Goal: Task Accomplishment & Management: Use online tool/utility

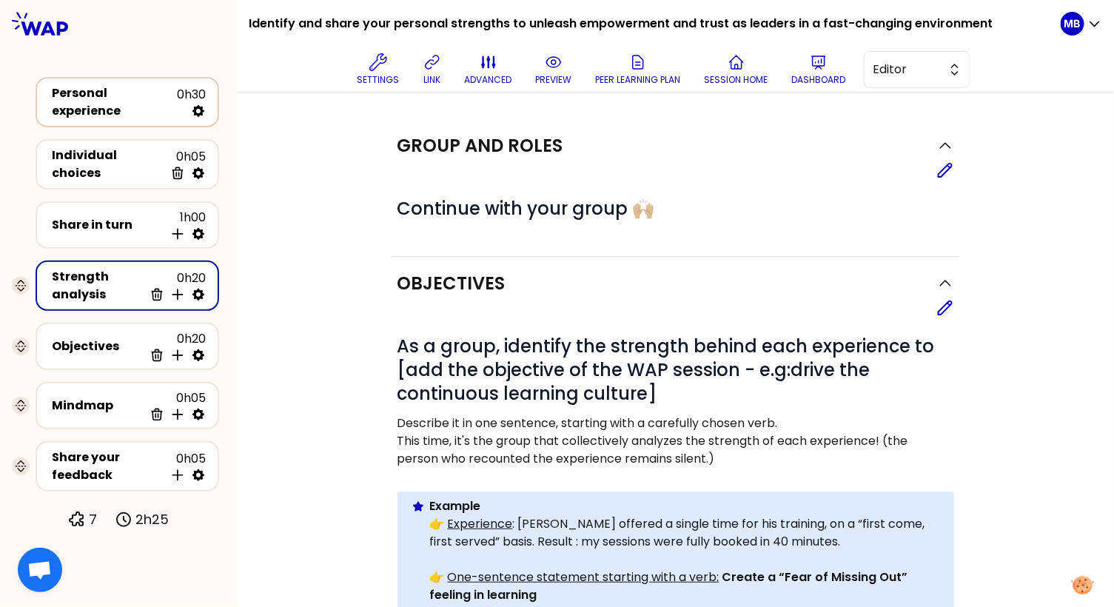
click at [161, 111] on div "Personal experience 0h30" at bounding box center [127, 102] width 157 height 36
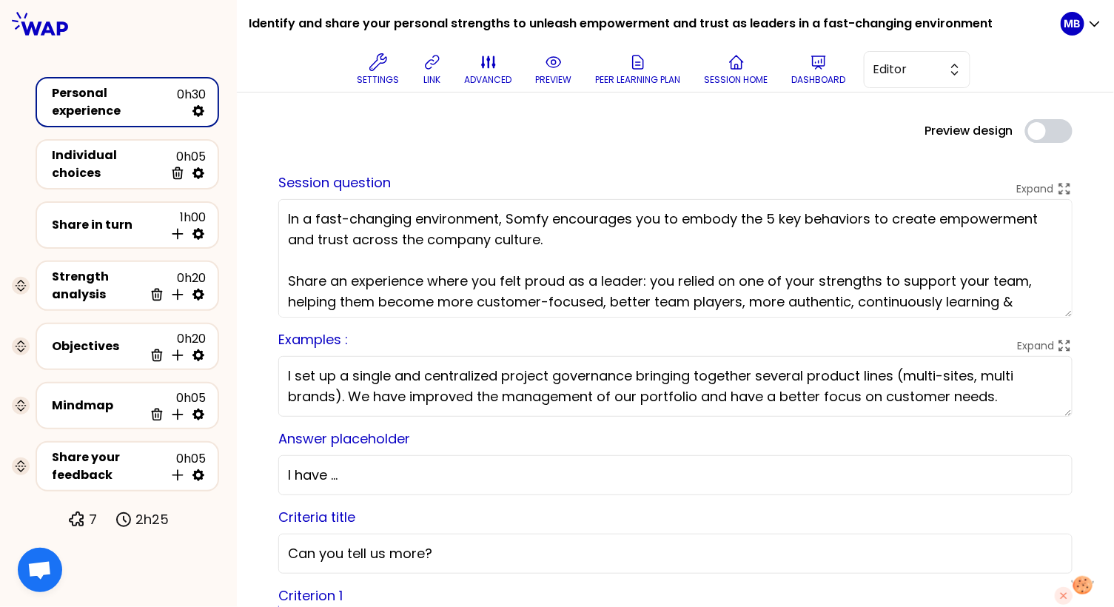
click at [357, 246] on textarea "In a fast-changing environment, Somfy encourages you to embody the 5 key behavi…" at bounding box center [675, 258] width 794 height 118
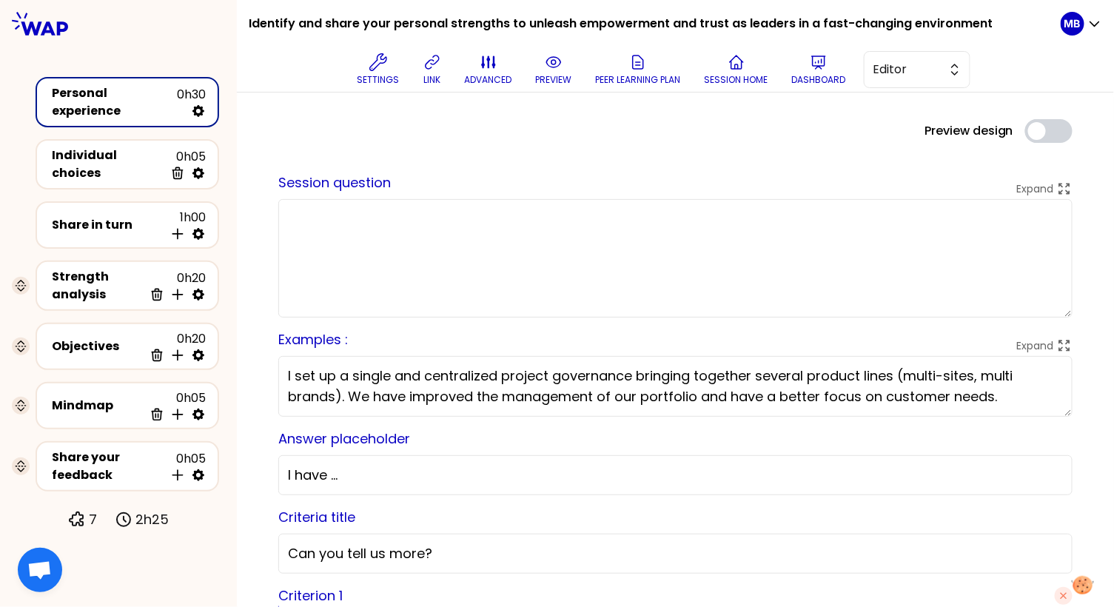
paste textarea "You have all created empowerment and trust across your teams at least once or p…"
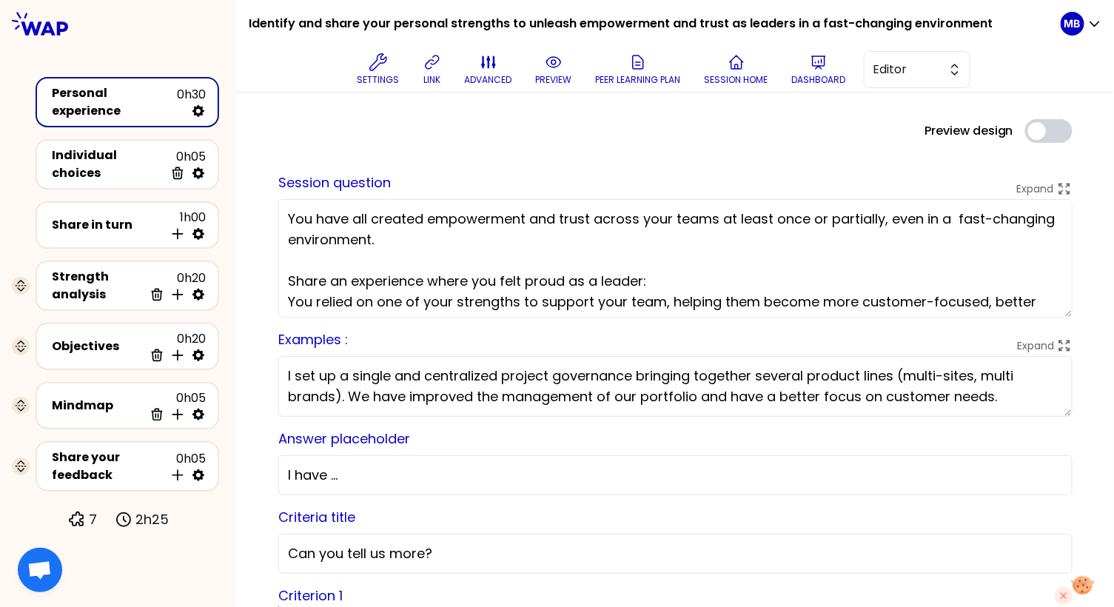
click at [660, 230] on textarea "You have all created empowerment and trust across your teams at least once or p…" at bounding box center [675, 258] width 794 height 118
drag, startPoint x: 678, startPoint y: 276, endPoint x: 223, endPoint y: 272, distance: 455.0
click at [223, 272] on div "Identify and share your personal strengths to unleash empowerment and trust as …" at bounding box center [557, 303] width 1114 height 607
click at [345, 236] on textarea "You have all created empowerment and trust across your teams at least once or p…" at bounding box center [675, 258] width 794 height 118
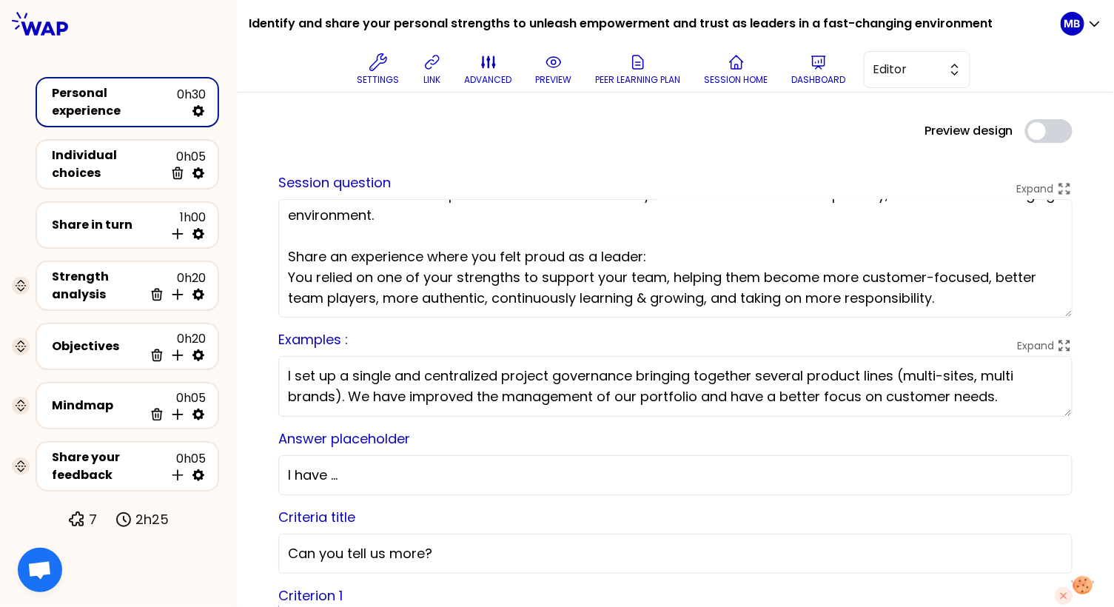
drag, startPoint x: 947, startPoint y: 284, endPoint x: 252, endPoint y: 214, distance: 698.3
click at [372, 229] on textarea "You have all created empowerment and trust across your teams at least once or p…" at bounding box center [675, 258] width 794 height 118
type textarea "You have all created empowerment and trust across your teams at least once or p…"
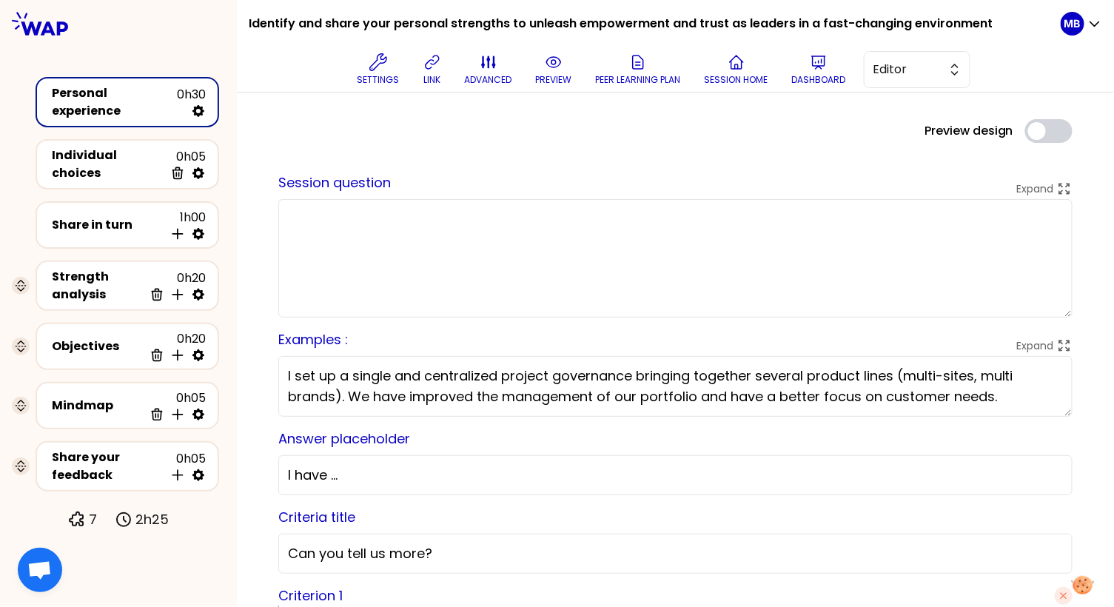
scroll to position [0, 0]
paste textarea "You have all fostered empowerment and trust within your teams at least once, ev…"
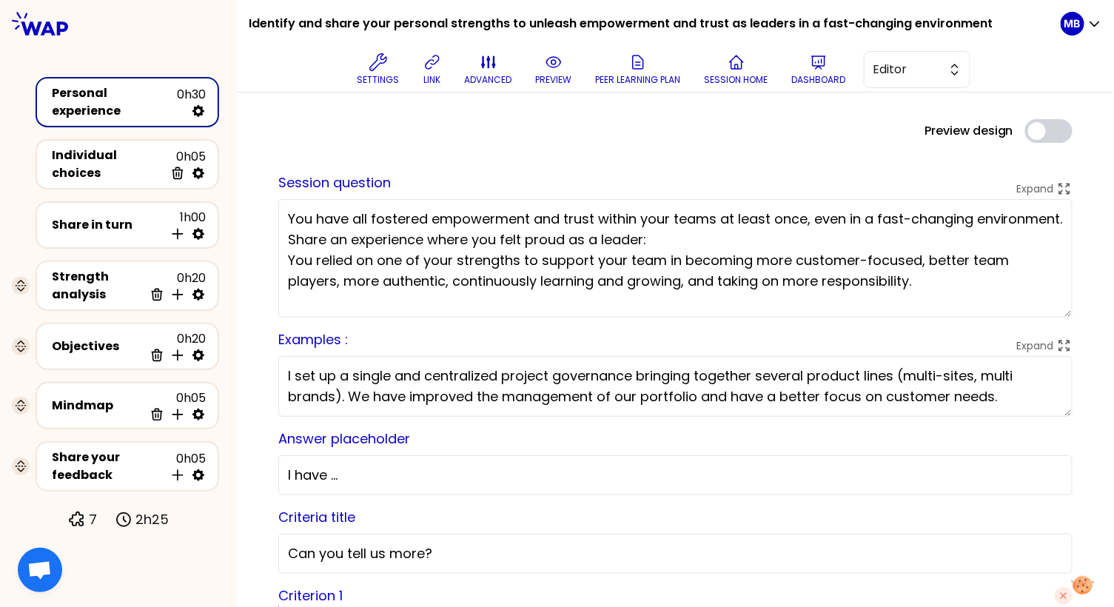
click at [385, 237] on textarea "You have all fostered empowerment and trust within your teams at least once, ev…" at bounding box center [675, 258] width 794 height 118
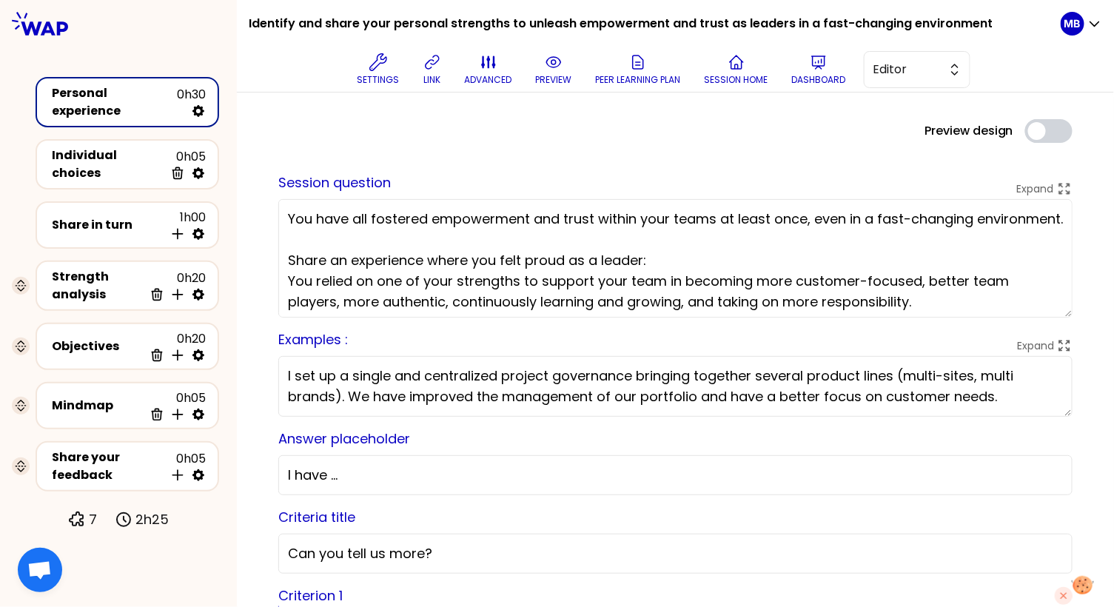
type textarea "You have all fostered empowerment and trust within your teams at least once, ev…"
click at [365, 387] on textarea "I set up a single and centralized project governance bringing together several …" at bounding box center [675, 386] width 794 height 61
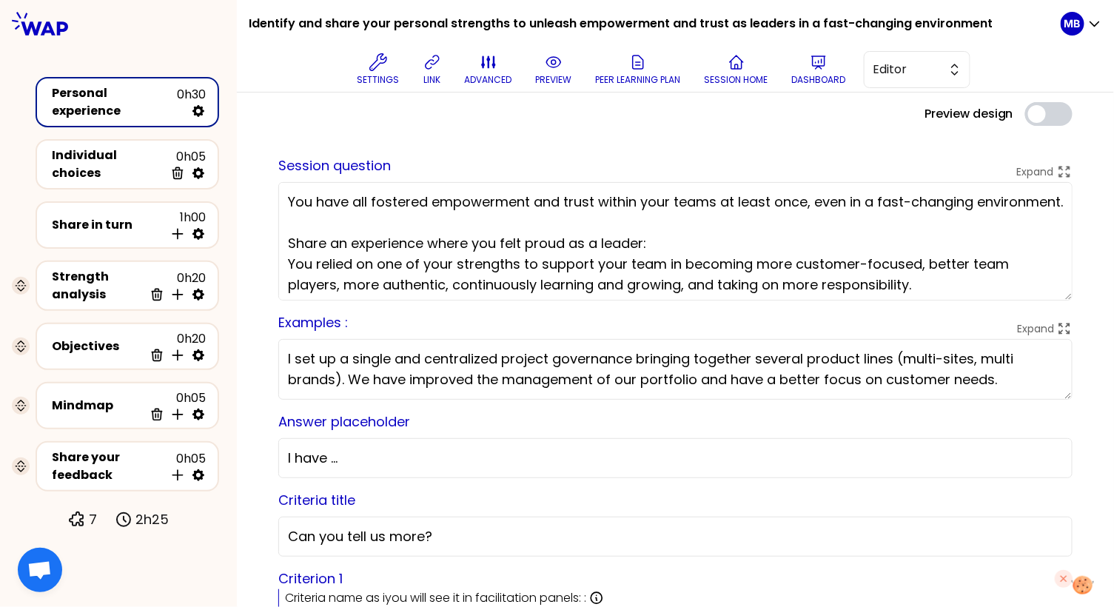
scroll to position [20, 0]
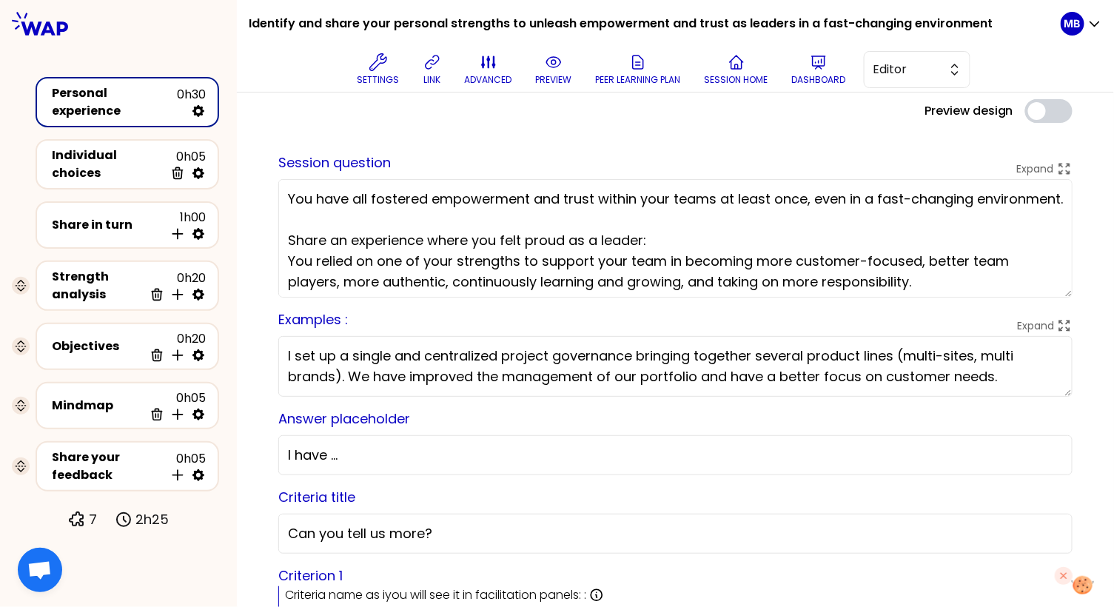
click at [487, 413] on div "Answer placeholder I have ..." at bounding box center [675, 441] width 794 height 67
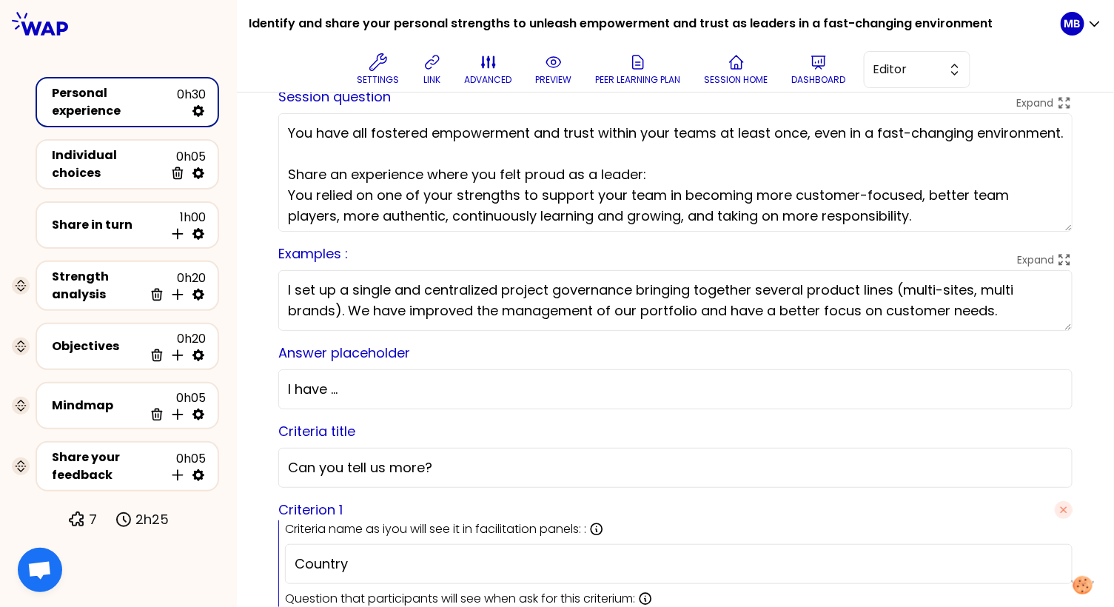
scroll to position [98, 0]
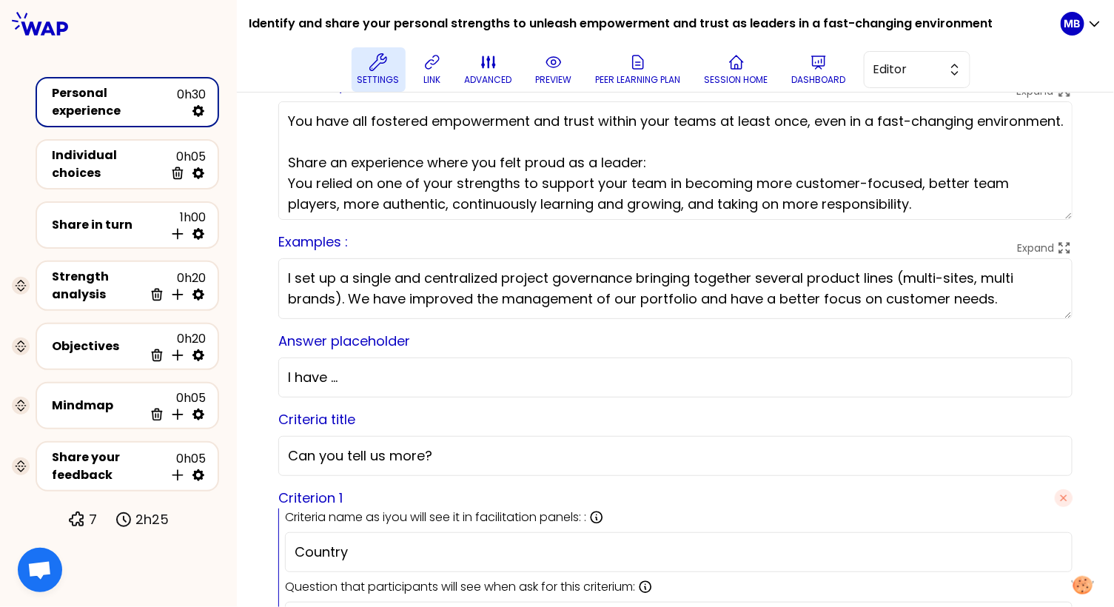
click at [373, 63] on icon at bounding box center [378, 62] width 18 height 18
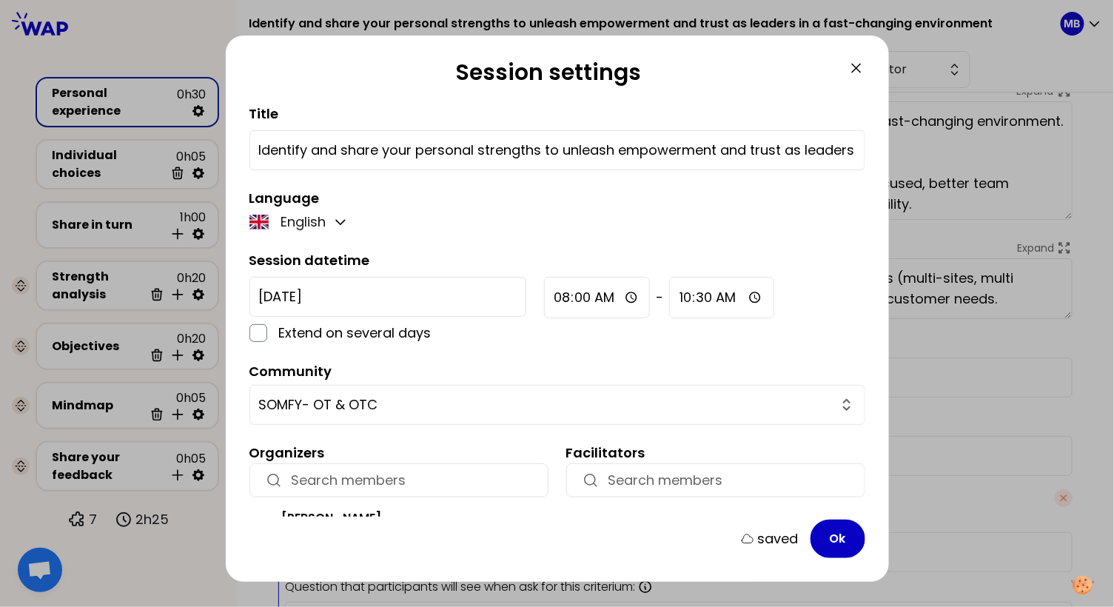
click at [344, 146] on input "Identify and share your personal strengths to unleash empowerment and trust as …" at bounding box center [557, 150] width 596 height 21
drag, startPoint x: 383, startPoint y: 145, endPoint x: 311, endPoint y: 146, distance: 72.5
click at [311, 146] on input "Identify and share your personal strengths to unleash empowerment and trust as …" at bounding box center [557, 150] width 596 height 21
type input "Identify your personal strengths to unleash empowerment and trust as leaders in…"
click at [836, 528] on button "Ok" at bounding box center [837, 538] width 55 height 38
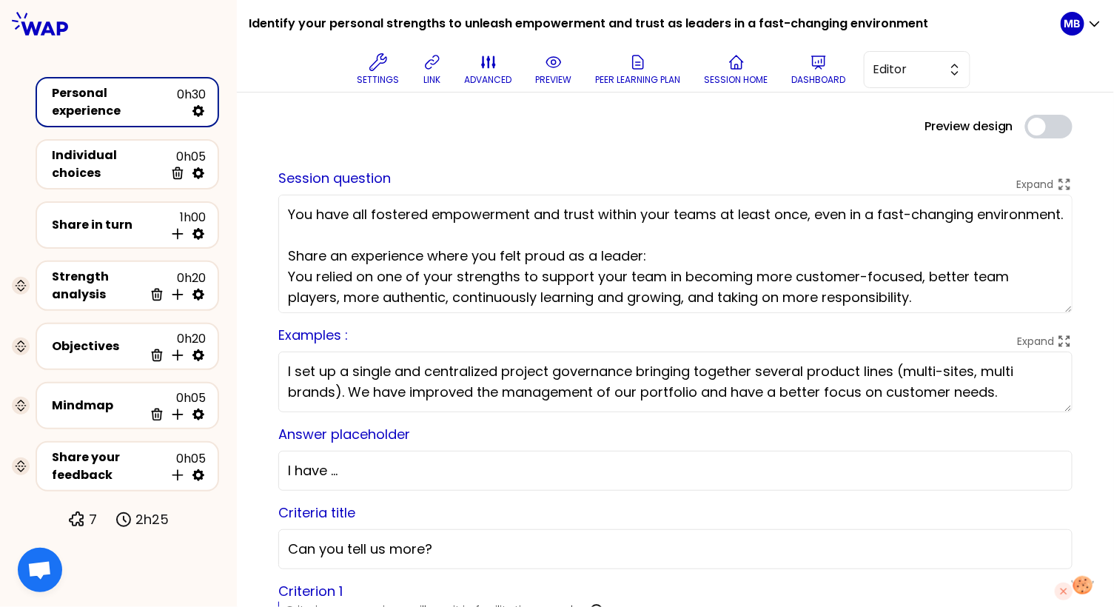
scroll to position [24, 0]
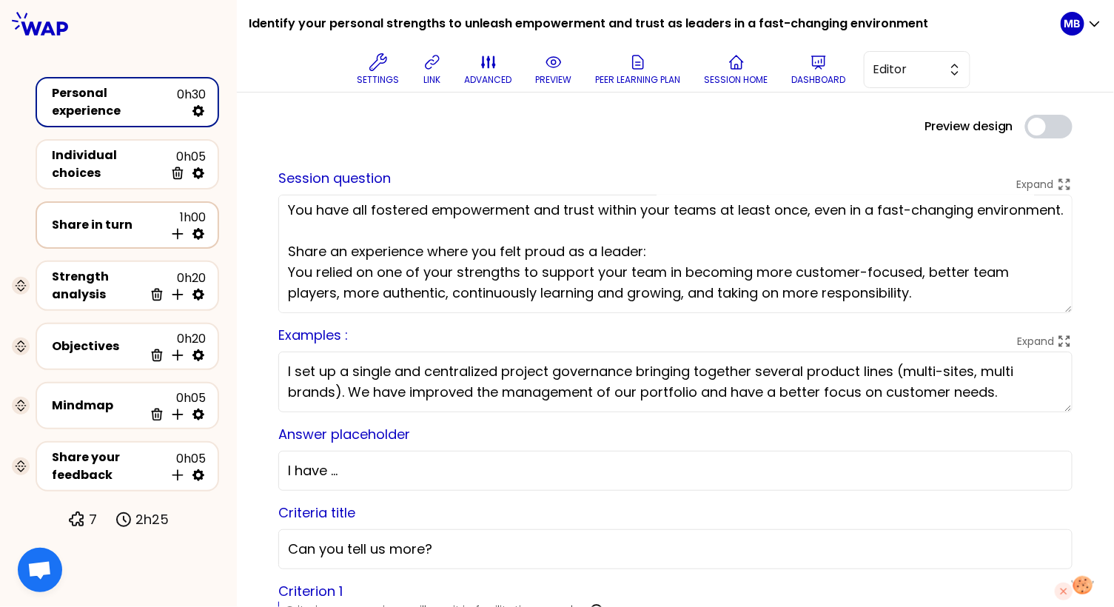
click at [110, 216] on div "Share in turn" at bounding box center [108, 225] width 112 height 18
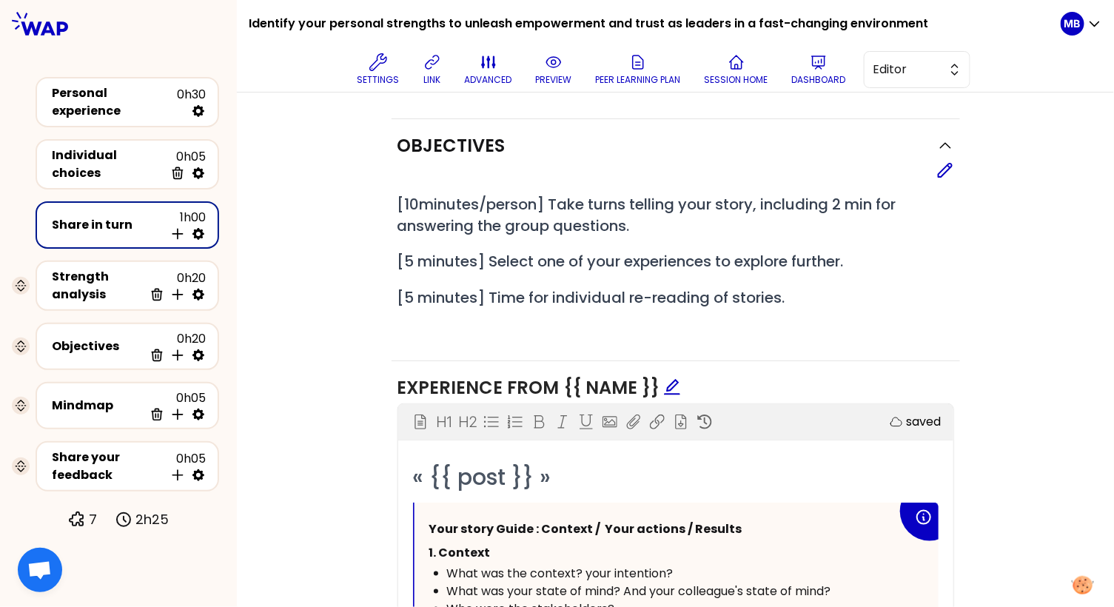
scroll to position [371, 0]
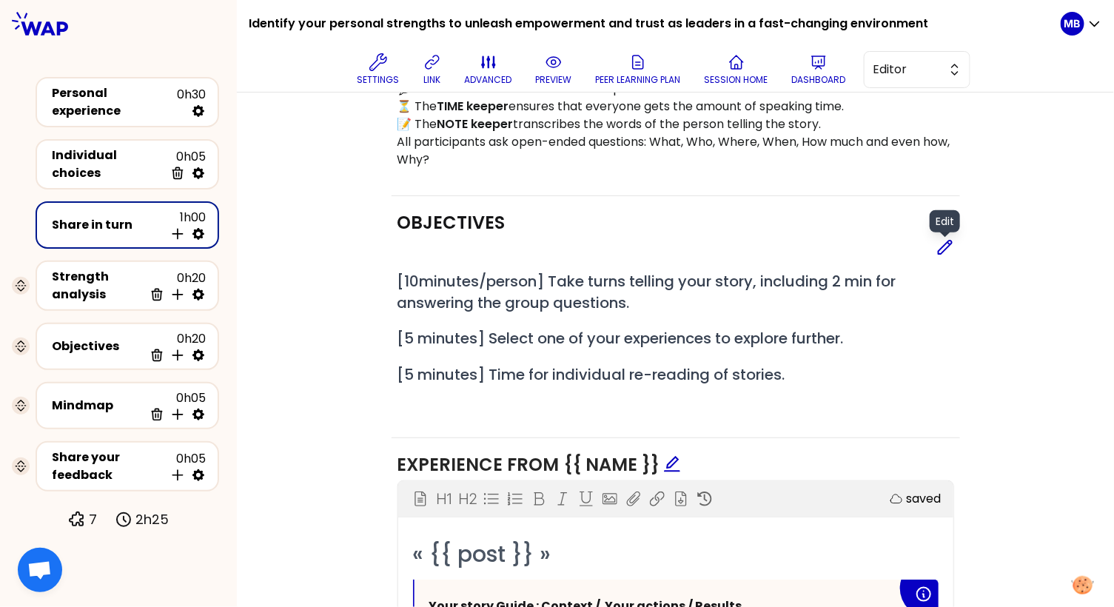
click at [941, 243] on icon at bounding box center [945, 247] width 18 height 18
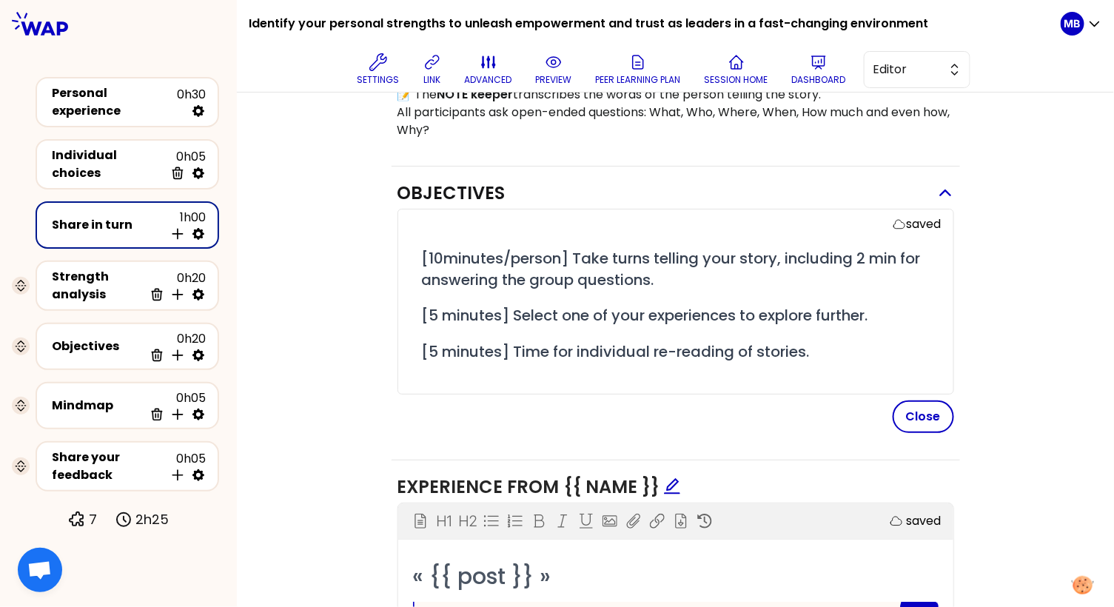
scroll to position [407, 0]
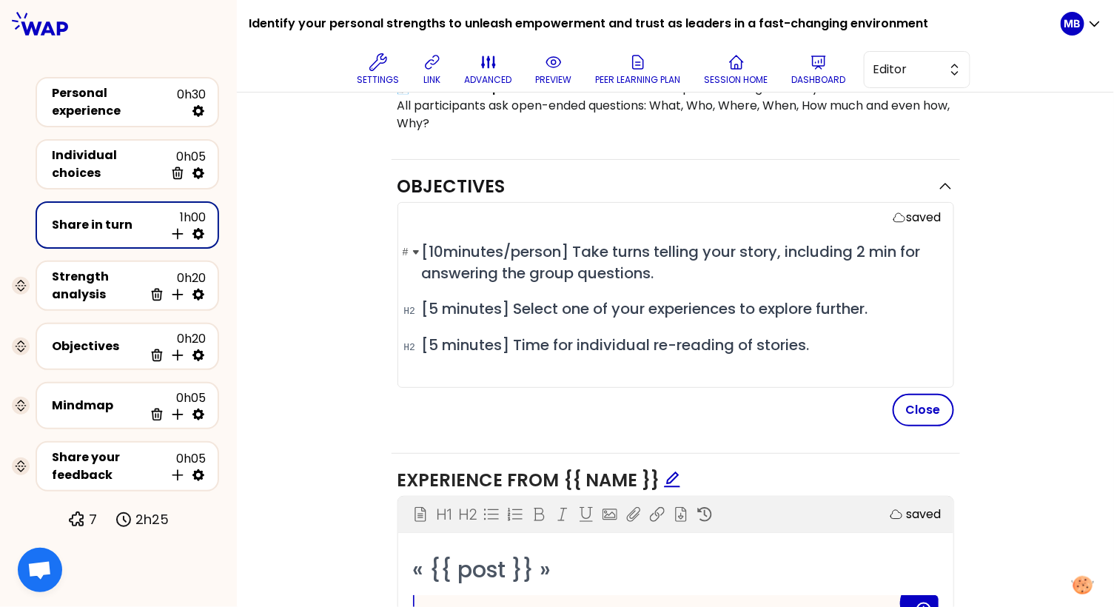
click at [690, 275] on h2 "# [10minutes/person] Take turns telling your story, including 2 min for answeri…" at bounding box center [681, 262] width 519 height 42
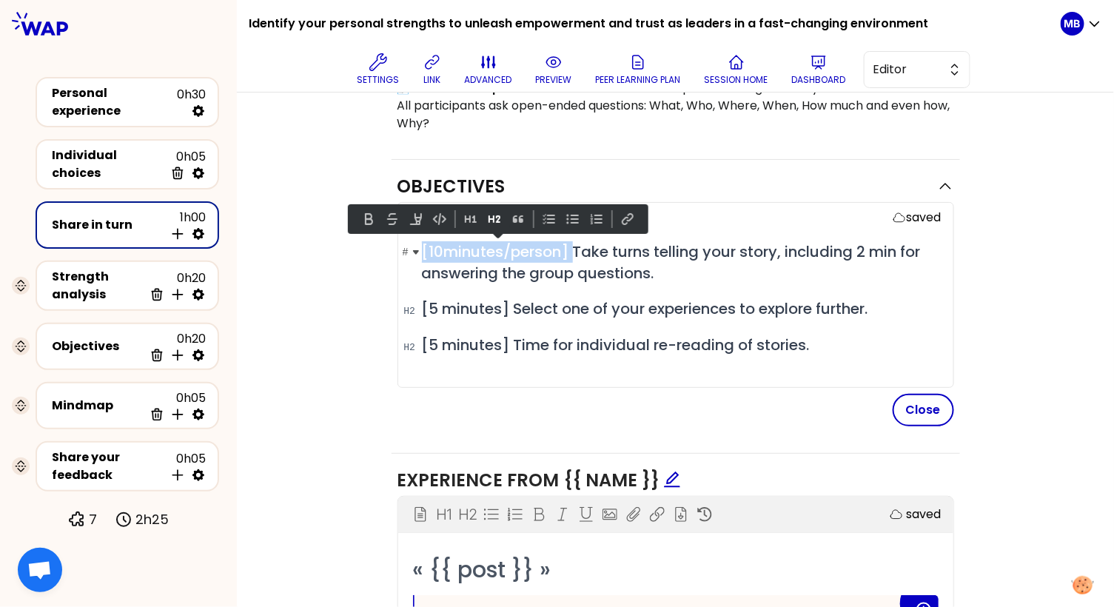
drag, startPoint x: 576, startPoint y: 244, endPoint x: 423, endPoint y: 245, distance: 152.4
click at [423, 245] on span "[10minutes/person] Take turns telling your story, including 2 min for answering…" at bounding box center [673, 262] width 502 height 42
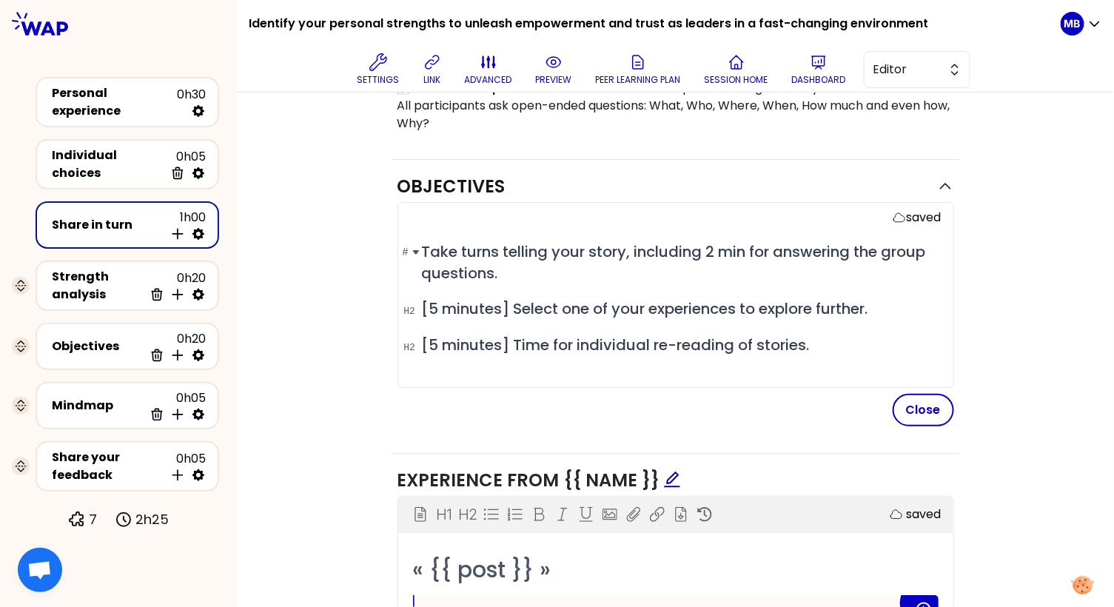
click at [625, 249] on span "Take turns telling your story, including 2 min for answering the group question…" at bounding box center [676, 262] width 508 height 42
click at [686, 274] on h2 "# Take turns telling your story ([Xmin/person], including 2 min for answering t…" at bounding box center [681, 262] width 519 height 42
click at [843, 253] on span "Take turns telling your story ([Xmin/person], including 2 min for answering the…" at bounding box center [658, 262] width 472 height 42
click at [838, 248] on span "Take turns telling your story ([Xmin/person], including 2 min for answering the…" at bounding box center [658, 262] width 472 height 42
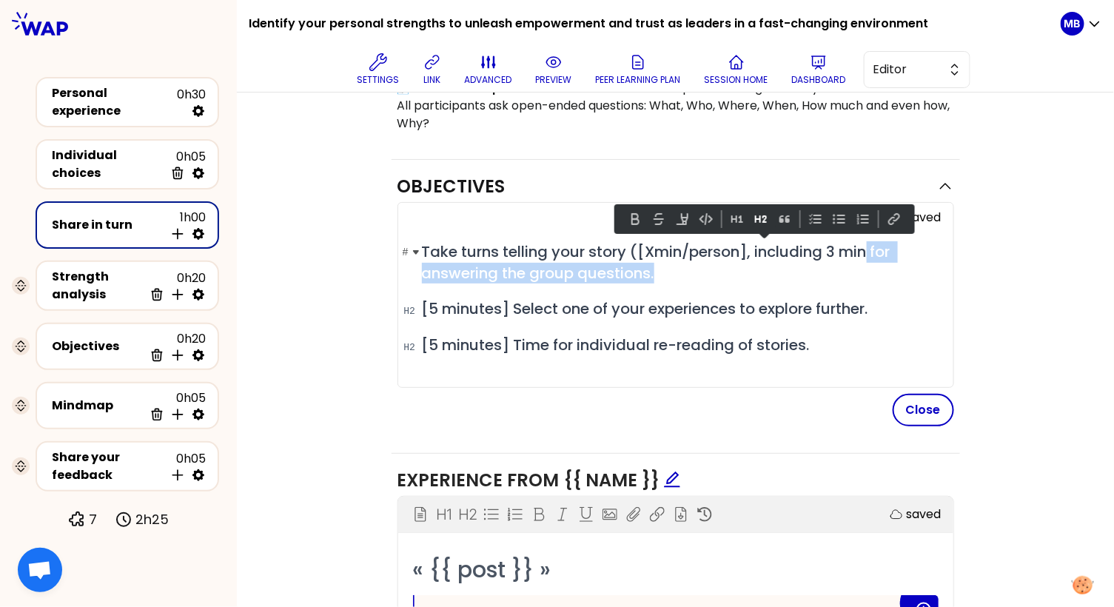
drag, startPoint x: 874, startPoint y: 245, endPoint x: 880, endPoint y: 263, distance: 18.7
click at [880, 263] on h2 "# Take turns telling your story ([Xmin/person], including 3 min for answering t…" at bounding box center [681, 262] width 519 height 42
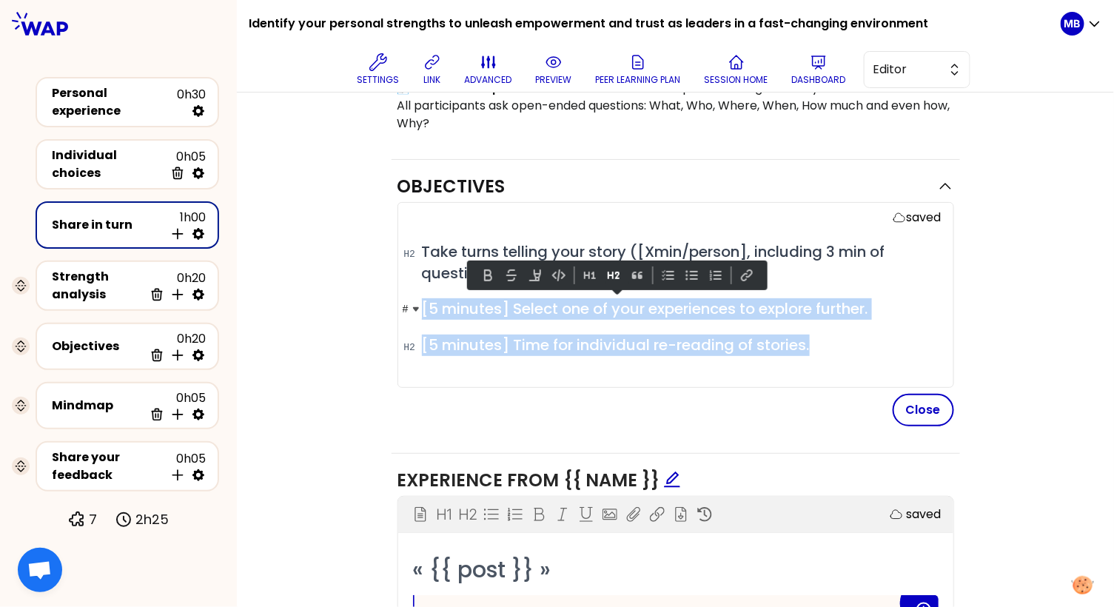
drag, startPoint x: 786, startPoint y: 337, endPoint x: 409, endPoint y: 303, distance: 378.9
click at [422, 303] on div "# Take turns telling your story ([Xmin/person], including 3 min of questions fr…" at bounding box center [681, 311] width 519 height 140
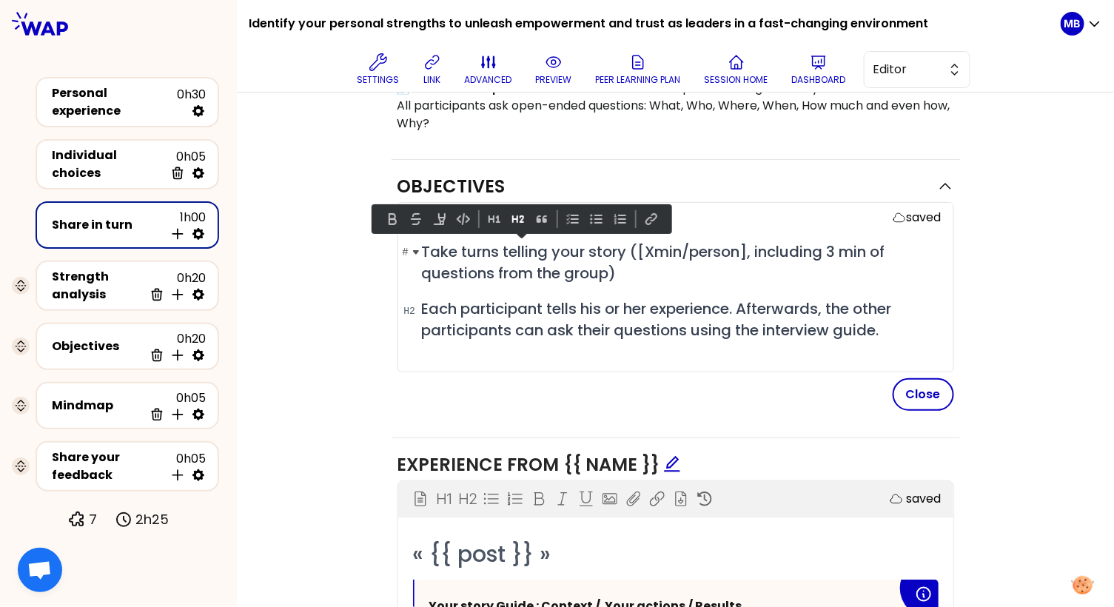
drag, startPoint x: 422, startPoint y: 243, endPoint x: 656, endPoint y: 273, distance: 235.8
click at [656, 273] on h2 "# Take turns telling your story ([Xmin/person], including 3 min of questions fr…" at bounding box center [681, 262] width 519 height 42
click at [493, 216] on button at bounding box center [494, 219] width 18 height 18
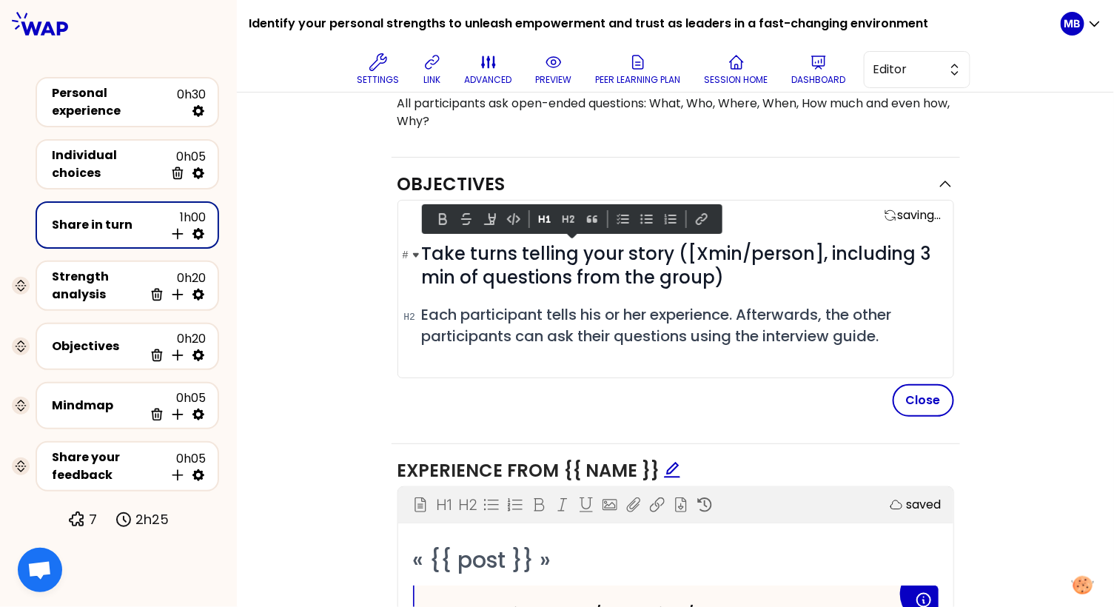
click at [616, 257] on span "Take turns telling your story ([Xmin/person], including 3 min of questions from…" at bounding box center [678, 265] width 513 height 48
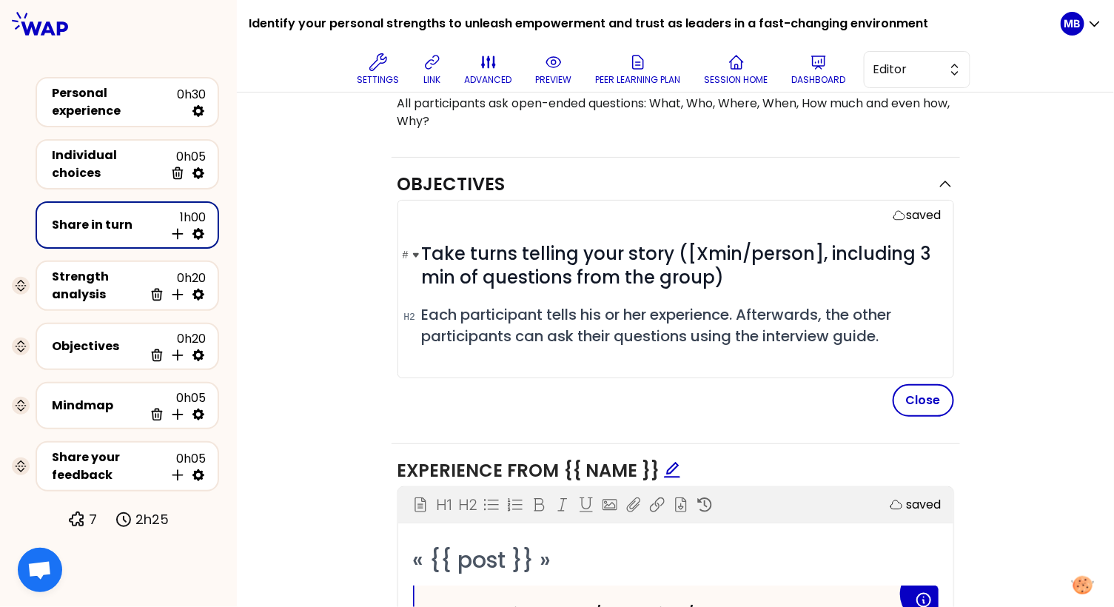
click at [784, 276] on h1 "# Take turns telling your story ([Xmin/person], including 3 min of questions fr…" at bounding box center [681, 265] width 519 height 47
click at [620, 341] on span "Each participant tells his or her experience. Afterwards, the other participant…" at bounding box center [659, 325] width 474 height 42
click at [662, 393] on div "Close" at bounding box center [675, 400] width 556 height 33
click at [932, 405] on button "Close" at bounding box center [922, 400] width 61 height 33
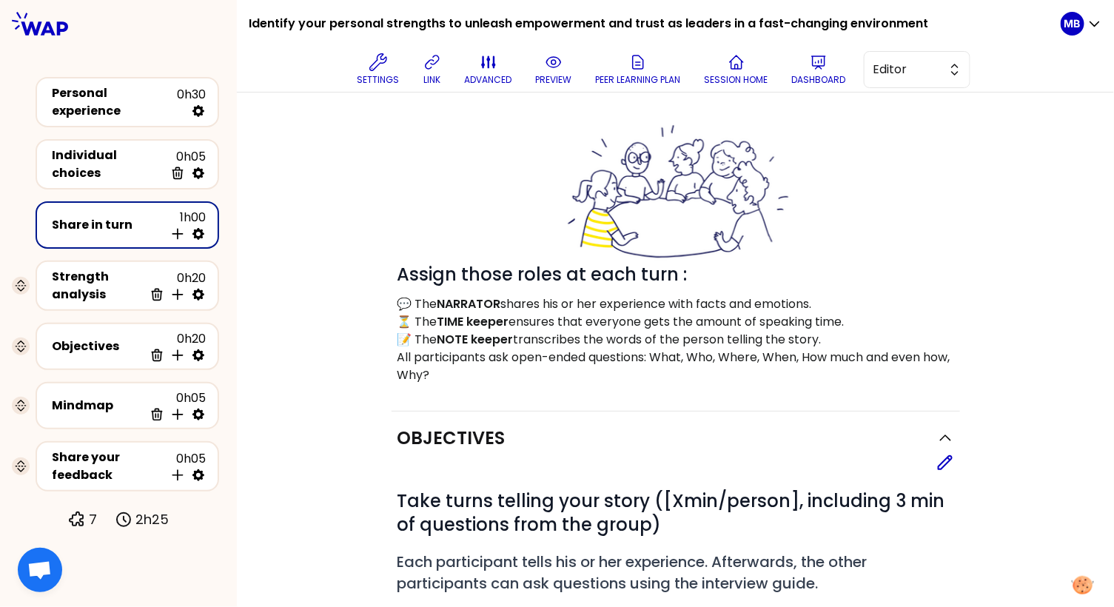
scroll to position [152, 0]
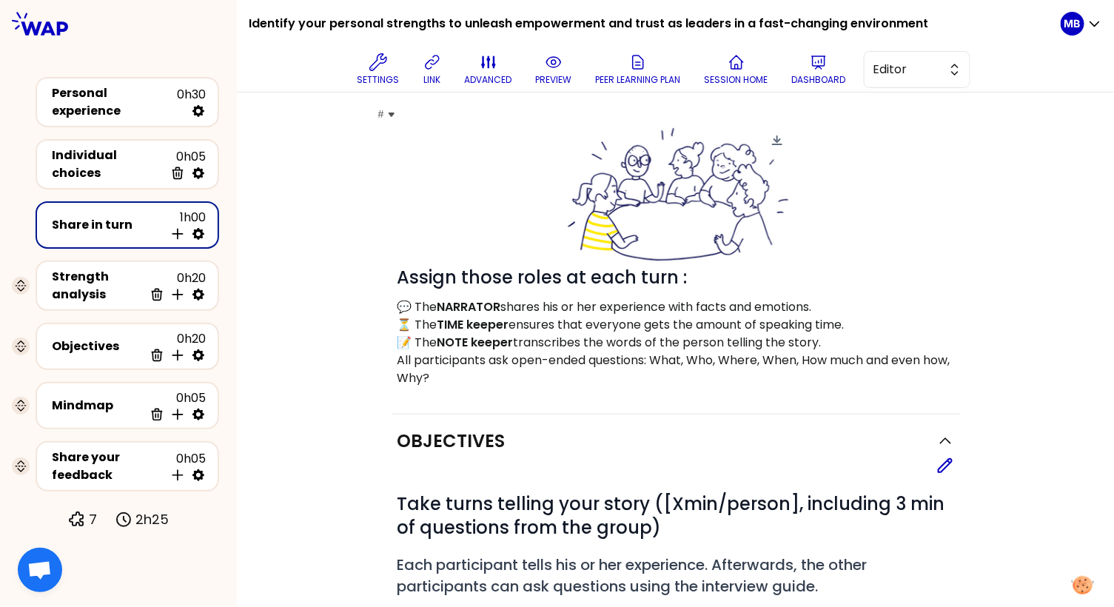
click at [694, 183] on img at bounding box center [675, 195] width 232 height 141
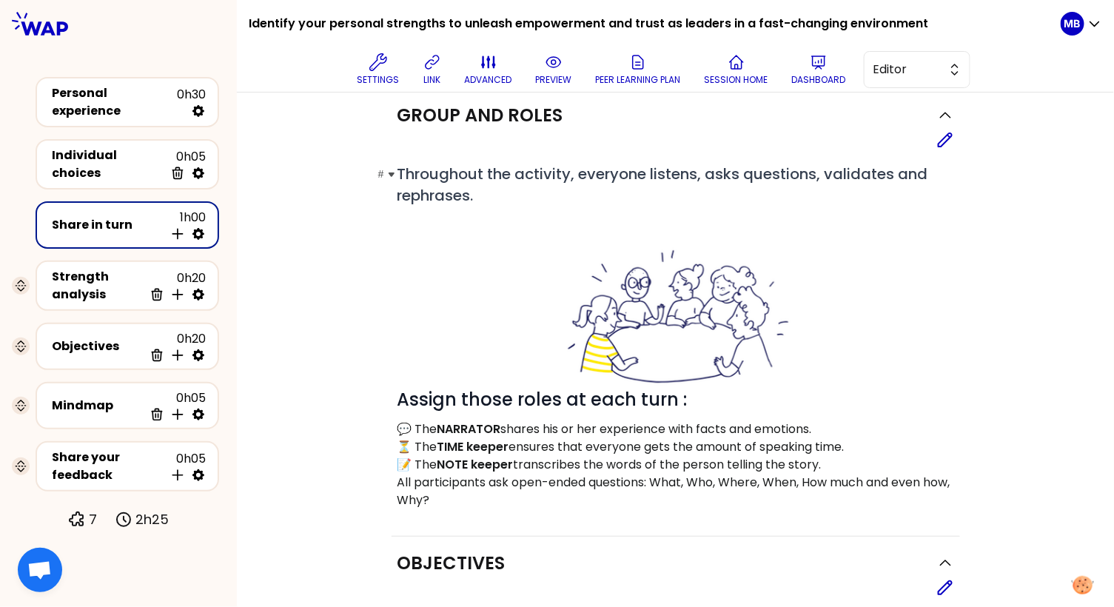
scroll to position [17, 0]
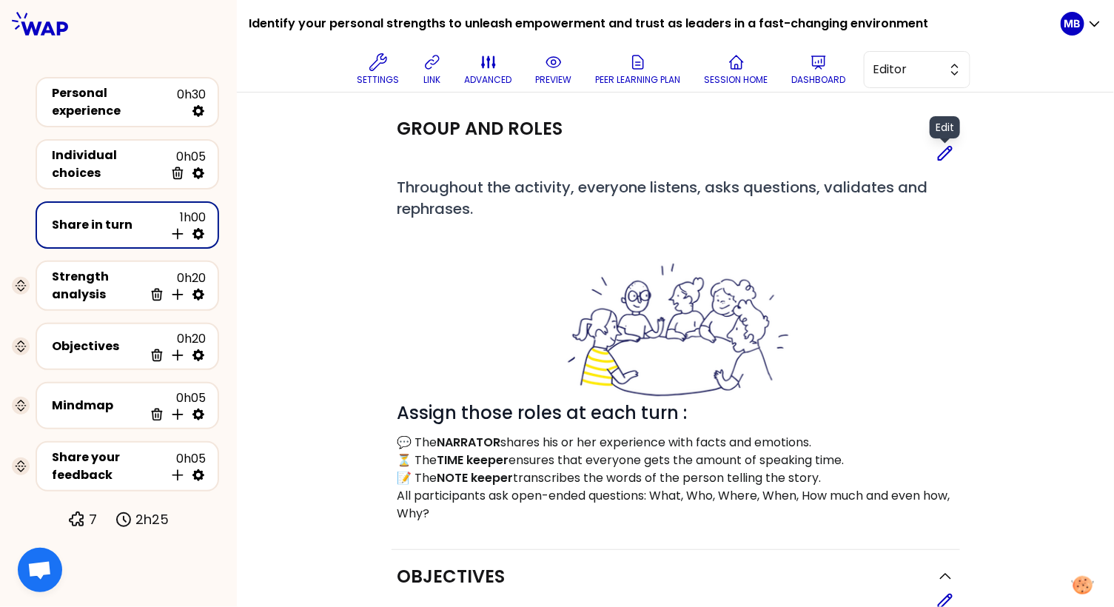
click at [943, 157] on icon at bounding box center [945, 153] width 18 height 18
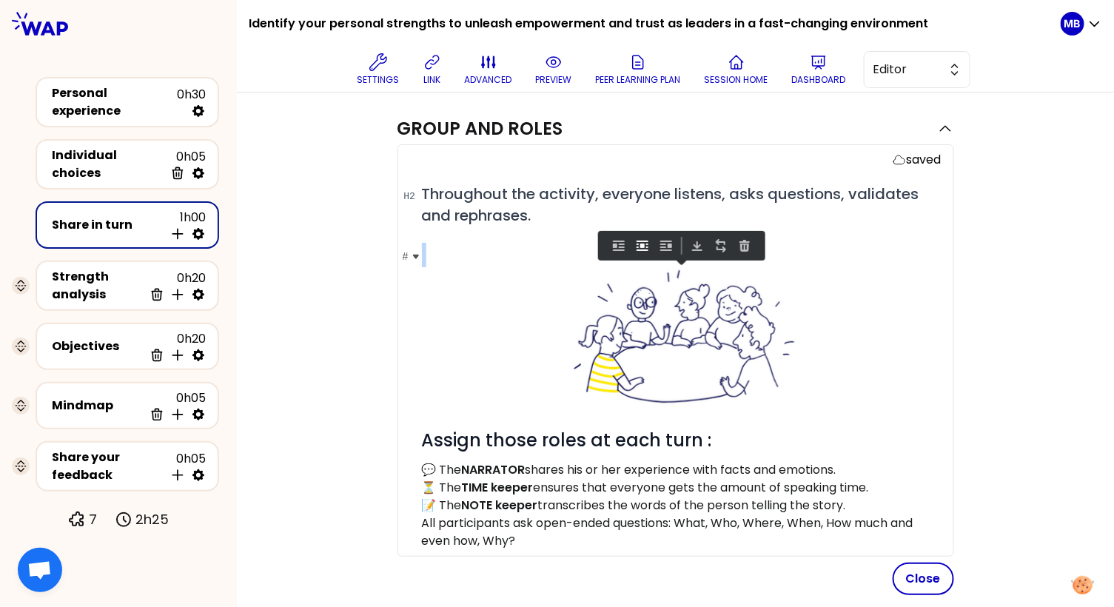
click at [808, 395] on div at bounding box center [681, 347] width 519 height 161
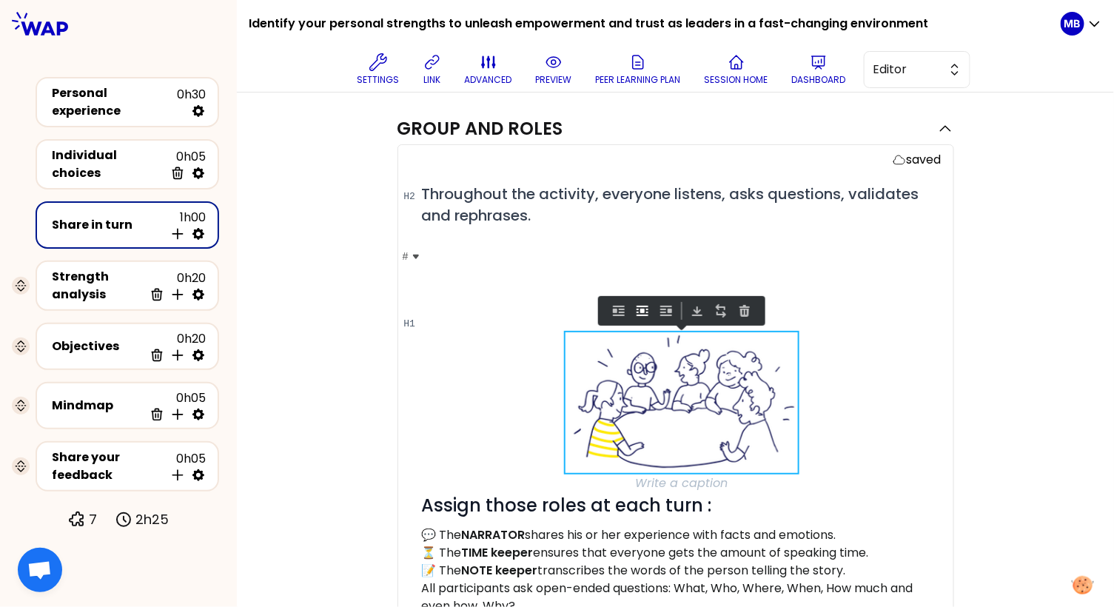
click at [539, 266] on h1 "#" at bounding box center [681, 266] width 519 height 47
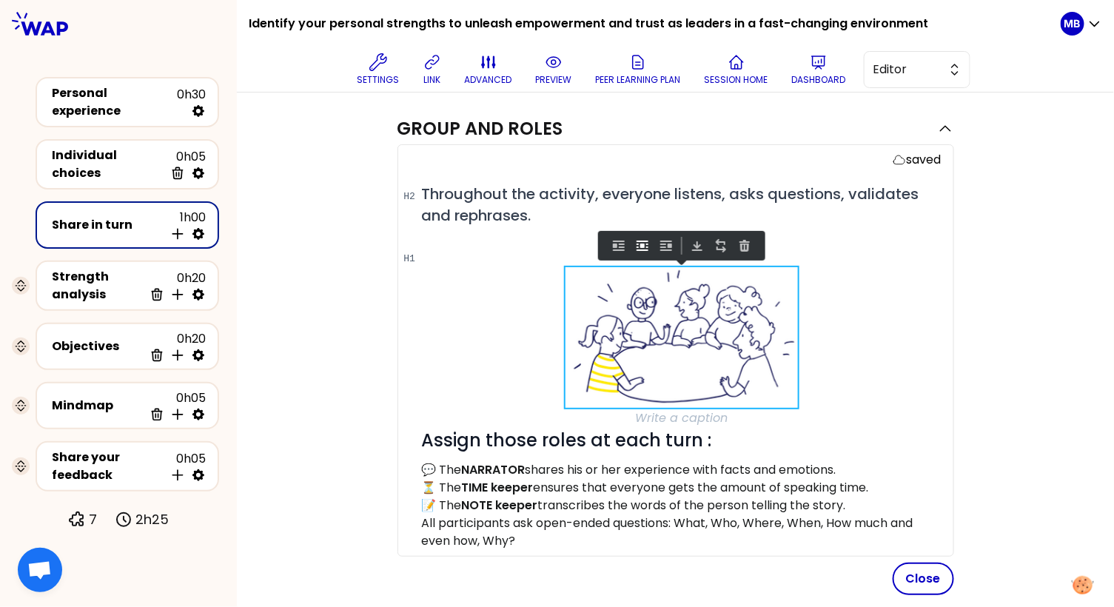
click at [423, 435] on span "Assign those roles at each turn :" at bounding box center [681, 359] width 519 height 185
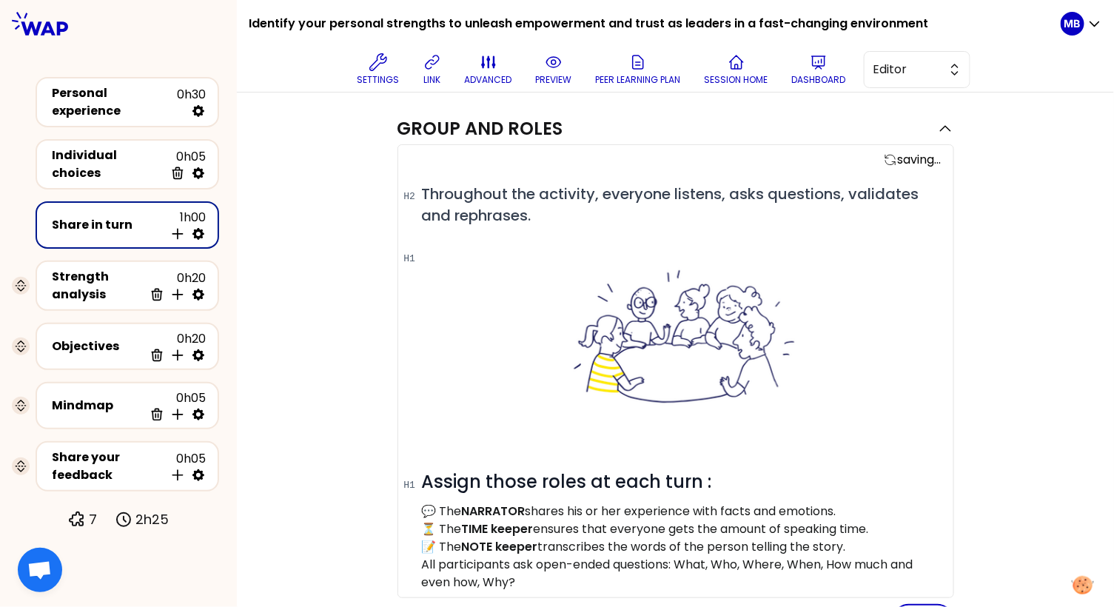
click at [482, 258] on h1 "#" at bounding box center [681, 347] width 519 height 209
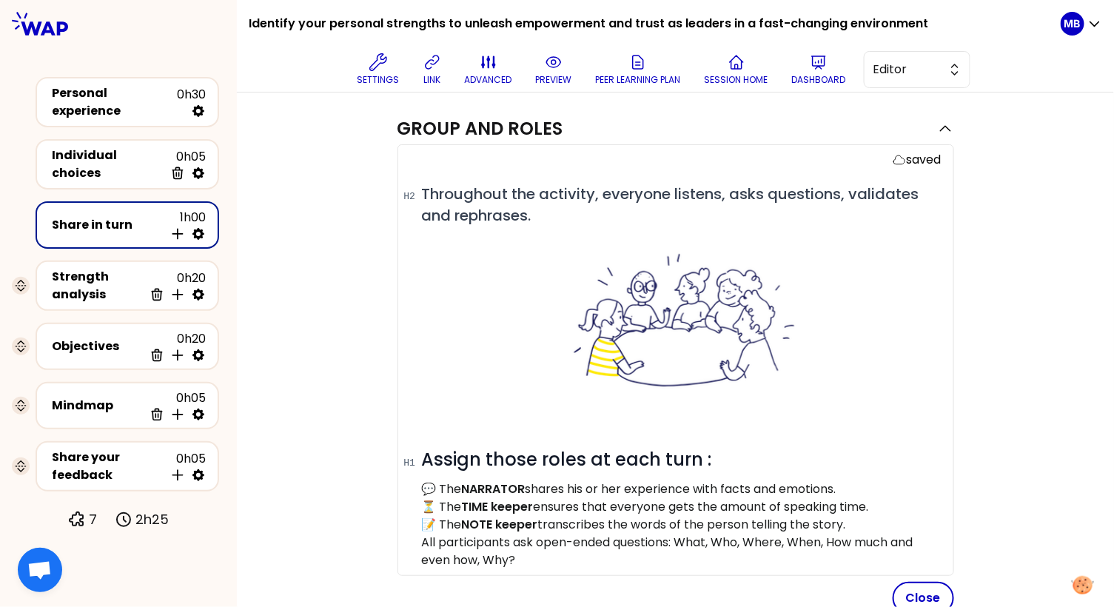
click at [487, 406] on div at bounding box center [681, 331] width 519 height 161
click at [448, 437] on div "# Throughout the activity, everyone listens, asks questions, validates and reph…" at bounding box center [681, 375] width 519 height 385
click at [446, 418] on p at bounding box center [681, 331] width 519 height 197
click at [537, 330] on div at bounding box center [681, 331] width 519 height 161
click at [637, 340] on span at bounding box center [681, 321] width 232 height 141
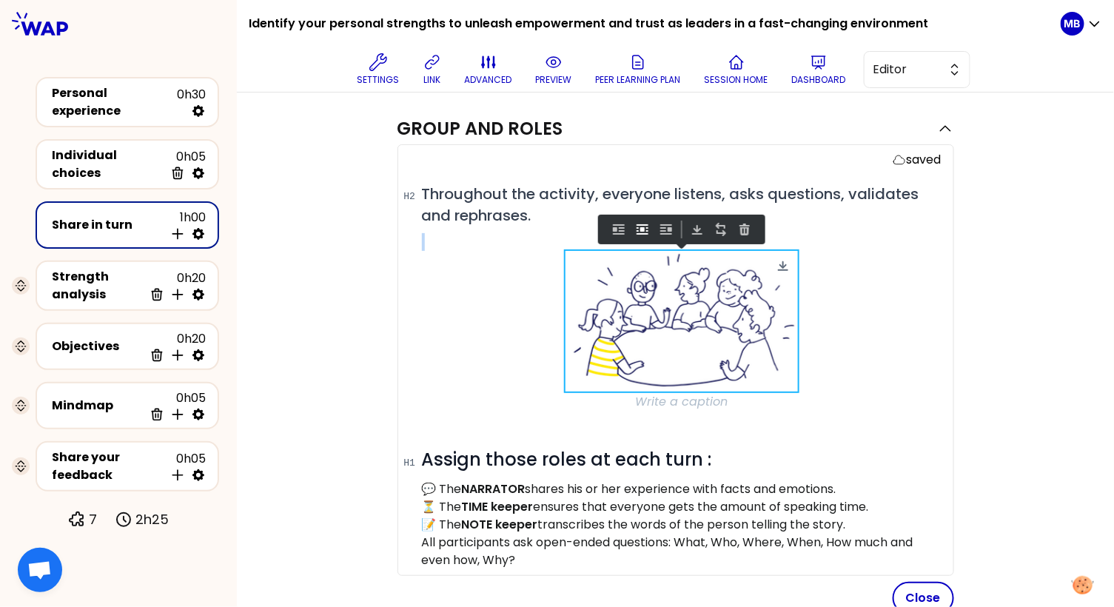
click at [637, 340] on img at bounding box center [681, 321] width 232 height 141
click at [633, 407] on p at bounding box center [681, 401] width 519 height 21
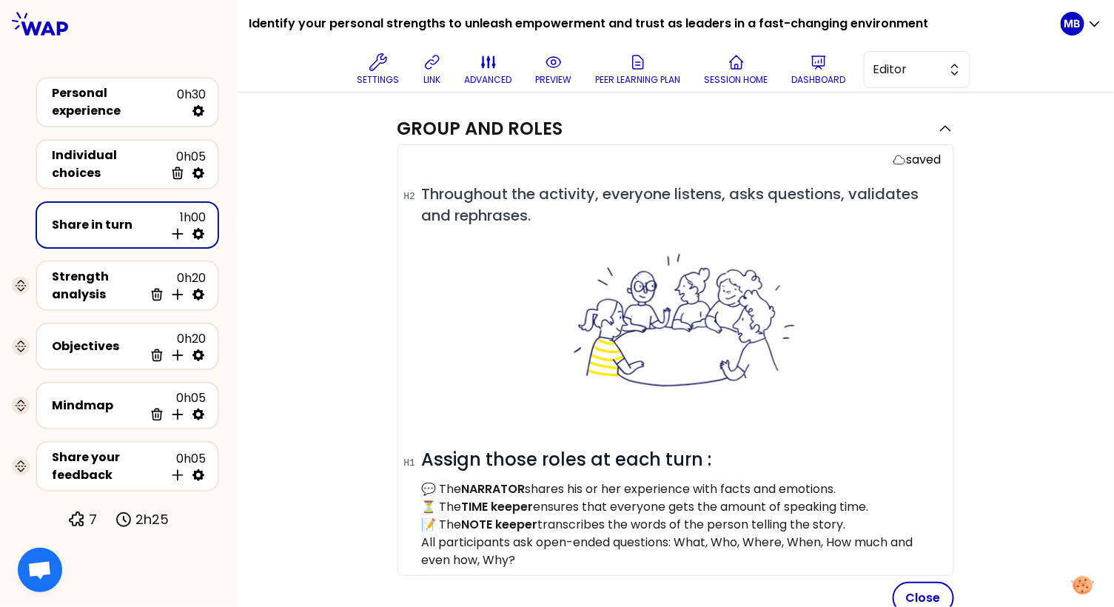
click at [917, 592] on button "Close" at bounding box center [922, 598] width 61 height 33
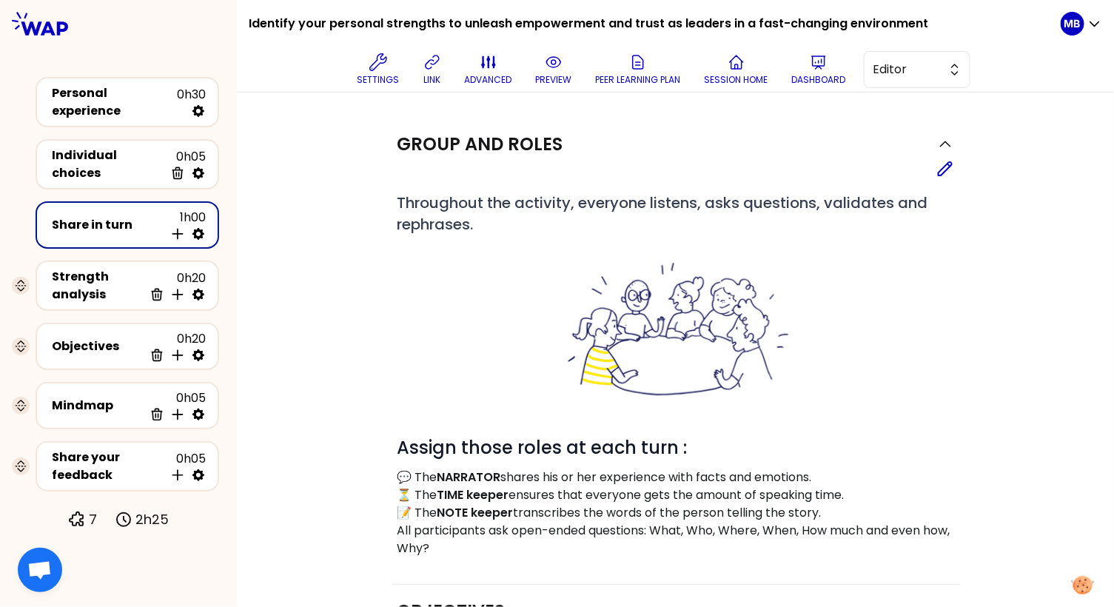
scroll to position [0, 0]
click at [941, 173] on icon at bounding box center [945, 170] width 18 height 18
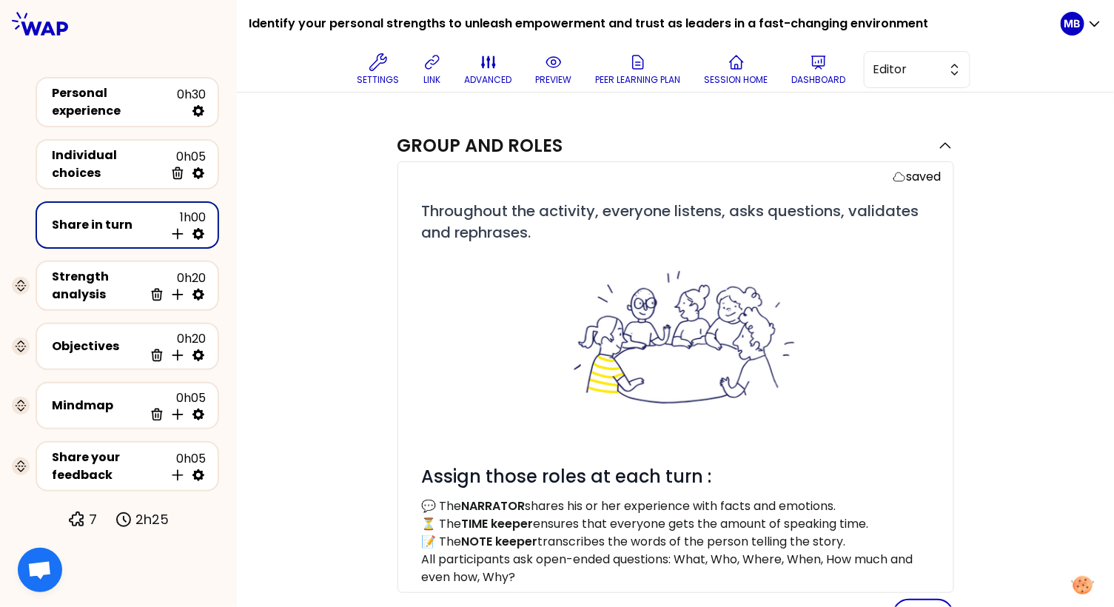
click at [610, 261] on p at bounding box center [681, 348] width 519 height 197
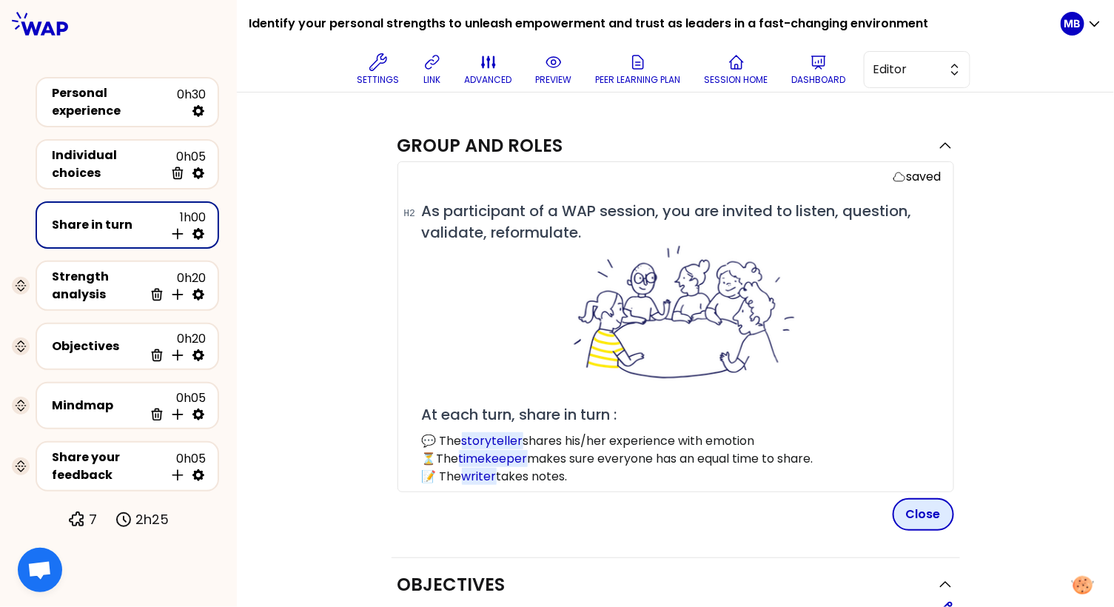
click at [904, 503] on button "Close" at bounding box center [922, 514] width 61 height 33
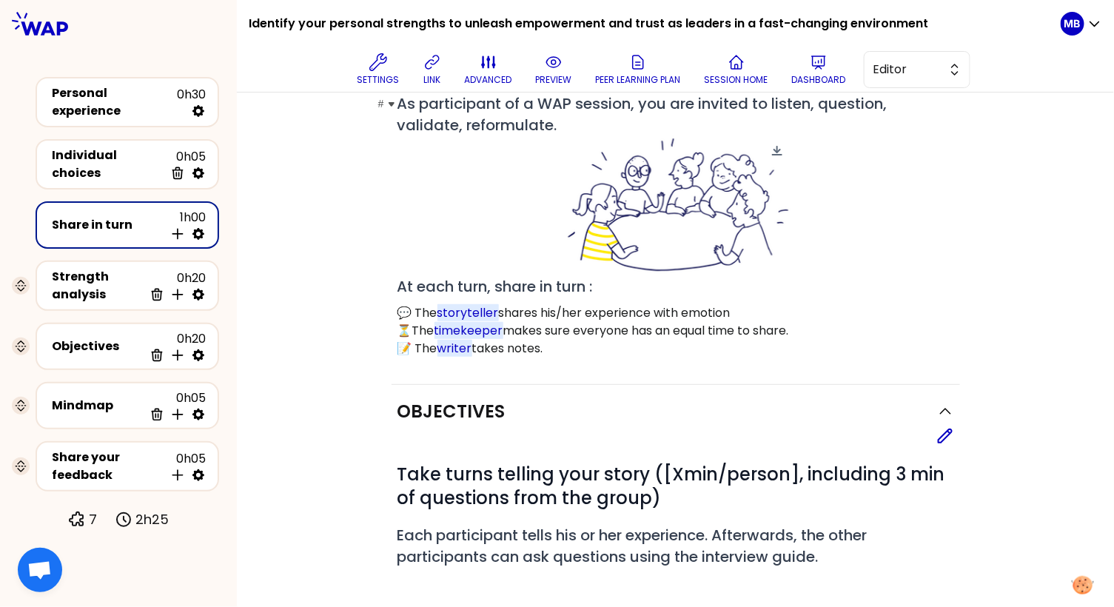
scroll to position [111, 0]
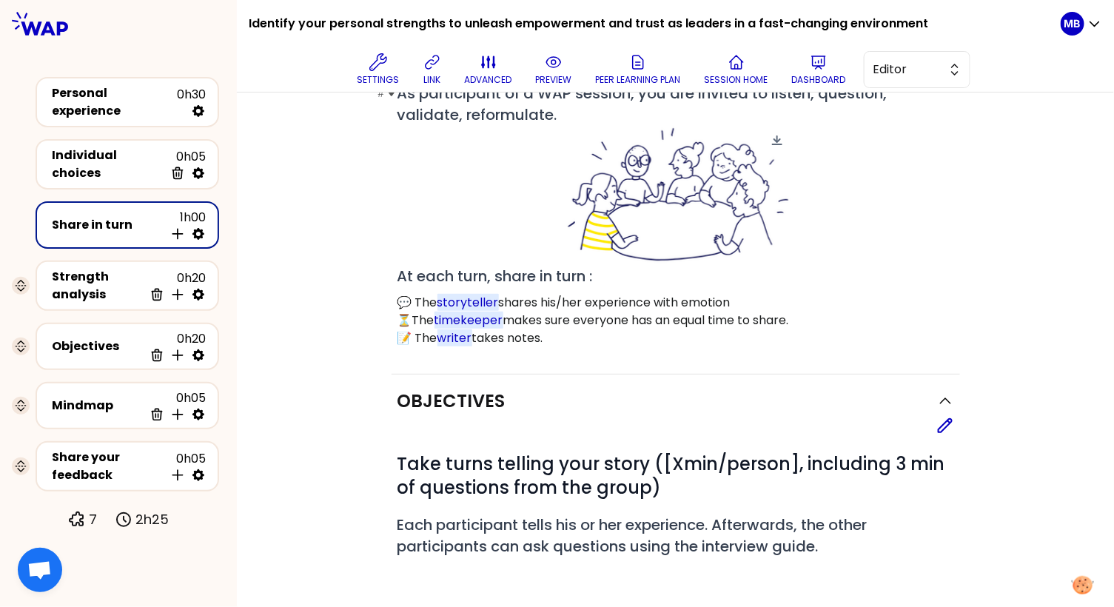
click at [612, 224] on img at bounding box center [675, 195] width 232 height 141
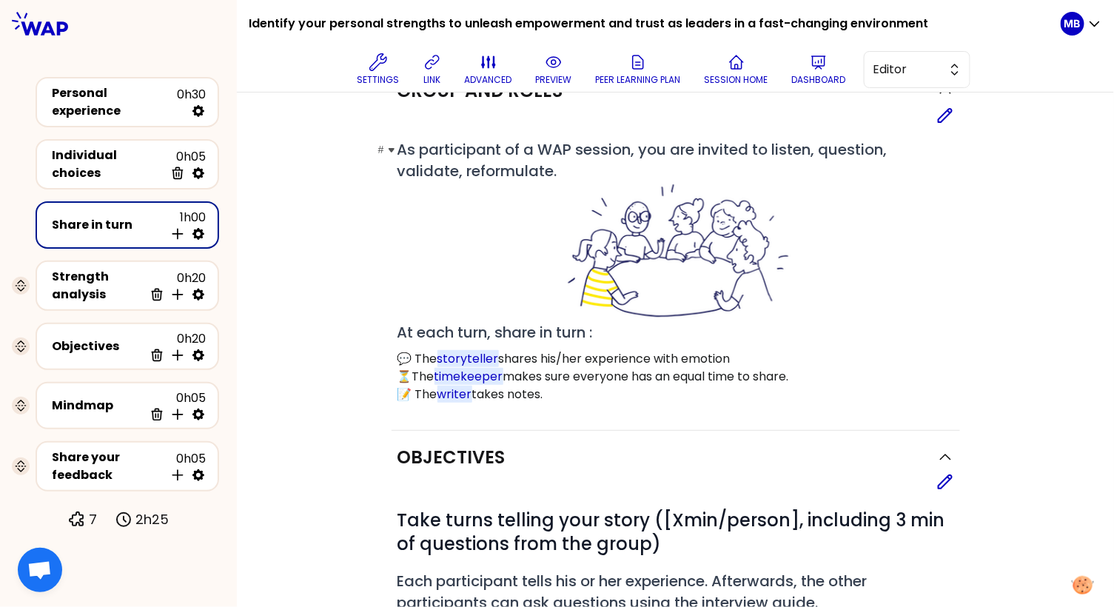
scroll to position [5, 0]
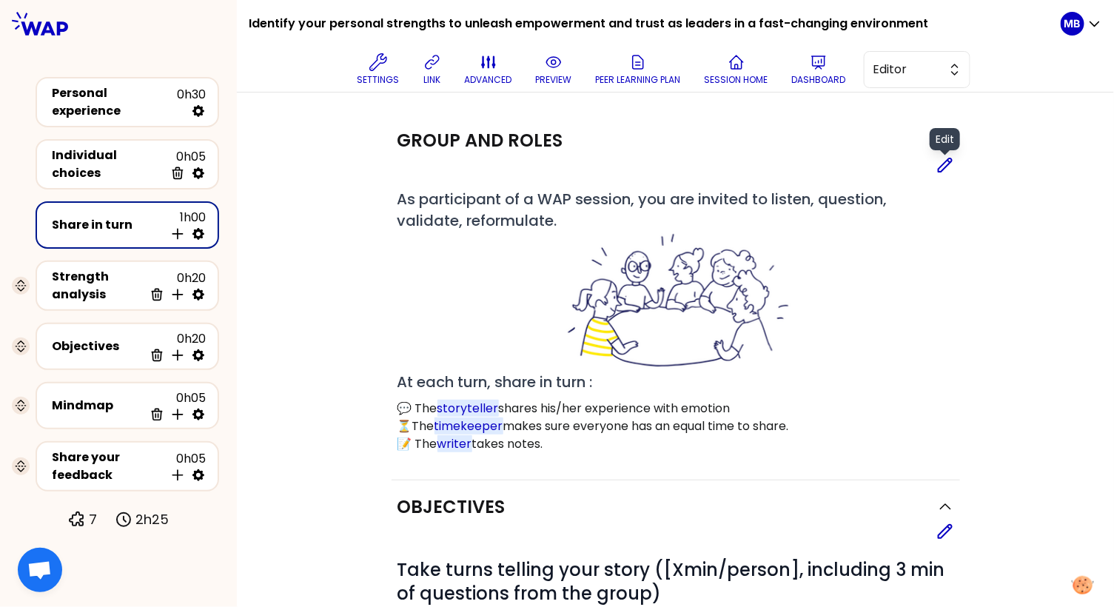
click at [939, 164] on icon at bounding box center [945, 165] width 18 height 18
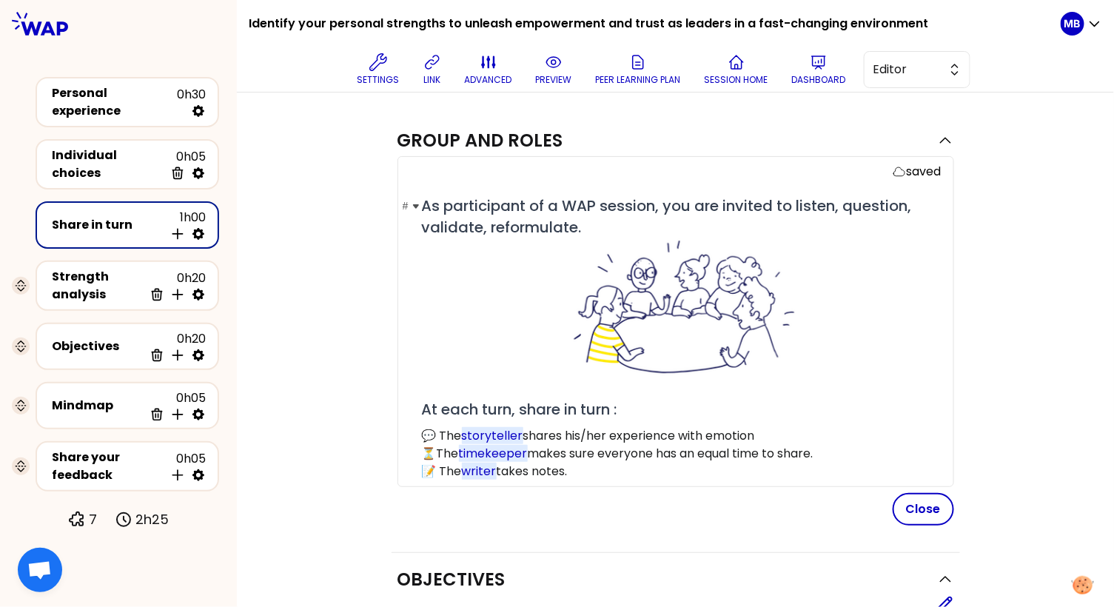
click at [425, 406] on span "As participant of a WAP session, you are invited to listen, question, validate,…" at bounding box center [681, 307] width 519 height 224
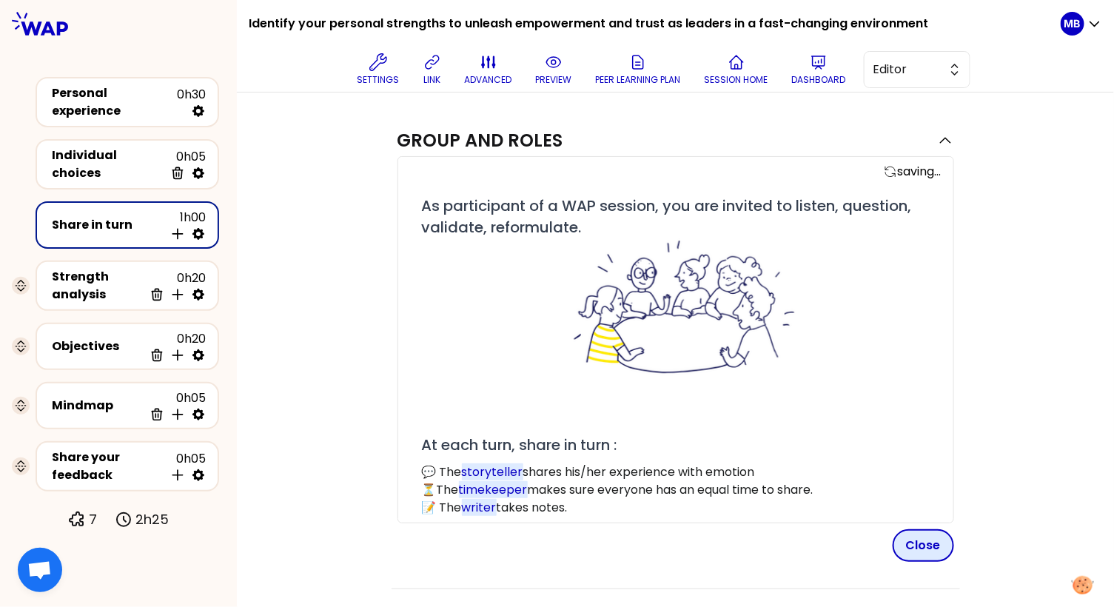
click at [932, 545] on button "Close" at bounding box center [922, 545] width 61 height 33
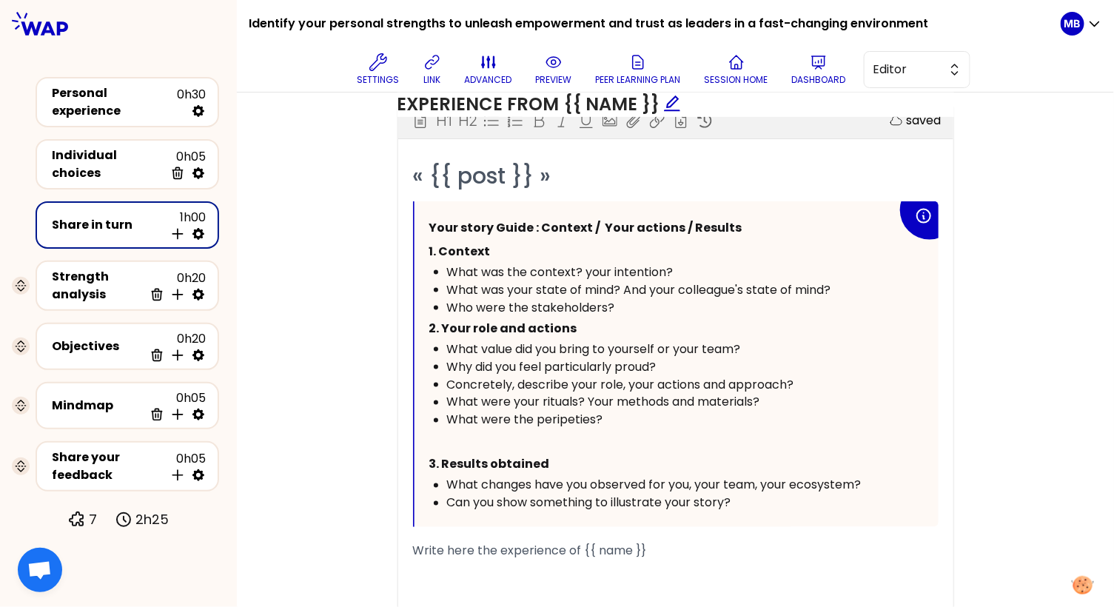
scroll to position [724, 0]
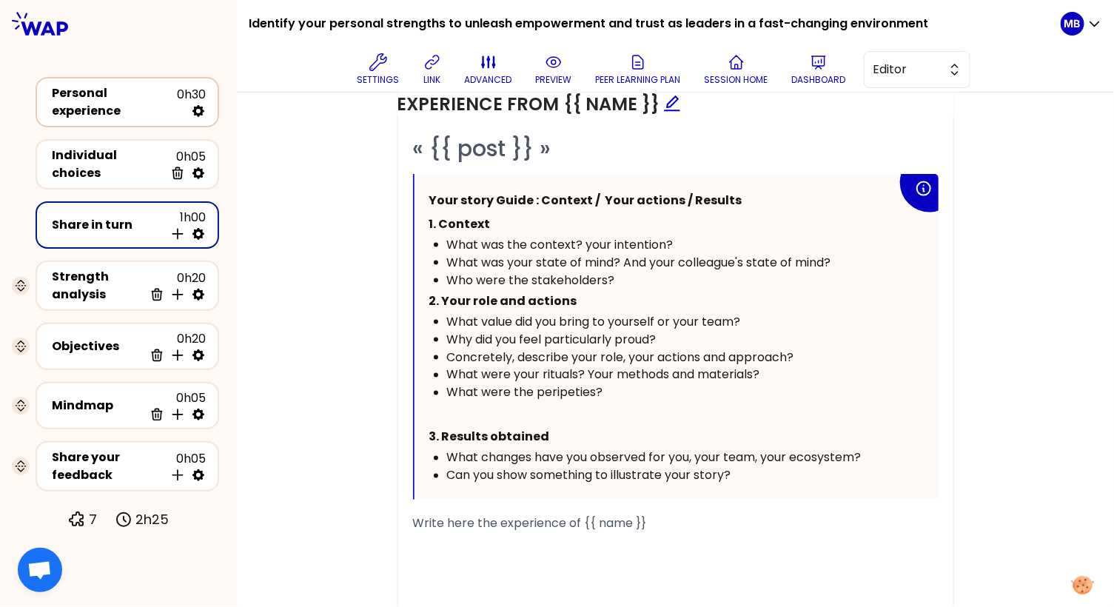
click at [89, 114] on div "Personal experience 0h30" at bounding box center [127, 102] width 157 height 36
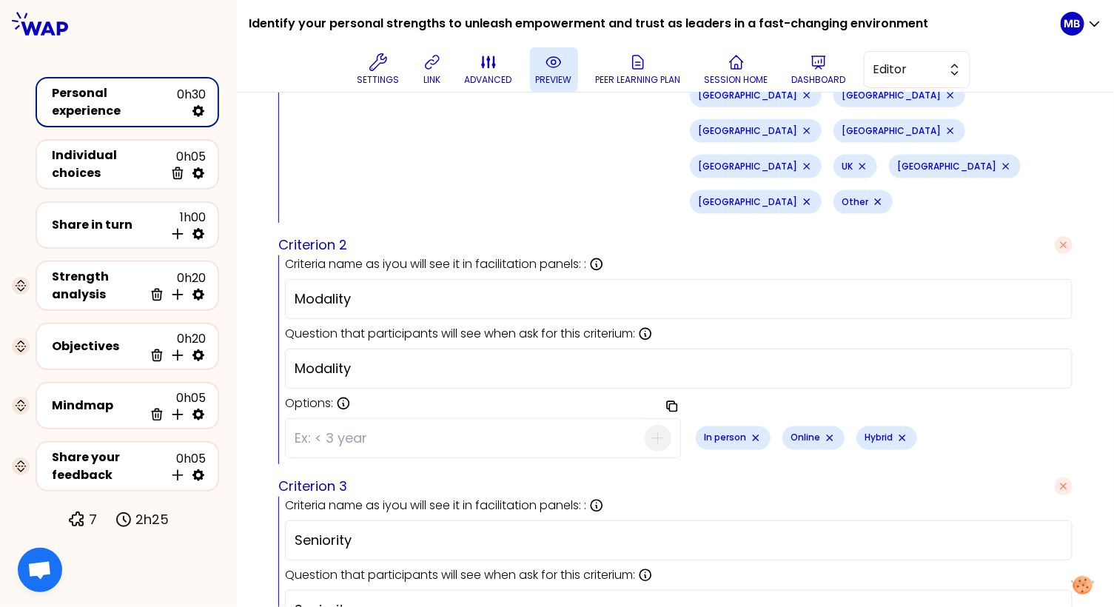
click at [542, 81] on p "preview" at bounding box center [554, 80] width 36 height 12
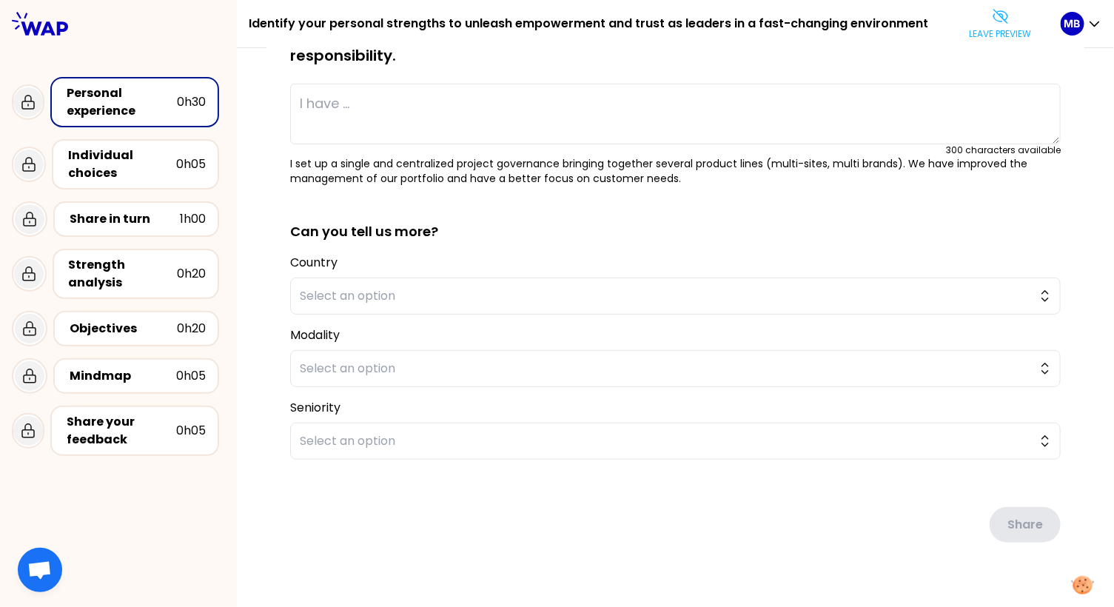
scroll to position [0, 0]
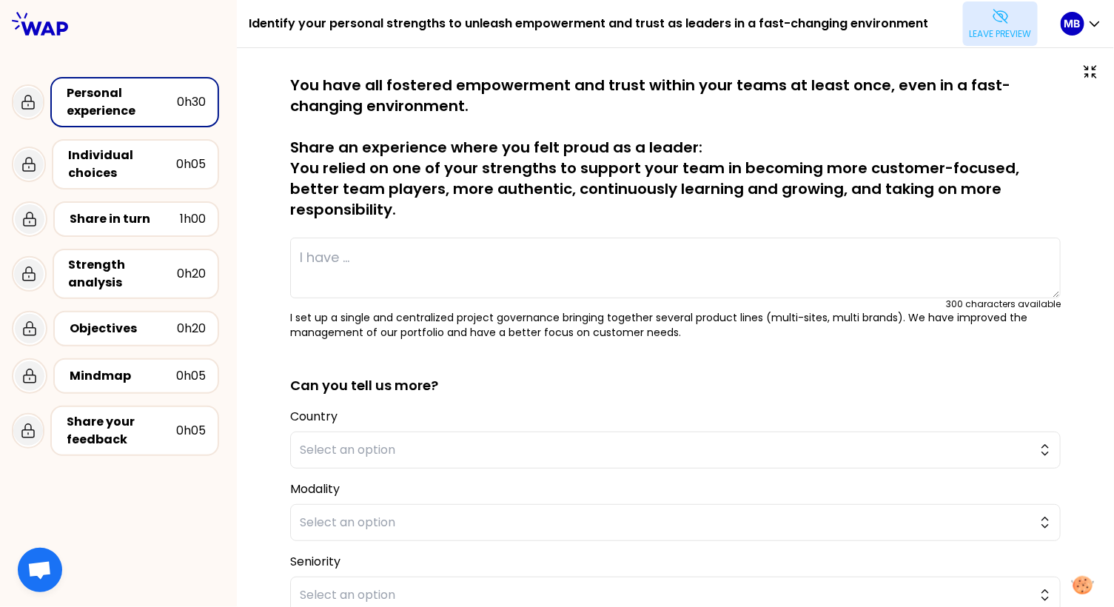
click at [981, 33] on p "Leave preview" at bounding box center [1000, 34] width 63 height 12
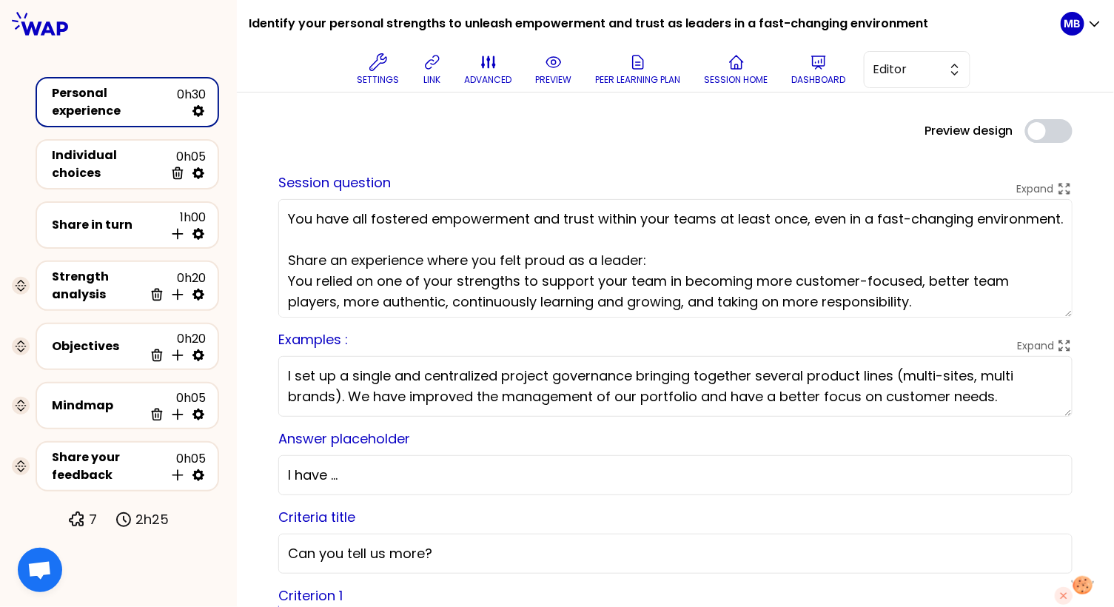
click at [288, 378] on textarea "I set up a single and centralized project governance bringing together several …" at bounding box center [675, 386] width 794 height 61
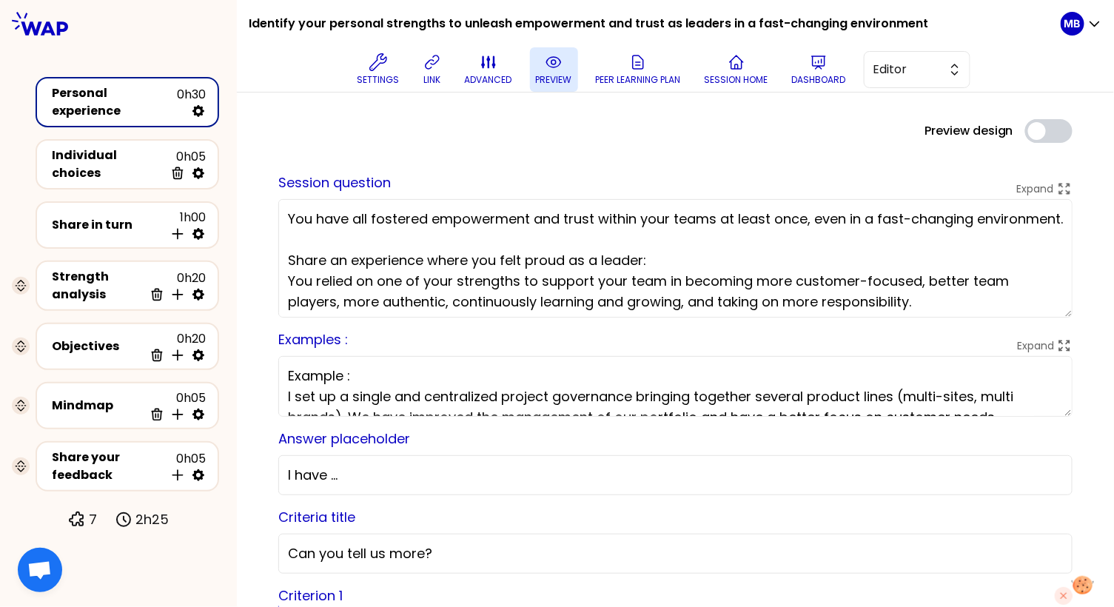
type textarea "Example : I set up a single and centralized project governance bringing togethe…"
click at [530, 69] on button "preview" at bounding box center [554, 69] width 48 height 44
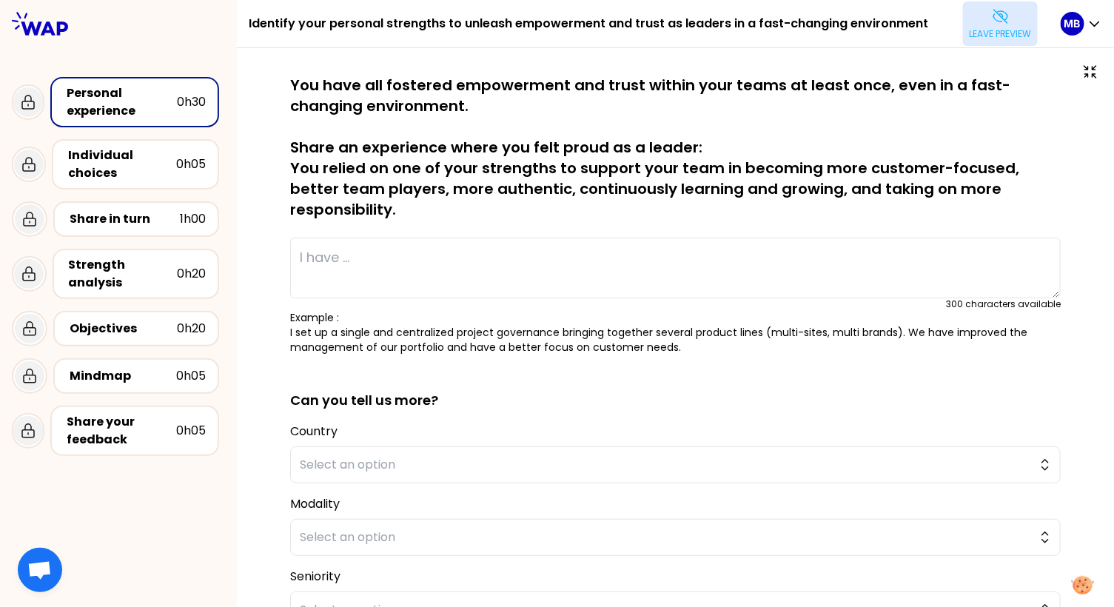
click at [963, 38] on button "Leave preview" at bounding box center [1000, 23] width 75 height 44
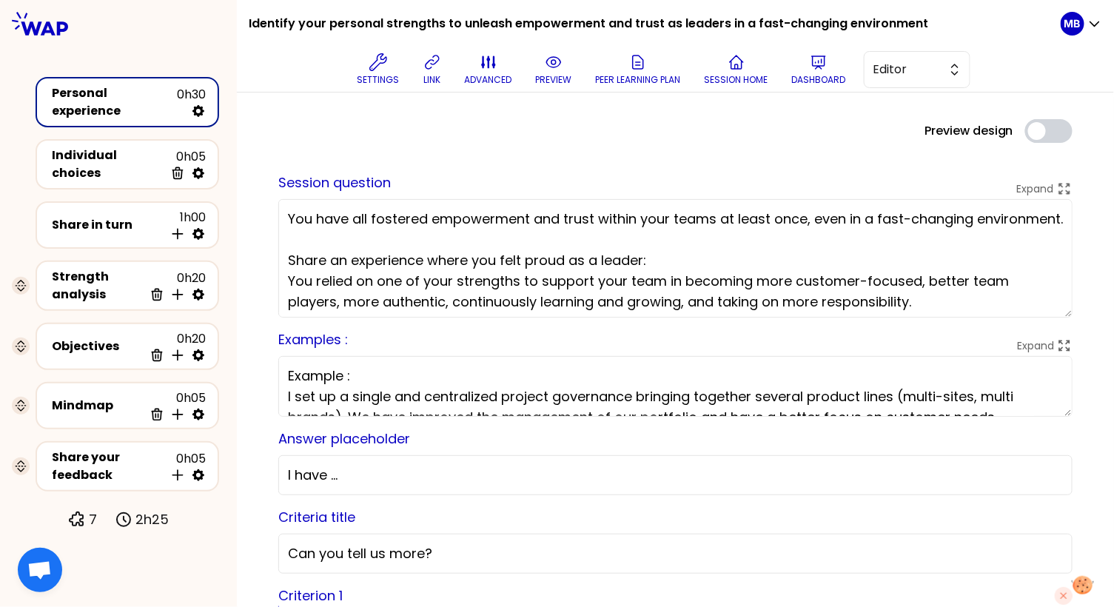
click at [347, 377] on textarea "Example : I set up a single and centralized project governance bringing togethe…" at bounding box center [675, 386] width 794 height 61
type textarea "Example: I set up a single and centralized project governance bringing together…"
click at [545, 67] on icon at bounding box center [554, 62] width 18 height 18
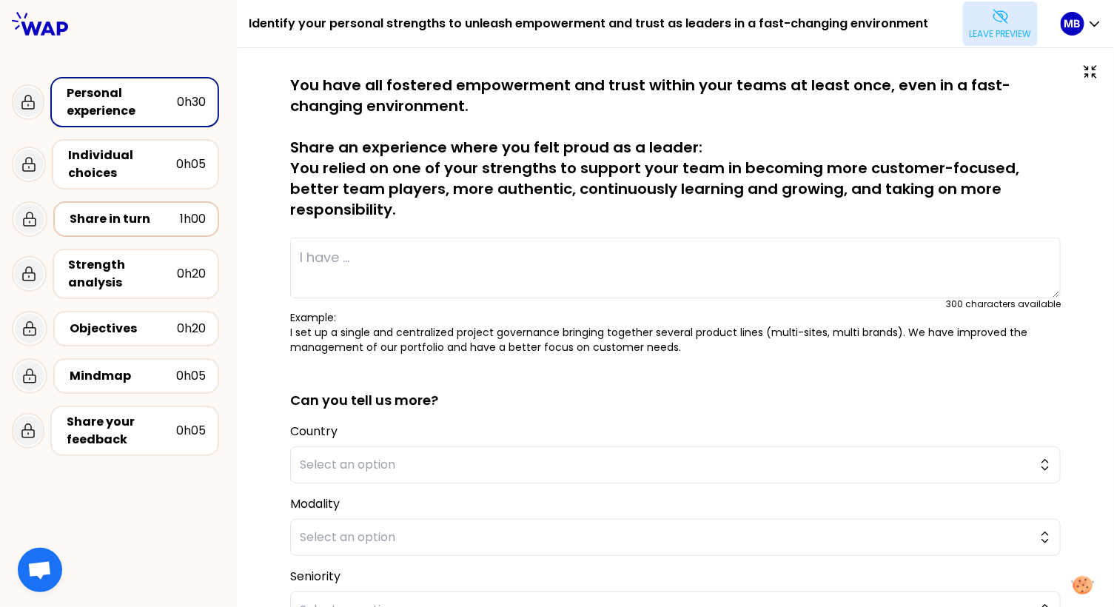
click at [119, 216] on div "Share in turn" at bounding box center [125, 219] width 110 height 18
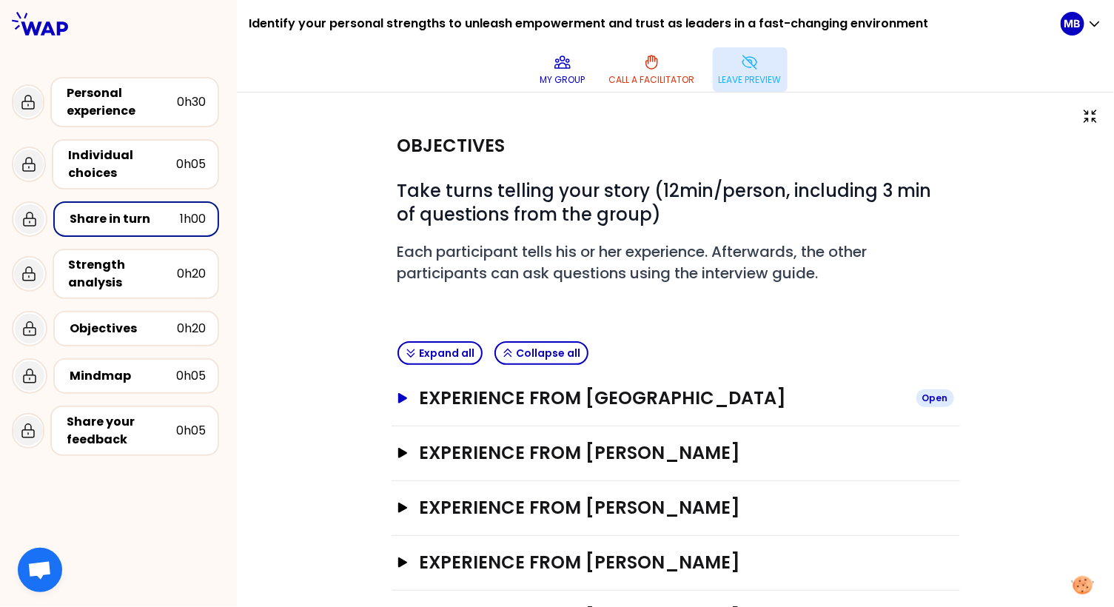
click at [408, 395] on button "Experience from [GEOGRAPHIC_DATA] Open" at bounding box center [675, 398] width 556 height 24
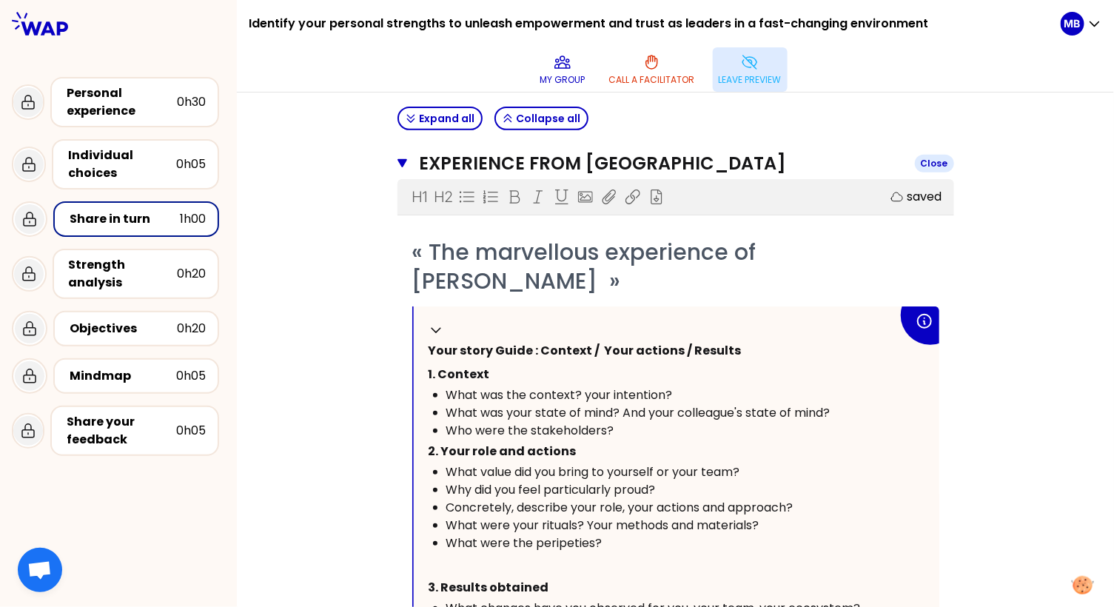
scroll to position [351, 0]
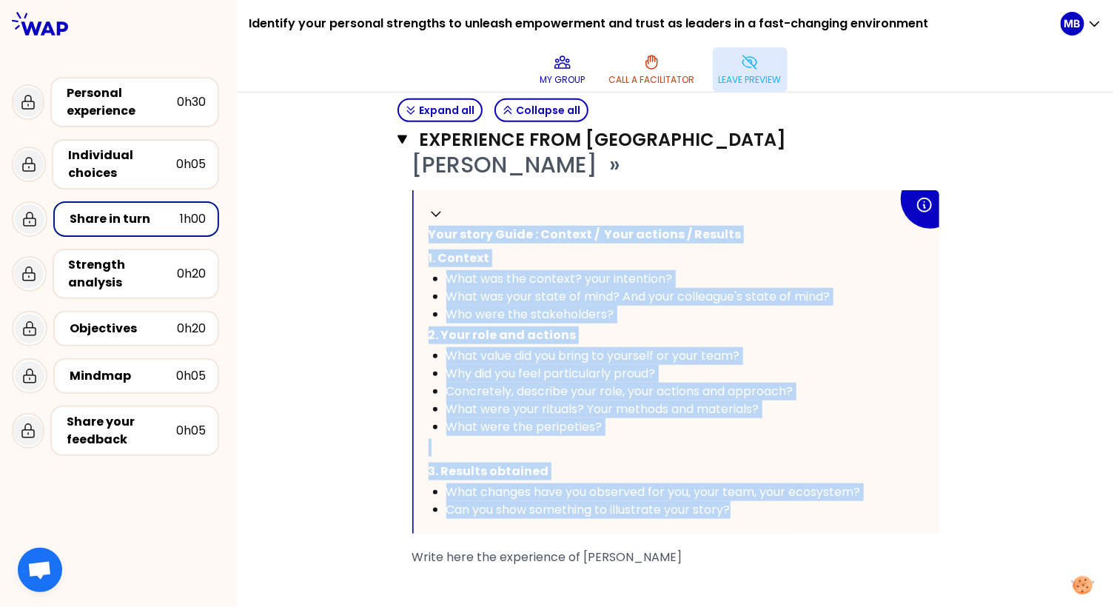
drag, startPoint x: 429, startPoint y: 230, endPoint x: 758, endPoint y: 528, distance: 444.2
click at [758, 528] on div "Collapse Your story Guide : Context / Your actions / Results 1. Context What wa…" at bounding box center [676, 361] width 525 height 343
copy div "Your story Guide : Context / Your actions / Results 1. Context What was the con…"
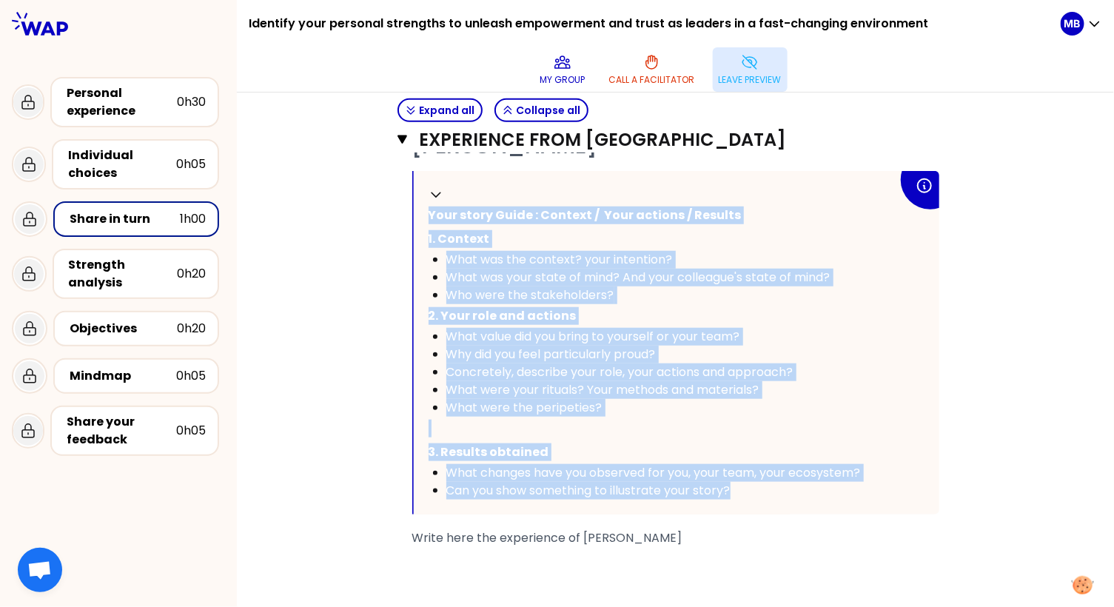
scroll to position [380, 0]
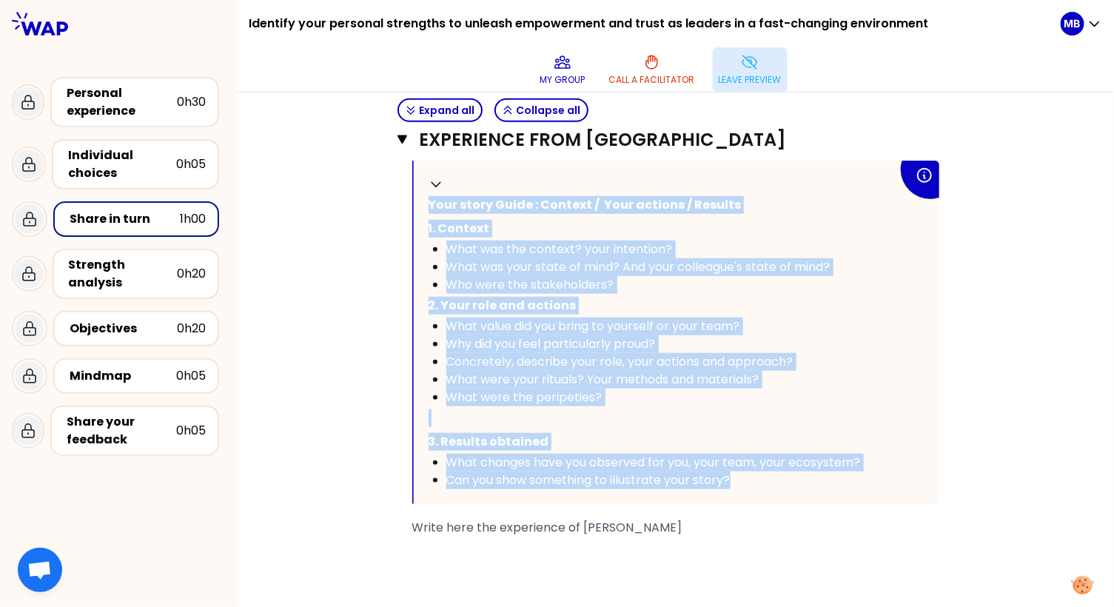
click at [645, 278] on div "Who were the stakeholders?" at bounding box center [671, 285] width 451 height 18
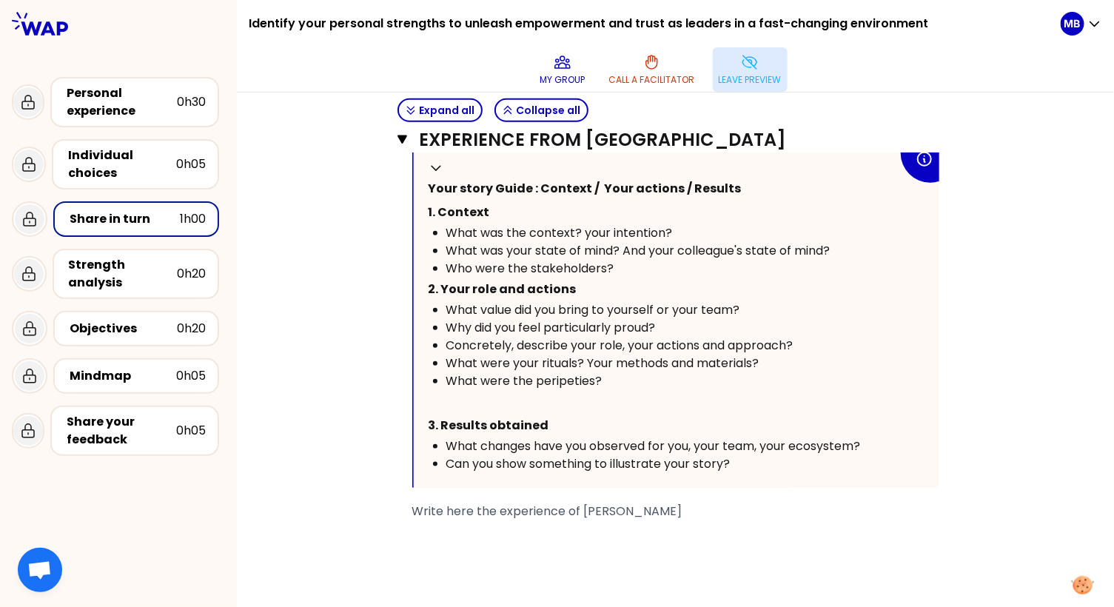
scroll to position [408, 0]
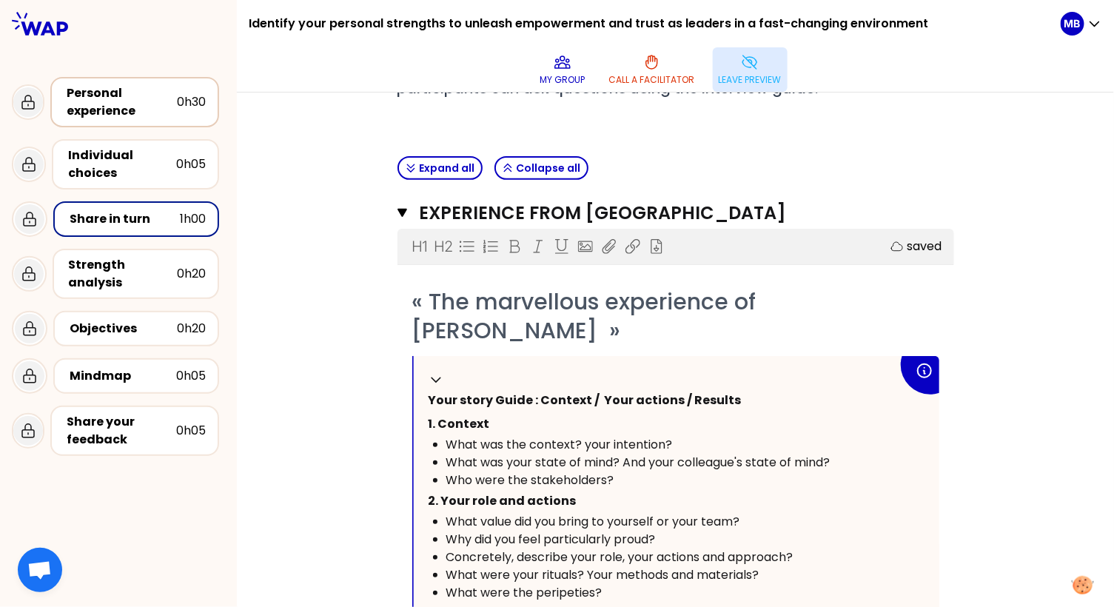
click at [118, 99] on div "Personal experience" at bounding box center [122, 102] width 110 height 36
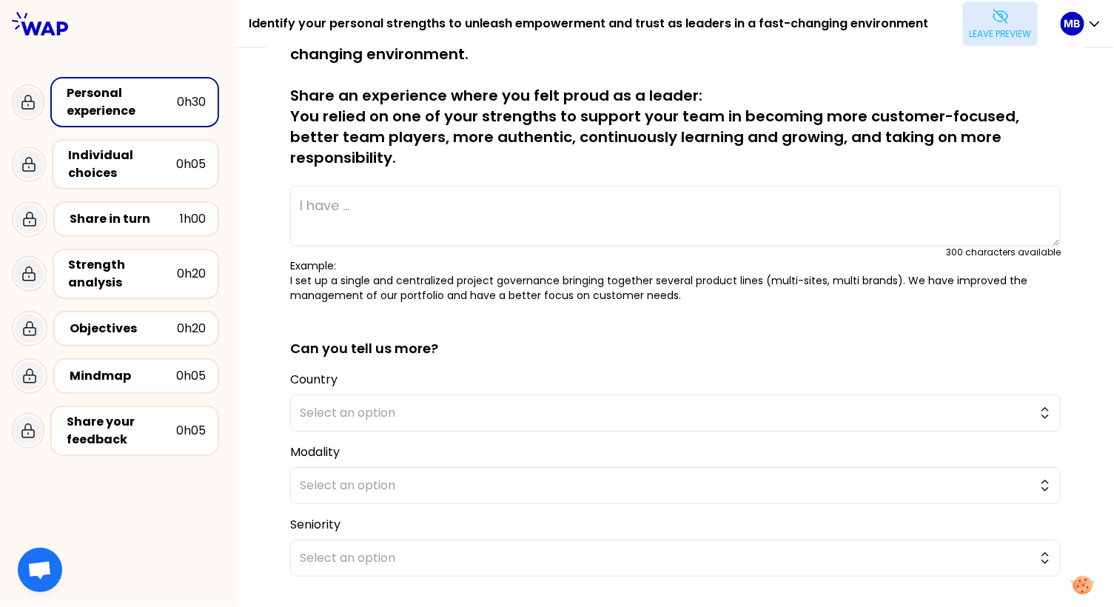
scroll to position [0, 0]
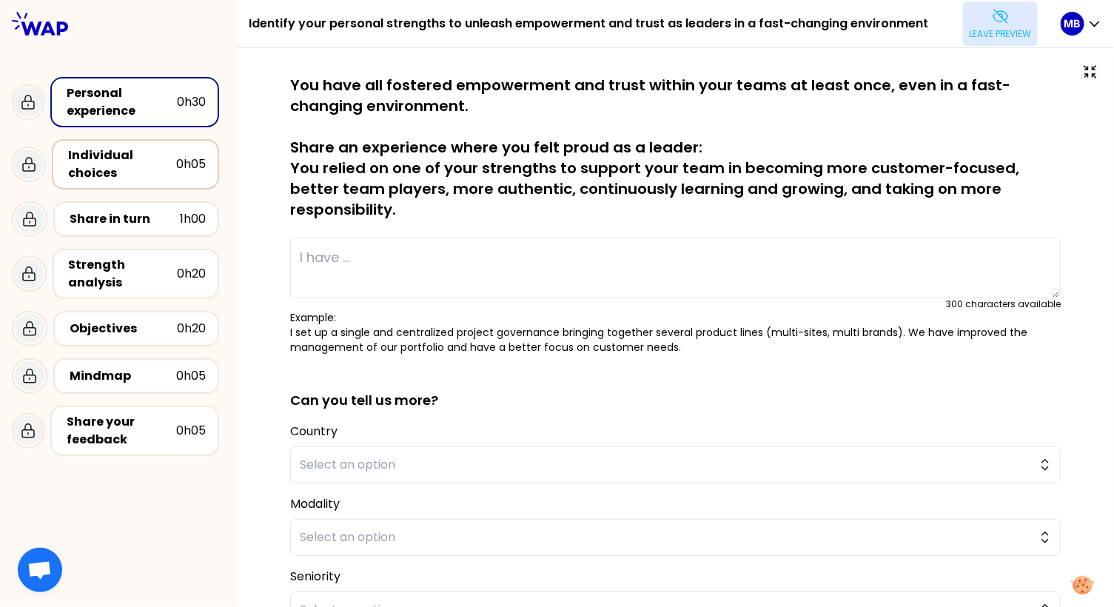
click at [128, 162] on div "Individual choices" at bounding box center [122, 164] width 108 height 36
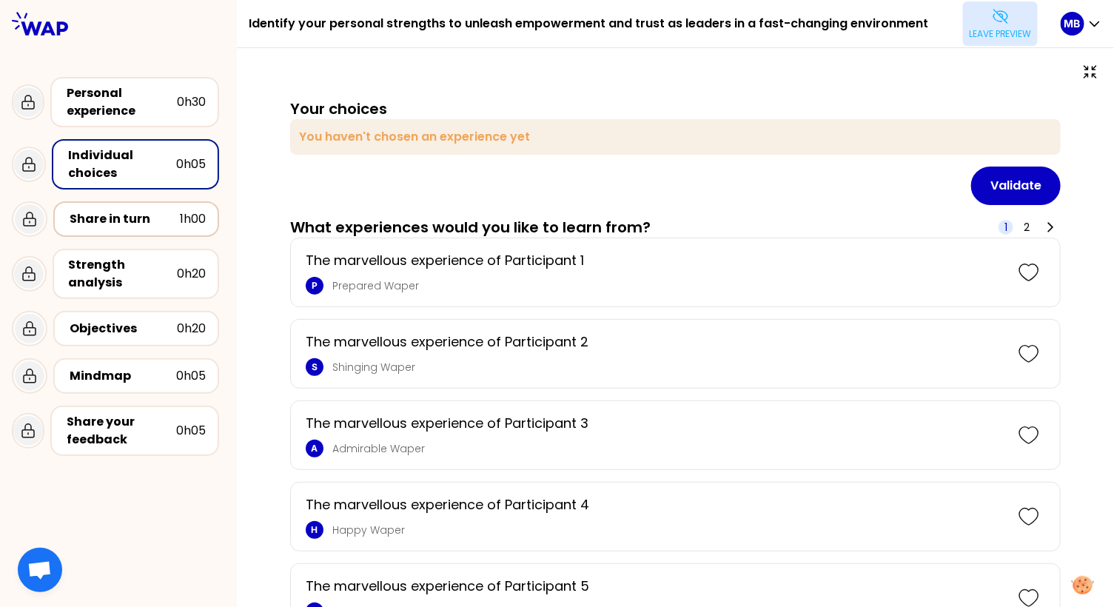
click at [124, 234] on div "Share in turn 1h00" at bounding box center [136, 219] width 166 height 36
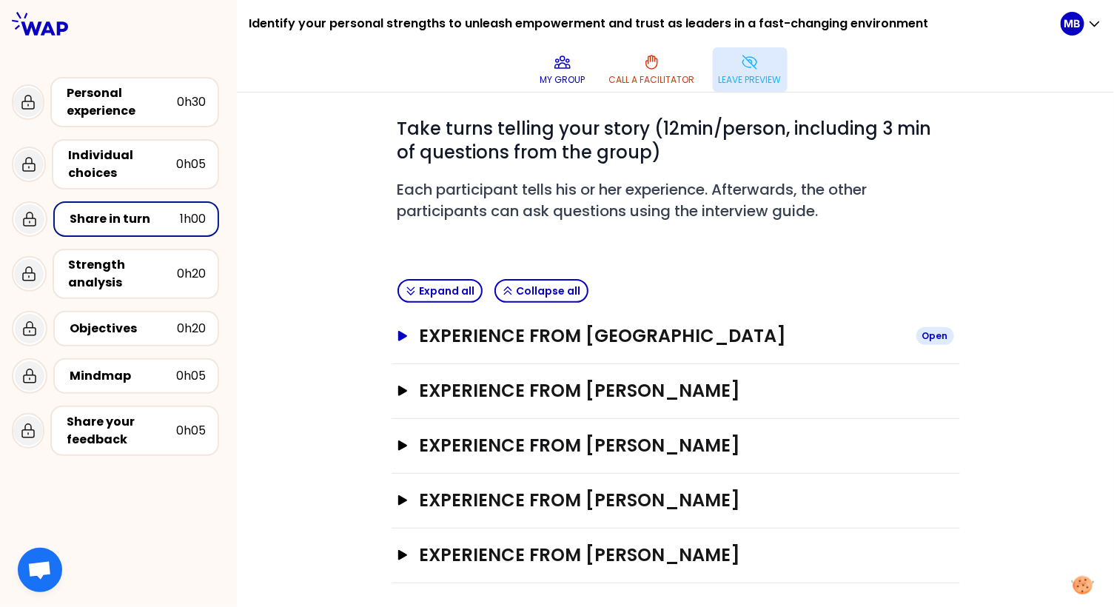
click at [400, 326] on button "Experience from [GEOGRAPHIC_DATA] Open" at bounding box center [675, 336] width 556 height 24
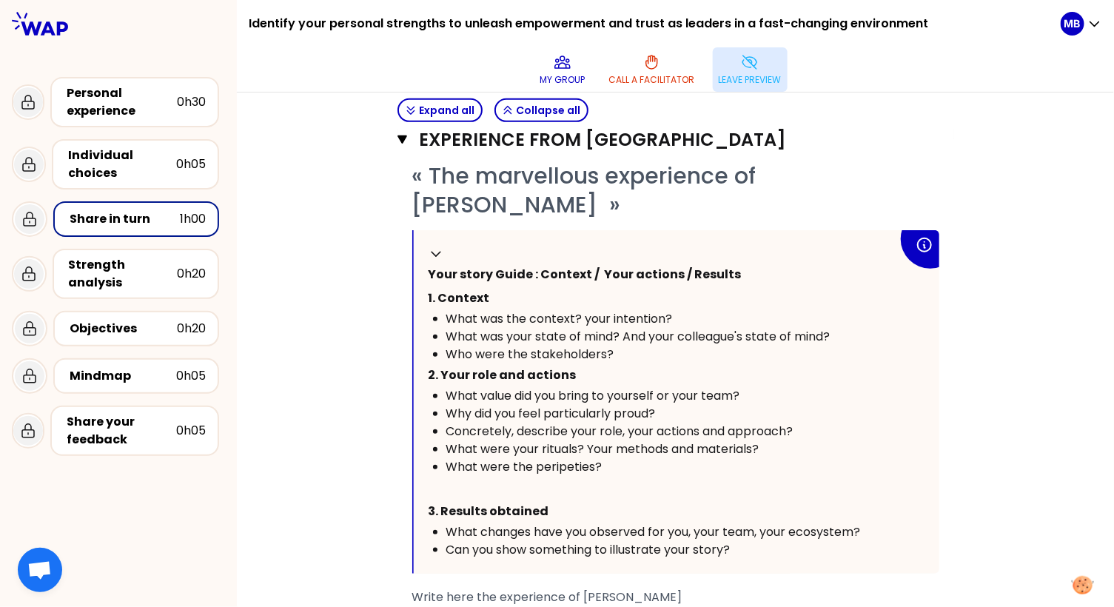
scroll to position [297, 0]
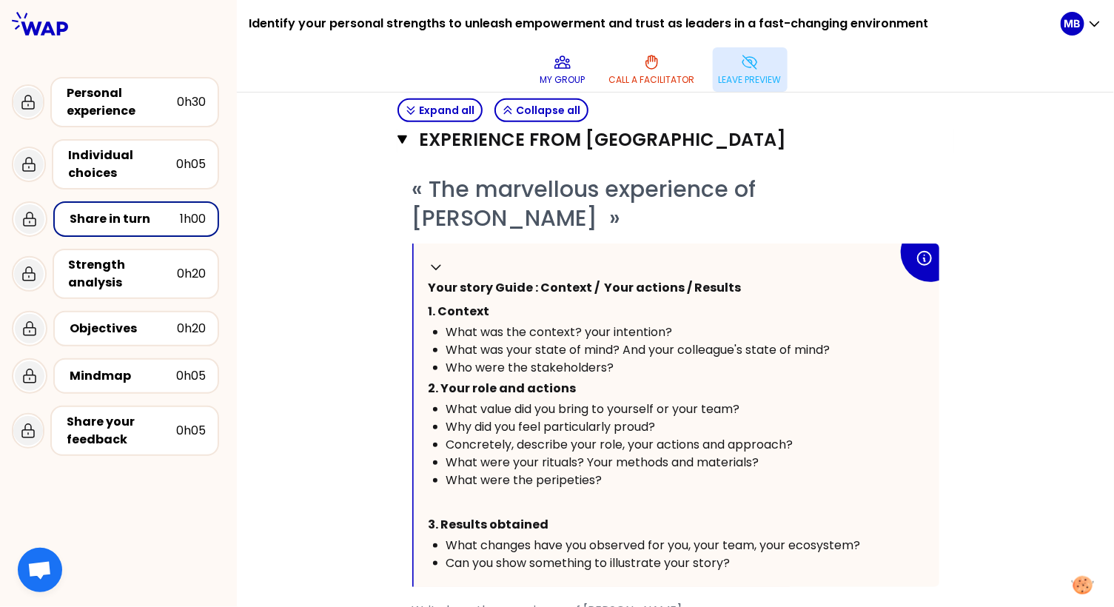
click at [748, 77] on p "Leave preview" at bounding box center [749, 80] width 63 height 12
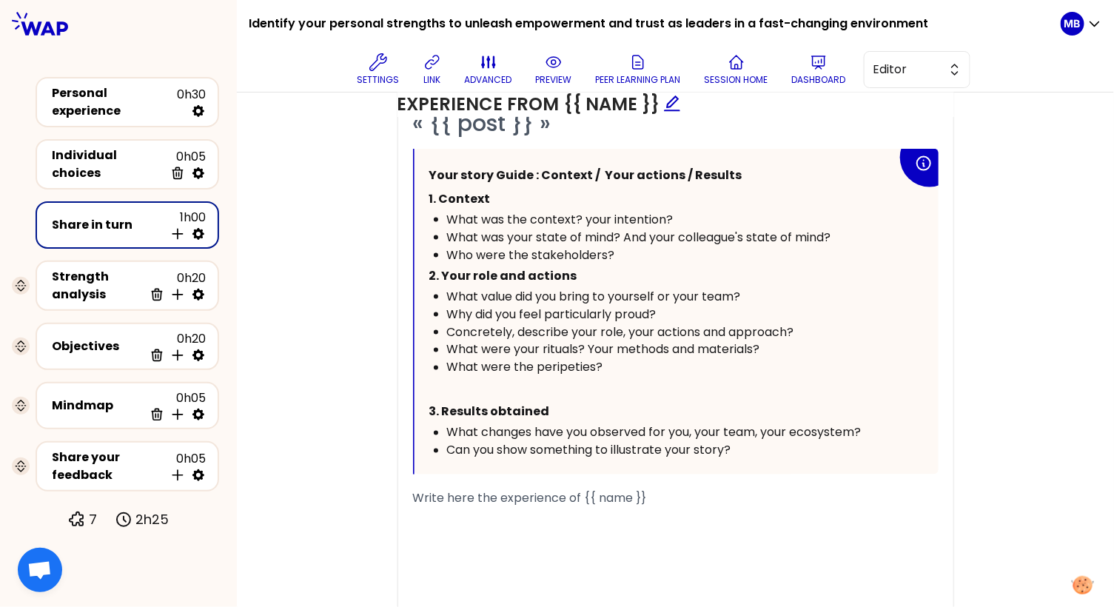
scroll to position [759, 0]
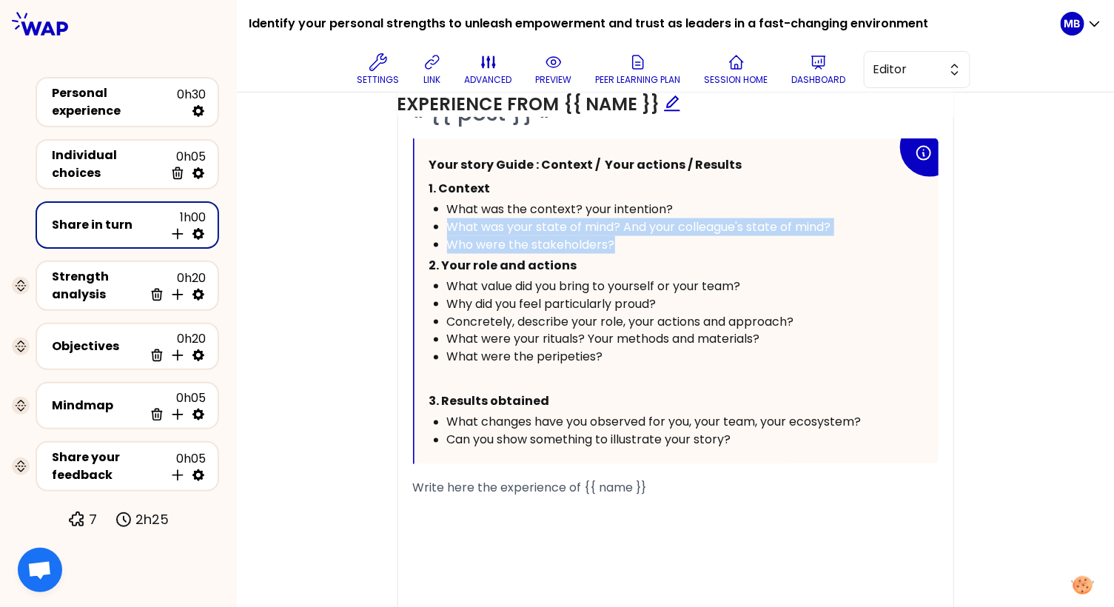
drag, startPoint x: 622, startPoint y: 242, endPoint x: 445, endPoint y: 222, distance: 178.7
click at [445, 222] on ul "What was the context? your intention? What was your state of mind? And your col…" at bounding box center [663, 227] width 468 height 53
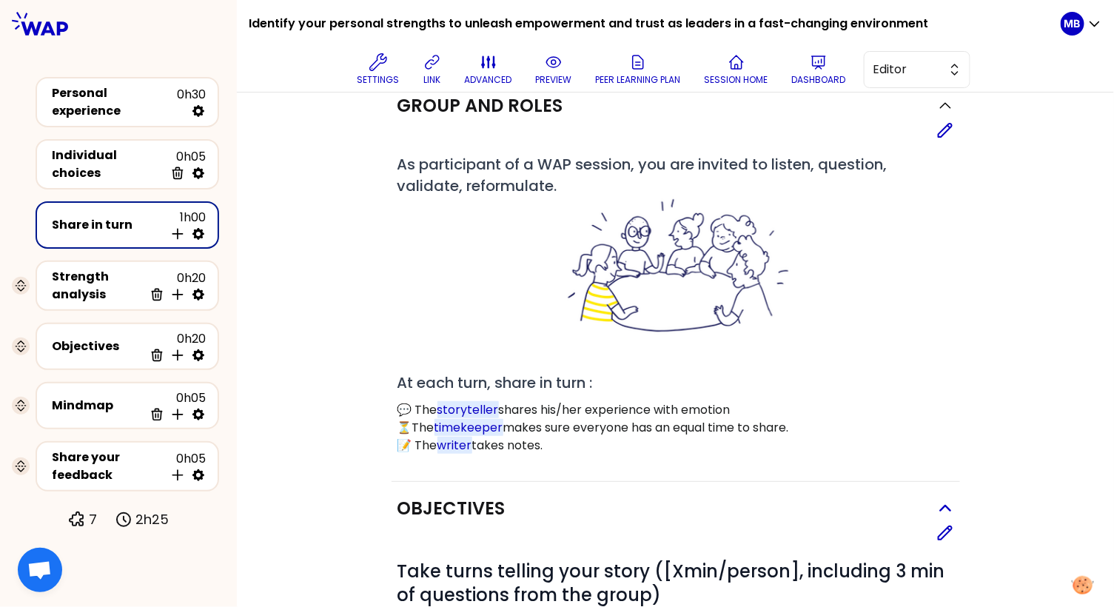
scroll to position [155, 0]
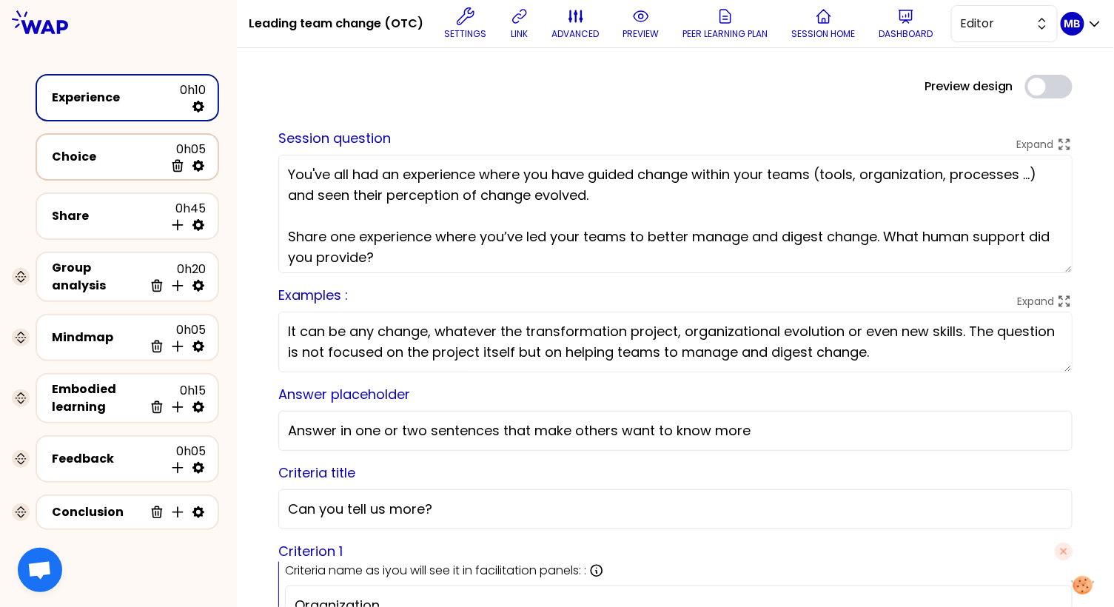
click at [96, 166] on div "Choice 0h05 Delete" at bounding box center [127, 157] width 157 height 33
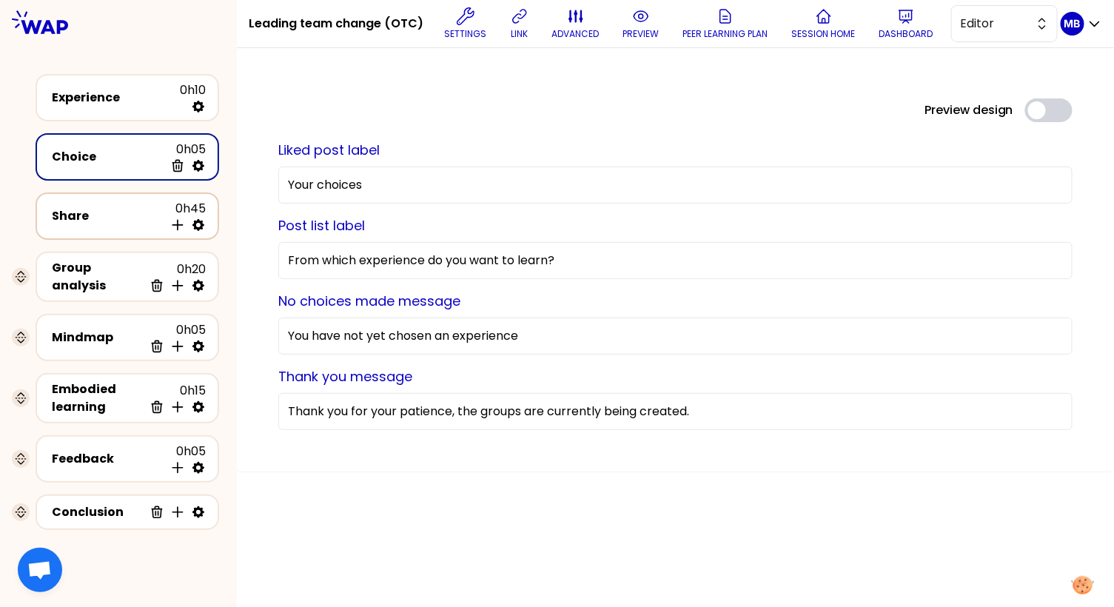
click at [96, 233] on div "Share 0h45 Insert activity below" at bounding box center [127, 215] width 183 height 47
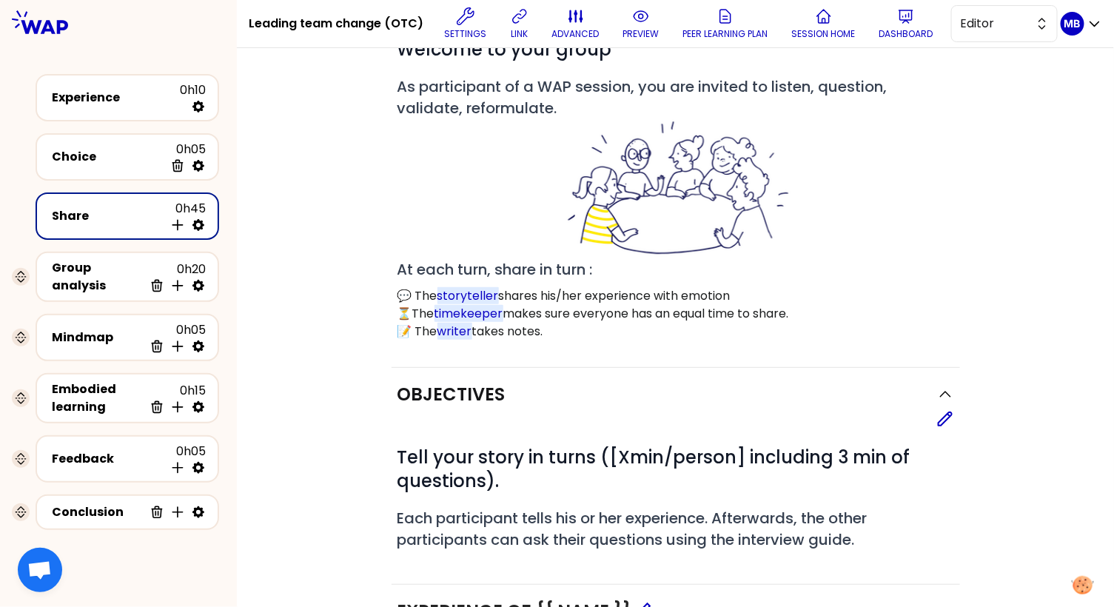
scroll to position [263, 0]
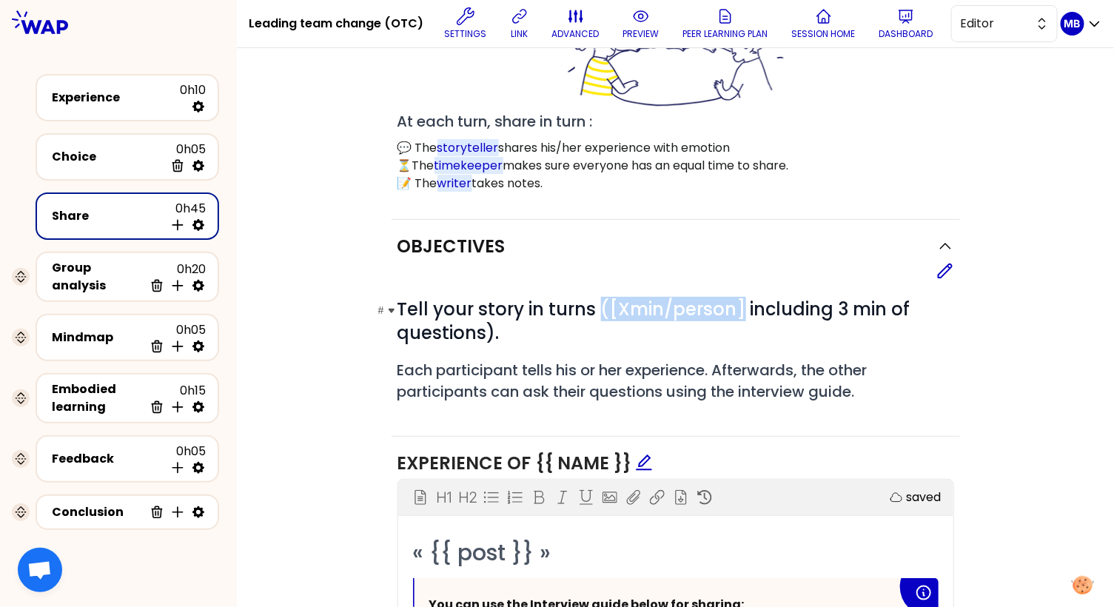
drag, startPoint x: 742, startPoint y: 309, endPoint x: 597, endPoint y: 307, distance: 145.0
click at [597, 307] on span "Tell your story in turns ([Xmin/person] including 3 min of questions)." at bounding box center [655, 321] width 517 height 48
copy span "([Xmin/person]"
click at [761, 331] on h1 "# Tell your story in turns ([Xmin/person] including 3 min of questions)." at bounding box center [675, 320] width 556 height 47
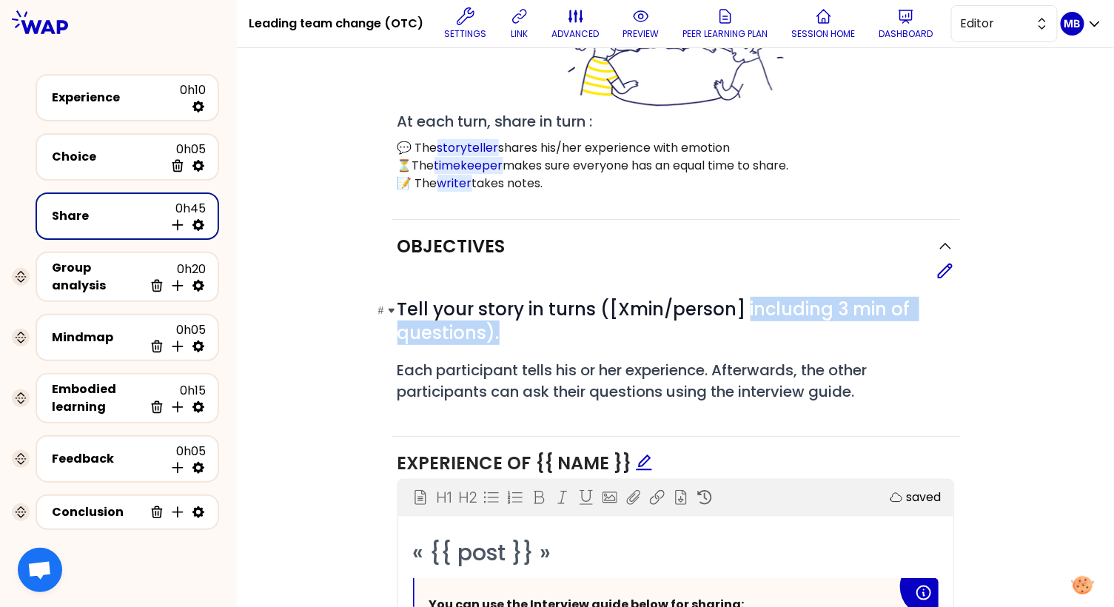
drag, startPoint x: 747, startPoint y: 309, endPoint x: 751, endPoint y: 329, distance: 20.5
click at [751, 329] on h1 "# Tell your story in turns ([Xmin/person] including 3 min of questions)." at bounding box center [675, 320] width 556 height 47
copy span "including 3 min of questions)."
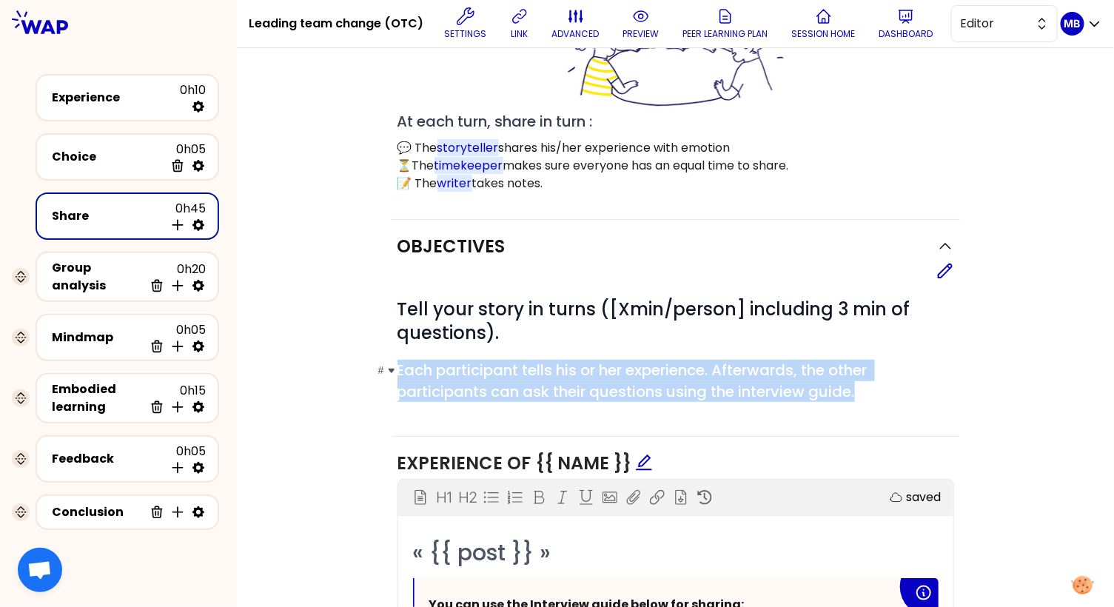
drag, startPoint x: 400, startPoint y: 366, endPoint x: 875, endPoint y: 383, distance: 475.3
click at [875, 383] on h2 "# Each participant tells his or her experience. Afterwards, the other participa…" at bounding box center [675, 381] width 556 height 42
copy span "Each participant tells his or her experience. Afterwards, the other participant…"
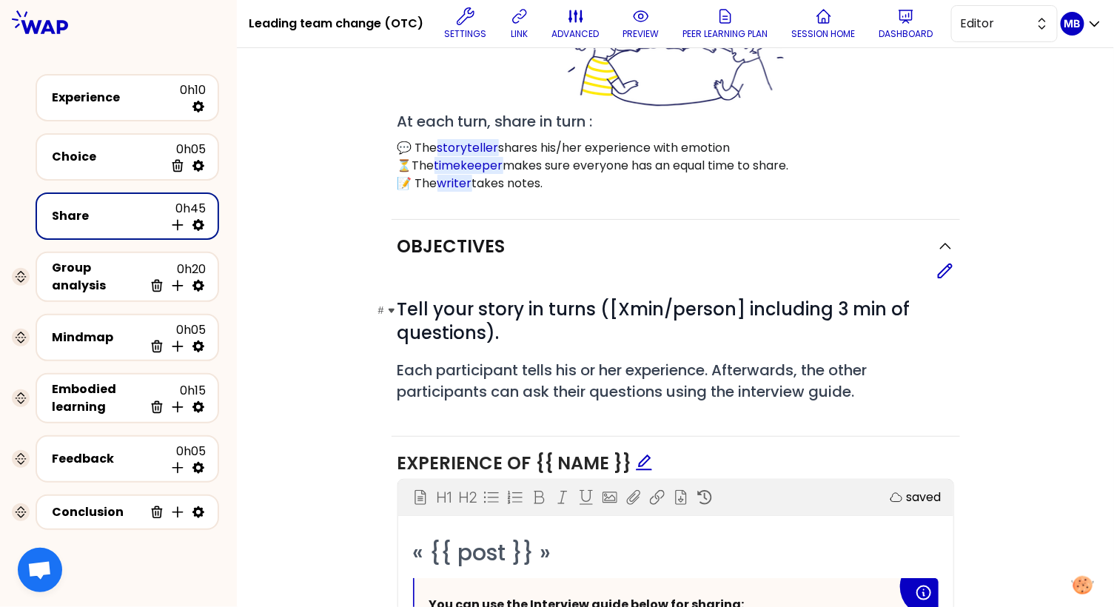
click at [592, 340] on h1 "# Tell your story in turns ([Xmin/person] including 3 min of questions)." at bounding box center [675, 320] width 556 height 47
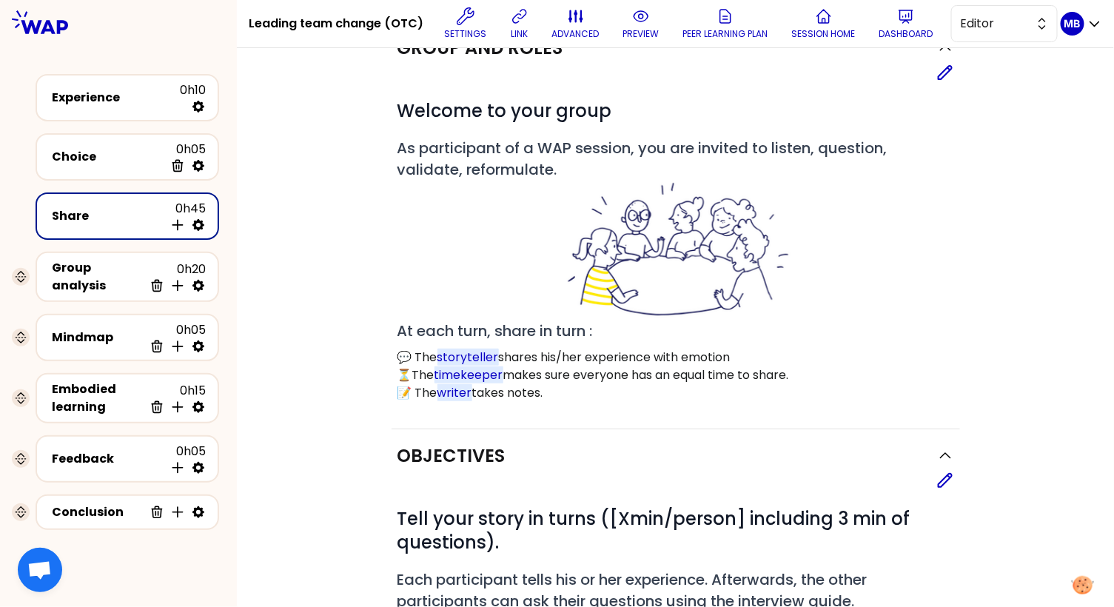
drag, startPoint x: 400, startPoint y: 328, endPoint x: 562, endPoint y: 391, distance: 173.8
click at [562, 391] on div "# Welcome to your group # As participant of a WAP session, you are invited to l…" at bounding box center [675, 250] width 556 height 303
drag, startPoint x: 570, startPoint y: 168, endPoint x: 400, endPoint y: 149, distance: 172.0
click at [400, 149] on span "As participant of a WAP session, you are invited to listen, question, validate,…" at bounding box center [675, 239] width 556 height 203
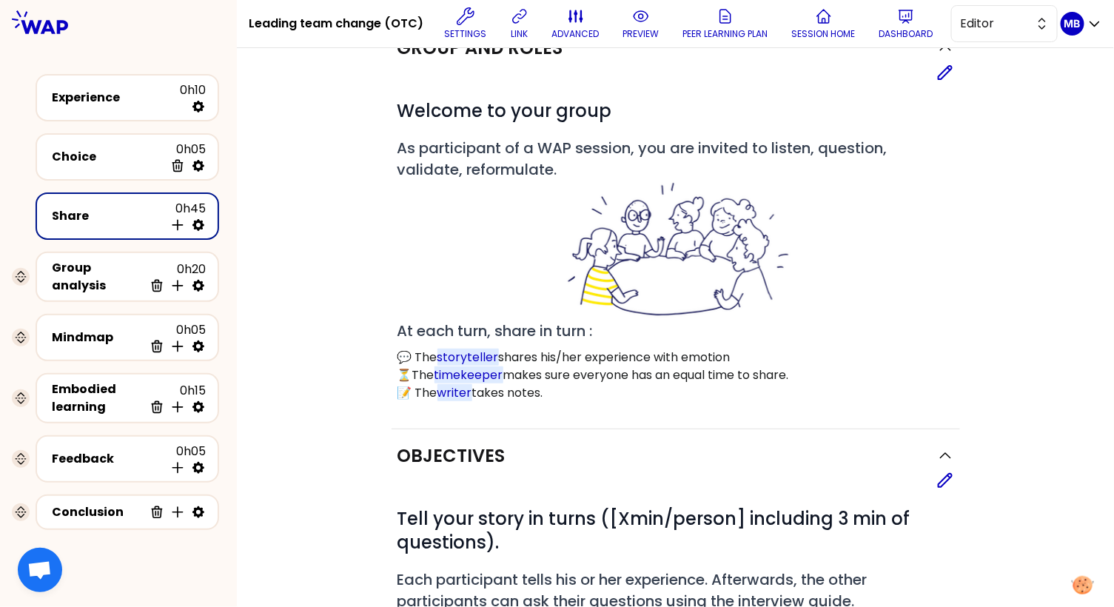
drag, startPoint x: 400, startPoint y: 147, endPoint x: 610, endPoint y: 390, distance: 321.5
click at [610, 390] on div "# Welcome to your group # As participant of a WAP session, you are invited to l…" at bounding box center [675, 250] width 556 height 303
copy div "As participant of a WAP session, you are invited to listen, question, validate,…"
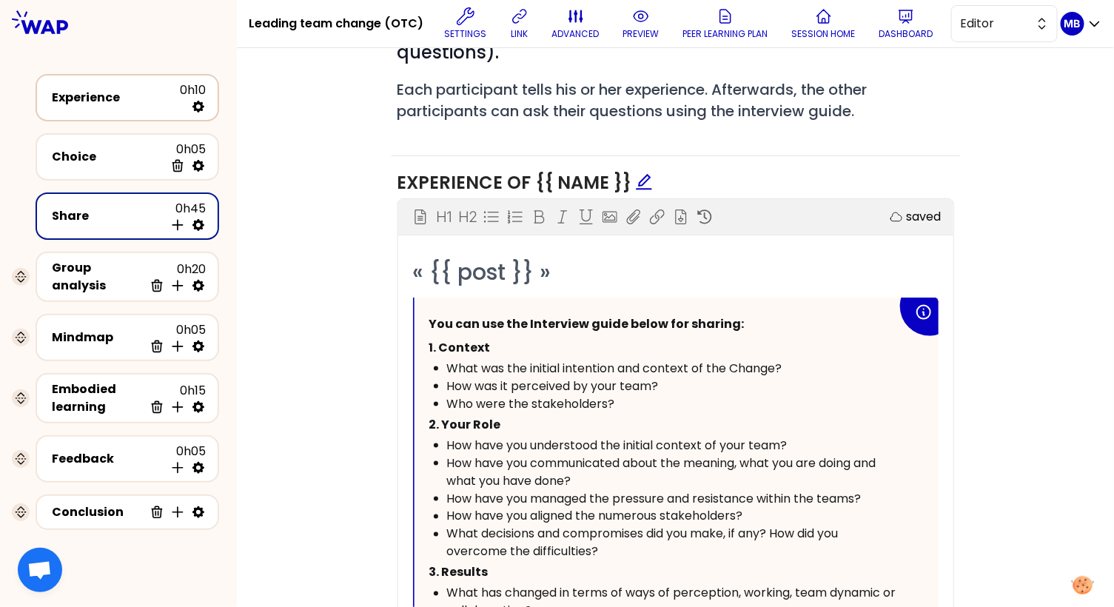
click at [77, 91] on div "Experience" at bounding box center [116, 98] width 128 height 18
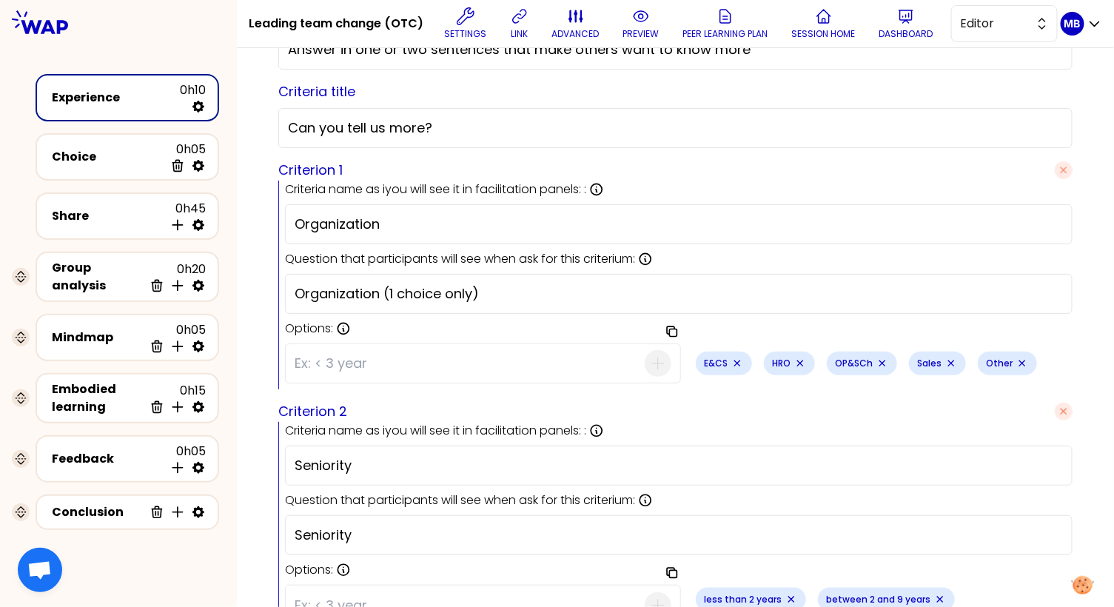
scroll to position [285, 0]
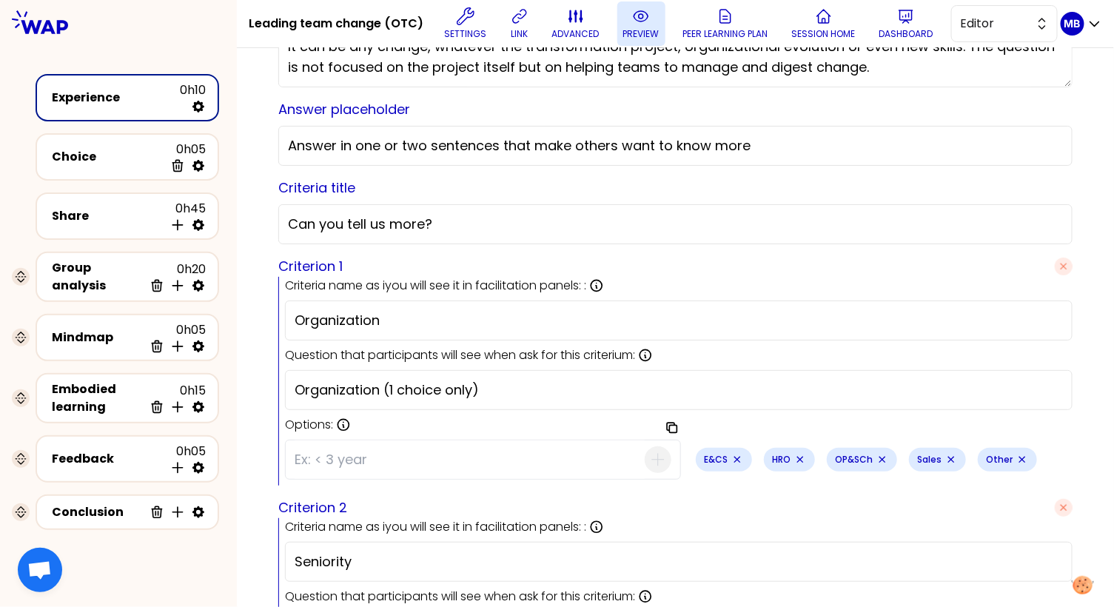
click at [633, 21] on icon at bounding box center [641, 16] width 18 height 18
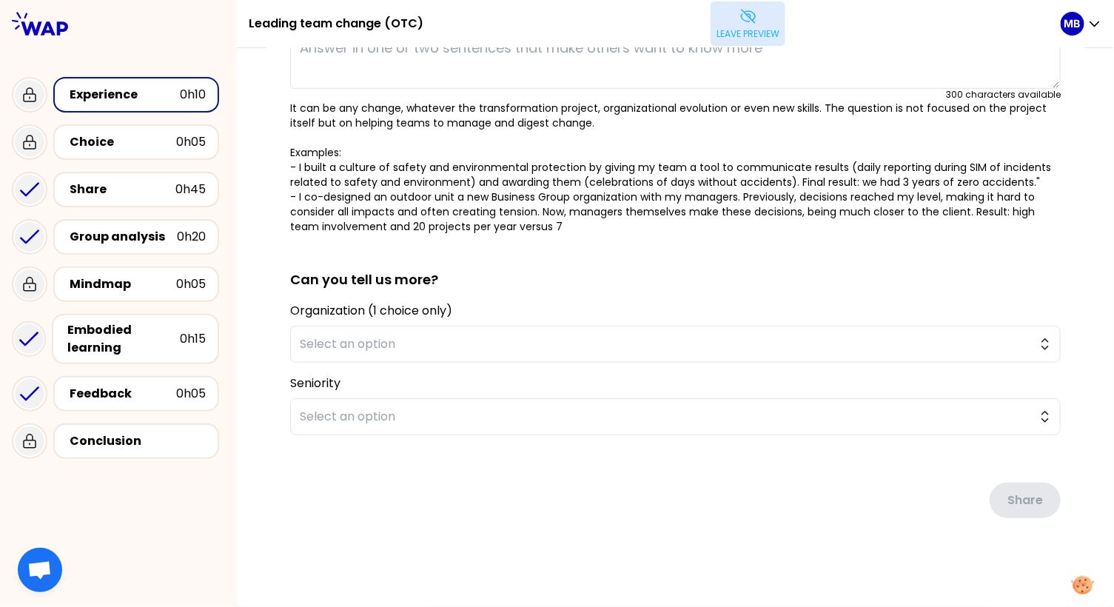
scroll to position [165, 0]
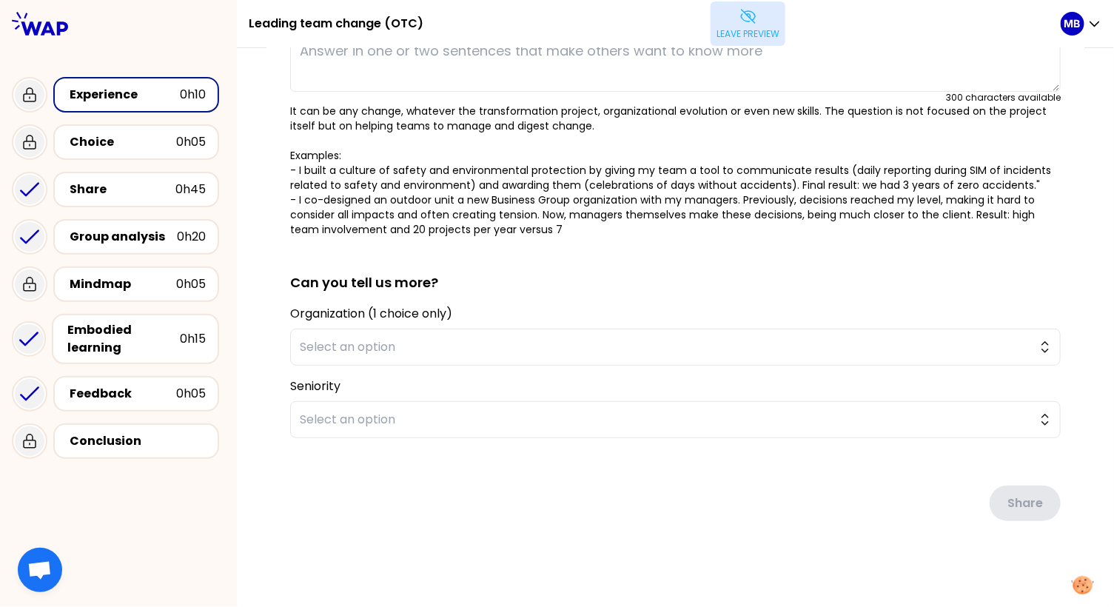
type textarea "I set up a single and centralized project governance bringing together several …"
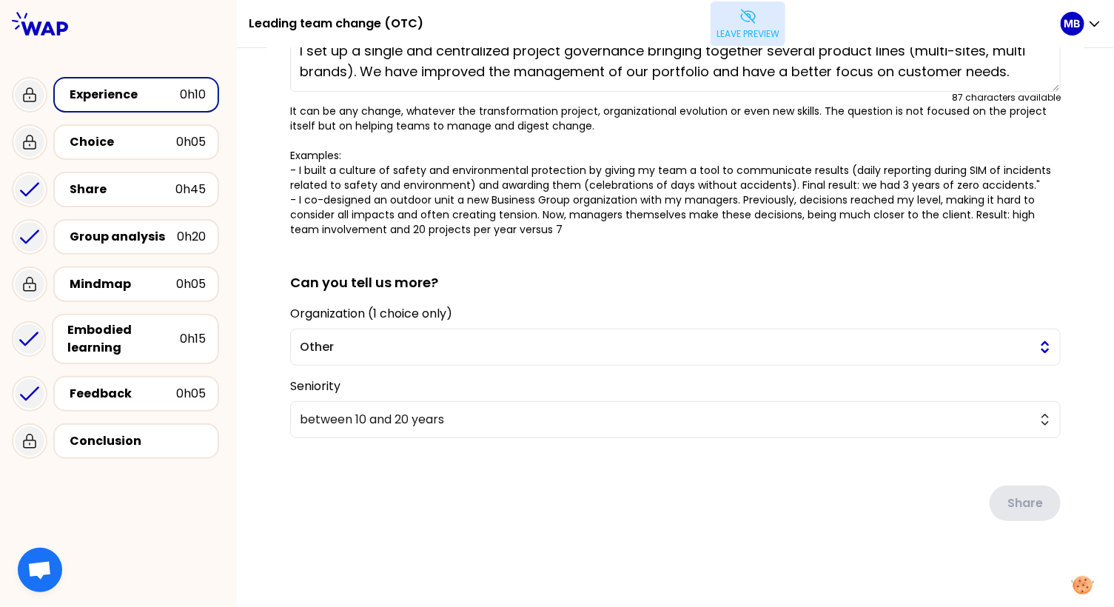
click at [394, 345] on span "Other" at bounding box center [665, 347] width 730 height 18
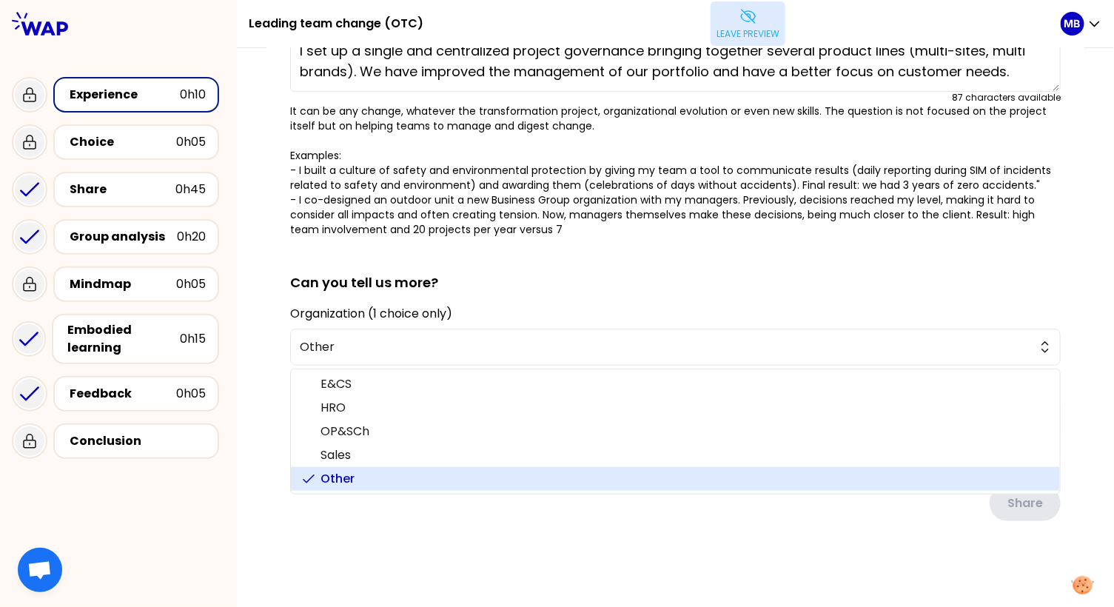
click at [260, 329] on div "saved You've all had an experience where you have guided change within your tea…" at bounding box center [675, 246] width 877 height 727
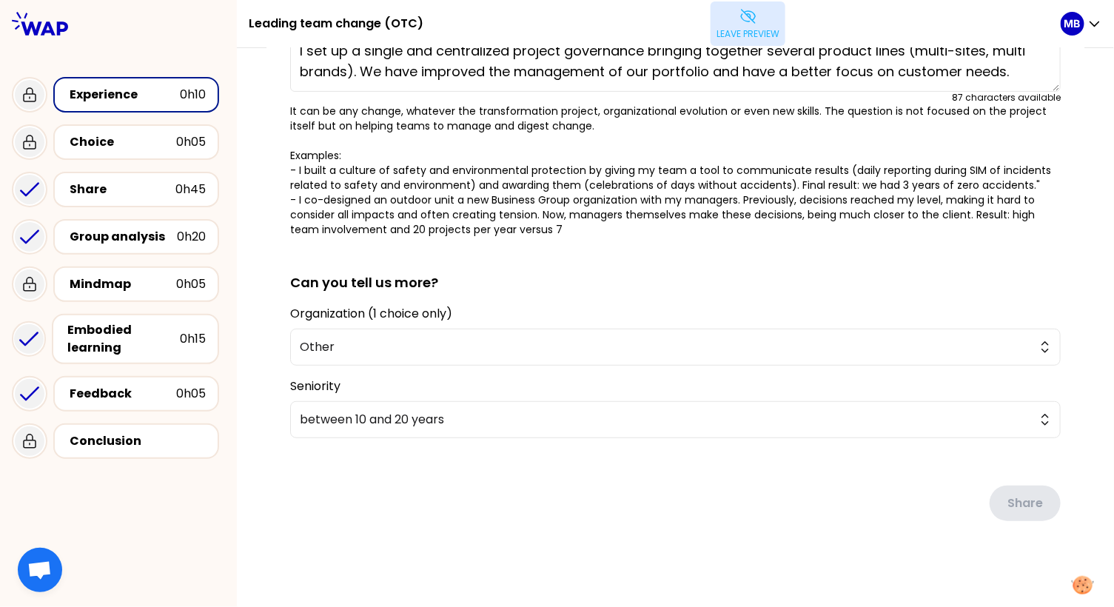
click at [387, 326] on div "Organization (1 choice only) Other" at bounding box center [675, 335] width 770 height 61
click at [383, 339] on span "Other" at bounding box center [665, 347] width 730 height 18
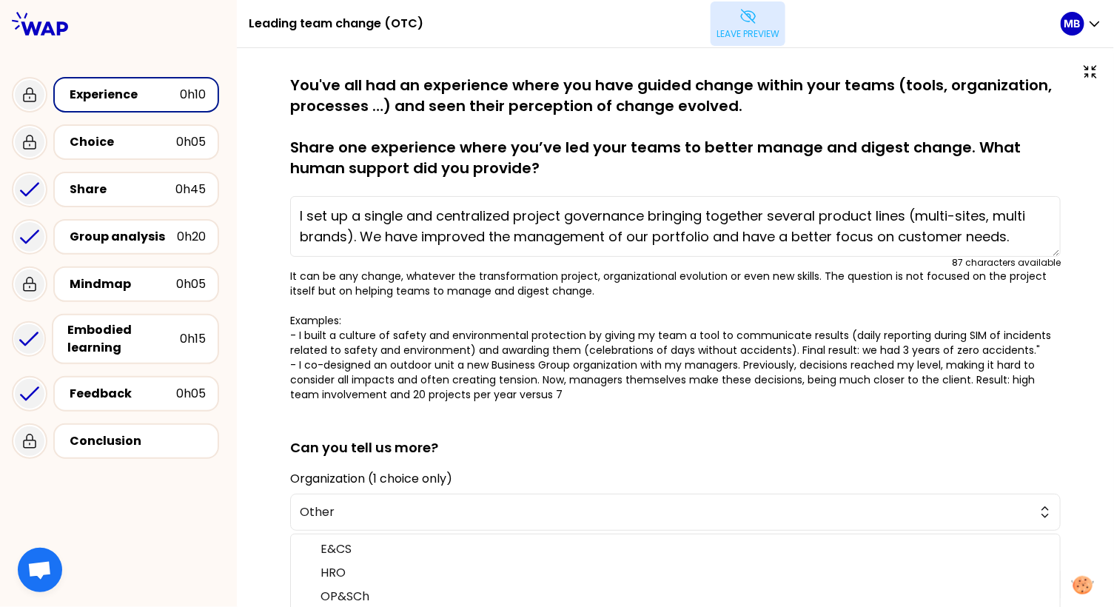
click at [299, 390] on p "It can be any change, whatever the transformation project, organizational evolu…" at bounding box center [675, 335] width 770 height 133
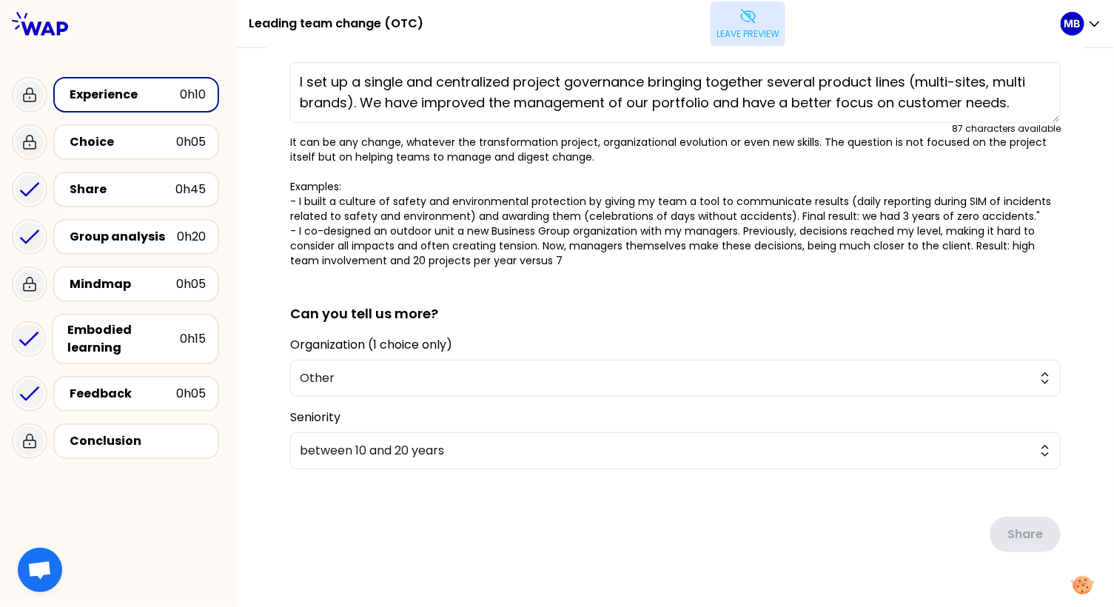
scroll to position [165, 0]
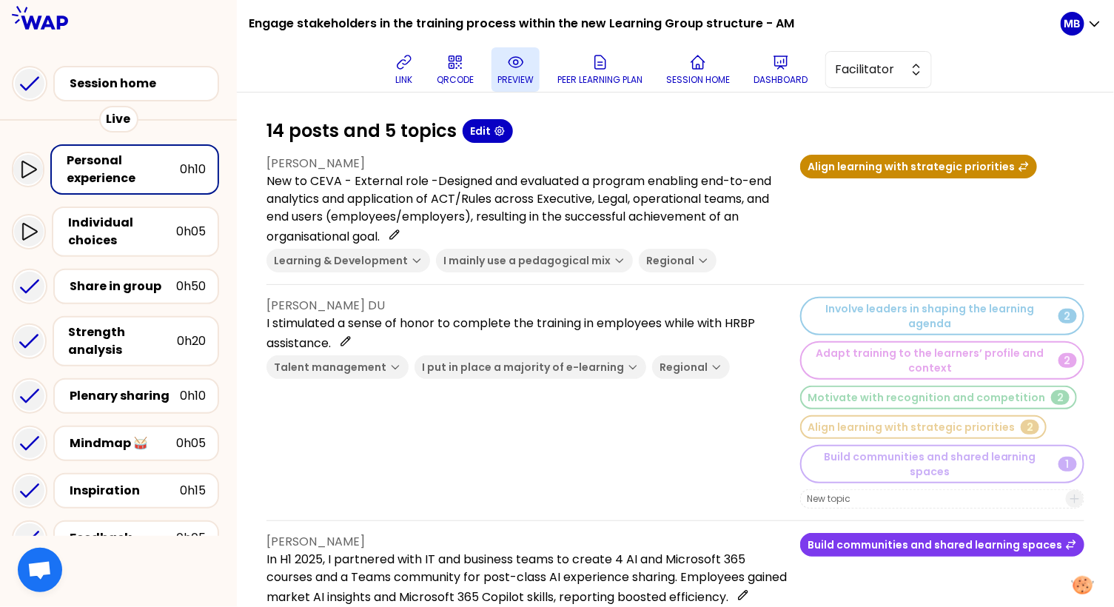
click at [513, 70] on icon at bounding box center [516, 62] width 18 height 18
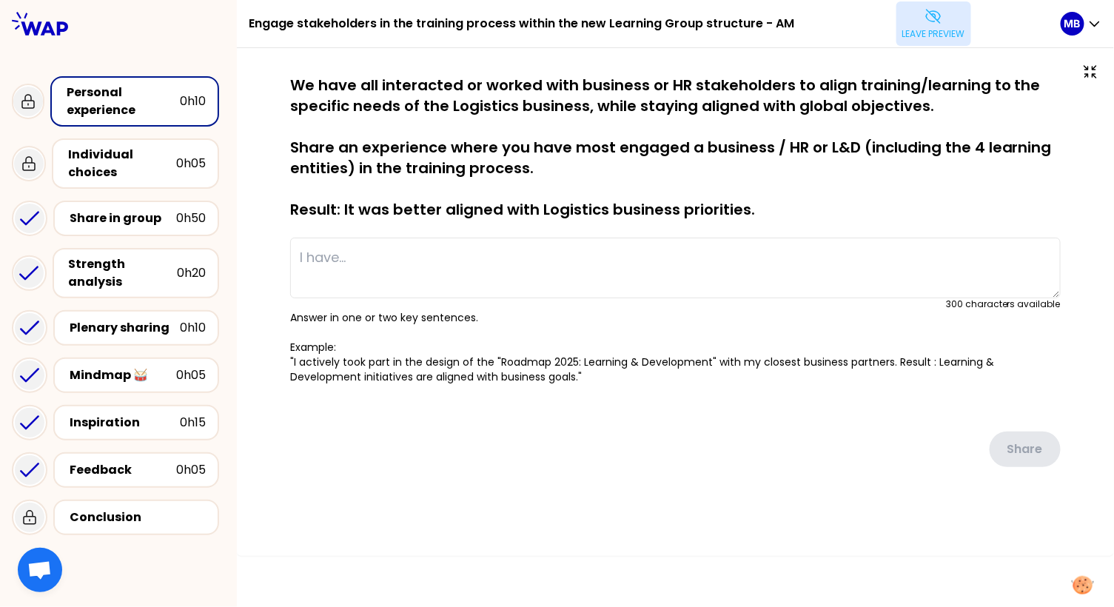
type textarea "New to CEVA - External role -Designed and evaluated a program enabling end-to-e…"
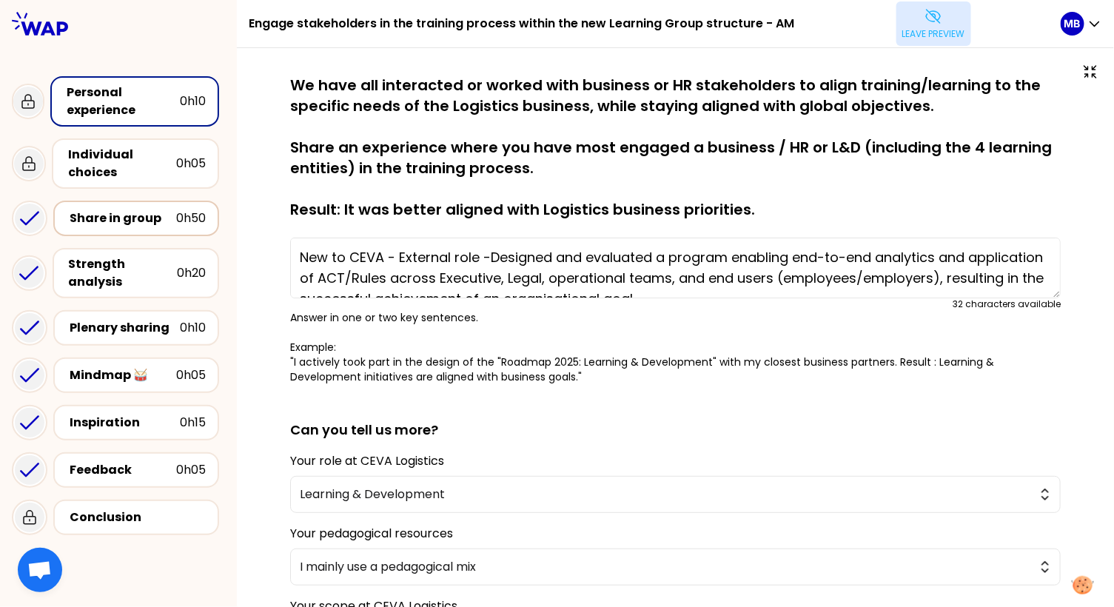
click at [132, 201] on div "Share in group 0h50" at bounding box center [136, 219] width 166 height 36
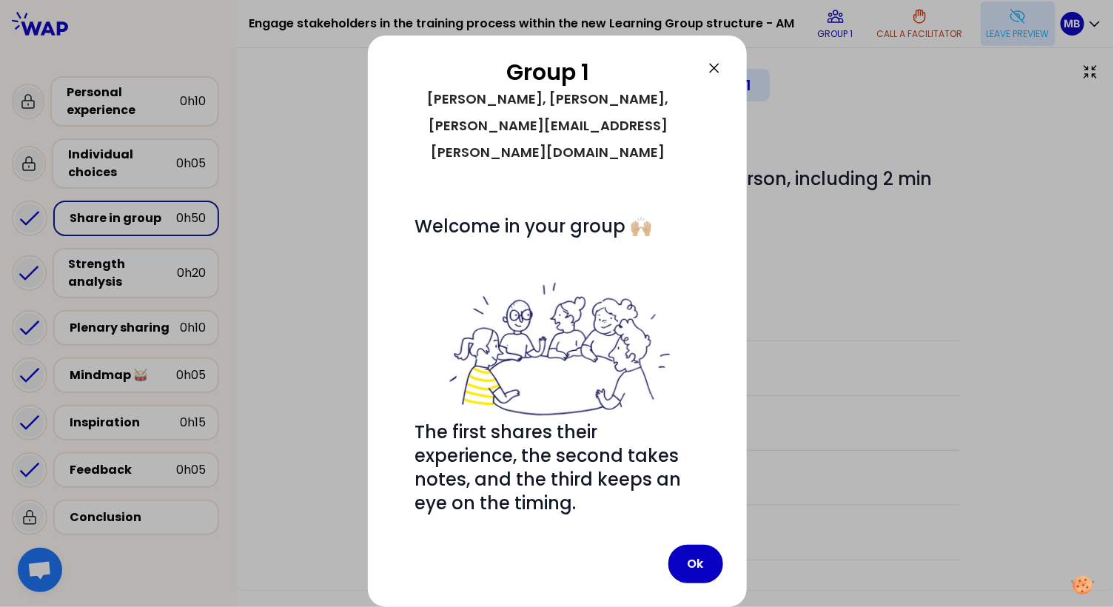
click at [710, 68] on icon at bounding box center [714, 68] width 18 height 18
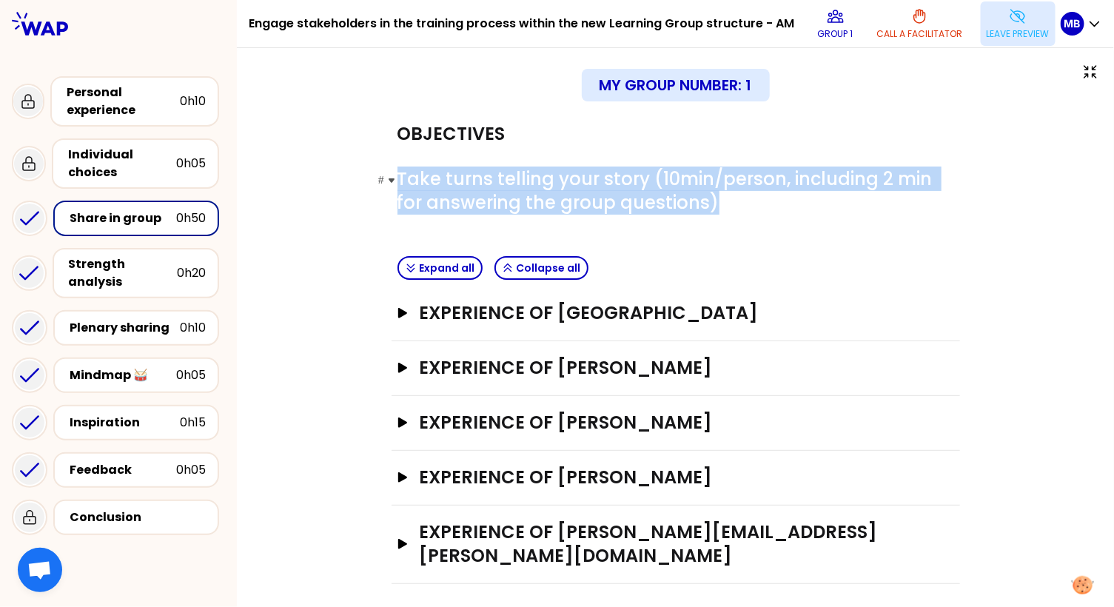
drag, startPoint x: 397, startPoint y: 175, endPoint x: 769, endPoint y: 203, distance: 373.2
click at [769, 203] on h1 "# Take turns telling your story (10min/person, including 2 min for answering th…" at bounding box center [675, 190] width 556 height 47
copy span "Take turns telling your story (10min/person, including 2 min for answering the …"
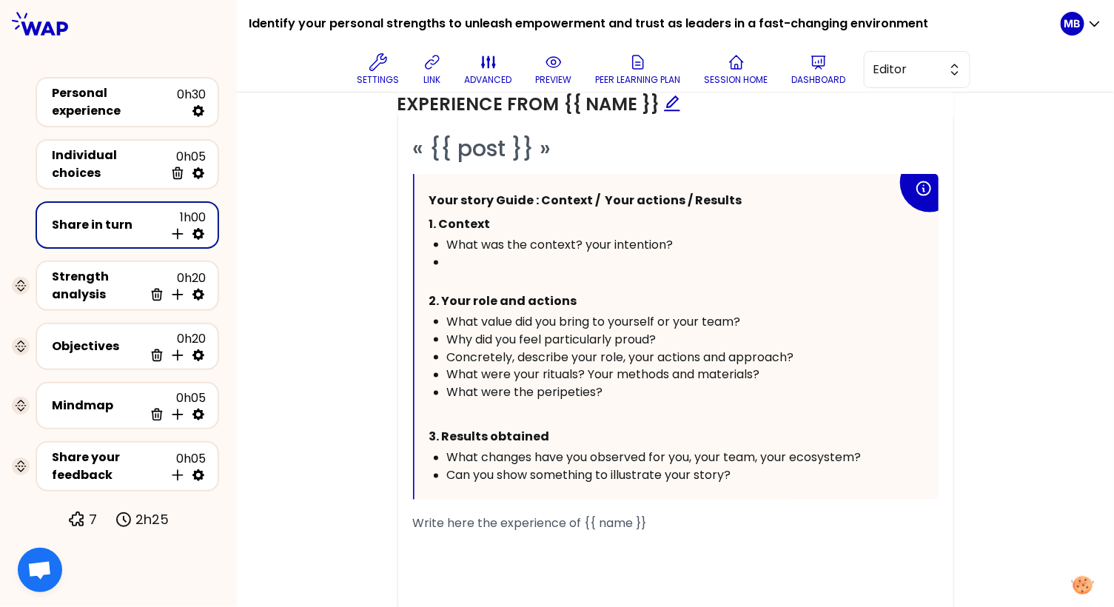
scroll to position [785, 0]
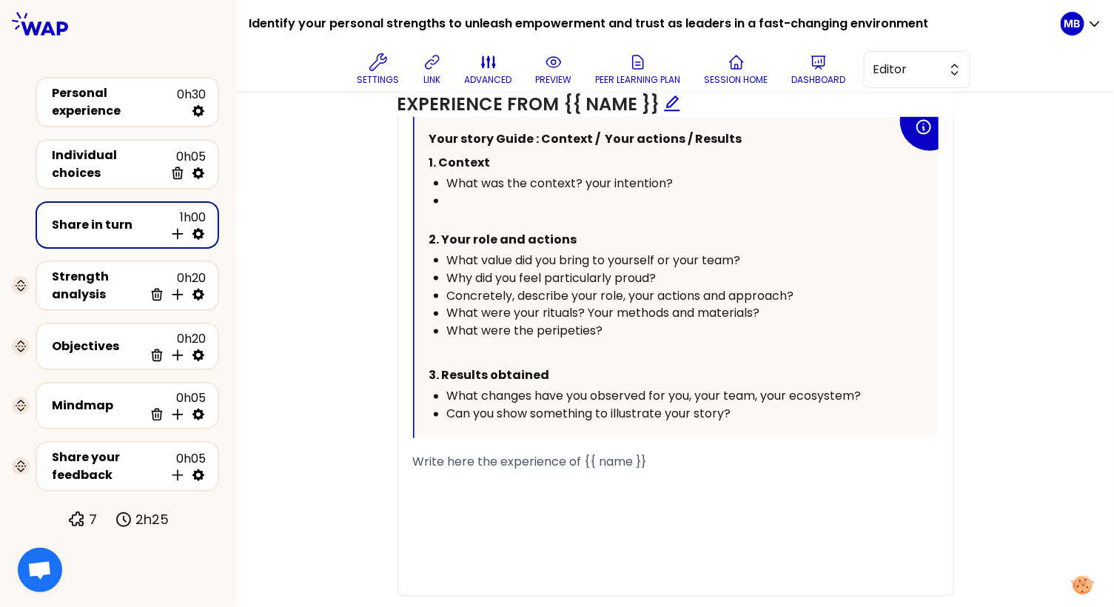
click at [467, 197] on div at bounding box center [672, 210] width 450 height 36
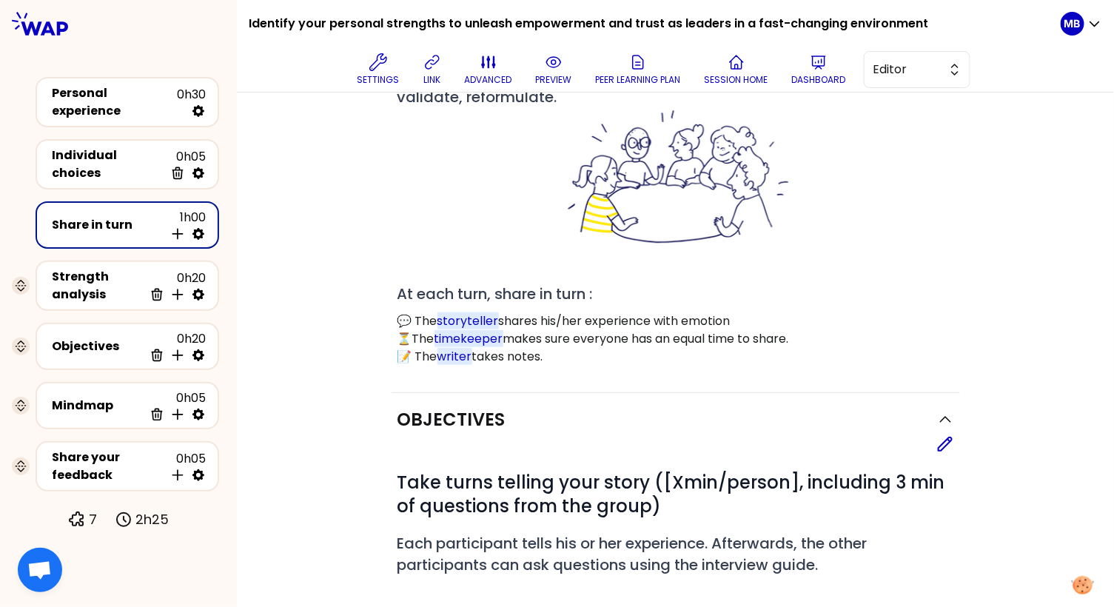
scroll to position [149, 0]
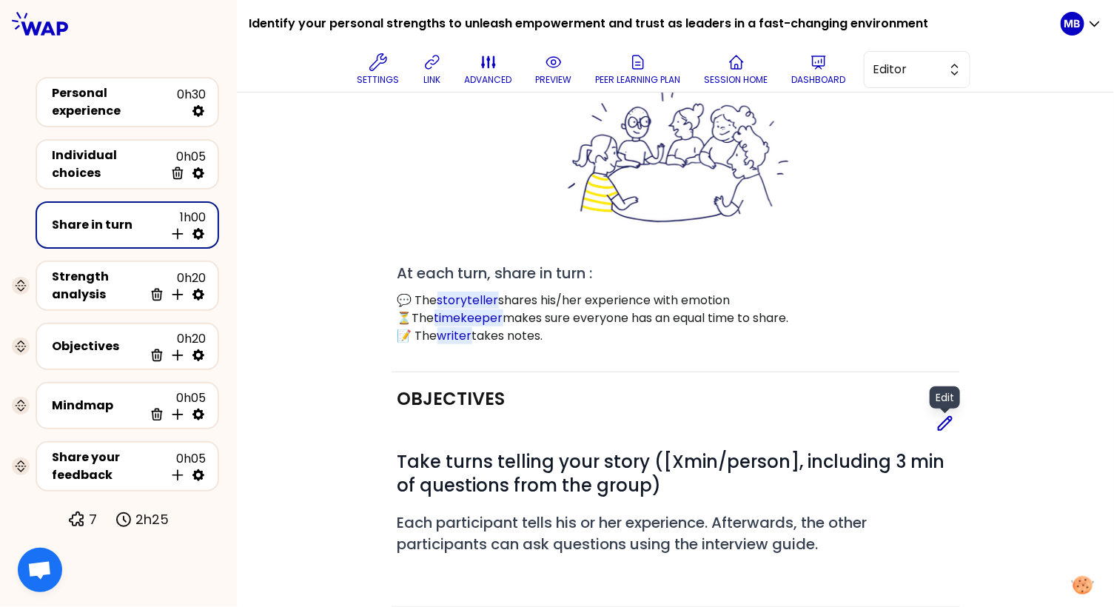
click at [937, 416] on icon at bounding box center [945, 423] width 18 height 18
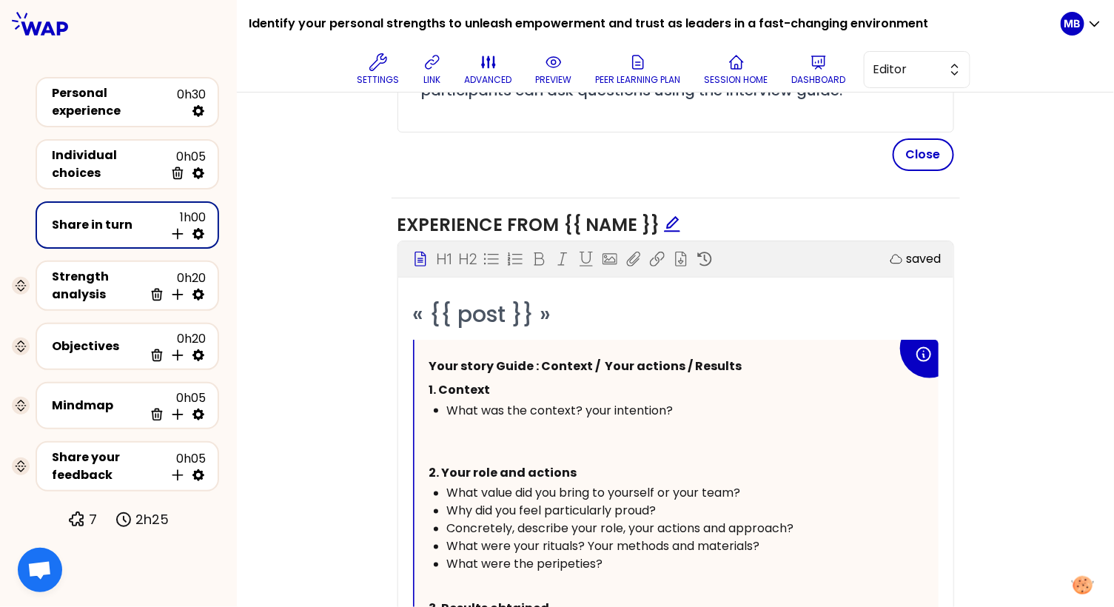
scroll to position [698, 0]
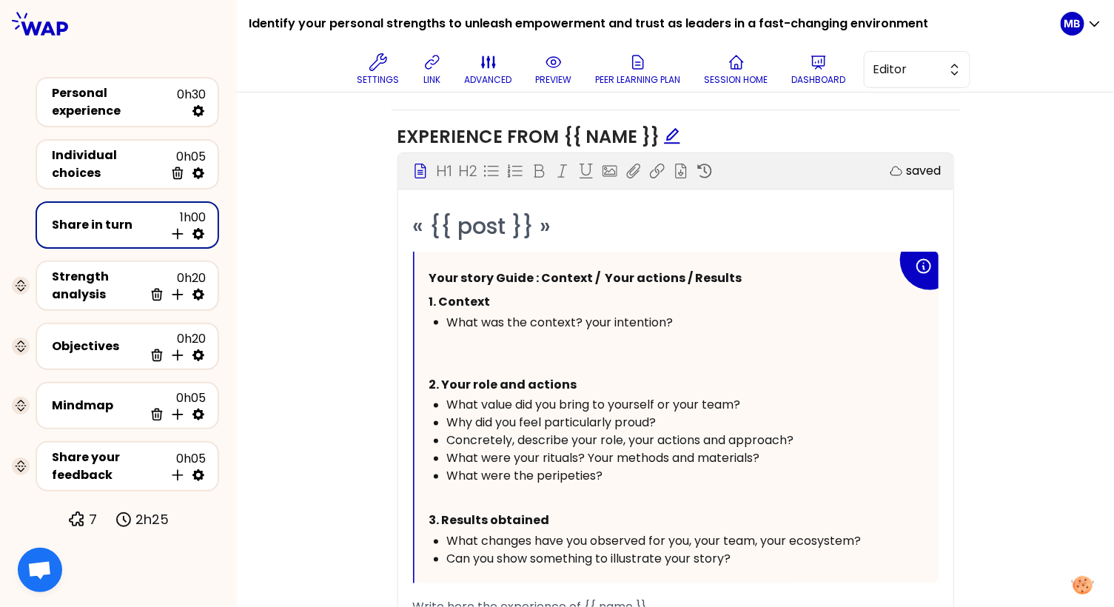
click at [461, 346] on p at bounding box center [663, 351] width 468 height 41
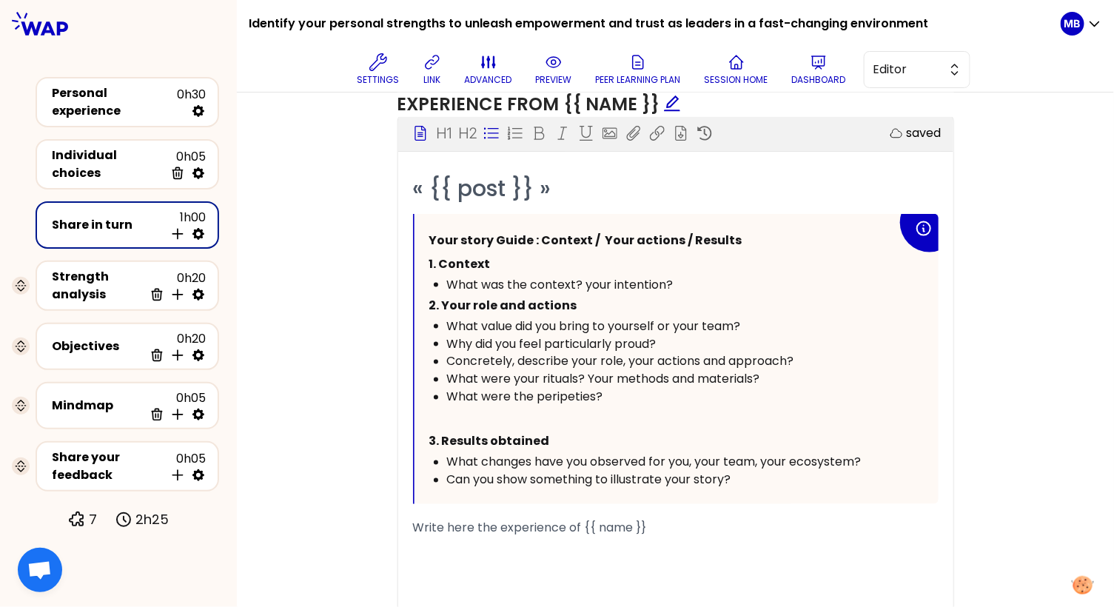
scroll to position [741, 0]
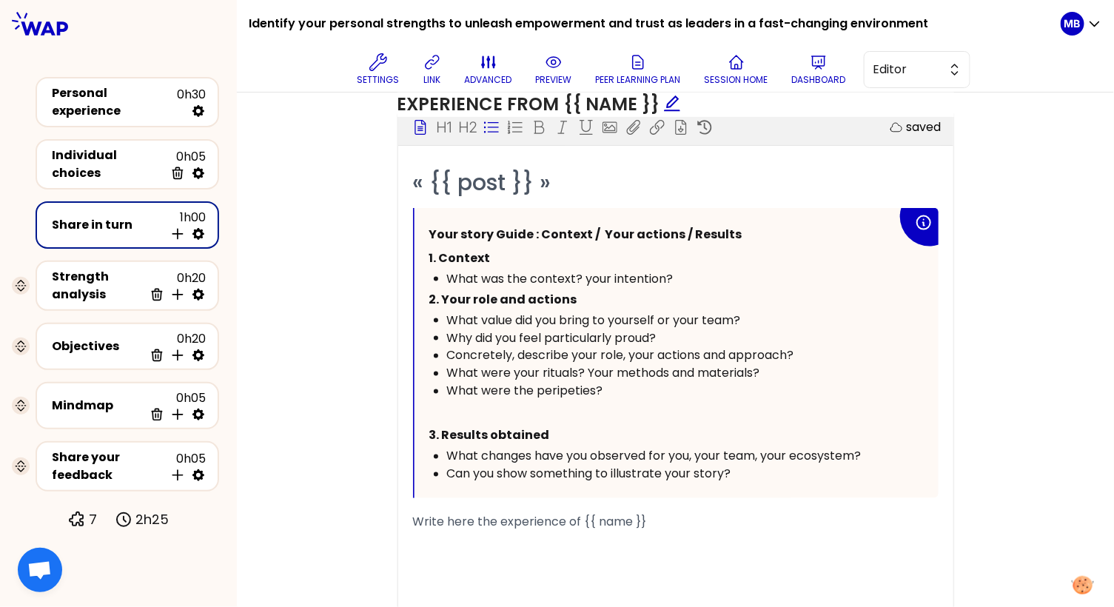
click at [633, 400] on div "What were the peripeties?" at bounding box center [672, 392] width 450 height 18
drag, startPoint x: 778, startPoint y: 386, endPoint x: 432, endPoint y: 378, distance: 346.4
click at [432, 378] on ul "What value did you bring to yourself or your team? Why did you feel particularl…" at bounding box center [663, 355] width 468 height 89
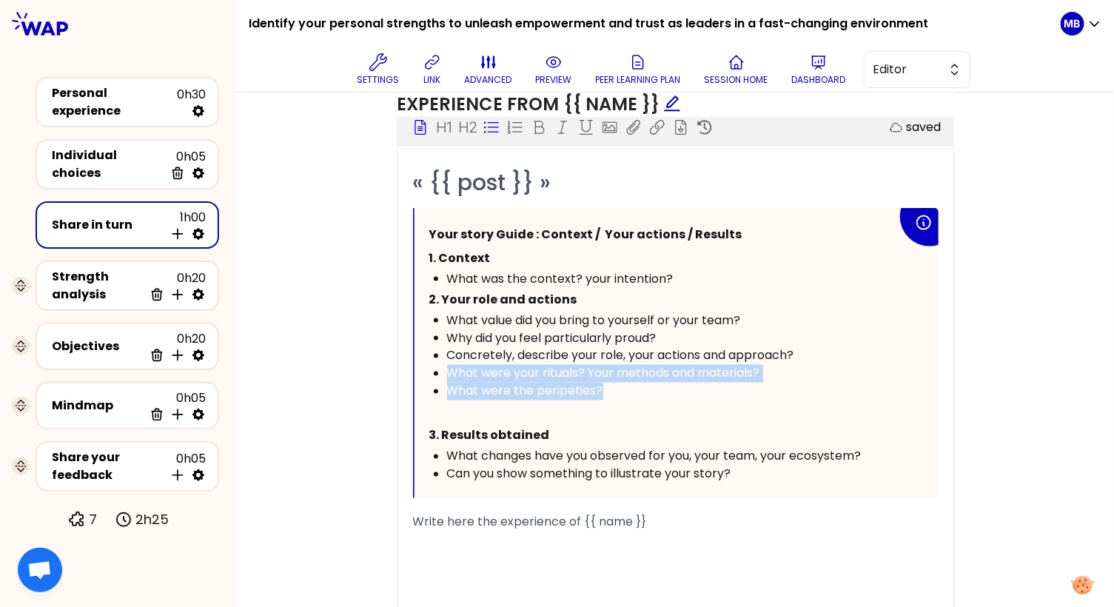
drag, startPoint x: 633, startPoint y: 404, endPoint x: 436, endPoint y: 388, distance: 198.2
click at [436, 388] on ul "What value did you bring to yourself or your team? Why did you feel particularl…" at bounding box center [663, 355] width 468 height 89
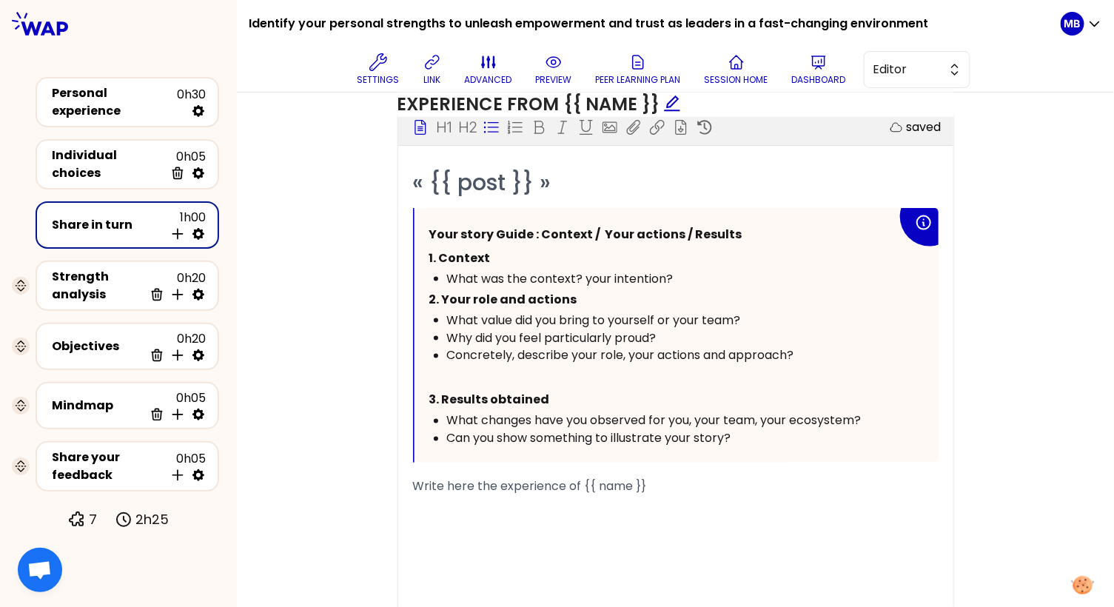
click at [795, 448] on div "Can you show something to illustrate your story?" at bounding box center [672, 439] width 450 height 18
click at [701, 429] on span "What changes have you observed for you, your team, your ecosystem?" at bounding box center [654, 420] width 414 height 17
click at [753, 448] on div "Can you show something to illustrate your story?" at bounding box center [672, 439] width 450 height 18
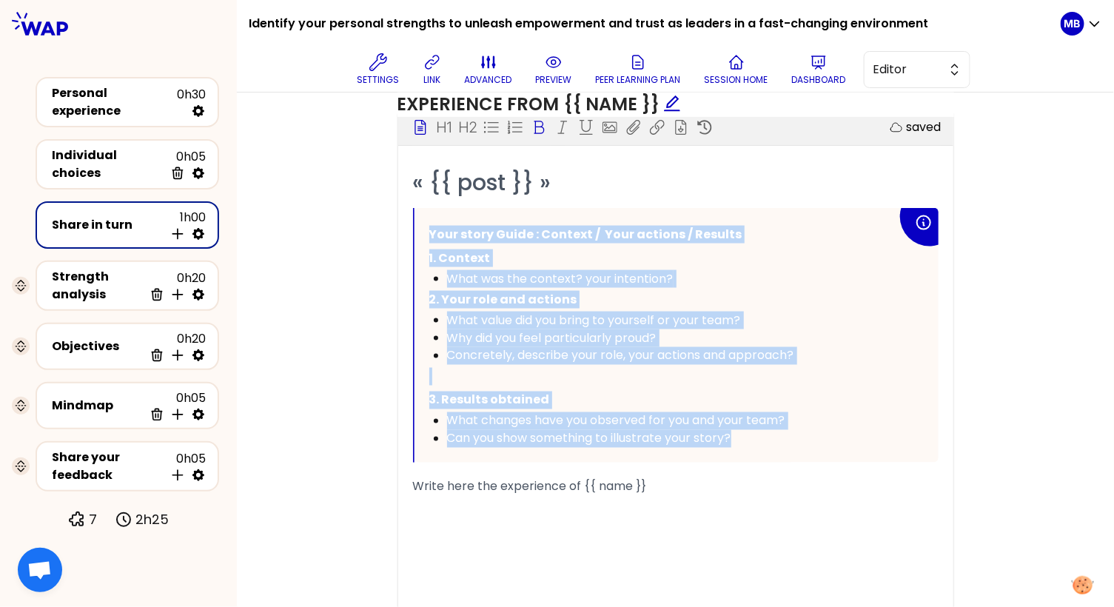
drag, startPoint x: 753, startPoint y: 449, endPoint x: 428, endPoint y: 224, distance: 395.7
click at [429, 224] on div "Your story Guide : Context / Your actions / Results 1. Context What was the con…" at bounding box center [663, 335] width 468 height 225
copy div "Your story Guide : Context / Your actions / Results 1. Context What was the con…"
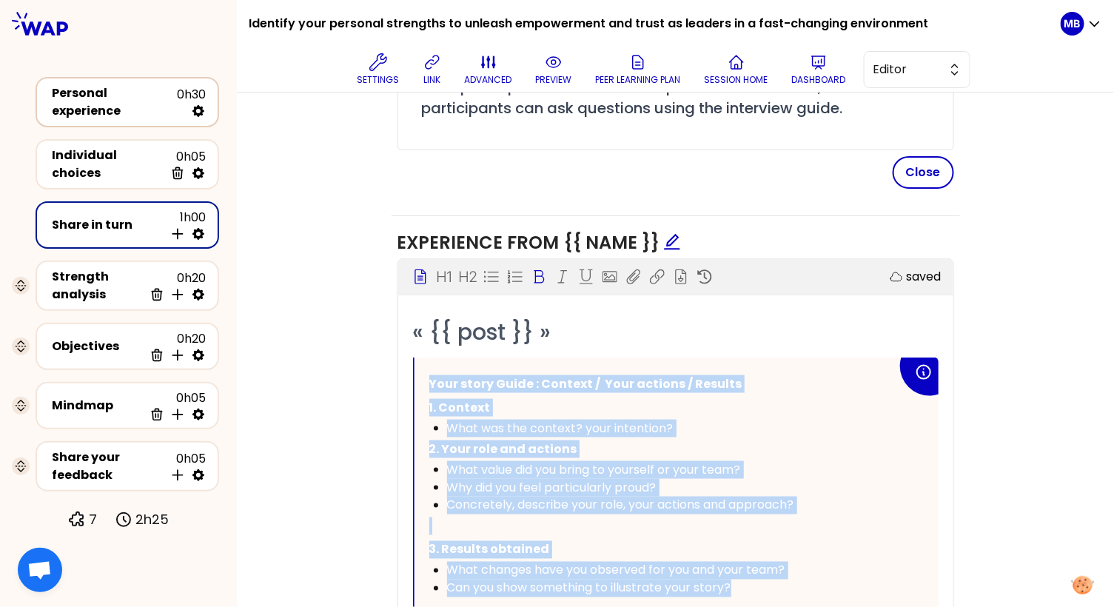
scroll to position [382, 0]
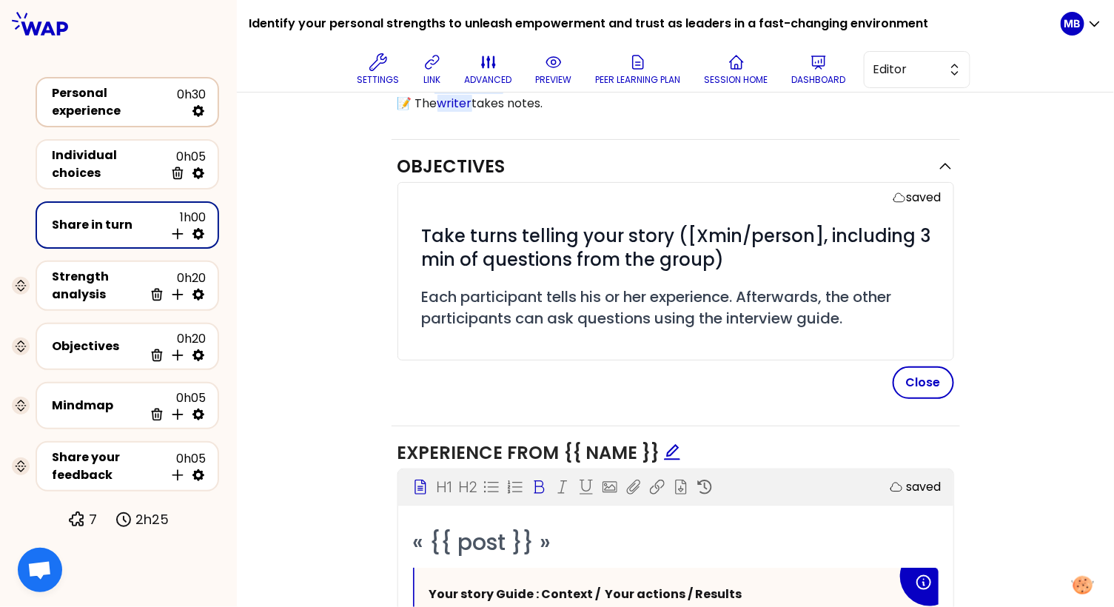
click at [101, 100] on div "Personal experience" at bounding box center [114, 102] width 125 height 36
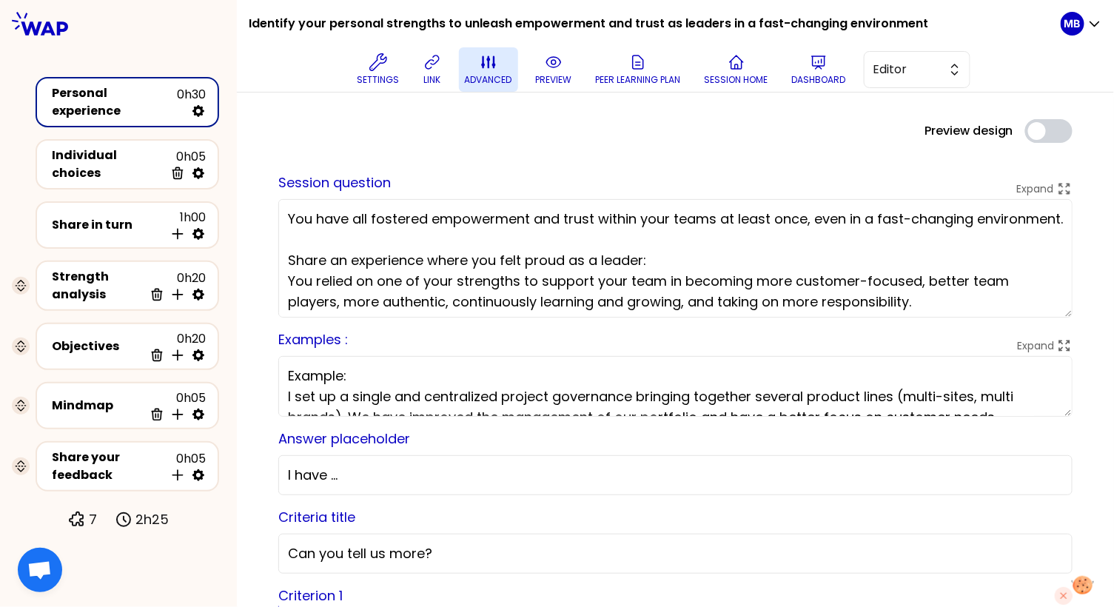
click at [482, 74] on p "advanced" at bounding box center [488, 80] width 47 height 12
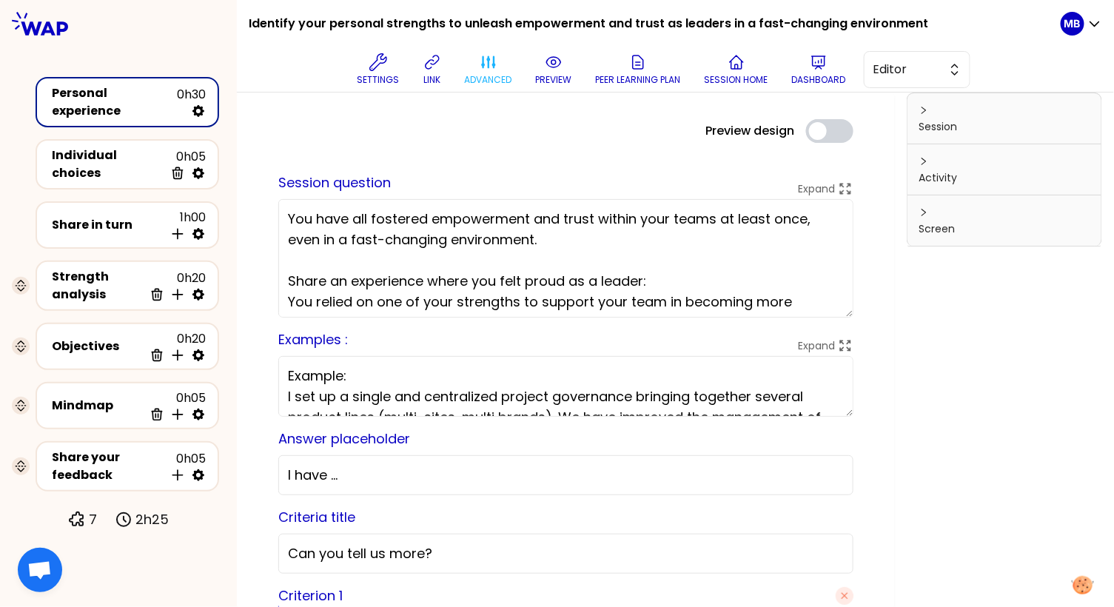
click at [397, 249] on textarea "You have all fostered empowerment and trust within your teams at least once, ev…" at bounding box center [565, 258] width 575 height 118
click at [118, 216] on div "Share in turn" at bounding box center [108, 225] width 112 height 18
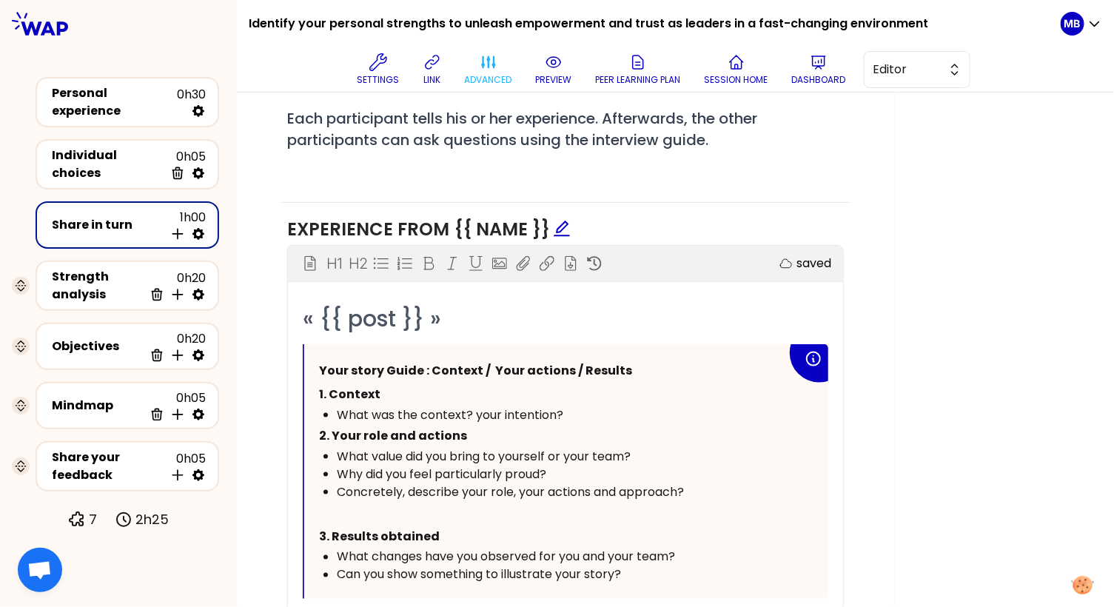
scroll to position [716, 0]
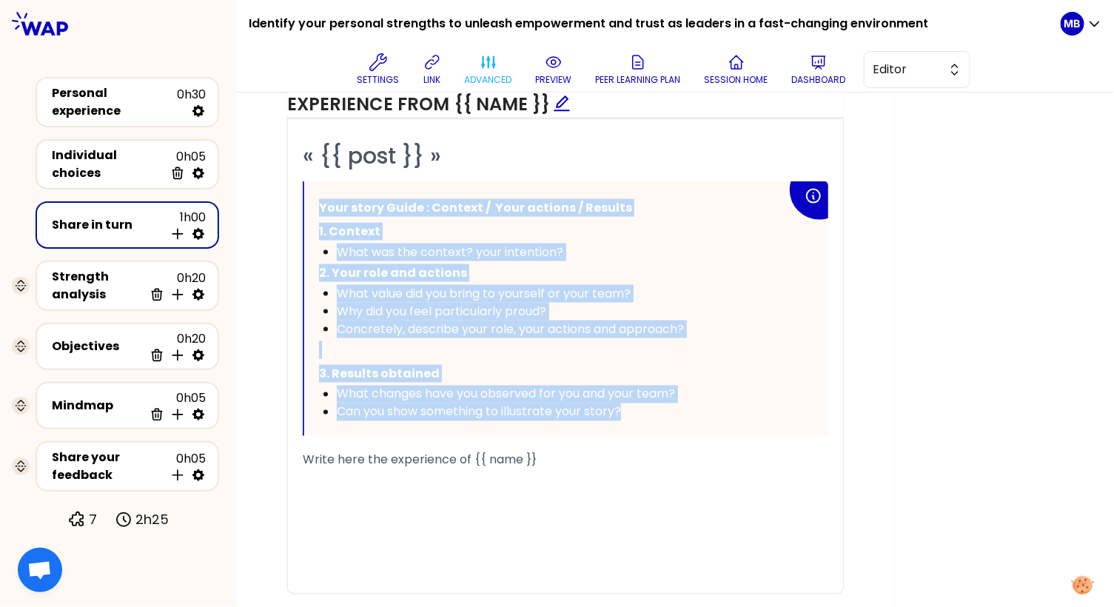
drag, startPoint x: 319, startPoint y: 202, endPoint x: 656, endPoint y: 417, distance: 400.2
click at [656, 417] on div "Your story Guide : Context / Your actions / Results 1. Context What was the con…" at bounding box center [553, 308] width 468 height 225
copy div "Your story Guide : Context / Your actions / Results 1. Context What was the con…"
click at [500, 235] on p "1. Context" at bounding box center [553, 232] width 468 height 24
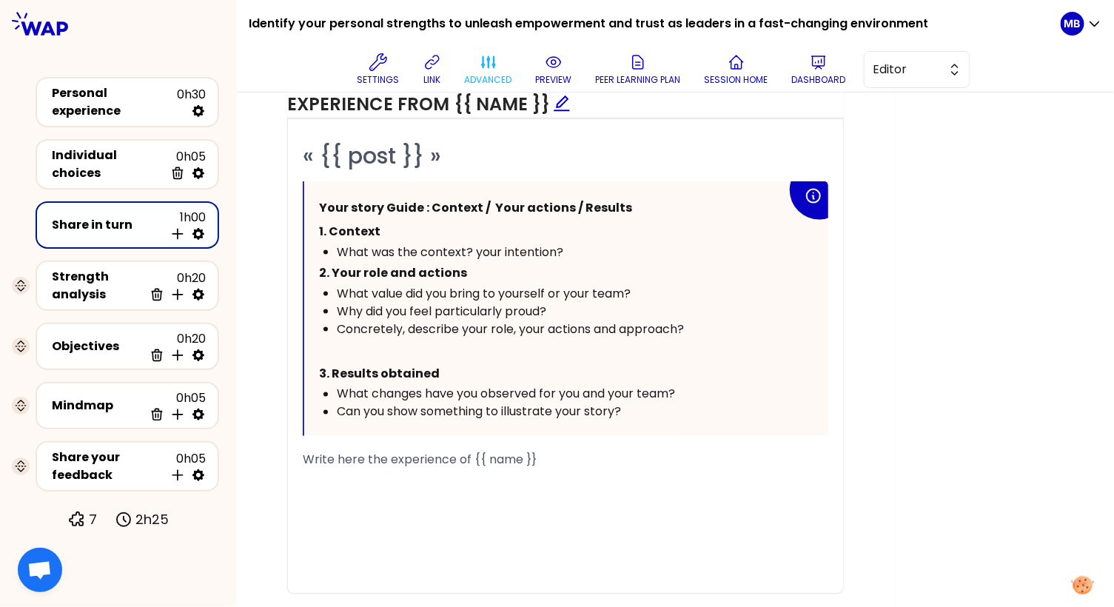
click at [567, 243] on div "What was the context? your intention?" at bounding box center [562, 252] width 450 height 18
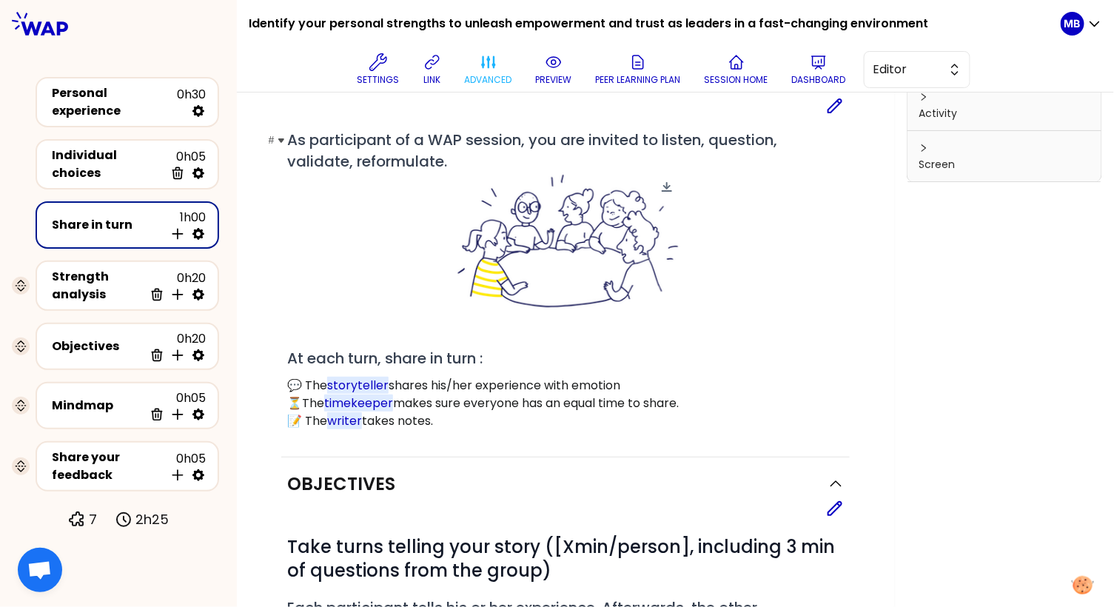
scroll to position [99, 0]
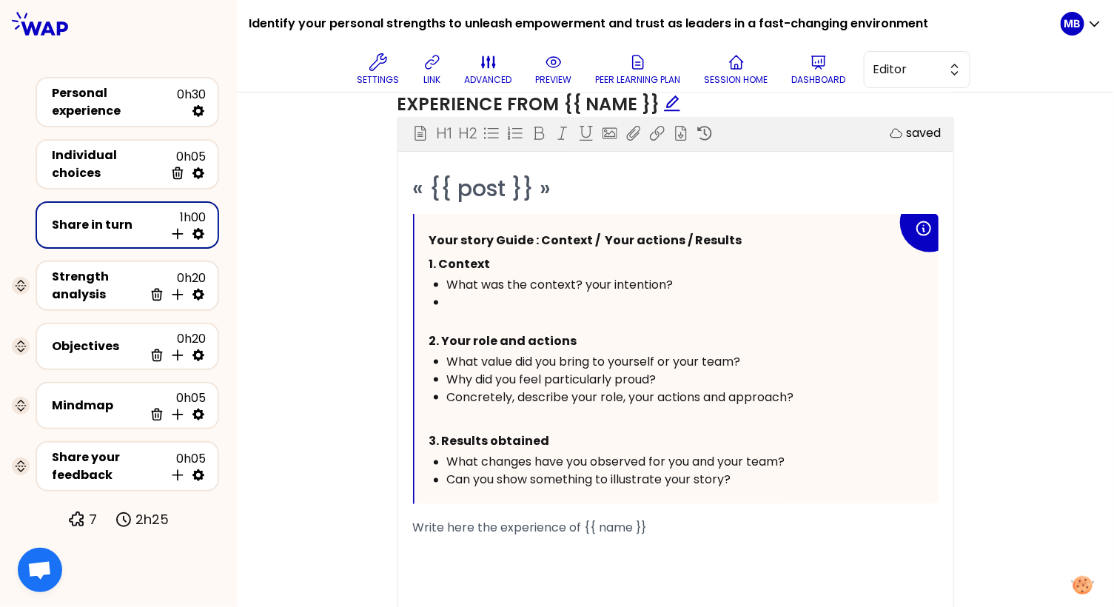
scroll to position [713, 0]
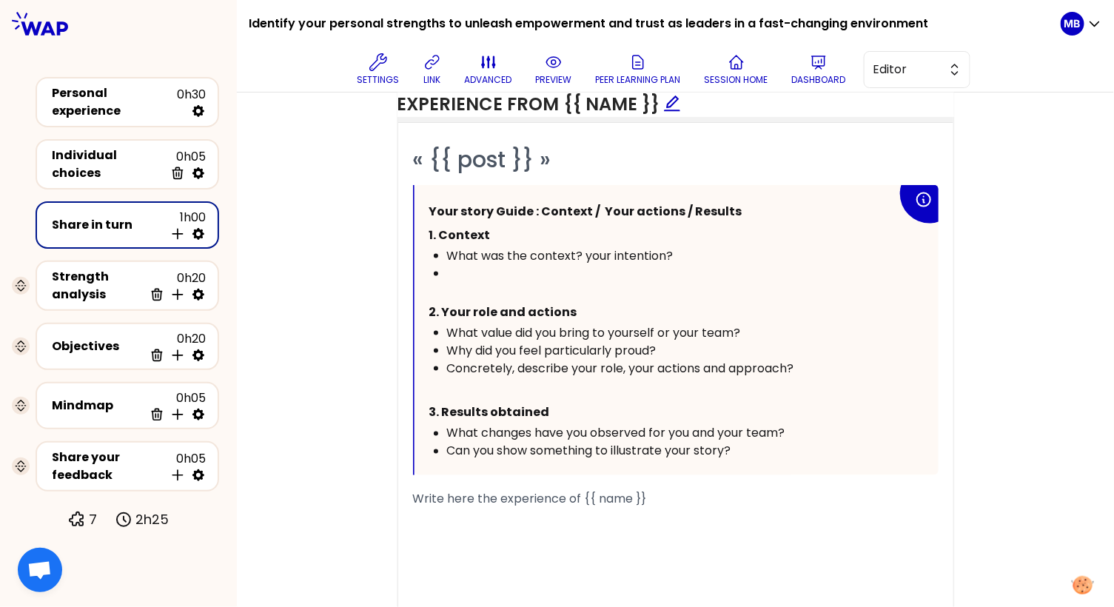
click at [474, 278] on div at bounding box center [672, 283] width 450 height 36
click at [462, 265] on div at bounding box center [672, 283] width 450 height 36
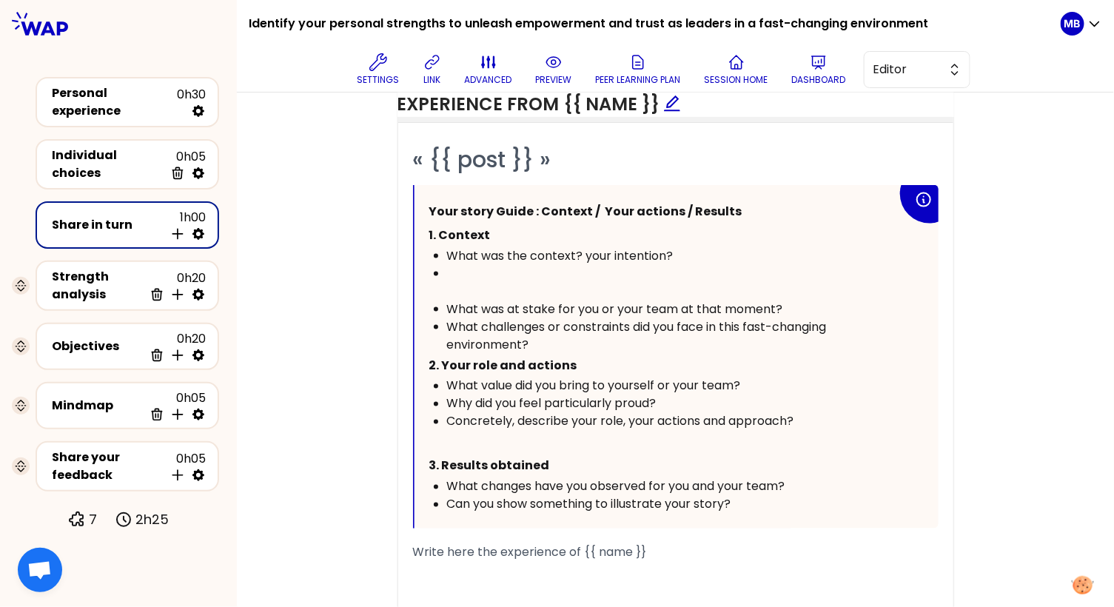
click at [451, 274] on div at bounding box center [672, 283] width 450 height 36
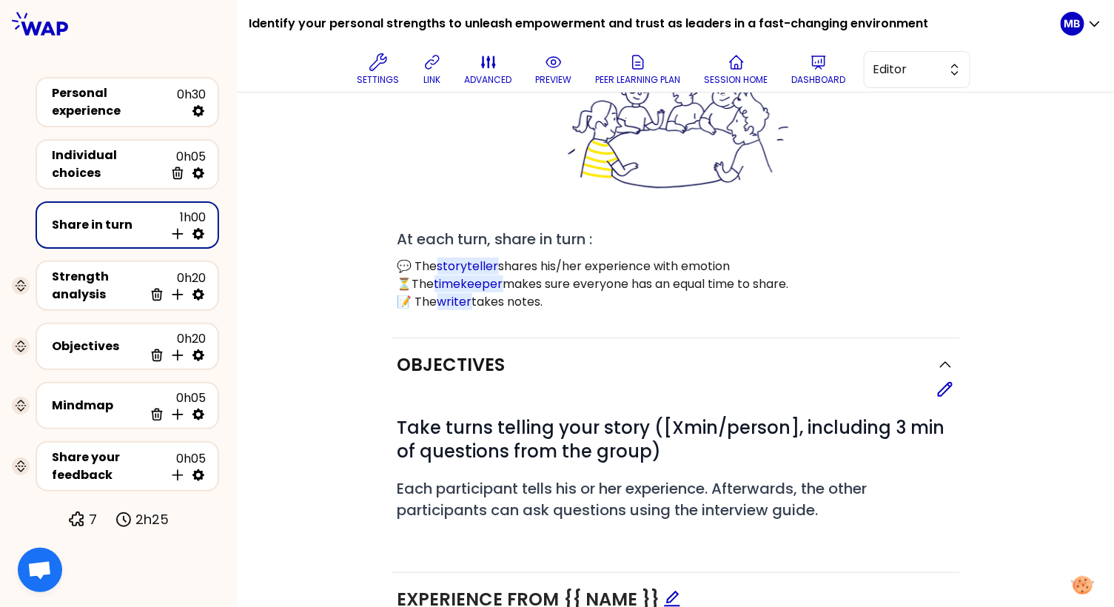
scroll to position [64, 0]
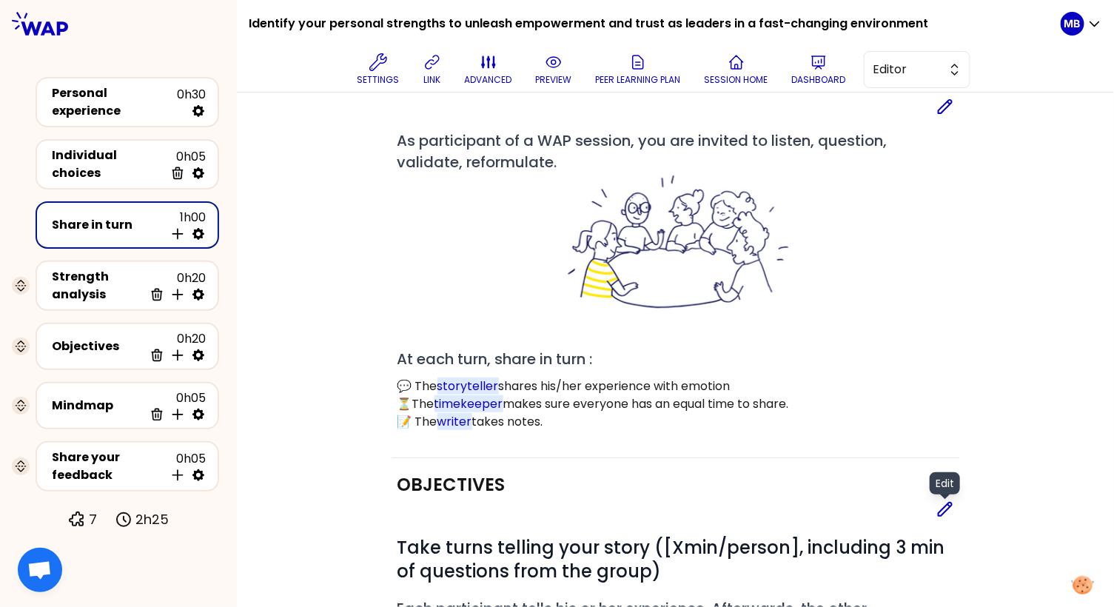
click at [946, 513] on icon at bounding box center [945, 509] width 18 height 18
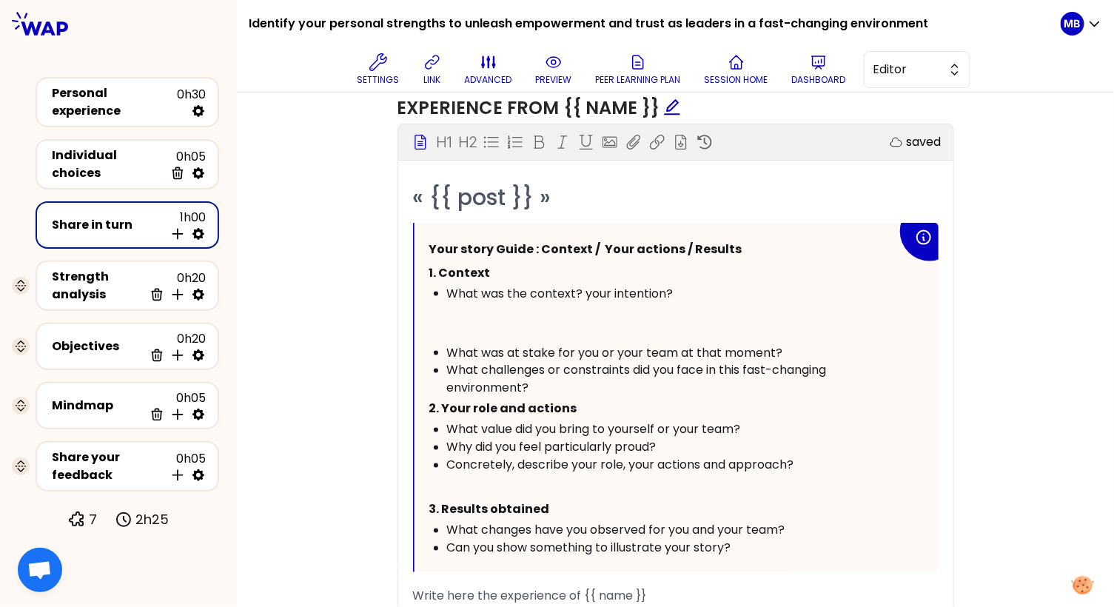
scroll to position [783, 0]
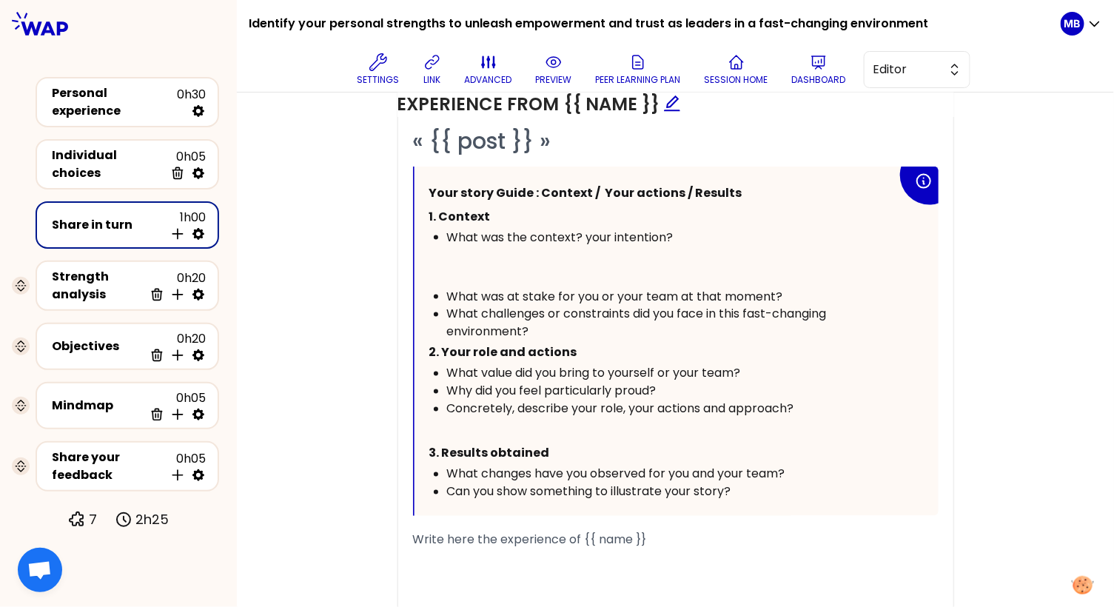
click at [451, 272] on p at bounding box center [663, 266] width 468 height 41
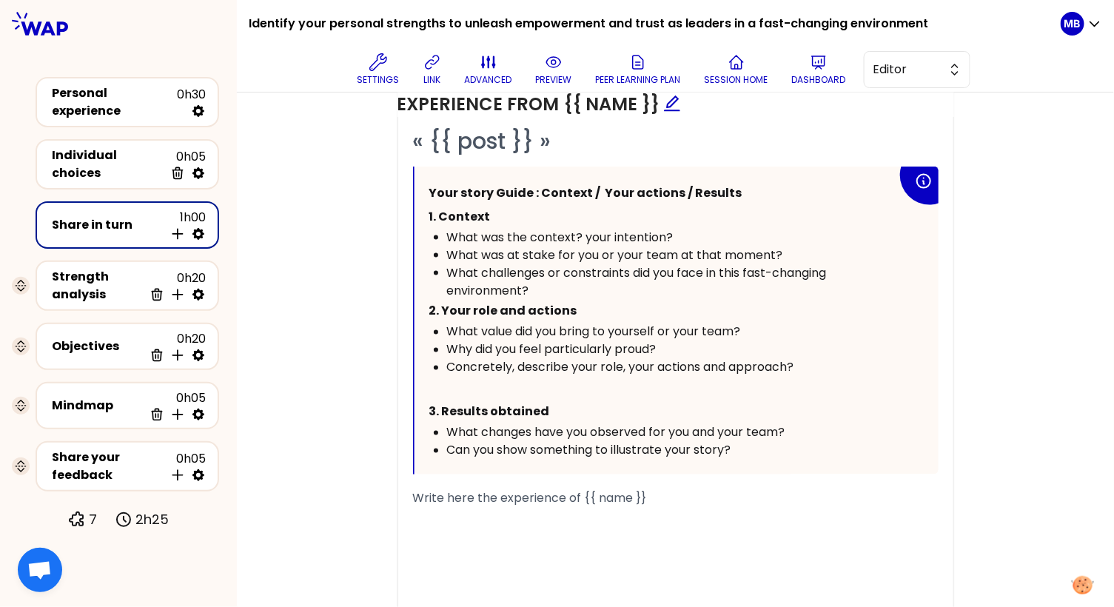
click at [567, 272] on span "What challenges or constraints did you face in this fast-changing environment?" at bounding box center [638, 281] width 383 height 35
click at [549, 283] on div "What challenges or constraints did you face in this fast-changing environment?" at bounding box center [672, 282] width 450 height 36
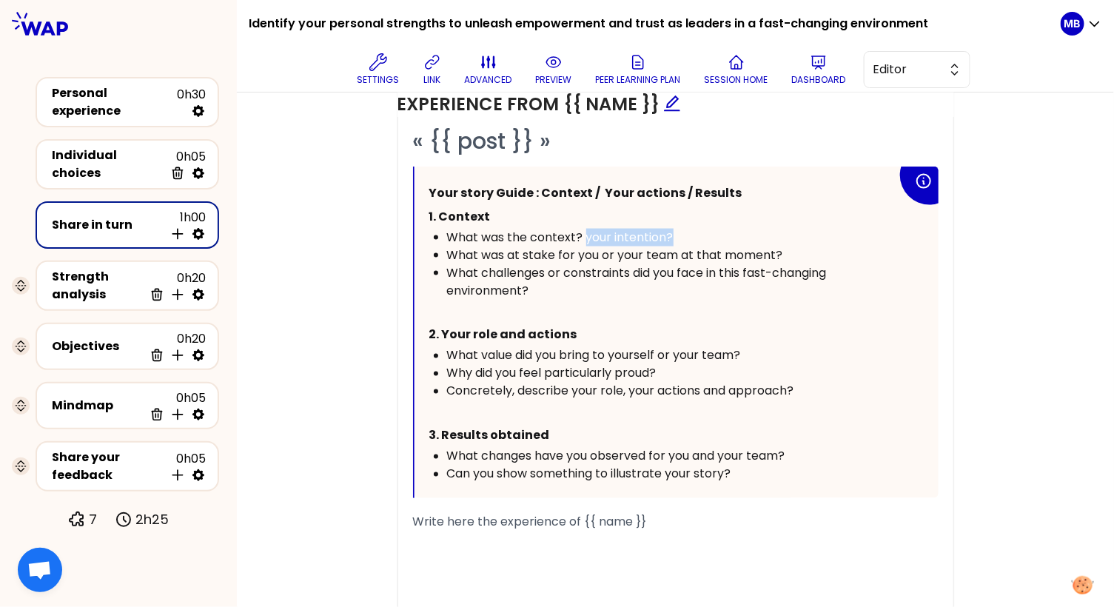
drag, startPoint x: 672, startPoint y: 231, endPoint x: 584, endPoint y: 232, distance: 88.1
click at [584, 232] on div "What was the context? your intention?" at bounding box center [672, 238] width 450 height 18
click at [486, 300] on p "﻿" at bounding box center [663, 312] width 468 height 24
click at [572, 289] on div "What challenges or constraints did you face in this fast-changing environment?" at bounding box center [672, 282] width 450 height 36
drag, startPoint x: 633, startPoint y: 269, endPoint x: 548, endPoint y: 269, distance: 85.8
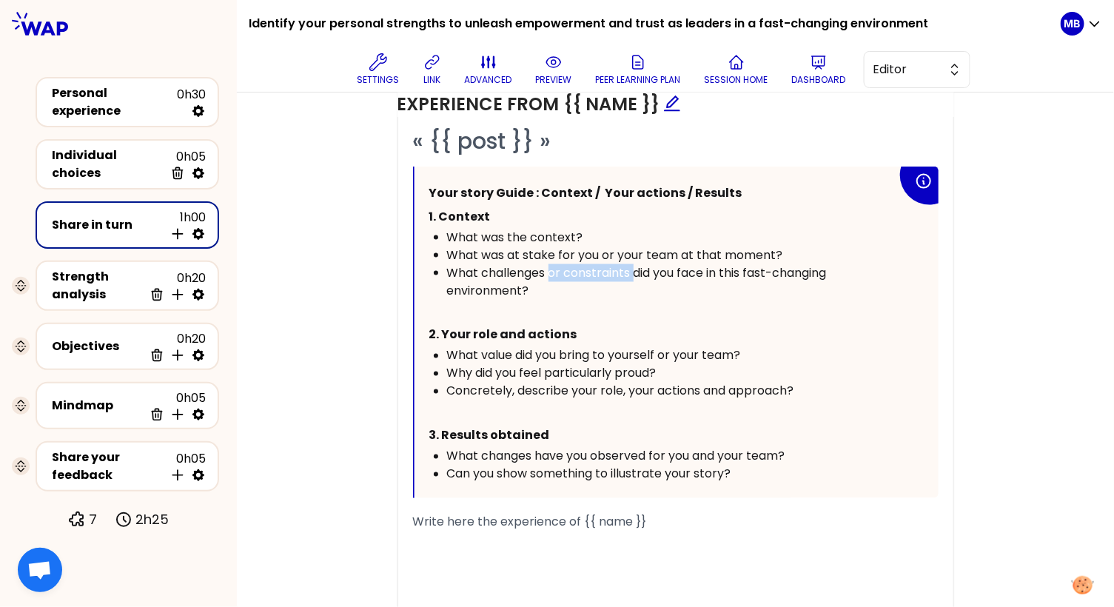
click at [548, 269] on span "What challenges or constraints did you face in this fast-changing environment?" at bounding box center [638, 281] width 383 height 35
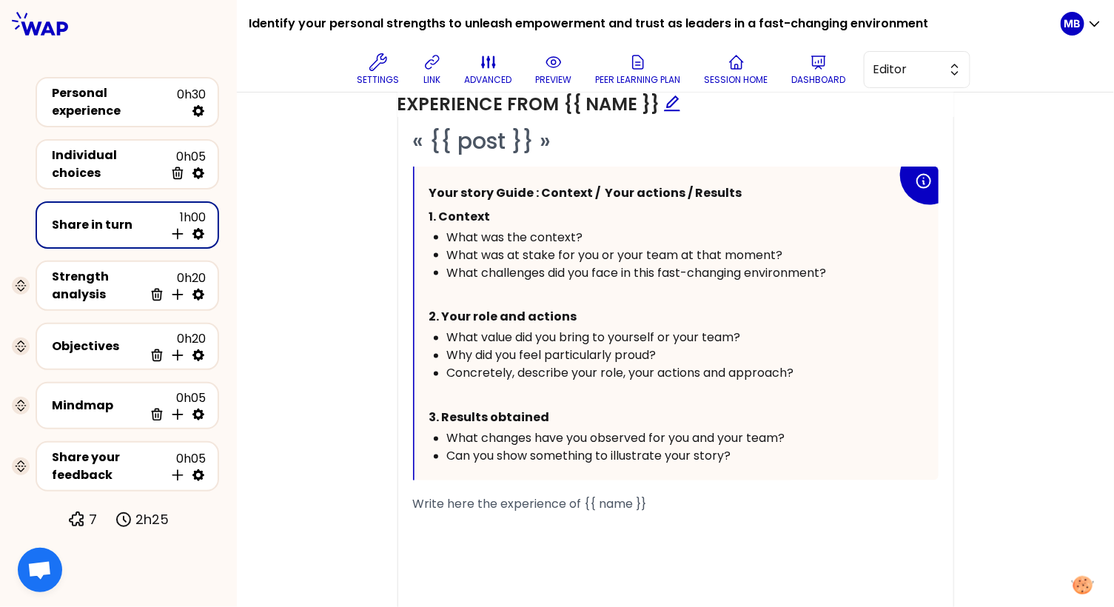
click at [532, 296] on p "﻿" at bounding box center [663, 294] width 468 height 24
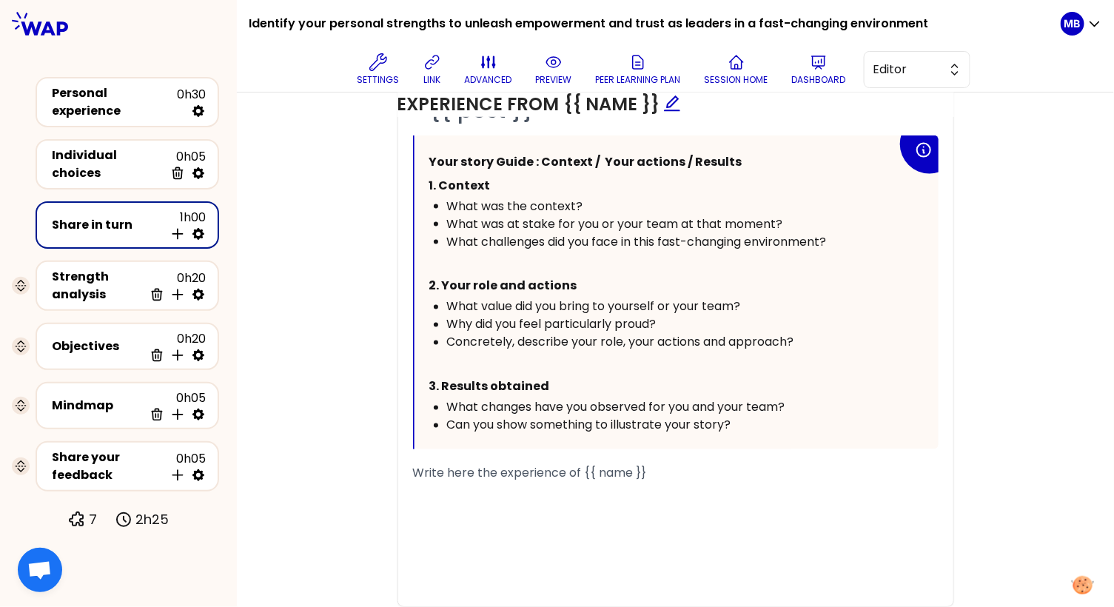
scroll to position [831, 0]
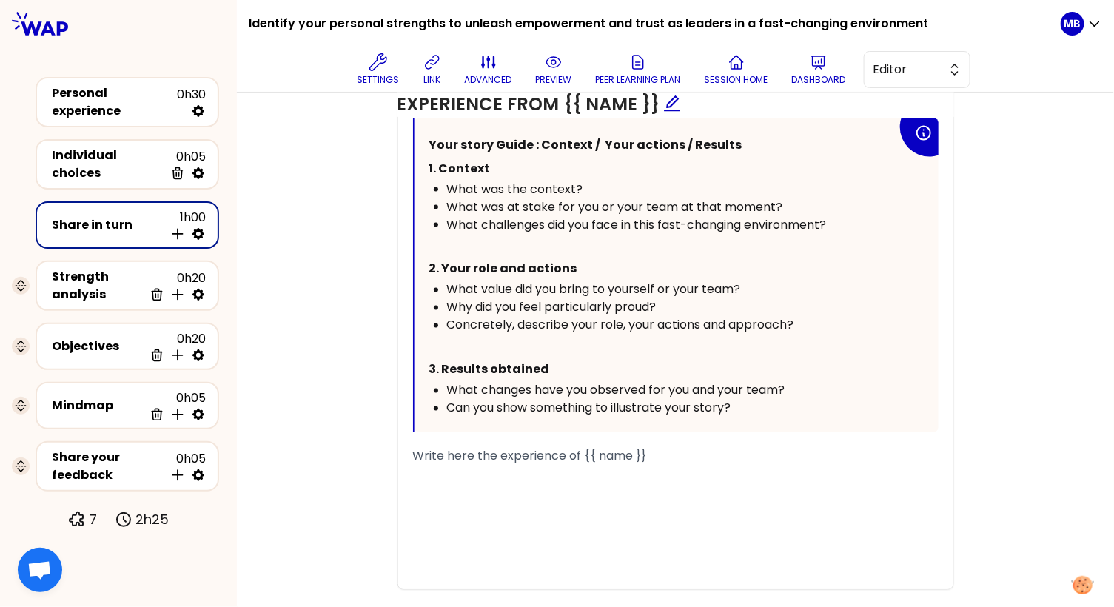
click at [800, 320] on div "Concretely, describe your role, your actions and approach?" at bounding box center [672, 326] width 450 height 18
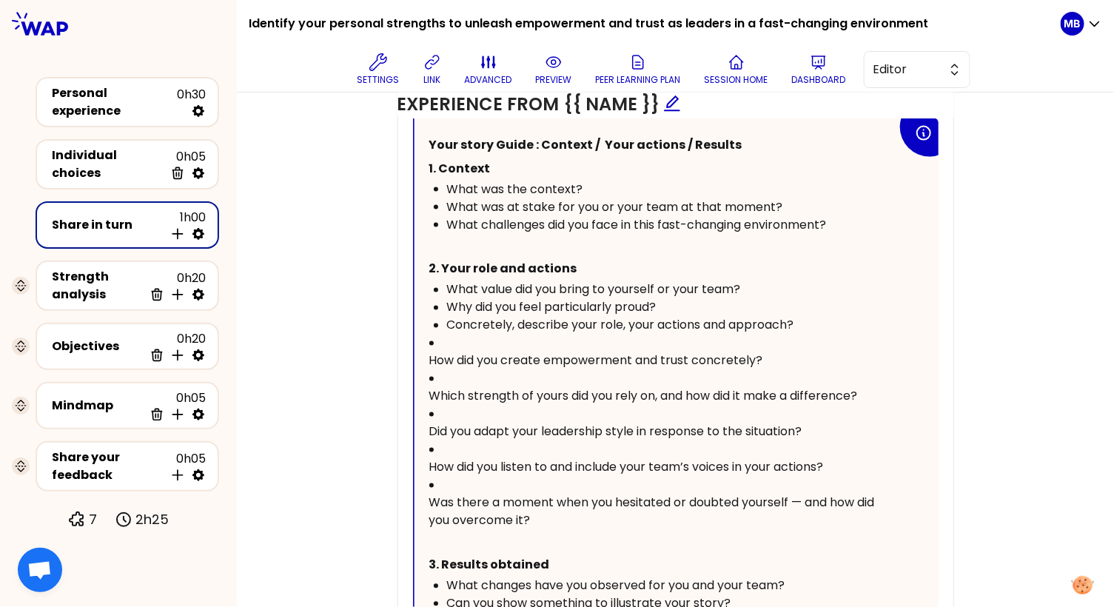
click at [425, 370] on div "Your story Guide : Context / Your actions / Results 1. Context What was the con…" at bounding box center [676, 372] width 524 height 509
click at [427, 354] on div "Your story Guide : Context / Your actions / Results 1. Context What was the con…" at bounding box center [676, 372] width 524 height 509
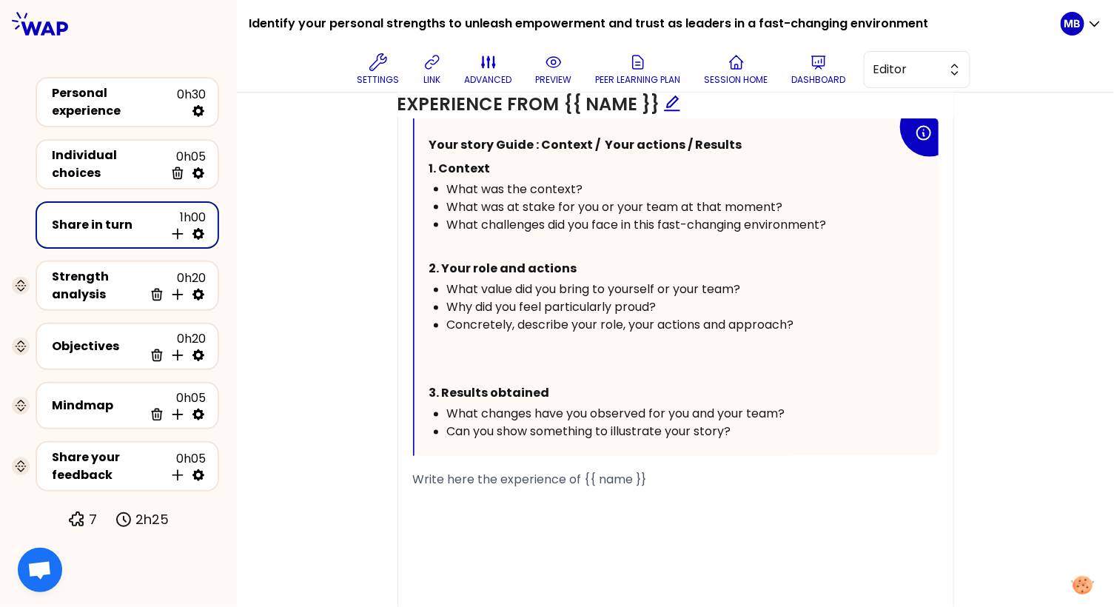
click at [443, 341] on p "﻿" at bounding box center [663, 346] width 468 height 24
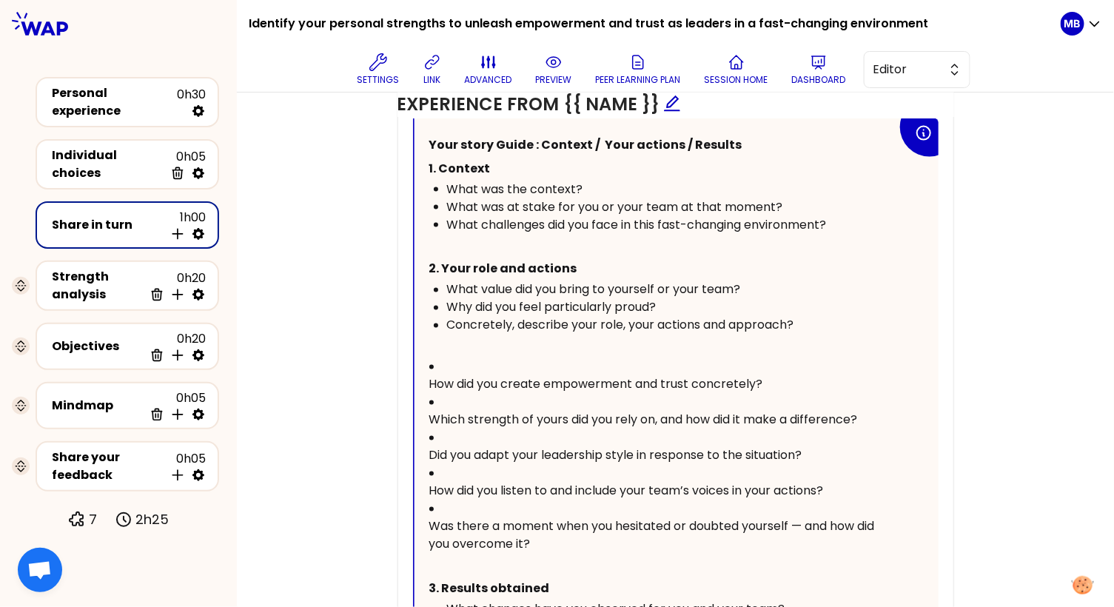
scroll to position [834, 0]
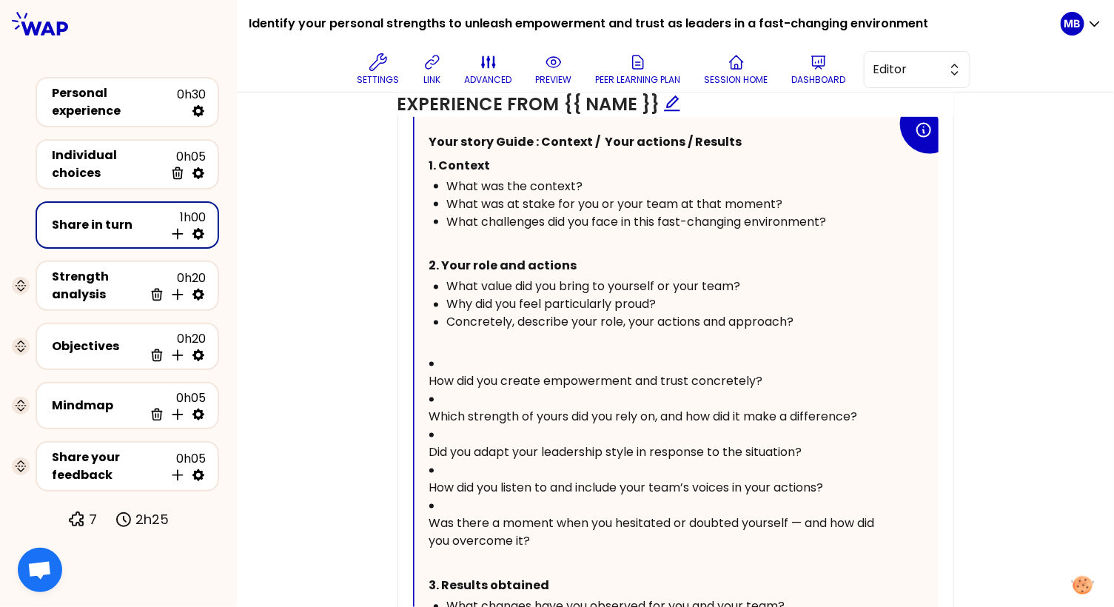
click at [425, 376] on div "Your story Guide : Context / Your actions / Results 1. Context What was the con…" at bounding box center [676, 381] width 524 height 533
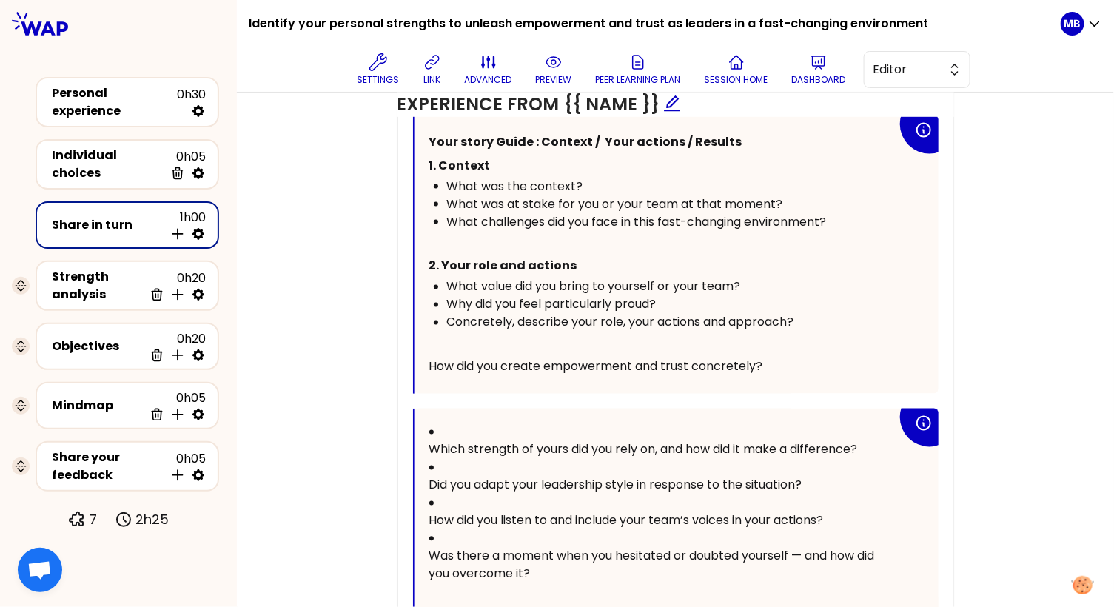
click at [430, 432] on li "Which strength of yours did you rely on, and how did it make a difference?" at bounding box center [663, 441] width 468 height 36
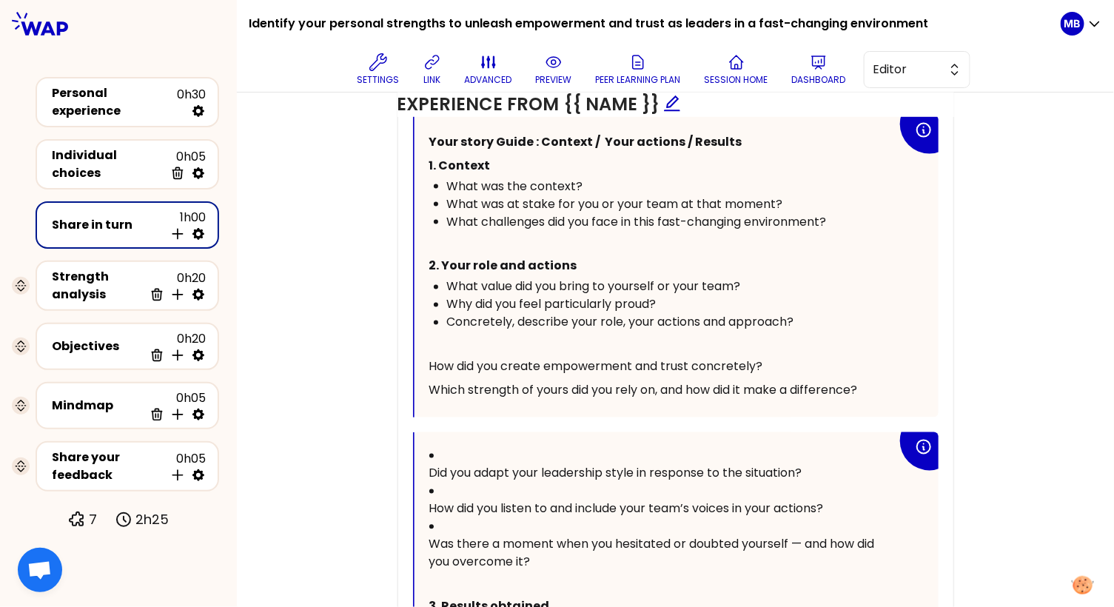
click at [429, 466] on span "Did you adapt your leadership style in response to the situation?" at bounding box center [615, 473] width 373 height 17
click at [427, 359] on div "Your story Guide : Context / Your actions / Results 1. Context What was the con…" at bounding box center [676, 266] width 524 height 302
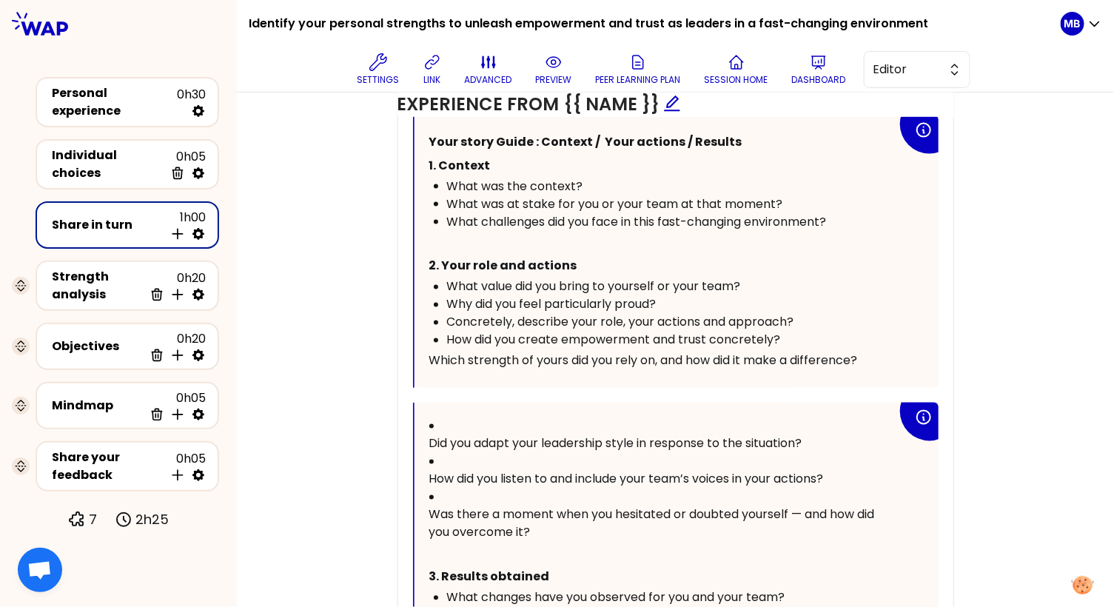
click at [430, 352] on span "Which strength of yours did you rely on, and how did it make a difference?" at bounding box center [643, 360] width 428 height 17
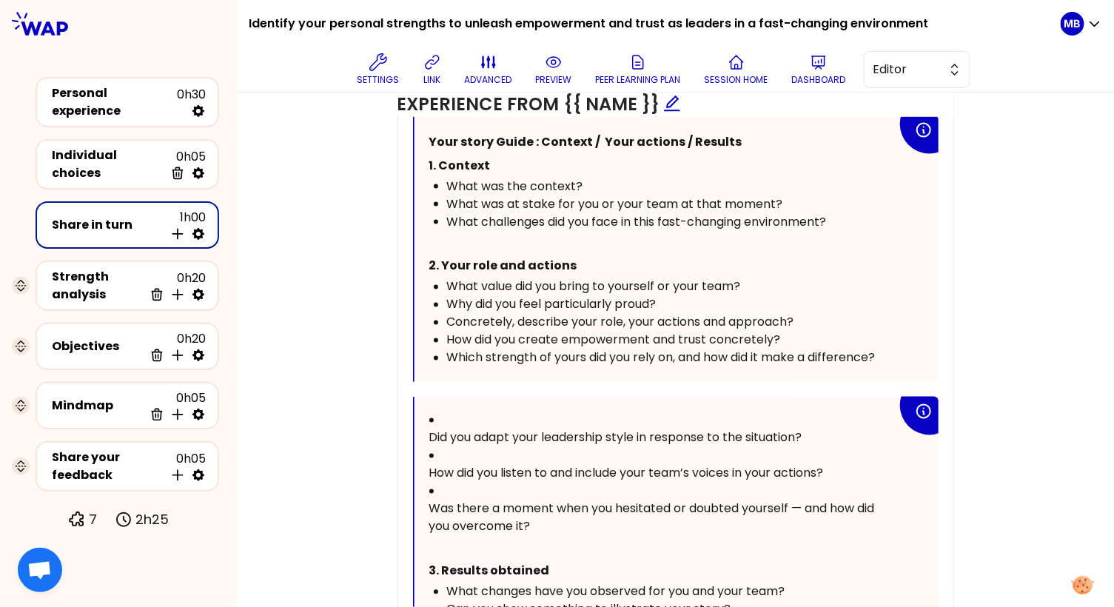
click at [429, 429] on span "Did you adapt your leadership style in response to the situation?" at bounding box center [615, 437] width 373 height 17
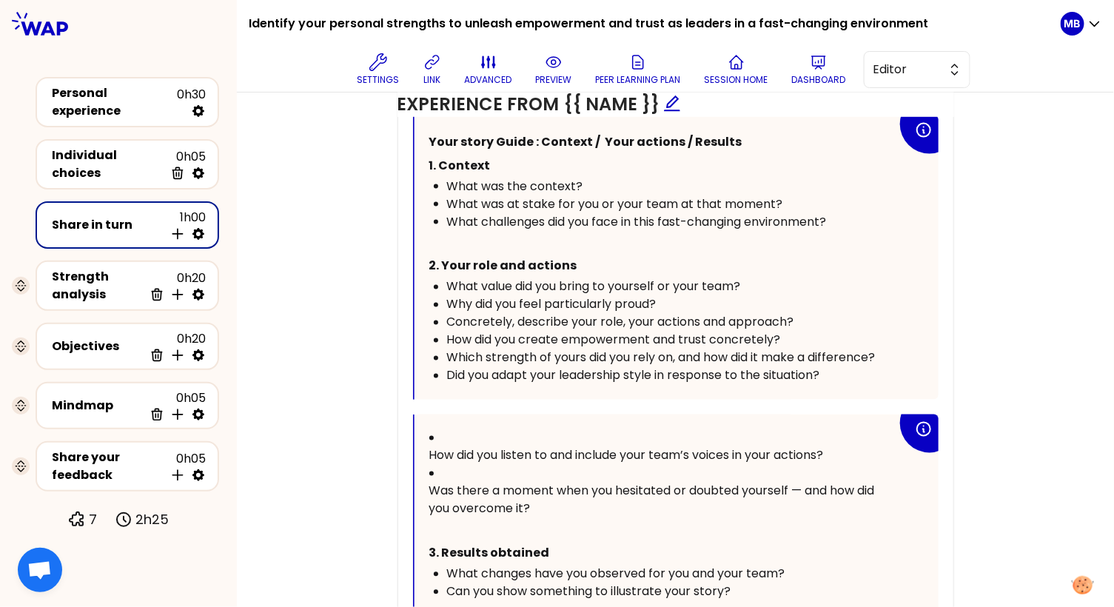
click at [429, 447] on span "How did you listen to and include your team’s voices in your actions?" at bounding box center [626, 455] width 394 height 17
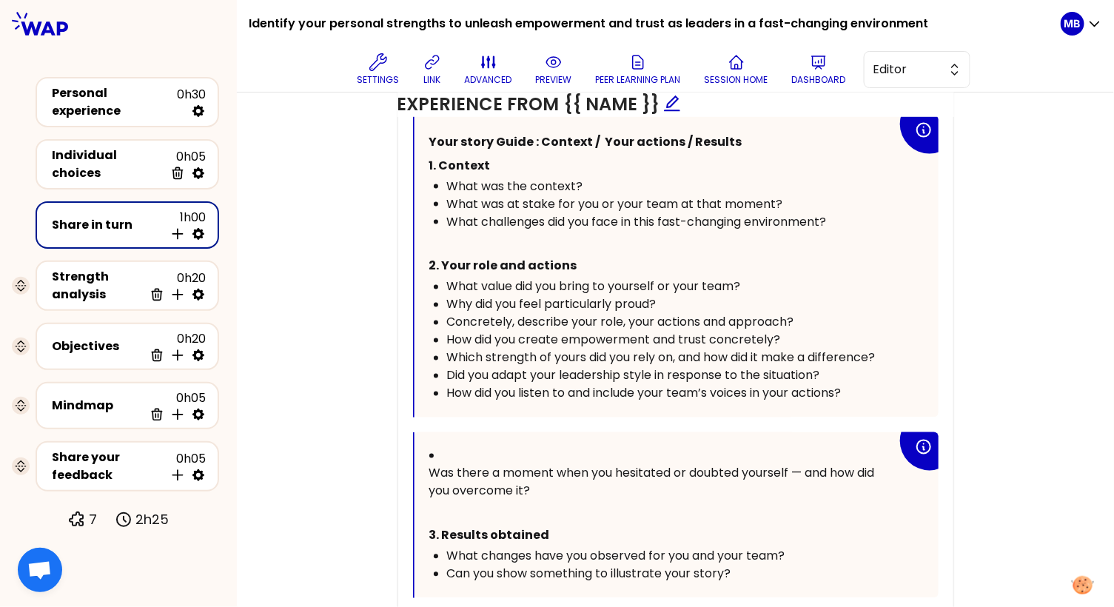
click at [431, 465] on span "Was there a moment when you hesitated or doubted yourself — and how did you ove…" at bounding box center [653, 482] width 448 height 35
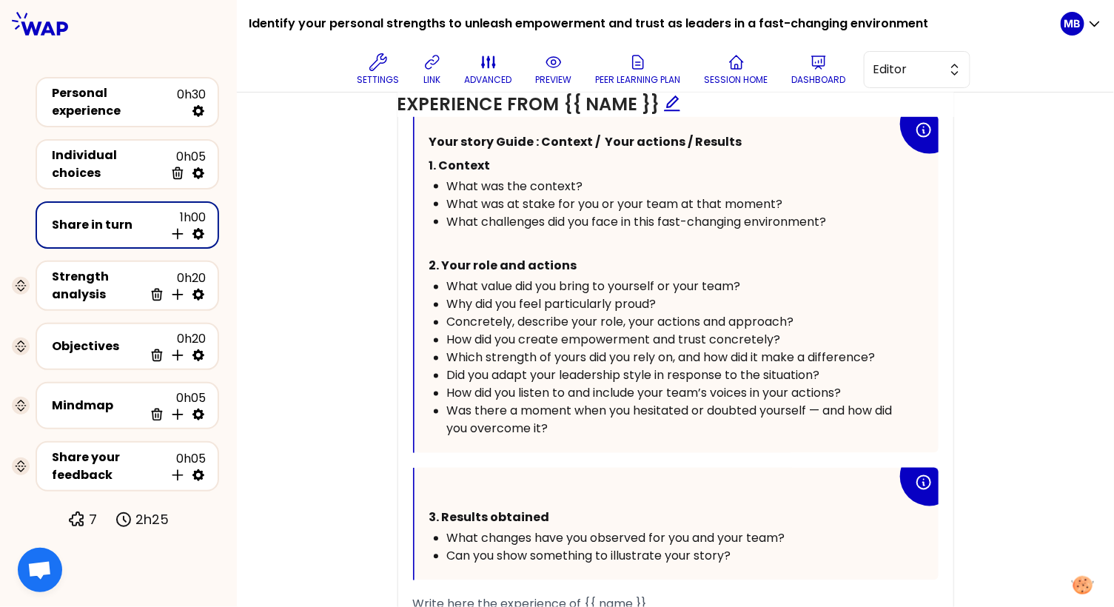
click at [440, 482] on p "﻿" at bounding box center [663, 494] width 468 height 24
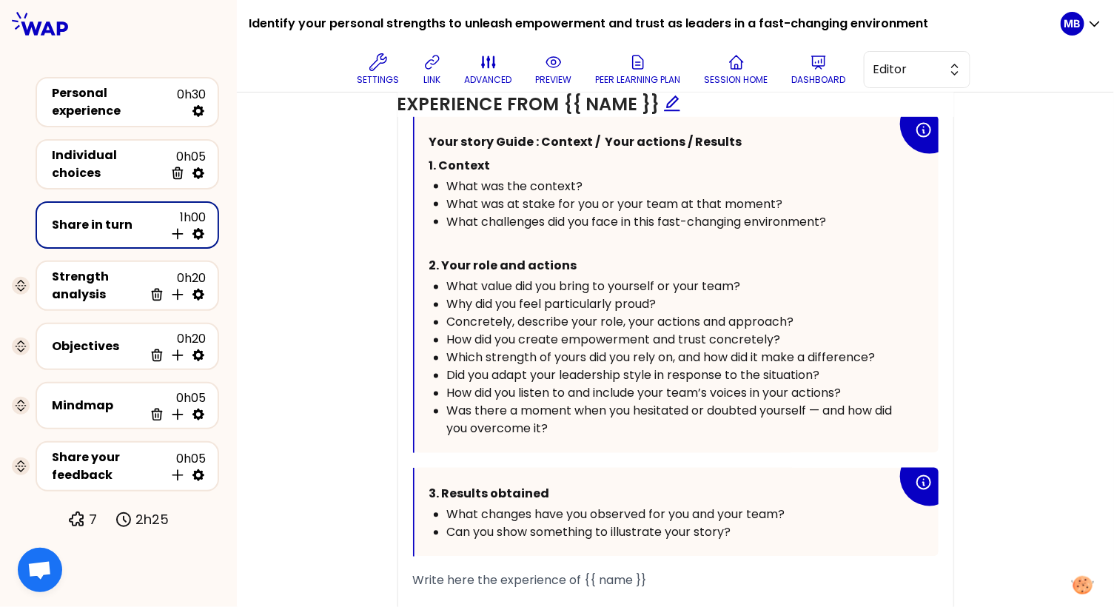
drag, startPoint x: 428, startPoint y: 460, endPoint x: 484, endPoint y: 458, distance: 55.5
click at [484, 458] on div "« {{ post }} » Your story Guide : Context / Your actions / Results 1. Context W…" at bounding box center [675, 394] width 525 height 638
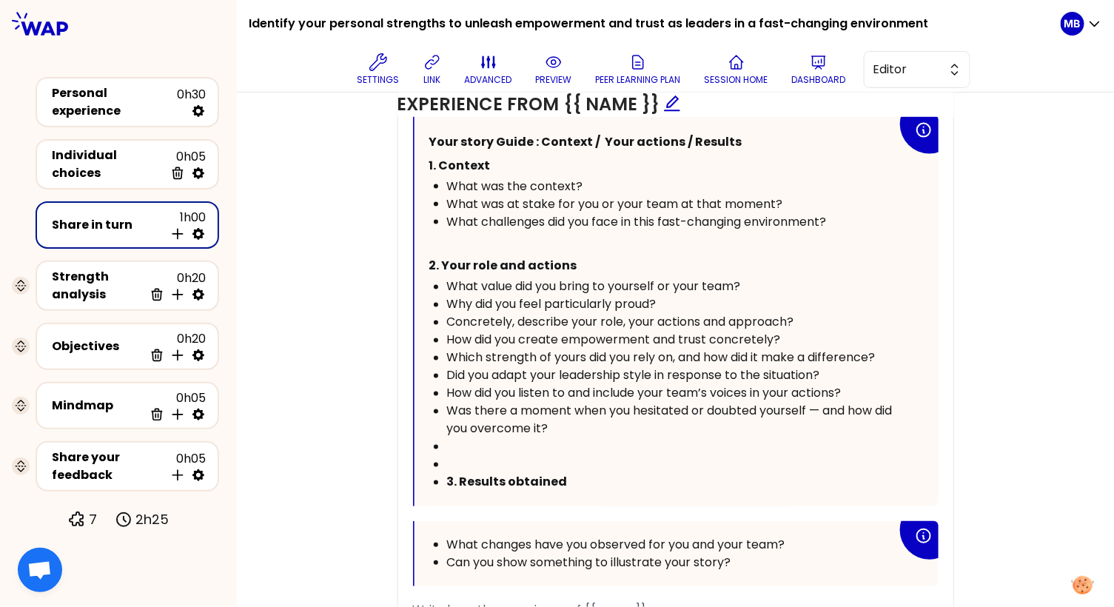
click at [482, 456] on div "﻿" at bounding box center [672, 465] width 450 height 18
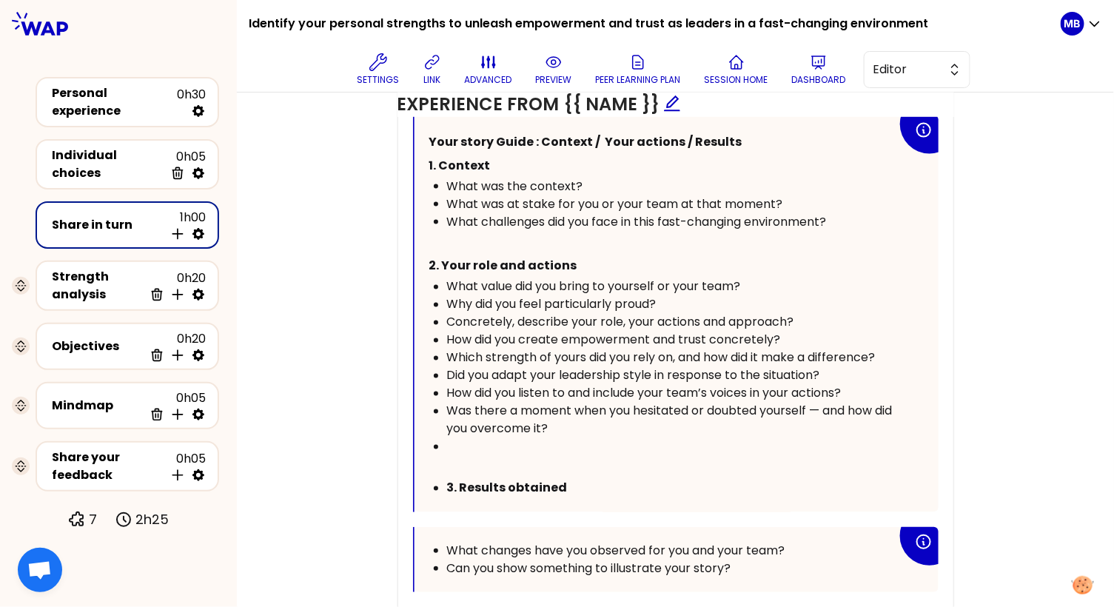
click at [464, 442] on div "﻿" at bounding box center [672, 447] width 450 height 18
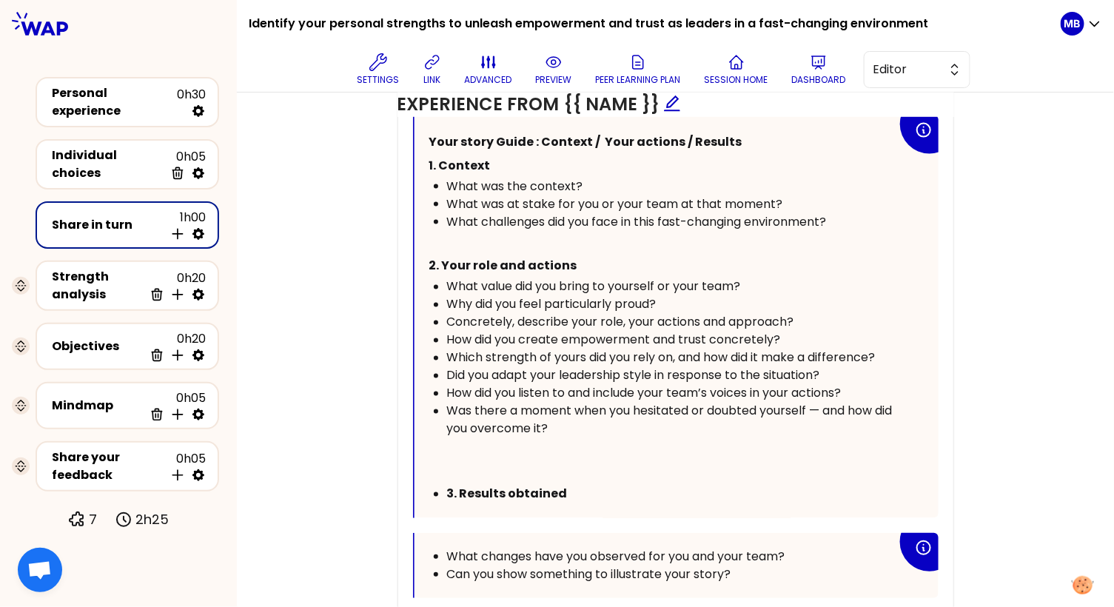
click at [447, 486] on span "3. Results obtained" at bounding box center [507, 493] width 121 height 17
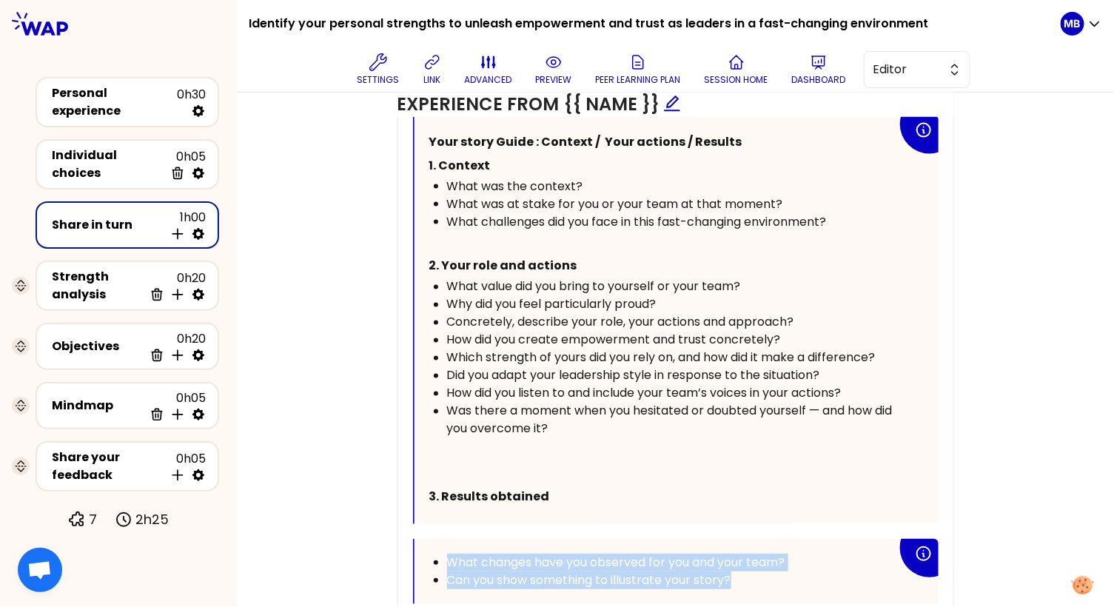
drag, startPoint x: 451, startPoint y: 552, endPoint x: 767, endPoint y: 575, distance: 316.0
click at [767, 575] on ul "What changes have you observed for you and your team? Can you show something to…" at bounding box center [663, 571] width 468 height 36
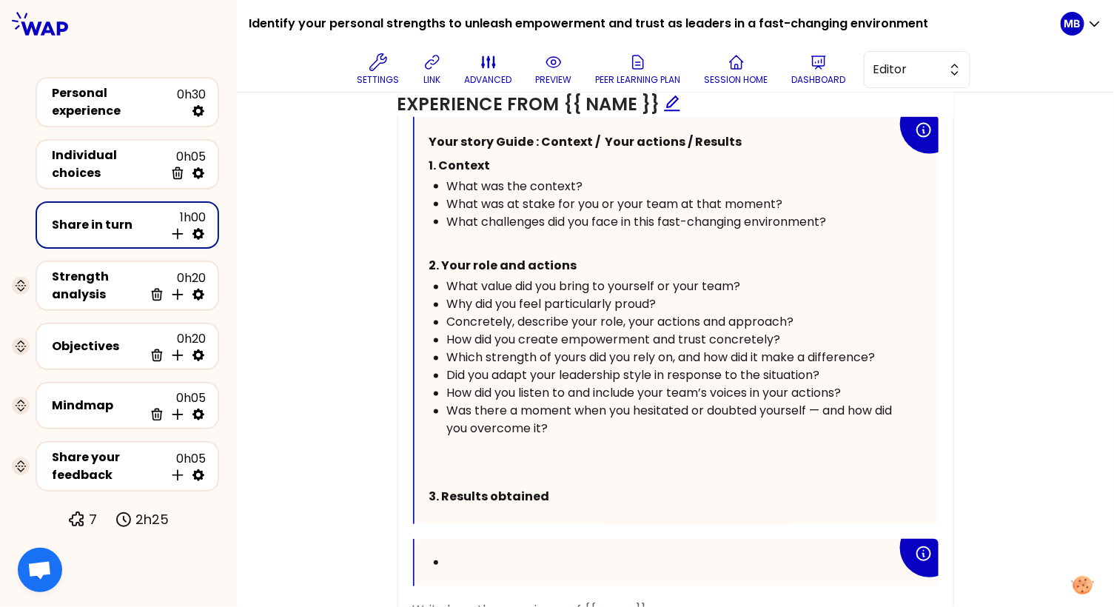
click at [604, 505] on div "Your story Guide : Context / Your actions / Results 1. Context What was the con…" at bounding box center [676, 319] width 524 height 408
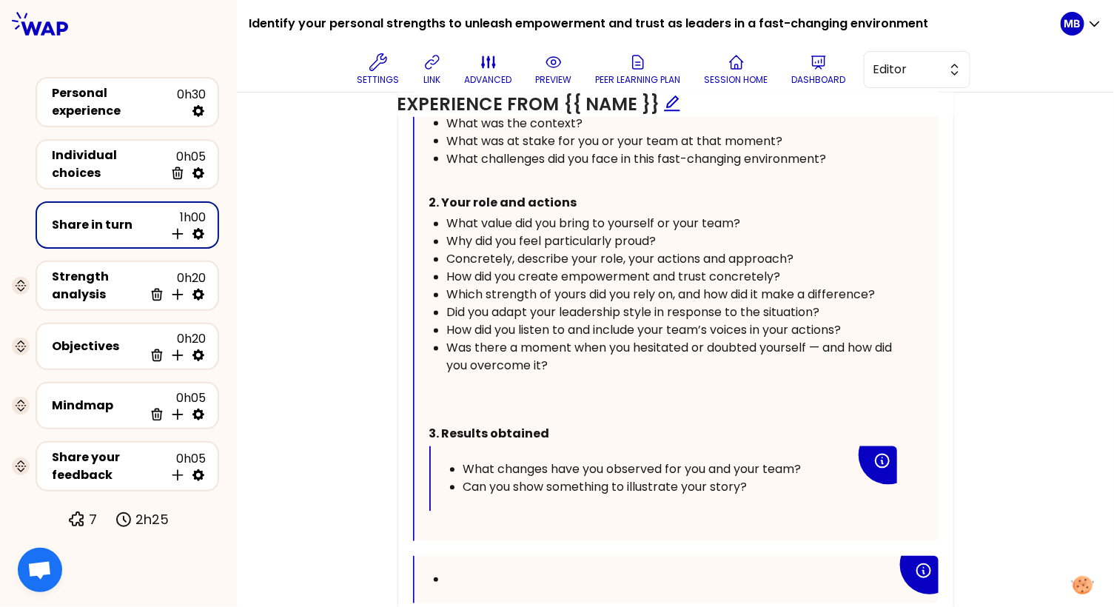
scroll to position [959, 0]
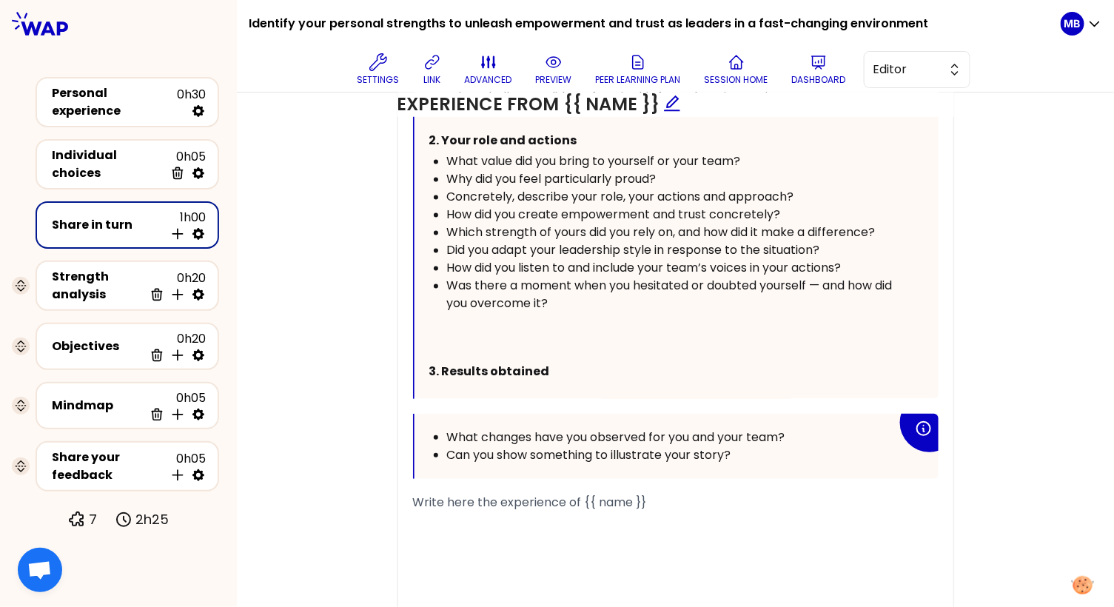
click at [568, 363] on p "3. Results obtained" at bounding box center [663, 372] width 468 height 24
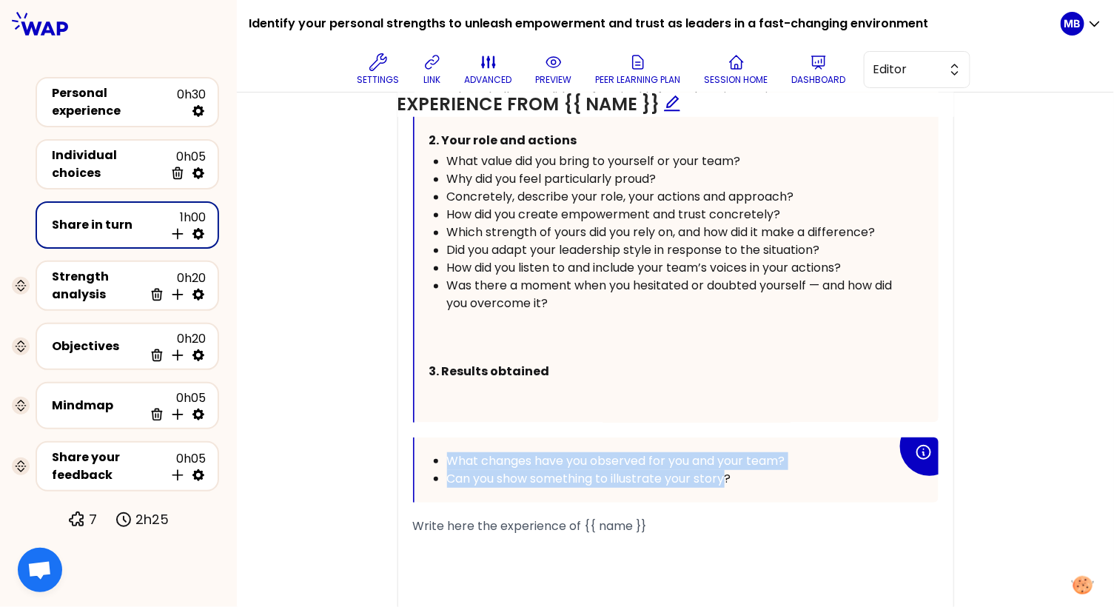
drag, startPoint x: 730, startPoint y: 474, endPoint x: 428, endPoint y: 451, distance: 302.7
click at [428, 451] on div "What changes have you observed for you and your team? Can you show something to…" at bounding box center [676, 469] width 524 height 65
copy ul "What changes have you observed for you and your team? Can you show something to…"
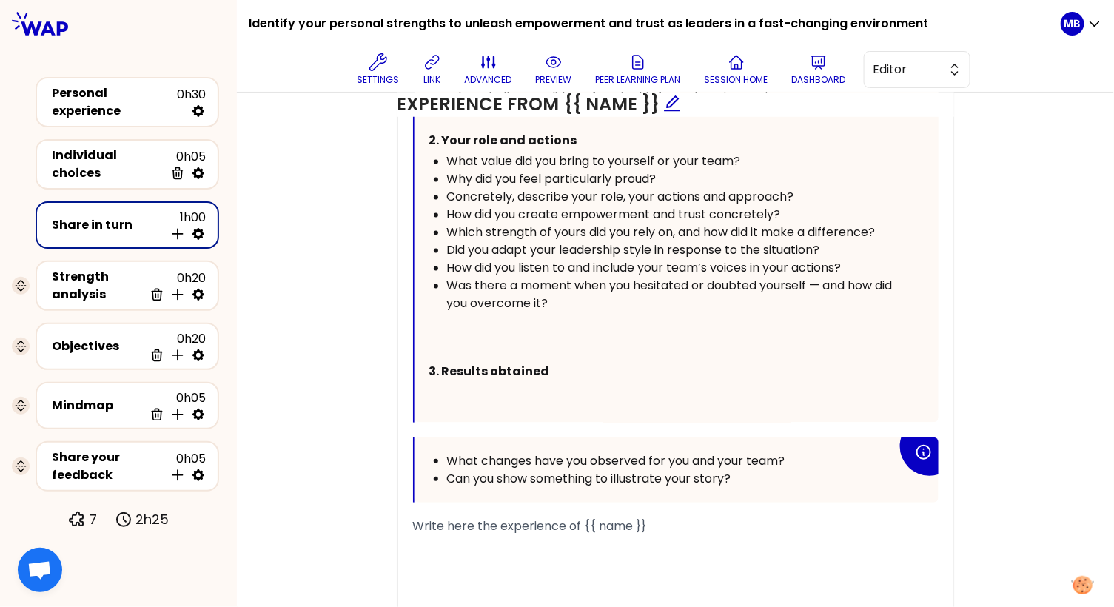
click at [437, 390] on p "﻿" at bounding box center [663, 396] width 468 height 24
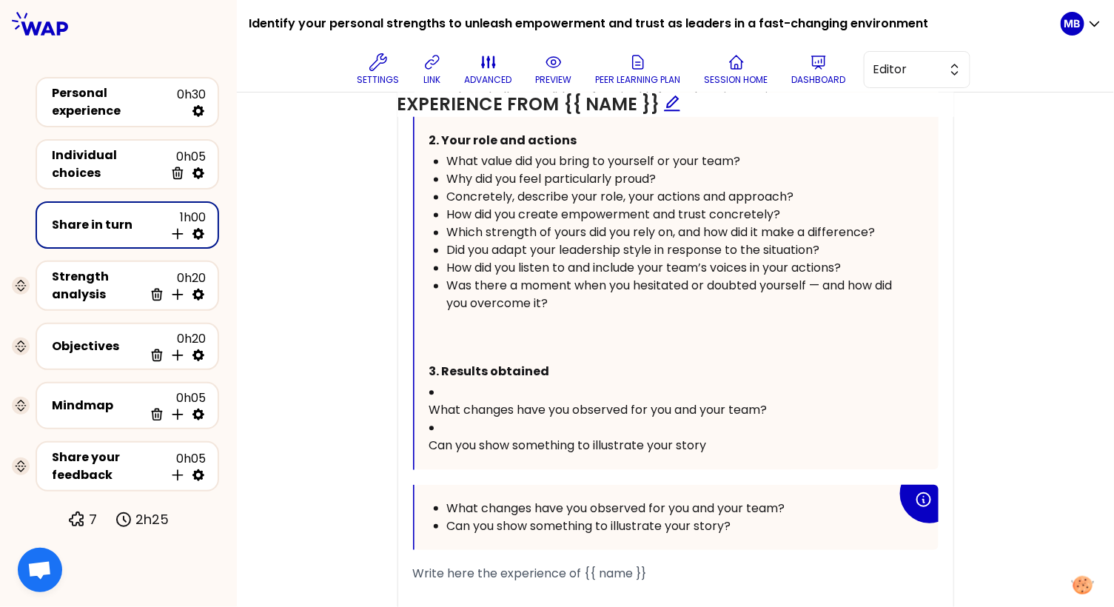
click at [429, 404] on span "What changes have you observed for you and your team?" at bounding box center [598, 410] width 338 height 17
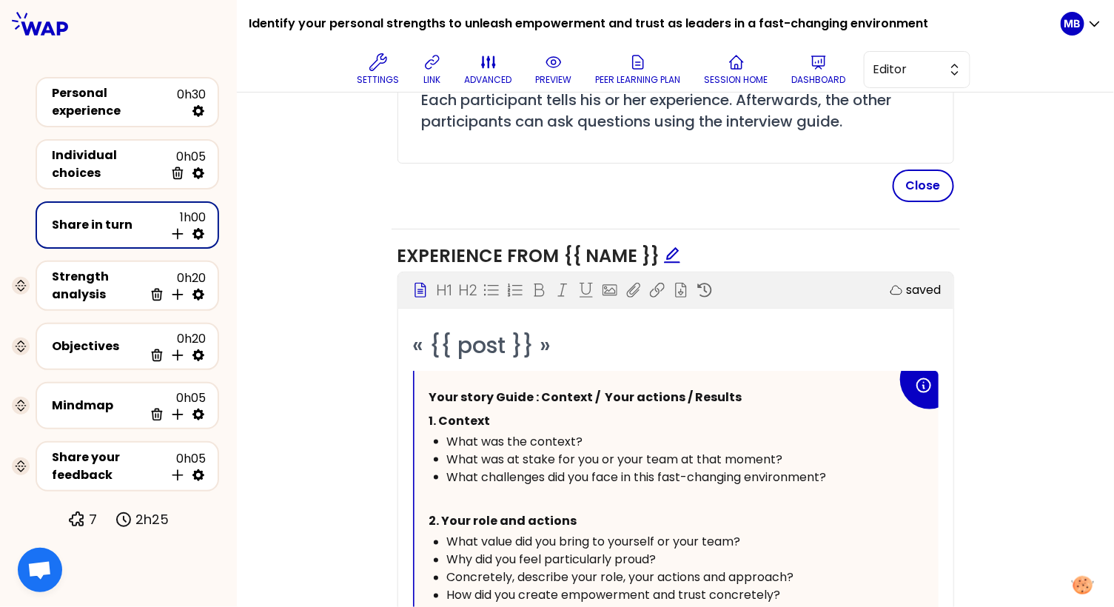
scroll to position [572, 0]
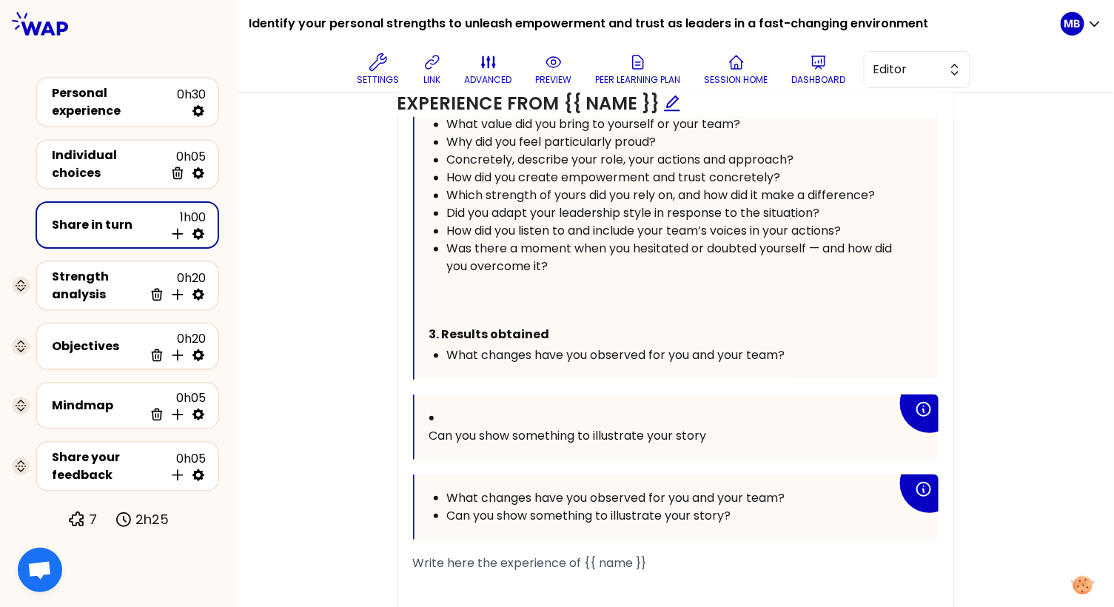
scroll to position [1136, 0]
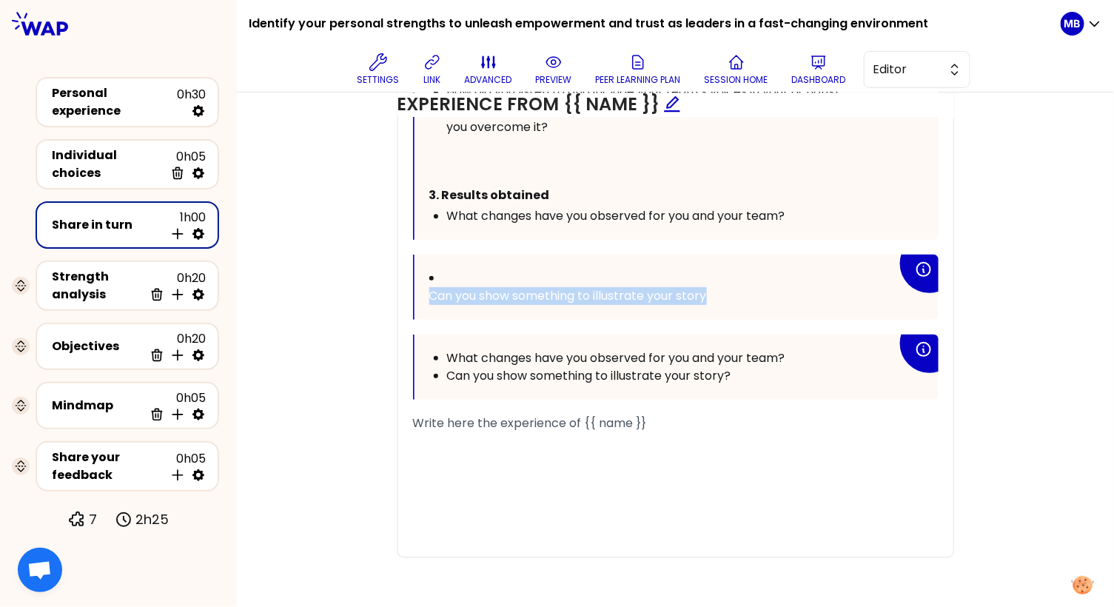
drag, startPoint x: 426, startPoint y: 294, endPoint x: 749, endPoint y: 288, distance: 322.6
click at [749, 288] on div "Can you show something to illustrate your story" at bounding box center [676, 287] width 524 height 65
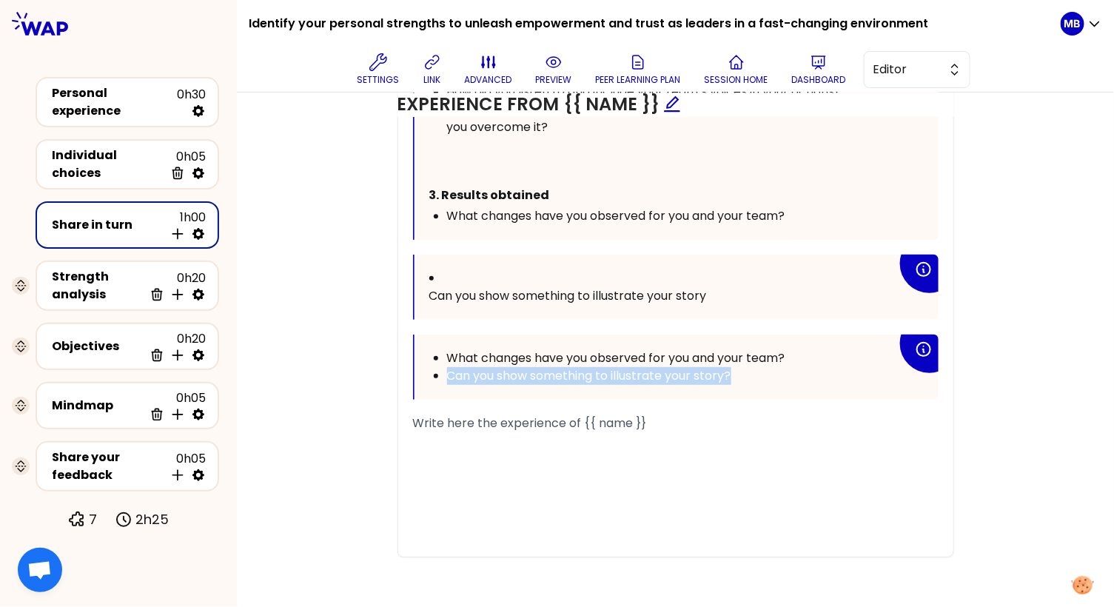
drag, startPoint x: 738, startPoint y: 368, endPoint x: 440, endPoint y: 365, distance: 297.4
click at [440, 365] on ul "What changes have you observed for you and your team? Can you show something to…" at bounding box center [663, 367] width 468 height 36
click at [805, 207] on div "What changes have you observed for you and your team?" at bounding box center [672, 216] width 450 height 18
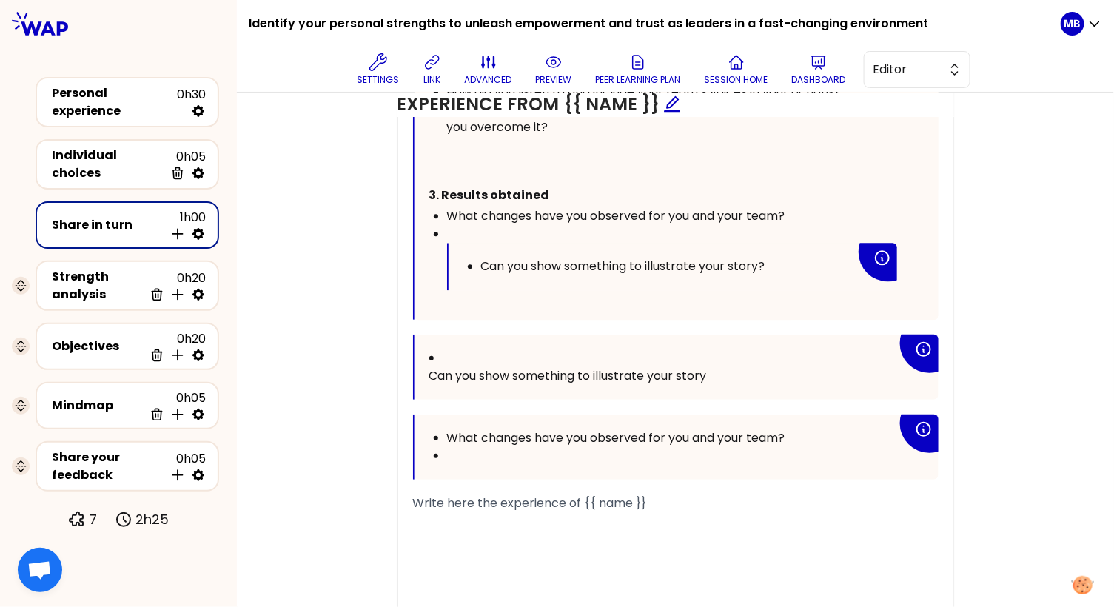
click at [482, 261] on span "Can you show something to illustrate your story?" at bounding box center [623, 265] width 284 height 17
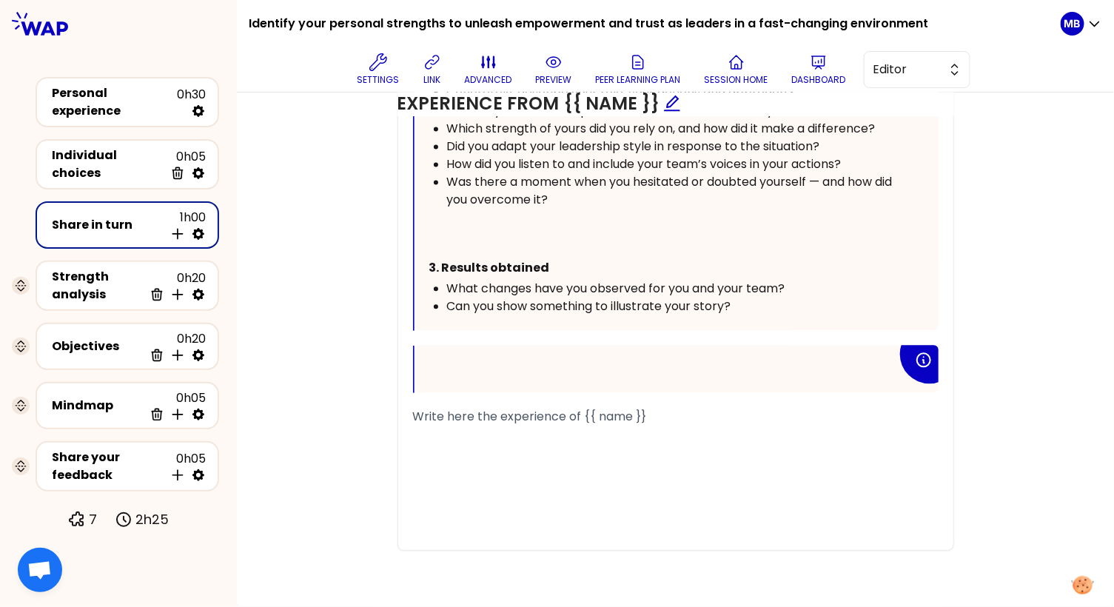
scroll to position [1056, 0]
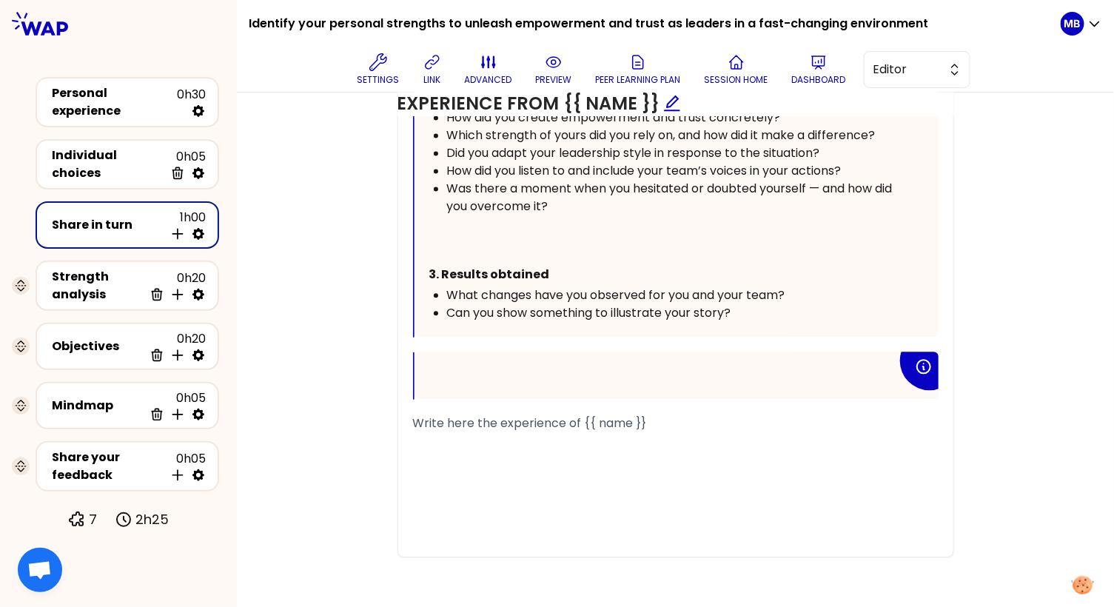
click at [494, 370] on div "﻿" at bounding box center [663, 376] width 468 height 18
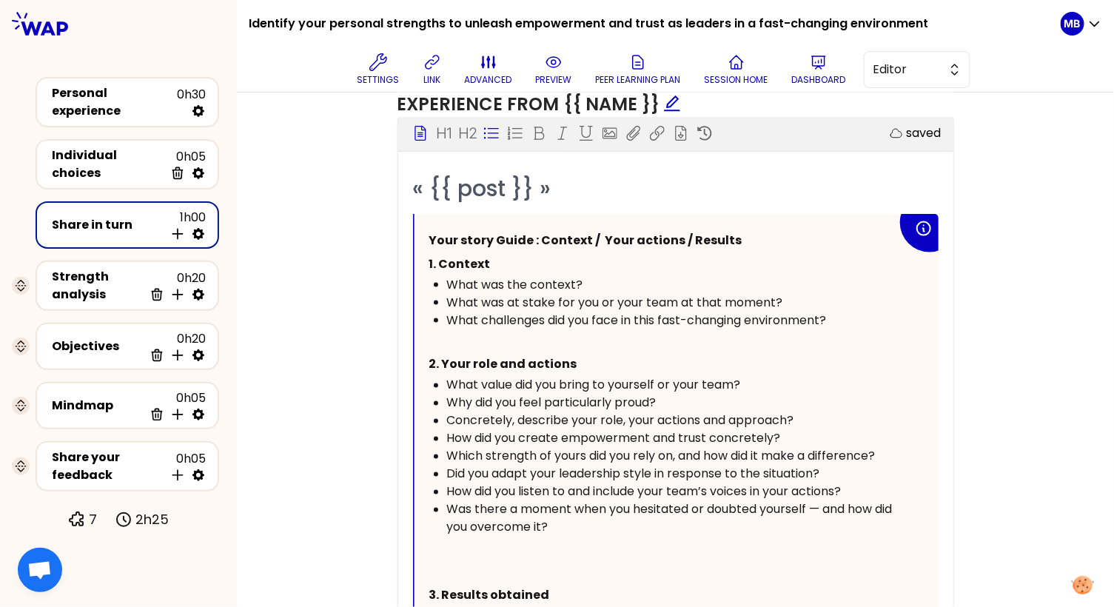
scroll to position [765, 0]
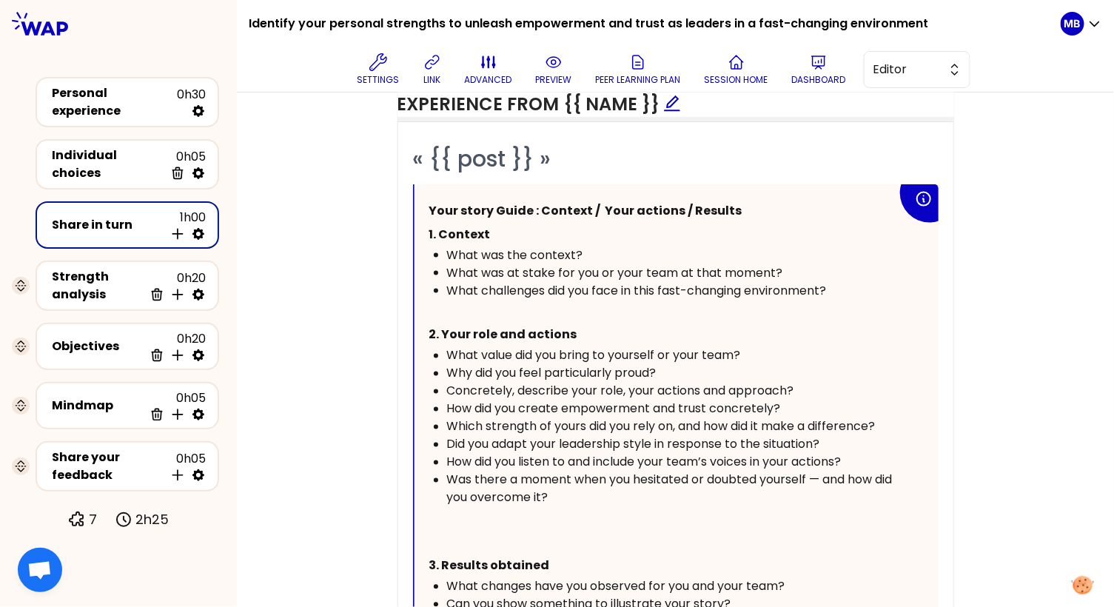
click at [462, 543] on p "﻿" at bounding box center [663, 542] width 468 height 24
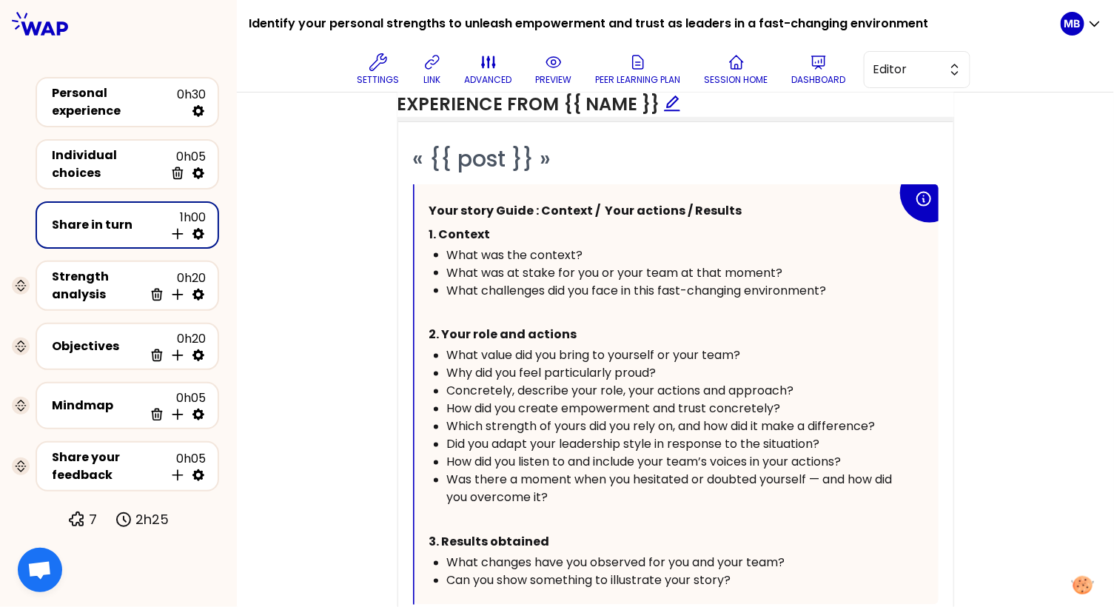
click at [802, 383] on div "Concretely, describe your role, your actions and approach?" at bounding box center [672, 392] width 450 height 18
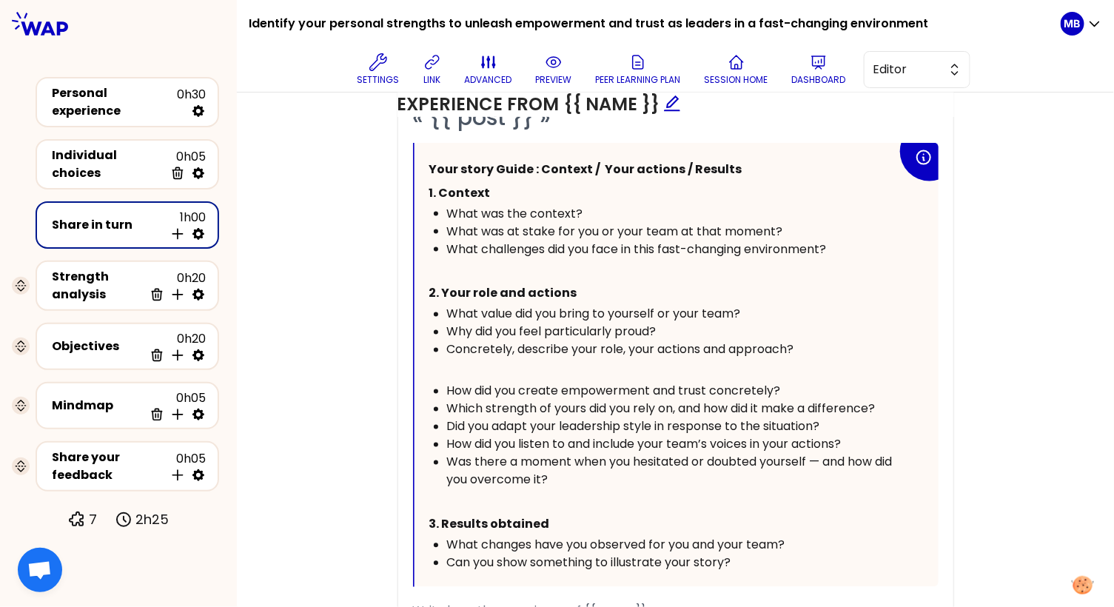
scroll to position [816, 0]
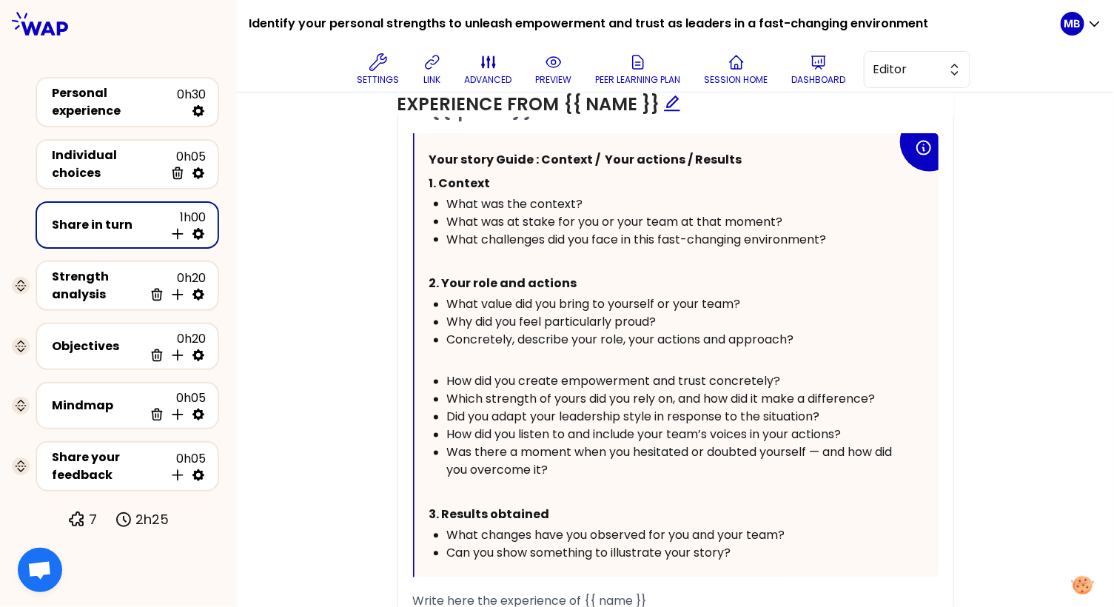
click at [607, 470] on div "Was there a moment when you hesitated or doubted yourself — and how did you ove…" at bounding box center [672, 462] width 450 height 36
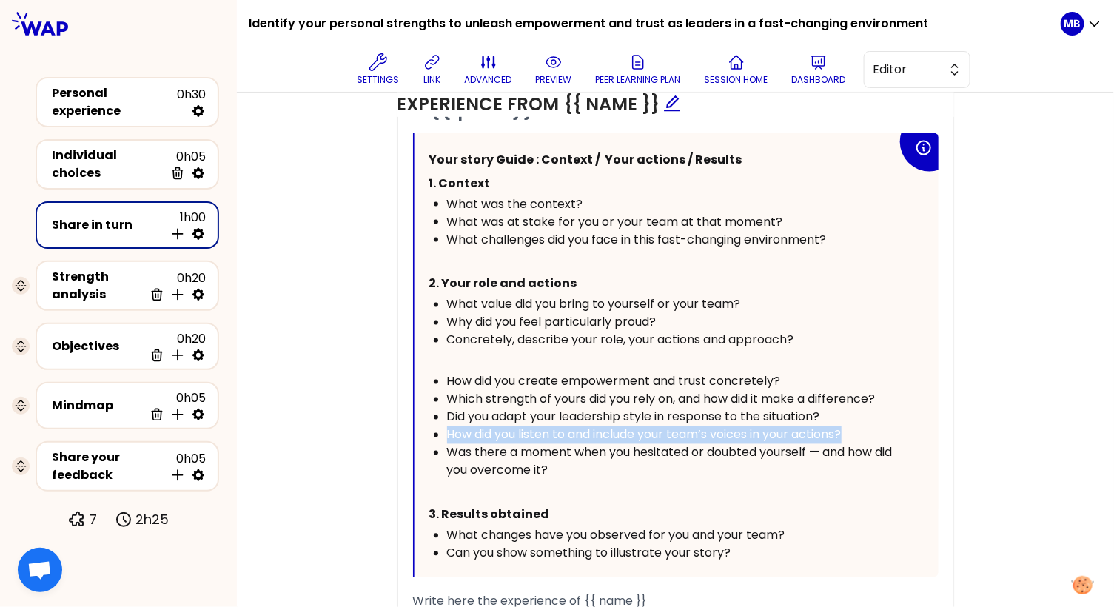
drag, startPoint x: 865, startPoint y: 427, endPoint x: 370, endPoint y: 428, distance: 495.0
click at [370, 428] on div "Objectives saved # Take turns telling your story ([Xmin/person], including 3 mi…" at bounding box center [675, 234] width 818 height 1056
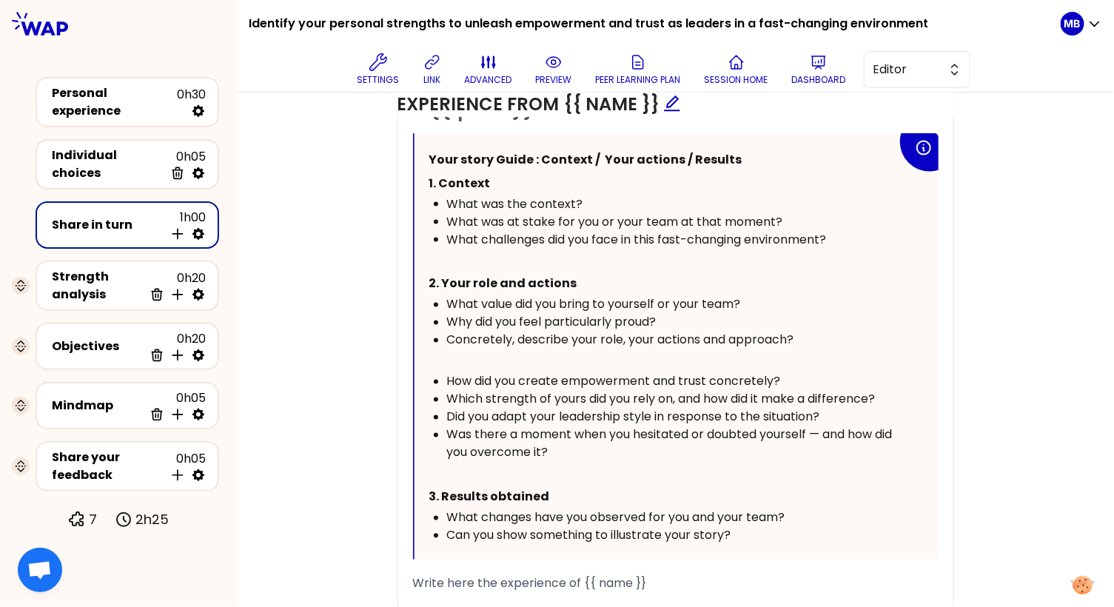
click at [610, 448] on div "Was there a moment when you hesitated or doubted yourself — and how did you ove…" at bounding box center [672, 444] width 450 height 36
drag, startPoint x: 670, startPoint y: 318, endPoint x: 387, endPoint y: 320, distance: 282.6
click at [387, 320] on div "Objectives saved # Take turns telling your story ([Xmin/person], including 3 mi…" at bounding box center [675, 225] width 818 height 1038
click at [791, 375] on div "How did you create empowerment and trust concretely?" at bounding box center [672, 382] width 450 height 18
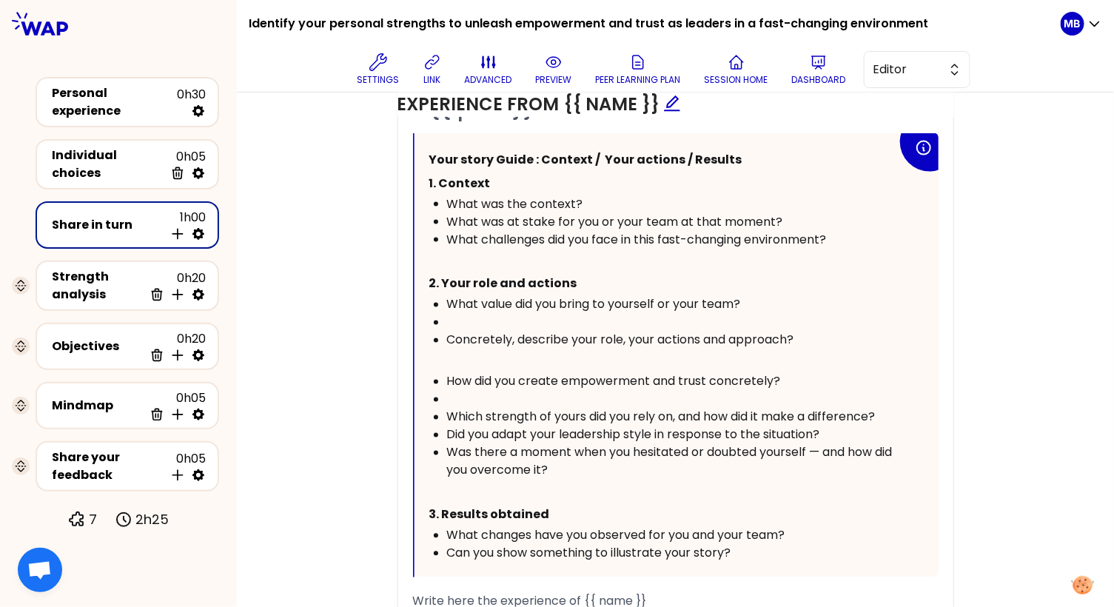
click at [474, 395] on div "﻿" at bounding box center [672, 400] width 450 height 18
click at [454, 391] on div "﻿" at bounding box center [672, 400] width 450 height 18
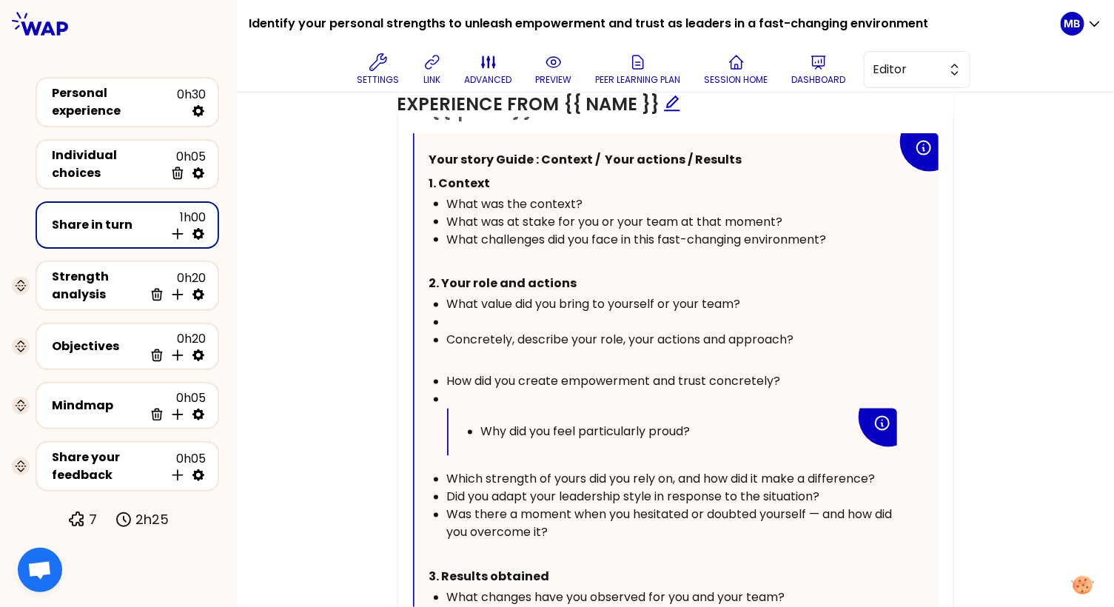
click at [477, 423] on ul "Why did you feel particularly proud?" at bounding box center [659, 432] width 392 height 18
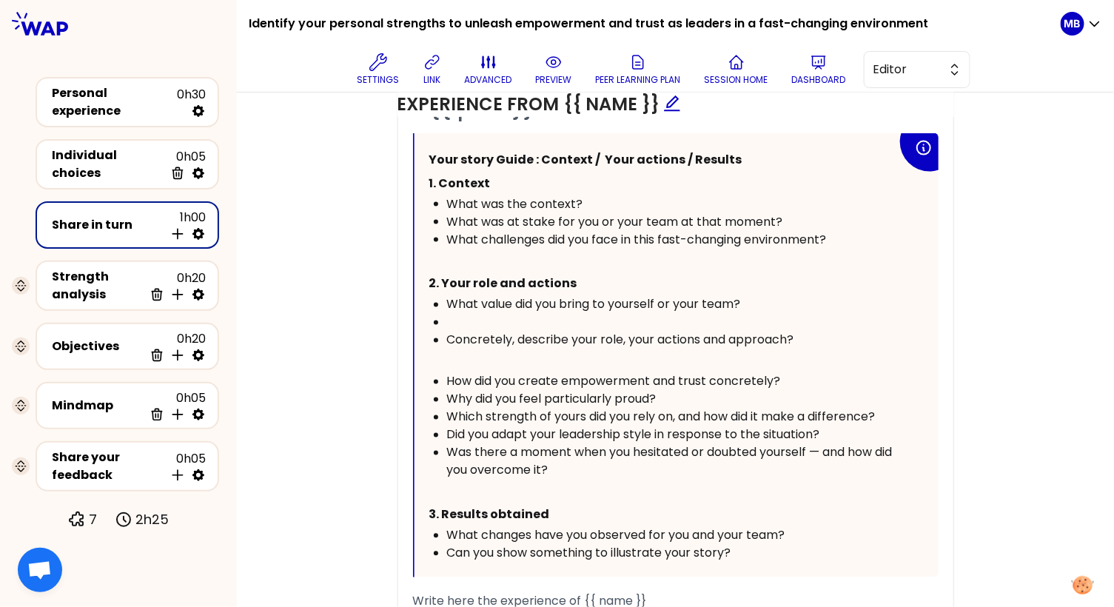
click at [675, 391] on div "Why did you feel particularly proud?" at bounding box center [672, 400] width 450 height 18
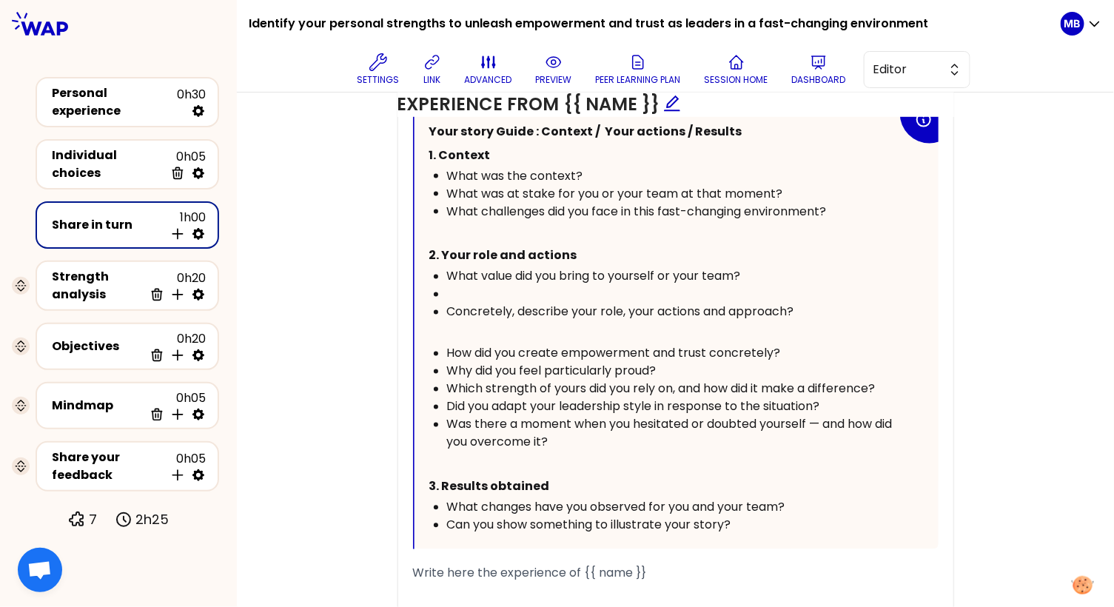
scroll to position [846, 0]
click at [592, 434] on div "Was there a moment when you hesitated or doubted yourself — and how did you ove…" at bounding box center [672, 432] width 450 height 36
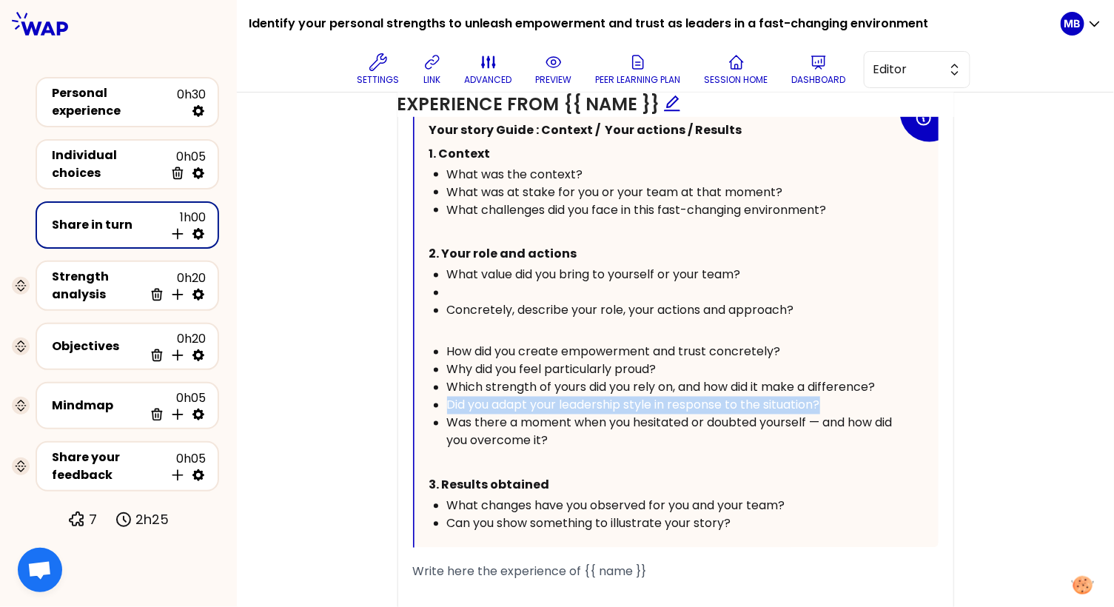
drag, startPoint x: 833, startPoint y: 397, endPoint x: 445, endPoint y: 406, distance: 388.6
click at [445, 406] on ul "How did you create empowerment and trust concretely? Why did you feel particula…" at bounding box center [663, 396] width 468 height 107
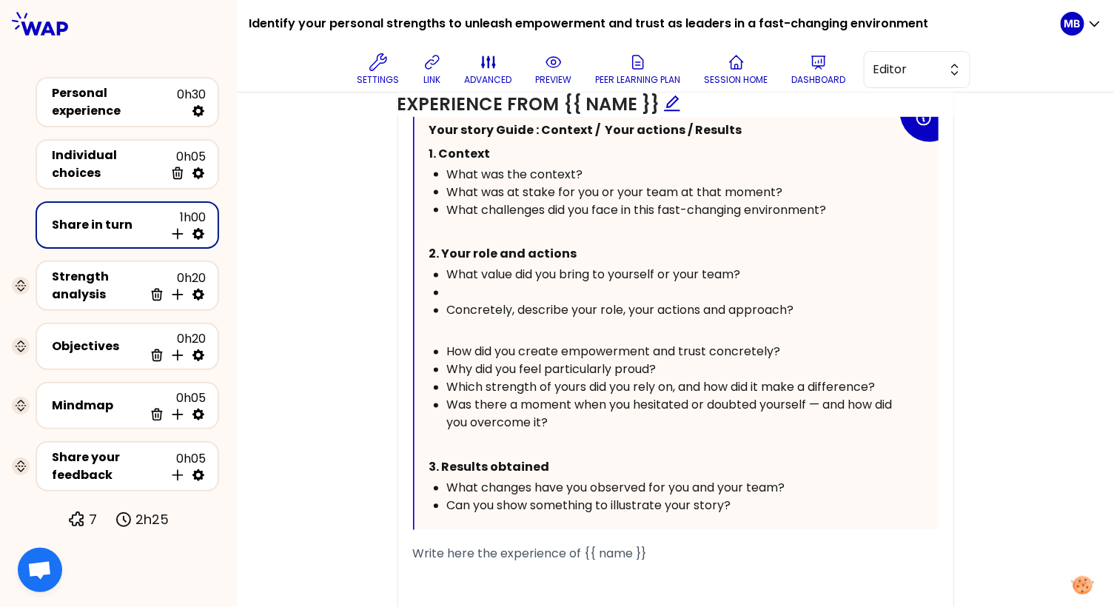
click at [604, 412] on div "Was there a moment when you hesitated or doubted yourself — and how did you ove…" at bounding box center [672, 415] width 450 height 36
click at [691, 364] on div "Why did you feel particularly proud?" at bounding box center [672, 370] width 450 height 18
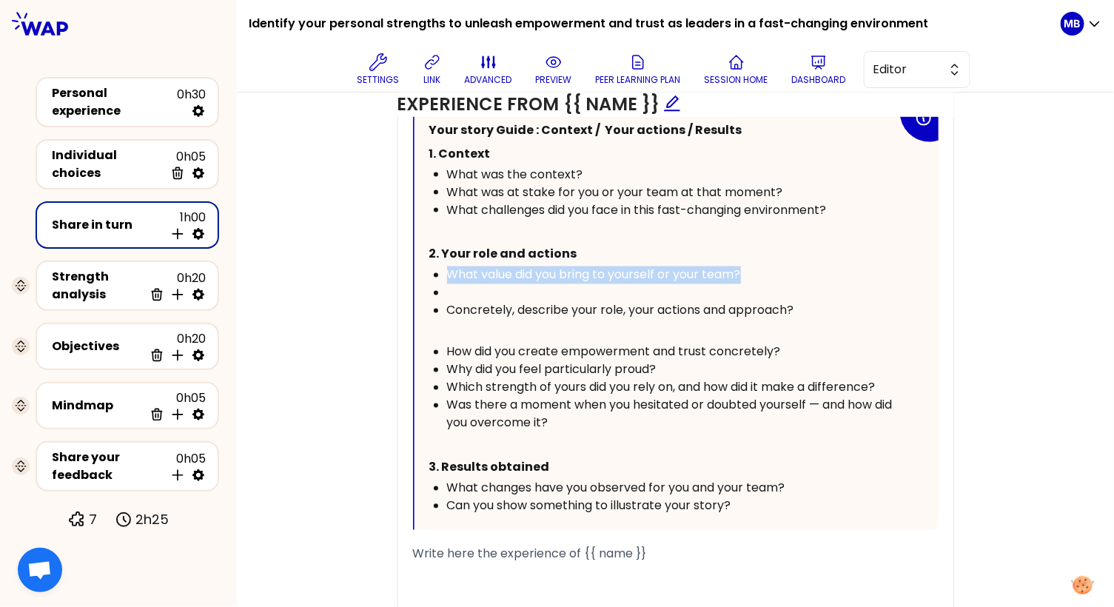
drag, startPoint x: 767, startPoint y: 266, endPoint x: 418, endPoint y: 268, distance: 349.2
click at [418, 268] on div "Your story Guide : Context / Your actions / Results 1. Context What was the con…" at bounding box center [676, 317] width 524 height 426
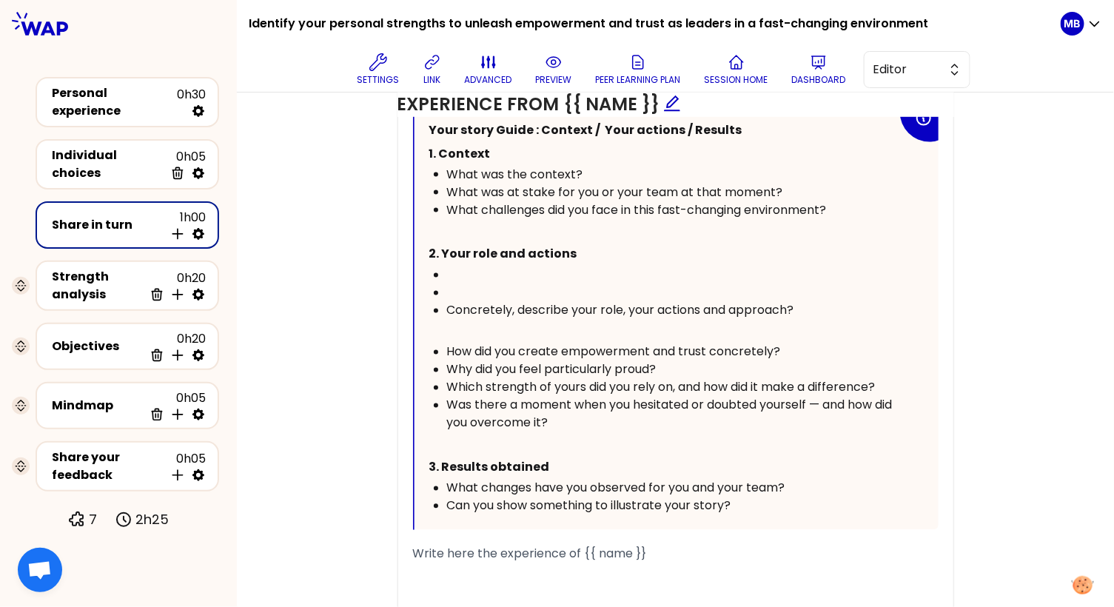
click at [688, 363] on div "Why did you feel particularly proud?" at bounding box center [672, 370] width 450 height 18
click at [896, 380] on div "Which strength of yours did you rely on, and how did it make a difference?" at bounding box center [672, 388] width 450 height 18
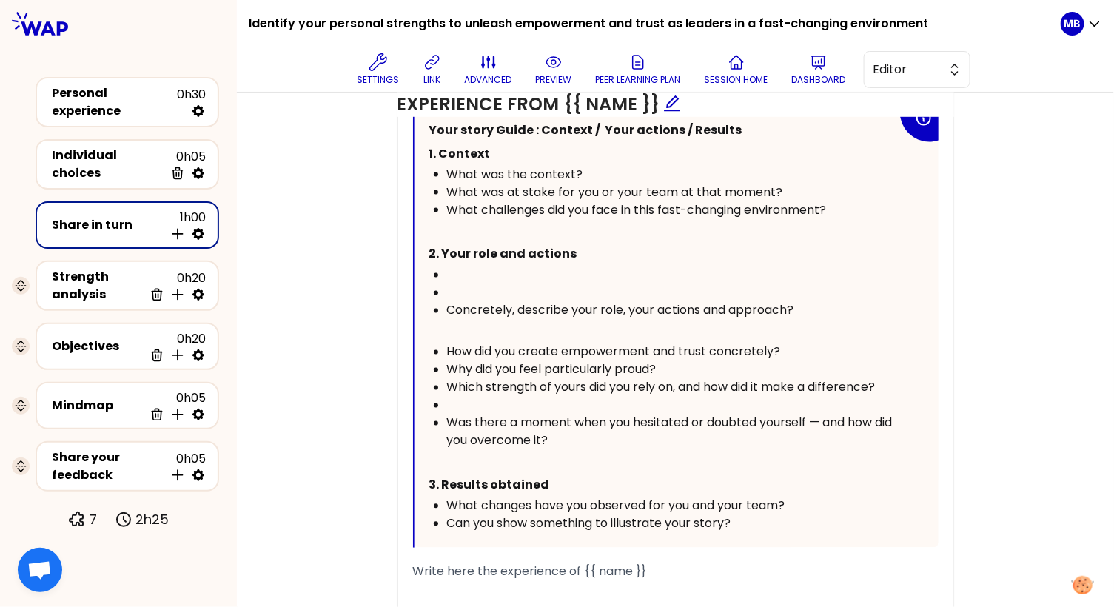
click at [454, 398] on div "﻿" at bounding box center [672, 406] width 450 height 18
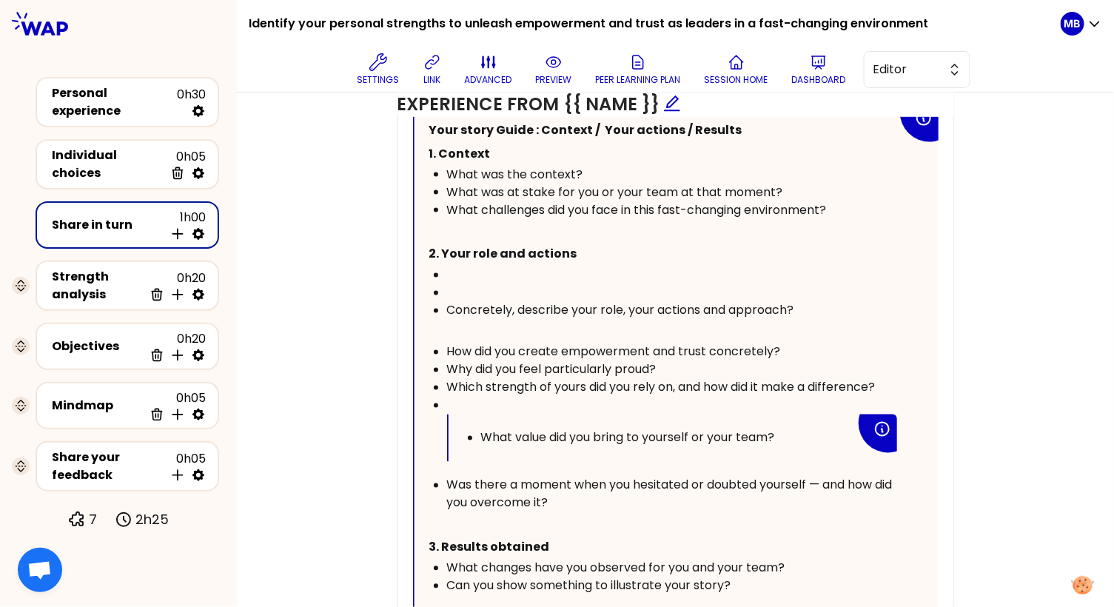
click at [478, 430] on ul "What value did you bring to yourself or your team?" at bounding box center [659, 438] width 392 height 18
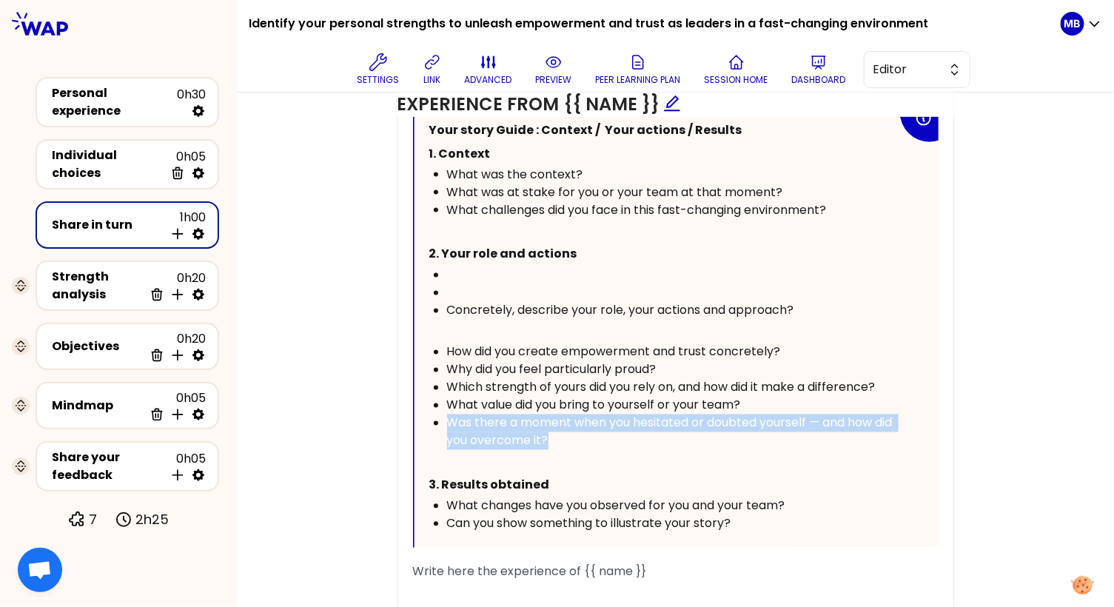
drag, startPoint x: 610, startPoint y: 435, endPoint x: 416, endPoint y: 414, distance: 195.0
click at [416, 414] on div "Your story Guide : Context / Your actions / Results 1. Context What was the con…" at bounding box center [676, 326] width 524 height 444
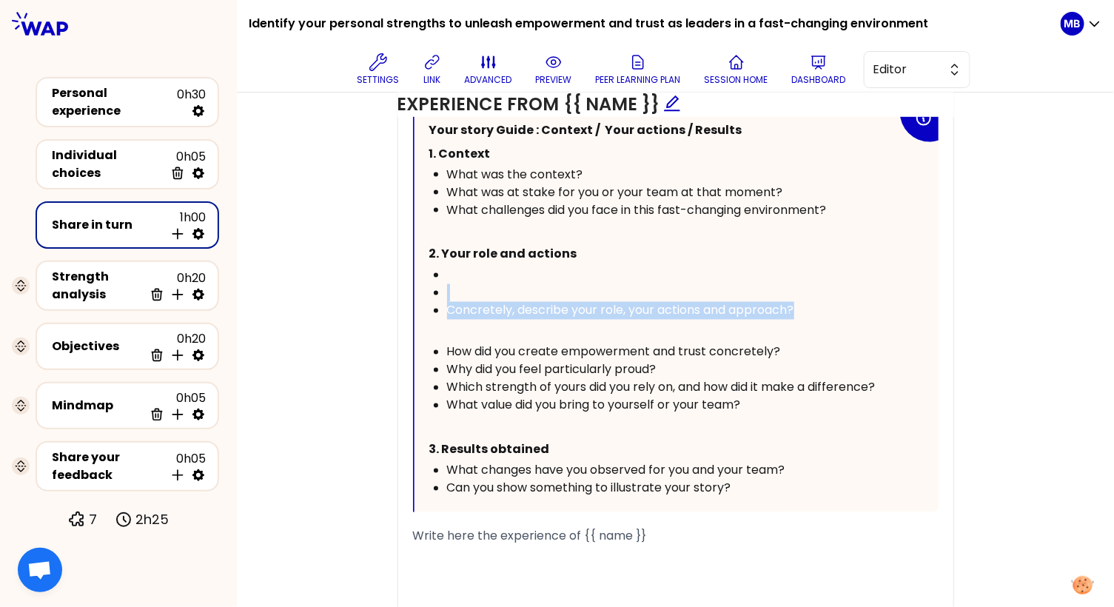
drag, startPoint x: 801, startPoint y: 307, endPoint x: 406, endPoint y: 295, distance: 395.3
click at [406, 295] on div "« {{ post }} » Your story Guide : Context / Your actions / Results 1. Context W…" at bounding box center [675, 366] width 555 height 605
click at [513, 294] on div "﻿" at bounding box center [672, 293] width 450 height 18
drag, startPoint x: 806, startPoint y: 306, endPoint x: 400, endPoint y: 300, distance: 407.0
click at [400, 300] on div "« {{ post }} » Your story Guide : Context / Your actions / Results 1. Context W…" at bounding box center [675, 366] width 555 height 605
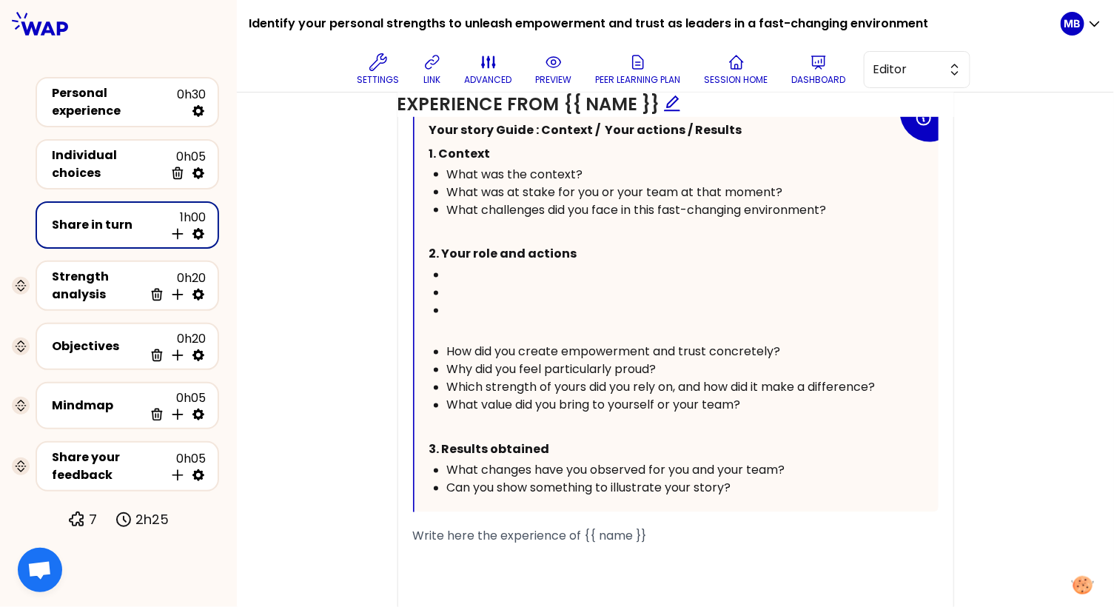
click at [784, 346] on div "How did you create empowerment and trust concretely?" at bounding box center [672, 352] width 450 height 18
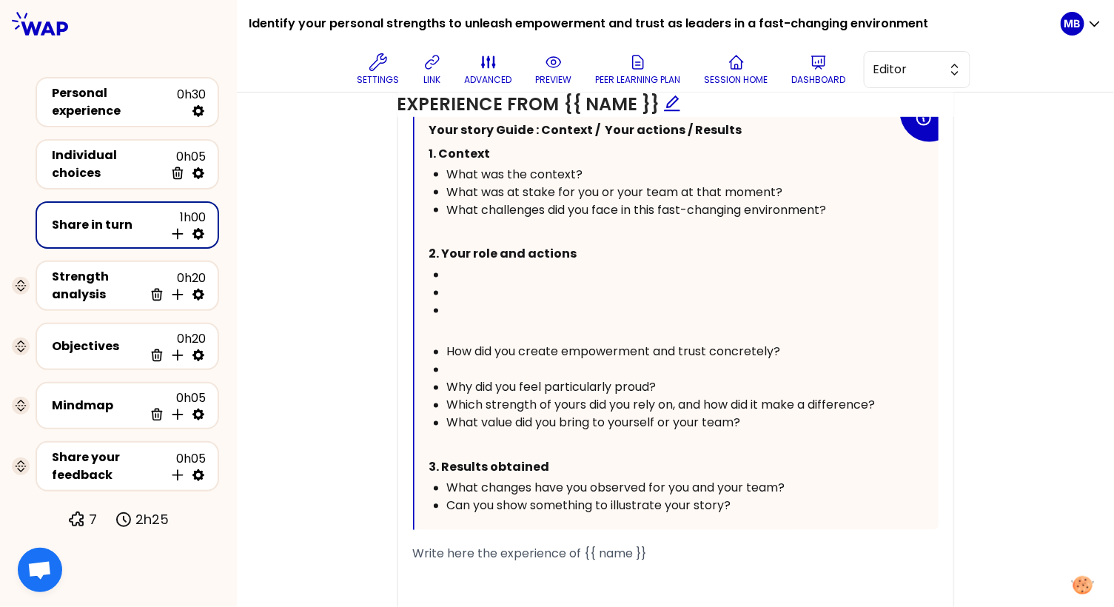
click at [457, 371] on div "﻿" at bounding box center [672, 370] width 450 height 18
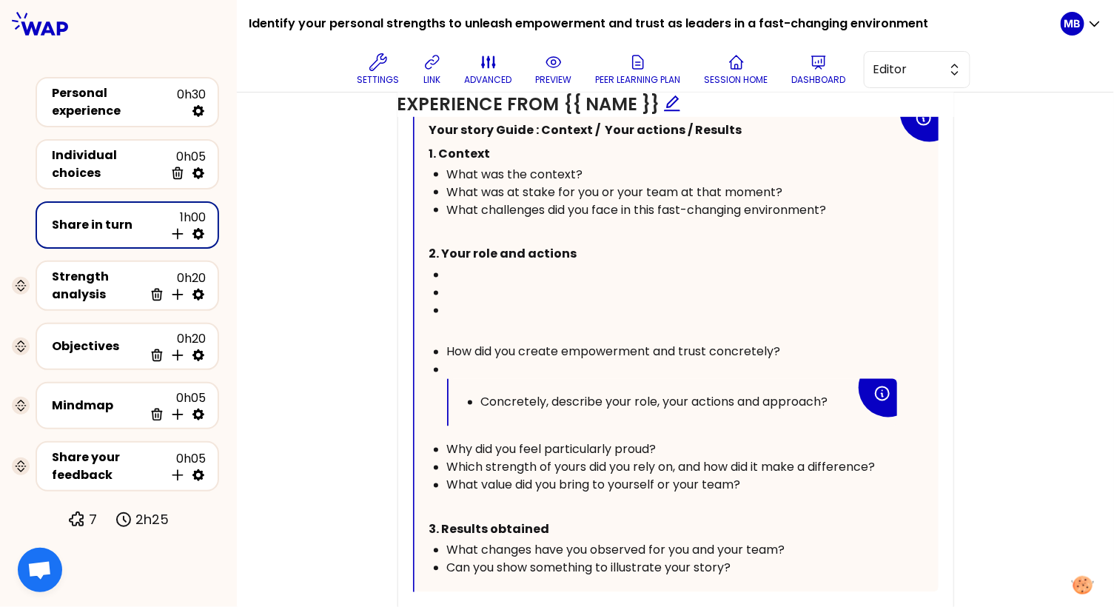
click at [476, 394] on ul "Concretely, describe your role, your actions and approach?" at bounding box center [659, 403] width 392 height 18
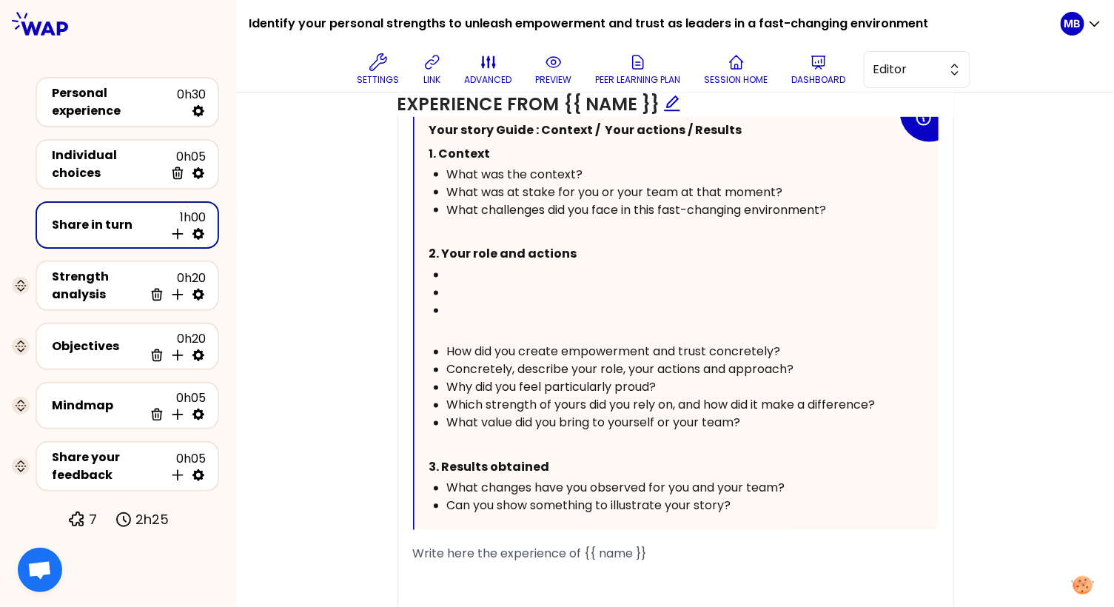
click at [462, 310] on div "﻿" at bounding box center [672, 311] width 450 height 18
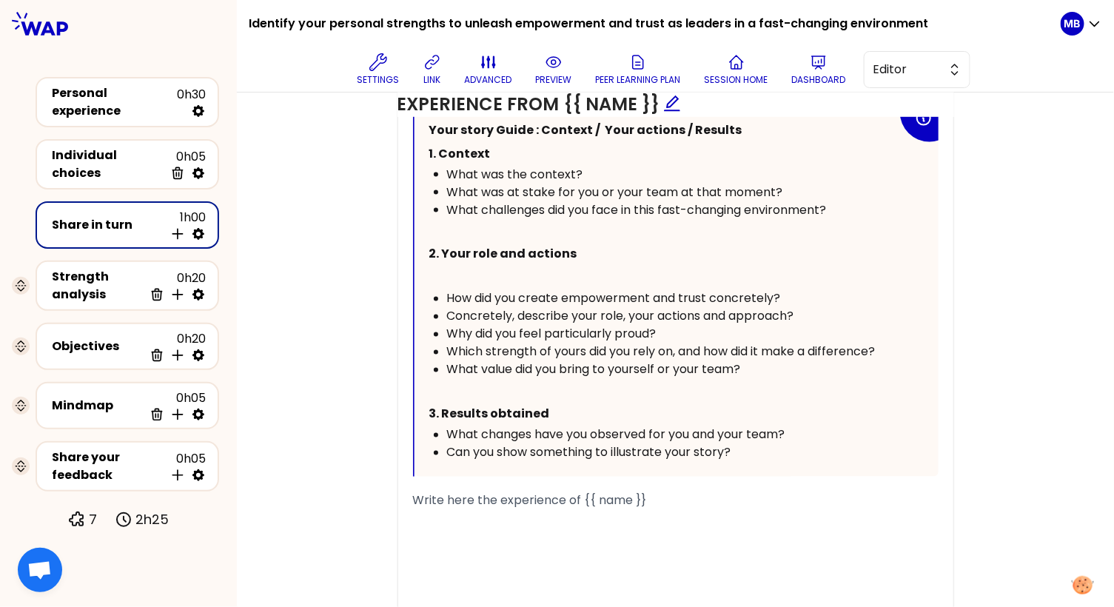
click at [445, 278] on p "﻿" at bounding box center [663, 278] width 468 height 24
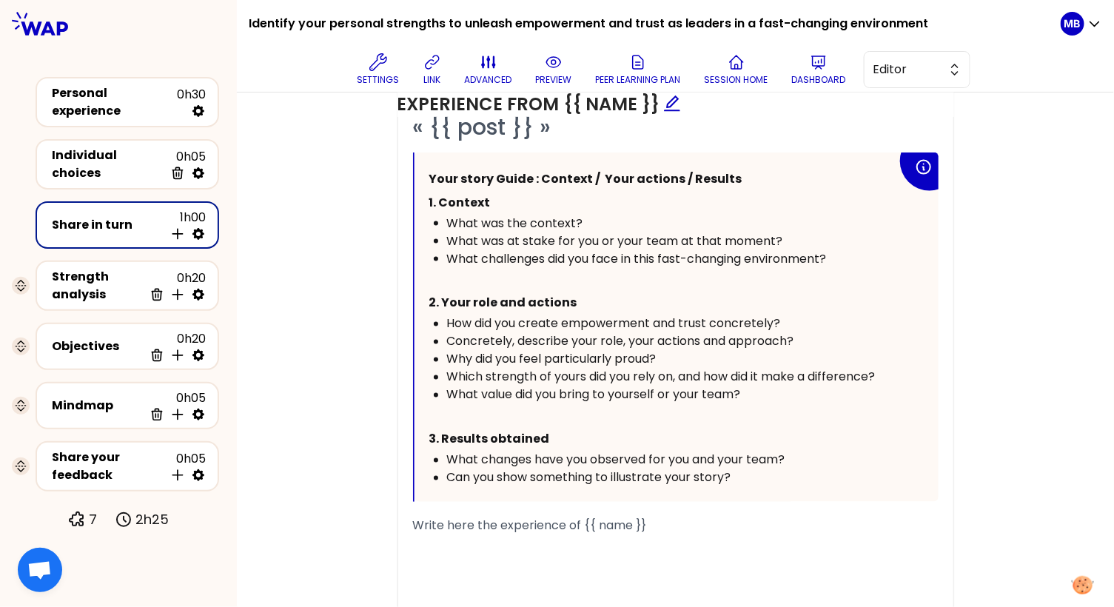
scroll to position [768, 0]
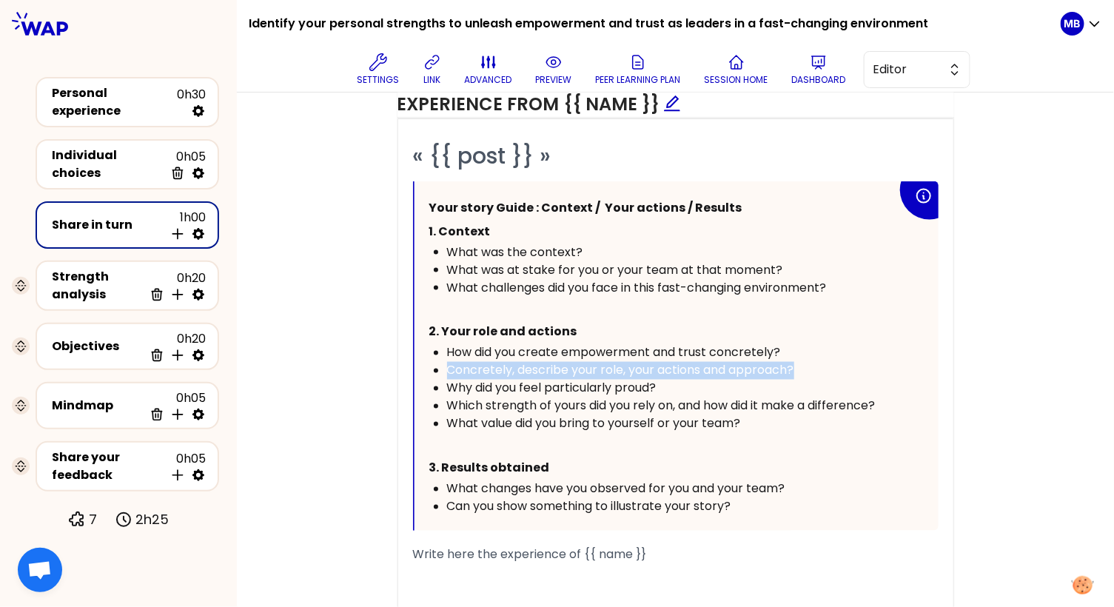
drag, startPoint x: 802, startPoint y: 366, endPoint x: 428, endPoint y: 363, distance: 374.4
click at [428, 363] on div "Your story Guide : Context / Your actions / Results 1. Context What was the con…" at bounding box center [676, 355] width 524 height 349
click at [521, 365] on span "Concretely, describe your role, your actions and approach?" at bounding box center [620, 370] width 347 height 17
drag, startPoint x: 628, startPoint y: 364, endPoint x: 439, endPoint y: 364, distance: 189.4
click at [447, 364] on li "Concretely, describe your role, your actions and approach?" at bounding box center [672, 371] width 450 height 18
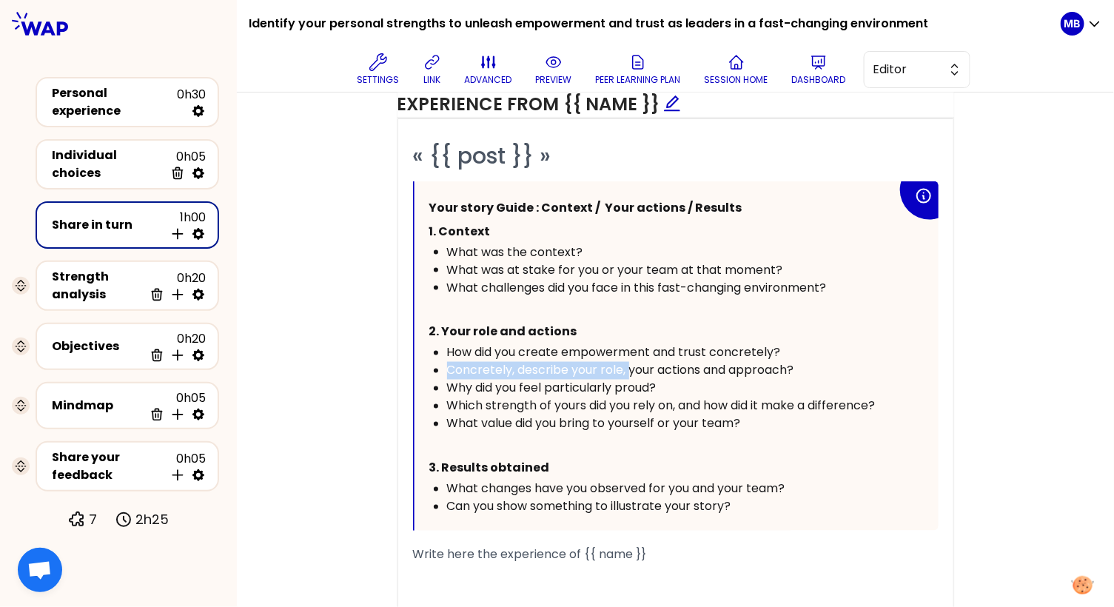
click at [548, 368] on span "Concretely, describe your role, your actions and approach?" at bounding box center [620, 370] width 347 height 17
drag, startPoint x: 518, startPoint y: 366, endPoint x: 444, endPoint y: 366, distance: 74.0
click at [444, 366] on ul "How did you create empowerment and trust concretely? Concretely, describe your …" at bounding box center [663, 388] width 468 height 89
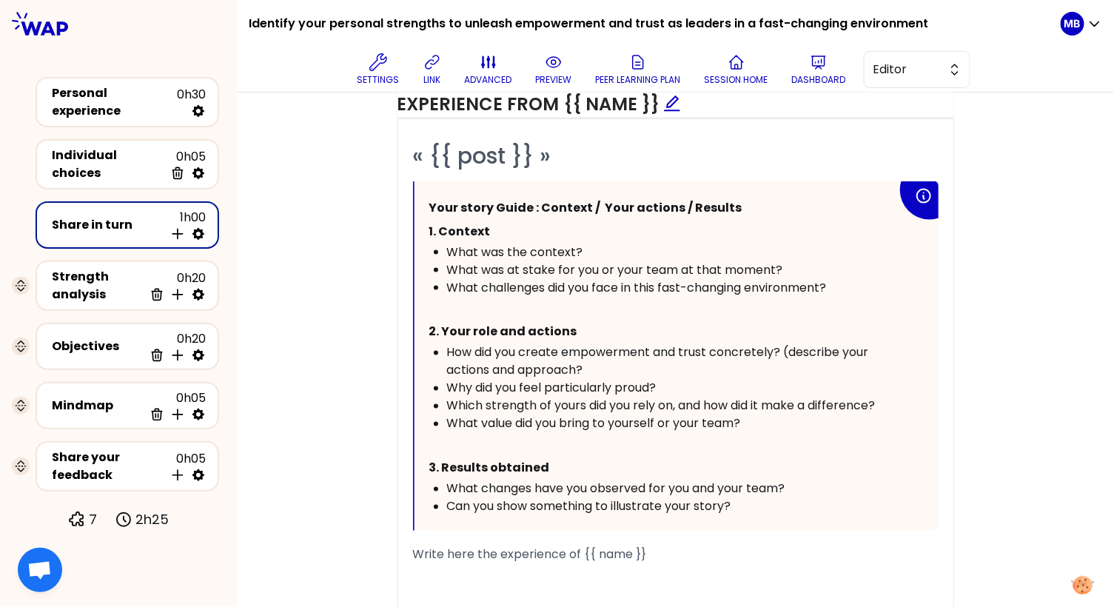
click at [637, 359] on div "How did you create empowerment and trust concretely? (describe your actions and…" at bounding box center [672, 362] width 450 height 36
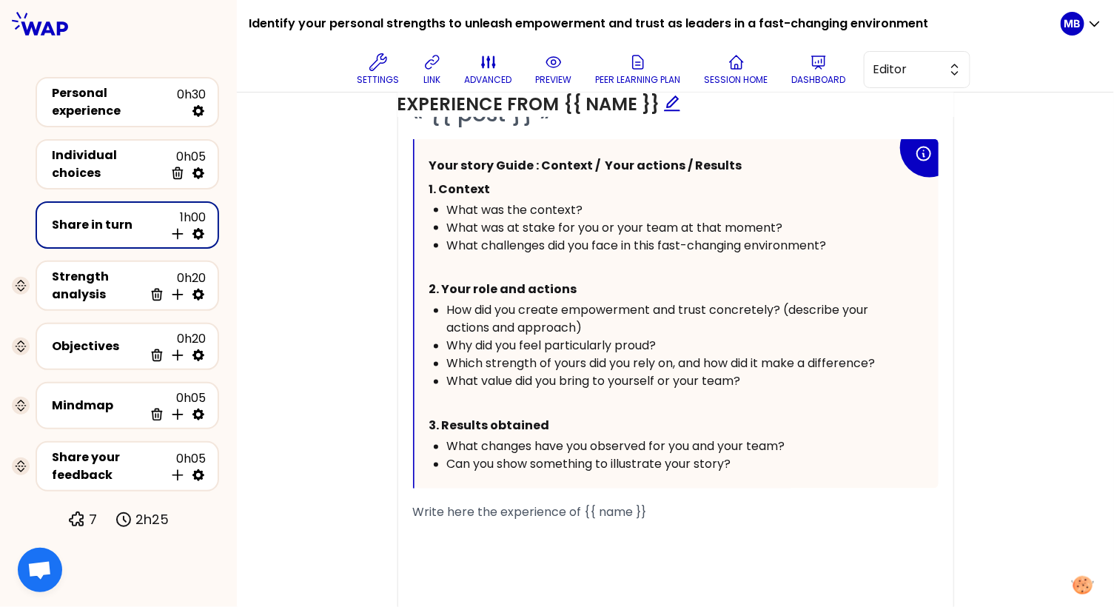
scroll to position [825, 0]
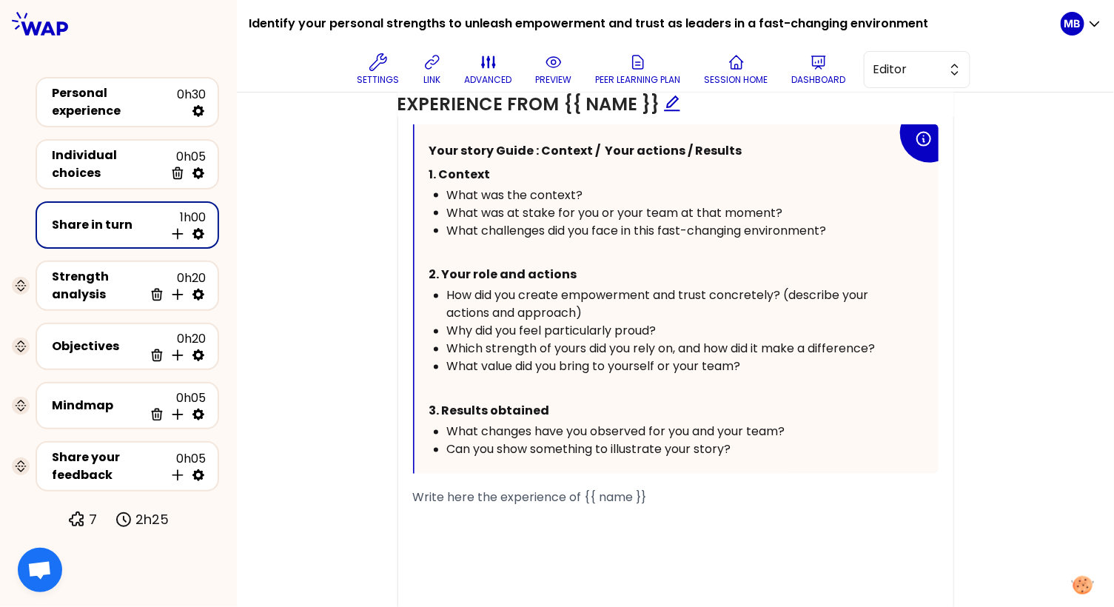
click at [502, 376] on p "﻿" at bounding box center [663, 388] width 468 height 24
click at [447, 423] on span "What changes have you observed for you and your team?" at bounding box center [616, 431] width 338 height 17
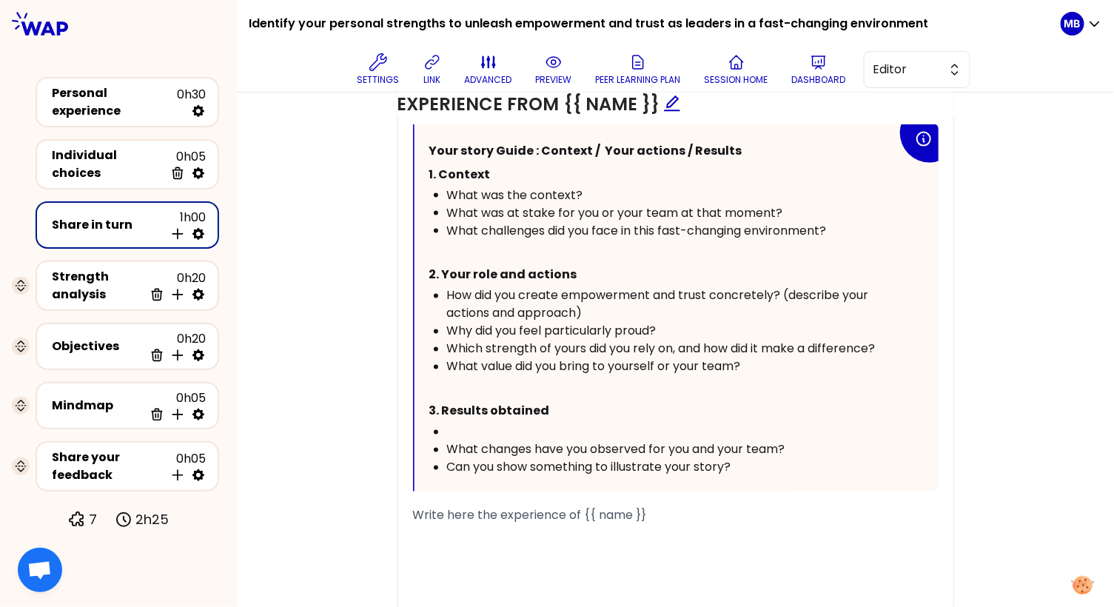
click at [454, 423] on div "﻿" at bounding box center [672, 432] width 450 height 18
click at [459, 433] on div "﻿" at bounding box center [672, 432] width 450 height 18
click at [456, 423] on div "﻿" at bounding box center [672, 432] width 450 height 18
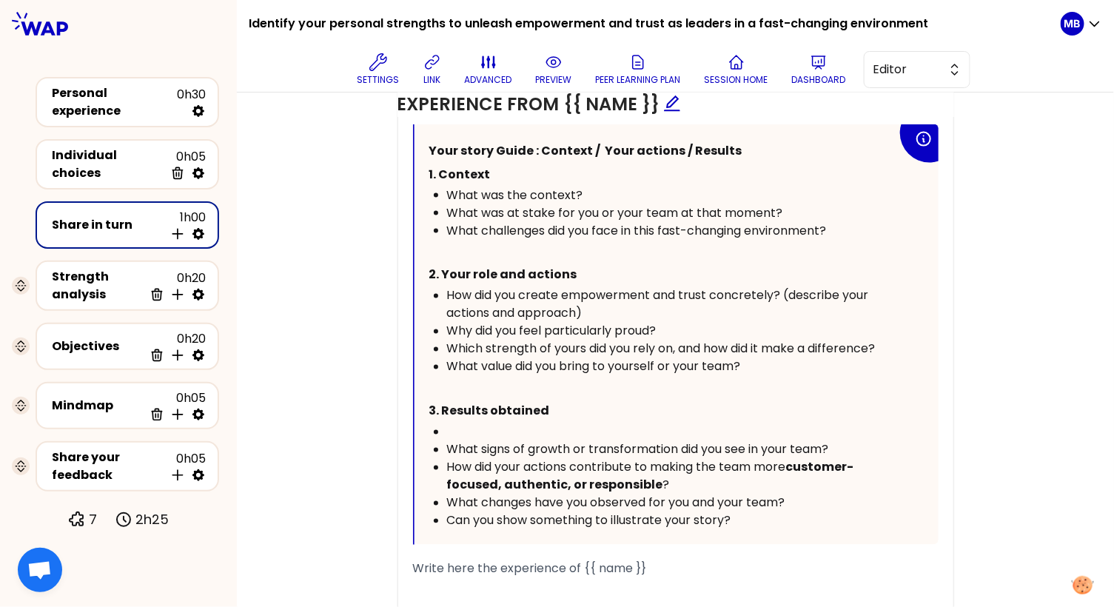
click at [460, 423] on div "﻿" at bounding box center [672, 432] width 450 height 18
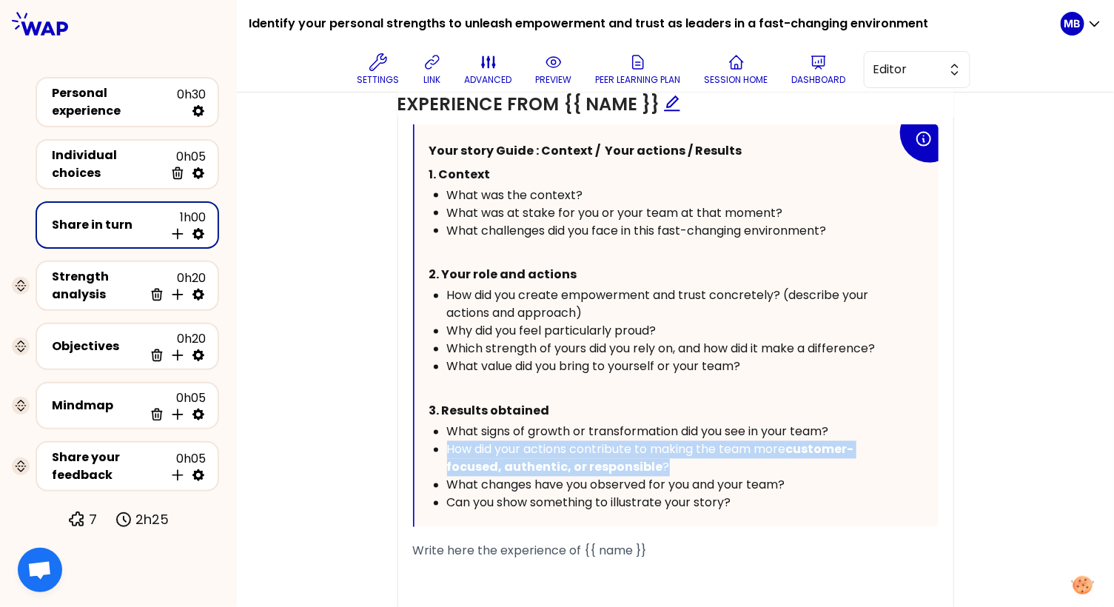
drag, startPoint x: 689, startPoint y: 459, endPoint x: 417, endPoint y: 441, distance: 272.9
click at [417, 441] on div "Your story Guide : Context / Your actions / Results 1. Context What was the con…" at bounding box center [676, 325] width 524 height 402
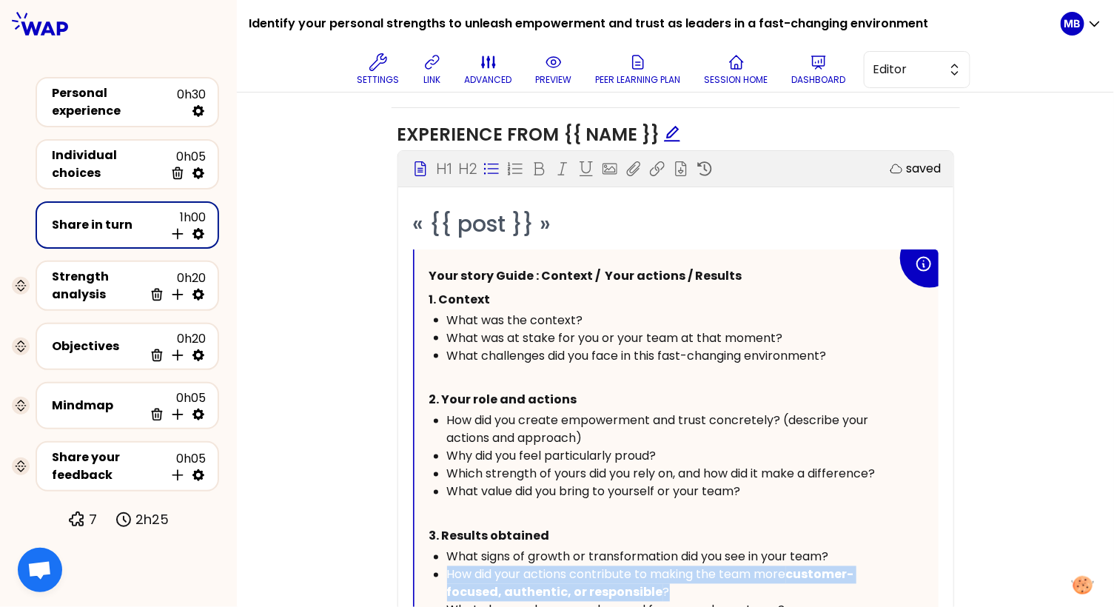
scroll to position [697, 0]
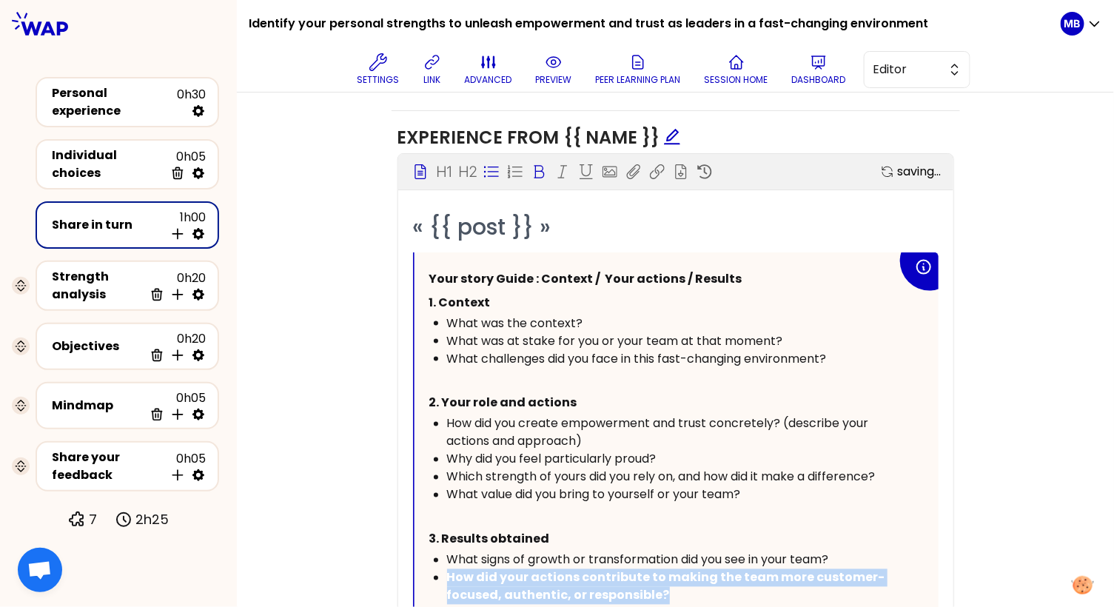
click at [535, 165] on icon at bounding box center [538, 171] width 10 height 13
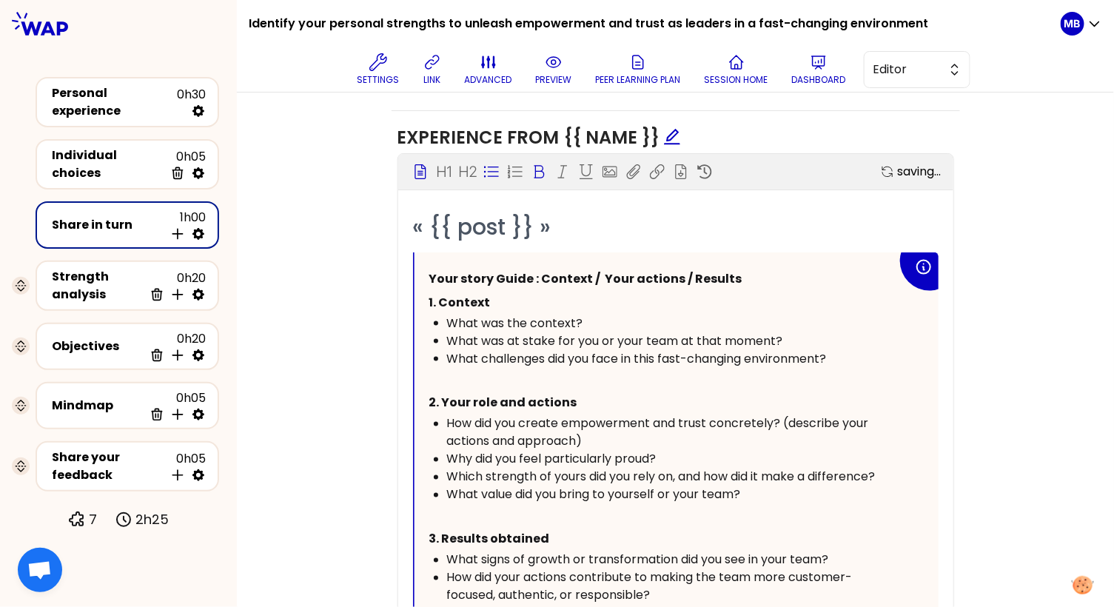
click at [535, 165] on icon at bounding box center [538, 171] width 10 height 13
click at [536, 394] on span "2. Your role and actions" at bounding box center [503, 402] width 148 height 17
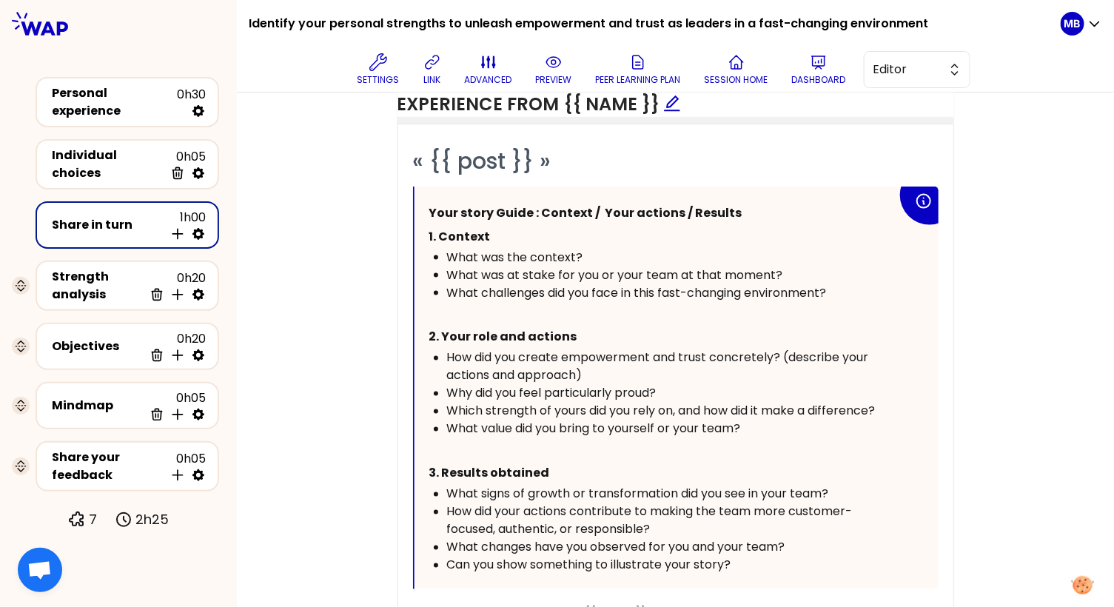
scroll to position [892, 0]
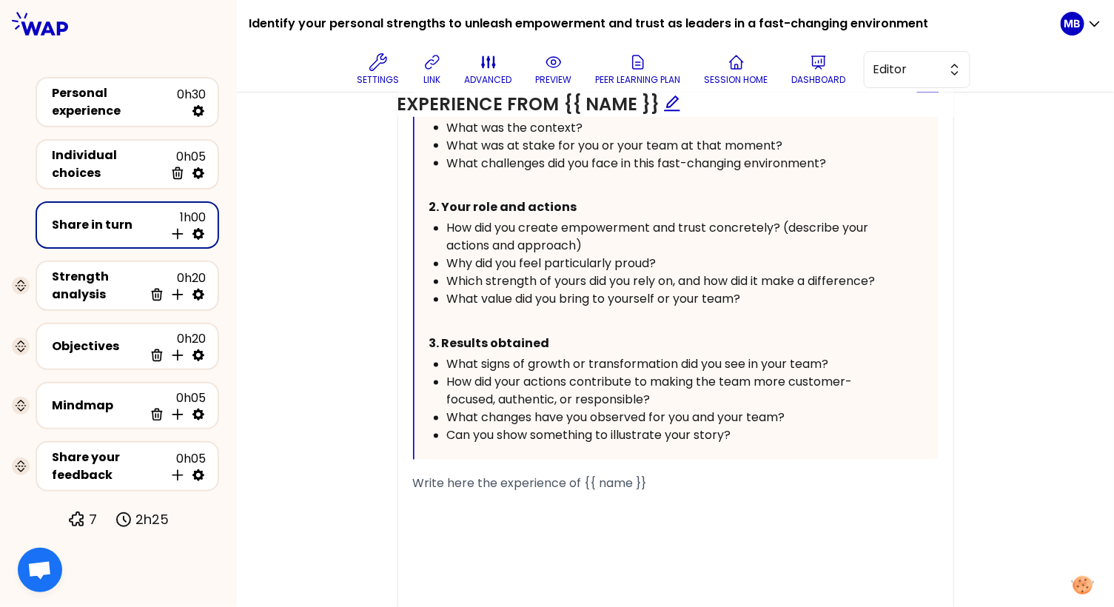
click at [699, 385] on div "How did your actions contribute to making the team more customer-focused, authe…" at bounding box center [672, 392] width 450 height 36
drag, startPoint x: 798, startPoint y: 416, endPoint x: 437, endPoint y: 411, distance: 361.8
click at [447, 411] on li "What changes have you observed for you and your team?" at bounding box center [672, 418] width 450 height 18
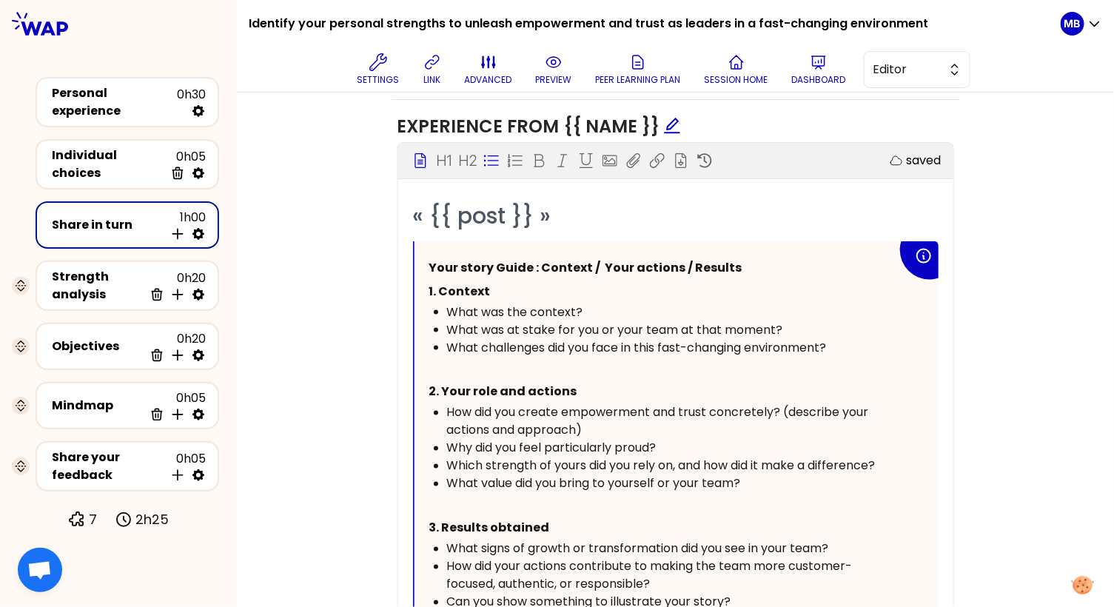
click at [337, 348] on div "Objectives saved # Take turns telling your story ([Xmin/person], including 3 mi…" at bounding box center [675, 312] width 818 height 997
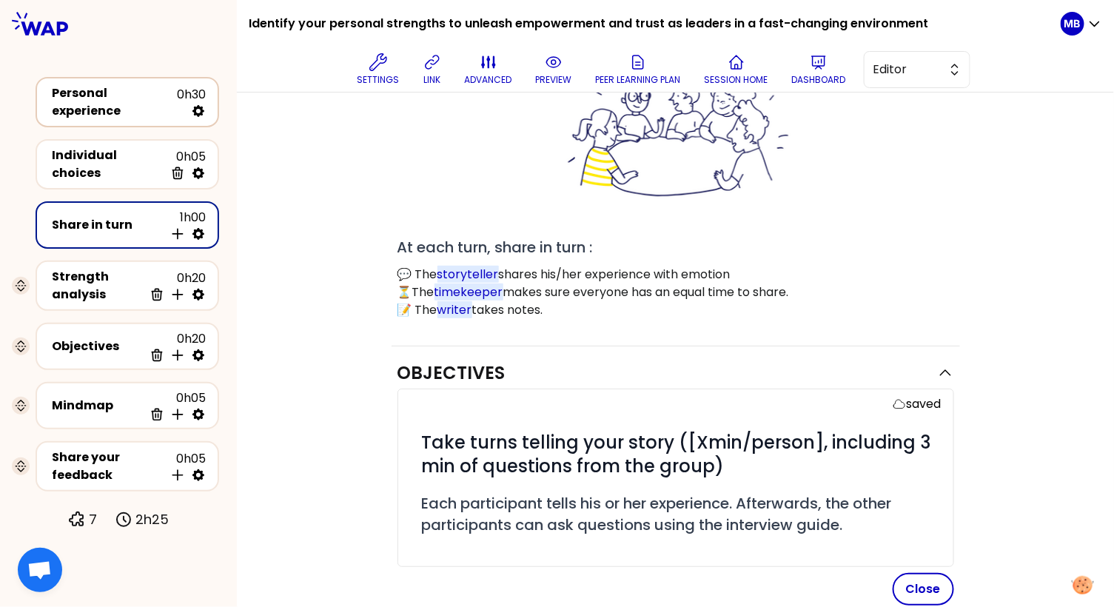
scroll to position [195, 0]
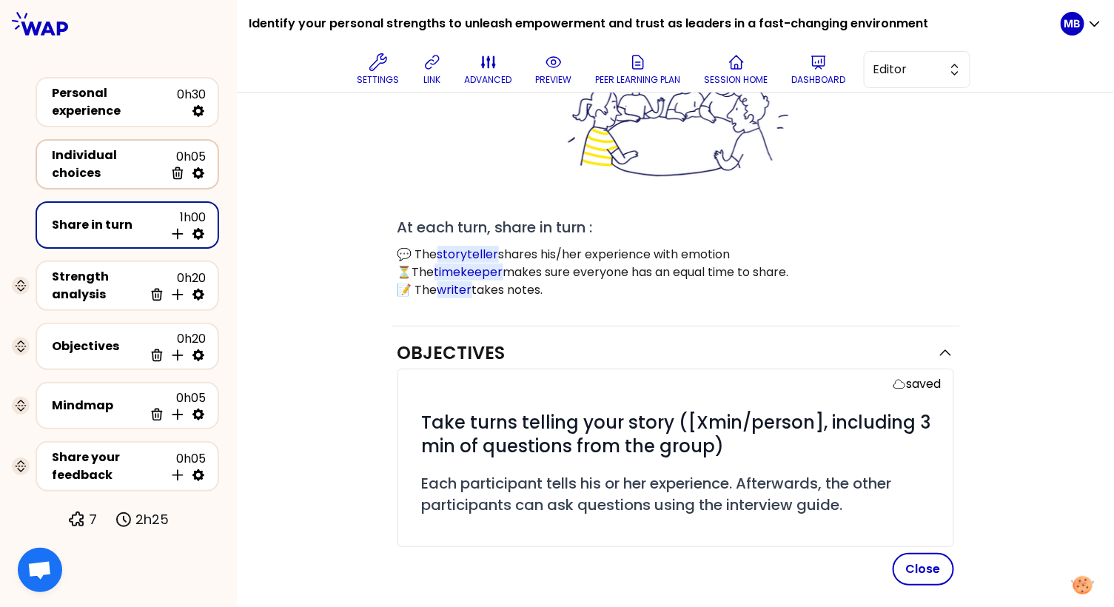
click at [112, 152] on div "Individual choices" at bounding box center [108, 164] width 112 height 36
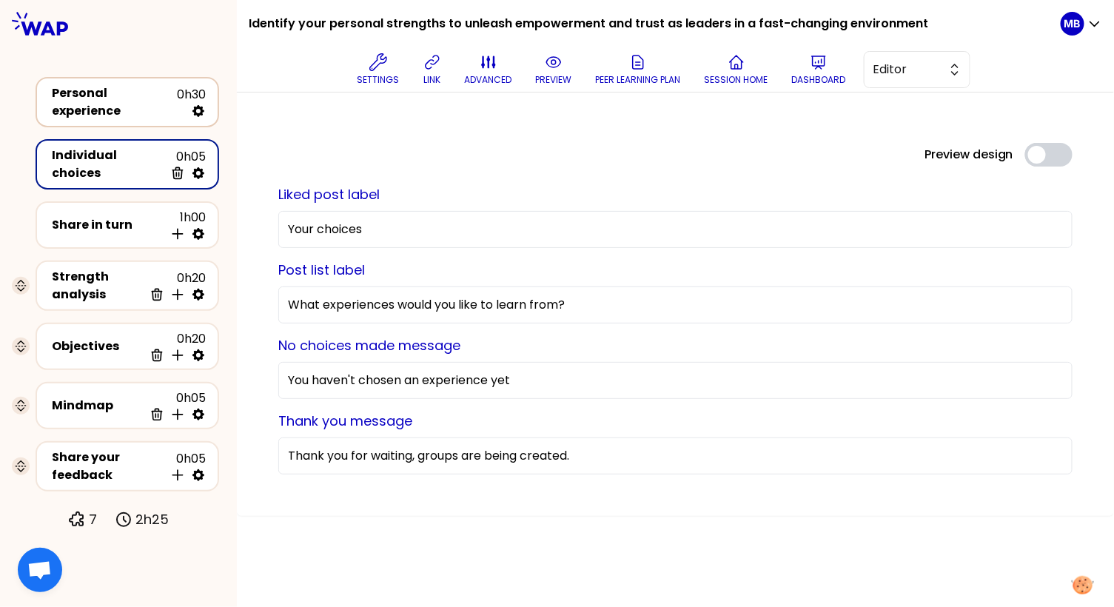
click at [115, 113] on div "Personal experience 0h30" at bounding box center [127, 102] width 157 height 36
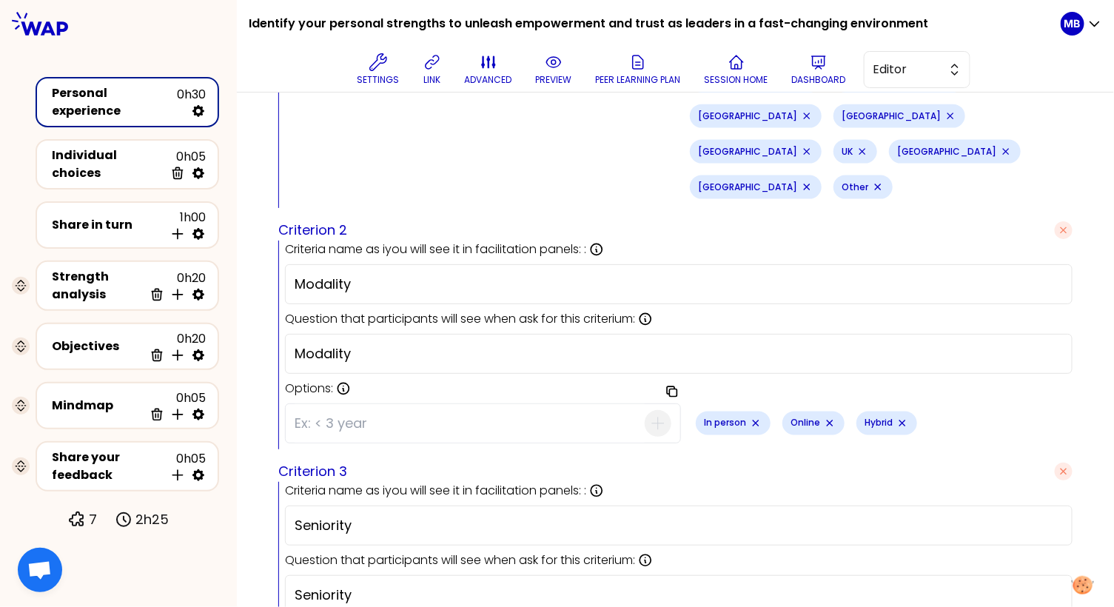
scroll to position [689, 0]
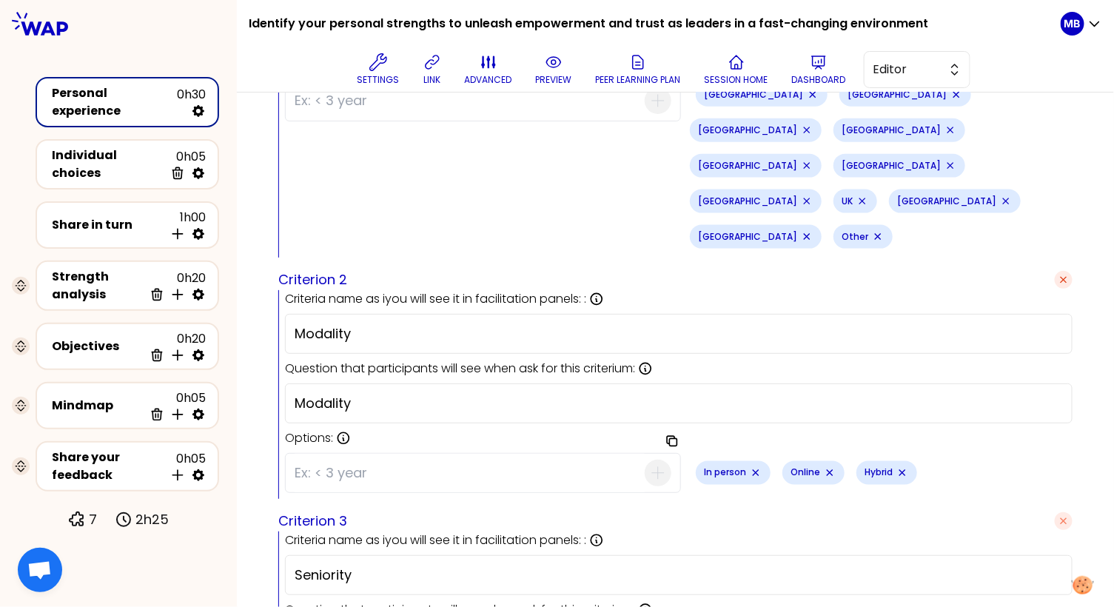
click at [1061, 277] on icon "button" at bounding box center [1063, 280] width 6 height 6
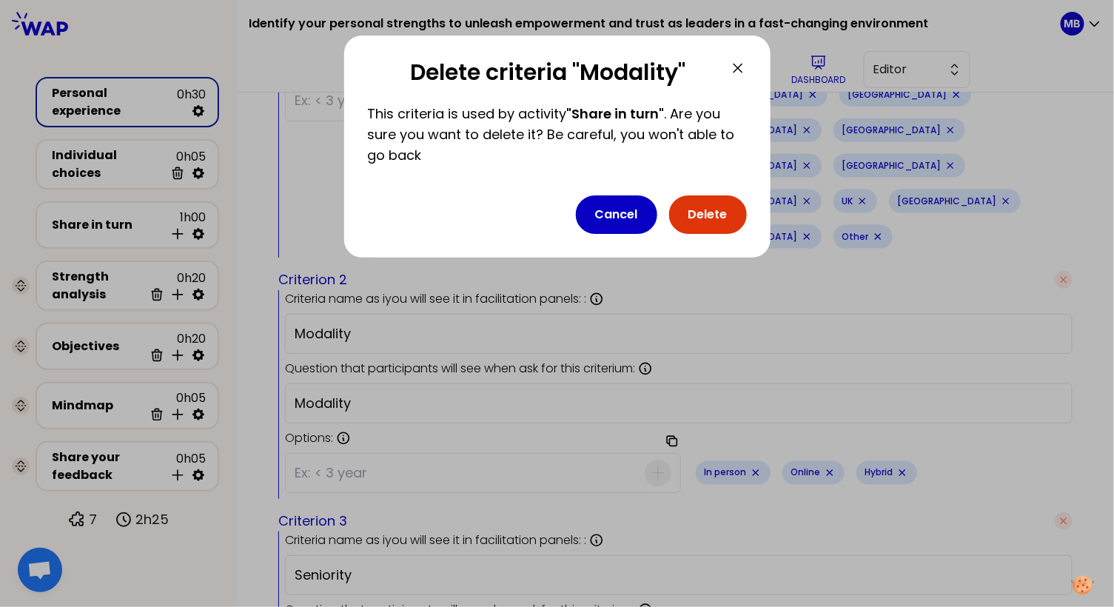
click at [697, 220] on button "Delete" at bounding box center [708, 214] width 78 height 38
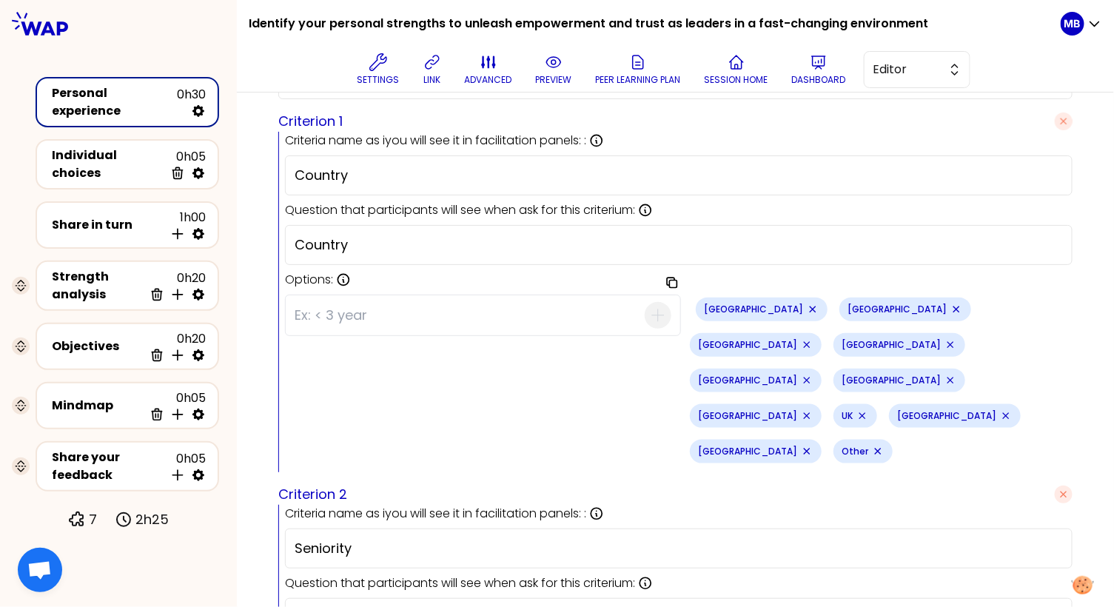
scroll to position [607, 0]
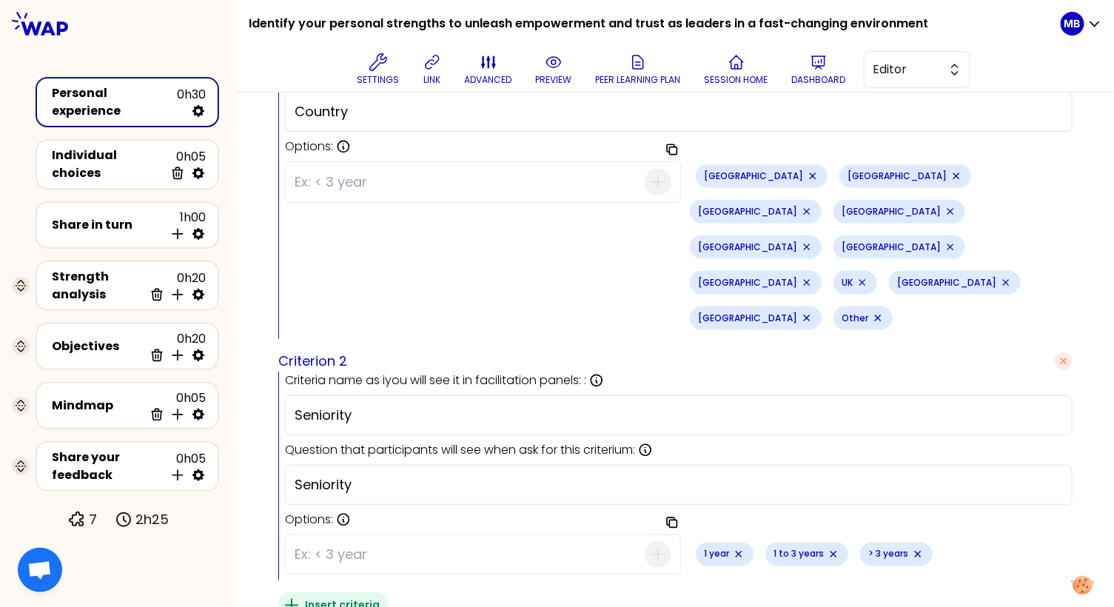
click at [290, 596] on icon "button" at bounding box center [292, 605] width 18 height 18
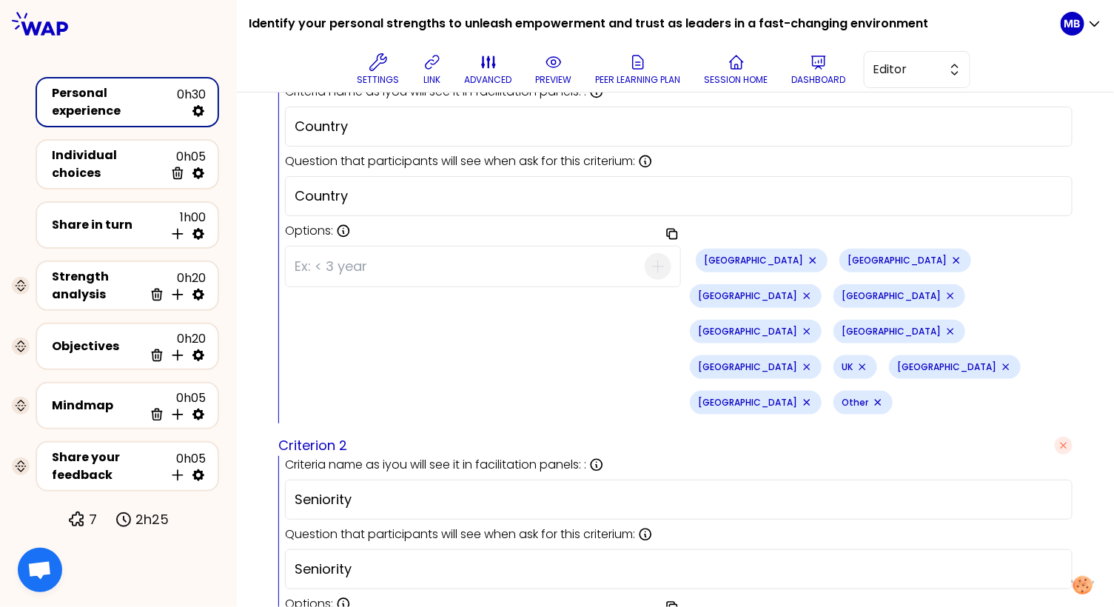
scroll to position [620, 0]
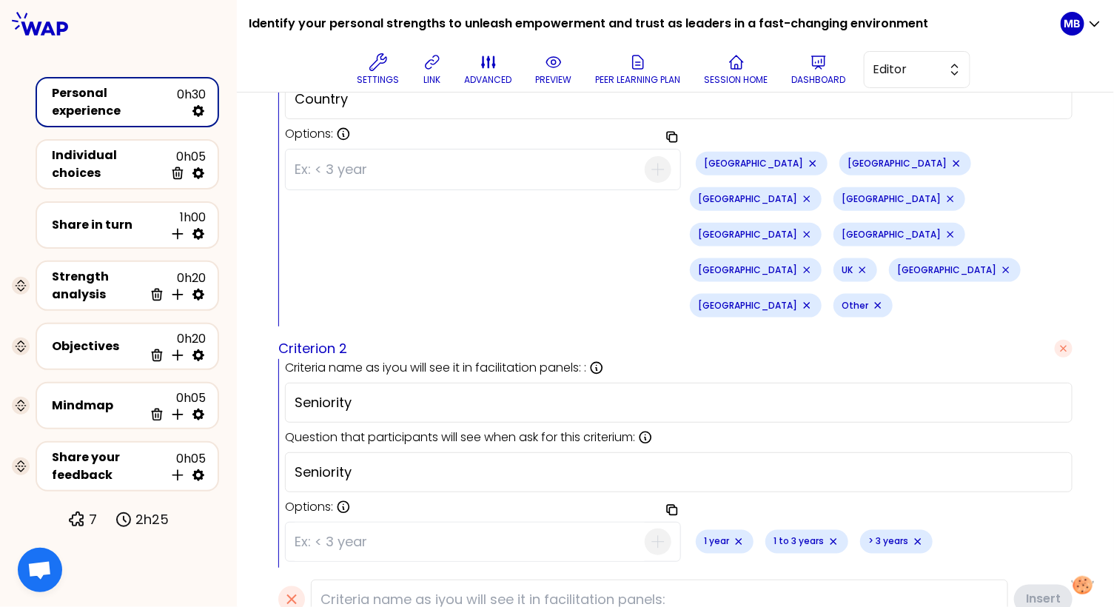
click at [334, 579] on input at bounding box center [659, 599] width 697 height 40
type input "Organization"
click at [1030, 583] on button "Insert" at bounding box center [1041, 599] width 61 height 33
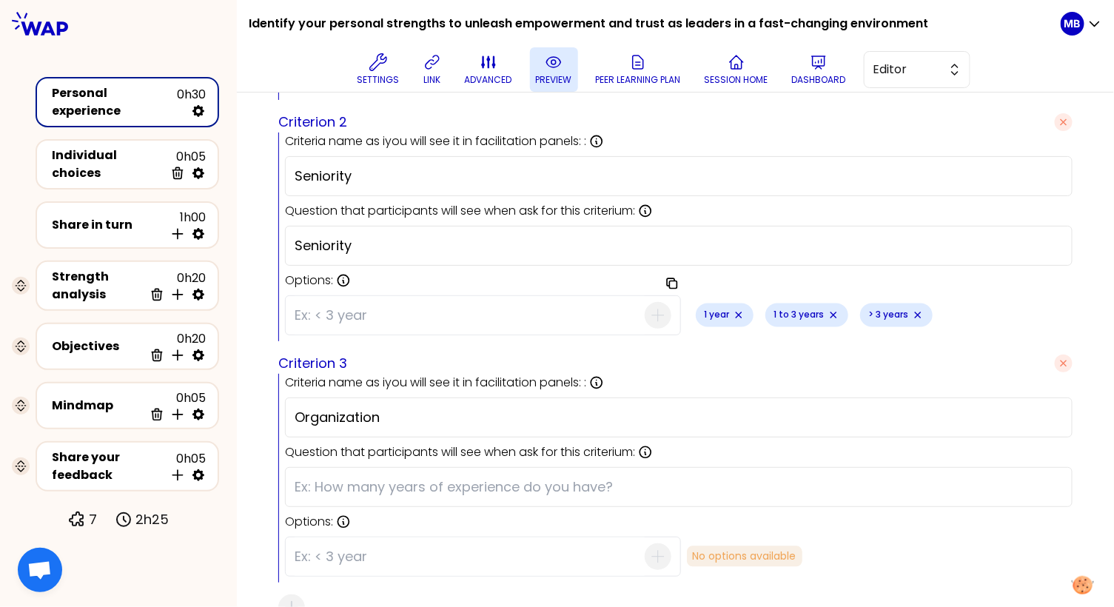
click at [549, 68] on icon at bounding box center [554, 62] width 18 height 18
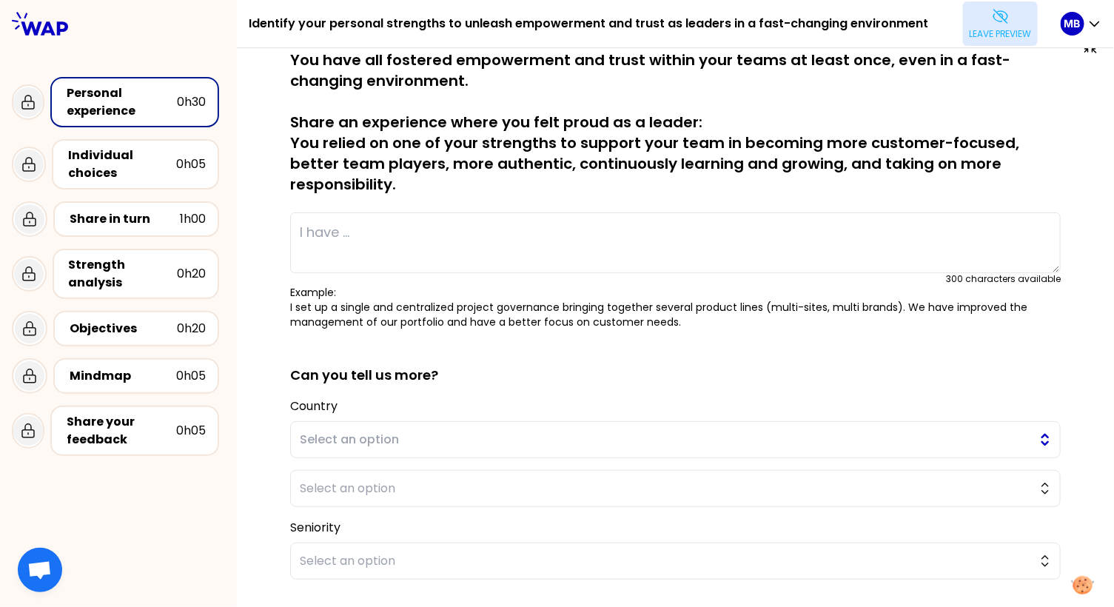
scroll to position [49, 0]
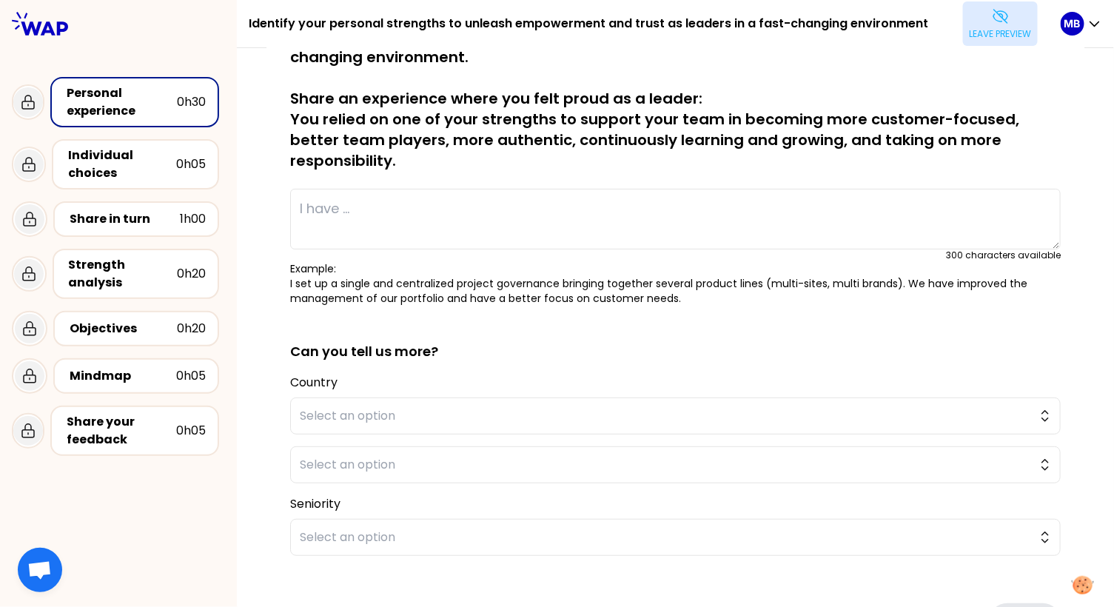
click at [994, 24] on icon at bounding box center [1000, 16] width 18 height 18
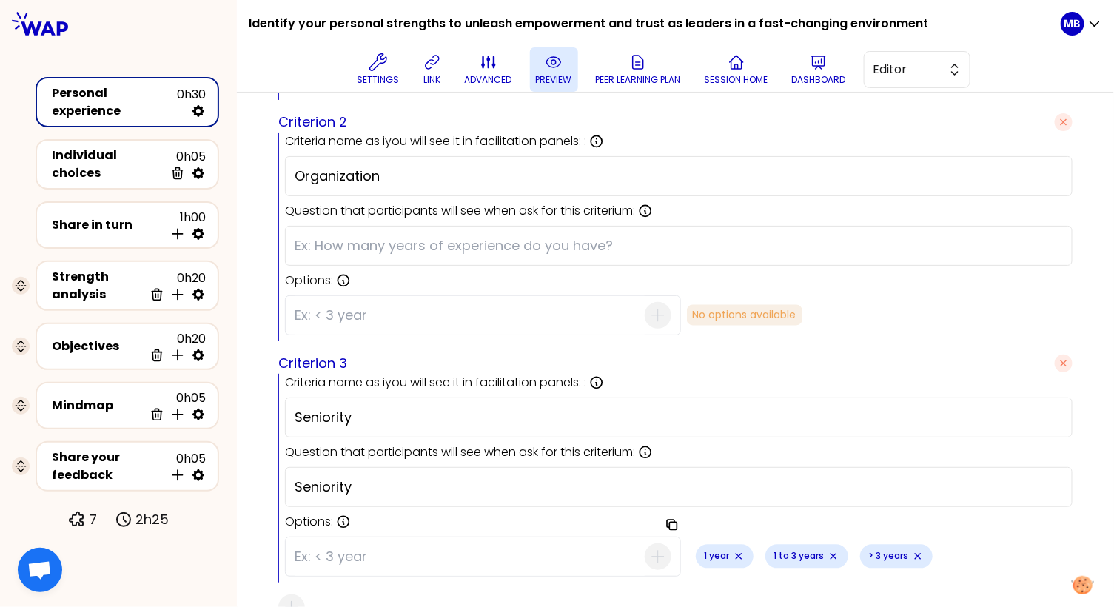
scroll to position [667, 0]
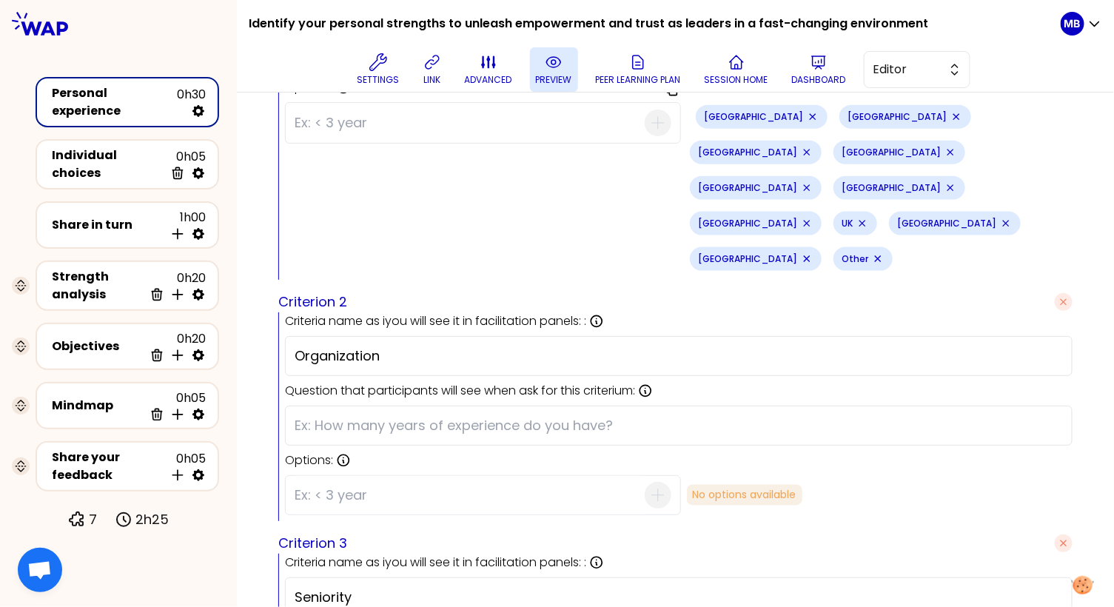
drag, startPoint x: 302, startPoint y: 275, endPoint x: 223, endPoint y: 269, distance: 78.7
click at [223, 269] on div "Identify your personal strengths to unleash empowerment and trust as leaders in…" at bounding box center [557, 303] width 1114 height 607
click at [323, 415] on input "text" at bounding box center [678, 425] width 768 height 21
paste input "Organization"
type input "Organization"
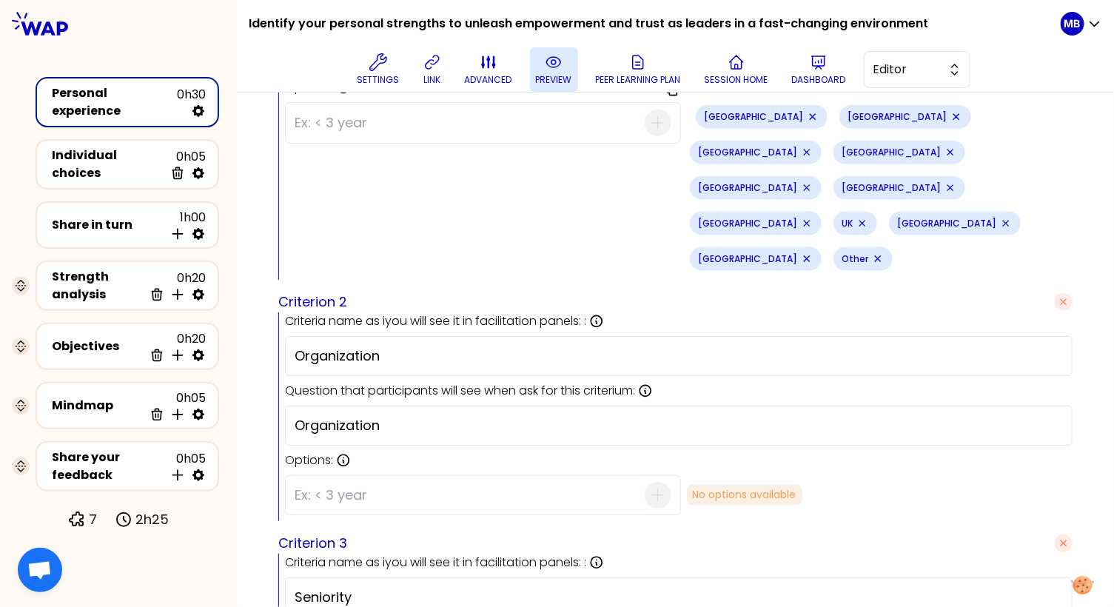
click at [541, 59] on button "preview" at bounding box center [554, 69] width 48 height 44
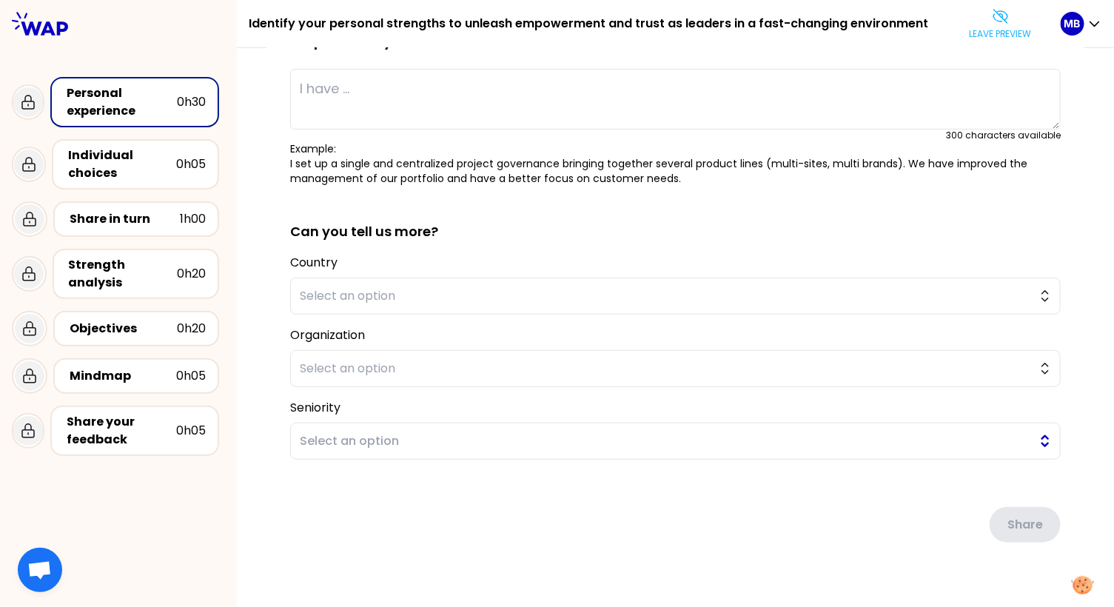
click at [319, 422] on button "Select an option" at bounding box center [675, 440] width 770 height 37
click at [309, 360] on span "Select an option" at bounding box center [665, 369] width 730 height 18
click at [316, 287] on span "Select an option" at bounding box center [665, 296] width 730 height 18
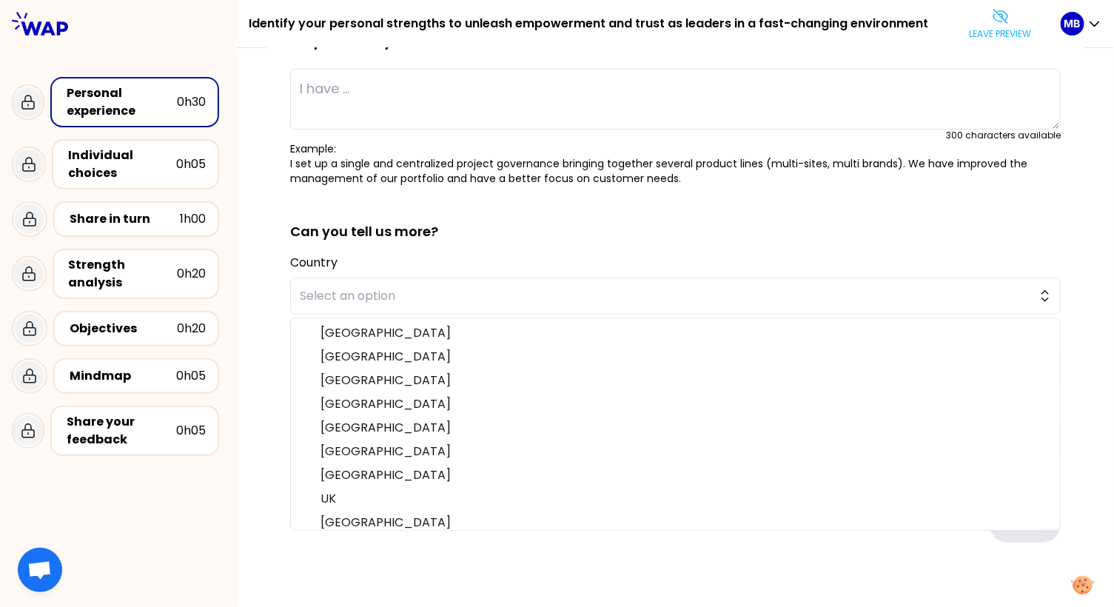
click at [263, 342] on div "saved You have all fostered empowerment and trust within your teams at least on…" at bounding box center [675, 255] width 877 height 752
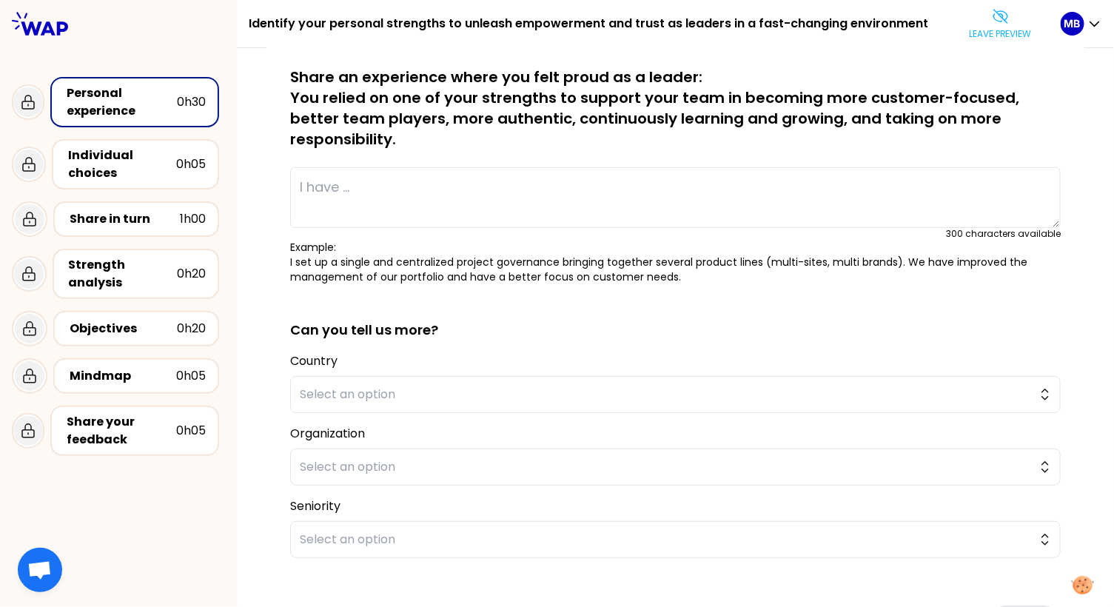
scroll to position [98, 0]
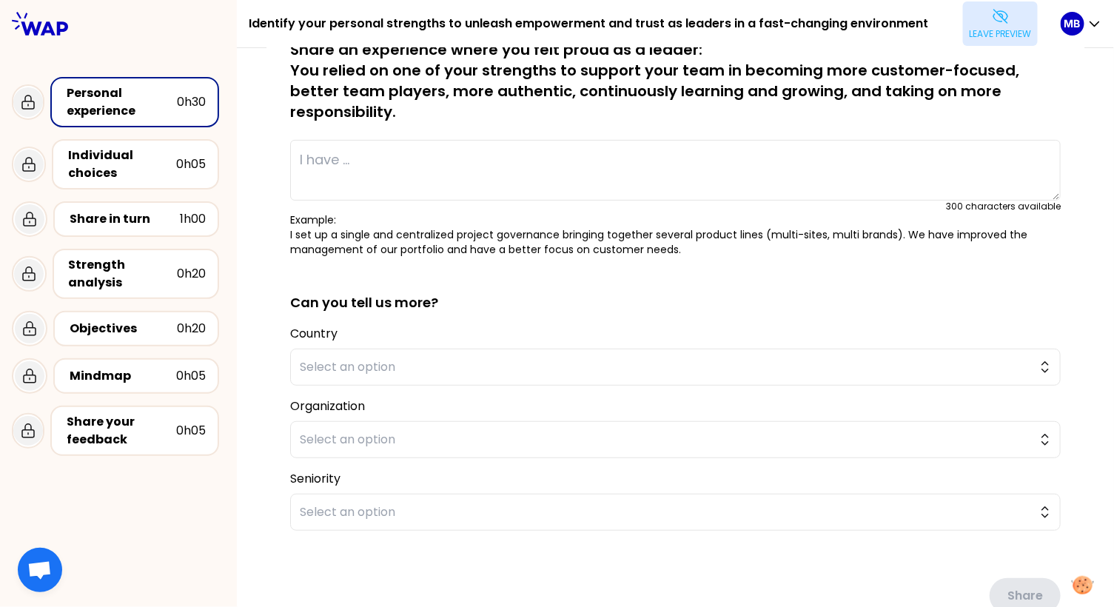
click at [1023, 21] on button "Leave preview" at bounding box center [1000, 23] width 75 height 44
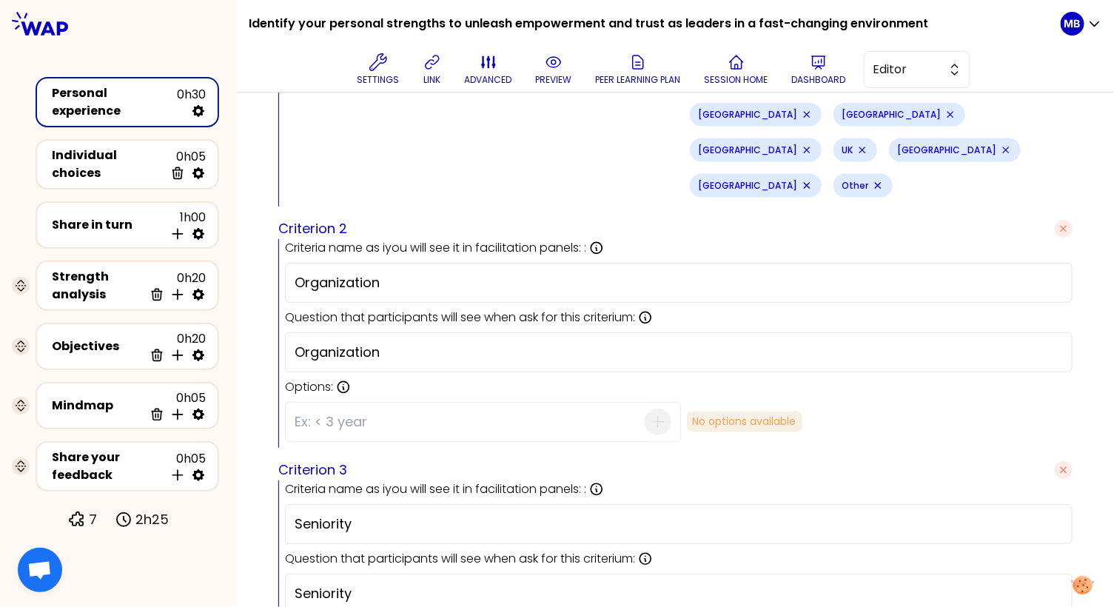
scroll to position [846, 0]
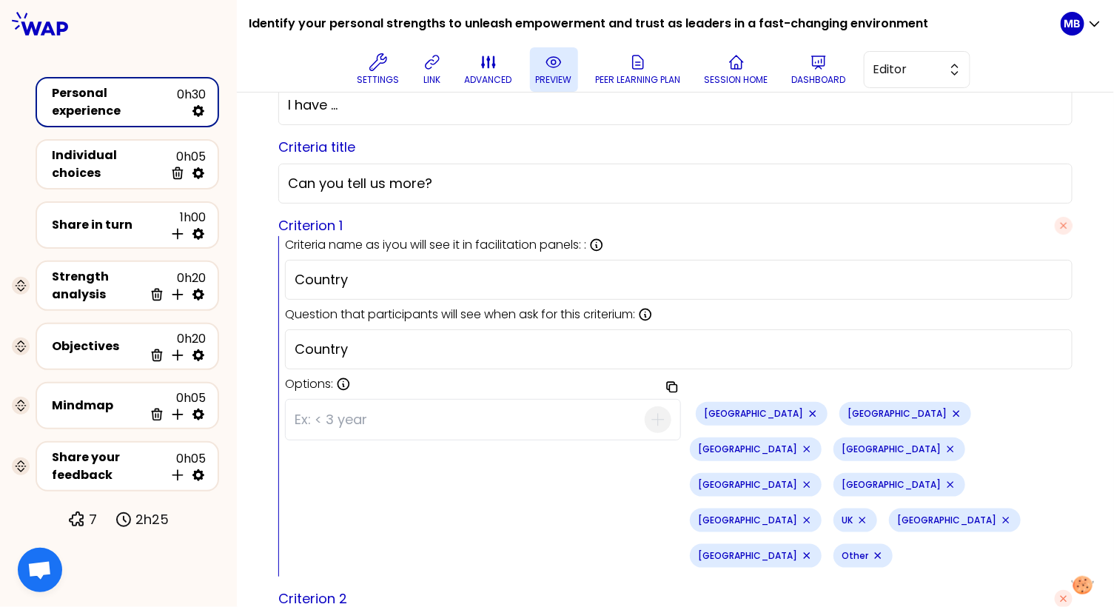
click at [548, 74] on p "preview" at bounding box center [554, 80] width 36 height 12
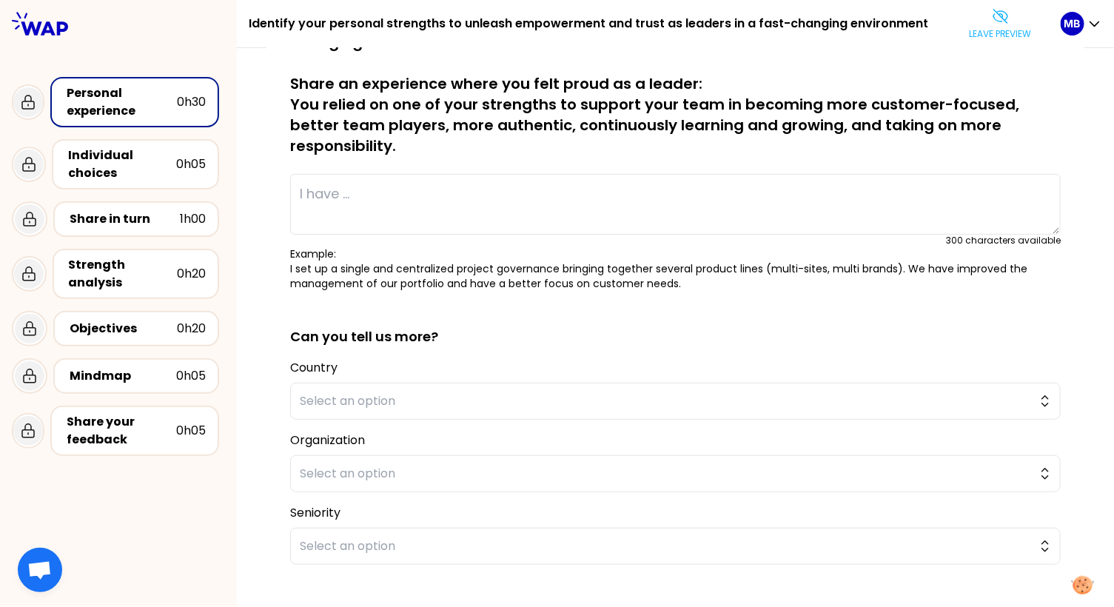
scroll to position [0, 0]
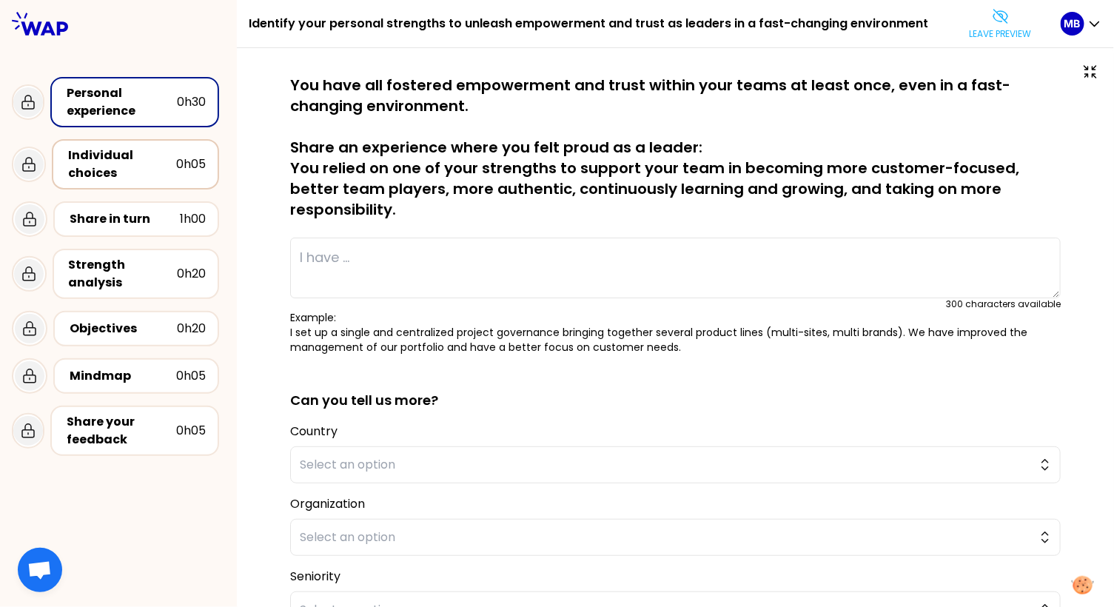
click at [106, 159] on div "Individual choices" at bounding box center [122, 164] width 108 height 36
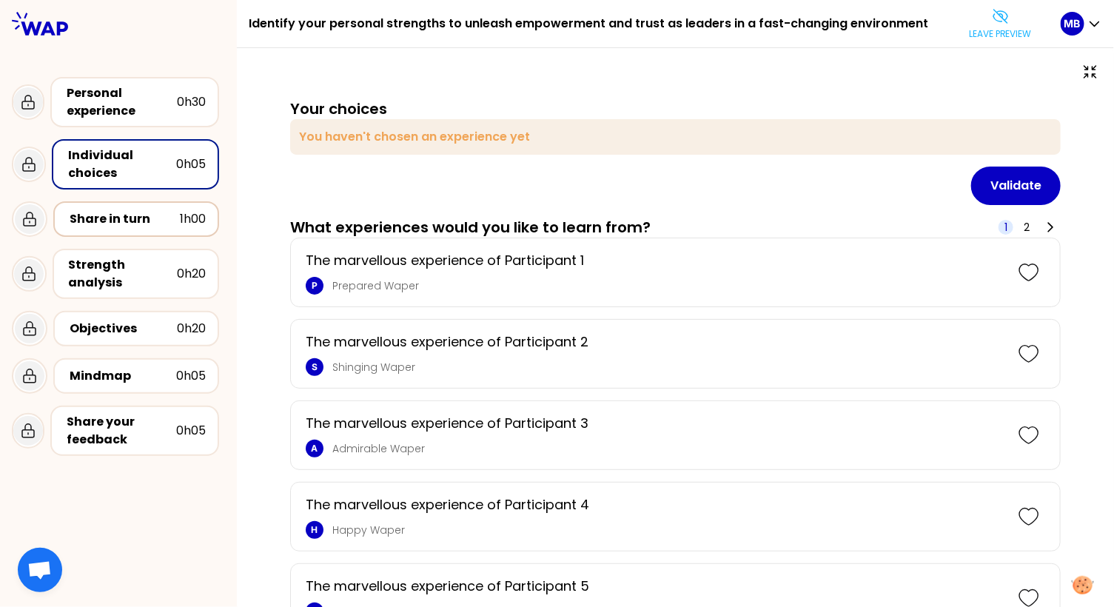
click at [119, 232] on div "Share in turn 1h00" at bounding box center [136, 219] width 166 height 36
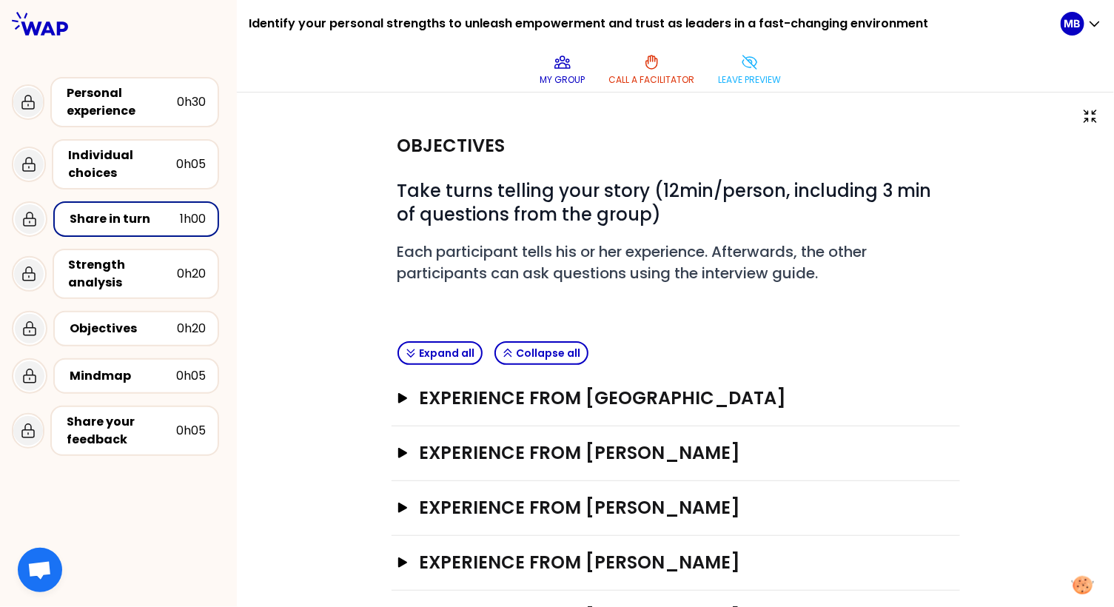
scroll to position [62, 0]
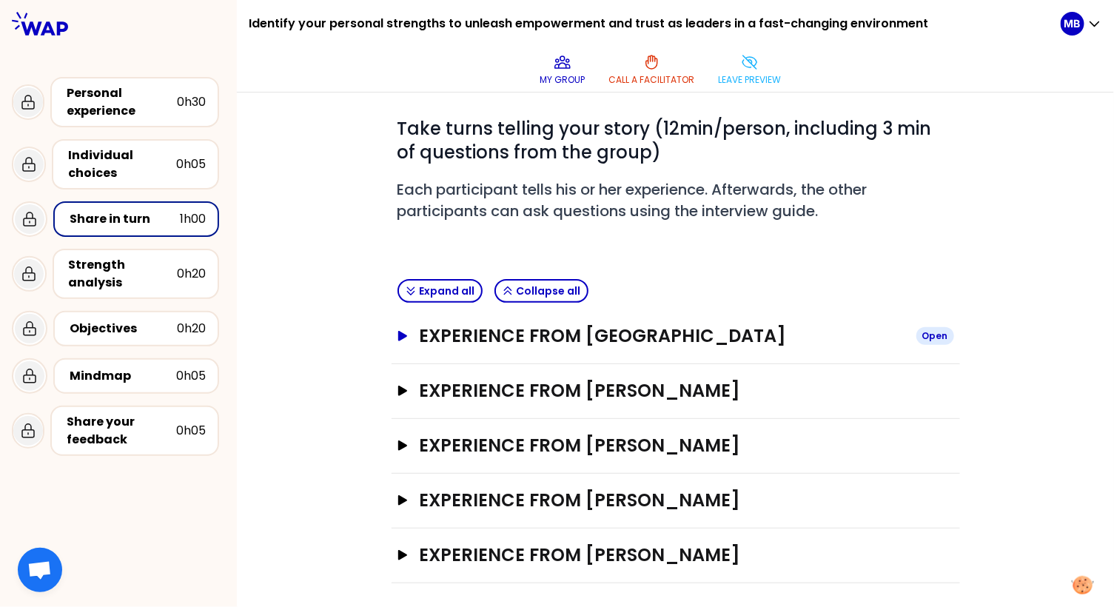
click at [423, 326] on h3 "Experience from [GEOGRAPHIC_DATA]" at bounding box center [661, 336] width 485 height 24
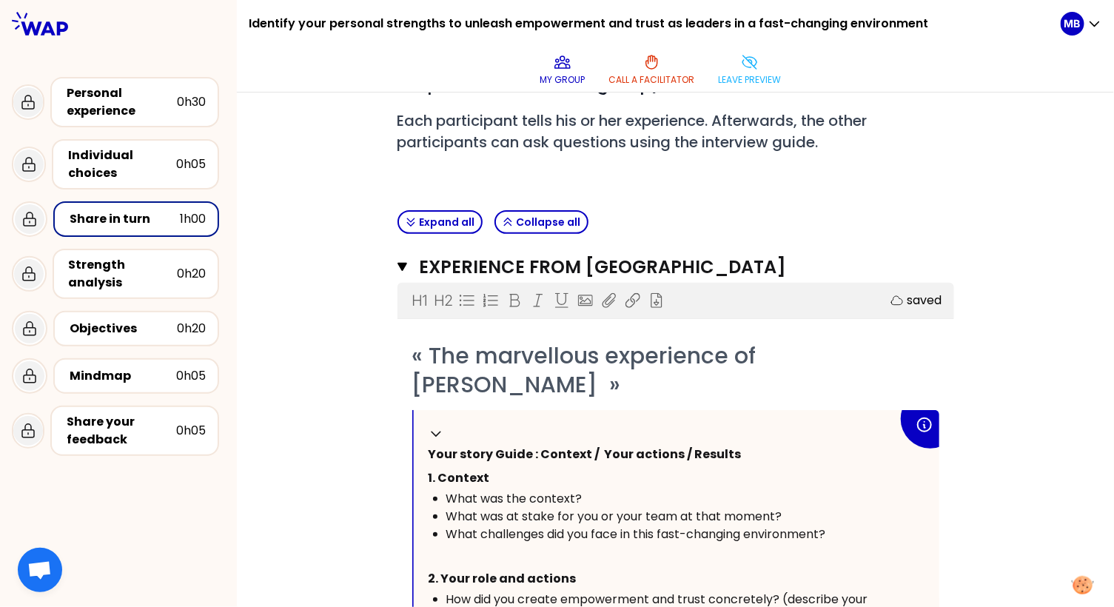
scroll to position [0, 0]
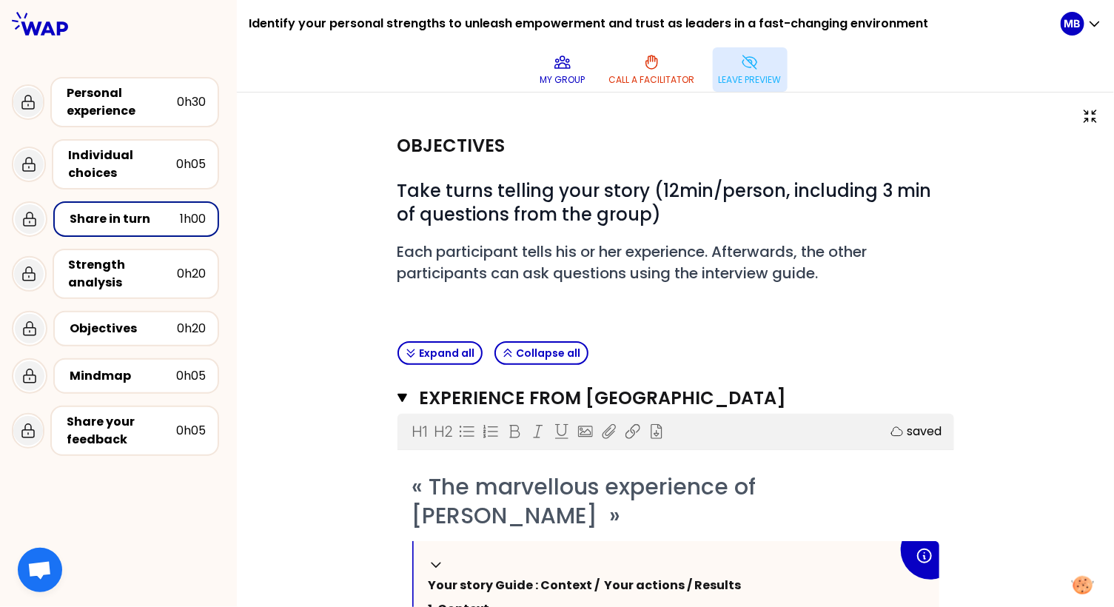
click at [730, 79] on p "Leave preview" at bounding box center [749, 80] width 63 height 12
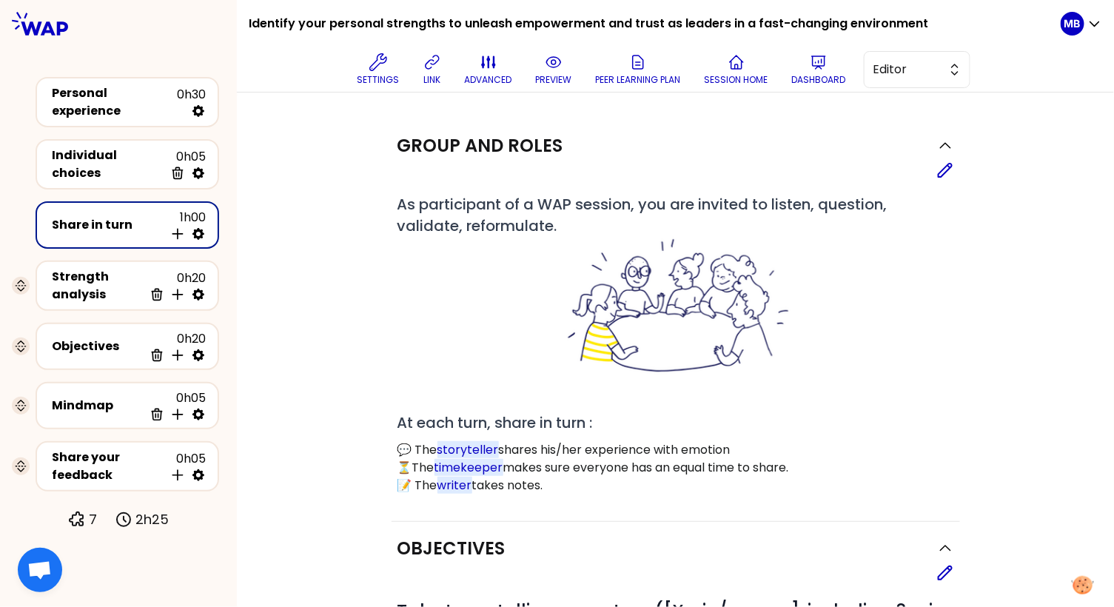
click at [196, 228] on icon at bounding box center [198, 234] width 12 height 12
select select "4"
select select "5"
select select "all"
select select "false"
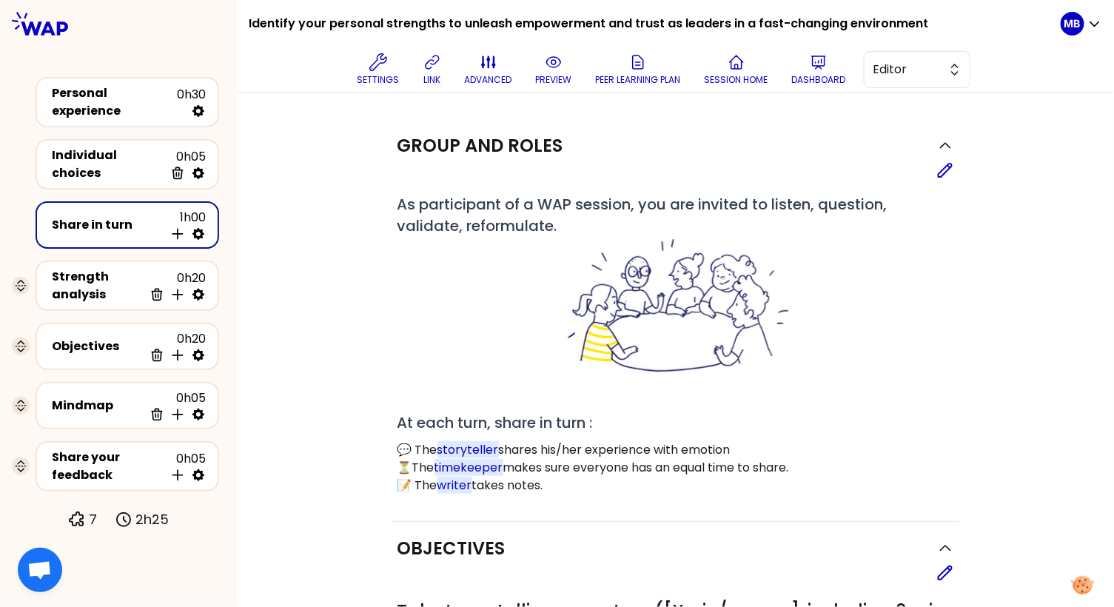
select select "Each"
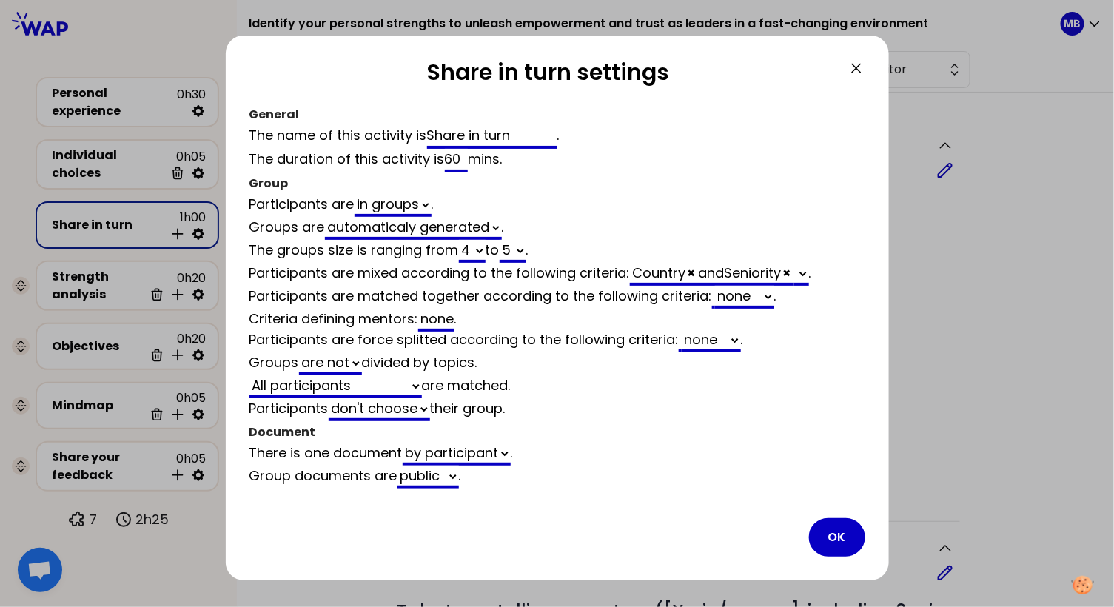
click at [757, 266] on div "Country × and Seniority × Organization" at bounding box center [719, 274] width 179 height 22
click at [809, 270] on select "Organization" at bounding box center [801, 274] width 15 height 23
select select "4"
select select "5"
select select "all"
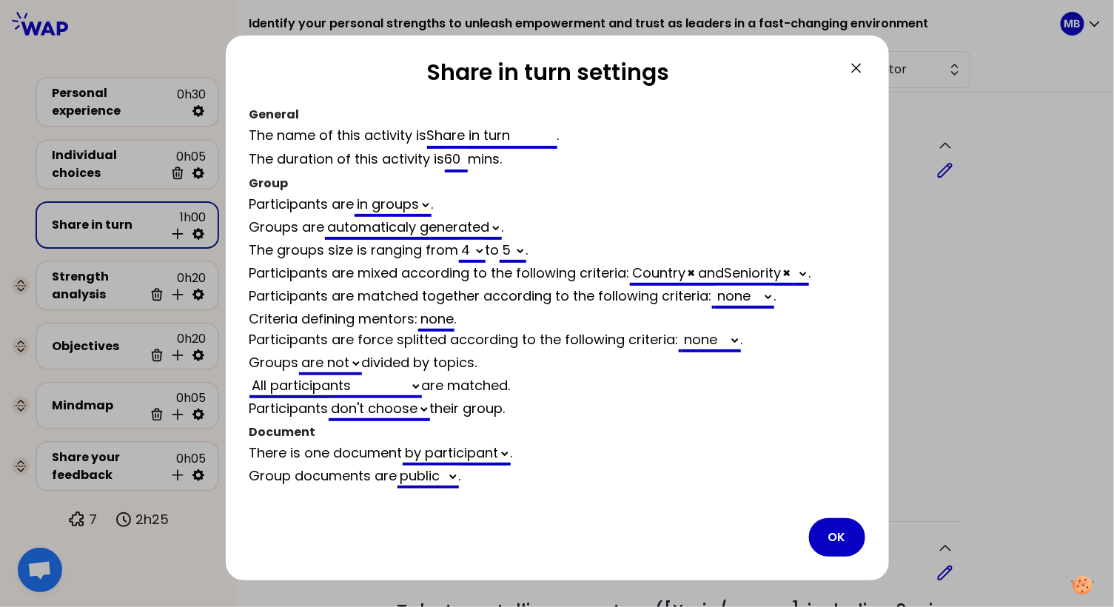
select select "false"
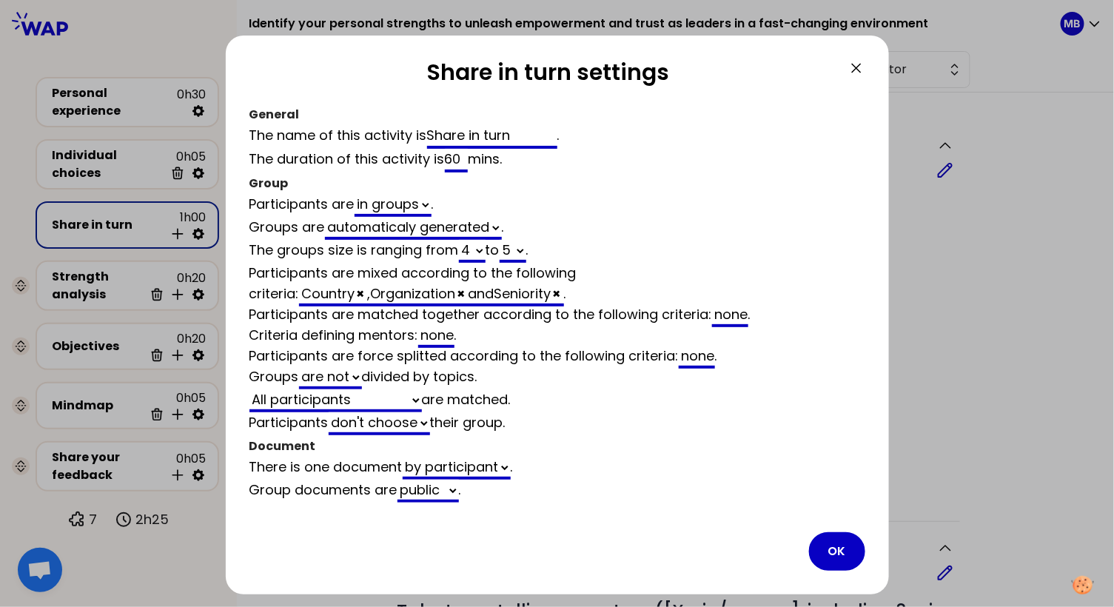
click at [365, 284] on span "×" at bounding box center [361, 293] width 8 height 18
select select "4"
select select "5"
select select "all"
select select "false"
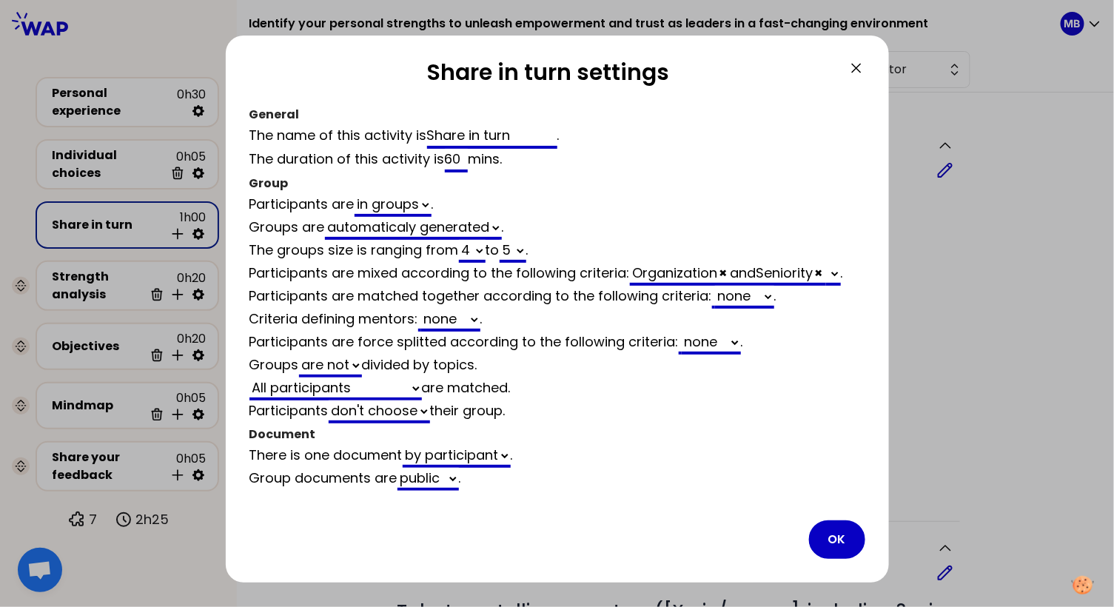
click at [752, 295] on select "none Country" at bounding box center [744, 297] width 59 height 23
select select "4"
select select "5"
select select "all"
select select "false"
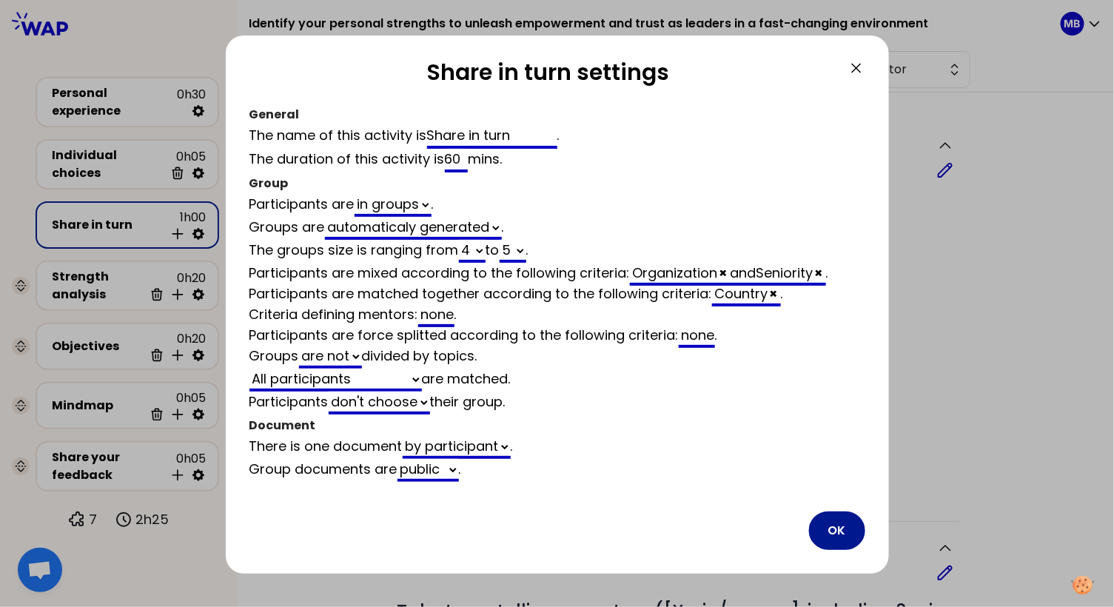
click at [827, 525] on button "OK" at bounding box center [837, 530] width 56 height 38
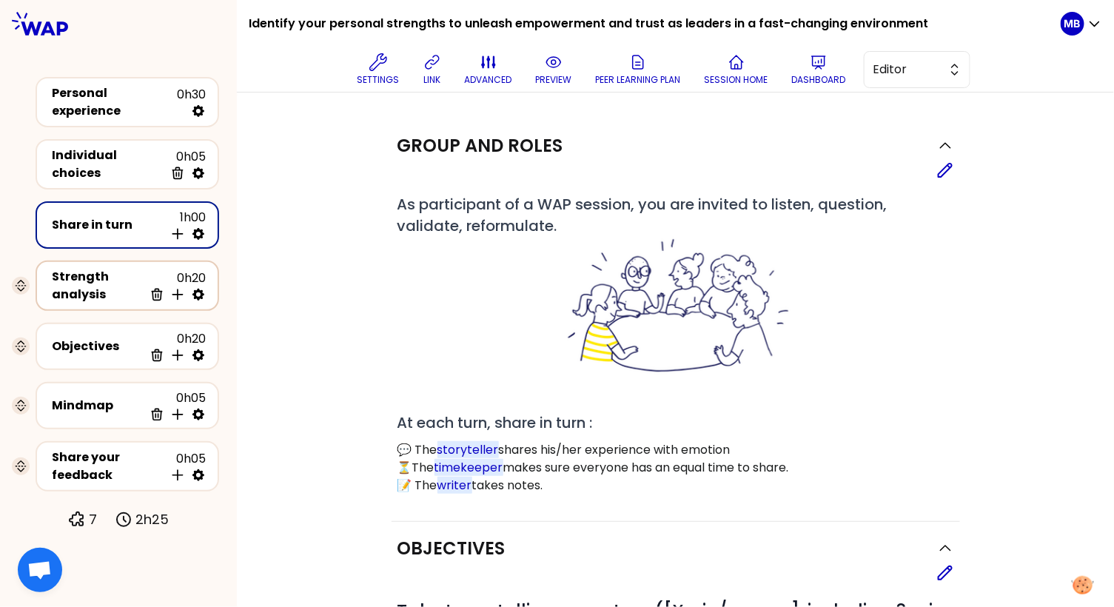
click at [112, 271] on div "Strength analysis" at bounding box center [98, 286] width 92 height 36
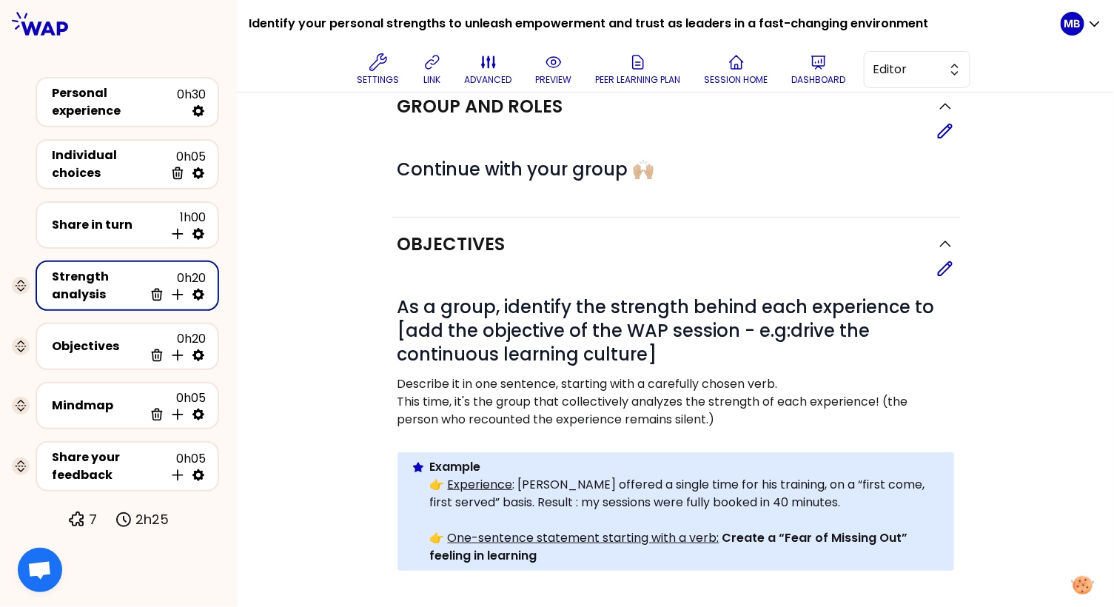
scroll to position [47, 0]
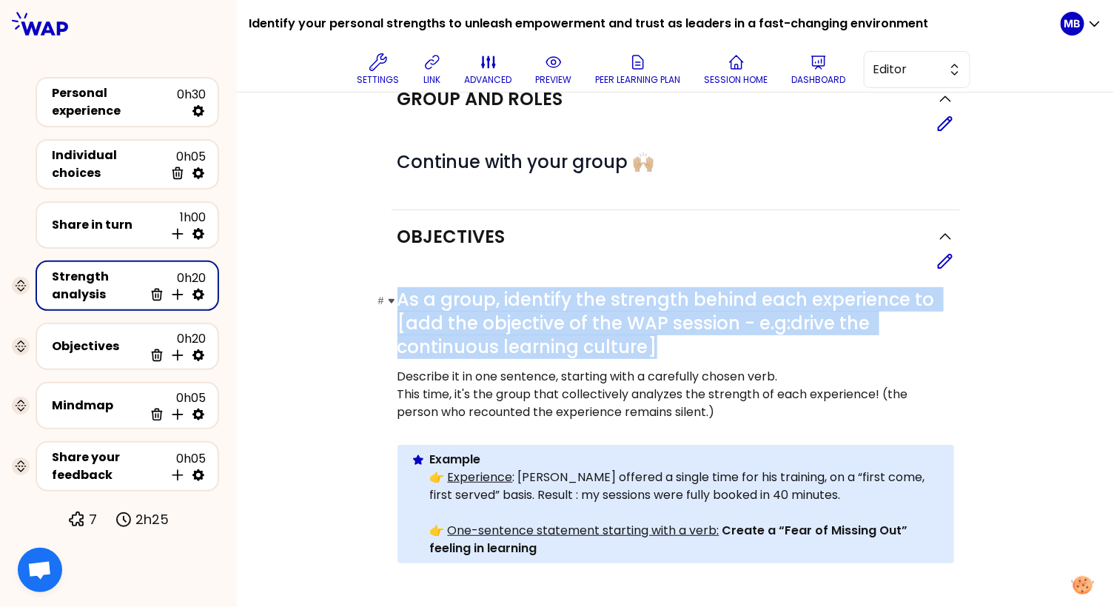
drag, startPoint x: 399, startPoint y: 296, endPoint x: 703, endPoint y: 339, distance: 307.1
click at [703, 339] on h1 "# As a group, identify the strength behind each experience to [add the objectiv…" at bounding box center [675, 323] width 556 height 71
copy span "As a group, identify the strength behind each experience to [add the objective …"
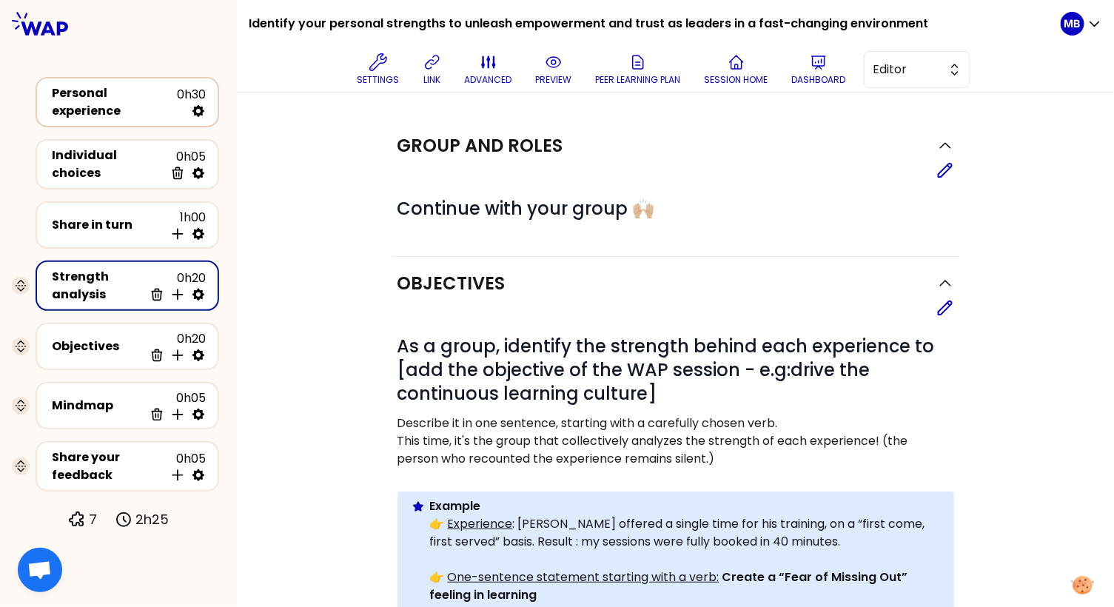
click at [107, 98] on div "Personal experience" at bounding box center [114, 102] width 125 height 36
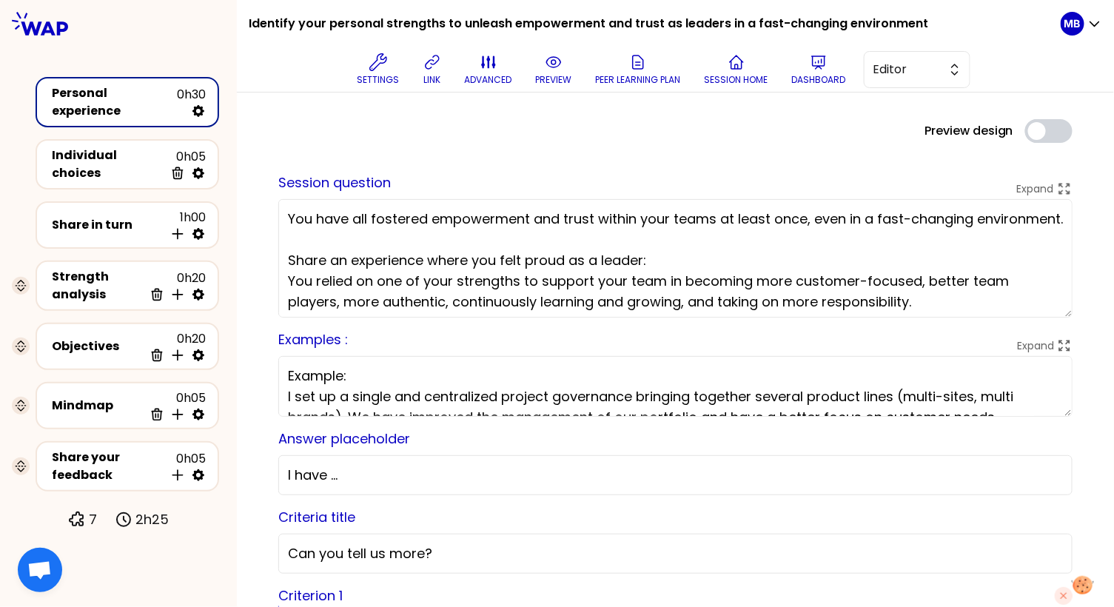
drag, startPoint x: 378, startPoint y: 221, endPoint x: 718, endPoint y: 217, distance: 339.6
click at [718, 217] on textarea "You have all fostered empowerment and trust within your teams at least once, ev…" at bounding box center [675, 258] width 794 height 118
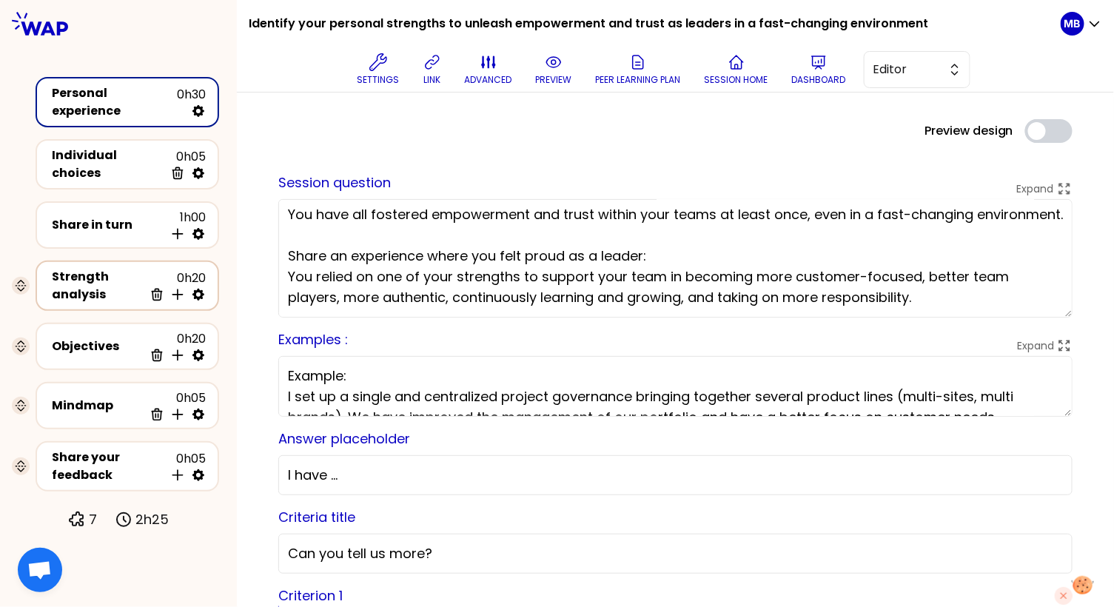
click at [105, 292] on div "Strength analysis" at bounding box center [98, 286] width 92 height 36
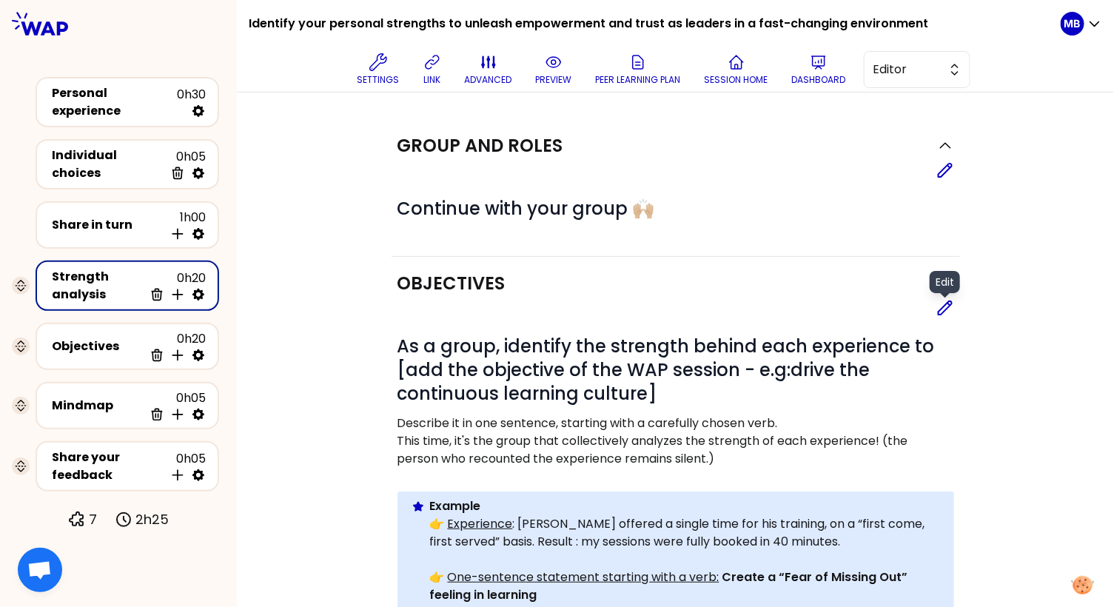
click at [948, 309] on icon at bounding box center [945, 308] width 18 height 18
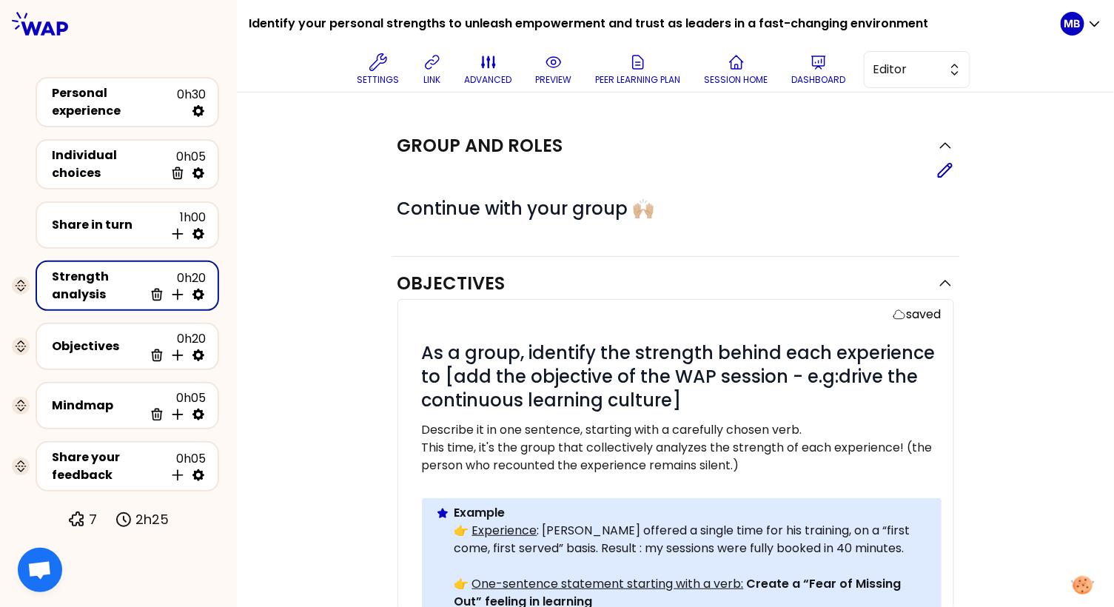
scroll to position [104, 0]
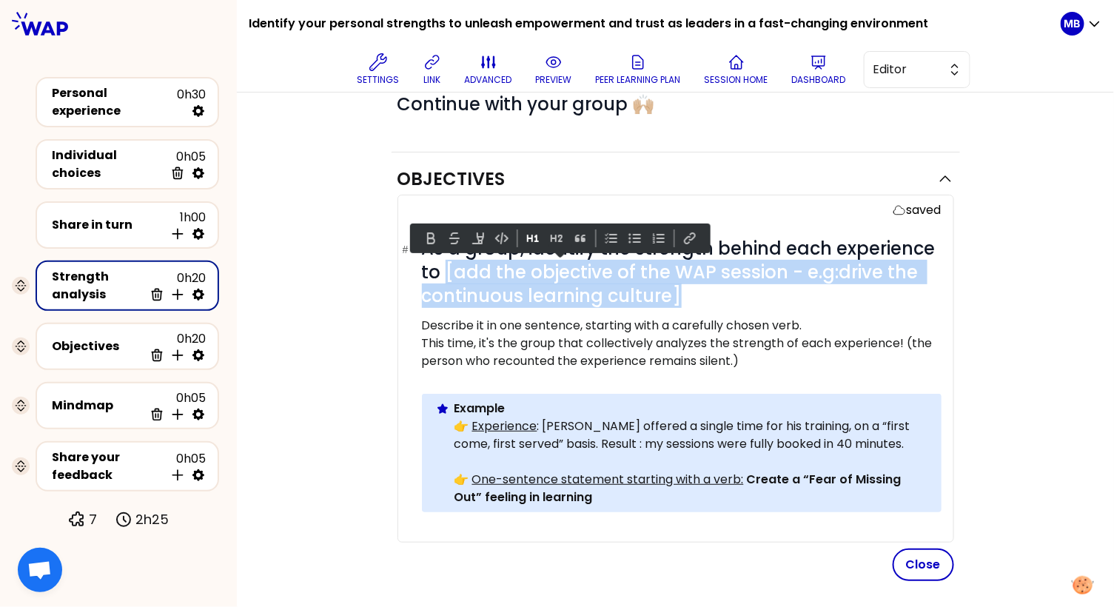
drag, startPoint x: 693, startPoint y: 287, endPoint x: 444, endPoint y: 269, distance: 249.3
click at [444, 269] on h1 "# As a group, identify the strength behind each experience to [add the objectiv…" at bounding box center [681, 272] width 519 height 71
paste div
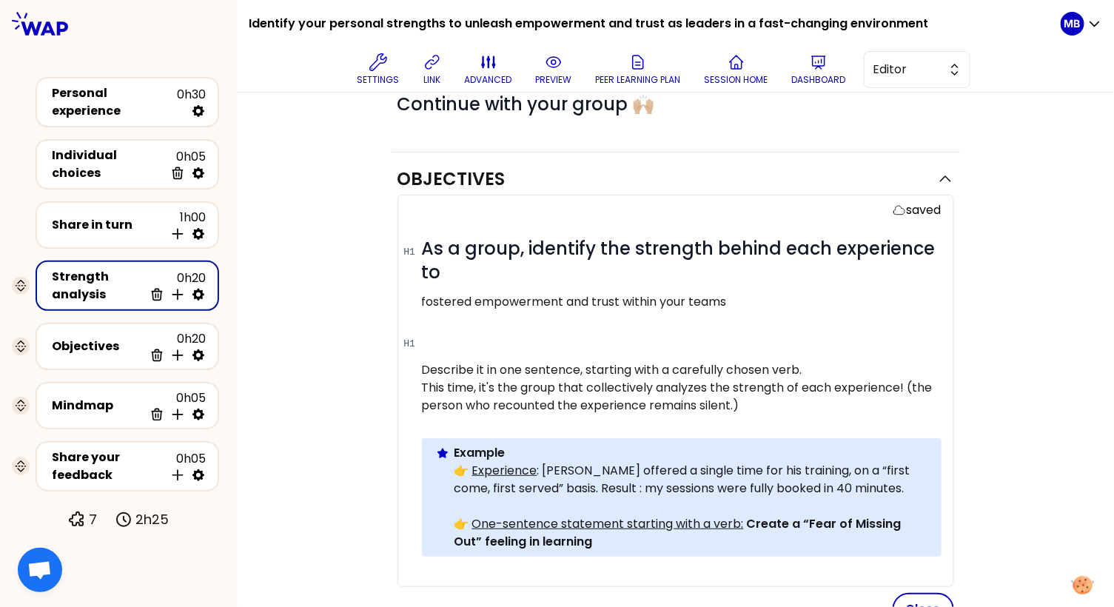
click at [422, 303] on p "fostered empowerment and trust within your teams" at bounding box center [681, 302] width 519 height 18
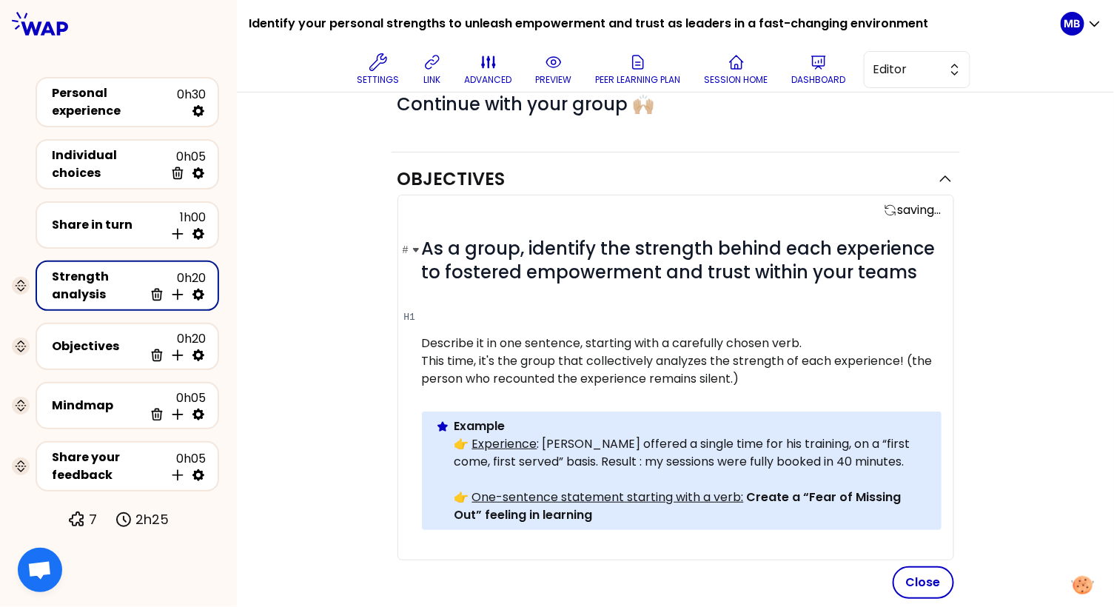
click at [516, 274] on span "As a group, identify the strength behind each experience to fostered empowermen…" at bounding box center [681, 260] width 518 height 48
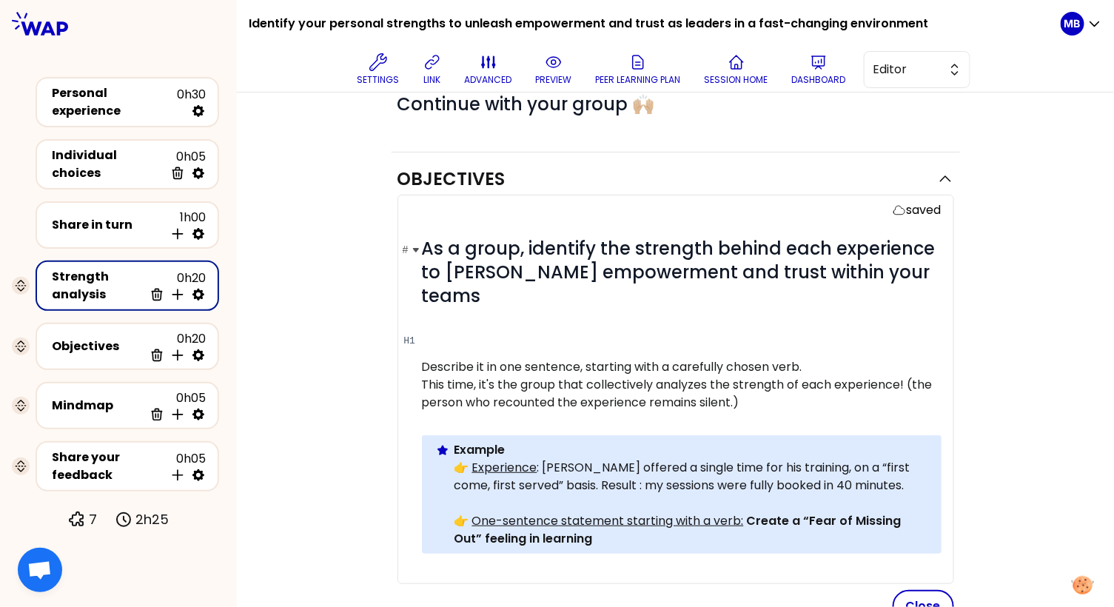
click at [891, 272] on h1 "# As a group, identify the strength behind each experience to foster empowermen…" at bounding box center [681, 272] width 519 height 71
click at [466, 326] on h1 "#" at bounding box center [681, 338] width 519 height 24
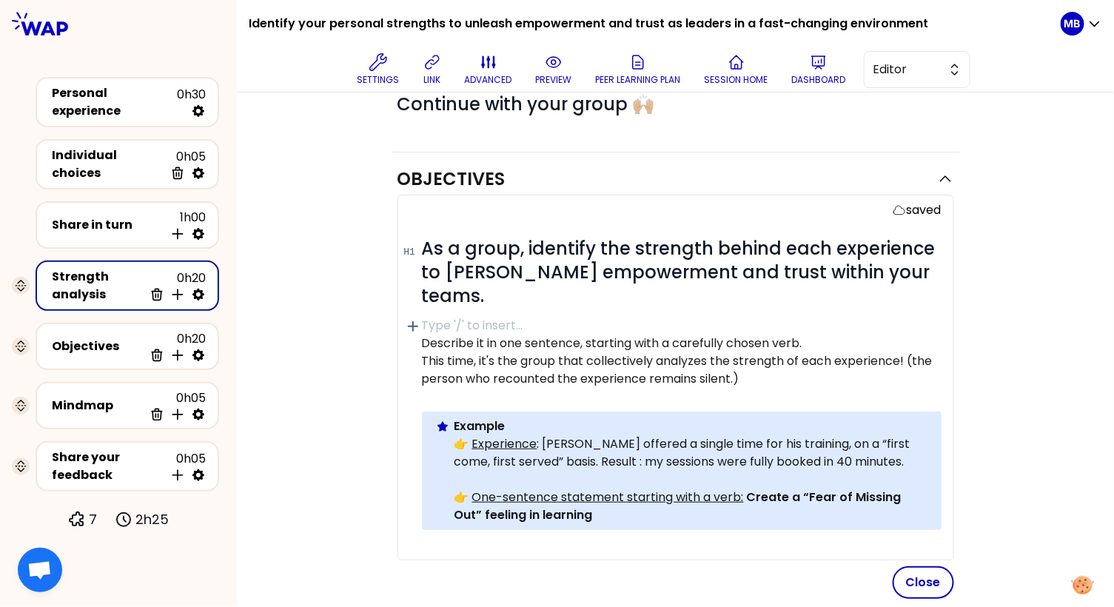
click at [771, 352] on p "This time, it's the group that collectively analyzes the strength of each exper…" at bounding box center [681, 370] width 519 height 36
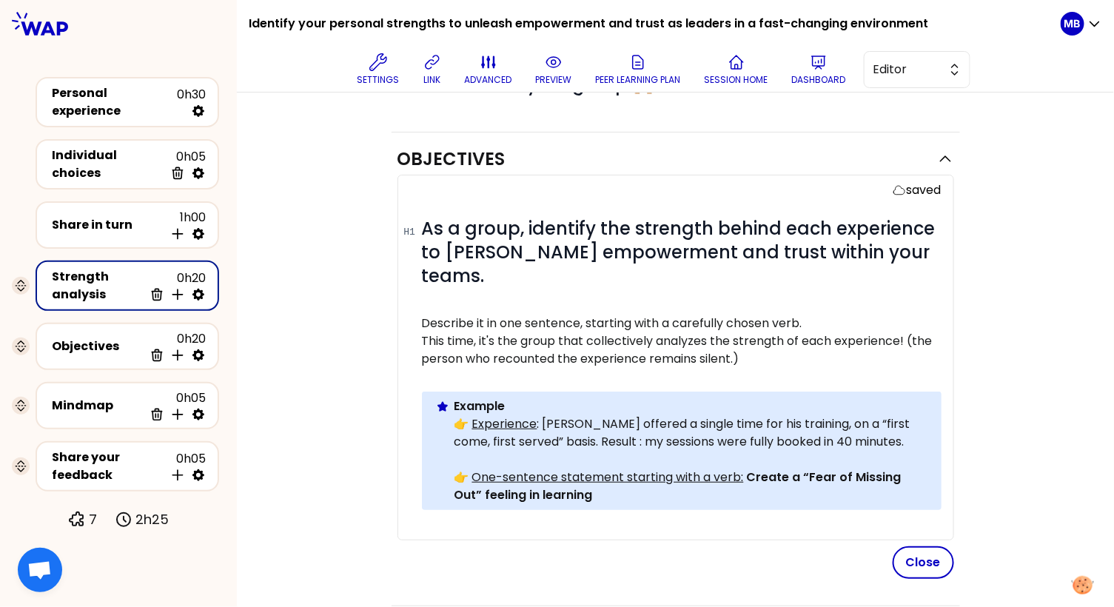
scroll to position [127, 0]
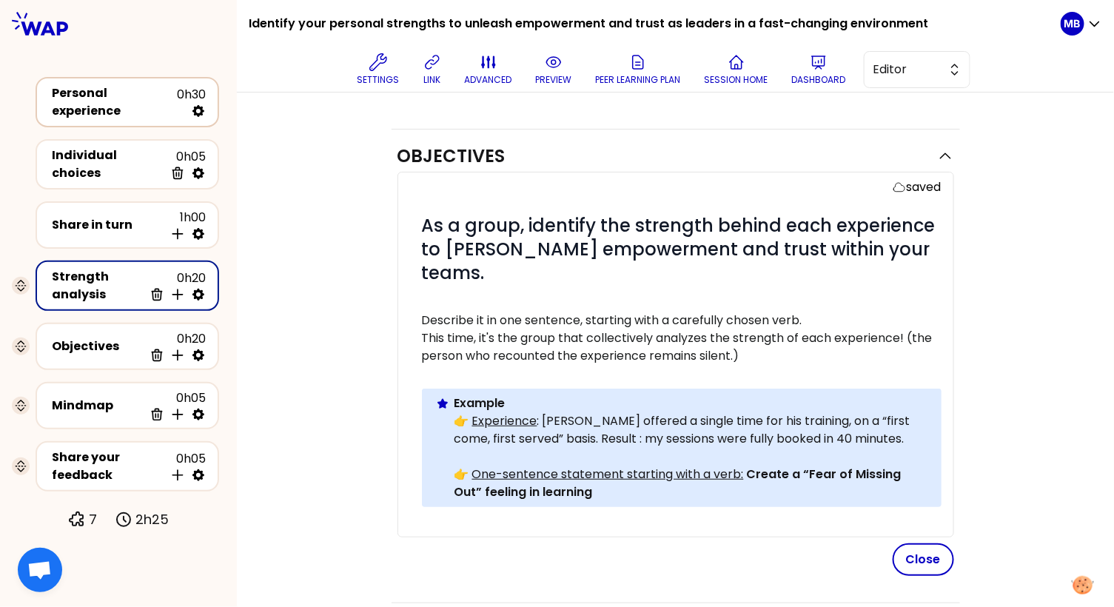
click at [119, 118] on div "Personal experience 0h30" at bounding box center [127, 102] width 183 height 50
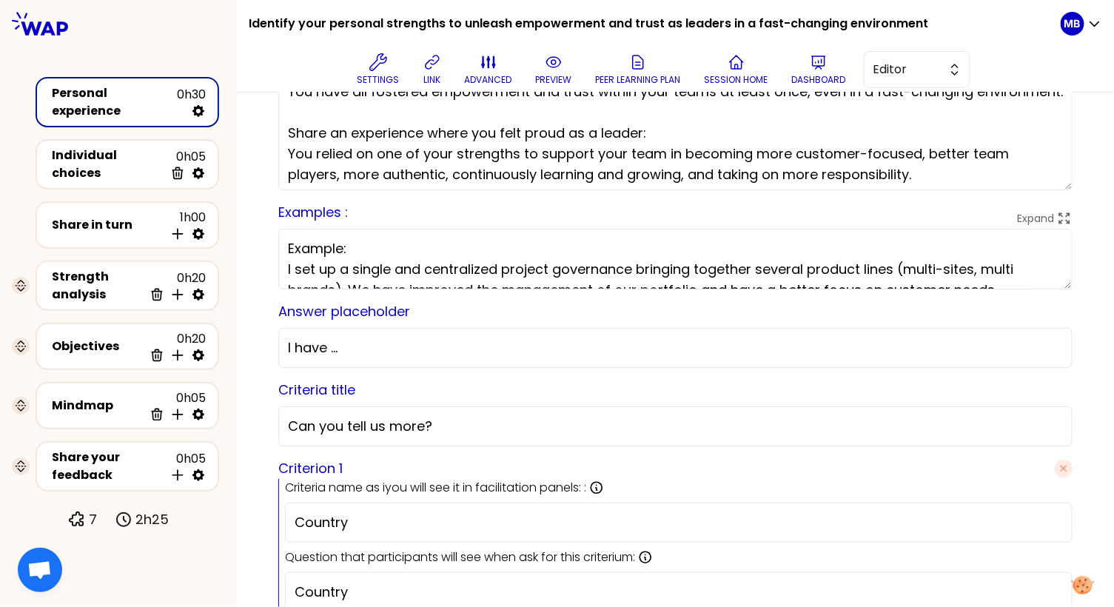
scroll to position [20, 0]
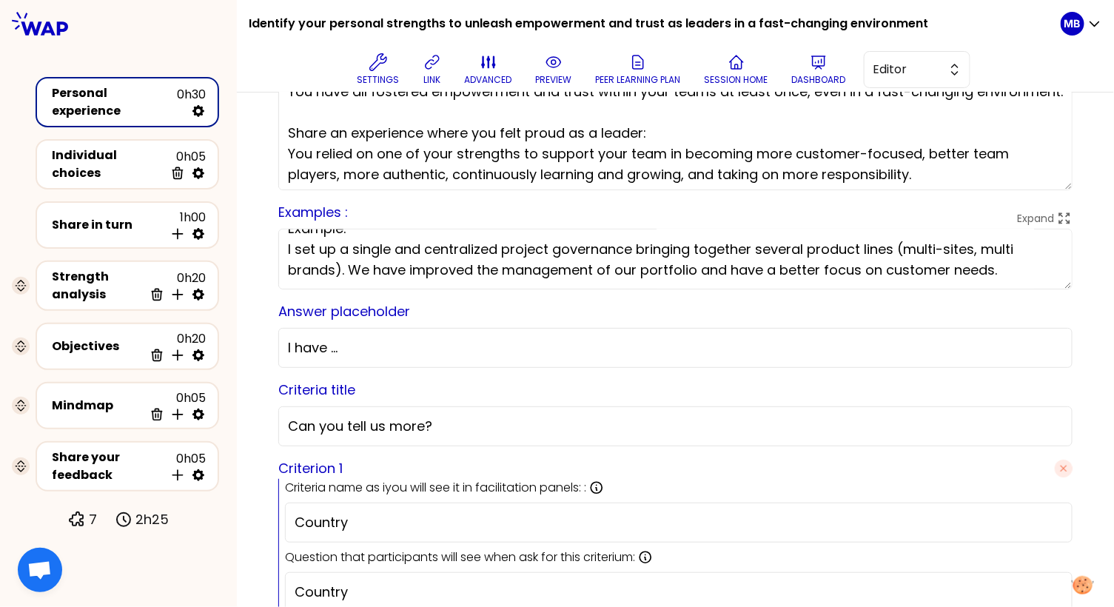
drag, startPoint x: 285, startPoint y: 269, endPoint x: 1029, endPoint y: 281, distance: 744.4
click at [1029, 281] on textarea "Example: I set up a single and centralized project governance bringing together…" at bounding box center [675, 259] width 794 height 61
click at [106, 222] on div "Share in turn" at bounding box center [108, 225] width 112 height 18
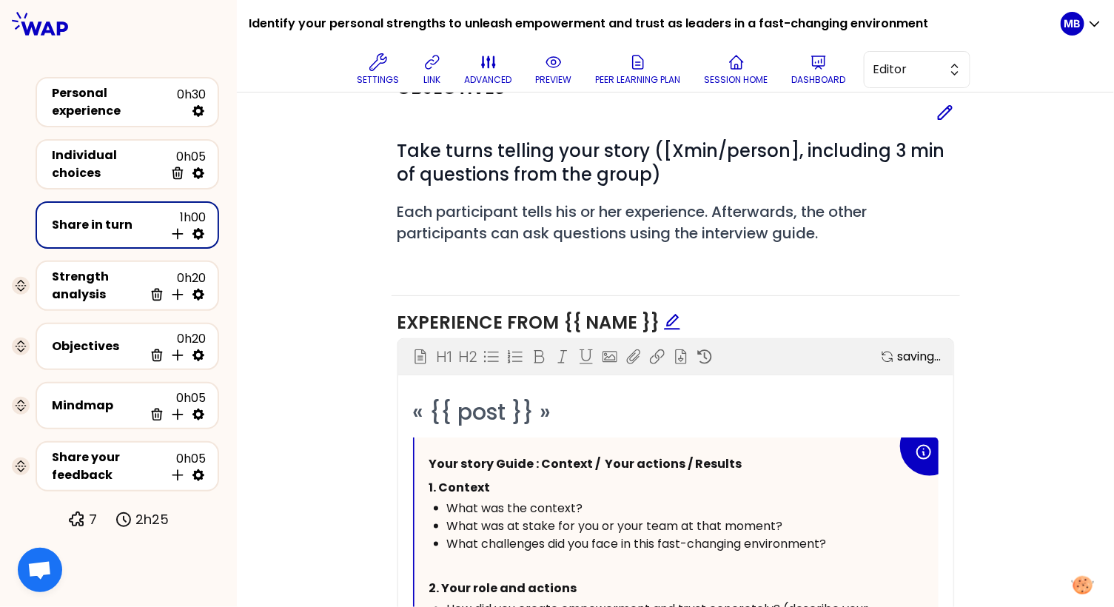
scroll to position [538, 0]
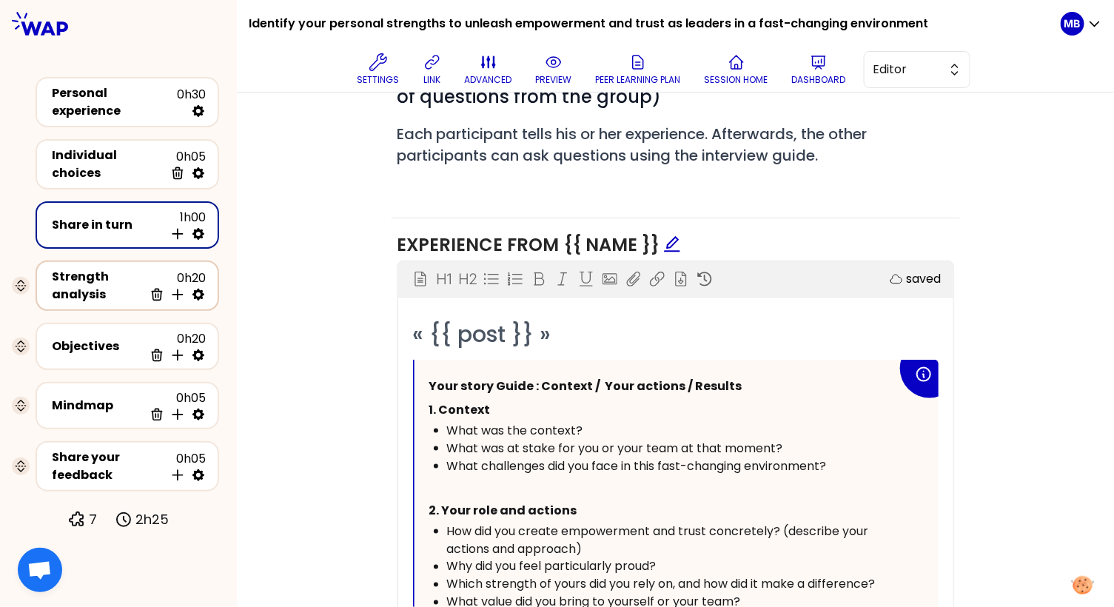
click at [83, 268] on div "Strength analysis" at bounding box center [98, 286] width 92 height 36
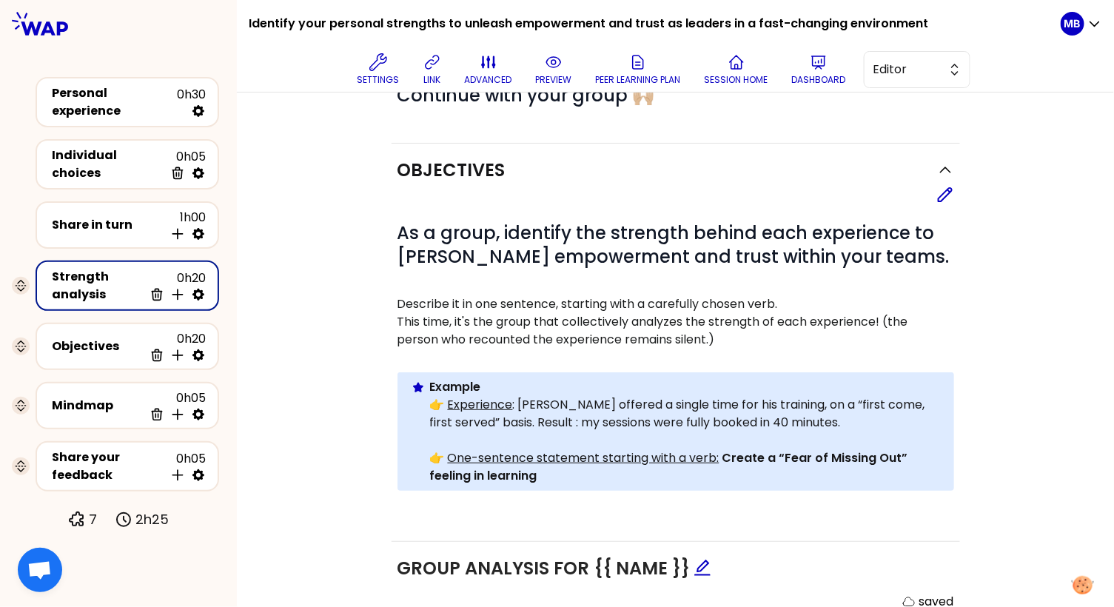
scroll to position [101, 0]
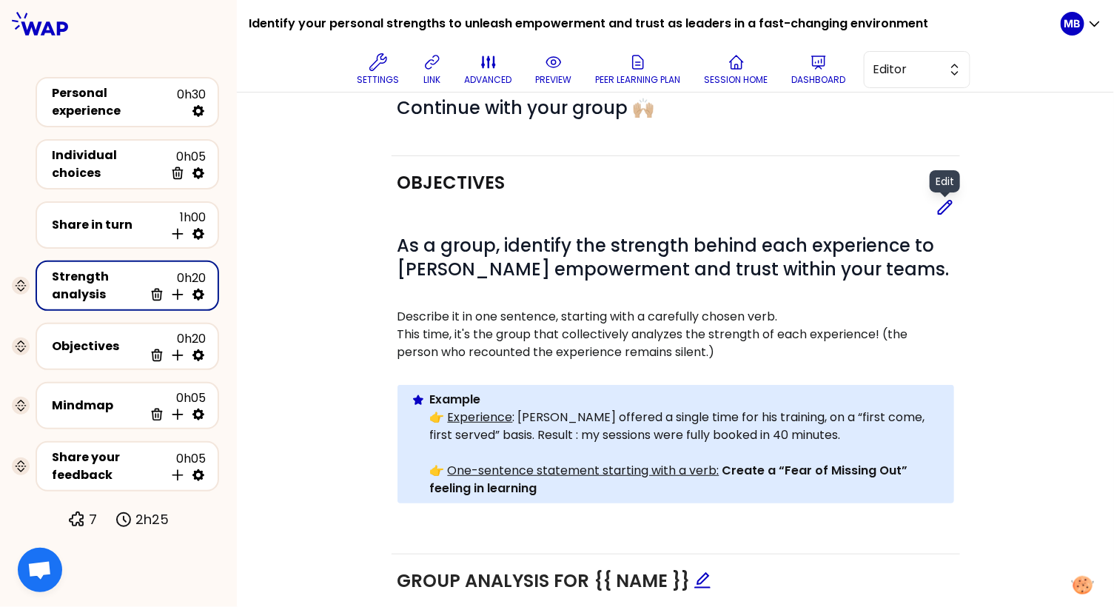
click at [943, 210] on icon at bounding box center [944, 207] width 13 height 13
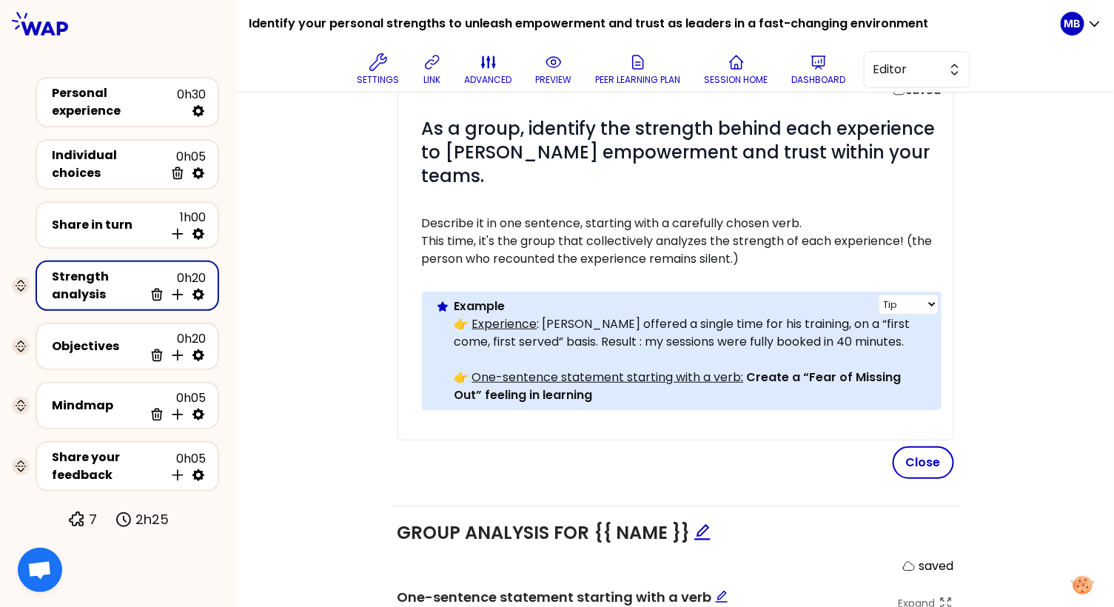
scroll to position [252, 0]
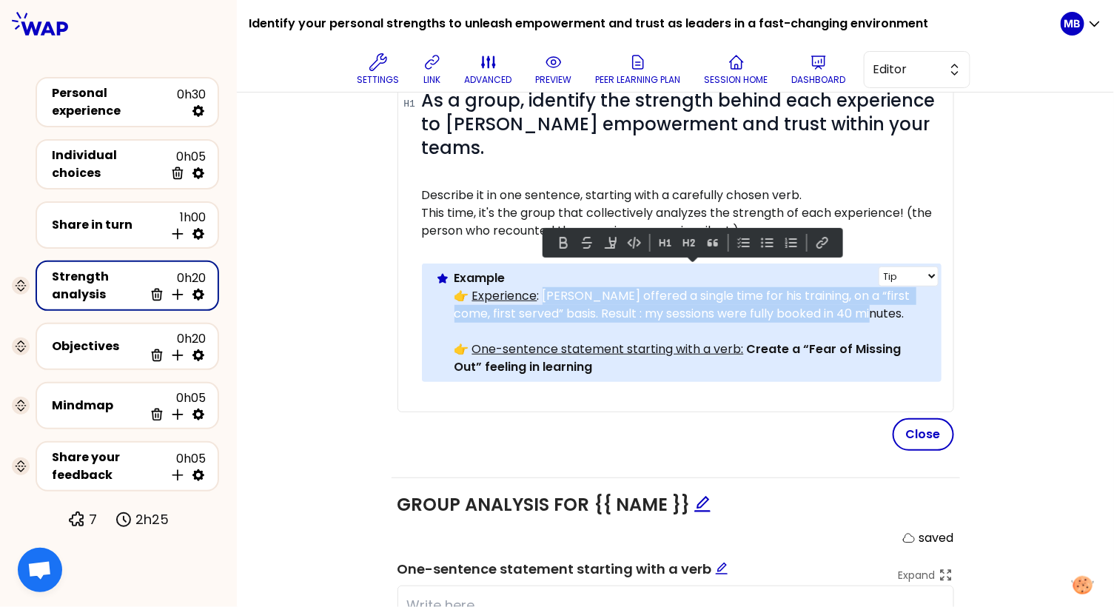
drag, startPoint x: 541, startPoint y: 269, endPoint x: 863, endPoint y: 287, distance: 323.1
click at [863, 287] on p "👉 Experience : Antoine offered a single time for his training, on a “first come…" at bounding box center [691, 305] width 475 height 36
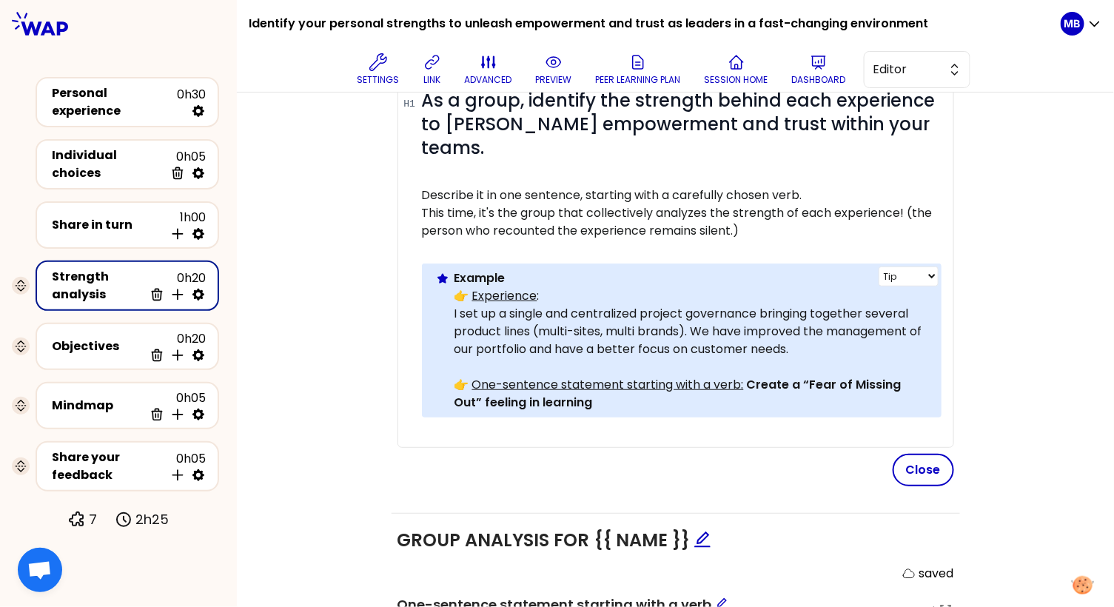
click at [451, 286] on div "Info Warning Tip Example 👉 Experience : I set up a single and centralized proje…" at bounding box center [681, 340] width 519 height 154
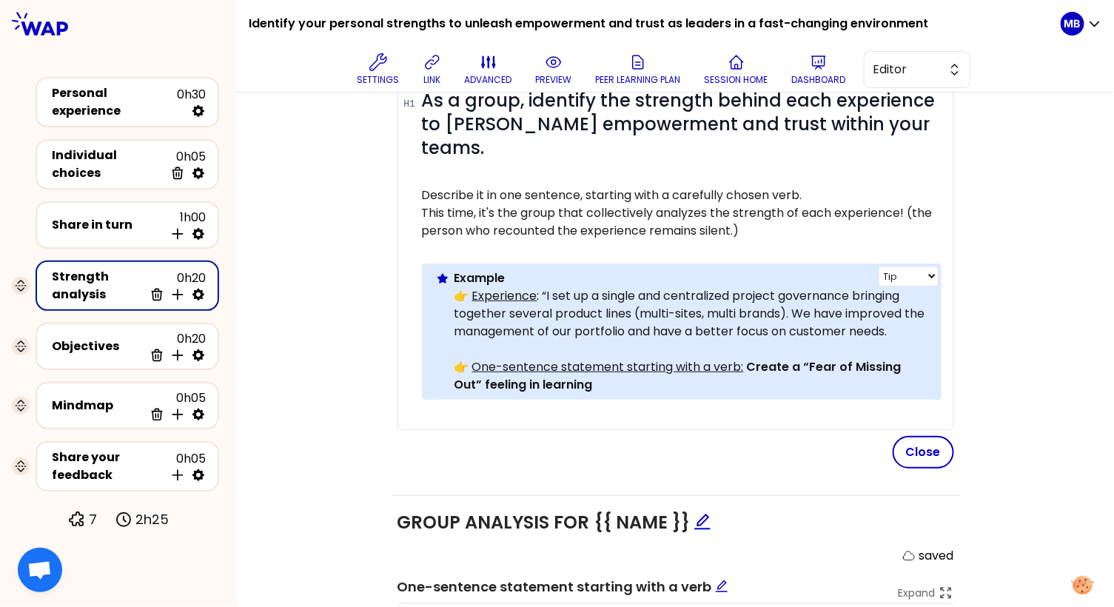
click at [914, 305] on p "👉 Experience : “I set up a single and centralized project governance bringing t…" at bounding box center [691, 313] width 475 height 53
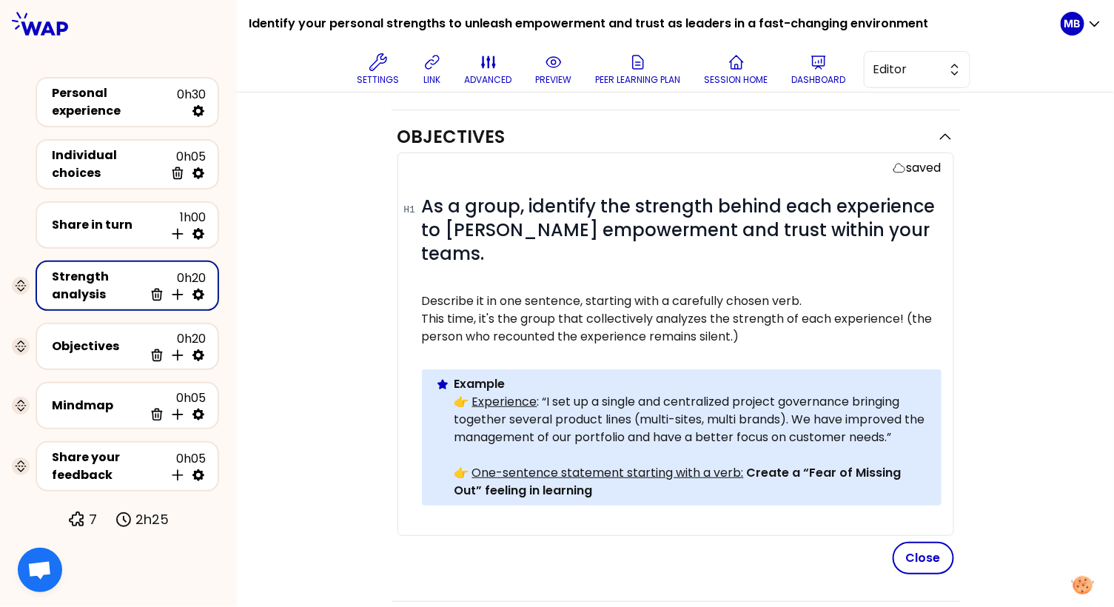
scroll to position [152, 0]
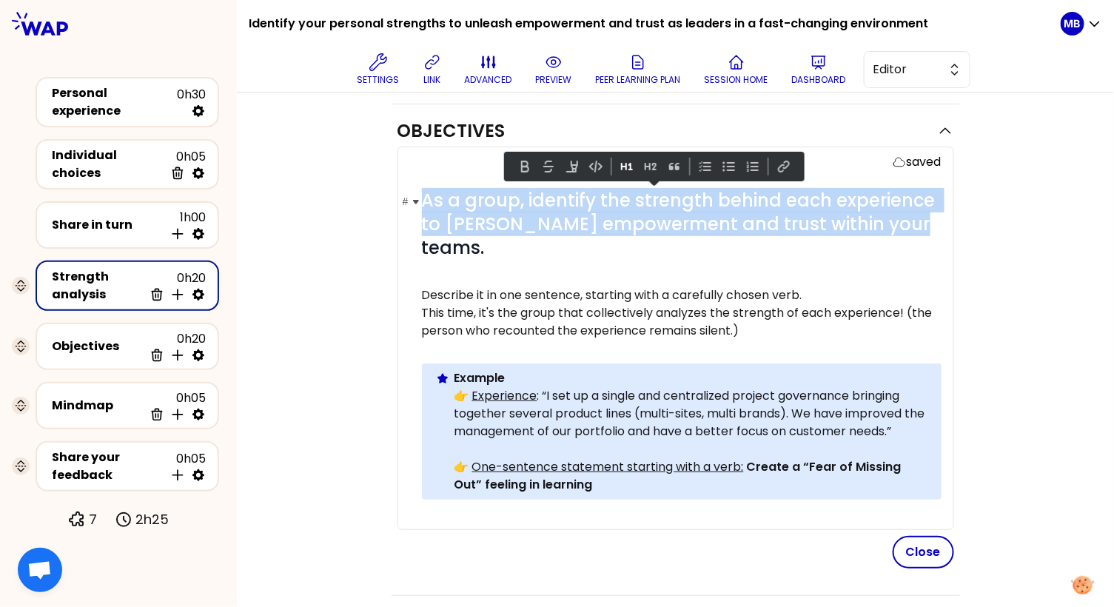
drag, startPoint x: 424, startPoint y: 202, endPoint x: 922, endPoint y: 216, distance: 498.1
click at [922, 216] on h1 "# As a group, identify the strength behind each experience to foster empowermen…" at bounding box center [681, 224] width 519 height 71
copy span "As a group, identify the strength behind each experience to foster empowerment …"
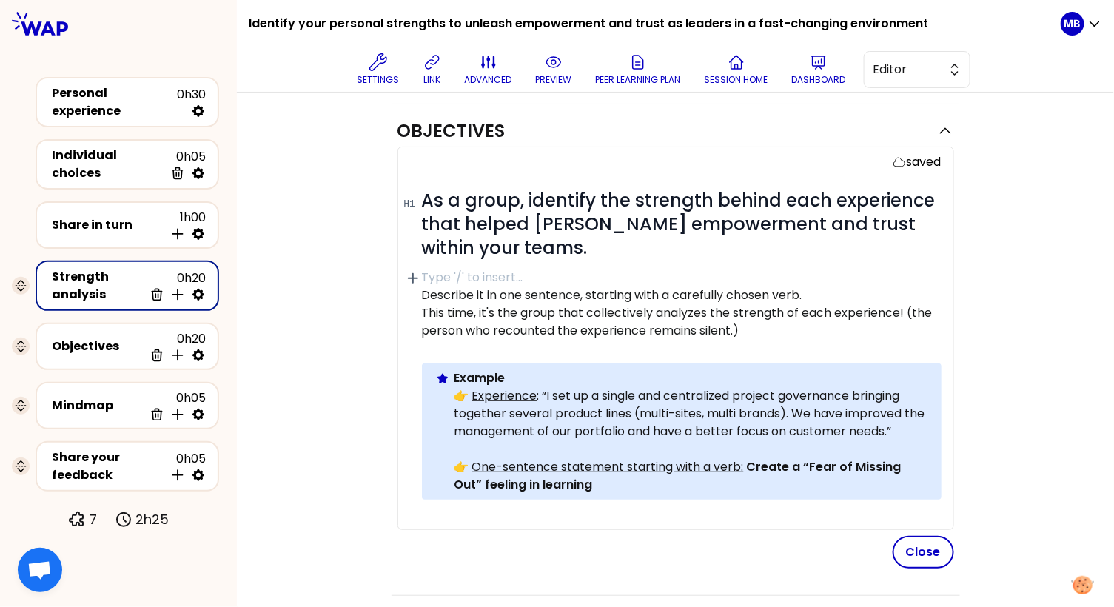
click at [454, 266] on div "# As a group, identify the strength behind each experience that helped foster e…" at bounding box center [681, 356] width 519 height 334
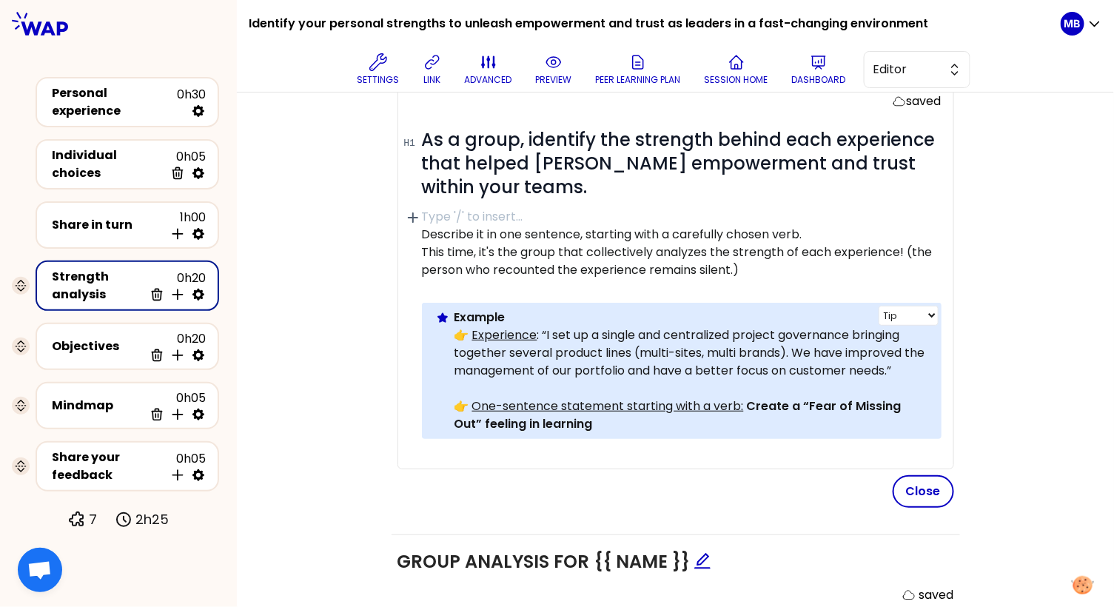
scroll to position [214, 0]
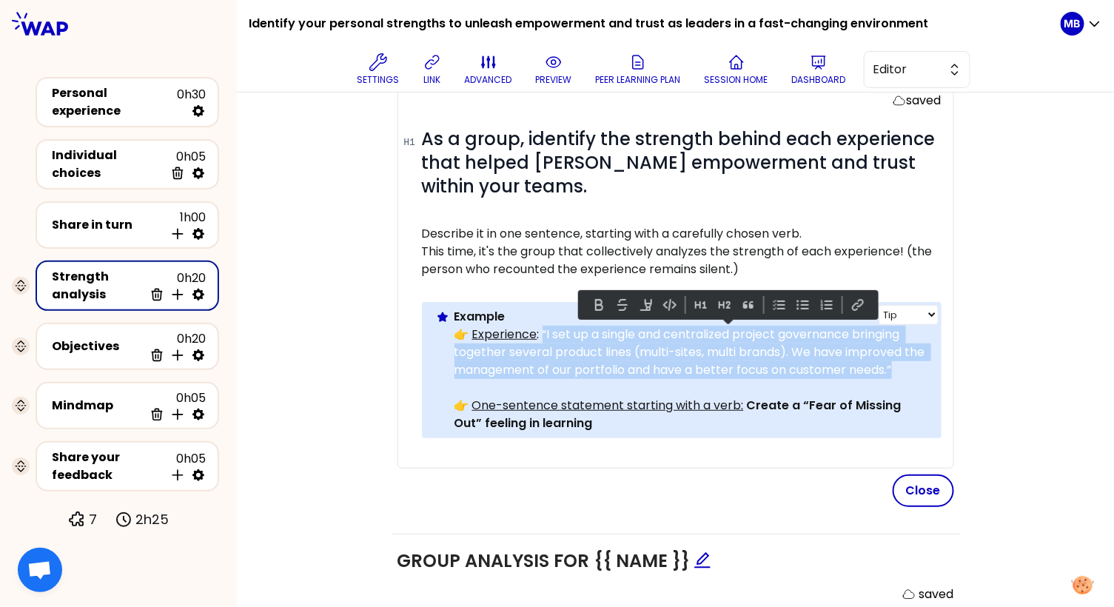
drag, startPoint x: 539, startPoint y: 331, endPoint x: 929, endPoint y: 370, distance: 392.6
click at [929, 370] on div "Info Warning Tip Example 👉 Experience : “I set up a single and centralized proj…" at bounding box center [681, 370] width 519 height 136
copy p "“I set up a single and centralized project governance bringing together several…"
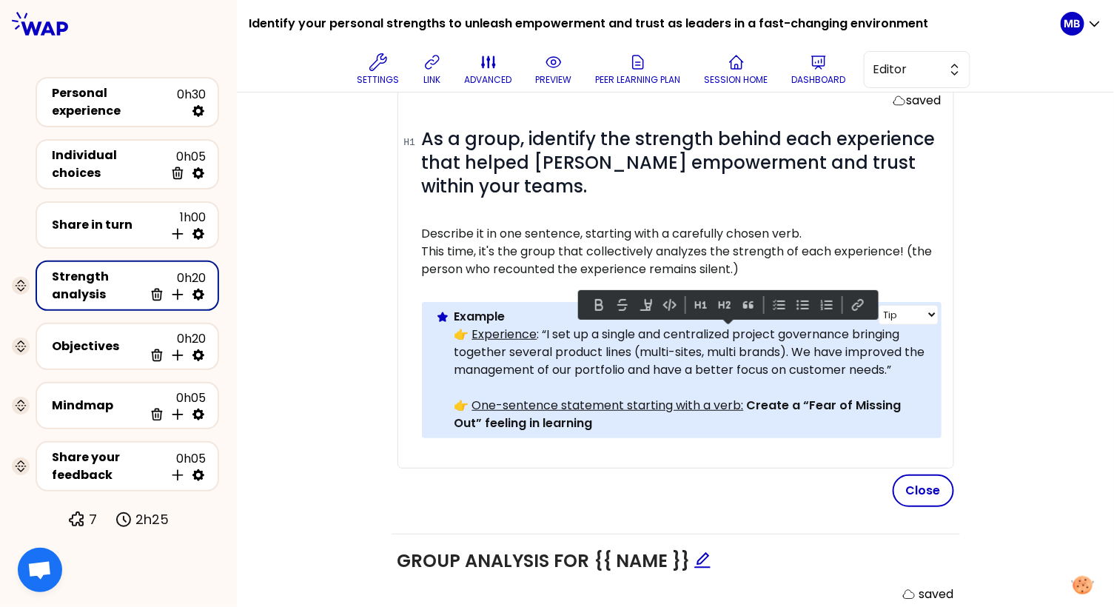
click at [767, 420] on p "👉 One-sentence statement starting with a verb: Create a “Fear of Missing Out” f…" at bounding box center [691, 415] width 475 height 36
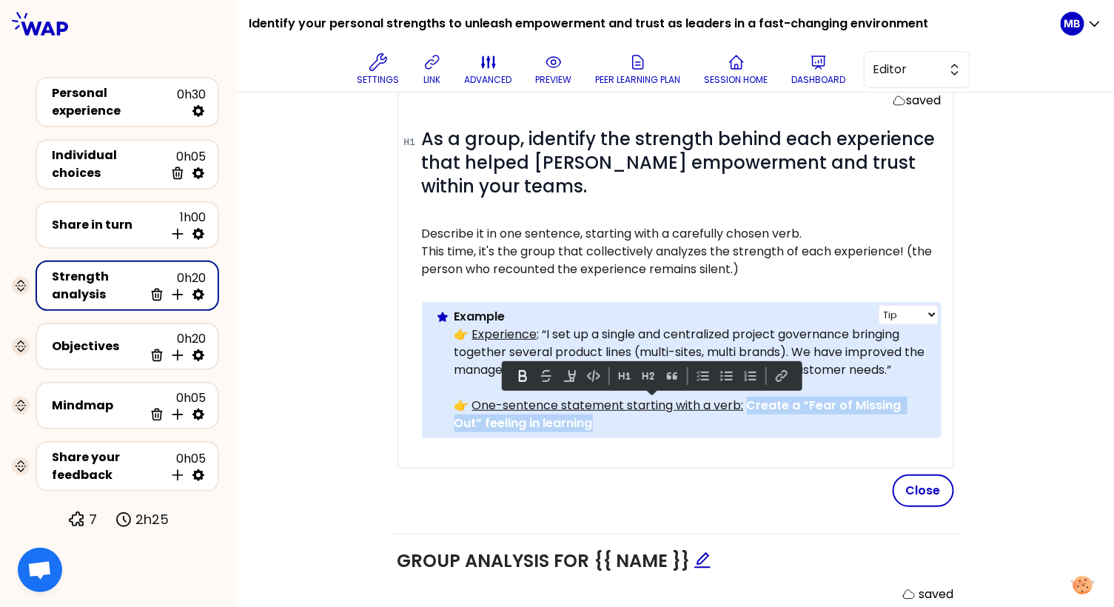
drag, startPoint x: 744, startPoint y: 402, endPoint x: 751, endPoint y: 415, distance: 14.6
click at [751, 415] on p "👉 One-sentence statement starting with a verb: Create a “Fear of Missing Out” f…" at bounding box center [691, 415] width 475 height 36
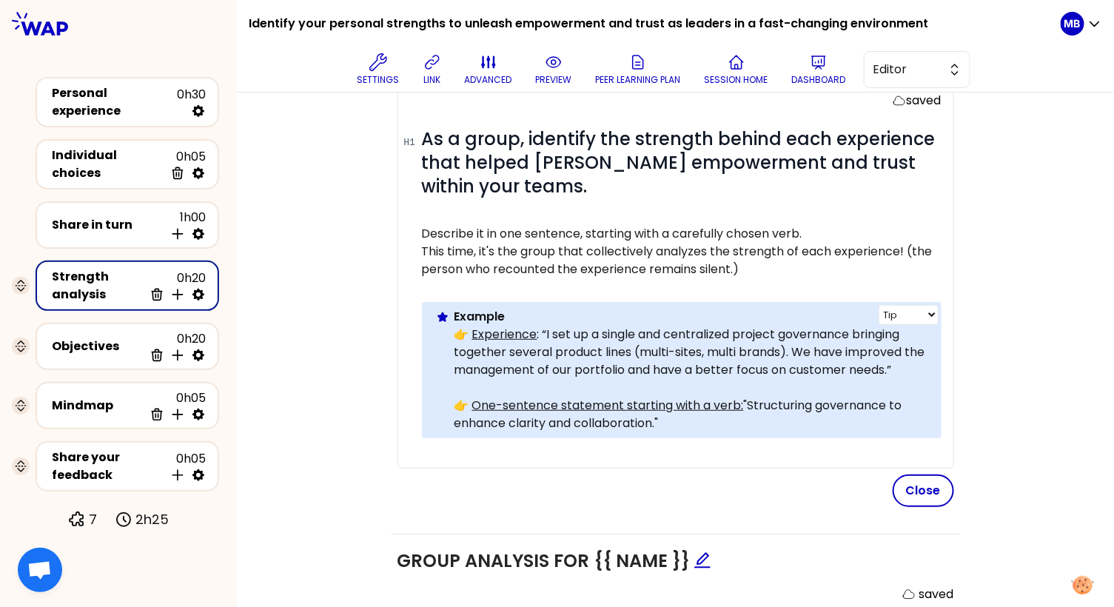
click at [747, 402] on p "👉 One-sentence statement starting with a verb: "Structuring governance to enhan…" at bounding box center [691, 415] width 475 height 36
click at [805, 405] on p "👉 One-sentence statement starting with a verb: Structuring governance to enhanc…" at bounding box center [691, 415] width 475 height 36
click at [722, 420] on p "👉 One-sentence statement starting with a verb: Structure governance to enhance …" at bounding box center [691, 415] width 475 height 36
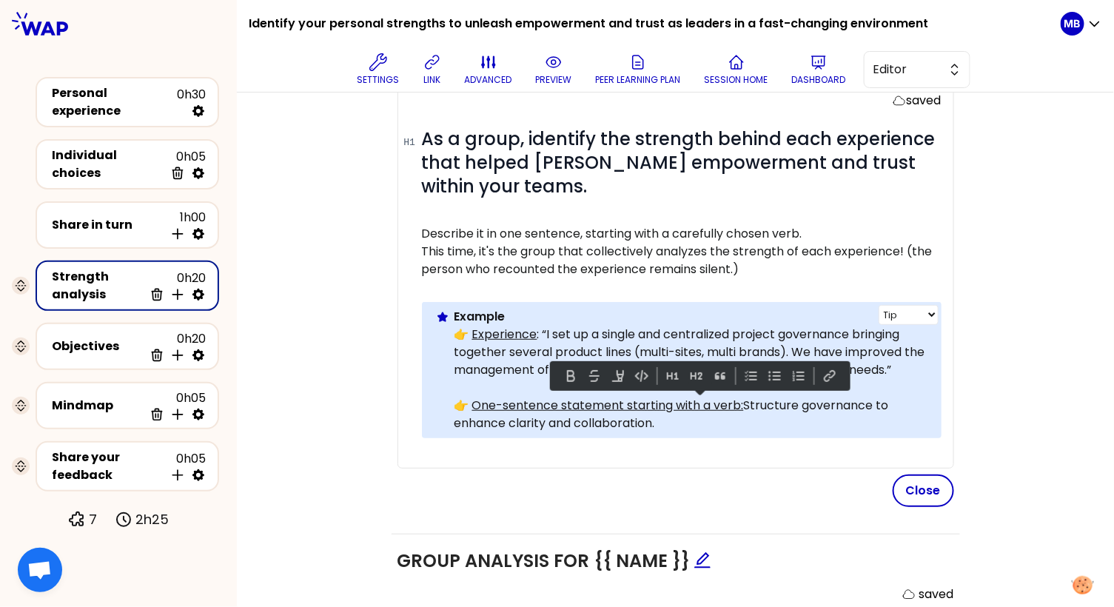
drag, startPoint x: 743, startPoint y: 401, endPoint x: 747, endPoint y: 413, distance: 12.4
click at [747, 413] on p "👉 One-sentence statement starting with a verb: Structure governance to enhance …" at bounding box center [691, 415] width 475 height 36
click at [574, 379] on button at bounding box center [571, 376] width 18 height 18
click at [694, 426] on p "👉 One-sentence statement starting with a verb: Structure governance to enhance …" at bounding box center [691, 415] width 475 height 36
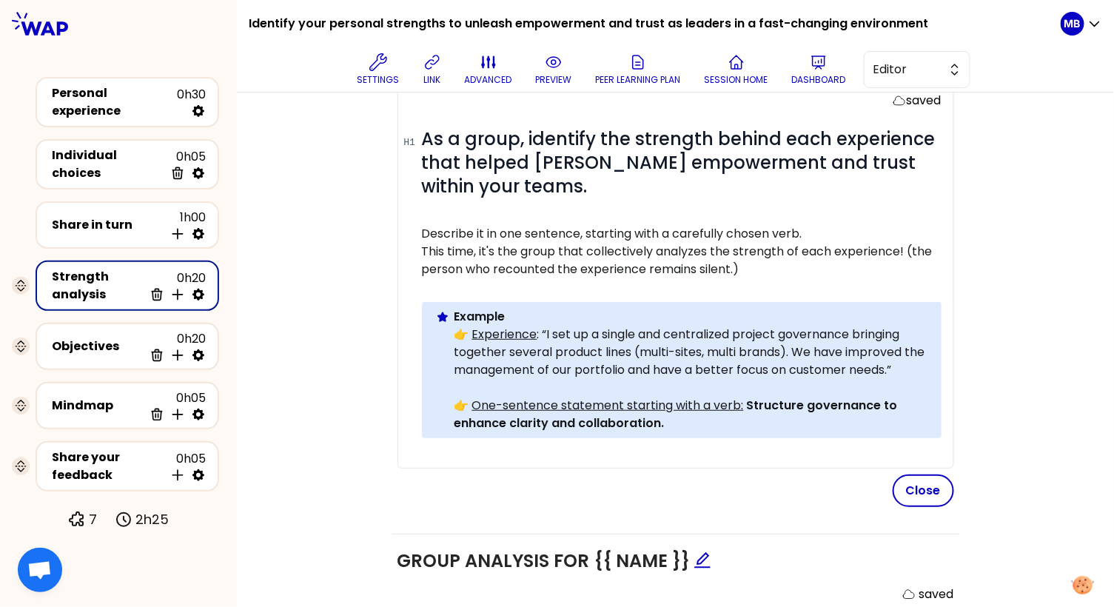
click at [343, 401] on div "Objectives saved # As a group, identify the strength behind each experience tha…" at bounding box center [675, 435] width 818 height 785
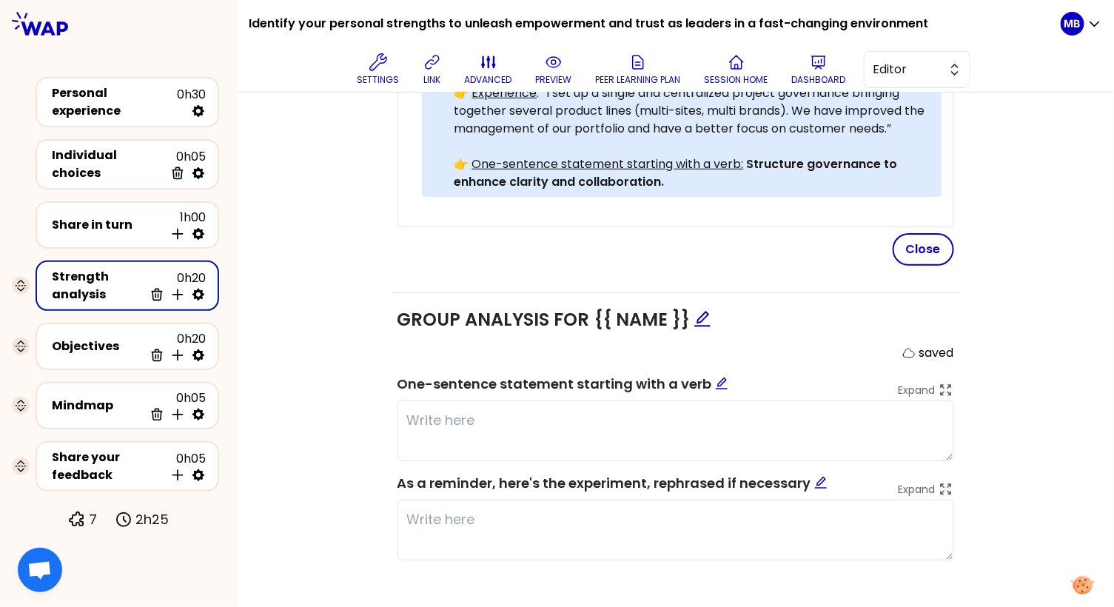
scroll to position [459, 0]
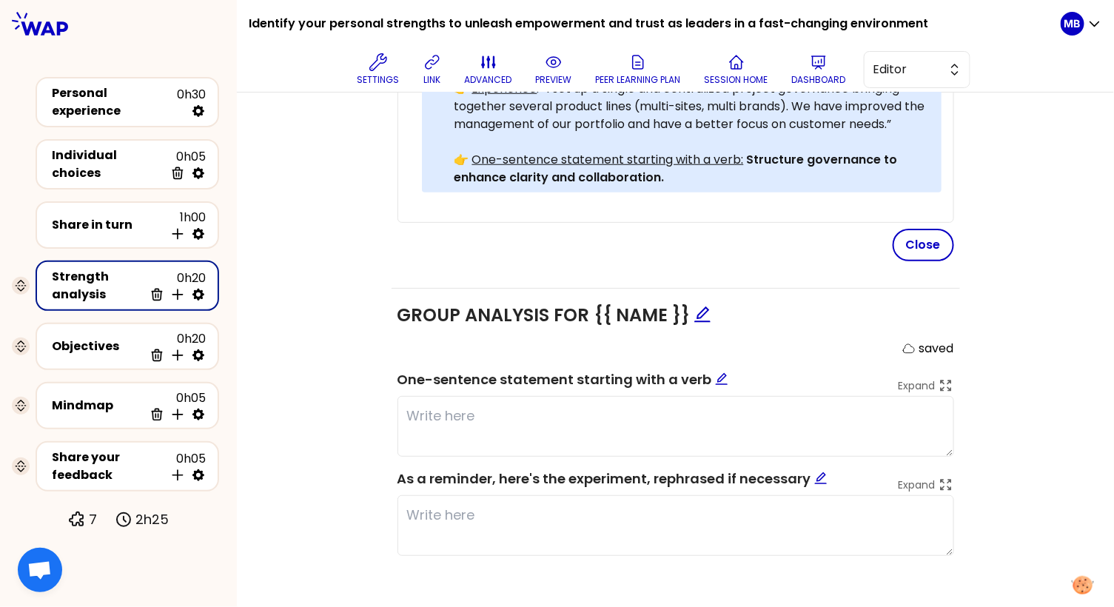
click at [334, 399] on div "Objectives saved # As a group, identify the strength behind each experience tha…" at bounding box center [675, 189] width 818 height 785
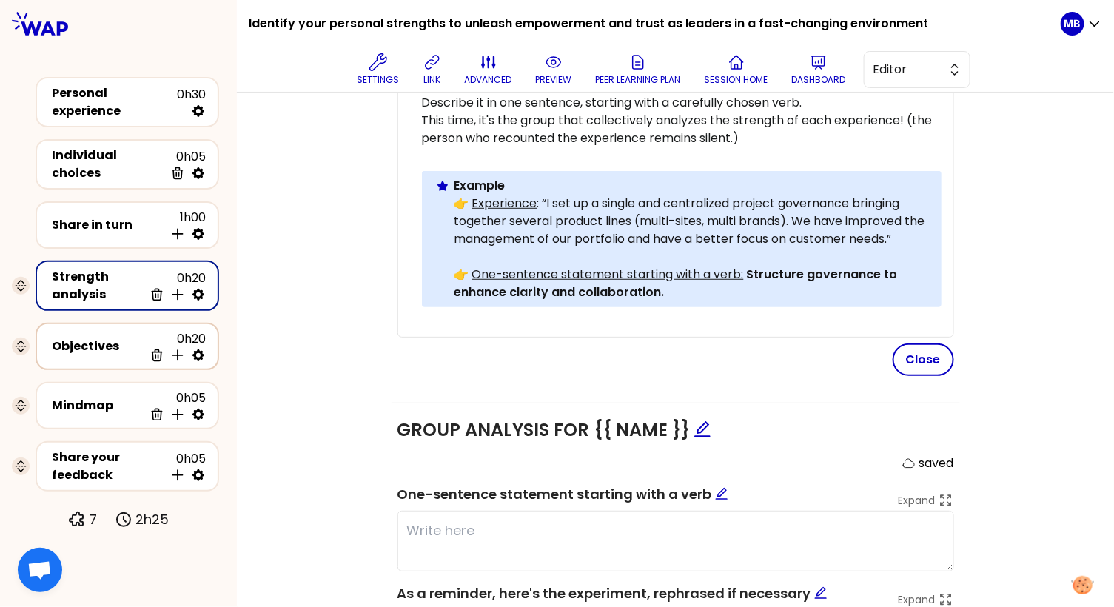
click at [55, 337] on div "Objectives" at bounding box center [98, 346] width 92 height 18
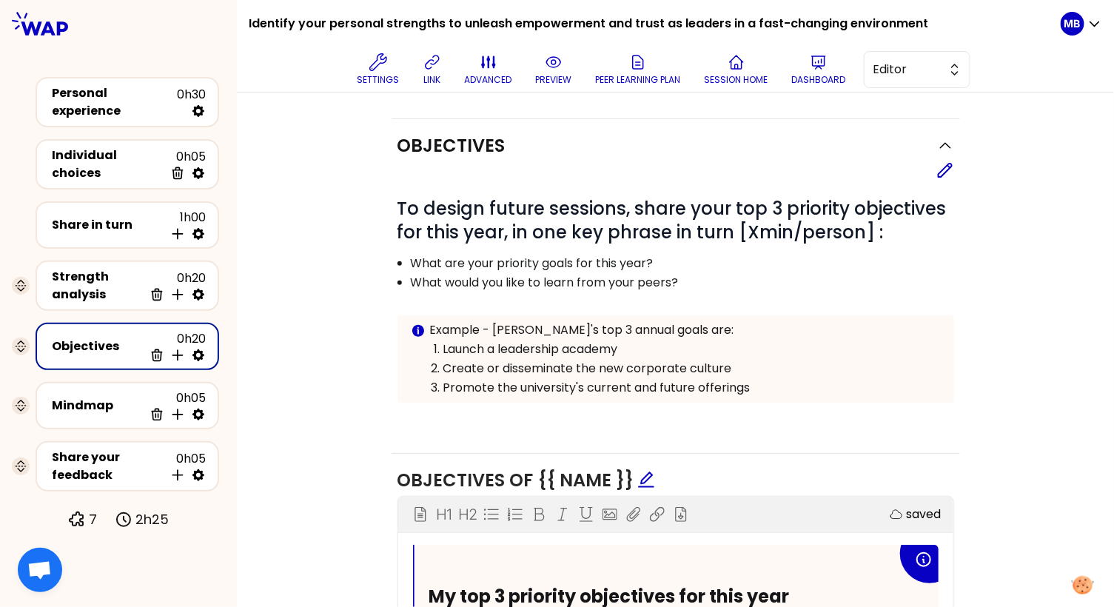
scroll to position [153, 0]
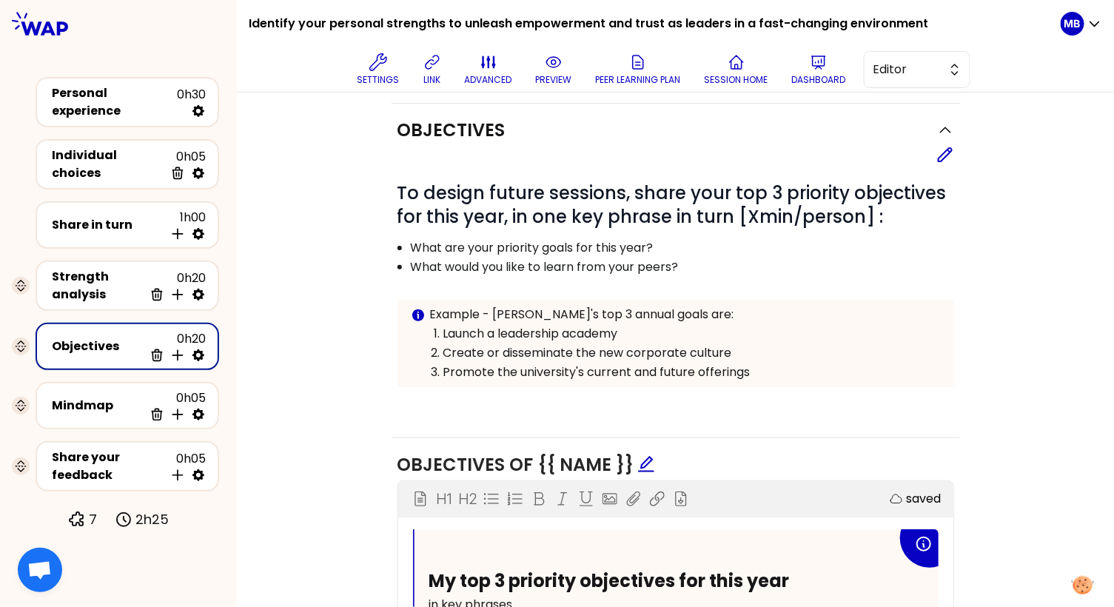
click at [431, 312] on p "Example - Pauline's top 3 annual goals are:" at bounding box center [686, 315] width 512 height 18
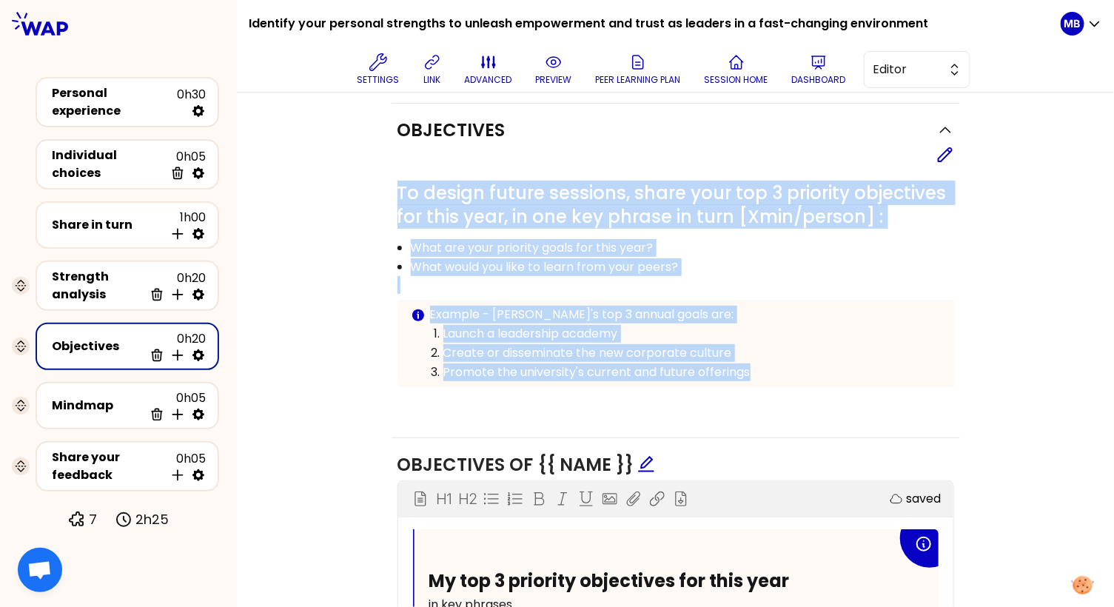
drag, startPoint x: 420, startPoint y: 193, endPoint x: 755, endPoint y: 367, distance: 377.6
click at [755, 367] on div "# To design future sessions, share your top 3 priority objectives for this year…" at bounding box center [675, 295] width 556 height 229
copy div "To design future sessions, share your top 3 priority objectives for this year, …"
click at [605, 306] on p "Example - Pauline's top 3 annual goals are:" at bounding box center [686, 315] width 512 height 18
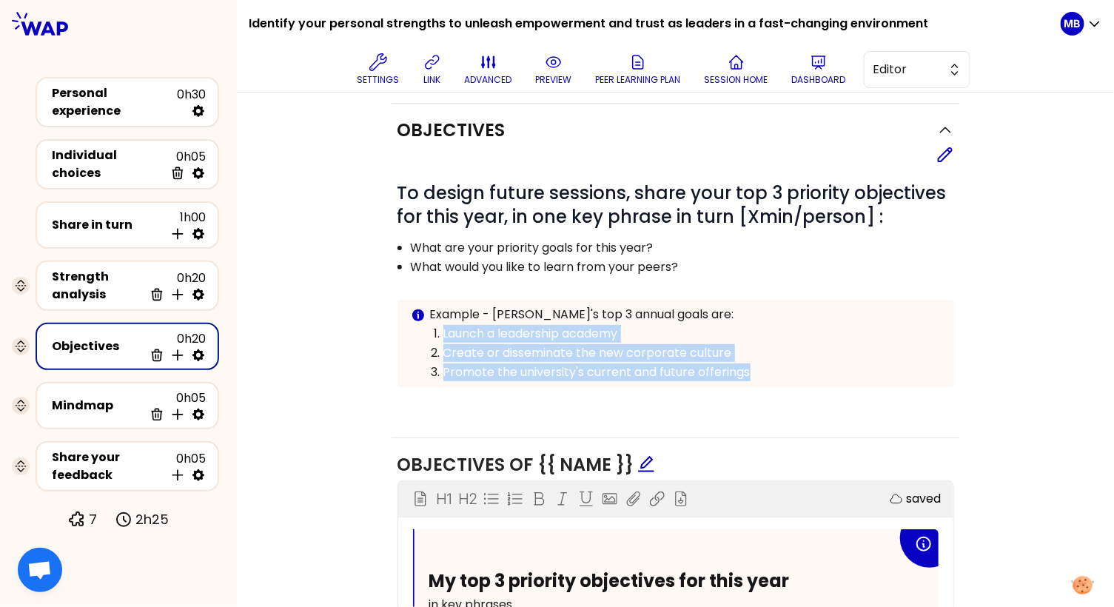
drag, startPoint x: 756, startPoint y: 370, endPoint x: 431, endPoint y: 329, distance: 328.2
click at [431, 329] on ol "Launch a leadership academy Create or disseminate the new corporate culture Pro…" at bounding box center [676, 352] width 530 height 58
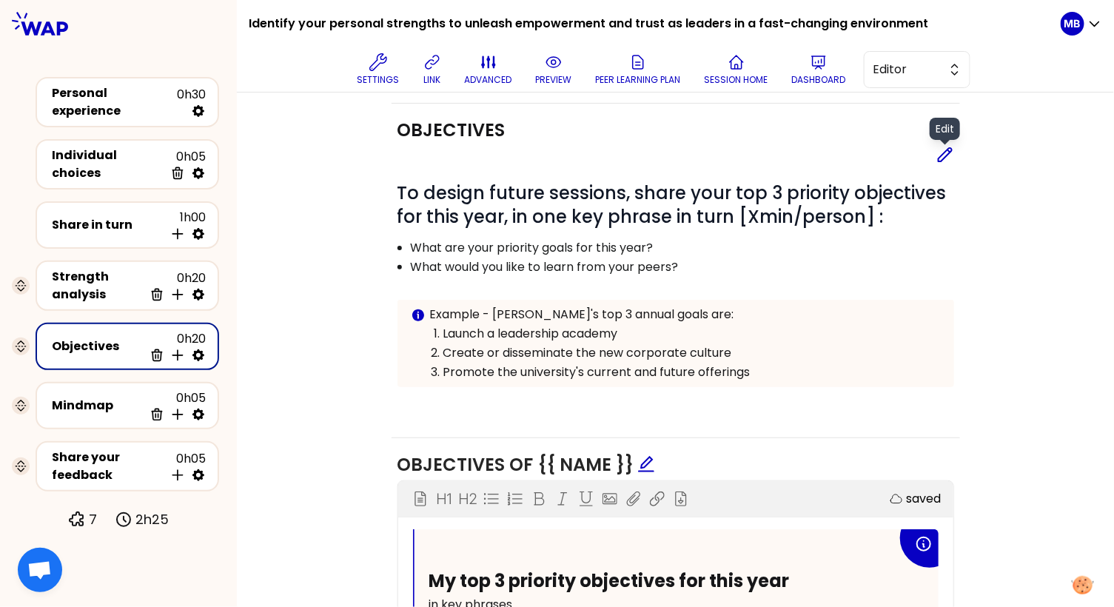
click at [945, 149] on icon at bounding box center [944, 154] width 13 height 13
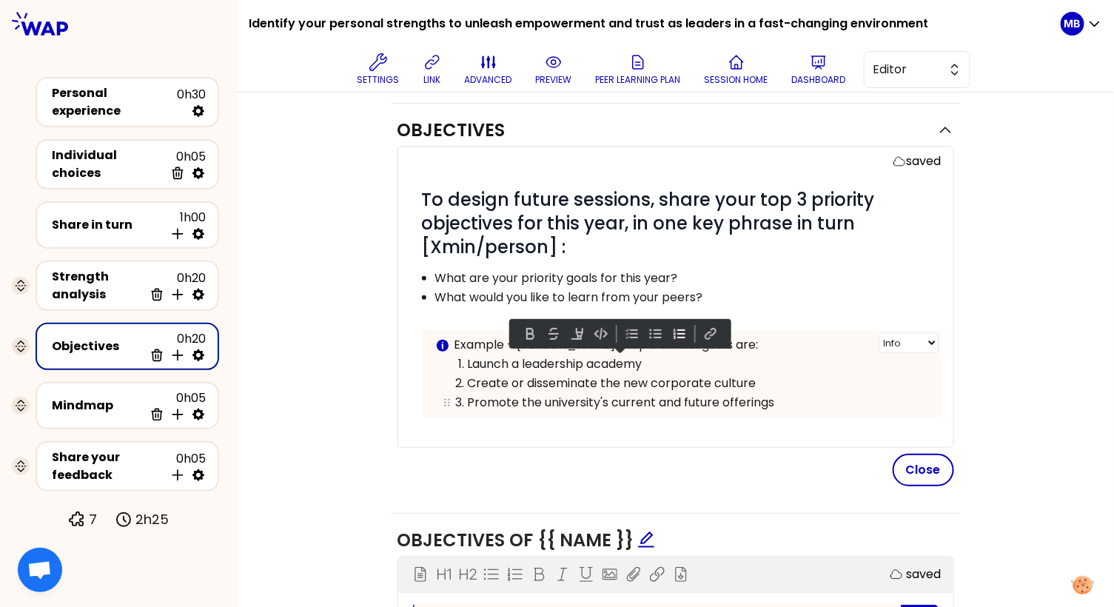
click at [775, 394] on p "Promote the university's current and future offerings" at bounding box center [698, 403] width 460 height 18
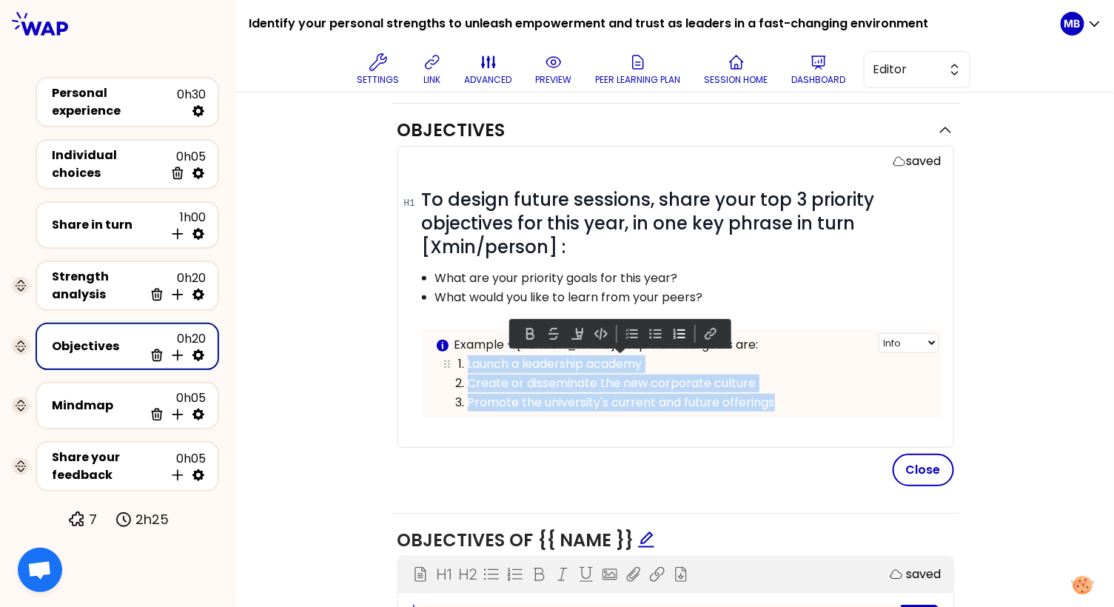
drag, startPoint x: 786, startPoint y: 398, endPoint x: 467, endPoint y: 365, distance: 321.4
click at [467, 365] on ol "Launch a leadership academy Create or disseminate the new corporate culture Pro…" at bounding box center [681, 383] width 493 height 58
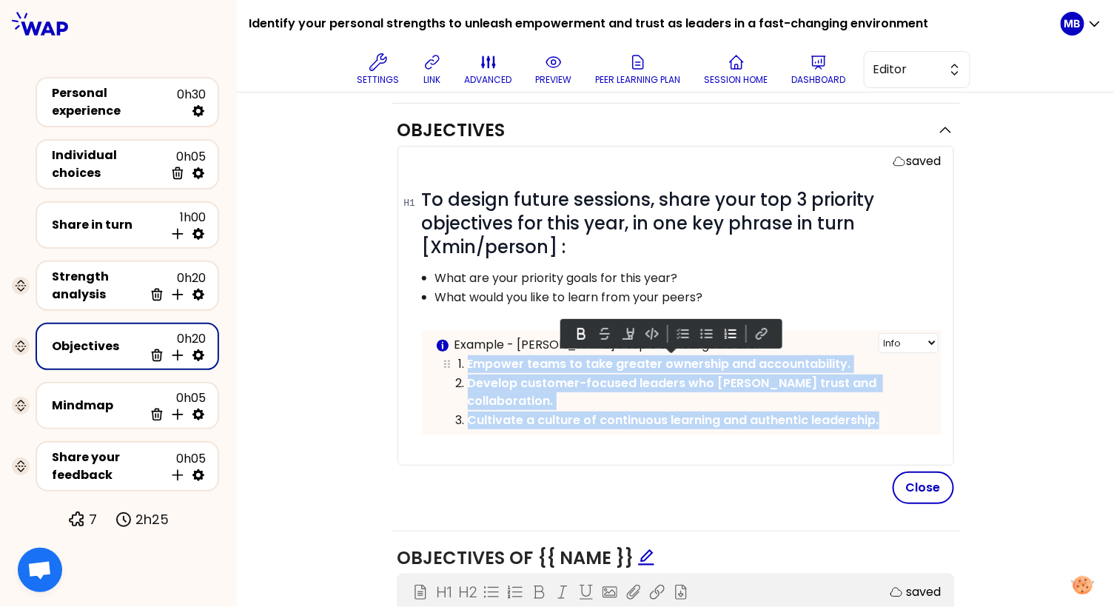
drag, startPoint x: 883, startPoint y: 403, endPoint x: 458, endPoint y: 363, distance: 427.4
click at [458, 363] on ol "Empower teams to take greater ownership and accountability. Develop customer-fo…" at bounding box center [681, 391] width 493 height 75
click at [579, 336] on button at bounding box center [581, 334] width 18 height 18
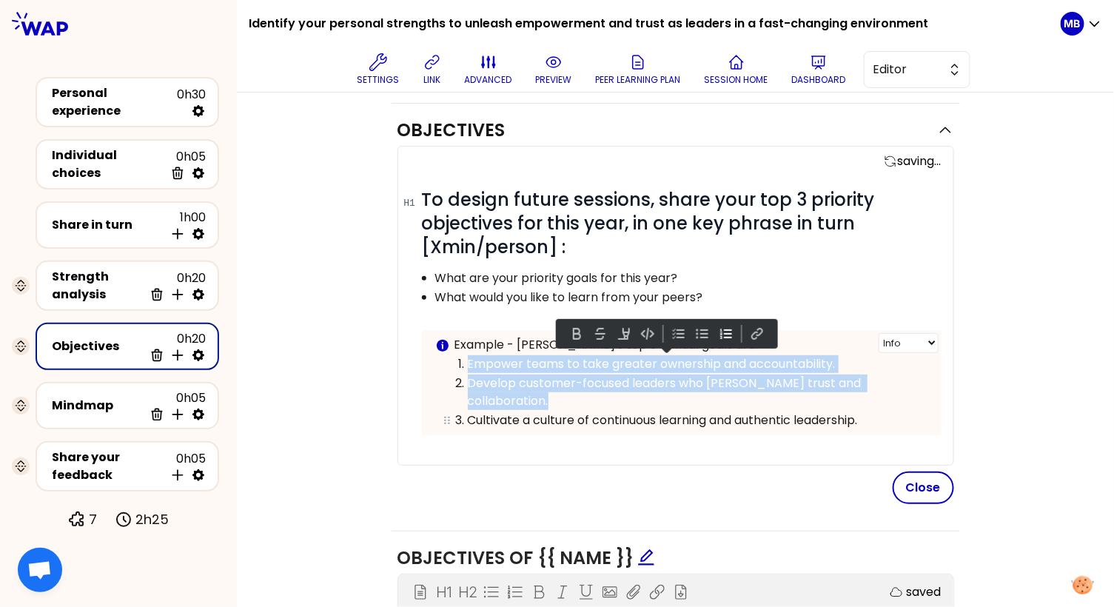
click at [548, 411] on p "Cultivate a culture of continuous learning and authentic leadership." at bounding box center [698, 420] width 460 height 18
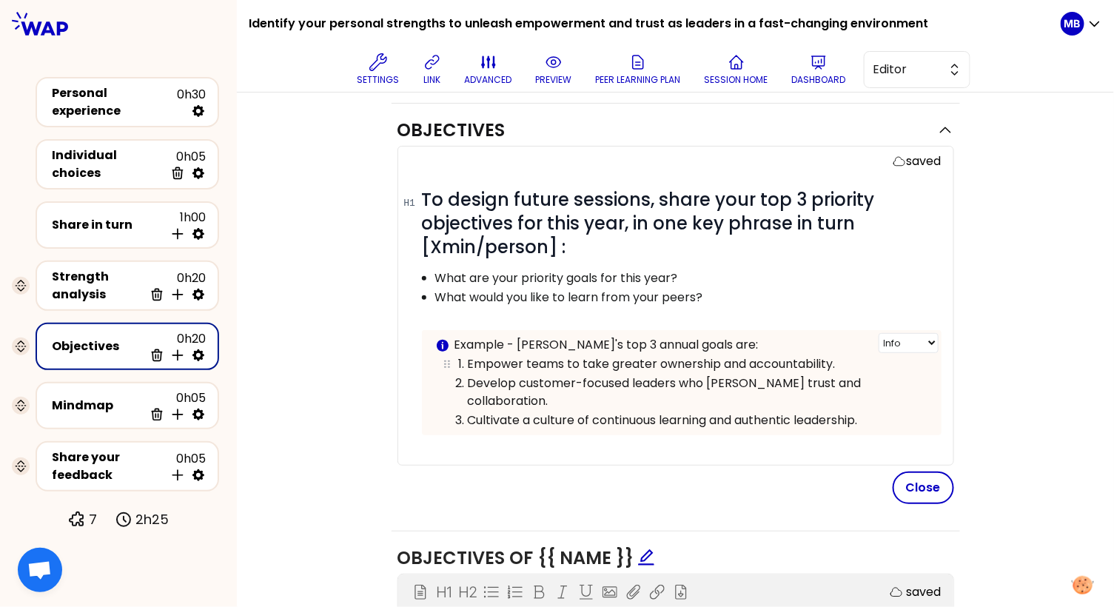
click at [839, 363] on p "Empower teams to take greater ownership and accountability." at bounding box center [698, 364] width 460 height 18
click at [892, 376] on p "Develop customer-focused leaders who foster trust and collaboration." at bounding box center [698, 392] width 460 height 36
click at [873, 411] on p "Cultivate a culture of continuous learning and authentic leadership." at bounding box center [698, 420] width 460 height 18
click at [729, 445] on div "saved # To design future sessions, share your top 3 priority objectives for thi…" at bounding box center [675, 325] width 556 height 358
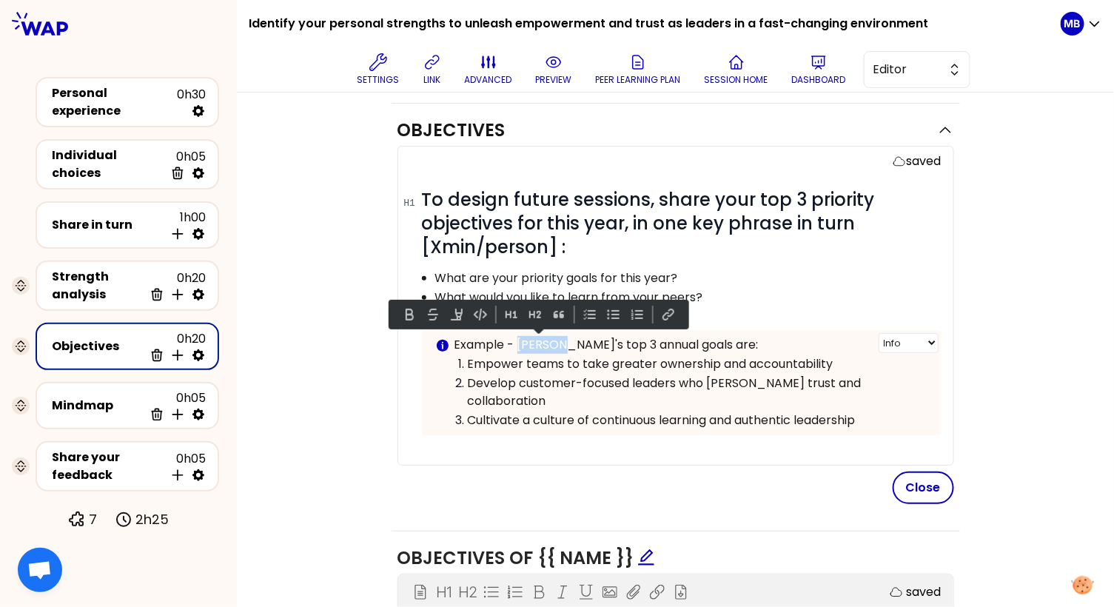
drag, startPoint x: 559, startPoint y: 345, endPoint x: 517, endPoint y: 346, distance: 41.4
click at [517, 346] on p "Example - Pauline's top 3 annual goals are:" at bounding box center [691, 345] width 475 height 18
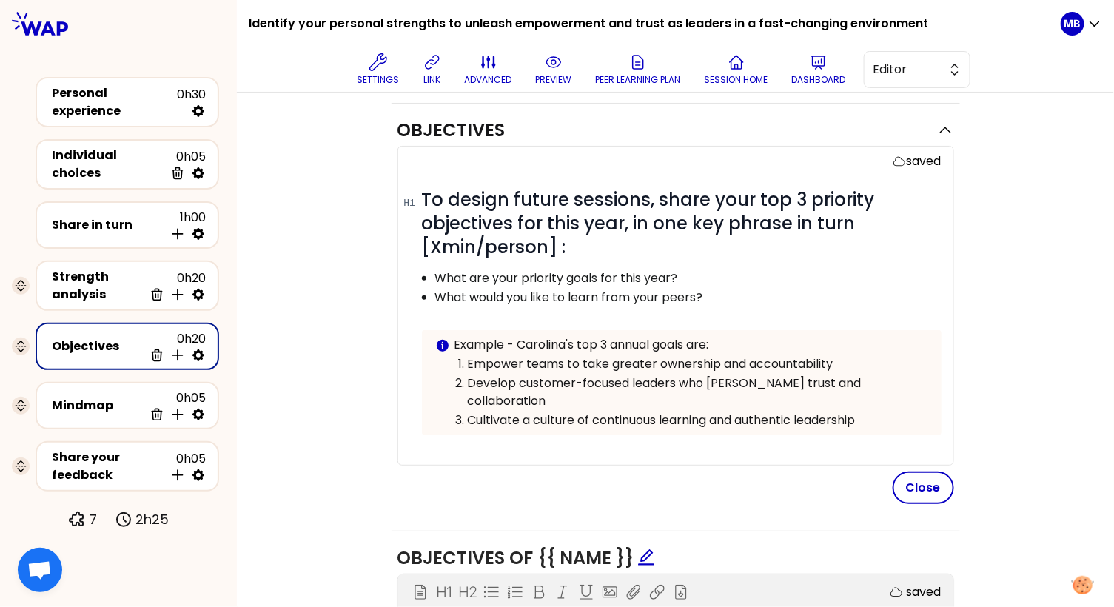
click at [583, 479] on div "Close" at bounding box center [675, 487] width 556 height 33
click at [565, 342] on p "Example - Carolina's top 3 annual goals are:" at bounding box center [691, 345] width 475 height 18
click at [505, 471] on div "Close" at bounding box center [675, 487] width 556 height 33
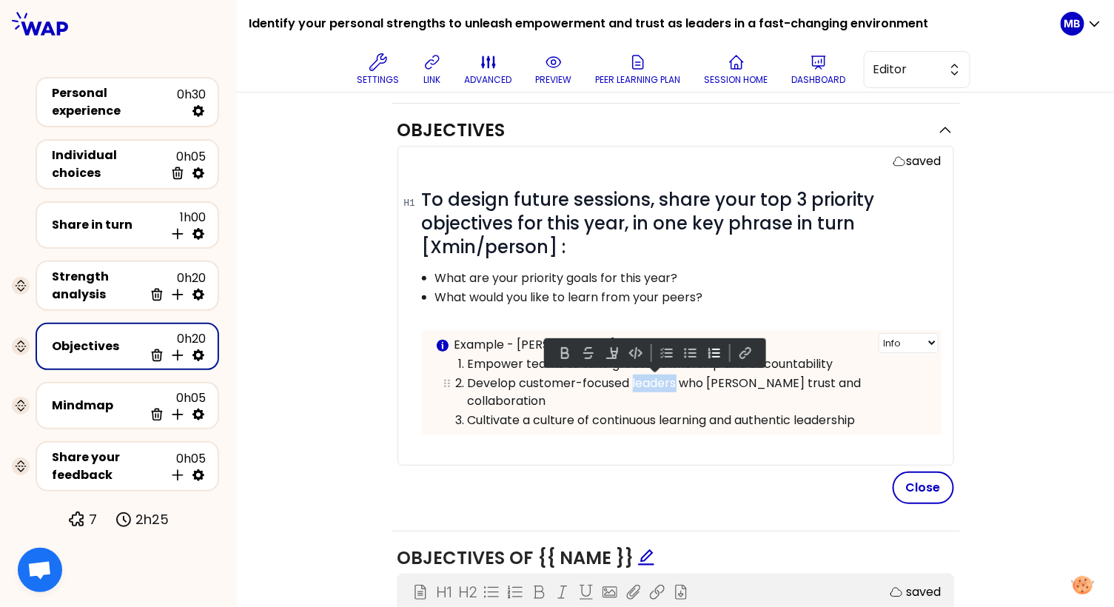
drag, startPoint x: 676, startPoint y: 383, endPoint x: 633, endPoint y: 384, distance: 42.9
click at [633, 384] on p "Develop customer-focused leaders who foster trust and collaboration" at bounding box center [698, 392] width 460 height 36
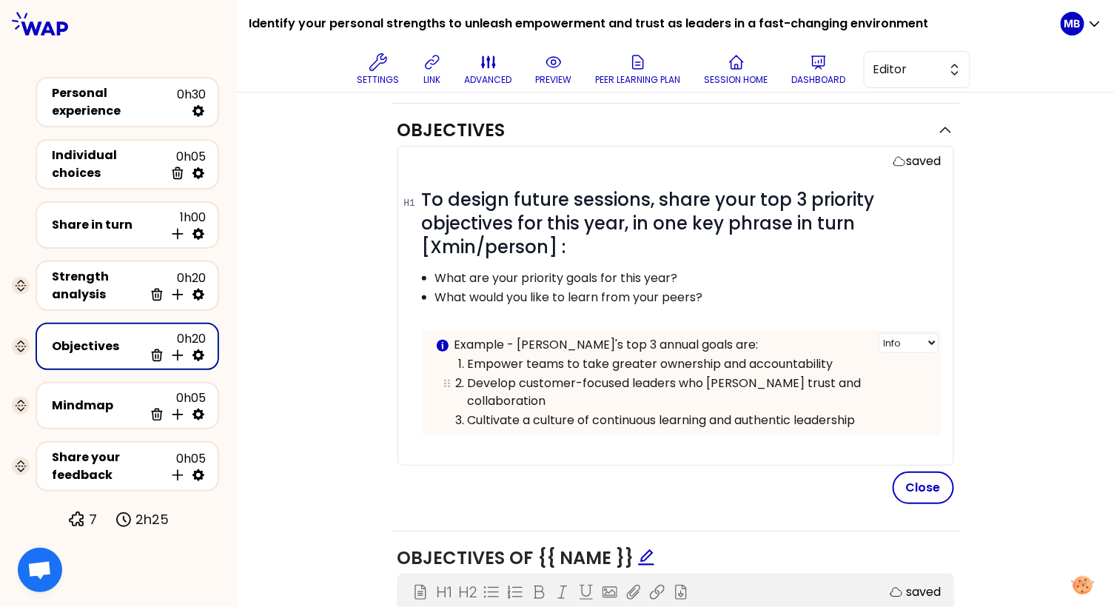
click at [546, 384] on p "Develop customer-focused leaders who foster trust and collaboration" at bounding box center [698, 392] width 460 height 36
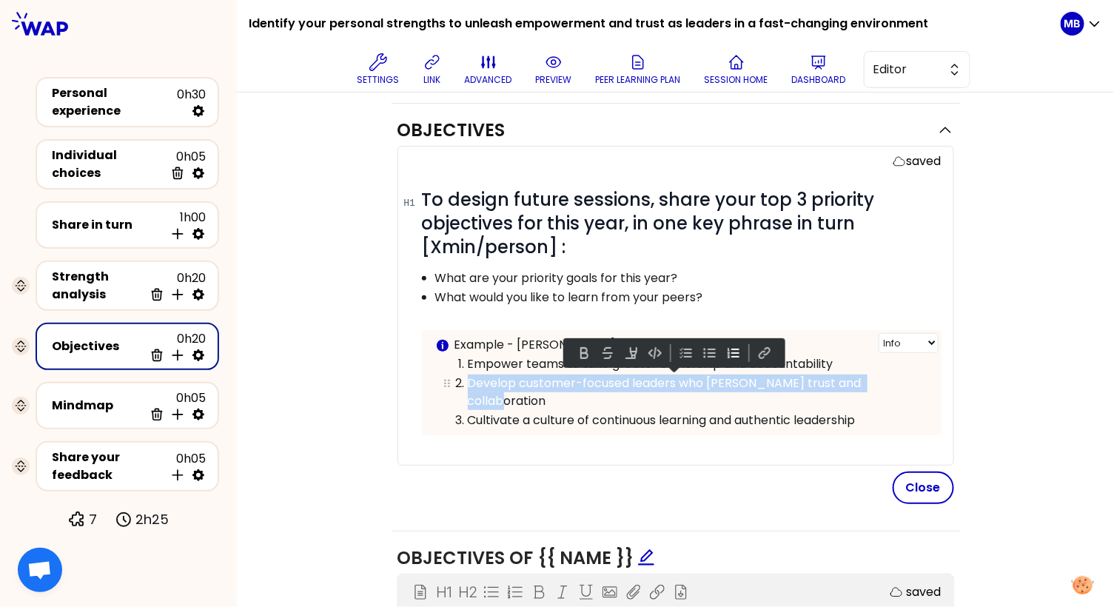
drag, startPoint x: 468, startPoint y: 378, endPoint x: 890, endPoint y: 380, distance: 421.7
click at [890, 380] on p "Develop customer-focused leaders who foster trust and collaboration" at bounding box center [698, 392] width 460 height 36
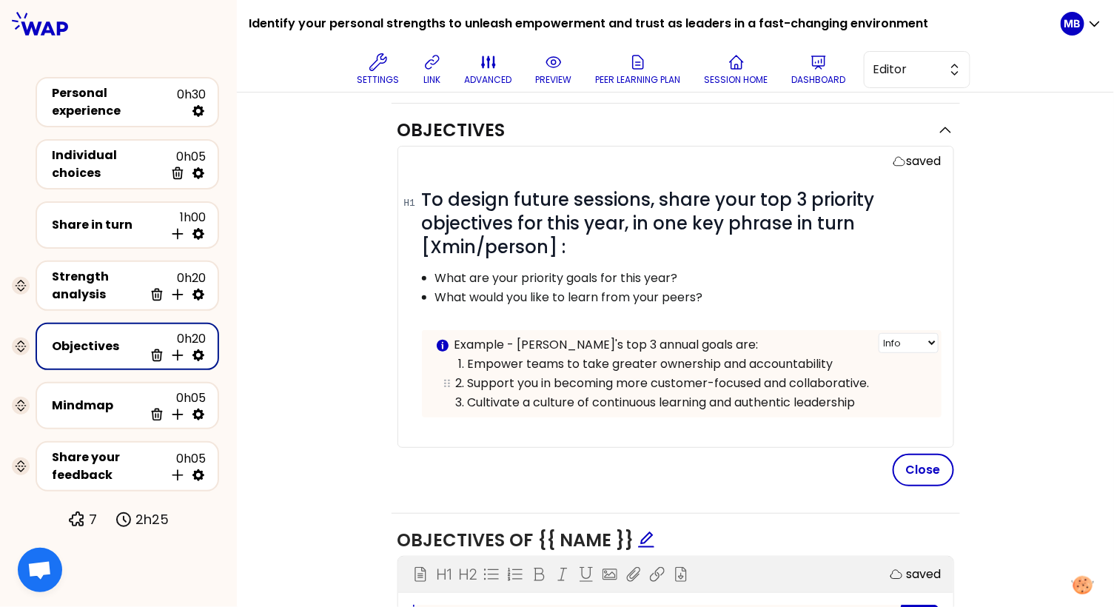
click at [537, 380] on p "Support you in becoming more customer-focused and collaborative." at bounding box center [698, 383] width 460 height 18
click at [893, 382] on p "Support teams in becoming more customer-focused and collaborative." at bounding box center [698, 383] width 460 height 18
click at [863, 400] on p "Cultivate a culture of continuous learning and authentic leadership" at bounding box center [698, 403] width 460 height 18
click at [802, 462] on div "Close" at bounding box center [675, 470] width 556 height 33
click at [914, 473] on button "Close" at bounding box center [922, 470] width 61 height 33
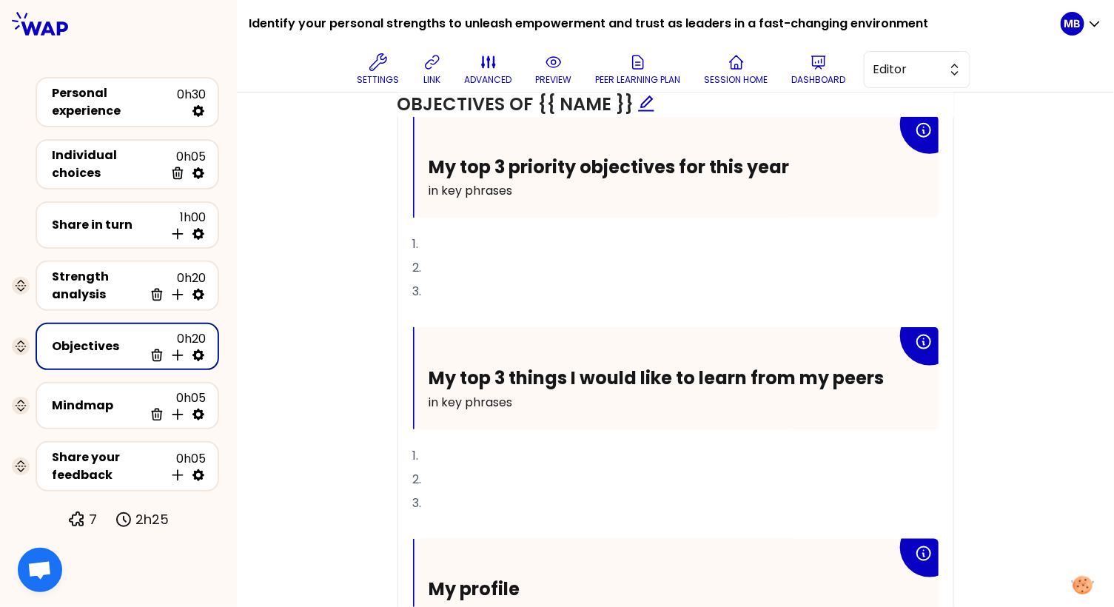
scroll to position [586, 0]
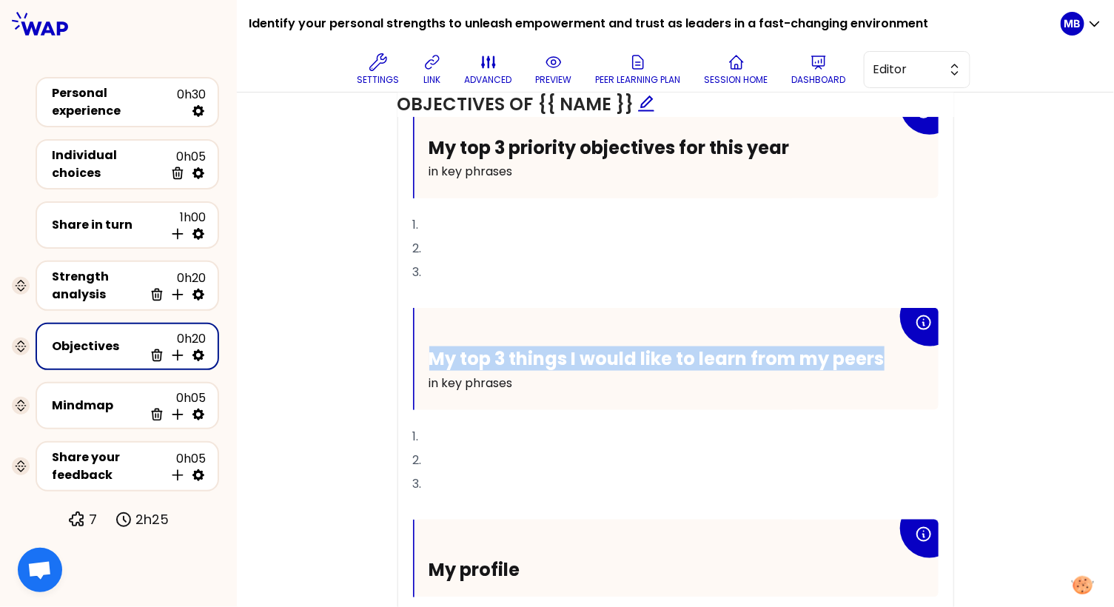
drag, startPoint x: 428, startPoint y: 357, endPoint x: 914, endPoint y: 359, distance: 486.1
click at [914, 359] on div "My top 3 things I would like to learn from my peers in key phrases" at bounding box center [676, 359] width 524 height 102
copy span "My top 3 things I would like to learn from my peers"
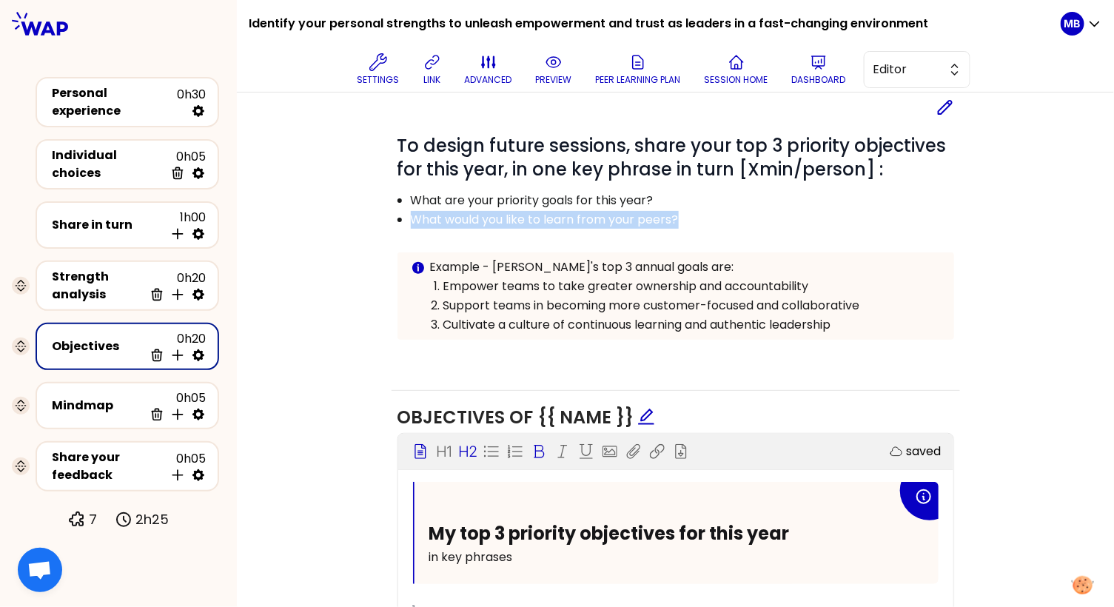
drag, startPoint x: 409, startPoint y: 215, endPoint x: 715, endPoint y: 222, distance: 305.7
click at [715, 222] on ul "What are your priority goals for this year? What would you like to learn from y…" at bounding box center [665, 209] width 574 height 38
copy p "What would you like to learn from your peers?"
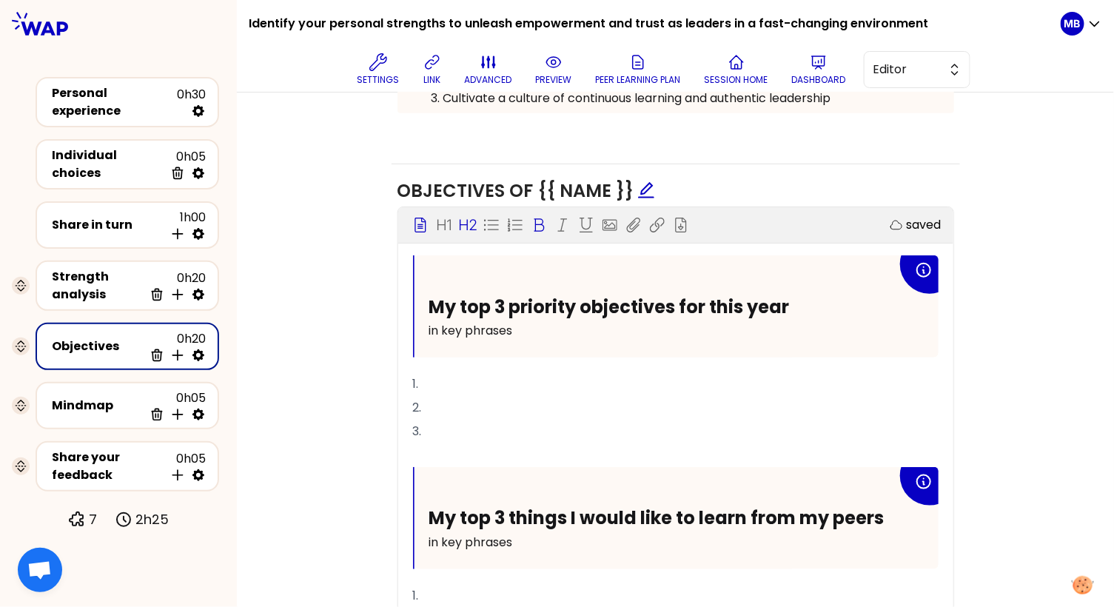
scroll to position [507, 0]
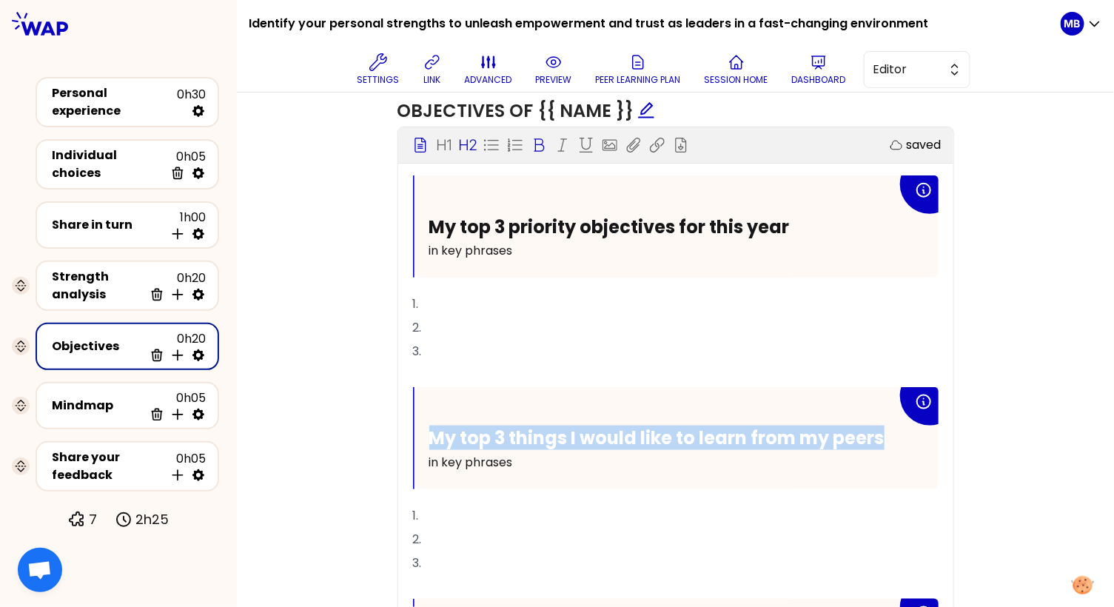
drag, startPoint x: 430, startPoint y: 430, endPoint x: 895, endPoint y: 433, distance: 464.7
click at [895, 433] on h2 "My top 3 things I would like to learn from my peers" at bounding box center [663, 437] width 468 height 23
drag, startPoint x: 849, startPoint y: 434, endPoint x: 428, endPoint y: 434, distance: 421.0
click at [429, 434] on h2 "My top 3 things I’d like to learn from my peers" at bounding box center [663, 437] width 468 height 23
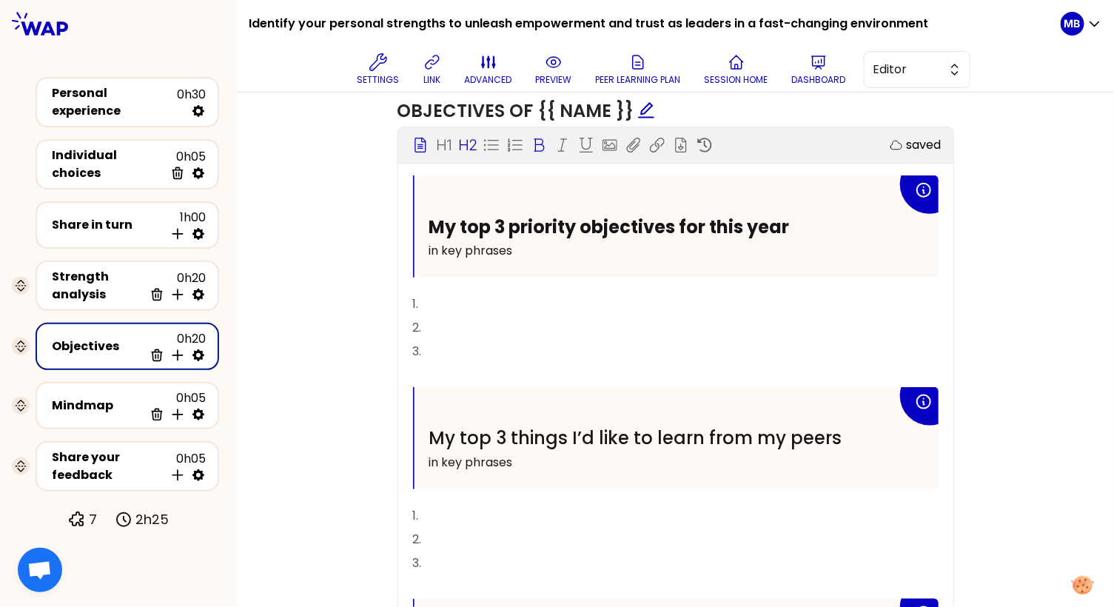
click at [538, 143] on icon at bounding box center [538, 145] width 15 height 15
click at [528, 394] on div "My top 3 things I’d like to learn from my peers in key phrases" at bounding box center [676, 438] width 524 height 102
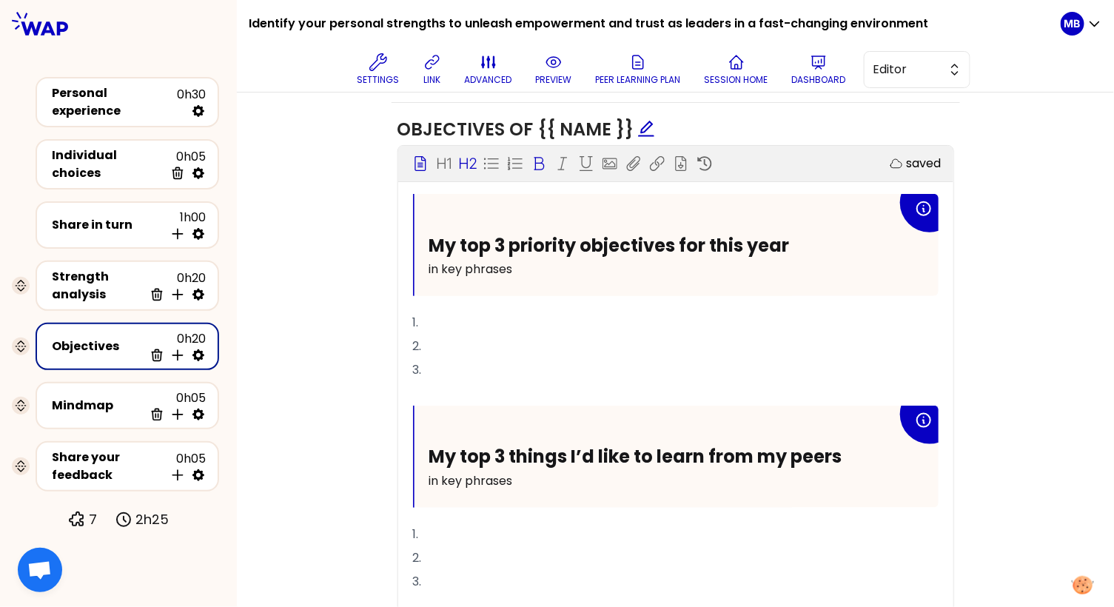
scroll to position [515, 0]
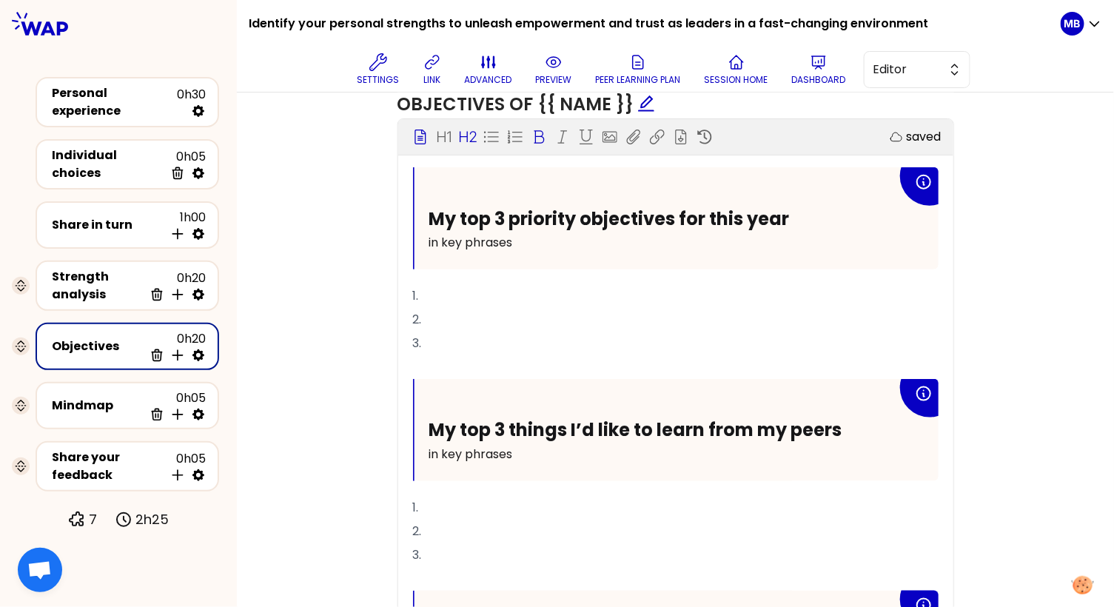
click at [556, 451] on p "in key phrases" at bounding box center [663, 454] width 468 height 24
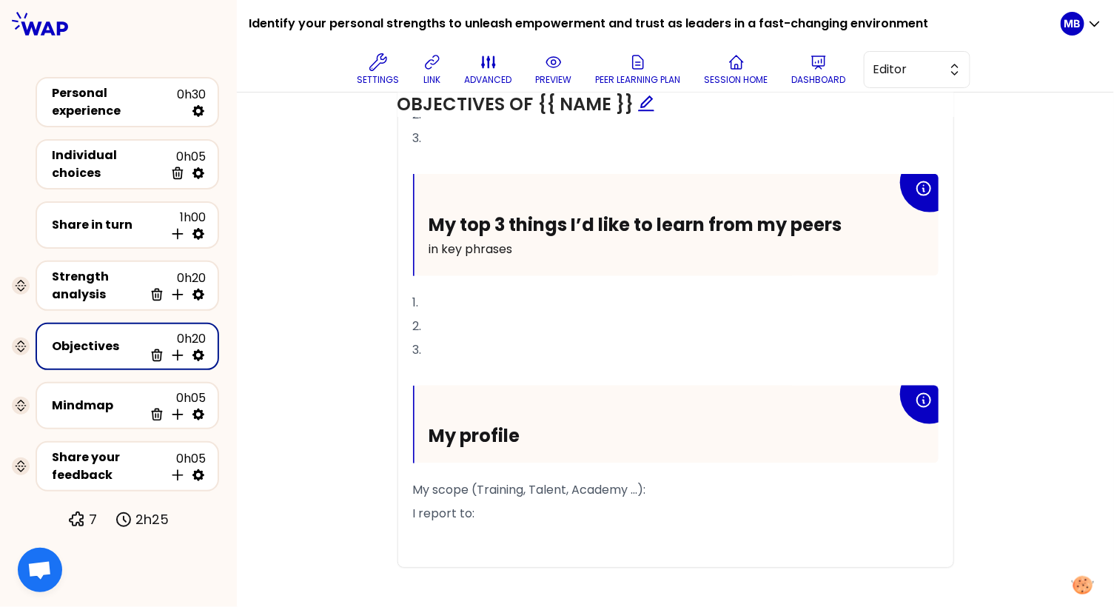
scroll to position [732, 0]
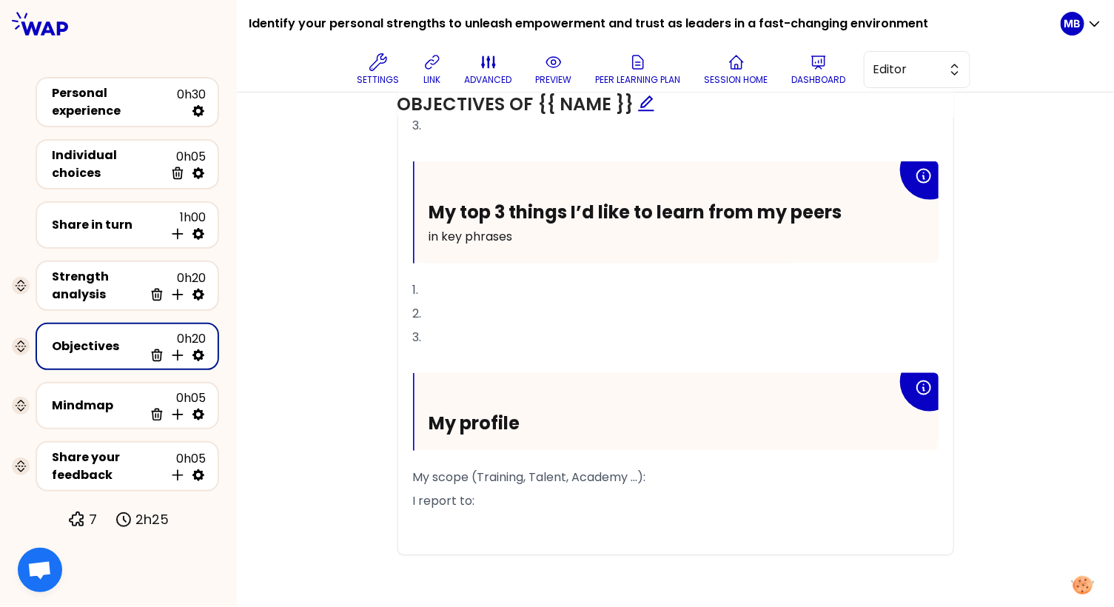
click at [536, 494] on p "I report to:" at bounding box center [675, 501] width 525 height 24
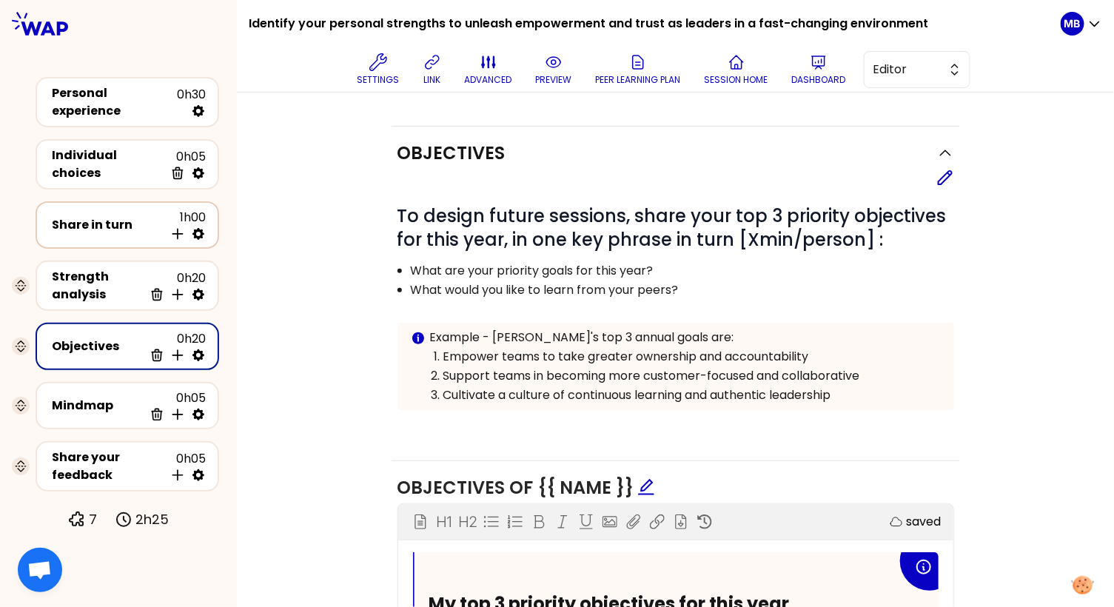
scroll to position [82, 0]
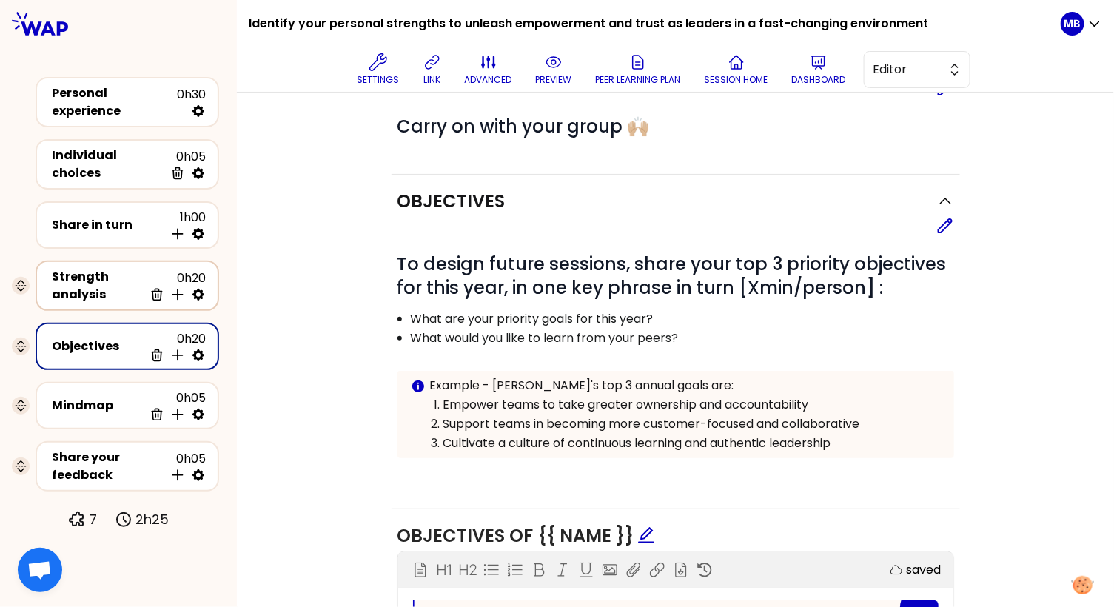
click at [75, 268] on div "Strength analysis" at bounding box center [98, 286] width 92 height 36
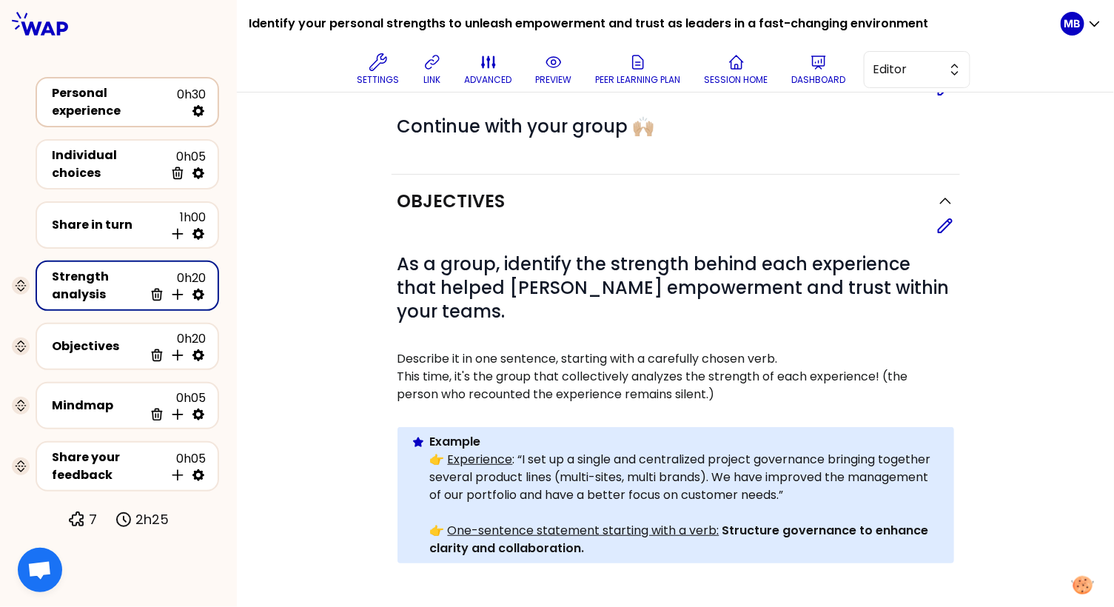
click at [95, 107] on div "Personal experience" at bounding box center [114, 102] width 125 height 36
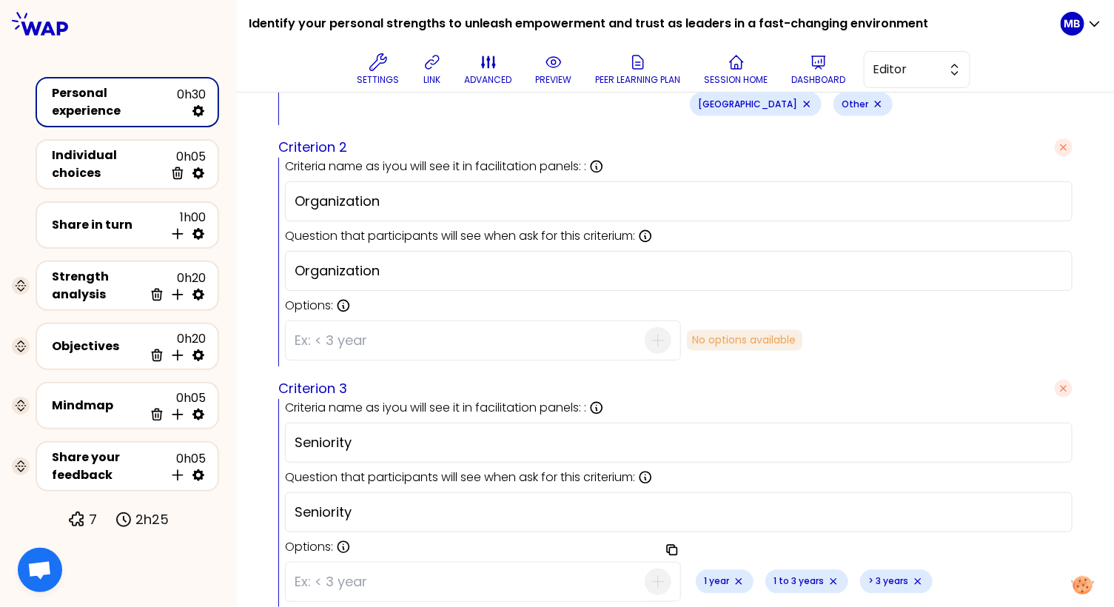
scroll to position [846, 0]
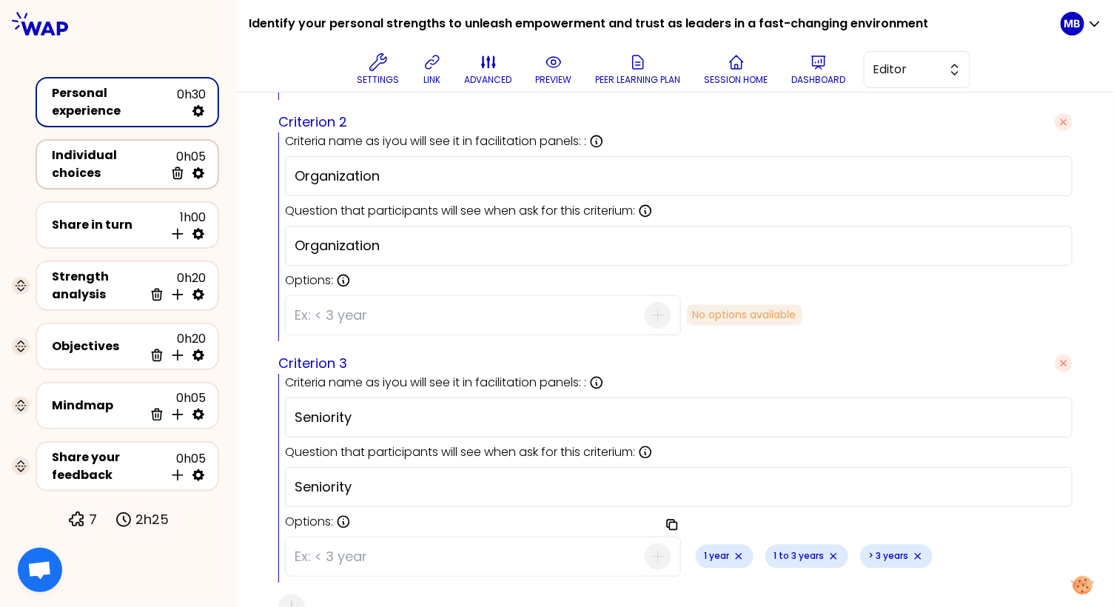
click at [93, 154] on div "Individual choices" at bounding box center [108, 164] width 112 height 36
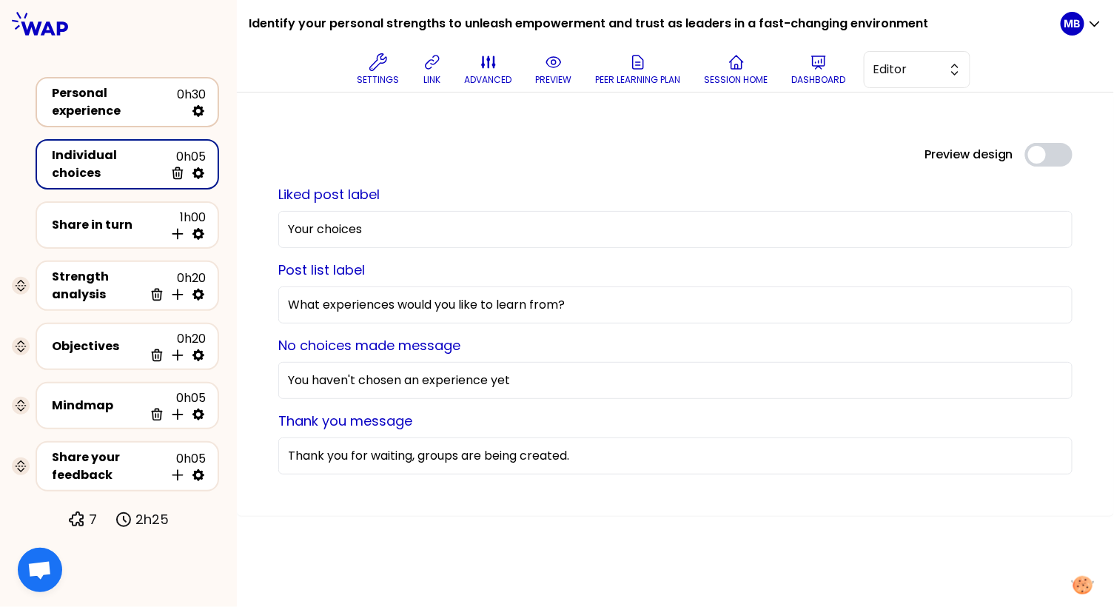
click at [148, 106] on div "Personal experience" at bounding box center [114, 102] width 125 height 36
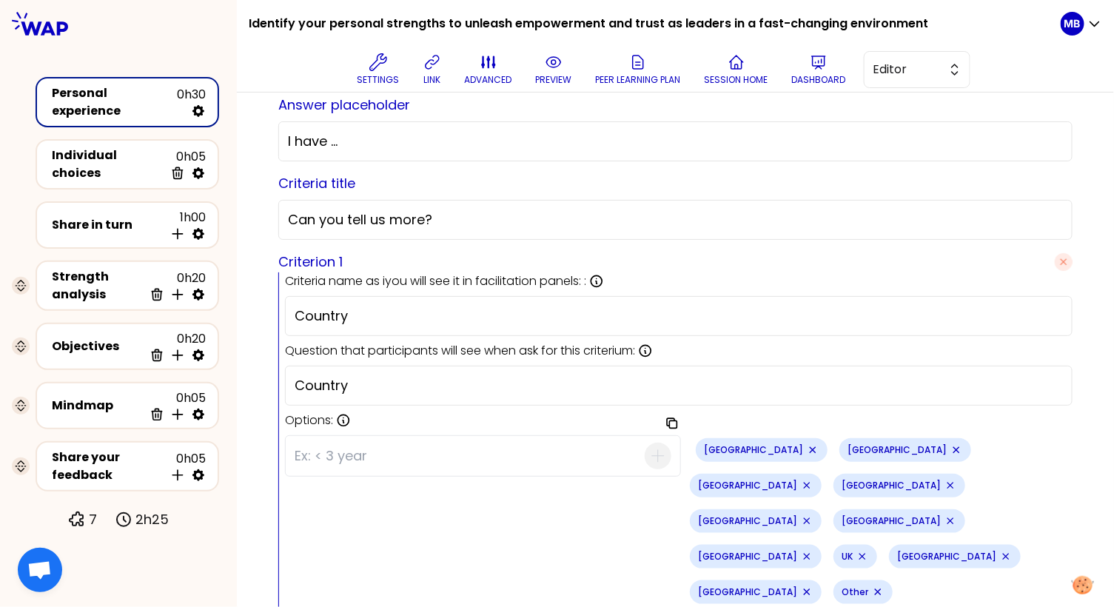
scroll to position [465, 0]
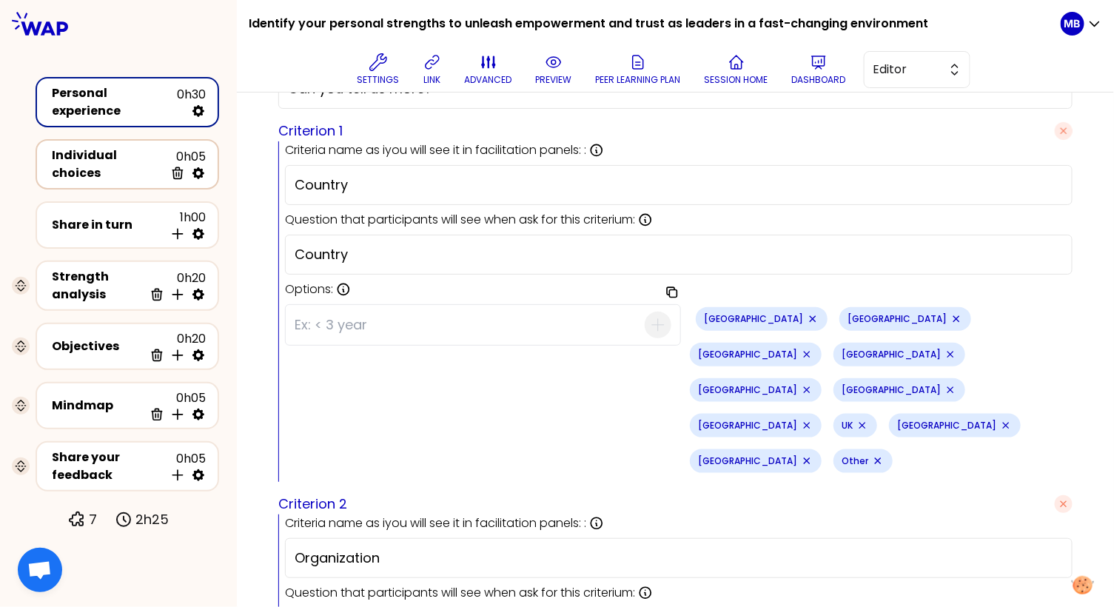
click at [101, 169] on div "Individual choices 0h05 Delete" at bounding box center [127, 164] width 157 height 36
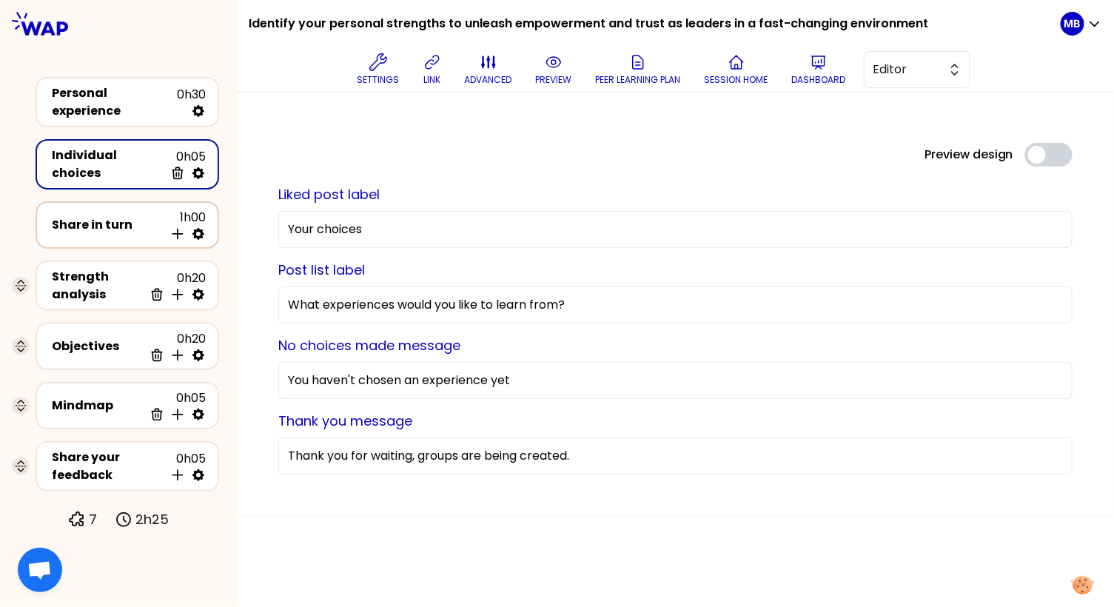
click at [144, 219] on div "Share in turn" at bounding box center [108, 225] width 112 height 18
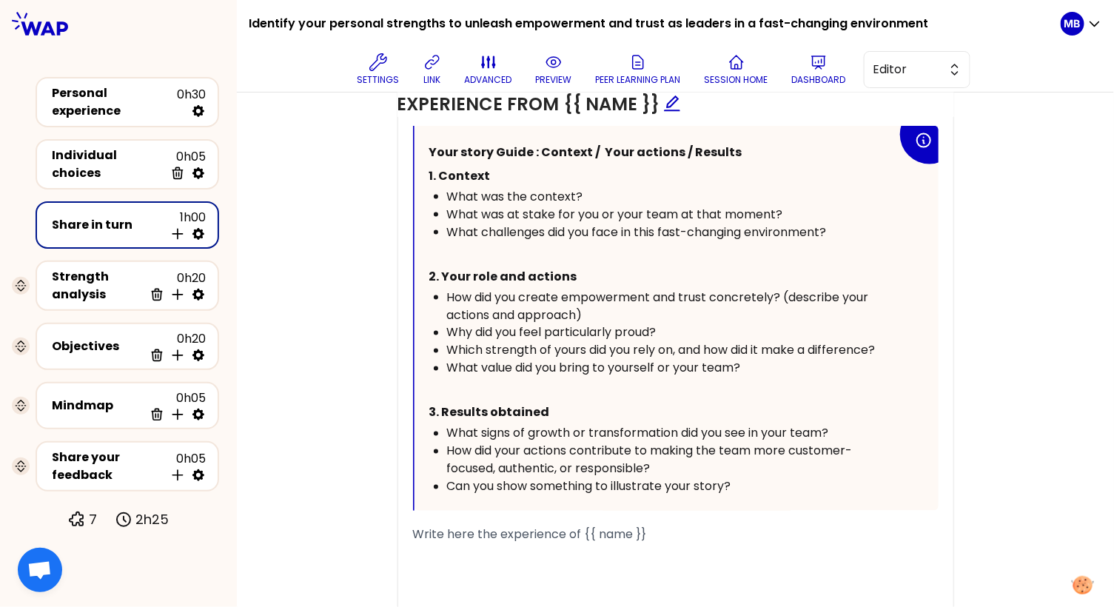
scroll to position [809, 0]
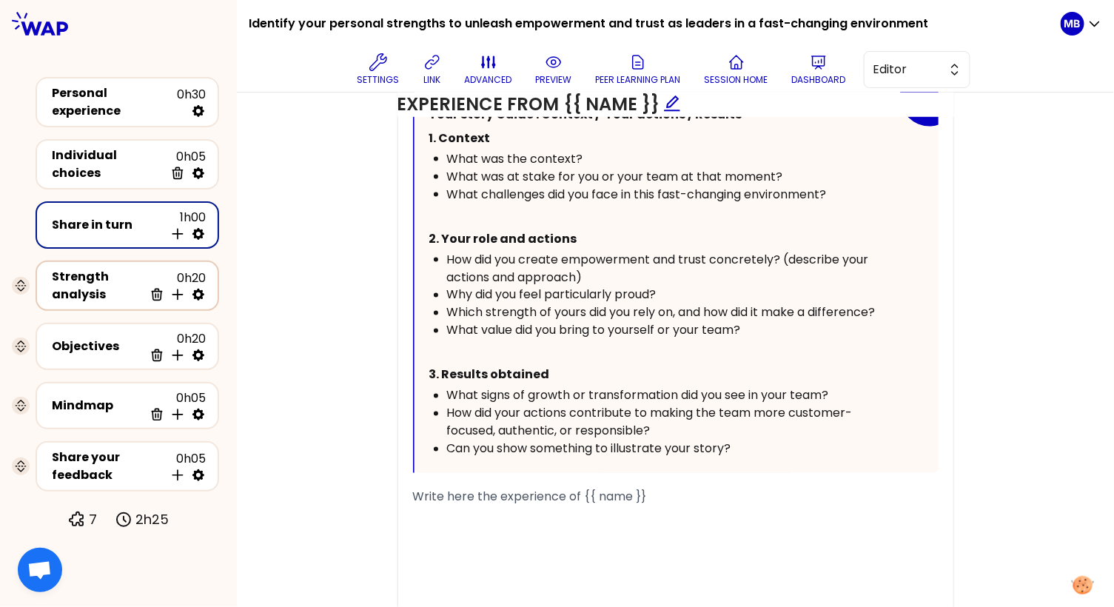
click at [115, 286] on div "Strength analysis" at bounding box center [98, 286] width 92 height 36
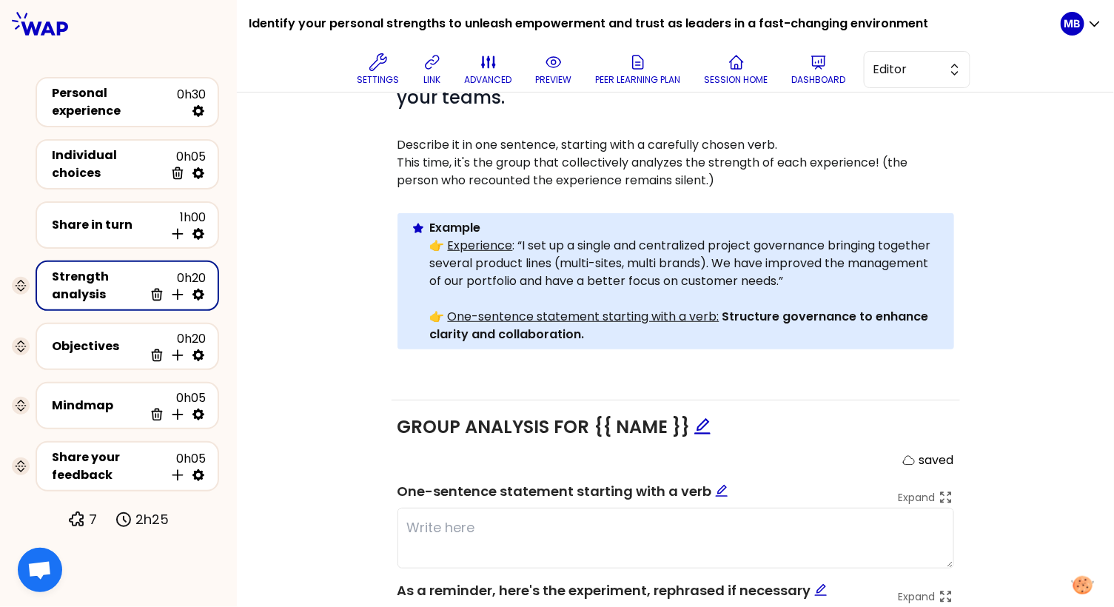
scroll to position [385, 0]
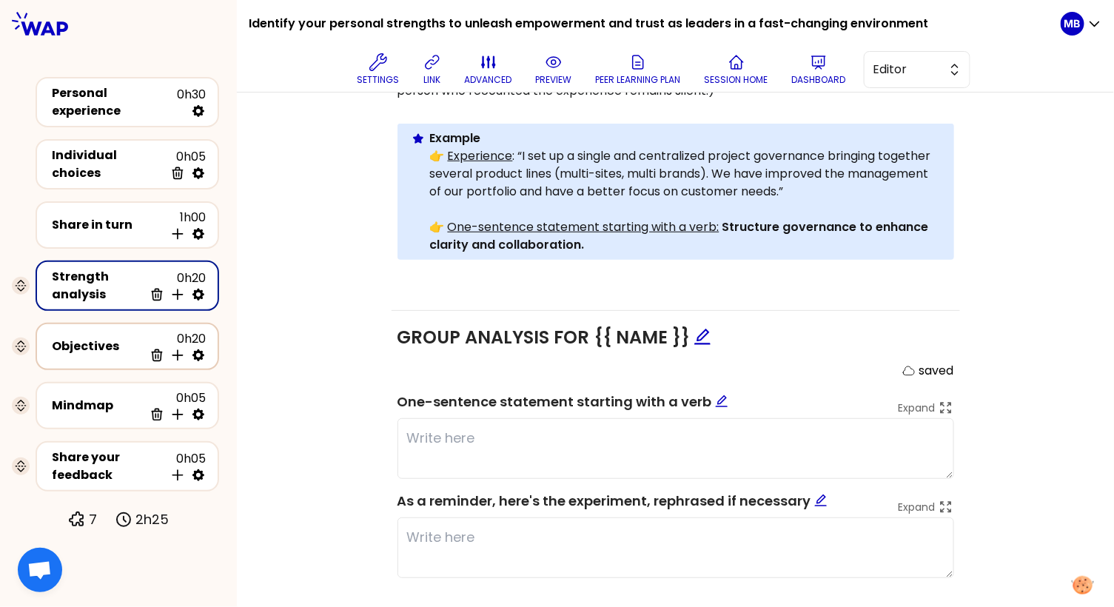
click at [139, 353] on div "Objectives 0h20 Delete Insert activity below" at bounding box center [127, 346] width 157 height 33
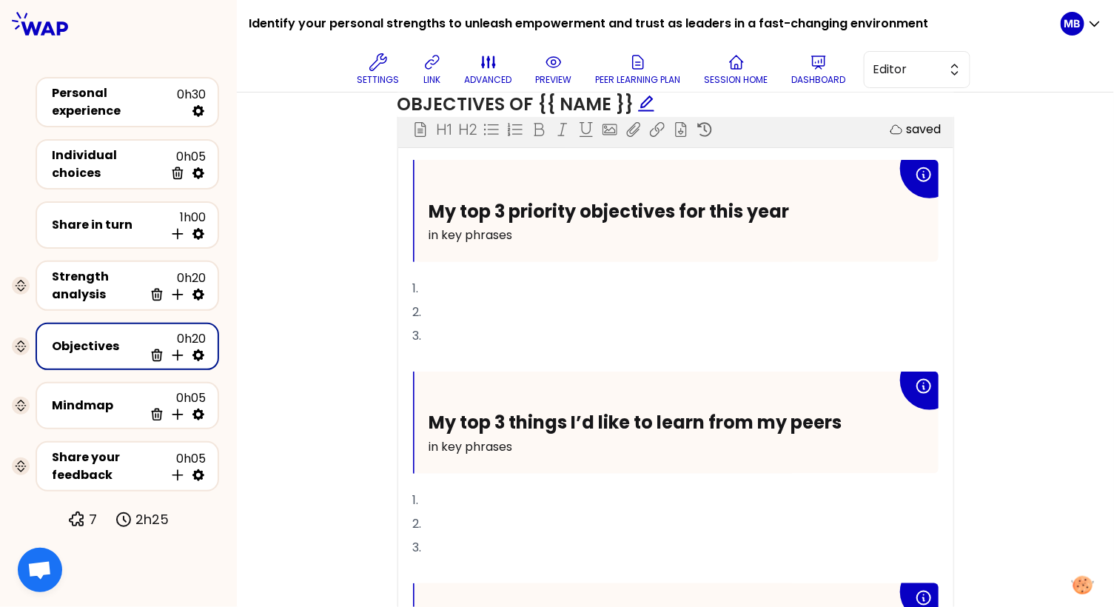
scroll to position [732, 0]
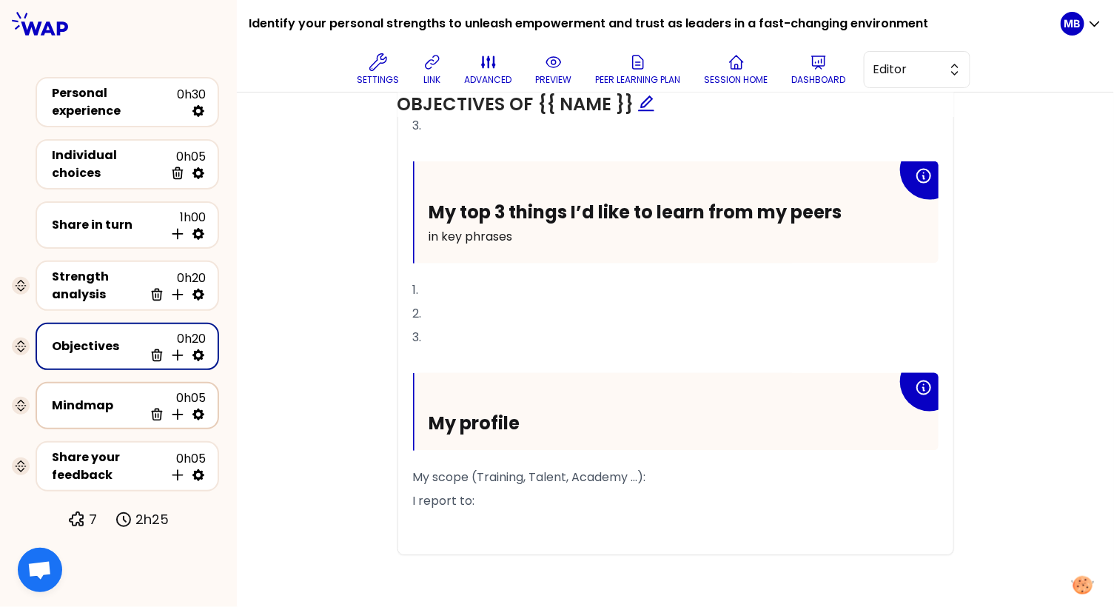
click at [124, 397] on div "Mindmap" at bounding box center [98, 406] width 92 height 18
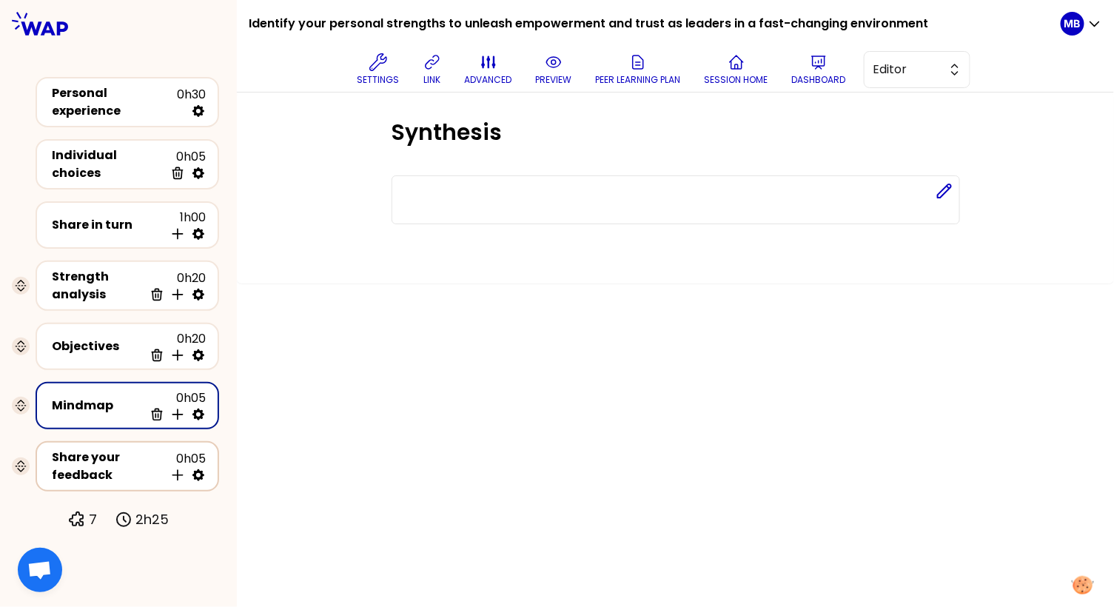
click at [122, 461] on div "Share your feedback" at bounding box center [108, 466] width 112 height 36
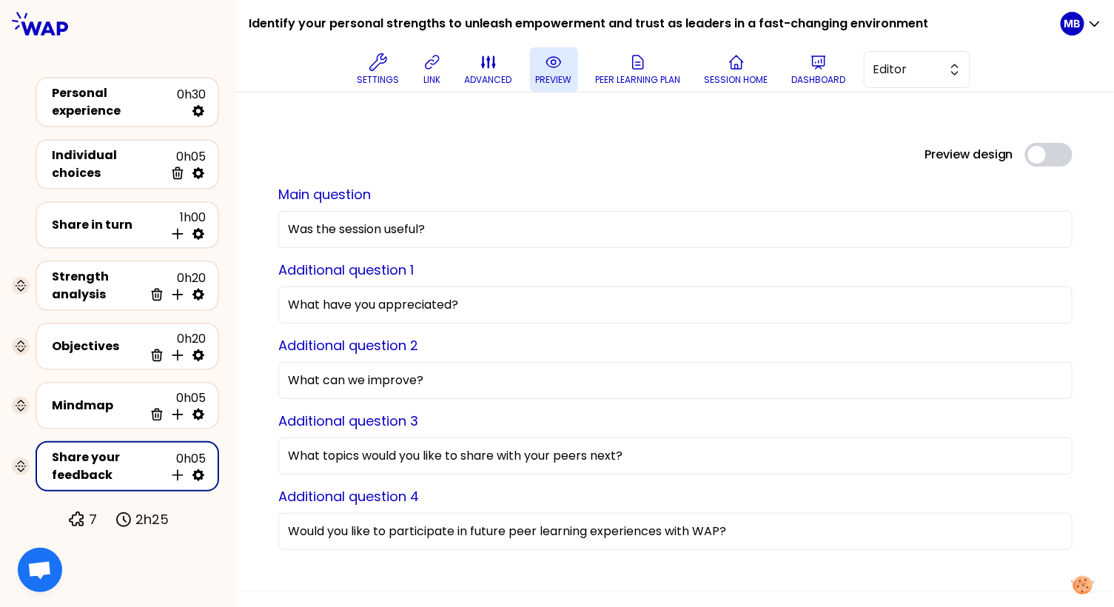
click at [547, 77] on p "preview" at bounding box center [554, 80] width 36 height 12
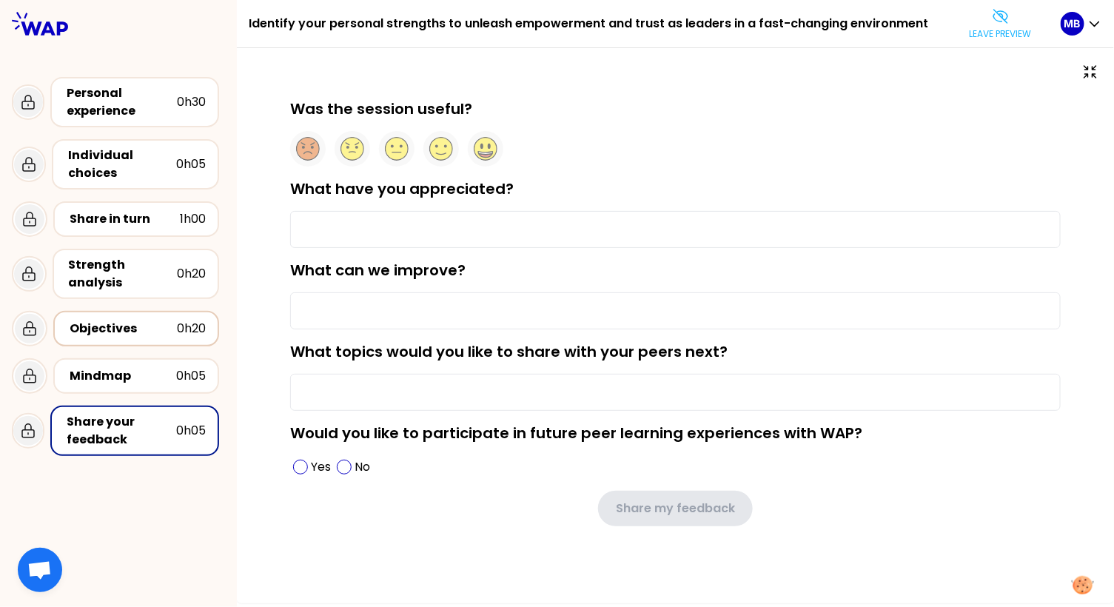
click at [142, 323] on div "Objectives" at bounding box center [123, 329] width 107 height 18
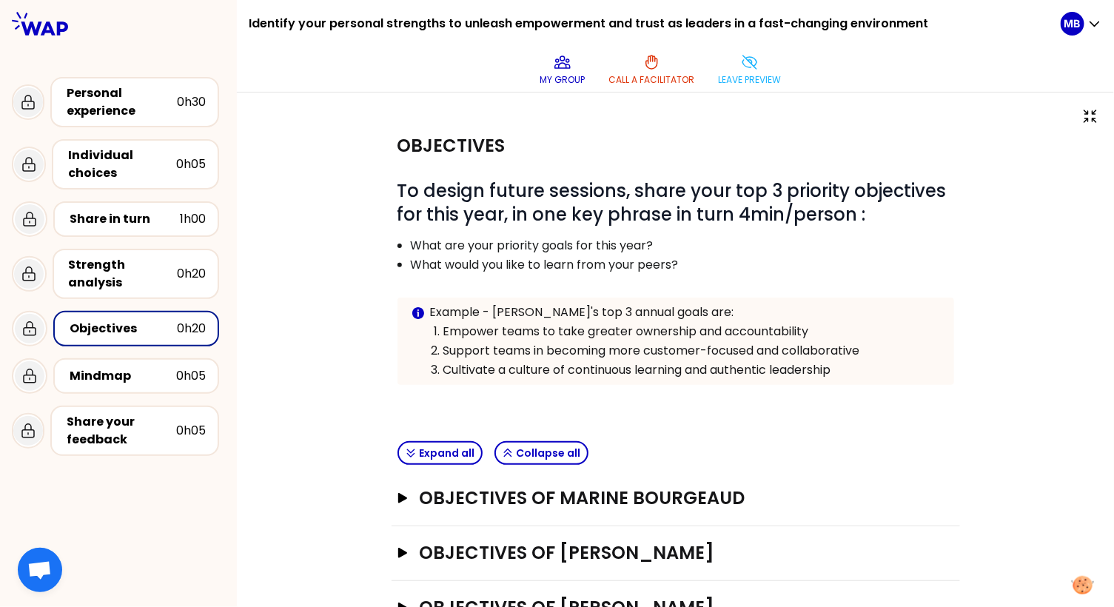
scroll to position [161, 0]
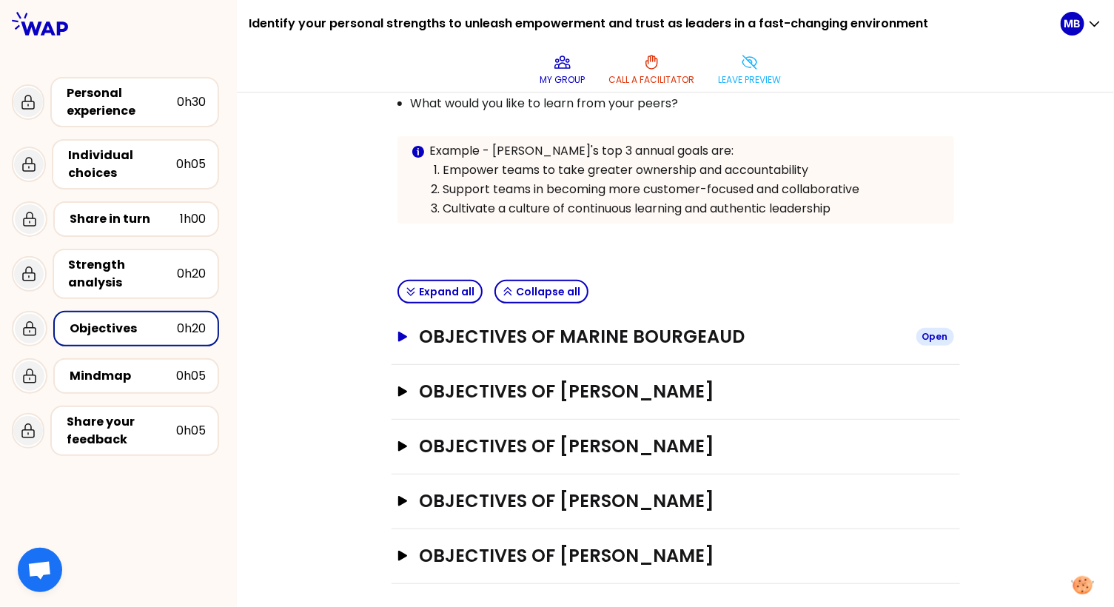
click at [404, 343] on button "Objectives of Marine Bourgeaud Open" at bounding box center [675, 337] width 556 height 24
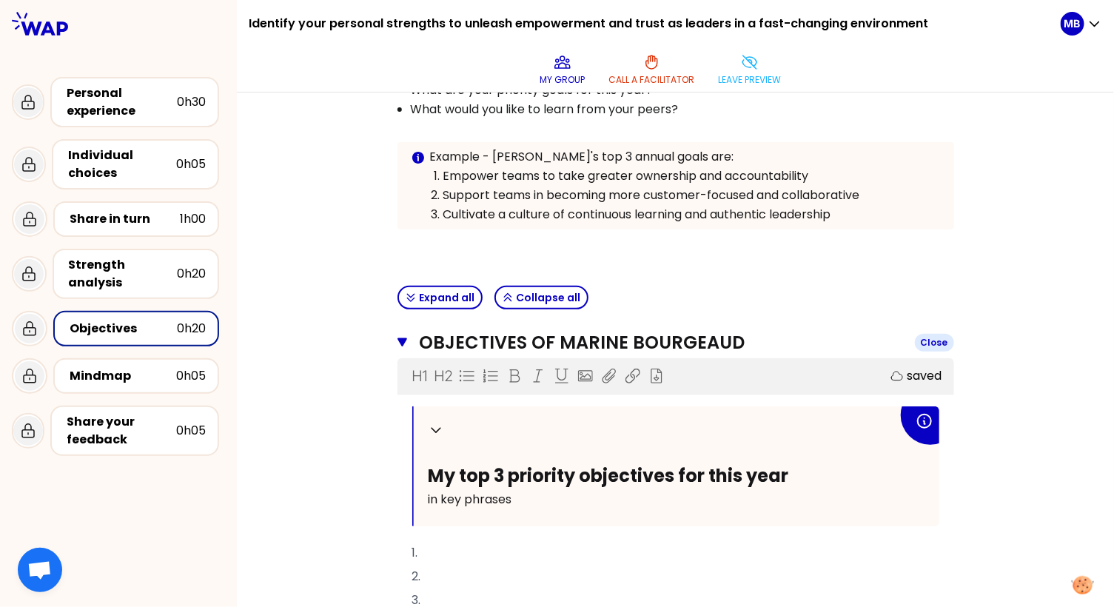
scroll to position [47, 0]
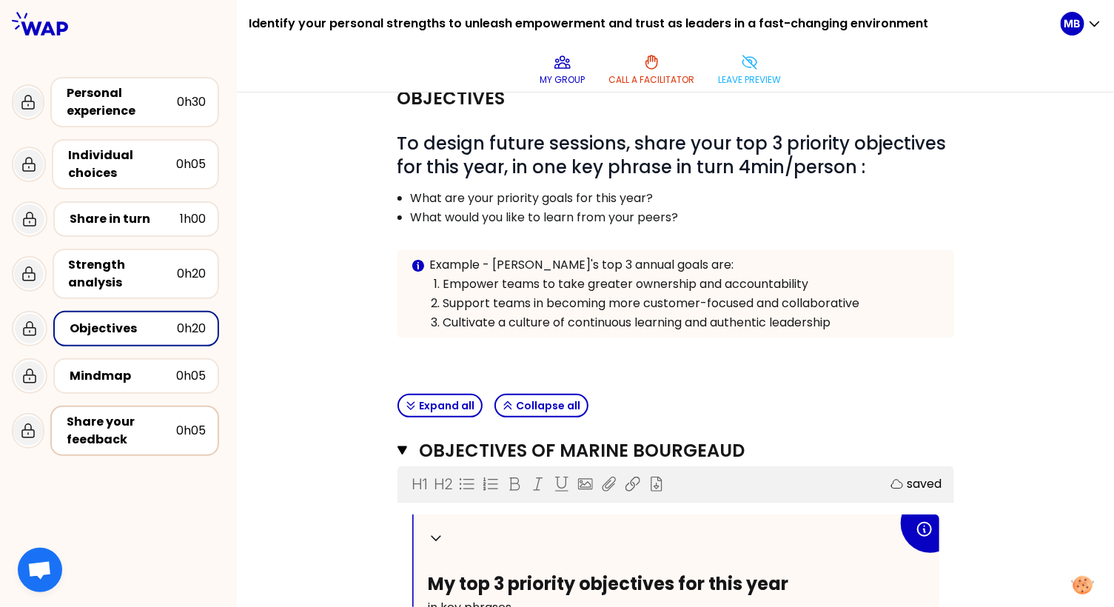
click at [124, 420] on div "Share your feedback" at bounding box center [122, 431] width 110 height 36
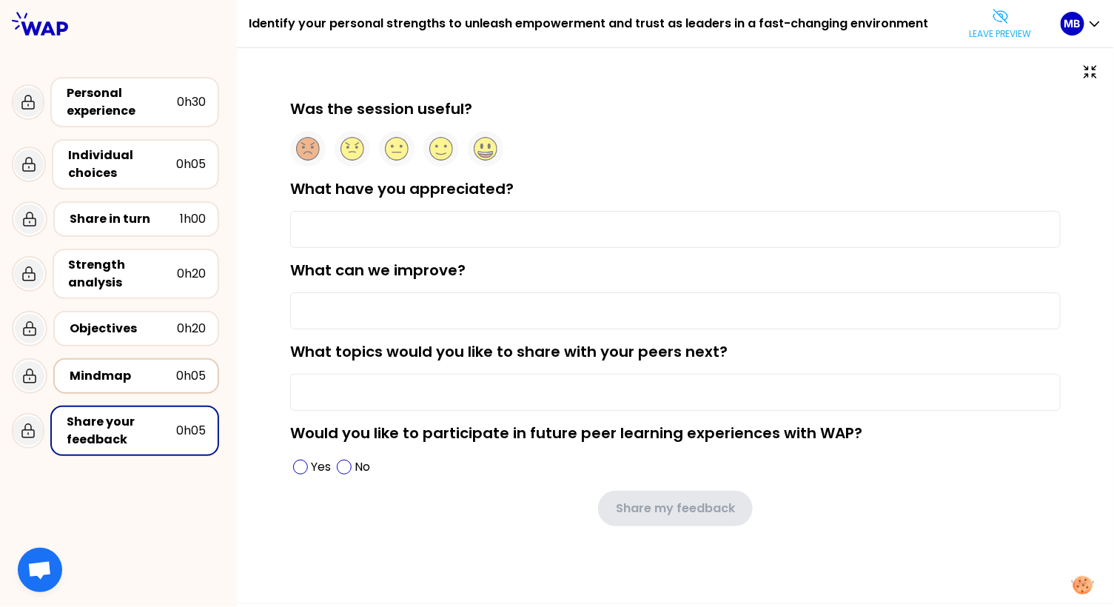
click at [121, 369] on div "Mindmap" at bounding box center [123, 376] width 107 height 18
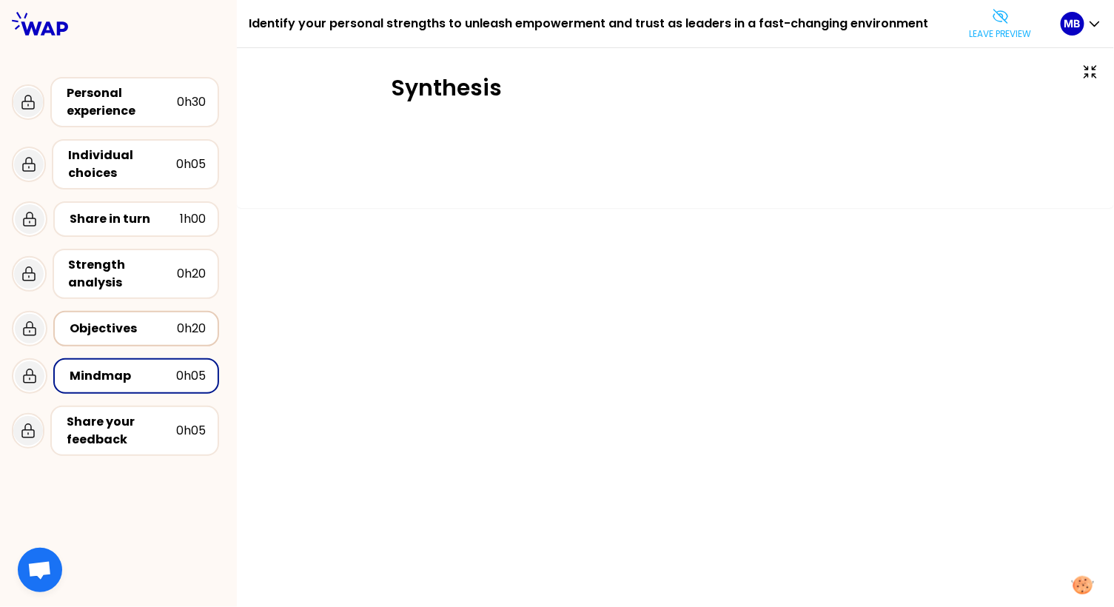
click at [116, 329] on div "Objectives" at bounding box center [123, 329] width 107 height 18
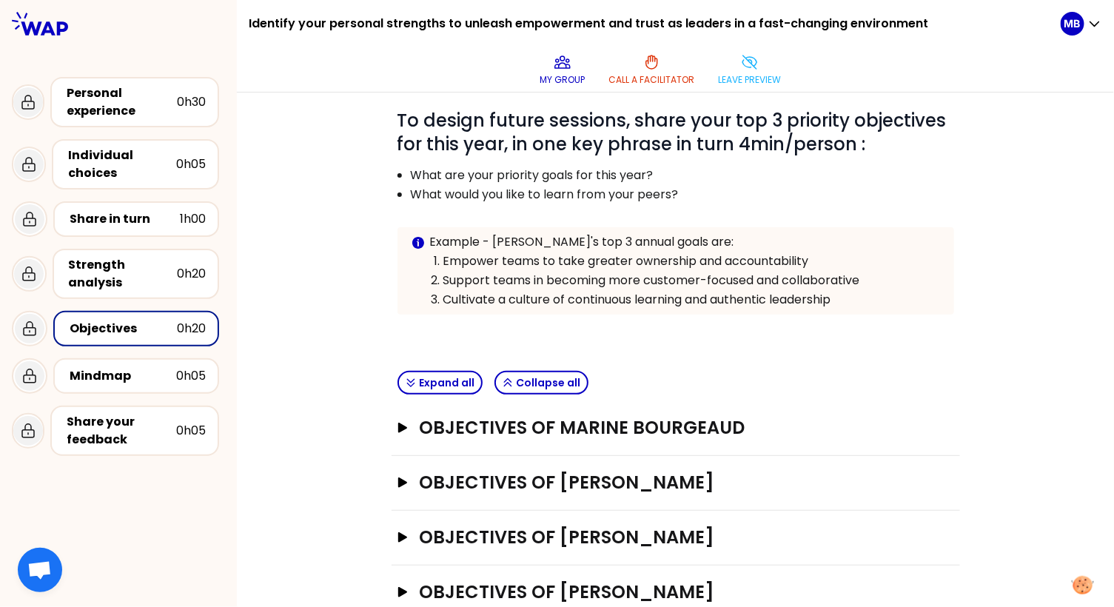
scroll to position [161, 0]
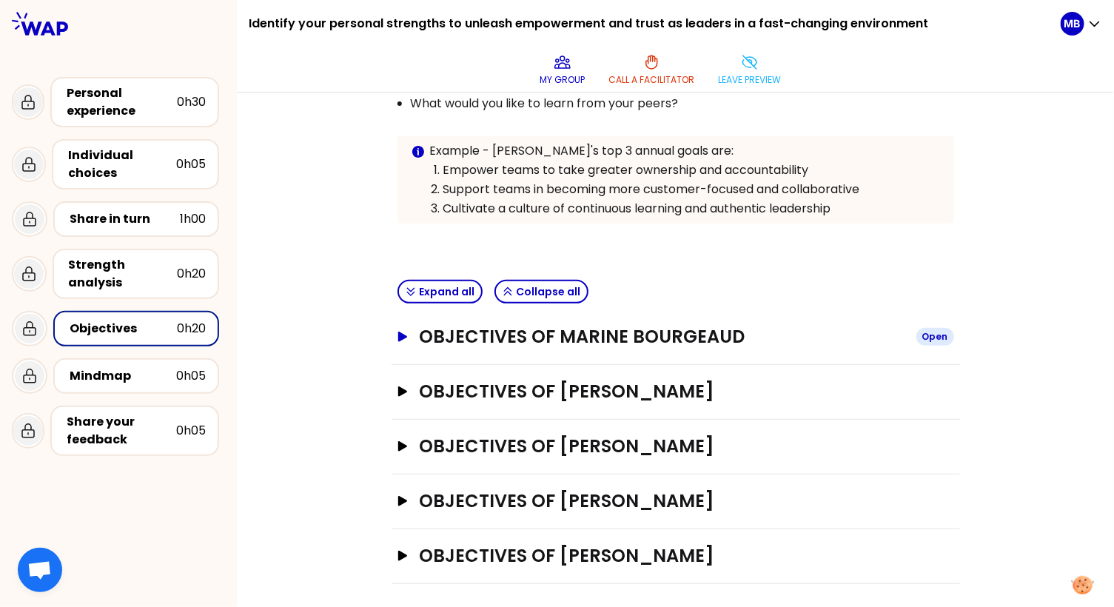
click at [400, 339] on button "Objectives of Marine Bourgeaud Open" at bounding box center [675, 337] width 556 height 24
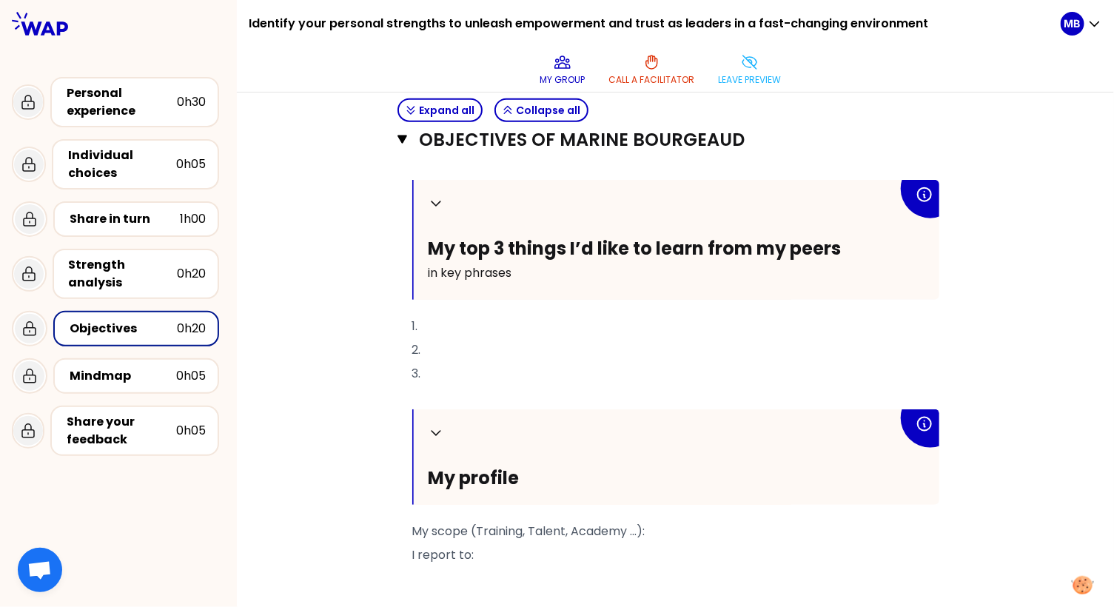
scroll to position [502, 0]
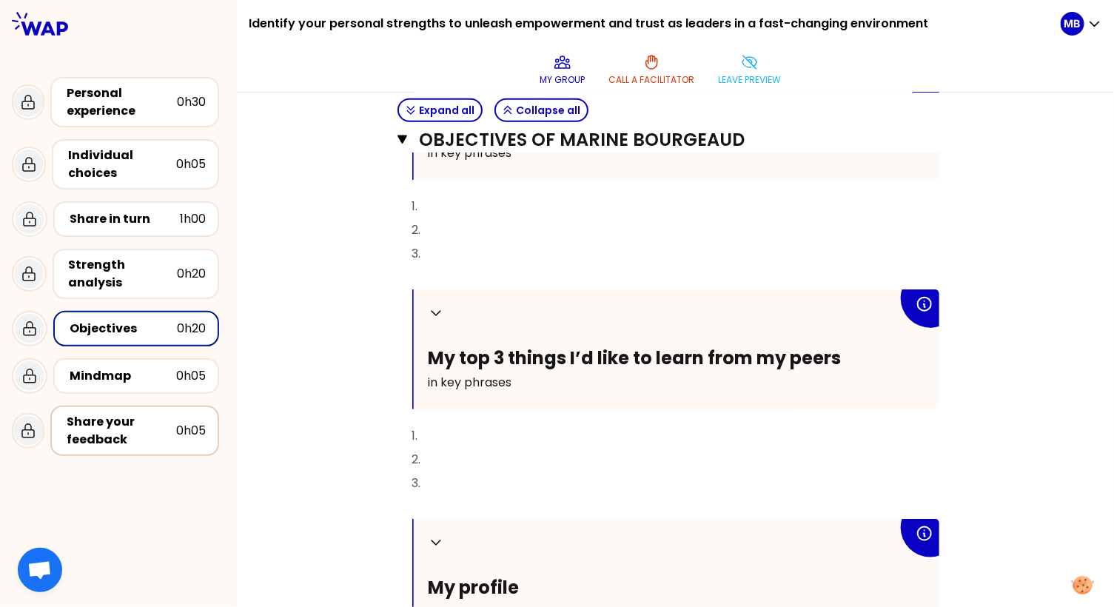
click at [84, 443] on div "Share your feedback" at bounding box center [122, 431] width 110 height 36
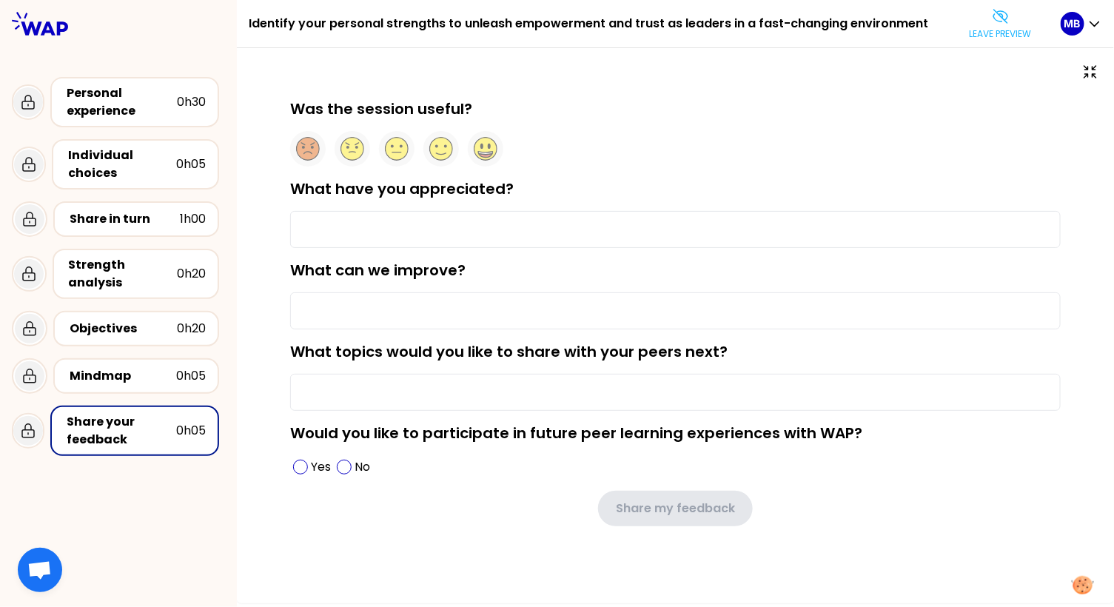
drag, startPoint x: 292, startPoint y: 348, endPoint x: 753, endPoint y: 343, distance: 461.0
click at [753, 343] on div "What topics would you like to share with your peers next?" at bounding box center [675, 376] width 770 height 70
copy label "What topics would you like to share with your peers next?"
click at [94, 103] on div "Personal experience" at bounding box center [122, 102] width 110 height 36
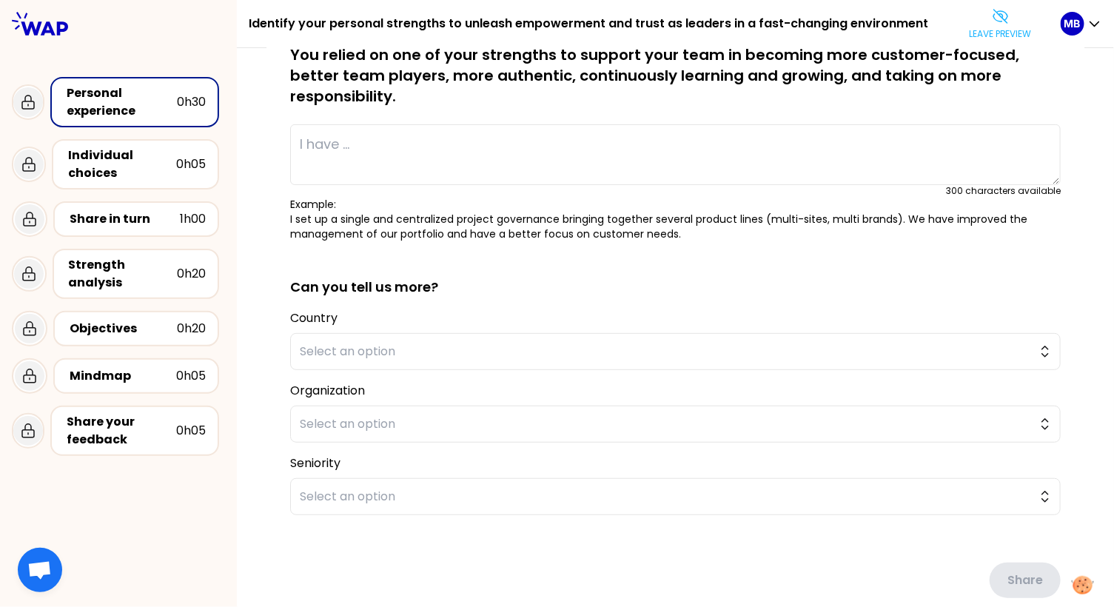
scroll to position [169, 0]
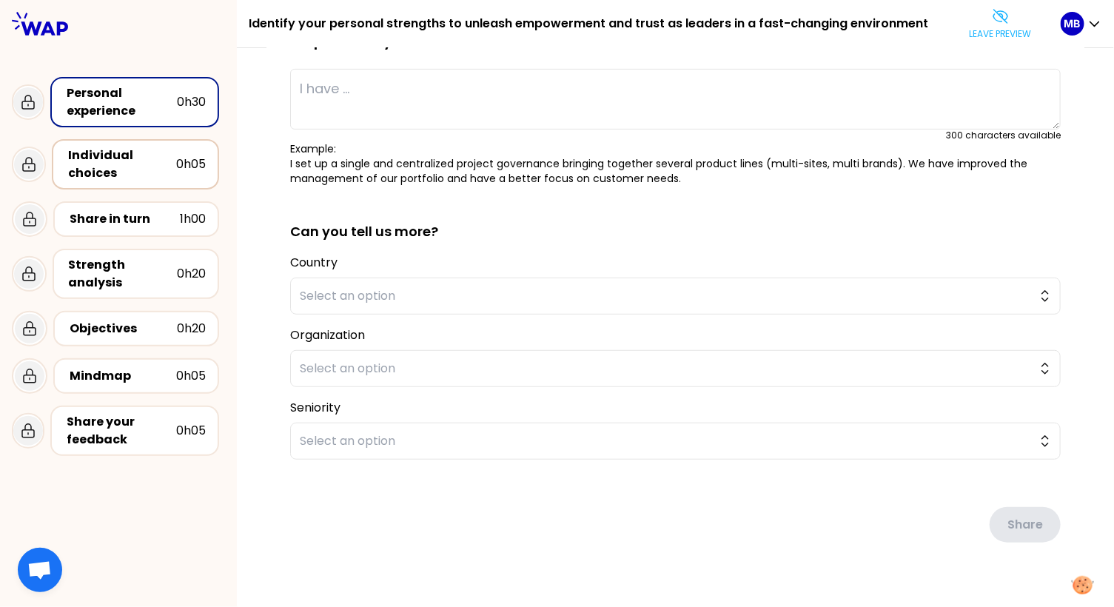
click at [141, 177] on div "Individual choices" at bounding box center [122, 164] width 108 height 36
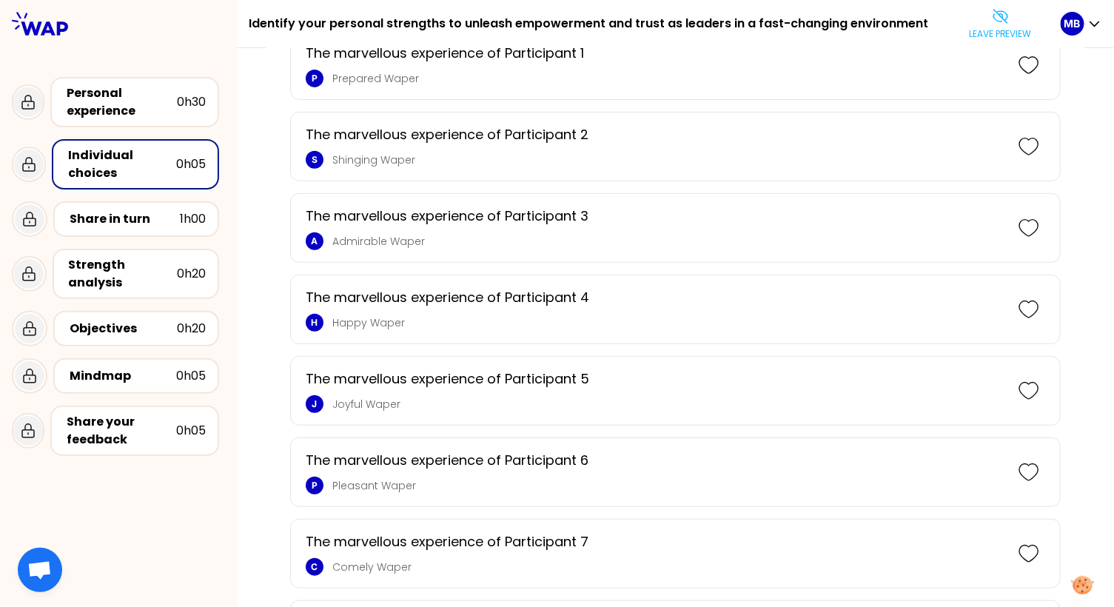
scroll to position [582, 0]
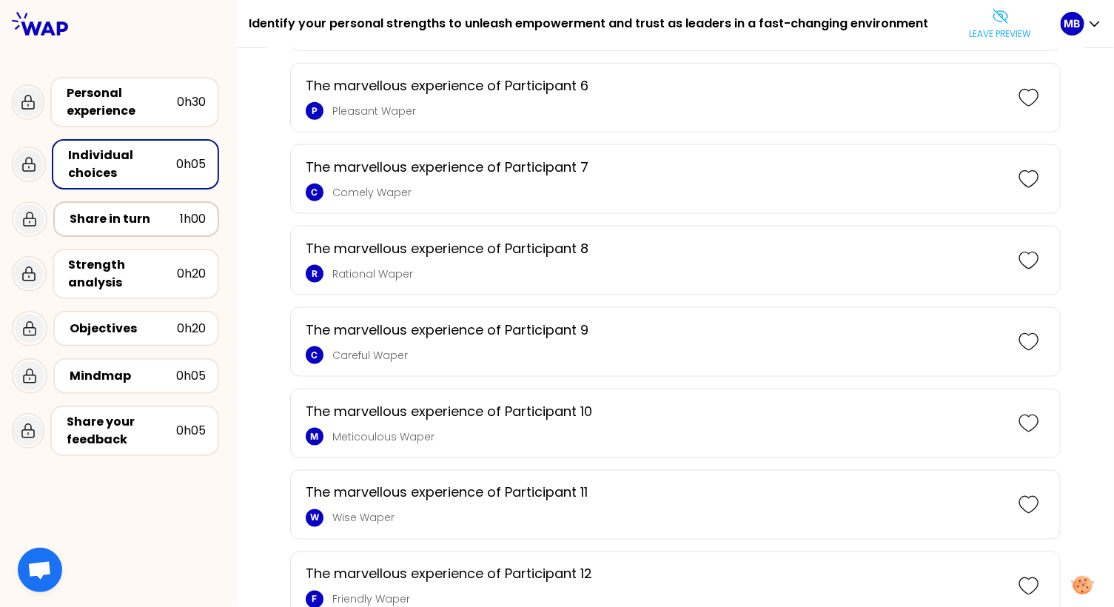
click at [107, 213] on div "Share in turn" at bounding box center [125, 219] width 110 height 18
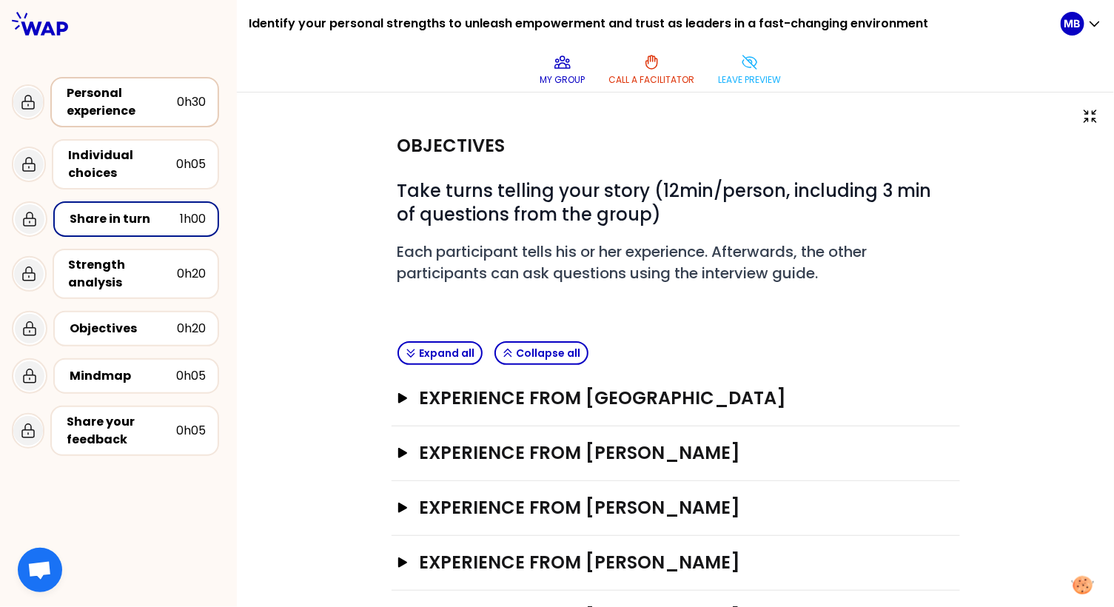
click at [178, 92] on div "Personal experience 0h30" at bounding box center [135, 102] width 142 height 36
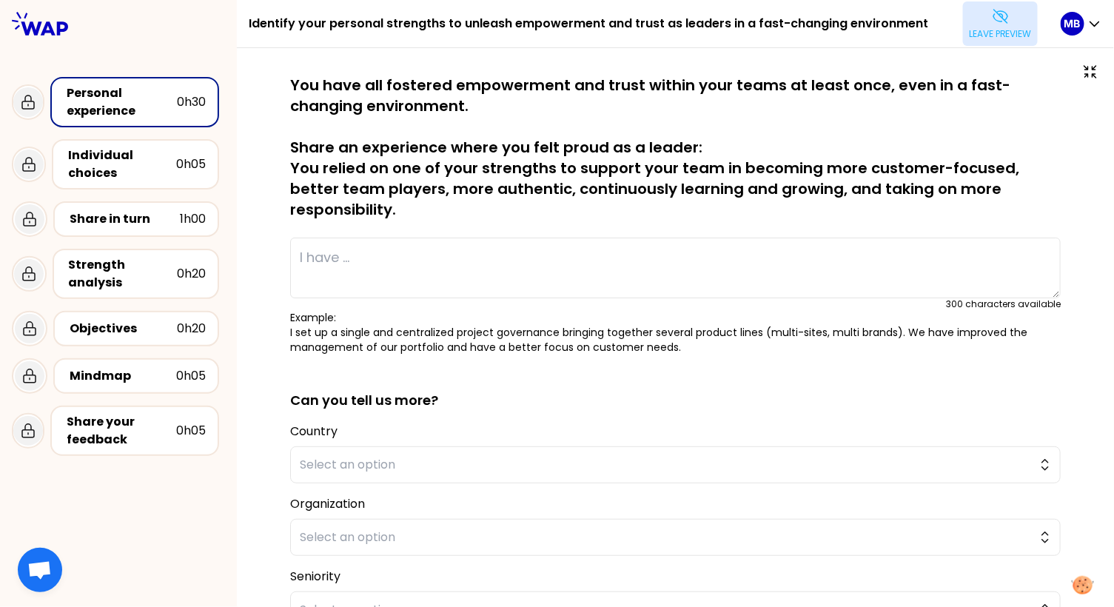
click at [994, 33] on p "Leave preview" at bounding box center [1000, 34] width 63 height 12
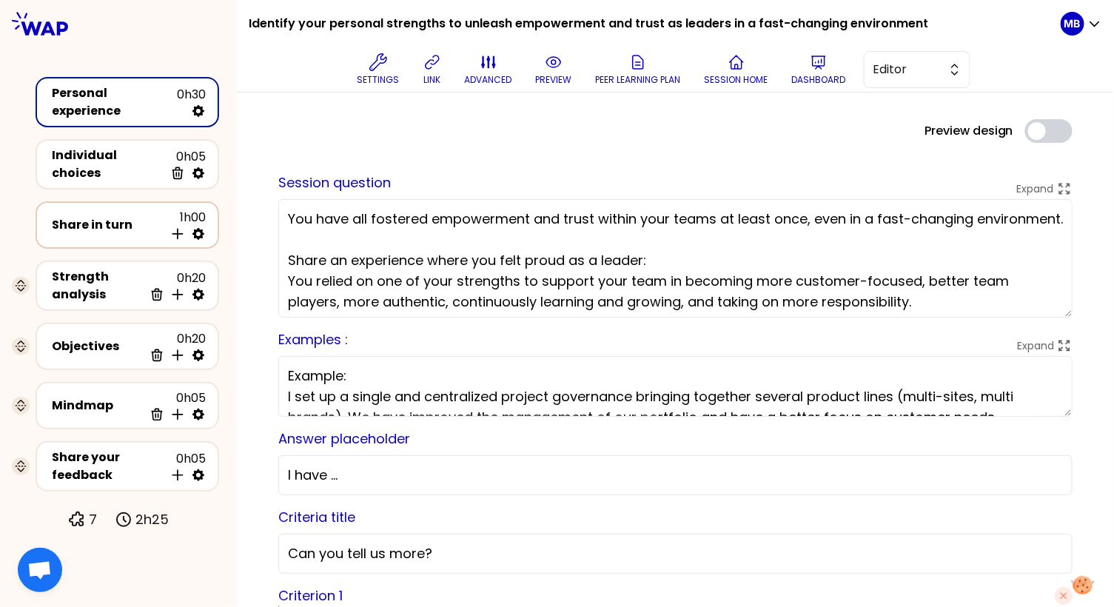
click at [125, 216] on div "Share in turn" at bounding box center [108, 225] width 112 height 18
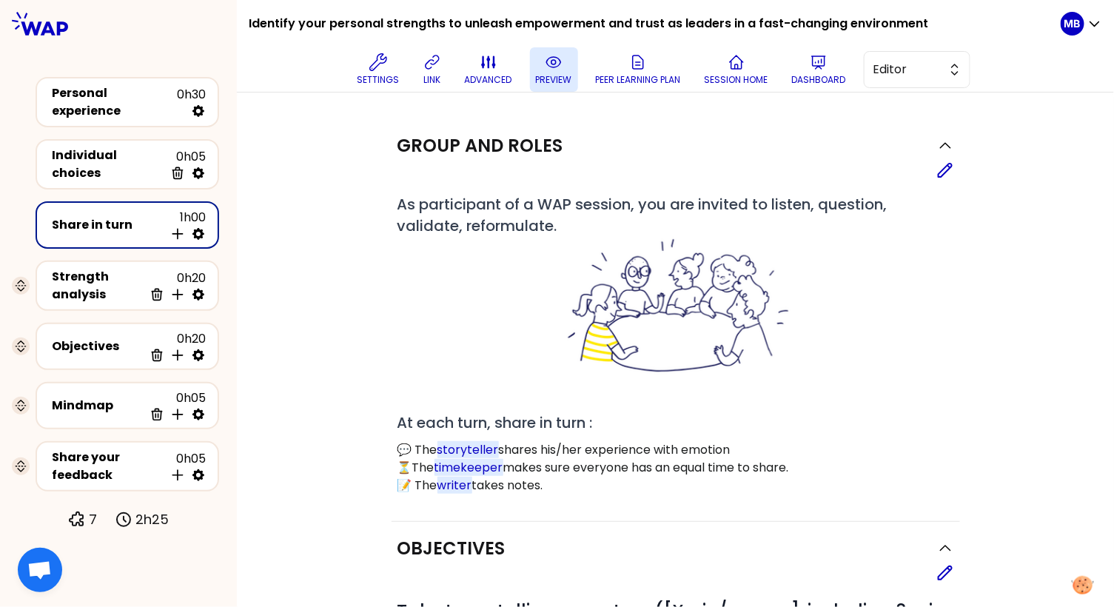
click at [548, 74] on p "preview" at bounding box center [554, 80] width 36 height 12
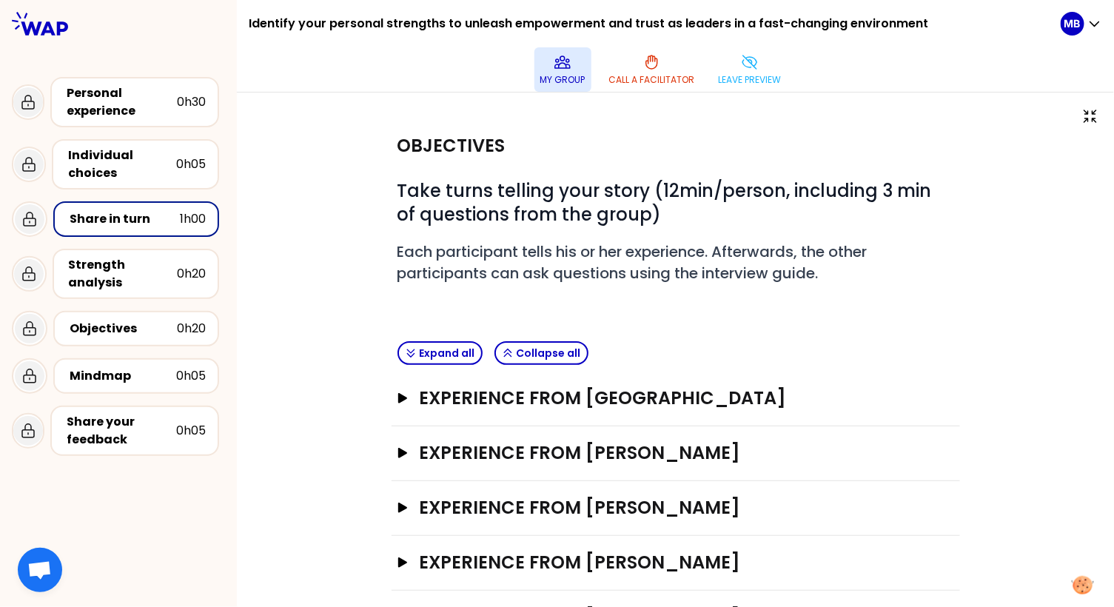
click at [556, 66] on icon at bounding box center [562, 62] width 18 height 18
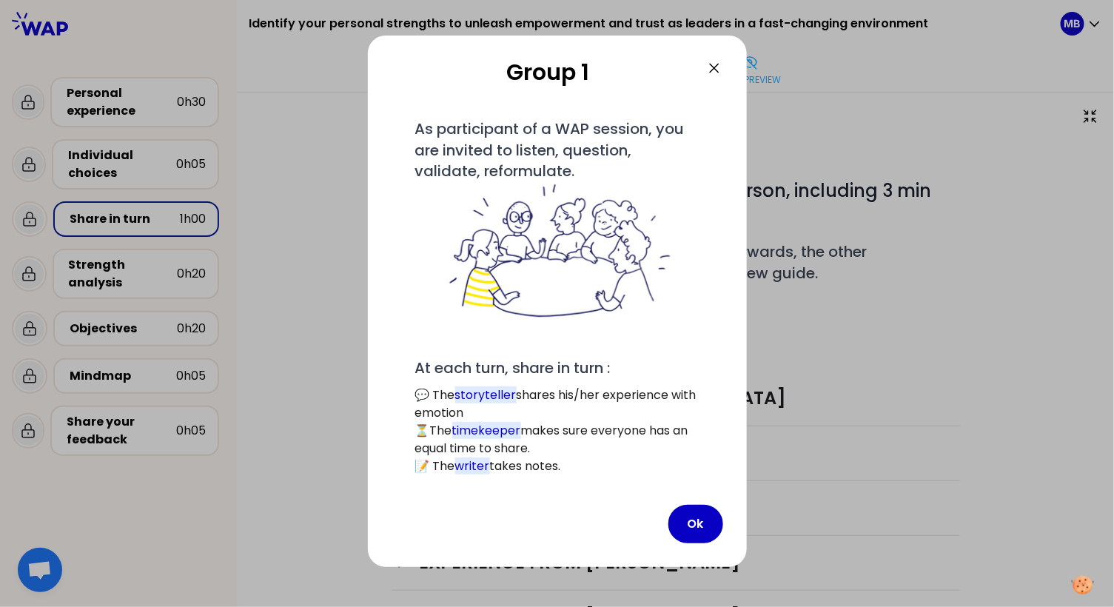
click at [685, 501] on div "Group 1 # As participant of a WAP session, you are invited to listen, question,…" at bounding box center [557, 301] width 379 height 531
click at [691, 525] on button "Ok" at bounding box center [695, 524] width 55 height 38
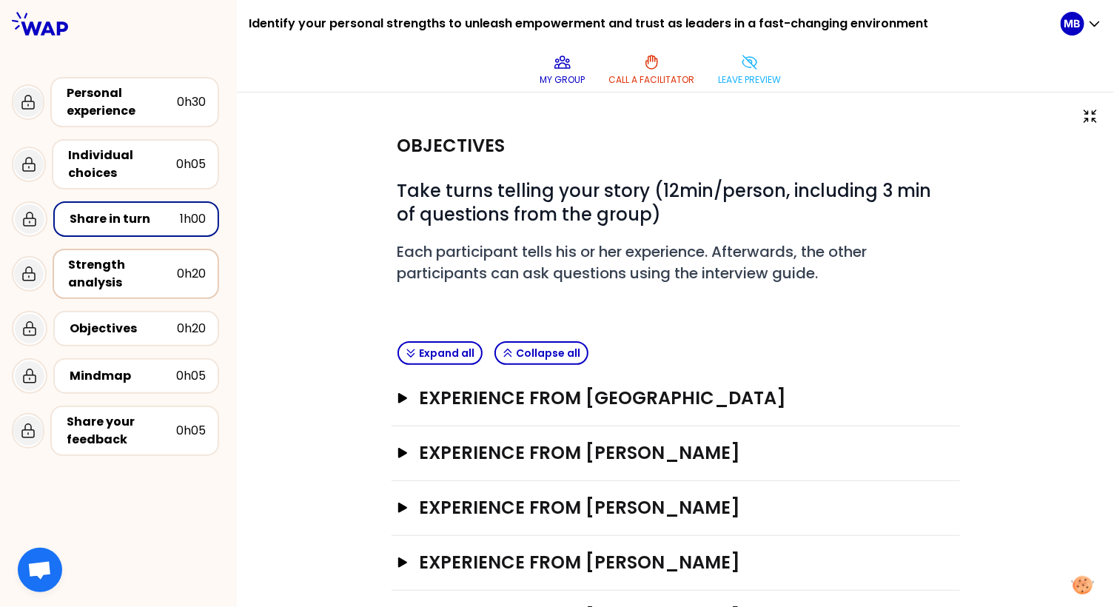
click at [109, 272] on div "Strength analysis" at bounding box center [123, 274] width 108 height 36
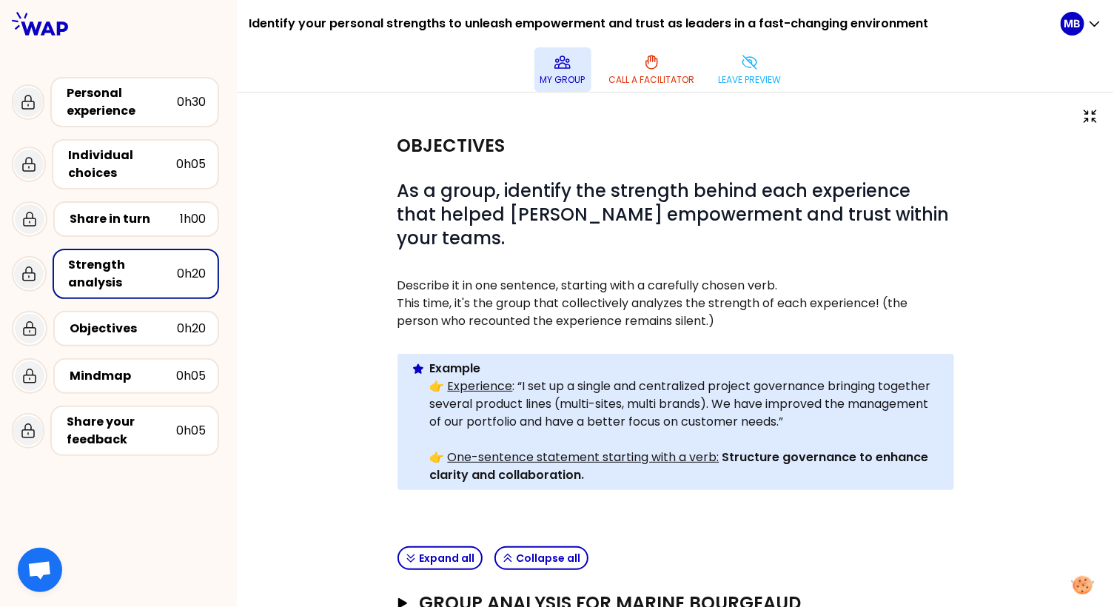
click at [565, 71] on button "My group" at bounding box center [562, 69] width 57 height 44
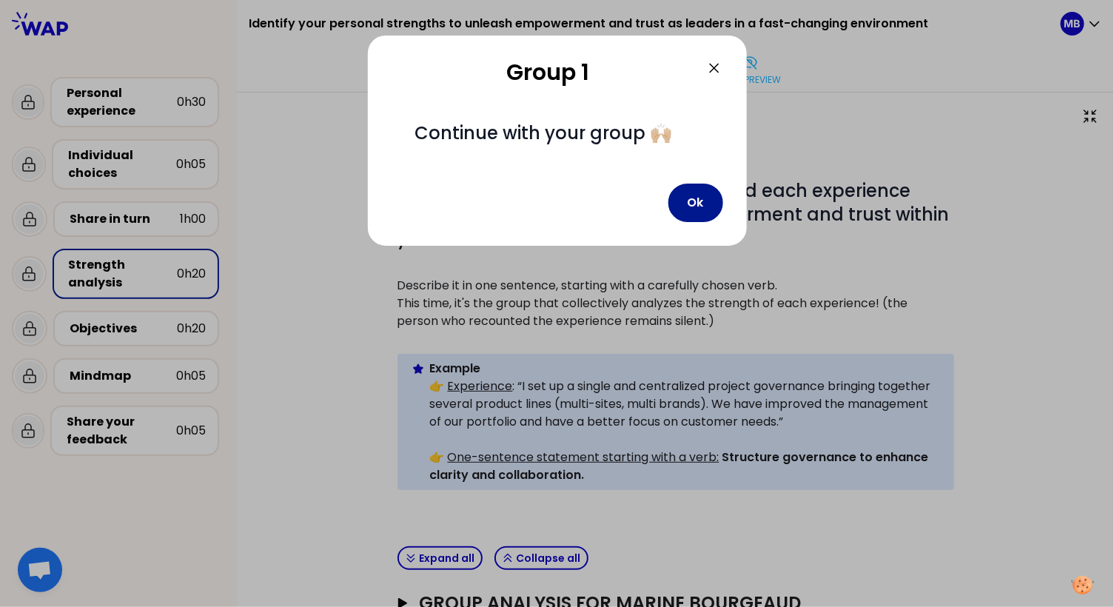
click at [692, 200] on button "Ok" at bounding box center [695, 202] width 55 height 38
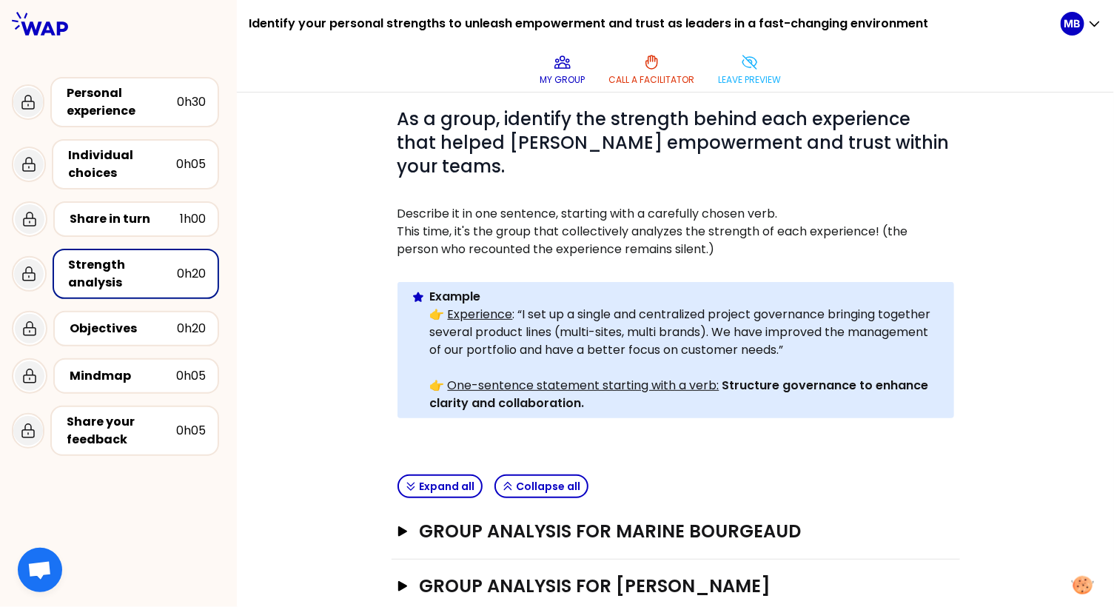
scroll to position [82, 0]
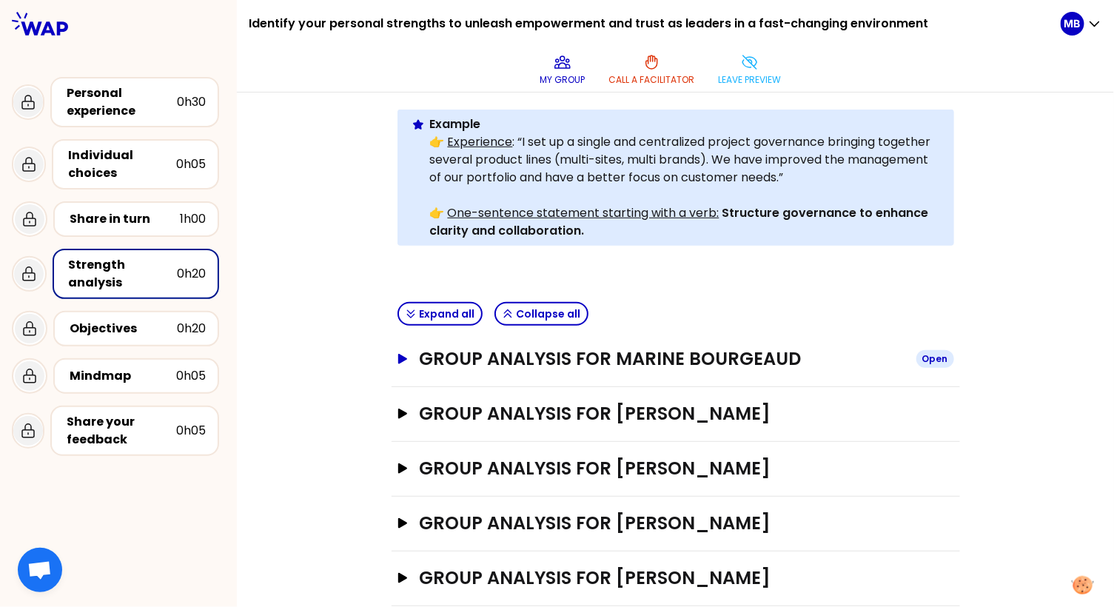
click at [403, 354] on icon "button" at bounding box center [402, 359] width 12 height 10
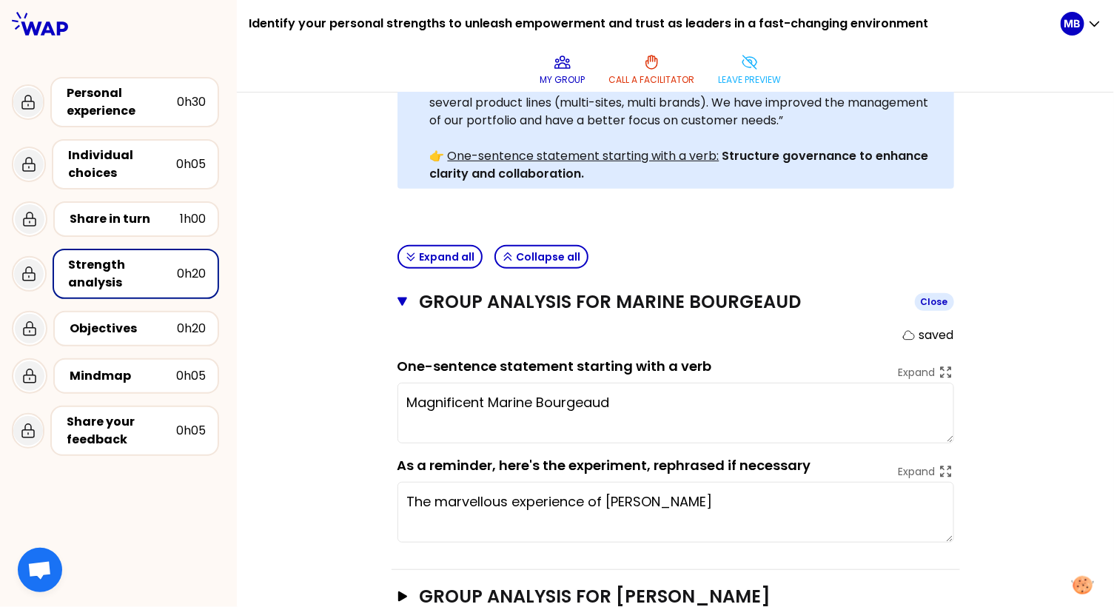
scroll to position [397, 0]
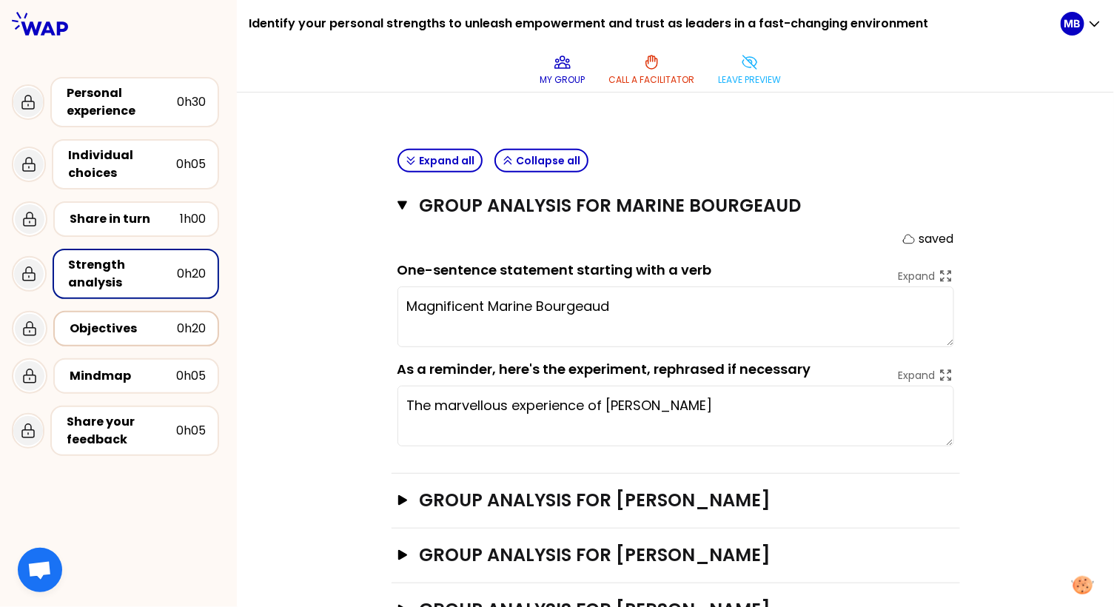
click at [137, 334] on div "Objectives" at bounding box center [123, 329] width 107 height 18
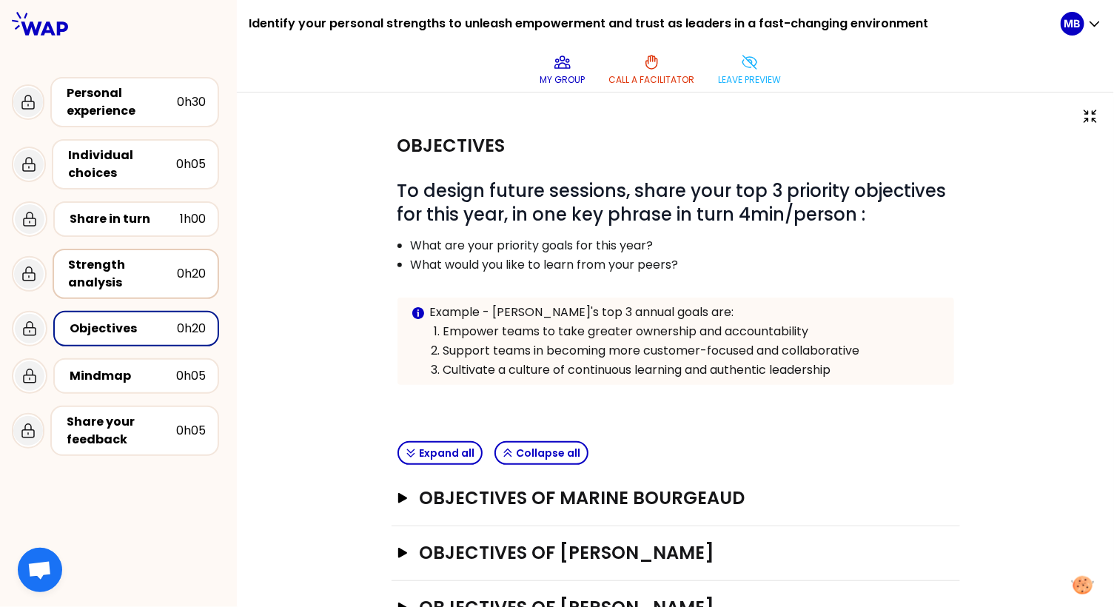
click at [130, 278] on div "Strength analysis" at bounding box center [123, 274] width 108 height 36
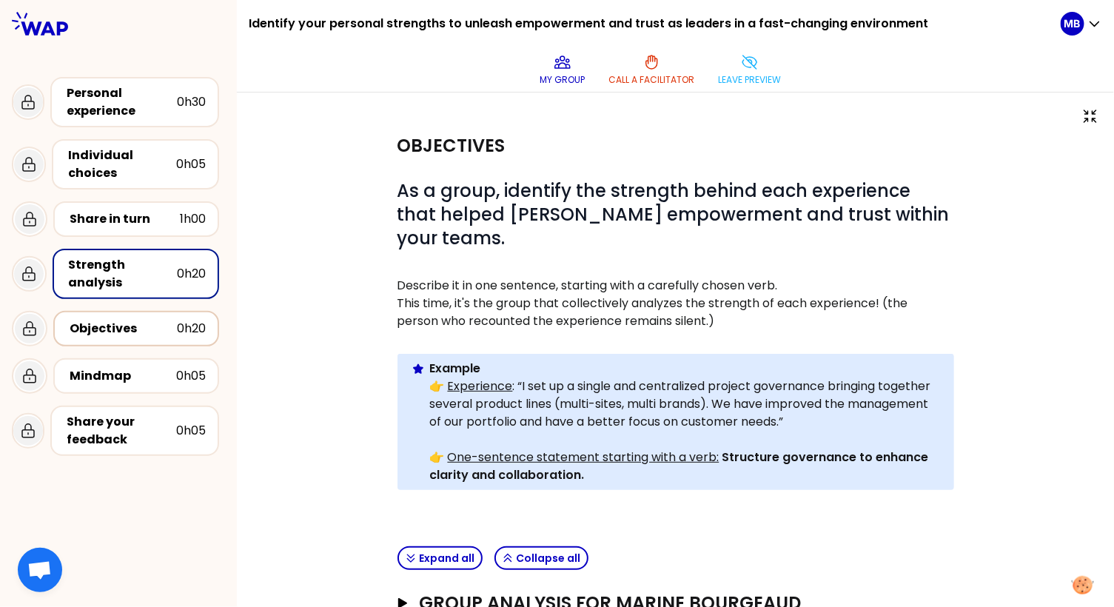
click at [125, 329] on div "Objectives" at bounding box center [123, 329] width 107 height 18
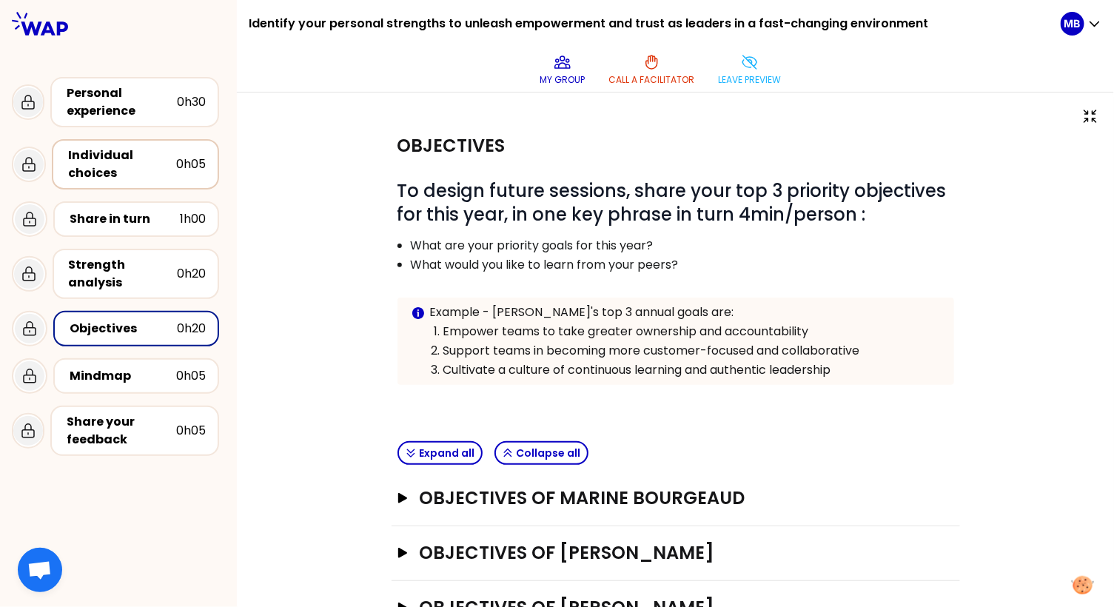
click at [127, 169] on div "Individual choices" at bounding box center [122, 164] width 108 height 36
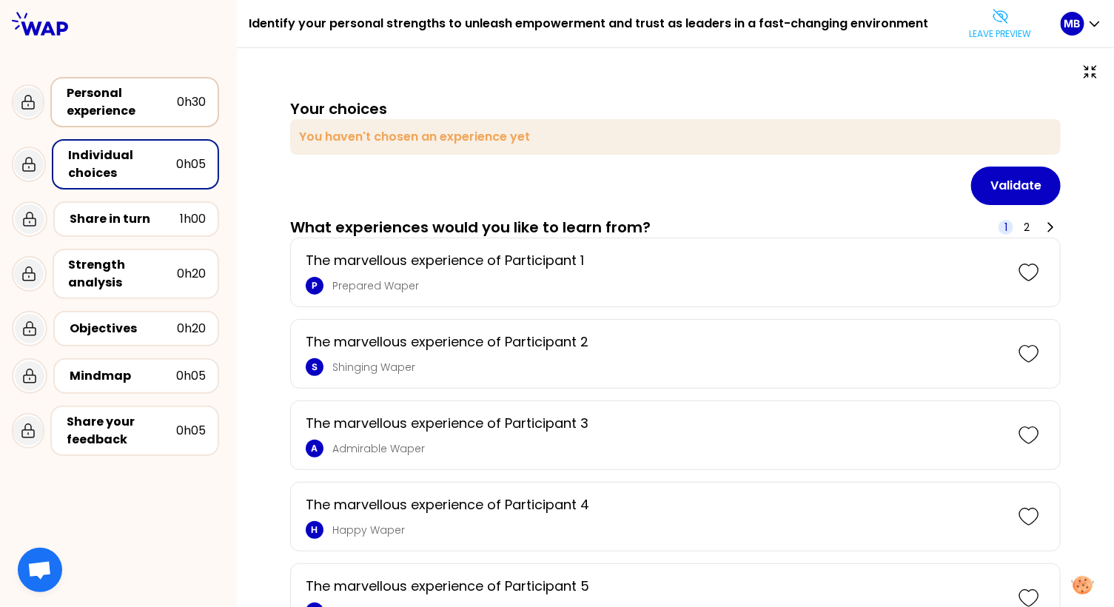
click at [125, 116] on div "Personal experience" at bounding box center [122, 102] width 110 height 36
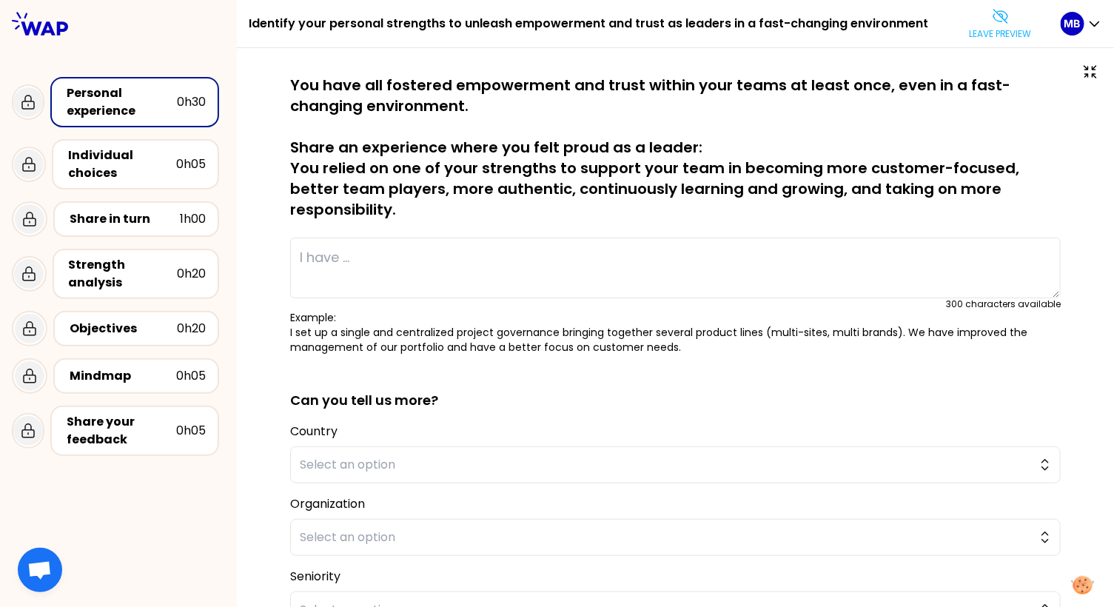
click at [124, 192] on div "Individual choices 0h05" at bounding box center [118, 164] width 213 height 62
click at [124, 215] on div "Share in turn" at bounding box center [125, 219] width 110 height 18
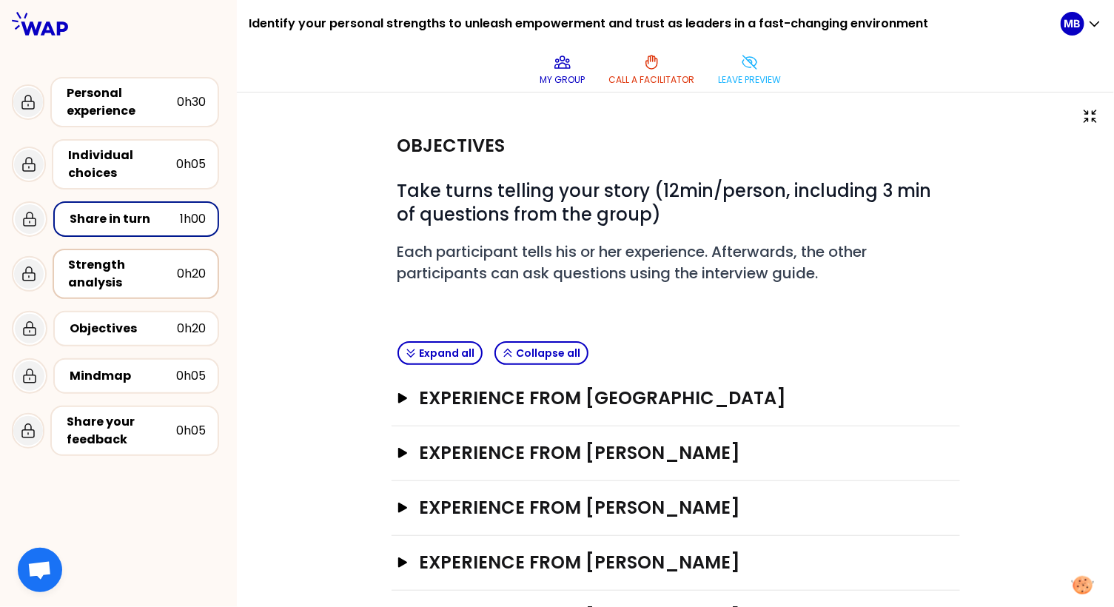
click at [118, 277] on div "Strength analysis" at bounding box center [123, 274] width 108 height 36
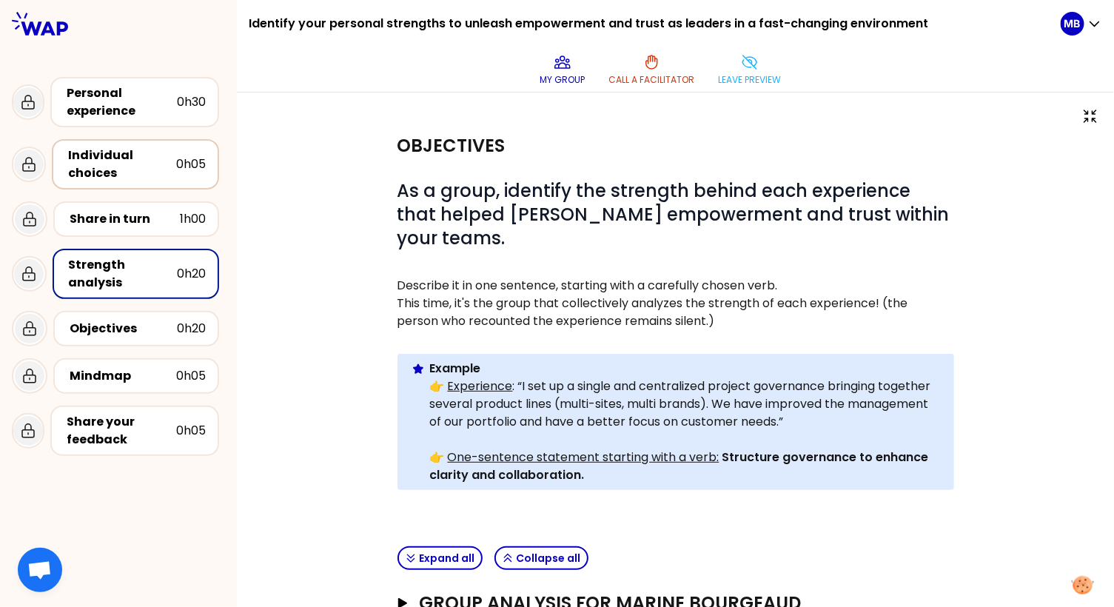
click at [124, 152] on div "Individual choices" at bounding box center [122, 164] width 108 height 36
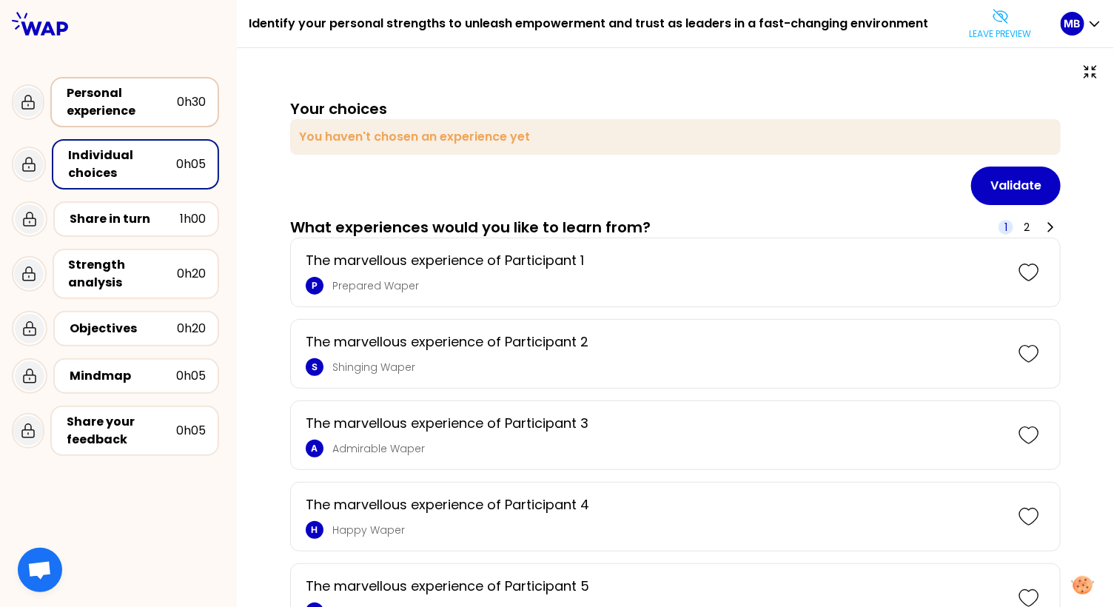
click at [129, 106] on div "Personal experience" at bounding box center [122, 102] width 110 height 36
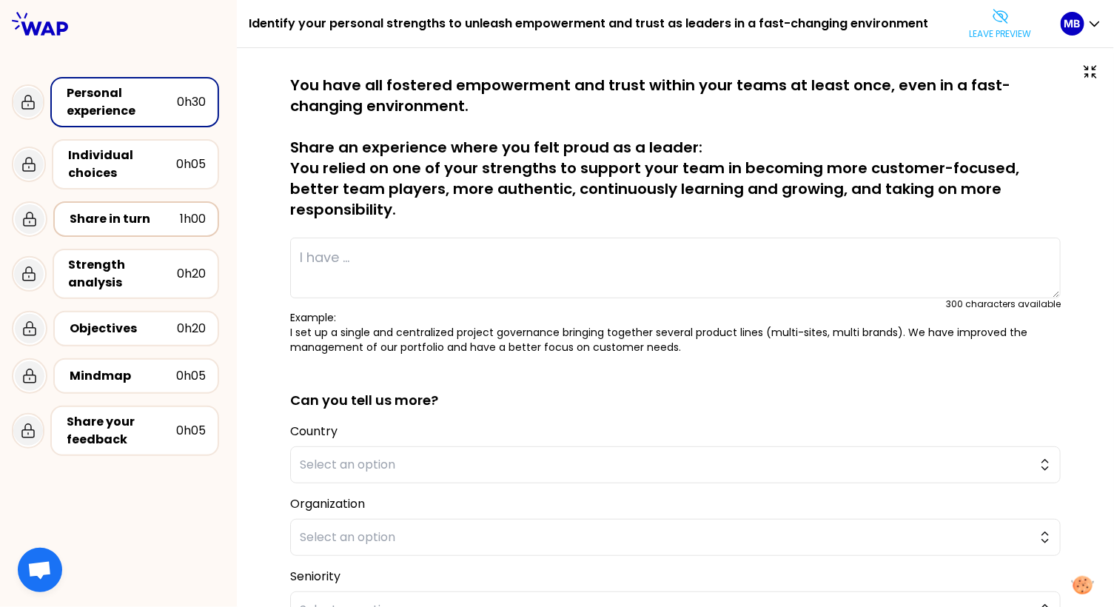
click at [127, 210] on div "Share in turn" at bounding box center [125, 219] width 110 height 18
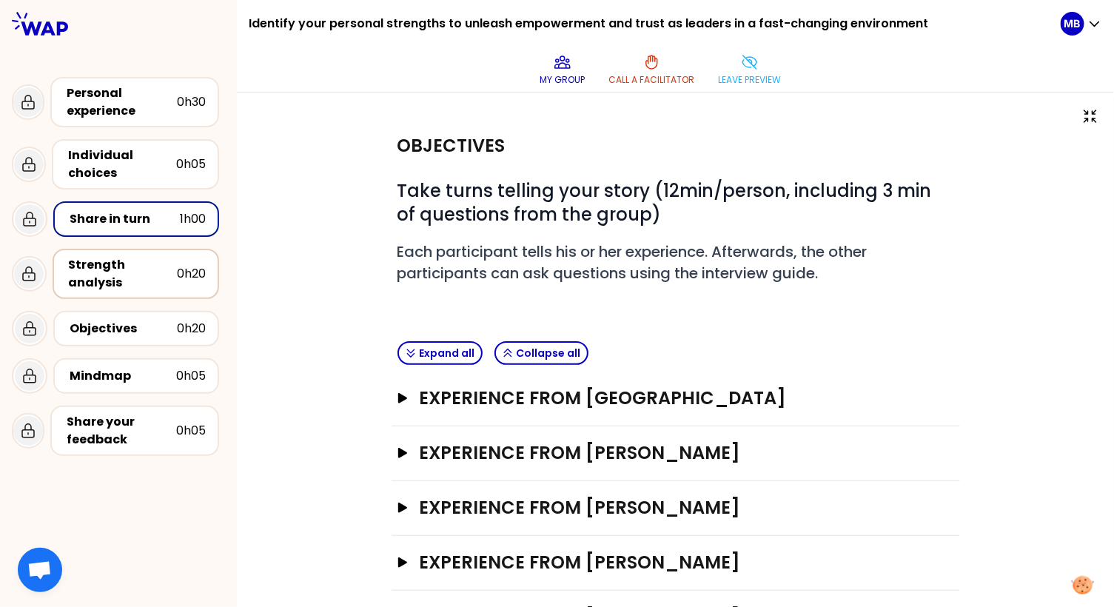
click at [135, 273] on div "Strength analysis" at bounding box center [123, 274] width 108 height 36
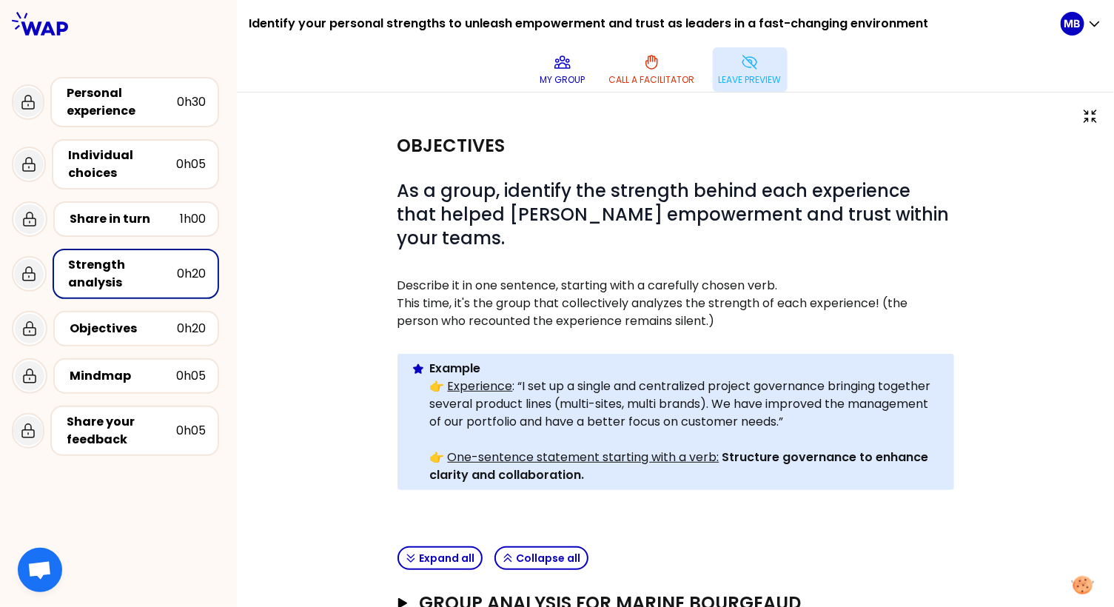
click at [755, 59] on icon at bounding box center [750, 62] width 18 height 18
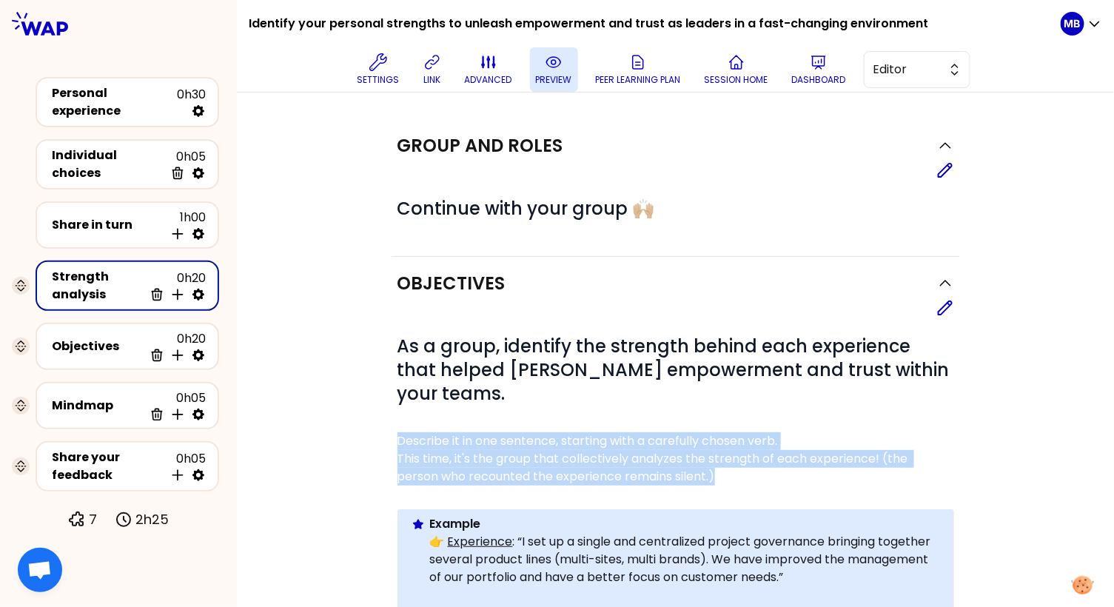
drag, startPoint x: 723, startPoint y: 448, endPoint x: 400, endPoint y: 411, distance: 324.8
click at [400, 411] on div "# As a group, identify the strength behind each experience that helped foster e…" at bounding box center [675, 501] width 556 height 334
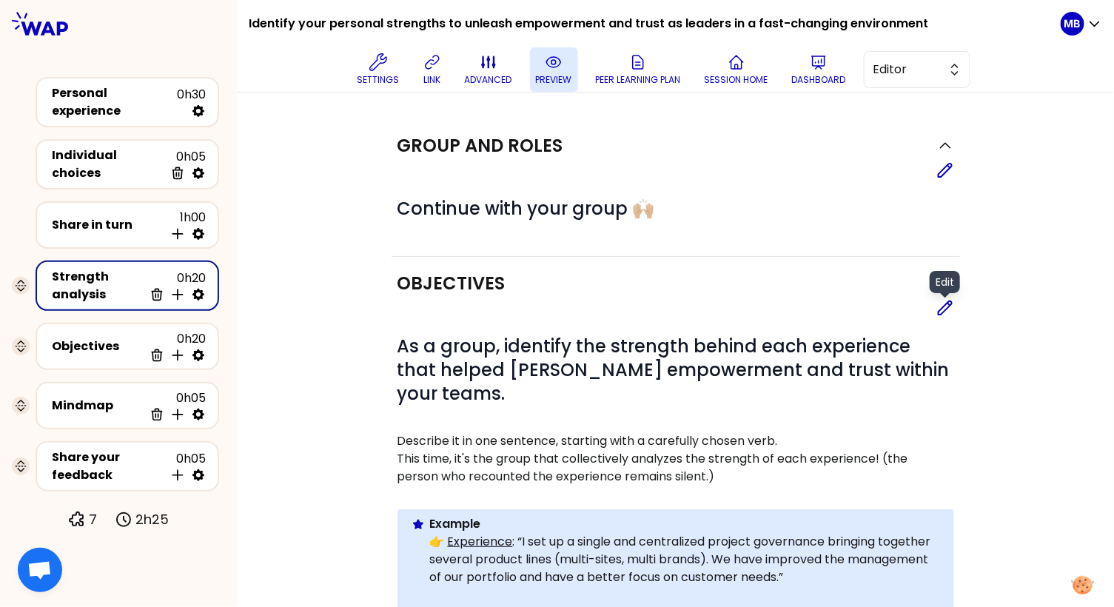
click at [943, 309] on icon at bounding box center [944, 307] width 13 height 13
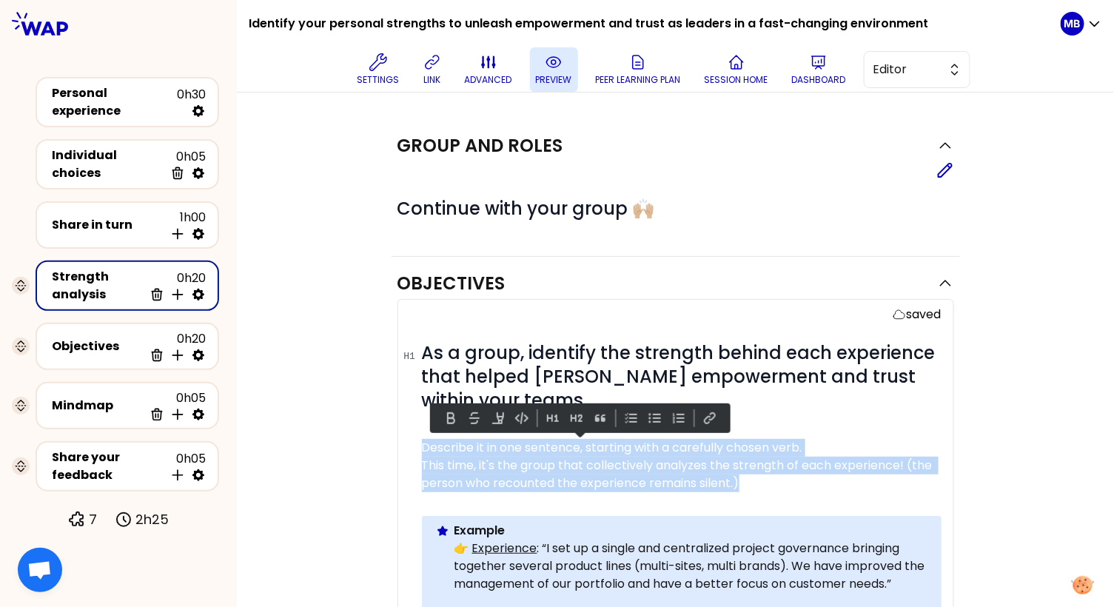
drag, startPoint x: 422, startPoint y: 448, endPoint x: 775, endPoint y: 487, distance: 355.1
click at [775, 487] on div "# As a group, identify the strength behind each experience that helped foster e…" at bounding box center [681, 508] width 519 height 334
click at [568, 412] on button at bounding box center [576, 418] width 18 height 18
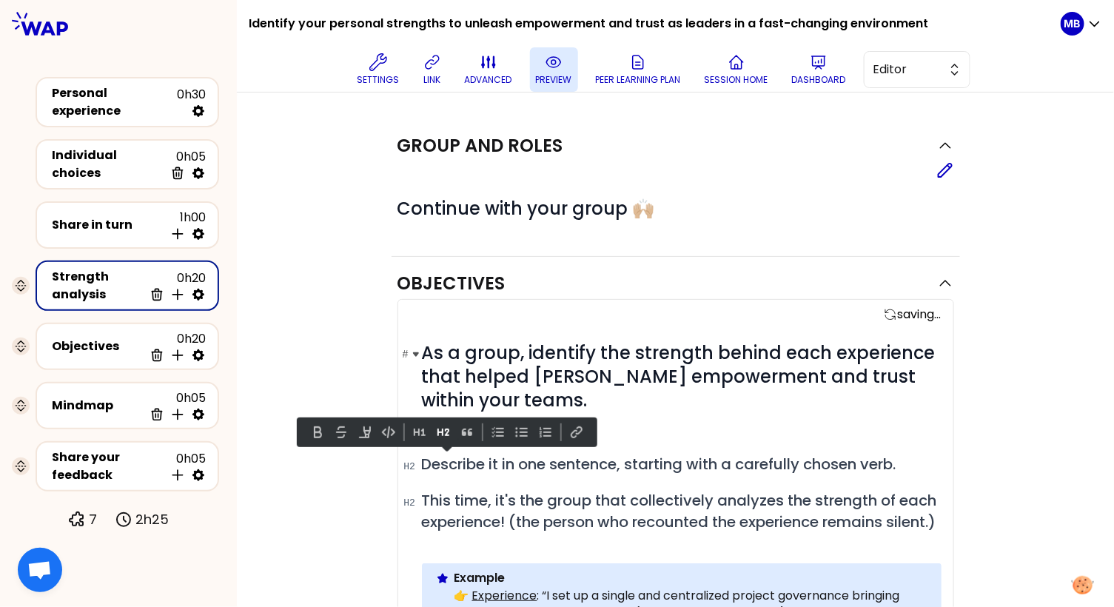
click at [552, 349] on span "As a group, identify the strength behind each experience that helped foster emp…" at bounding box center [681, 376] width 518 height 72
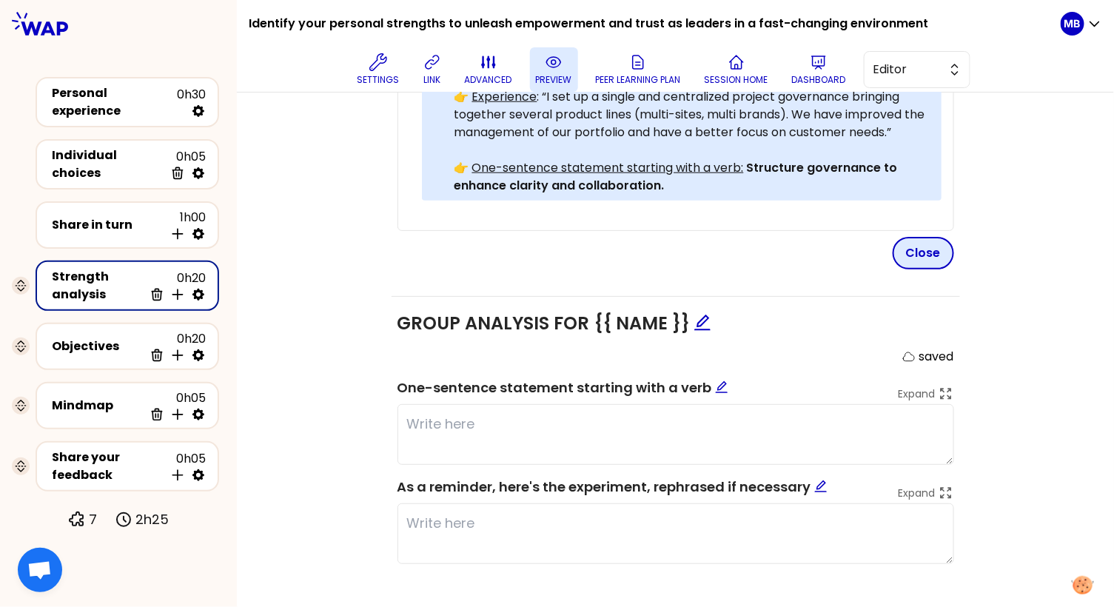
click at [919, 269] on button "Close" at bounding box center [922, 253] width 61 height 33
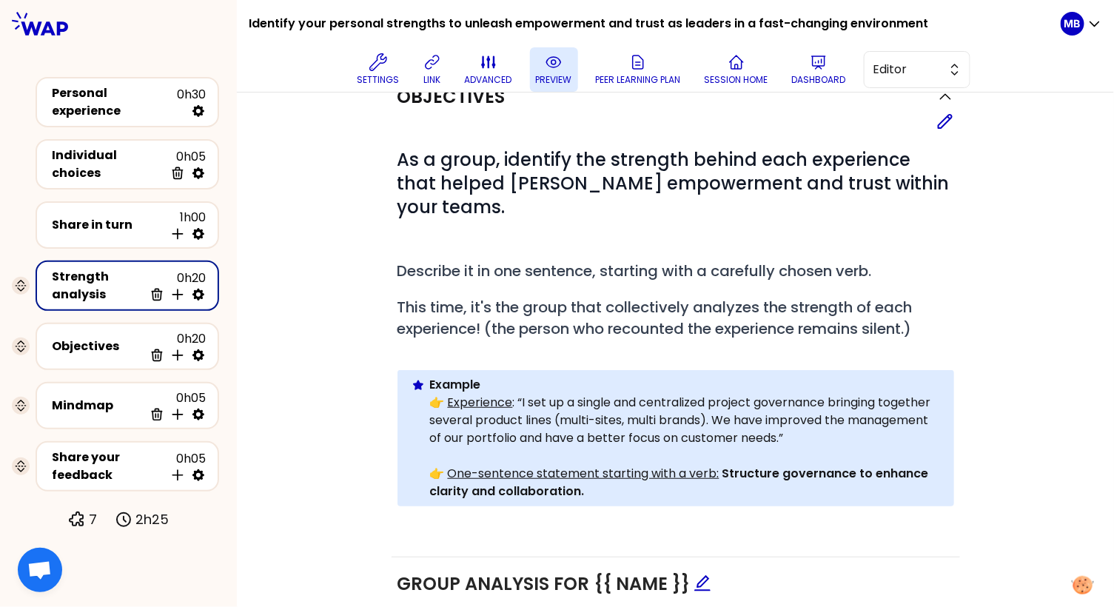
scroll to position [152, 0]
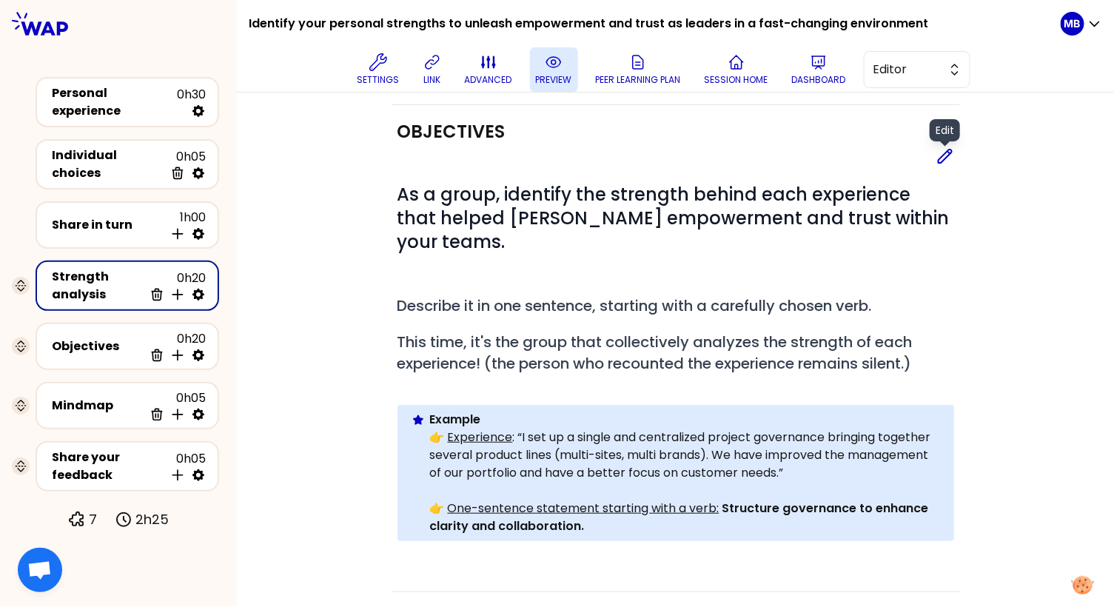
click at [944, 156] on icon at bounding box center [944, 155] width 13 height 13
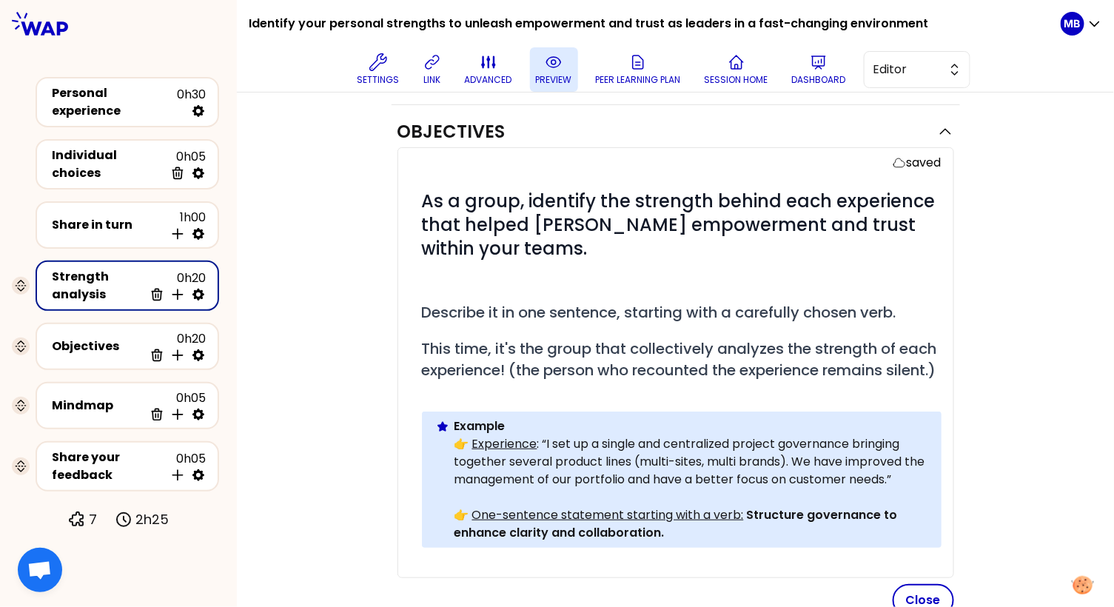
click at [437, 274] on p at bounding box center [681, 278] width 519 height 18
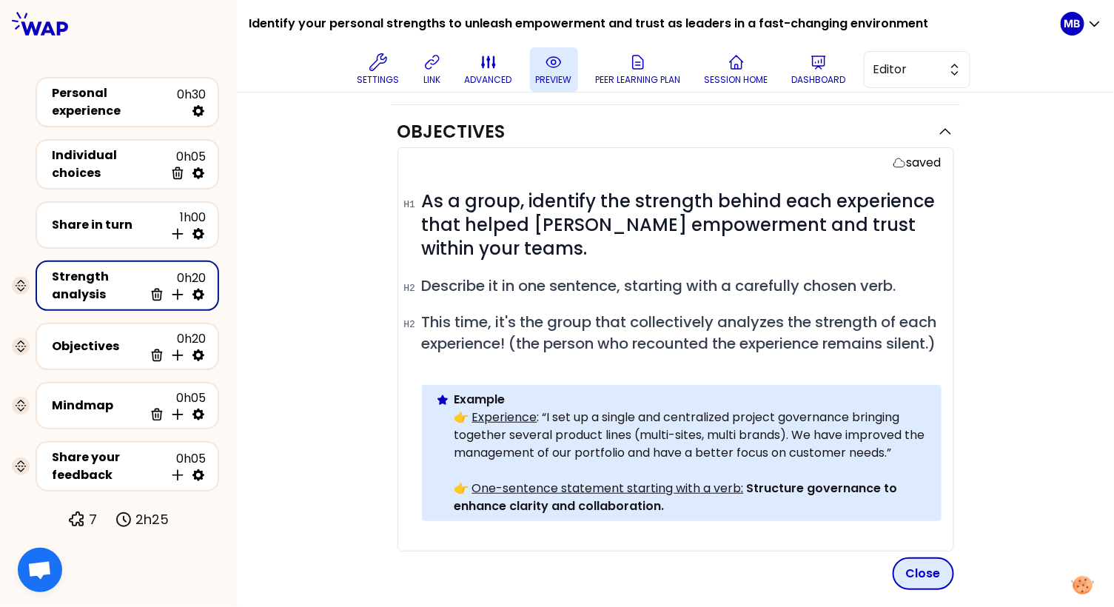
click at [917, 585] on button "Close" at bounding box center [922, 573] width 61 height 33
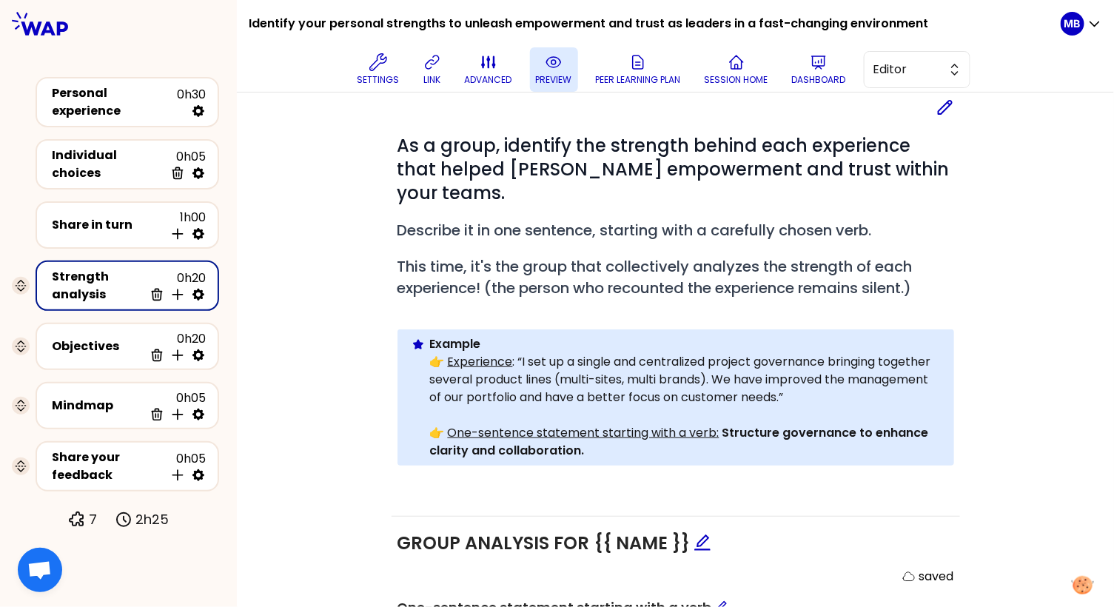
scroll to position [200, 0]
click at [951, 113] on icon at bounding box center [945, 108] width 18 height 18
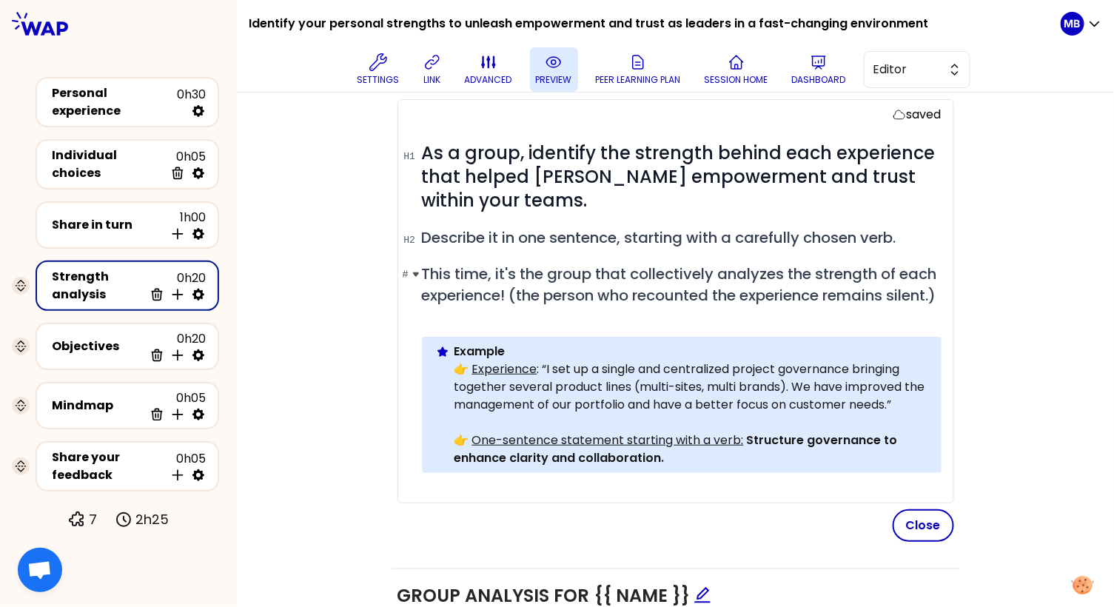
click at [464, 306] on span "This time, it's the group that collectively analyzes the strength of each exper…" at bounding box center [681, 284] width 519 height 42
click at [290, 318] on div "Objectives saving... # As a group, identify the strength behind each experience…" at bounding box center [675, 460] width 818 height 806
click at [914, 542] on button "Close" at bounding box center [922, 525] width 61 height 33
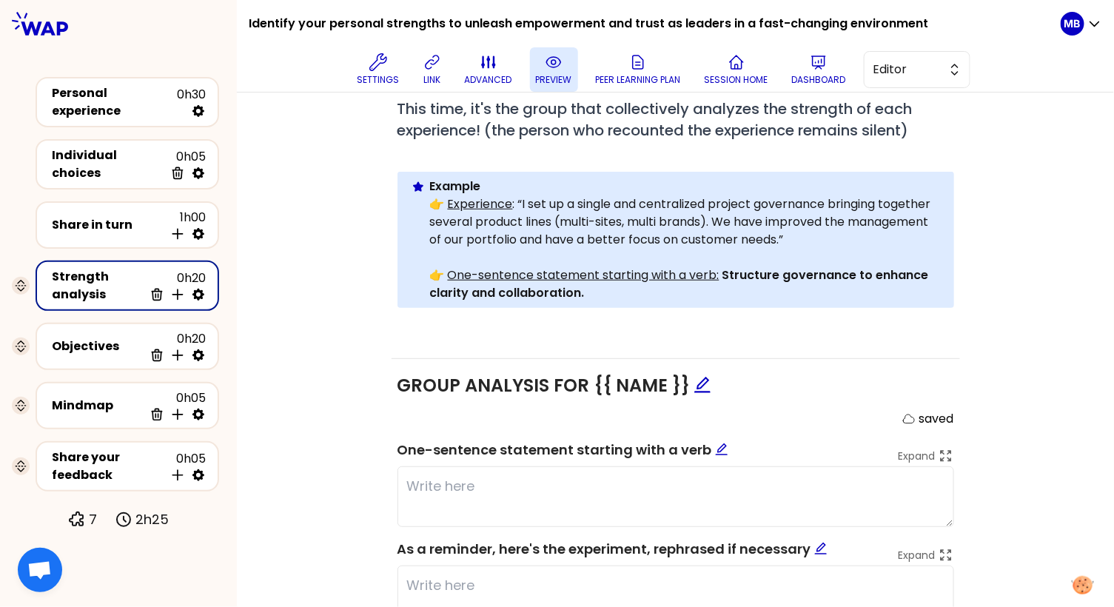
scroll to position [405, 0]
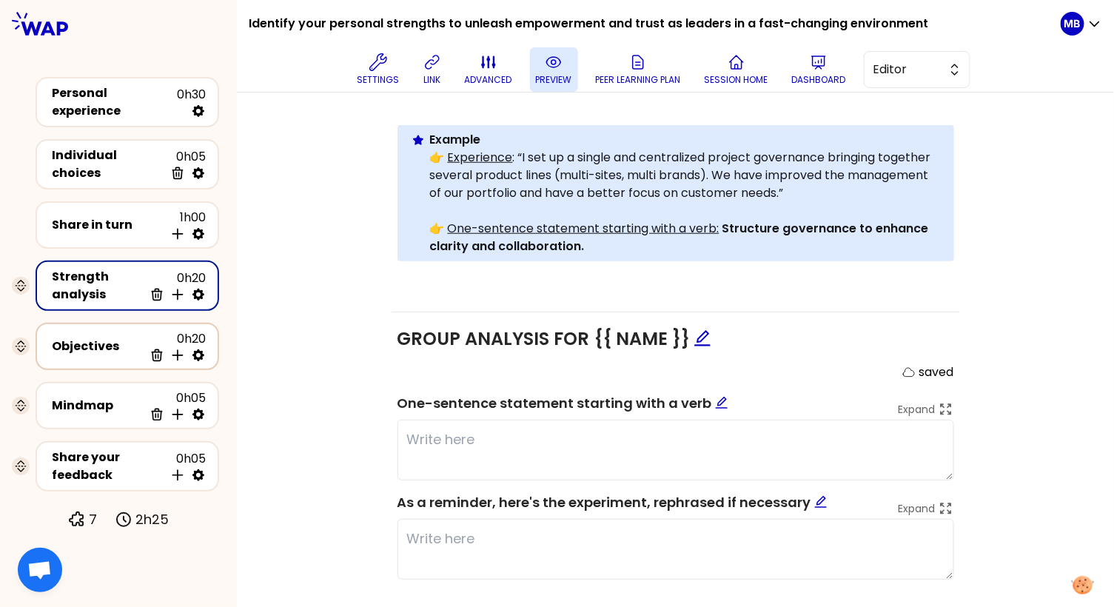
click at [98, 348] on div "Objectives 0h20 Delete Insert activity below" at bounding box center [127, 346] width 157 height 33
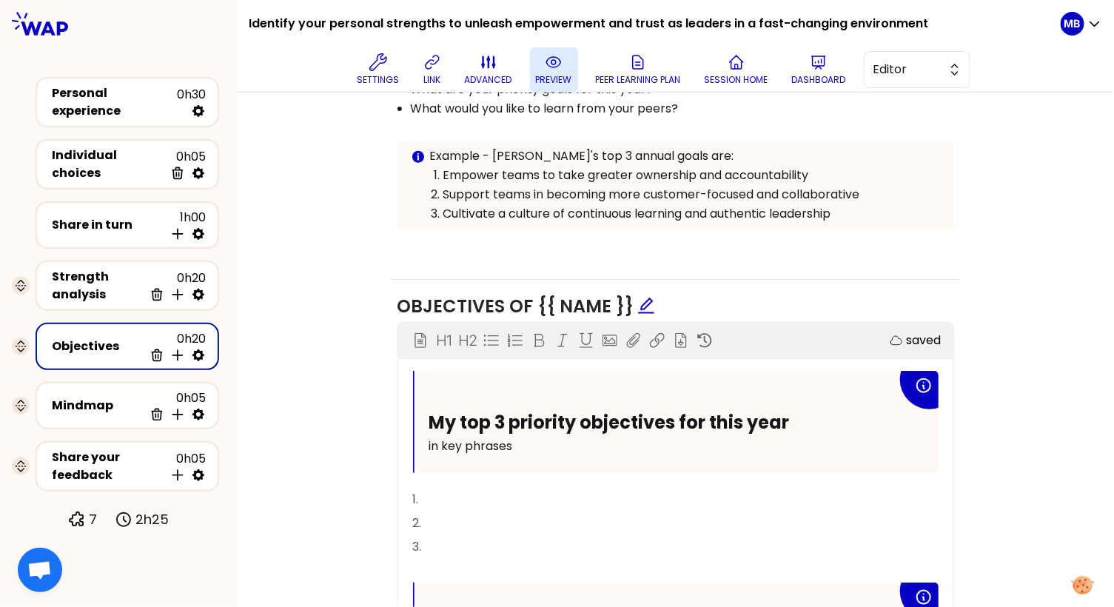
scroll to position [129, 0]
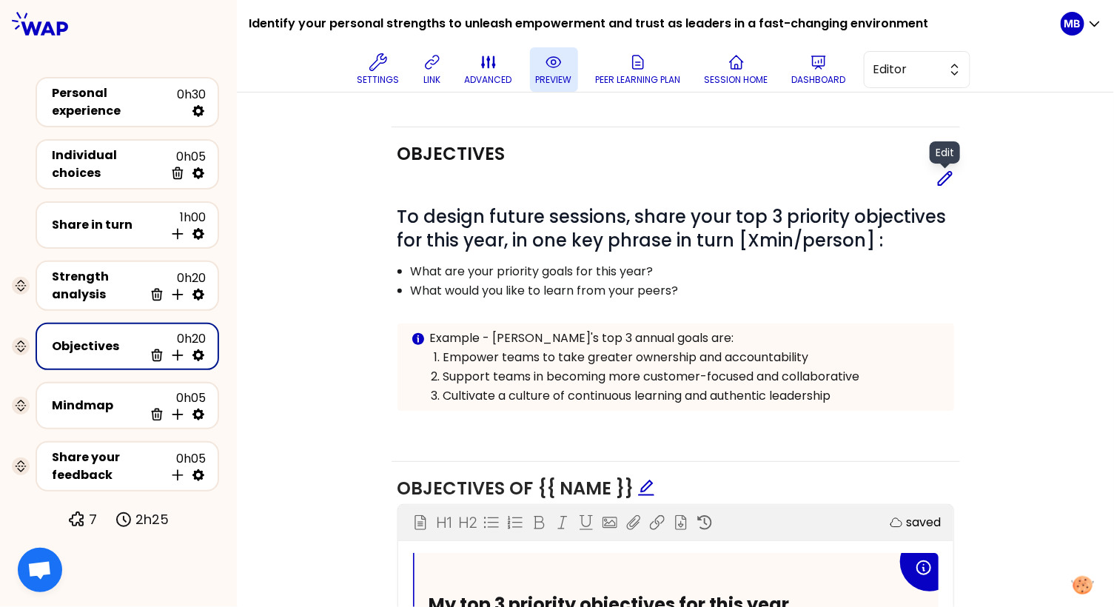
click at [940, 185] on icon at bounding box center [945, 178] width 18 height 18
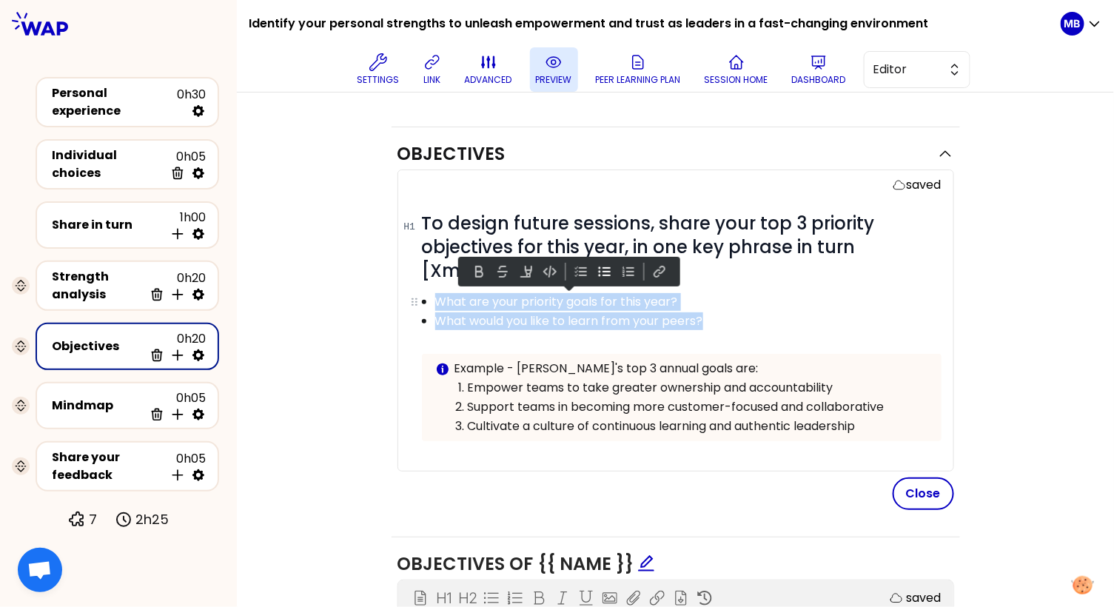
drag, startPoint x: 727, startPoint y: 321, endPoint x: 427, endPoint y: 300, distance: 301.2
click at [427, 300] on ul "What are your priority goals for this year? What would you like to learn from y…" at bounding box center [670, 311] width 537 height 38
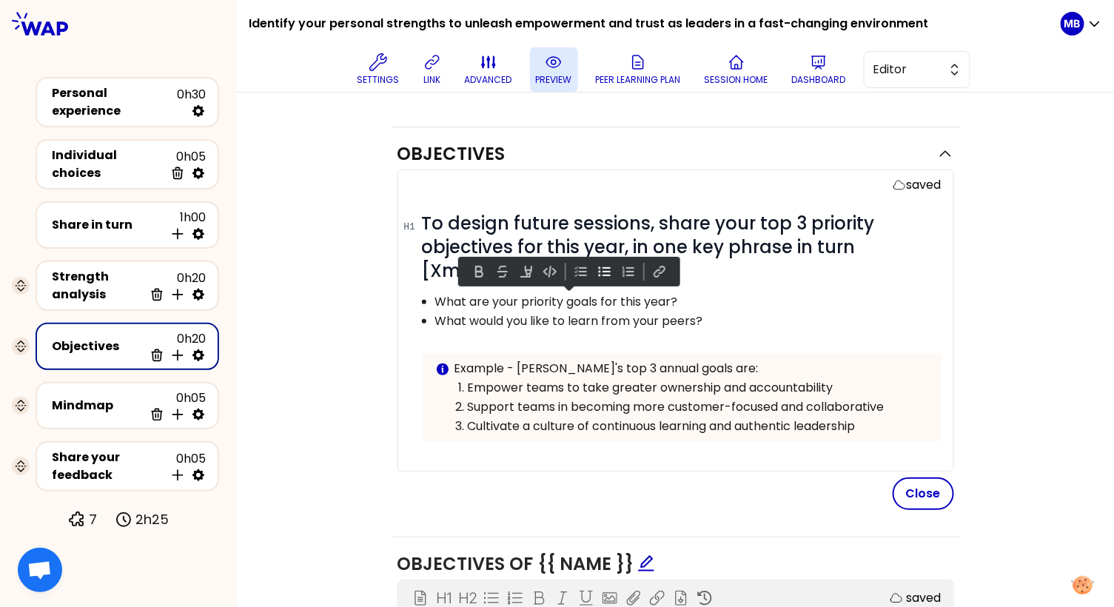
click at [432, 303] on ul "What are your priority goals for this year? What would you like to learn from y…" at bounding box center [670, 311] width 537 height 38
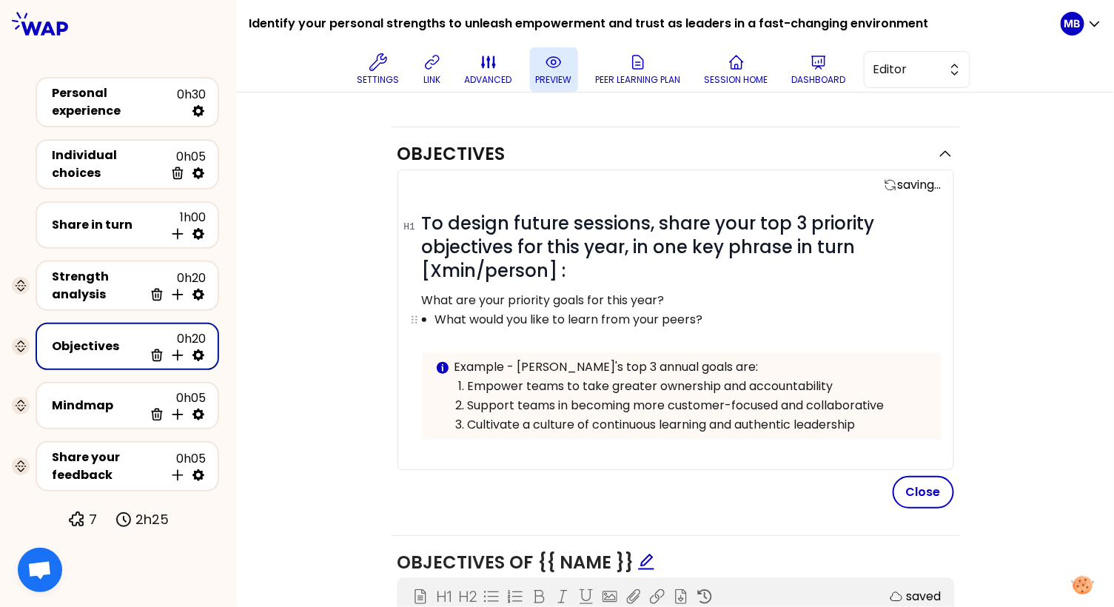
click at [435, 314] on p "What would you like to learn from your peers?" at bounding box center [687, 320] width 505 height 18
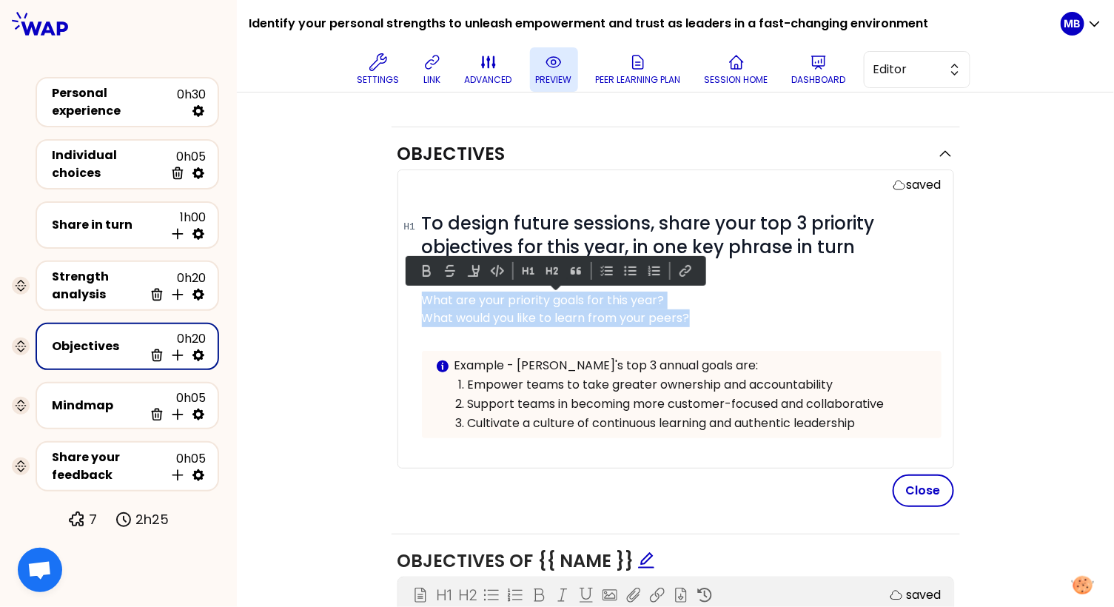
drag, startPoint x: 725, startPoint y: 316, endPoint x: 421, endPoint y: 298, distance: 304.6
click at [422, 298] on div "# To design future sessions, share your top 3 priority objectives for this year…" at bounding box center [681, 337] width 519 height 250
click at [553, 274] on button at bounding box center [552, 271] width 18 height 18
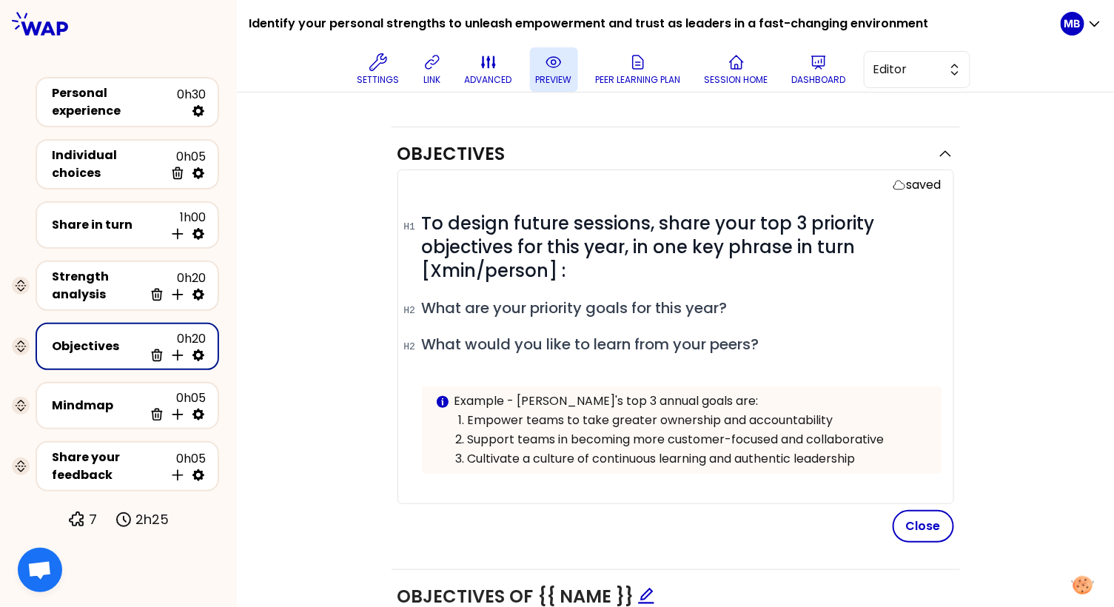
click at [508, 323] on div "# To design future sessions, share your top 3 priority objectives for this year…" at bounding box center [681, 355] width 519 height 286
click at [934, 530] on button "Close" at bounding box center [922, 526] width 61 height 33
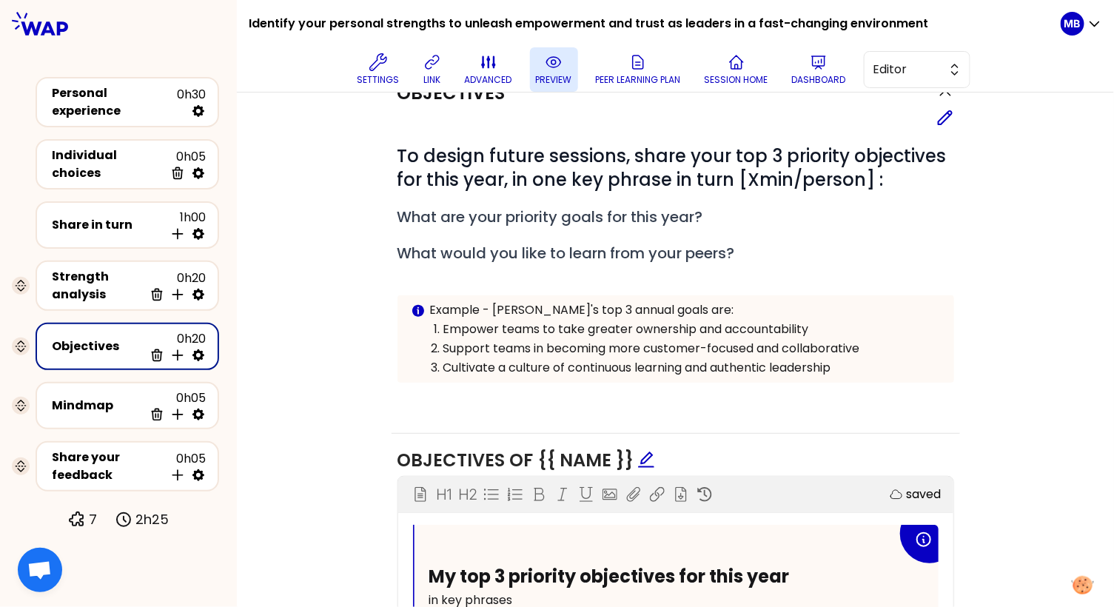
scroll to position [161, 0]
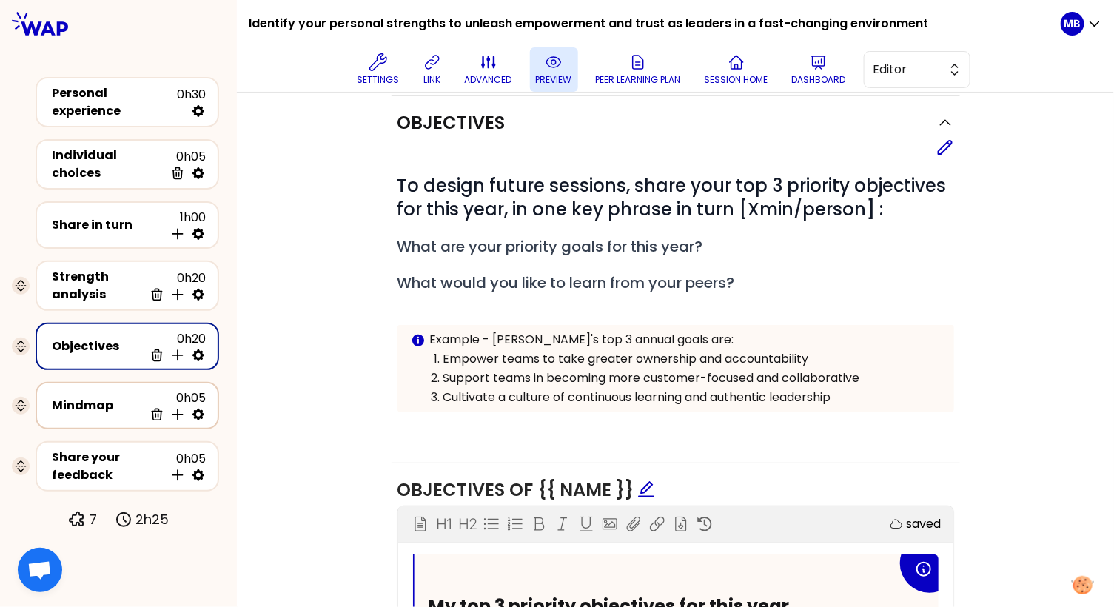
click at [76, 405] on div "Mindmap" at bounding box center [98, 406] width 92 height 18
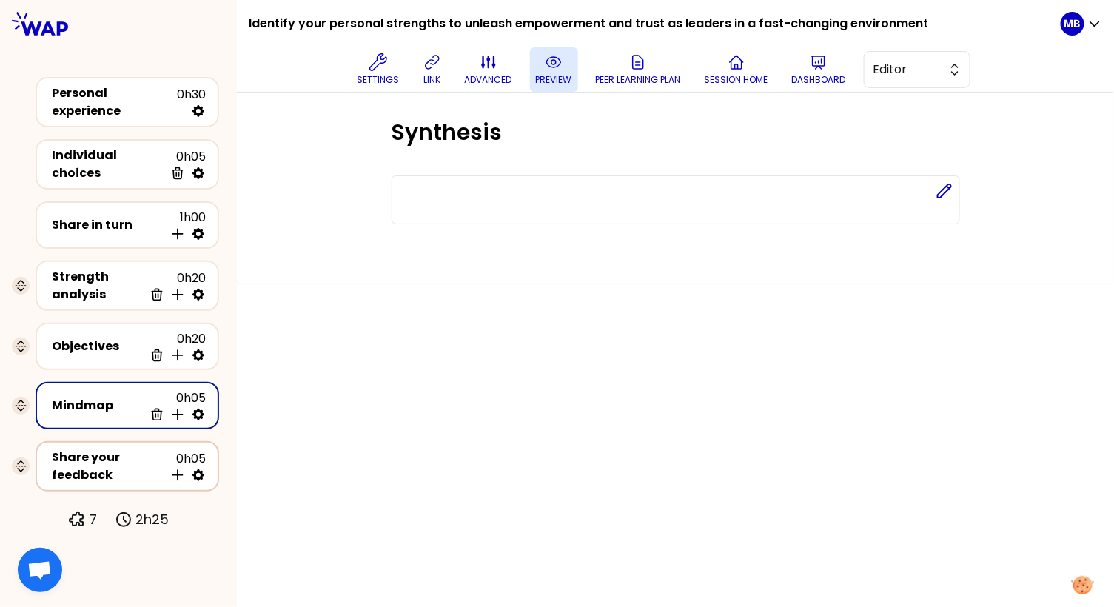
click at [81, 448] on div "Share your feedback" at bounding box center [108, 466] width 112 height 36
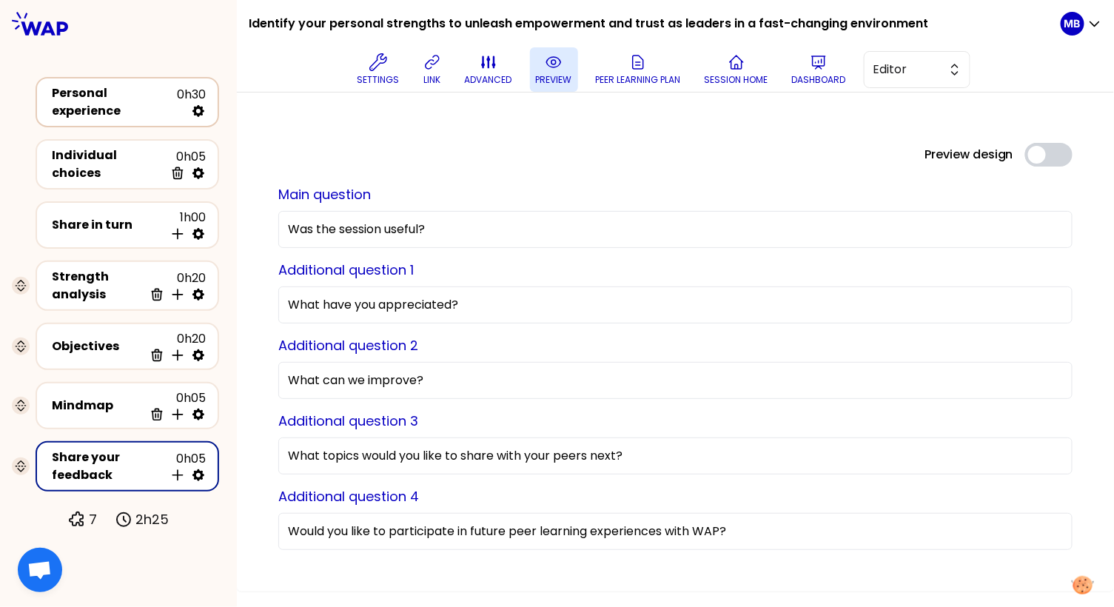
click at [133, 100] on div "Personal experience" at bounding box center [114, 102] width 125 height 36
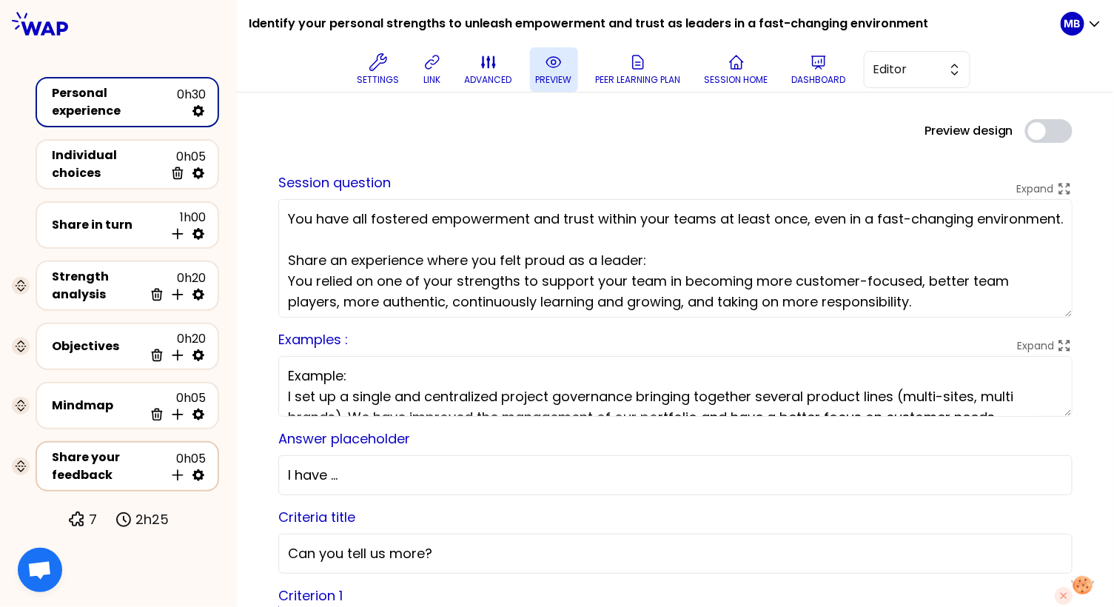
click at [92, 468] on div "Share your feedback" at bounding box center [108, 466] width 112 height 36
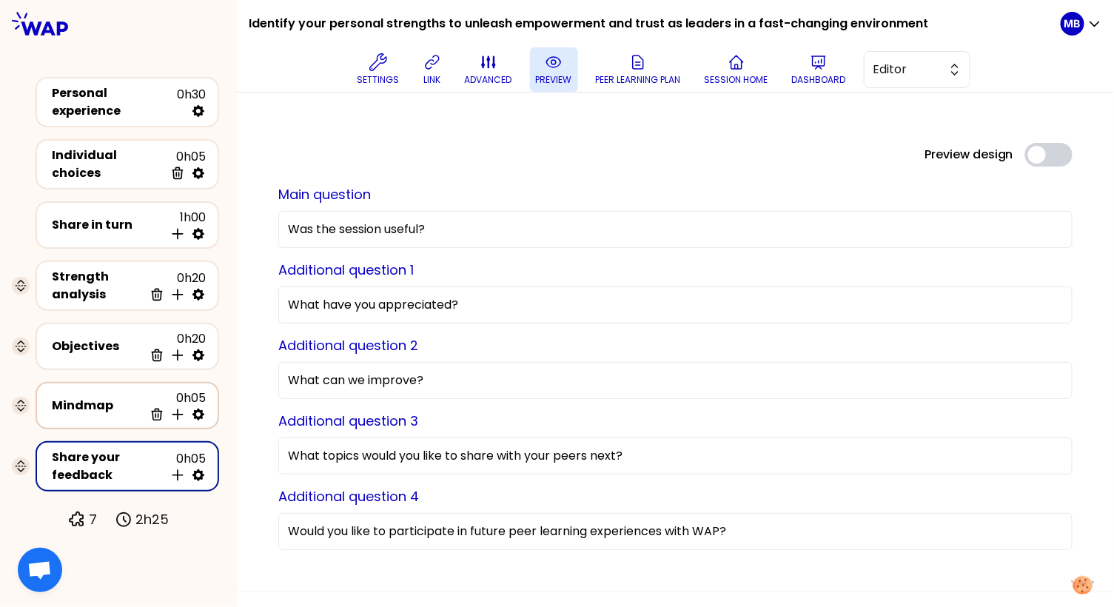
click at [109, 404] on div "Mindmap" at bounding box center [98, 406] width 92 height 18
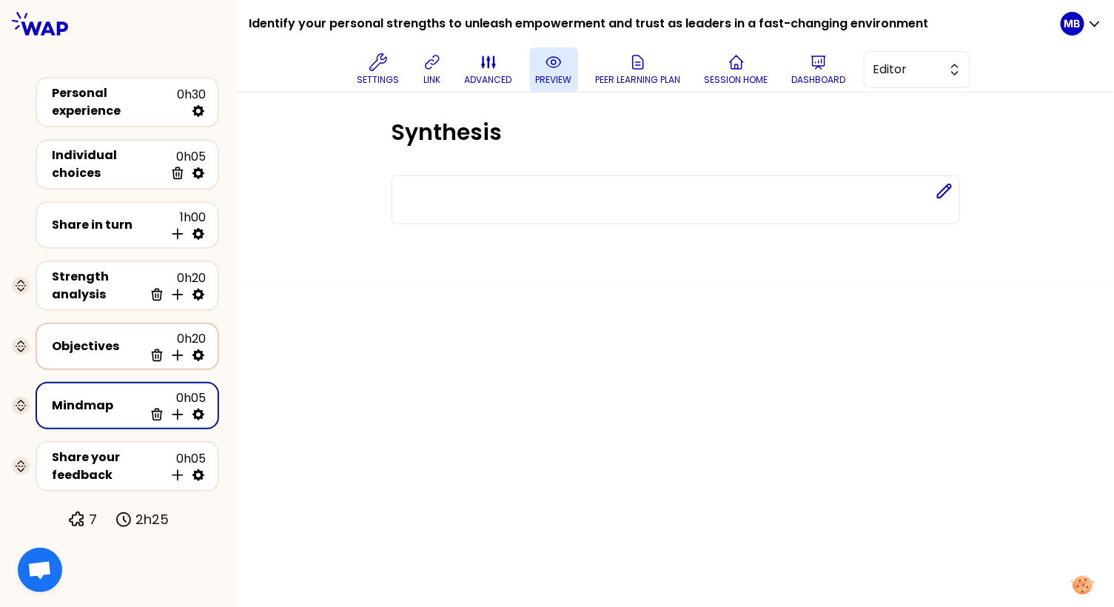
click at [114, 347] on div "Objectives 0h20 Delete Insert activity below" at bounding box center [127, 346] width 157 height 33
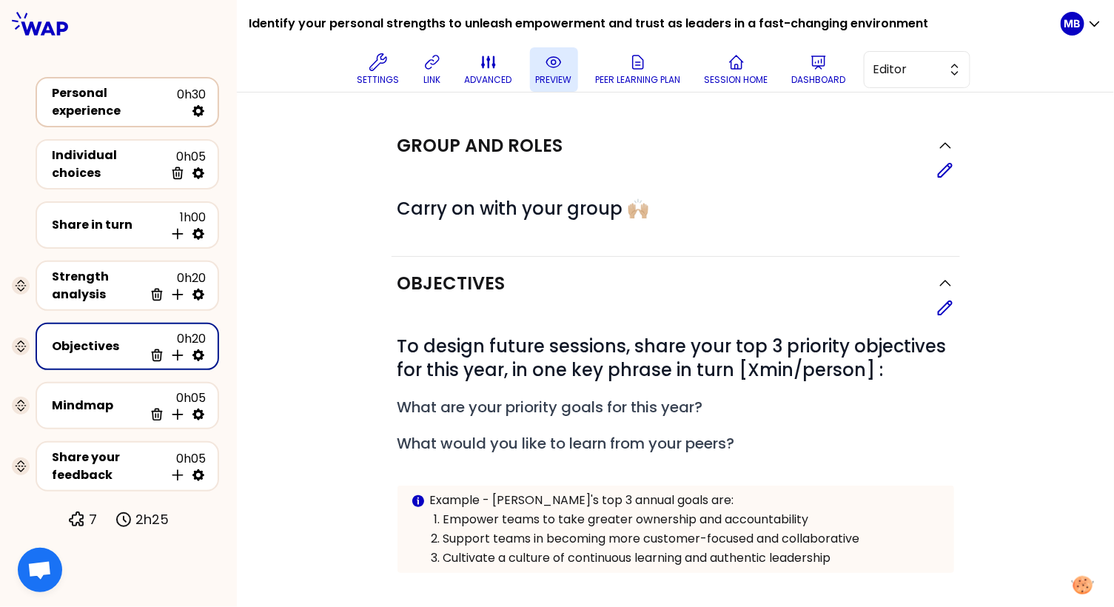
click at [135, 110] on div "Personal experience 0h30" at bounding box center [127, 102] width 157 height 36
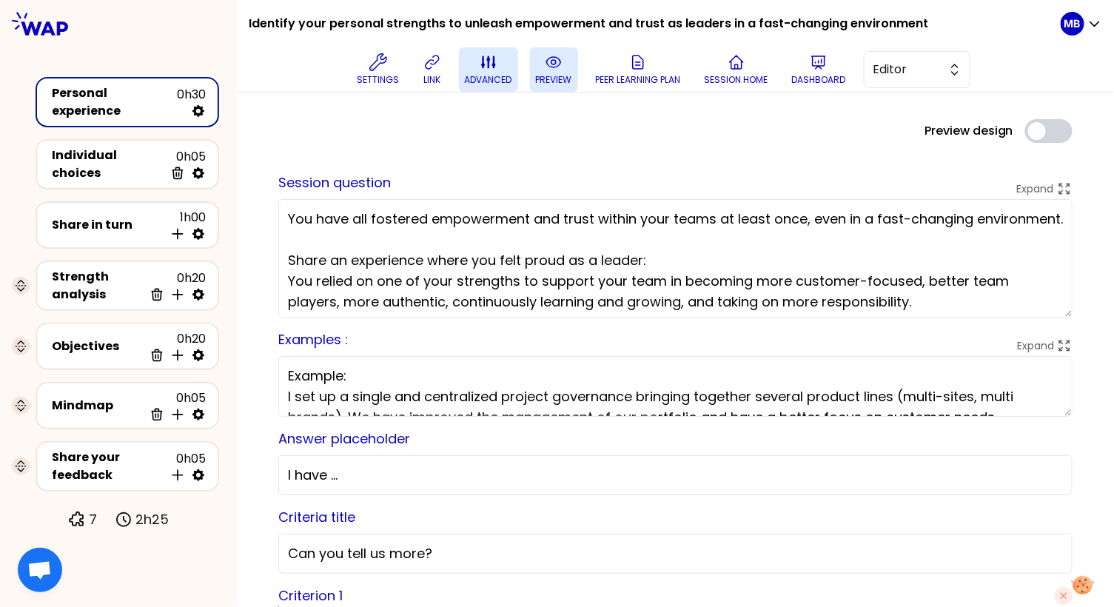
click at [485, 65] on icon at bounding box center [488, 62] width 14 height 13
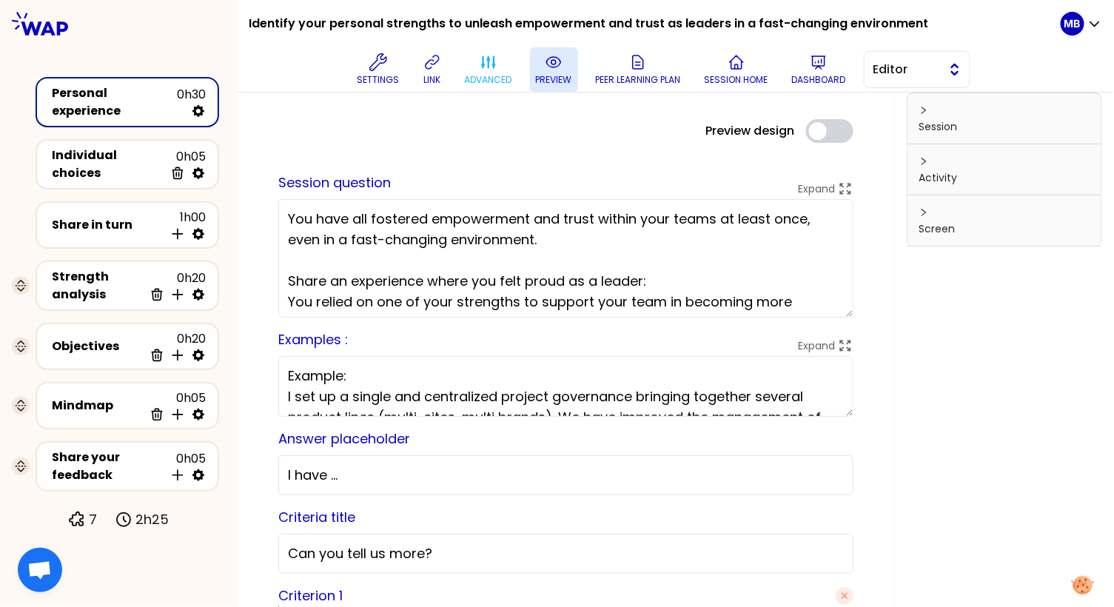
click at [885, 69] on span "Editor" at bounding box center [906, 70] width 67 height 18
click at [479, 63] on icon at bounding box center [488, 62] width 18 height 18
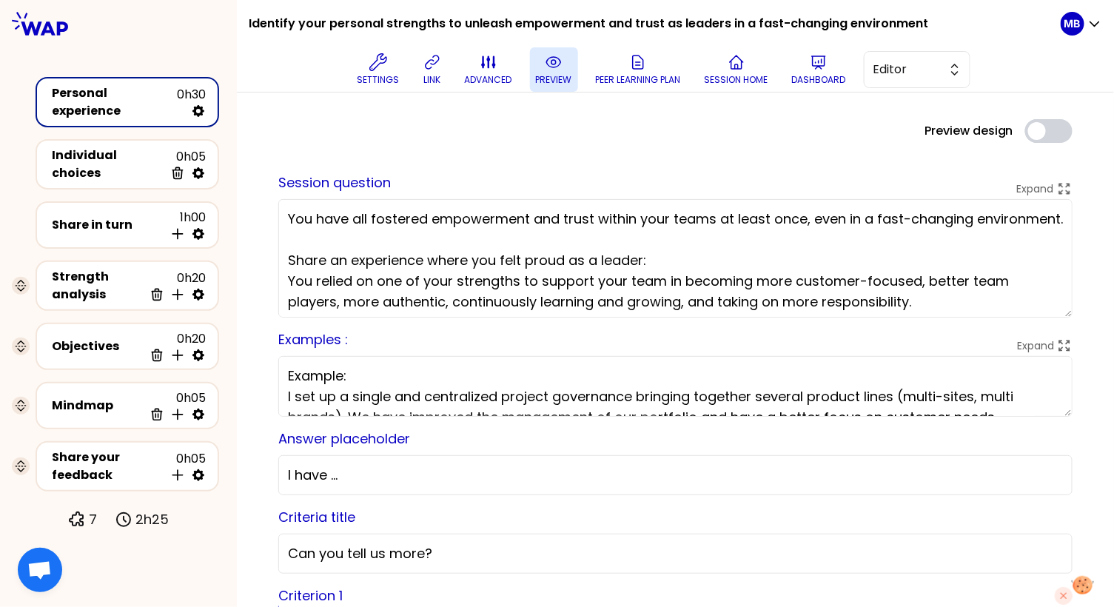
click at [546, 62] on icon at bounding box center [553, 62] width 14 height 10
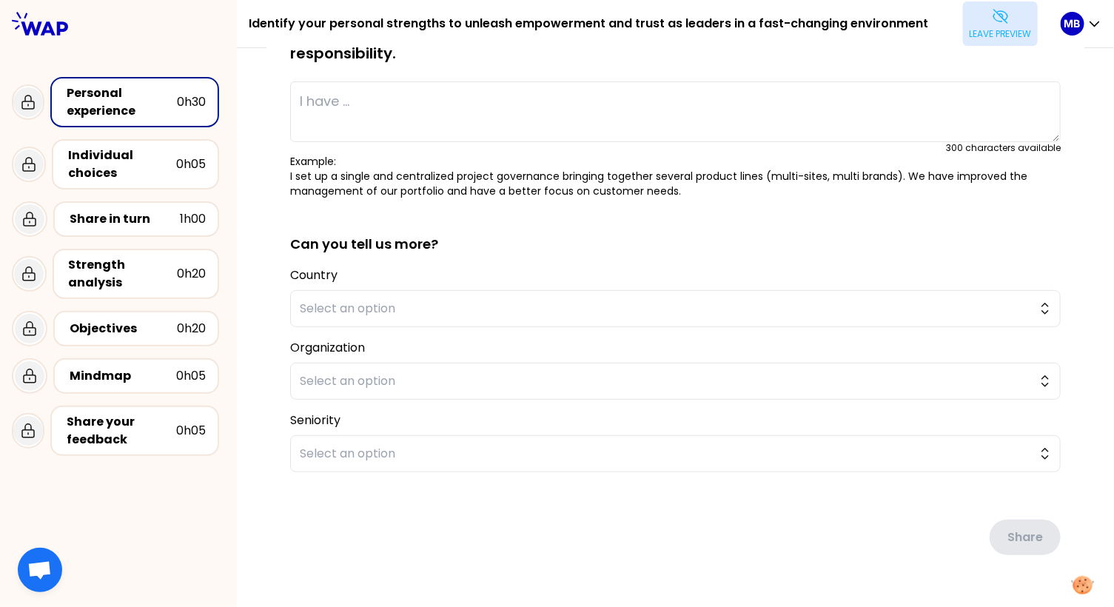
scroll to position [169, 0]
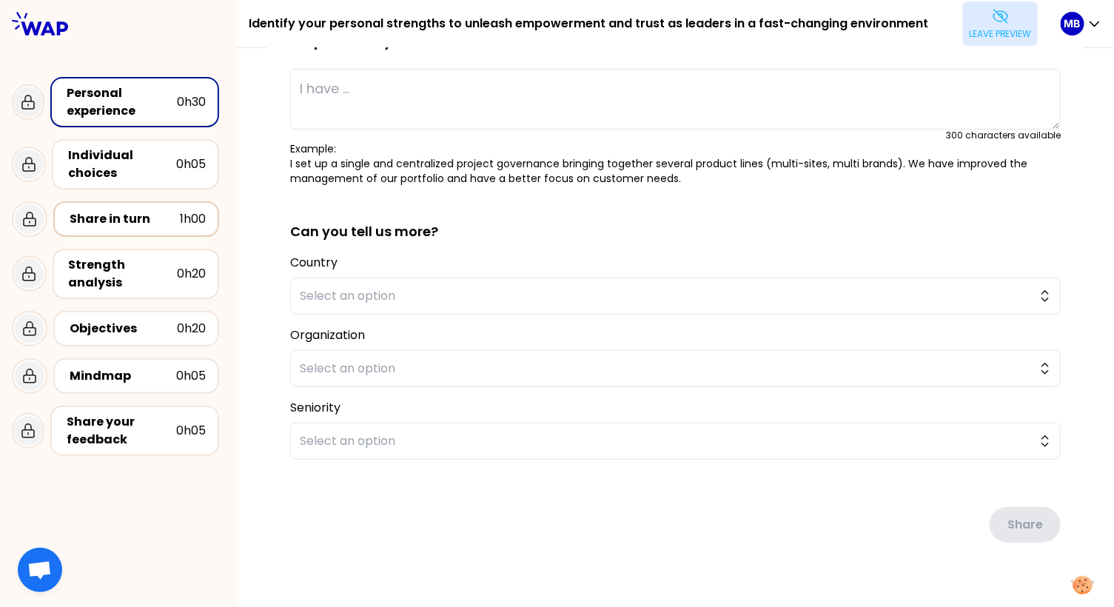
click at [120, 219] on div "Share in turn" at bounding box center [125, 219] width 110 height 18
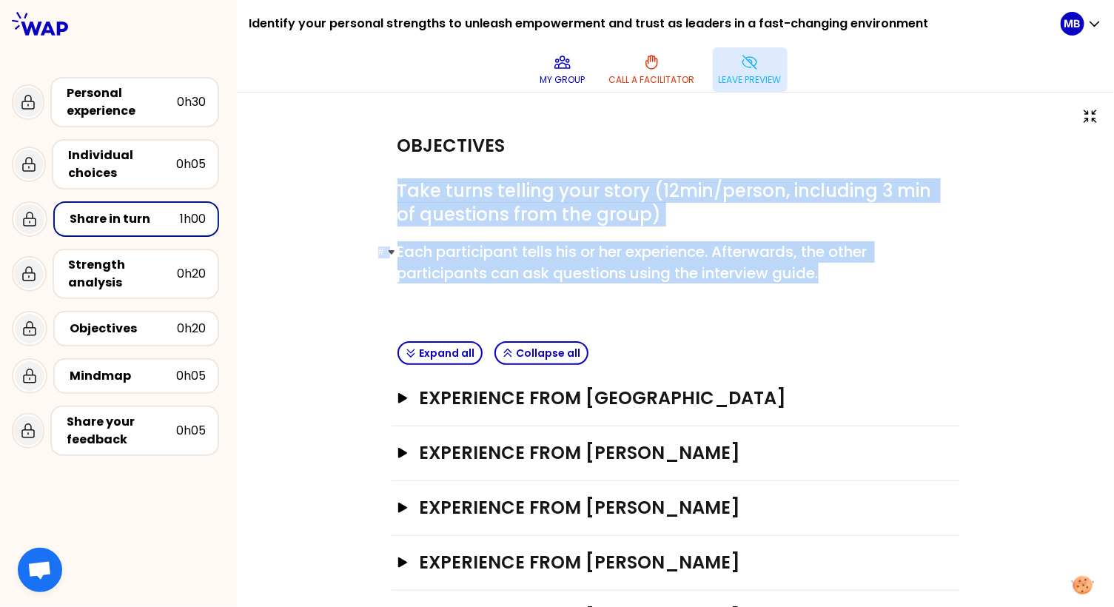
drag, startPoint x: 401, startPoint y: 190, endPoint x: 860, endPoint y: 277, distance: 467.6
click at [860, 277] on div "# Take turns telling your story (12min/person, including 3 min of questions fro…" at bounding box center [675, 243] width 556 height 129
copy div "Take turns telling your story (12min/person, including 3 min of questions from …"
click at [550, 67] on button "My group" at bounding box center [562, 69] width 57 height 44
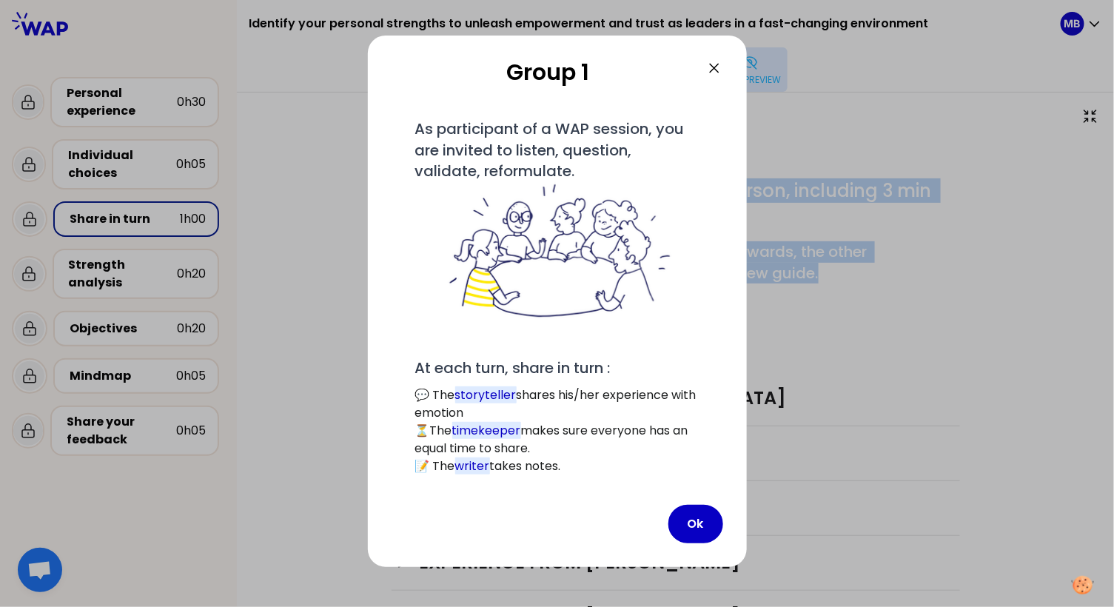
drag, startPoint x: 420, startPoint y: 129, endPoint x: 563, endPoint y: 480, distance: 379.6
click at [563, 480] on div "Group 1 # As participant of a WAP session, you are invited to listen, question,…" at bounding box center [557, 301] width 379 height 531
click at [693, 526] on button "Ok" at bounding box center [695, 524] width 55 height 38
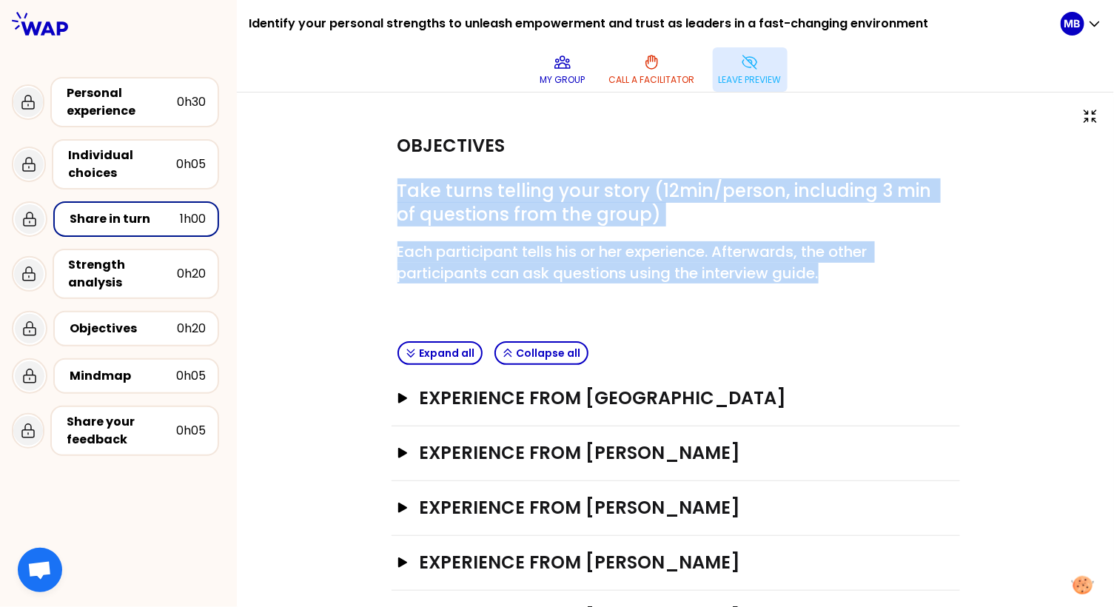
click at [749, 64] on icon at bounding box center [750, 62] width 18 height 18
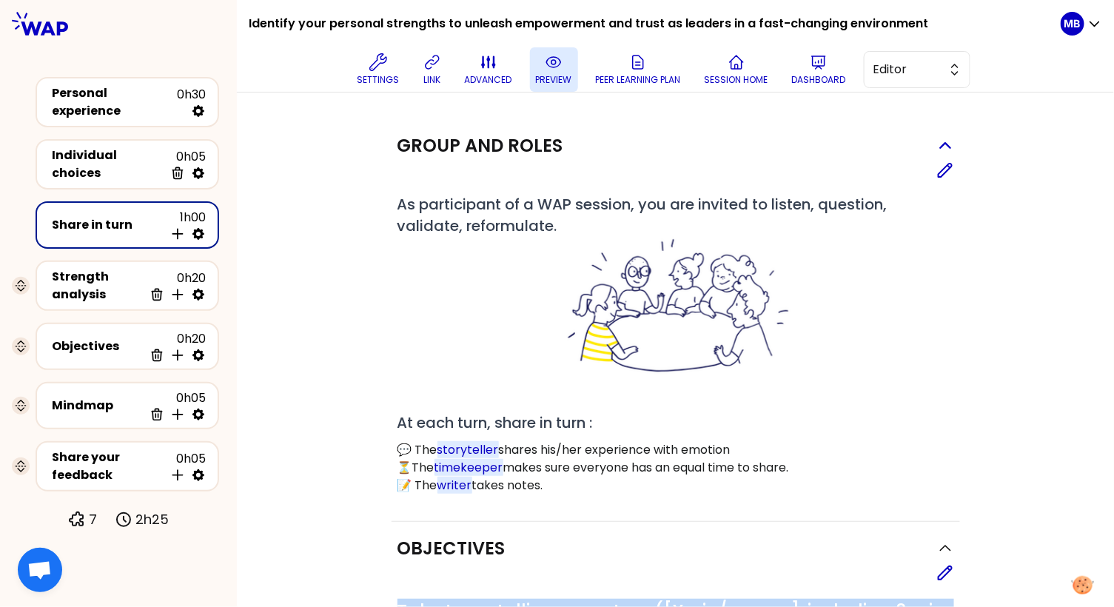
click at [401, 146] on h2 "Group and roles" at bounding box center [480, 146] width 166 height 24
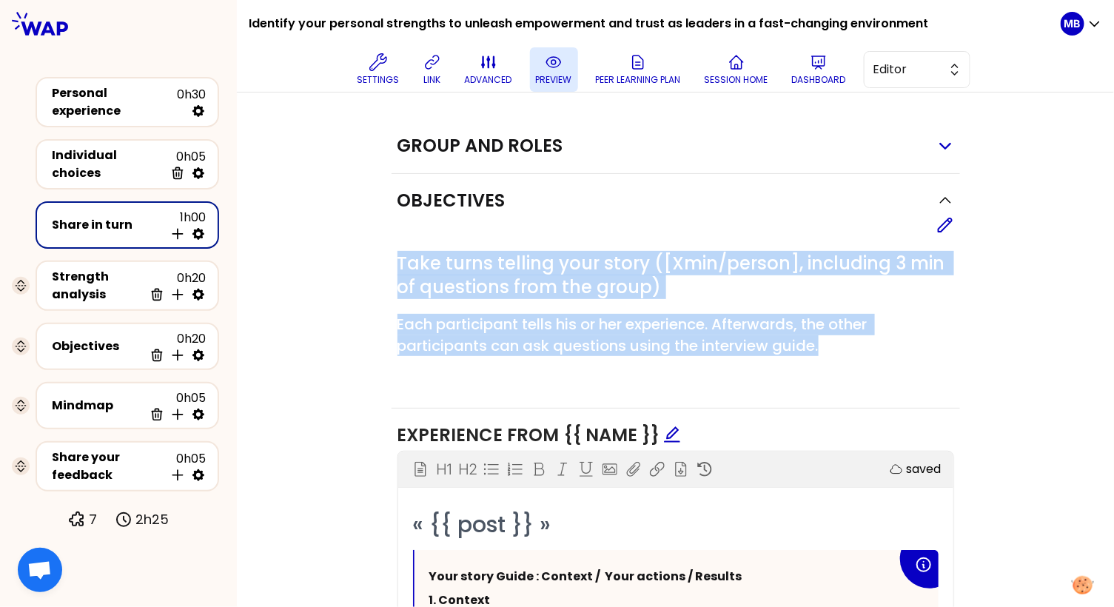
click at [439, 138] on h2 "Group and roles" at bounding box center [480, 146] width 166 height 24
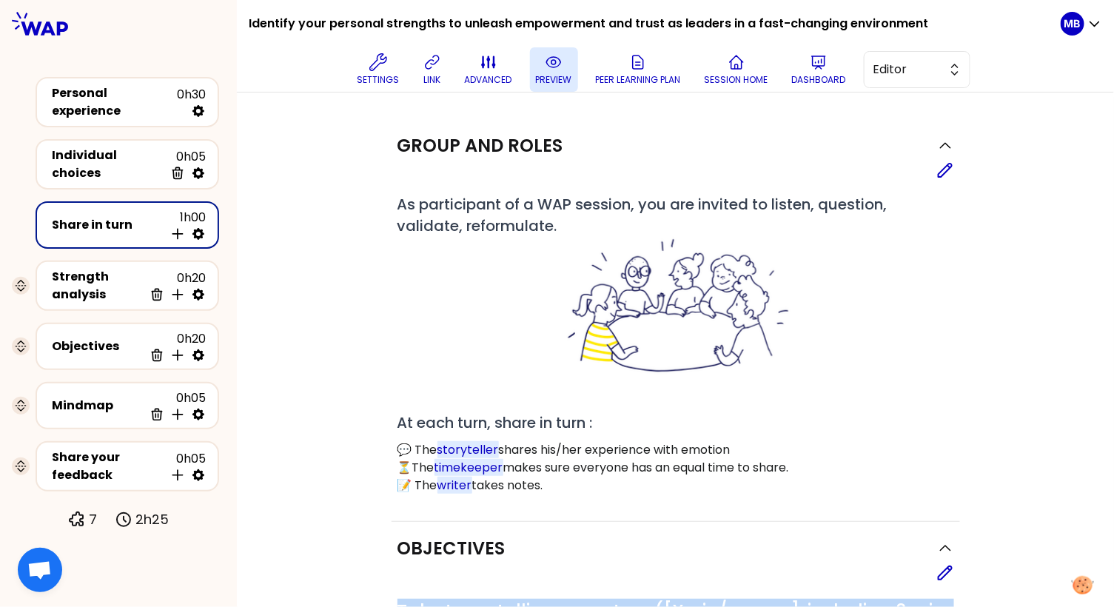
drag, startPoint x: 400, startPoint y: 200, endPoint x: 570, endPoint y: 480, distance: 327.6
click at [570, 480] on div "# As participant of a WAP session, you are invited to listen, question, validat…" at bounding box center [675, 344] width 556 height 300
click at [145, 104] on div "Personal experience" at bounding box center [114, 102] width 125 height 36
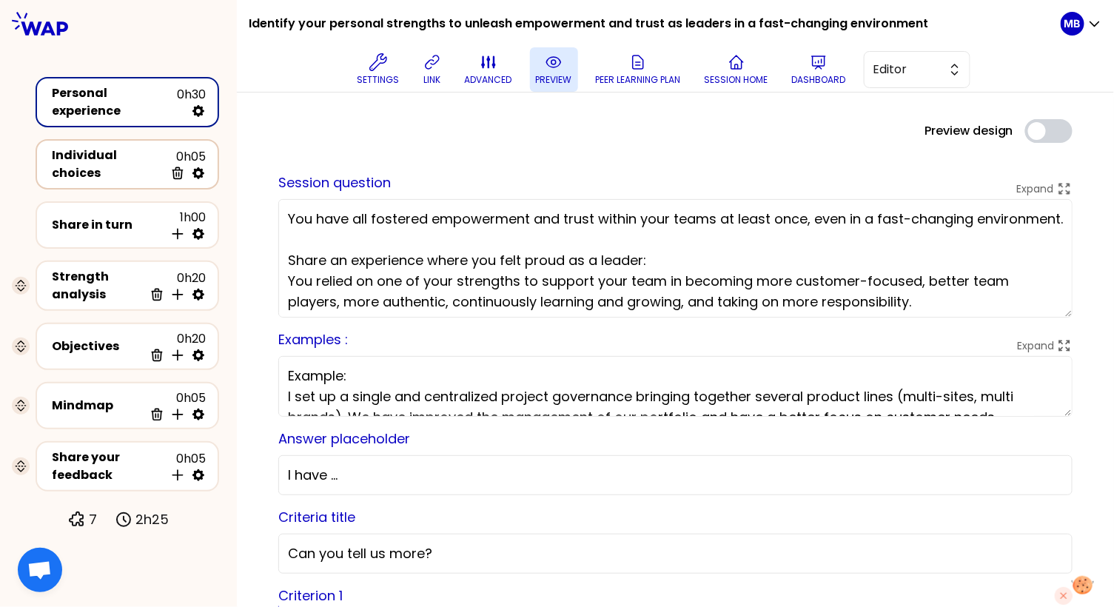
click at [121, 152] on div "Individual choices" at bounding box center [108, 164] width 112 height 36
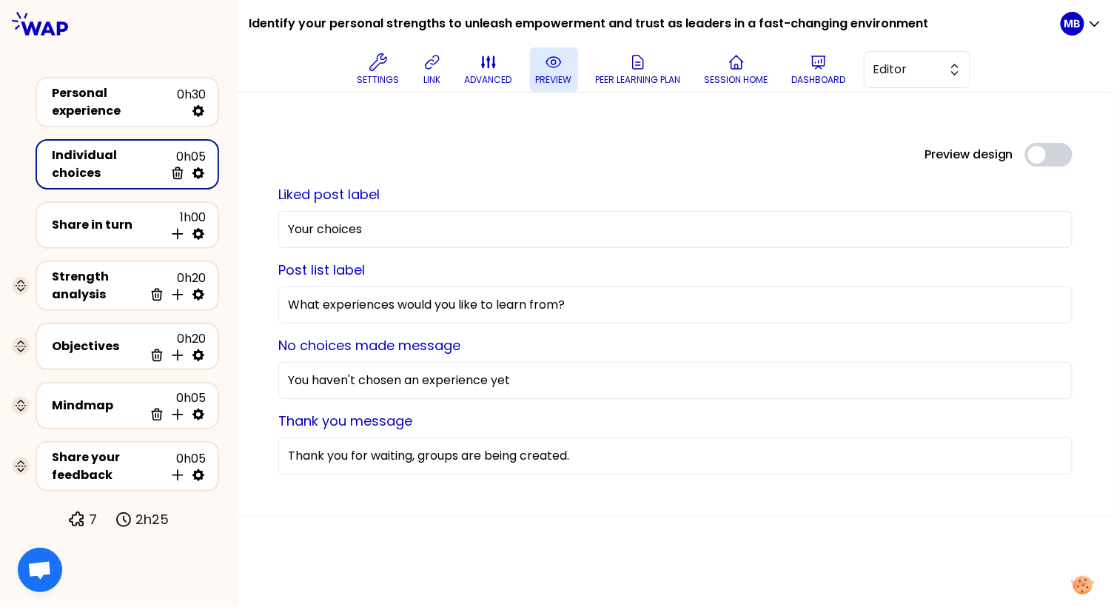
click at [539, 75] on p "preview" at bounding box center [554, 80] width 36 height 12
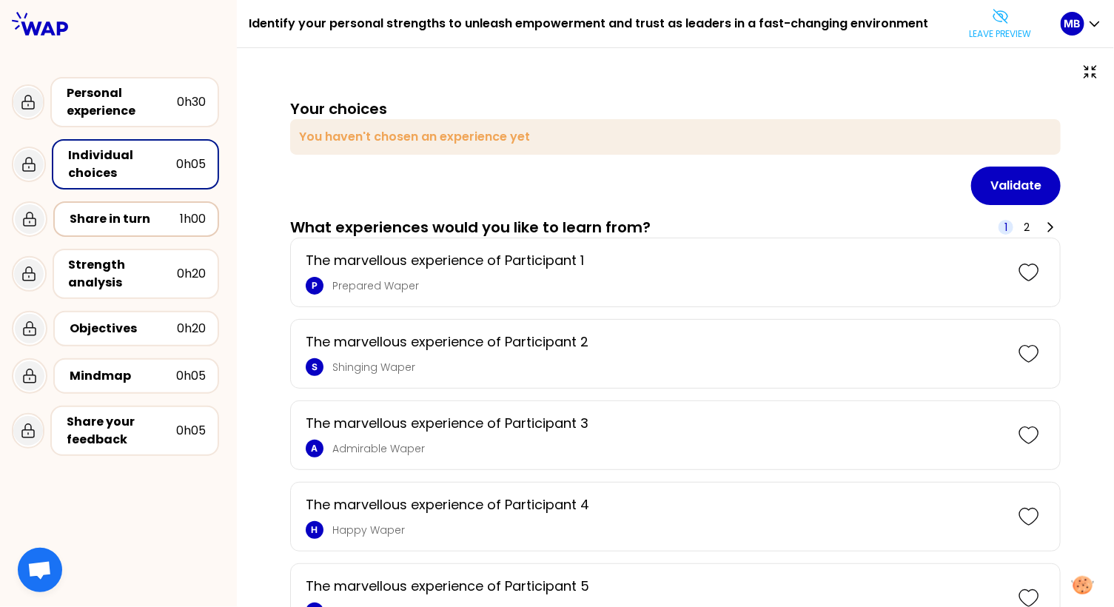
click at [105, 211] on div "Share in turn" at bounding box center [125, 219] width 110 height 18
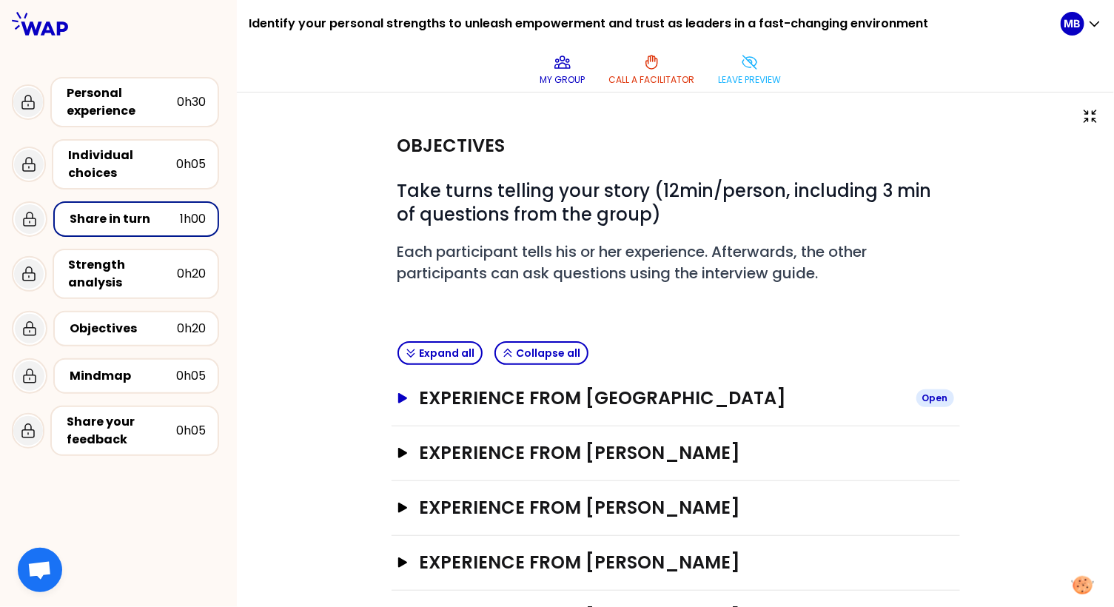
click at [434, 388] on h3 "Experience from Marine Bourgeaud" at bounding box center [661, 398] width 485 height 24
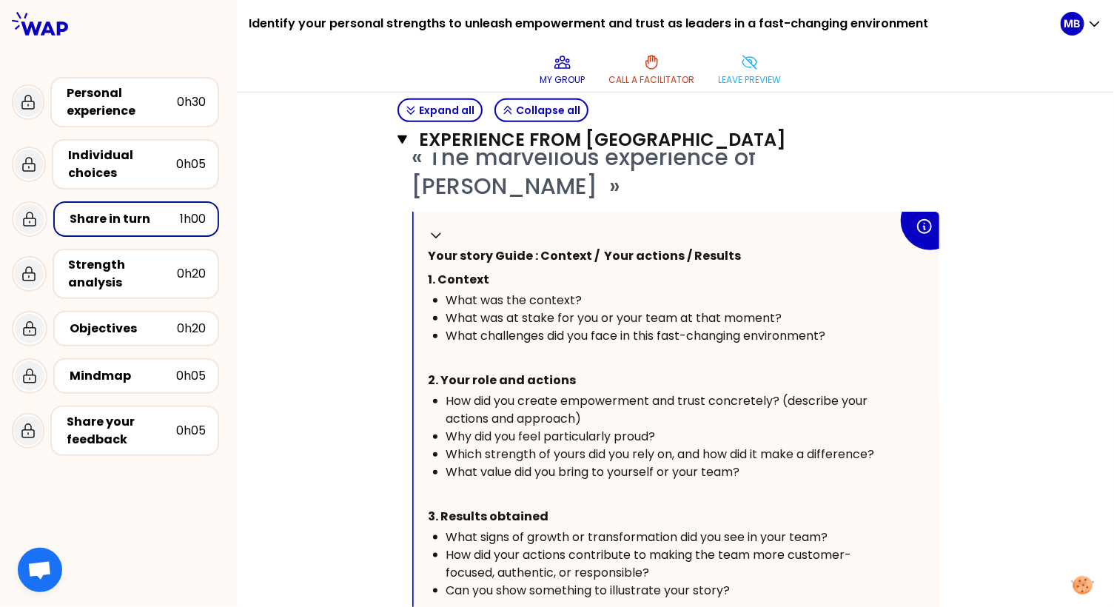
scroll to position [368, 0]
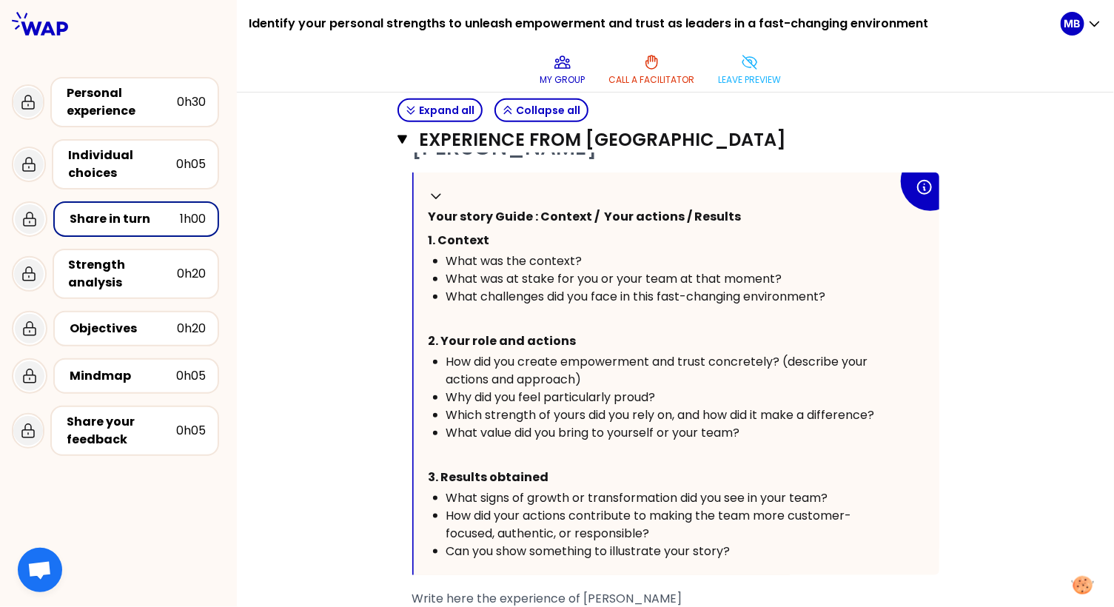
drag, startPoint x: 431, startPoint y: 213, endPoint x: 767, endPoint y: 555, distance: 479.8
click at [767, 555] on div "Collapse Your story Guide : Context / Your actions / Results 1. Context What wa…" at bounding box center [676, 373] width 525 height 402
click at [489, 258] on span "What was the context?" at bounding box center [514, 260] width 136 height 17
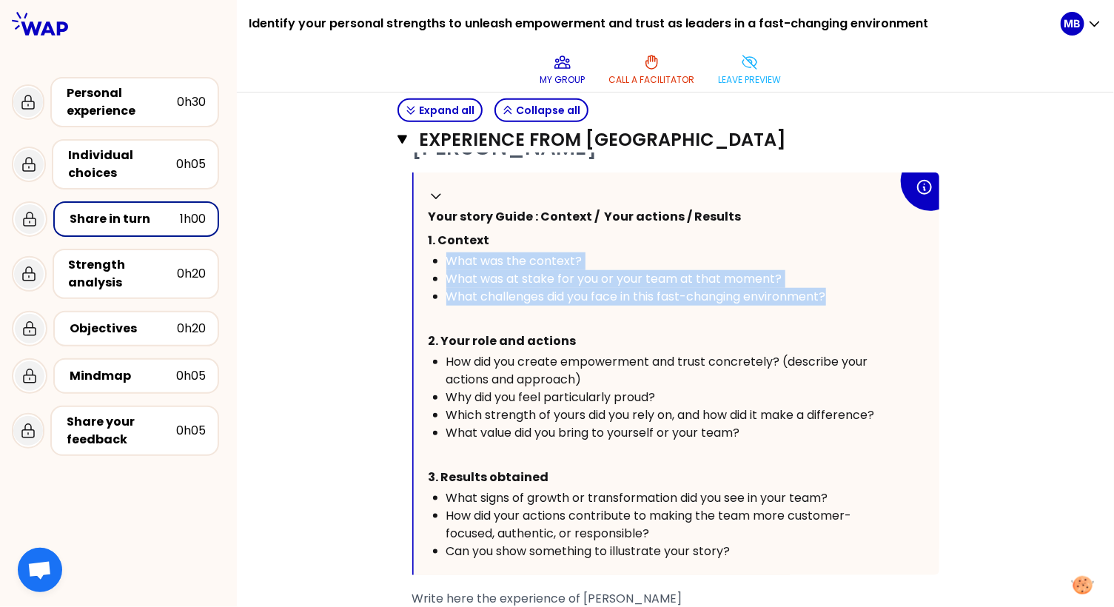
drag, startPoint x: 446, startPoint y: 255, endPoint x: 845, endPoint y: 293, distance: 400.6
click at [845, 293] on ul "What was the context? What was at stake for you or your team at that moment? Wh…" at bounding box center [662, 278] width 469 height 53
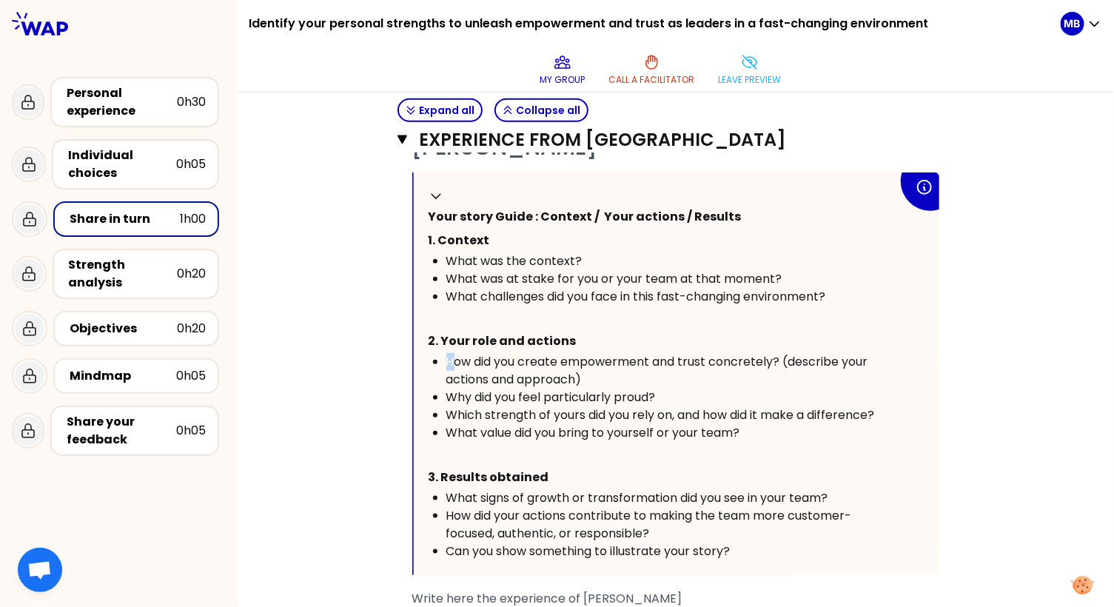
drag, startPoint x: 442, startPoint y: 354, endPoint x: 450, endPoint y: 354, distance: 8.1
click at [450, 354] on ul "How did you create empowerment and trust concretely? (describe your actions and…" at bounding box center [662, 397] width 469 height 89
click at [446, 358] on span "How did you create empowerment and trust concretely? (describe your actions and…" at bounding box center [658, 370] width 425 height 35
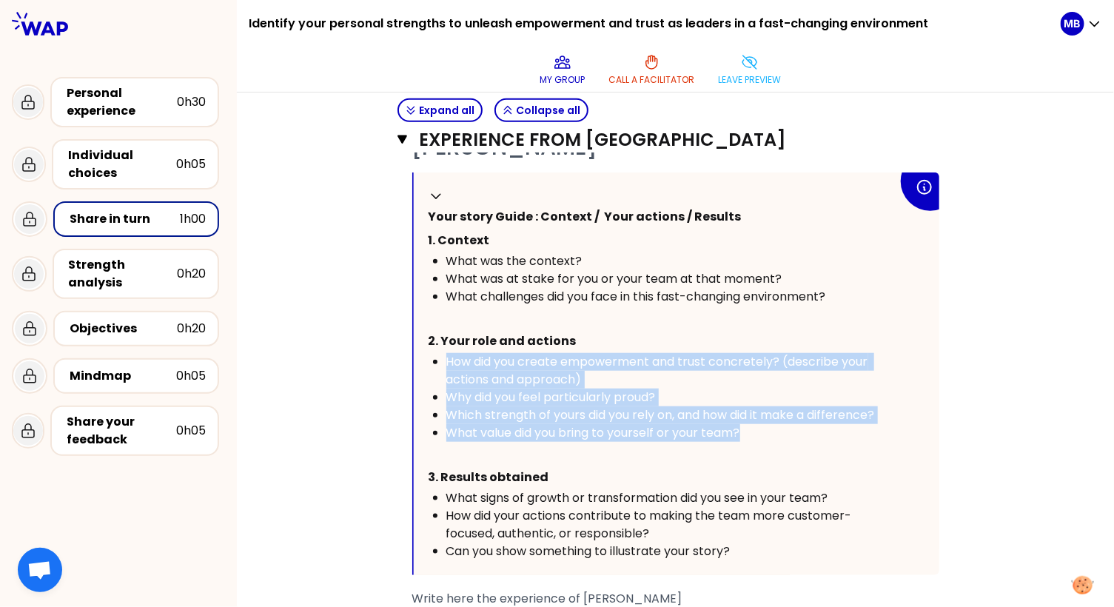
drag, startPoint x: 445, startPoint y: 358, endPoint x: 756, endPoint y: 428, distance: 318.6
click at [756, 428] on ul "How did you create empowerment and trust concretely? (describe your actions and…" at bounding box center [662, 397] width 469 height 89
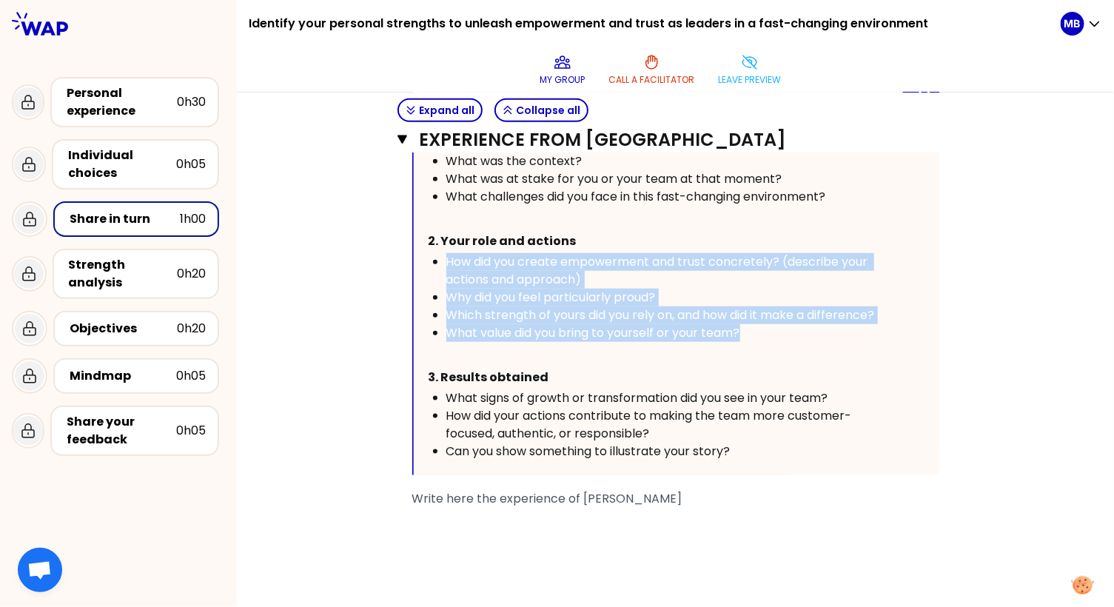
scroll to position [500, 0]
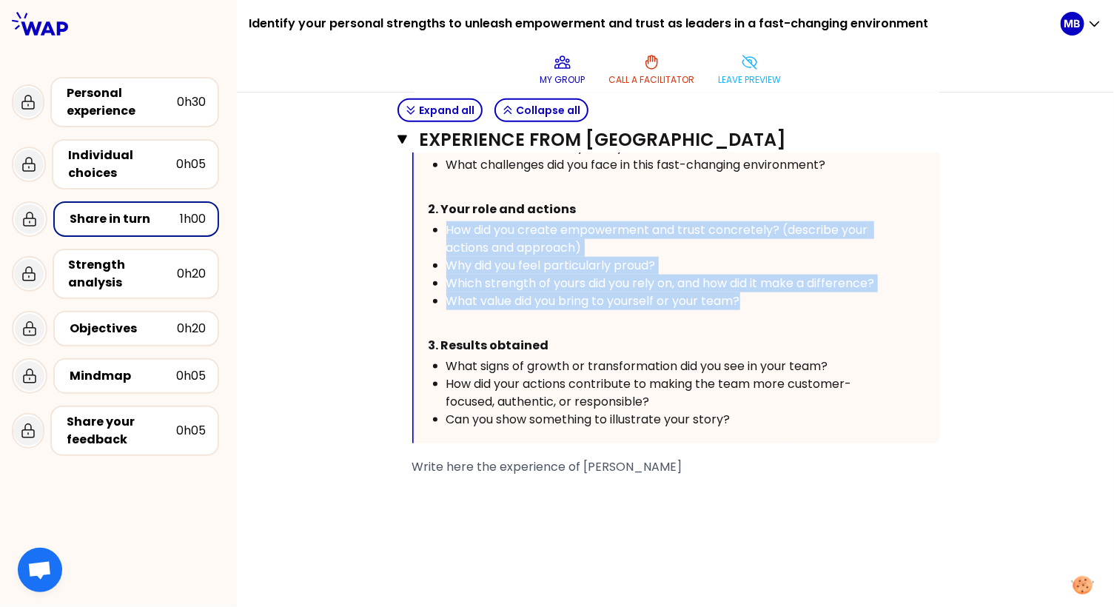
drag, startPoint x: 448, startPoint y: 413, endPoint x: 746, endPoint y: 414, distance: 298.2
click at [746, 414] on div "Can you show something to illustrate your story?" at bounding box center [671, 420] width 451 height 18
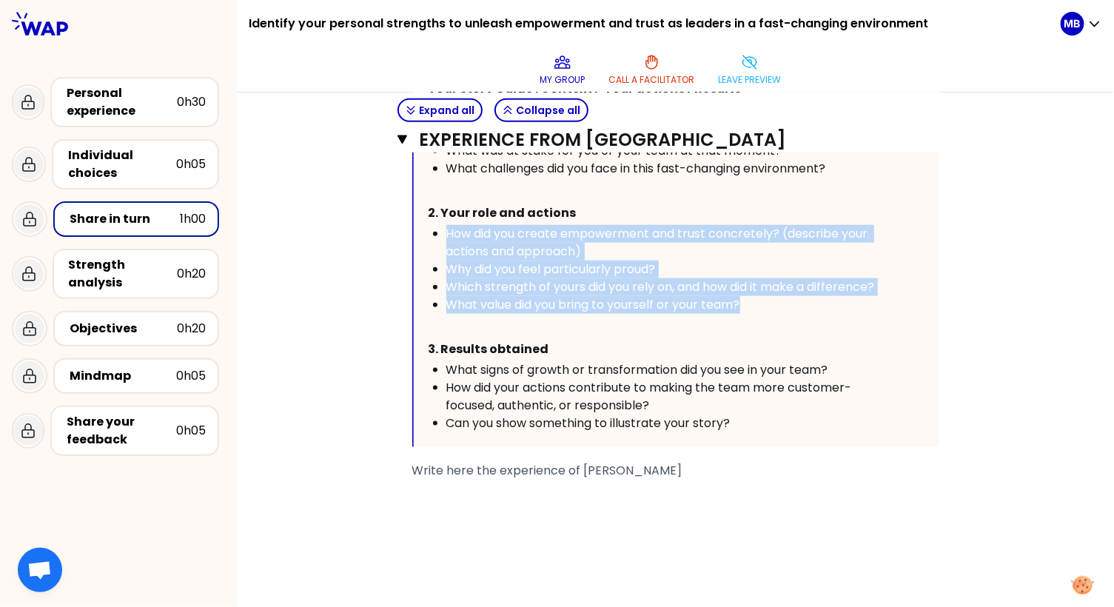
scroll to position [763, 0]
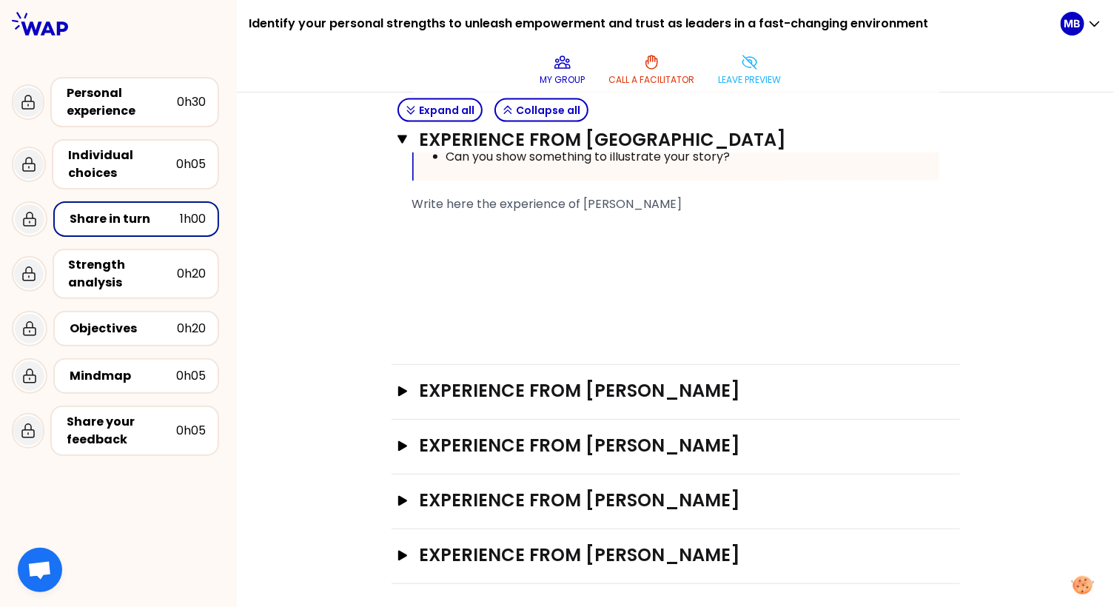
click at [433, 273] on div "﻿" at bounding box center [675, 275] width 527 height 18
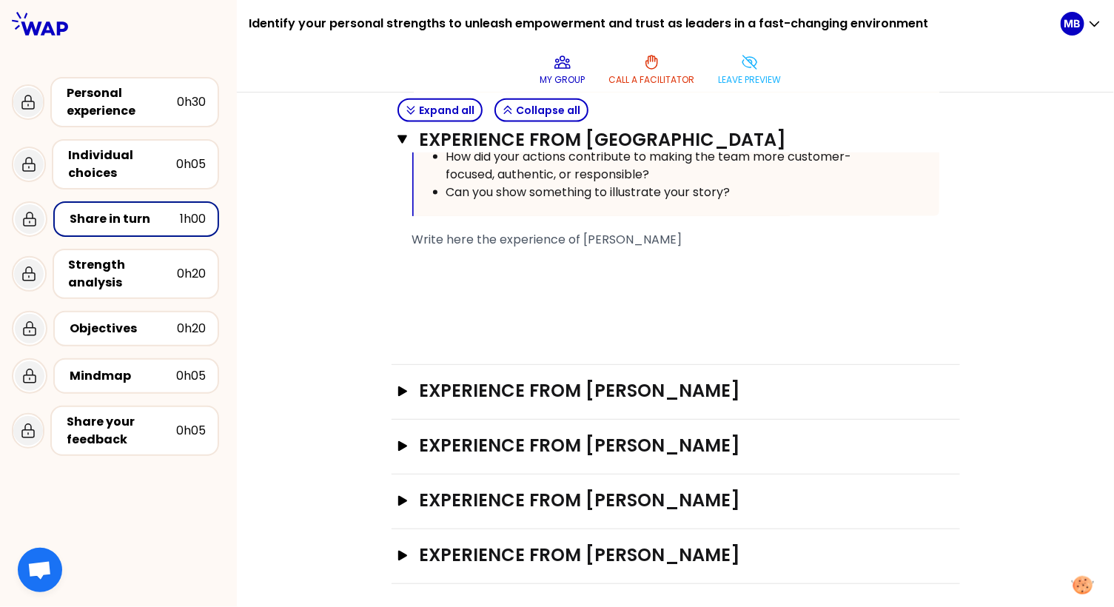
click at [431, 284] on div "﻿" at bounding box center [675, 293] width 527 height 18
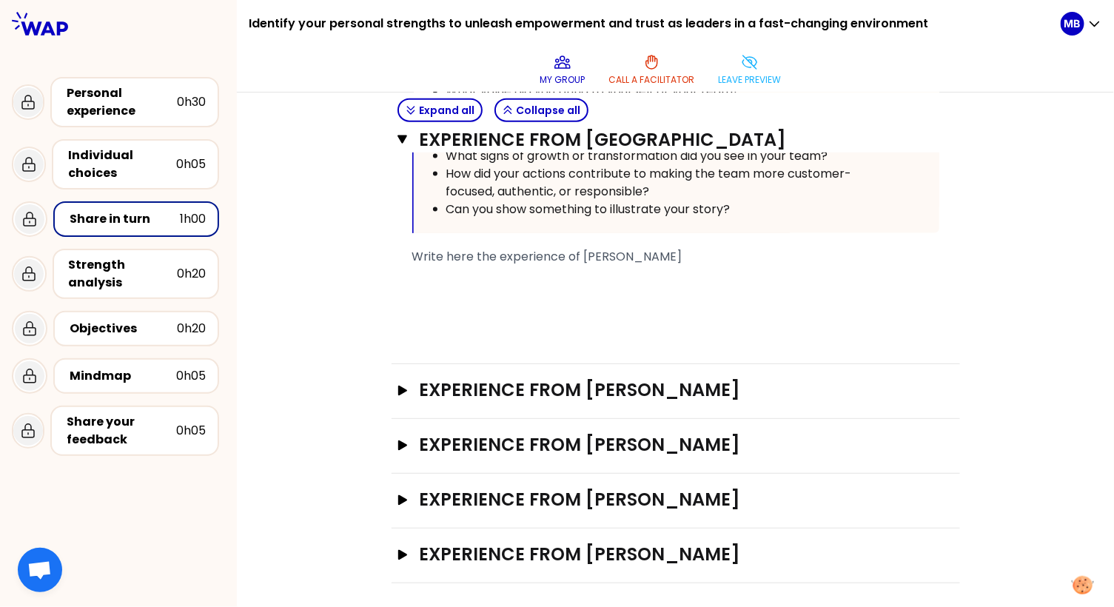
scroll to position [692, 0]
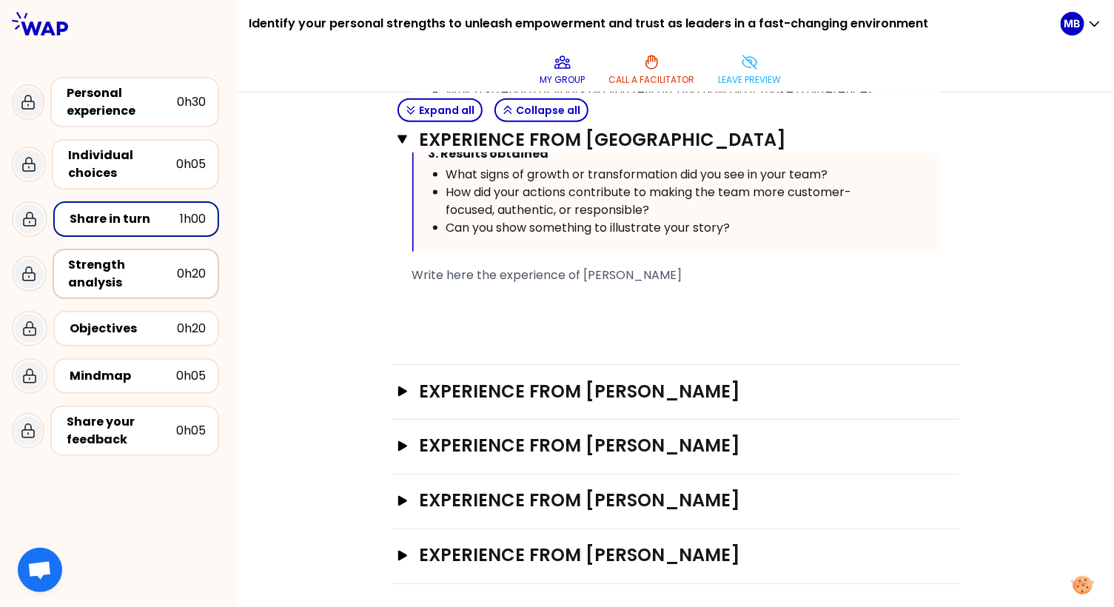
click at [142, 281] on div "Strength analysis" at bounding box center [123, 274] width 108 height 36
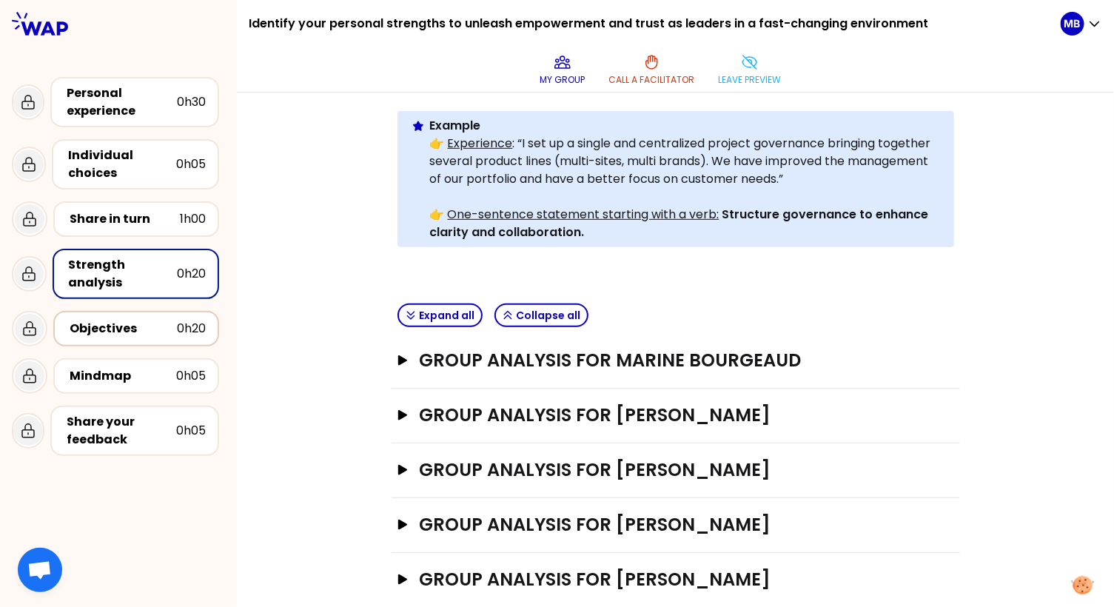
click at [139, 320] on div "Objectives" at bounding box center [123, 329] width 107 height 18
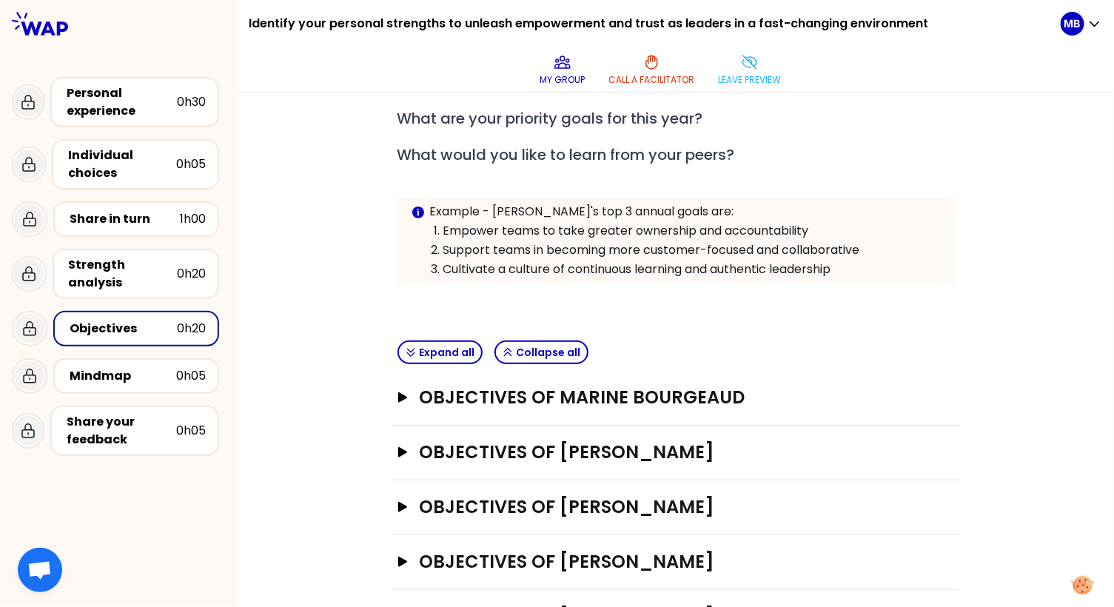
scroll to position [193, 0]
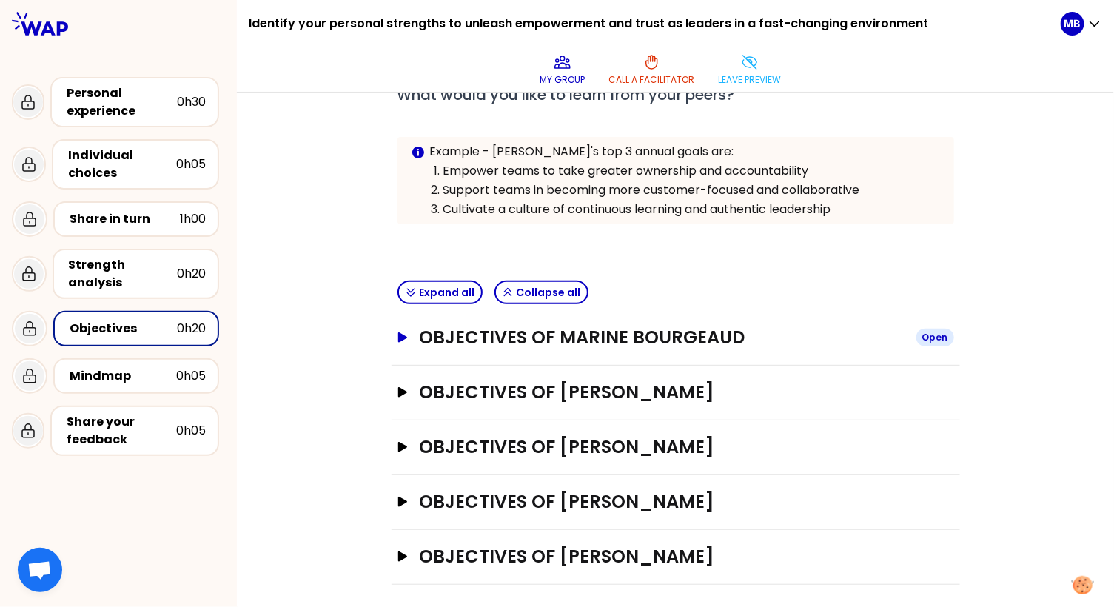
click at [413, 341] on button "Objectives of Marine Bourgeaud Open" at bounding box center [675, 338] width 556 height 24
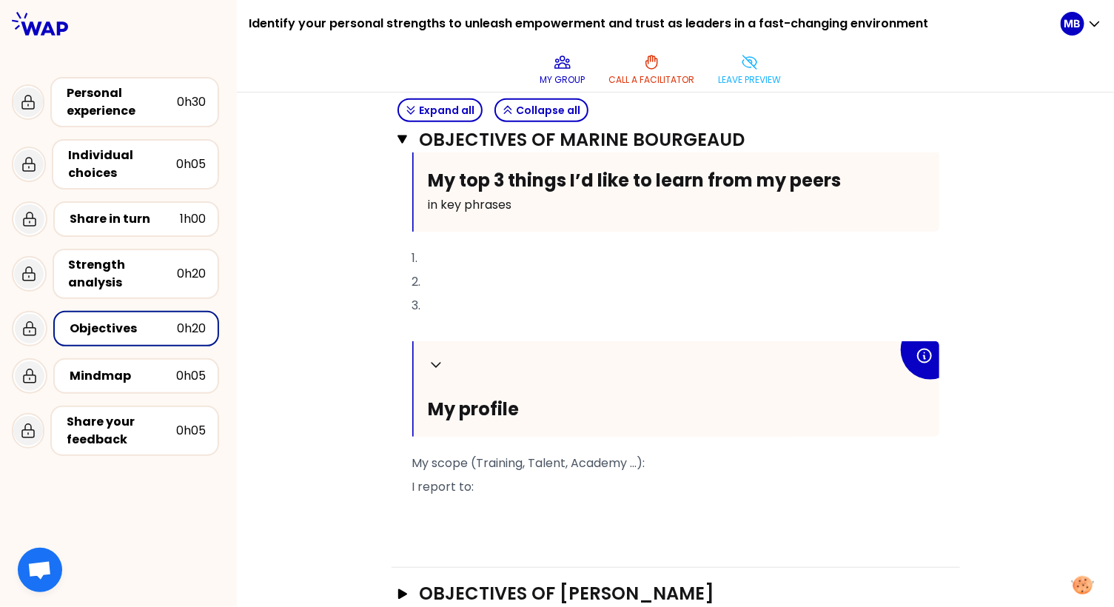
scroll to position [775, 0]
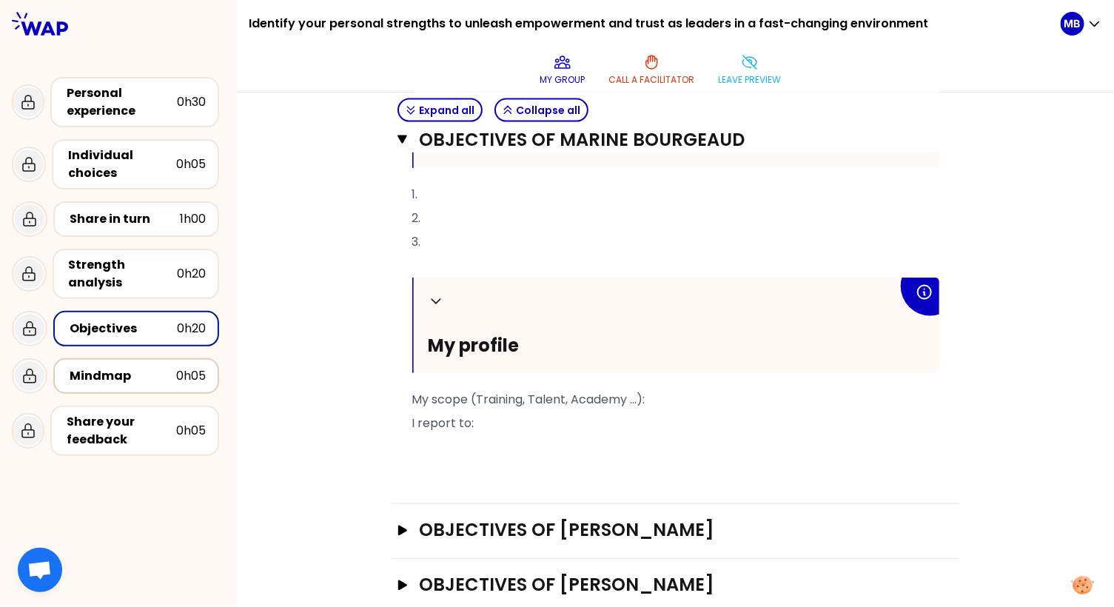
click at [131, 383] on div "Mindmap 0h05" at bounding box center [136, 376] width 139 height 21
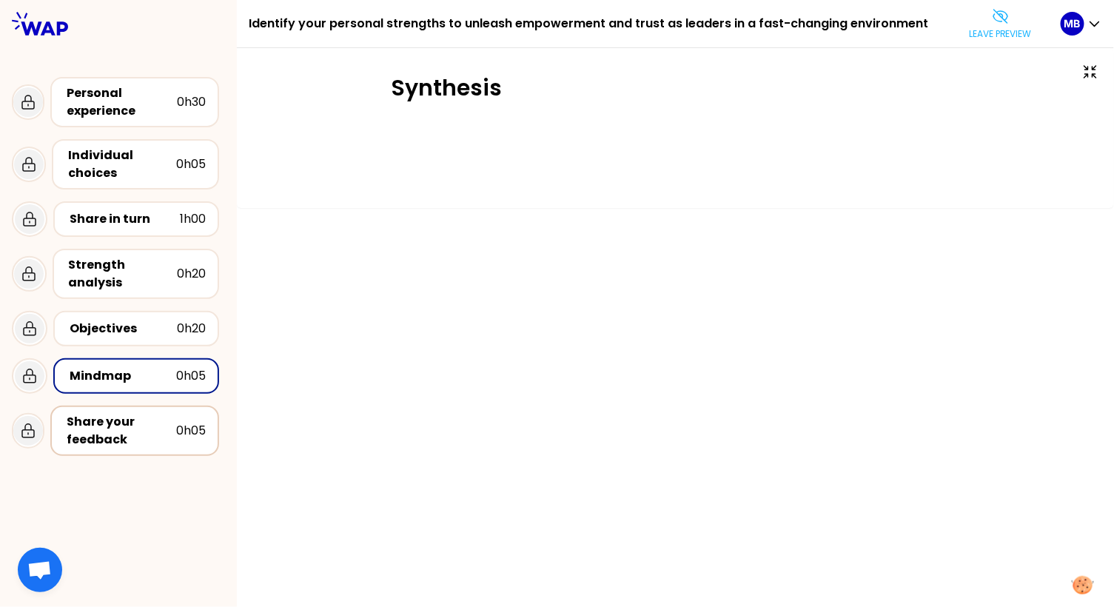
click at [131, 415] on div "Share your feedback" at bounding box center [122, 431] width 110 height 36
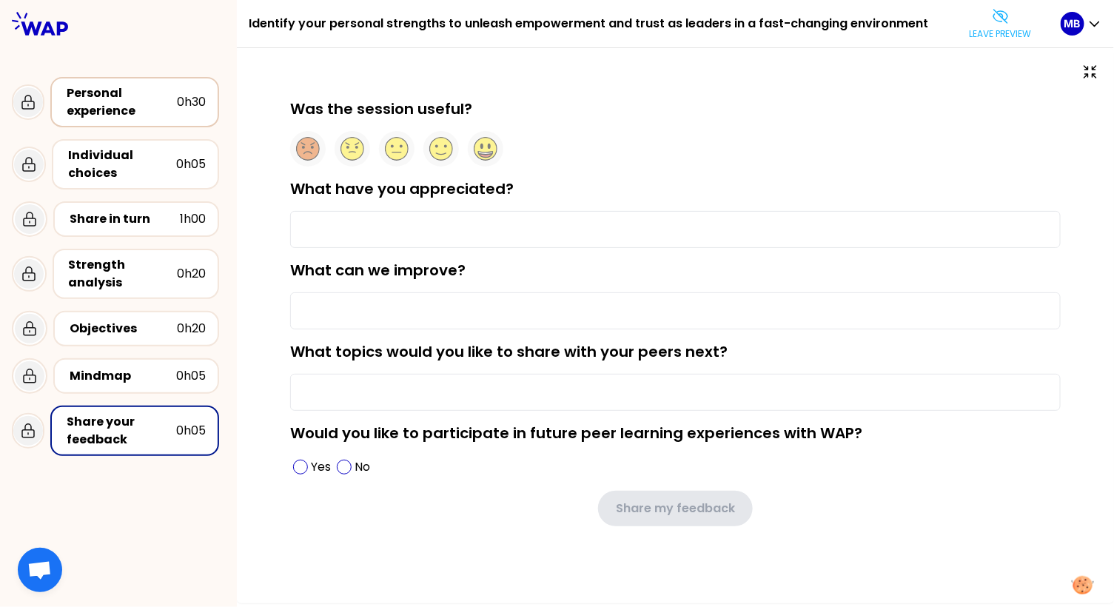
click at [96, 114] on div "Personal experience" at bounding box center [122, 102] width 110 height 36
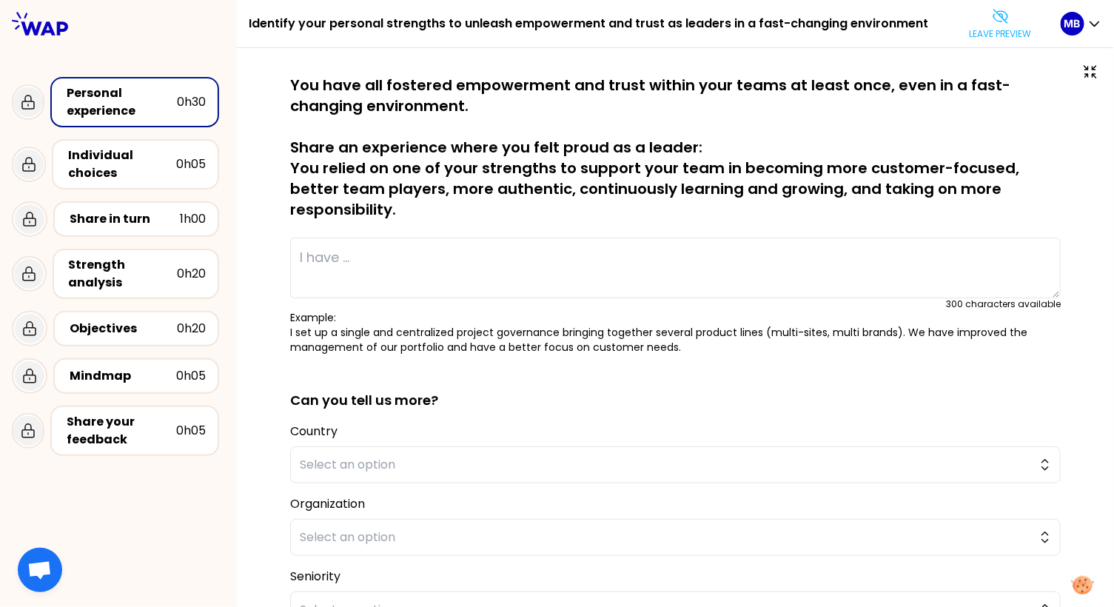
scroll to position [152, 0]
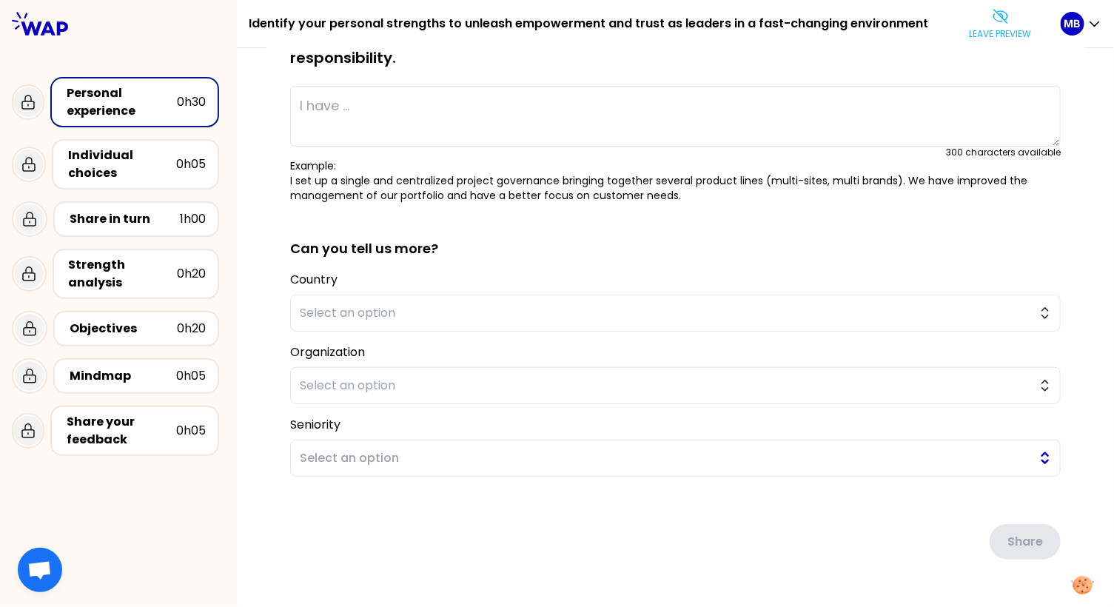
click at [878, 449] on span "Select an option" at bounding box center [665, 458] width 730 height 18
click at [995, 28] on p "Leave preview" at bounding box center [1000, 34] width 63 height 12
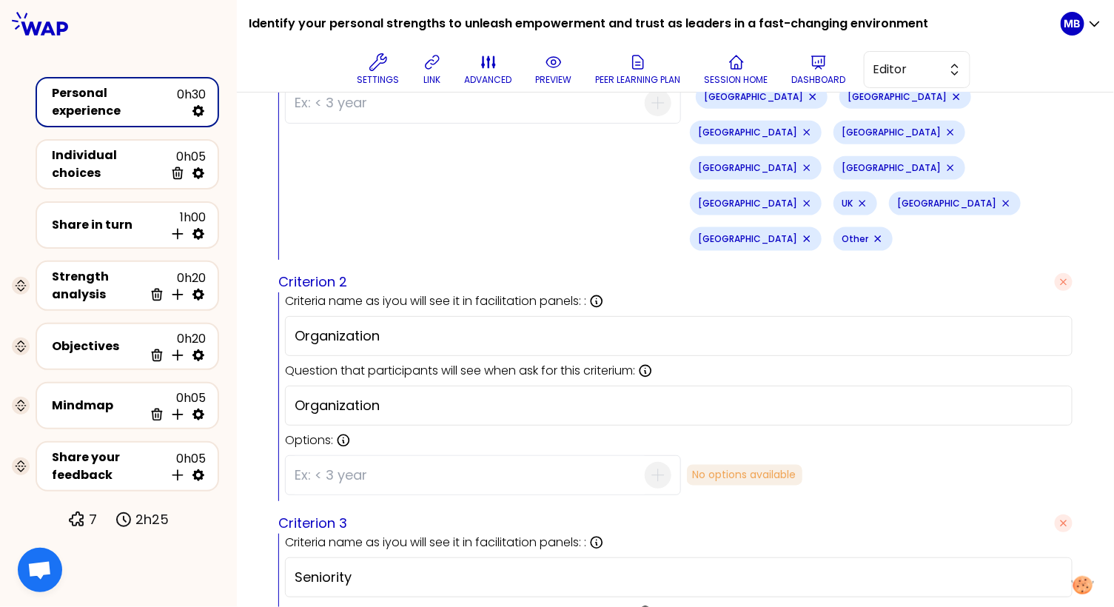
scroll to position [846, 0]
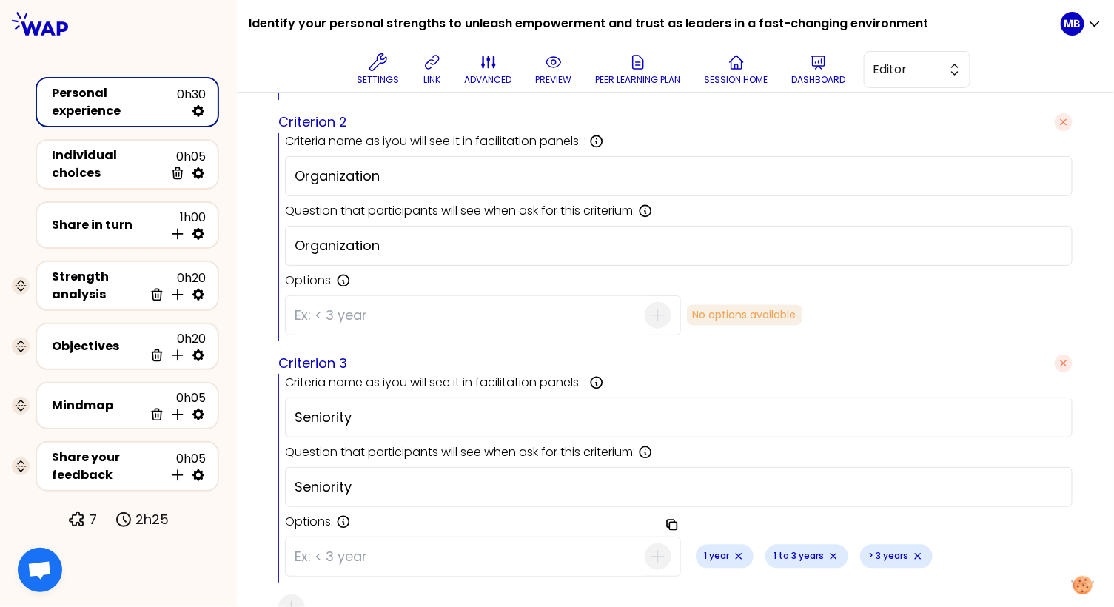
click at [380, 407] on input "Seniority" at bounding box center [678, 417] width 768 height 21
type input "Seniority at [GEOGRAPHIC_DATA]"
click at [381, 476] on input "Seniority" at bounding box center [678, 486] width 768 height 21
type input "Seniority at [GEOGRAPHIC_DATA]"
click at [283, 392] on div "Criteria name as iyou will see it in facilitation panels: : Name is used to ide…" at bounding box center [675, 478] width 794 height 209
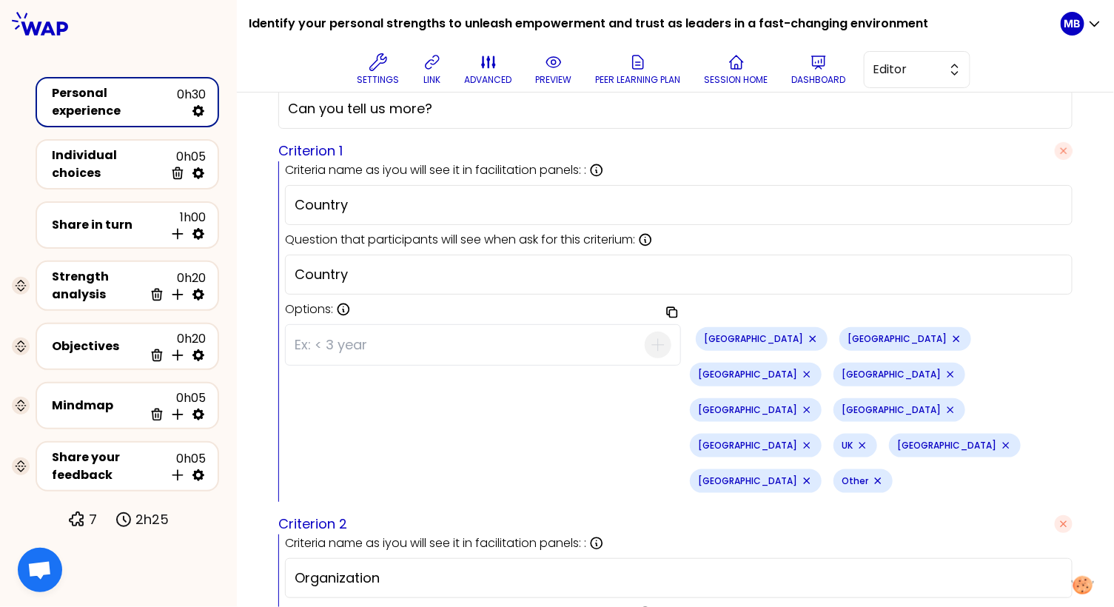
scroll to position [415, 0]
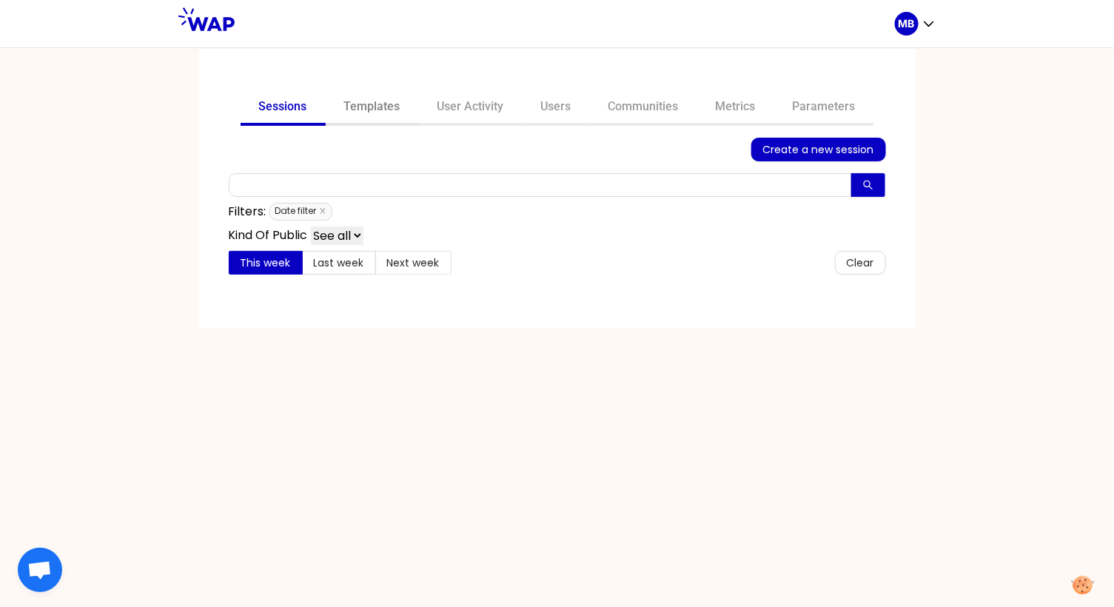
click at [373, 106] on link "Templates" at bounding box center [372, 108] width 93 height 36
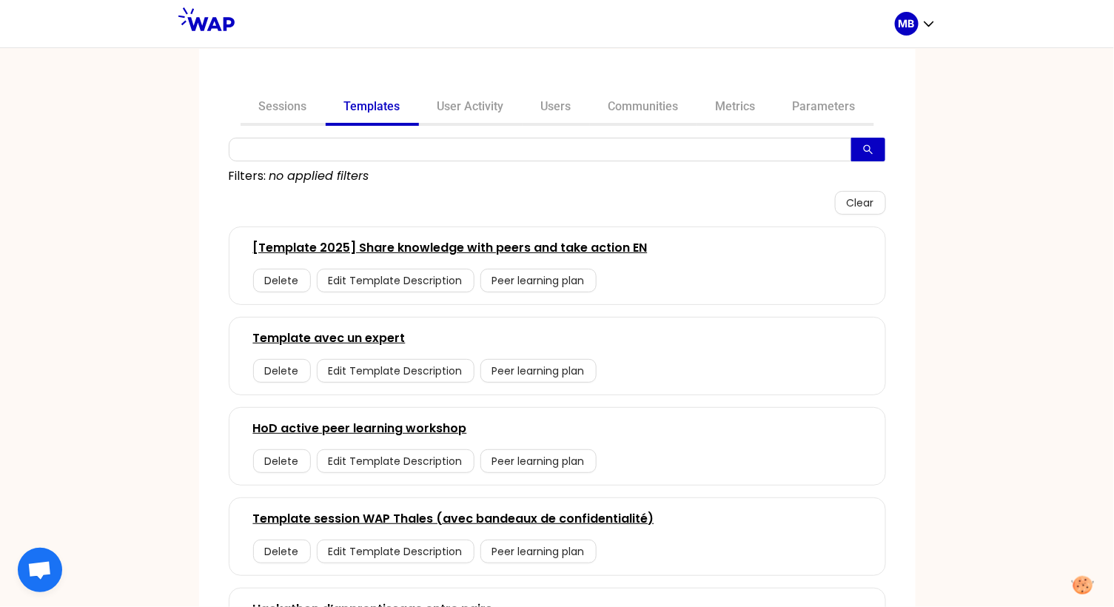
click at [375, 249] on link "[Template 2025] Share knowledge with peers and take action EN" at bounding box center [450, 248] width 394 height 18
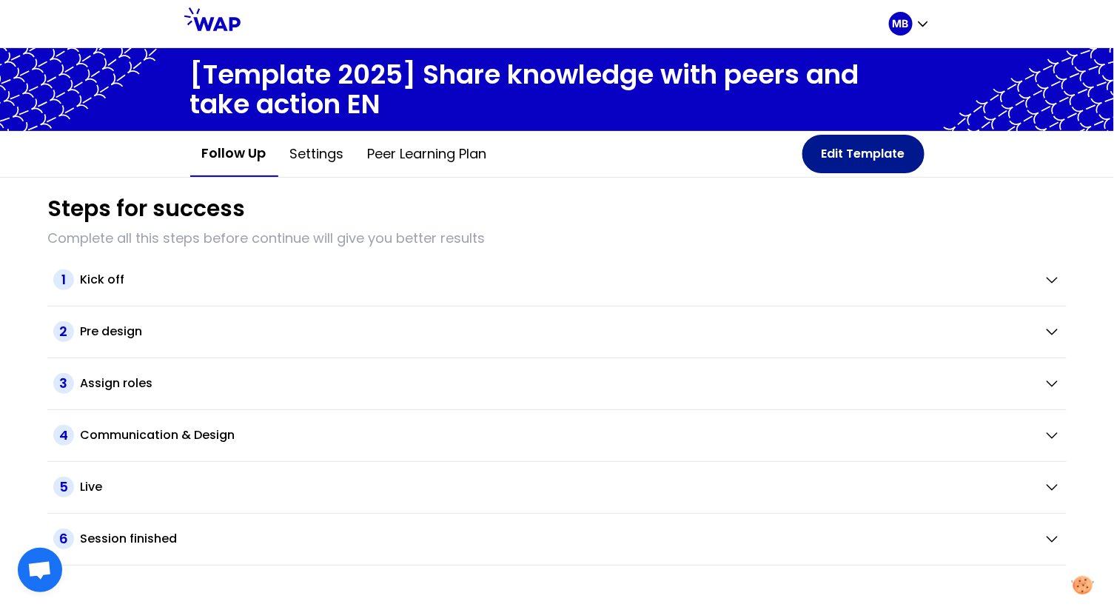
click at [837, 144] on button "Edit Template" at bounding box center [863, 154] width 122 height 38
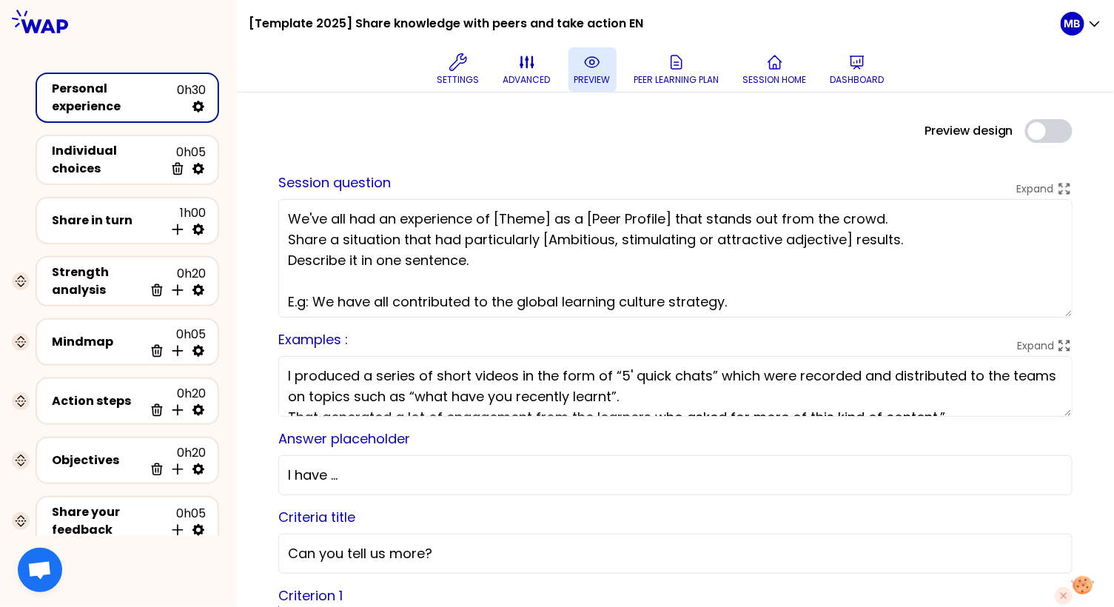
click at [585, 60] on icon at bounding box center [592, 62] width 14 height 10
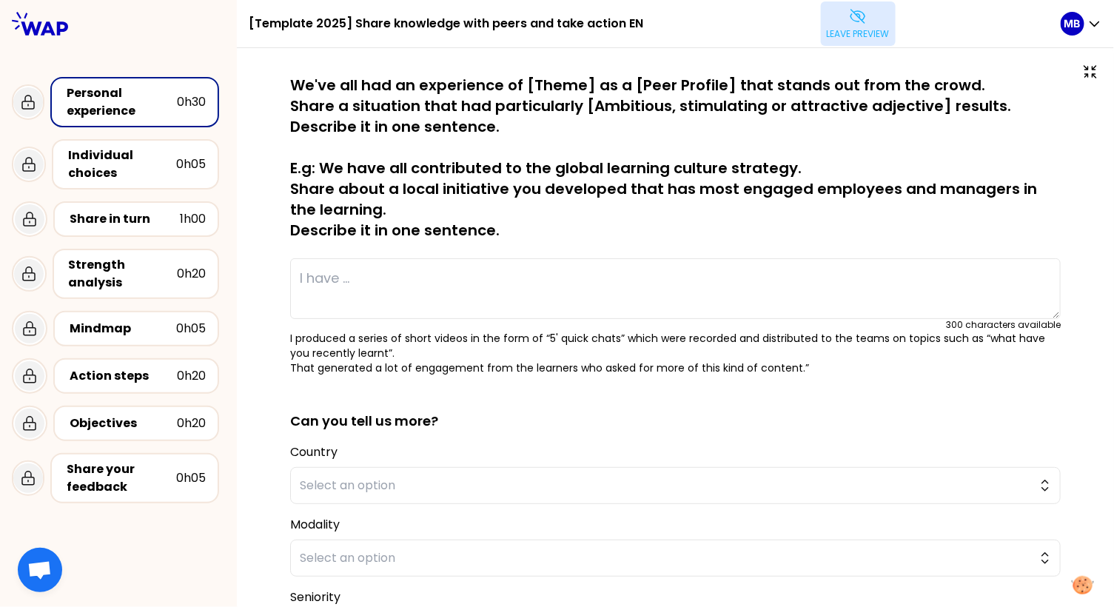
click at [862, 29] on p "Leave preview" at bounding box center [857, 34] width 63 height 12
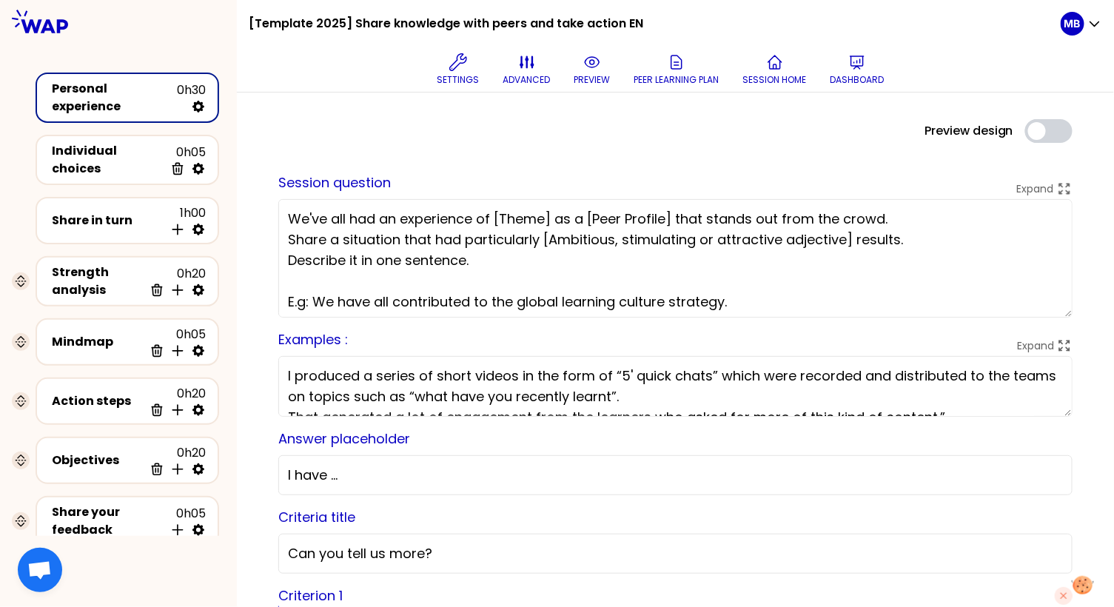
click at [288, 377] on textarea "I produced a series of short videos in the form of “5' quick chats” which were …" at bounding box center [675, 386] width 794 height 61
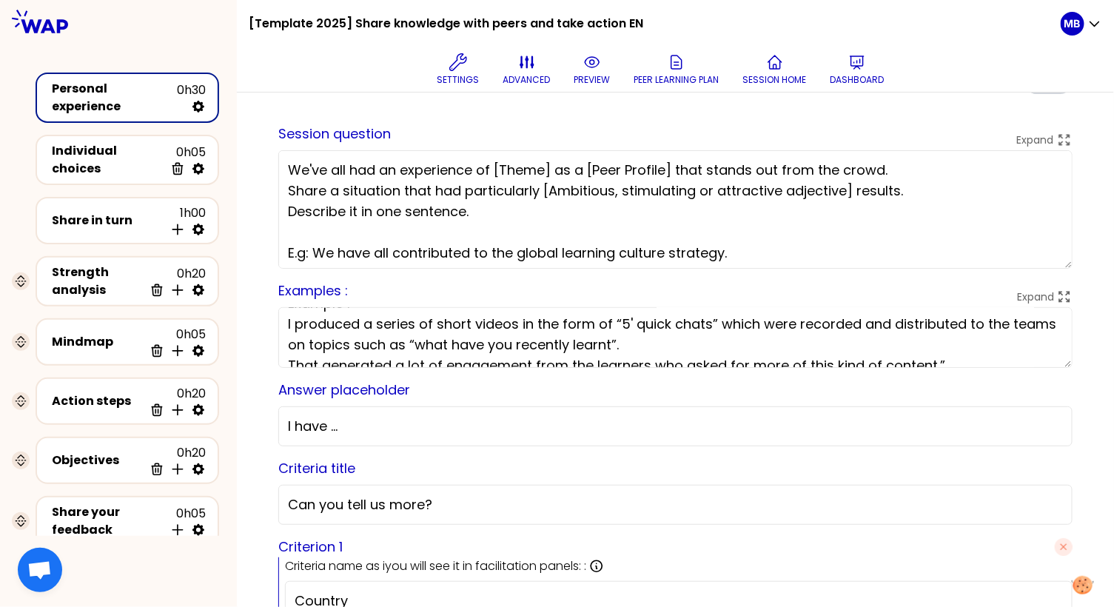
scroll to position [24, 0]
click at [286, 354] on textarea "Example : I produced a series of short videos in the form of “5' quick chats” w…" at bounding box center [675, 337] width 794 height 61
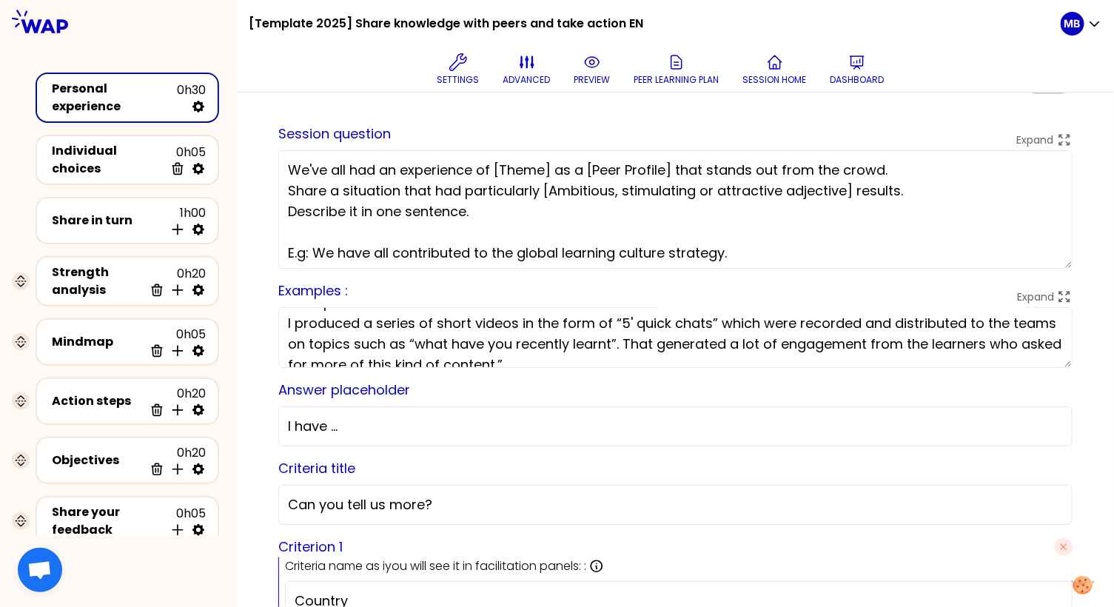
type textarea "Example : I produced a series of short videos in the form of “5' quick chats” w…"
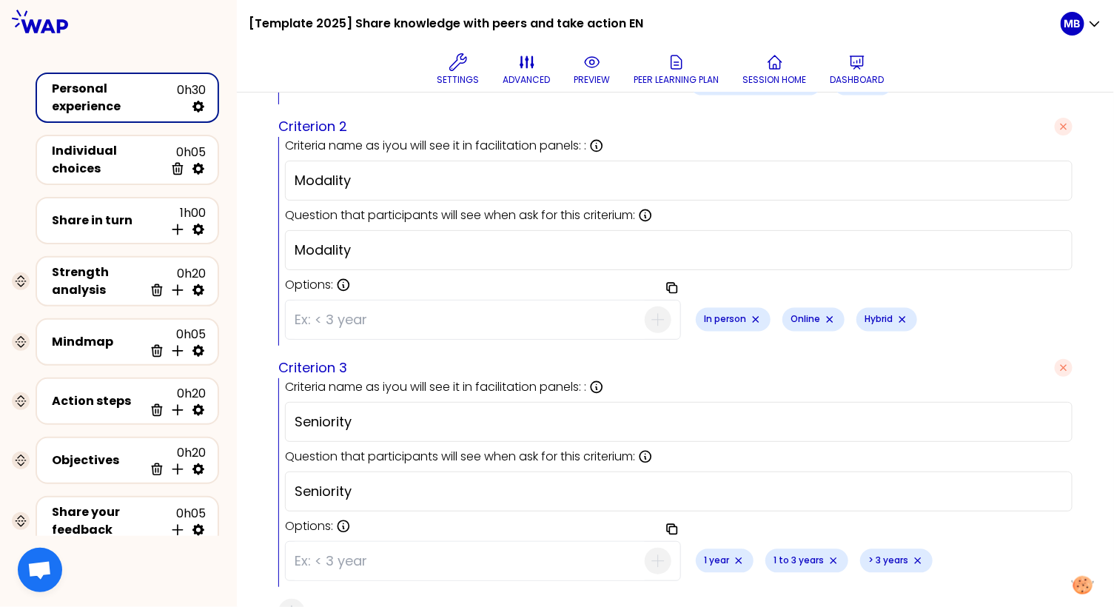
scroll to position [846, 0]
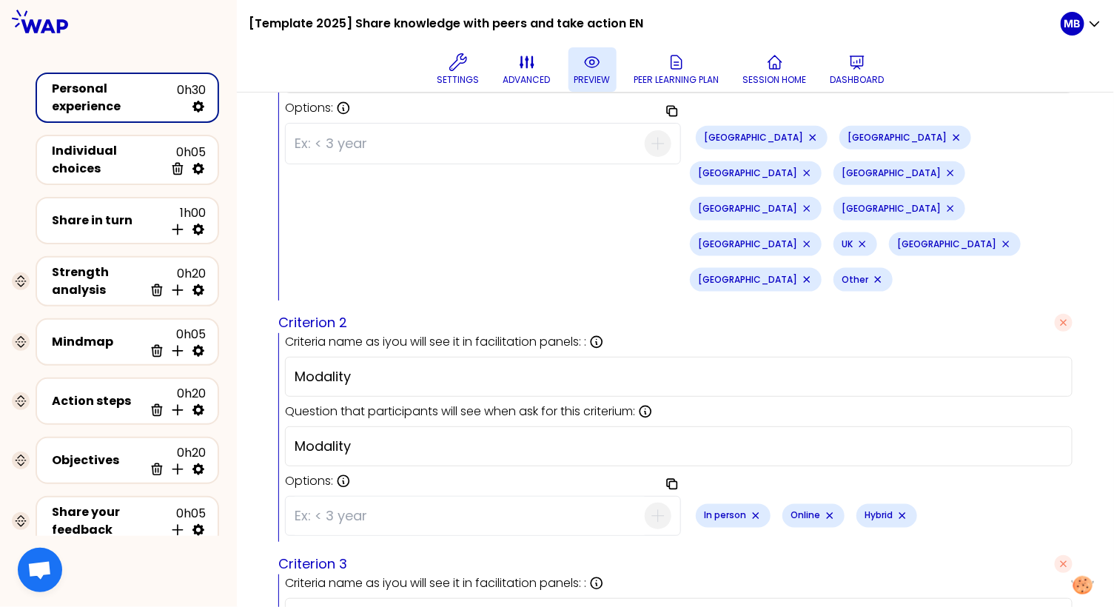
click at [582, 78] on p "preview" at bounding box center [592, 80] width 36 height 12
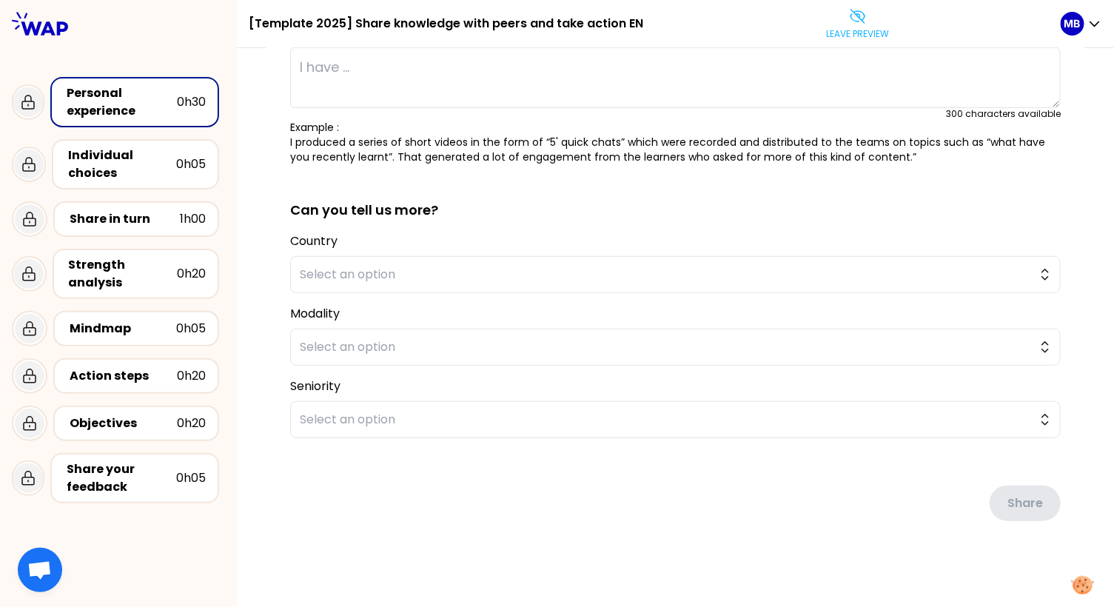
scroll to position [0, 0]
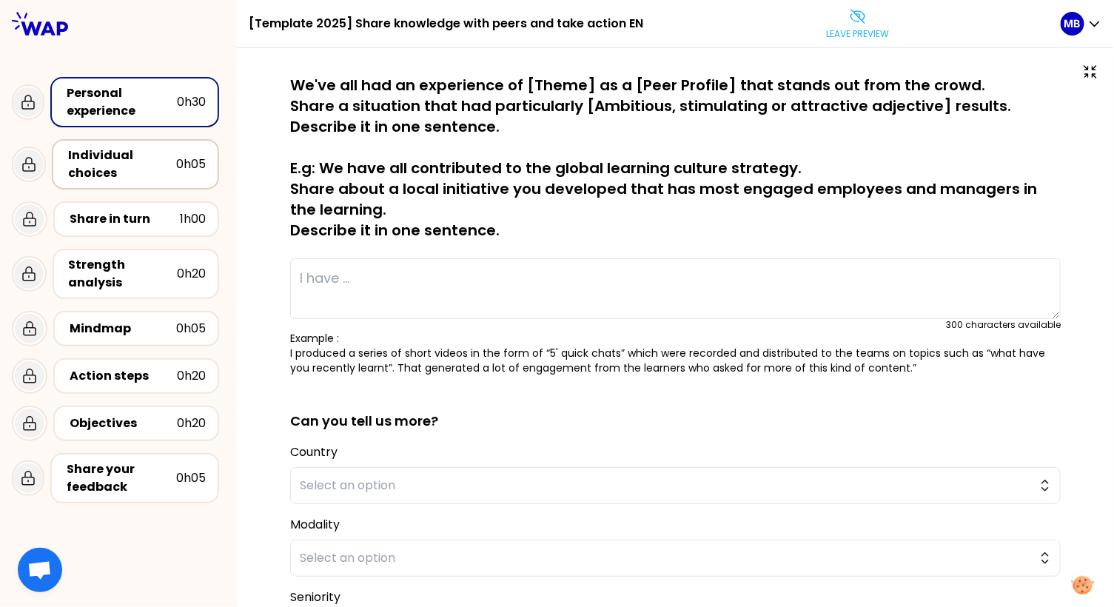
click at [111, 169] on div "Individual choices" at bounding box center [122, 164] width 108 height 36
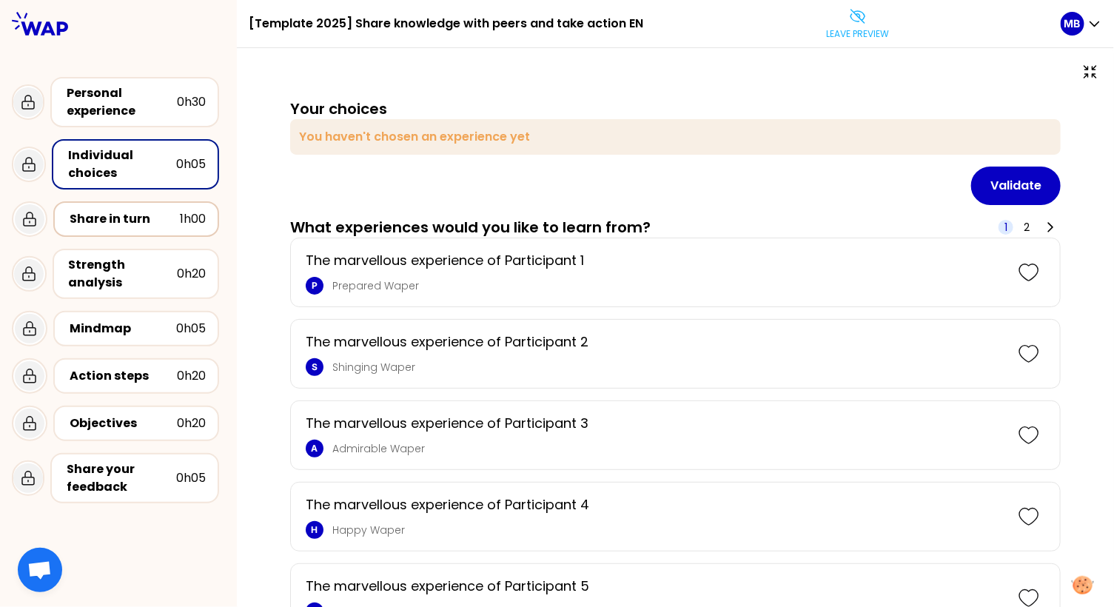
click at [144, 226] on div "Share in turn" at bounding box center [125, 219] width 110 height 18
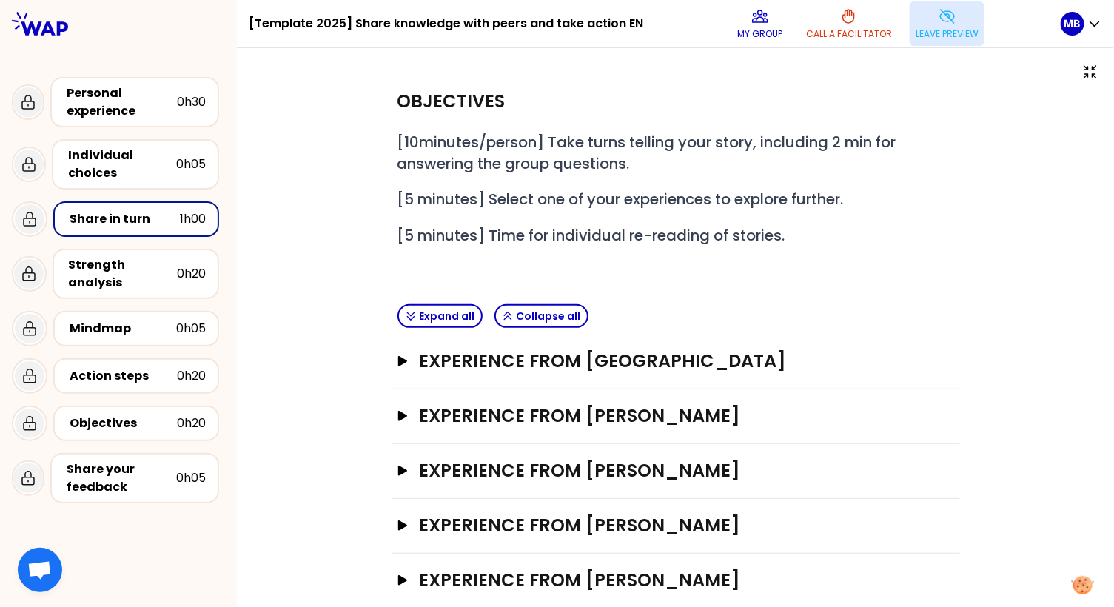
click at [938, 22] on icon at bounding box center [947, 16] width 18 height 18
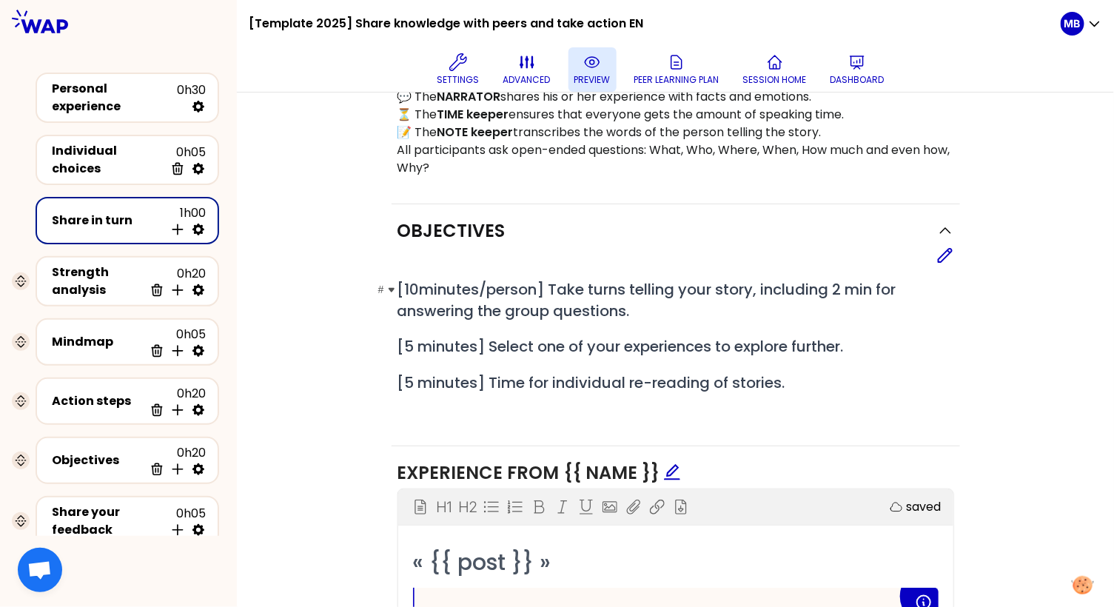
scroll to position [382, 0]
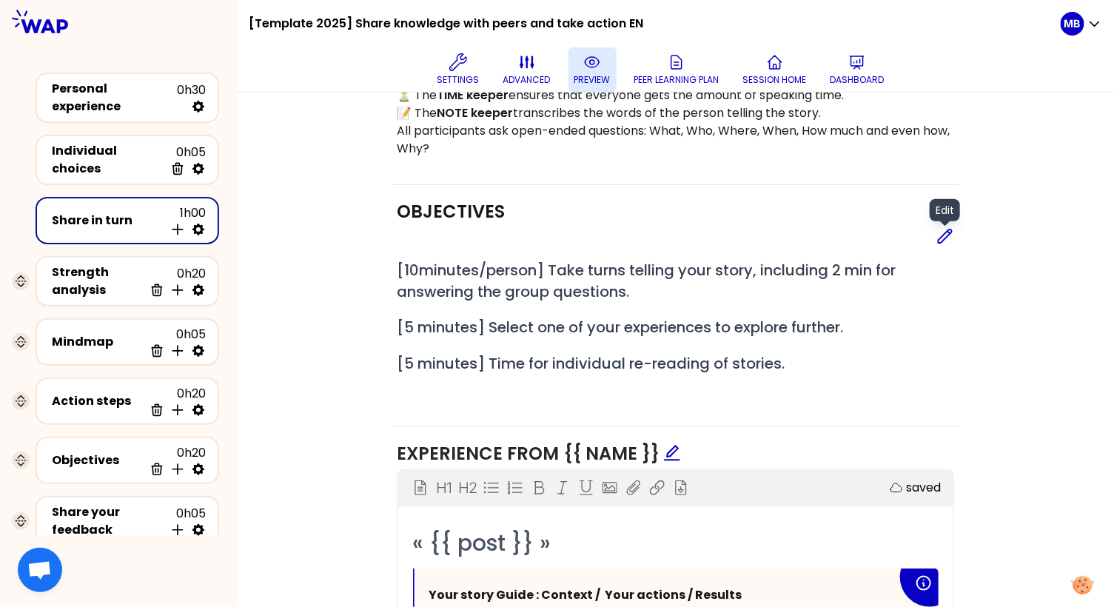
click at [943, 231] on icon at bounding box center [945, 236] width 18 height 18
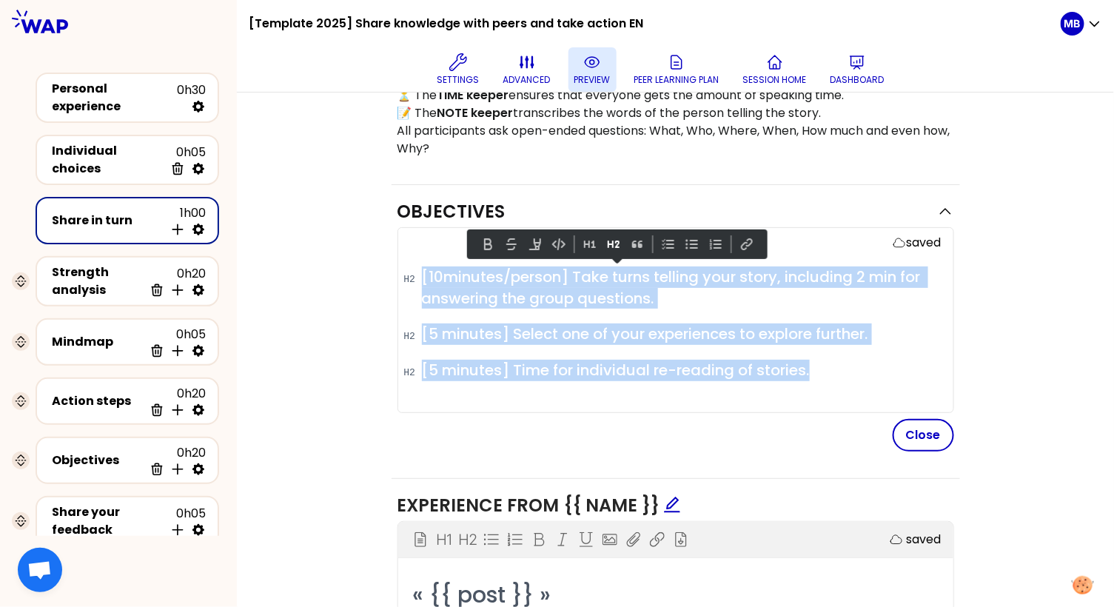
drag, startPoint x: 817, startPoint y: 366, endPoint x: 376, endPoint y: 263, distance: 453.0
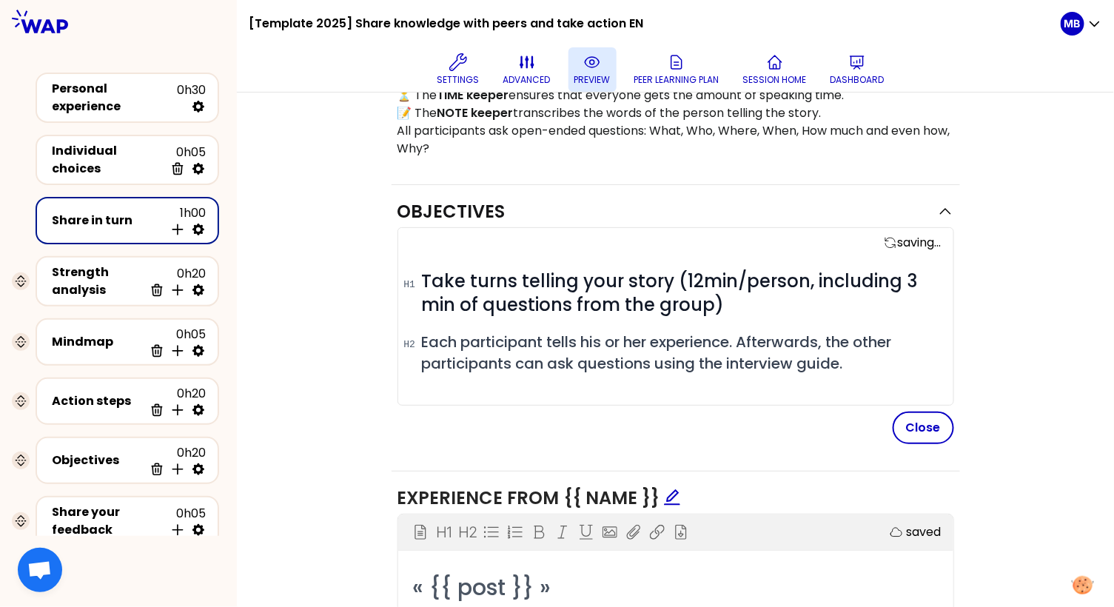
scroll to position [385, 0]
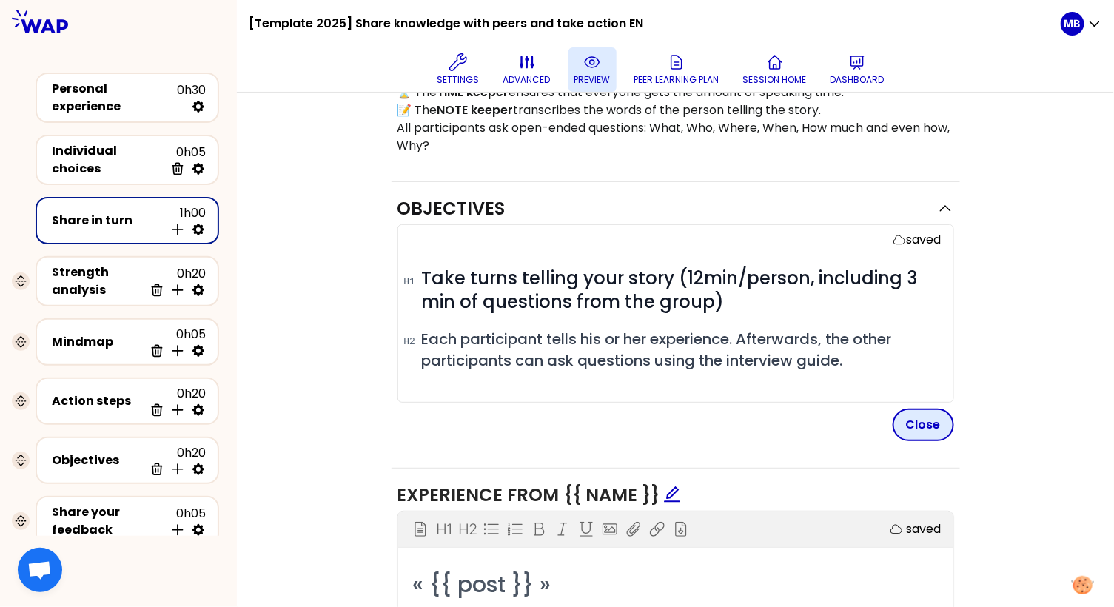
click at [923, 429] on button "Close" at bounding box center [922, 424] width 61 height 33
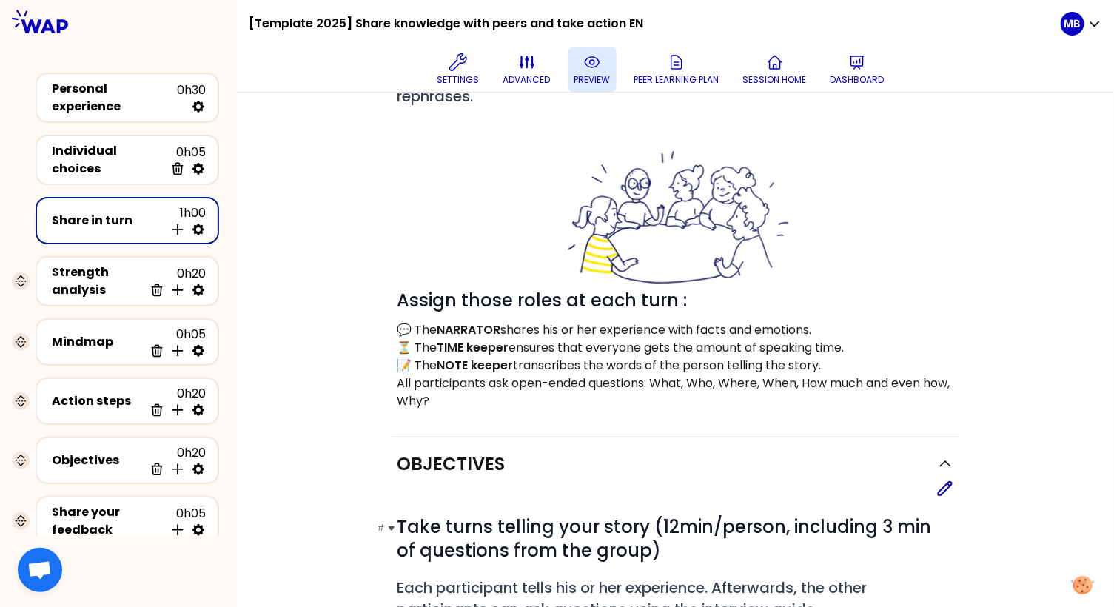
scroll to position [46, 0]
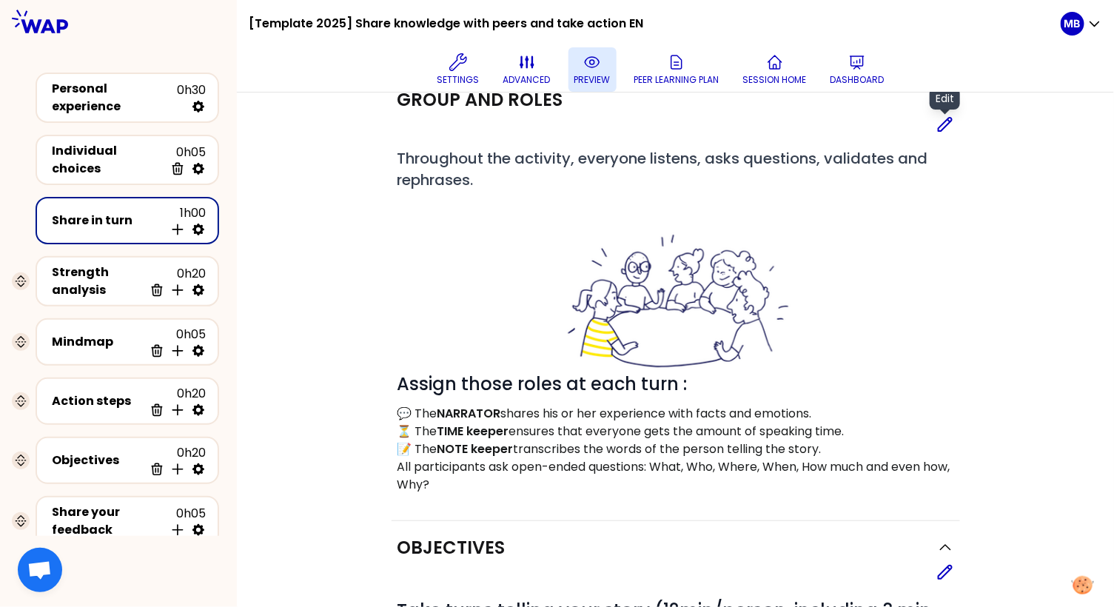
click at [941, 121] on icon at bounding box center [945, 124] width 18 height 18
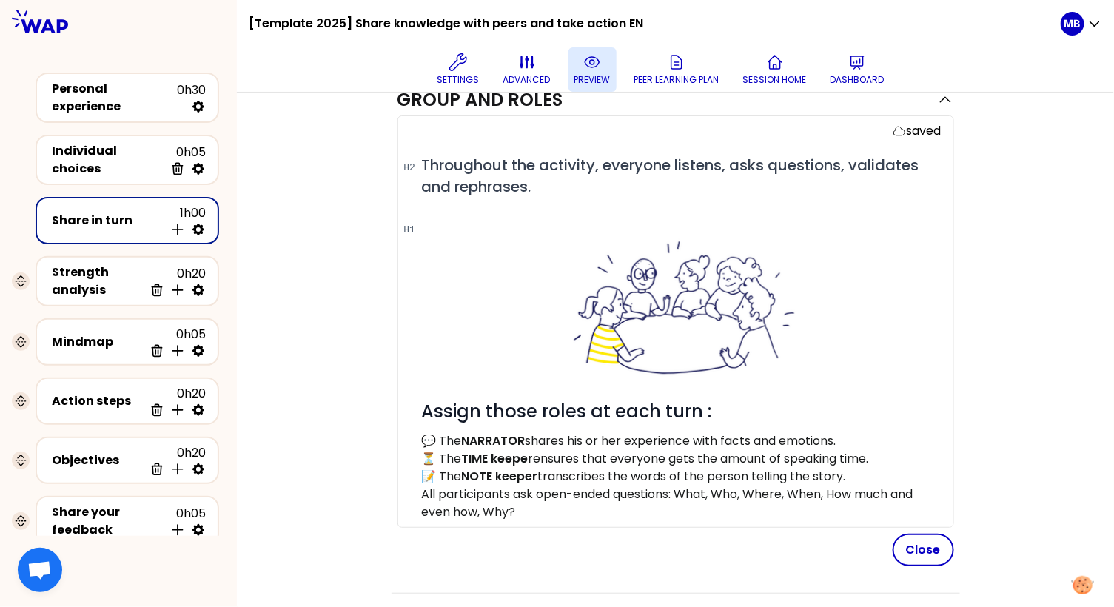
click at [499, 211] on div "# Throughout the activity, everyone listens, asks questions, validates and reph…" at bounding box center [681, 338] width 519 height 366
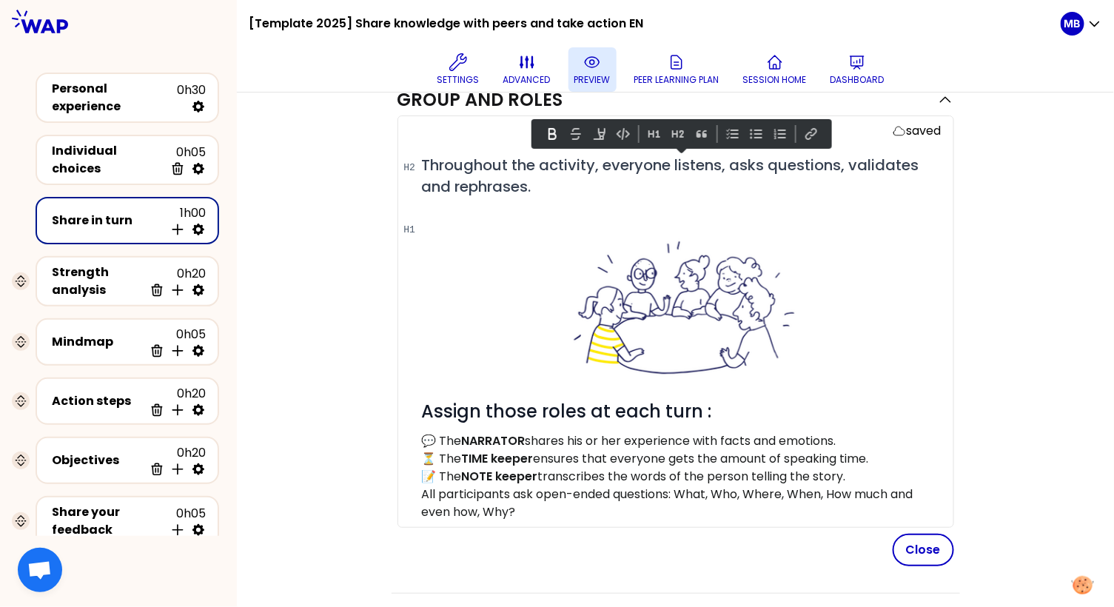
click at [570, 506] on p "All participants ask open-ended questions: What, Who, Where, When, How much and…" at bounding box center [681, 503] width 519 height 36
drag, startPoint x: 855, startPoint y: 473, endPoint x: 409, endPoint y: 166, distance: 541.6
click at [422, 166] on div "# Throughout the activity, everyone listens, asks questions, validates and reph…" at bounding box center [681, 338] width 519 height 366
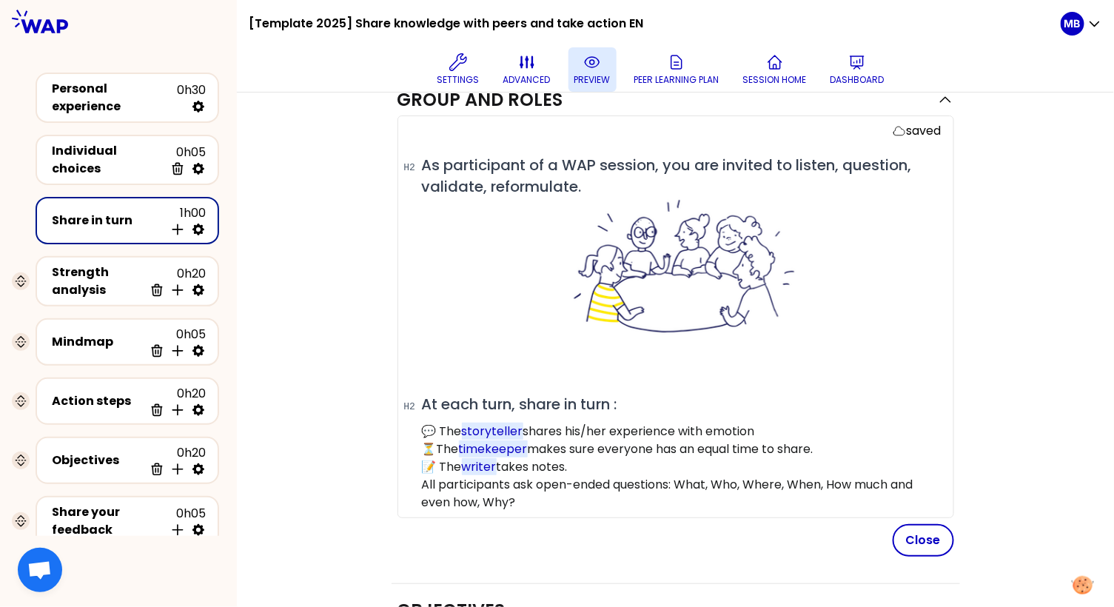
click at [831, 482] on p "All participants ask open-ended questions: What, Who, Where, When, How much and…" at bounding box center [681, 494] width 519 height 36
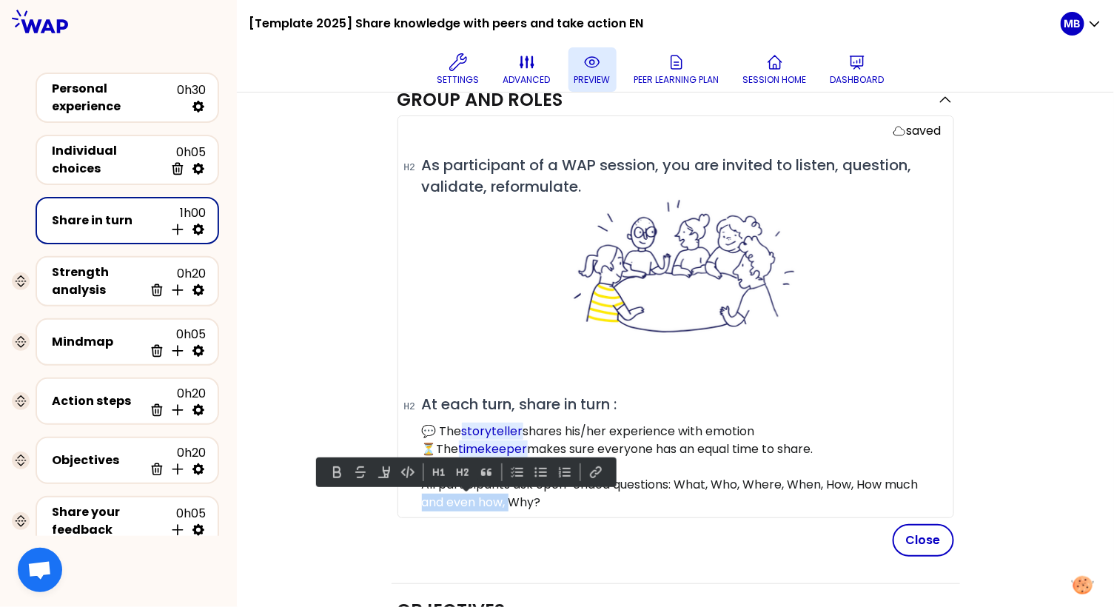
drag, startPoint x: 511, startPoint y: 497, endPoint x: 385, endPoint y: 497, distance: 126.5
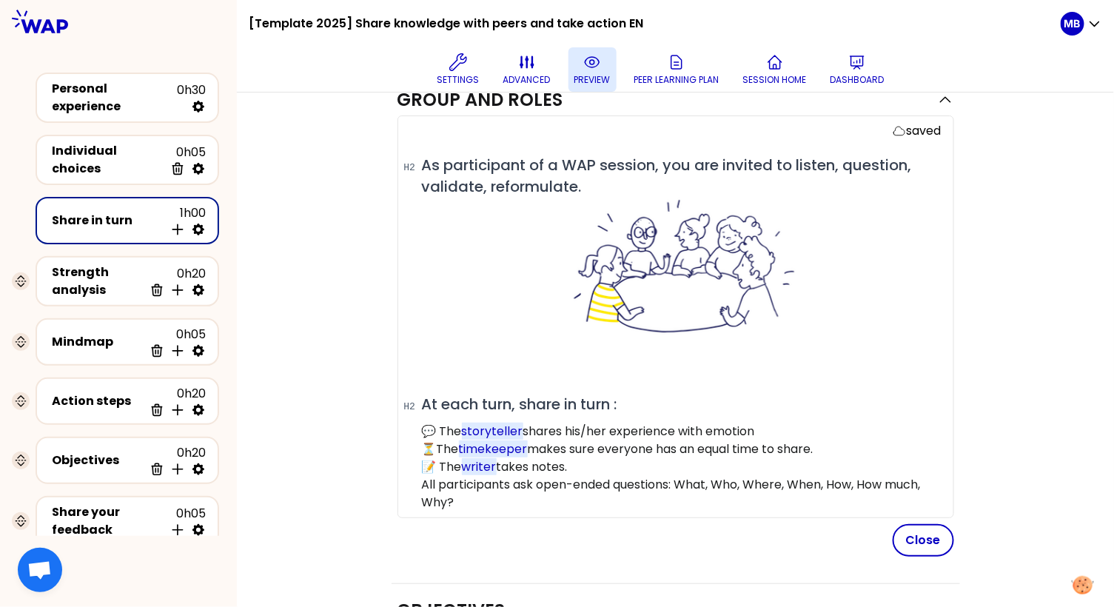
click at [690, 482] on p "All participants ask open-ended questions: What, Who, Where, When, How, How muc…" at bounding box center [681, 494] width 519 height 36
click at [724, 479] on p "All participants ask open-ended questions: What, Who, Where, When, How, How muc…" at bounding box center [681, 494] width 519 height 36
click at [762, 476] on p "All participants ask open-ended questions: What, Who, Where, When, How, How muc…" at bounding box center [681, 494] width 519 height 36
click at [796, 478] on p "All participants ask open-ended questions: What, Who, Where, When, How, How muc…" at bounding box center [681, 494] width 519 height 36
click at [846, 482] on p "All participants ask open-ended questions: What, Who, Where, When, How, How muc…" at bounding box center [681, 494] width 519 height 36
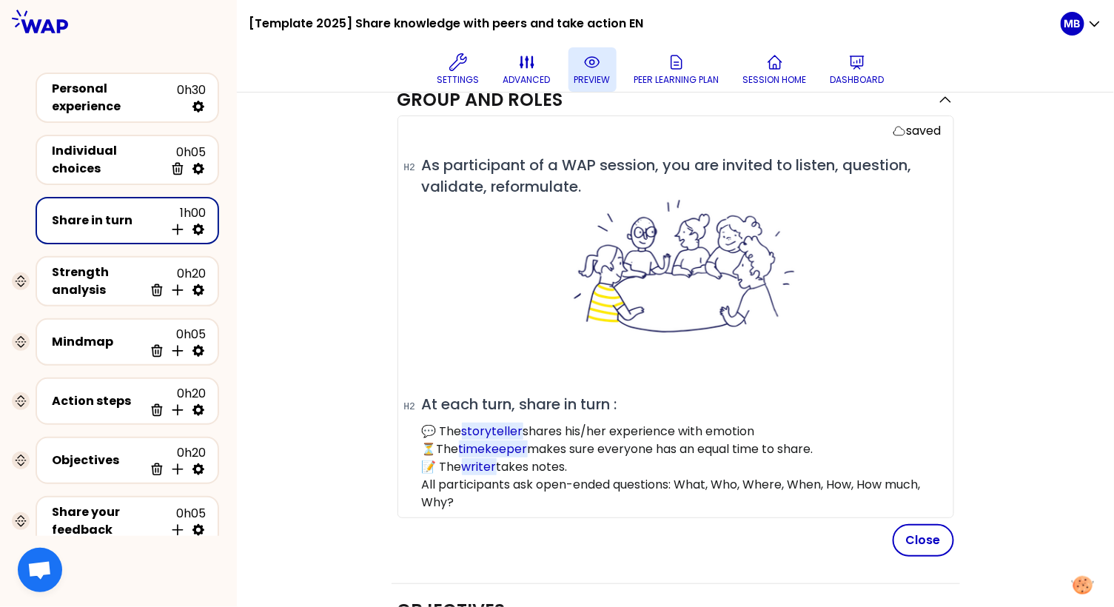
click at [889, 481] on p "All participants ask open-ended questions: What, Who, Where, When, How, How muc…" at bounding box center [681, 494] width 519 height 36
click at [922, 534] on button "Close" at bounding box center [922, 540] width 61 height 33
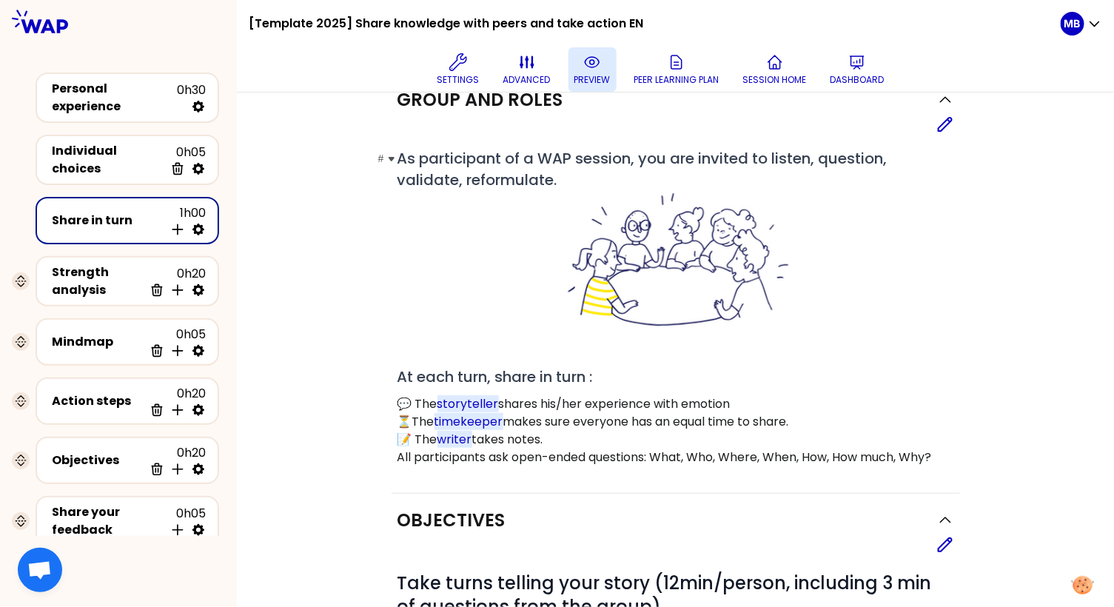
scroll to position [0, 0]
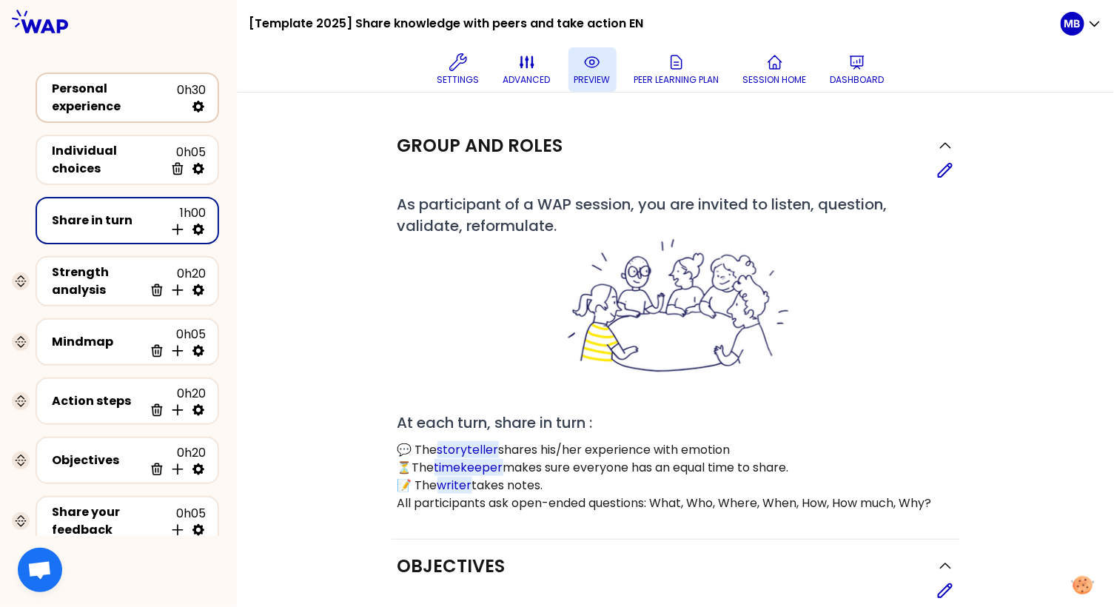
click at [110, 109] on div "Personal experience 0h30" at bounding box center [127, 98] width 157 height 36
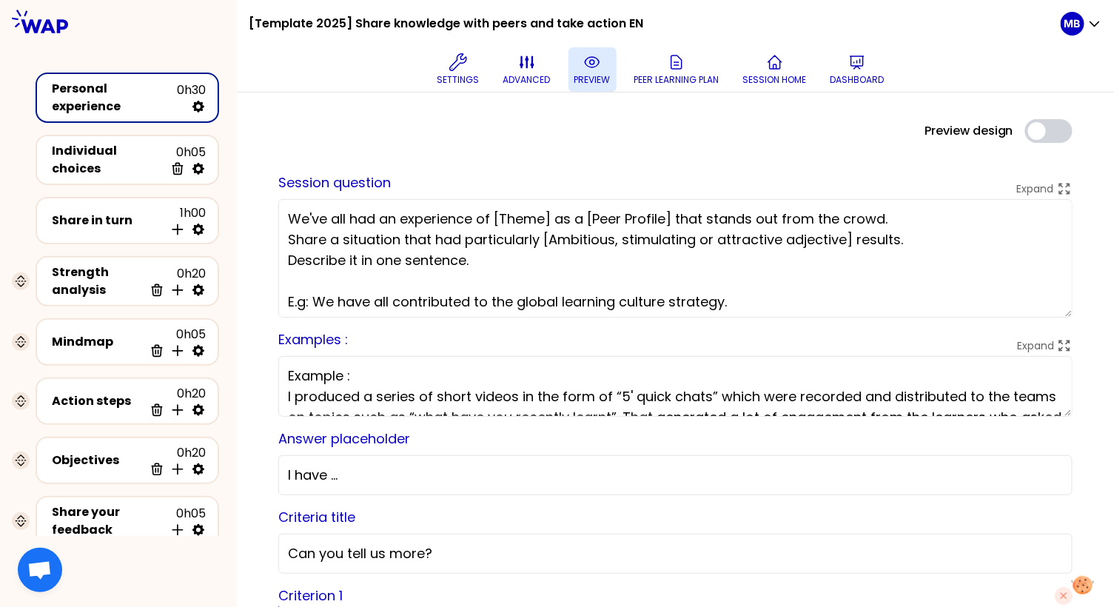
click at [589, 74] on p "preview" at bounding box center [592, 80] width 36 height 12
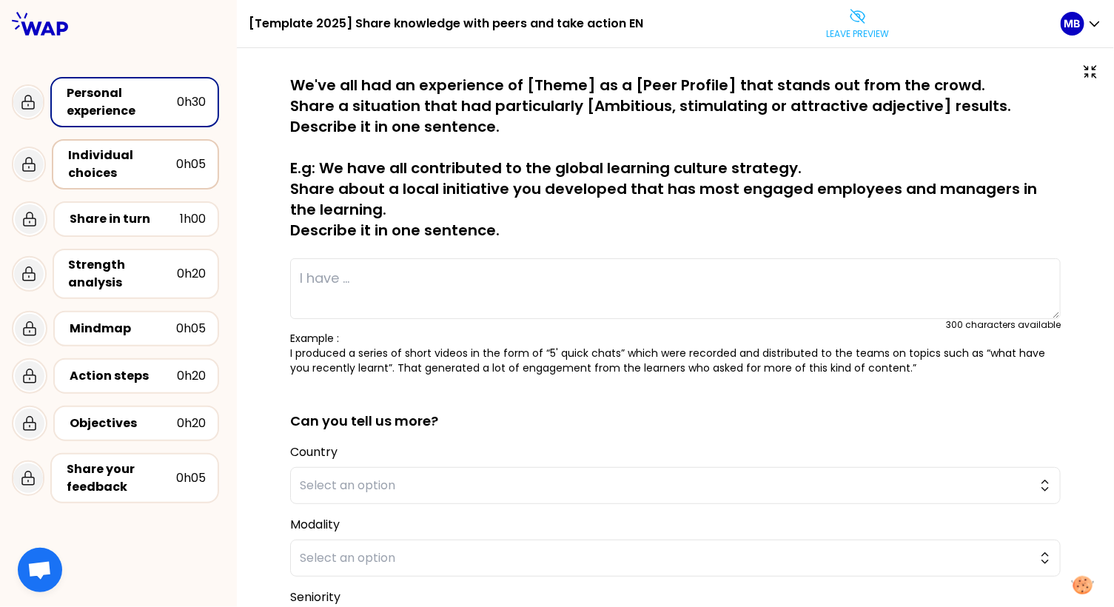
click at [136, 164] on div "Individual choices" at bounding box center [122, 164] width 108 height 36
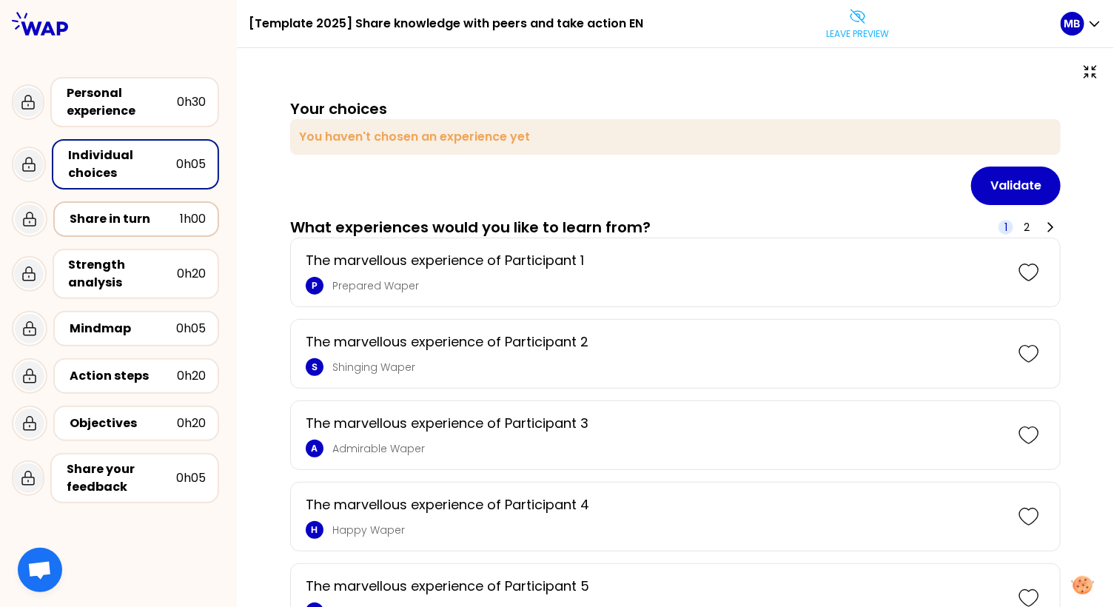
click at [127, 232] on div "Share in turn 1h00" at bounding box center [136, 219] width 166 height 36
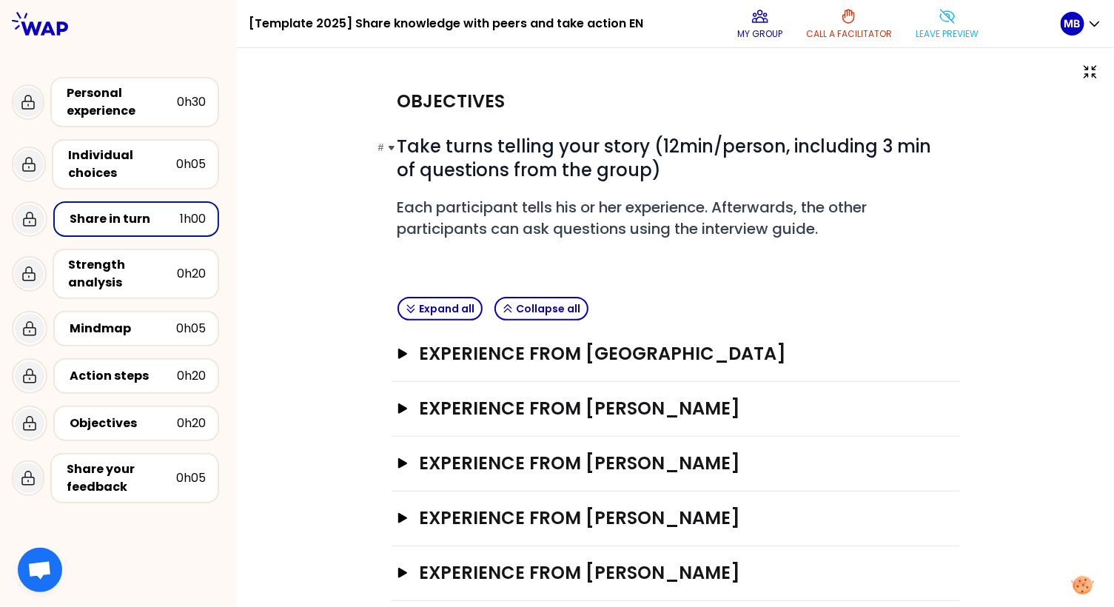
scroll to position [18, 0]
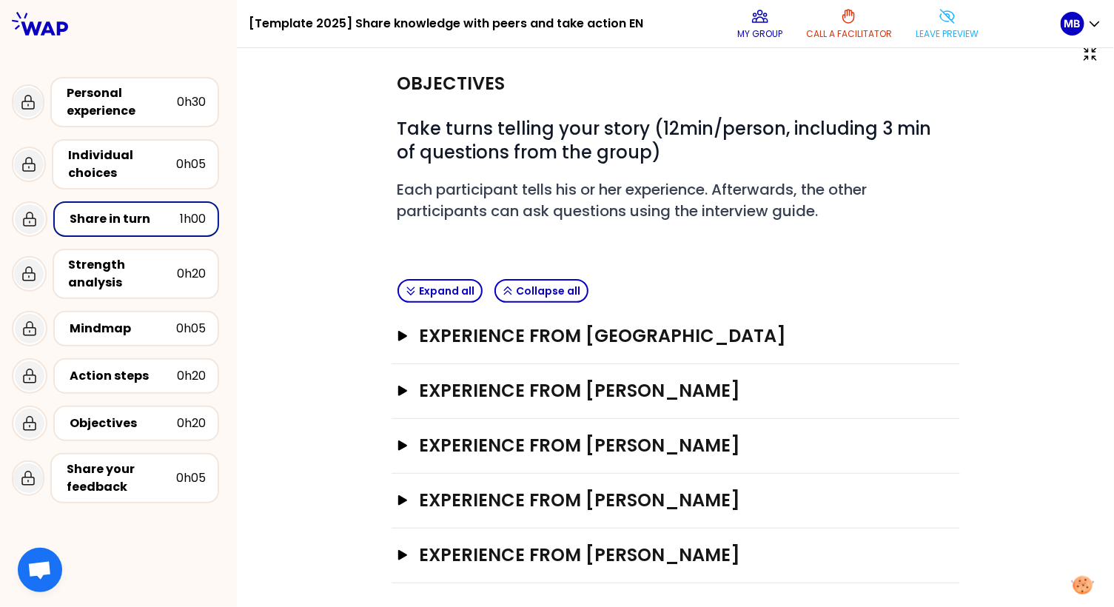
click at [420, 346] on div "Experience from [GEOGRAPHIC_DATA] Open" at bounding box center [675, 336] width 568 height 55
click at [424, 334] on h3 "Experience from [GEOGRAPHIC_DATA]" at bounding box center [661, 336] width 485 height 24
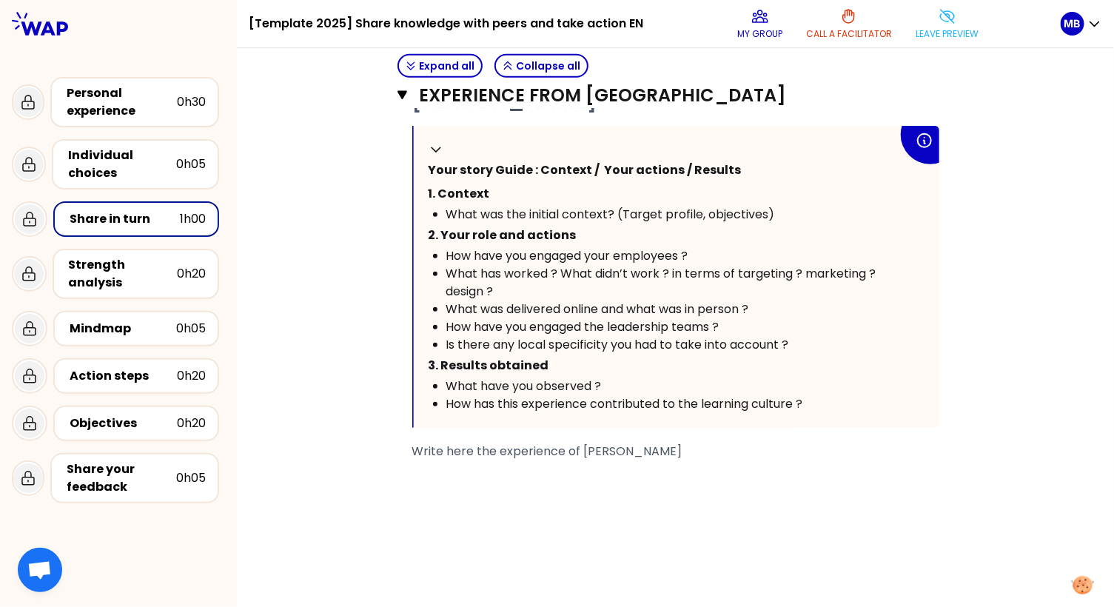
scroll to position [297, 0]
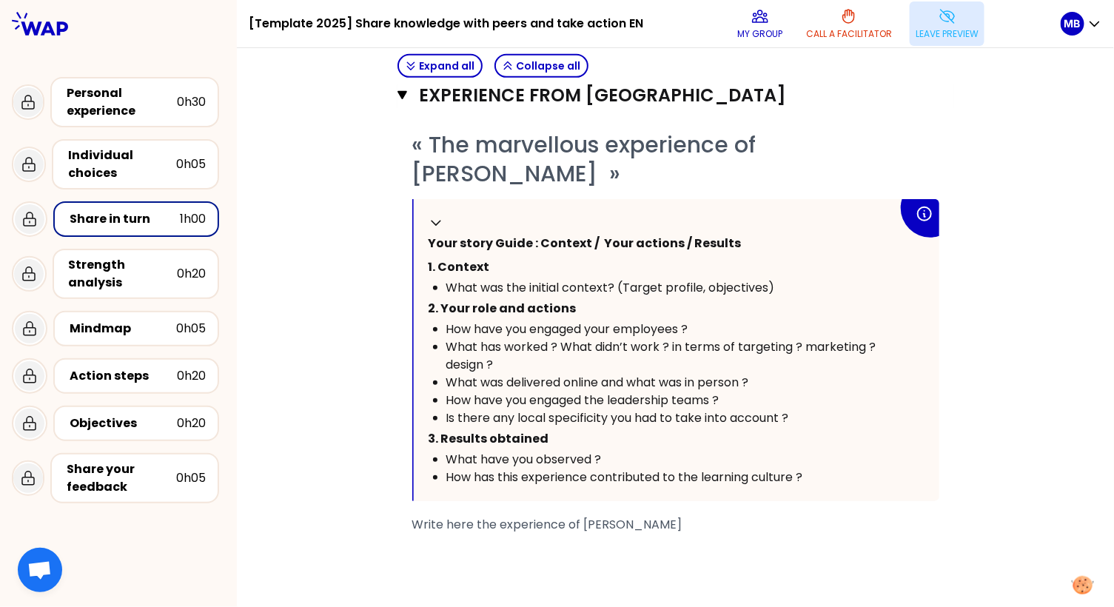
click at [951, 38] on p "Leave preview" at bounding box center [946, 34] width 63 height 12
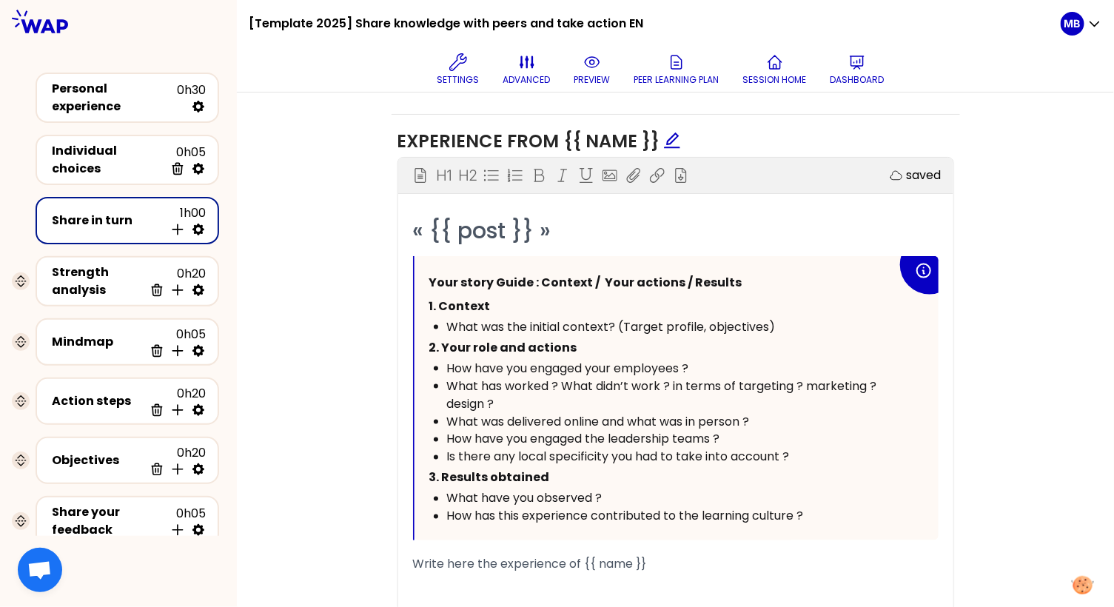
scroll to position [722, 0]
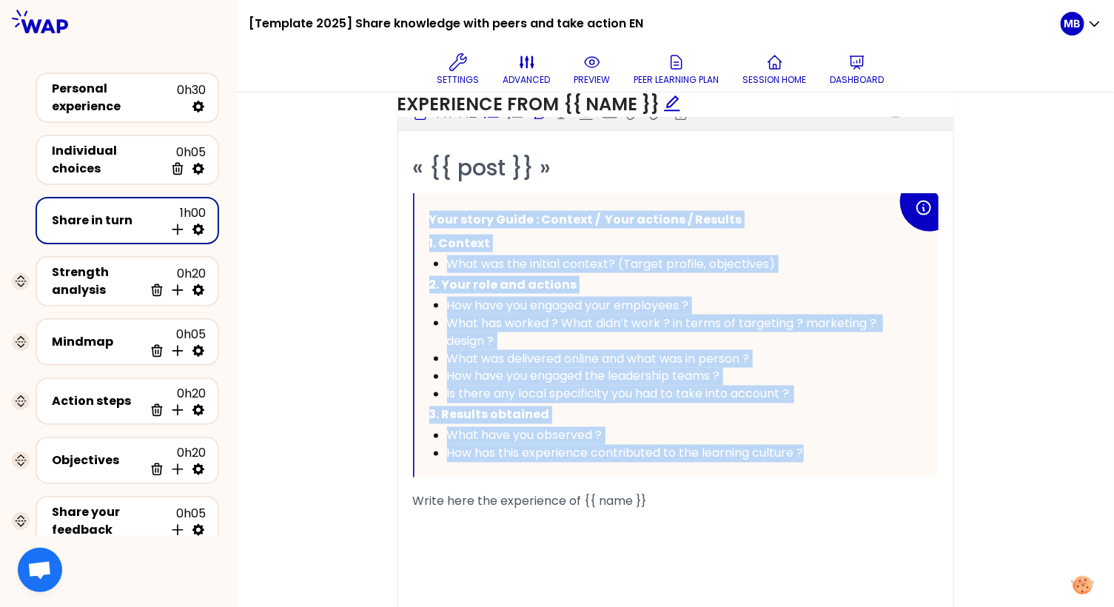
drag, startPoint x: 430, startPoint y: 215, endPoint x: 817, endPoint y: 447, distance: 451.3
click at [817, 447] on div "Your story Guide : Context / Your actions / Results 1. Context What was the ini…" at bounding box center [663, 335] width 468 height 255
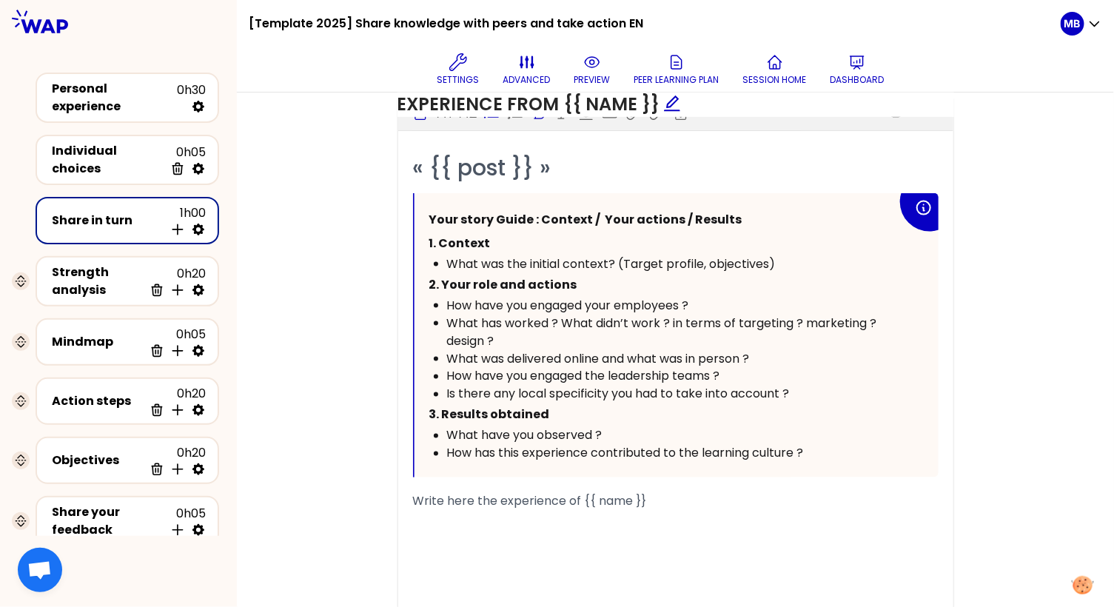
scroll to position [1022, 0]
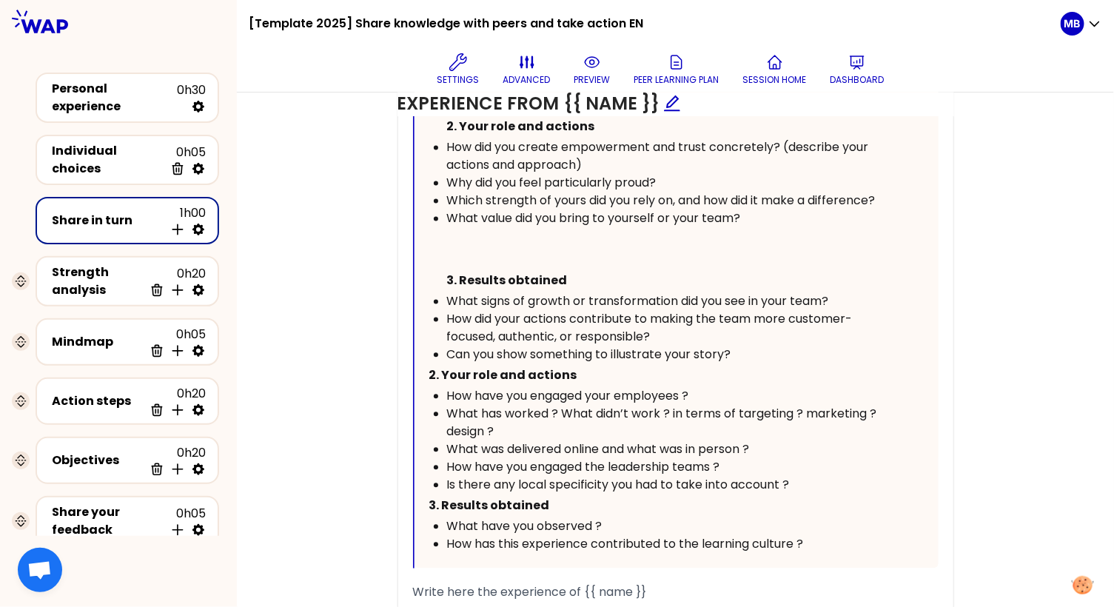
click at [447, 248] on p "﻿" at bounding box center [672, 248] width 450 height 41
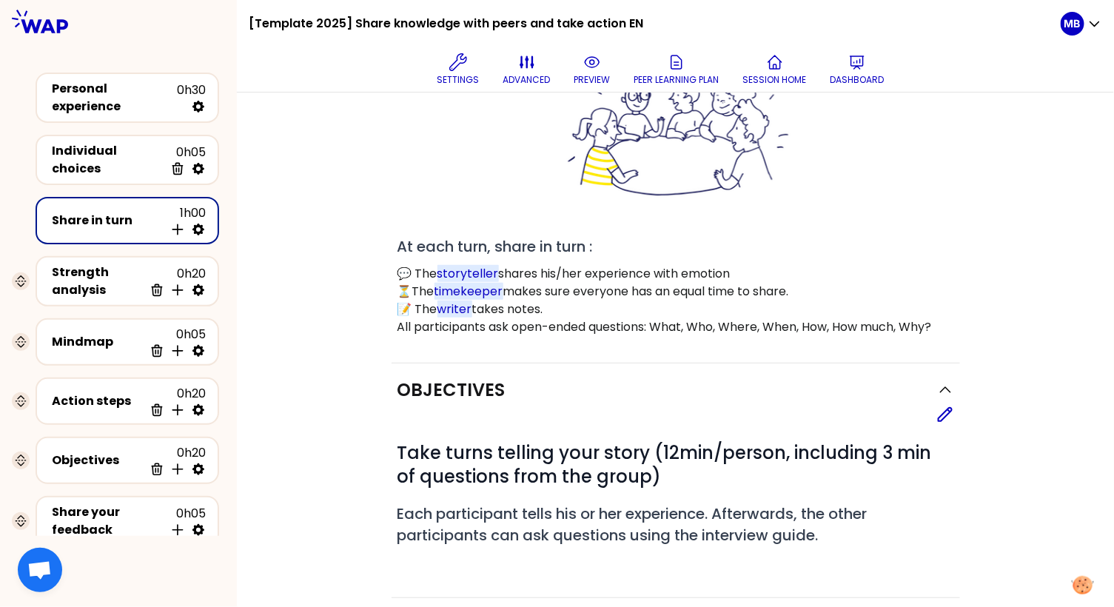
scroll to position [195, 0]
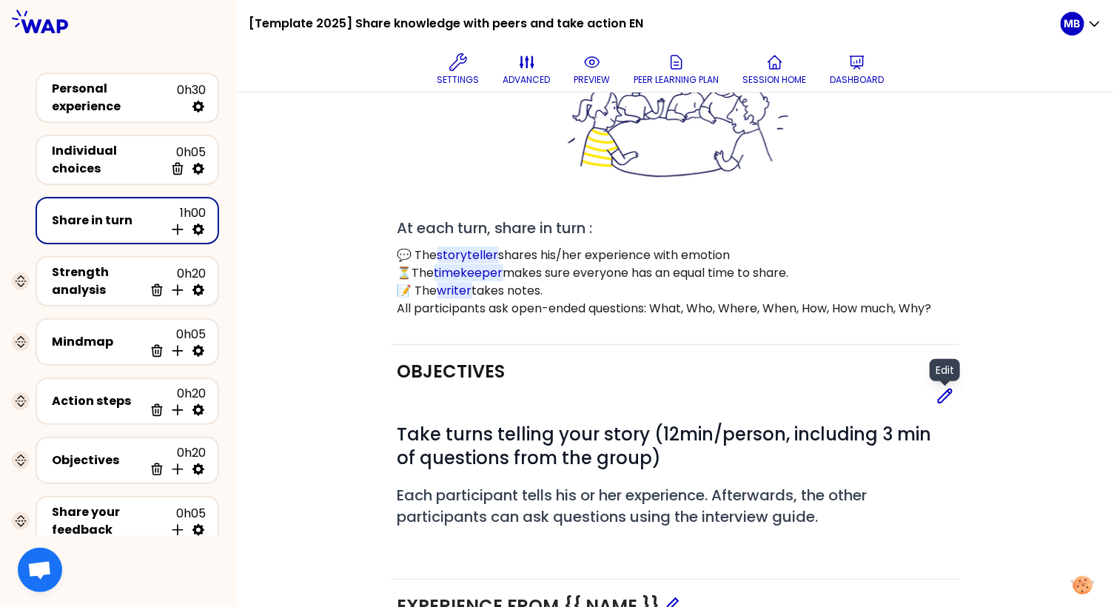
click at [943, 393] on icon at bounding box center [945, 396] width 18 height 18
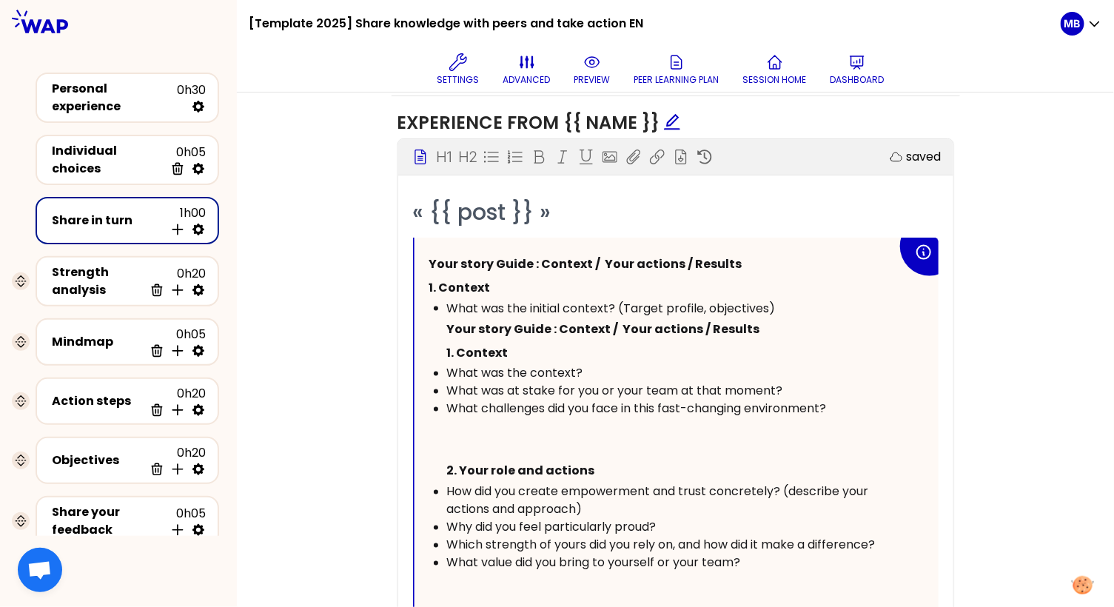
scroll to position [609, 0]
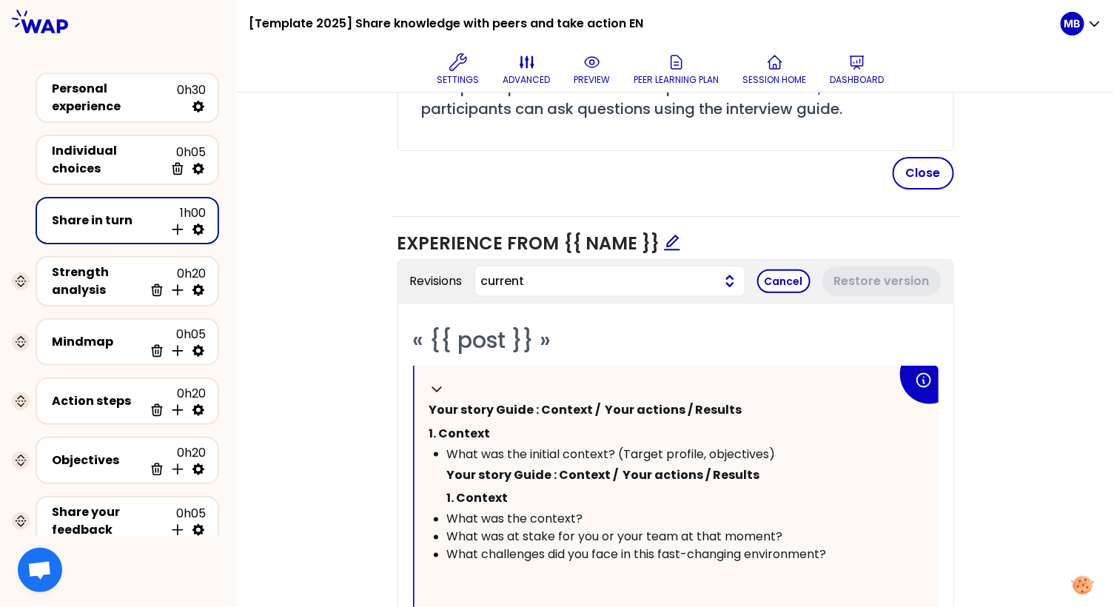
click at [621, 274] on span "current" at bounding box center [598, 281] width 234 height 18
click at [603, 337] on span "a few seconds ago" at bounding box center [619, 339] width 228 height 18
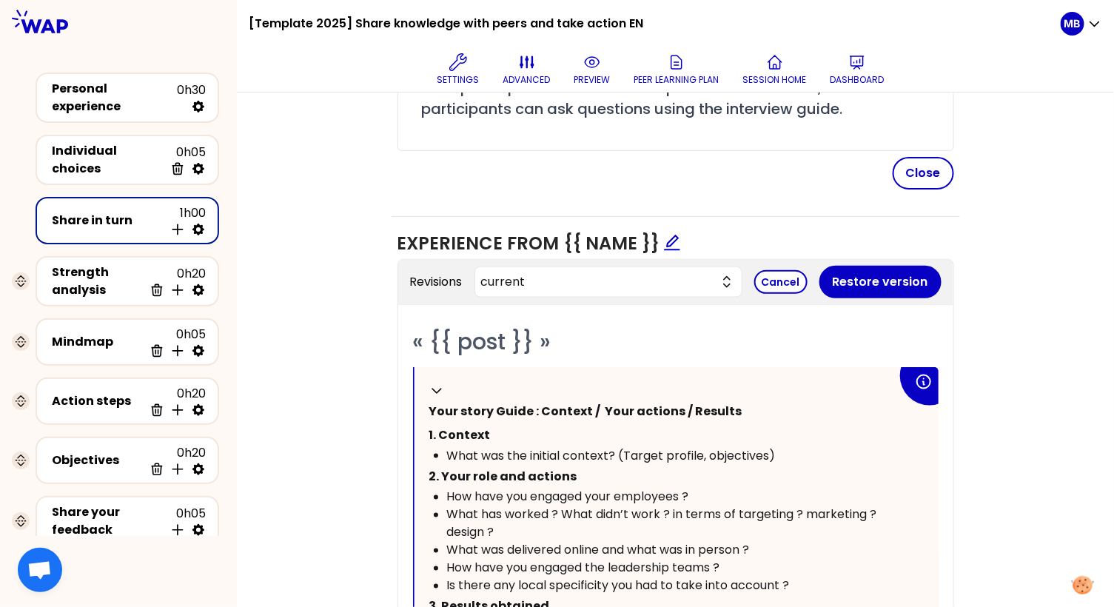
scroll to position [780, 0]
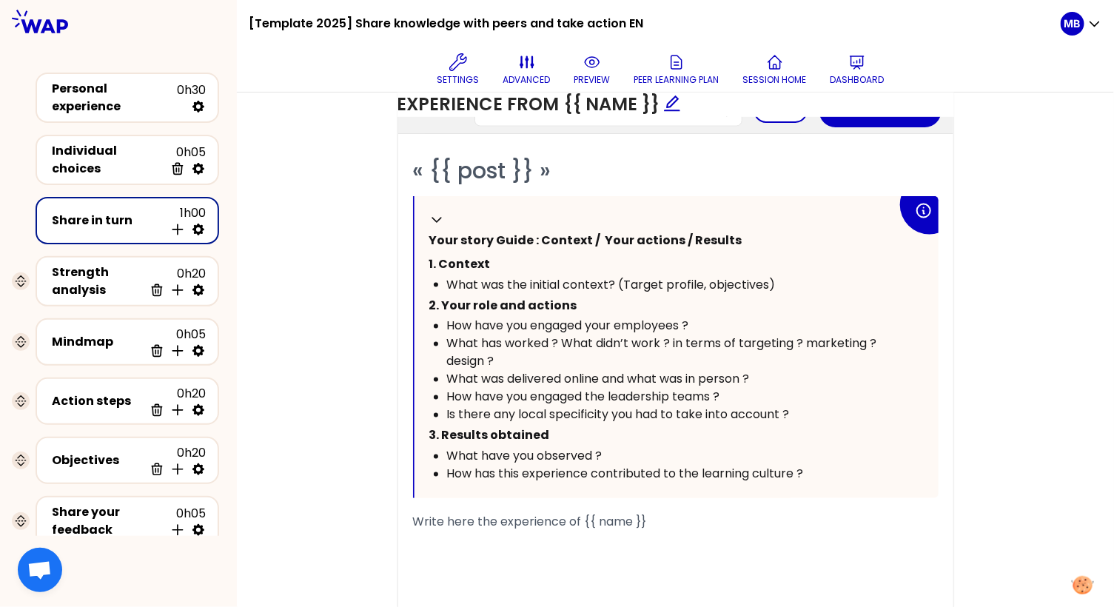
click at [801, 276] on div "What was the initial context? (Target profile, objectives)" at bounding box center [672, 285] width 450 height 18
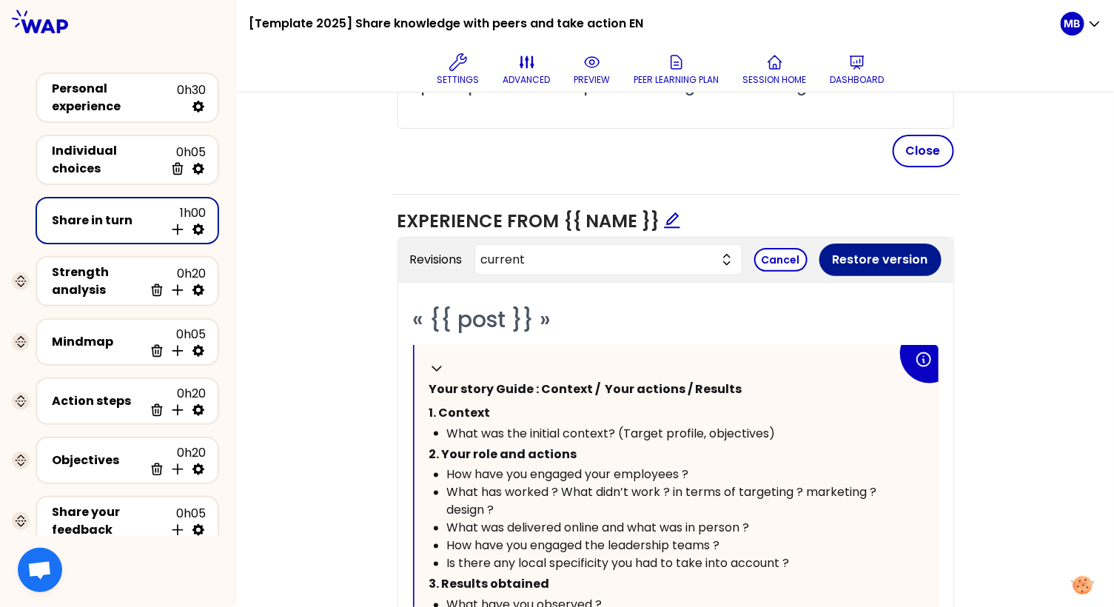
click at [843, 250] on button "Restore version" at bounding box center [880, 259] width 122 height 33
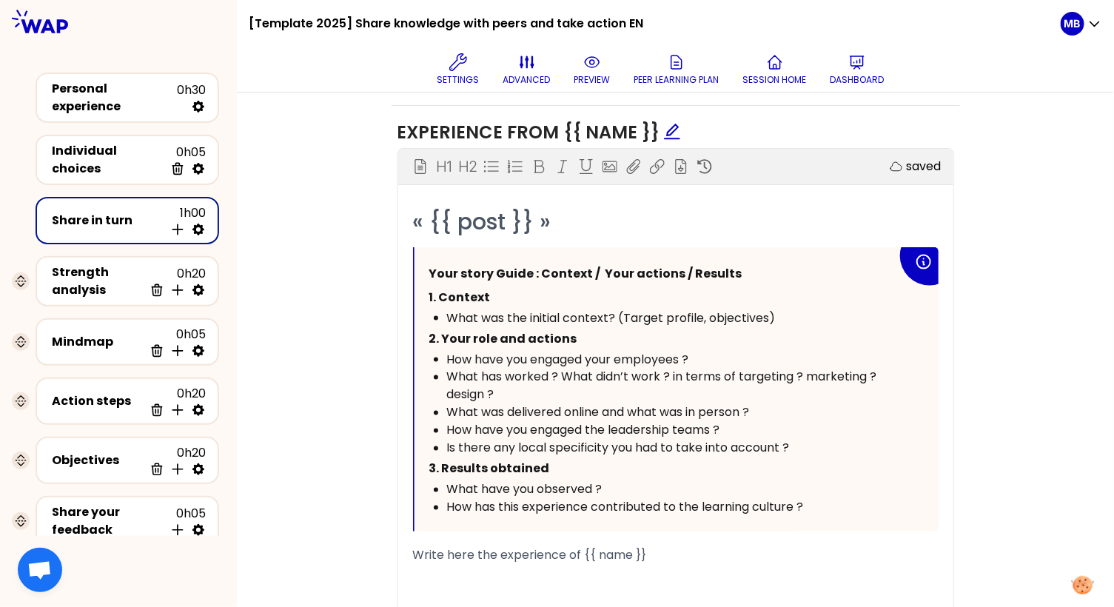
scroll to position [842, 0]
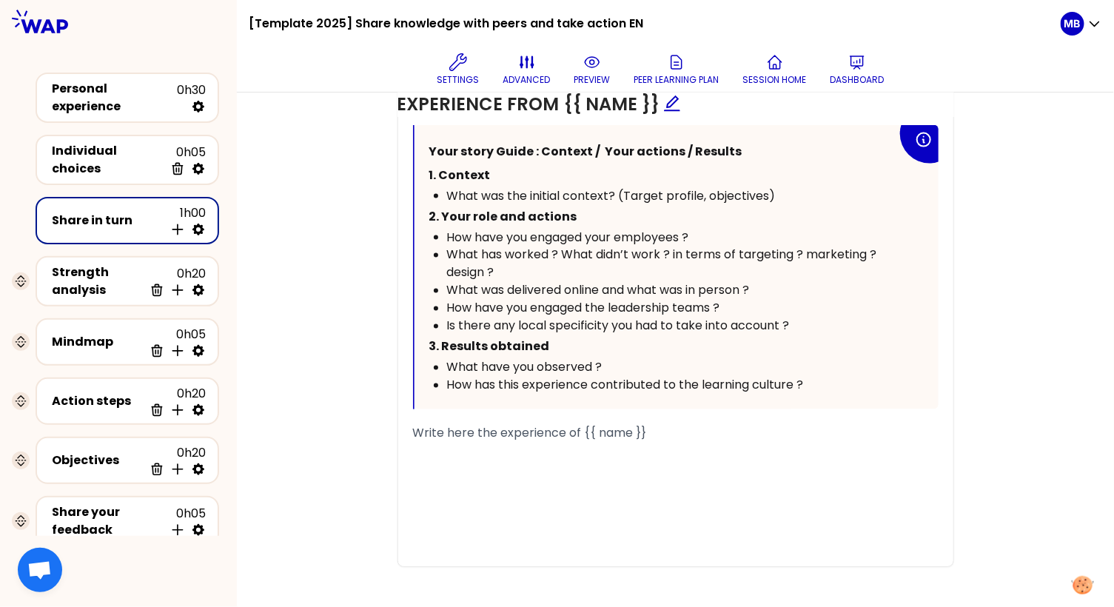
click at [670, 195] on span "What was the initial context? (Target profile, objectives)" at bounding box center [611, 195] width 329 height 17
click at [781, 187] on div "What was the initial context? (Target profile, objectives)" at bounding box center [672, 196] width 450 height 18
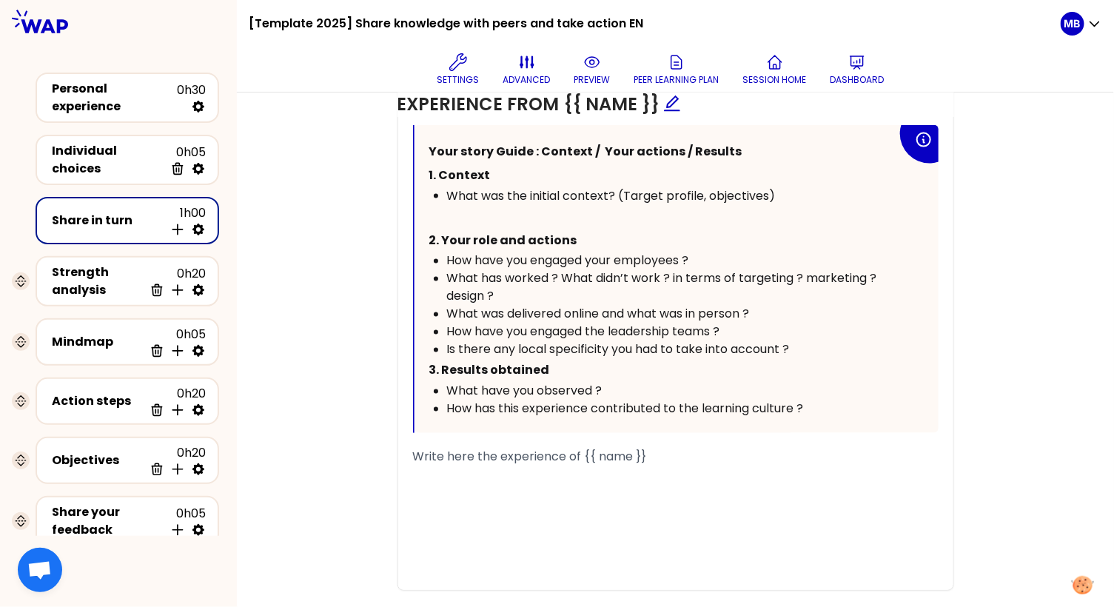
click at [816, 345] on div "Is there any local specificity you had to take into account ?" at bounding box center [672, 350] width 450 height 18
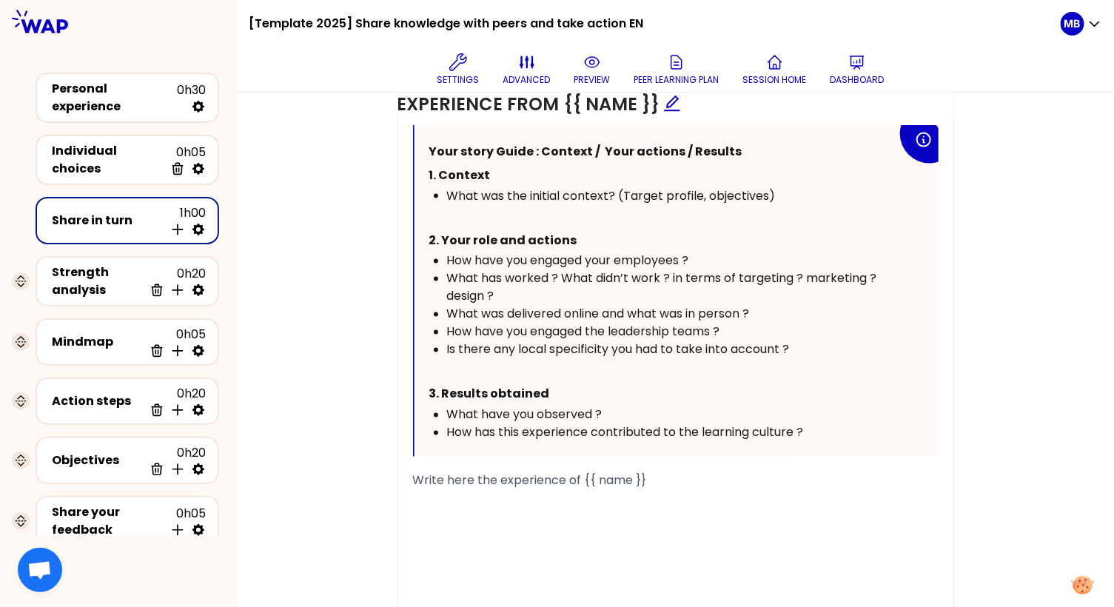
click at [676, 229] on p "2. Your role and actions" at bounding box center [663, 241] width 468 height 24
drag, startPoint x: 790, startPoint y: 183, endPoint x: 439, endPoint y: 193, distance: 350.8
click at [439, 193] on ul "What was the initial context? (Target profile, objectives)" at bounding box center [663, 196] width 468 height 18
click at [812, 197] on div "What was the initial context? (Target profile, objectives)" at bounding box center [672, 196] width 450 height 18
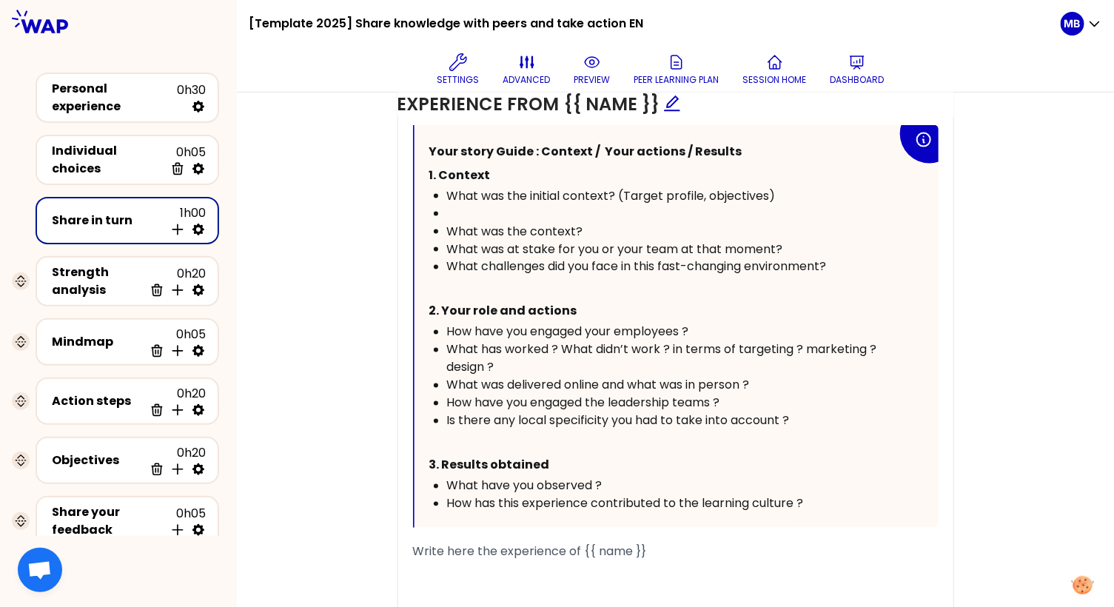
click at [510, 209] on div "﻿" at bounding box center [672, 214] width 450 height 18
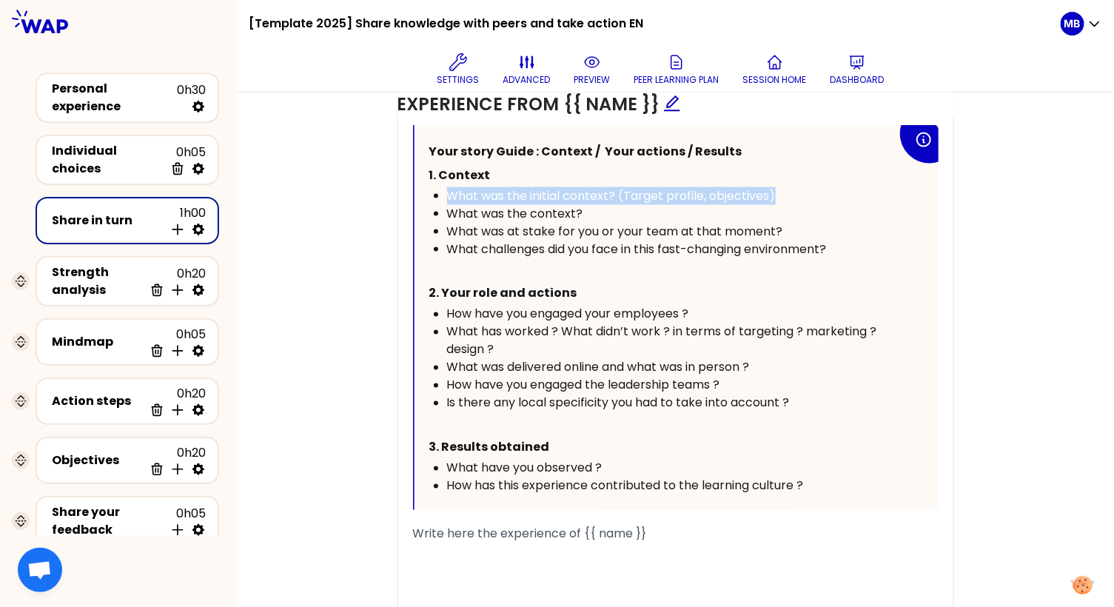
drag, startPoint x: 786, startPoint y: 186, endPoint x: 386, endPoint y: 183, distance: 399.5
click at [386, 183] on div "Objectives saved # Take turns telling your story (12min/person, including 3 min…" at bounding box center [675, 195] width 818 height 997
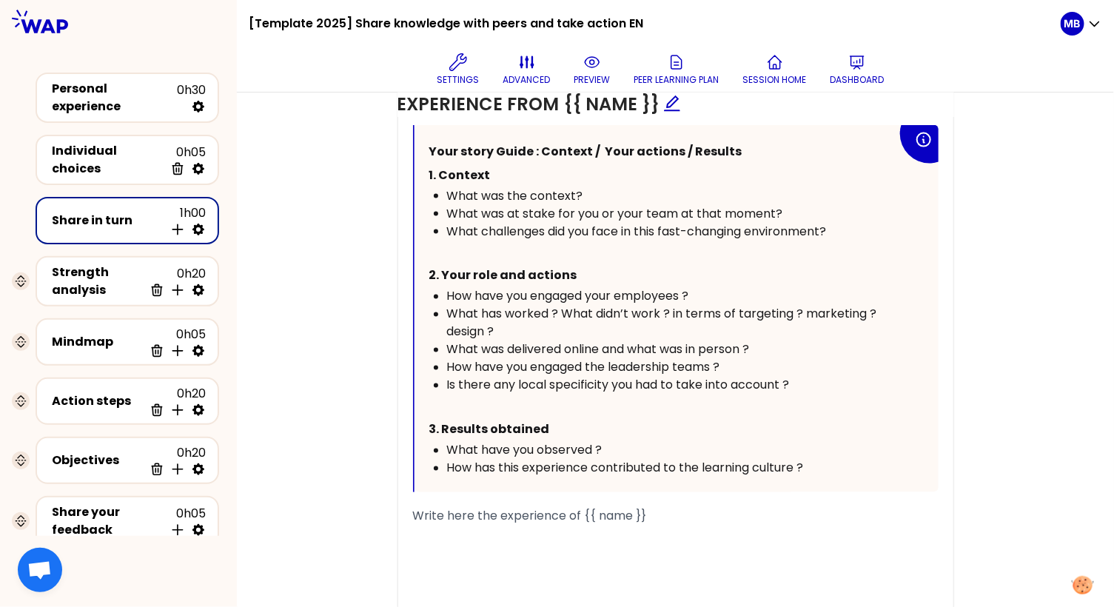
click at [515, 323] on div "What has worked ? What didn’t work ? in terms of targeting ? marketing ? design…" at bounding box center [672, 324] width 450 height 36
drag, startPoint x: 674, startPoint y: 303, endPoint x: 674, endPoint y: 318, distance: 14.8
click at [674, 318] on div "What has worked ? What didn’t work ? in terms of targeting ? marketing ? design…" at bounding box center [672, 324] width 450 height 36
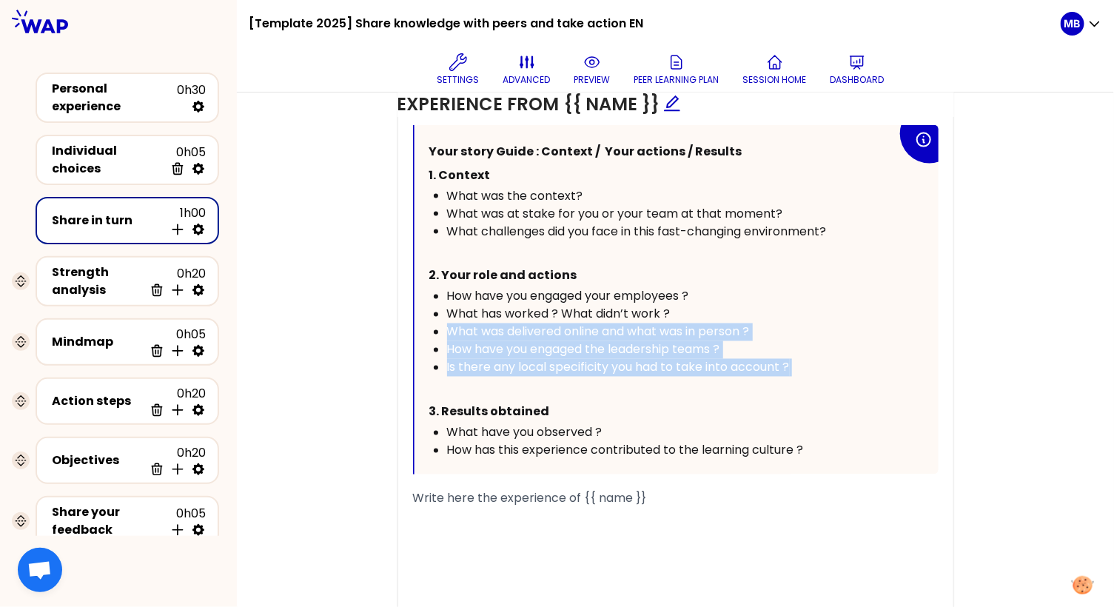
drag, startPoint x: 806, startPoint y: 360, endPoint x: 441, endPoint y: 327, distance: 367.0
click at [441, 327] on ul "How have you engaged your employees ? What has worked ? What didn’t work ? What…" at bounding box center [663, 332] width 468 height 89
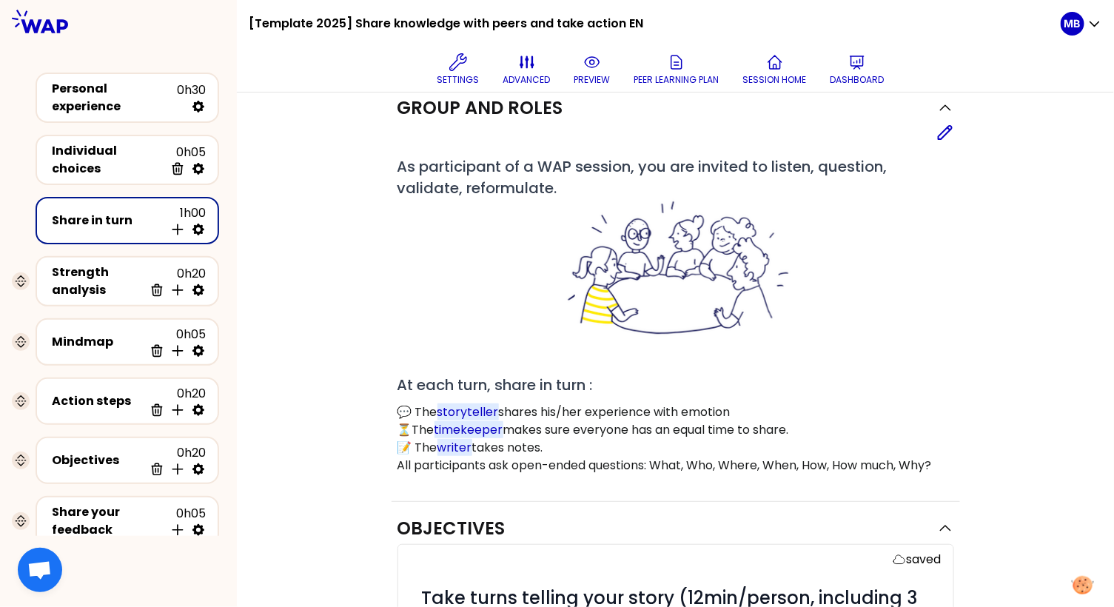
scroll to position [58, 0]
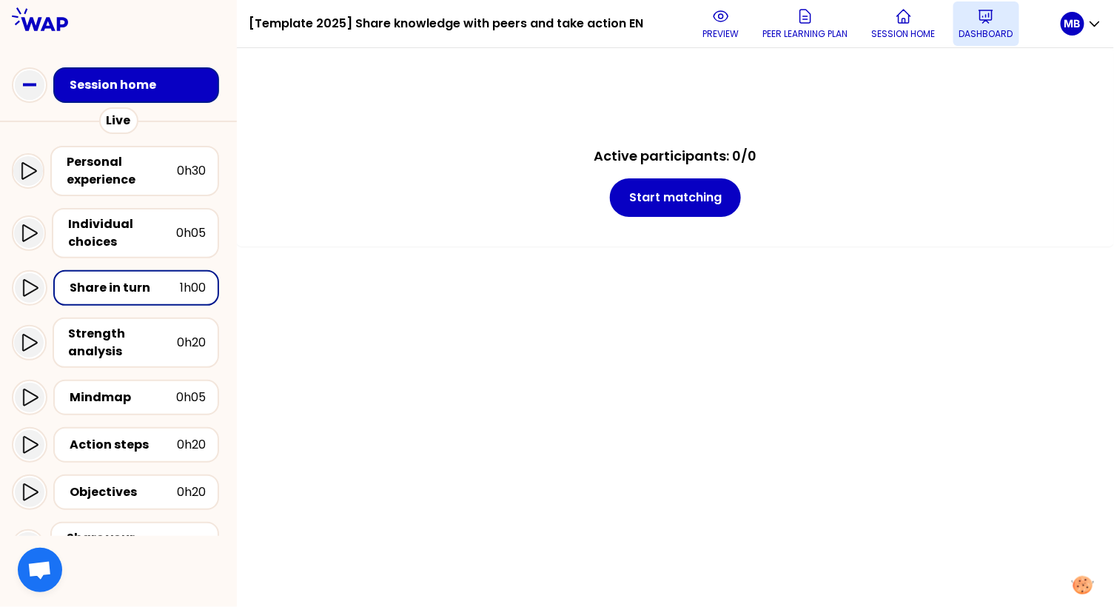
click at [980, 36] on p "Dashboard" at bounding box center [986, 34] width 54 height 12
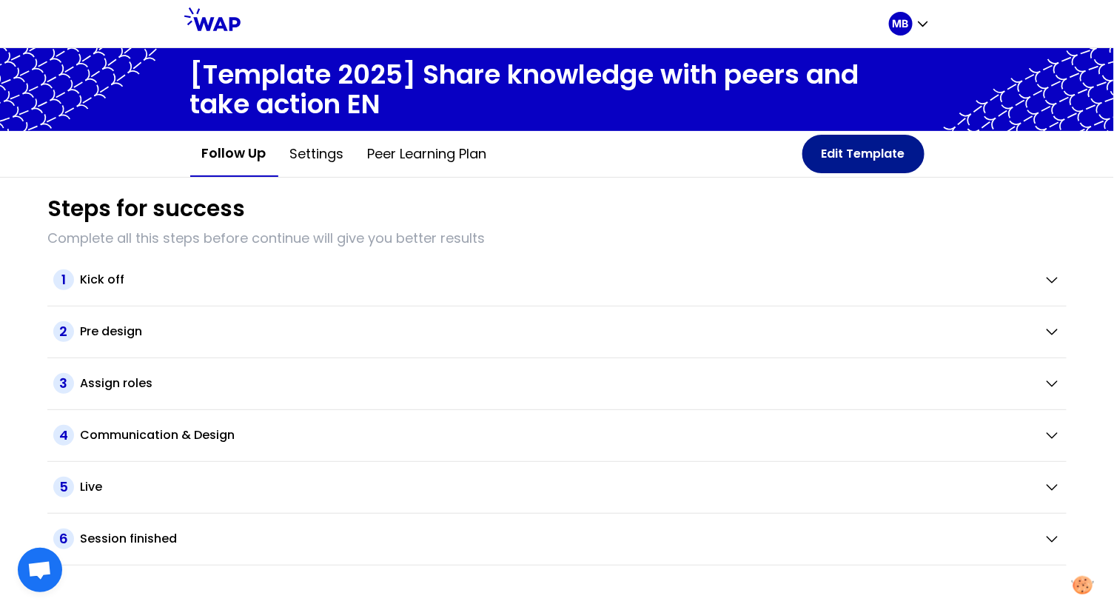
click at [806, 154] on button "Edit Template" at bounding box center [863, 154] width 122 height 38
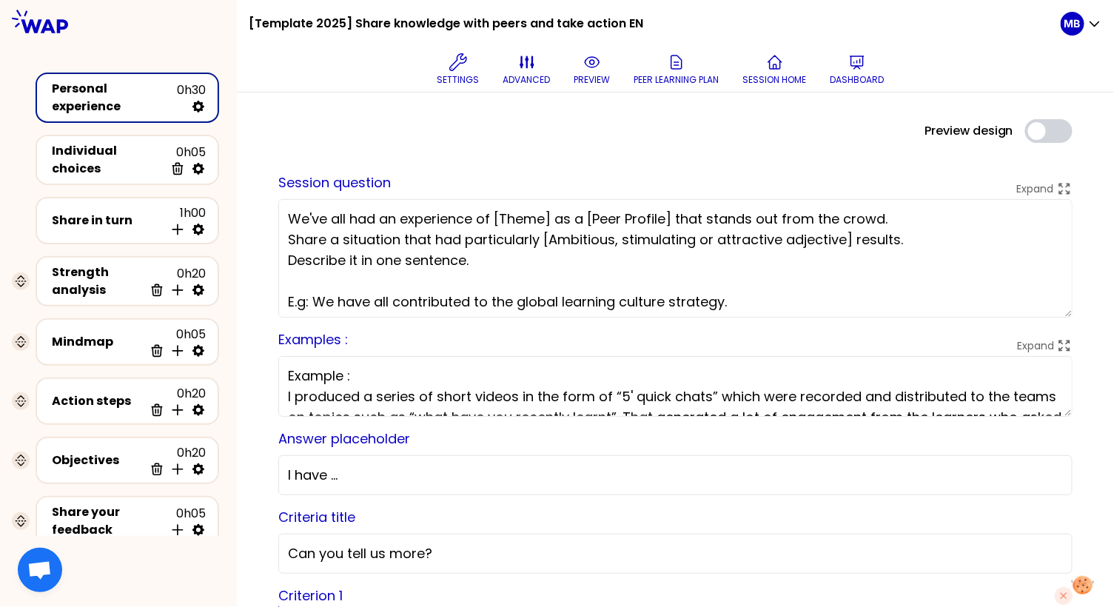
scroll to position [45, 0]
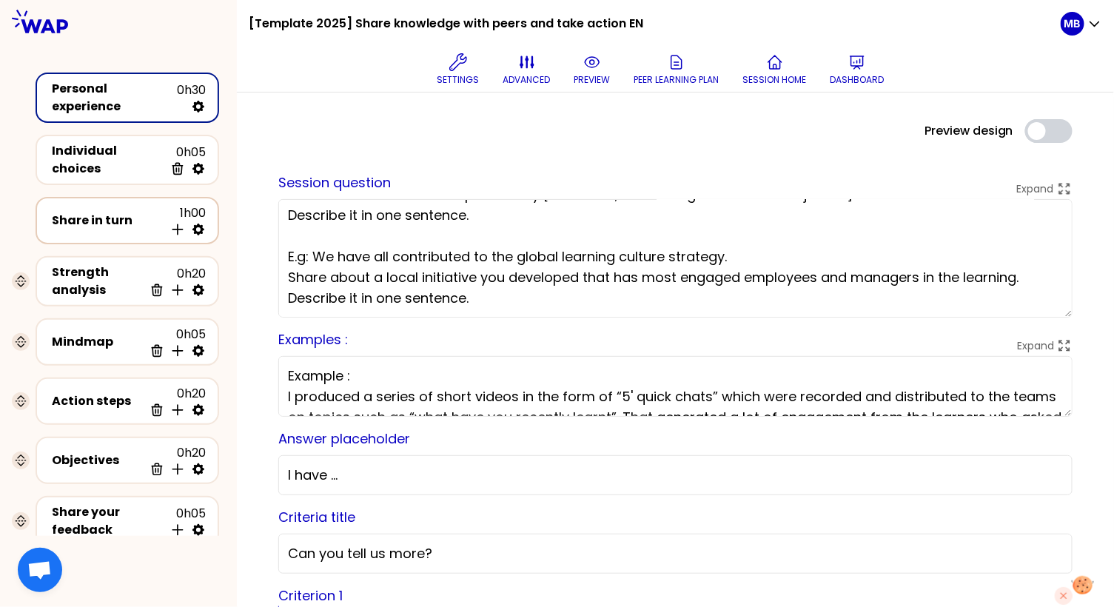
click at [75, 219] on div "Share in turn" at bounding box center [108, 221] width 112 height 18
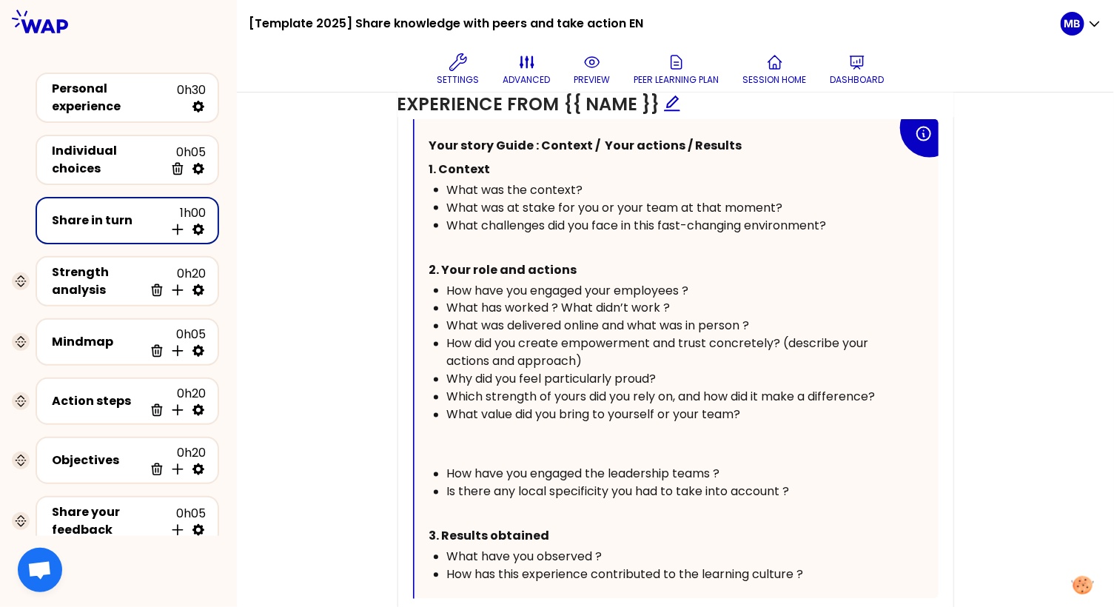
scroll to position [869, 0]
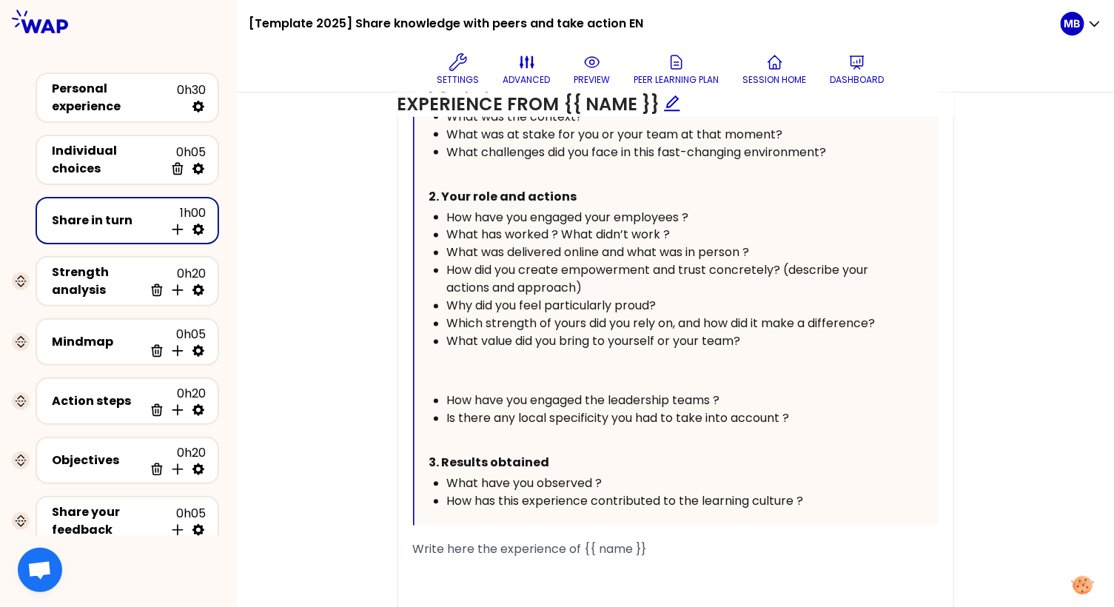
click at [479, 368] on p at bounding box center [672, 371] width 450 height 41
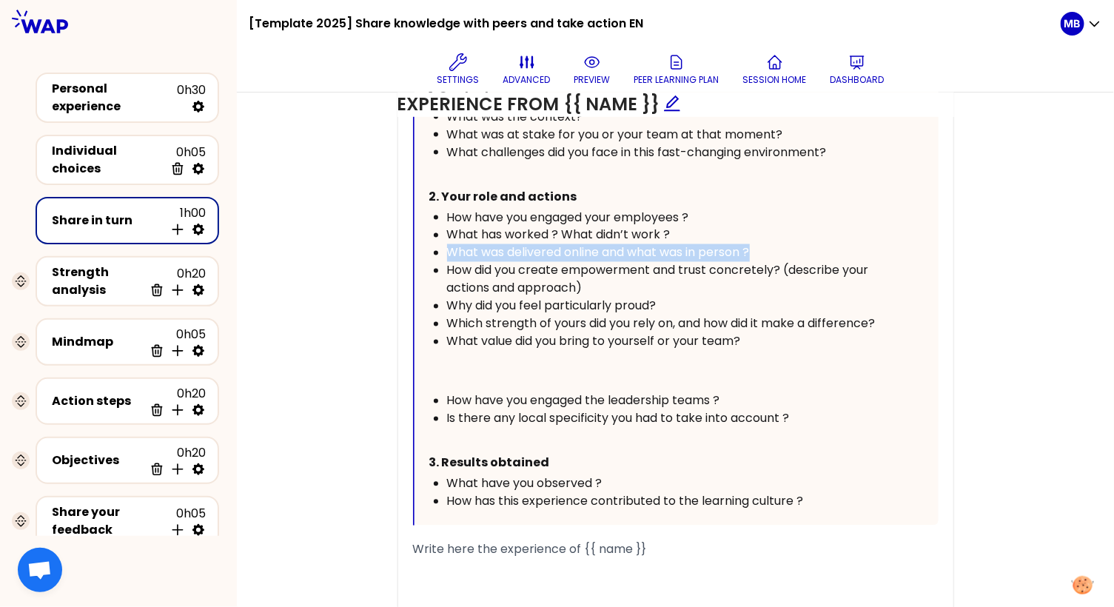
drag, startPoint x: 775, startPoint y: 243, endPoint x: 414, endPoint y: 249, distance: 361.1
click at [414, 249] on div "Your story Guide : Context / Your actions / Results 1. Context What was the con…" at bounding box center [676, 285] width 524 height 479
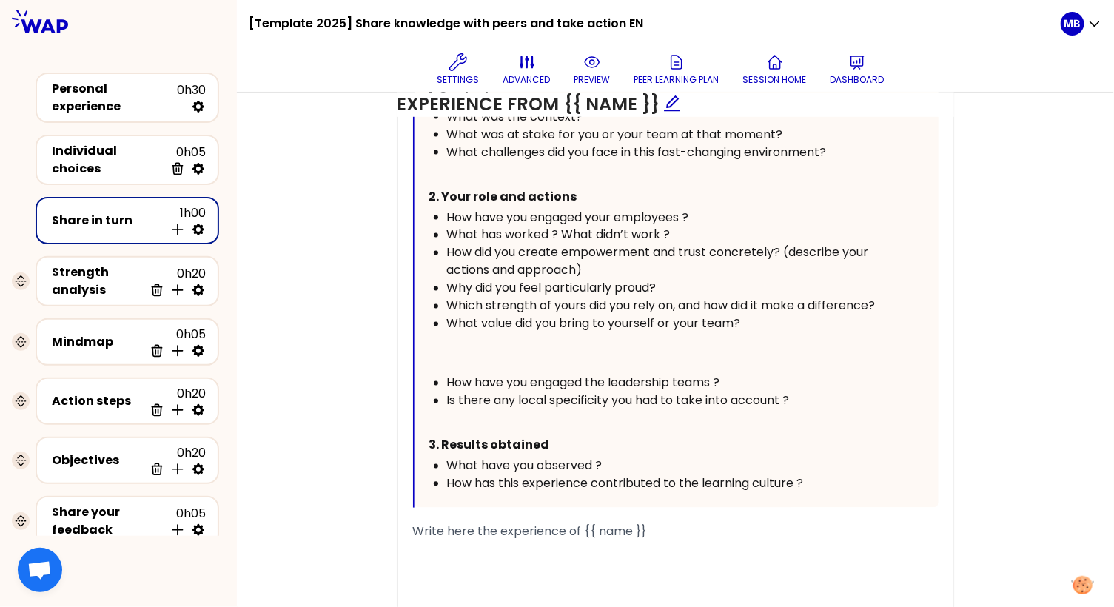
click at [459, 363] on p at bounding box center [672, 353] width 450 height 41
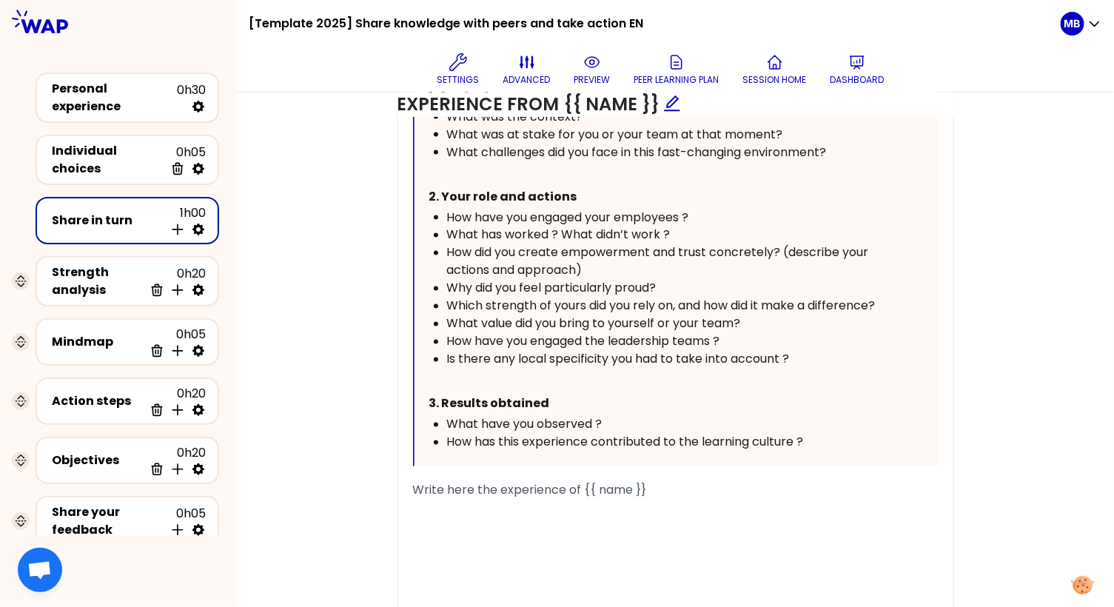
click at [619, 262] on div "How did you create empowerment and trust concretely? (describe your actions and…" at bounding box center [672, 262] width 450 height 36
drag, startPoint x: 758, startPoint y: 340, endPoint x: 392, endPoint y: 331, distance: 365.6
click at [392, 331] on div "Experience from {{ name }} Make instruction block H1 H2 Export saved « {{ post …" at bounding box center [675, 278] width 568 height 746
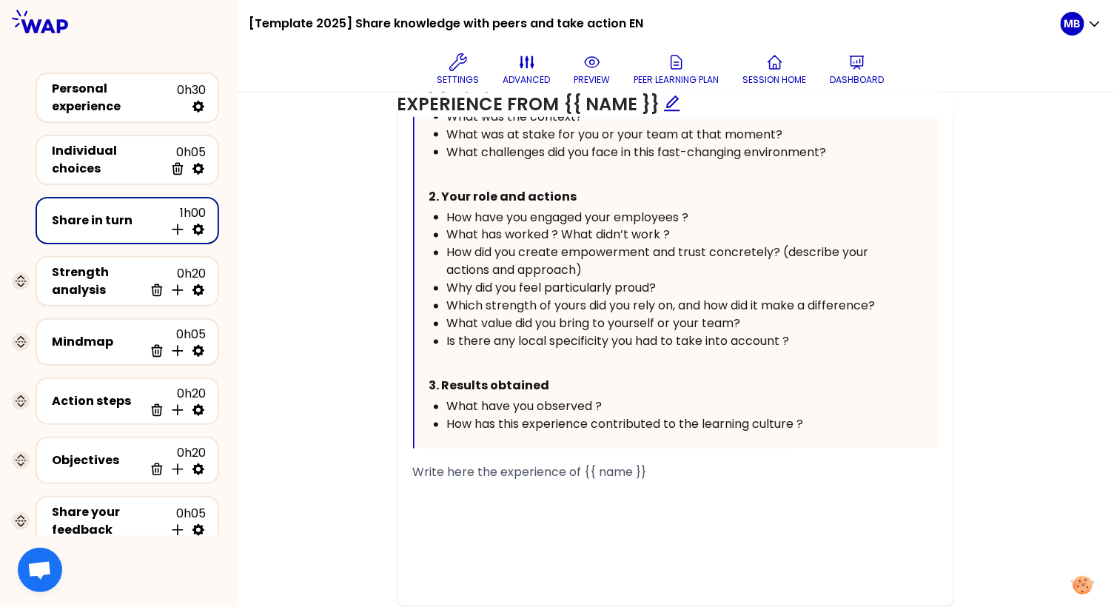
click at [701, 211] on div "How have you engaged your employees ?" at bounding box center [672, 218] width 450 height 18
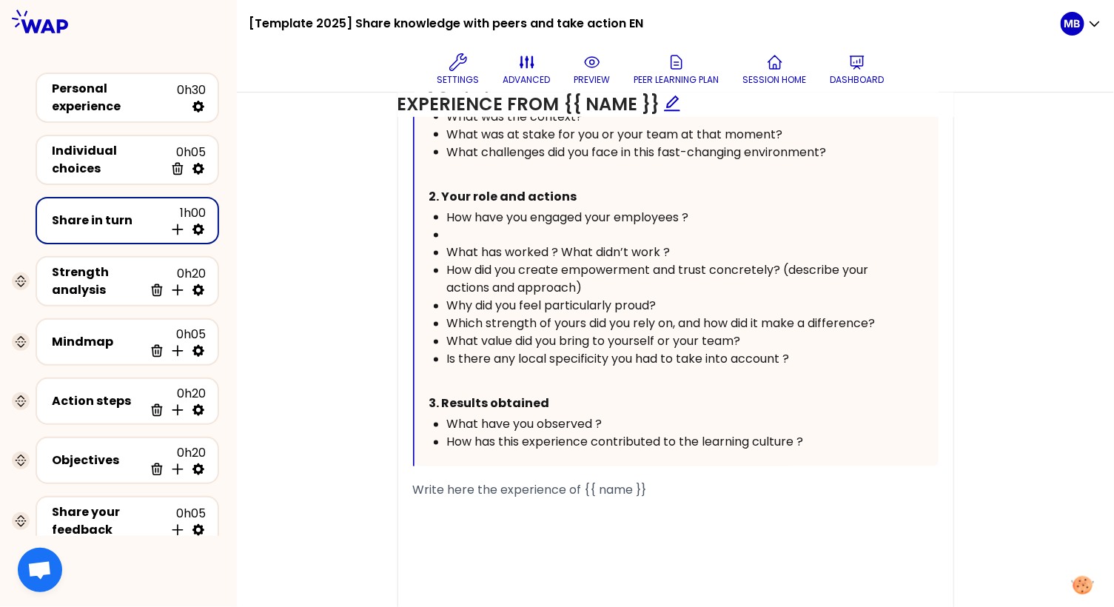
click at [481, 220] on span "How have you engaged your employees ?" at bounding box center [568, 217] width 242 height 17
click at [464, 231] on div "﻿" at bounding box center [672, 235] width 450 height 18
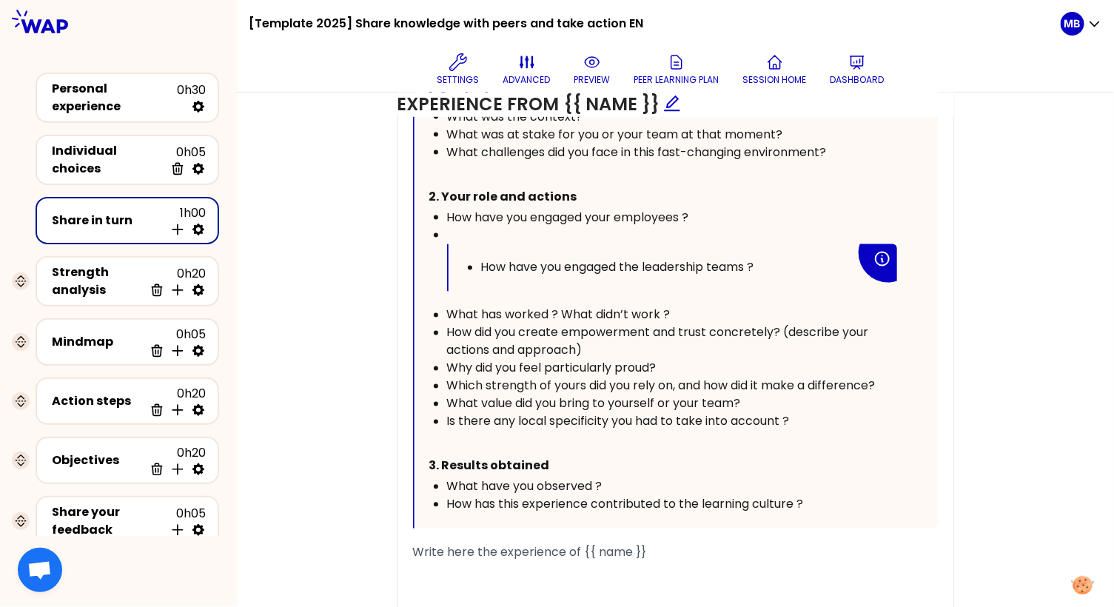
click at [476, 259] on ul "How have you engaged the leadership teams ?" at bounding box center [659, 268] width 392 height 18
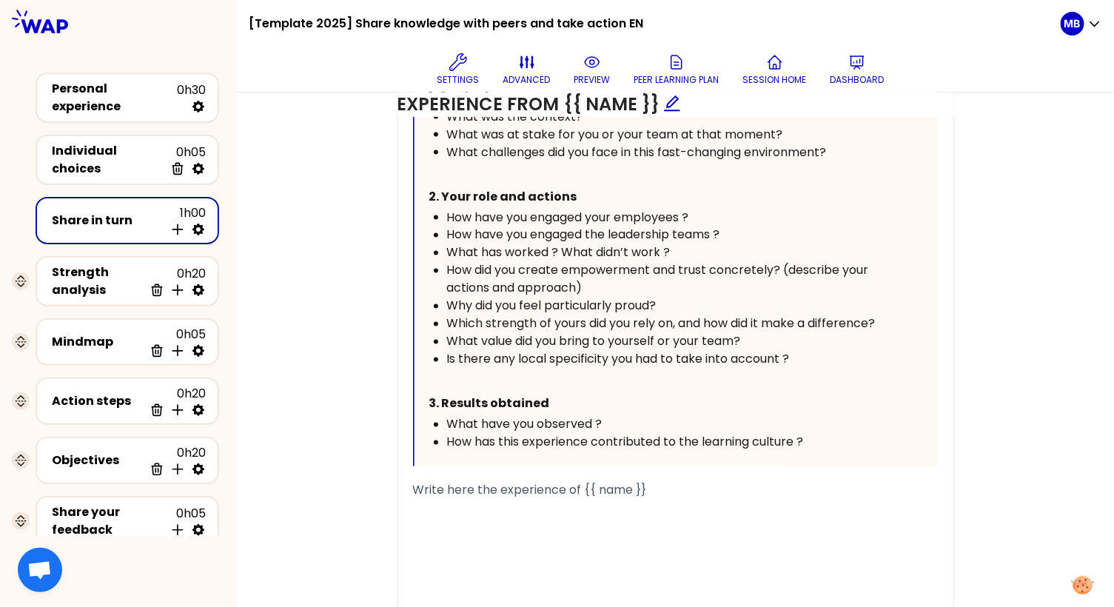
click at [822, 445] on div "How has this experience contributed to the learning culture ?" at bounding box center [672, 443] width 450 height 18
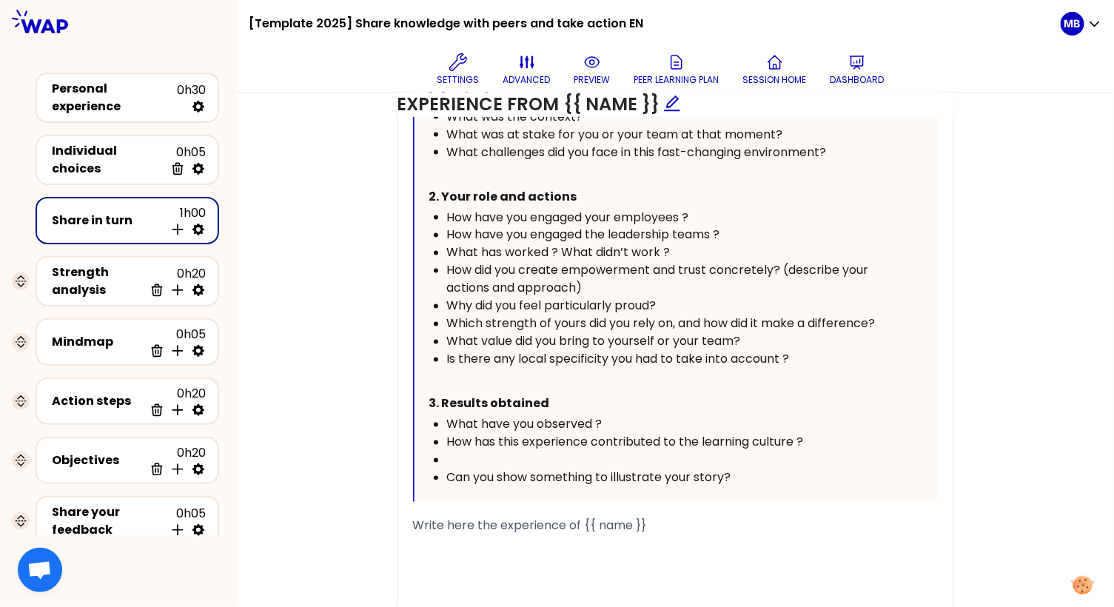
click at [465, 469] on div "Can you show something to illustrate your story?" at bounding box center [672, 478] width 450 height 18
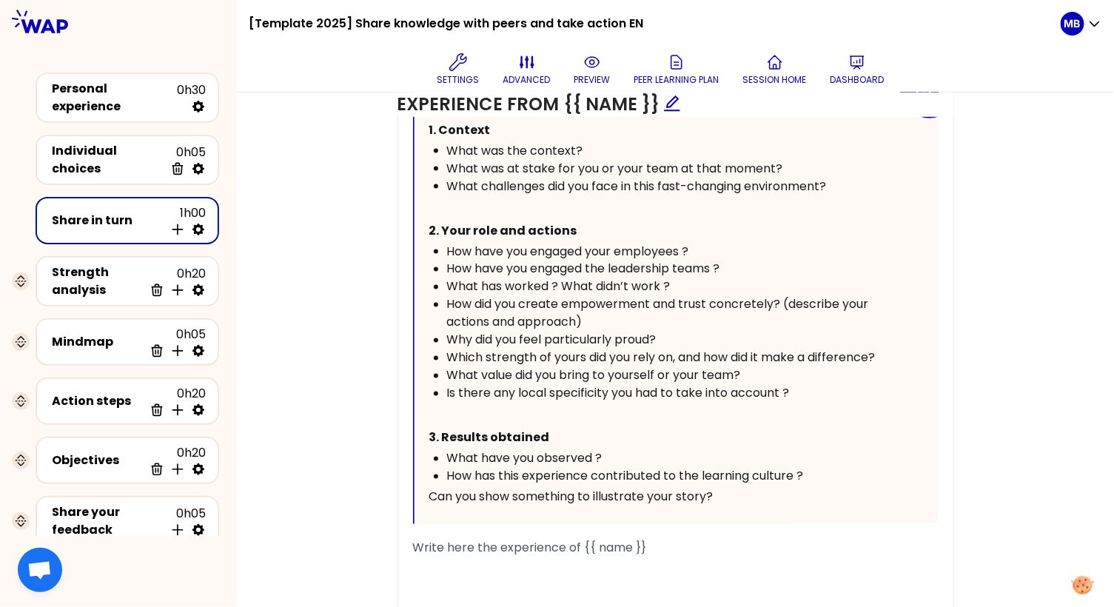
scroll to position [968, 0]
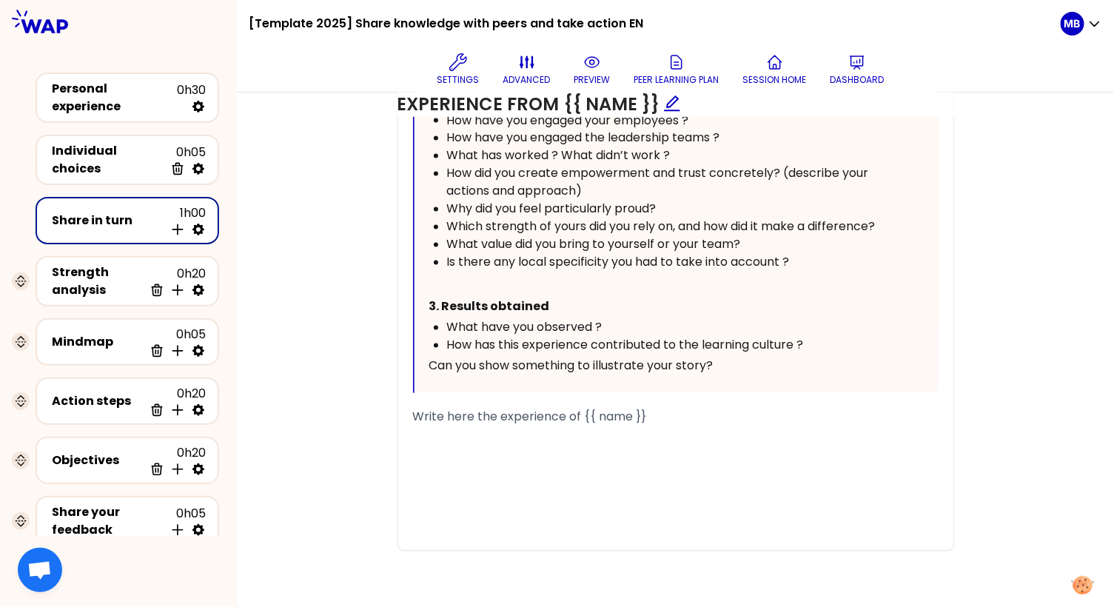
click at [433, 374] on span "Can you show something to illustrate your story?" at bounding box center [571, 365] width 284 height 17
click at [431, 374] on span "Can you show something to illustrate your story?" at bounding box center [571, 365] width 284 height 17
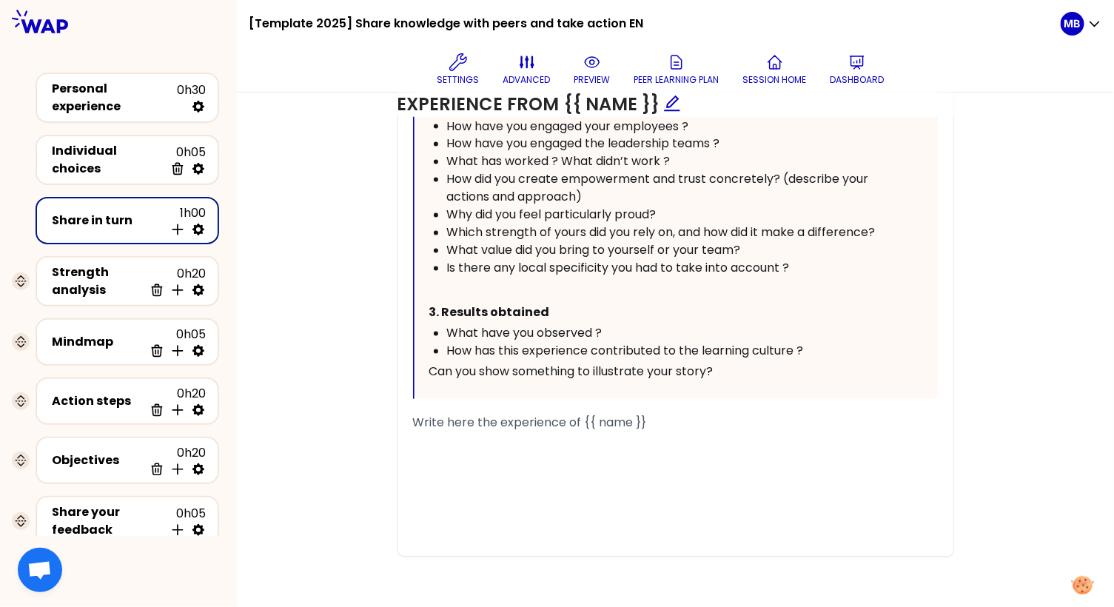
scroll to position [955, 0]
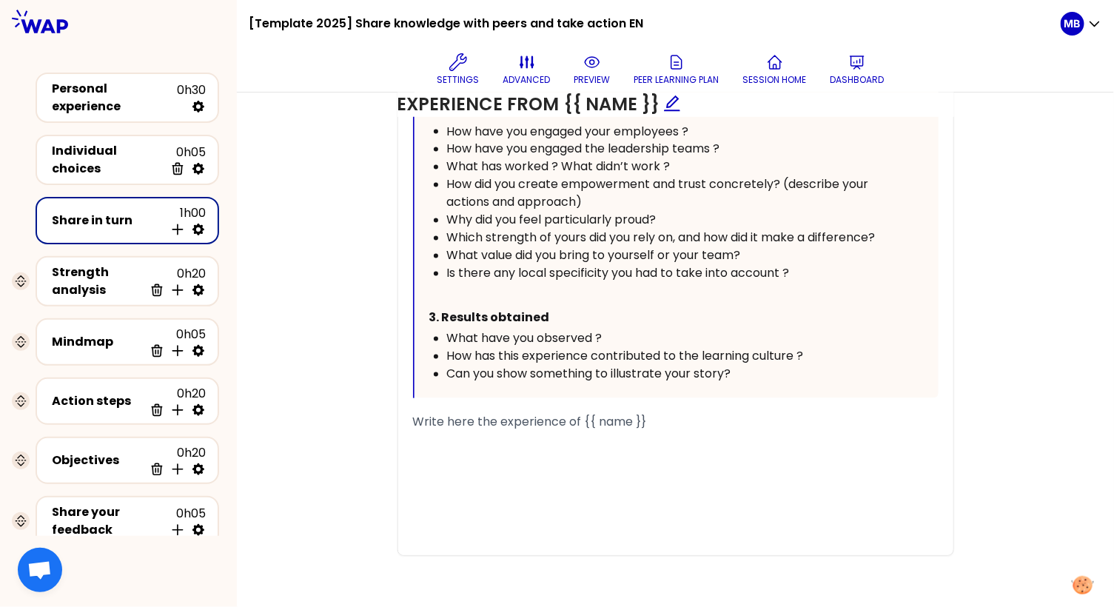
click at [365, 340] on div "Objectives Edit # Take turns telling your story (12min/person, including 3 min …" at bounding box center [675, 83] width 818 height 998
click at [374, 435] on div "Objectives Edit # Take turns telling your story (12min/person, including 3 min …" at bounding box center [675, 83] width 818 height 998
click at [446, 451] on div "﻿" at bounding box center [675, 457] width 525 height 18
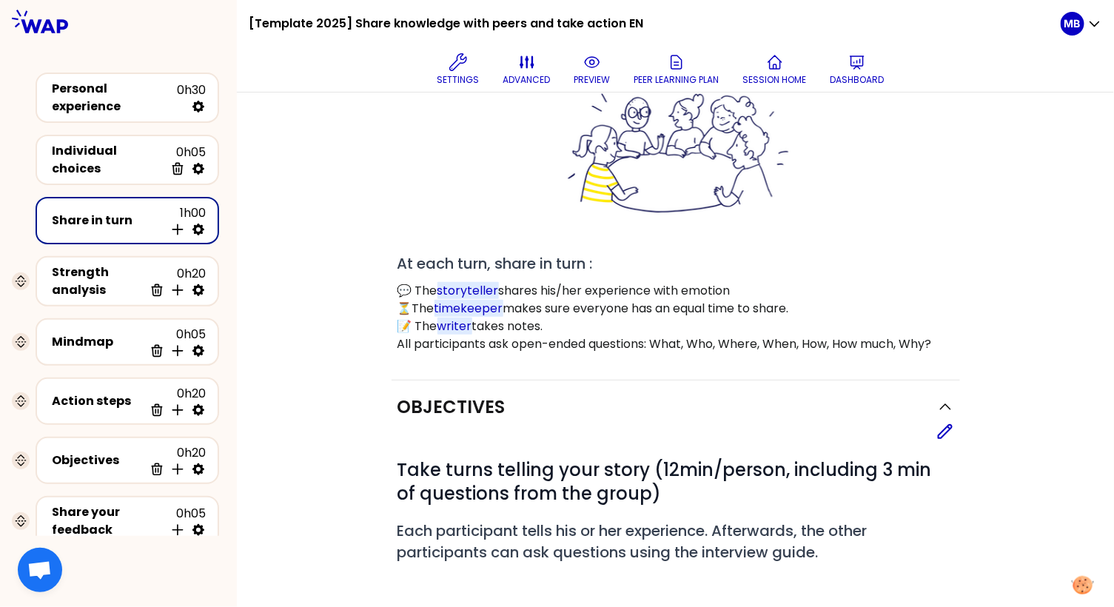
scroll to position [0, 0]
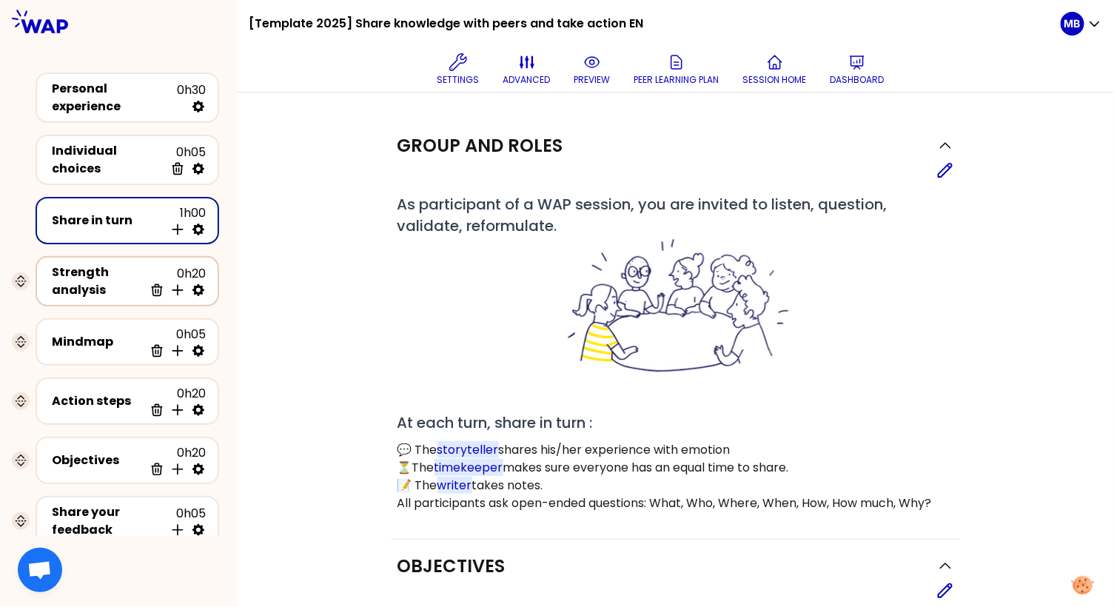
click at [92, 276] on div "Strength analysis" at bounding box center [98, 281] width 92 height 36
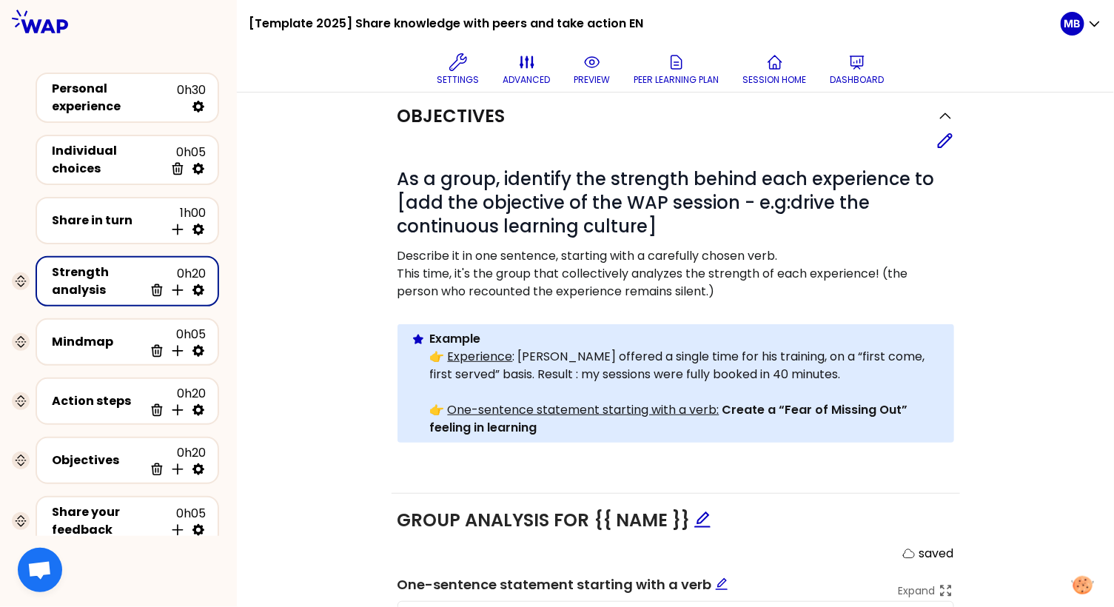
scroll to position [178, 0]
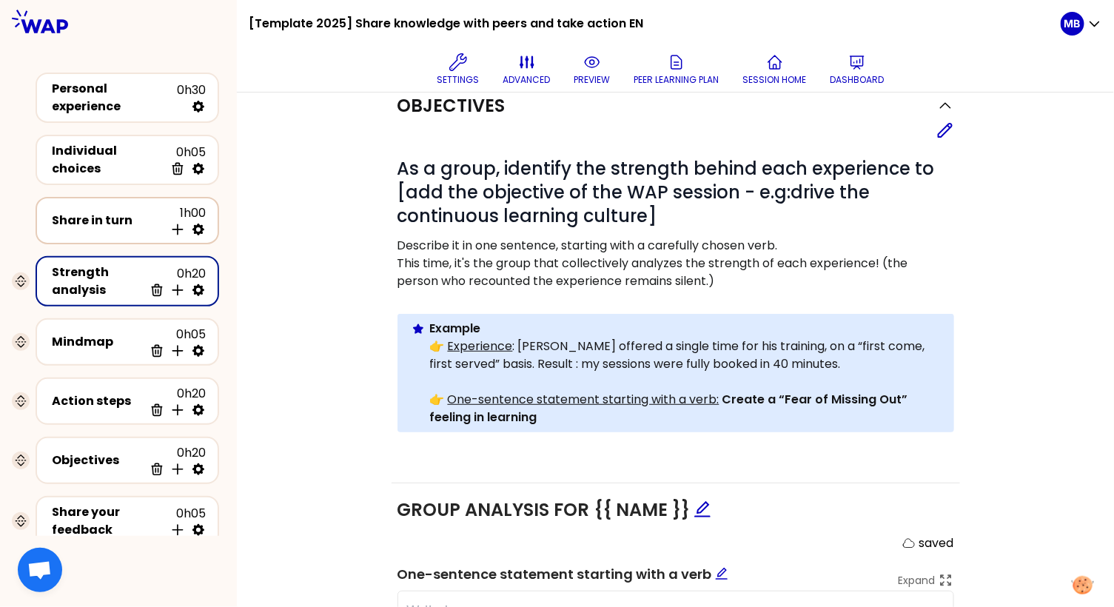
click at [89, 218] on div "Share in turn" at bounding box center [108, 221] width 112 height 18
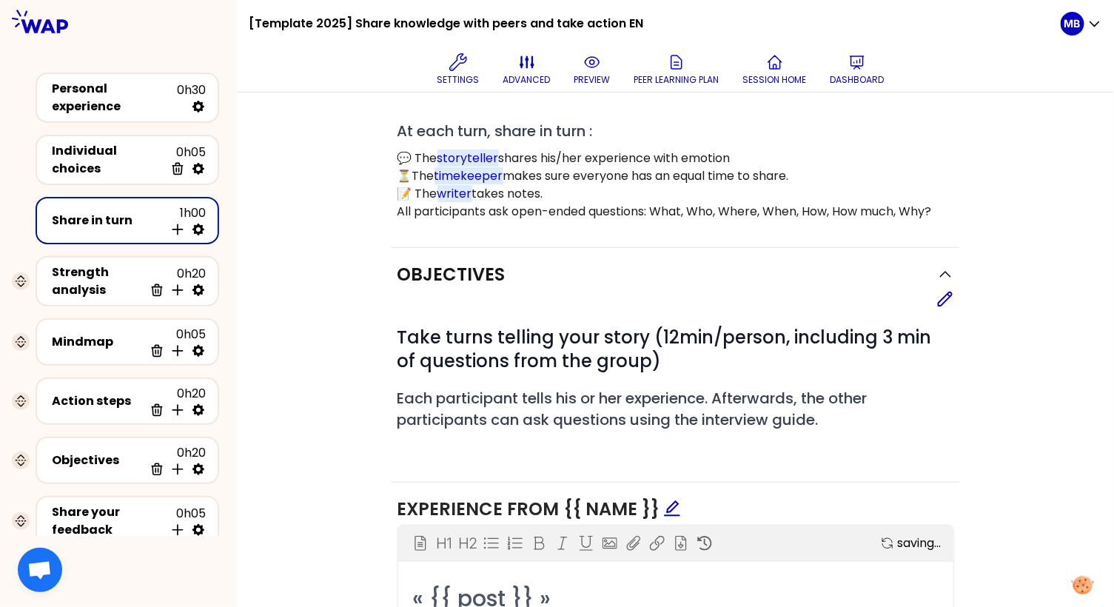
scroll to position [319, 0]
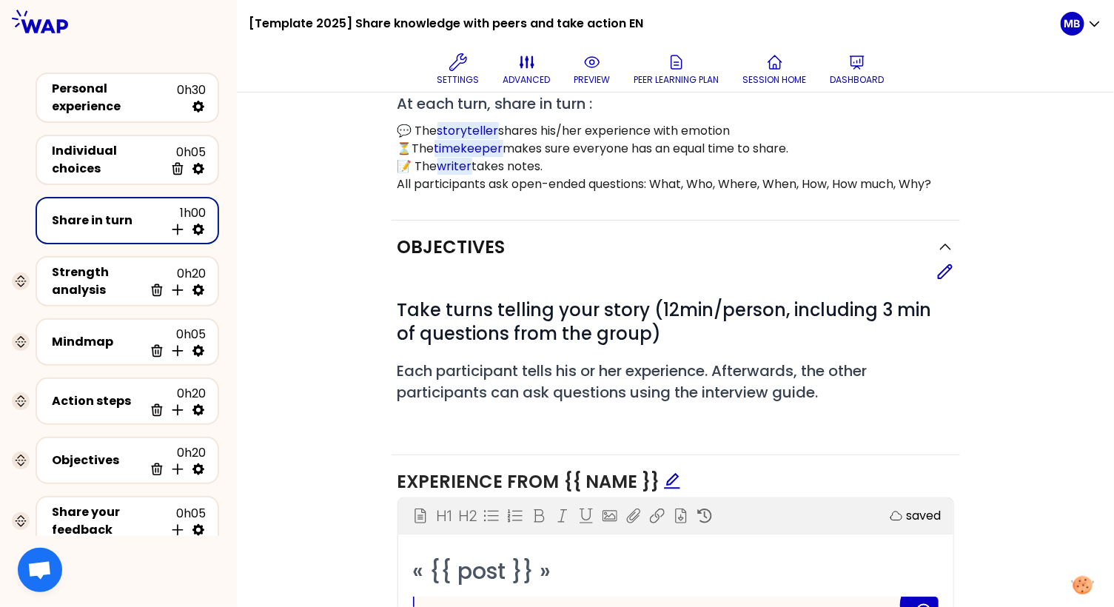
click at [12, 260] on div "Strength analysis 0h20 Delete Insert activity below" at bounding box center [118, 281] width 213 height 62
click at [46, 264] on div "Strength analysis 0h20 Delete Insert activity below" at bounding box center [127, 281] width 183 height 50
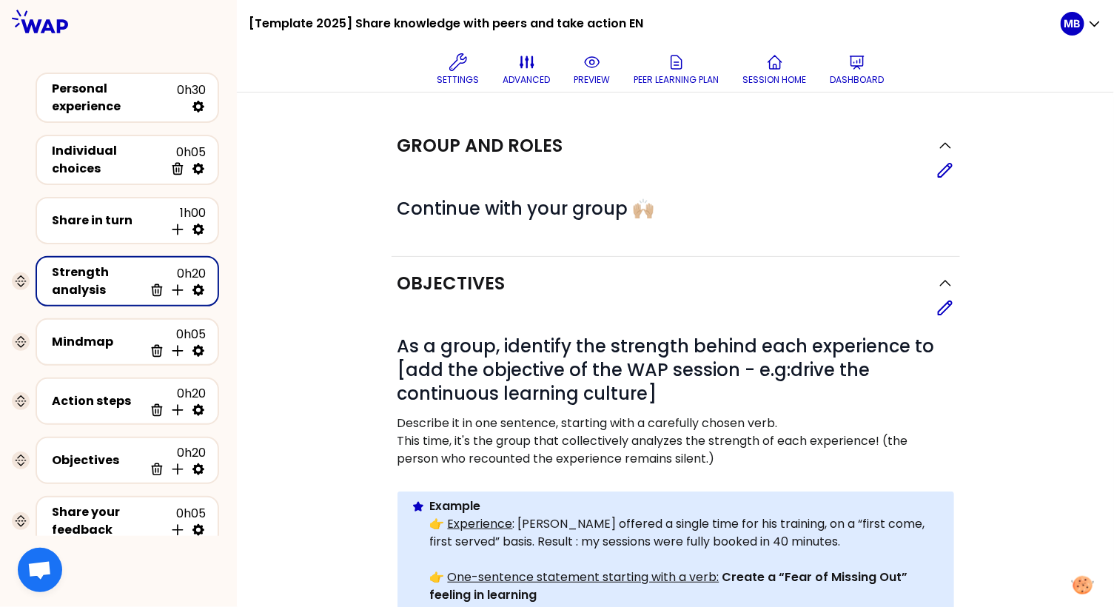
scroll to position [84, 0]
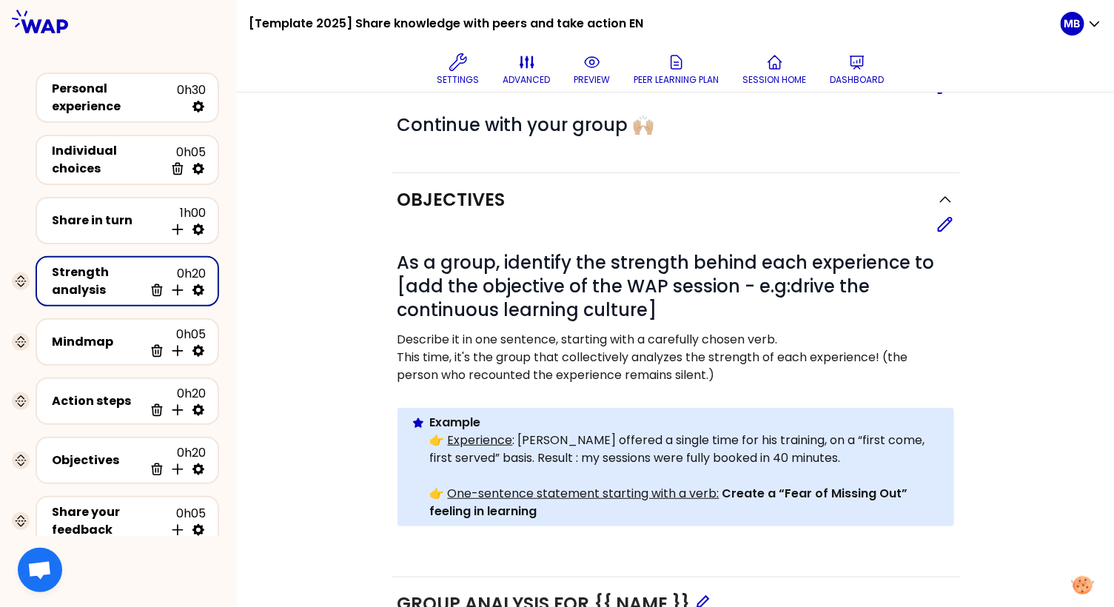
click at [934, 233] on div "# As a group, identify the strength behind each experience to [add the objectiv…" at bounding box center [675, 391] width 556 height 317
click at [943, 223] on icon at bounding box center [945, 224] width 18 height 18
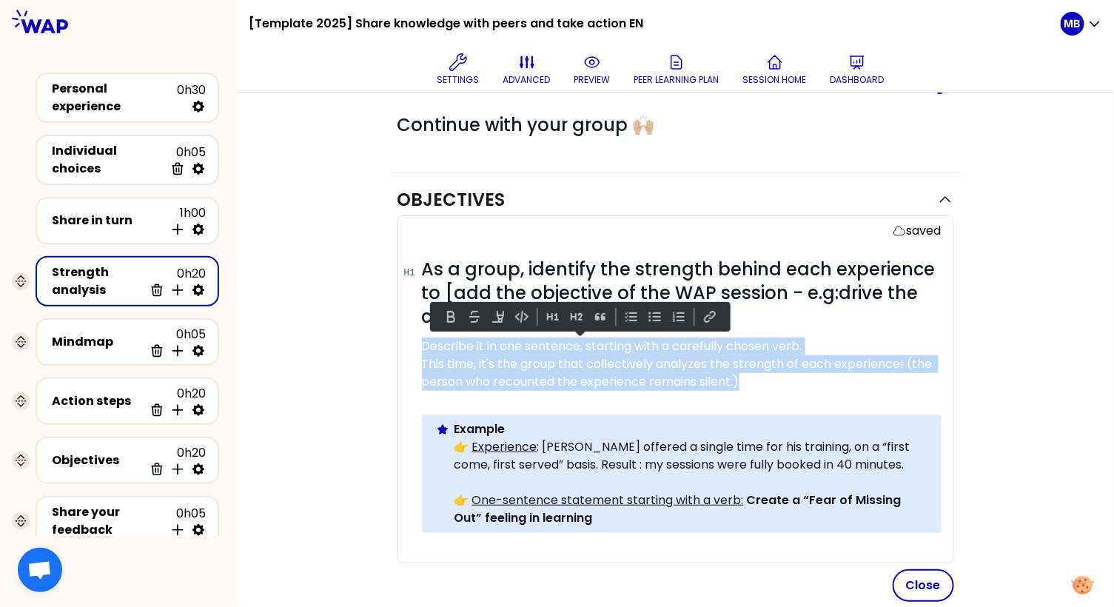
drag, startPoint x: 795, startPoint y: 377, endPoint x: 419, endPoint y: 346, distance: 377.2
click at [419, 346] on div "saved # As a group, identify the strength behind each experience to [add the ob…" at bounding box center [675, 389] width 556 height 348
click at [574, 317] on button at bounding box center [576, 317] width 18 height 18
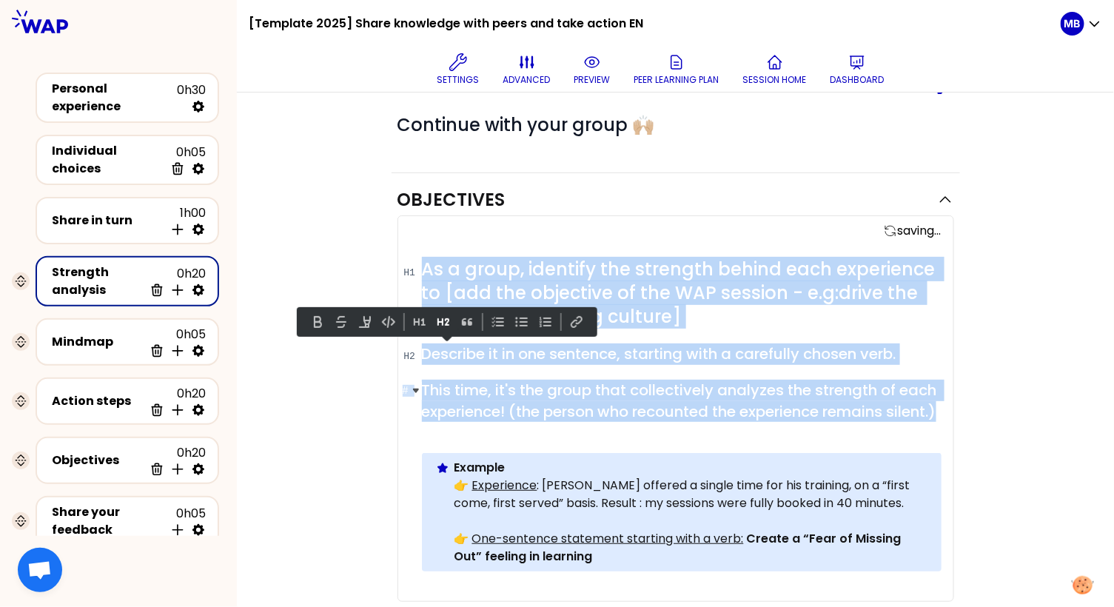
click at [570, 406] on span "This time, it's the group that collectively analyzes the strength of each exper…" at bounding box center [681, 401] width 519 height 42
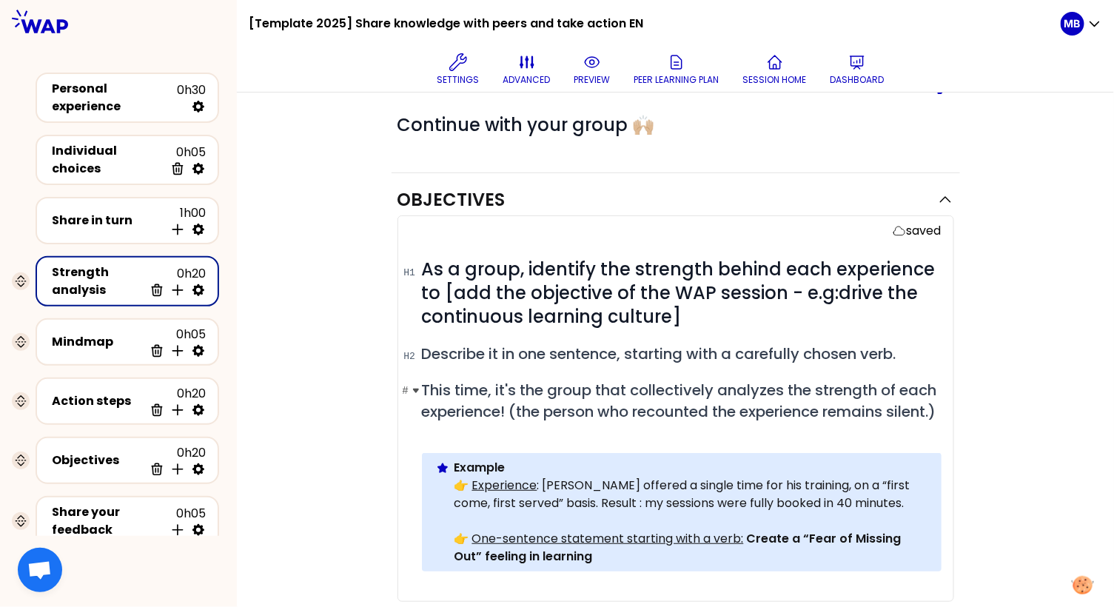
click at [466, 422] on span "This time, it's the group that collectively analyzes the strength of each exper…" at bounding box center [681, 401] width 519 height 42
click at [315, 408] on div "Objectives saving... # As a group, identify the strength behind each experience…" at bounding box center [675, 567] width 818 height 788
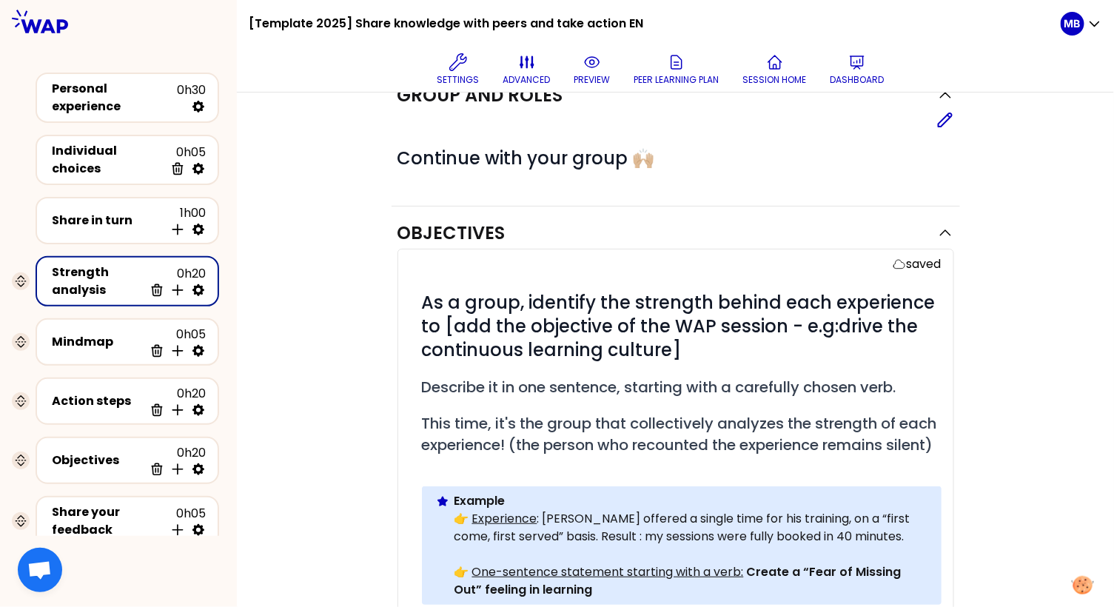
scroll to position [0, 0]
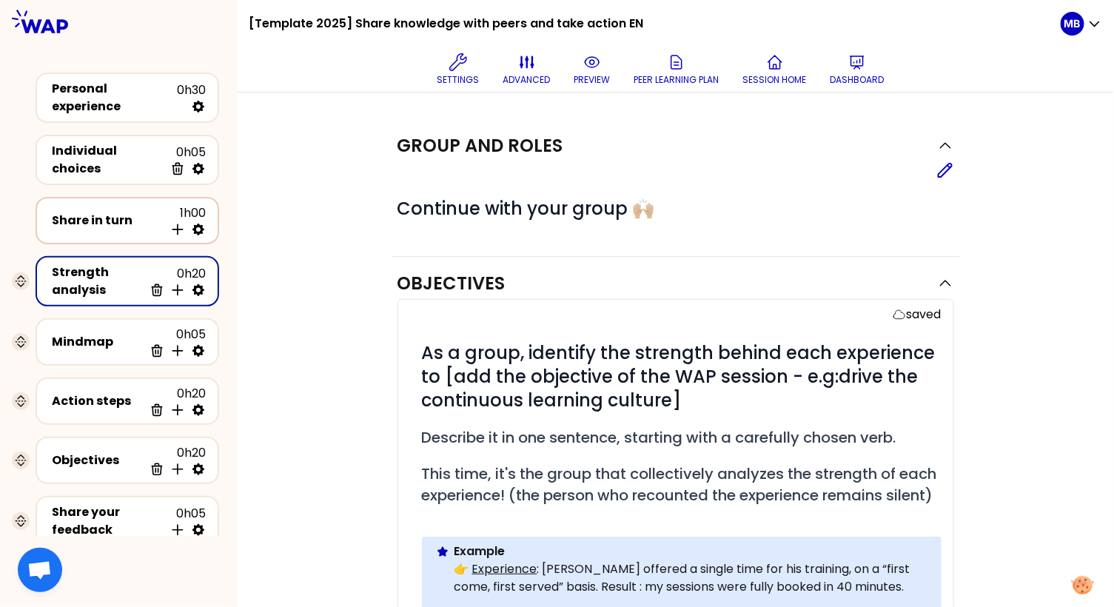
click at [96, 212] on div "Share in turn" at bounding box center [108, 221] width 112 height 18
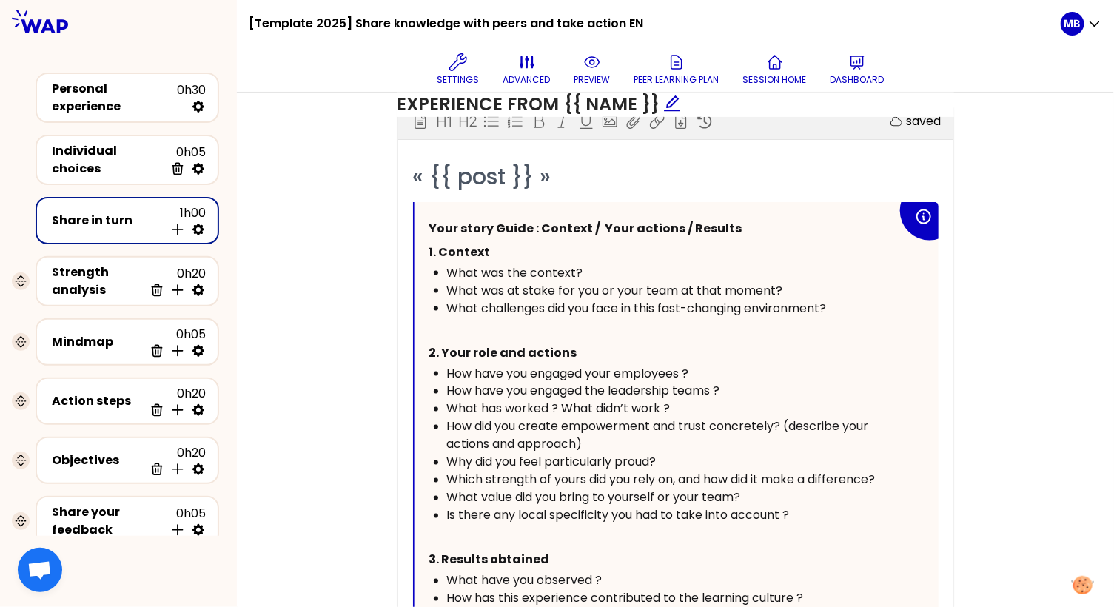
scroll to position [671, 0]
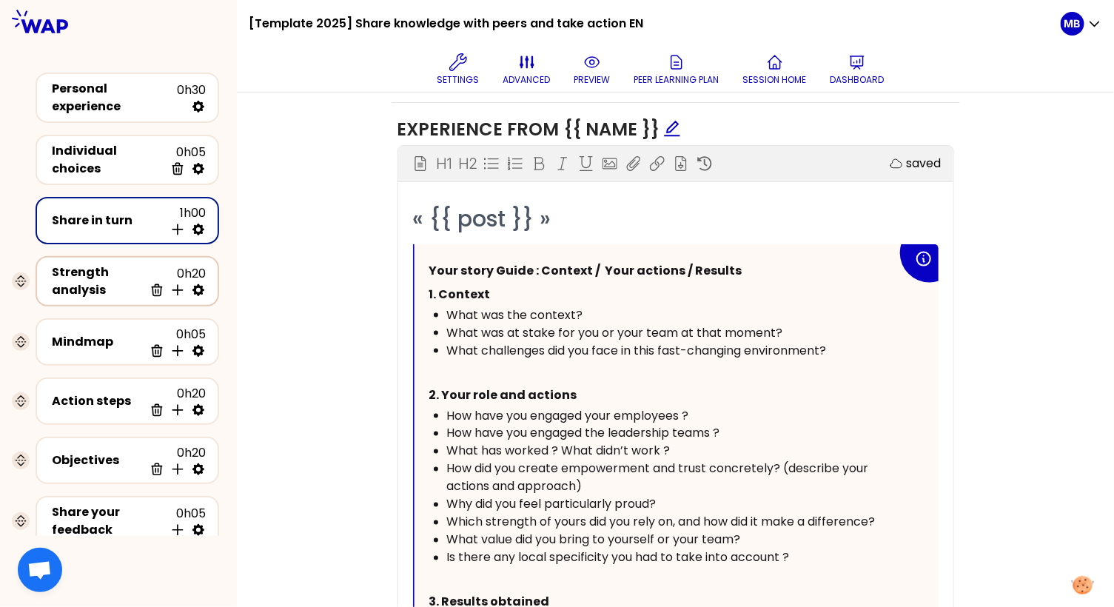
click at [57, 277] on div "Strength analysis" at bounding box center [98, 281] width 92 height 36
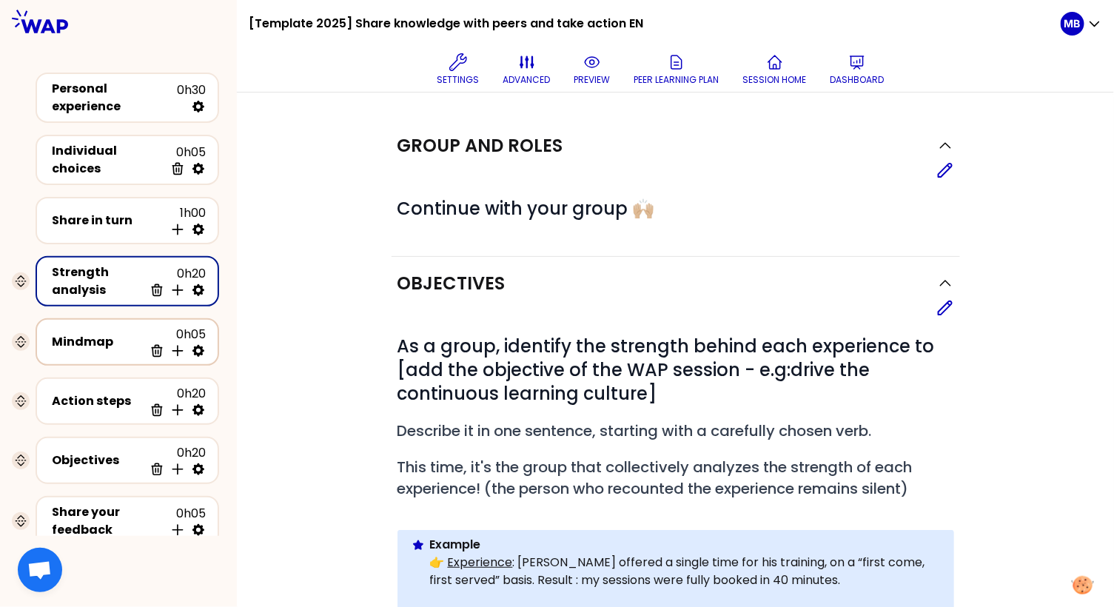
click at [136, 333] on div "Mindmap" at bounding box center [98, 342] width 92 height 18
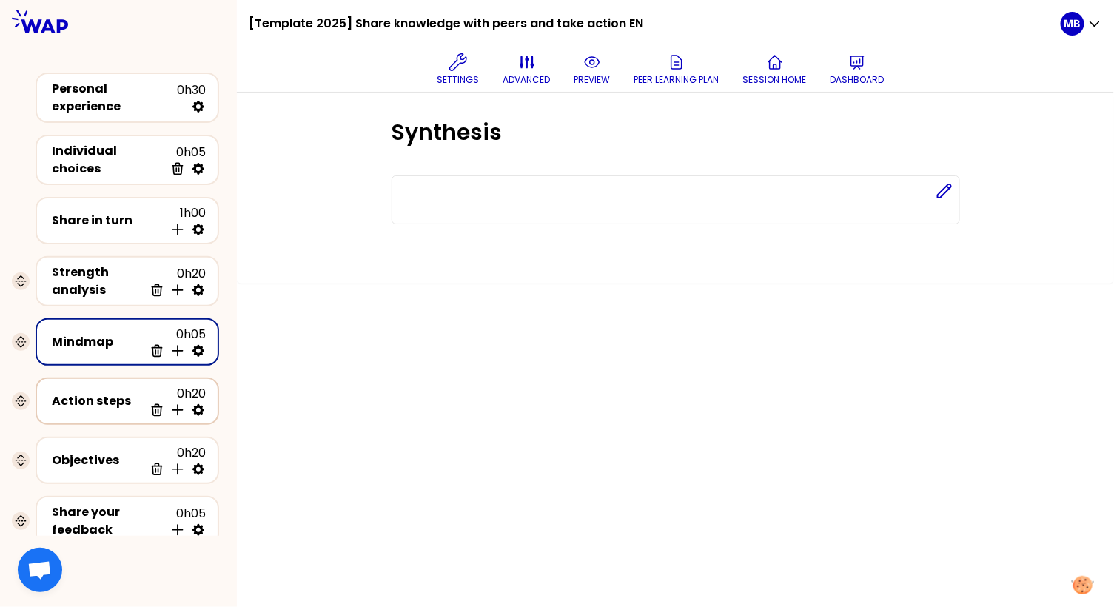
click at [135, 385] on div "Action steps 0h20 Delete Insert activity below" at bounding box center [127, 401] width 157 height 33
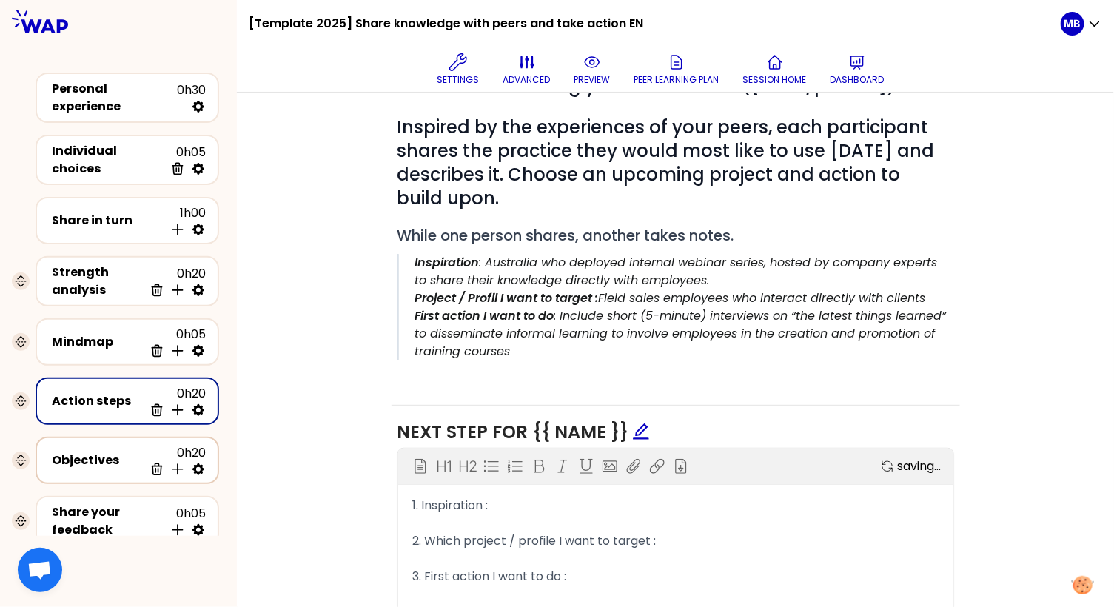
click at [72, 451] on div "Objectives" at bounding box center [98, 460] width 92 height 18
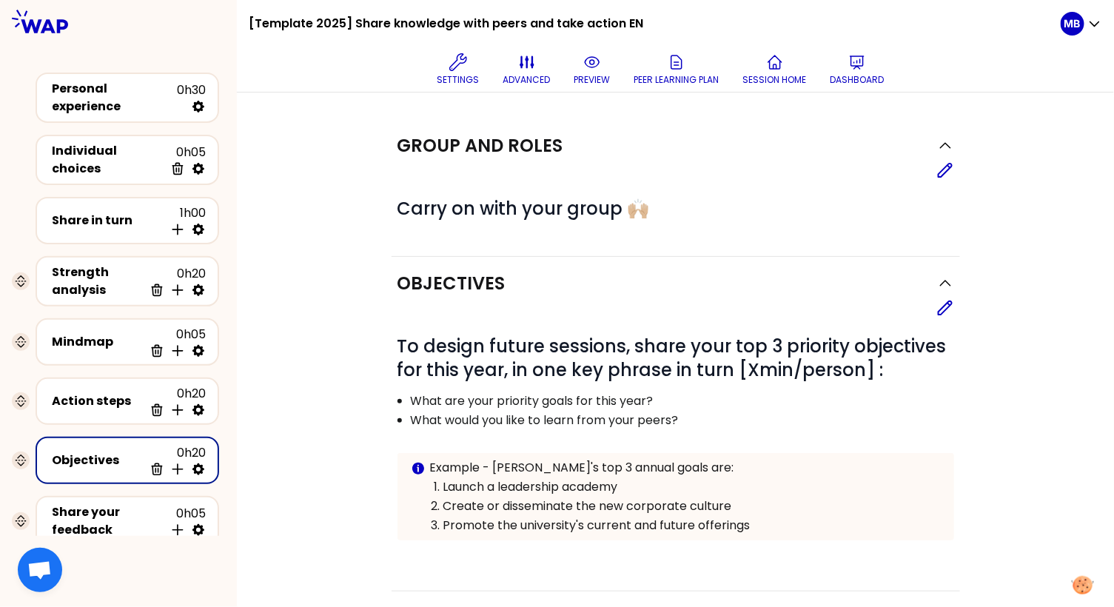
scroll to position [104, 0]
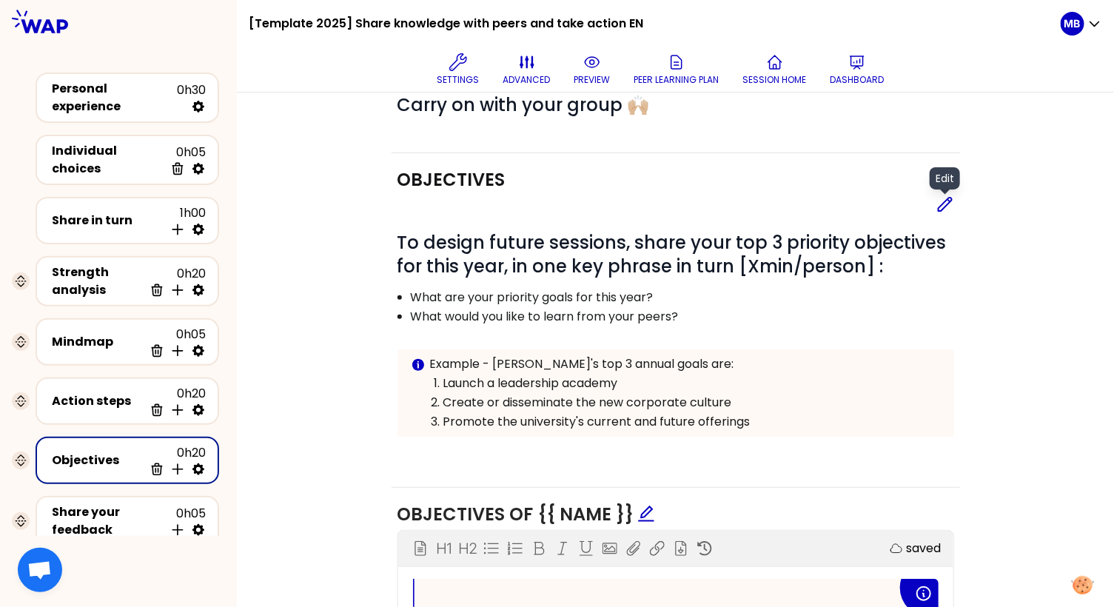
click at [940, 206] on icon at bounding box center [945, 204] width 18 height 18
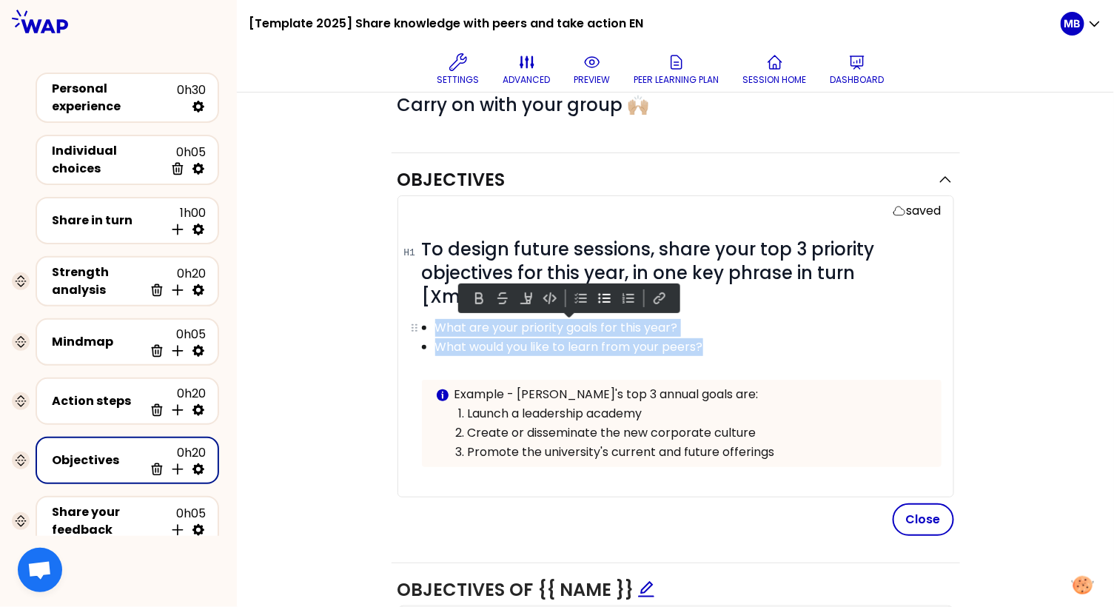
drag, startPoint x: 729, startPoint y: 347, endPoint x: 425, endPoint y: 329, distance: 303.9
click at [425, 329] on ul "What are your priority goals for this year? What would you like to learn from y…" at bounding box center [670, 336] width 537 height 38
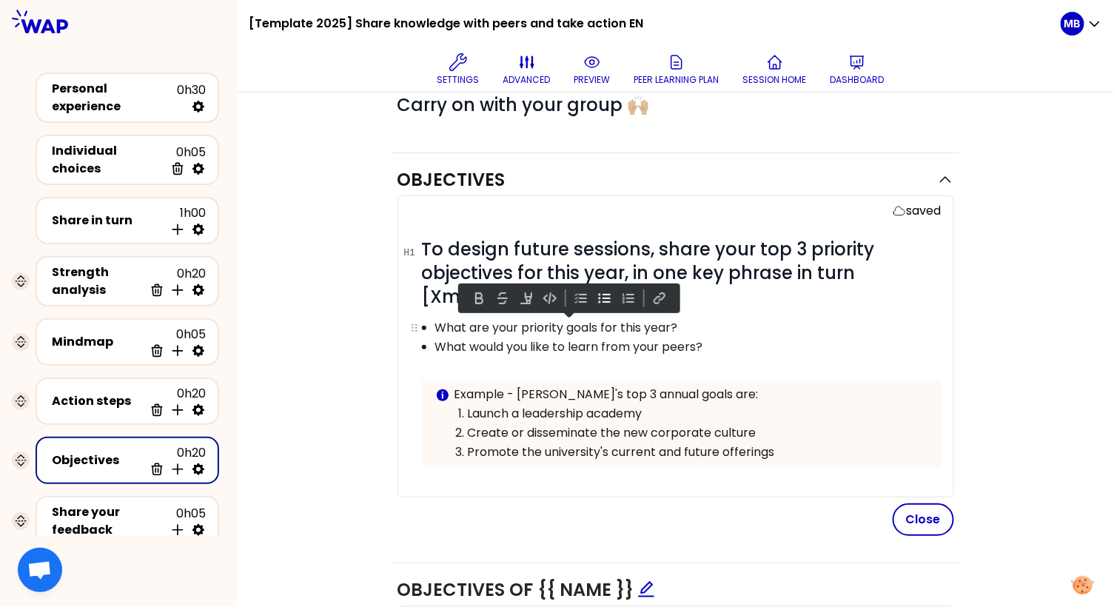
click at [439, 324] on p "What are your priority goals for this year?" at bounding box center [687, 328] width 505 height 18
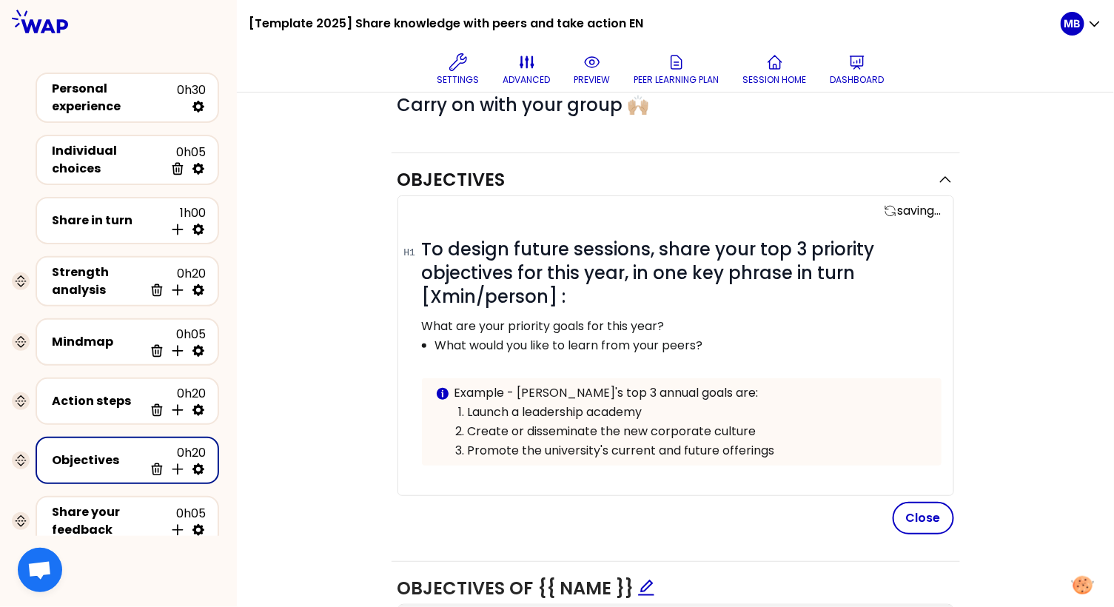
click at [435, 343] on p "What would you like to learn from your peers?" at bounding box center [687, 346] width 505 height 18
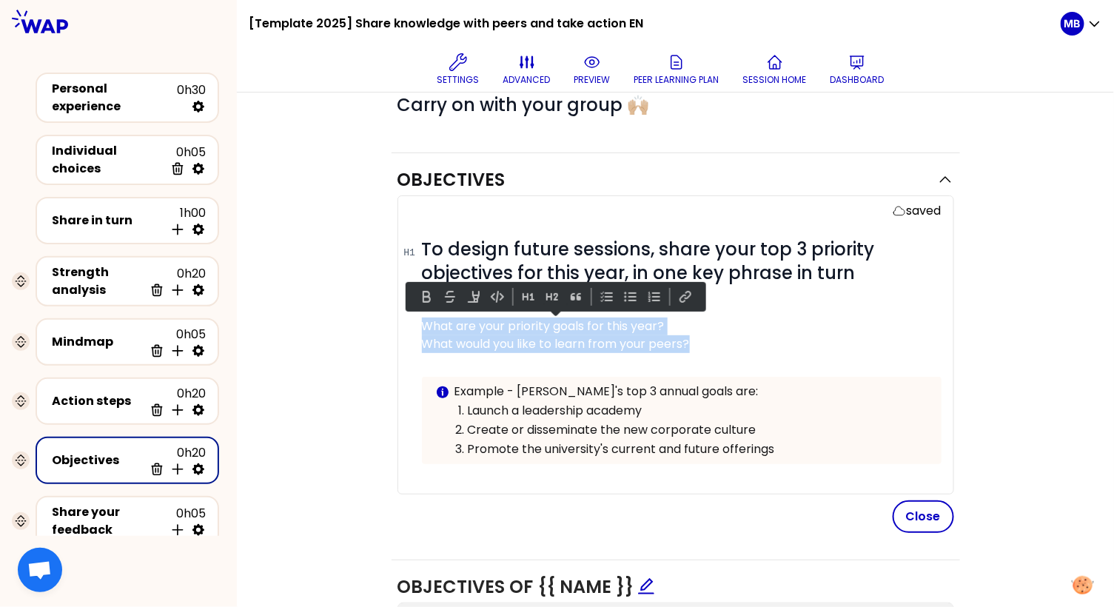
drag, startPoint x: 726, startPoint y: 337, endPoint x: 415, endPoint y: 328, distance: 310.9
click at [415, 328] on div "saved # To design future sessions, share your top 3 priority objectives for thi…" at bounding box center [675, 344] width 556 height 299
click at [552, 294] on button at bounding box center [552, 297] width 18 height 18
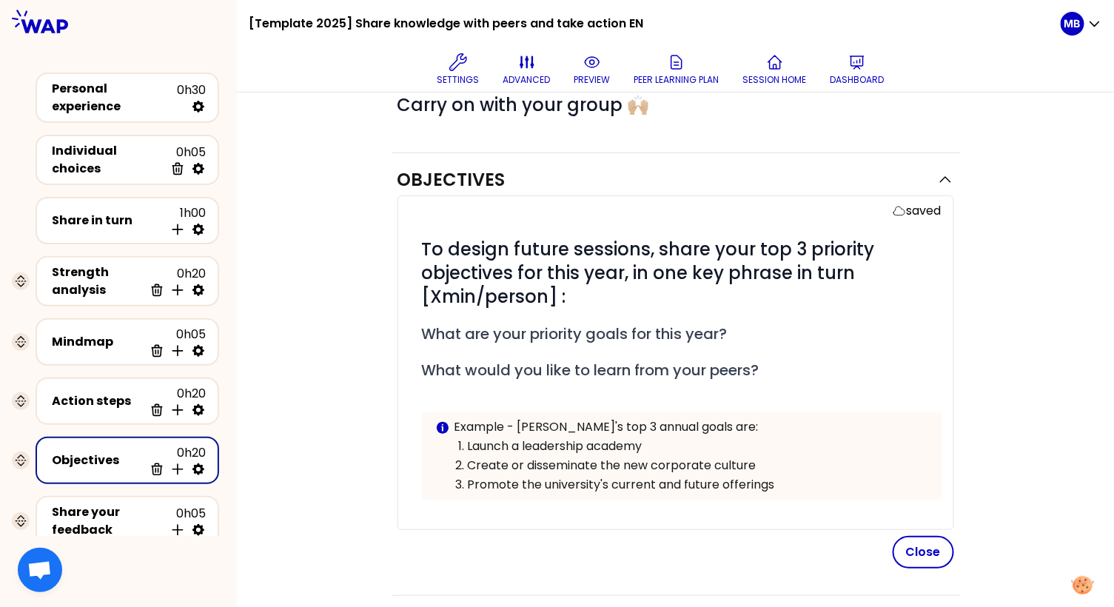
scroll to position [245, 0]
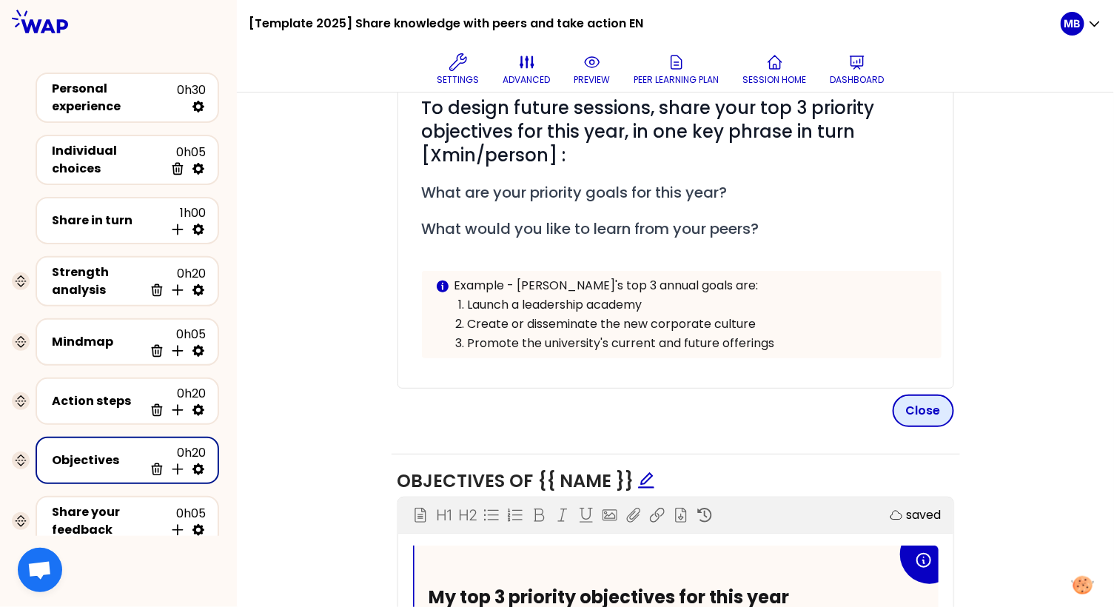
click at [941, 413] on button "Close" at bounding box center [922, 410] width 61 height 33
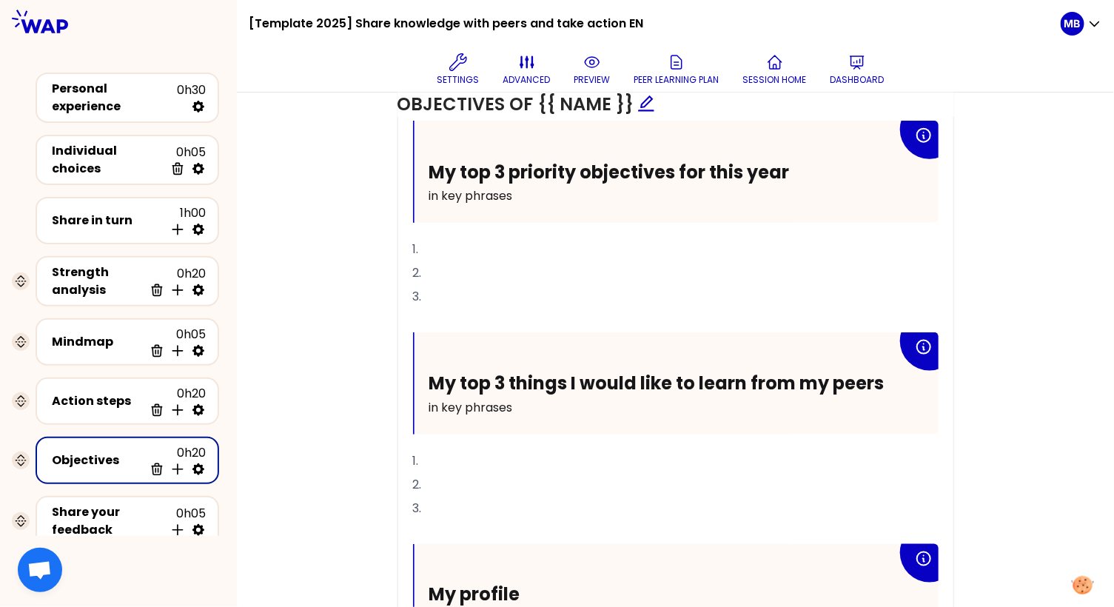
scroll to position [595, 0]
click at [641, 374] on span "My top 3 things I would like to learn from my peers" at bounding box center [656, 382] width 455 height 24
click at [366, 368] on div "Objectives Edit # To design future sessions, share your top 3 priority objectiv…" at bounding box center [675, 207] width 818 height 1090
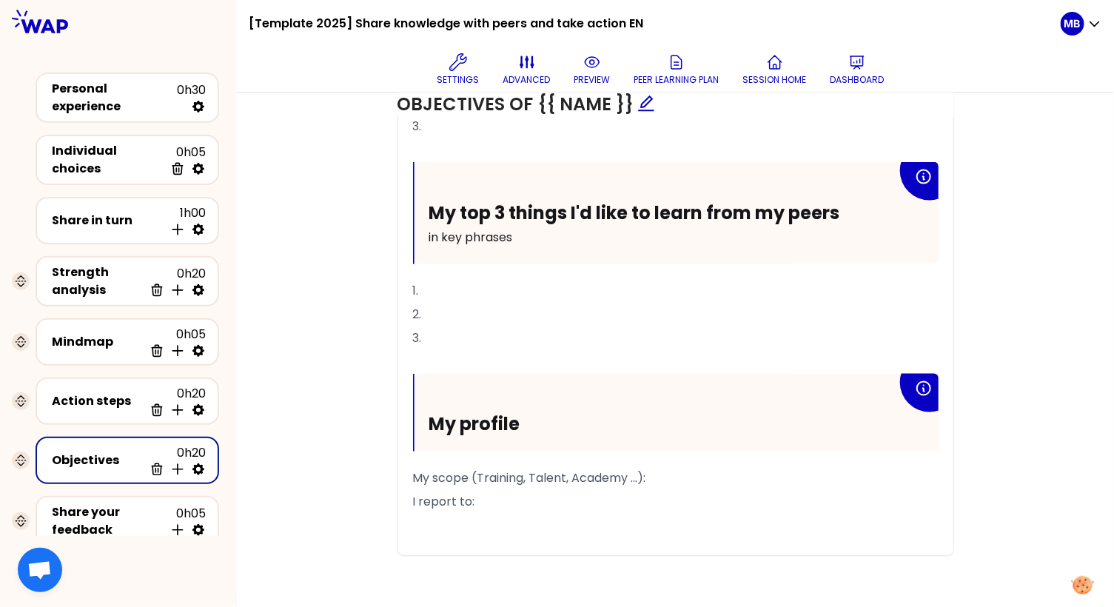
scroll to position [405, 0]
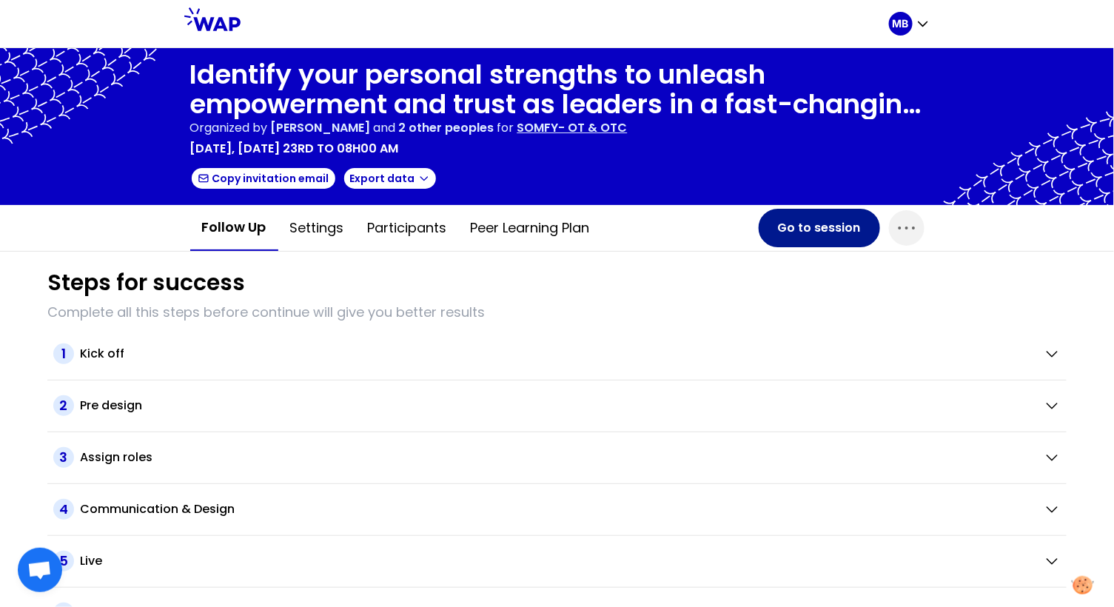
click at [825, 232] on button "Go to session" at bounding box center [818, 228] width 121 height 38
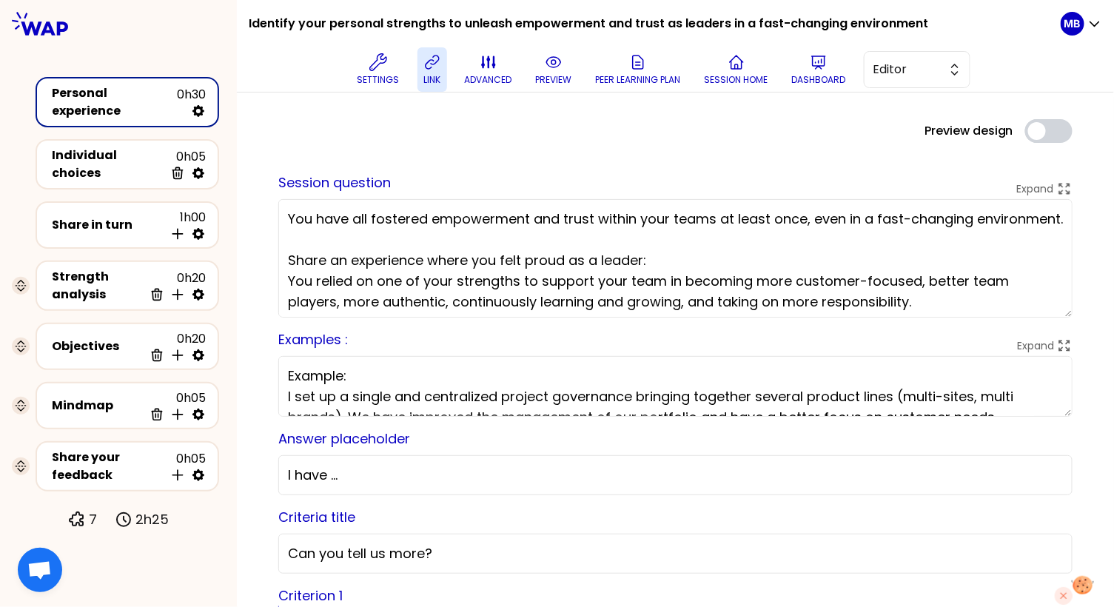
click at [437, 57] on icon at bounding box center [432, 62] width 18 height 18
click at [550, 70] on icon at bounding box center [554, 62] width 18 height 18
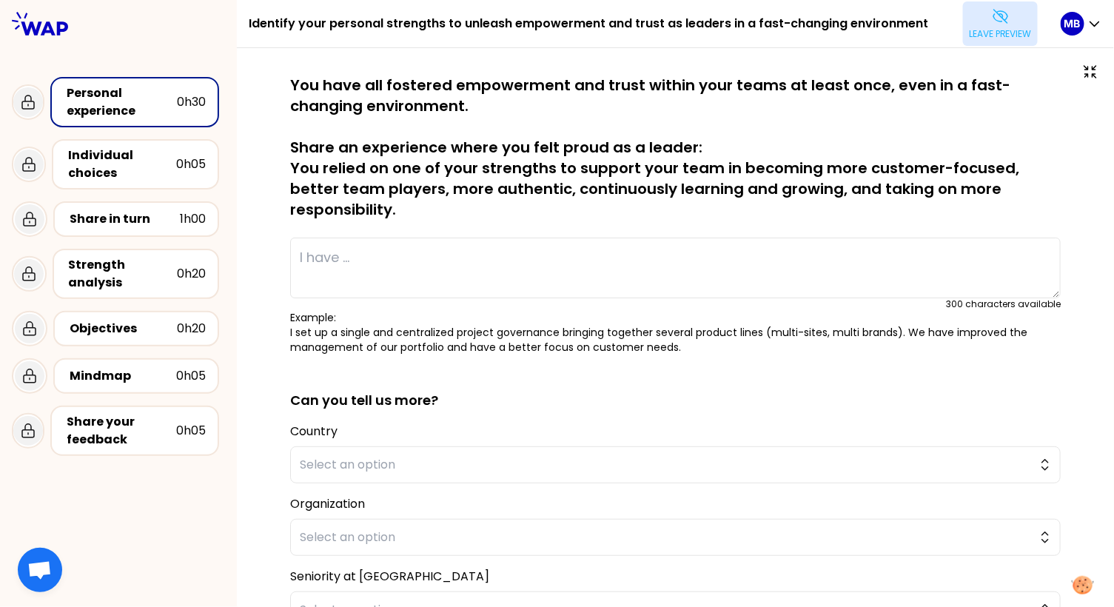
click at [980, 26] on button "Leave preview" at bounding box center [1000, 23] width 75 height 44
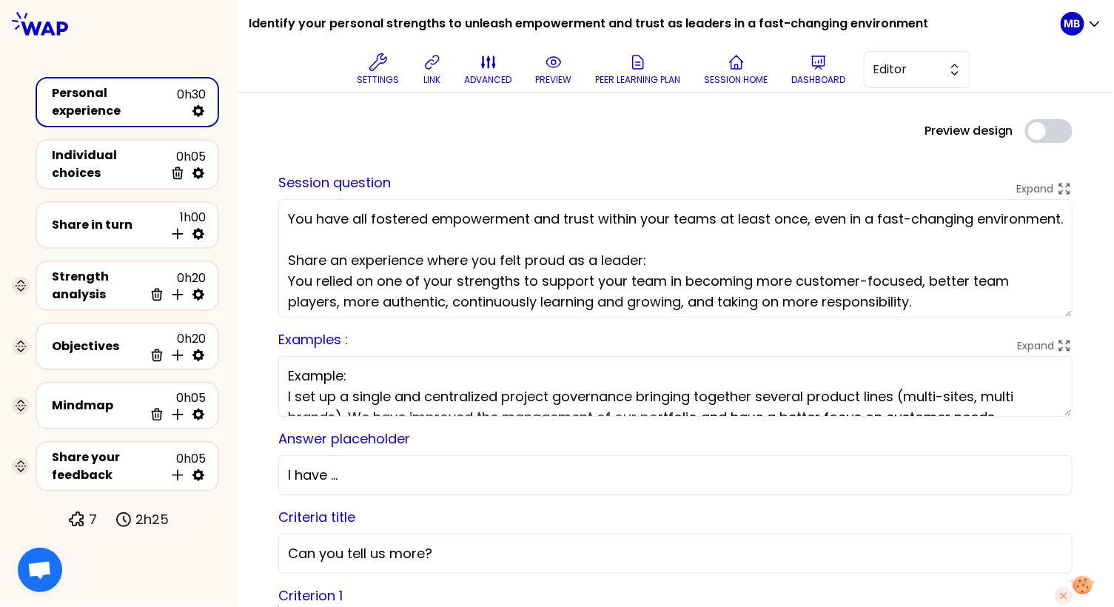
click at [561, 68] on icon at bounding box center [554, 62] width 18 height 18
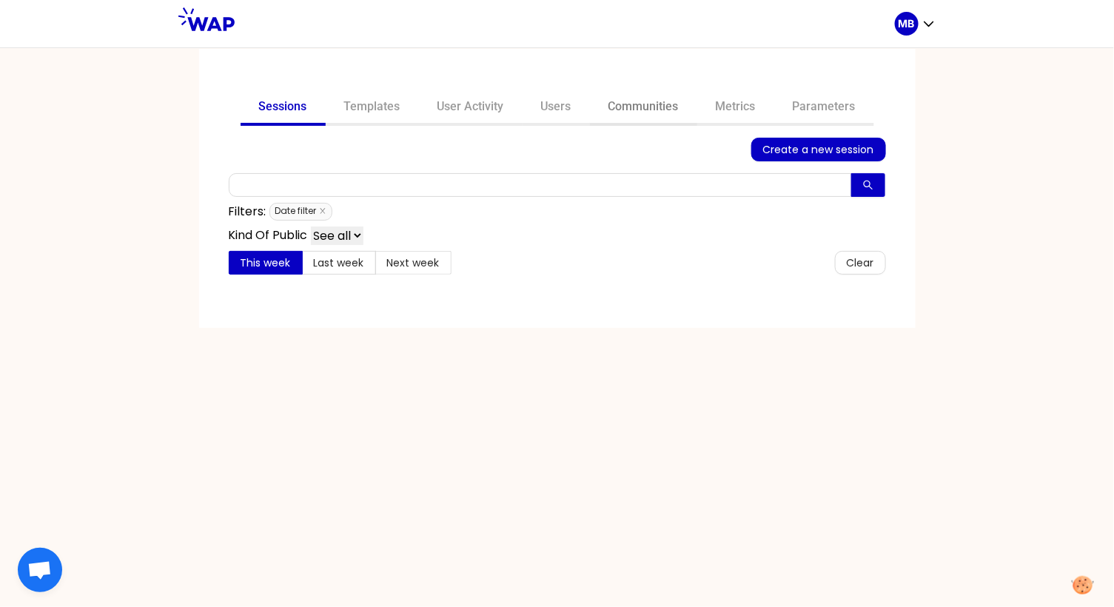
click at [624, 107] on link "Communities" at bounding box center [643, 108] width 107 height 36
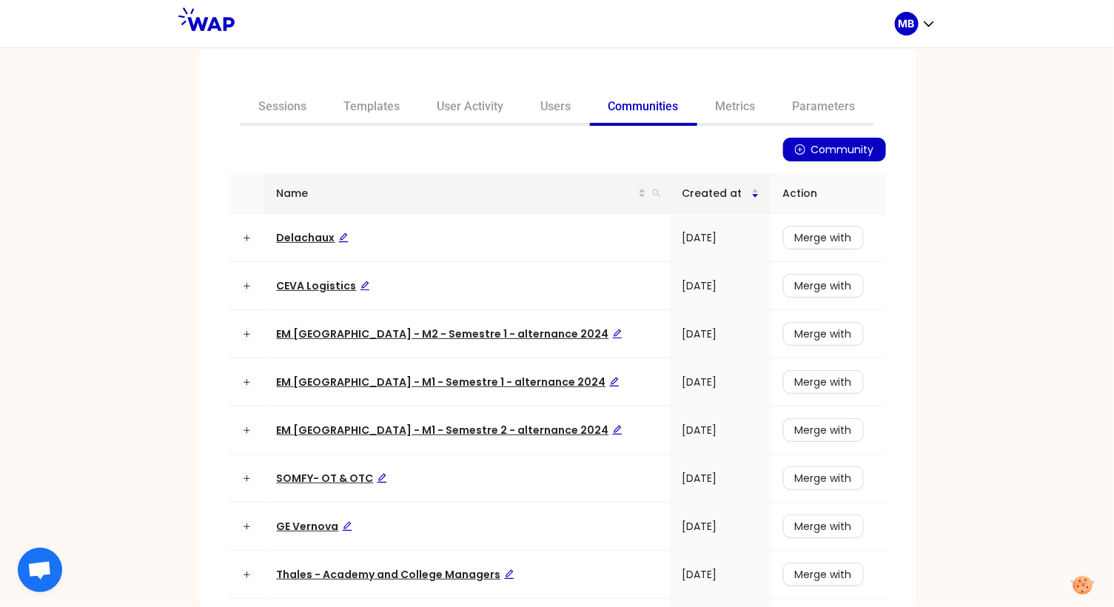
click at [622, 195] on div "Name" at bounding box center [468, 193] width 382 height 16
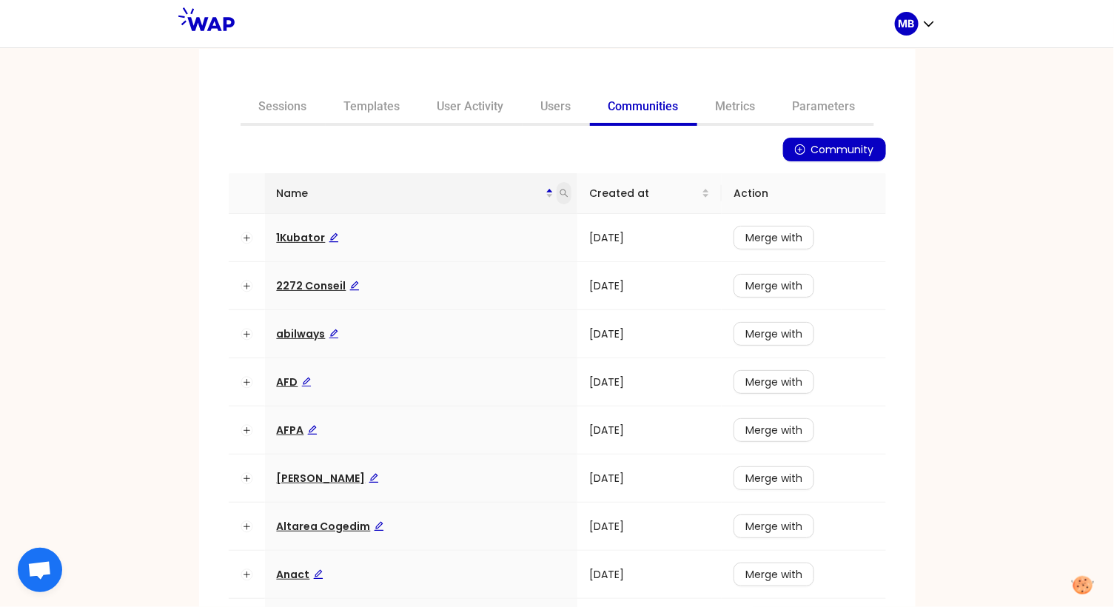
click at [560, 190] on icon "search" at bounding box center [563, 193] width 9 height 9
type input "ceva"
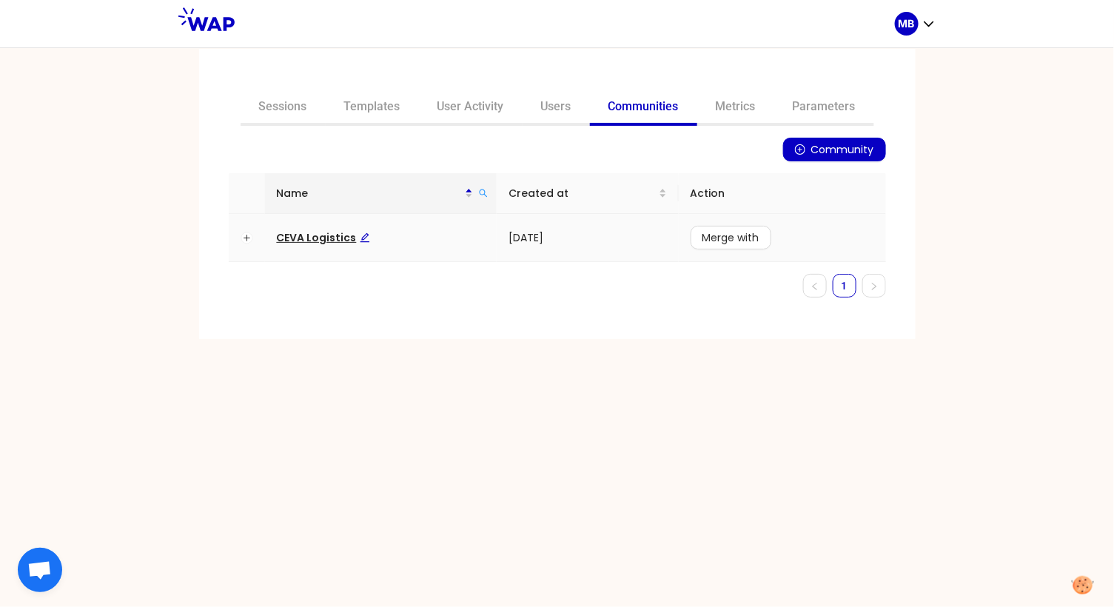
click at [342, 240] on span "CEVA Logistics" at bounding box center [323, 237] width 93 height 15
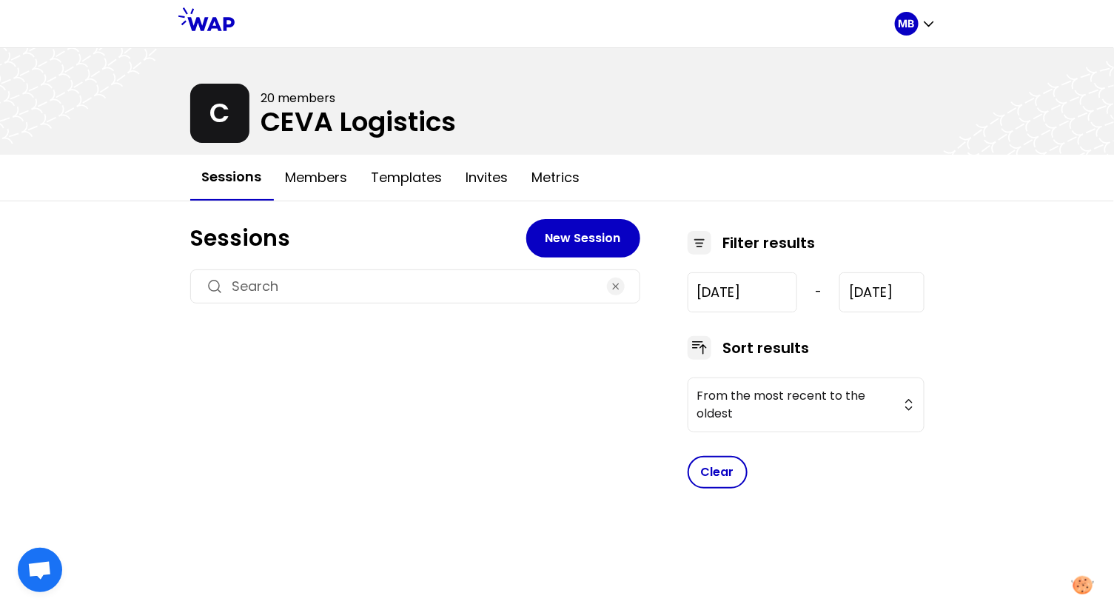
type input "[DATE]"
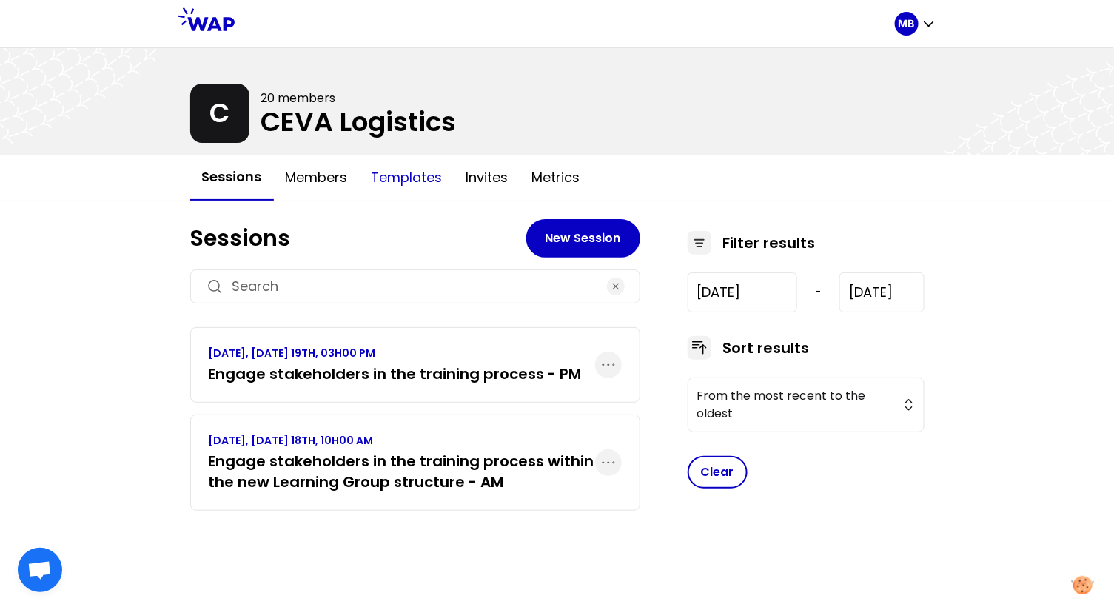
click at [395, 173] on button "Templates" at bounding box center [407, 177] width 95 height 44
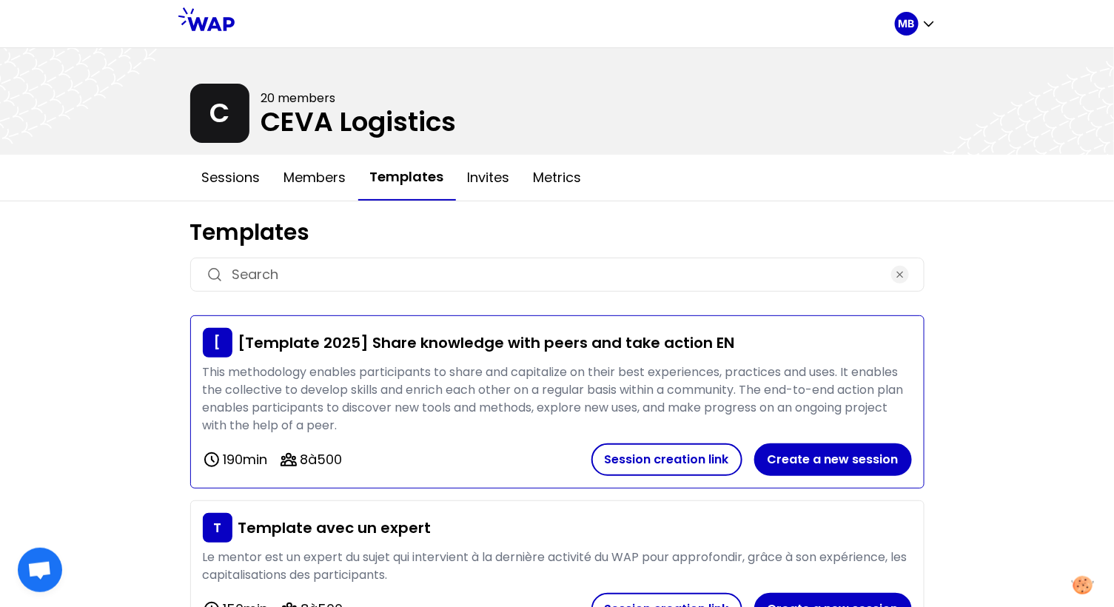
scroll to position [58, 0]
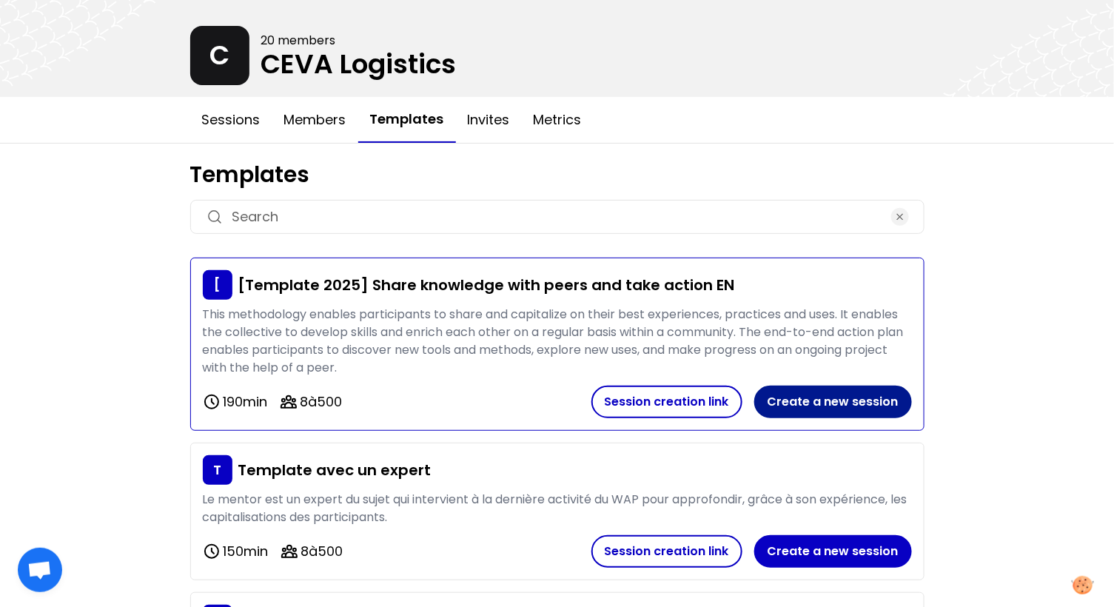
click at [799, 400] on button "Create a new session" at bounding box center [833, 401] width 158 height 33
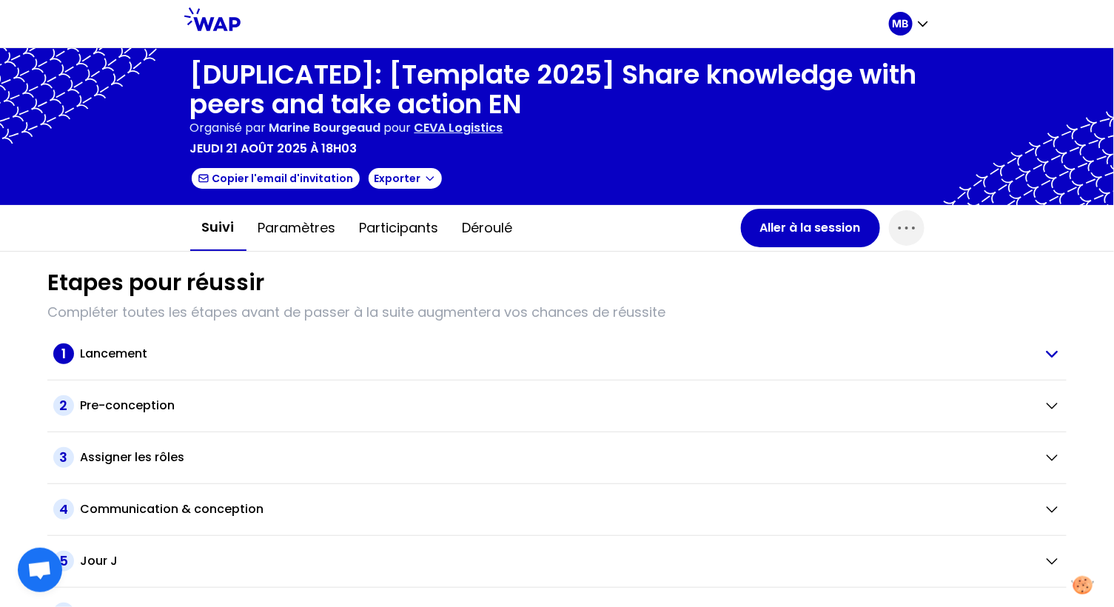
click at [92, 360] on h2 "Lancement" at bounding box center [113, 354] width 67 height 18
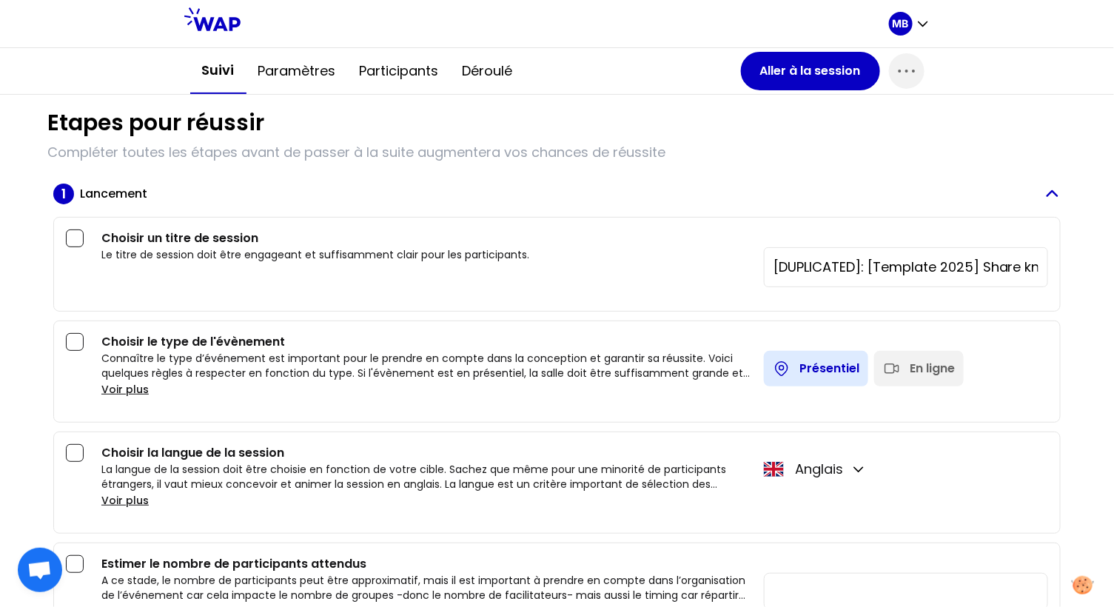
scroll to position [203, 0]
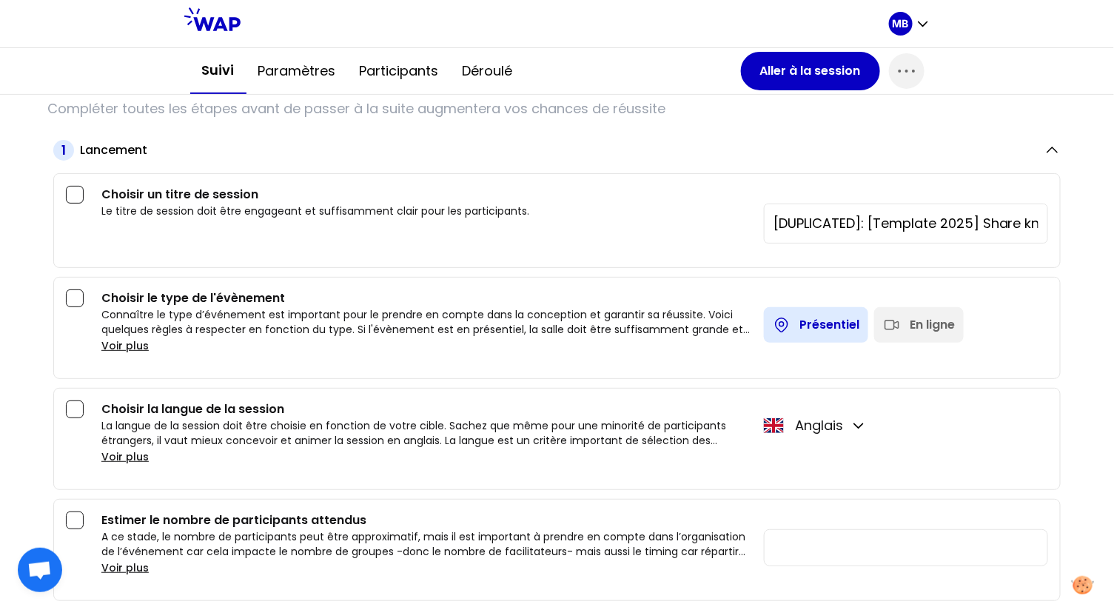
click at [935, 311] on div "En ligne" at bounding box center [919, 325] width 90 height 36
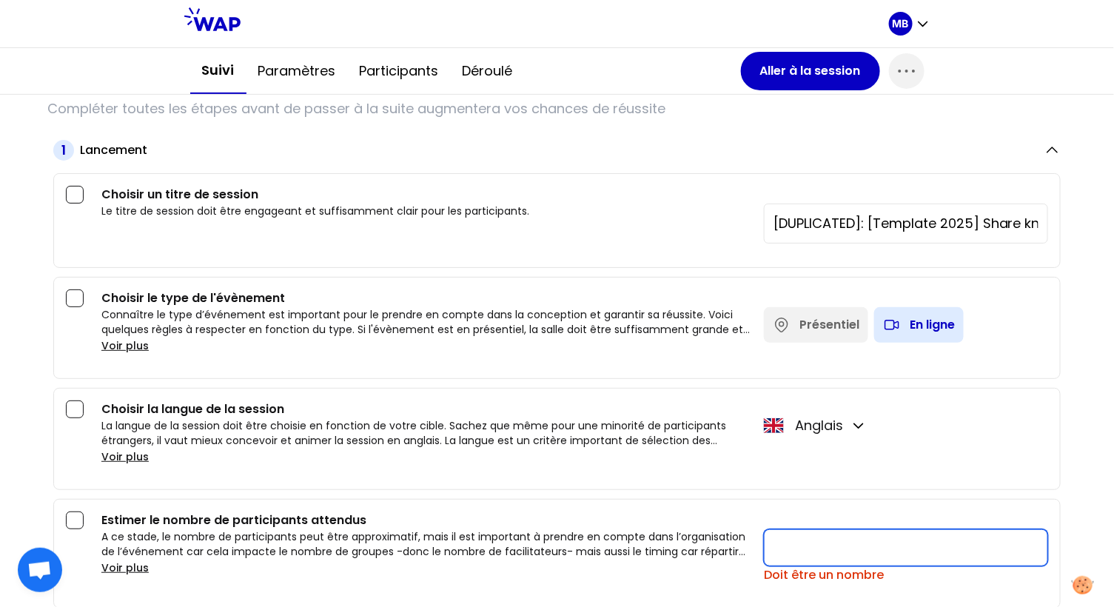
click at [786, 545] on input "number" at bounding box center [906, 547] width 284 height 37
type input "20"
click at [649, 433] on p "La langue de la session doit être choisie en fonction de votre cible. Sachez qu…" at bounding box center [426, 433] width 650 height 30
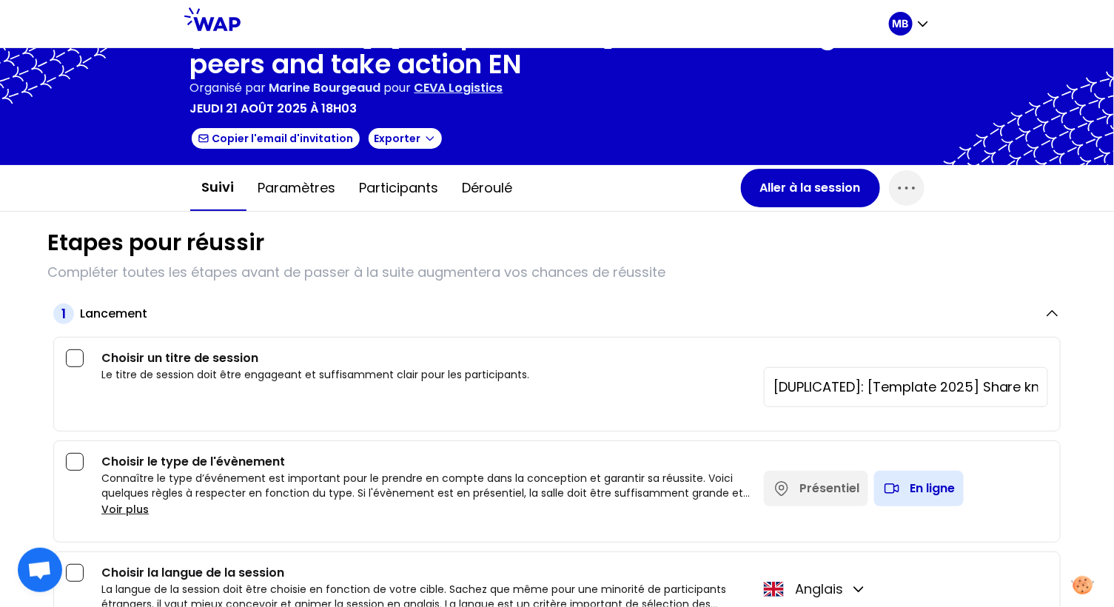
scroll to position [89, 0]
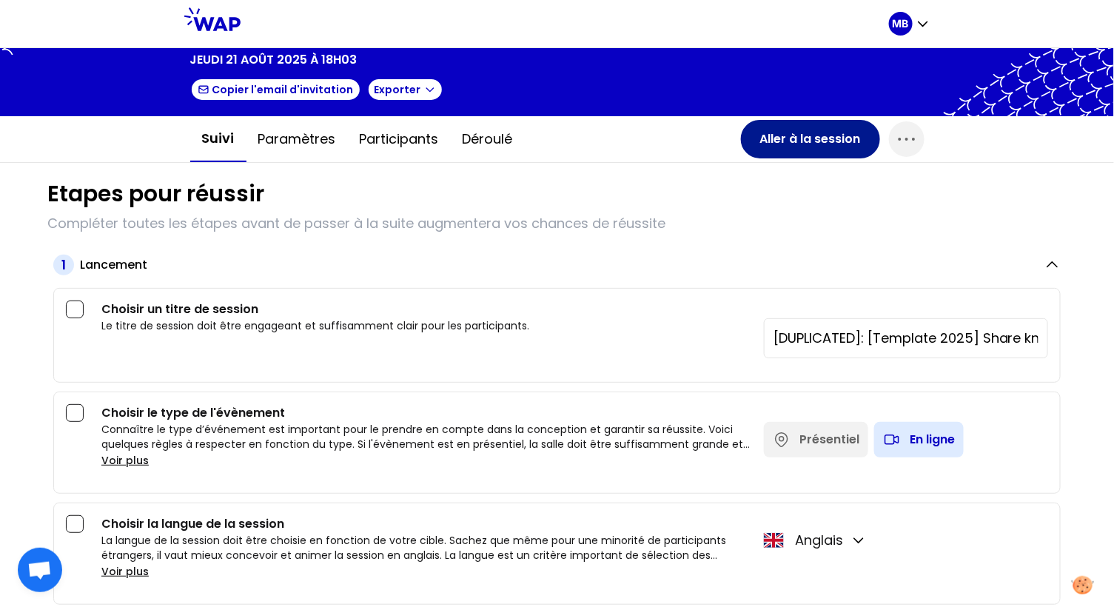
click at [814, 144] on button "Aller à la session" at bounding box center [810, 139] width 139 height 38
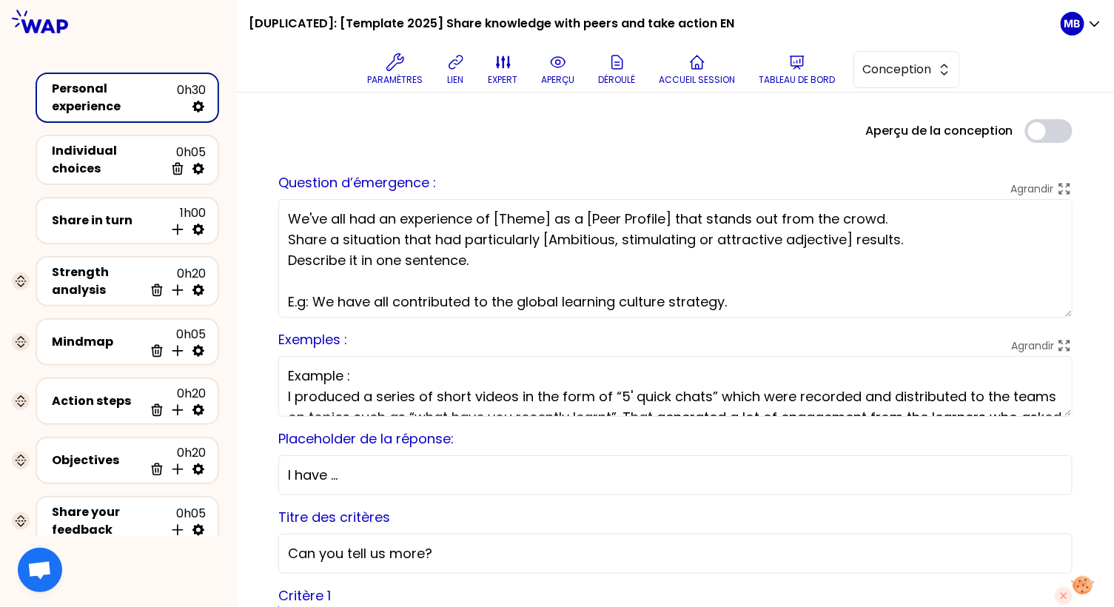
click at [671, 31] on h1 "[DUPLICATED]: [Template 2025] Share knowledge with peers and take action EN" at bounding box center [491, 23] width 485 height 47
click at [410, 65] on button "Paramètres" at bounding box center [395, 69] width 67 height 44
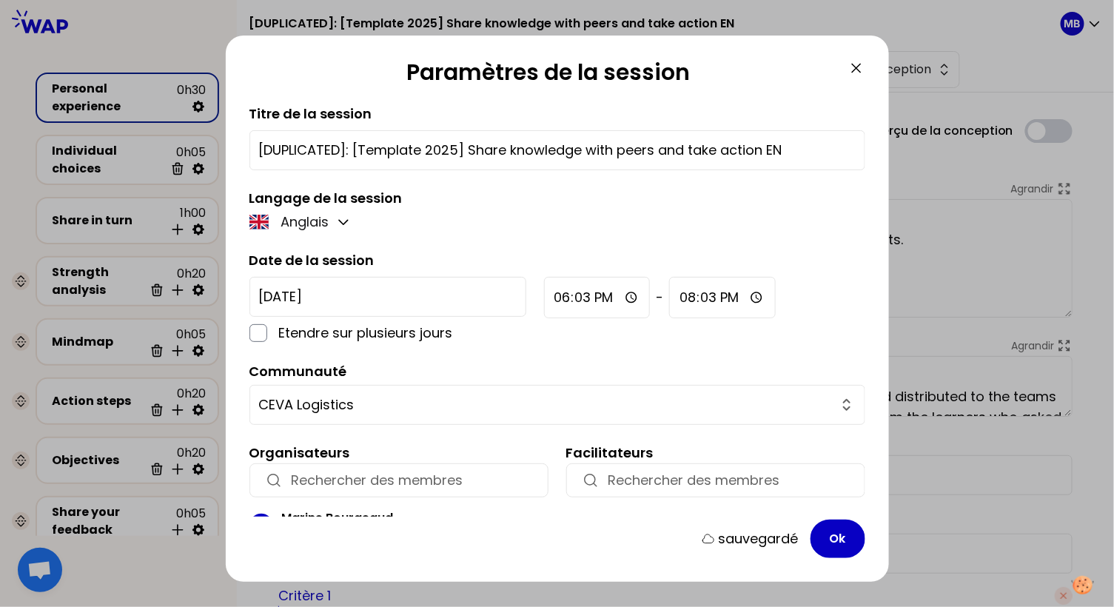
click at [441, 143] on input "[DUPLICATED]: [Template 2025] Share knowledge with peers and take action EN" at bounding box center [557, 150] width 596 height 21
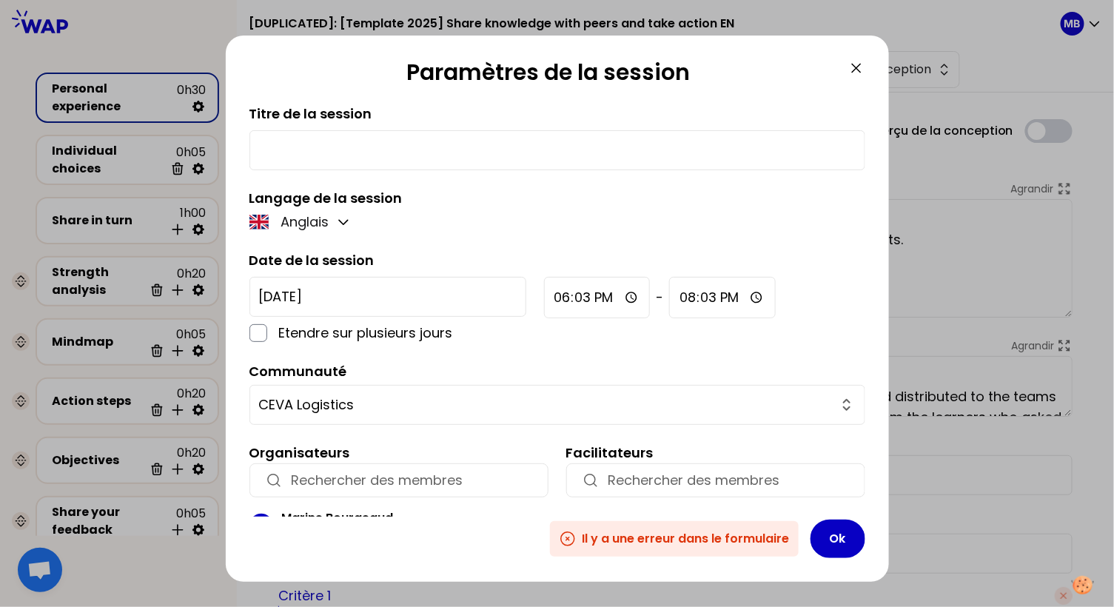
paste input "Translate business needs into impactful and aligned regional or product training"
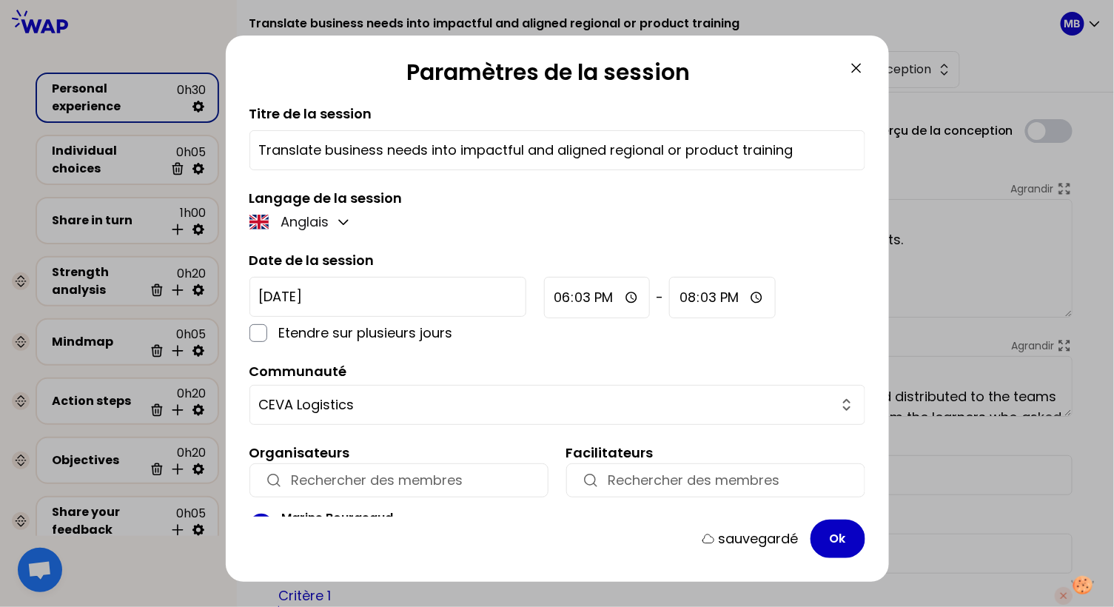
type input "Translate business needs into impactful and aligned regional or product training"
click at [300, 298] on input "[DATE]" at bounding box center [387, 297] width 277 height 40
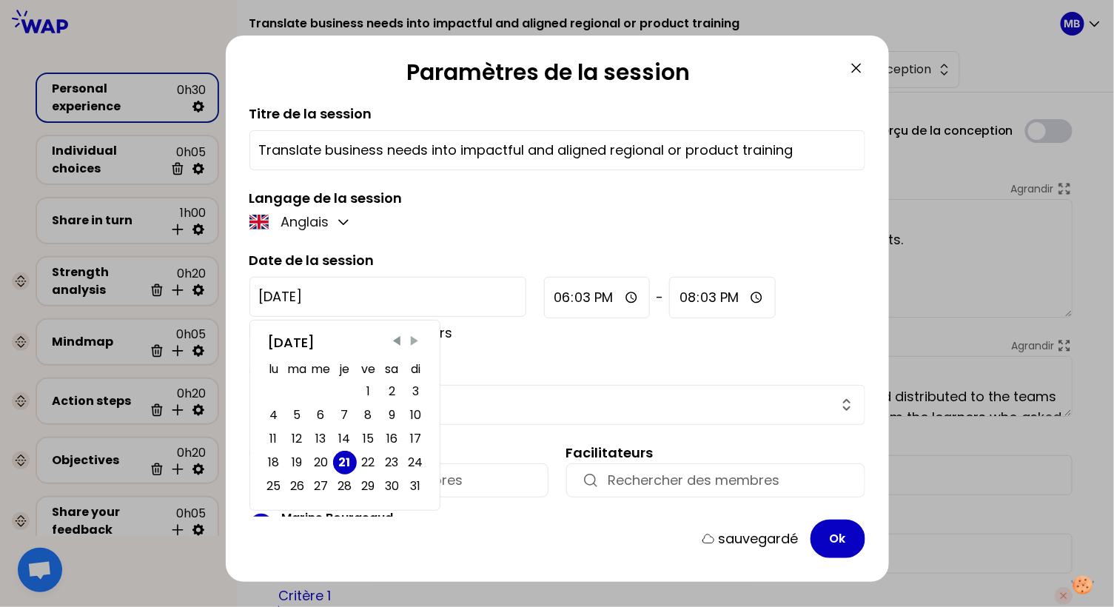
click at [411, 341] on span "Next Month" at bounding box center [414, 341] width 15 height 15
click at [278, 437] on div "15" at bounding box center [273, 438] width 11 height 21
type input "[DATE]"
click at [544, 289] on input "18:03" at bounding box center [597, 297] width 107 height 41
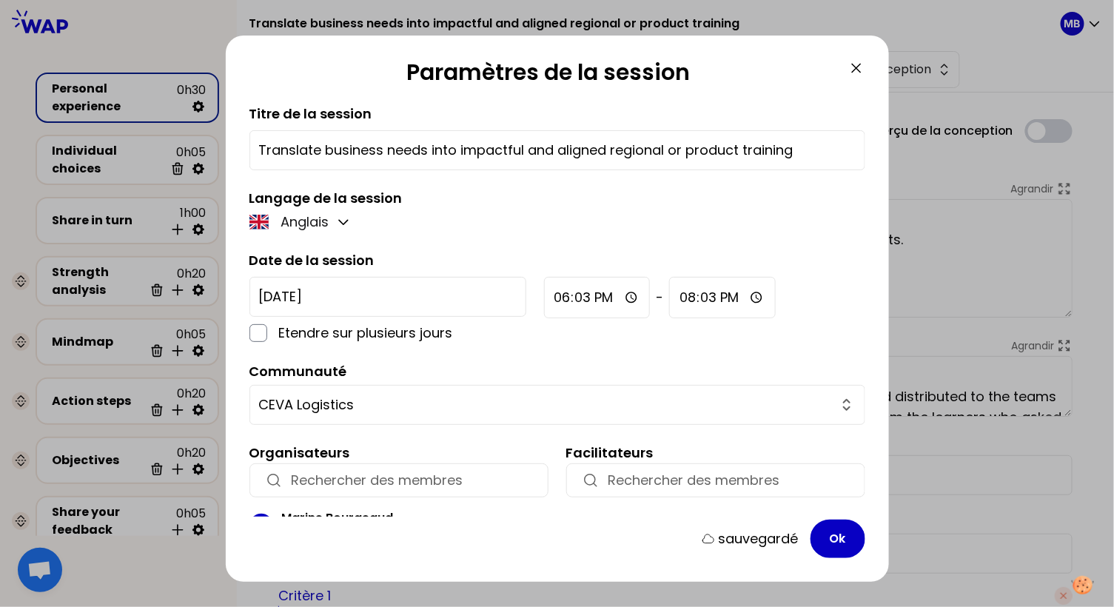
click at [544, 294] on input "18:03" at bounding box center [597, 297] width 107 height 41
type input "15:00"
click at [669, 301] on input "20:03" at bounding box center [722, 297] width 107 height 41
click at [669, 293] on input "20:03" at bounding box center [722, 297] width 107 height 41
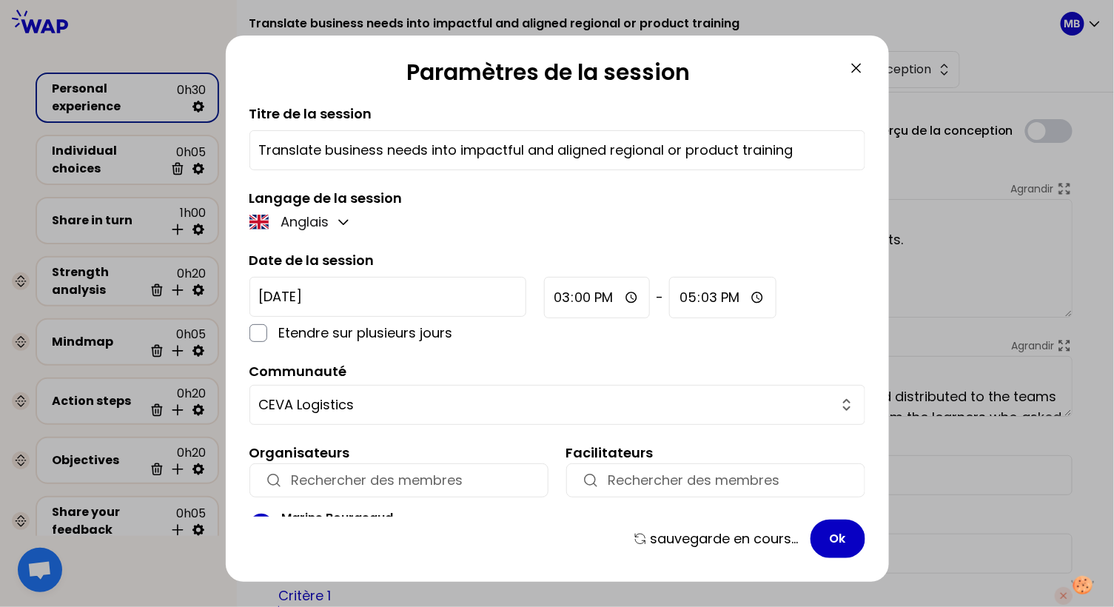
type input "17:30"
click at [599, 212] on div "Anglais" at bounding box center [557, 222] width 616 height 21
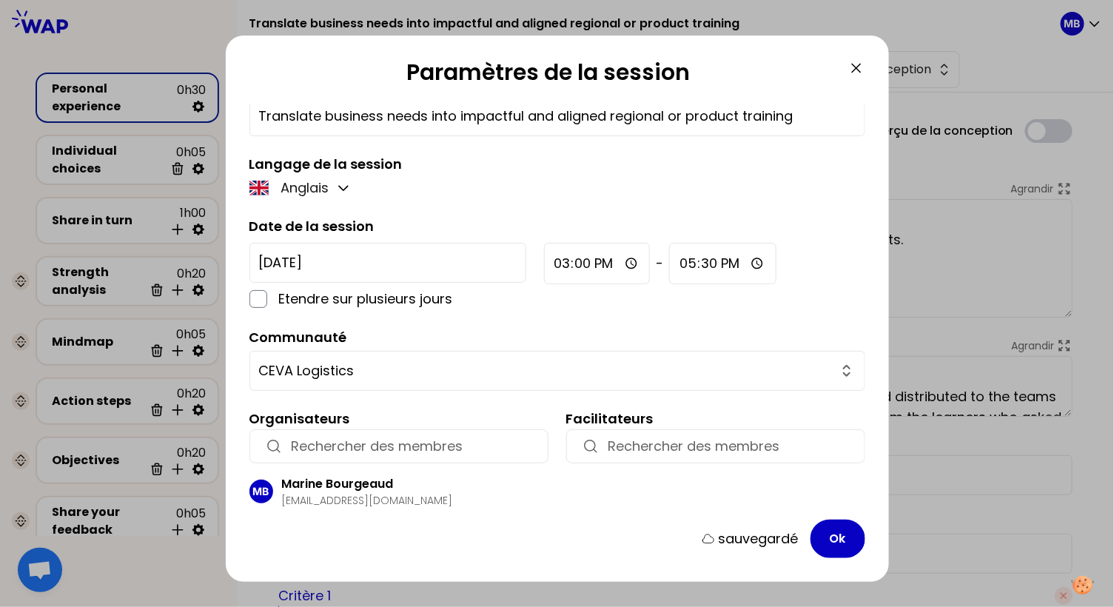
click at [343, 455] on div "button" at bounding box center [398, 446] width 299 height 34
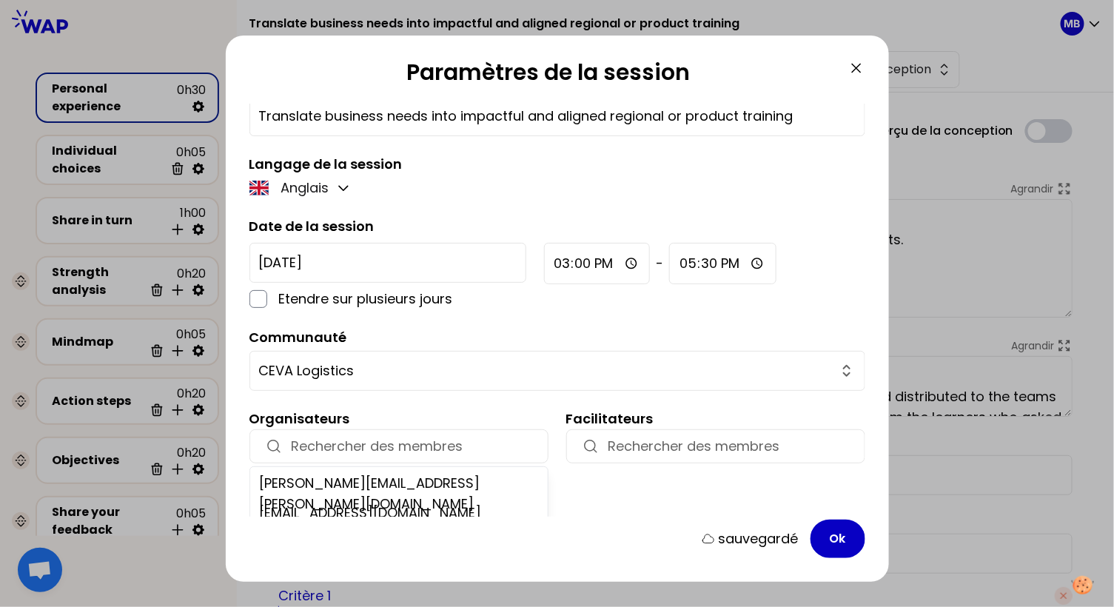
paste input "[PERSON_NAME][EMAIL_ADDRESS][DOMAIN_NAME]"
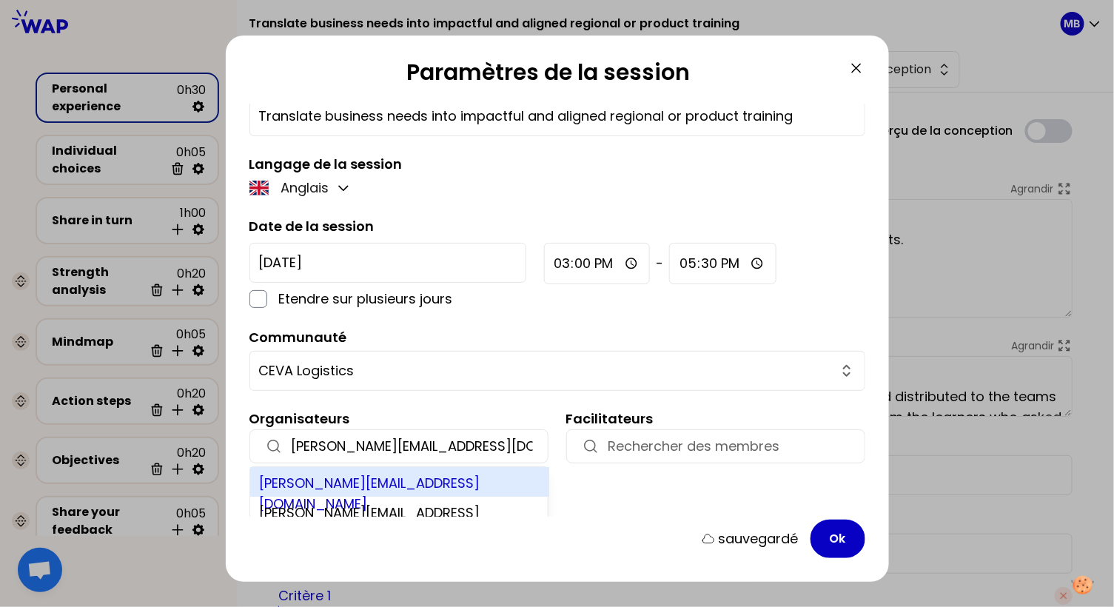
type input "[PERSON_NAME][EMAIL_ADDRESS][DOMAIN_NAME]"
click at [406, 472] on div "[PERSON_NAME][EMAIL_ADDRESS][DOMAIN_NAME]" at bounding box center [399, 482] width 299 height 30
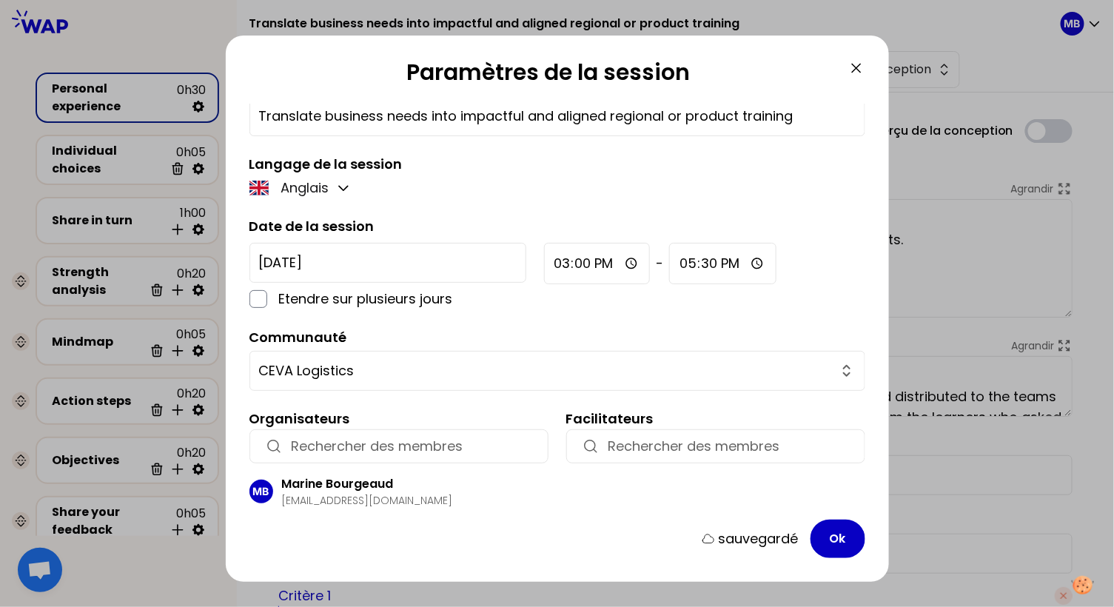
scroll to position [90, 0]
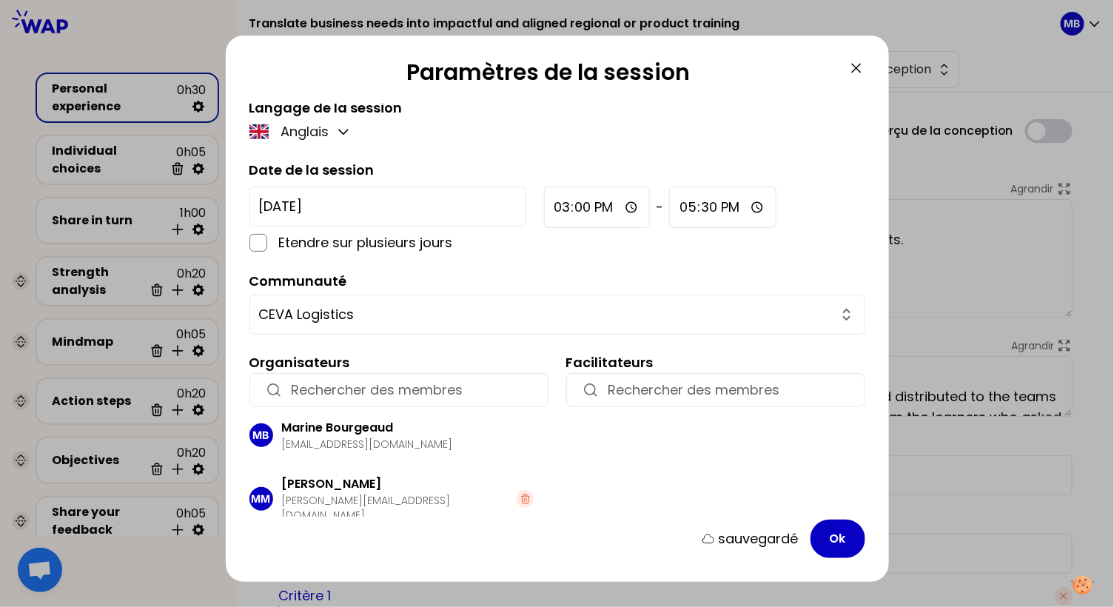
click at [303, 384] on input "button" at bounding box center [412, 390] width 241 height 21
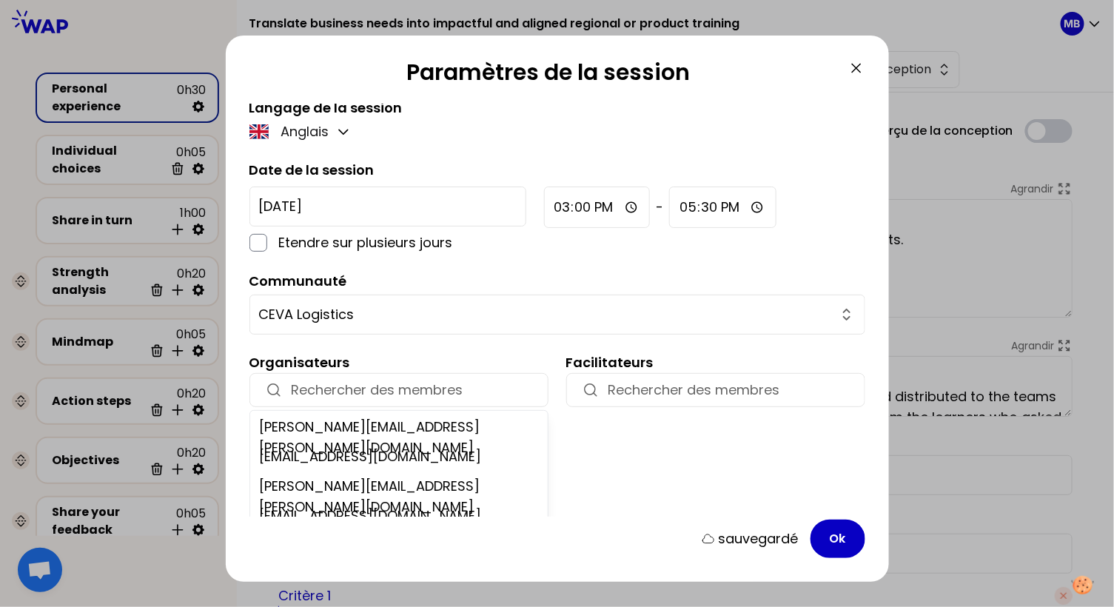
click at [755, 465] on div "Facilitateurs" at bounding box center [715, 436] width 299 height 169
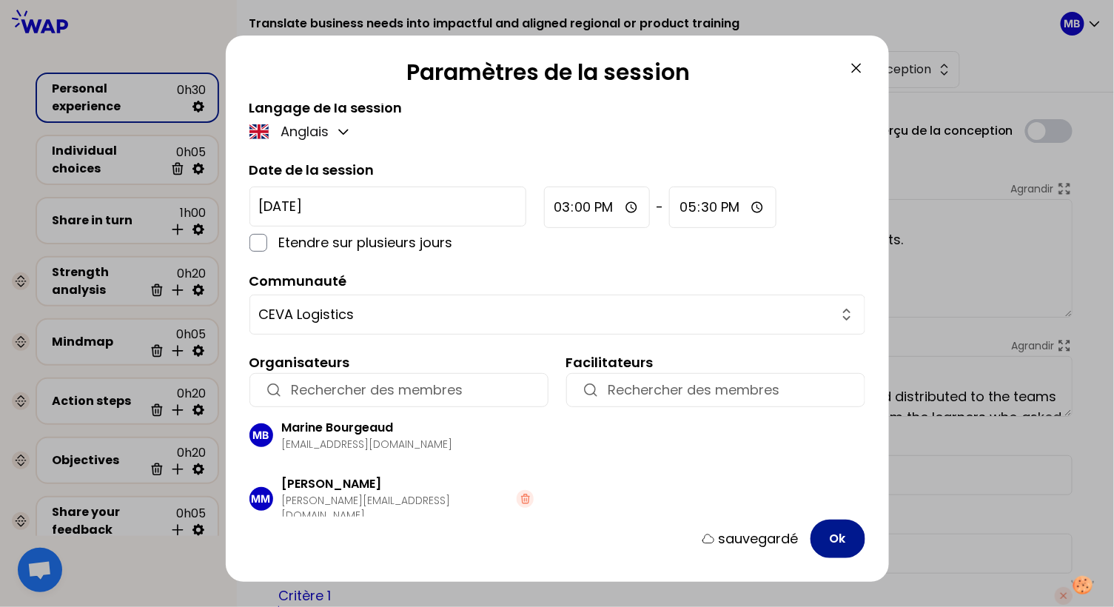
click at [828, 534] on button "Ok" at bounding box center [837, 538] width 55 height 38
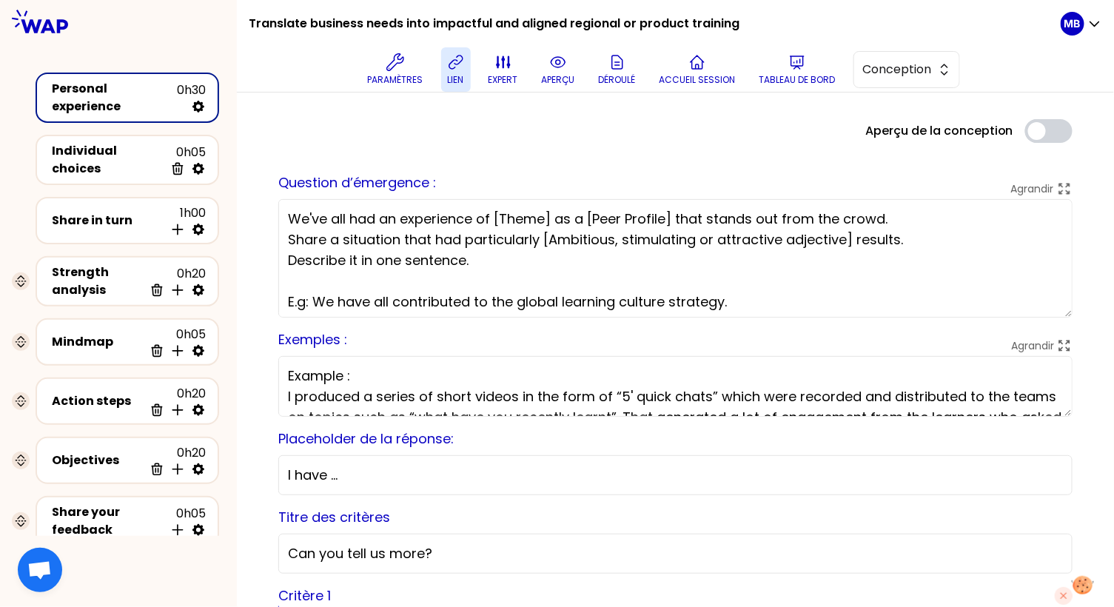
click at [457, 69] on icon at bounding box center [456, 62] width 18 height 18
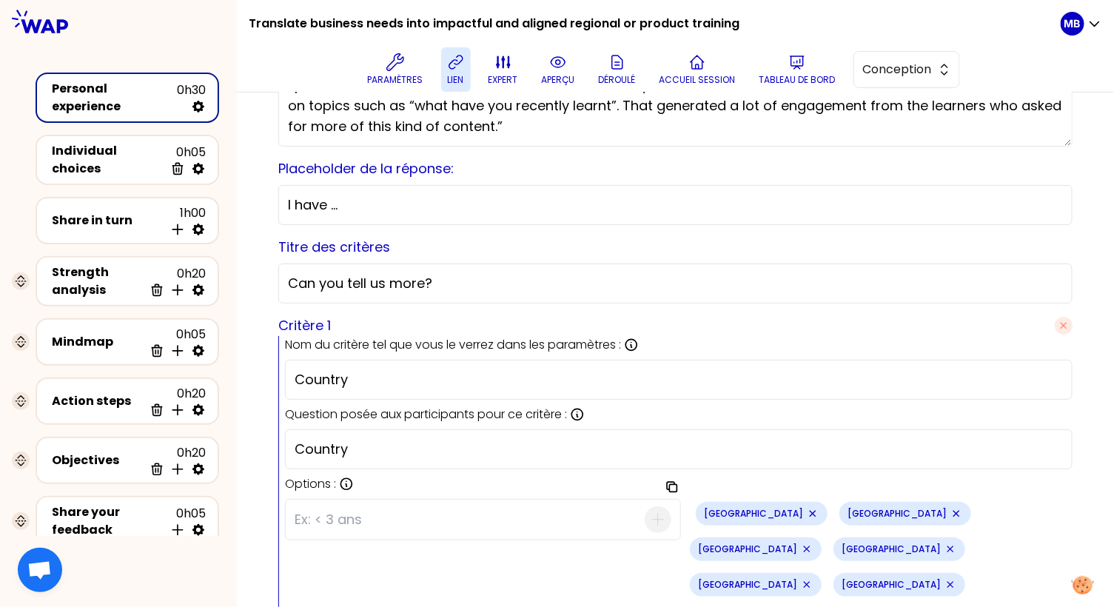
scroll to position [328, 0]
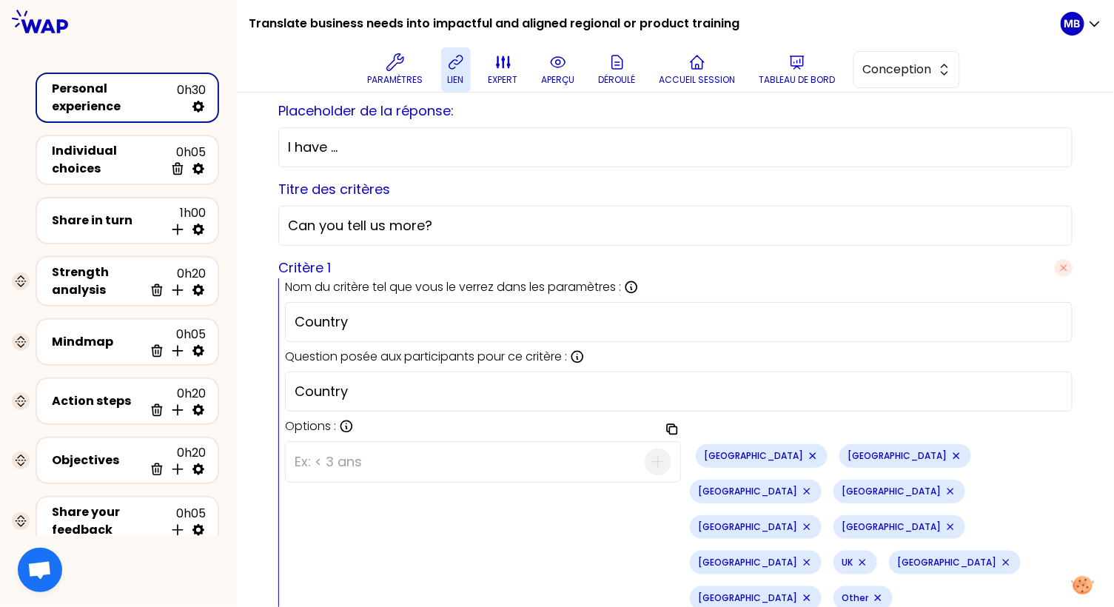
drag, startPoint x: 362, startPoint y: 321, endPoint x: 277, endPoint y: 319, distance: 85.1
click at [277, 319] on div "sauvegardé Question d’émergence : Agrandir We've all had an experience of [Them…" at bounding box center [675, 498] width 818 height 1354
paste input "Your role at CEVA Logistics"
type input "Your role at CEVA Logistics"
drag, startPoint x: 383, startPoint y: 385, endPoint x: 247, endPoint y: 384, distance: 135.4
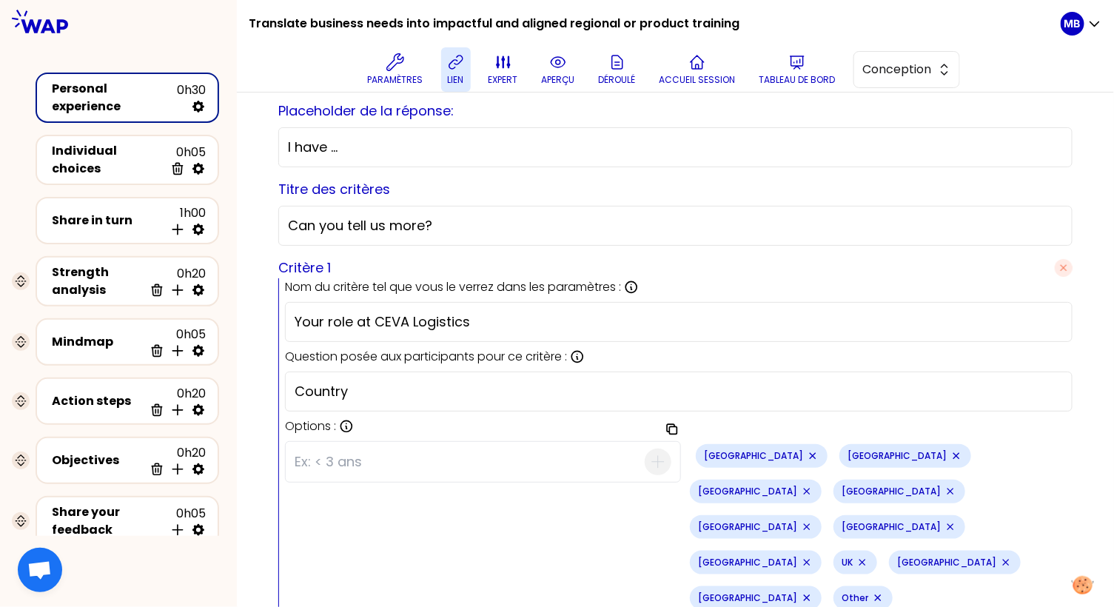
click at [247, 384] on div "Aperçu de la conception Use setting sauvegardé Question d’émergence : Agrandir …" at bounding box center [675, 485] width 877 height 1440
paste input "Your role at CEVA Logistics"
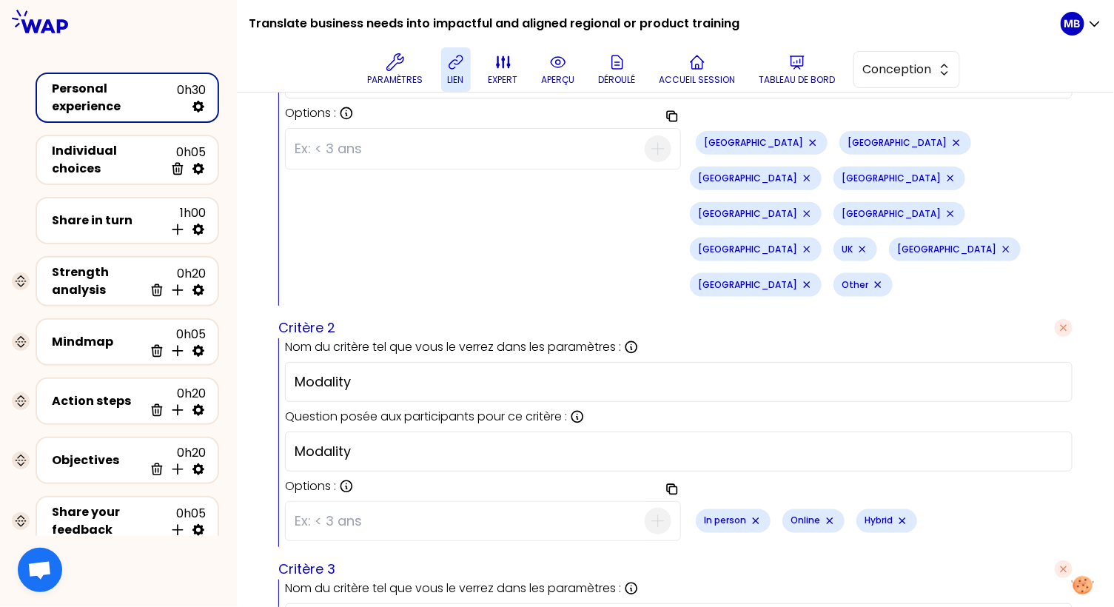
scroll to position [846, 0]
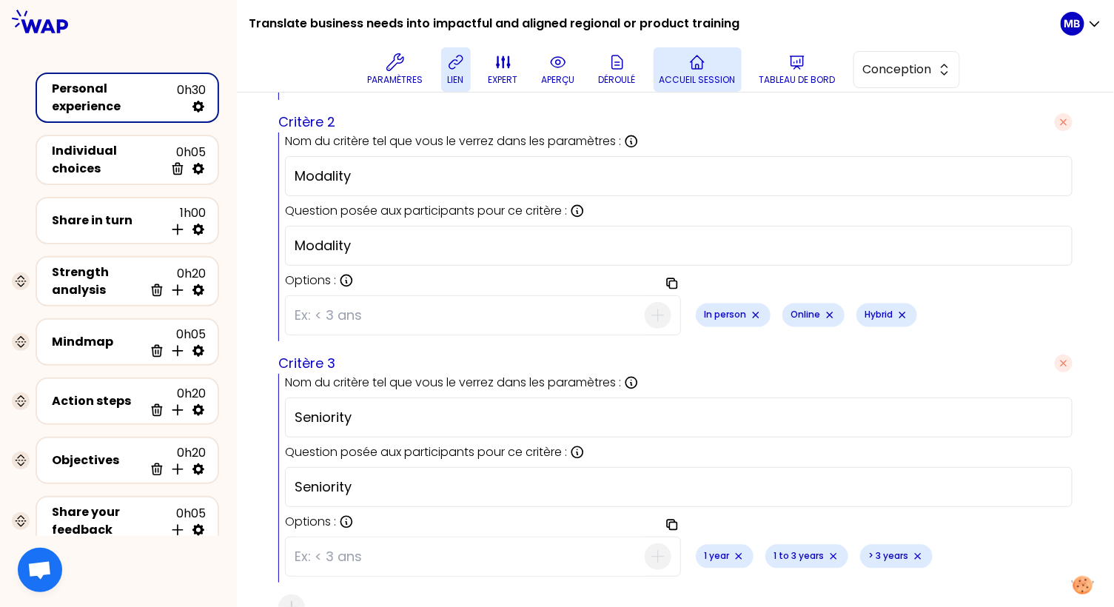
type input "Your role at CEVA Logistics"
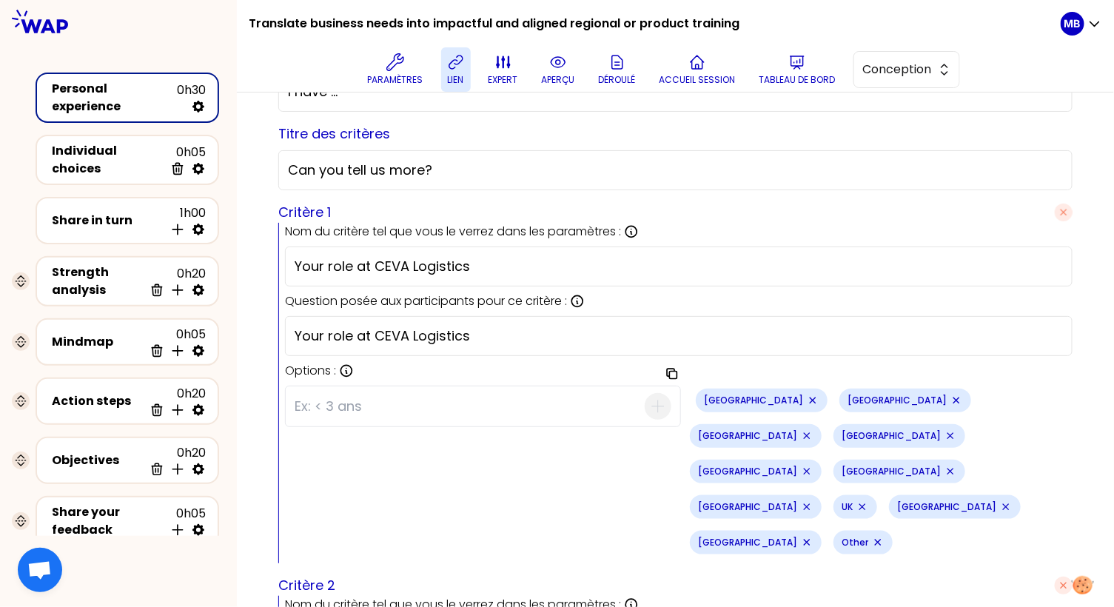
scroll to position [379, 0]
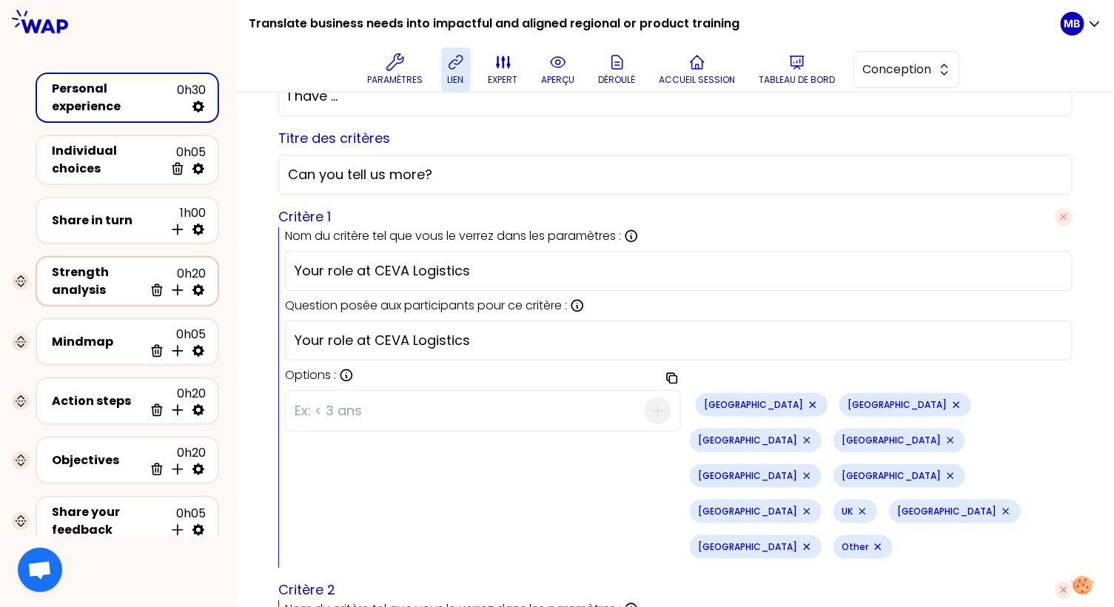
drag, startPoint x: 493, startPoint y: 269, endPoint x: 159, endPoint y: 269, distance: 333.7
click at [159, 269] on div "Translate business needs into impactful and aligned regional or product trainin…" at bounding box center [557, 303] width 1114 height 607
paste input "Role"
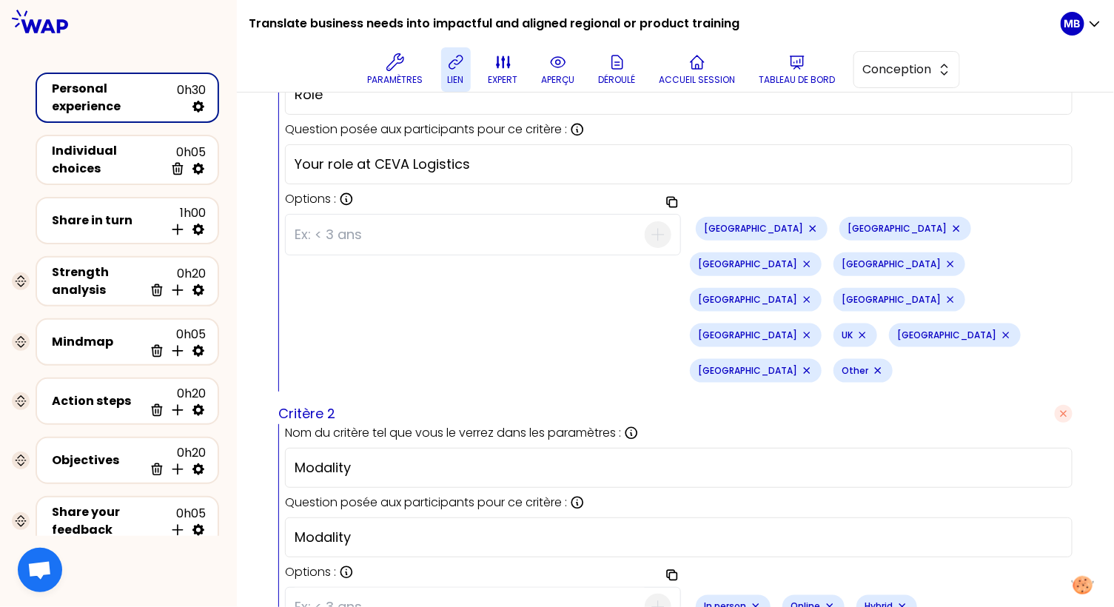
scroll to position [846, 0]
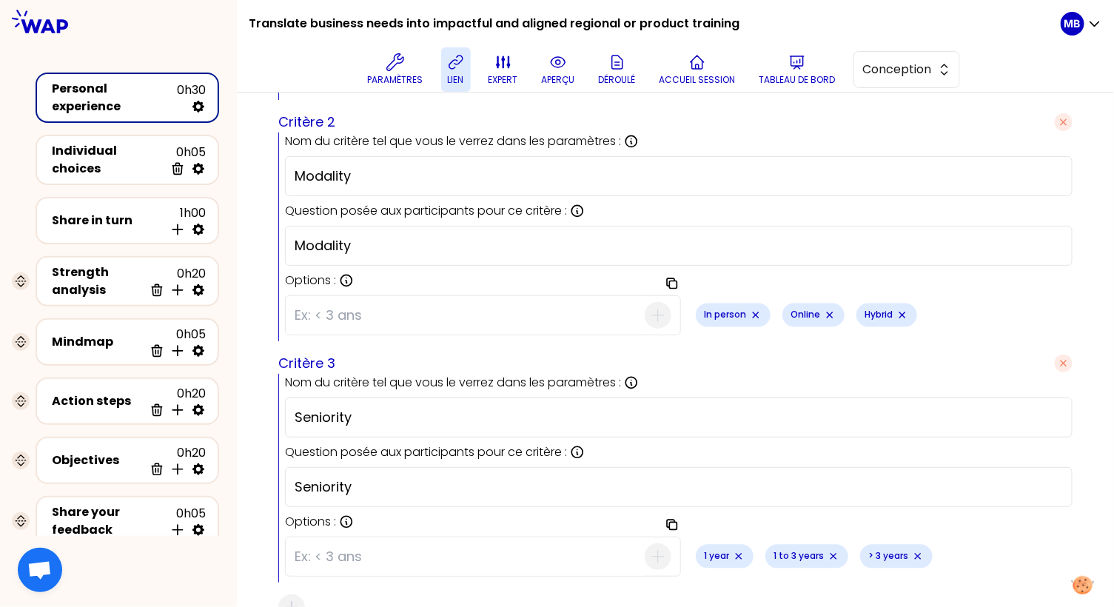
type input "Role"
click at [1063, 360] on icon "button" at bounding box center [1063, 363] width 6 height 6
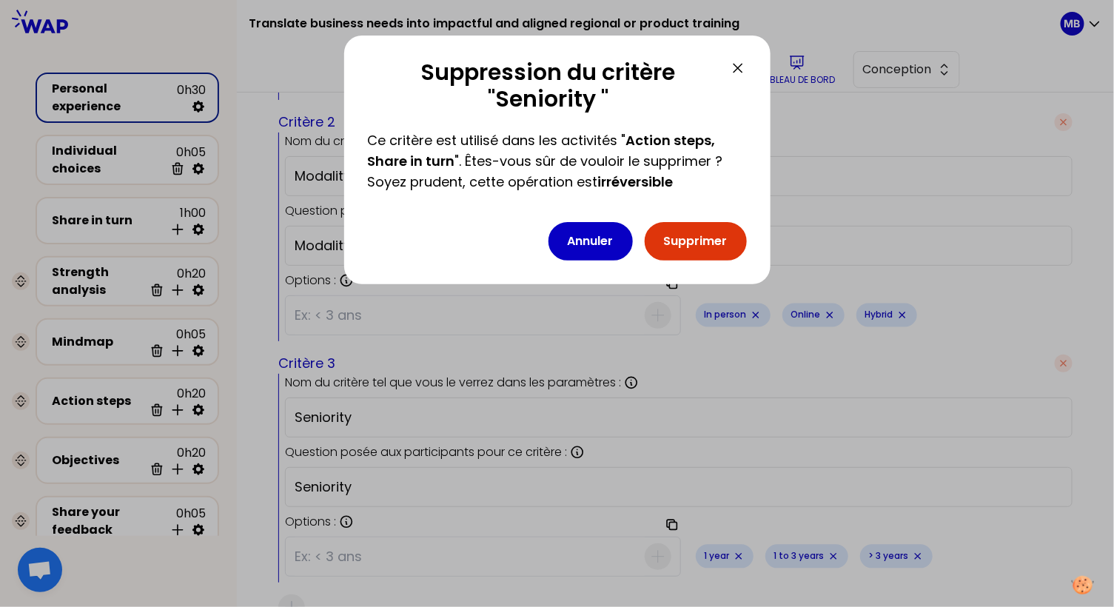
click at [716, 257] on button "Supprimer" at bounding box center [695, 241] width 102 height 38
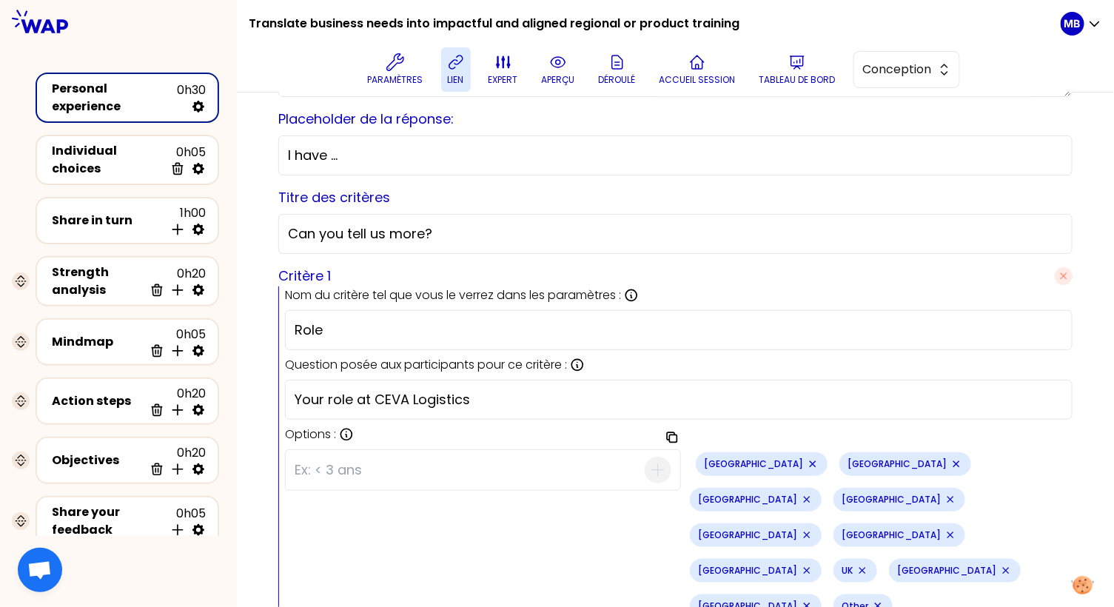
scroll to position [607, 0]
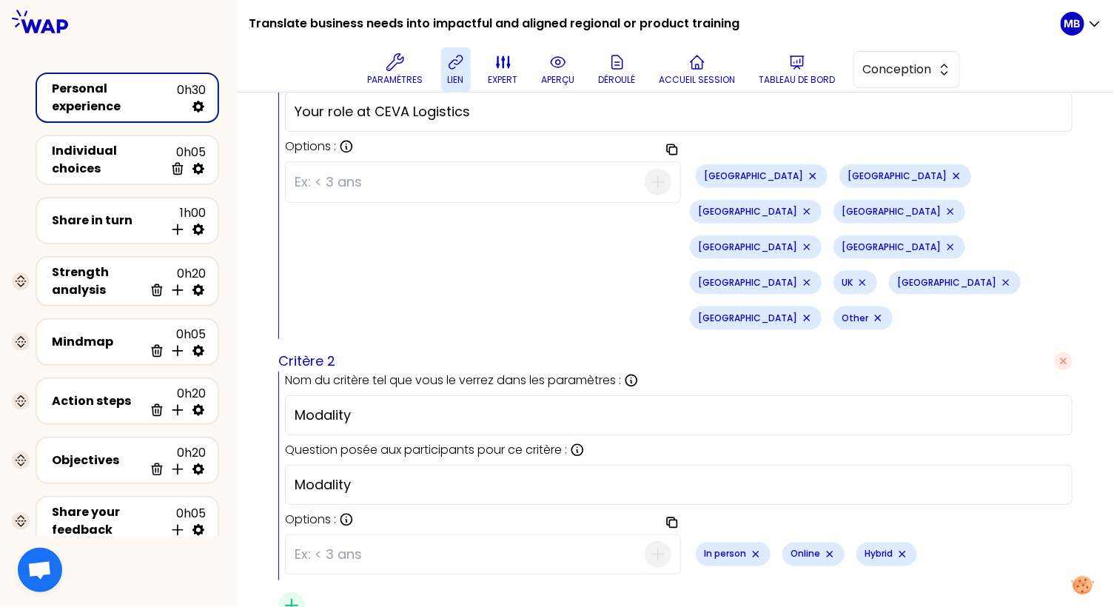
drag, startPoint x: 377, startPoint y: 330, endPoint x: 220, endPoint y: 321, distance: 157.1
click at [220, 321] on div "Translate business needs into impactful and aligned regional or product trainin…" at bounding box center [557, 303] width 1114 height 607
type input "Scope"
click at [358, 474] on input "Modality" at bounding box center [678, 484] width 768 height 21
drag, startPoint x: 365, startPoint y: 405, endPoint x: 247, endPoint y: 405, distance: 117.6
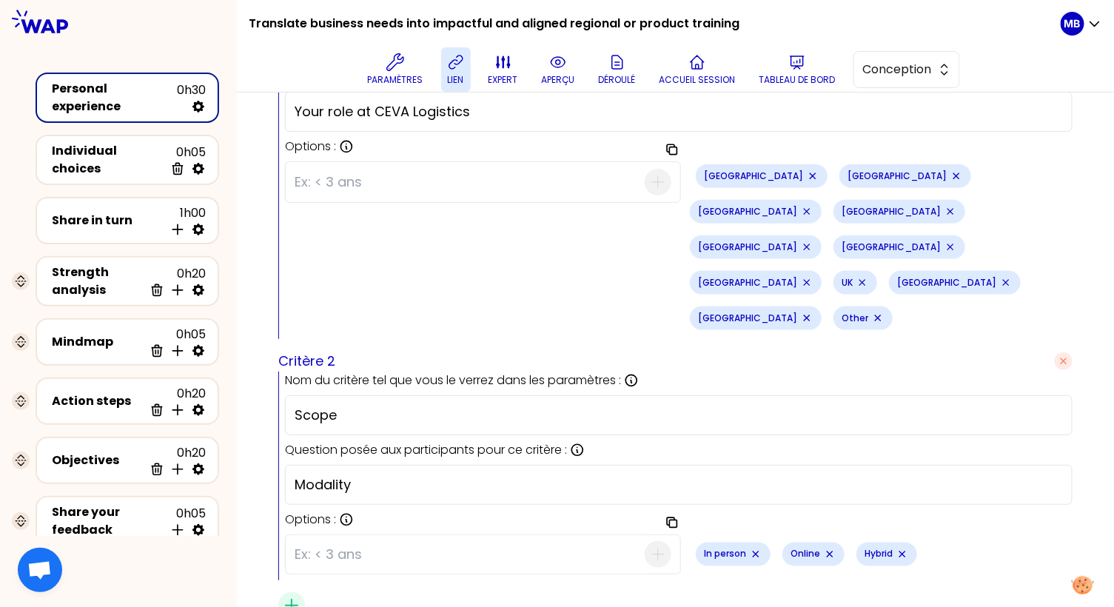
click at [247, 405] on div "Aperçu de la conception Use setting sauvegardé Question d’émergence : Agrandir …" at bounding box center [675, 84] width 877 height 1199
paste input "Your scope at CEVA Logistics"
type input "Your scope at CEVA Logistics"
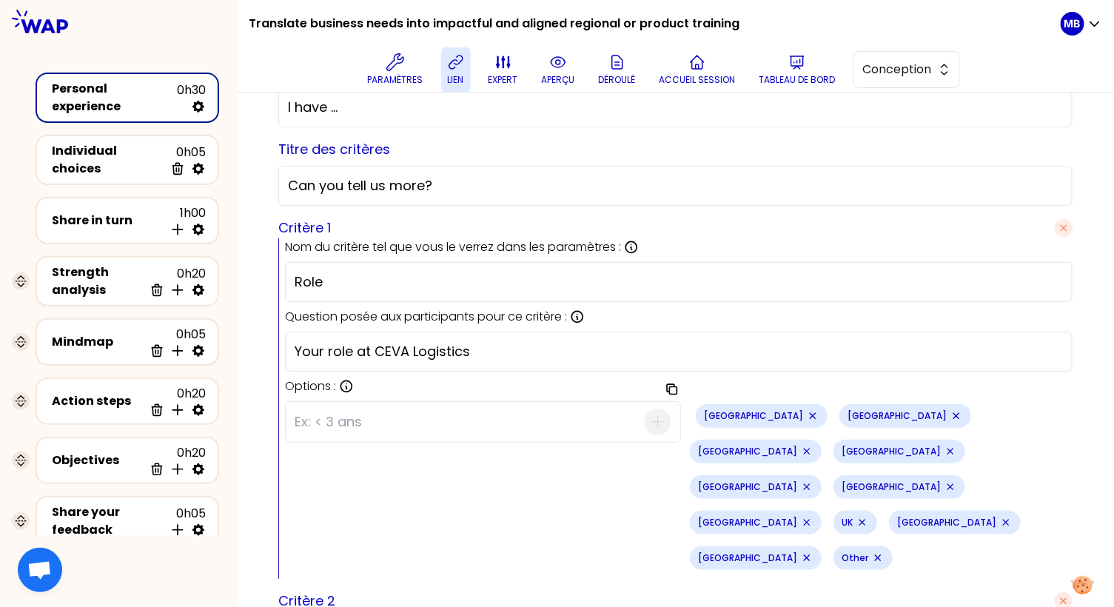
click at [806, 415] on icon "Remove small badge" at bounding box center [812, 416] width 12 height 12
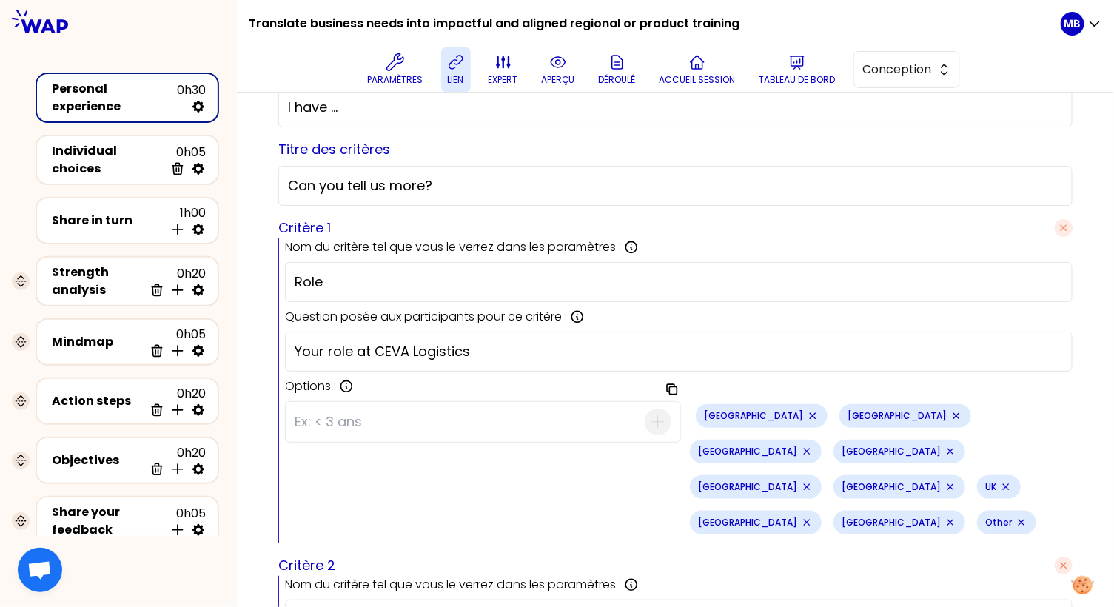
click at [750, 413] on div "[GEOGRAPHIC_DATA]" at bounding box center [761, 416] width 132 height 24
click at [806, 413] on icon "Remove small badge" at bounding box center [812, 416] width 12 height 12
click at [809, 413] on icon "Remove small badge" at bounding box center [812, 416] width 6 height 6
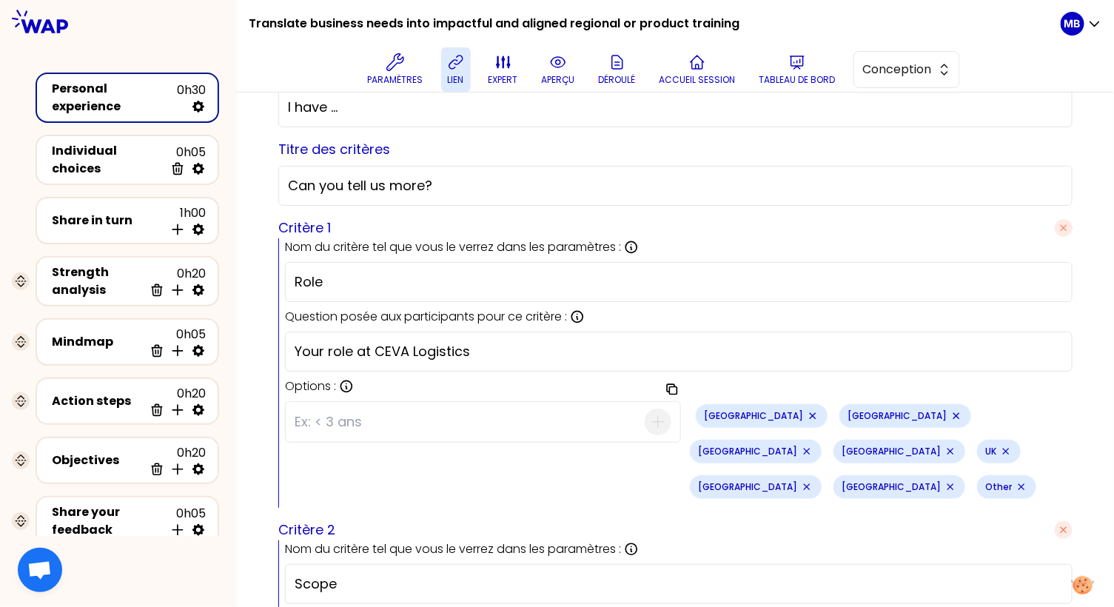
click at [809, 413] on icon "Remove small badge" at bounding box center [812, 416] width 6 height 6
click at [806, 414] on icon "Remove small badge" at bounding box center [812, 416] width 12 height 12
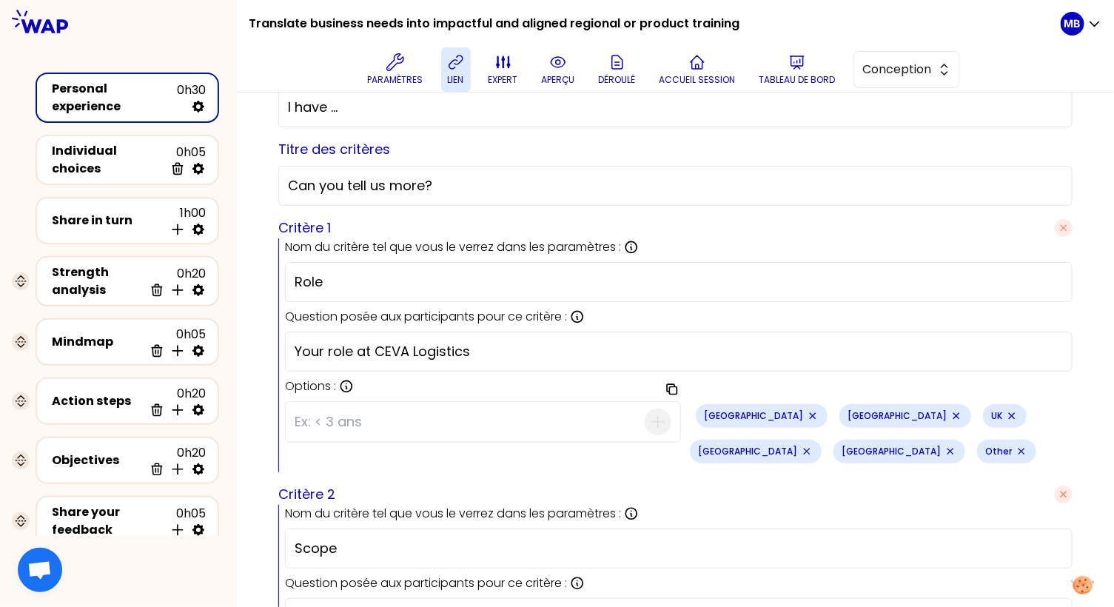
click at [806, 414] on icon "Remove small badge" at bounding box center [812, 416] width 12 height 12
click at [806, 415] on icon "Remove small badge" at bounding box center [812, 416] width 12 height 12
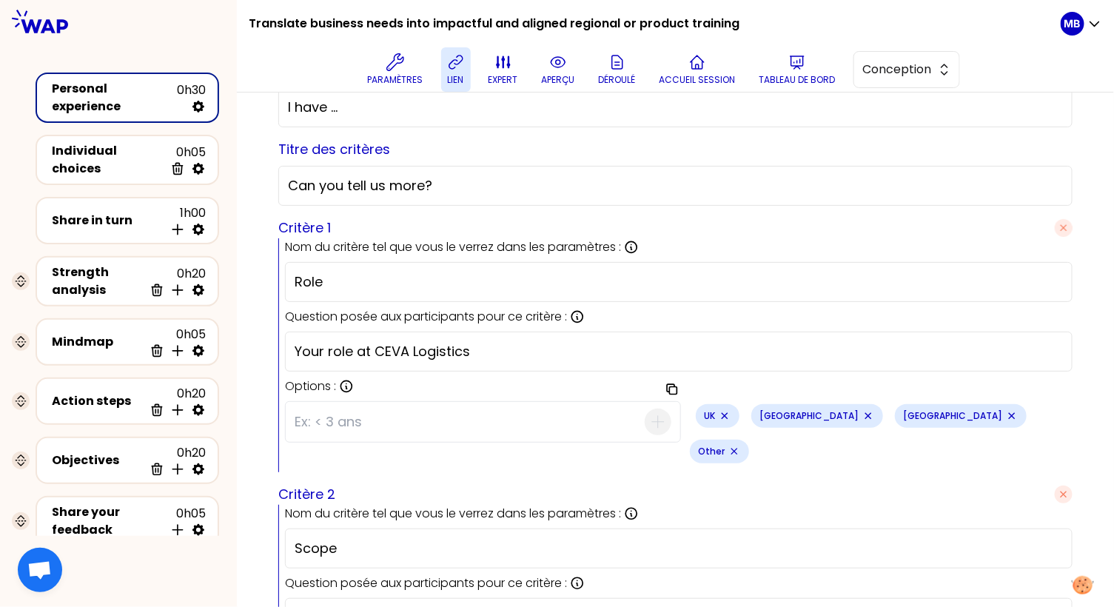
click at [730, 417] on icon "Remove small badge" at bounding box center [724, 416] width 12 height 12
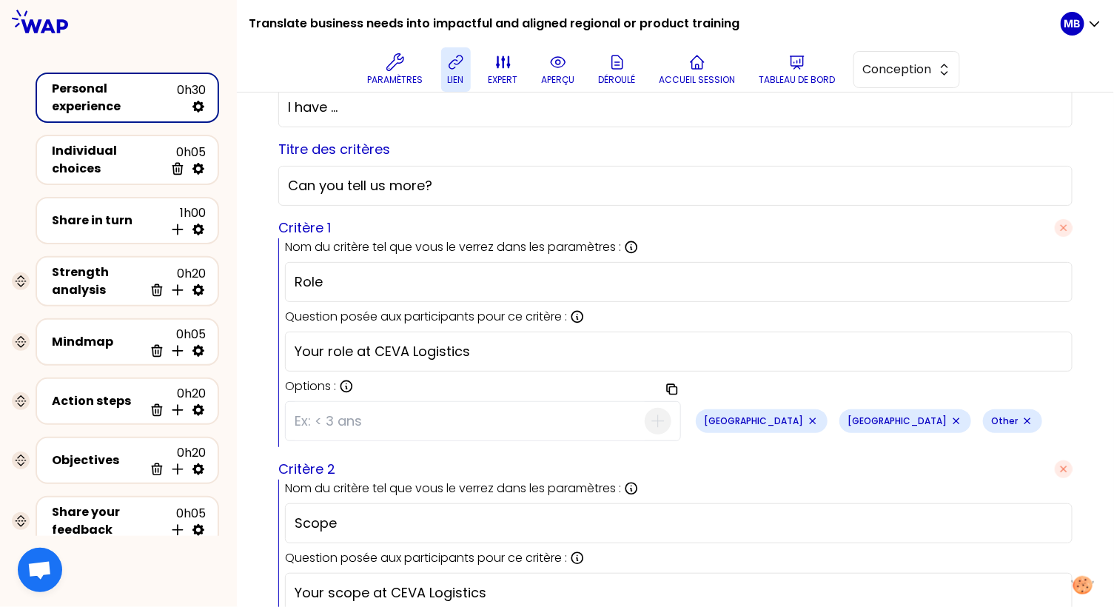
click at [806, 416] on icon "Remove small badge" at bounding box center [812, 421] width 12 height 12
click at [806, 417] on icon "Remove small badge" at bounding box center [812, 421] width 12 height 12
click at [742, 417] on icon "Remove small badge" at bounding box center [740, 421] width 12 height 12
click at [422, 402] on input at bounding box center [469, 421] width 350 height 38
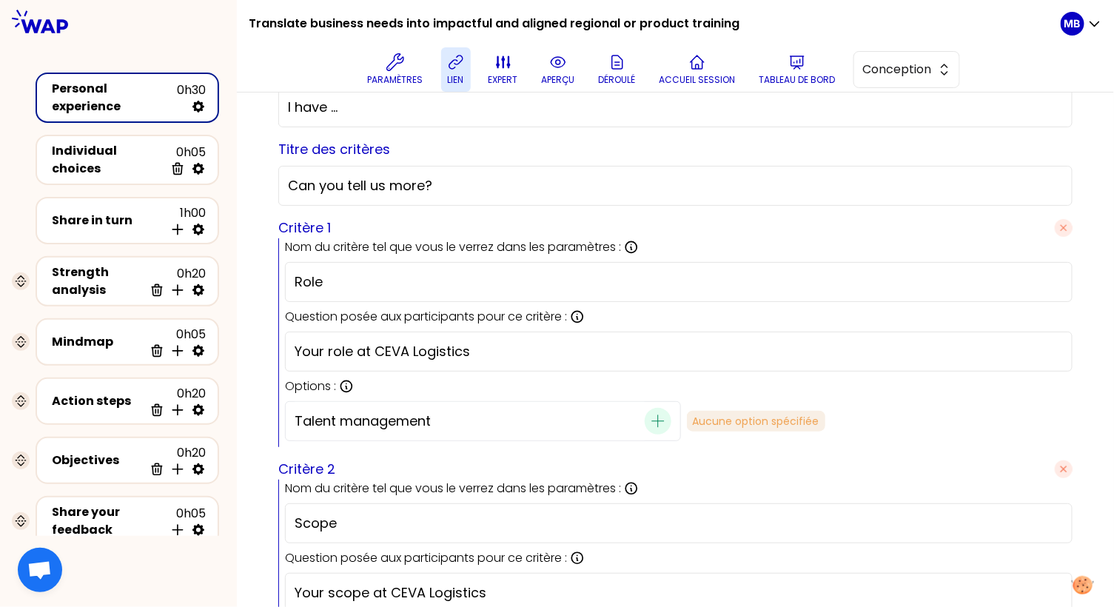
type input "Talent management"
click at [653, 417] on icon "button" at bounding box center [658, 421] width 18 height 18
click at [460, 422] on input at bounding box center [469, 421] width 350 height 38
type input "Learning & Development"
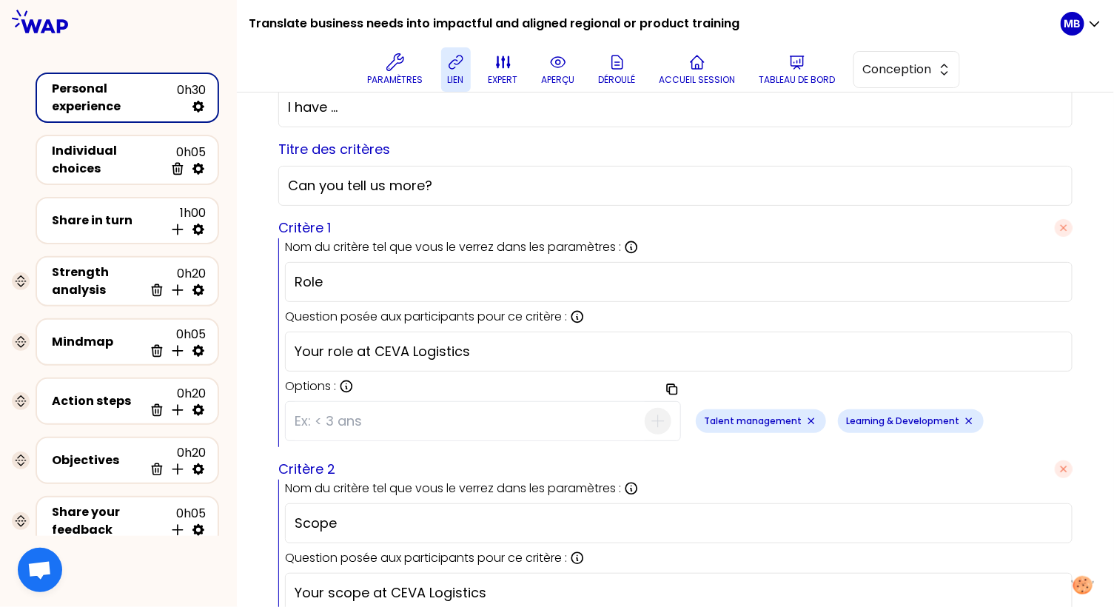
click at [481, 411] on input at bounding box center [469, 421] width 350 height 38
type input "Other"
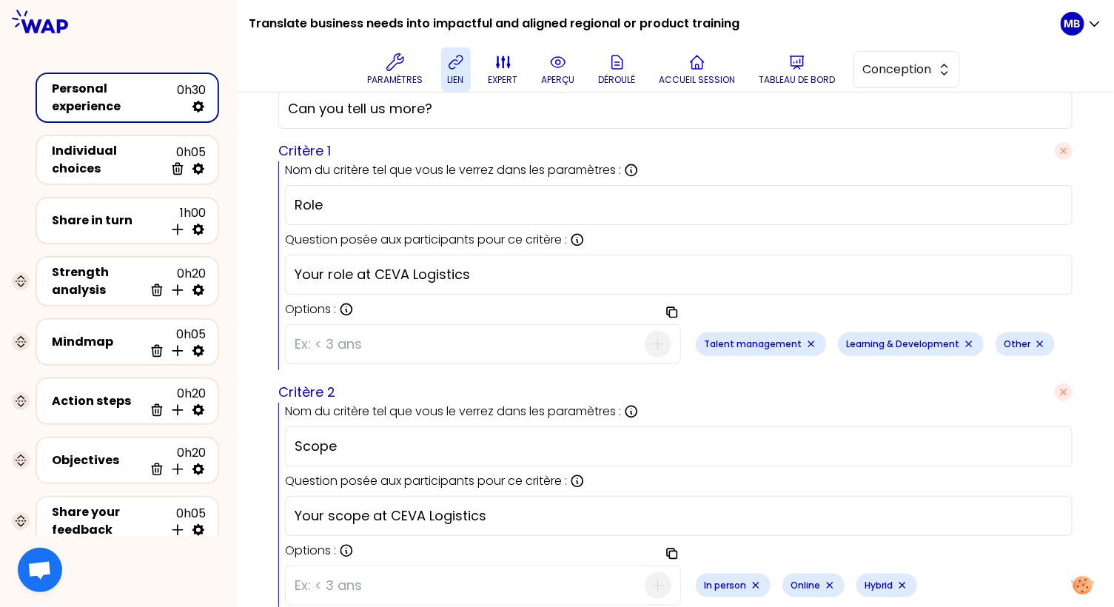
scroll to position [546, 0]
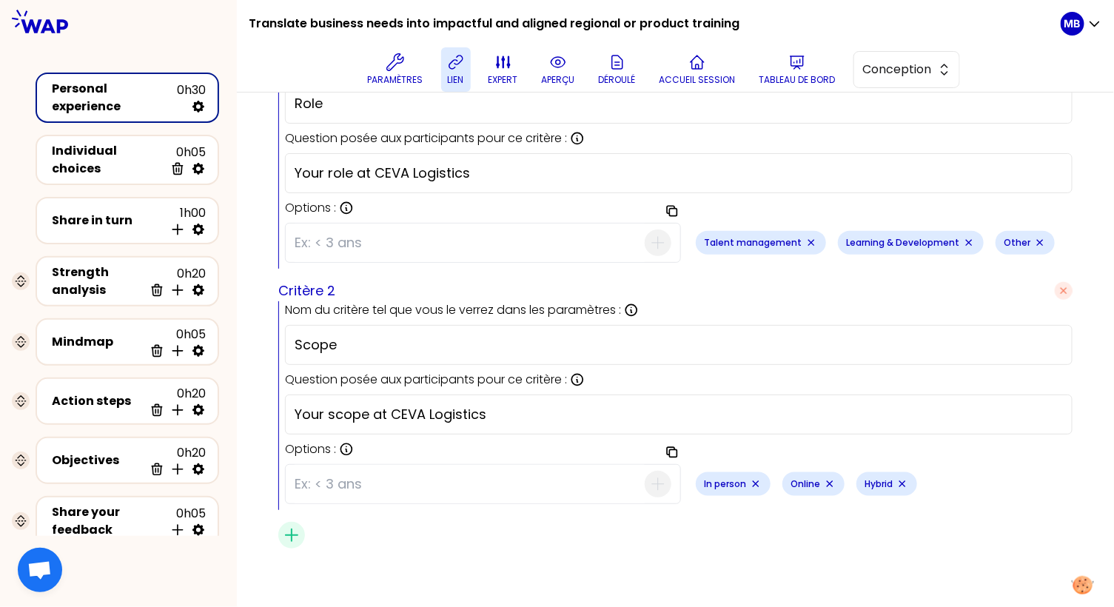
click at [756, 478] on icon "Remove small badge" at bounding box center [756, 484] width 12 height 12
click at [744, 478] on icon "Remove small badge" at bounding box center [743, 484] width 12 height 12
click at [742, 481] on icon "Remove small badge" at bounding box center [741, 484] width 6 height 6
click at [397, 481] on input at bounding box center [469, 484] width 350 height 38
type input "Global"
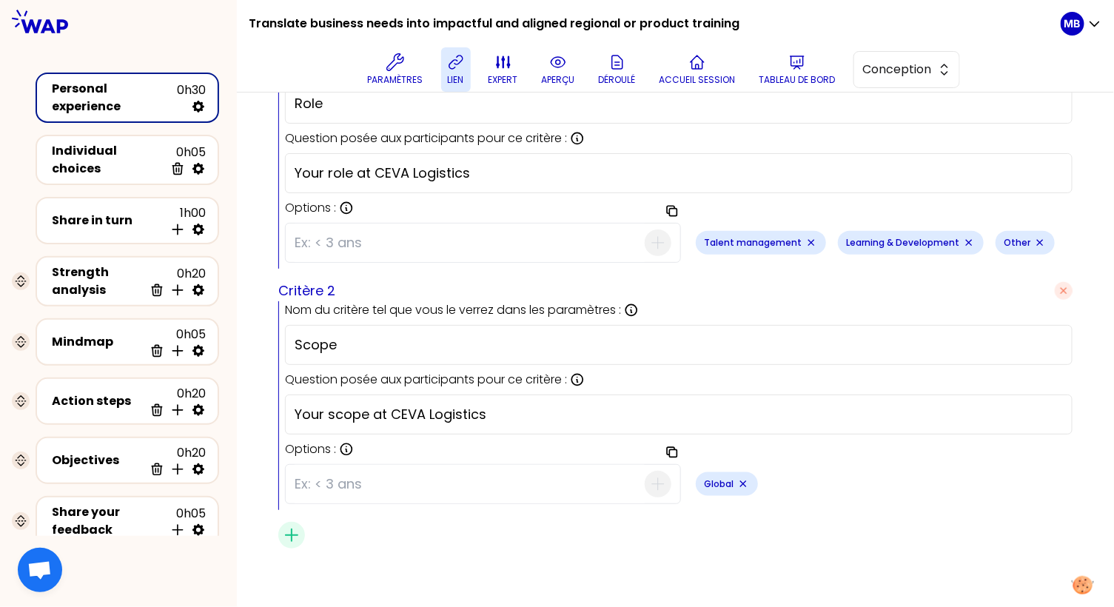
click at [439, 476] on input at bounding box center [469, 484] width 350 height 38
type input "Regional"
click at [435, 483] on input at bounding box center [469, 484] width 350 height 38
type input "o"
type input "Other"
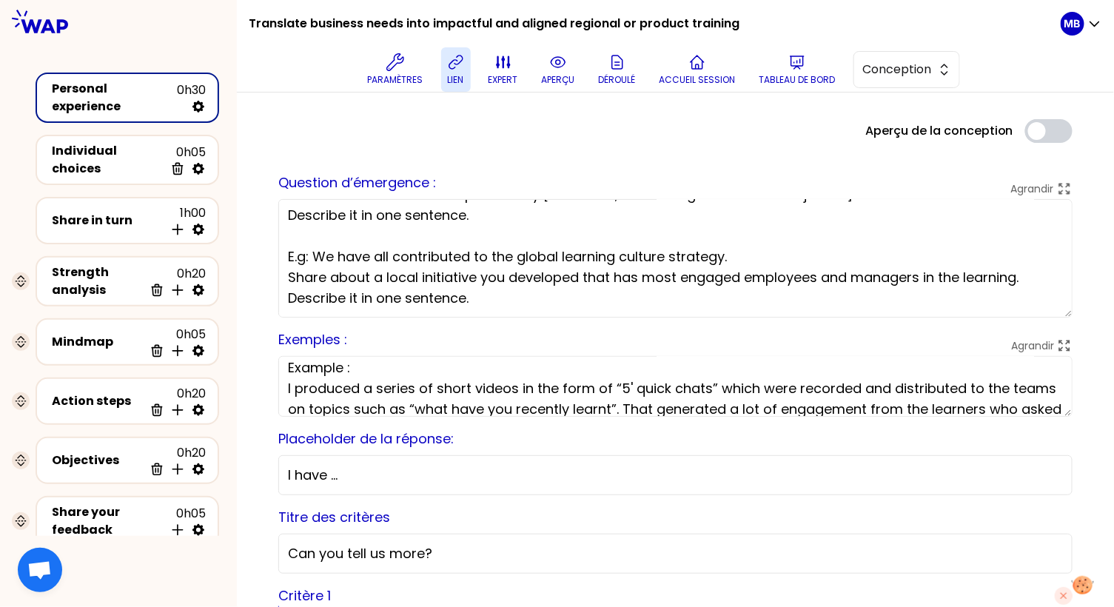
scroll to position [0, 0]
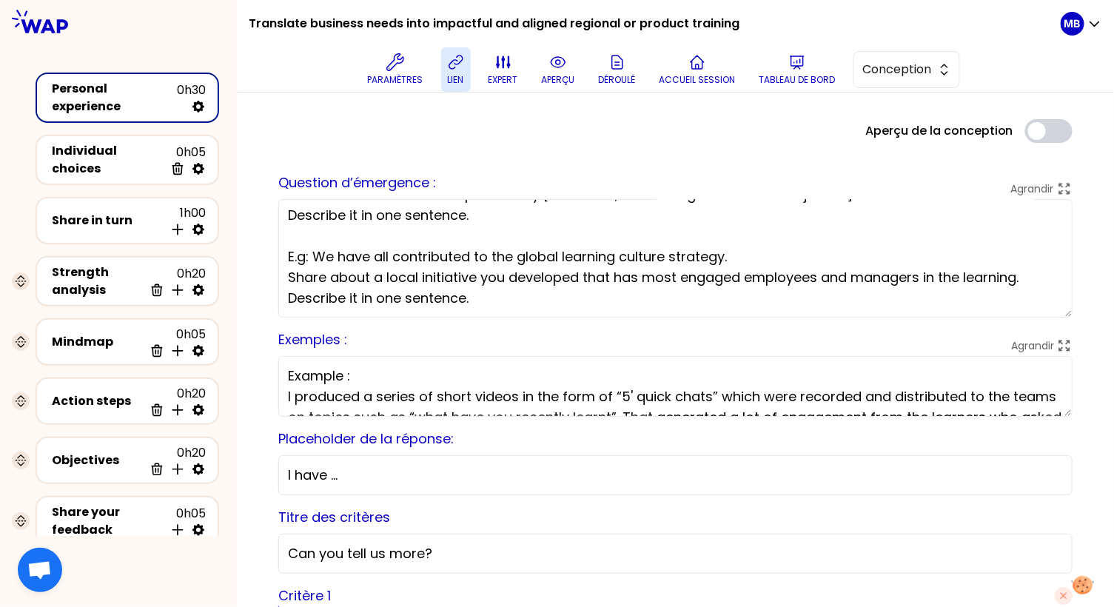
click at [467, 260] on textarea "We've all had an experience of [Theme] as a [Peer Profile] that stands out from…" at bounding box center [675, 258] width 794 height 118
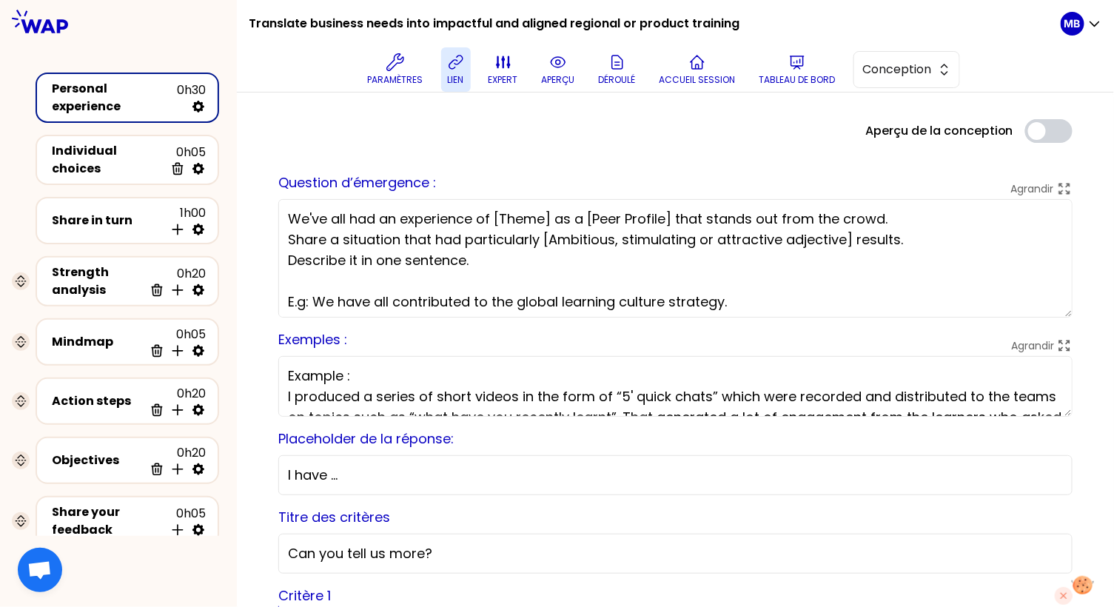
click at [402, 268] on textarea "We've all had an experience of [Theme] as a [Peer Profile] that stands out from…" at bounding box center [675, 258] width 794 height 118
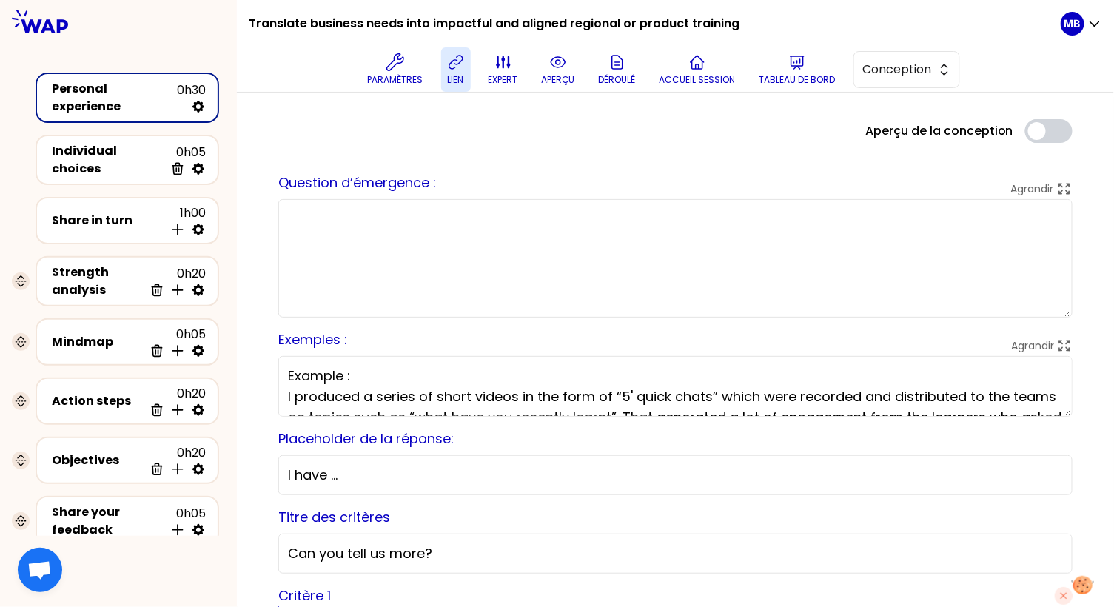
paste textarea "Context: You have all played a key role in creating impactful training offers, …"
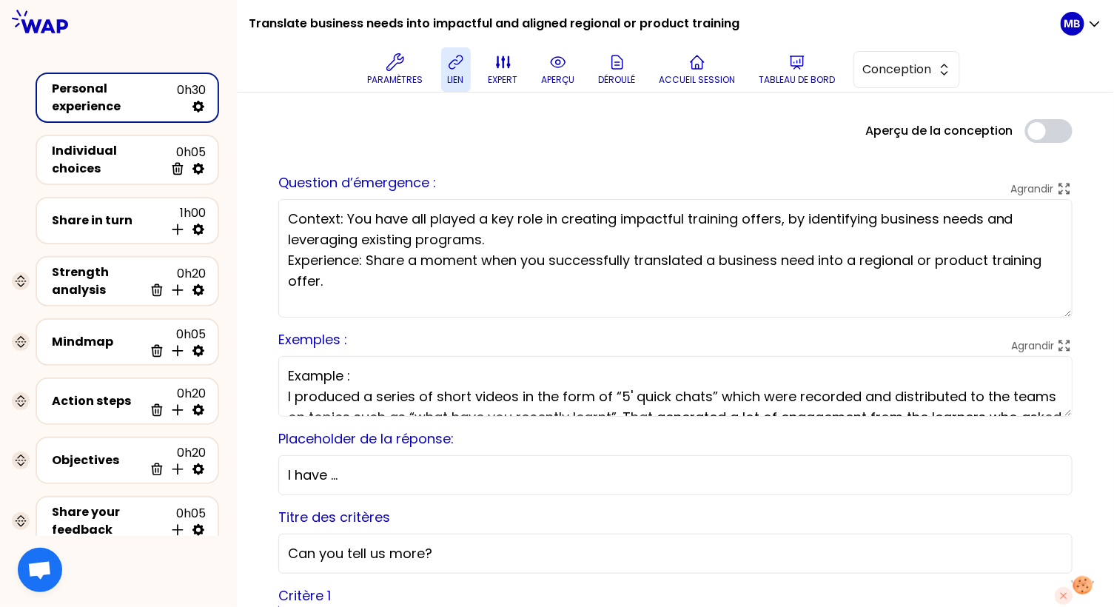
drag, startPoint x: 348, startPoint y: 216, endPoint x: 247, endPoint y: 216, distance: 100.6
click at [424, 241] on textarea "You have all played a key role in creating impactful training offers, by identi…" at bounding box center [675, 258] width 794 height 118
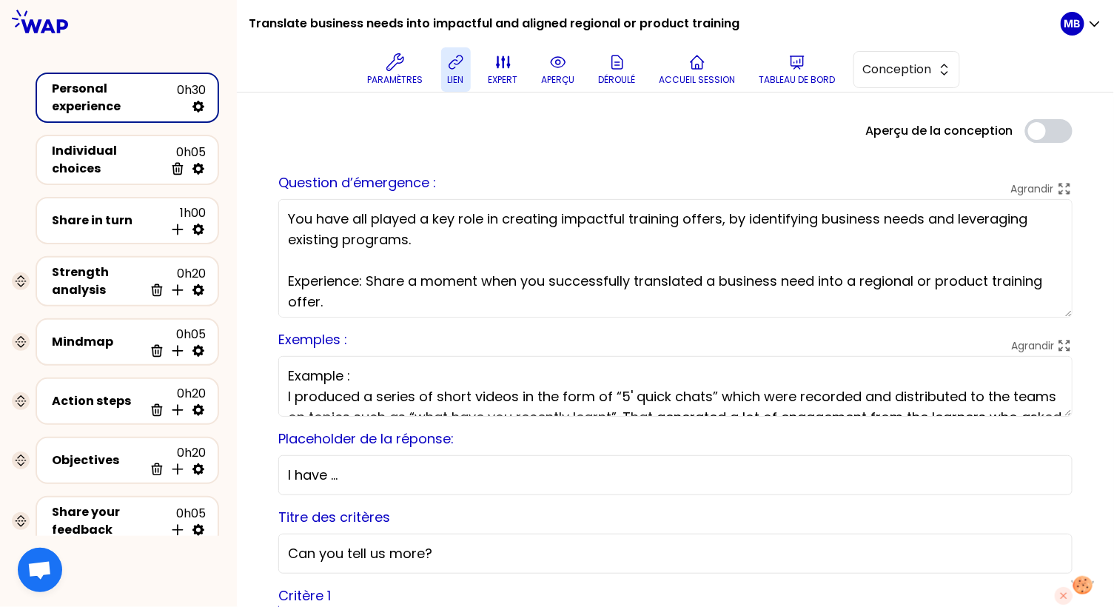
drag, startPoint x: 367, startPoint y: 283, endPoint x: 253, endPoint y: 283, distance: 113.9
type textarea "You have all played a key role in creating impactful training offers, by identi…"
click at [331, 389] on textarea "Example : I produced a series of short videos in the form of “5' quick chats” w…" at bounding box center [675, 386] width 794 height 61
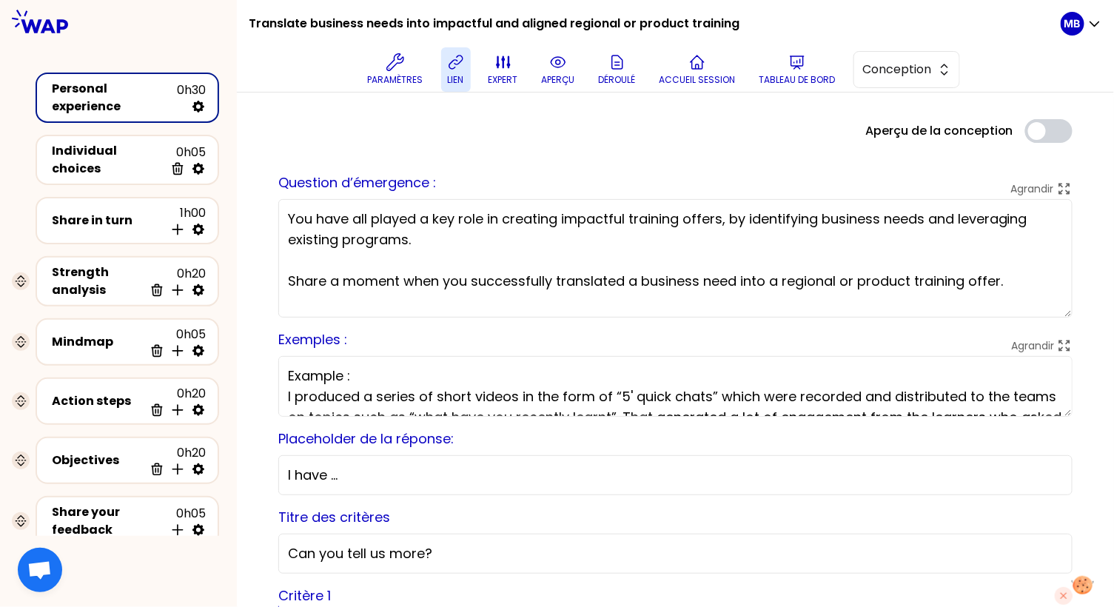
drag, startPoint x: 525, startPoint y: 397, endPoint x: 286, endPoint y: 391, distance: 239.1
click at [286, 391] on textarea "Example : I produced a series of short videos in the form of “5' quick chats” w…" at bounding box center [675, 386] width 794 height 61
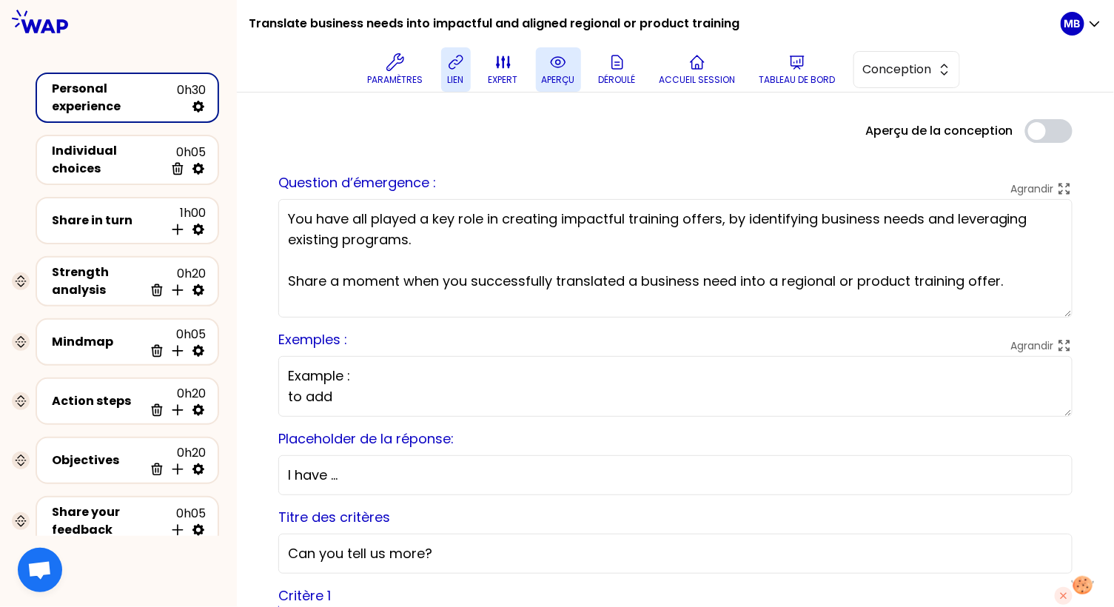
type textarea "Example : to add"
click at [544, 77] on p "aperçu" at bounding box center [558, 80] width 33 height 12
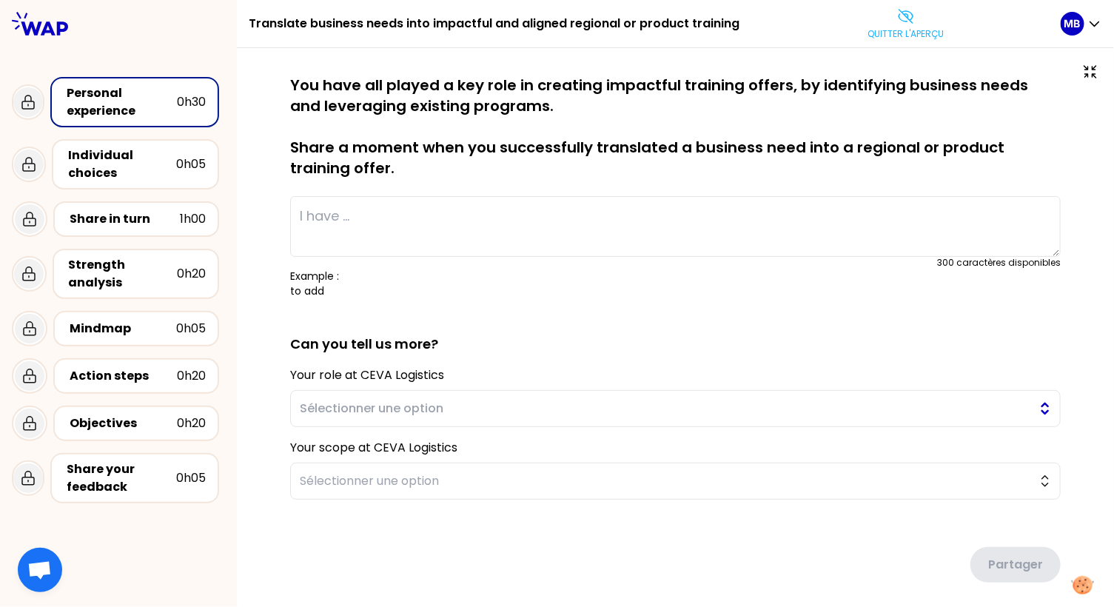
click at [320, 403] on span "Sélectionner une option" at bounding box center [665, 409] width 730 height 18
click at [254, 416] on div "sauvegardé You have all played a key role in creating impactful training offers…" at bounding box center [675, 359] width 877 height 623
click at [315, 467] on button "Sélectionner une option" at bounding box center [675, 480] width 770 height 37
click at [226, 376] on div "Personal experience 0h30 Individual choices 0h05 Share in turn 1h00 Strength an…" at bounding box center [118, 290] width 237 height 438
click at [878, 38] on p "Quitter l'aperçu" at bounding box center [906, 34] width 76 height 12
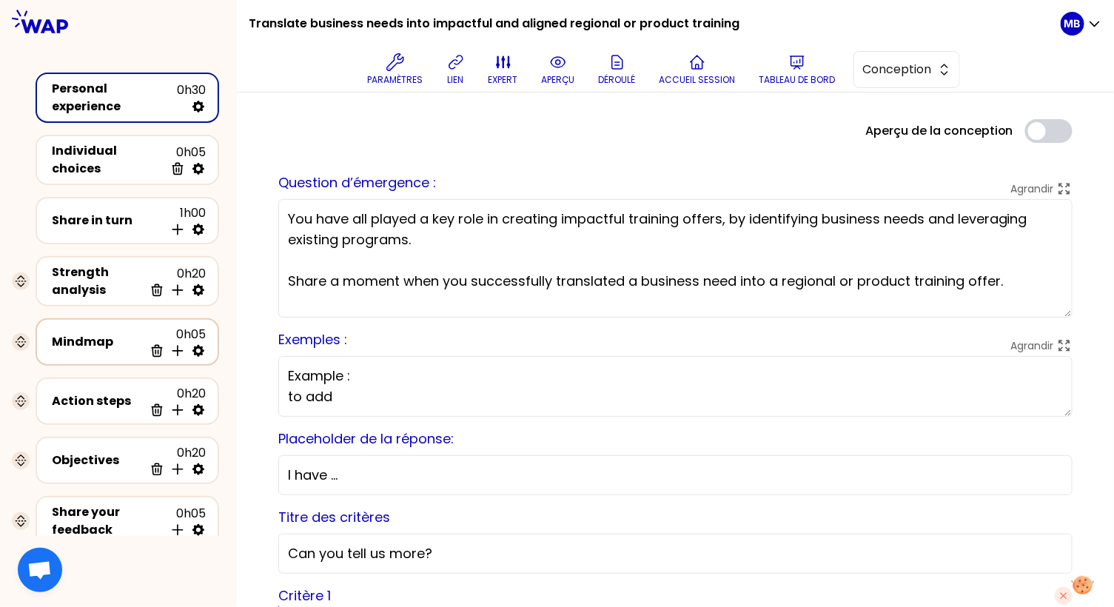
scroll to position [39, 0]
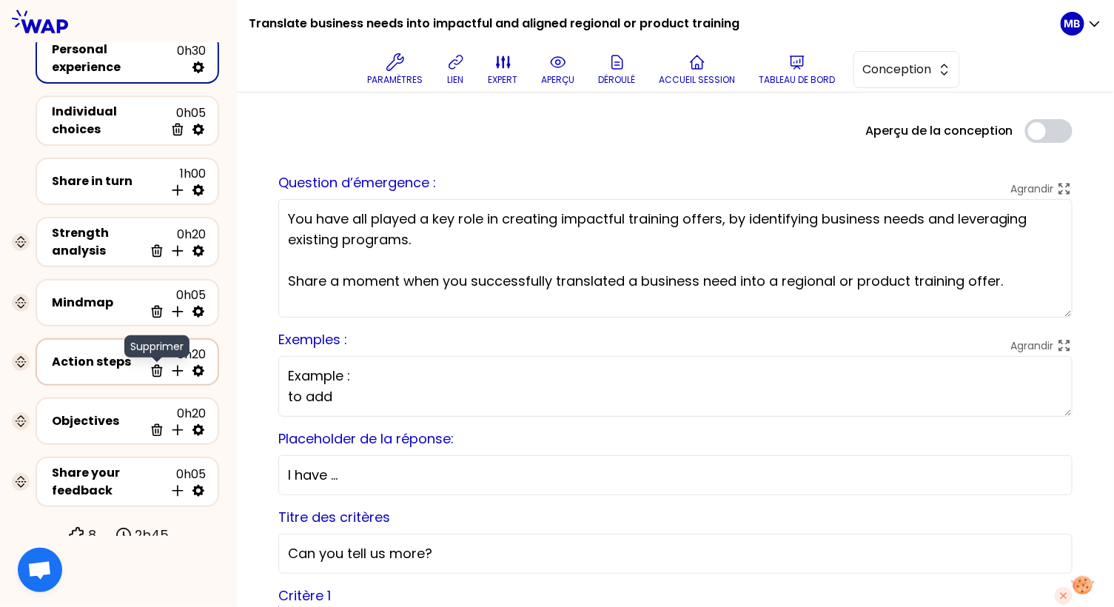
click at [156, 363] on icon at bounding box center [156, 370] width 15 height 15
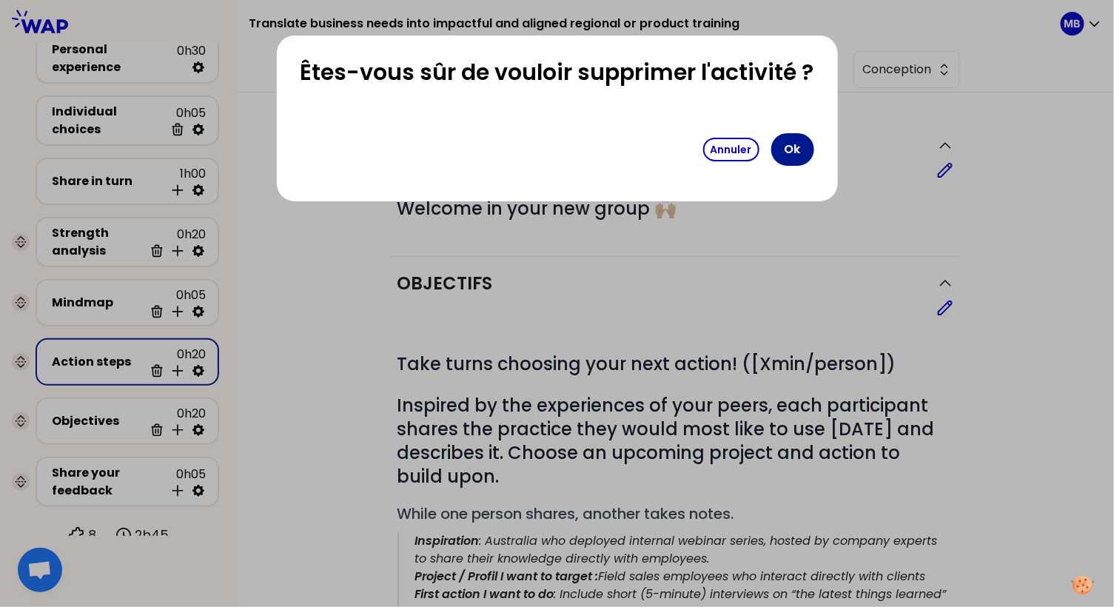
click at [789, 146] on button "Ok" at bounding box center [792, 149] width 43 height 33
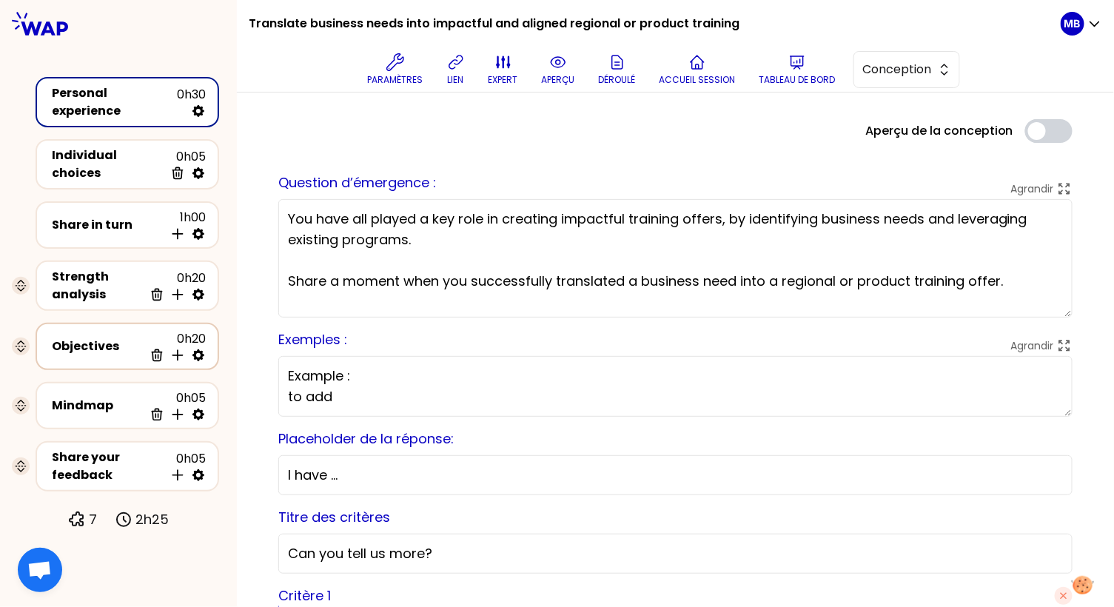
click at [118, 341] on div "Objectives" at bounding box center [98, 346] width 92 height 18
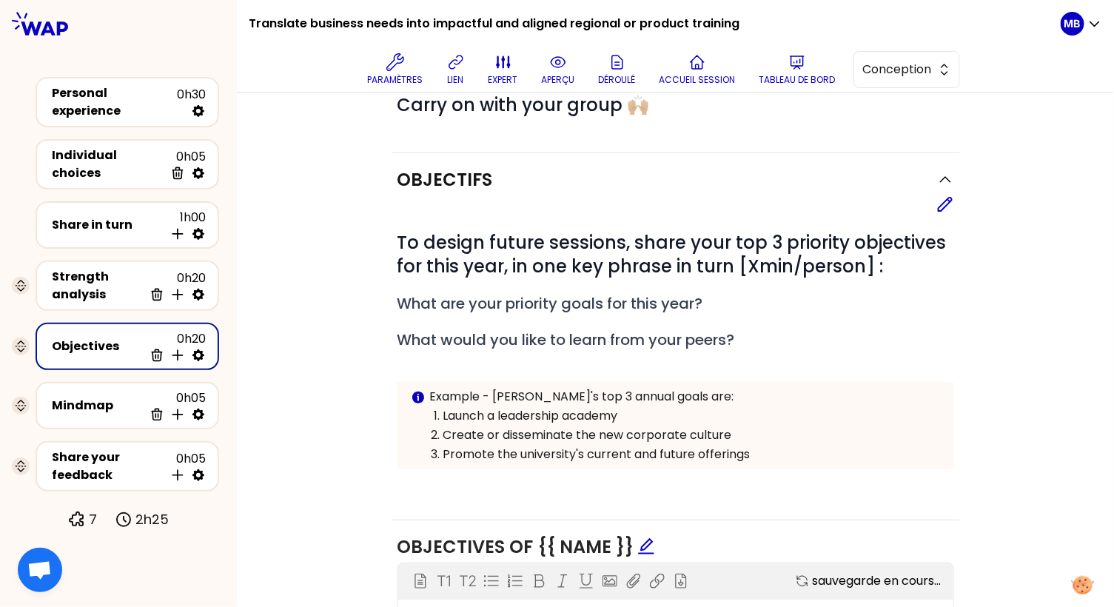
scroll to position [112, 0]
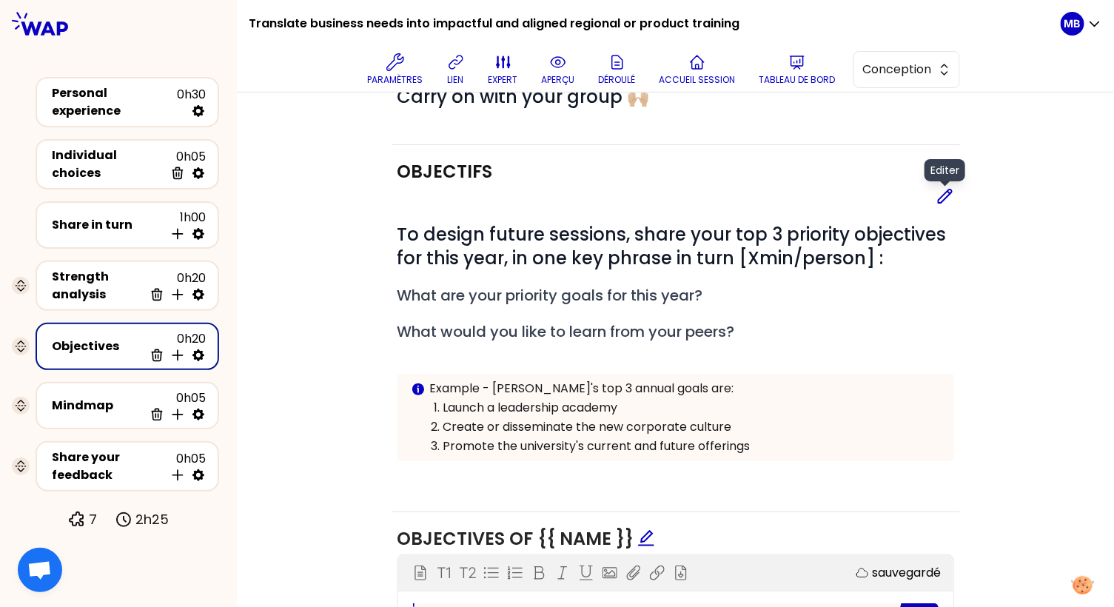
click at [938, 203] on icon at bounding box center [945, 196] width 18 height 18
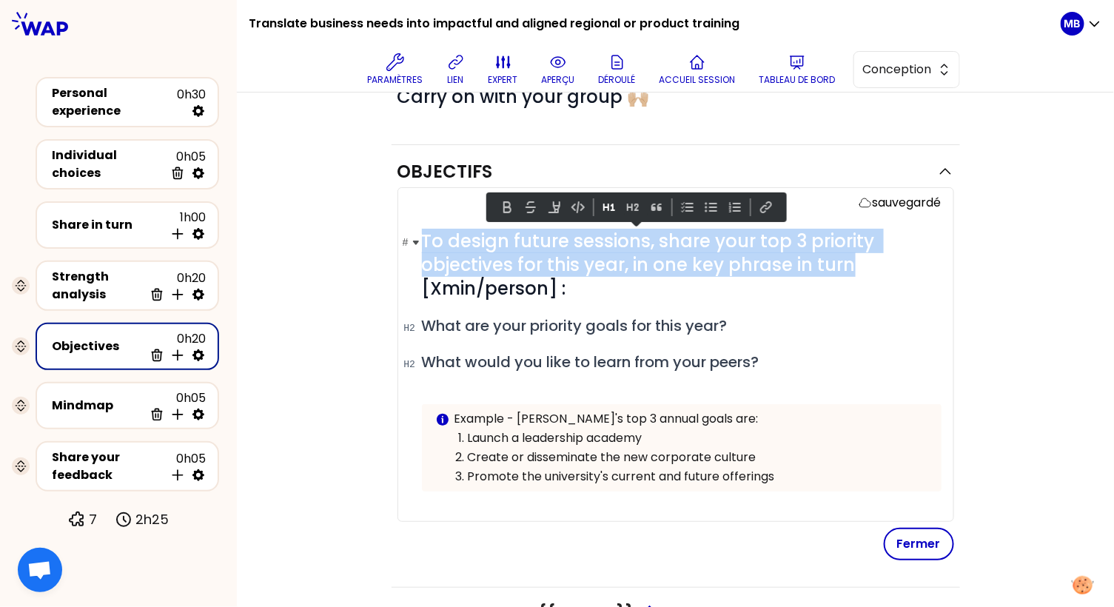
drag, startPoint x: 852, startPoint y: 261, endPoint x: 421, endPoint y: 238, distance: 431.3
click at [422, 238] on span "To design future sessions, share your top 3 priority objectives for this year, …" at bounding box center [650, 265] width 457 height 72
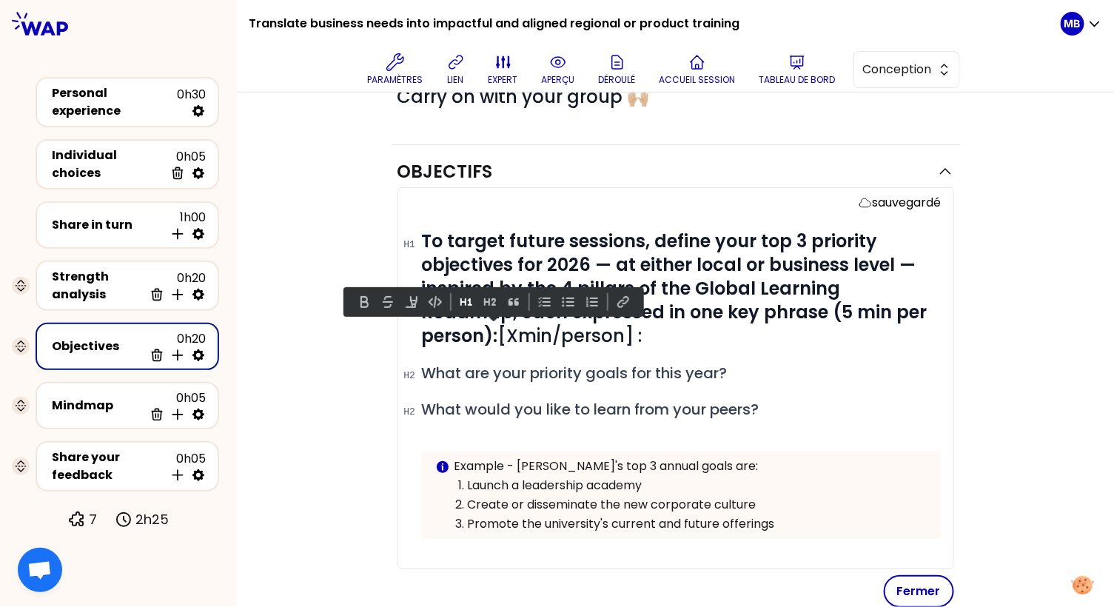
drag, startPoint x: 574, startPoint y: 336, endPoint x: 399, endPoint y: 334, distance: 175.4
click at [399, 334] on div "sauvegardé # To target future sessions, define your top 3 priority objectives f…" at bounding box center [675, 378] width 556 height 382
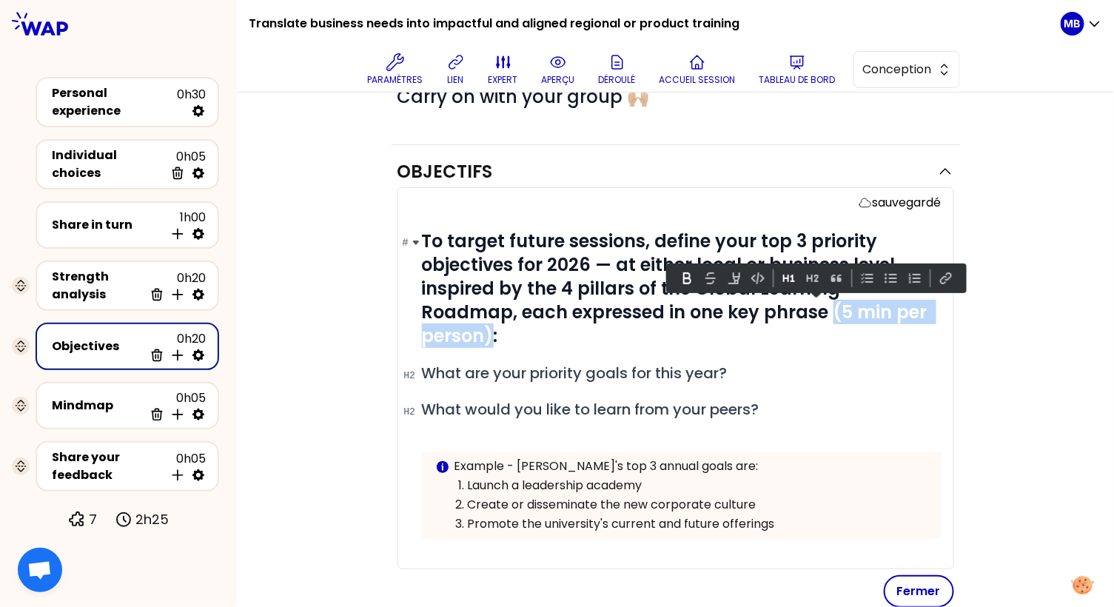
drag, startPoint x: 897, startPoint y: 304, endPoint x: 730, endPoint y: 312, distance: 167.4
click at [730, 312] on strong "To target future sessions, define your top 3 priority objectives for 2026 — at …" at bounding box center [677, 288] width 510 height 119
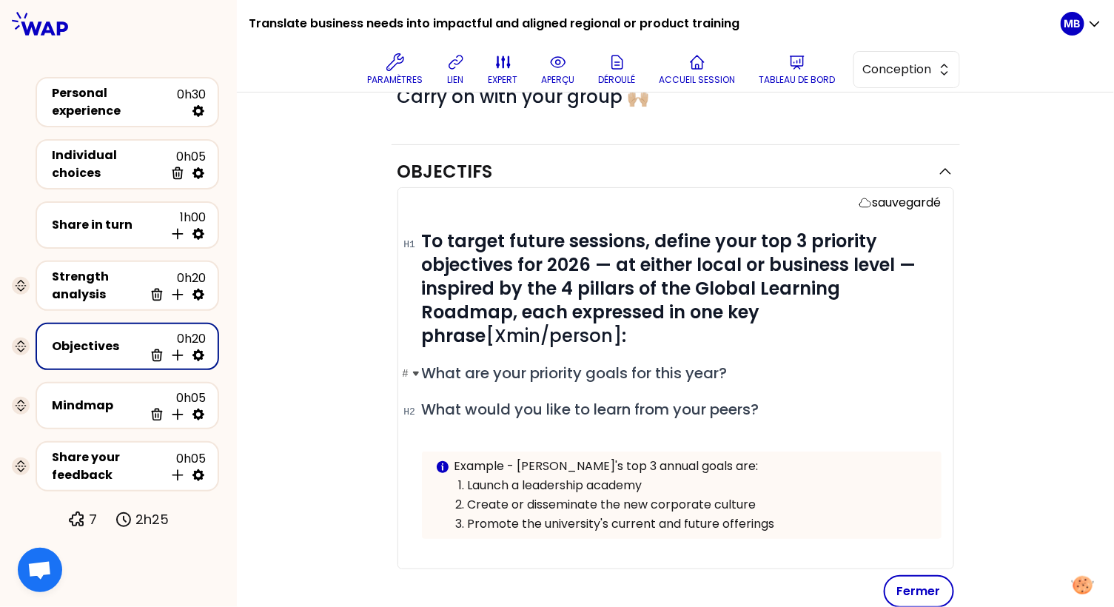
click at [760, 363] on h2 "# What are your priority goals for this year?" at bounding box center [681, 373] width 519 height 21
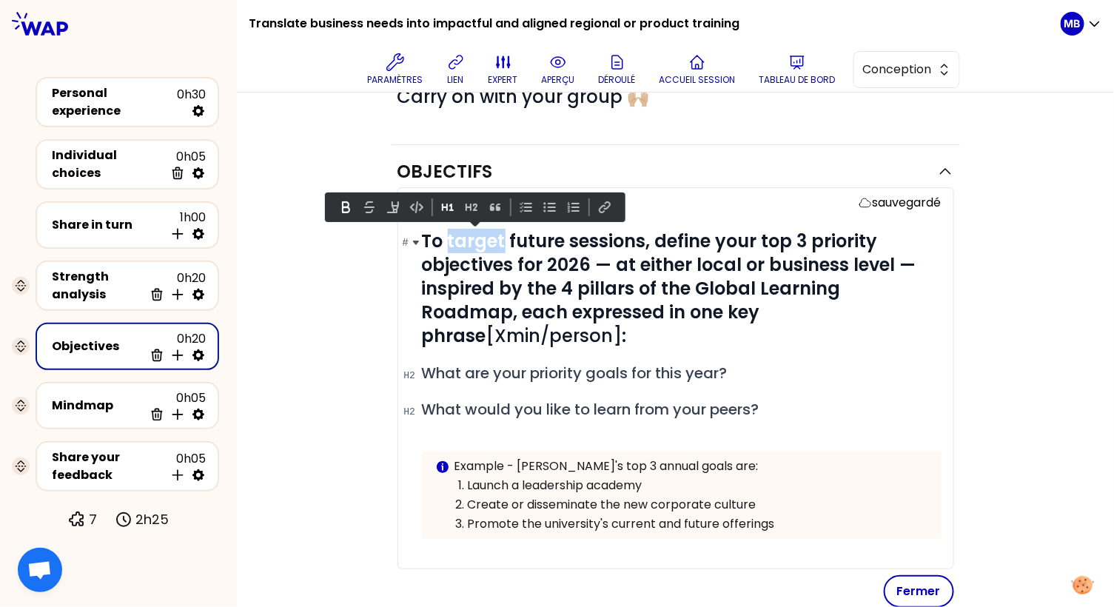
drag, startPoint x: 505, startPoint y: 238, endPoint x: 450, endPoint y: 241, distance: 54.8
click at [450, 241] on strong "To target future sessions, define your top 3 priority objectives for 2026 — at …" at bounding box center [671, 288] width 499 height 119
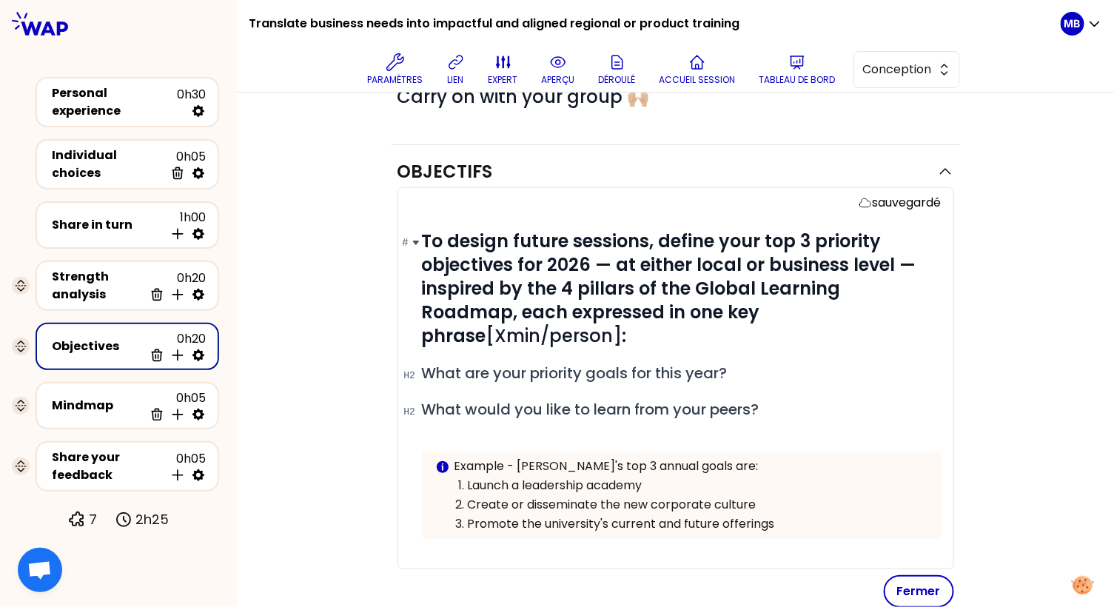
click at [894, 313] on h1 "# To design future sessions, define your top 3 priority objectives for 2026 — a…" at bounding box center [681, 288] width 519 height 118
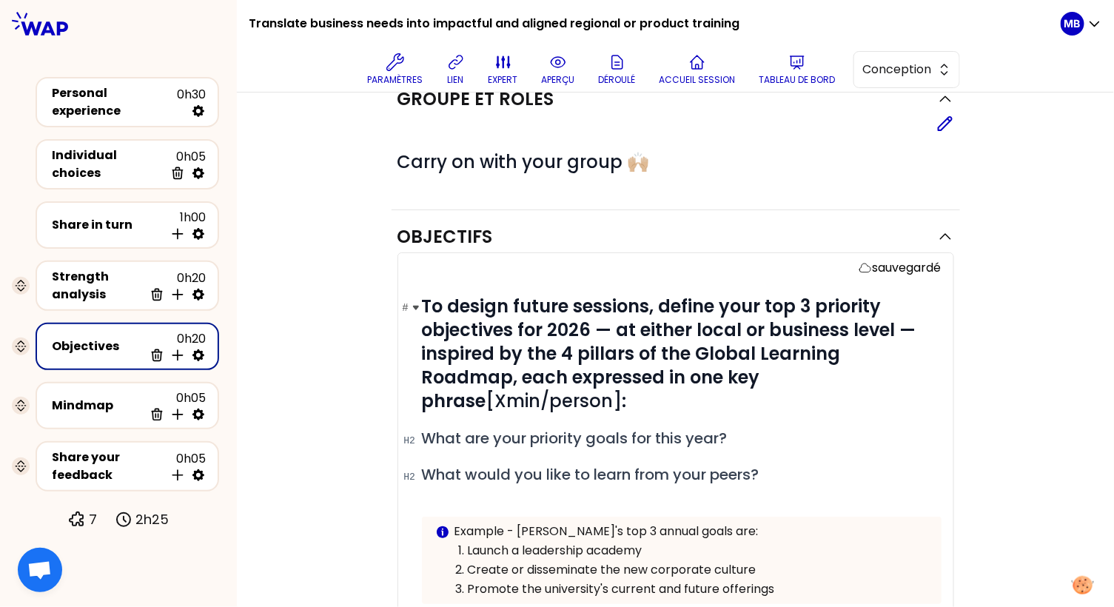
scroll to position [50, 0]
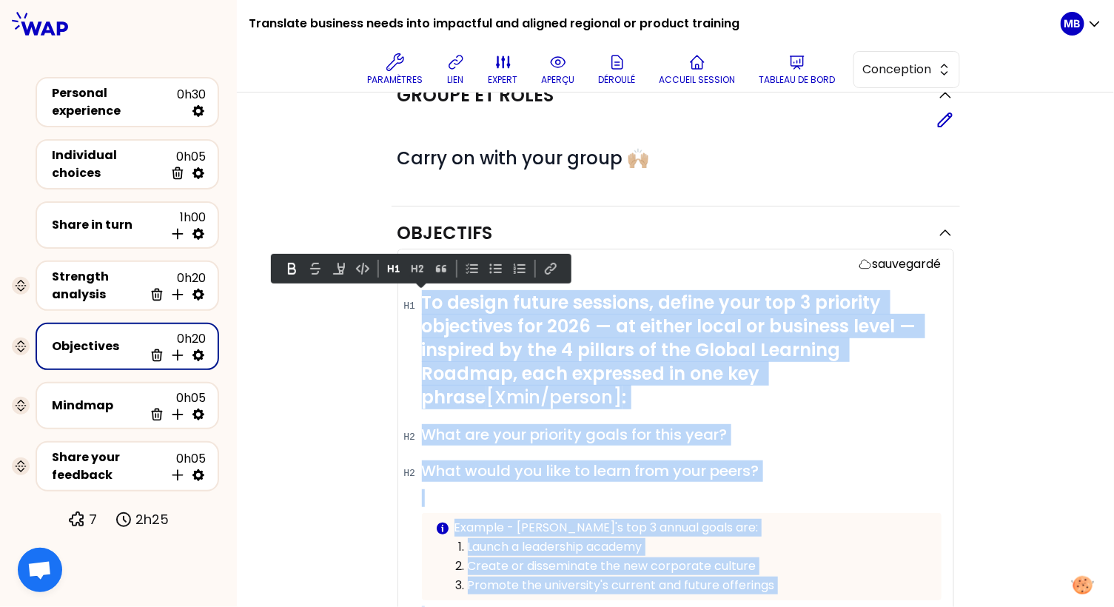
drag, startPoint x: 424, startPoint y: 296, endPoint x: 803, endPoint y: 573, distance: 469.1
click at [803, 573] on div "# To design future sessions, define your top 3 priority objectives for 2026 — a…" at bounding box center [681, 457] width 519 height 333
copy div "To design future sessions, define your top 3 priority objectives for 2026 — at …"
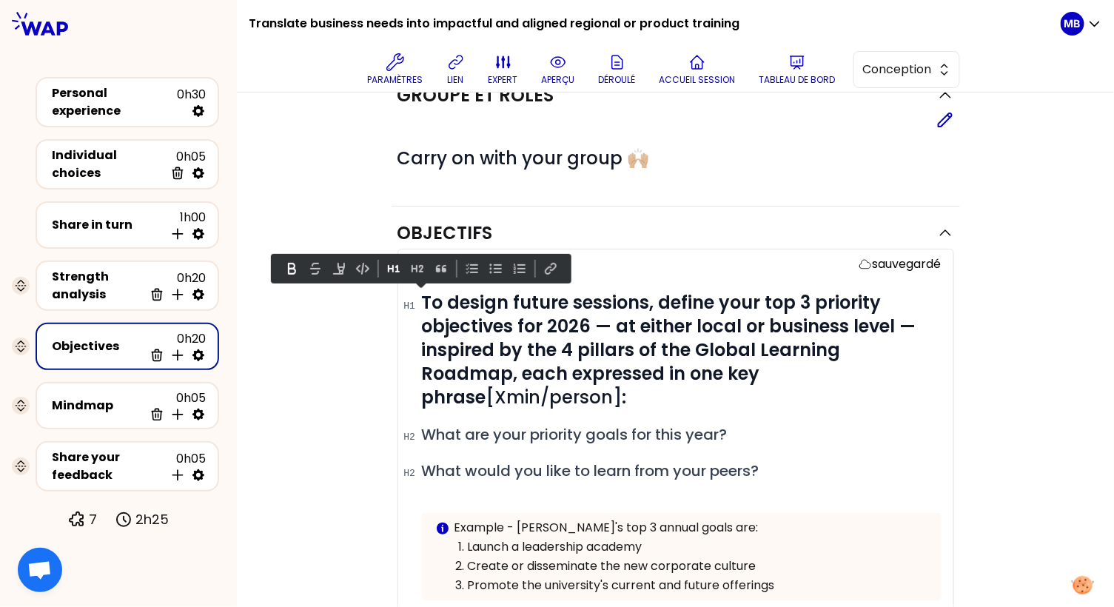
click at [397, 201] on div "Groupe et rôles Editer # Carry on with your group 🙌🏼" at bounding box center [675, 138] width 568 height 138
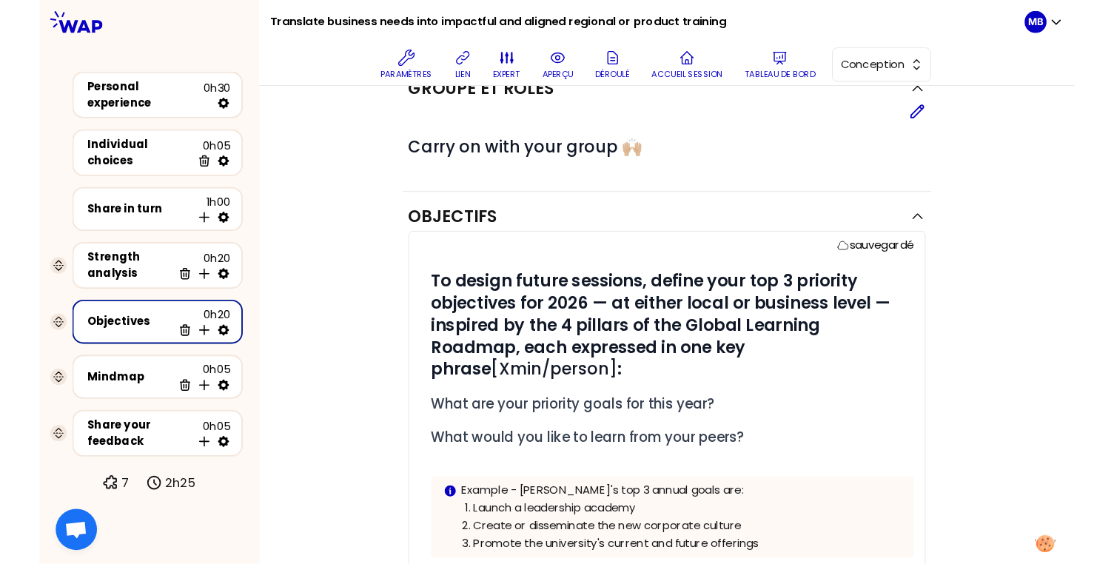
scroll to position [0, 0]
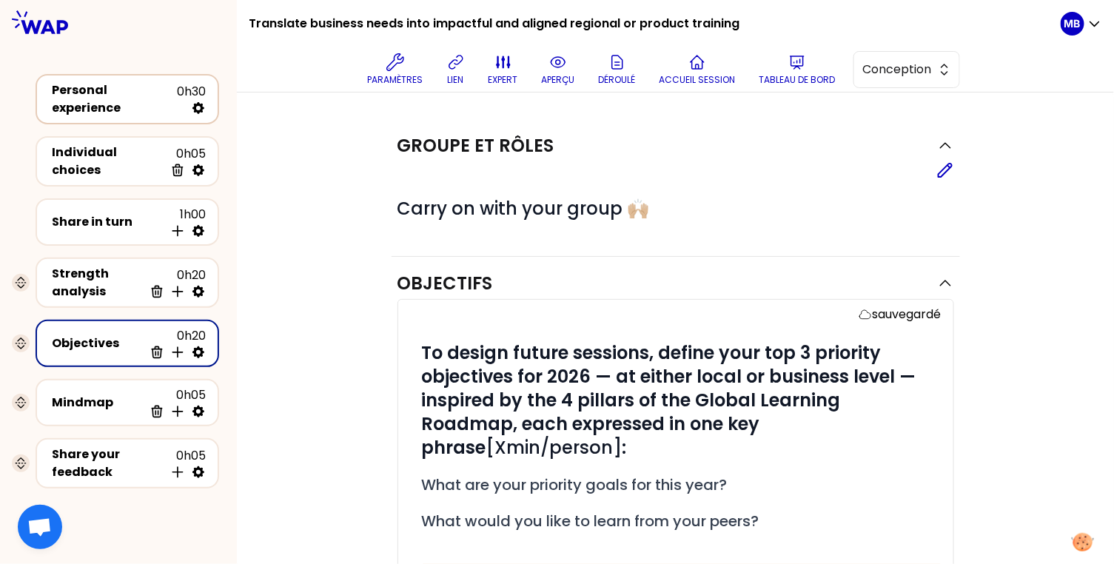
click at [79, 92] on div "Personal experience" at bounding box center [114, 99] width 125 height 36
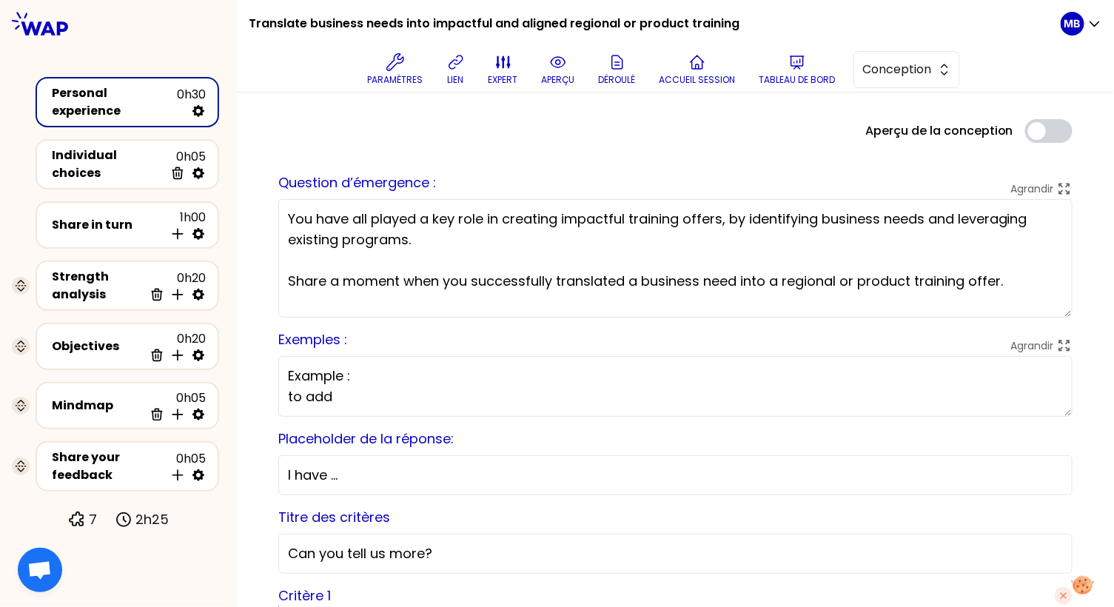
click at [407, 253] on textarea "You have all played a key role in creating impactful training offers, by identi…" at bounding box center [675, 258] width 794 height 118
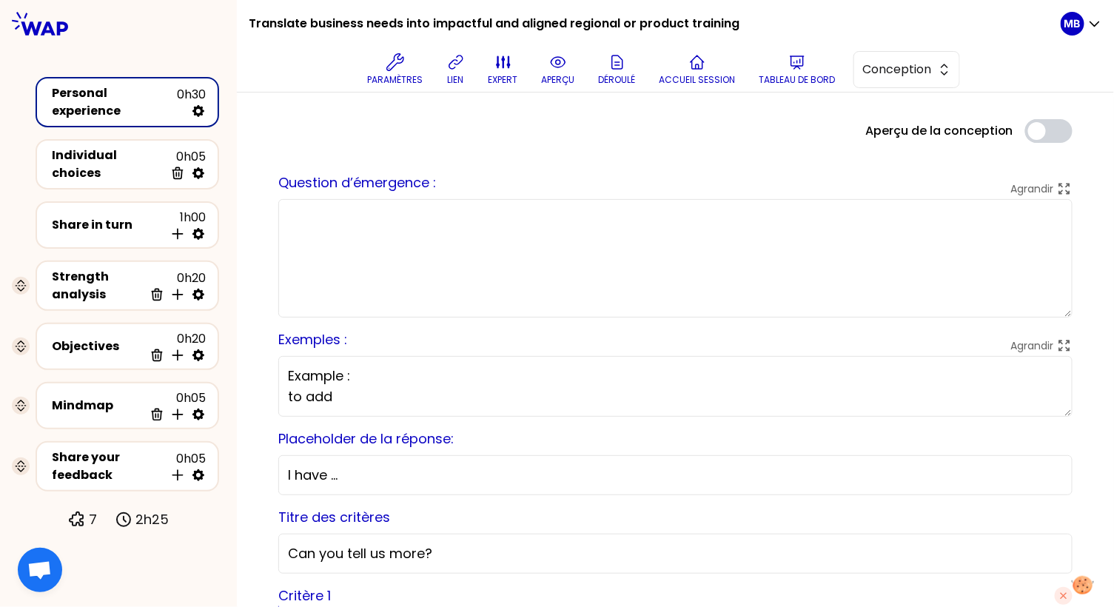
paste textarea "Context: You have all played a key role in creating impactful training offers, …"
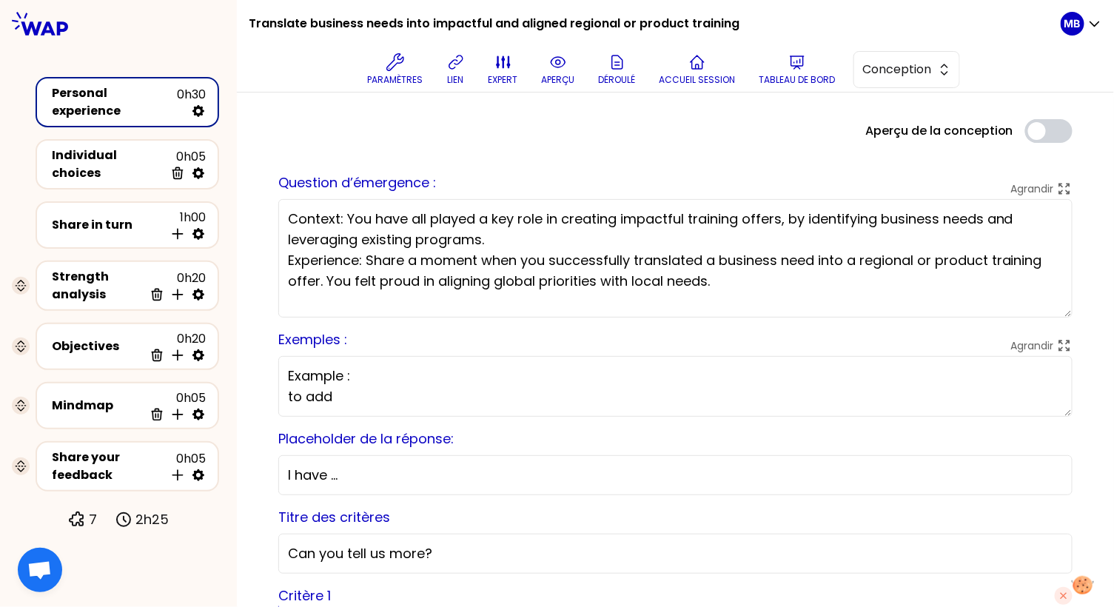
drag, startPoint x: 277, startPoint y: 215, endPoint x: 234, endPoint y: 216, distance: 42.9
click at [234, 216] on div "Translate business needs into impactful and aligned regional or product trainin…" at bounding box center [557, 303] width 1114 height 607
click at [410, 226] on textarea "You have all played a key role in creating impactful training offers, by identi…" at bounding box center [675, 258] width 794 height 118
click at [422, 238] on textarea "You have all played a key role in creating impactful training offers, by identi…" at bounding box center [675, 258] width 794 height 118
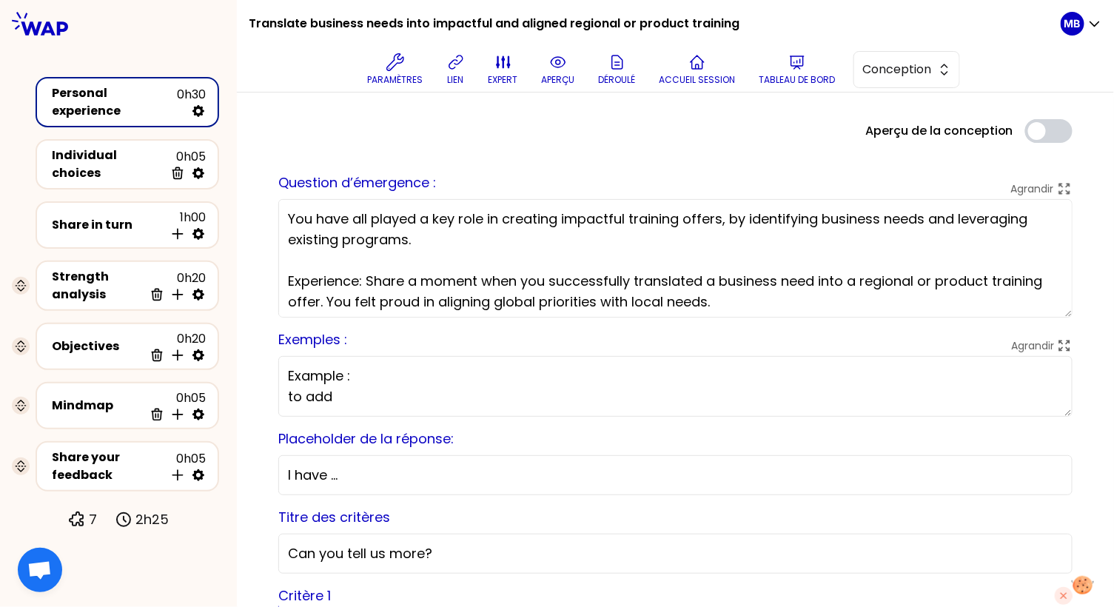
drag, startPoint x: 367, startPoint y: 277, endPoint x: 280, endPoint y: 277, distance: 86.6
click at [280, 277] on textarea "You have all played a key role in creating impactful training offers, by identi…" at bounding box center [675, 258] width 794 height 118
type textarea "You have all played a key role in creating impactful training offers, by identi…"
click at [619, 360] on textarea "Example : to add" at bounding box center [675, 386] width 794 height 61
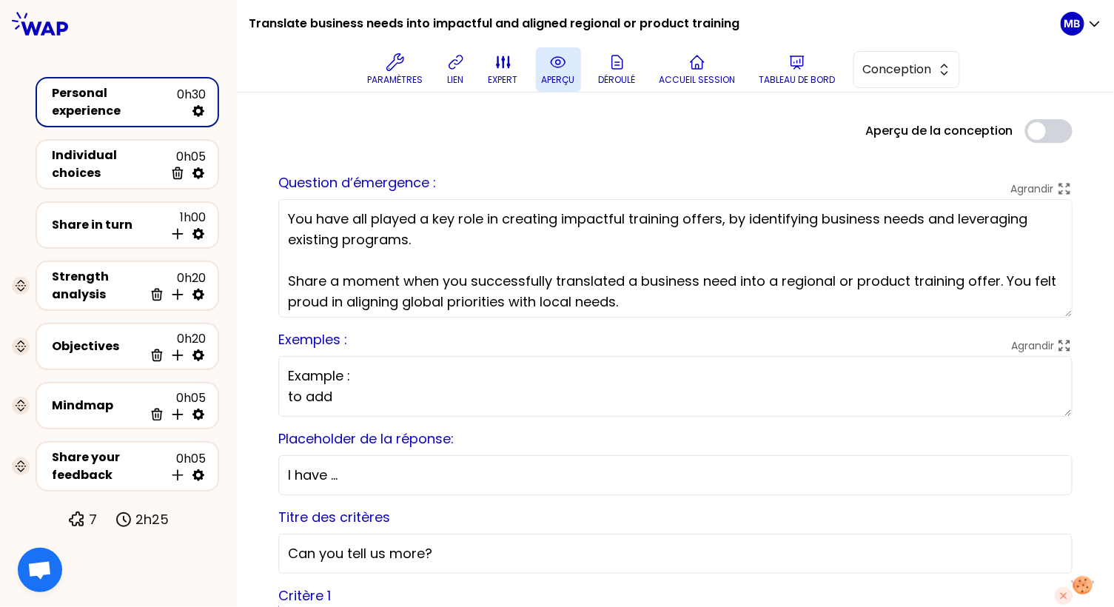
click at [562, 60] on icon at bounding box center [558, 62] width 18 height 18
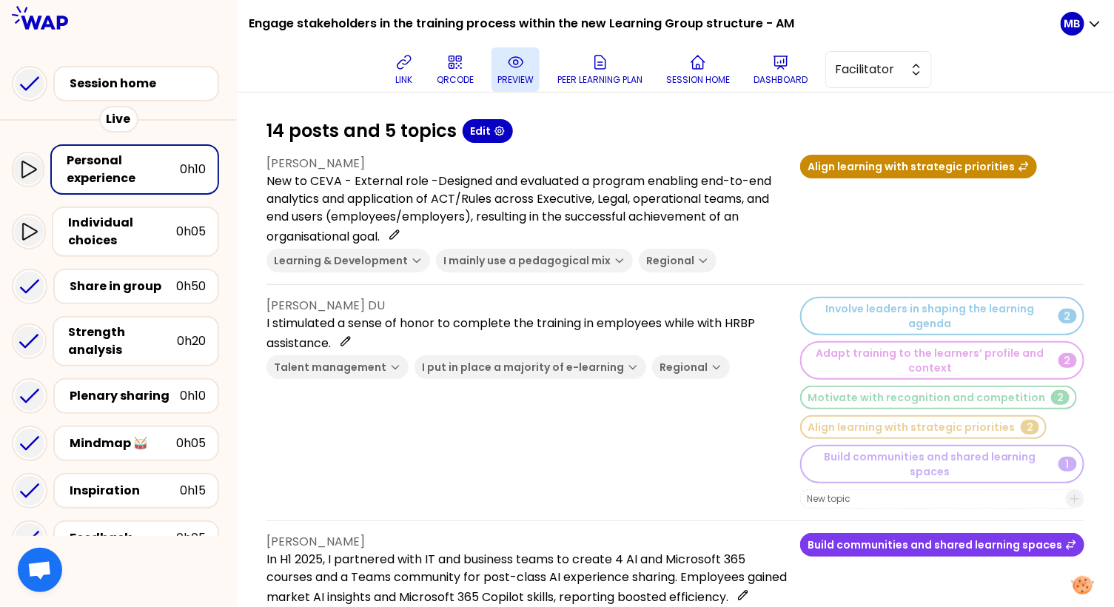
click at [517, 69] on icon at bounding box center [516, 62] width 18 height 18
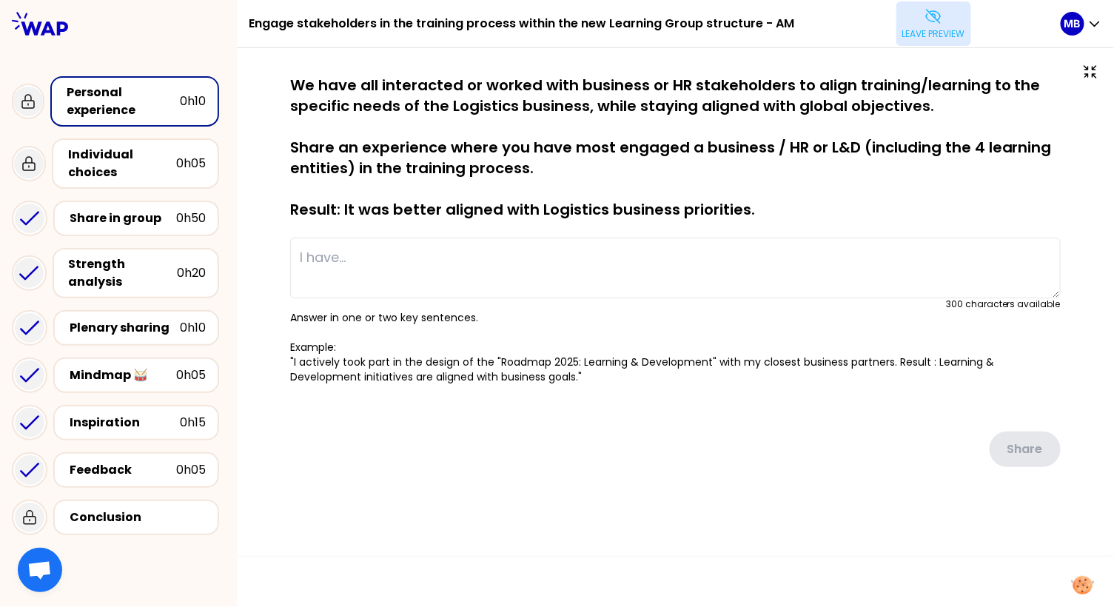
type textarea "New to CEVA - External role -Designed and evaluated a program enabling end-to-e…"
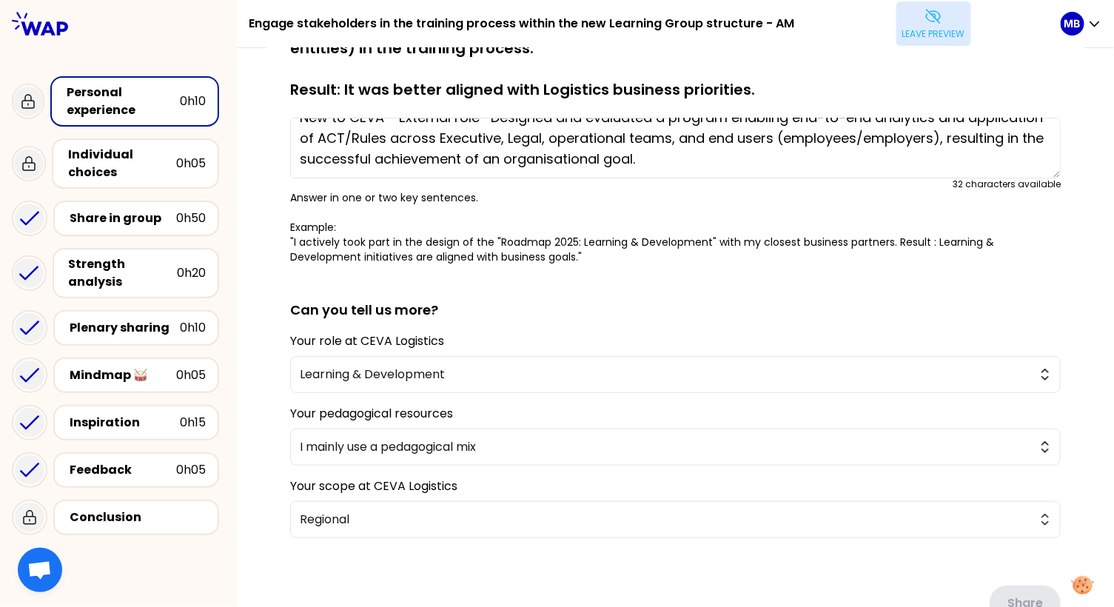
scroll to position [219, 0]
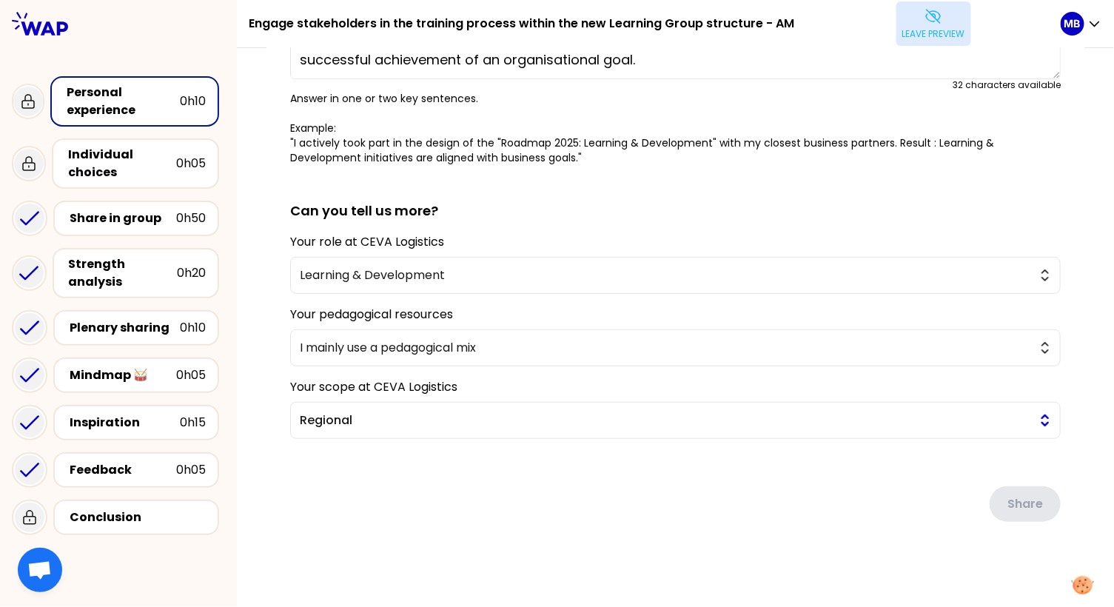
click at [329, 422] on span "Regional" at bounding box center [665, 420] width 730 height 18
click at [265, 355] on div "saved We have all interacted or worked with business or HR stakeholders to alig…" at bounding box center [675, 219] width 877 height 781
click at [320, 270] on span "Learning & Development" at bounding box center [665, 275] width 730 height 18
click at [270, 274] on div "saved We have all interacted or worked with business or HR stakeholders to alig…" at bounding box center [675, 218] width 818 height 725
drag, startPoint x: 290, startPoint y: 239, endPoint x: 490, endPoint y: 248, distance: 200.0
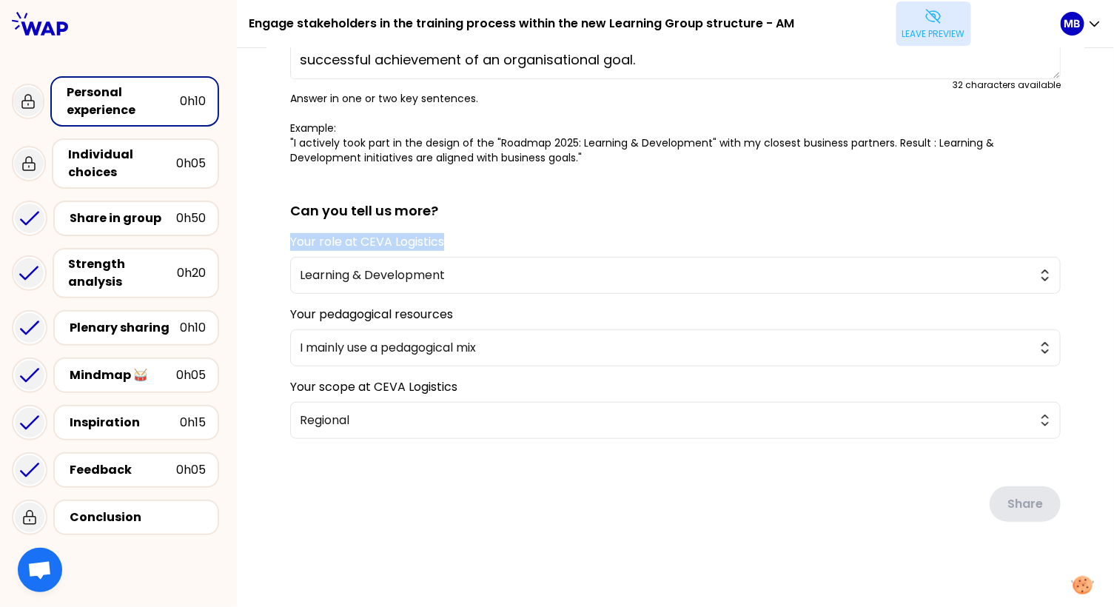
click at [490, 248] on div "Your role at CEVA Logistics Learning & Development" at bounding box center [675, 263] width 770 height 61
copy label "Your role at CEVA Logistics"
click at [922, 32] on p "Leave preview" at bounding box center [933, 34] width 63 height 12
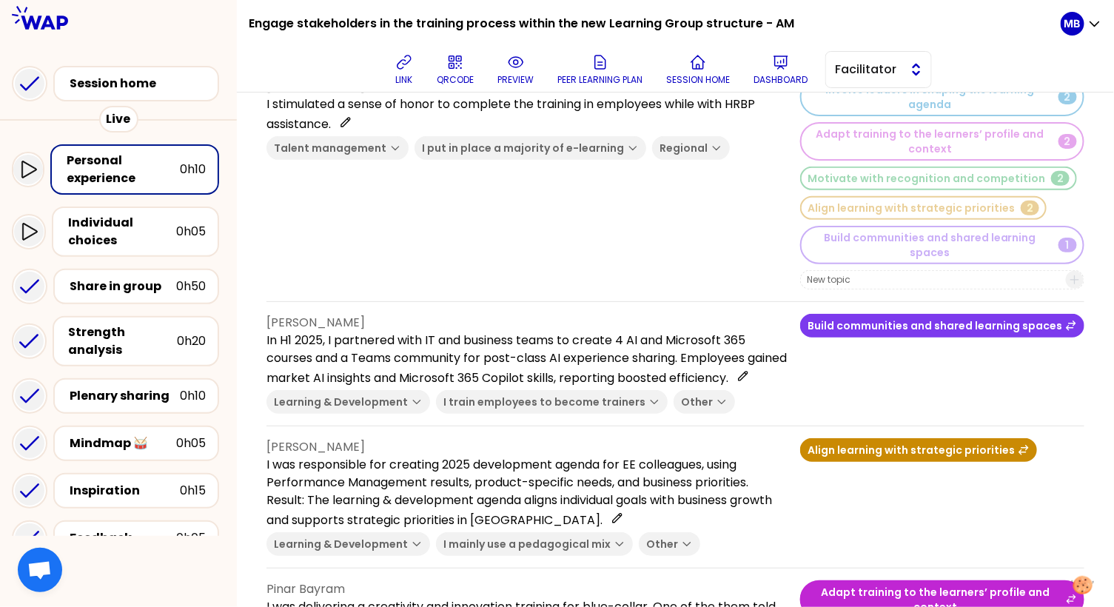
click at [841, 63] on span "Facilitator" at bounding box center [868, 70] width 67 height 18
click at [848, 95] on li "Editor" at bounding box center [878, 107] width 105 height 24
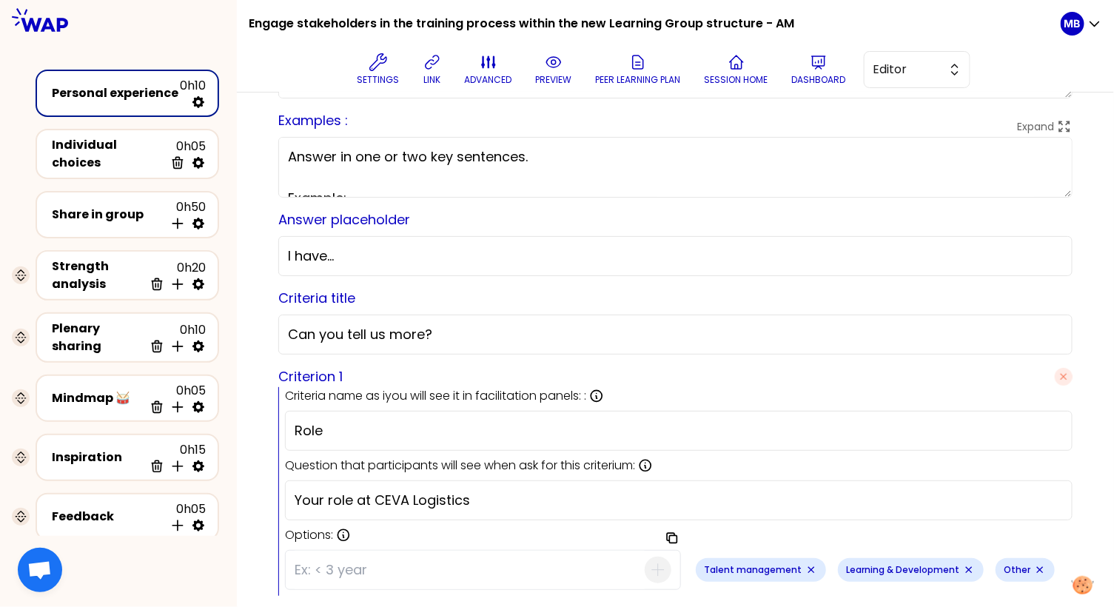
scroll to position [432, 0]
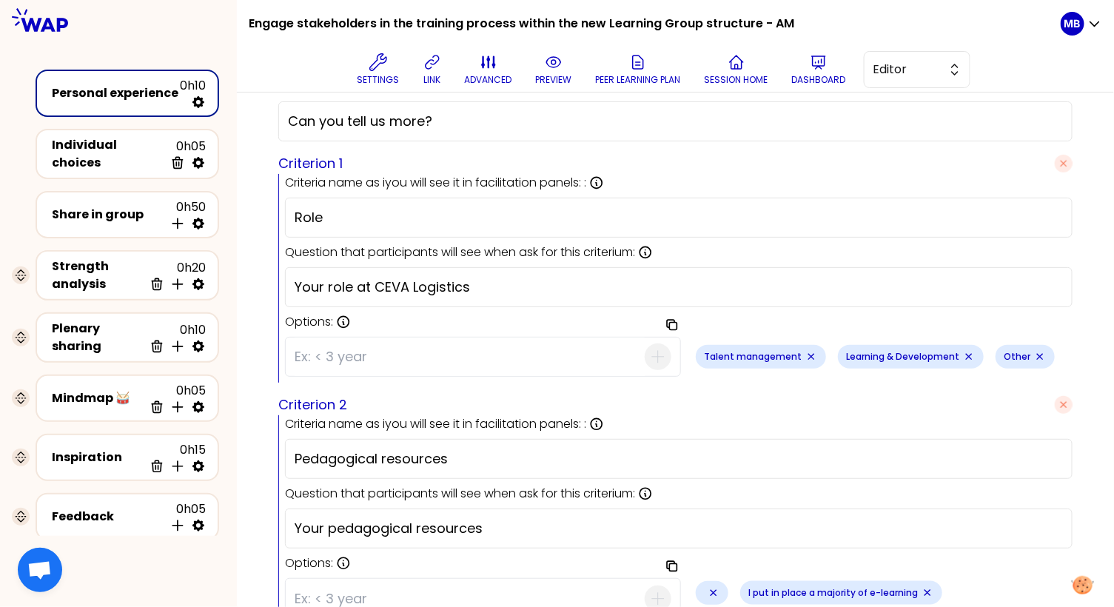
drag, startPoint x: 348, startPoint y: 215, endPoint x: 261, endPoint y: 215, distance: 86.6
click at [262, 215] on div "Preview design Use setting saved Session question Expand We have all interacted…" at bounding box center [675, 344] width 877 height 1369
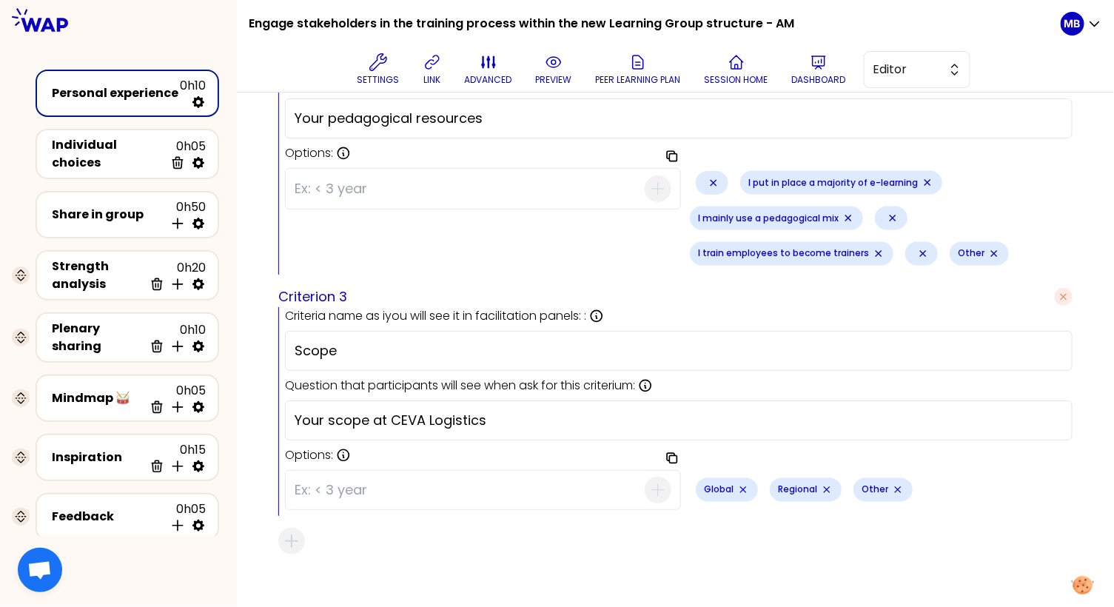
scroll to position [846, 0]
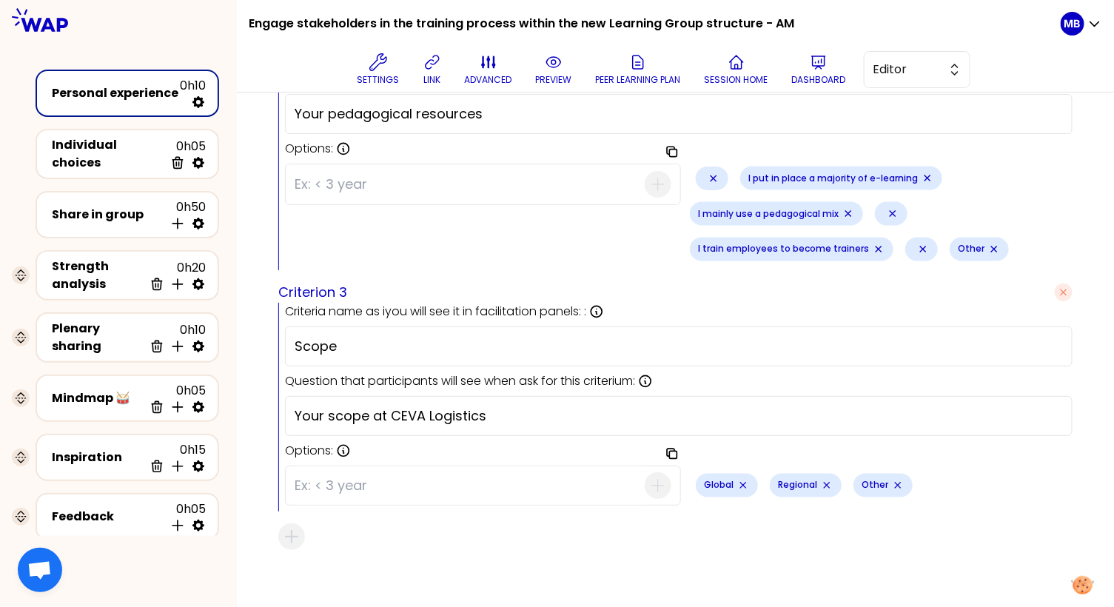
drag, startPoint x: 368, startPoint y: 334, endPoint x: 254, endPoint y: 334, distance: 113.9
drag, startPoint x: 539, startPoint y: 413, endPoint x: 248, endPoint y: 405, distance: 290.9
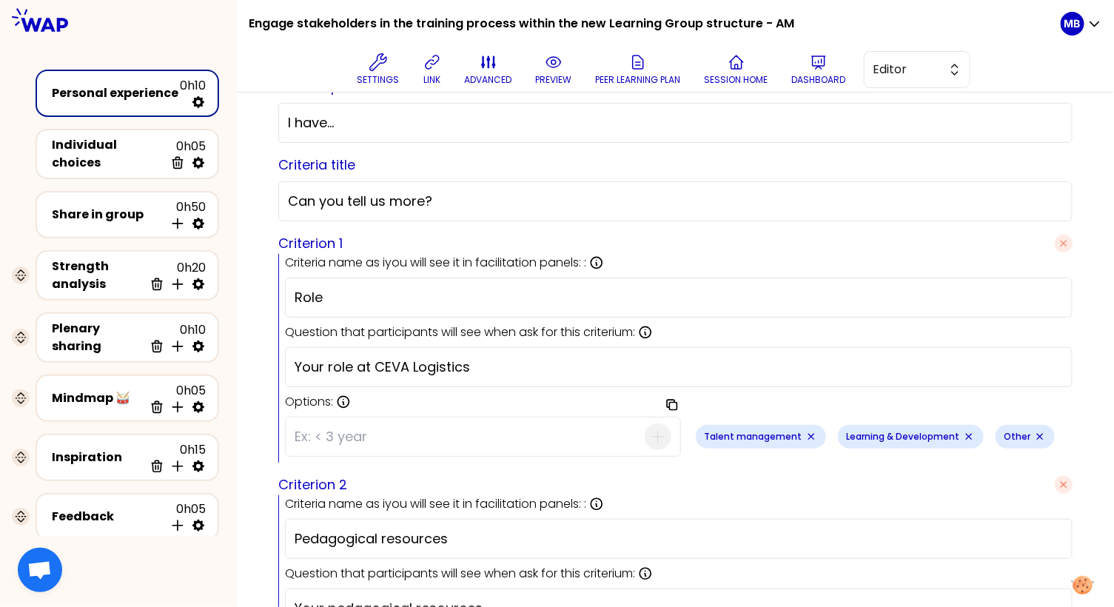
scroll to position [191, 0]
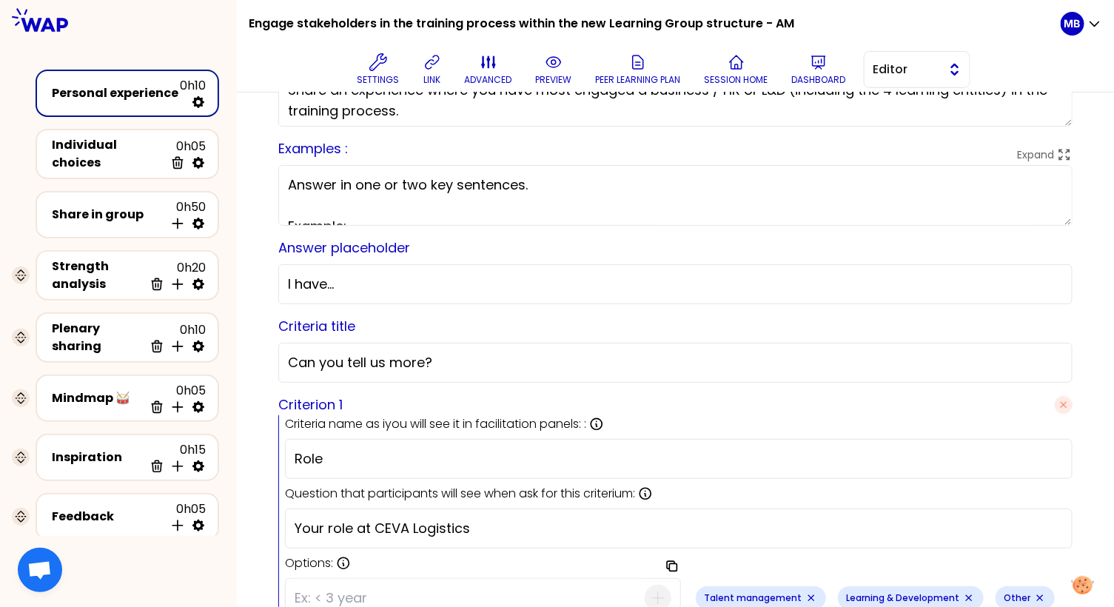
click at [913, 75] on span "Editor" at bounding box center [906, 70] width 67 height 18
click at [556, 73] on button "preview" at bounding box center [554, 69] width 48 height 44
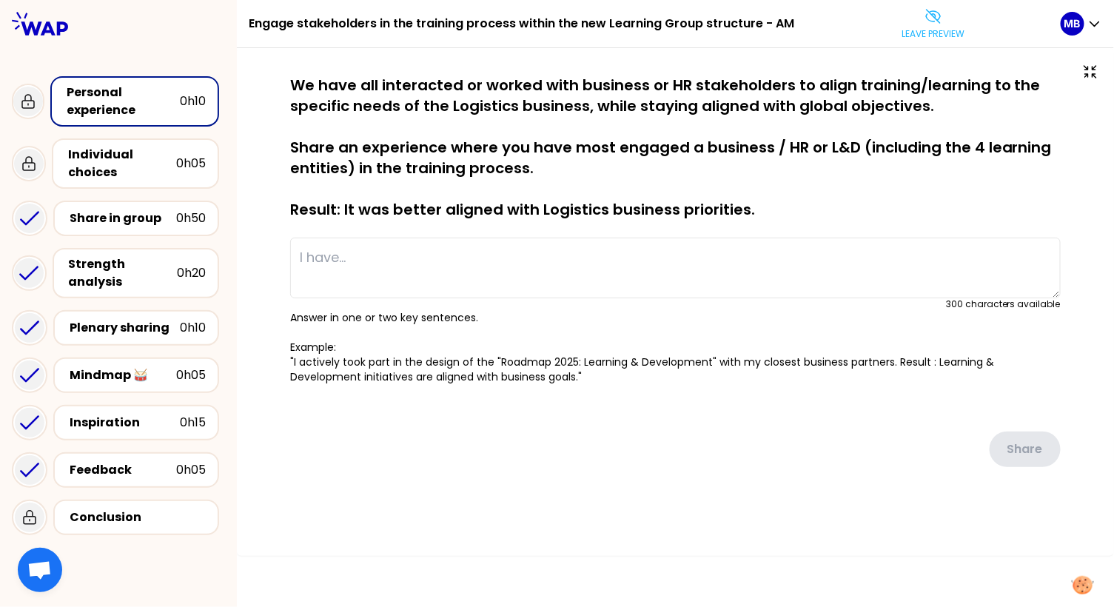
type textarea "New to CEVA - External role -Designed and evaluated a program enabling end-to-e…"
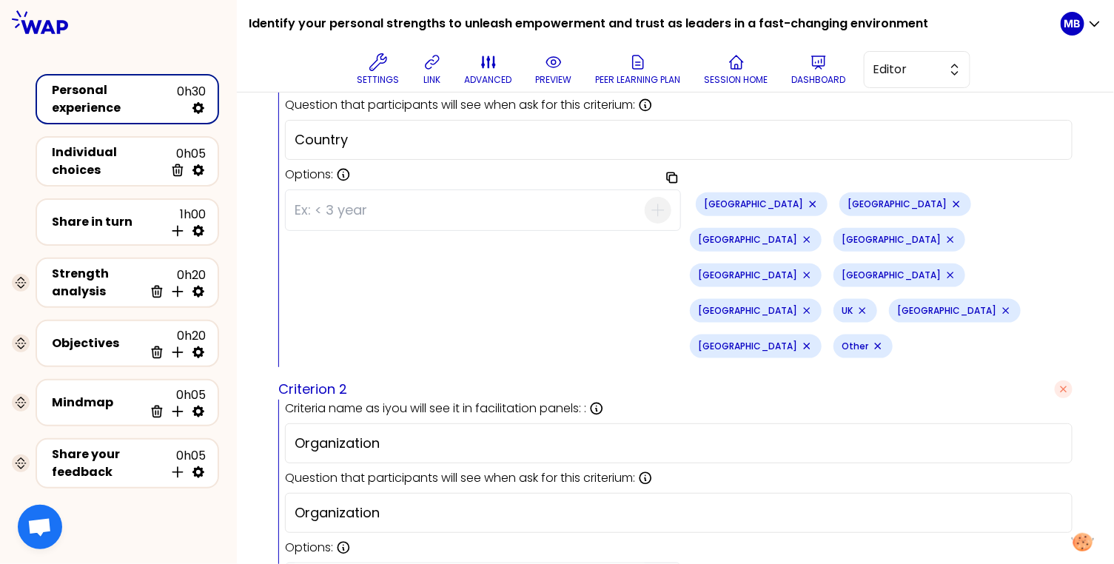
scroll to position [548, 0]
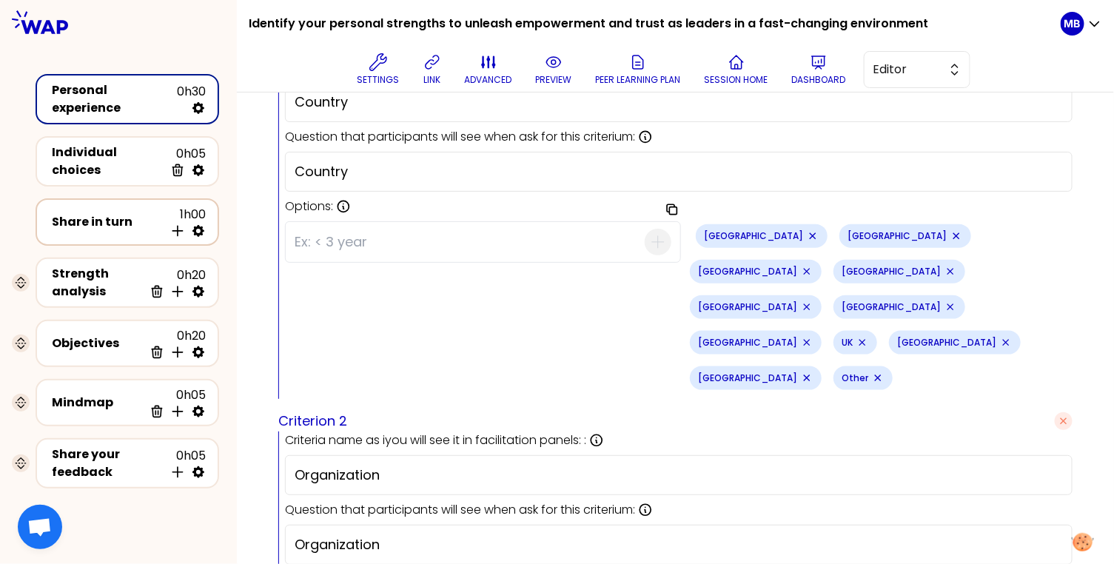
click at [123, 215] on div "Share in turn" at bounding box center [108, 222] width 112 height 18
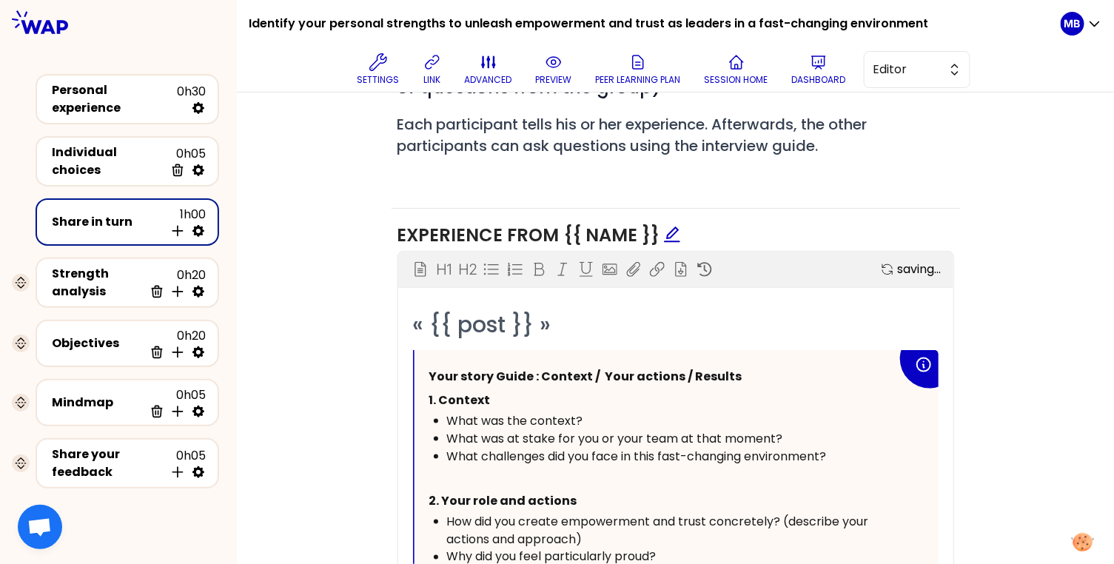
click at [198, 223] on icon at bounding box center [198, 230] width 15 height 15
select select "4"
select select "5"
select select "all"
select select "false"
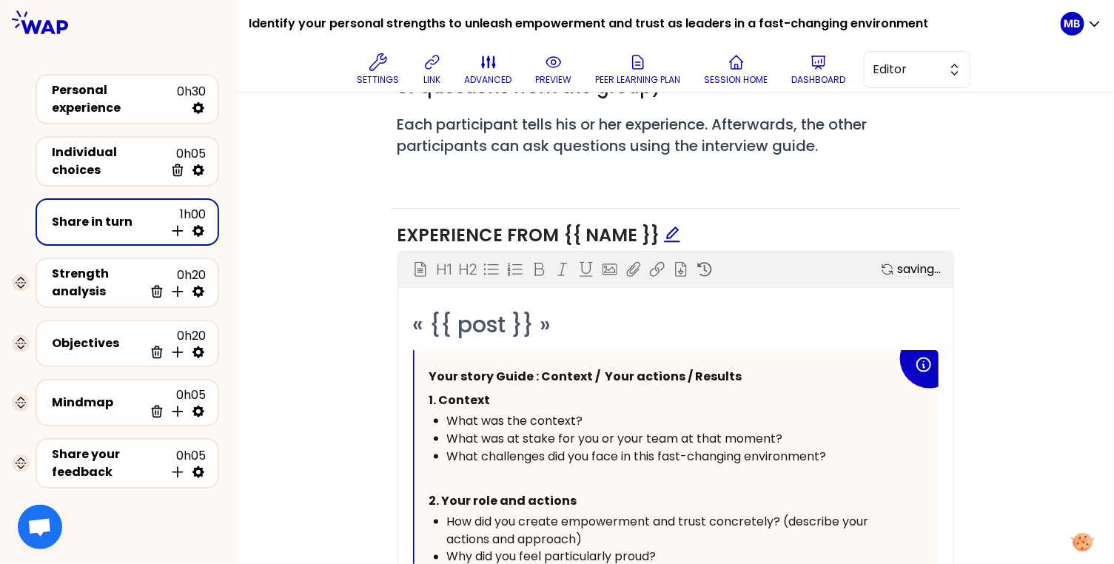
select select "Each"
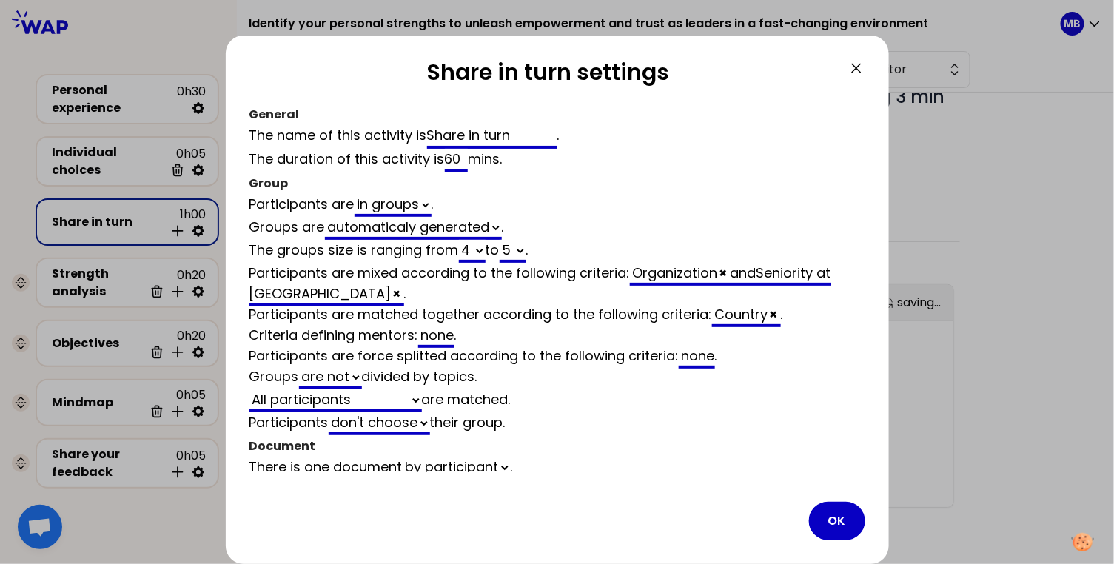
scroll to position [548, 0]
click at [730, 311] on div "Country ×" at bounding box center [746, 316] width 69 height 22
click at [703, 357] on div "none" at bounding box center [696, 357] width 36 height 22
click at [777, 311] on span "×" at bounding box center [773, 314] width 8 height 18
select select "4"
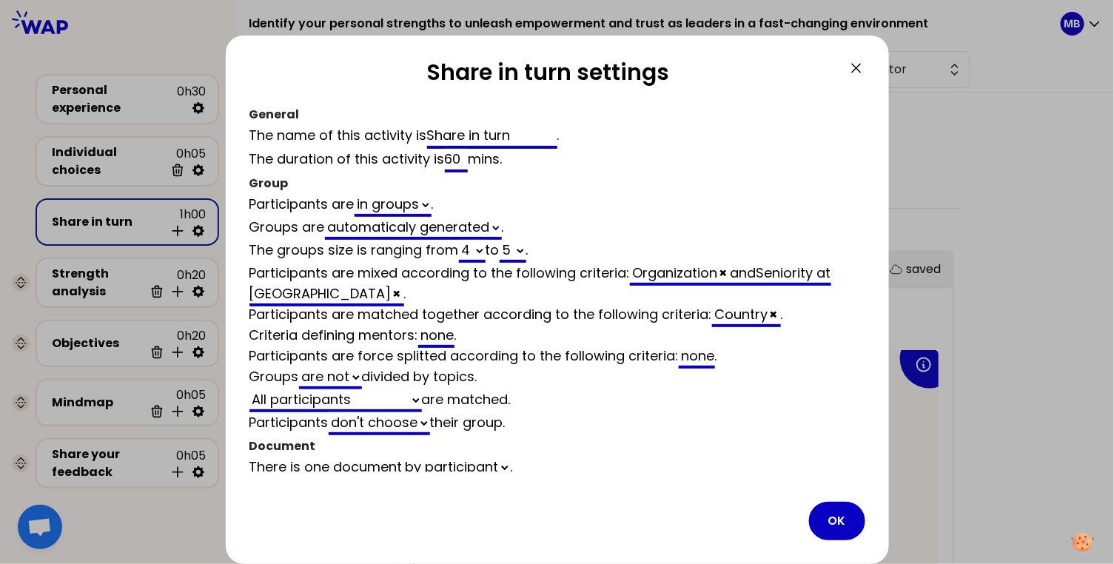
select select "5"
select select "all"
select select "false"
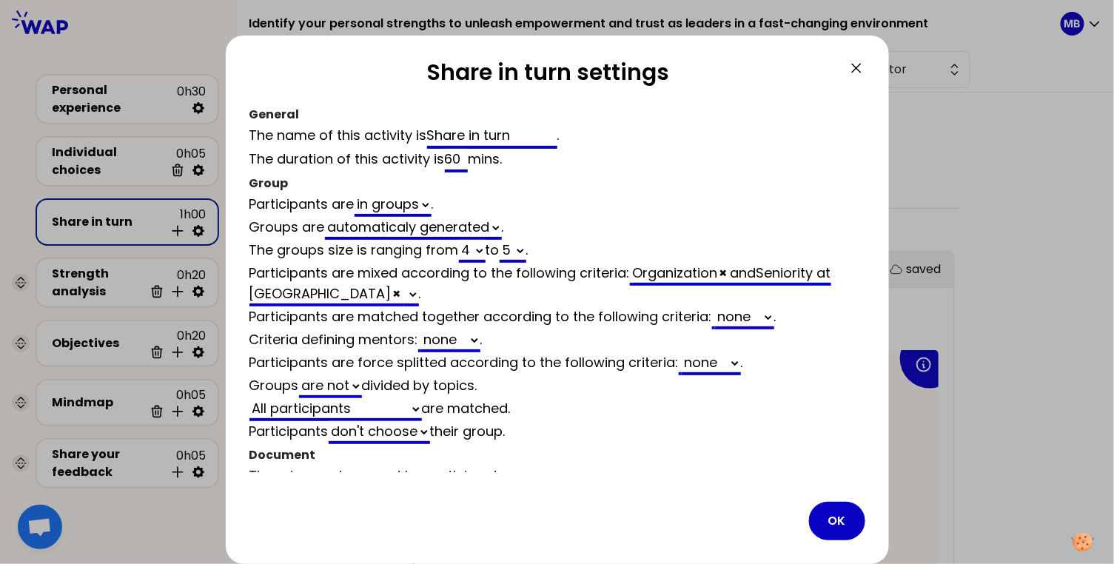
click at [700, 364] on select "none Country" at bounding box center [710, 363] width 59 height 23
select select "4"
select select "5"
select select "all"
select select "false"
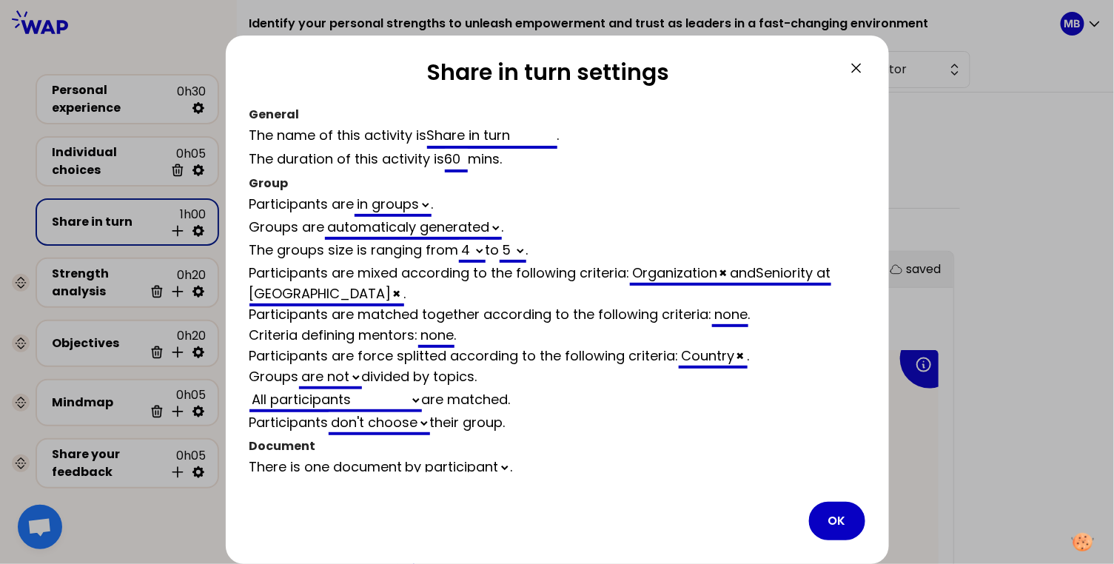
click at [739, 354] on span "×" at bounding box center [740, 355] width 8 height 18
select select "4"
select select "5"
select select "all"
select select "false"
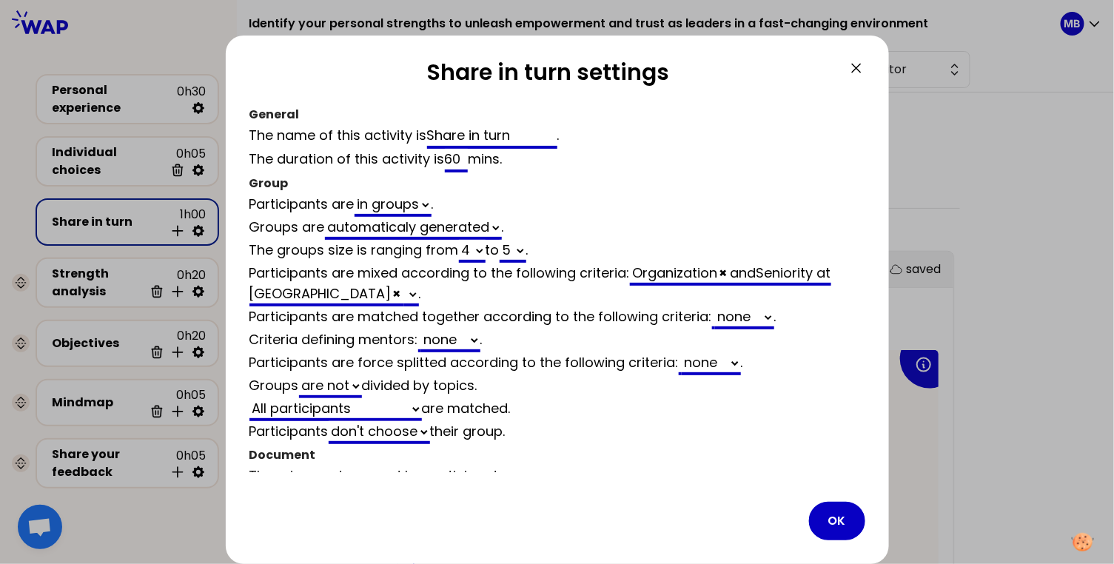
click at [735, 313] on select "none Country" at bounding box center [744, 317] width 59 height 23
select select "4"
select select "5"
select select "all"
select select "false"
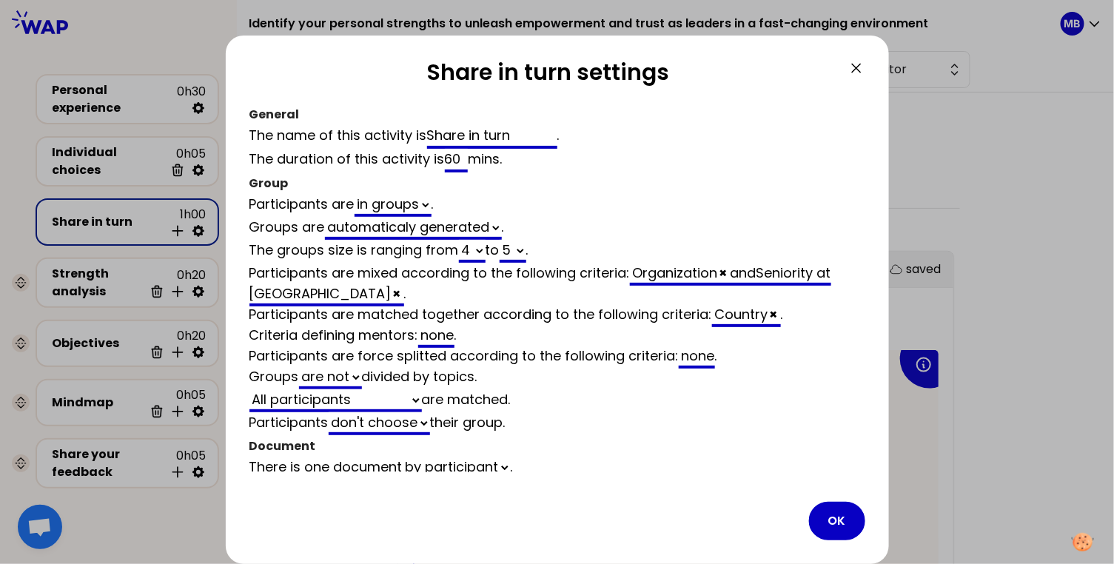
click at [775, 311] on span "×" at bounding box center [773, 314] width 8 height 18
select select "4"
select select "5"
select select "all"
select select "false"
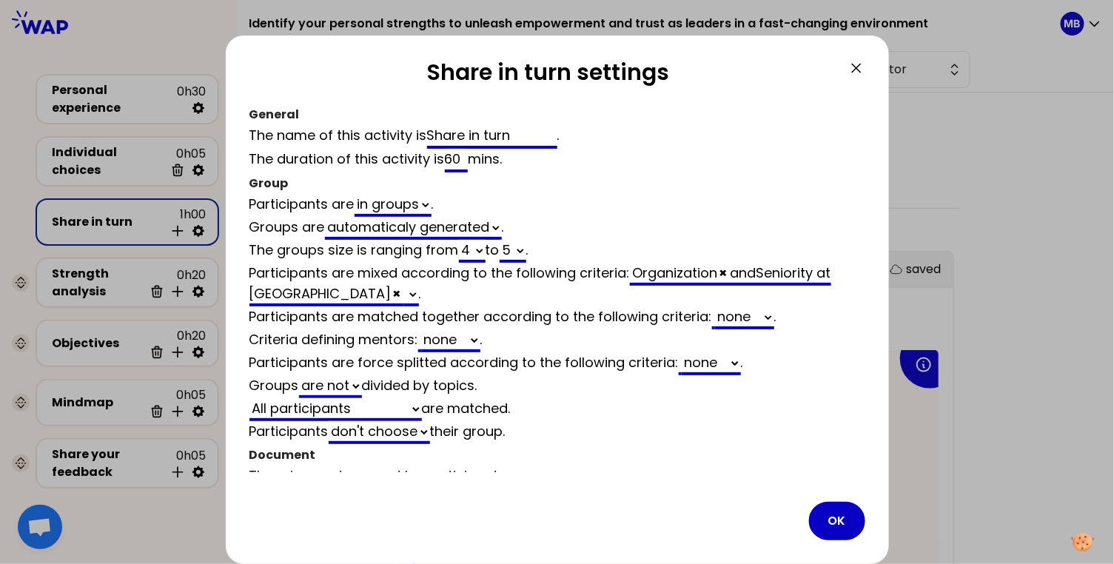
click at [404, 292] on select "Country" at bounding box center [411, 294] width 15 height 23
select select "4"
select select "5"
select select "all"
select select "false"
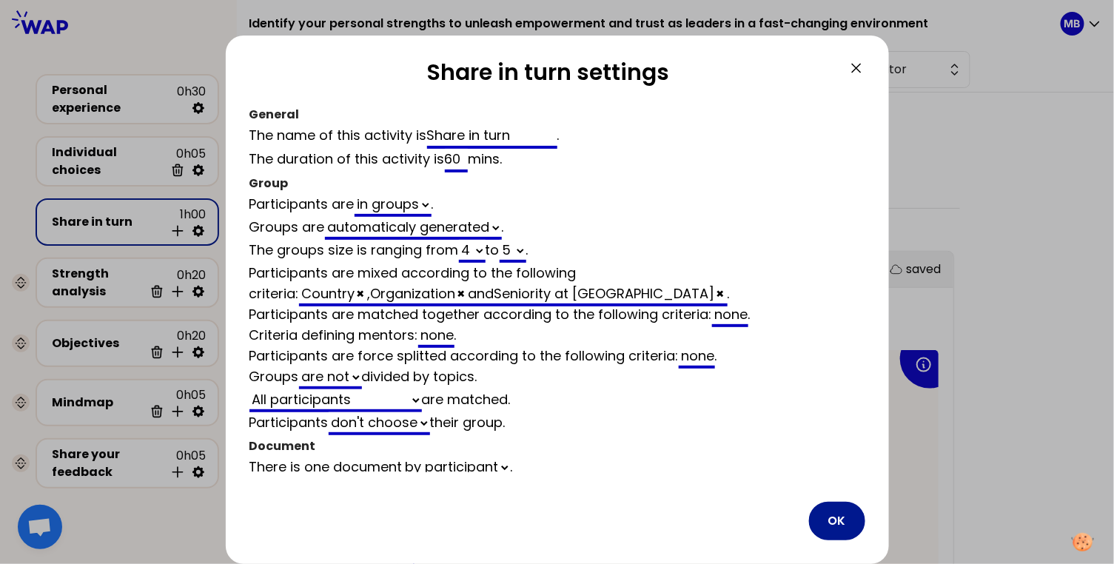
click at [838, 518] on button "OK" at bounding box center [837, 521] width 56 height 38
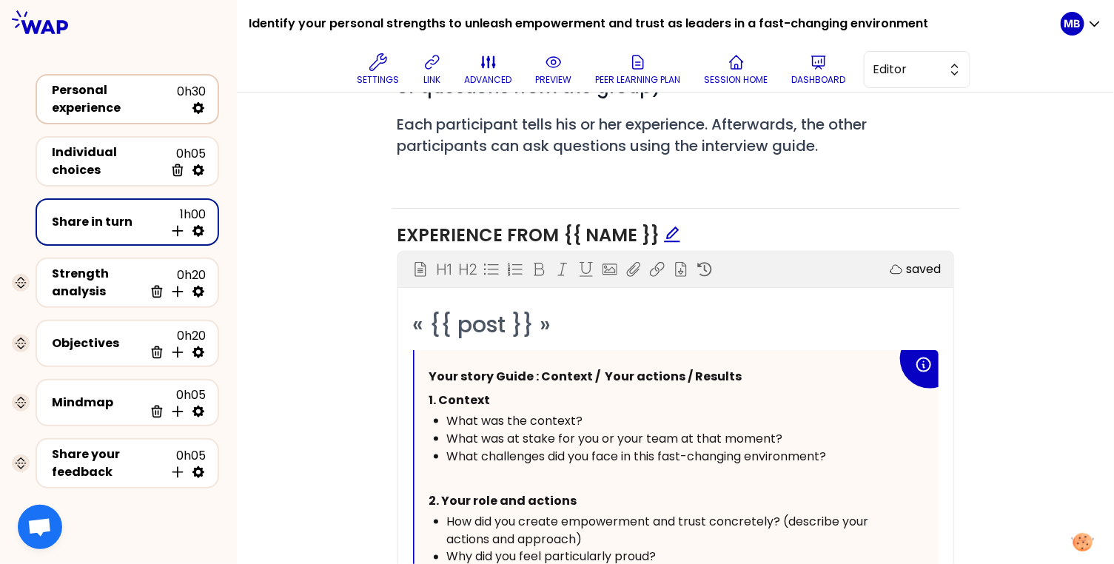
click at [127, 94] on div "Personal experience" at bounding box center [114, 99] width 125 height 36
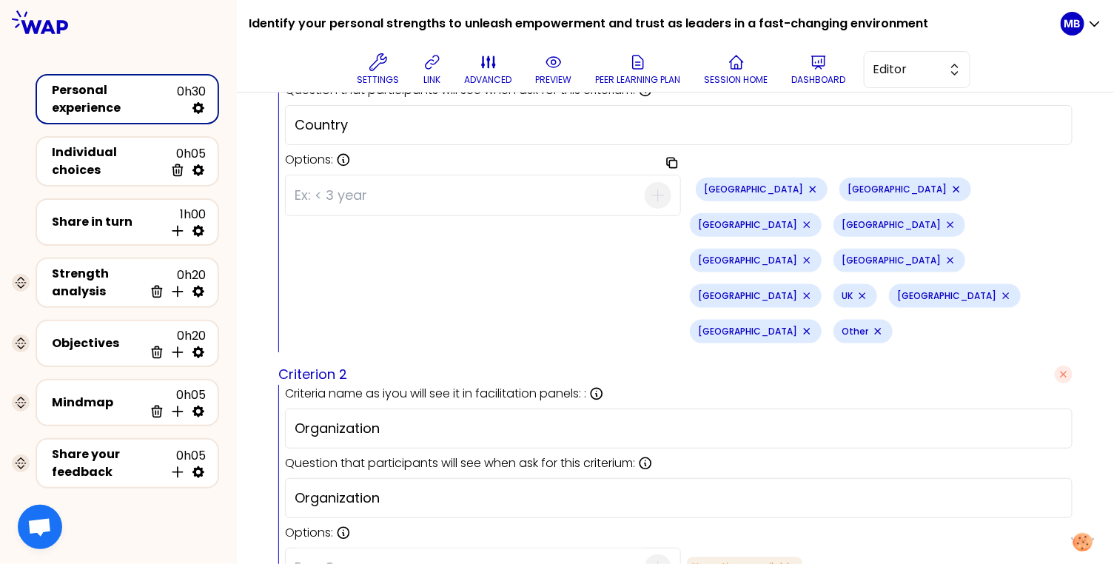
scroll to position [657, 0]
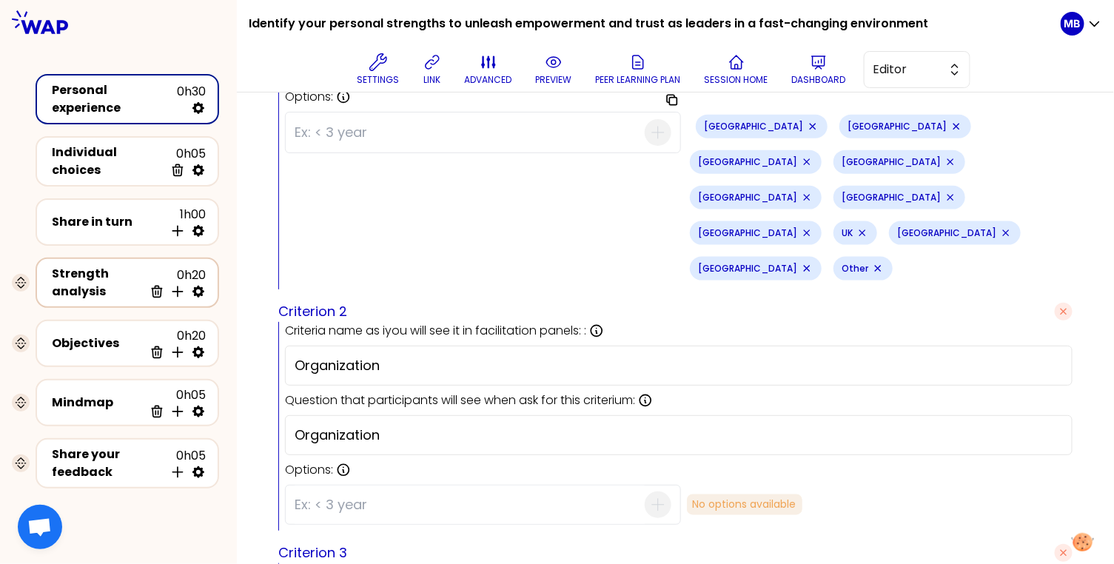
drag, startPoint x: 401, startPoint y: 287, endPoint x: 207, endPoint y: 287, distance: 193.8
click at [207, 287] on div "Identify your personal strengths to unleash empowerment and trust as leaders in…" at bounding box center [557, 282] width 1114 height 564
type input "Management level"
drag, startPoint x: 380, startPoint y: 354, endPoint x: 216, endPoint y: 354, distance: 164.3
click at [216, 354] on div "Identify your personal strengths to unleash empowerment and trust as leaders in…" at bounding box center [557, 282] width 1114 height 564
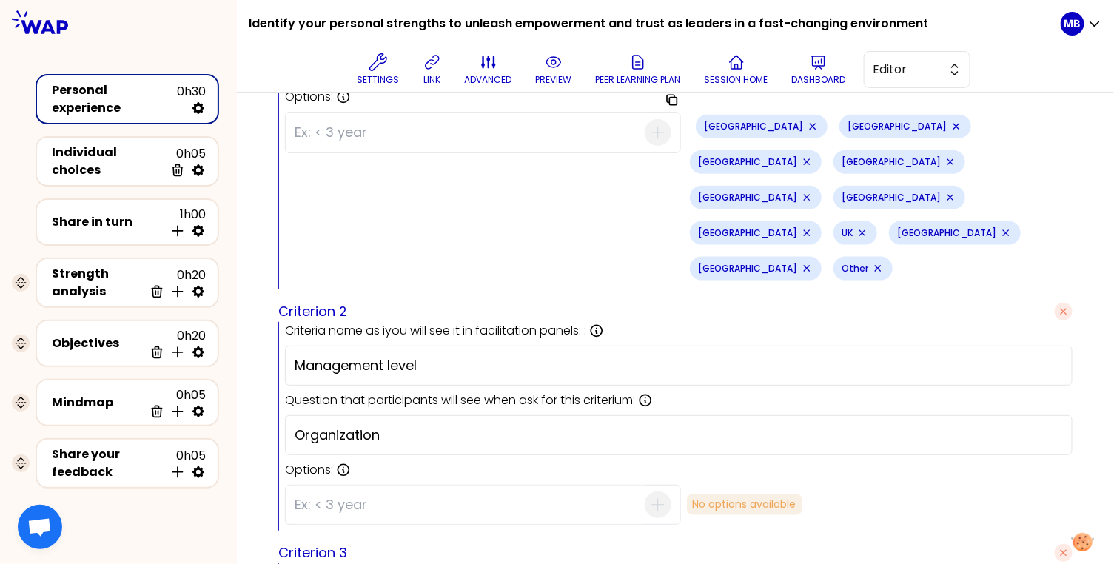
drag, startPoint x: 445, startPoint y: 294, endPoint x: 223, endPoint y: 294, distance: 222.7
click at [223, 294] on div "Identify your personal strengths to unleash empowerment and trust as leaders in…" at bounding box center [557, 282] width 1114 height 564
drag, startPoint x: 387, startPoint y: 351, endPoint x: 213, endPoint y: 351, distance: 173.9
click at [213, 351] on div "Identify your personal strengths to unleash empowerment and trust as leaders in…" at bounding box center [557, 282] width 1114 height 564
type input "v"
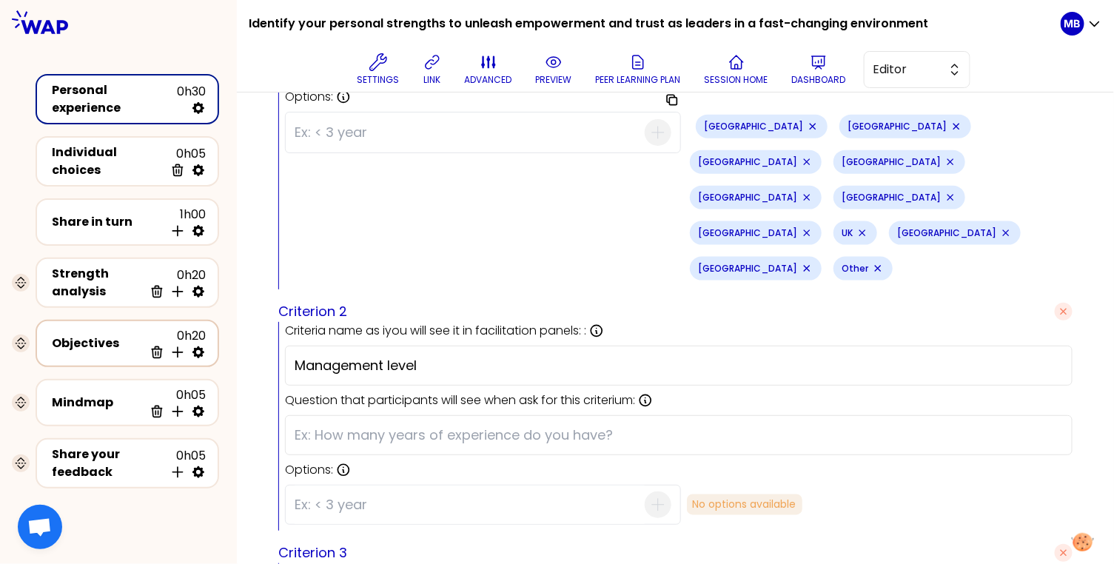
paste input "Organization"
drag, startPoint x: 403, startPoint y: 286, endPoint x: 235, endPoint y: 280, distance: 168.8
click at [235, 280] on div "Identify your personal strengths to unleash empowerment and trust as leaders in…" at bounding box center [557, 282] width 1114 height 564
drag, startPoint x: 394, startPoint y: 360, endPoint x: 207, endPoint y: 350, distance: 187.4
click at [207, 350] on div "Identify your personal strengths to unleash empowerment and trust as leaders in…" at bounding box center [557, 282] width 1114 height 564
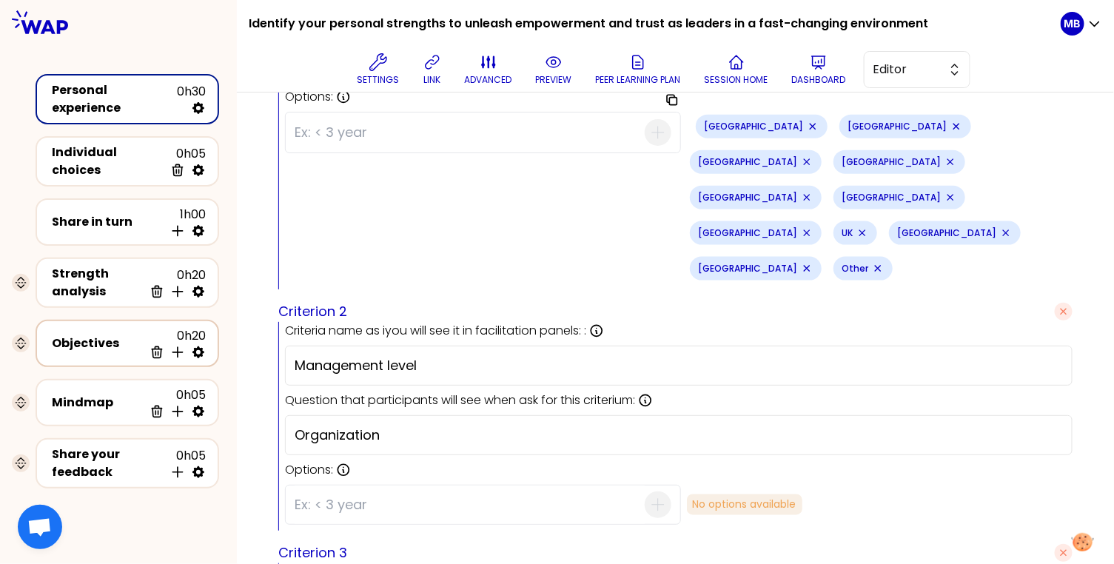
paste input "Management level"
type input "Management level"
click at [320, 485] on input at bounding box center [469, 504] width 350 height 38
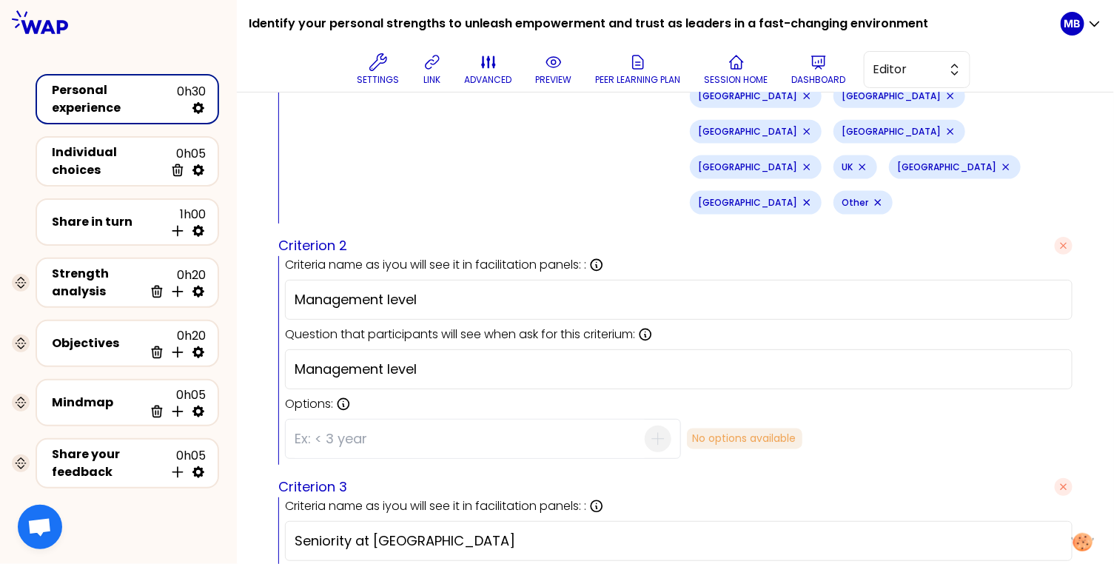
scroll to position [723, 0]
type input "Manager"
drag, startPoint x: 424, startPoint y: 293, endPoint x: 399, endPoint y: 262, distance: 40.0
click at [399, 326] on div "Question that participants will see when ask for this criterium: This will be t…" at bounding box center [678, 358] width 787 height 64
click at [425, 280] on div "Management level" at bounding box center [678, 300] width 787 height 40
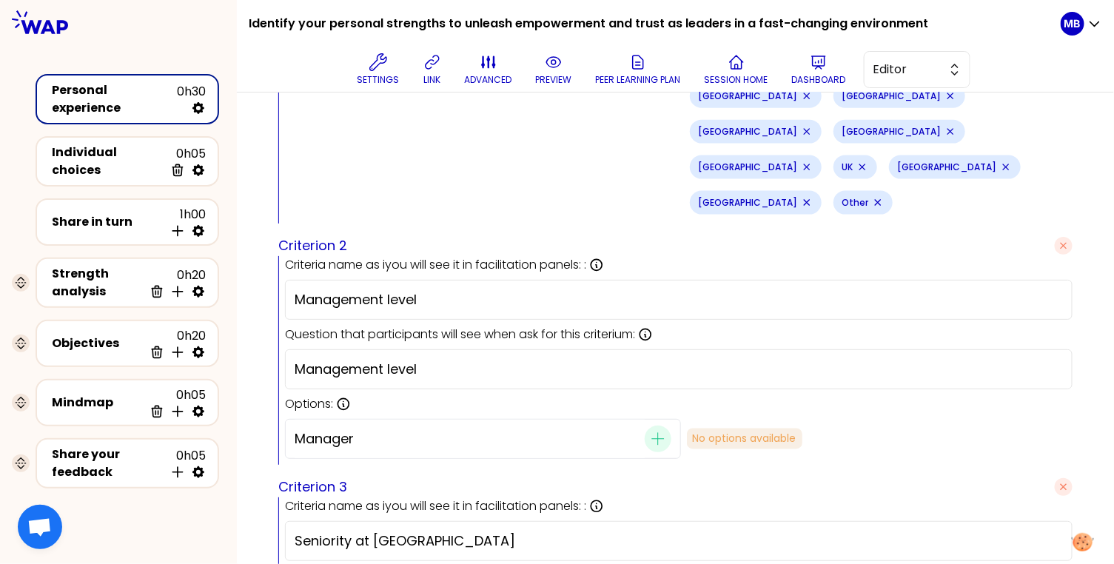
drag, startPoint x: 425, startPoint y: 226, endPoint x: 387, endPoint y: 222, distance: 38.7
click at [387, 289] on input "Management level" at bounding box center [678, 299] width 768 height 21
drag, startPoint x: 429, startPoint y: 293, endPoint x: 240, endPoint y: 292, distance: 188.7
click at [240, 292] on div "Preview design Use setting saved Session question Expand You have all fostered …" at bounding box center [675, 90] width 877 height 1440
type input "Category"
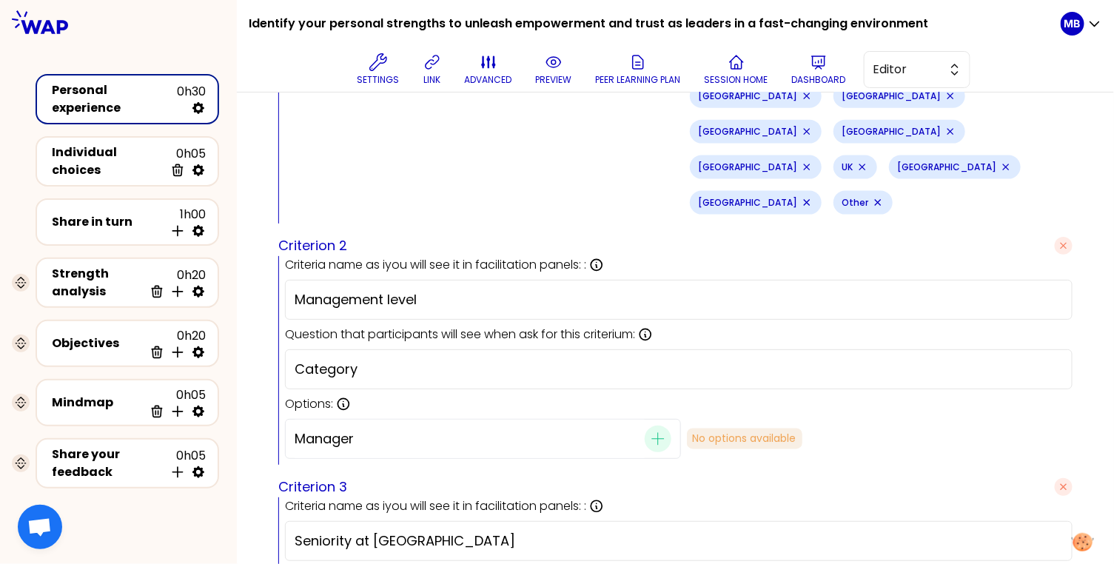
click at [381, 420] on input "Manager" at bounding box center [469, 439] width 350 height 38
click at [658, 430] on icon "button" at bounding box center [658, 439] width 18 height 18
click at [323, 420] on input at bounding box center [469, 439] width 350 height 38
type input "Manager of manager"
click at [474, 420] on input at bounding box center [469, 439] width 350 height 38
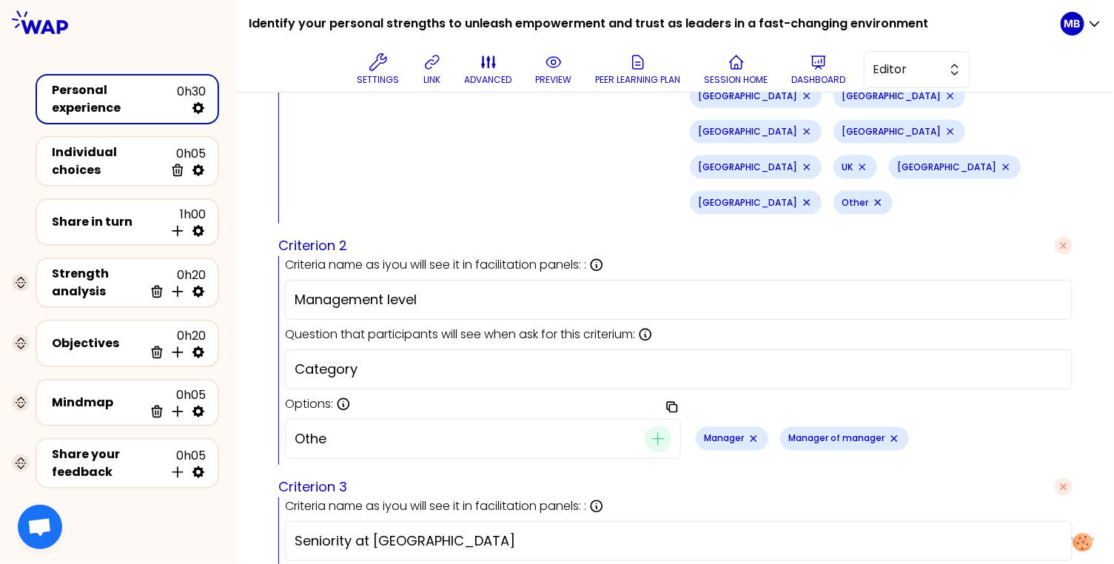
type input "Other"
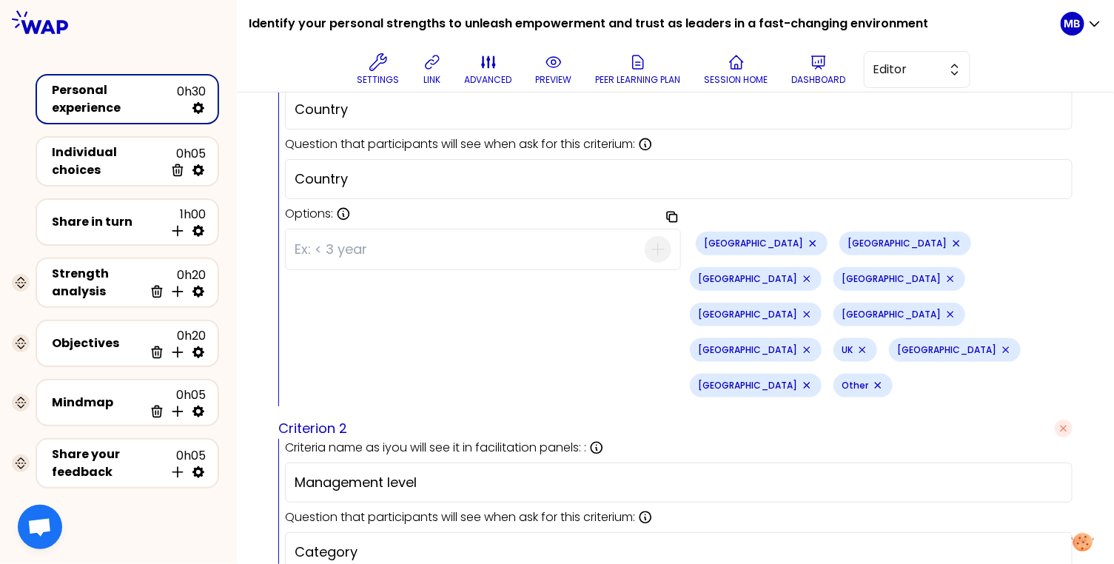
scroll to position [506, 0]
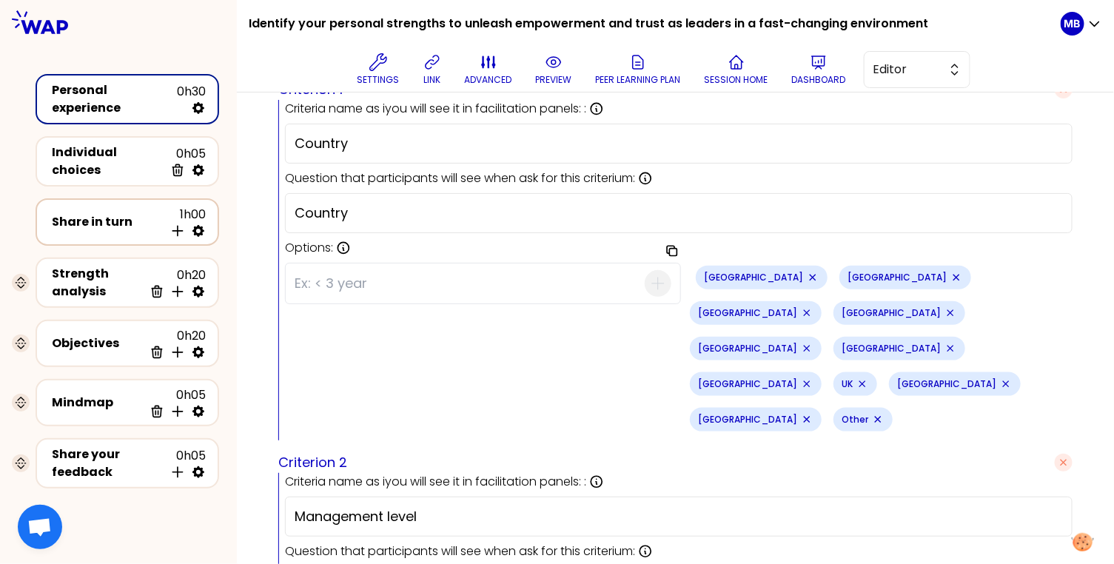
click at [90, 225] on div "Share in turn 1h00 Insert activity below" at bounding box center [127, 222] width 157 height 33
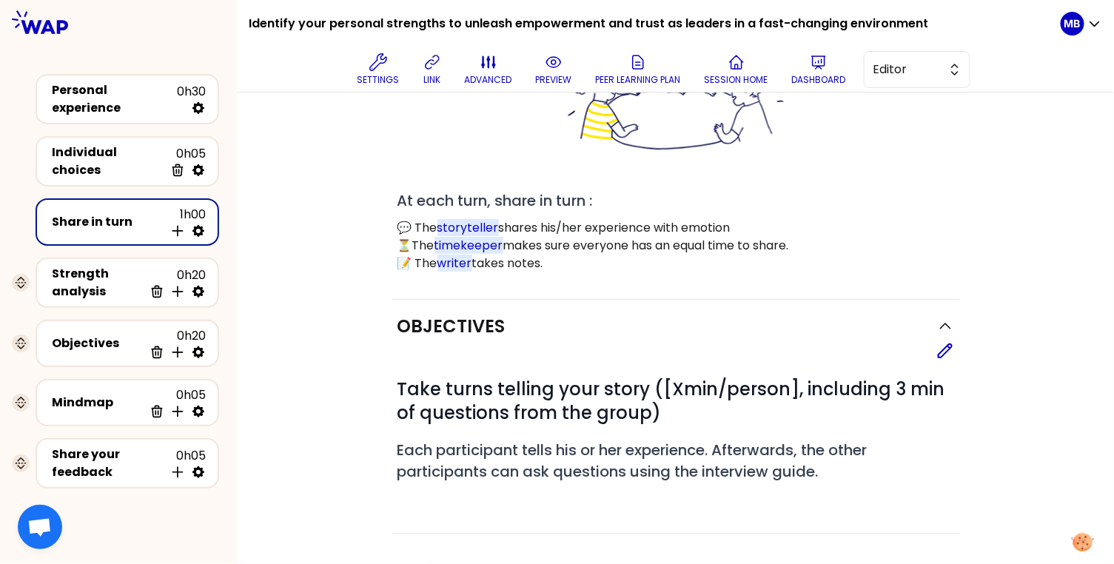
scroll to position [506, 0]
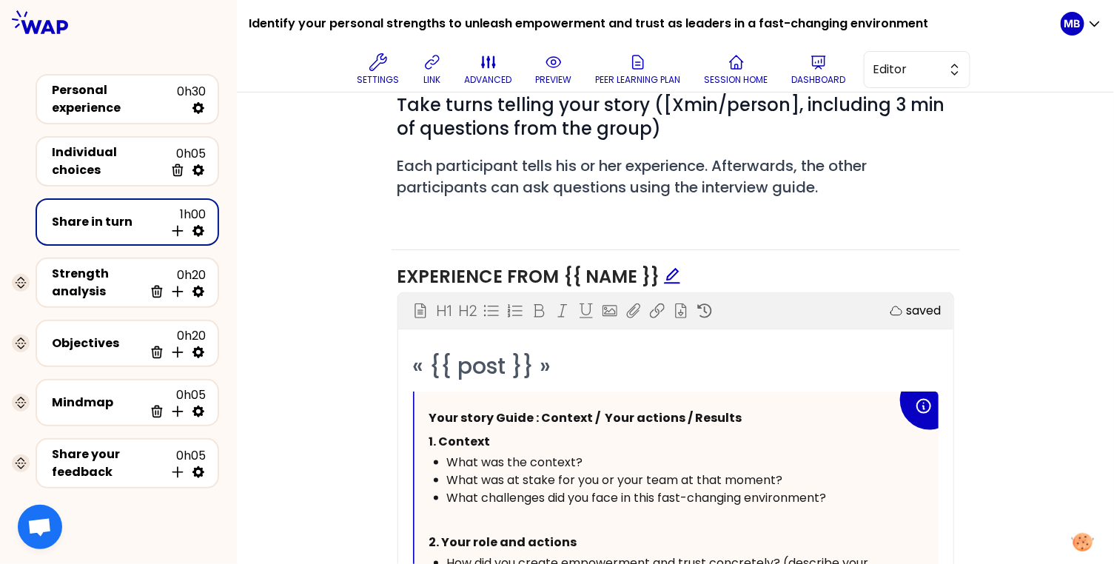
click at [194, 225] on icon at bounding box center [198, 231] width 12 height 12
select select "4"
select select "5"
select select "all"
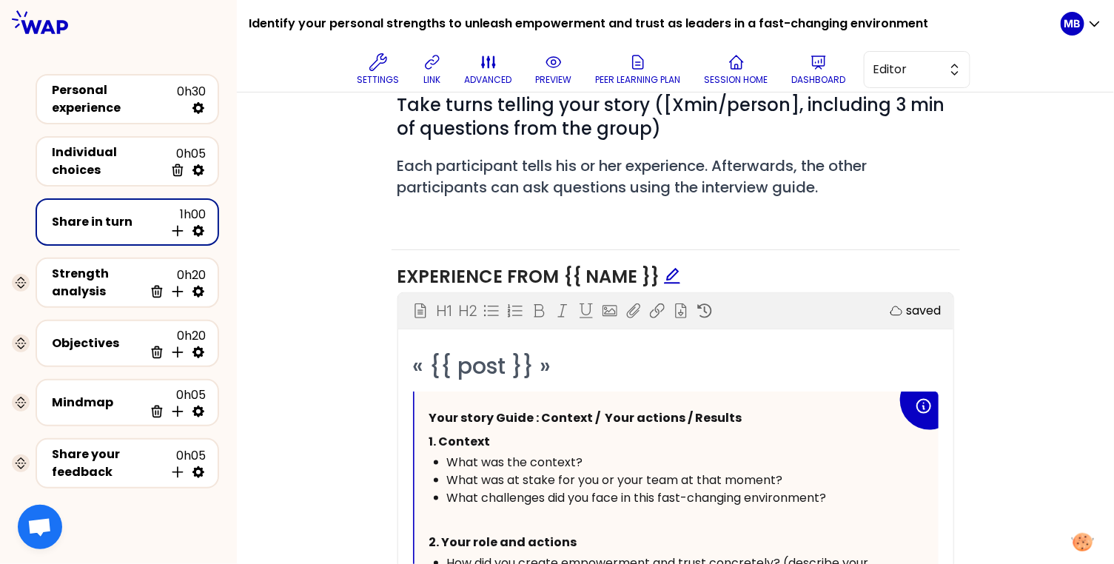
select select "false"
select select "Each"
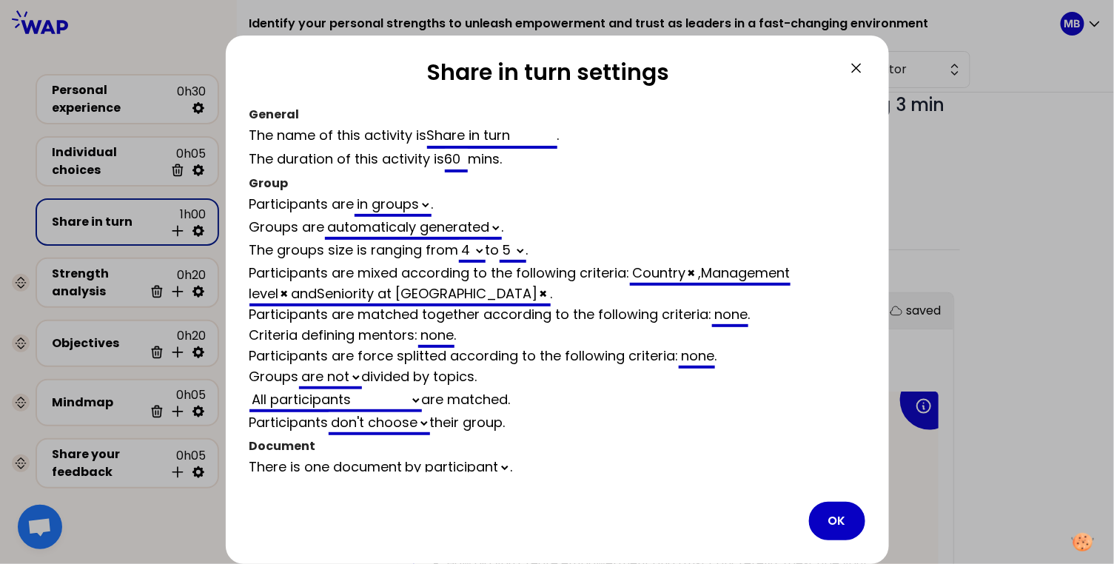
click at [289, 284] on span "×" at bounding box center [284, 293] width 8 height 18
select select "4"
select select "5"
select select "all"
select select "false"
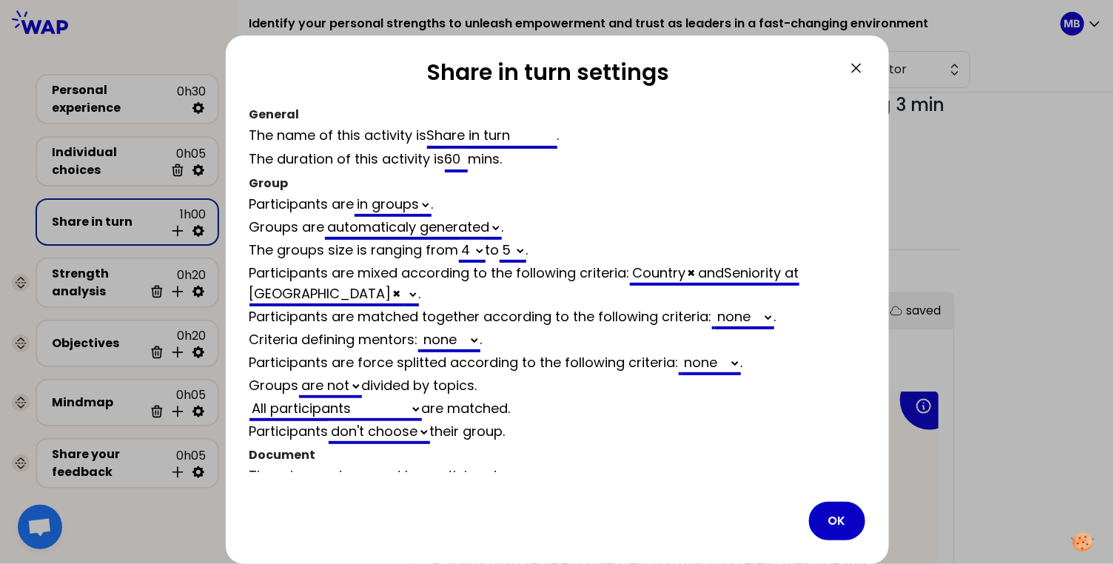
click at [739, 310] on select "none Management level" at bounding box center [744, 317] width 59 height 23
select select "4"
select select "5"
select select "all"
select select "false"
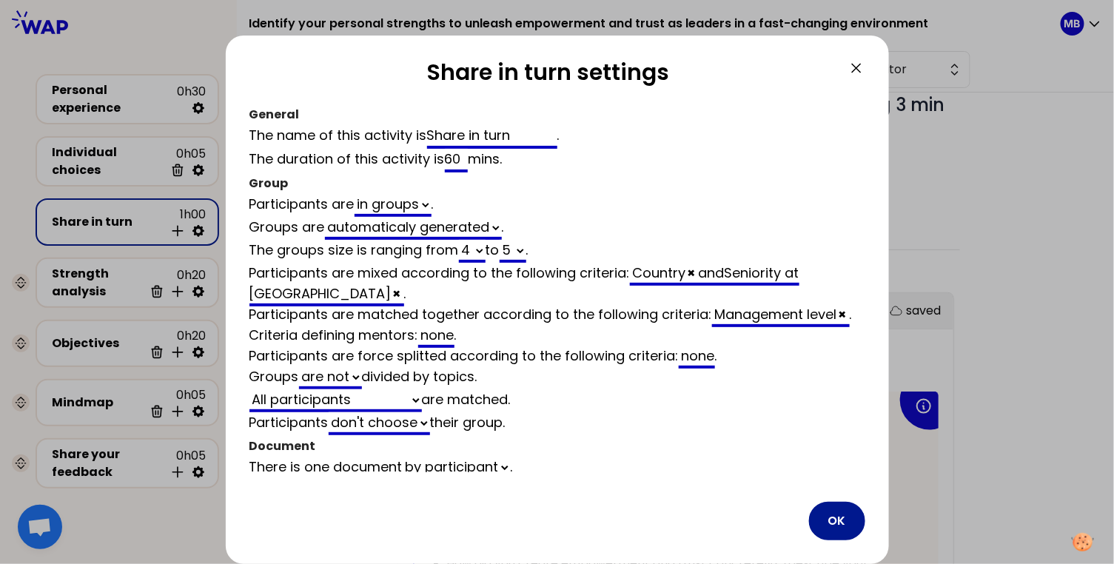
click at [834, 522] on button "OK" at bounding box center [837, 521] width 56 height 38
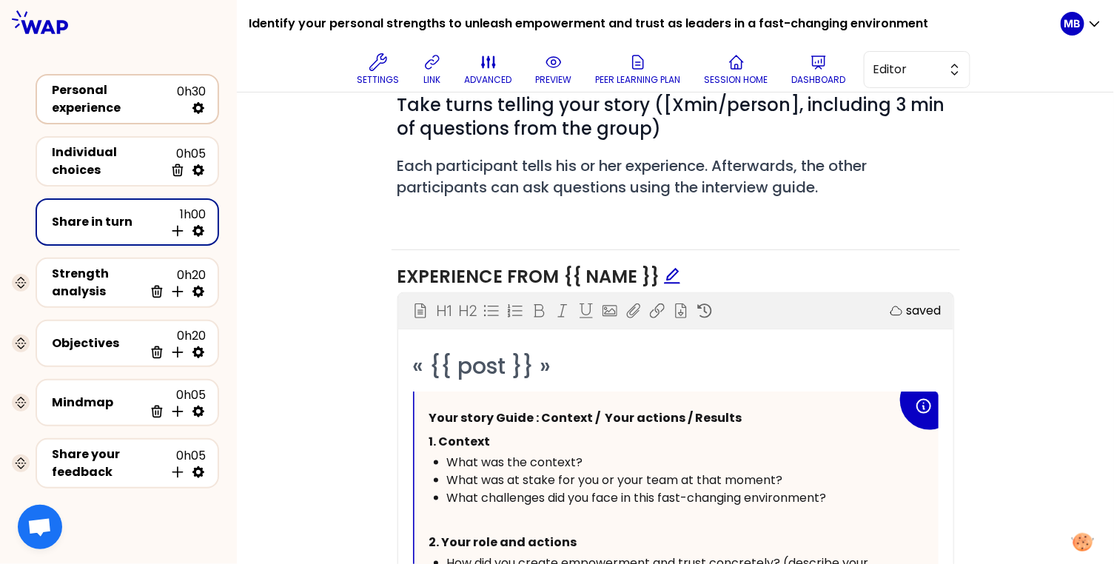
click at [133, 105] on div "Personal experience" at bounding box center [114, 99] width 125 height 36
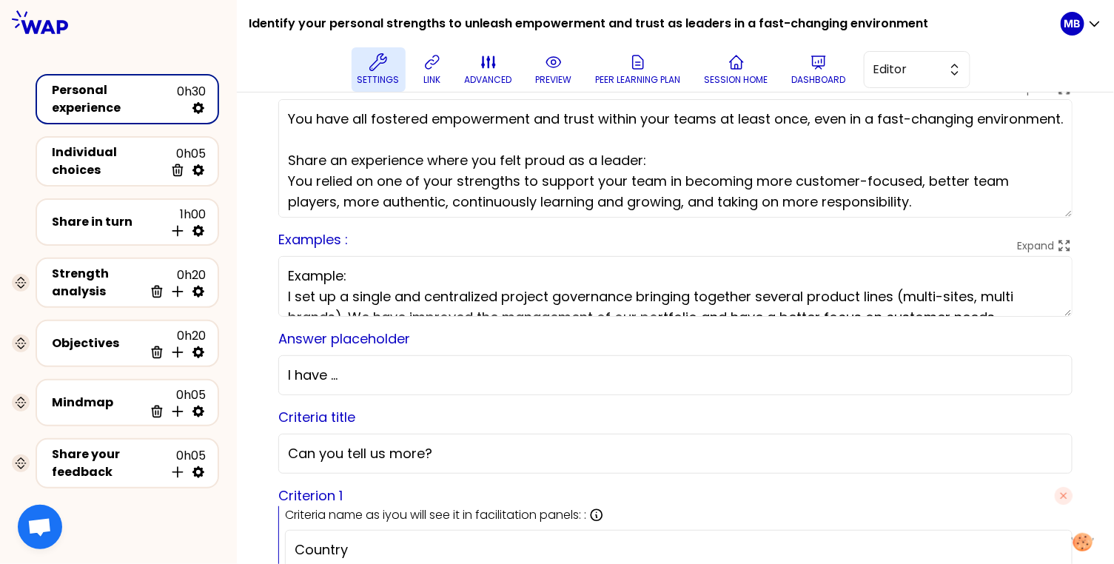
click at [393, 67] on button "Settings" at bounding box center [378, 69] width 54 height 44
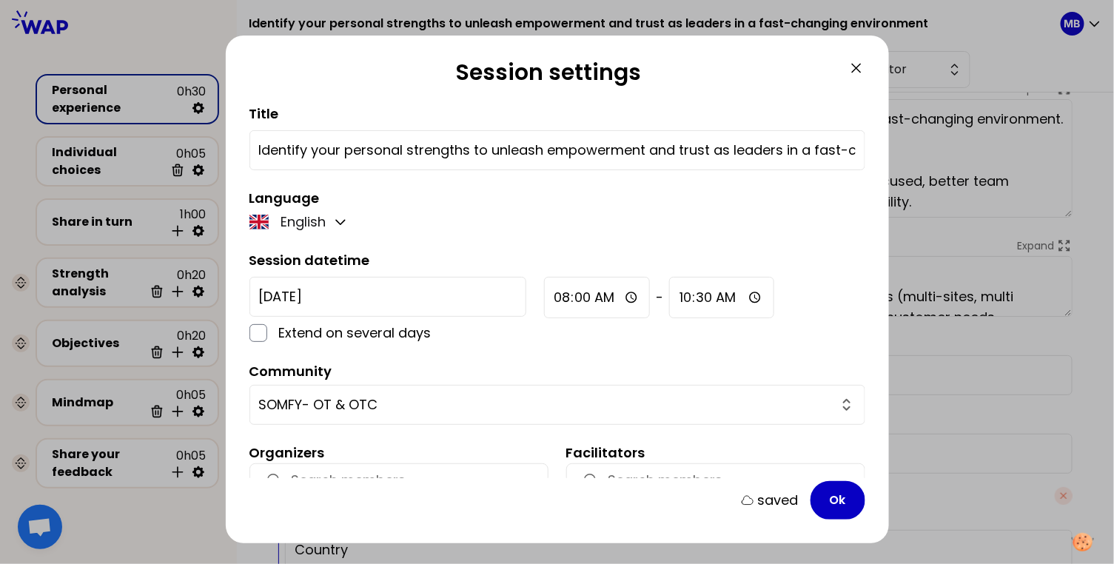
drag, startPoint x: 472, startPoint y: 151, endPoint x: 713, endPoint y: 141, distance: 241.4
click at [713, 141] on input "Identify your personal strengths to unleash empowerment and trust as leaders in…" at bounding box center [557, 150] width 596 height 21
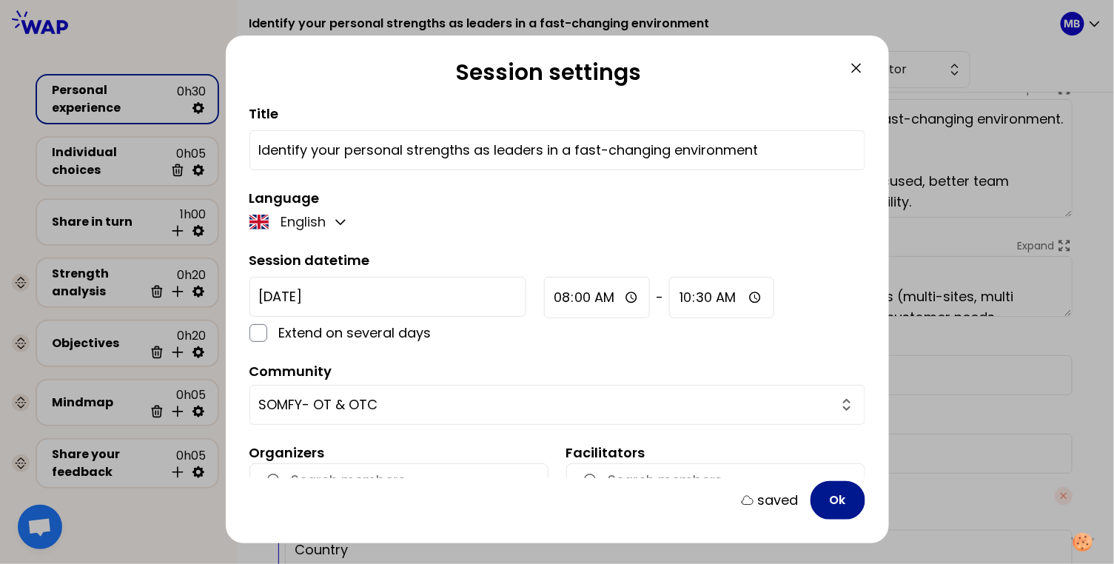
type input "Identify your personal strengths as leaders in a fast-changing environment"
click at [843, 497] on button "Ok" at bounding box center [837, 500] width 55 height 38
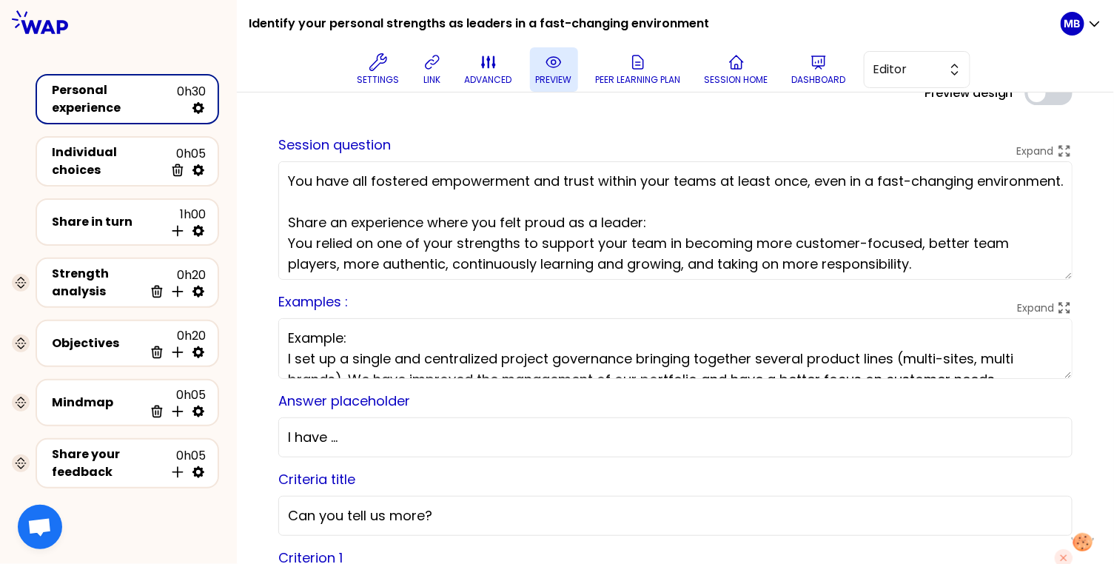
click at [545, 67] on icon at bounding box center [554, 62] width 18 height 18
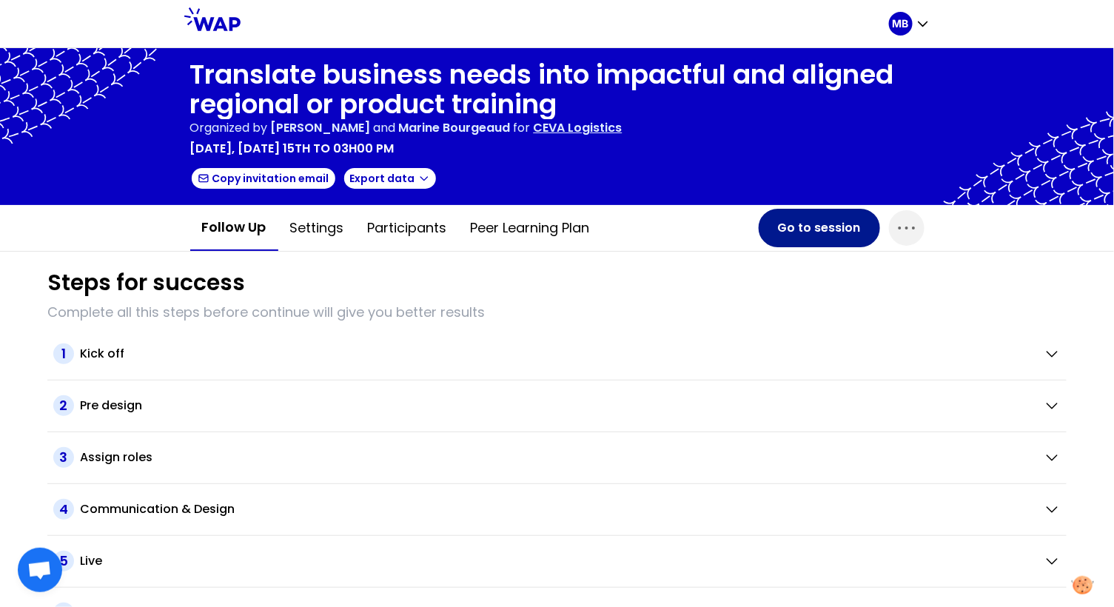
click at [826, 240] on button "Go to session" at bounding box center [818, 228] width 121 height 38
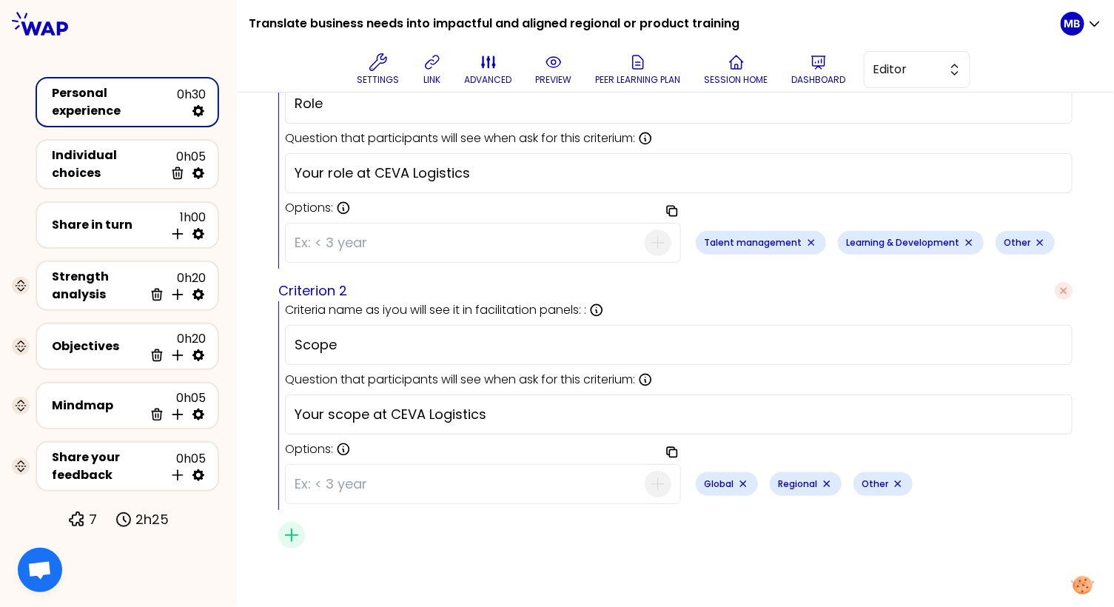
scroll to position [522, 0]
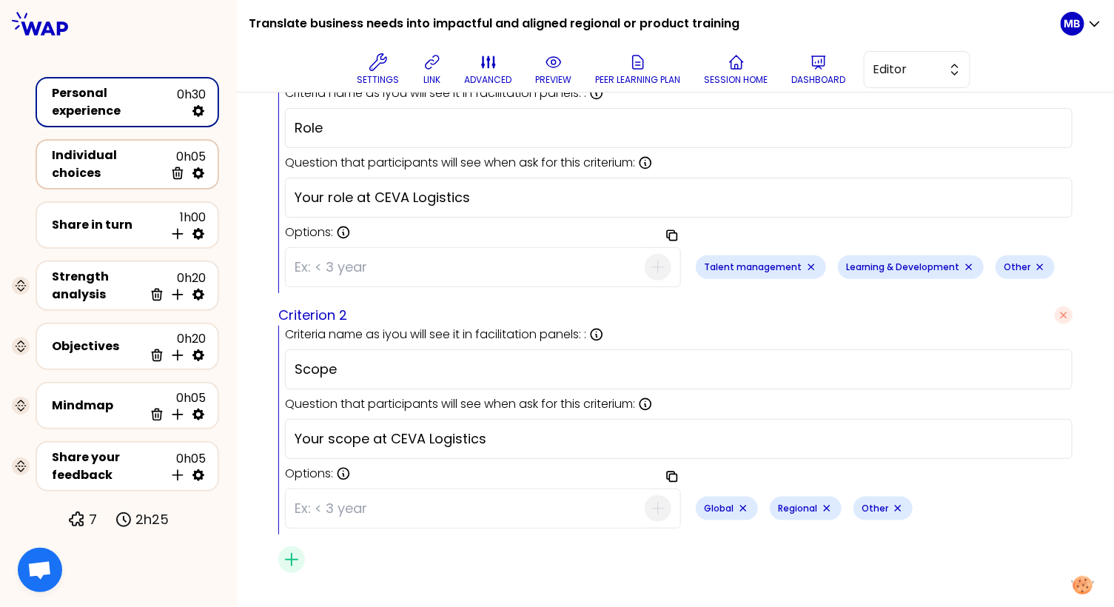
click at [146, 166] on div "Individual choices" at bounding box center [108, 164] width 112 height 36
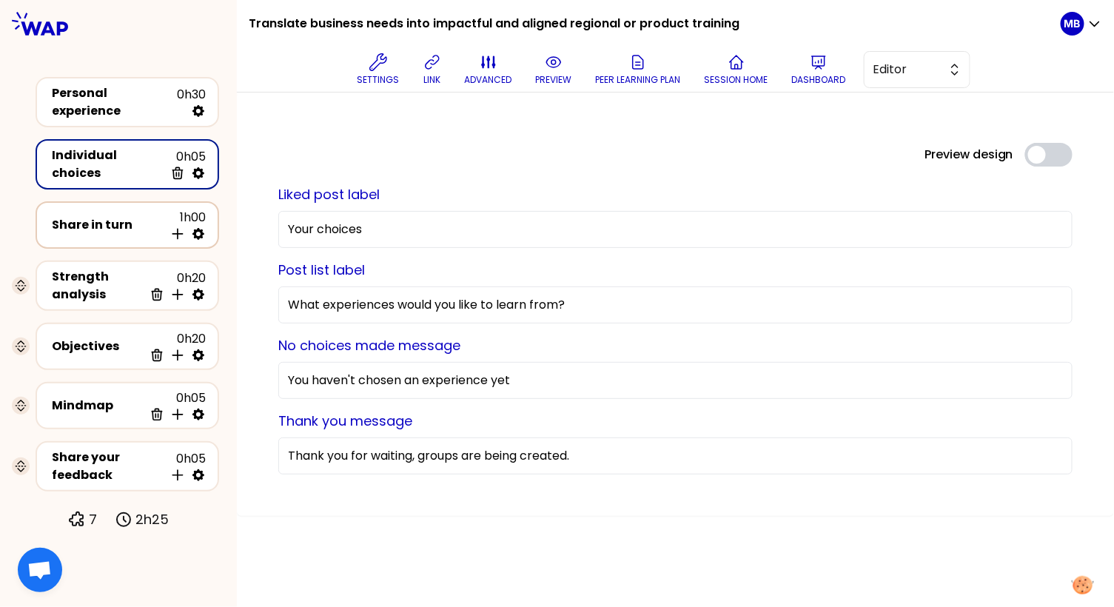
click at [127, 220] on div "Share in turn" at bounding box center [108, 225] width 112 height 18
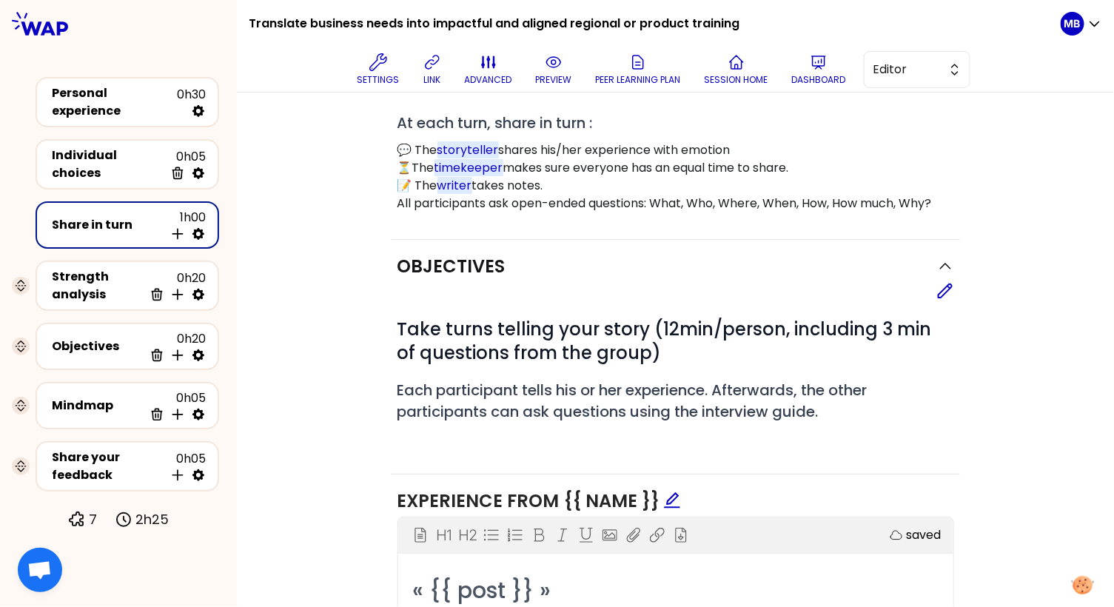
scroll to position [302, 0]
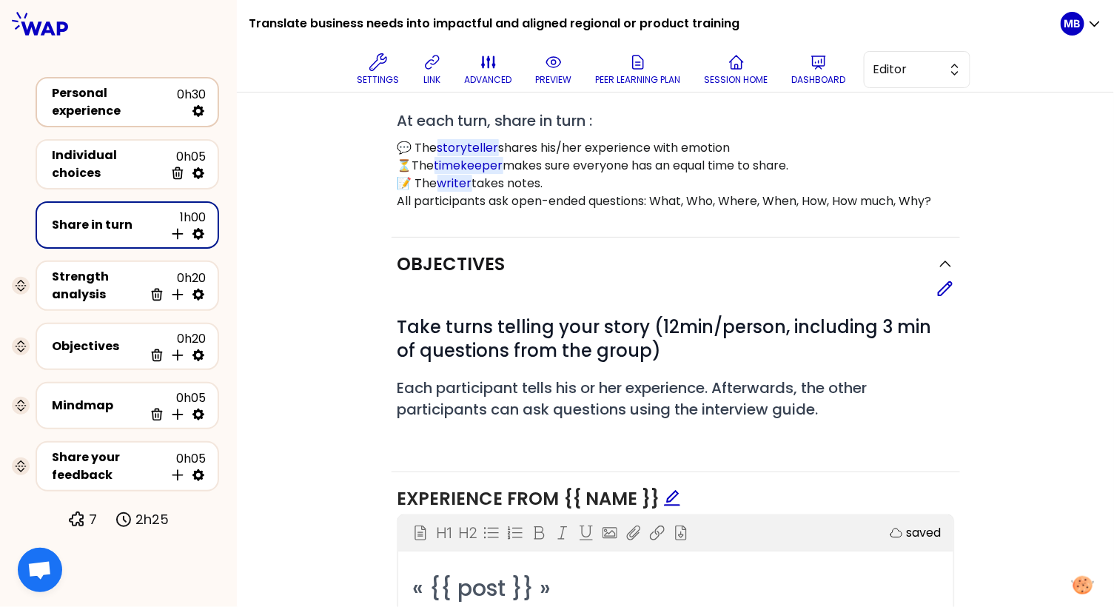
click at [104, 99] on div "Personal experience" at bounding box center [114, 102] width 125 height 36
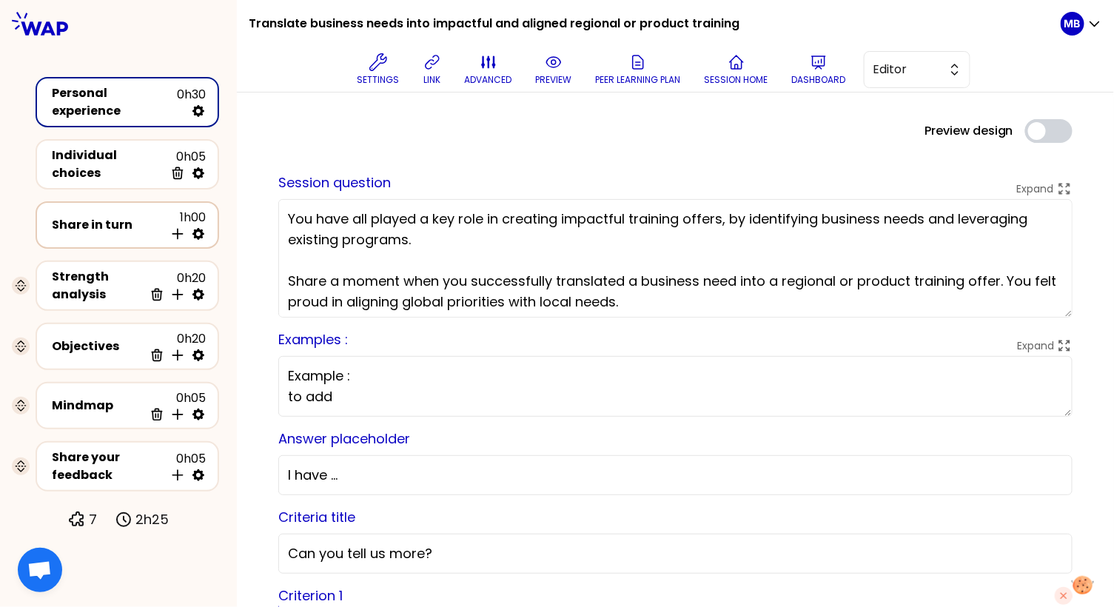
click at [94, 216] on div "Share in turn" at bounding box center [108, 225] width 112 height 18
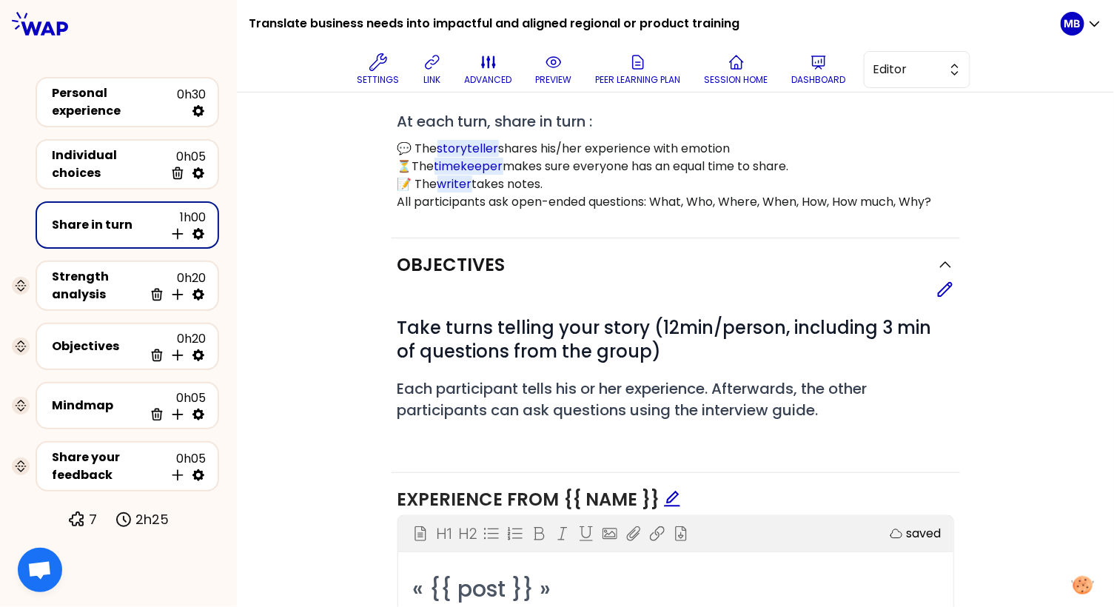
scroll to position [306, 0]
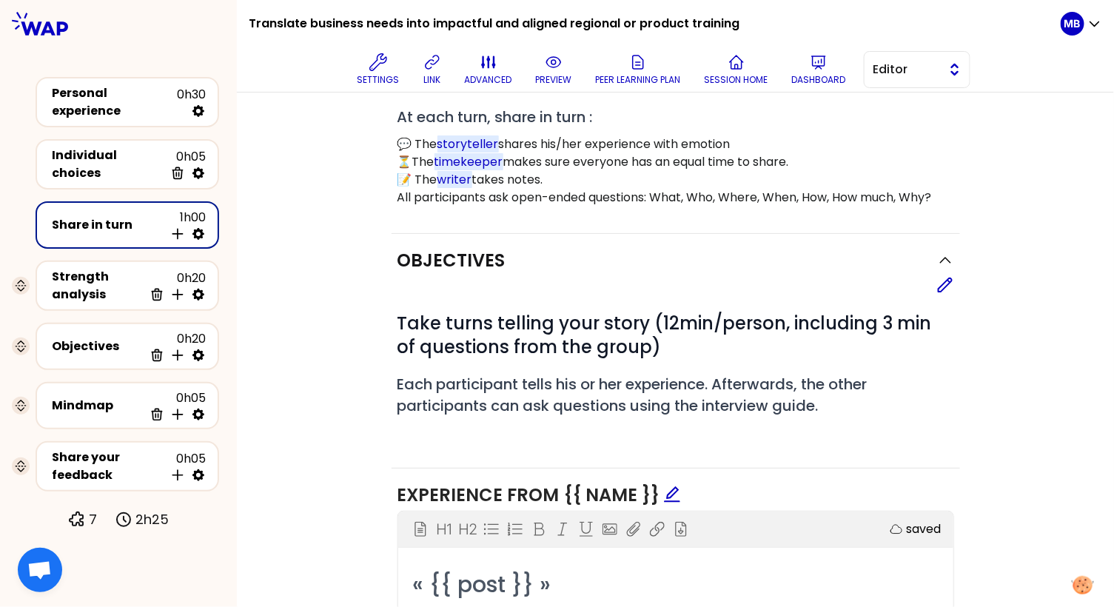
click at [896, 70] on span "Editor" at bounding box center [906, 70] width 67 height 18
click at [895, 121] on span "Facilitator" at bounding box center [926, 130] width 64 height 18
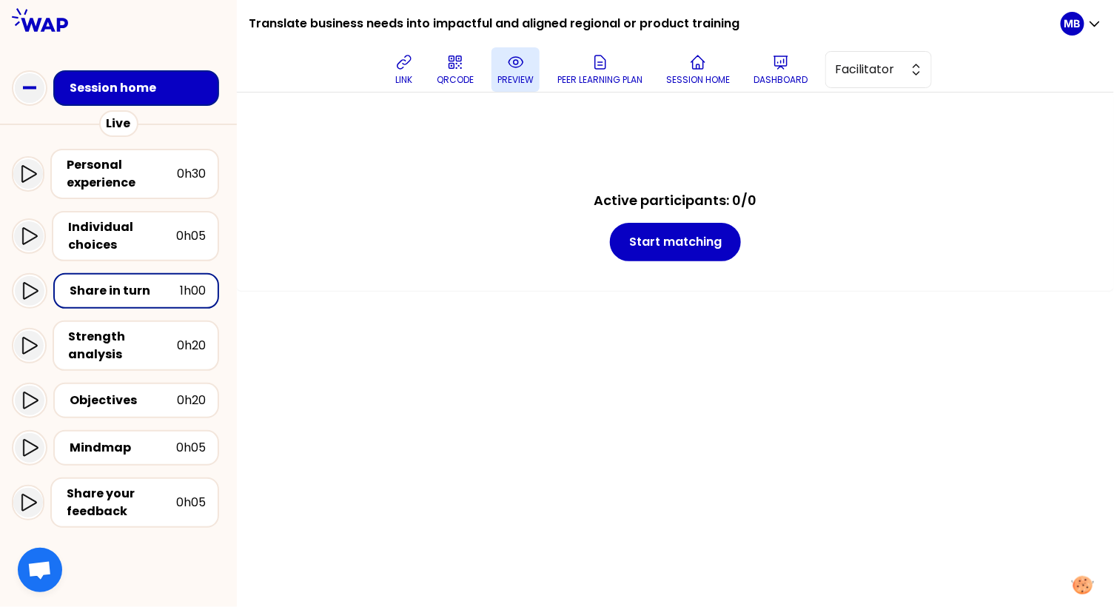
click at [508, 79] on p "preview" at bounding box center [515, 80] width 36 height 12
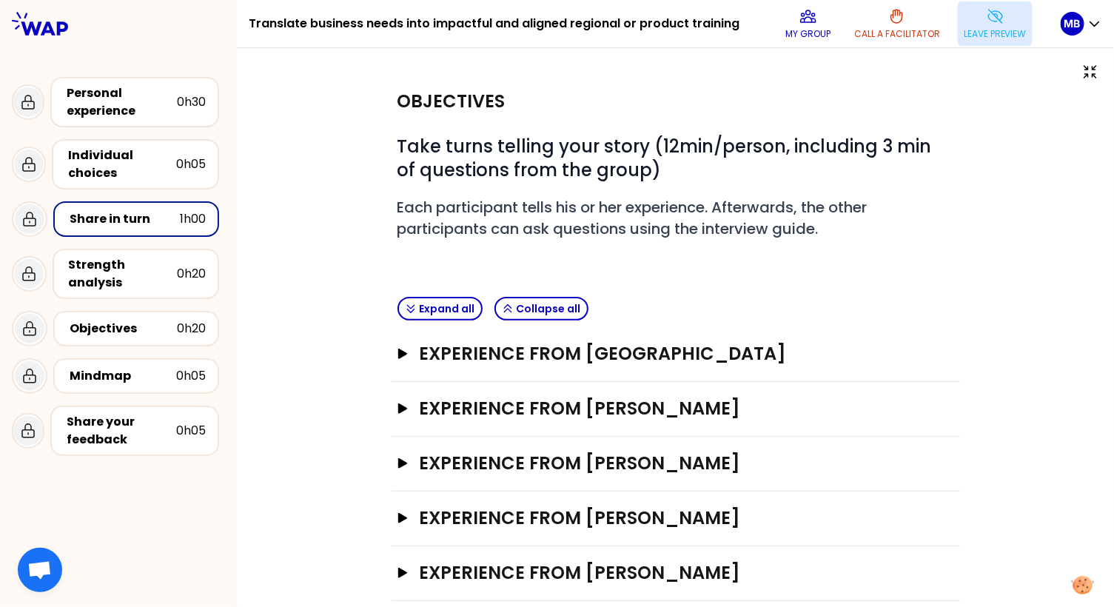
click at [971, 28] on p "Leave preview" at bounding box center [994, 34] width 63 height 12
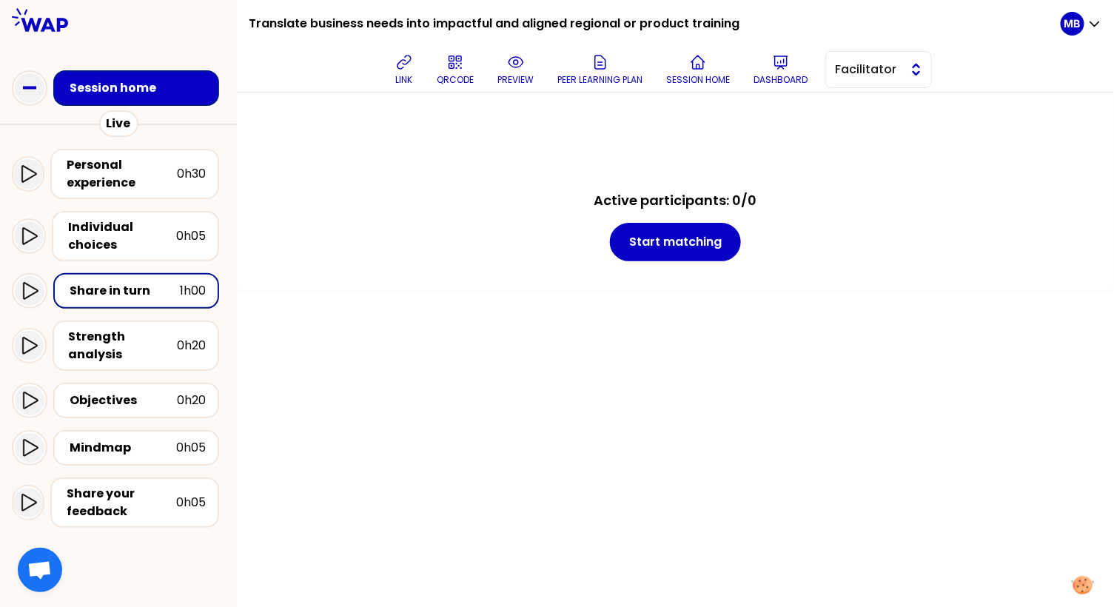
click at [846, 69] on span "Facilitator" at bounding box center [868, 70] width 67 height 18
click at [846, 104] on li "Editor" at bounding box center [878, 107] width 105 height 24
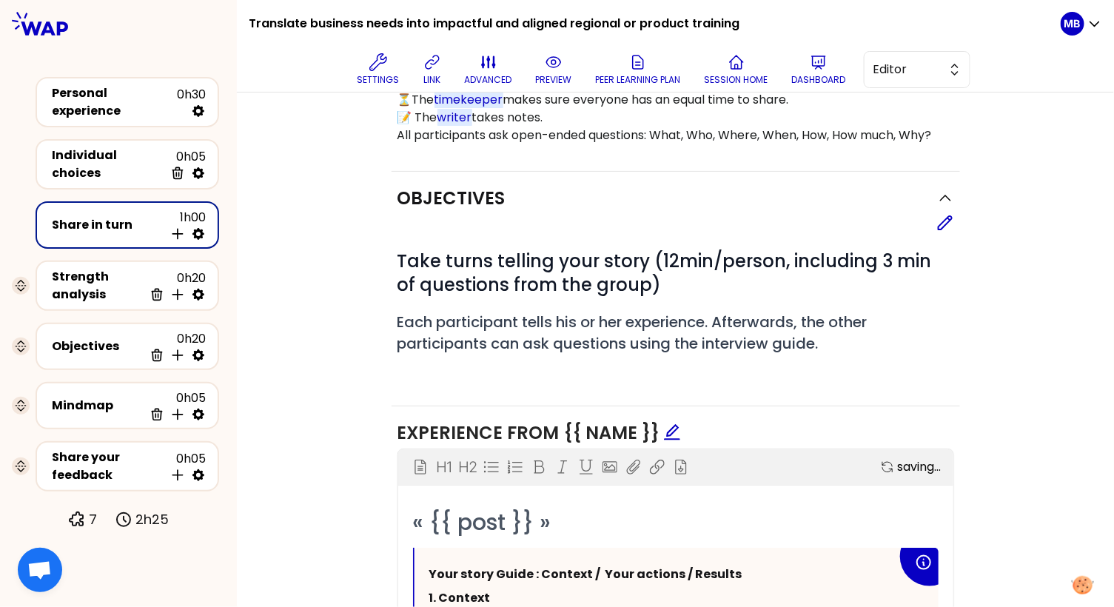
scroll to position [368, 0]
click at [943, 223] on icon at bounding box center [945, 222] width 18 height 18
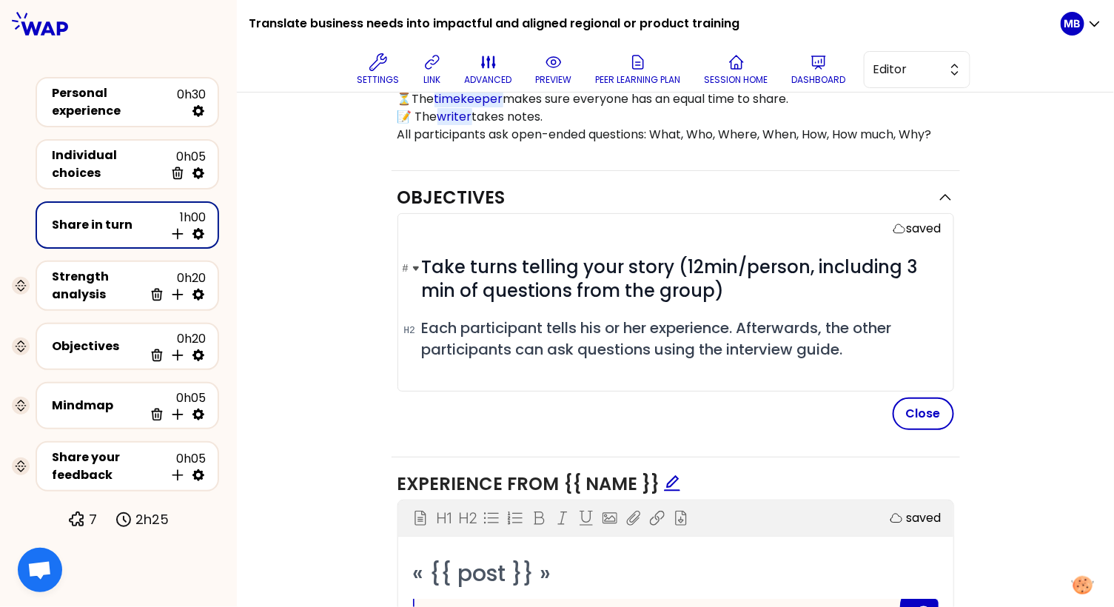
click at [730, 257] on span "Take turns telling your story (12min/person, including 3 min of questions from …" at bounding box center [672, 279] width 500 height 48
click at [684, 262] on span "Take turns telling your story (Xmin/person, including 3 min of questions from t…" at bounding box center [670, 279] width 496 height 48
click at [806, 264] on span "Take turns telling your story ([Xmin/person, including 3 min of questions from …" at bounding box center [674, 279] width 505 height 48
click at [777, 289] on h1 "# Take turns telling your story ([Xmin/person], including 3 min of questions fr…" at bounding box center [681, 278] width 519 height 47
click at [903, 403] on button "Close" at bounding box center [922, 413] width 61 height 33
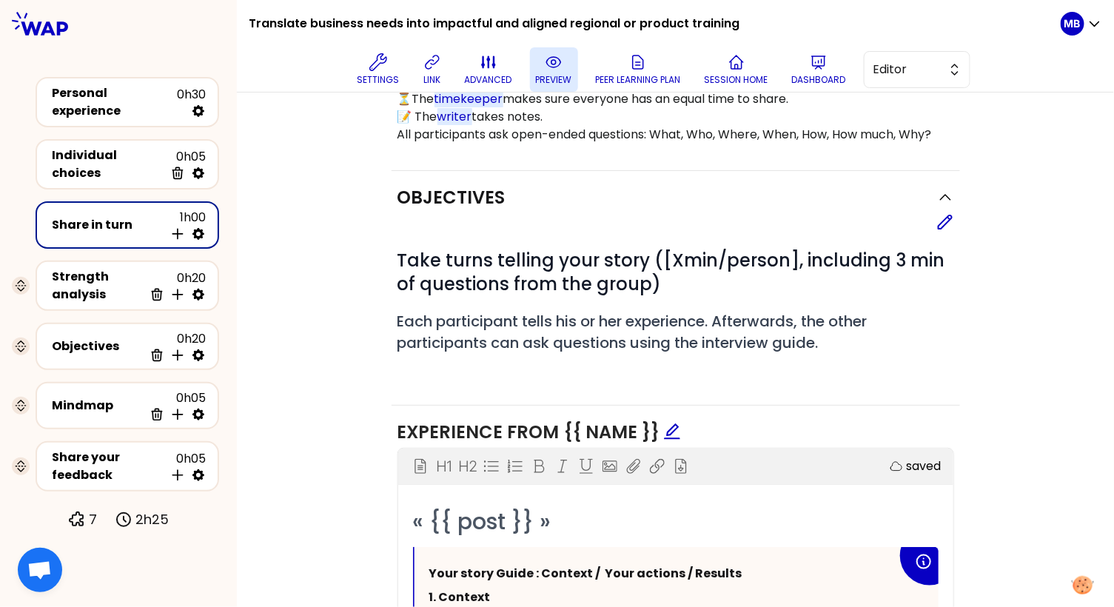
click at [559, 72] on button "preview" at bounding box center [554, 69] width 48 height 44
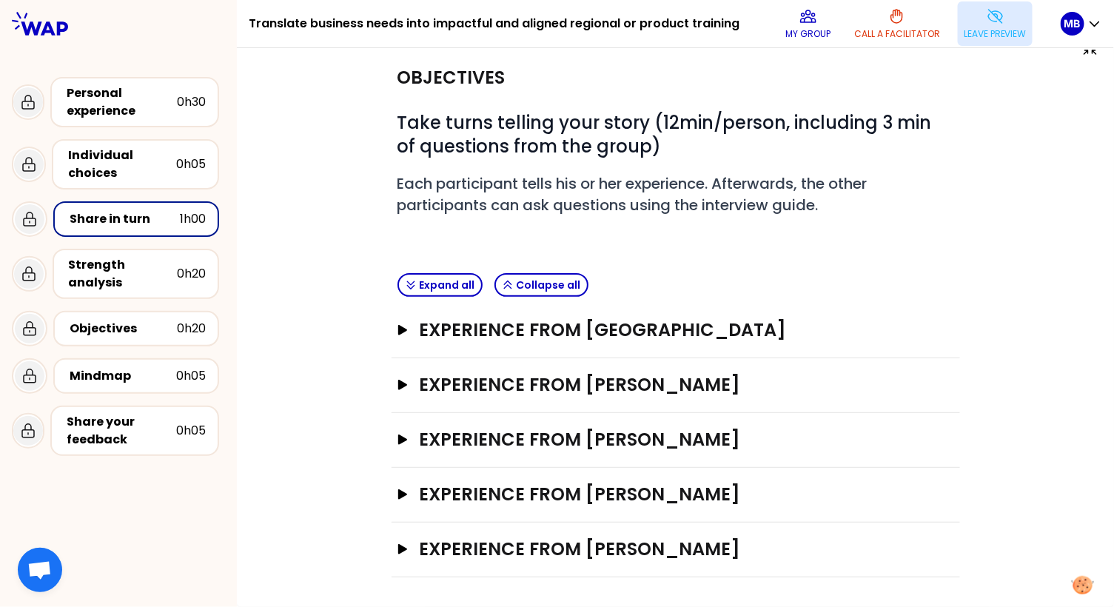
scroll to position [0, 0]
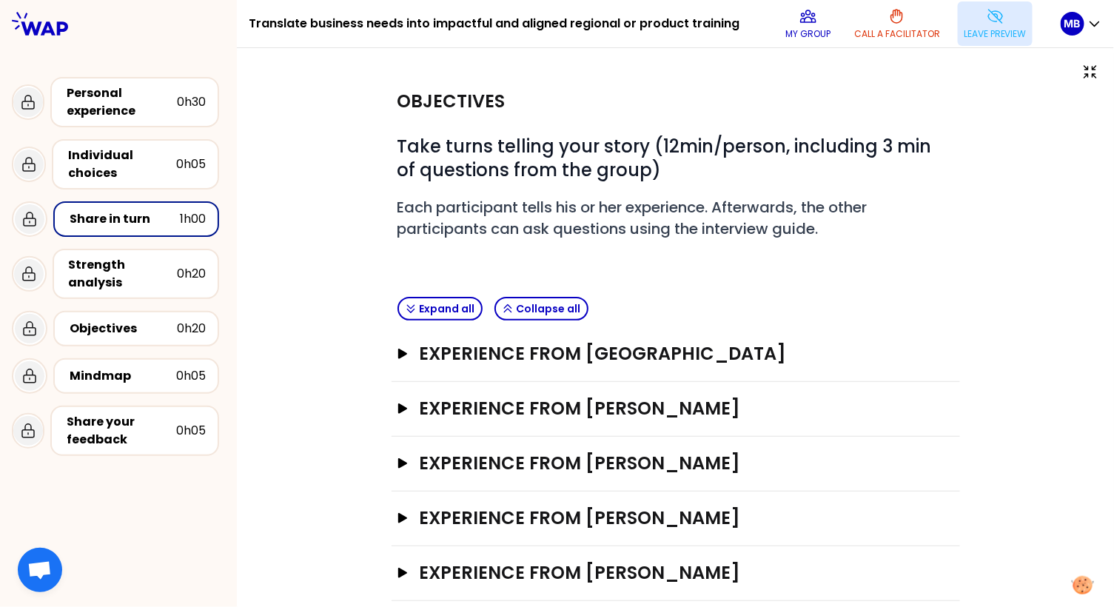
click at [983, 33] on p "Leave preview" at bounding box center [994, 34] width 63 height 12
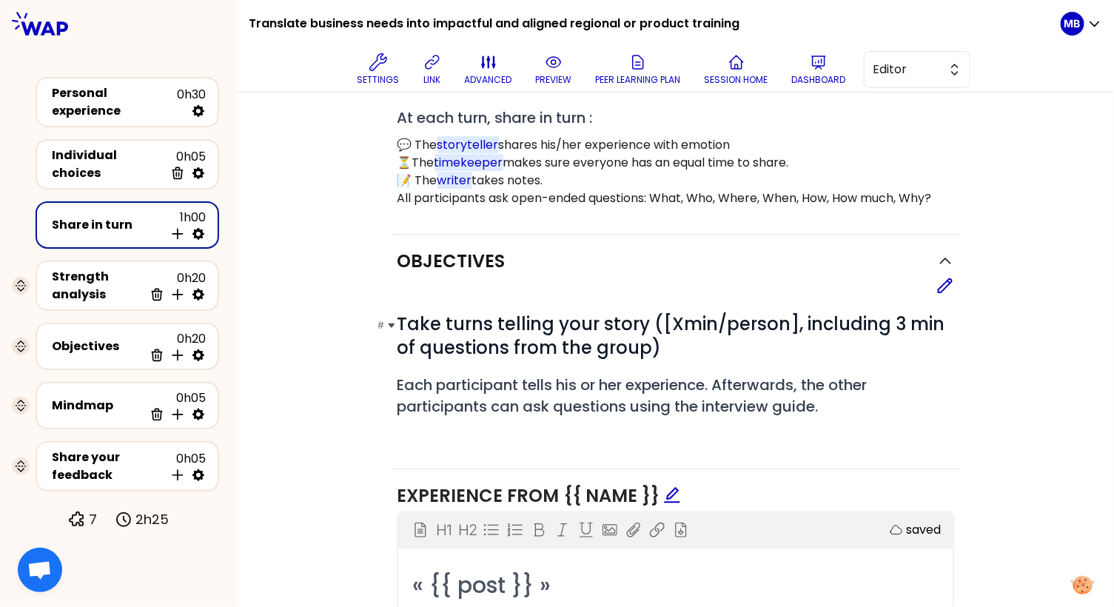
scroll to position [309, 0]
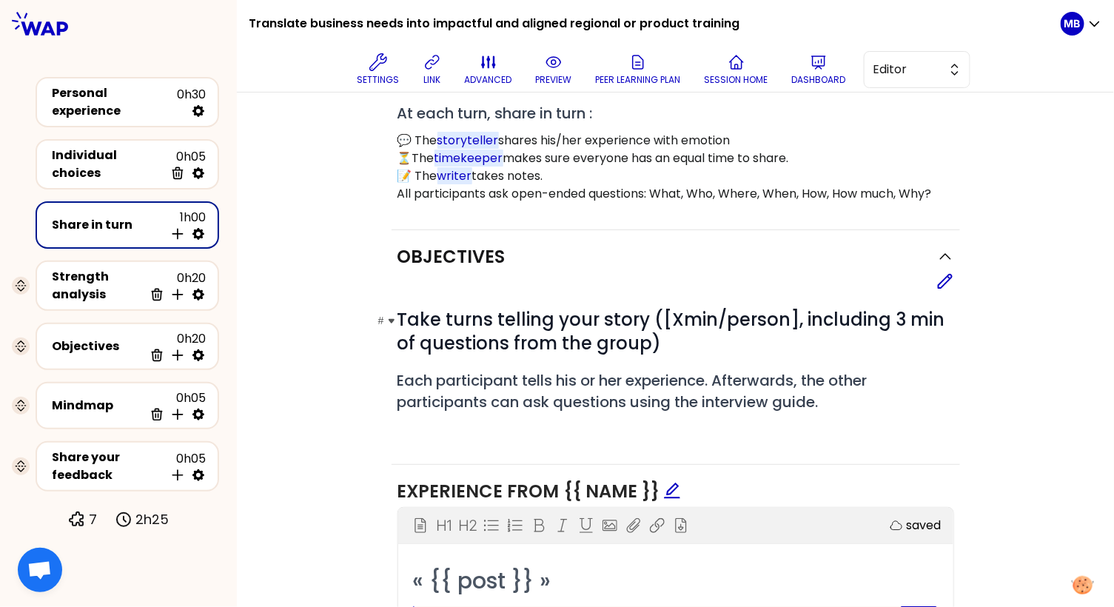
click at [682, 334] on h1 "# Take turns telling your story ([Xmin/person], including 3 min of questions fr…" at bounding box center [675, 331] width 556 height 47
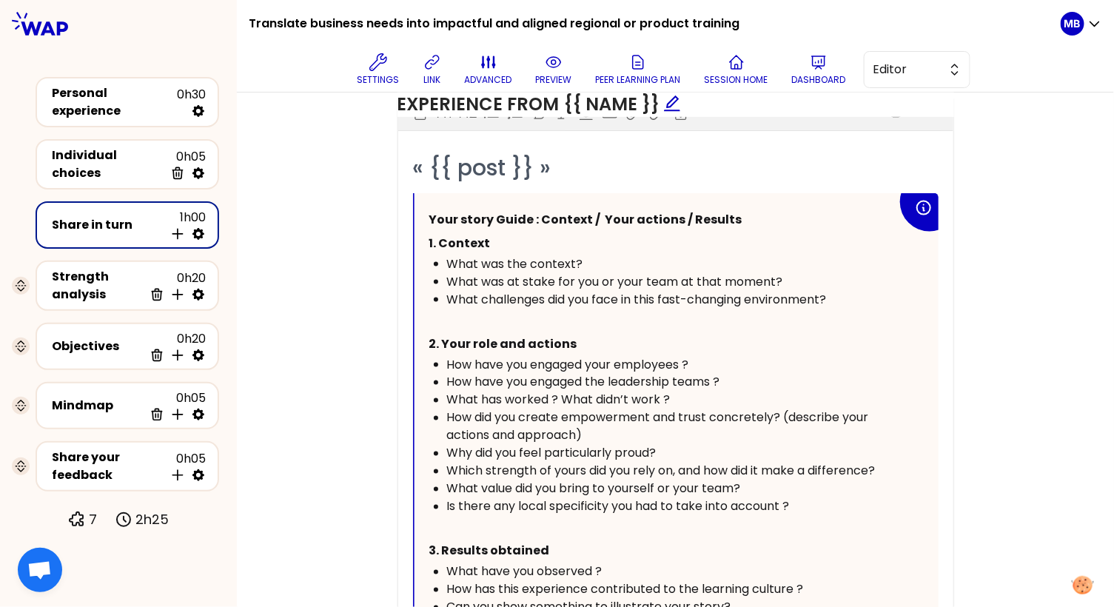
scroll to position [725, 0]
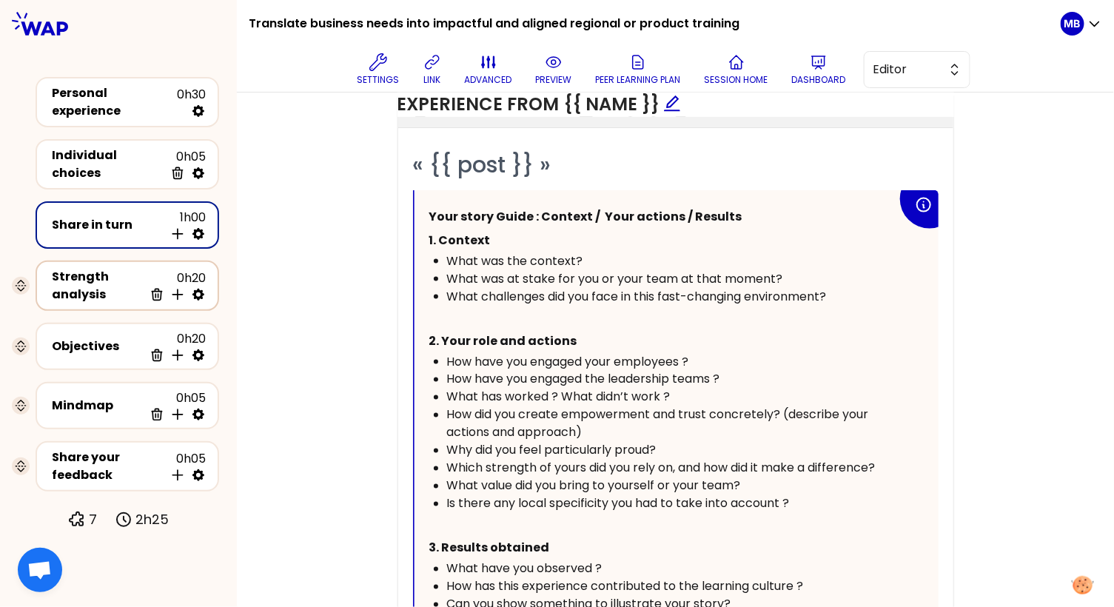
click at [82, 275] on div "Strength analysis" at bounding box center [98, 286] width 92 height 36
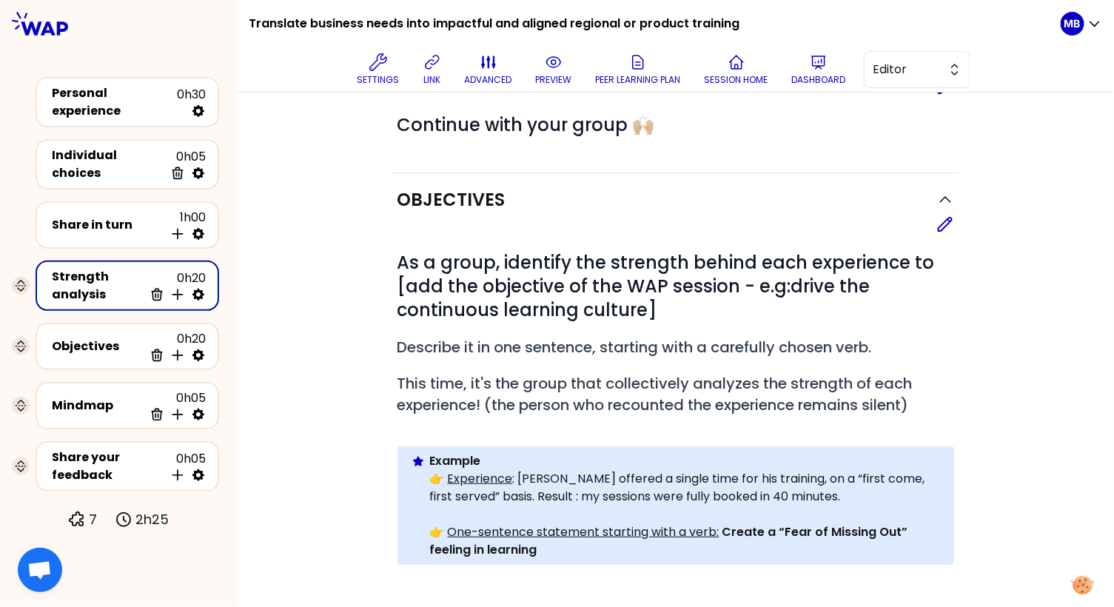
scroll to position [72, 0]
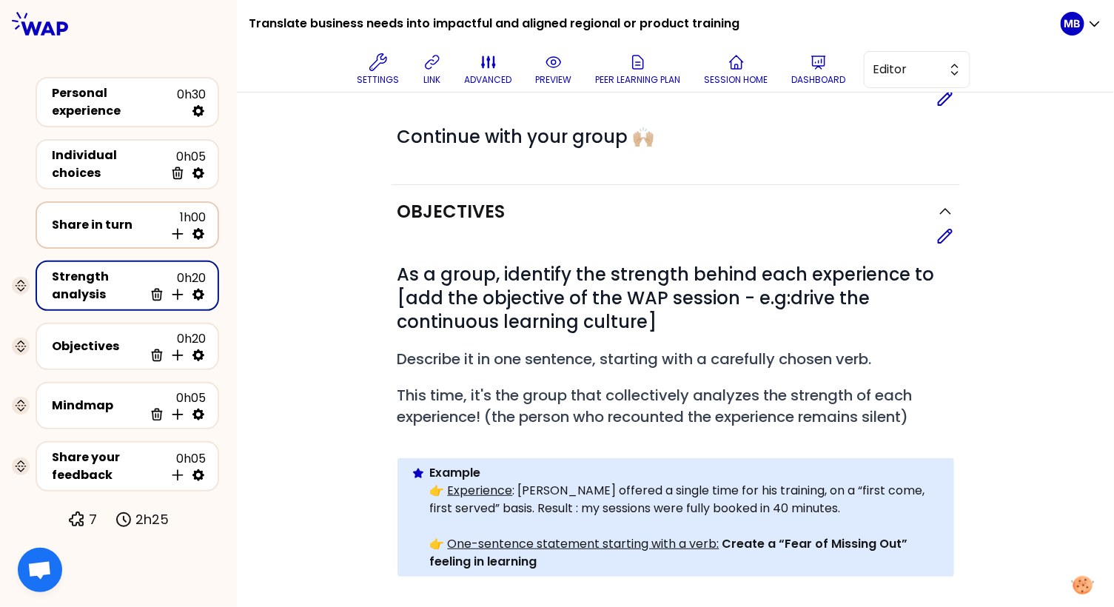
click at [114, 216] on div "Share in turn" at bounding box center [108, 225] width 112 height 18
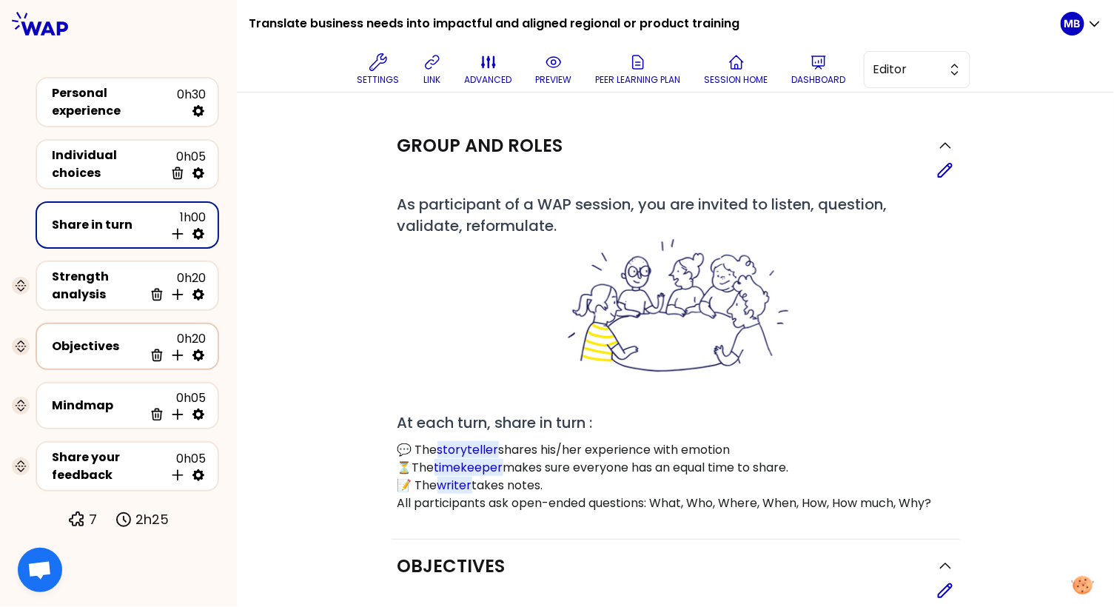
click at [86, 330] on div "Objectives 0h20 Delete Insert activity below" at bounding box center [127, 346] width 157 height 33
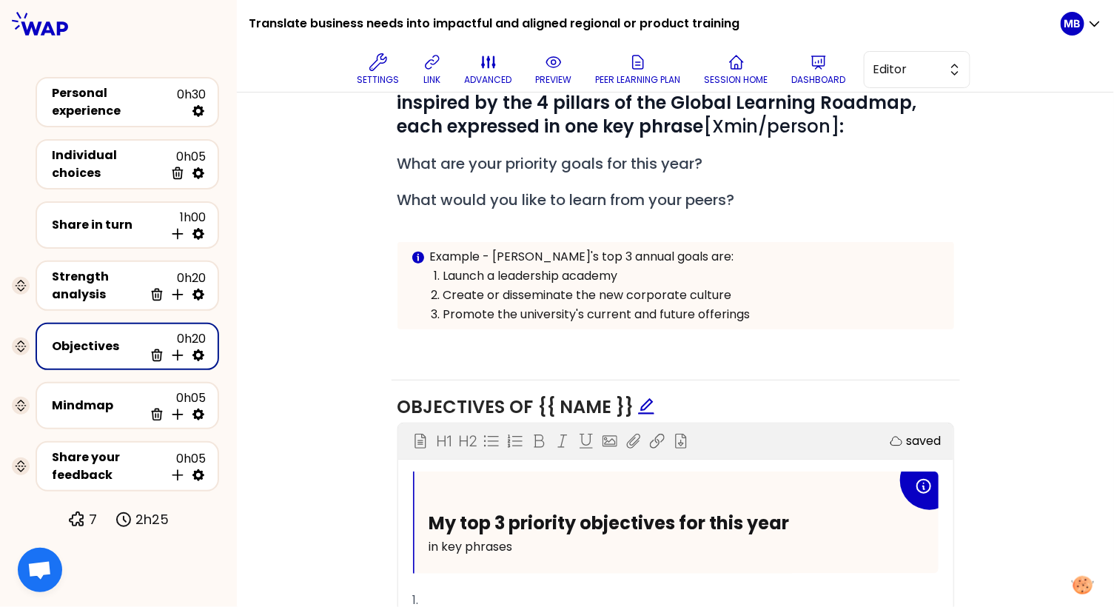
scroll to position [300, 0]
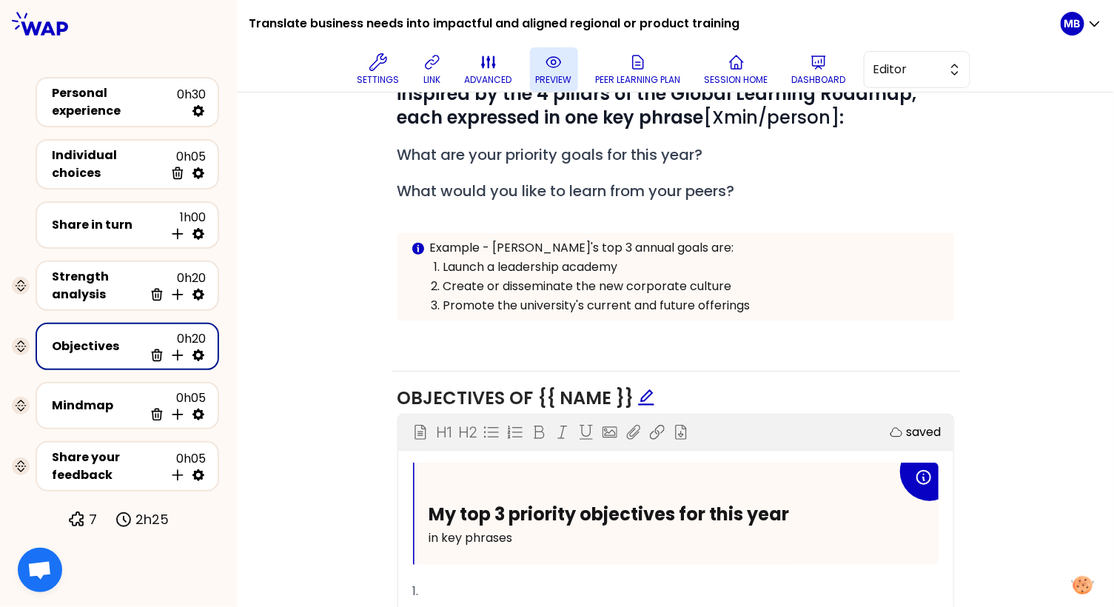
click at [552, 70] on icon at bounding box center [554, 62] width 18 height 18
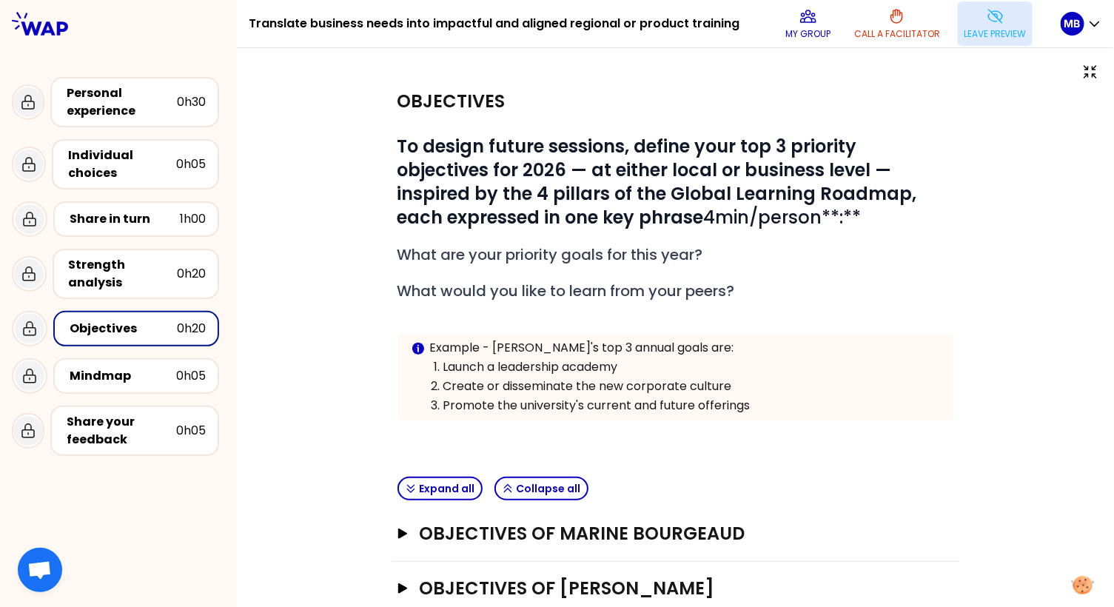
click at [979, 32] on p "Leave preview" at bounding box center [994, 34] width 63 height 12
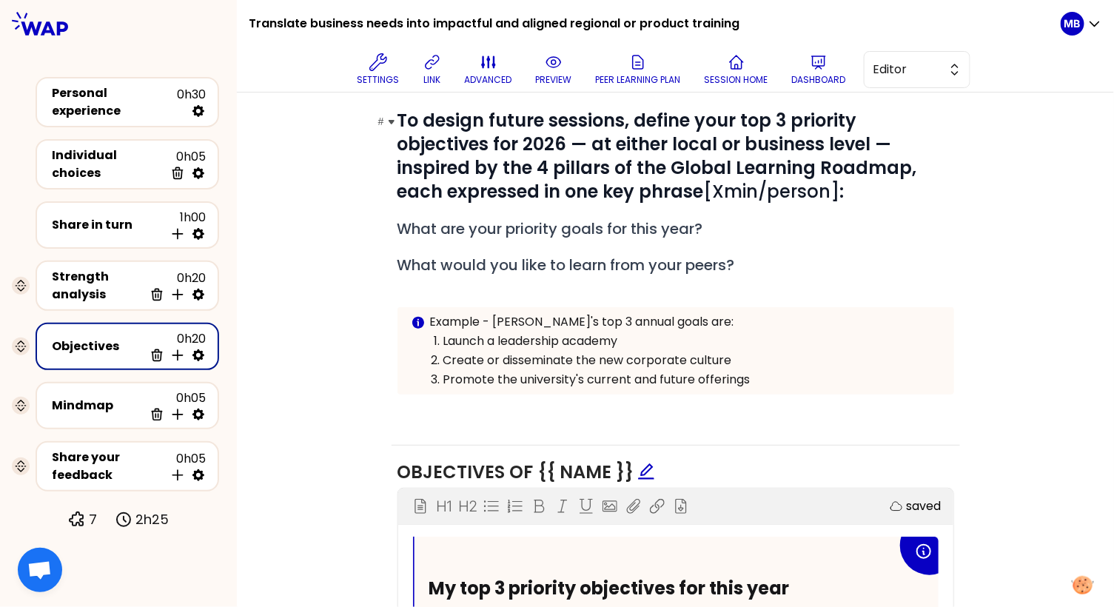
scroll to position [337, 0]
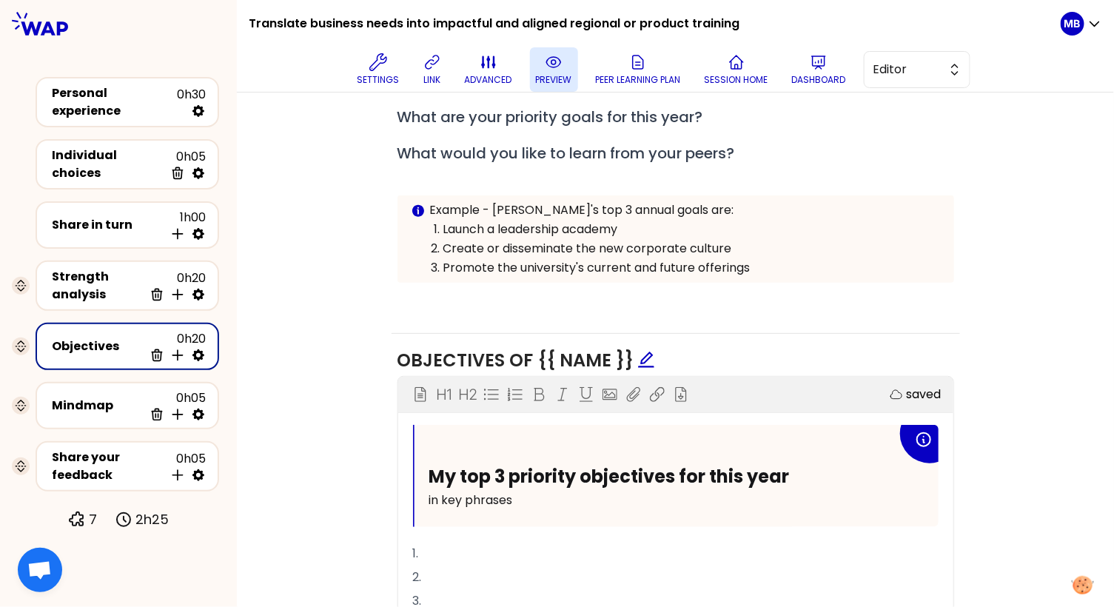
click at [538, 70] on button "preview" at bounding box center [554, 69] width 48 height 44
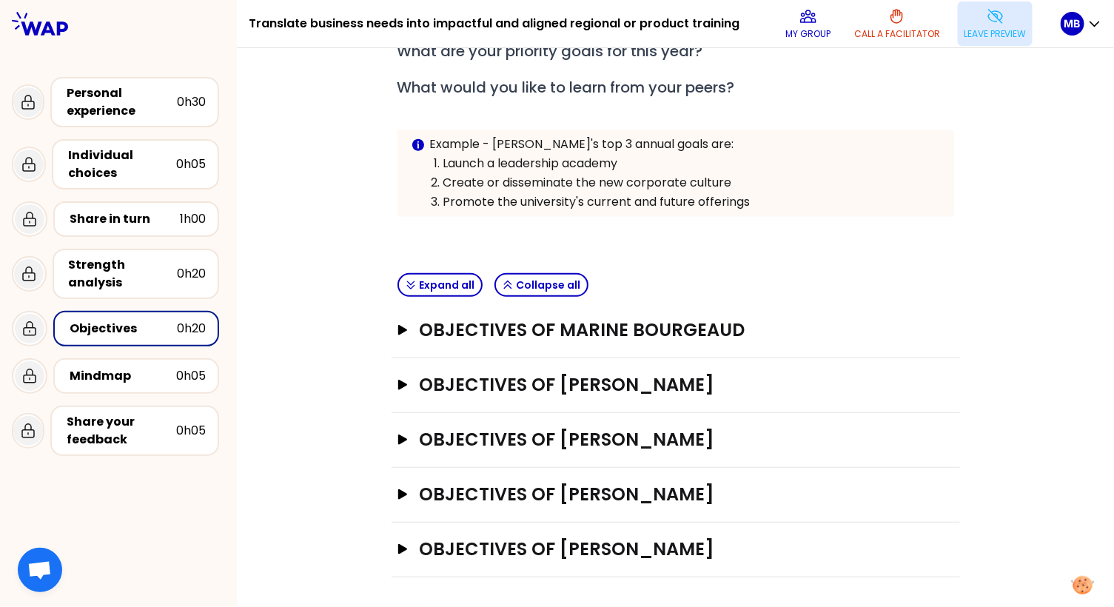
scroll to position [0, 0]
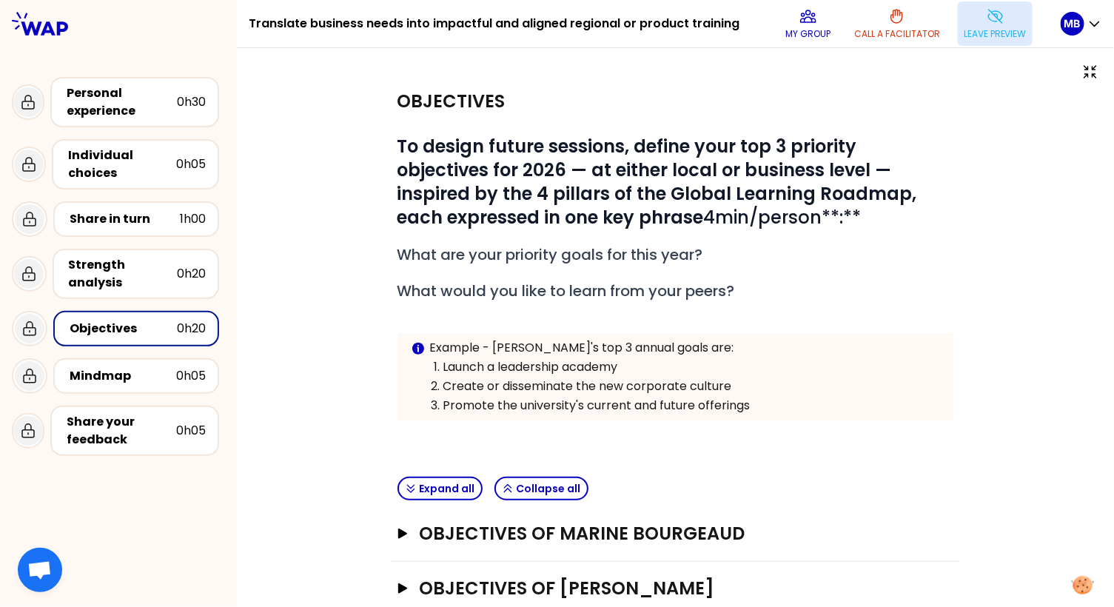
click at [977, 25] on button "Leave preview" at bounding box center [994, 23] width 75 height 44
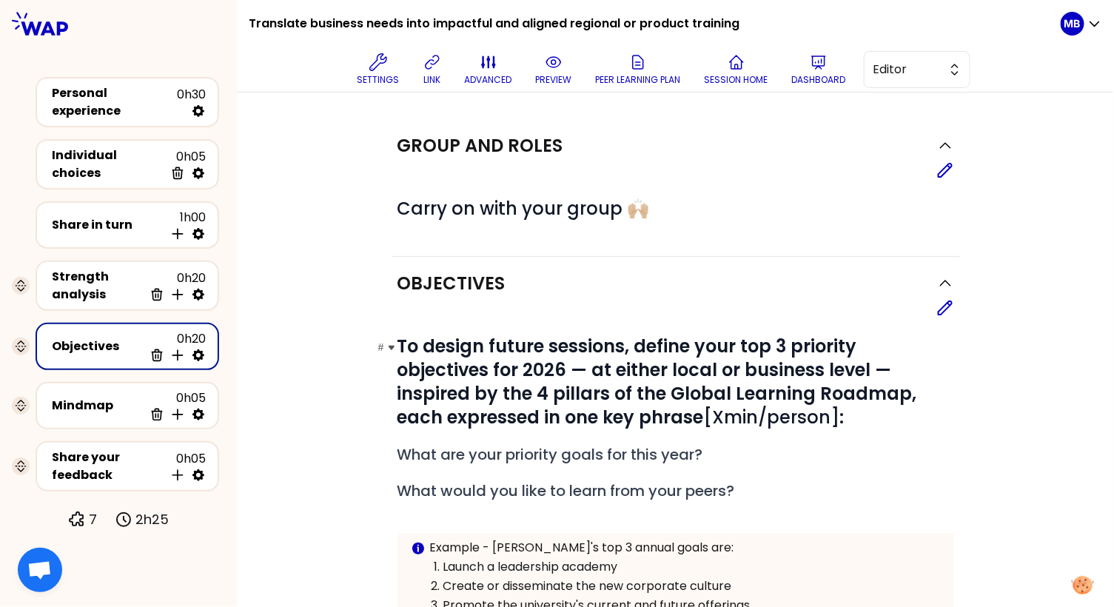
click at [857, 417] on h1 "# To design future sessions, define your top 3 priority objectives for 2026 — a…" at bounding box center [675, 381] width 556 height 95
click at [950, 297] on div "Edit" at bounding box center [944, 285] width 30 height 28
click at [949, 309] on icon at bounding box center [945, 308] width 18 height 18
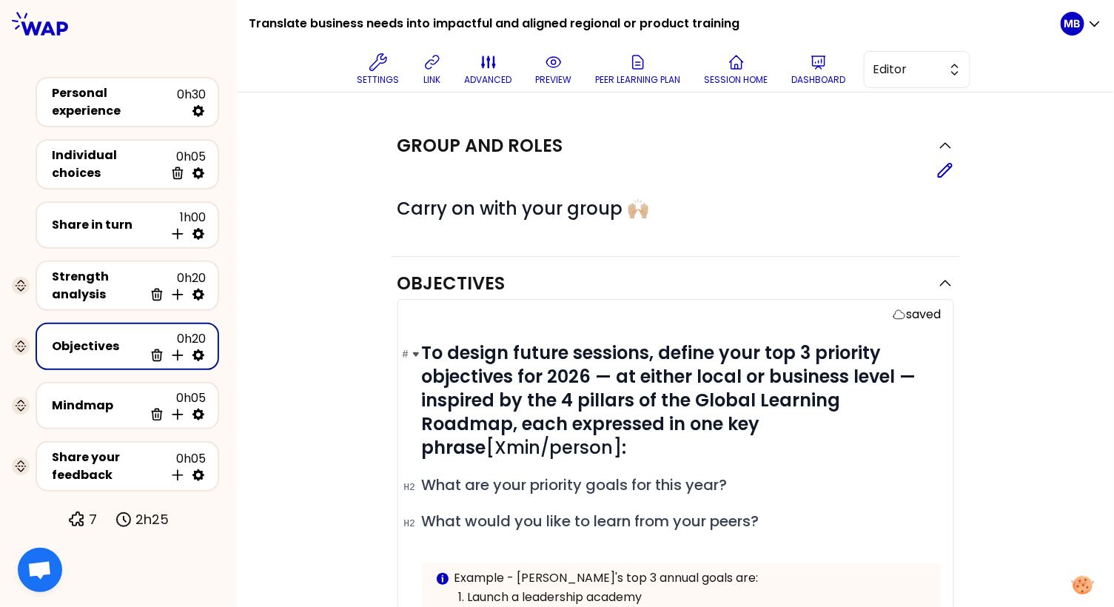
click at [875, 428] on h1 "# To design future sessions, define your top 3 priority objectives for 2026 — a…" at bounding box center [681, 400] width 519 height 118
click at [562, 74] on p "preview" at bounding box center [554, 80] width 36 height 12
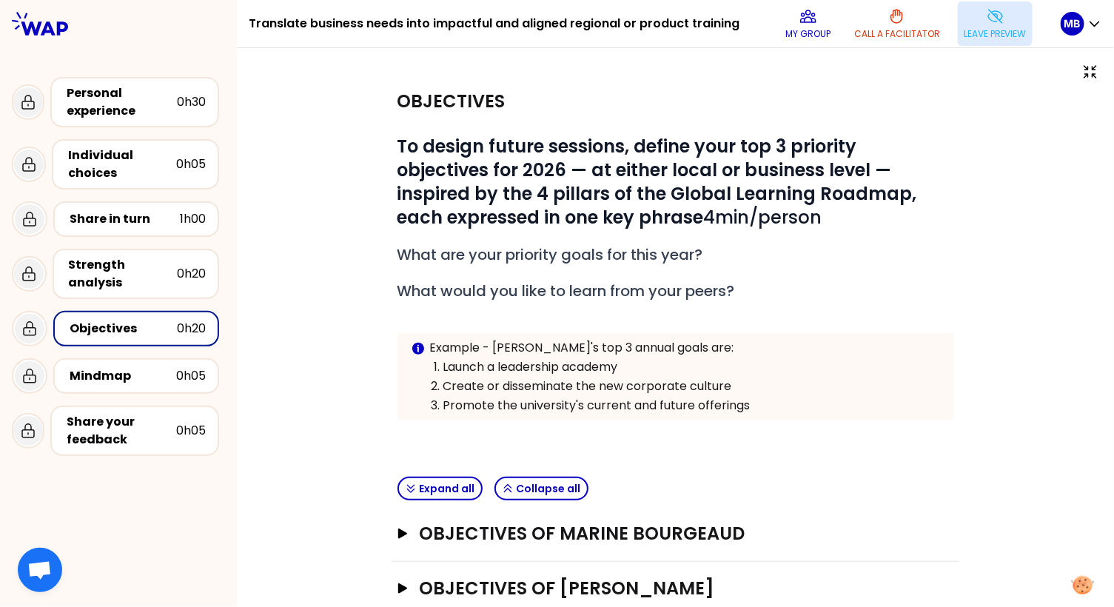
click at [976, 27] on button "Leave preview" at bounding box center [994, 23] width 75 height 44
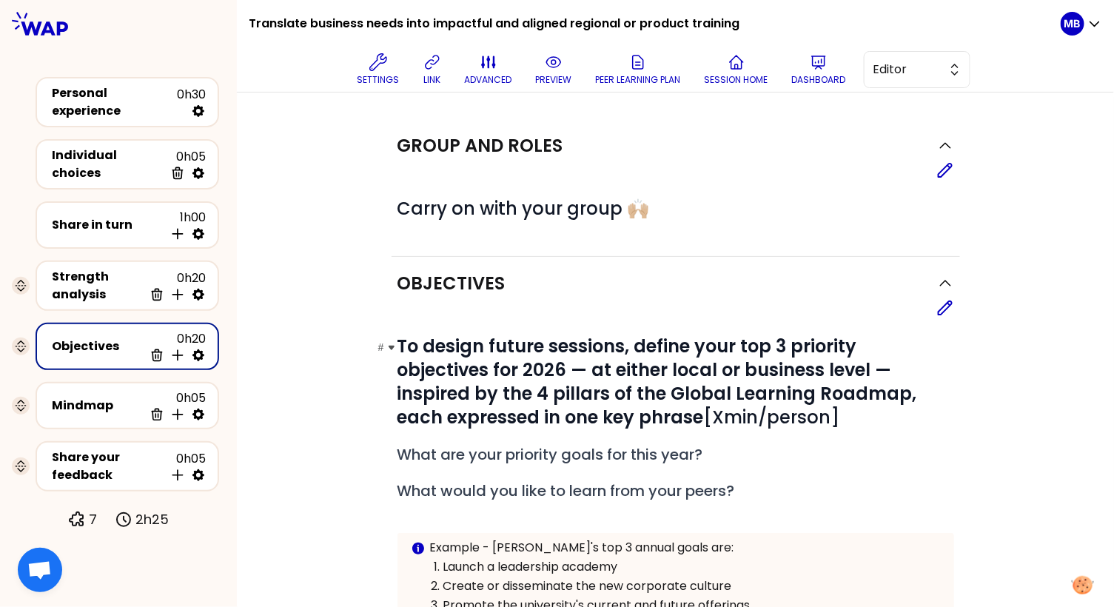
click at [706, 415] on span "To design future sessions, define your top 3 priority objectives for 2026 — at …" at bounding box center [659, 381] width 524 height 95
click at [945, 306] on icon at bounding box center [945, 308] width 18 height 18
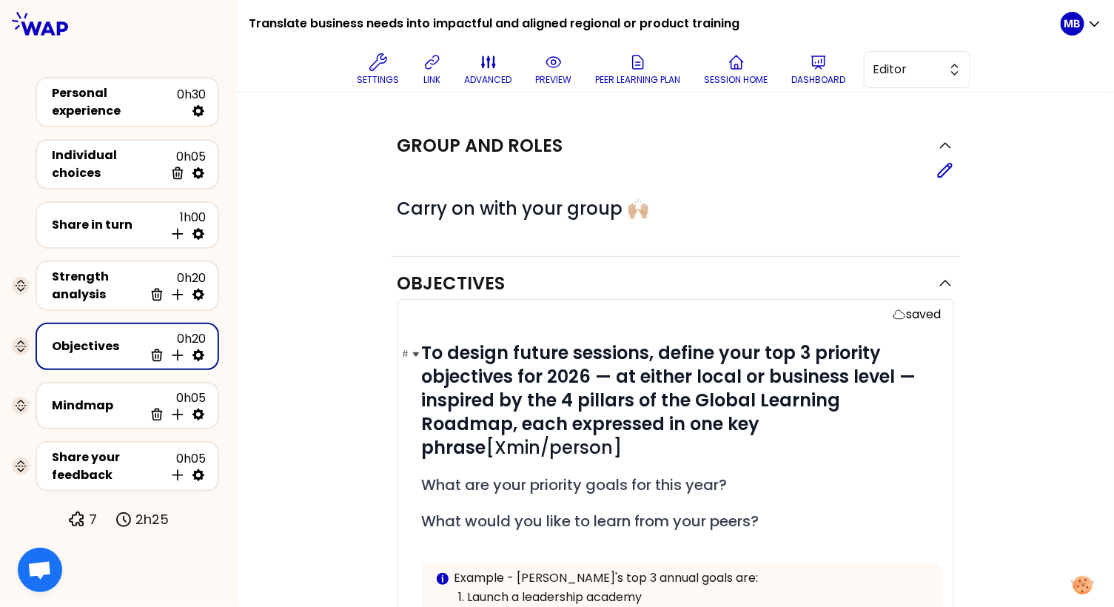
click at [732, 421] on span "To design future sessions, define your top 3 priority objectives for 2026 — at …" at bounding box center [671, 399] width 499 height 119
click at [900, 427] on h1 "# To design future sessions, define your top 3 priority objectives for 2026 — a…" at bounding box center [681, 400] width 519 height 118
click at [551, 75] on p "preview" at bounding box center [554, 80] width 36 height 12
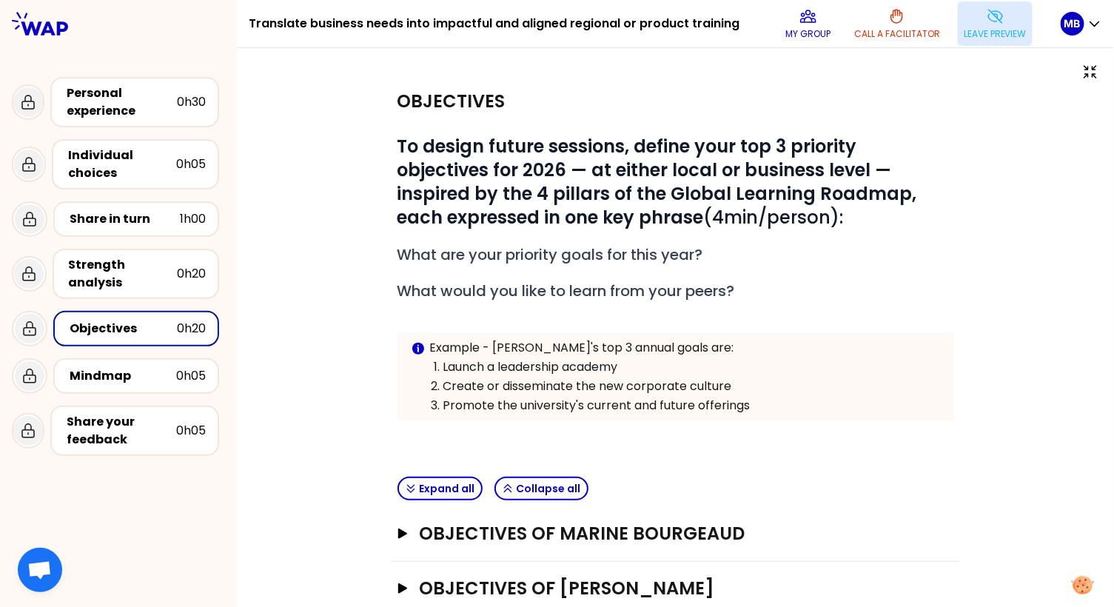
click at [980, 30] on p "Leave preview" at bounding box center [994, 34] width 63 height 12
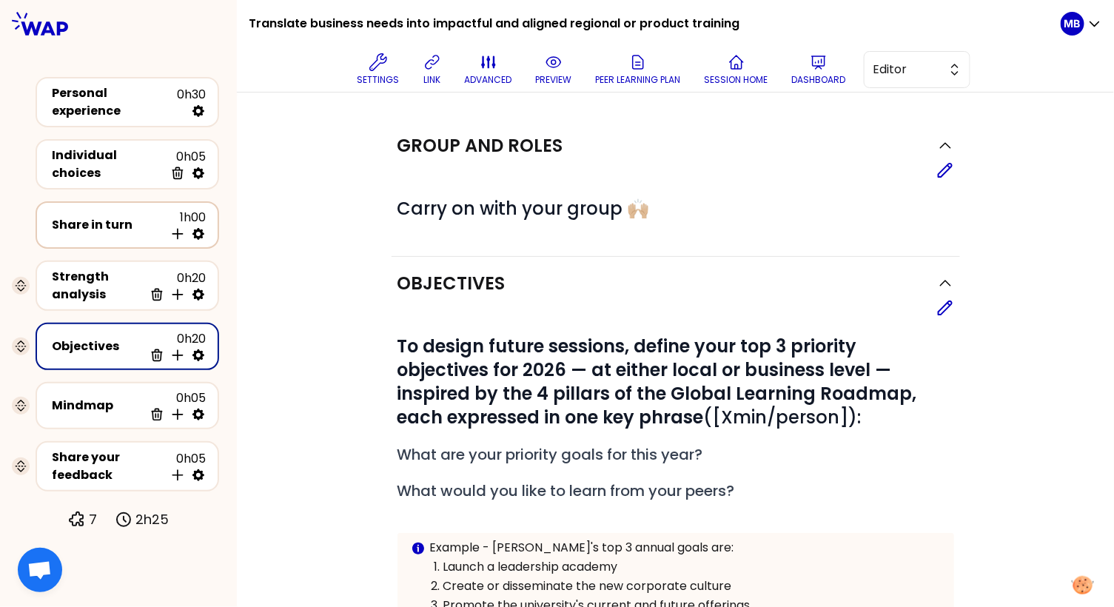
click at [96, 209] on div "Share in turn 1h00 Insert activity below" at bounding box center [127, 225] width 157 height 33
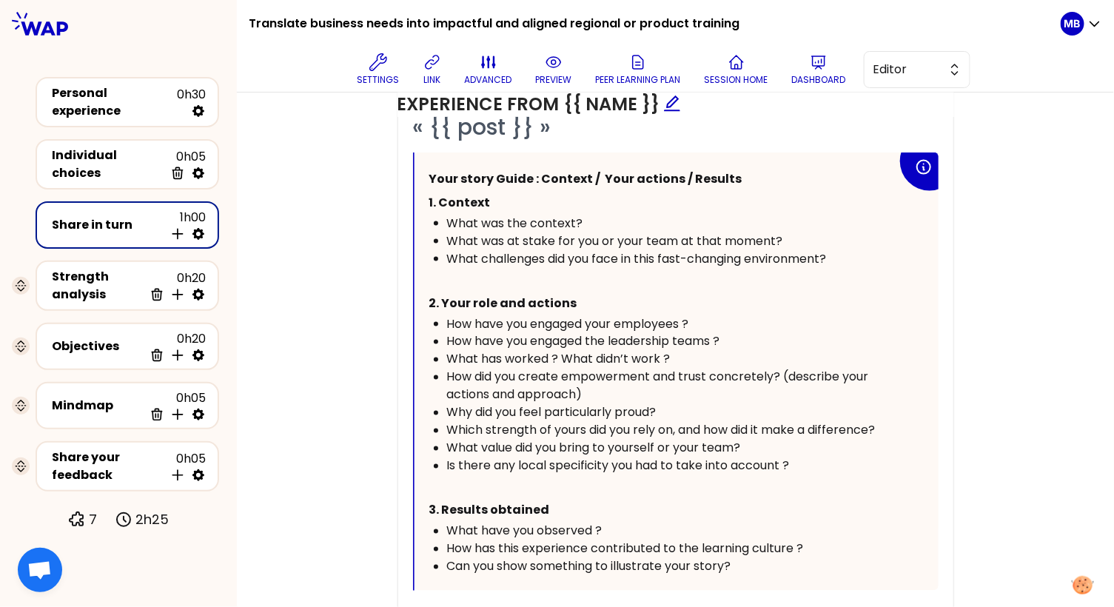
scroll to position [792, 0]
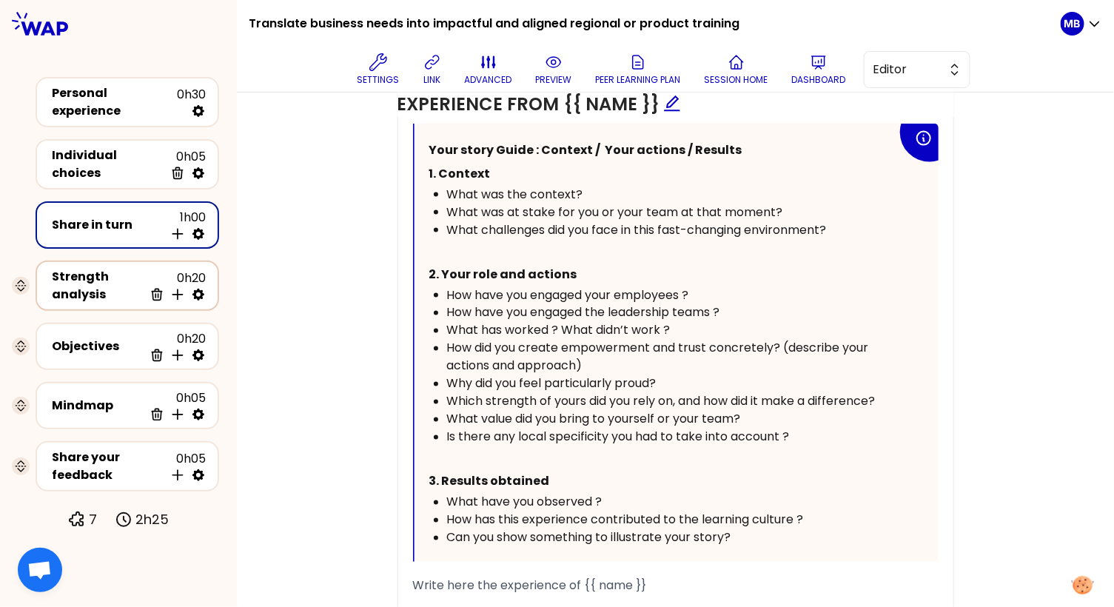
click at [78, 277] on div "Strength analysis" at bounding box center [98, 286] width 92 height 36
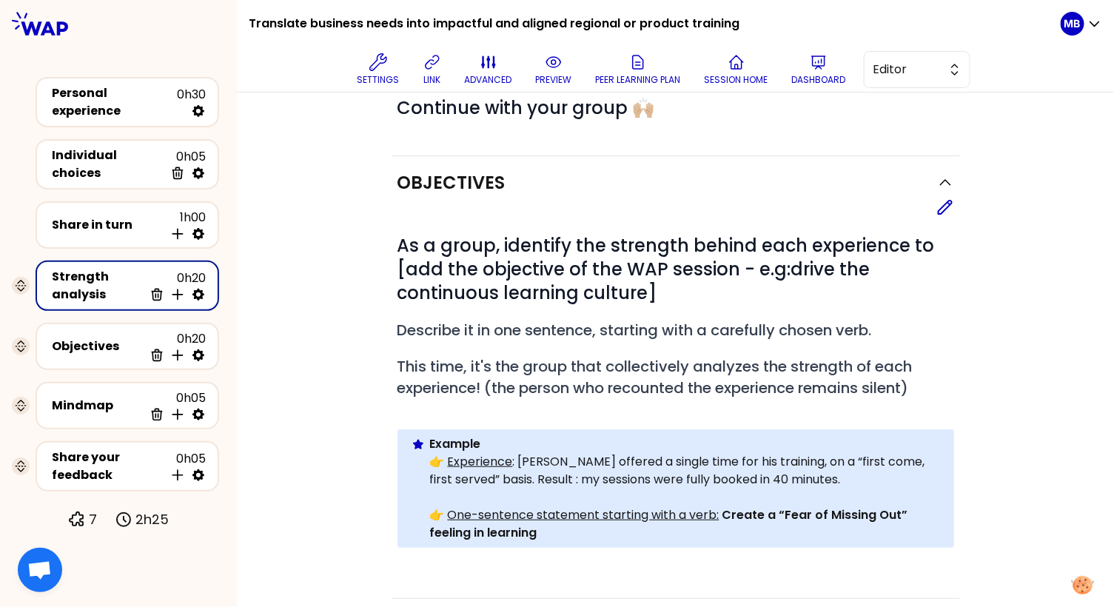
scroll to position [102, 0]
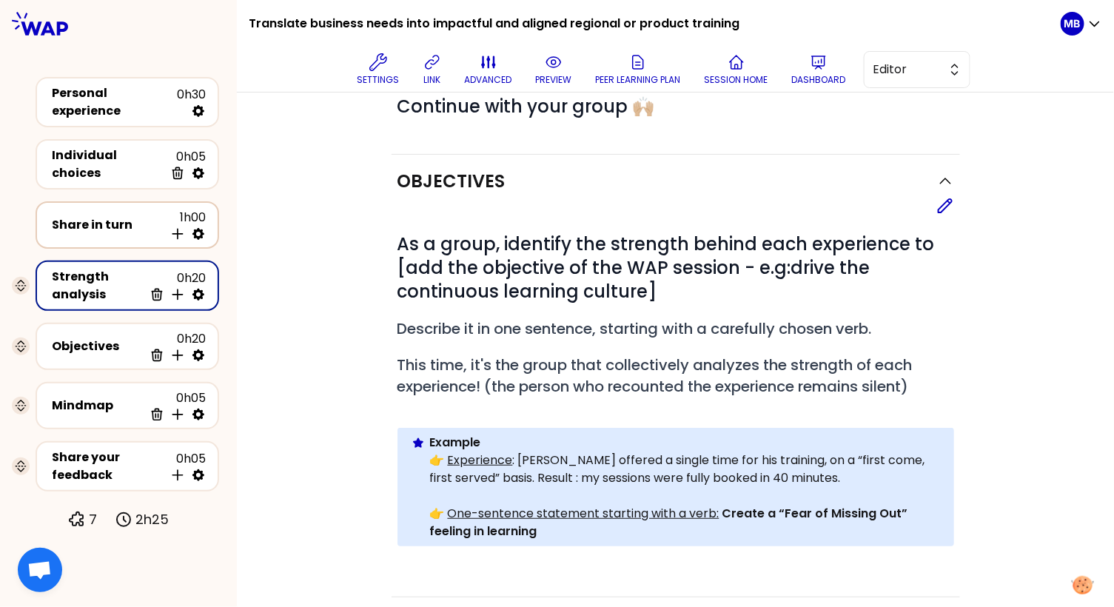
click at [120, 218] on div "Share in turn" at bounding box center [108, 225] width 112 height 18
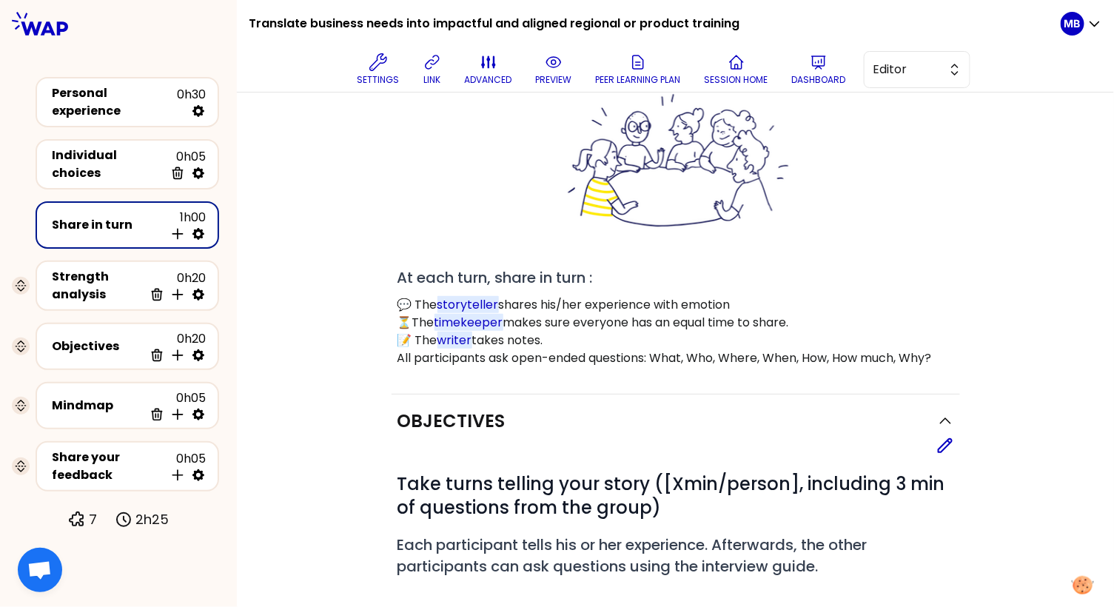
scroll to position [96, 0]
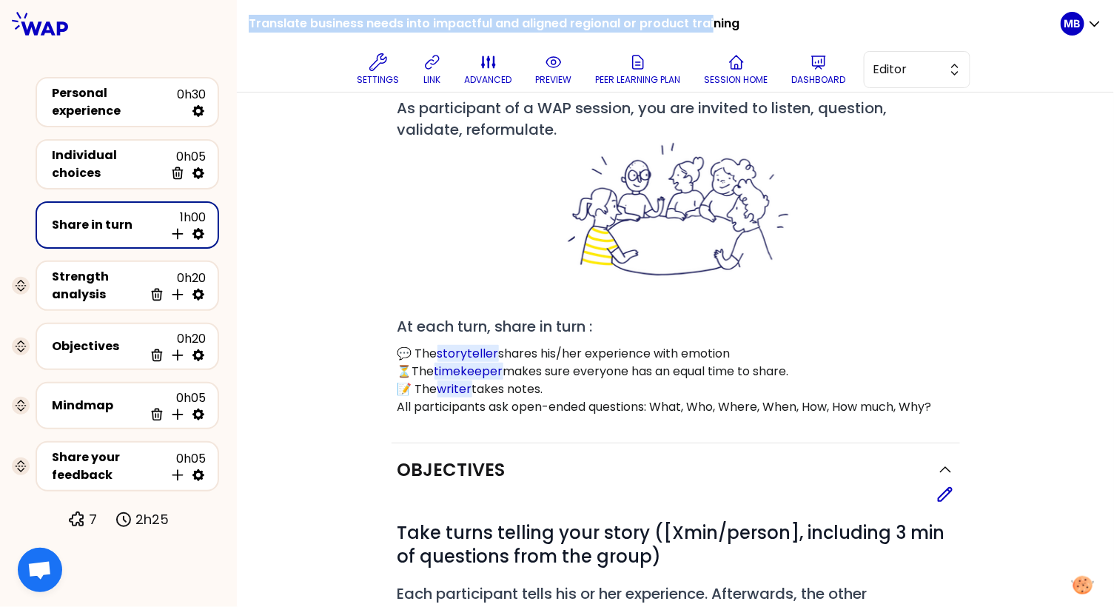
drag, startPoint x: 246, startPoint y: 21, endPoint x: 708, endPoint y: 16, distance: 461.7
click at [708, 16] on div "Translate business needs into impactful and aligned regional or product trainin…" at bounding box center [675, 46] width 877 height 92
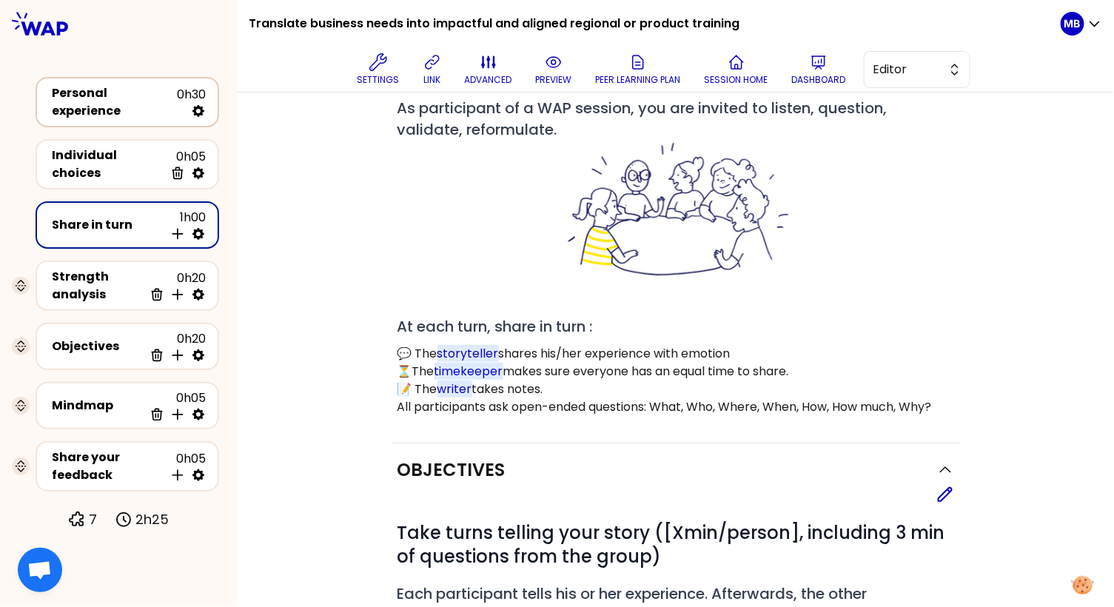
click at [175, 104] on div "Personal experience" at bounding box center [114, 102] width 125 height 36
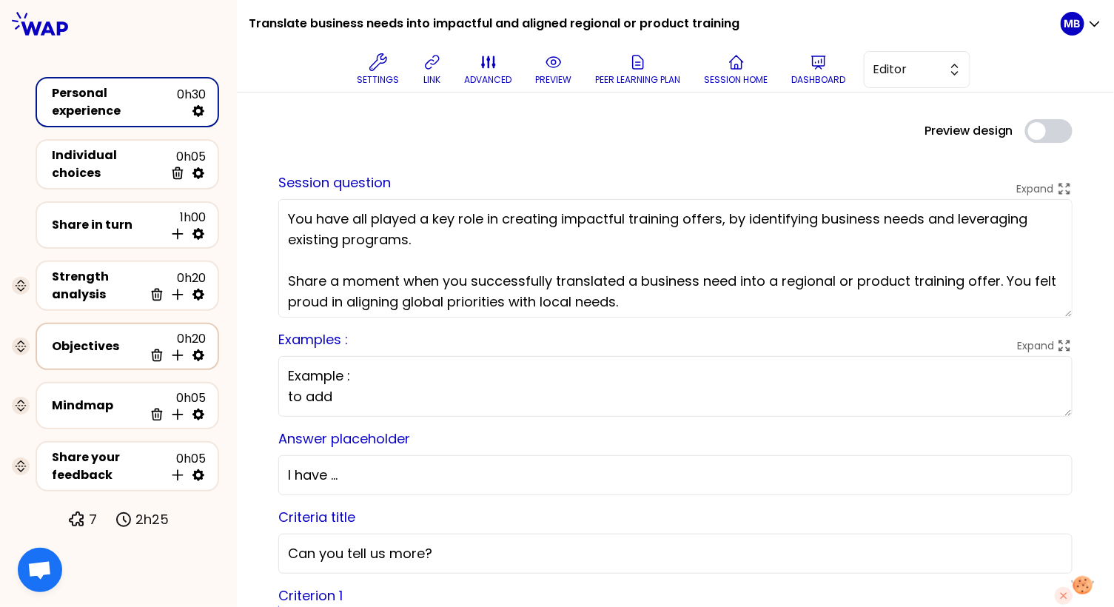
click at [114, 344] on div "Objectives" at bounding box center [98, 346] width 92 height 18
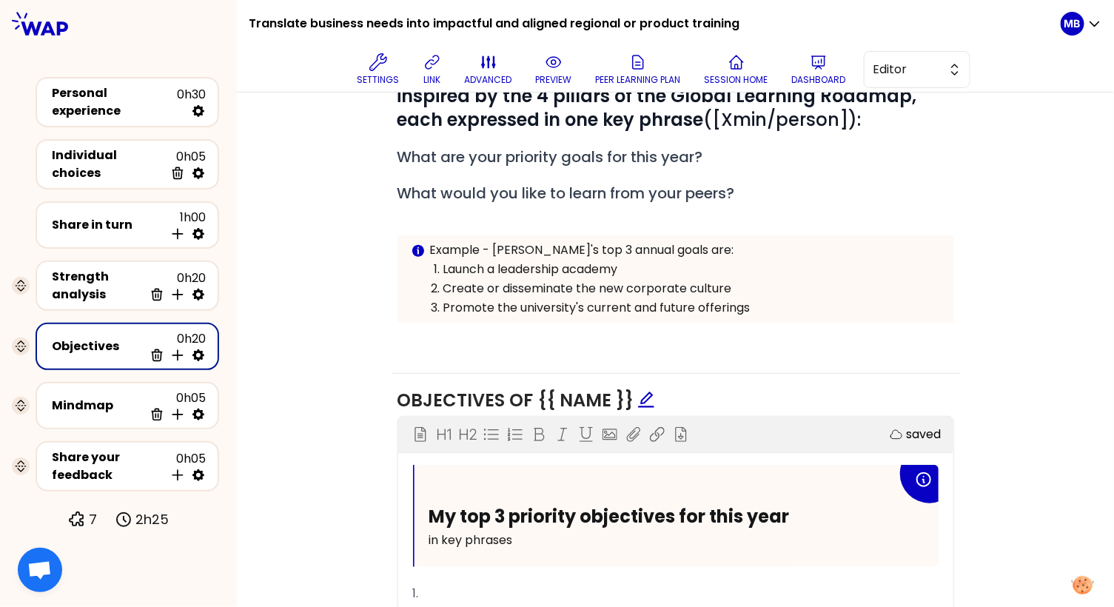
scroll to position [232, 0]
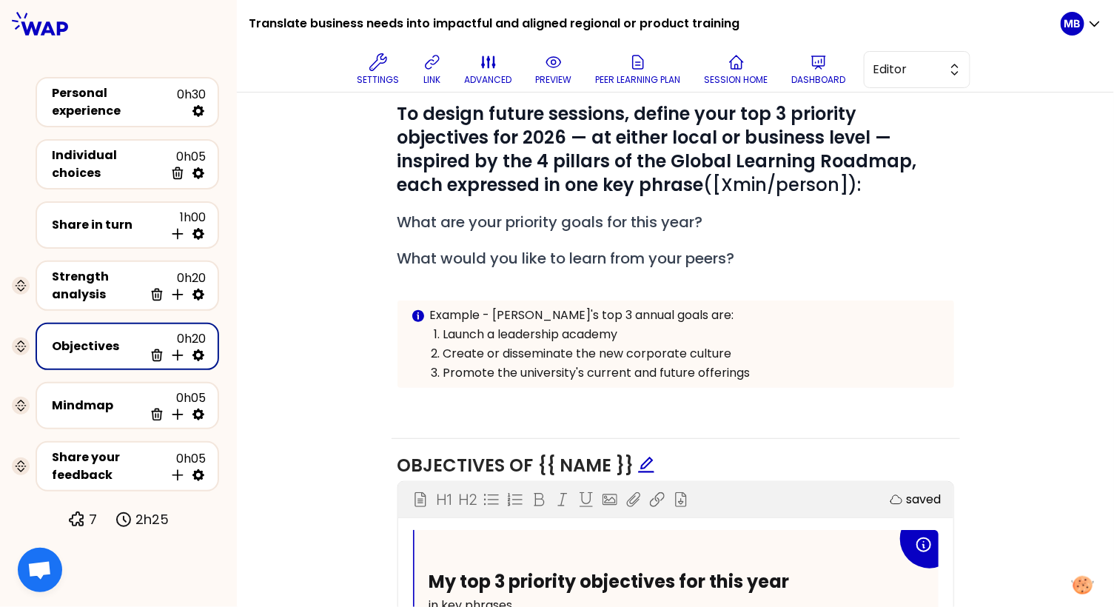
click at [556, 326] on p "Launch a leadership academy" at bounding box center [691, 335] width 497 height 18
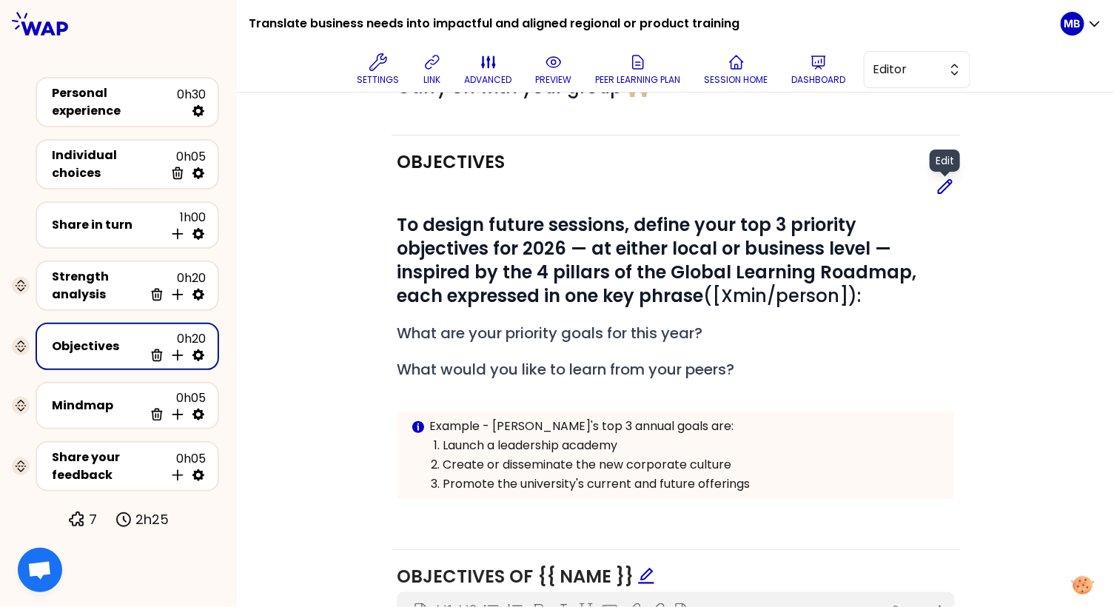
click at [949, 187] on icon at bounding box center [945, 187] width 18 height 18
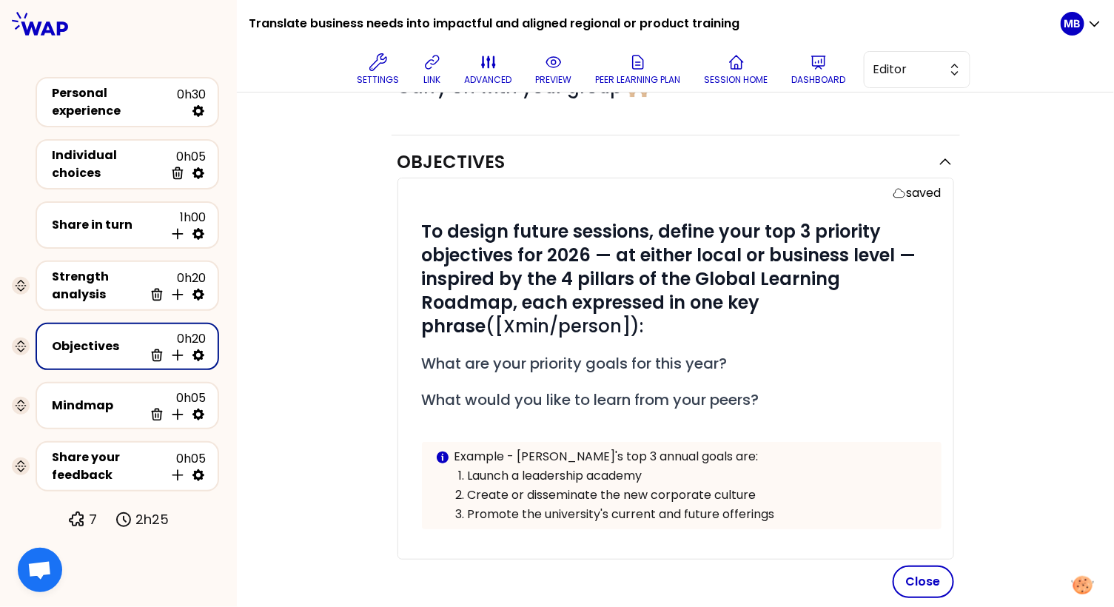
scroll to position [175, 0]
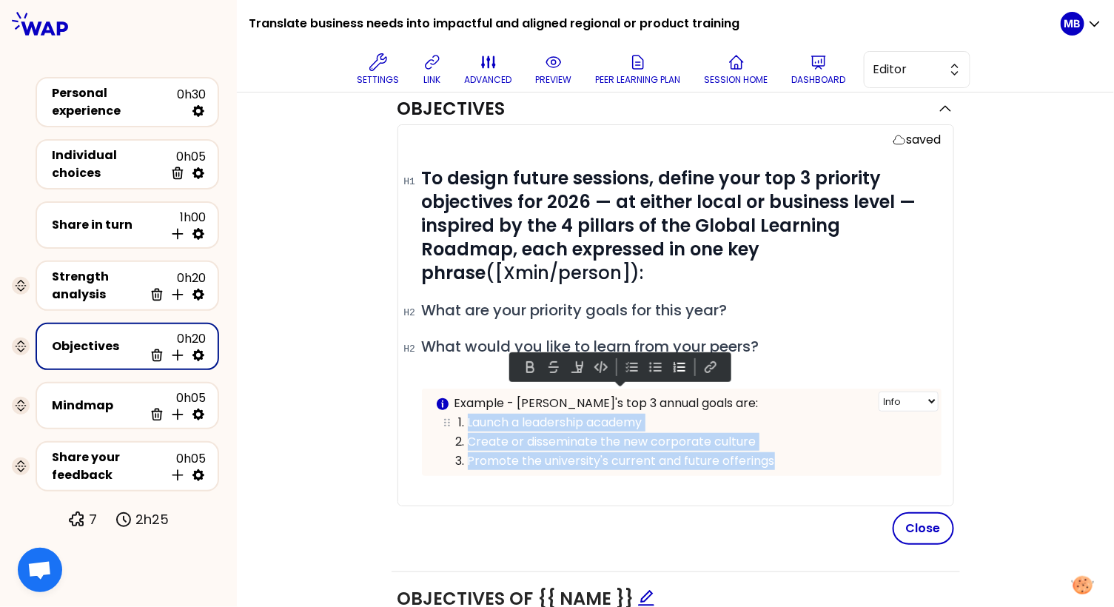
drag, startPoint x: 782, startPoint y: 433, endPoint x: 462, endPoint y: 391, distance: 322.3
click at [462, 412] on ol "Launch a leadership academy Create or disseminate the new corporate culture Pro…" at bounding box center [681, 441] width 493 height 58
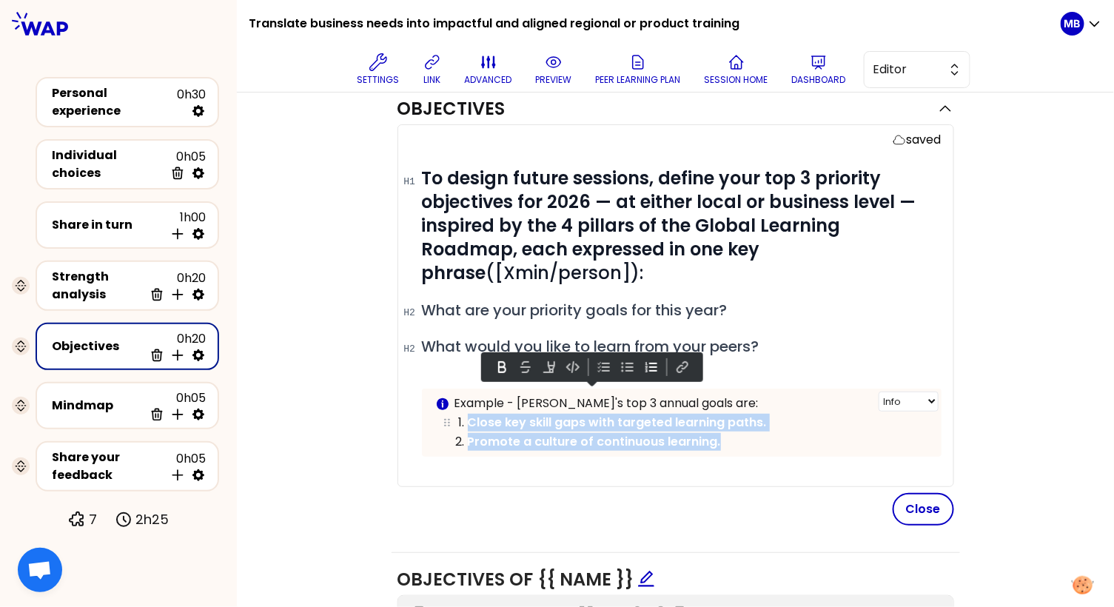
drag, startPoint x: 726, startPoint y: 420, endPoint x: 442, endPoint y: 400, distance: 284.1
click at [442, 412] on ol "Close key skill gaps with targeted learning paths. Promote a culture of continu…" at bounding box center [681, 431] width 493 height 38
click at [493, 367] on button at bounding box center [502, 367] width 18 height 18
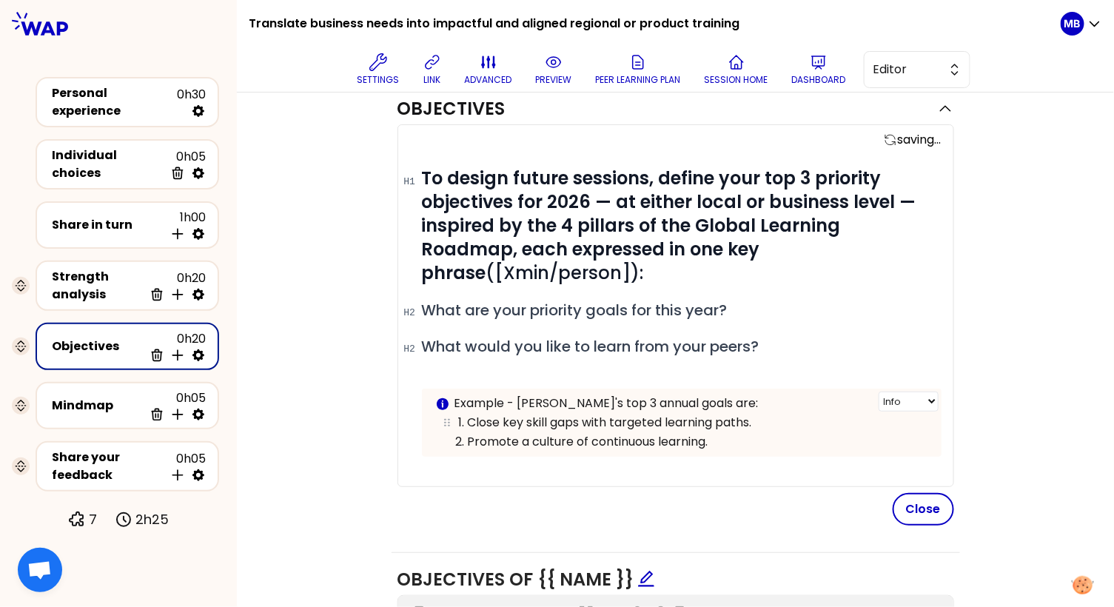
click at [777, 414] on p "Close key skill gaps with targeted learning paths." at bounding box center [698, 423] width 460 height 18
click at [743, 433] on p "Promote a culture of continuous learning." at bounding box center [698, 442] width 460 height 18
click at [722, 433] on p "Promote a culture of continuous learning" at bounding box center [698, 442] width 460 height 18
click at [470, 414] on p "Close key skill gaps with targeted learning paths" at bounding box center [698, 423] width 460 height 18
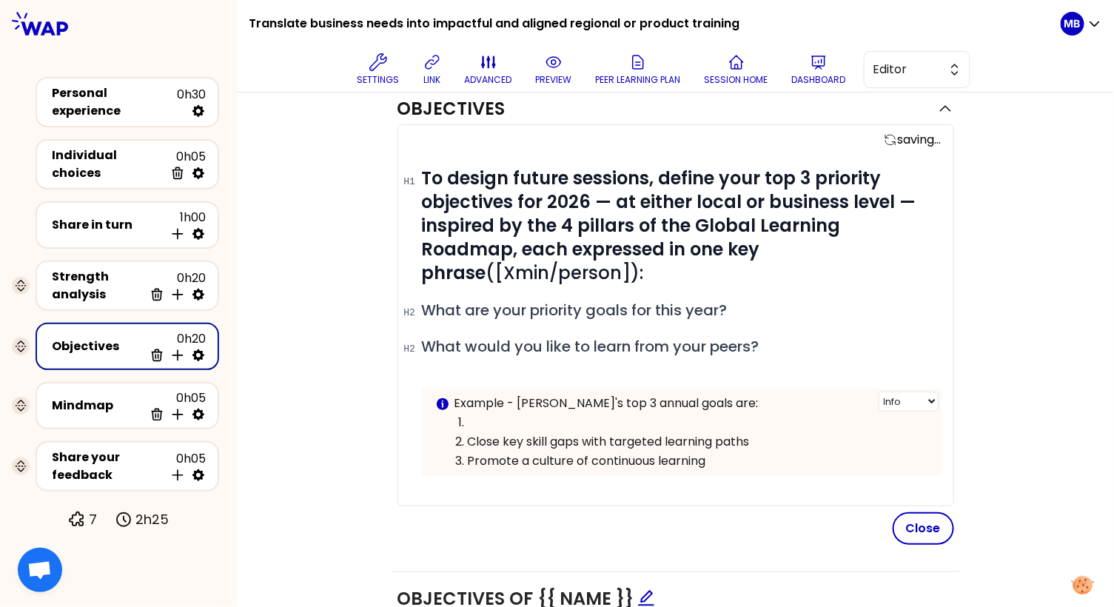
click at [473, 414] on p at bounding box center [698, 423] width 460 height 18
click at [730, 452] on p "Promote a culture of continuous learning" at bounding box center [698, 461] width 460 height 18
click at [905, 512] on button "Close" at bounding box center [922, 528] width 61 height 33
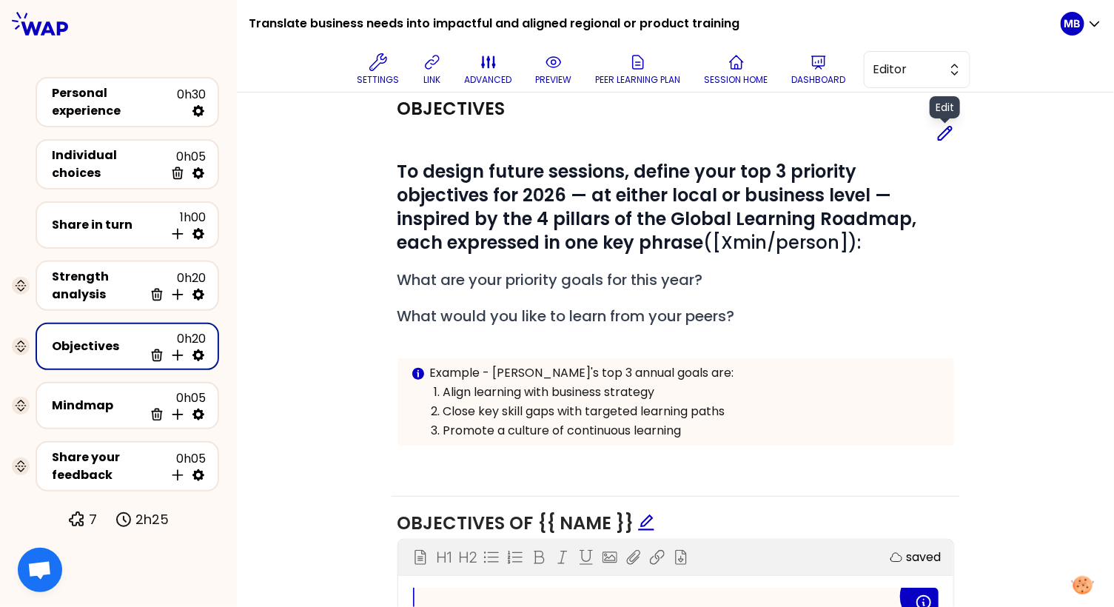
click at [936, 140] on div "Edit # To design future sessions, define your top 3 priority objectives for 202…" at bounding box center [675, 296] width 556 height 345
click at [938, 135] on icon at bounding box center [944, 133] width 13 height 13
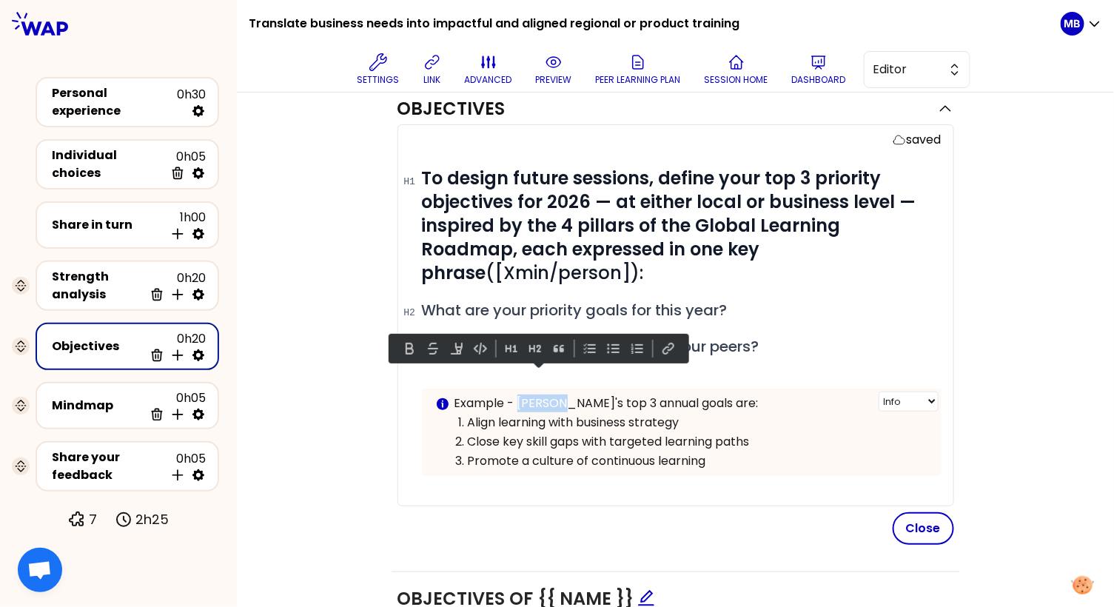
drag, startPoint x: 558, startPoint y: 378, endPoint x: 519, endPoint y: 378, distance: 39.2
click at [519, 394] on p "Example - Pauline's top 3 annual goals are:" at bounding box center [691, 403] width 475 height 18
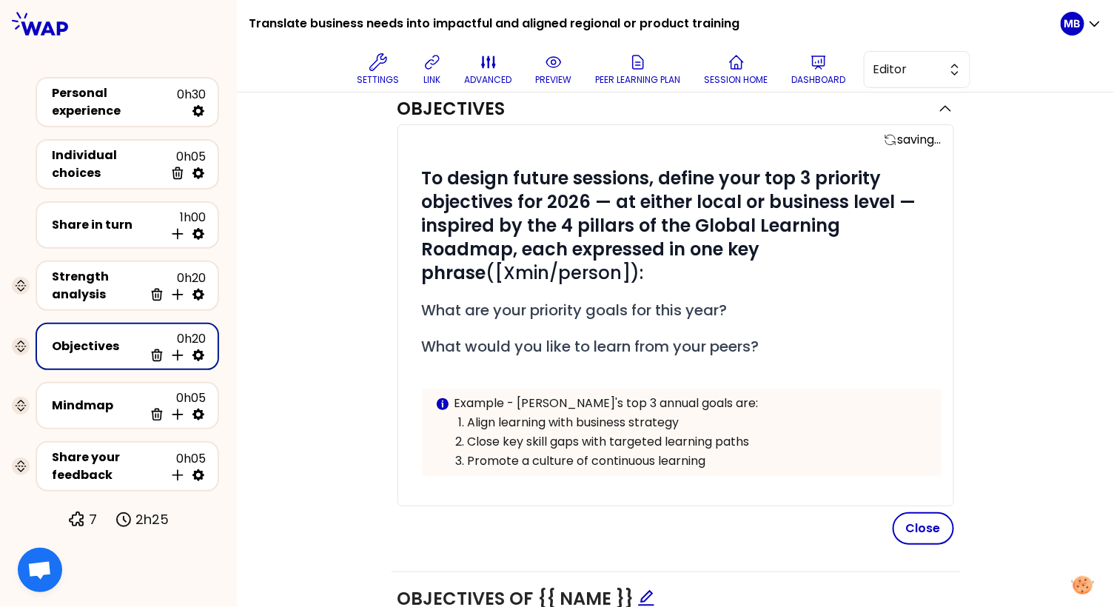
click at [468, 512] on div "Close" at bounding box center [675, 528] width 556 height 33
click at [918, 512] on button "Close" at bounding box center [922, 528] width 61 height 33
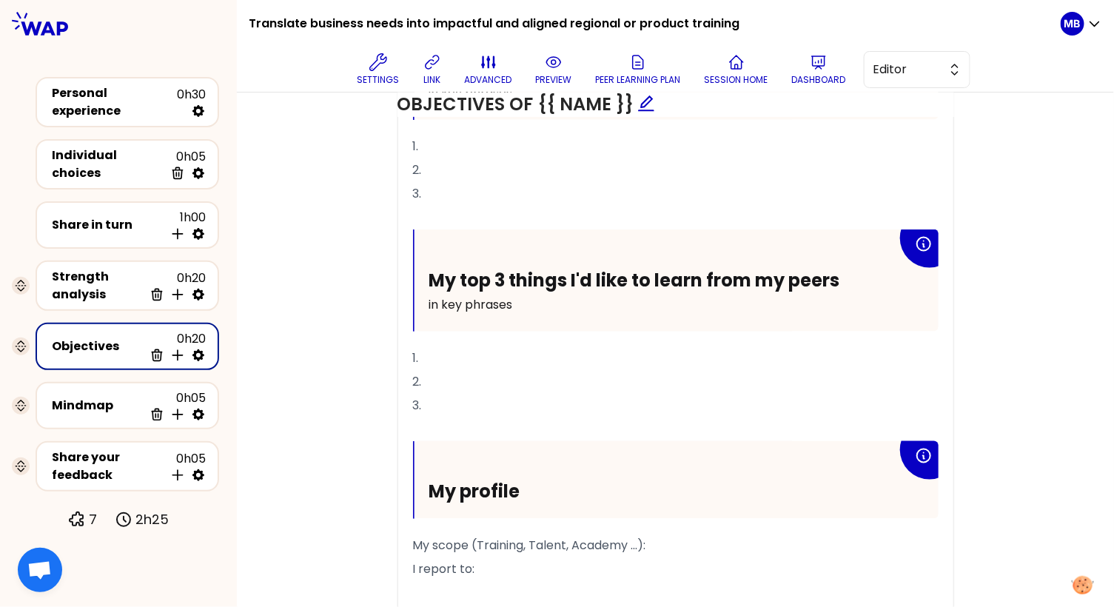
scroll to position [812, 0]
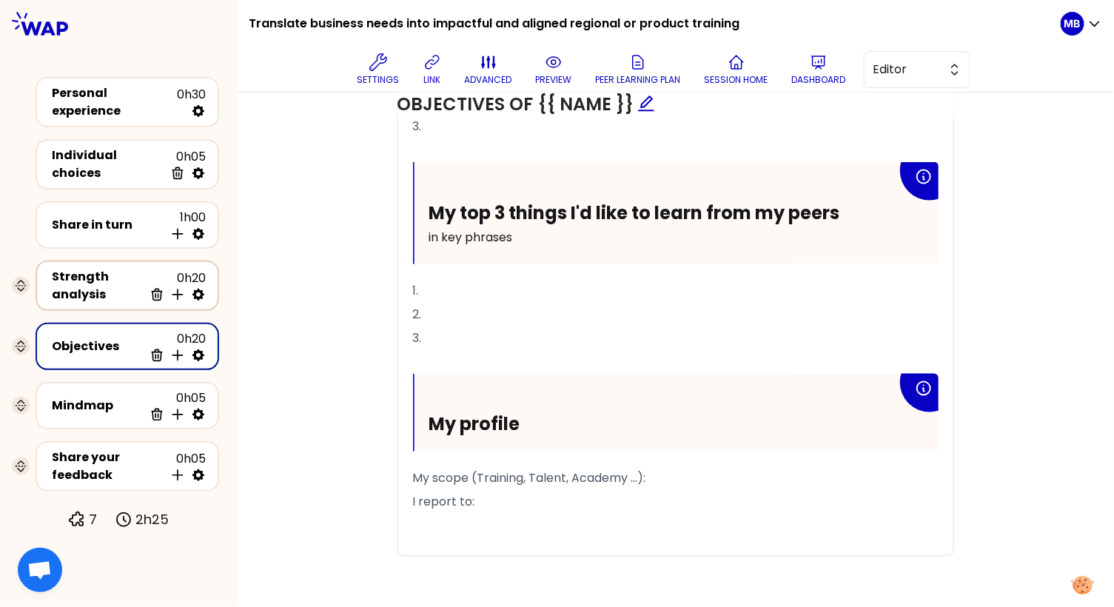
click at [110, 282] on div "Strength analysis" at bounding box center [98, 286] width 92 height 36
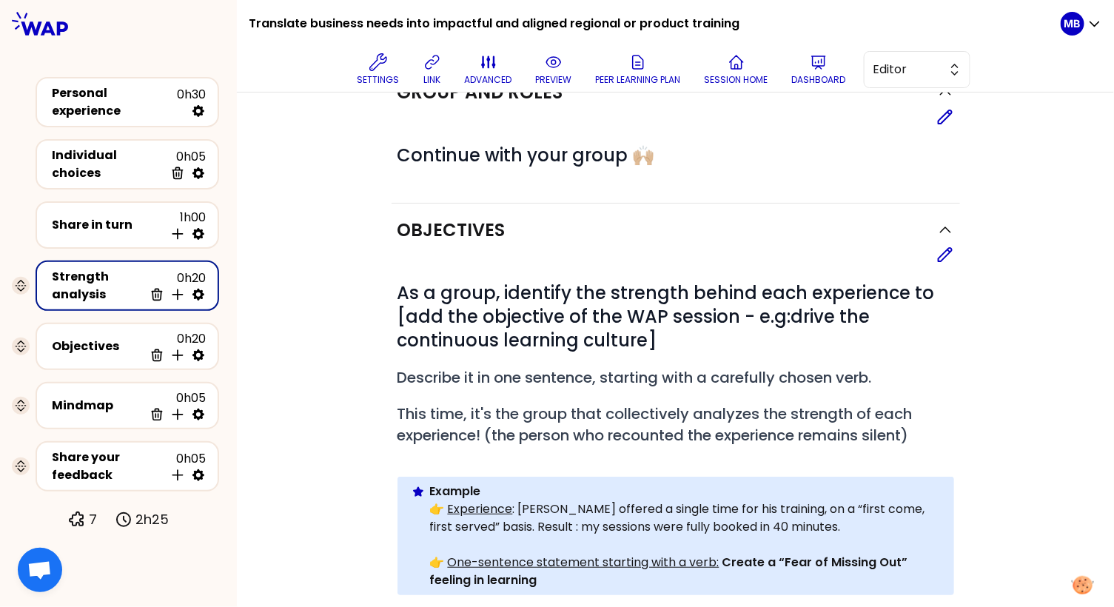
scroll to position [56, 0]
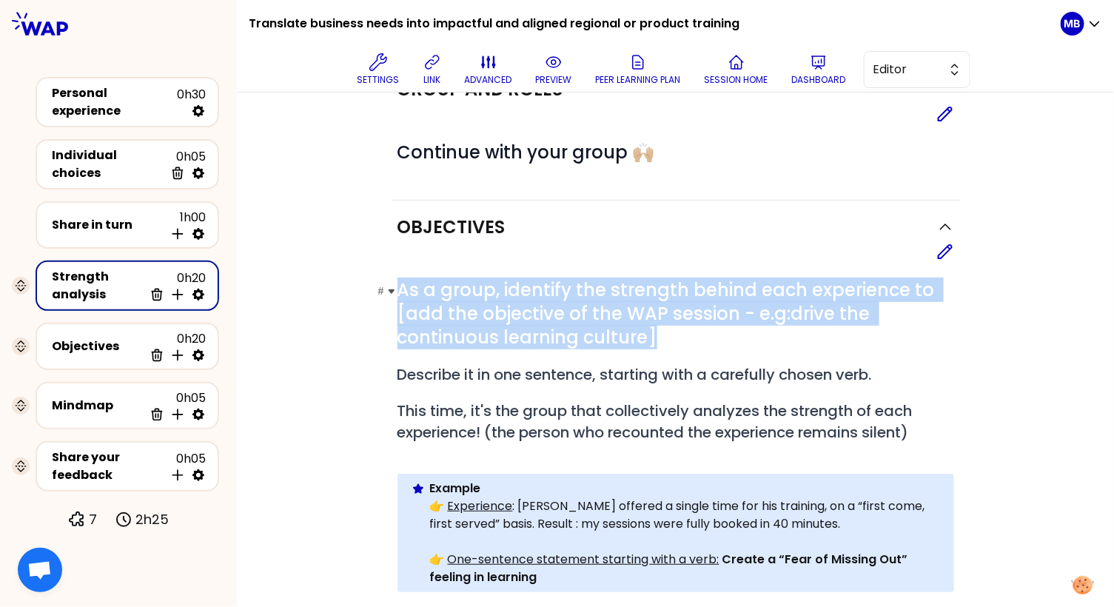
drag, startPoint x: 399, startPoint y: 288, endPoint x: 707, endPoint y: 326, distance: 310.2
click at [707, 326] on h1 "# As a group, identify the strength behind each experience to [add the objectiv…" at bounding box center [675, 313] width 556 height 71
click at [706, 332] on h1 "# As a group, identify the strength behind each experience to [add the objectiv…" at bounding box center [675, 313] width 556 height 71
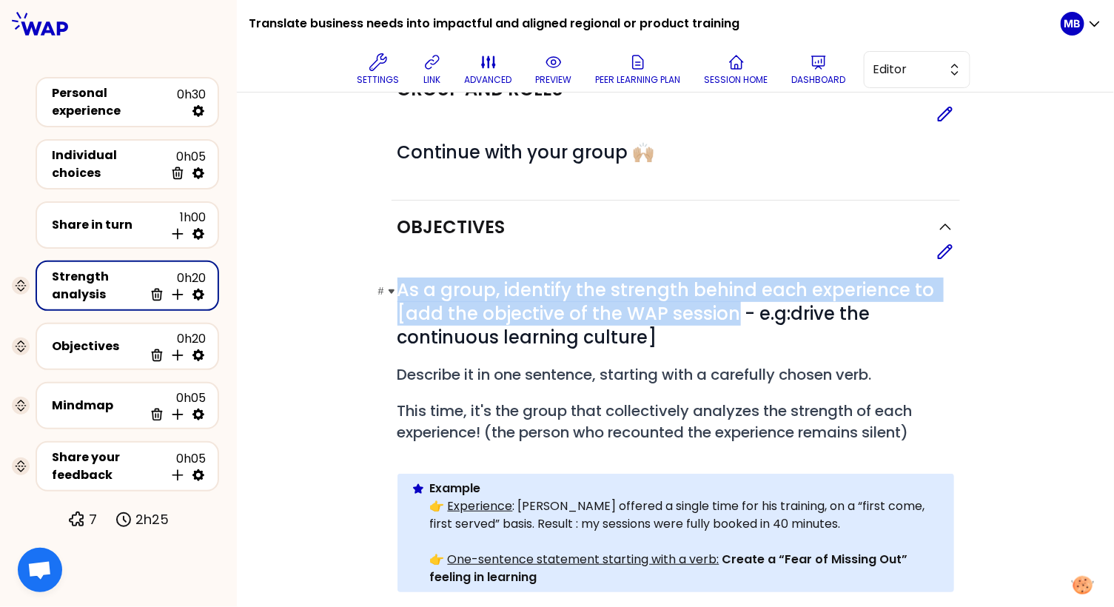
drag, startPoint x: 397, startPoint y: 282, endPoint x: 735, endPoint y: 313, distance: 339.6
click at [735, 313] on span "As a group, identify the strength behind each experience to [add the objective …" at bounding box center [668, 313] width 542 height 72
copy span "As a group, identify the strength behind each experience to [add the objective …"
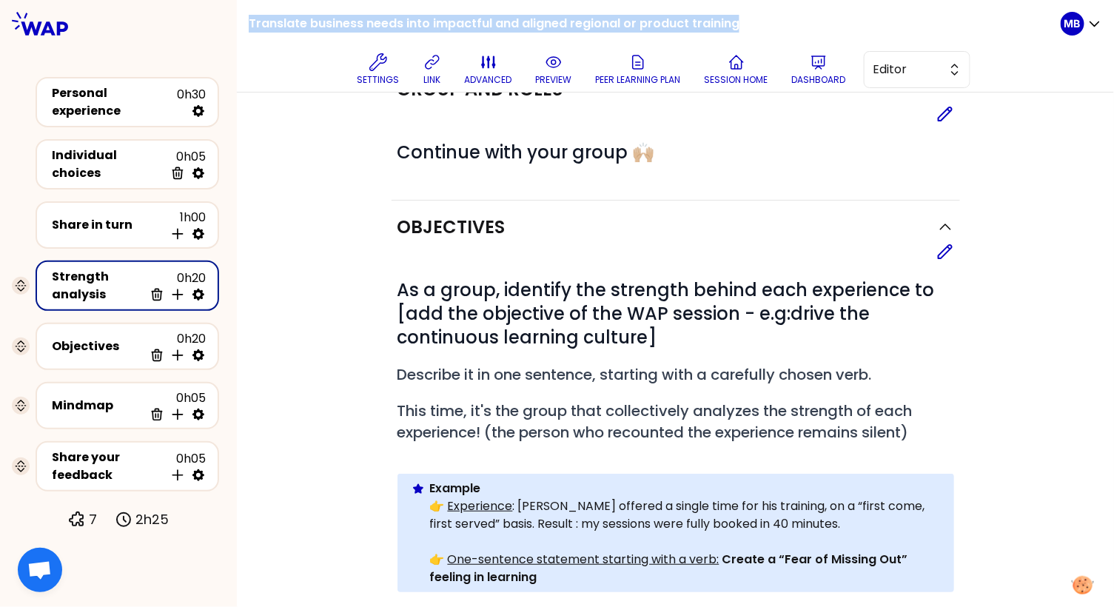
drag, startPoint x: 250, startPoint y: 24, endPoint x: 738, endPoint y: 25, distance: 488.3
click at [738, 25] on div "Translate business needs into impactful and aligned regional or product trainin…" at bounding box center [655, 46] width 812 height 92
copy h1 "Translate business needs into impactful and aligned regional or product training"
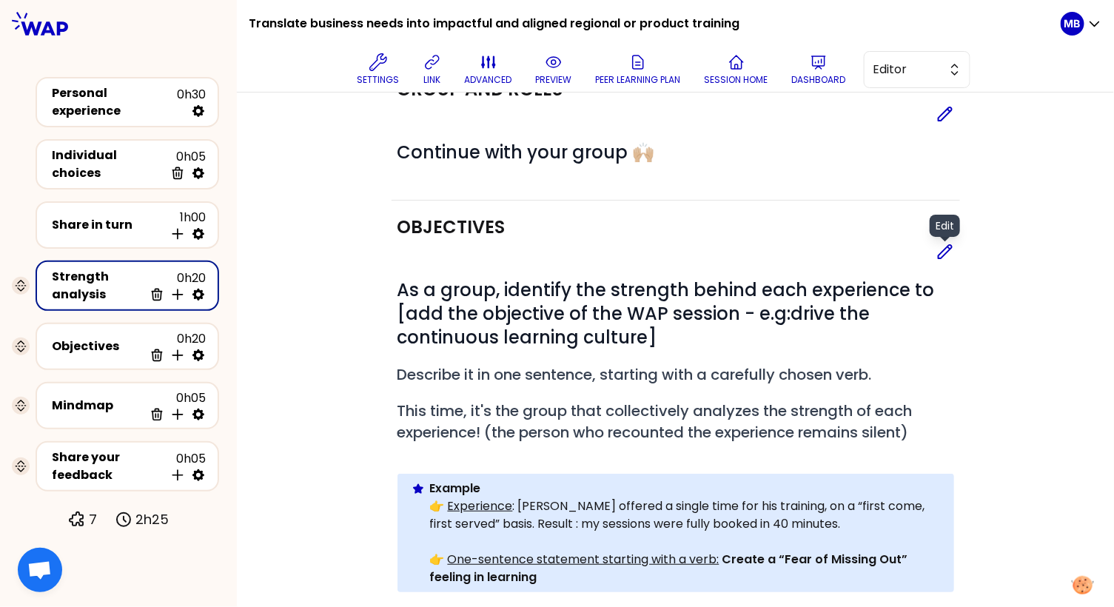
click at [944, 248] on icon at bounding box center [945, 252] width 18 height 18
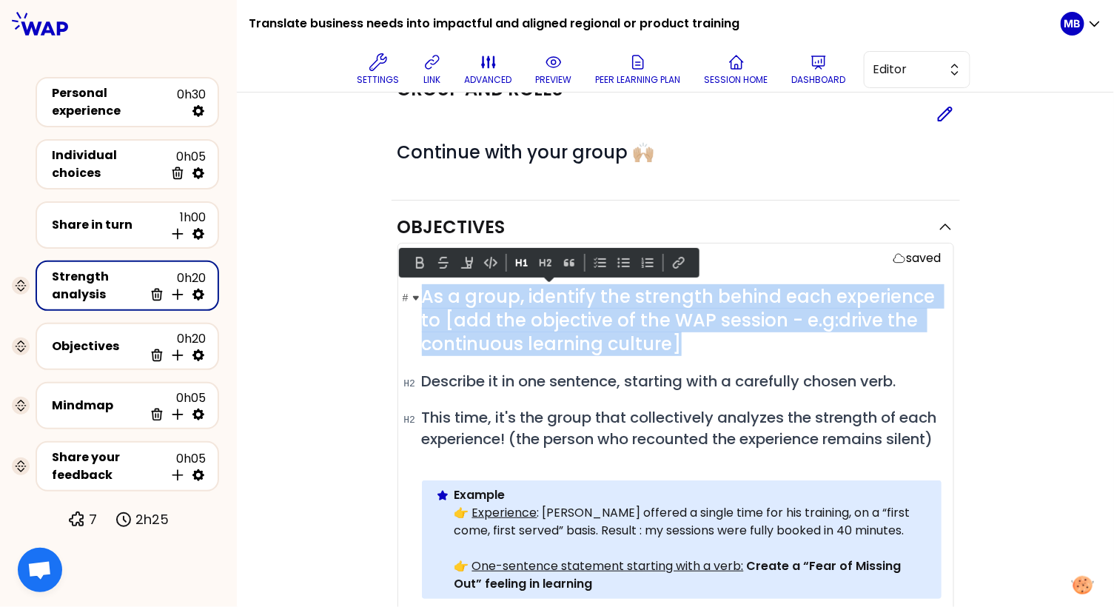
drag, startPoint x: 693, startPoint y: 344, endPoint x: 424, endPoint y: 300, distance: 273.0
click at [424, 300] on h1 "# As a group, identify the strength behind each experience to [add the objectiv…" at bounding box center [681, 320] width 519 height 71
paste div
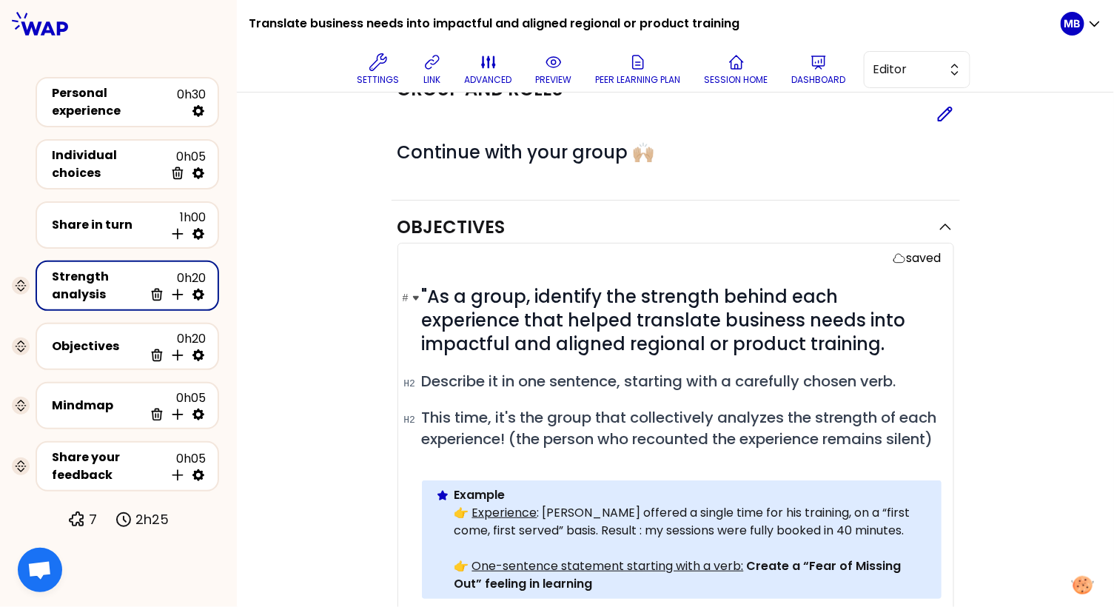
click at [428, 289] on span ""As a group, identify the strength behind each experience that helped translate…" at bounding box center [666, 320] width 488 height 72
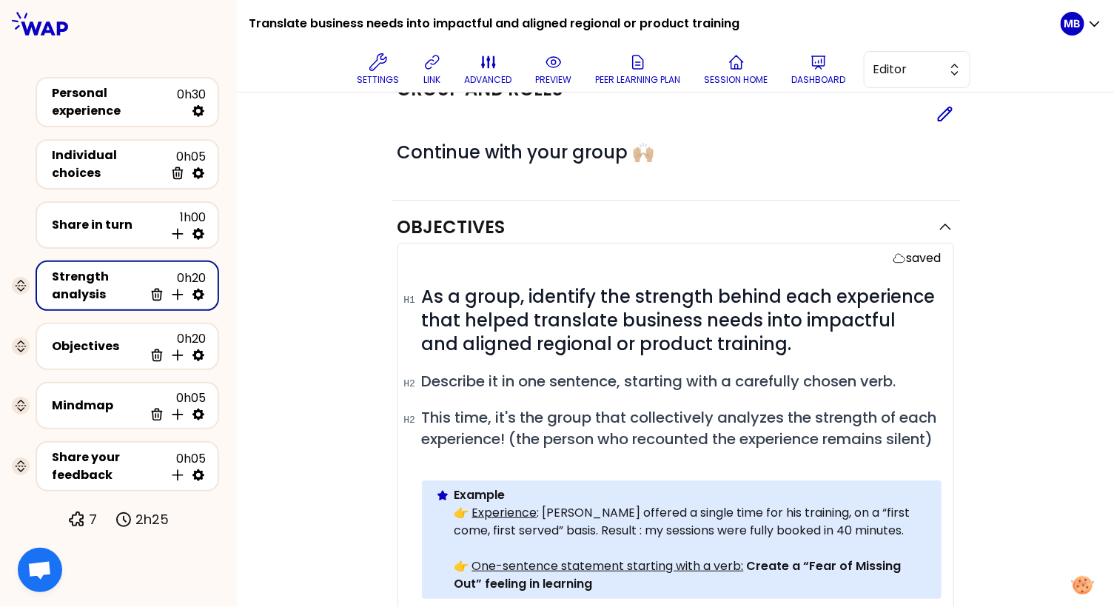
click at [347, 306] on div "Objectives saved # As a group, identify the strength behind each experience tha…" at bounding box center [675, 595] width 818 height 788
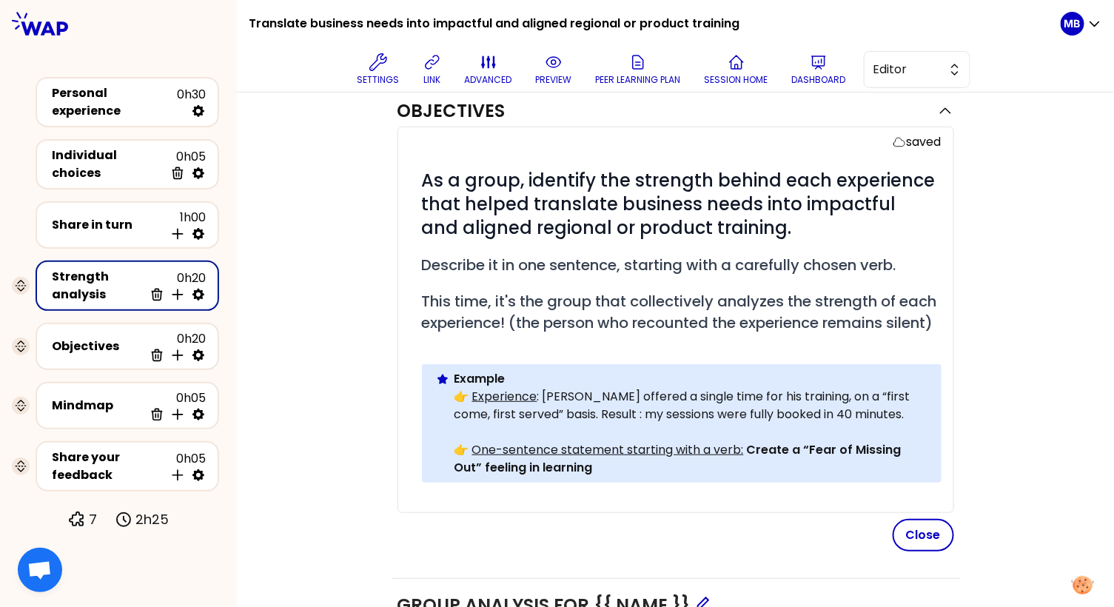
scroll to position [175, 0]
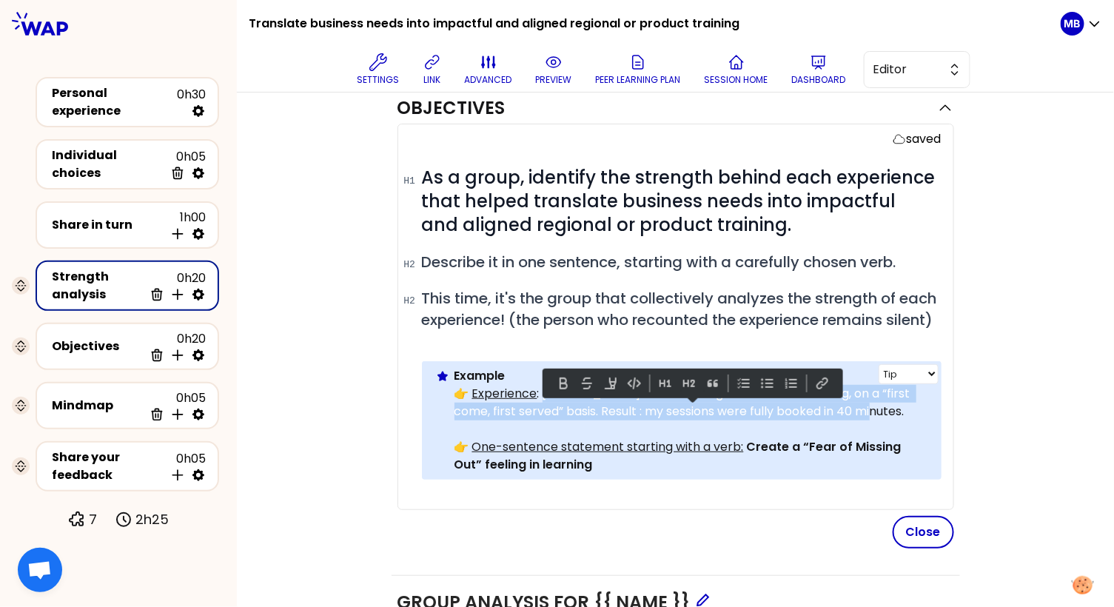
drag, startPoint x: 540, startPoint y: 406, endPoint x: 891, endPoint y: 425, distance: 351.2
click at [891, 420] on p "👉 Experience : Antoine offered a single time for his training, on a “first come…" at bounding box center [691, 403] width 475 height 36
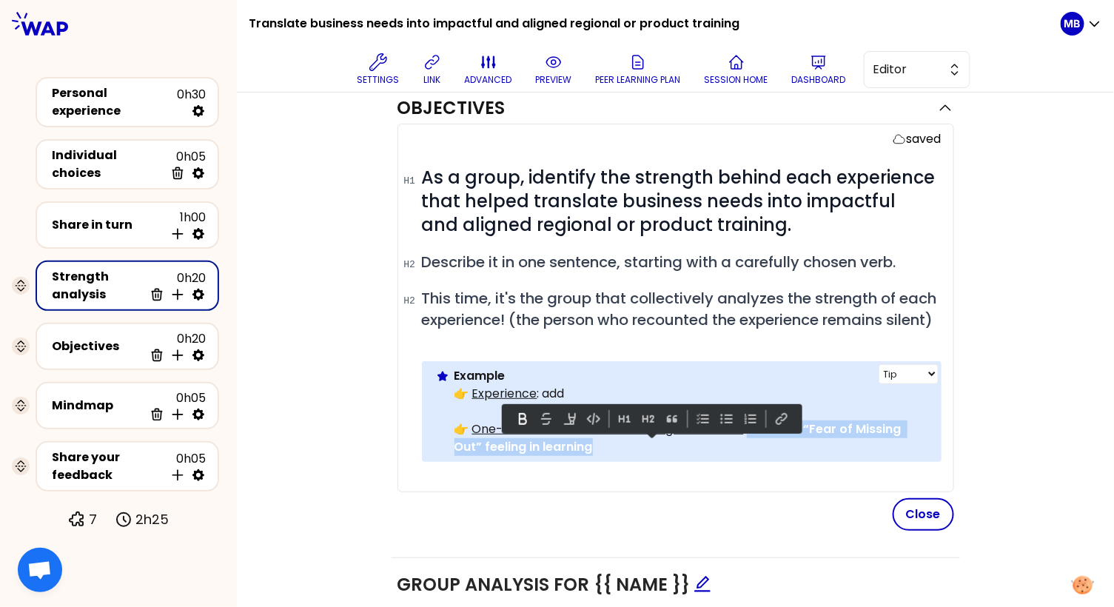
drag, startPoint x: 743, startPoint y: 444, endPoint x: 756, endPoint y: 472, distance: 31.1
click at [756, 456] on p "👉 One-sentence statement starting with a verb: Create a “Fear of Missing Out” f…" at bounding box center [691, 438] width 475 height 36
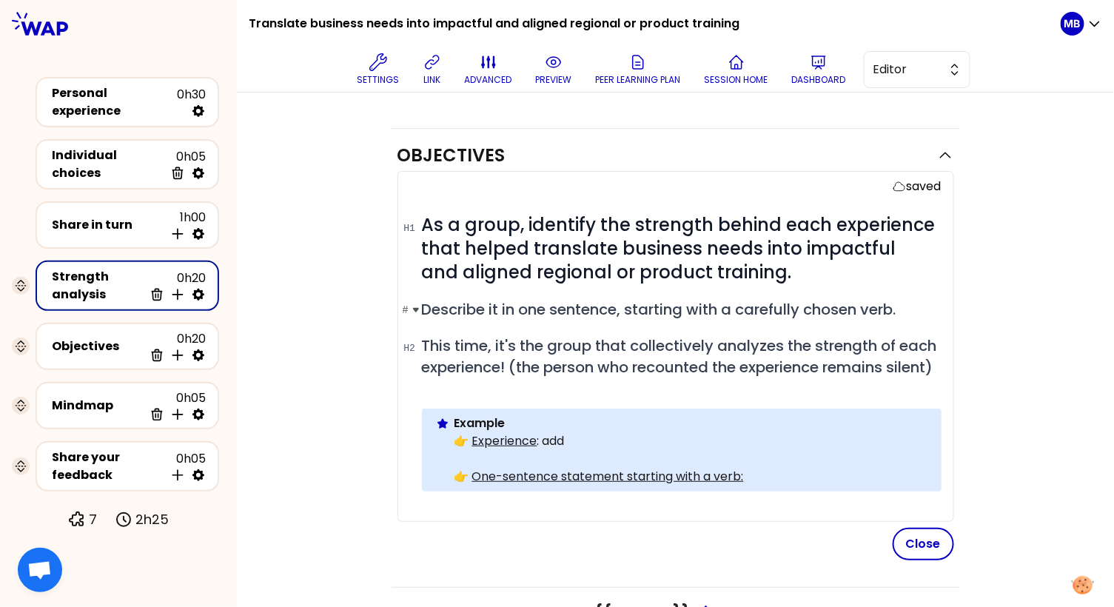
scroll to position [62, 0]
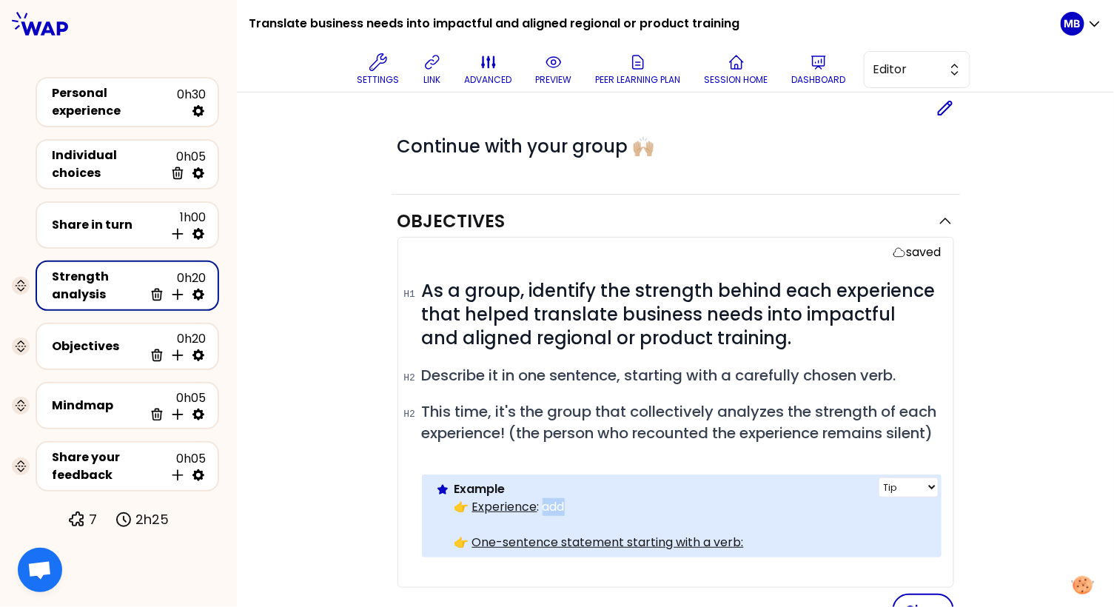
drag, startPoint x: 539, startPoint y: 523, endPoint x: 610, endPoint y: 523, distance: 71.0
click at [610, 516] on p "👉 Experience : add" at bounding box center [691, 507] width 475 height 18
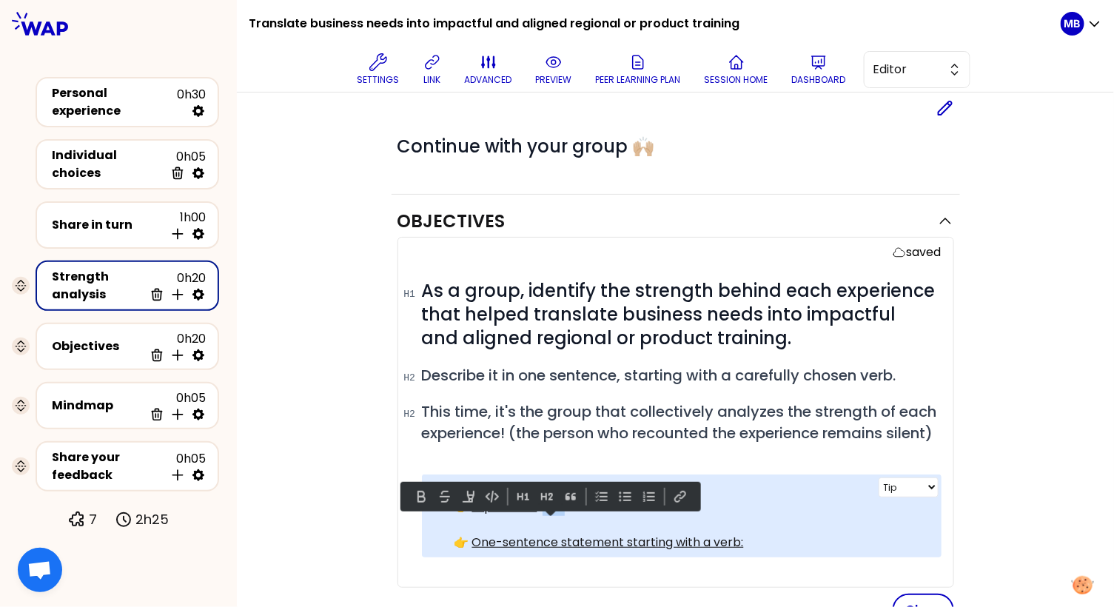
copy p "add"
click at [779, 551] on p "👉 One-sentence statement starting with a verb:" at bounding box center [691, 542] width 475 height 18
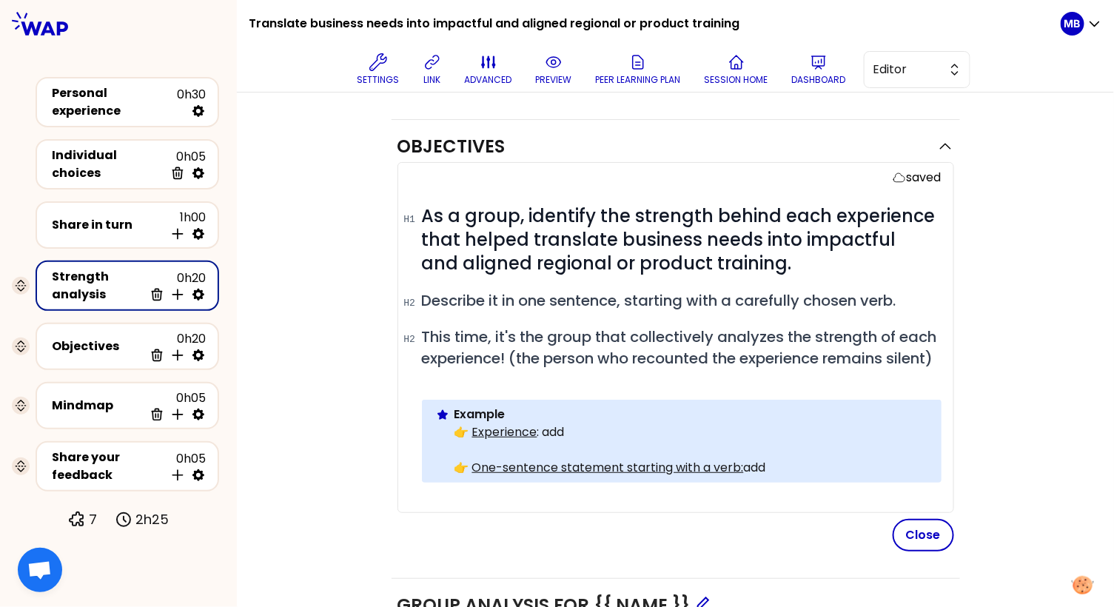
scroll to position [142, 0]
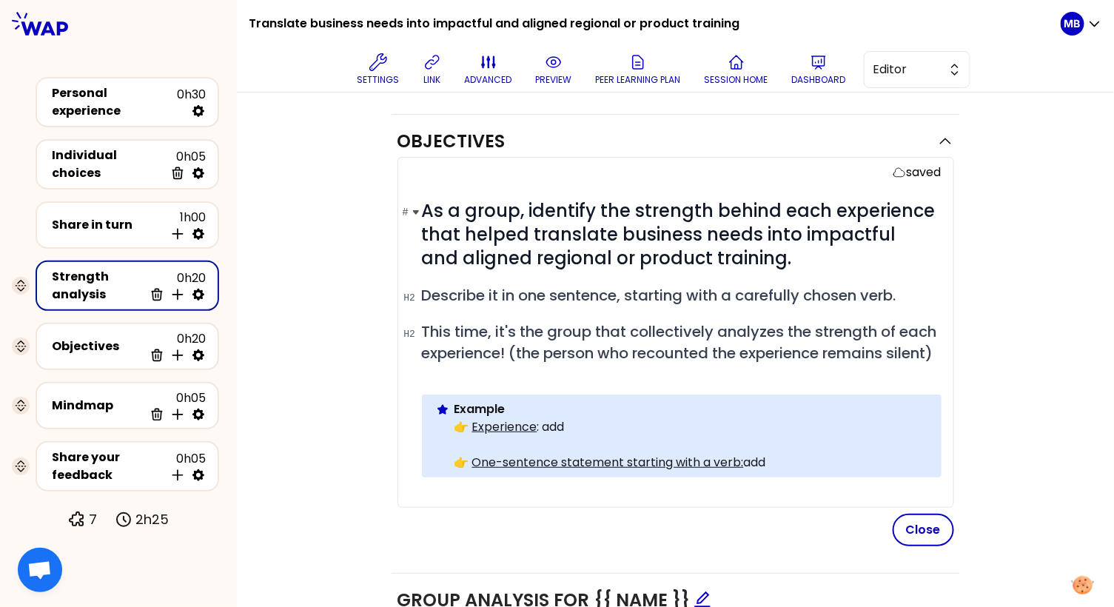
click at [428, 209] on span "As a group, identify the strength behind each experience that helped translate …" at bounding box center [681, 234] width 518 height 72
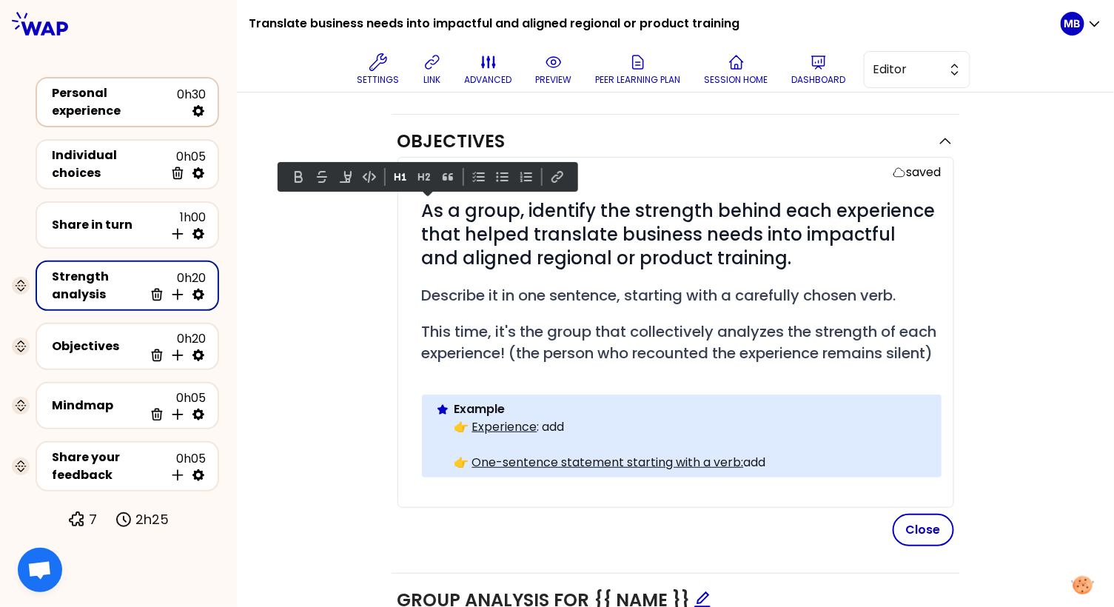
click at [96, 109] on div "Personal experience" at bounding box center [114, 102] width 125 height 36
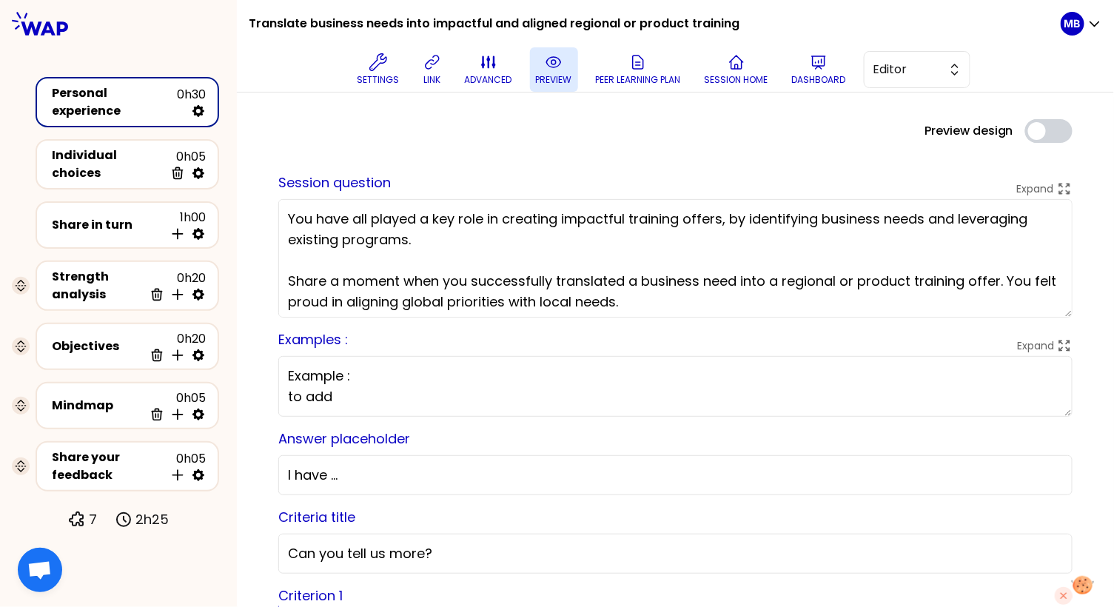
click at [547, 61] on icon at bounding box center [554, 62] width 18 height 18
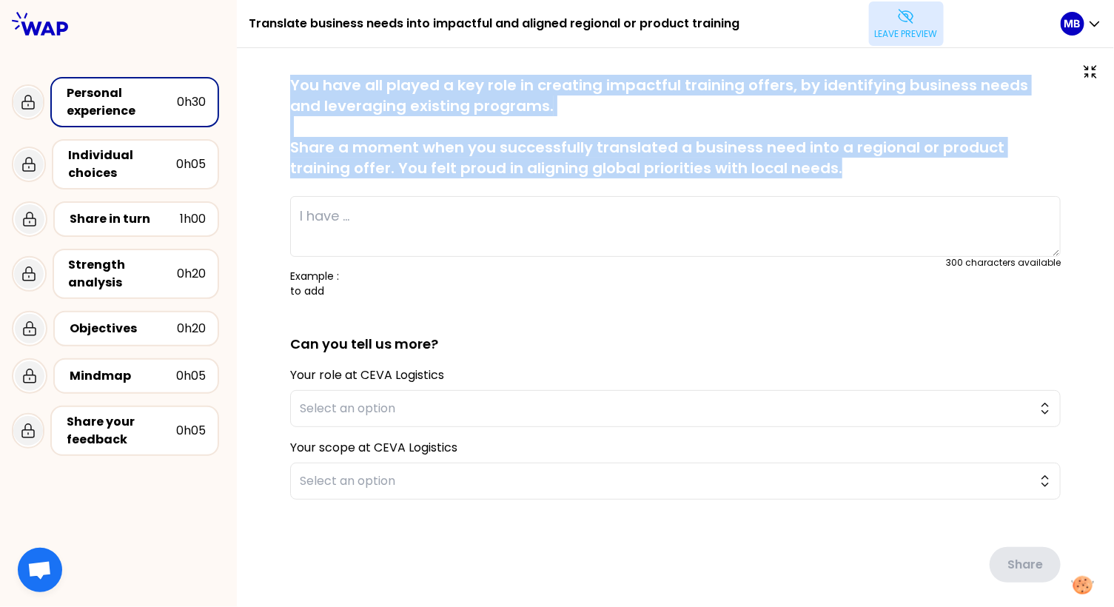
drag, startPoint x: 290, startPoint y: 81, endPoint x: 781, endPoint y: 164, distance: 498.2
click at [781, 164] on p "You have all played a key role in creating impactful training offers, by identi…" at bounding box center [675, 127] width 770 height 104
copy p "You have all played a key role in creating impactful training offers, by identi…"
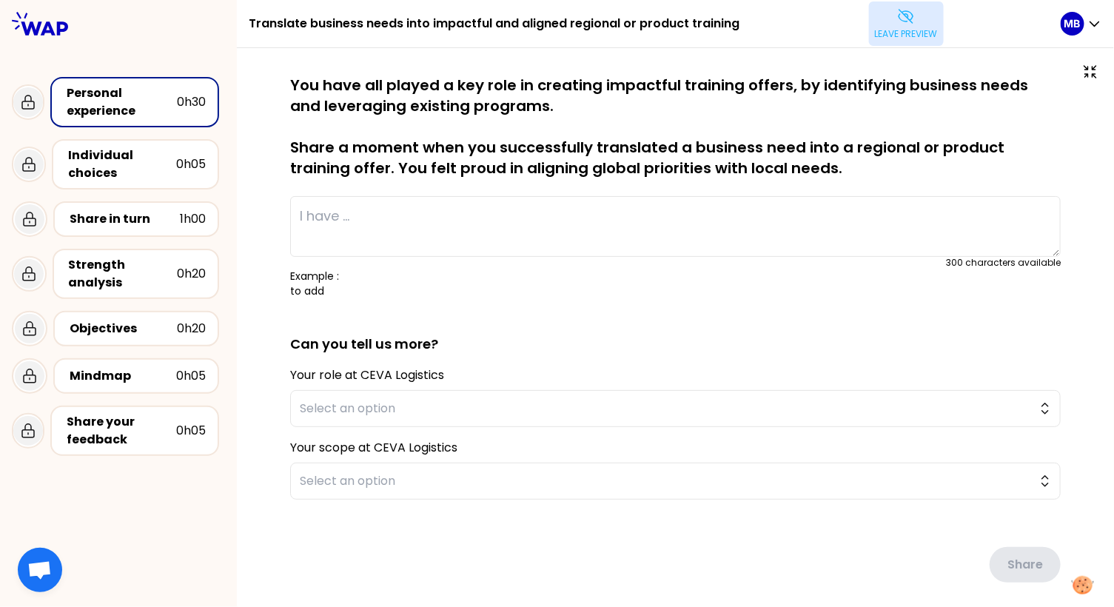
click at [484, 247] on textarea at bounding box center [675, 226] width 770 height 61
click at [402, 122] on p "You have all played a key role in creating impactful training offers, by identi…" at bounding box center [675, 127] width 770 height 104
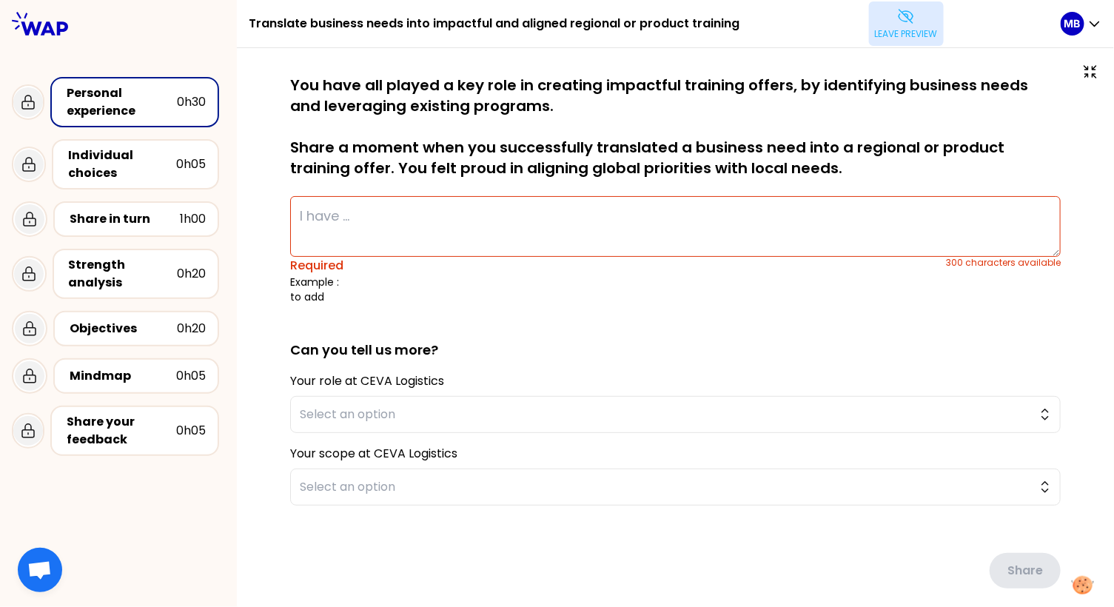
click at [340, 294] on p "Example : to add" at bounding box center [675, 289] width 770 height 30
click at [168, 172] on div "Individual choices" at bounding box center [122, 164] width 108 height 36
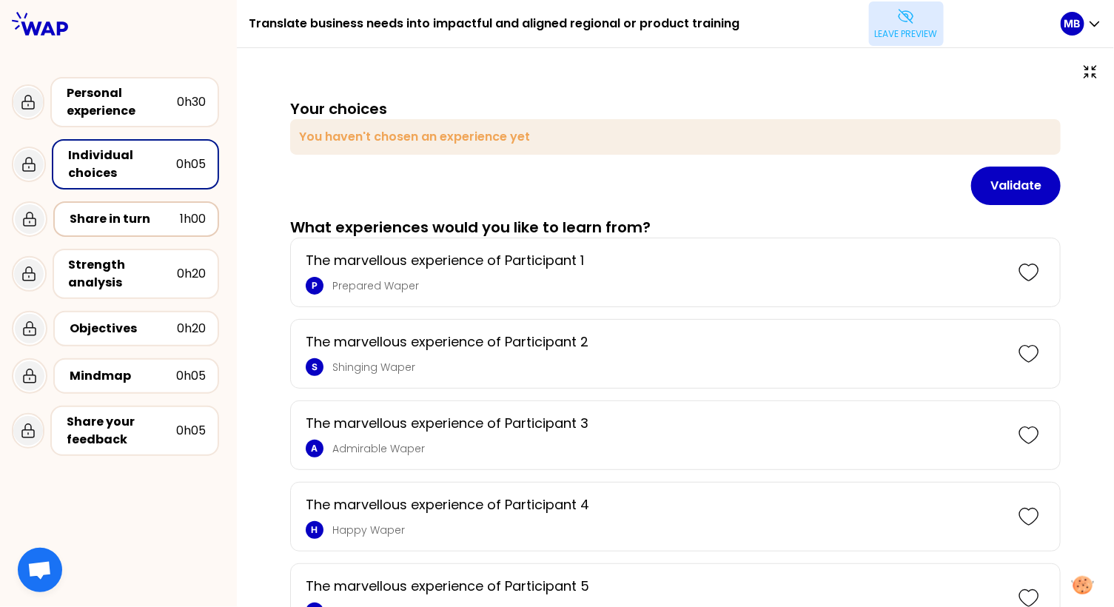
click at [143, 220] on div "Share in turn" at bounding box center [125, 219] width 110 height 18
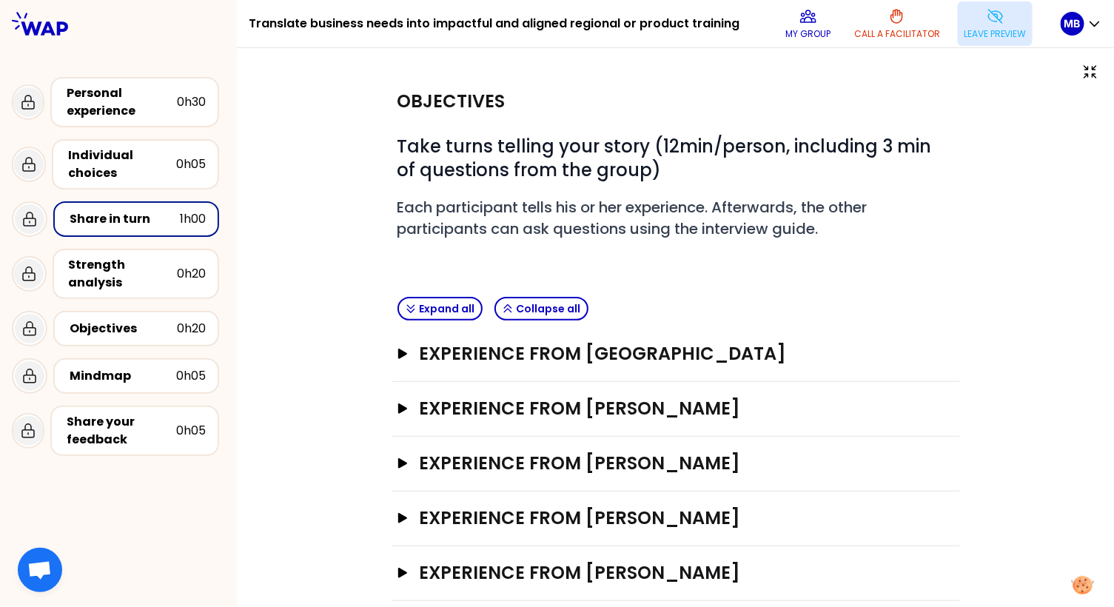
scroll to position [18, 0]
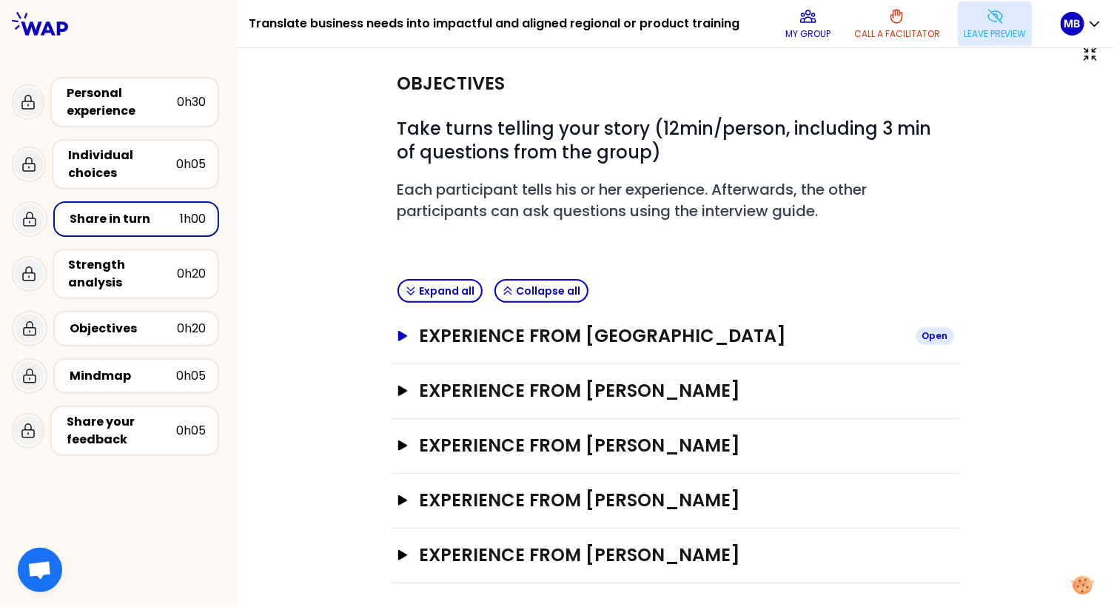
click at [431, 326] on h3 "Experience from Marine Bourgeaud" at bounding box center [661, 336] width 485 height 24
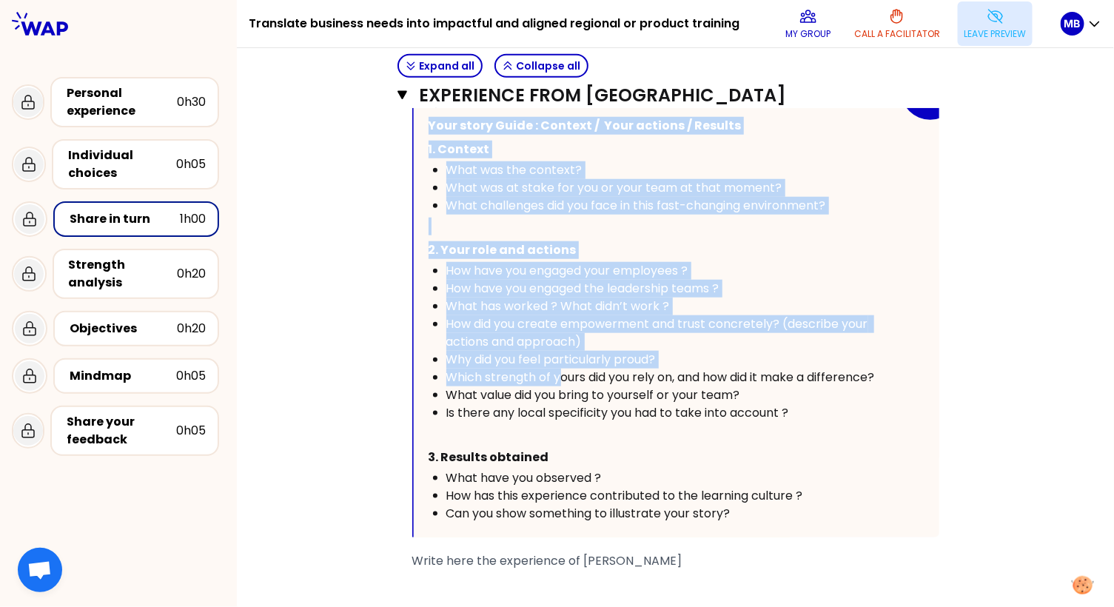
scroll to position [414, 0]
drag, startPoint x: 429, startPoint y: 263, endPoint x: 756, endPoint y: 511, distance: 410.3
click at [756, 511] on div "Collapse Your story Guide : Context / Your actions / Results 1. Context What wa…" at bounding box center [676, 310] width 525 height 456
copy div "Your story Guide : Context / Your actions / Results 1. Context What was the con…"
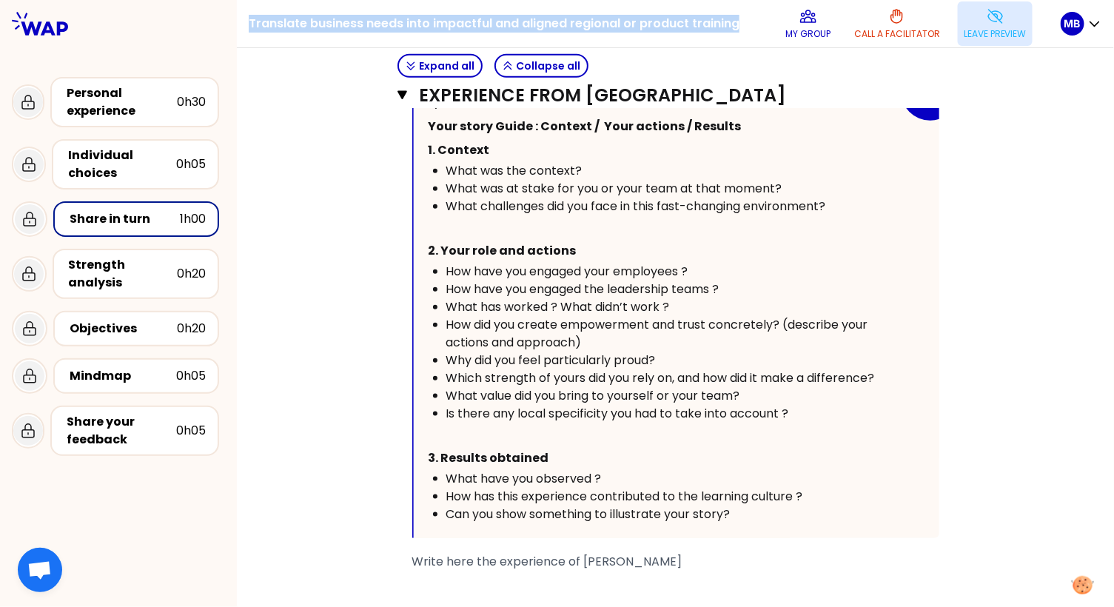
drag, startPoint x: 252, startPoint y: 24, endPoint x: 744, endPoint y: 29, distance: 492.1
click at [744, 29] on div "Translate business needs into impactful and aligned regional or product trainin…" at bounding box center [655, 23] width 812 height 47
copy div "Translate business needs into impactful and aligned regional or product training"
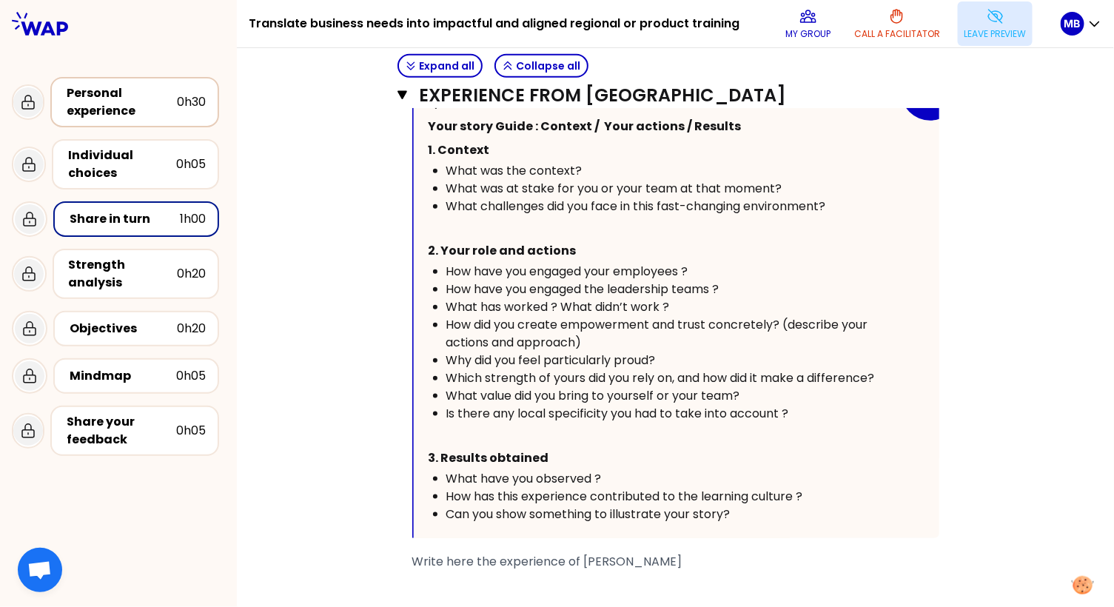
click at [137, 105] on div "Personal experience" at bounding box center [122, 102] width 110 height 36
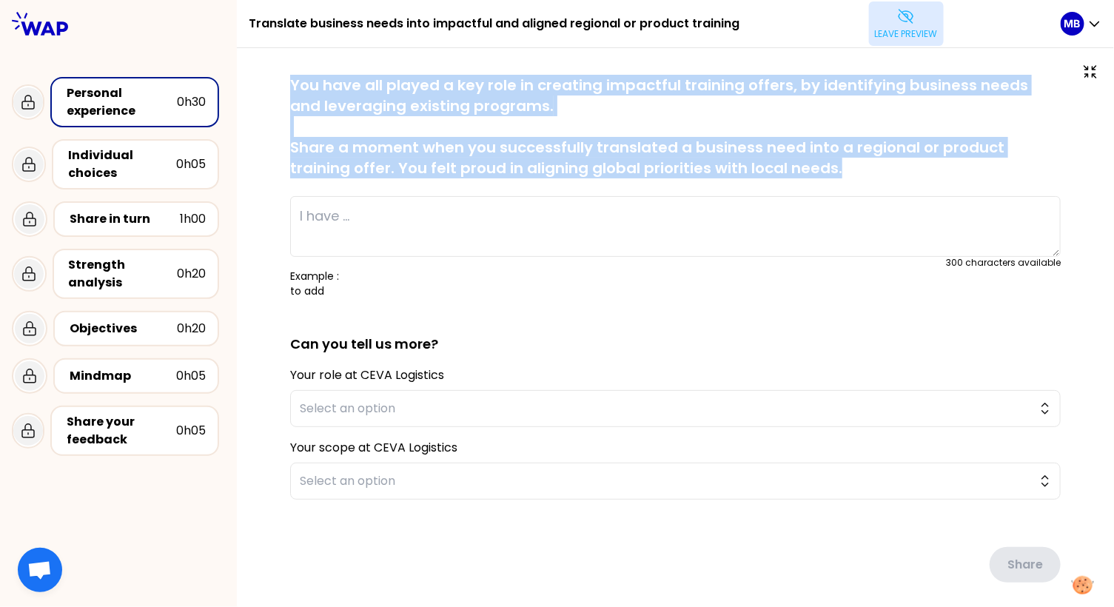
drag, startPoint x: 289, startPoint y: 75, endPoint x: 830, endPoint y: 198, distance: 555.3
click at [830, 198] on div "saved You have all played a key role in creating impactful training offers, by …" at bounding box center [675, 358] width 818 height 567
copy p "You have all played a key role in creating impactful training offers, by identi…"
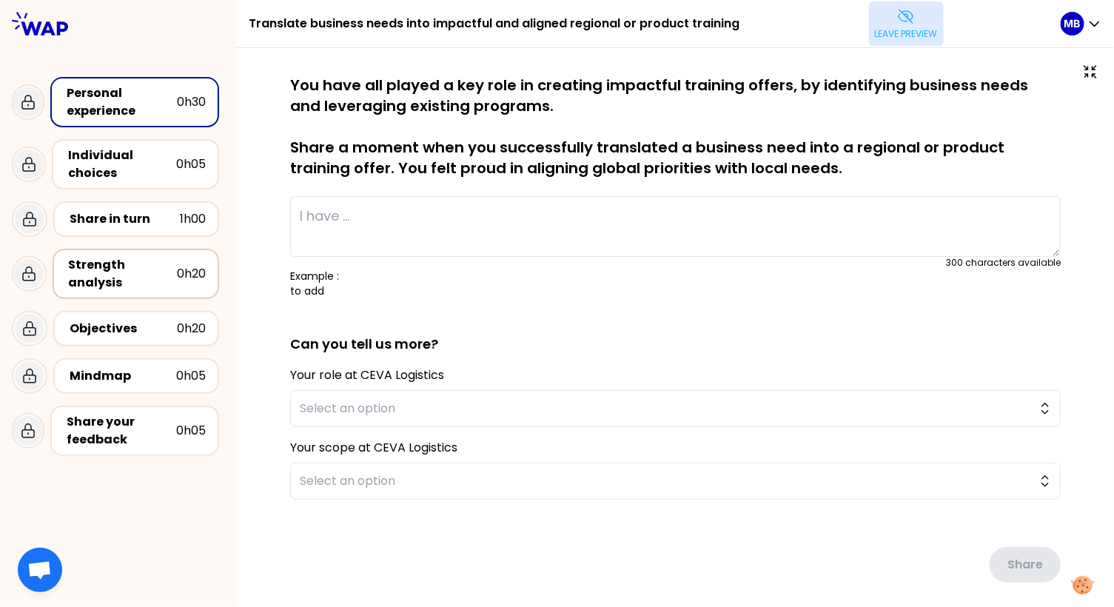
click at [94, 261] on div "Strength analysis" at bounding box center [123, 274] width 108 height 36
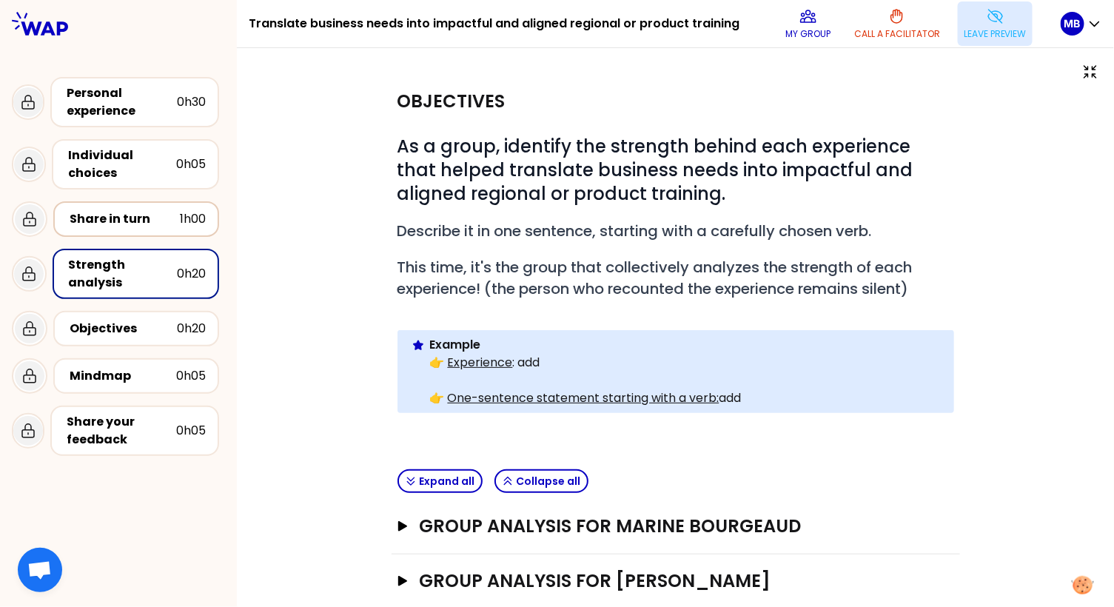
click at [113, 216] on div "Share in turn" at bounding box center [125, 219] width 110 height 18
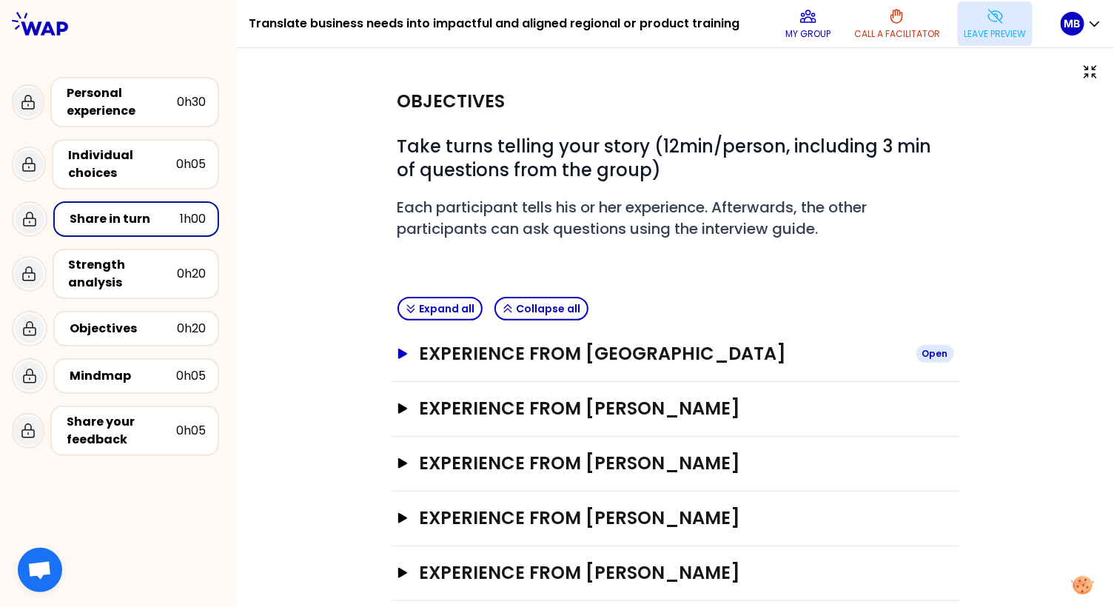
click at [401, 357] on button "Experience from Marine Bourgeaud Open" at bounding box center [675, 354] width 556 height 24
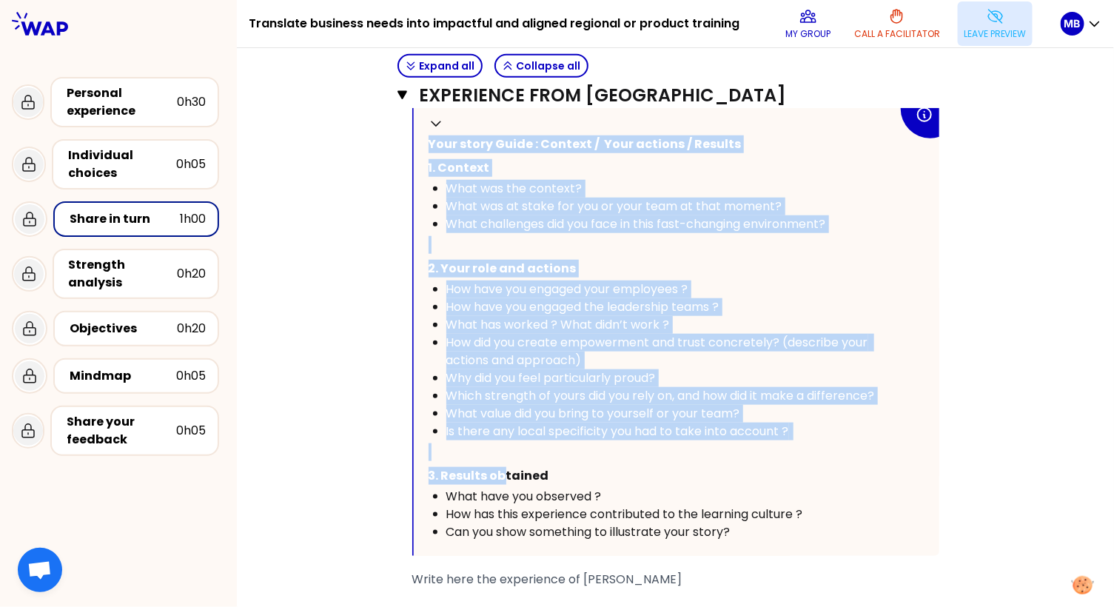
scroll to position [468, 0]
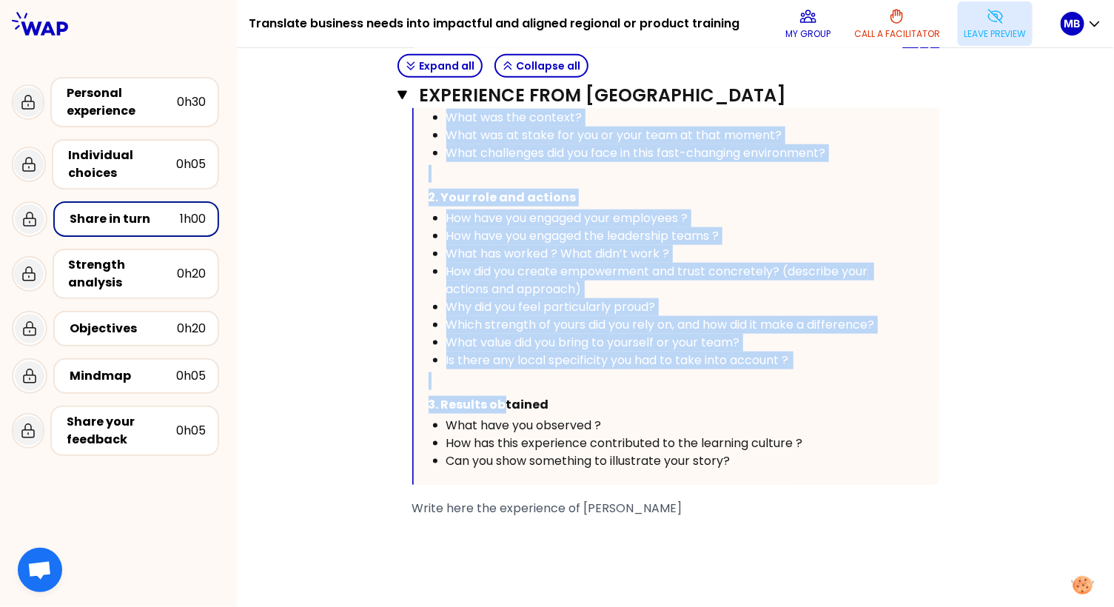
drag, startPoint x: 431, startPoint y: 348, endPoint x: 765, endPoint y: 455, distance: 351.2
click at [765, 455] on div "Collapse Your story Guide : Context / Your actions / Results 1. Context What wa…" at bounding box center [676, 257] width 525 height 456
copy div "Your story Guide : Context / Your actions / Results 1. Context What was the con…"
click at [520, 211] on span "How have you engaged your employees ?" at bounding box center [567, 217] width 242 height 17
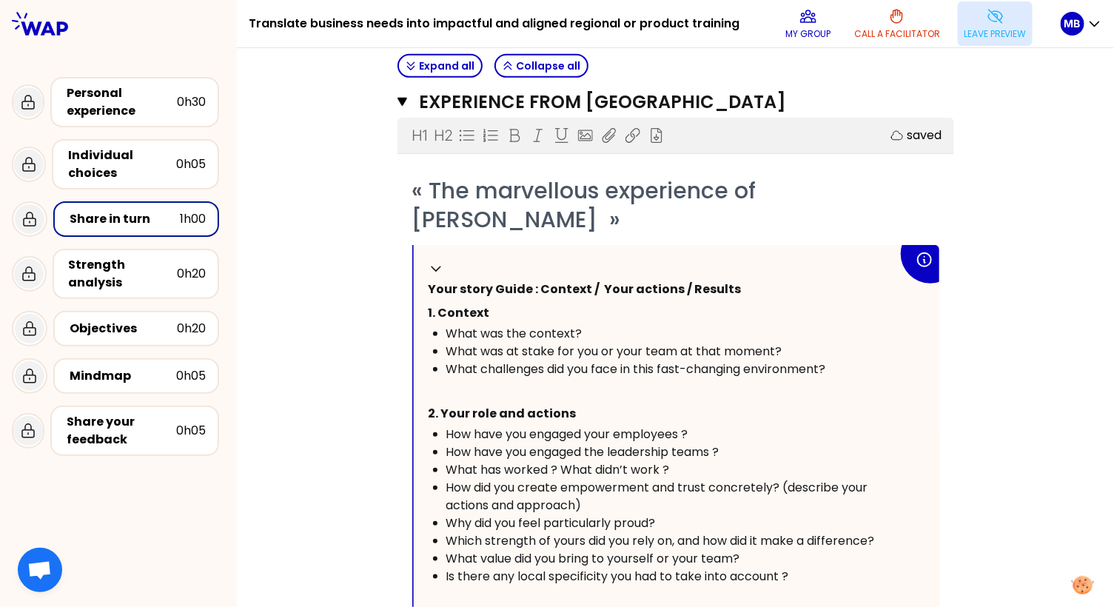
scroll to position [217, 0]
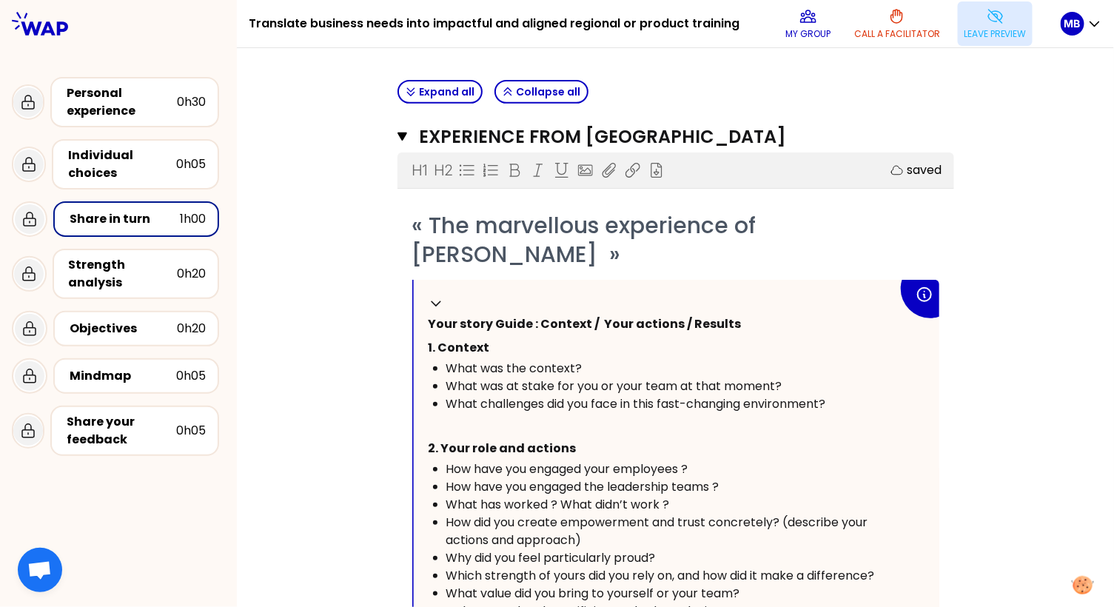
click at [982, 38] on p "Leave preview" at bounding box center [994, 34] width 63 height 12
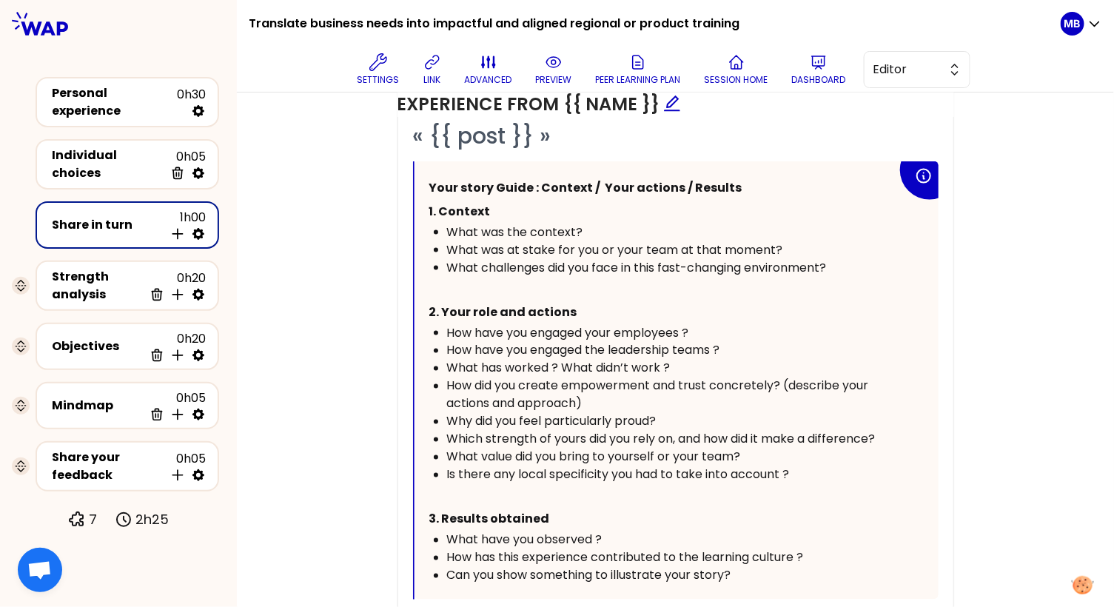
scroll to position [767, 0]
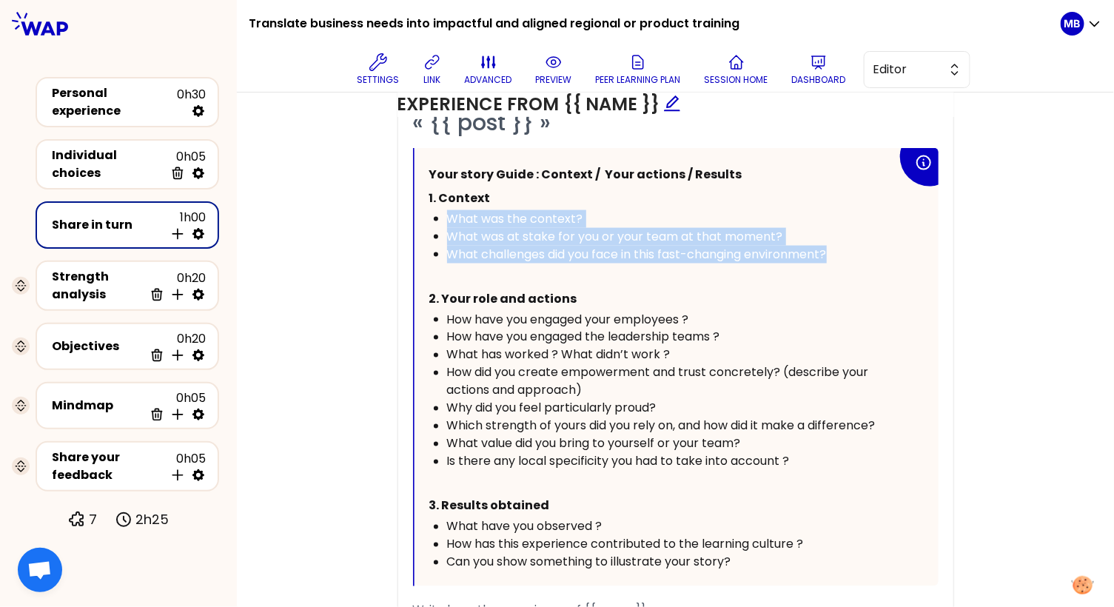
drag, startPoint x: 843, startPoint y: 254, endPoint x: 445, endPoint y: 220, distance: 400.2
click at [445, 220] on ul "What was the context? What was at stake for you or your team at that moment? Wh…" at bounding box center [663, 236] width 468 height 53
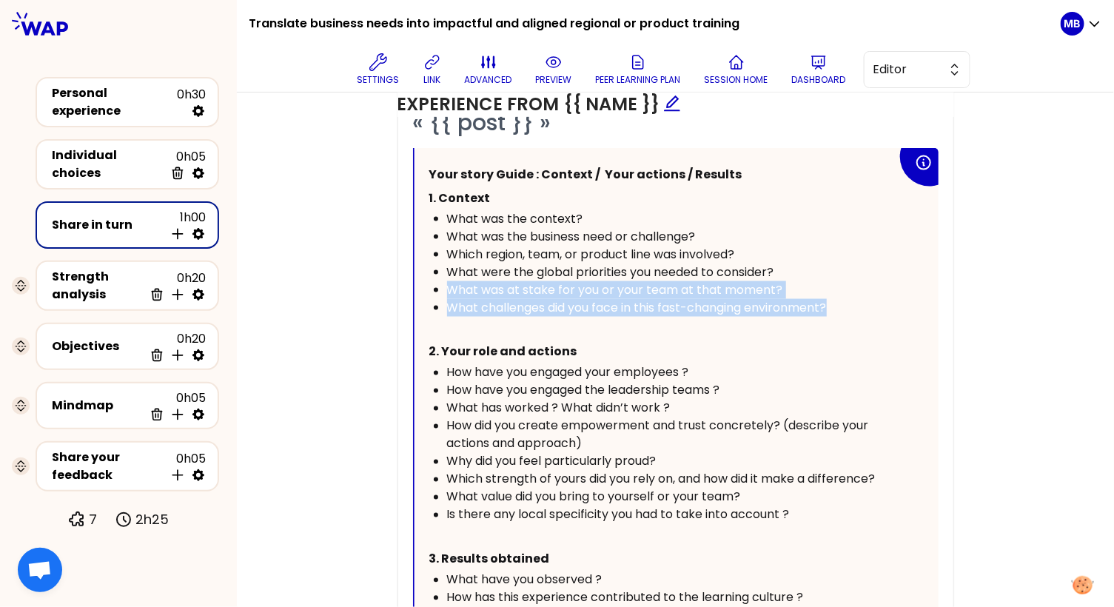
drag, startPoint x: 843, startPoint y: 307, endPoint x: 426, endPoint y: 289, distance: 417.7
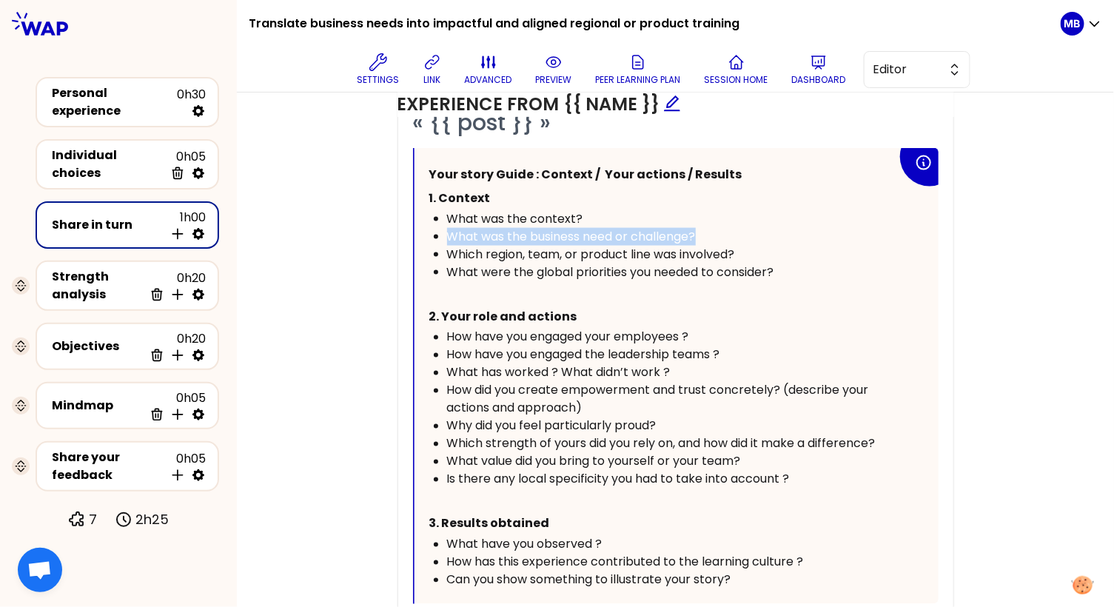
drag, startPoint x: 715, startPoint y: 230, endPoint x: 368, endPoint y: 234, distance: 346.3
click at [368, 234] on div "Objectives Edit # Take turns telling your story ([Xmin/person], including 3 min…" at bounding box center [675, 280] width 818 height 1016
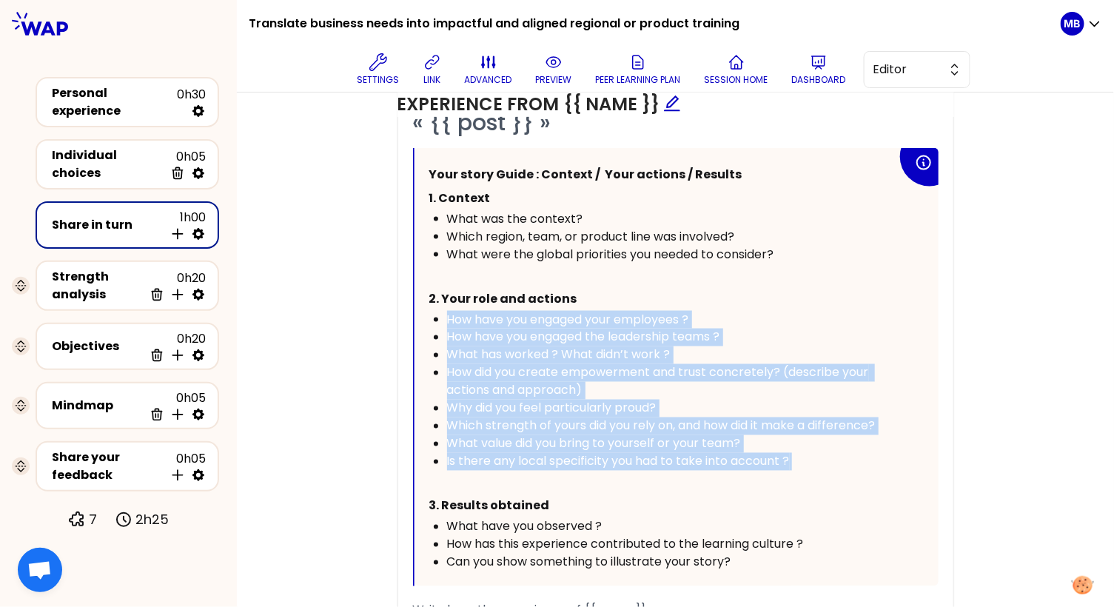
drag, startPoint x: 821, startPoint y: 457, endPoint x: 428, endPoint y: 313, distance: 417.8
click at [429, 313] on ul "How have you engaged your employees ? How have you engaged the leadership teams…" at bounding box center [663, 391] width 468 height 160
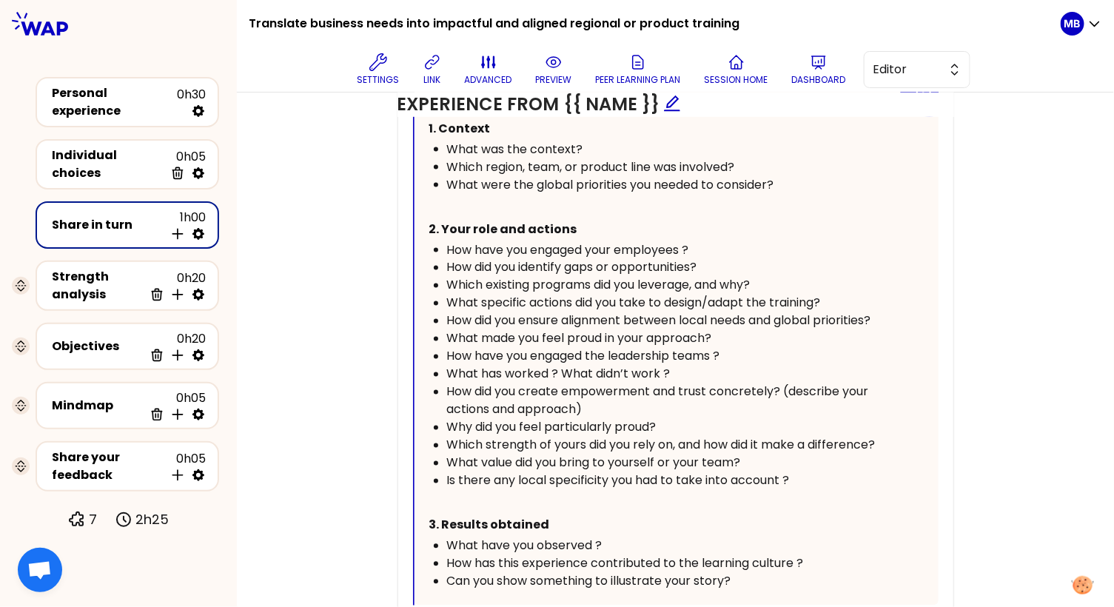
scroll to position [841, 0]
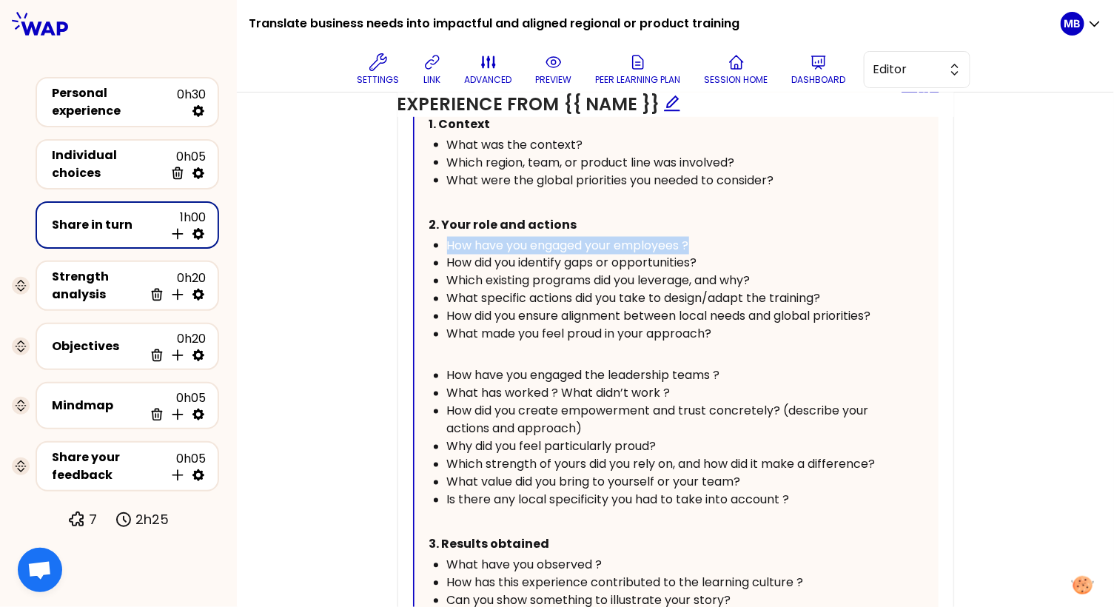
drag, startPoint x: 724, startPoint y: 240, endPoint x: 362, endPoint y: 240, distance: 362.5
click at [362, 240] on div "Objectives Edit # Take turns telling your story ([Xmin/person], including 3 min…" at bounding box center [675, 253] width 818 height 1111
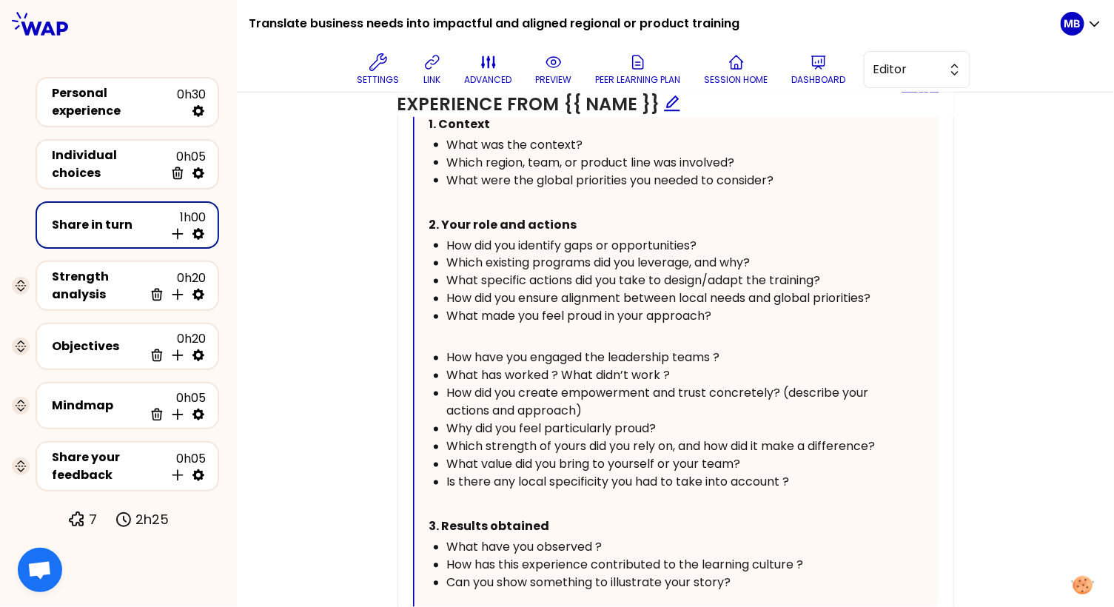
click at [491, 326] on p "﻿" at bounding box center [663, 338] width 468 height 24
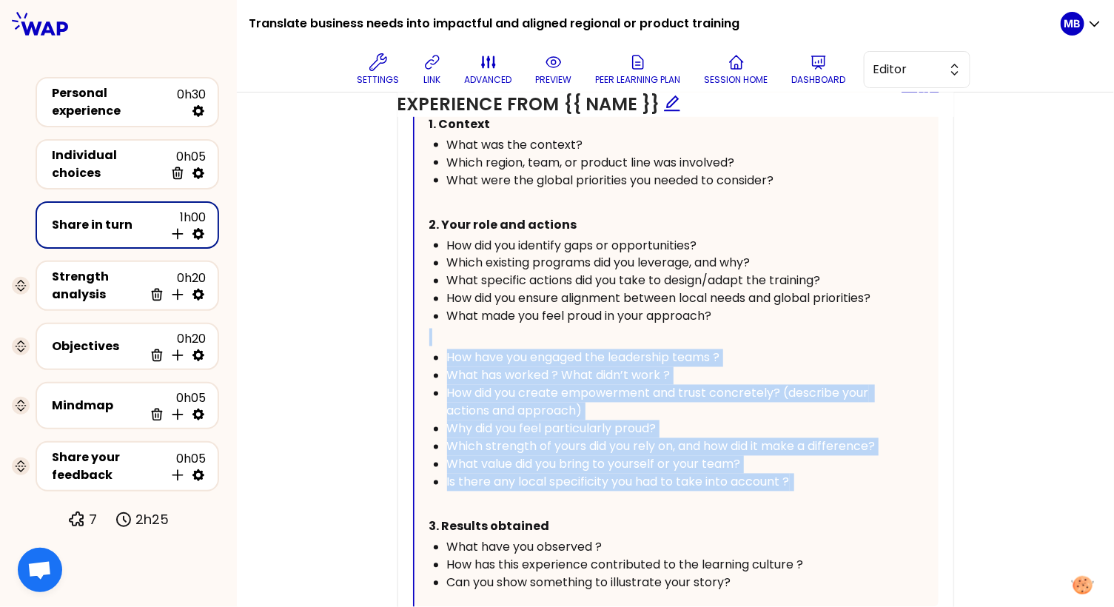
click at [438, 335] on div "Your story Guide : Context / Your actions / Results 1. Context What was the con…" at bounding box center [663, 340] width 468 height 503
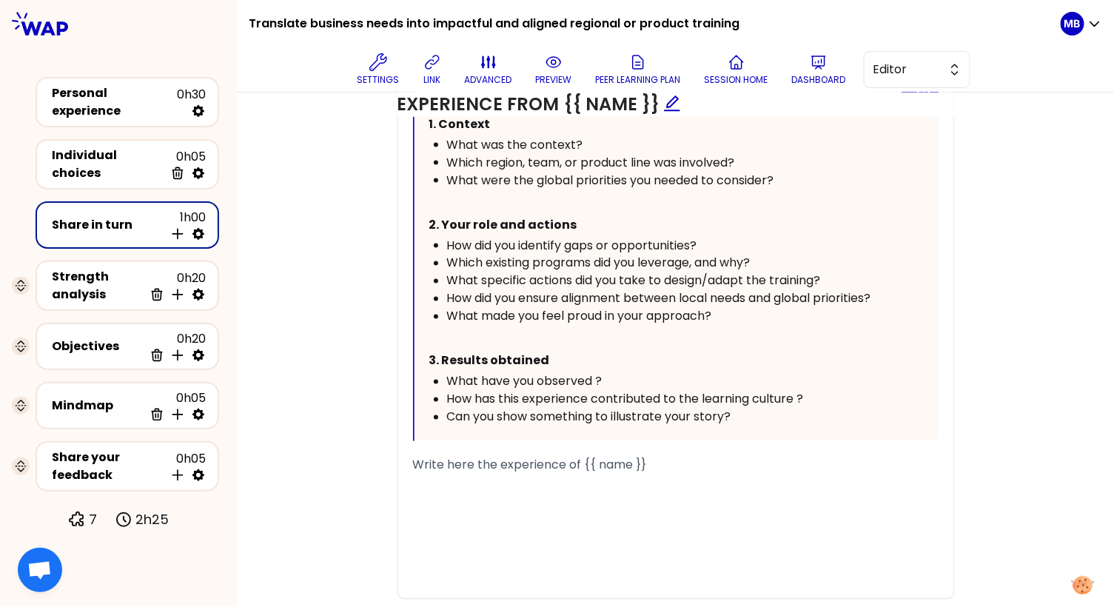
click at [756, 409] on div "Can you show something to illustrate your story?" at bounding box center [672, 417] width 450 height 18
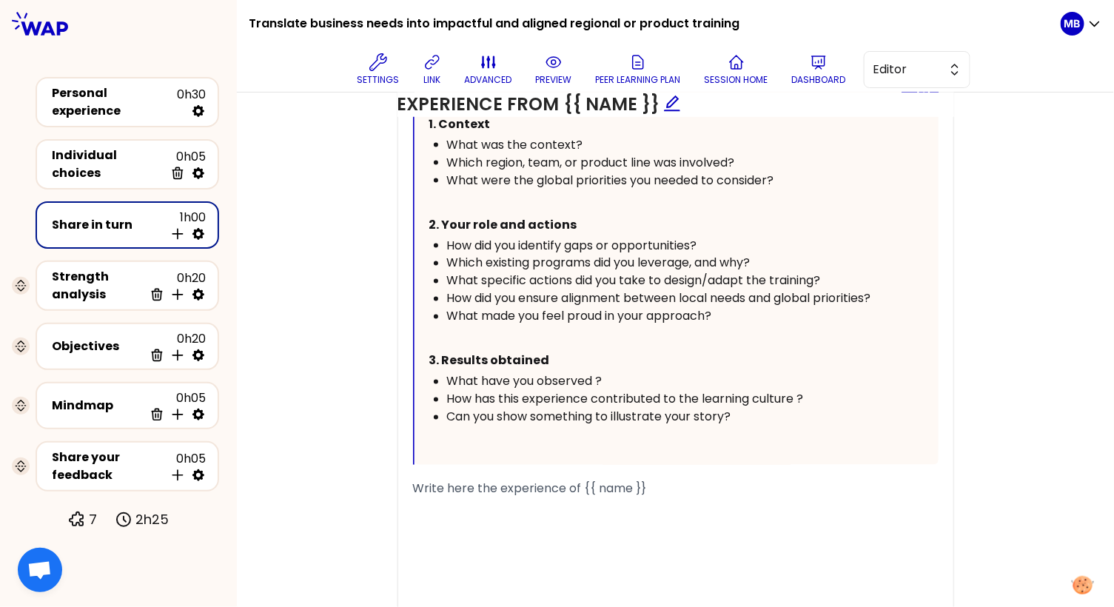
click at [444, 373] on ul "What have you observed ? How has this experience contributed to the learning cu…" at bounding box center [663, 399] width 468 height 53
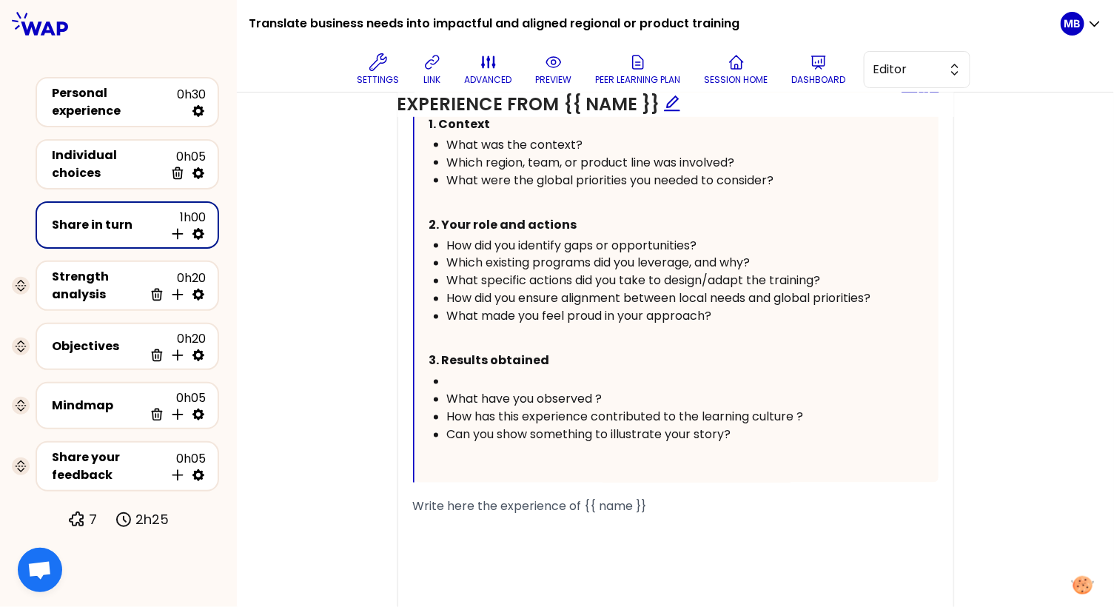
click at [453, 373] on div "﻿" at bounding box center [672, 382] width 450 height 18
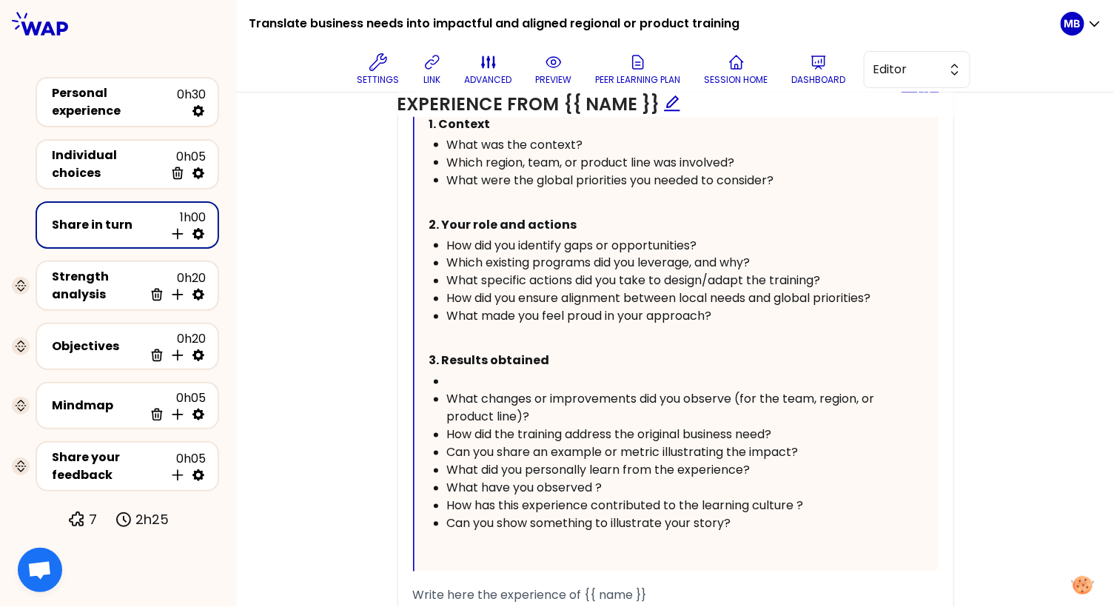
click at [478, 373] on div "﻿" at bounding box center [672, 382] width 450 height 18
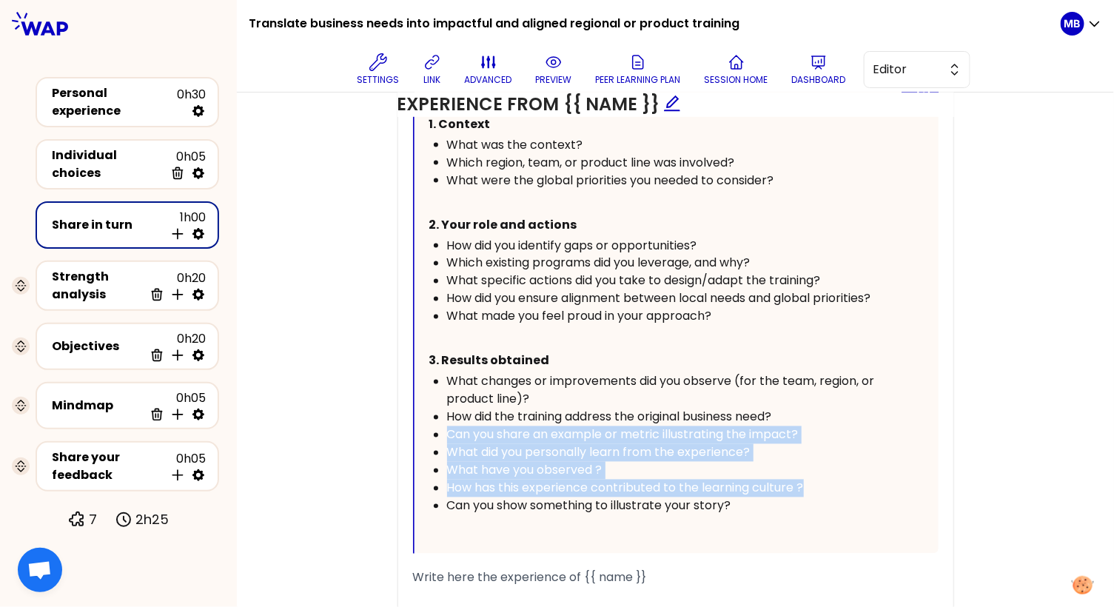
drag, startPoint x: 817, startPoint y: 487, endPoint x: 437, endPoint y: 428, distance: 384.9
click at [437, 428] on ul "What changes or improvements did you observe (for the team, region, or product …" at bounding box center [663, 444] width 468 height 142
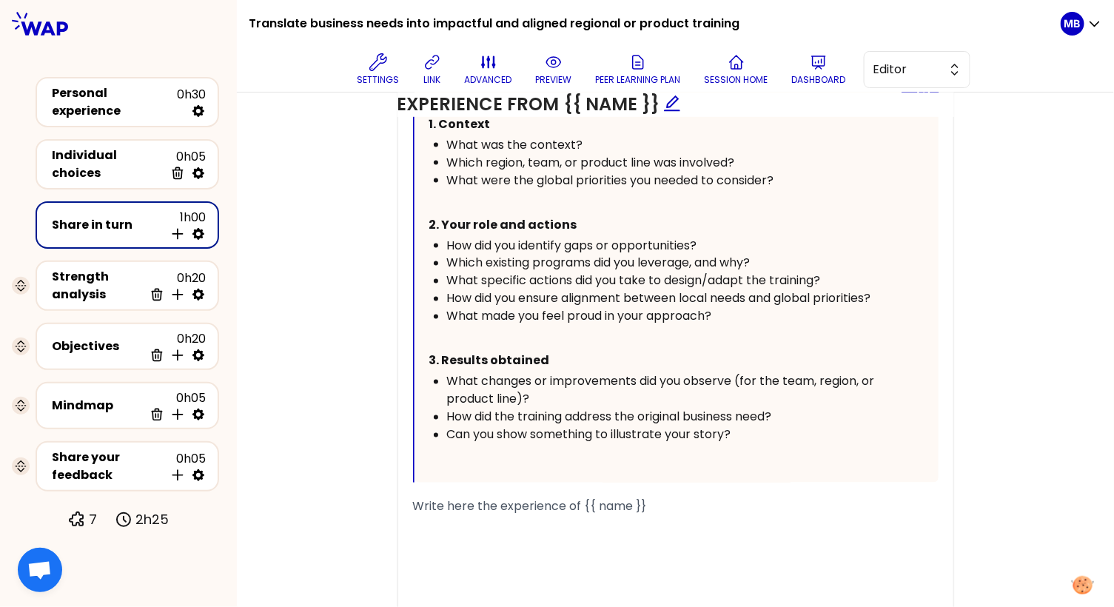
click at [482, 539] on div "﻿" at bounding box center [675, 542] width 525 height 18
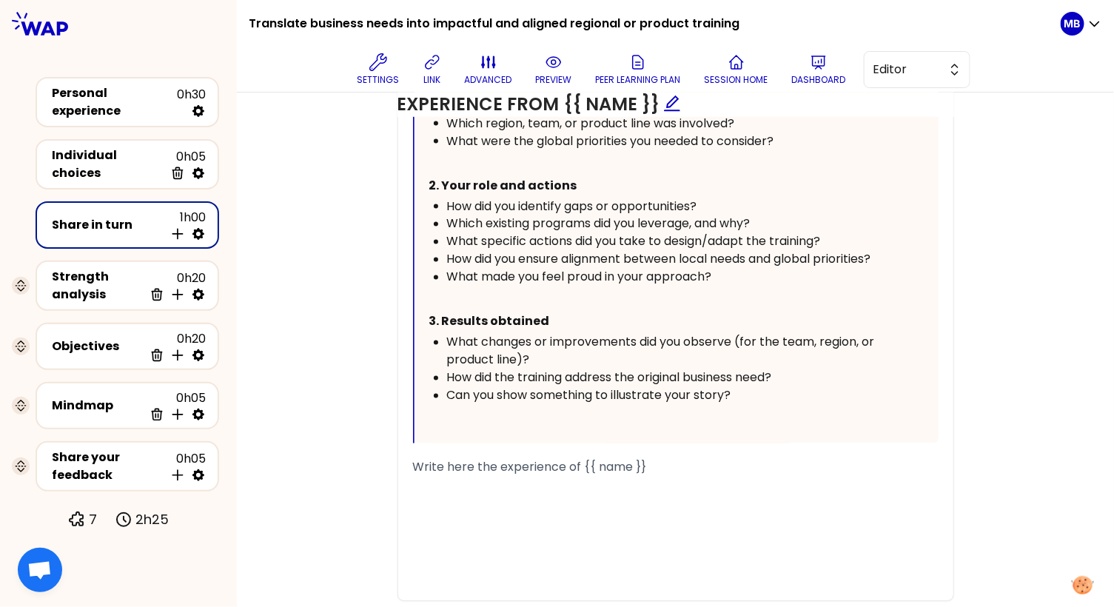
scroll to position [896, 0]
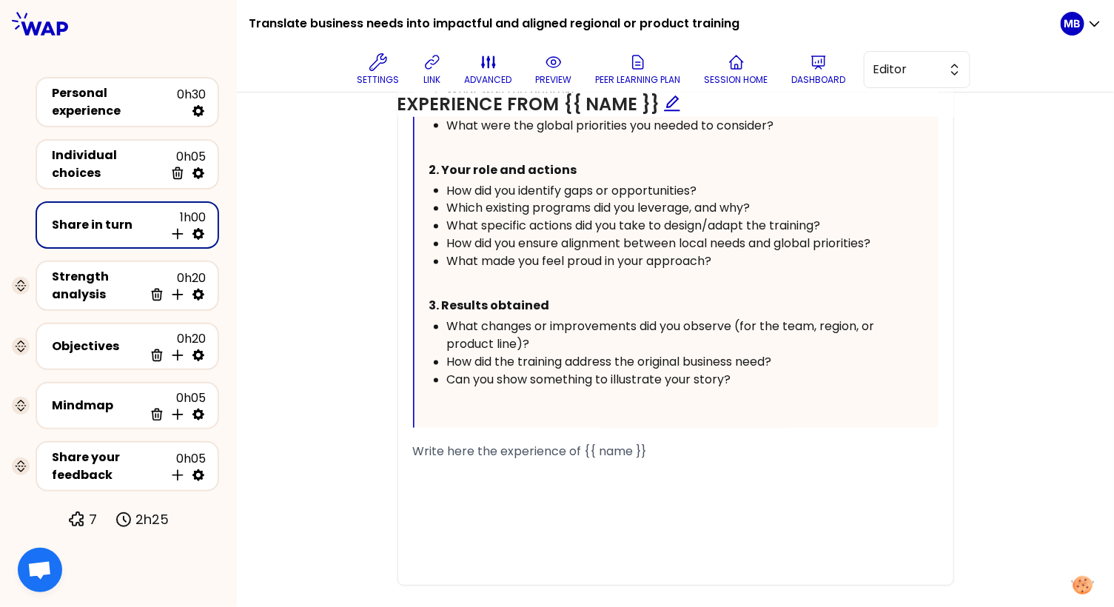
click at [456, 409] on div "Your story Guide : Context / Your actions / Results 1. Context What was the con…" at bounding box center [676, 223] width 524 height 408
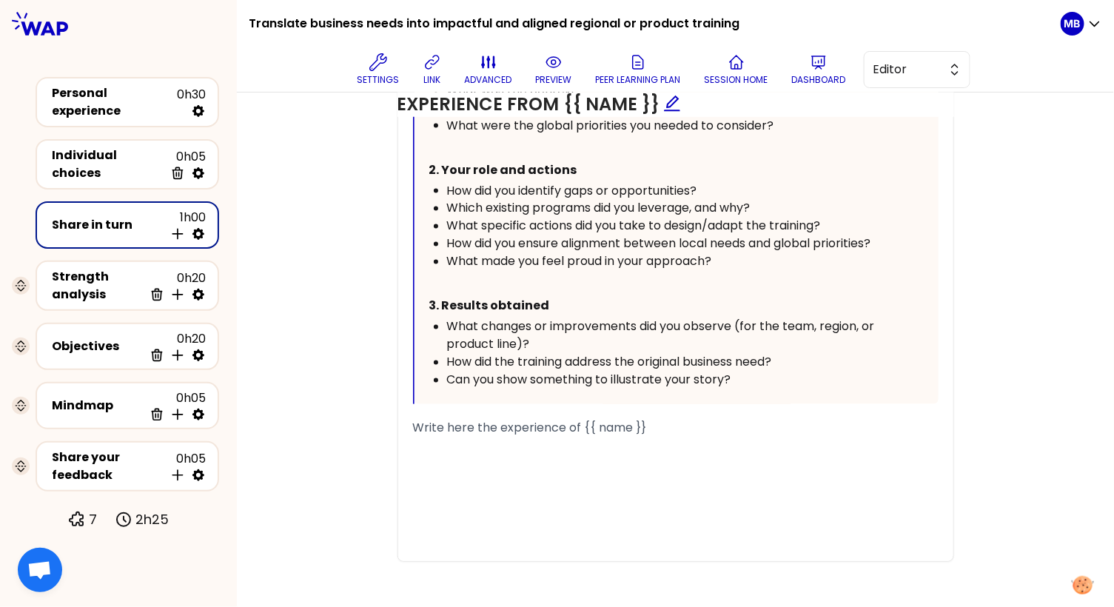
click at [462, 462] on div "﻿" at bounding box center [675, 463] width 525 height 18
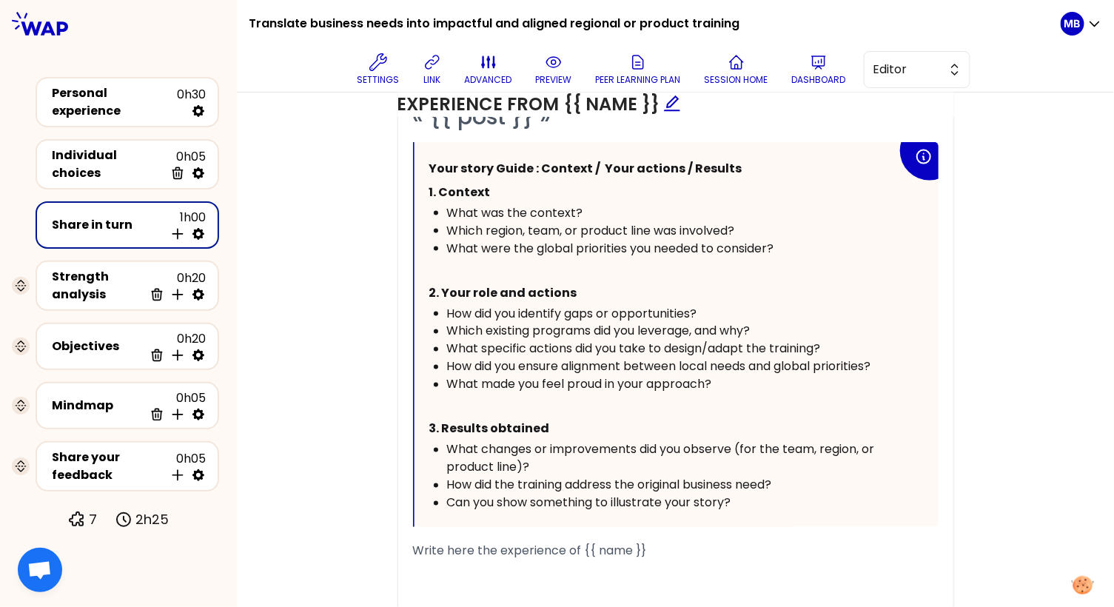
scroll to position [760, 0]
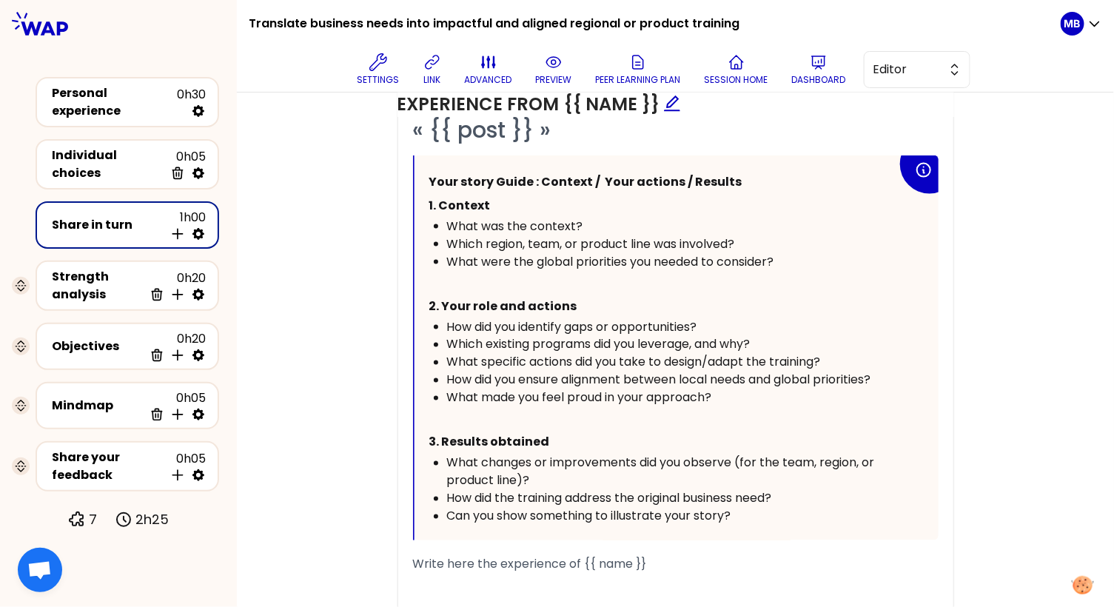
click at [487, 336] on div "Which existing programs did you leverage, and why?" at bounding box center [672, 345] width 450 height 18
click at [752, 395] on div "What made you feel proud in your approach?" at bounding box center [672, 398] width 450 height 18
click at [677, 476] on div "What changes or improvements did you observe (for the team, region, or product …" at bounding box center [672, 472] width 450 height 36
click at [604, 579] on div "﻿" at bounding box center [675, 582] width 525 height 18
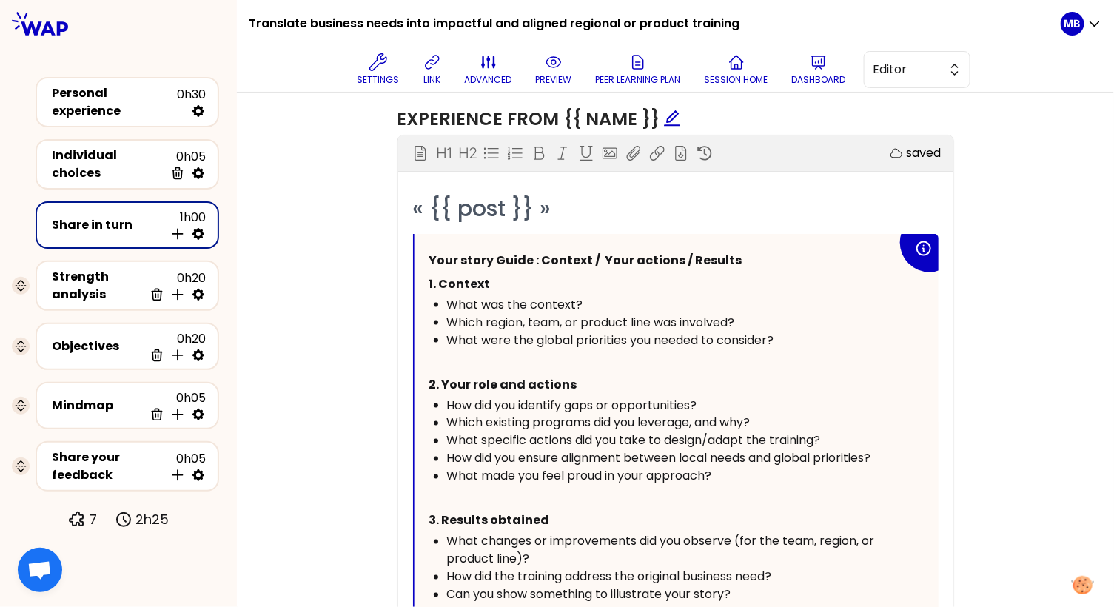
scroll to position [659, 0]
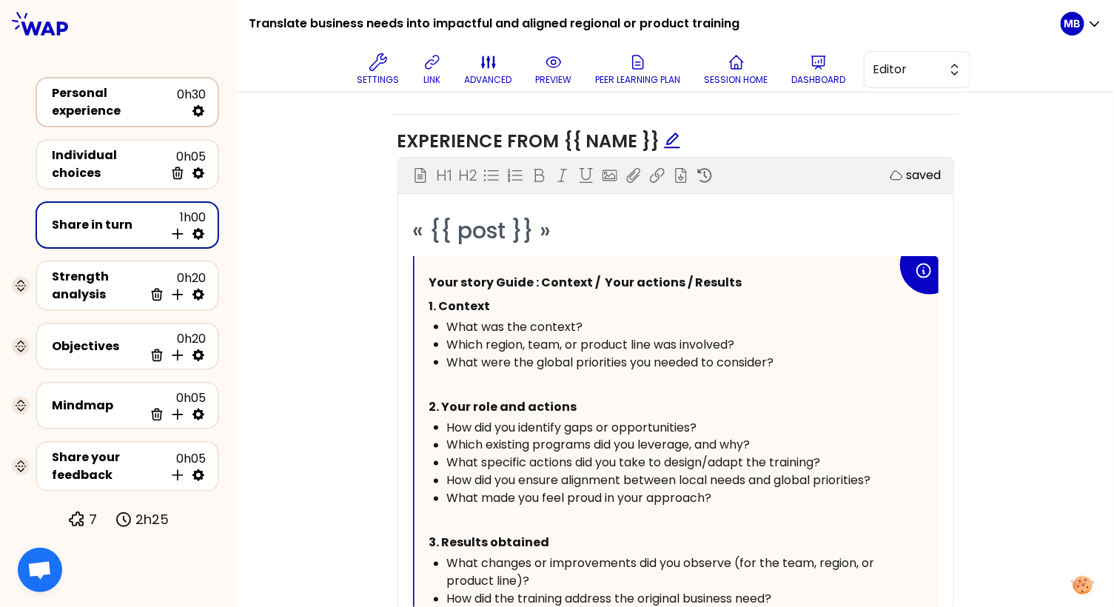
click at [103, 98] on div "Personal experience" at bounding box center [114, 102] width 125 height 36
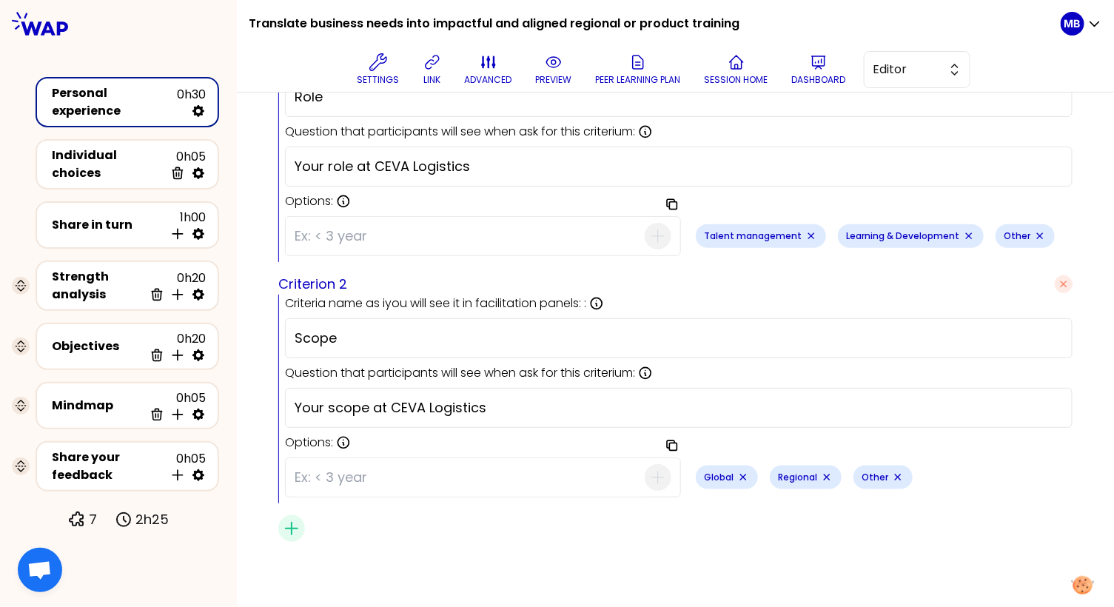
scroll to position [546, 0]
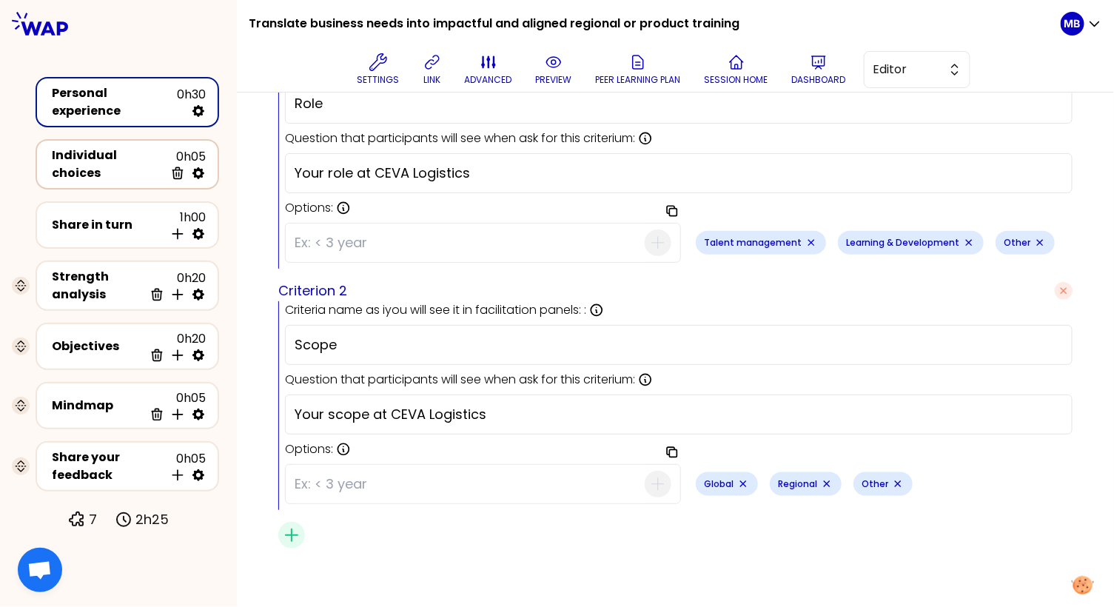
click at [99, 147] on div "Individual choices 0h05 Delete" at bounding box center [127, 164] width 157 height 36
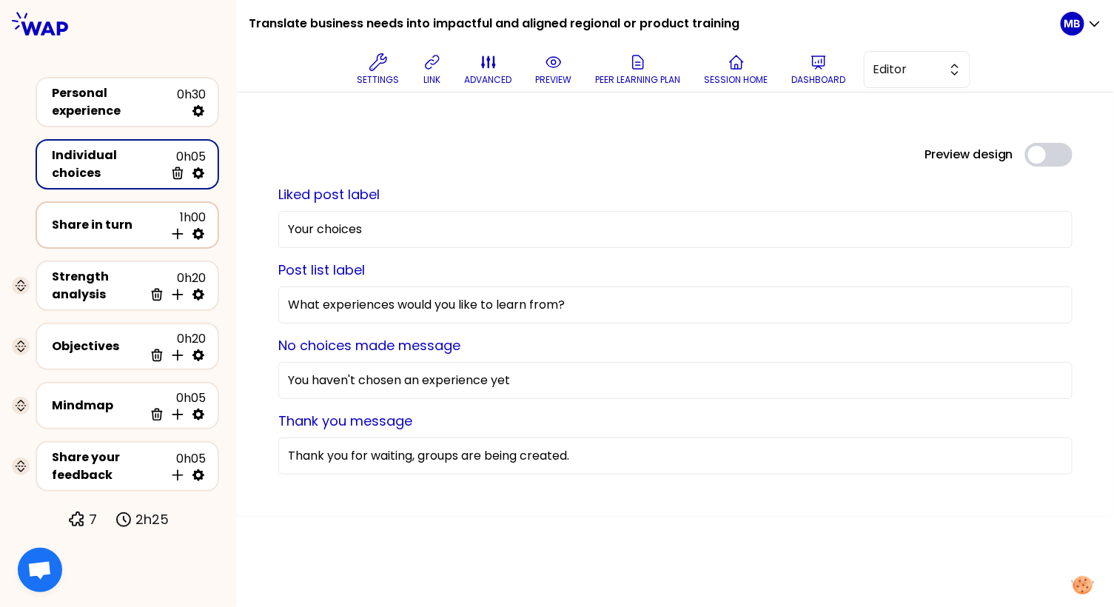
click at [104, 216] on div "Share in turn" at bounding box center [108, 225] width 112 height 18
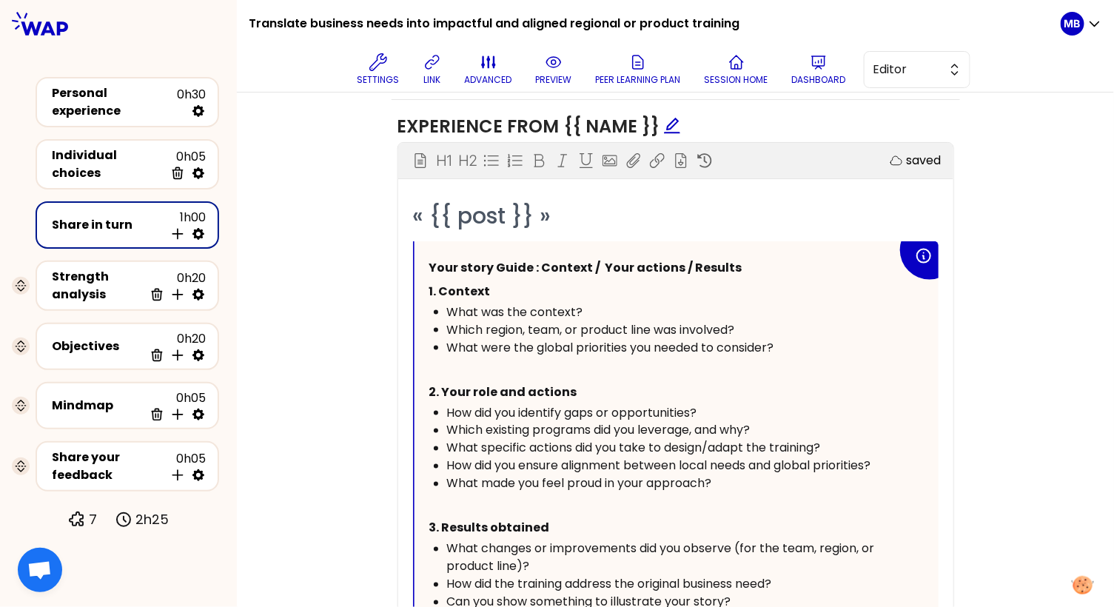
scroll to position [859, 0]
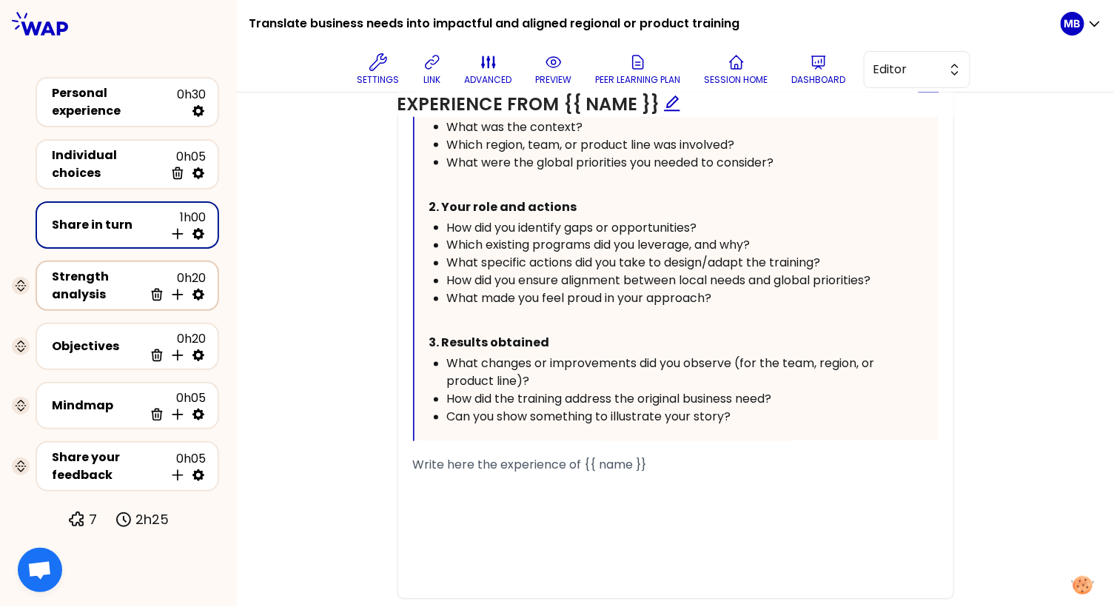
click at [121, 292] on div "Strength analysis" at bounding box center [98, 286] width 92 height 36
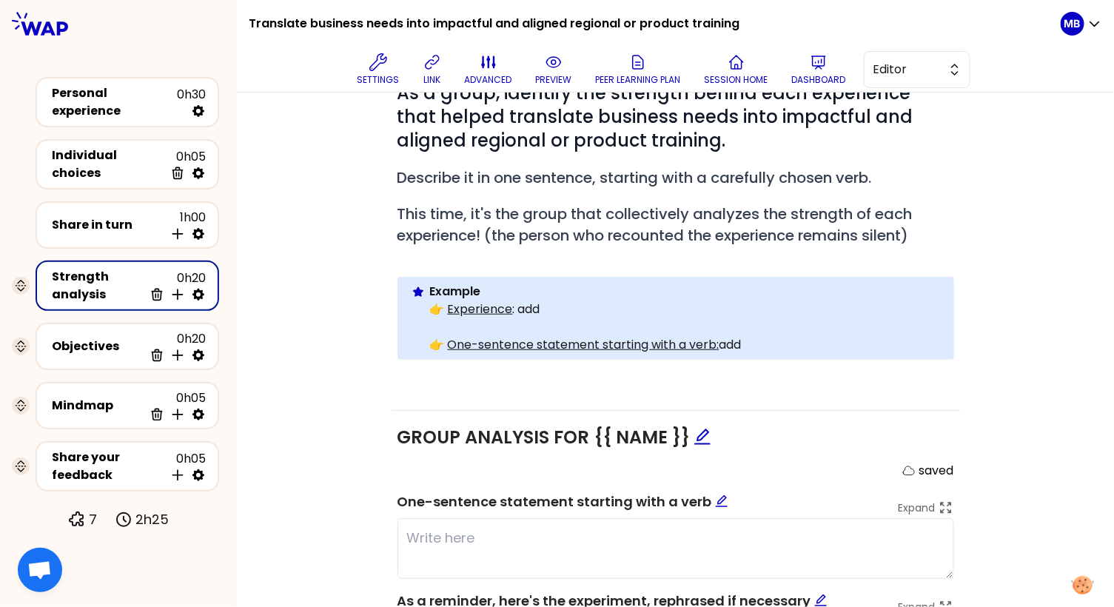
scroll to position [249, 0]
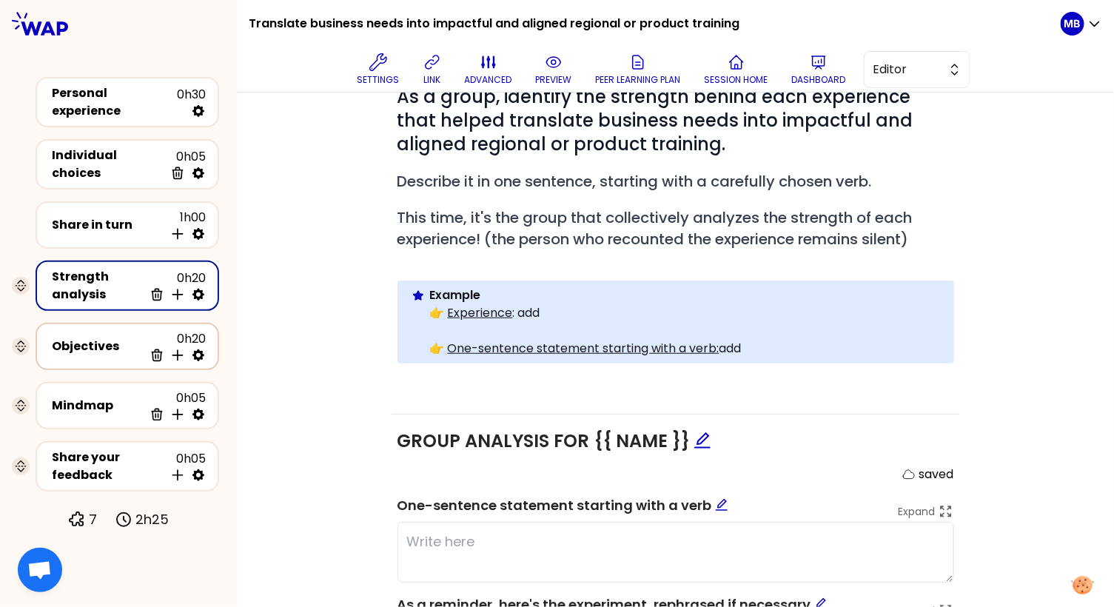
click at [78, 337] on div "Objectives" at bounding box center [98, 346] width 92 height 18
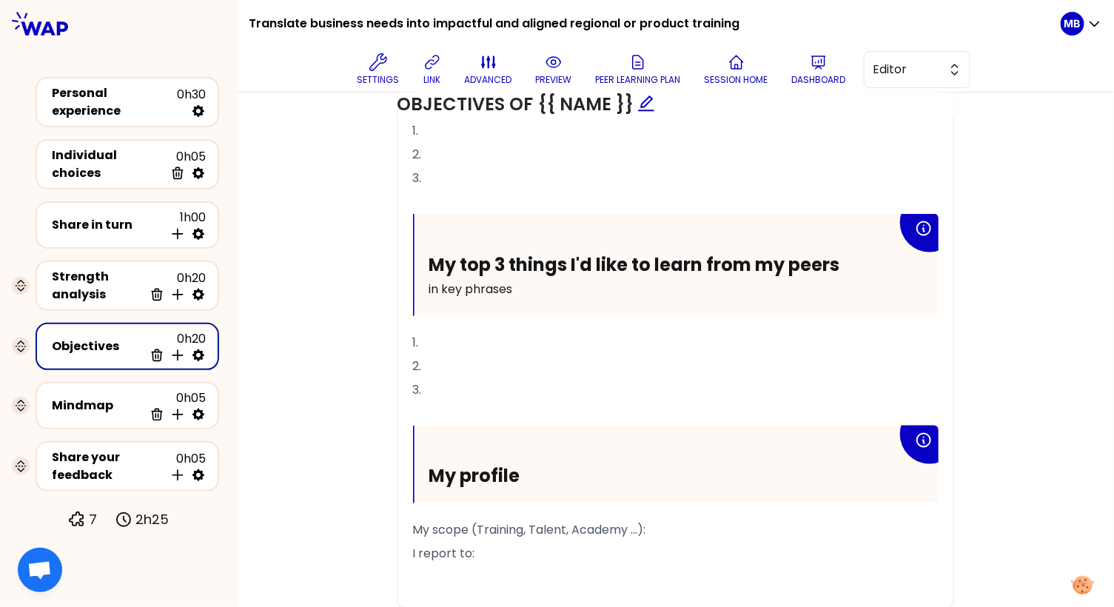
scroll to position [812, 0]
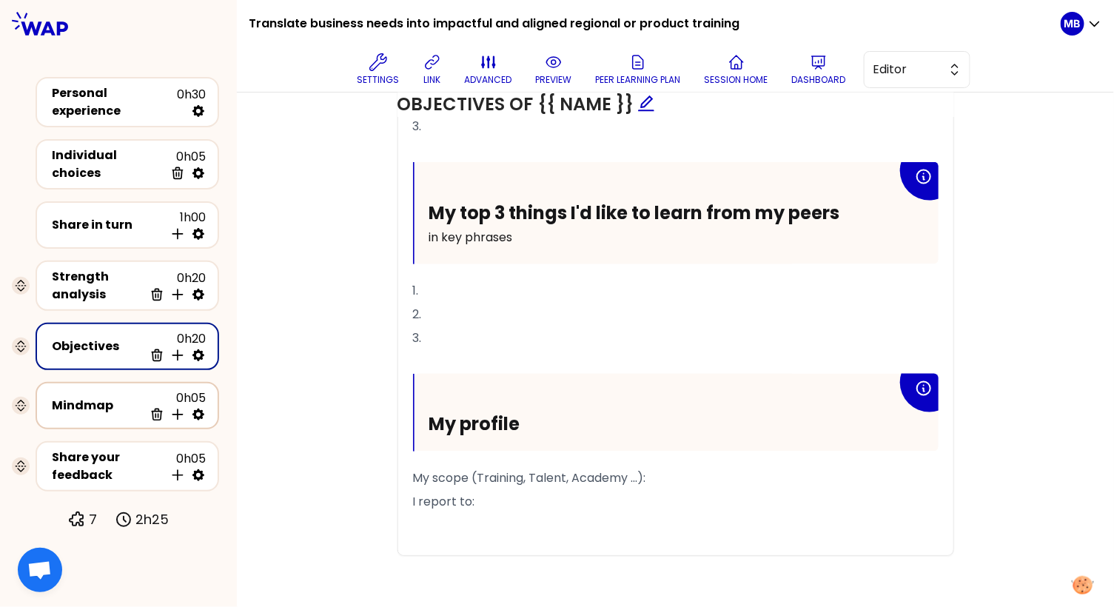
click at [92, 397] on div "Mindmap" at bounding box center [98, 406] width 92 height 18
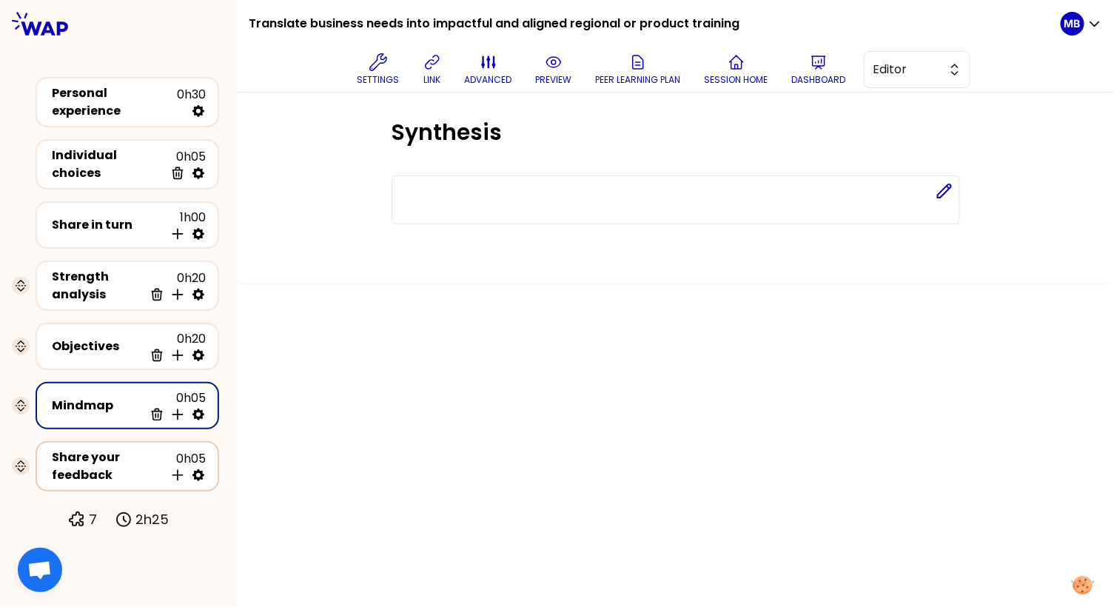
click at [95, 455] on div "Share your feedback" at bounding box center [108, 466] width 112 height 36
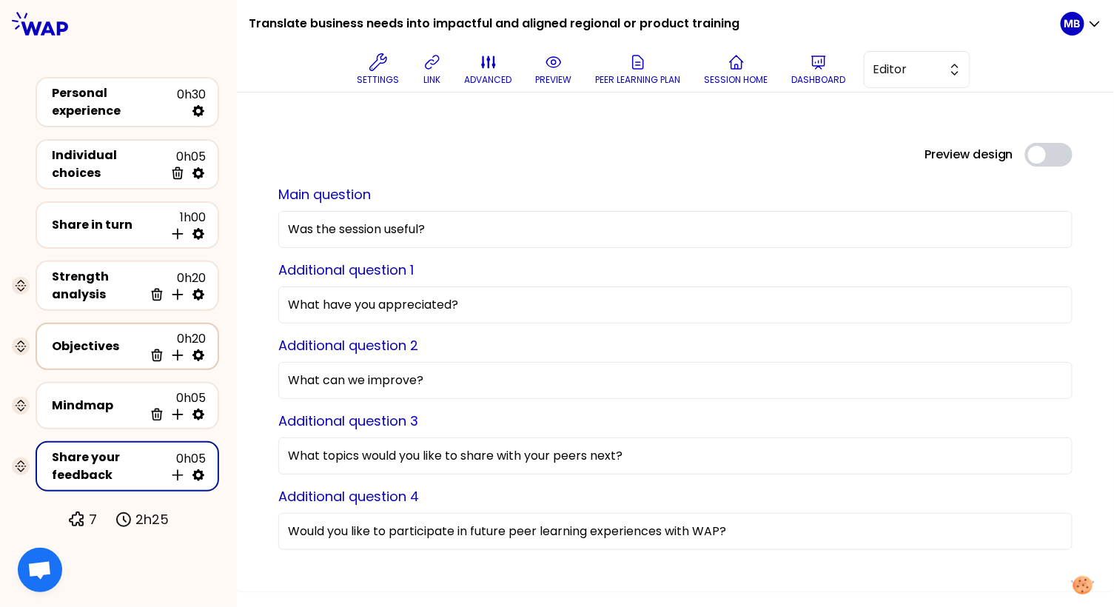
click at [101, 351] on div "Objectives 0h20 Delete Insert activity below" at bounding box center [127, 346] width 157 height 33
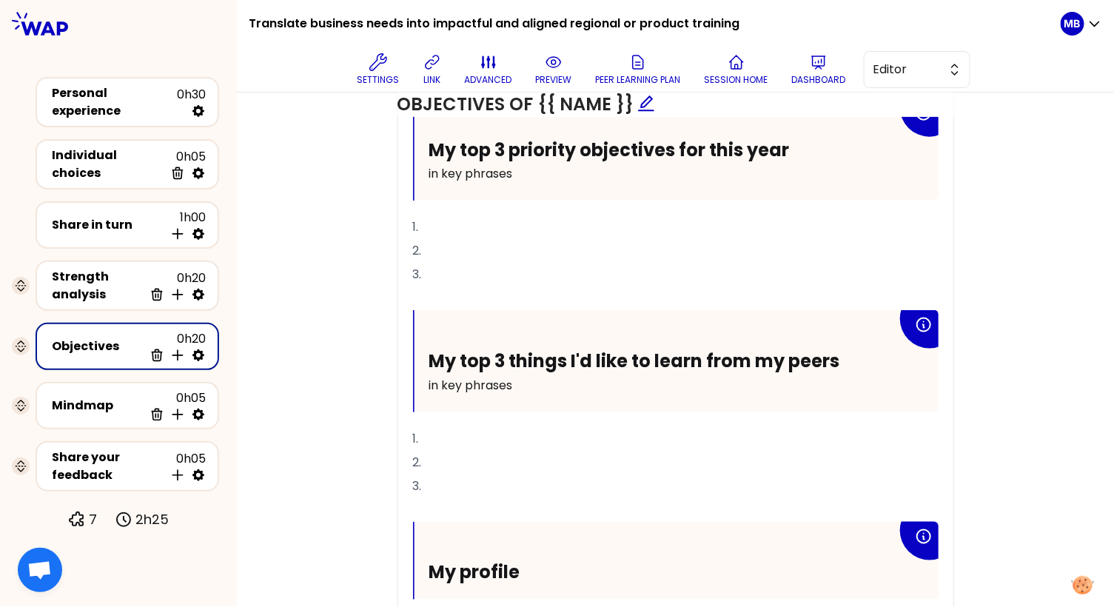
scroll to position [812, 0]
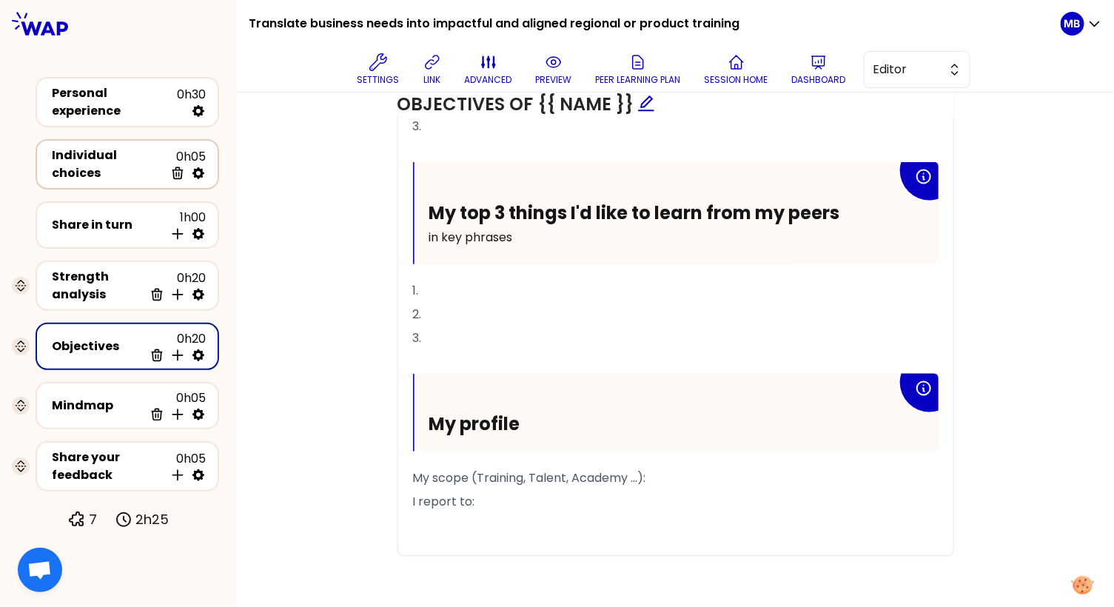
click at [202, 167] on icon at bounding box center [198, 173] width 12 height 12
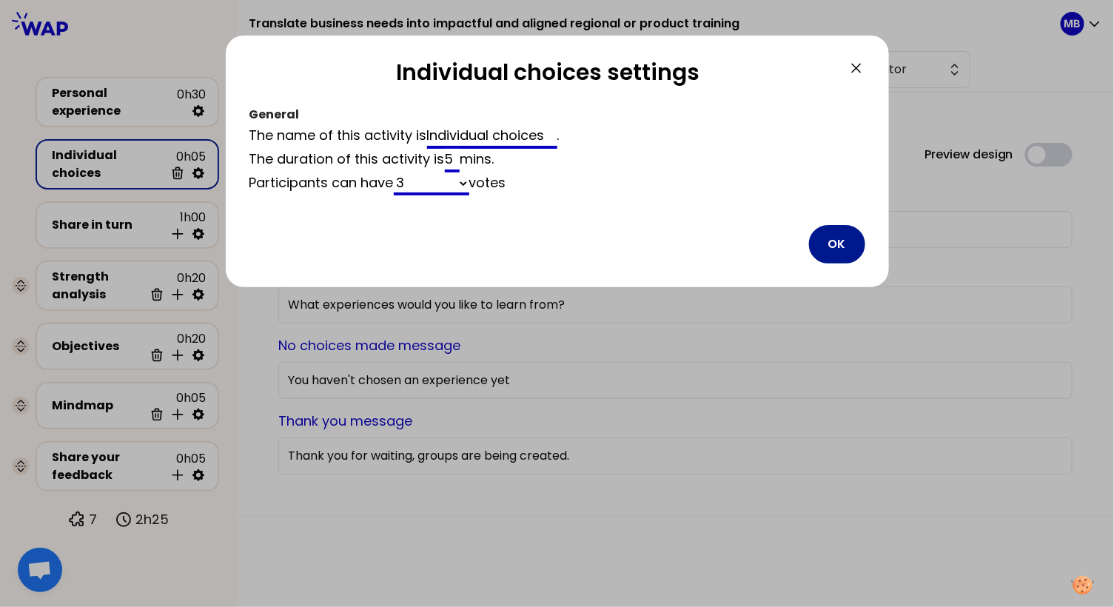
click at [825, 249] on button "OK" at bounding box center [837, 244] width 56 height 38
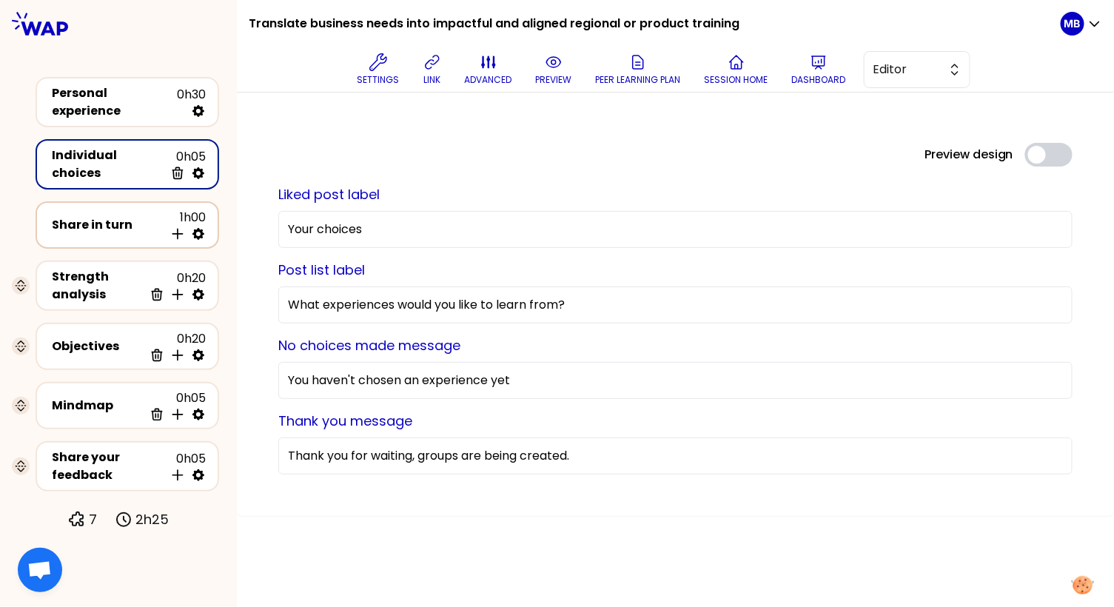
click at [198, 228] on icon at bounding box center [198, 234] width 12 height 12
select select "4"
select select "5"
select select "all"
select select "false"
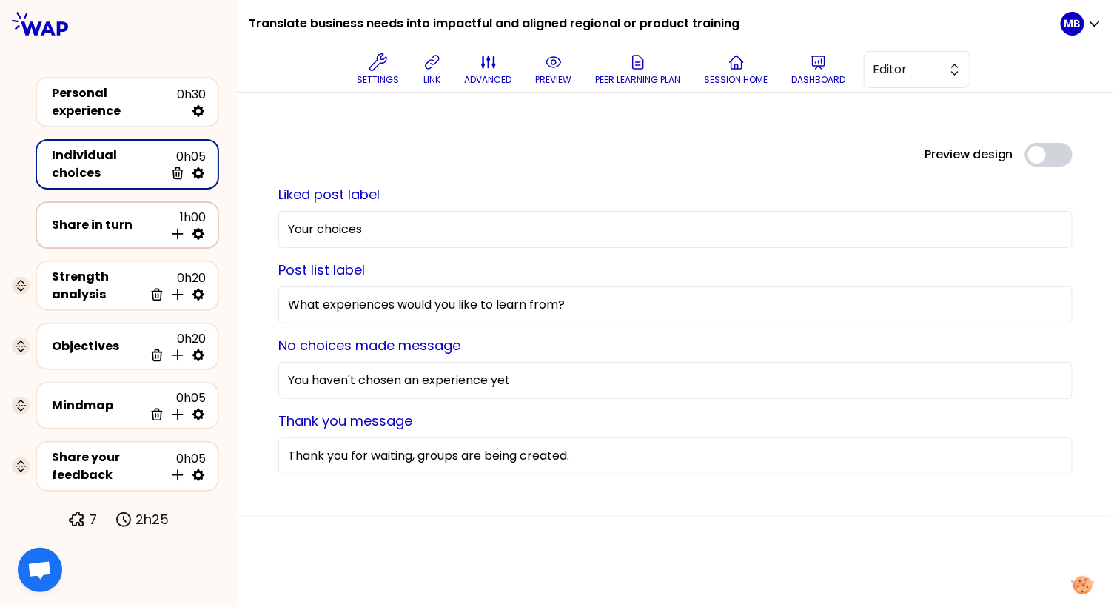
select select "Each"
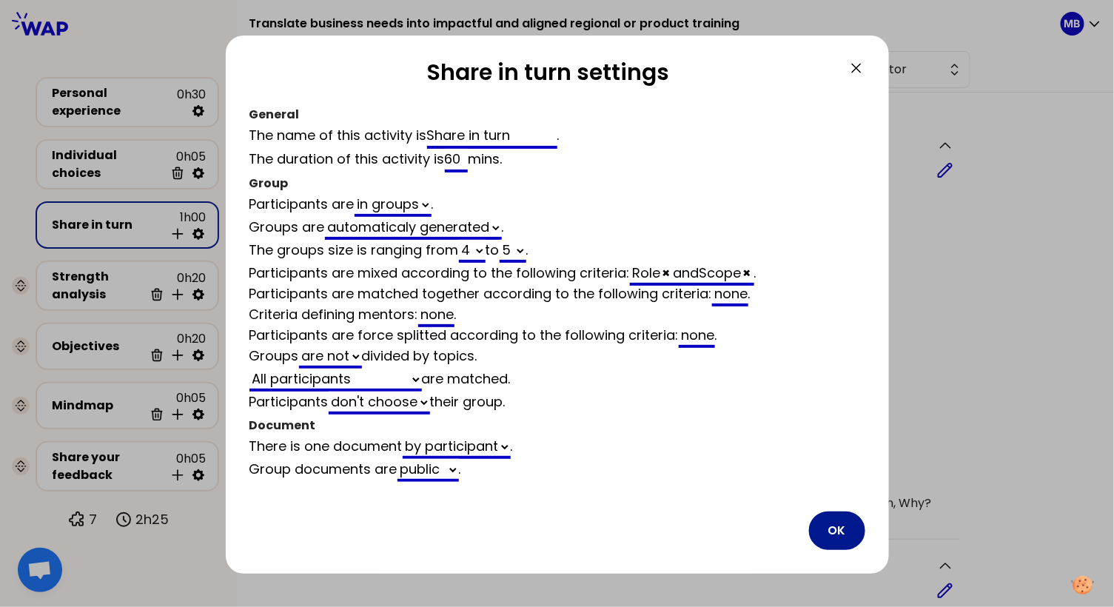
click at [824, 524] on button "OK" at bounding box center [837, 530] width 56 height 38
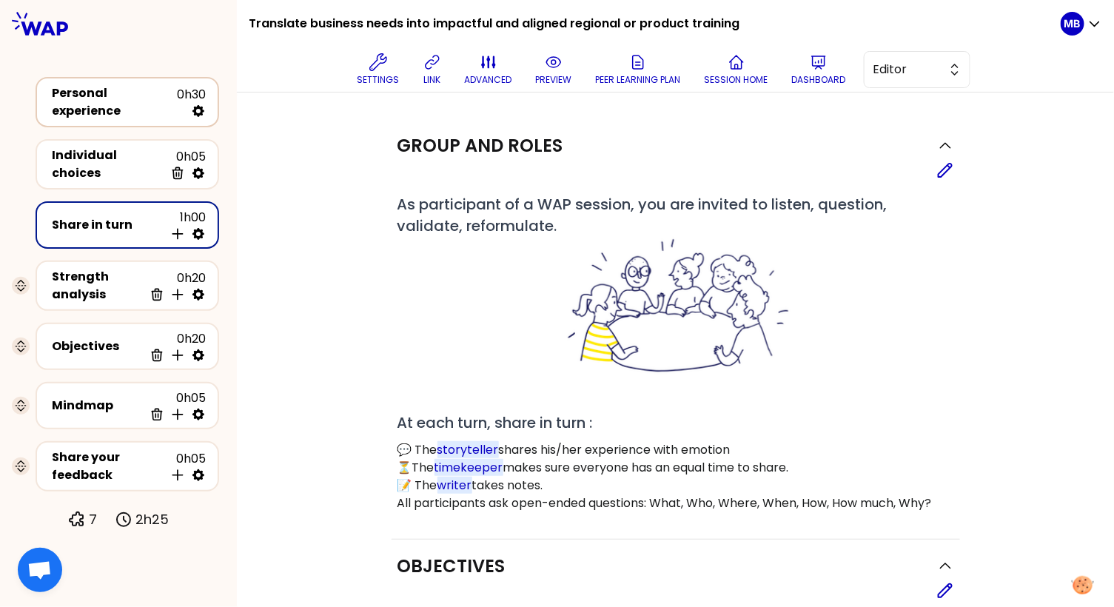
click at [158, 101] on div "Personal experience" at bounding box center [114, 102] width 125 height 36
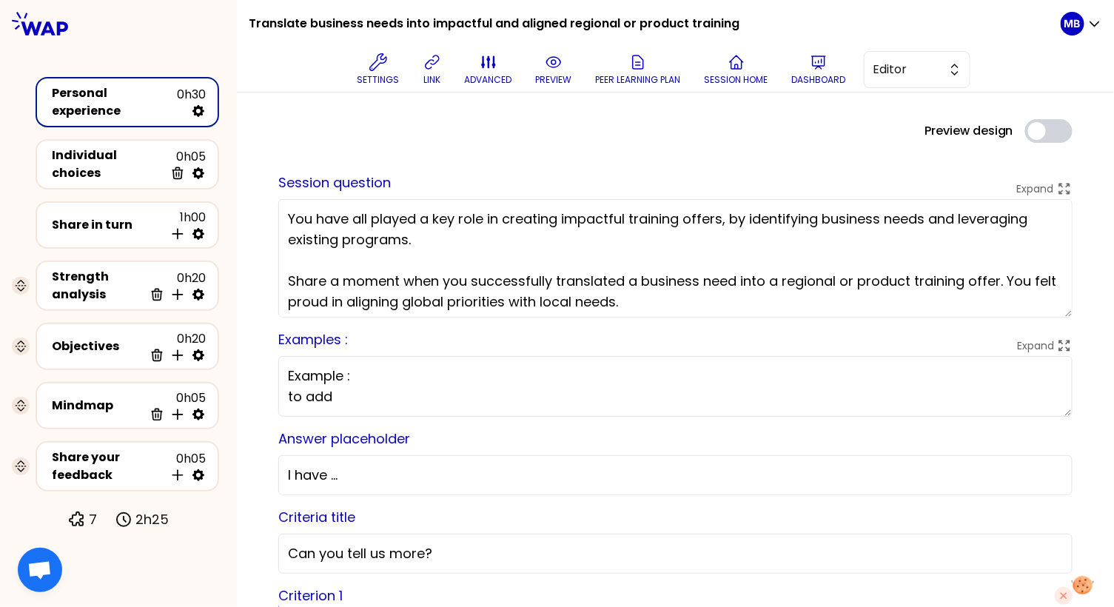
scroll to position [4, 0]
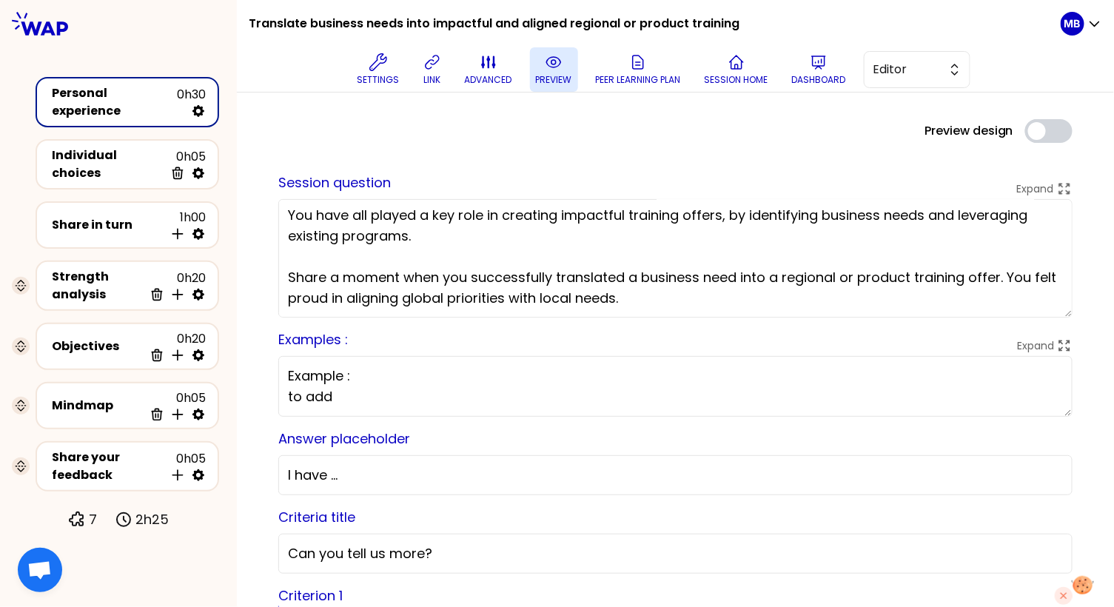
click at [559, 77] on p "preview" at bounding box center [554, 80] width 36 height 12
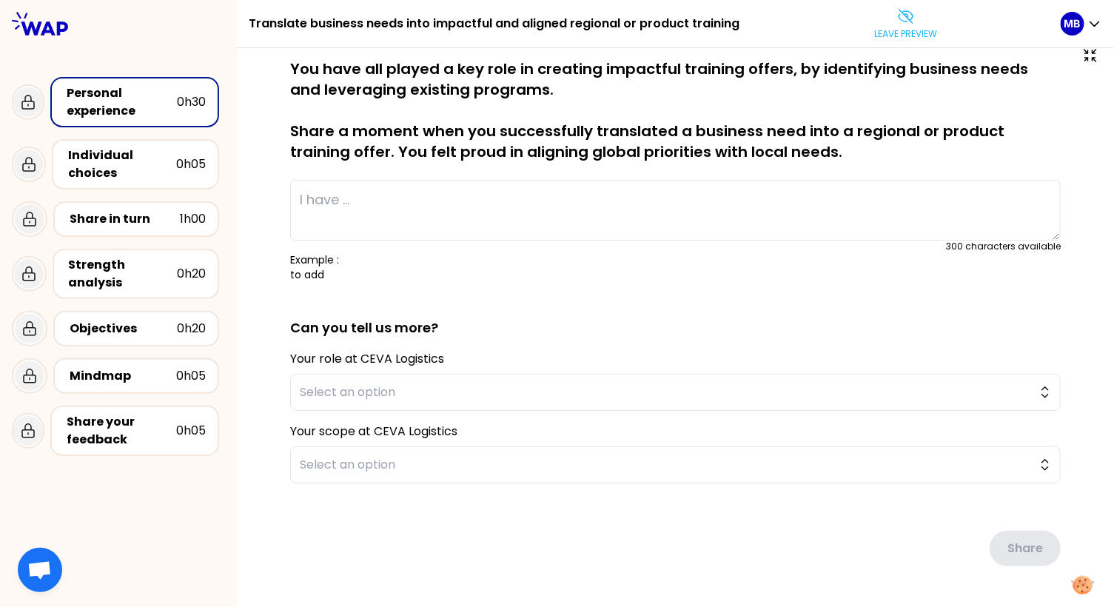
scroll to position [36, 0]
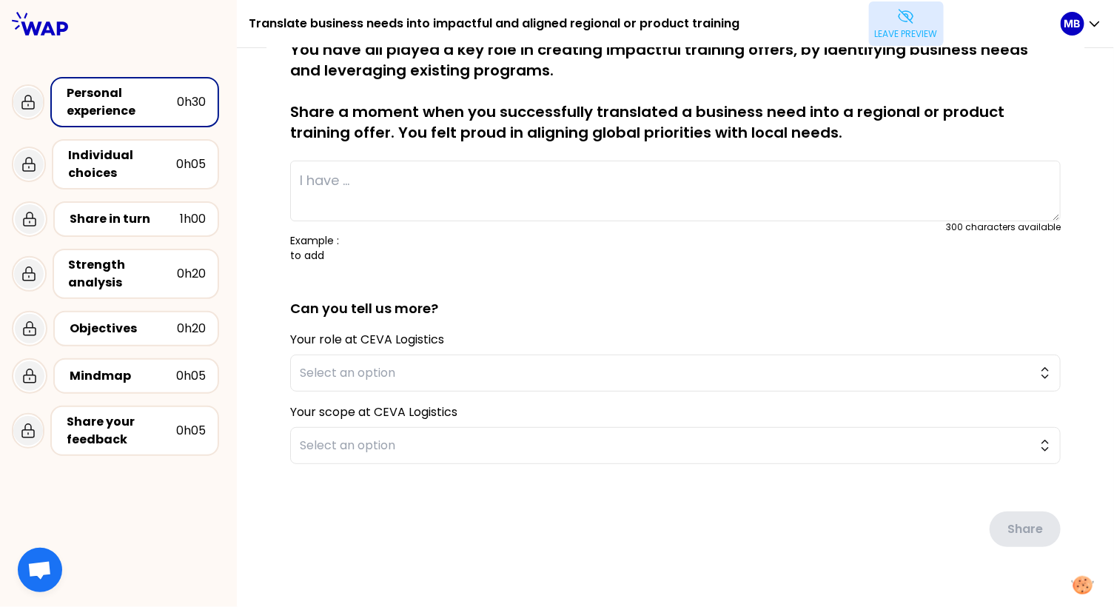
click at [897, 19] on icon at bounding box center [906, 16] width 18 height 18
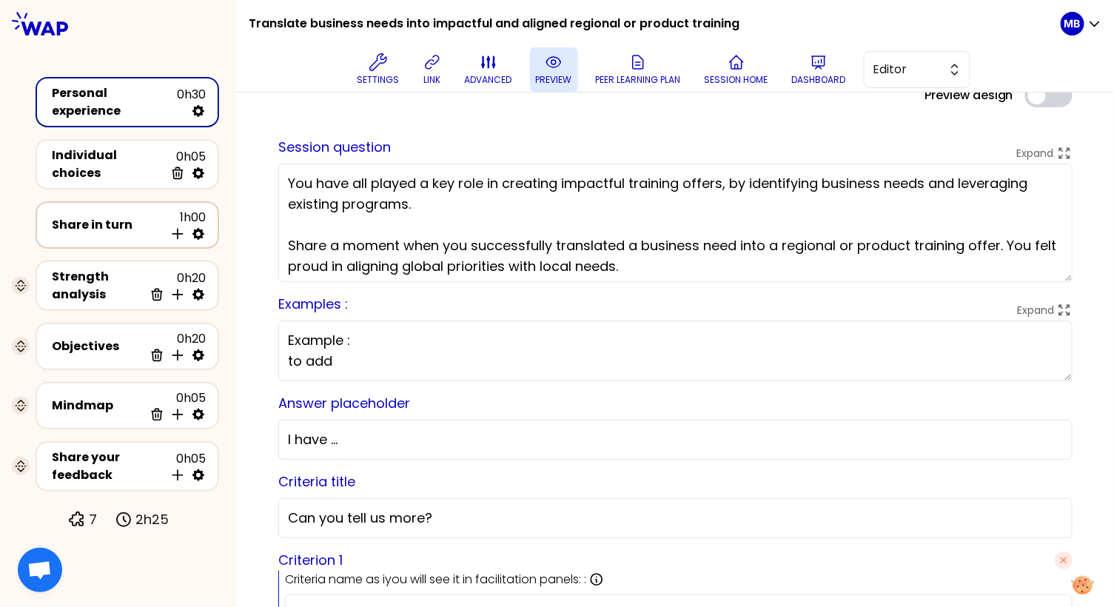
click at [192, 226] on icon at bounding box center [198, 233] width 15 height 15
select select "4"
select select "5"
select select "all"
select select "false"
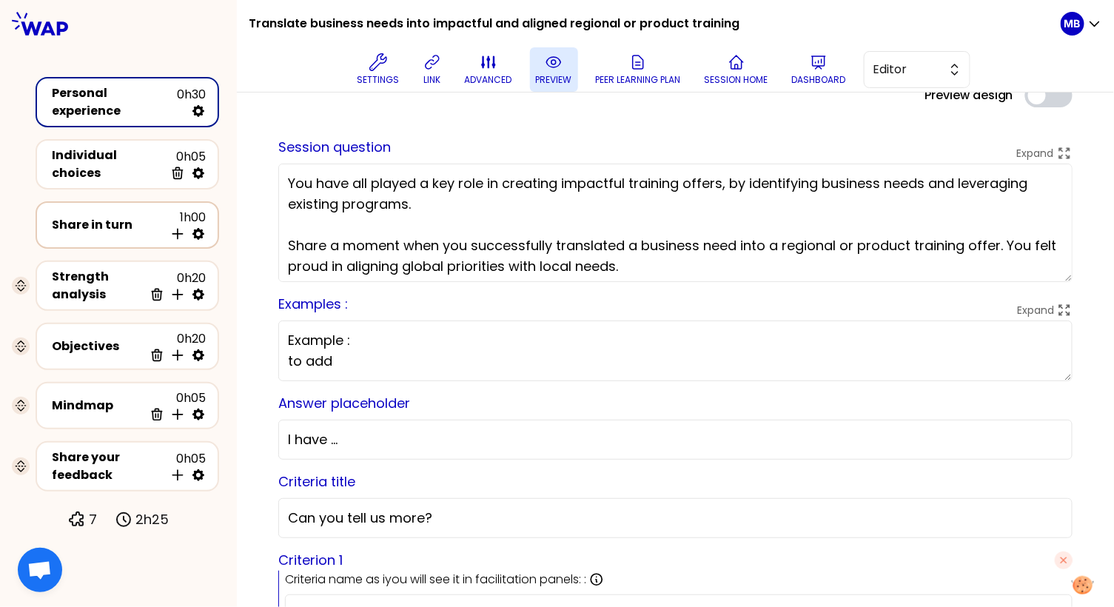
select select "Each"
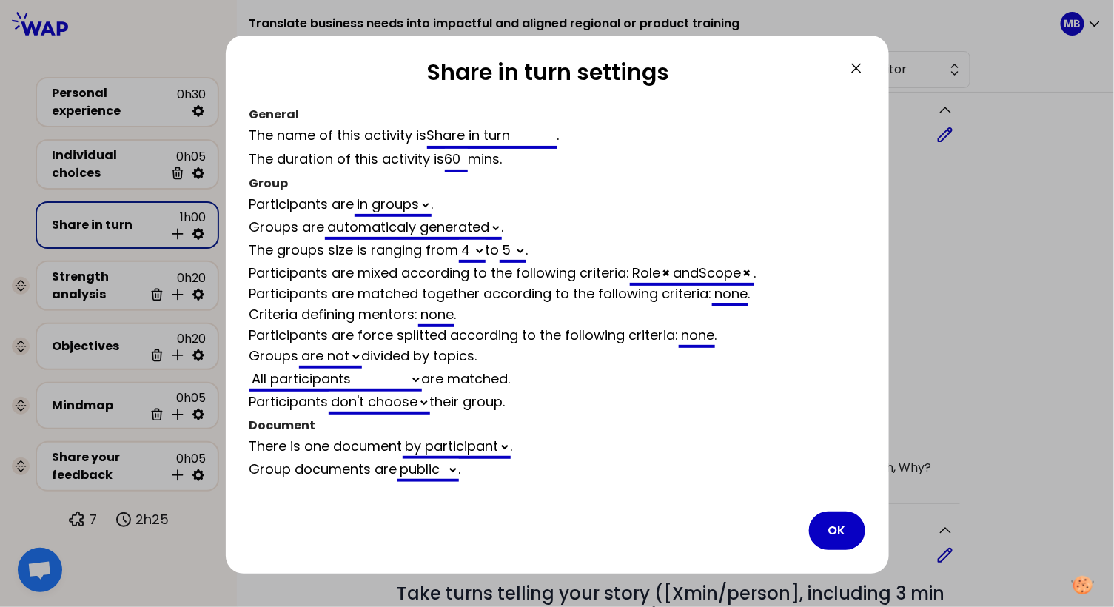
click at [838, 535] on button "OK" at bounding box center [837, 530] width 56 height 38
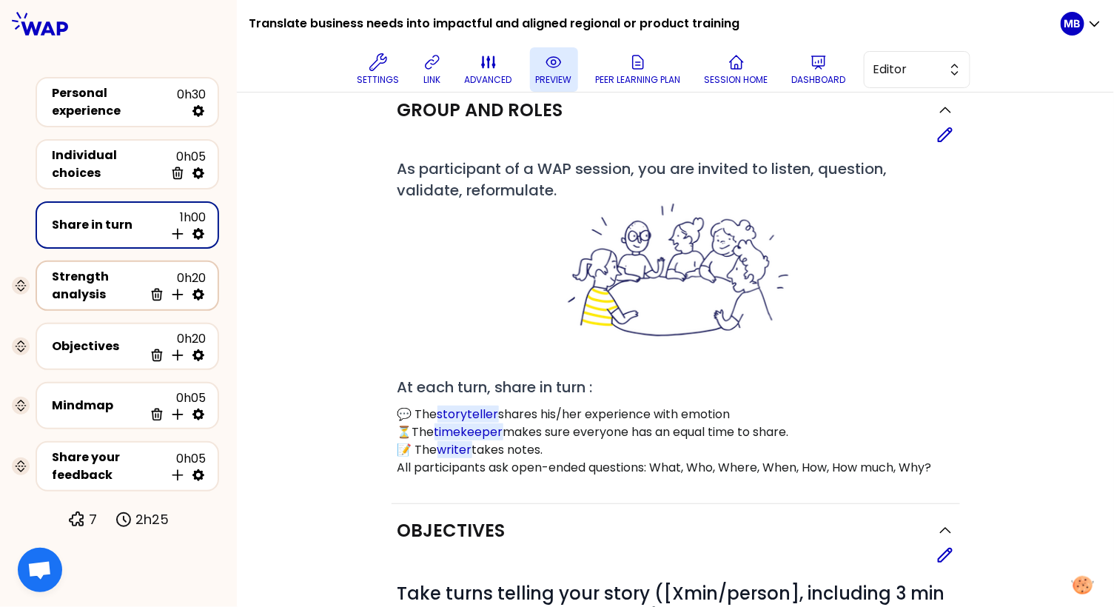
click at [198, 289] on icon at bounding box center [198, 294] width 15 height 15
select select "same_as"
select select "false"
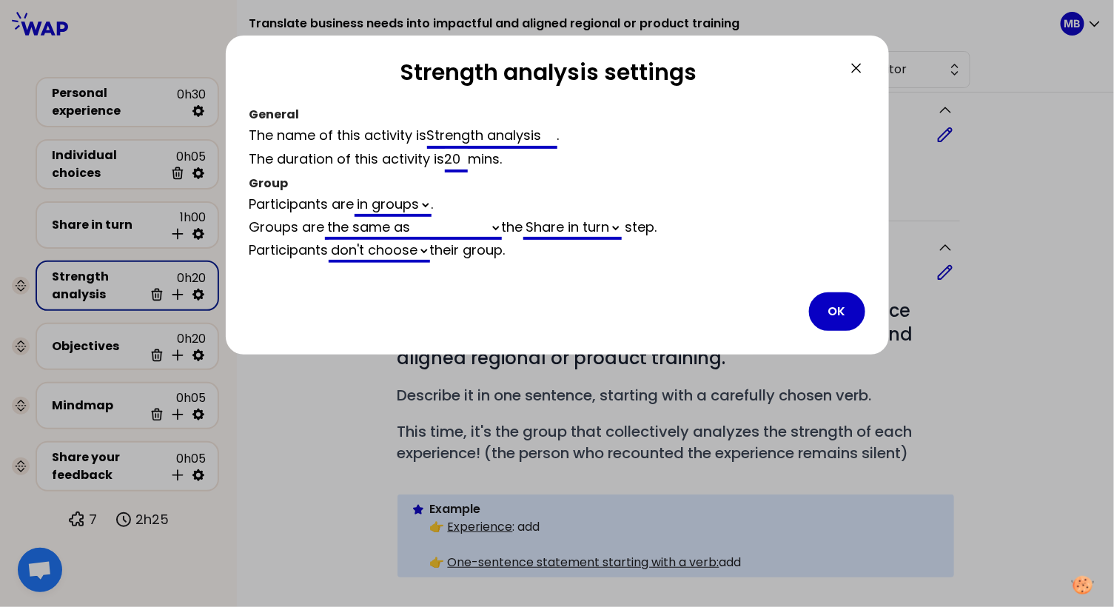
click at [829, 314] on button "OK" at bounding box center [837, 311] width 56 height 38
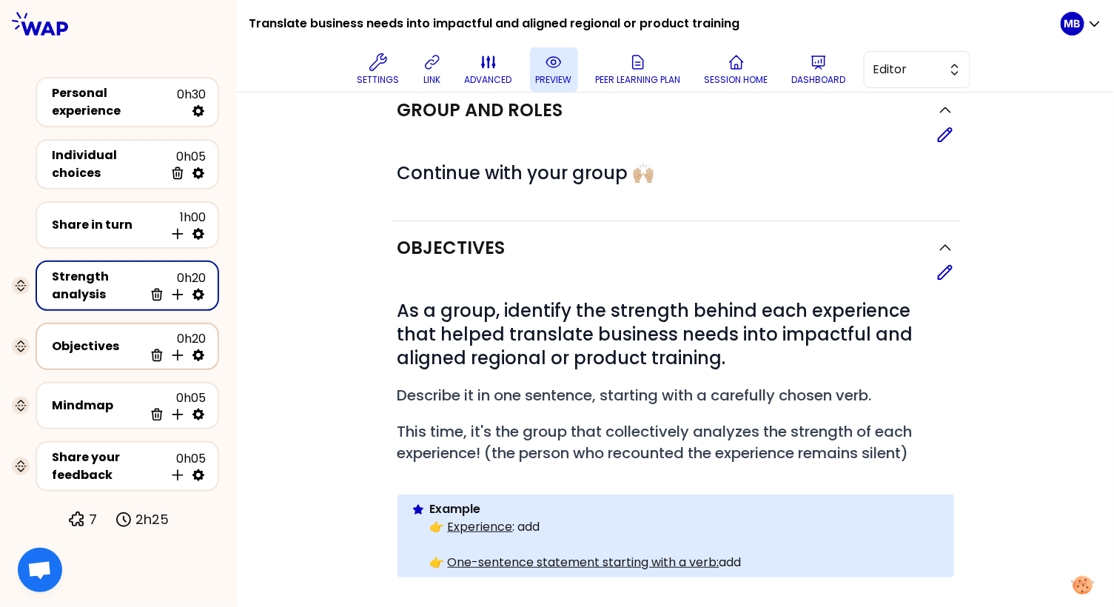
click at [200, 348] on icon at bounding box center [198, 355] width 15 height 15
select select "same_as"
select select "false"
select select "Each"
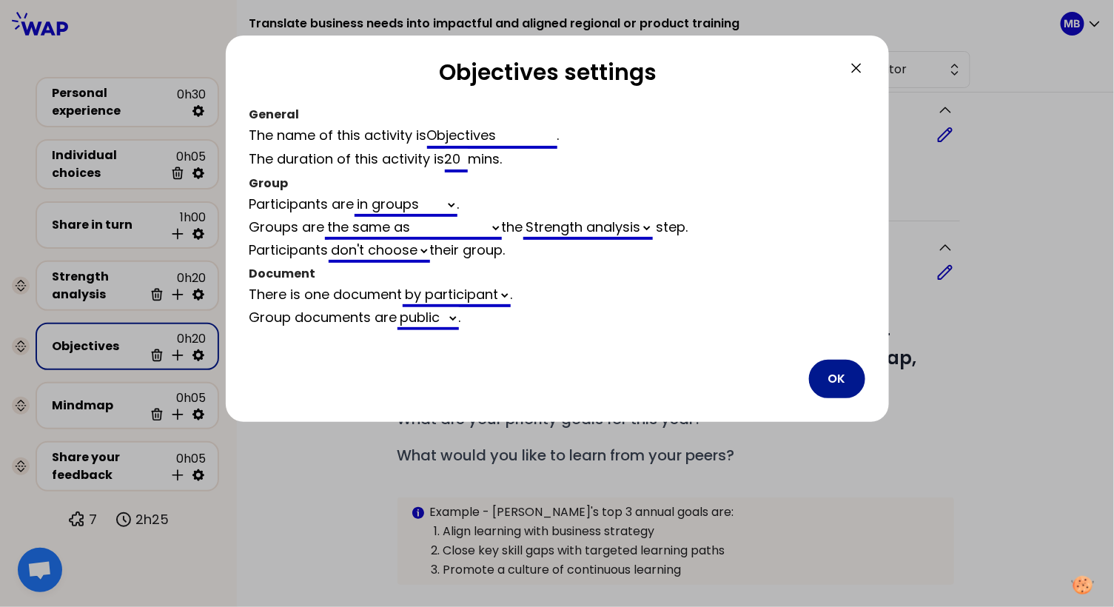
click at [821, 371] on button "OK" at bounding box center [837, 379] width 56 height 38
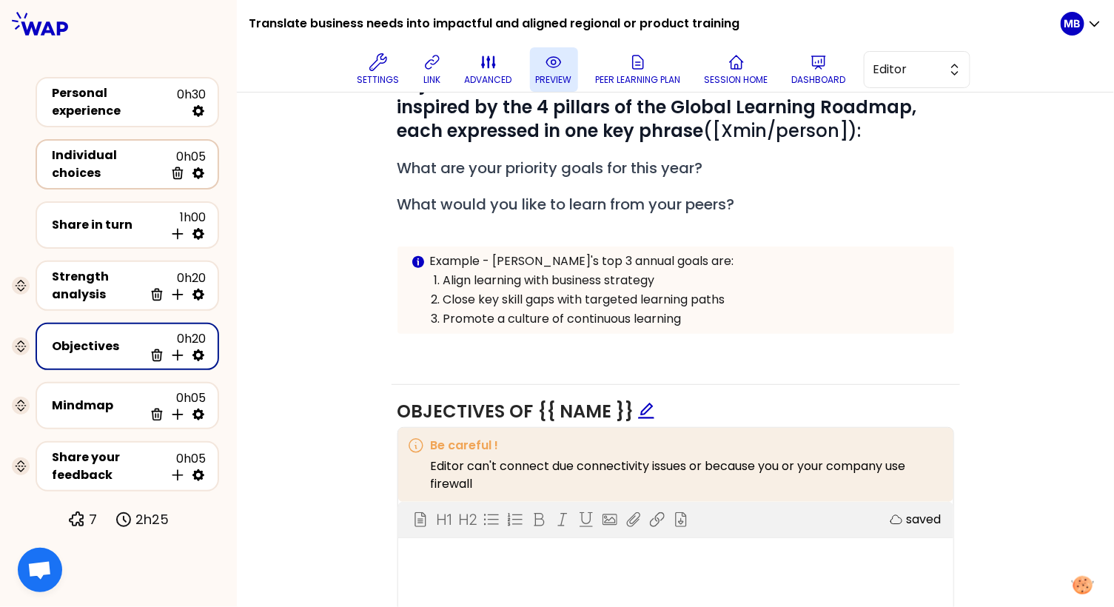
scroll to position [357, 0]
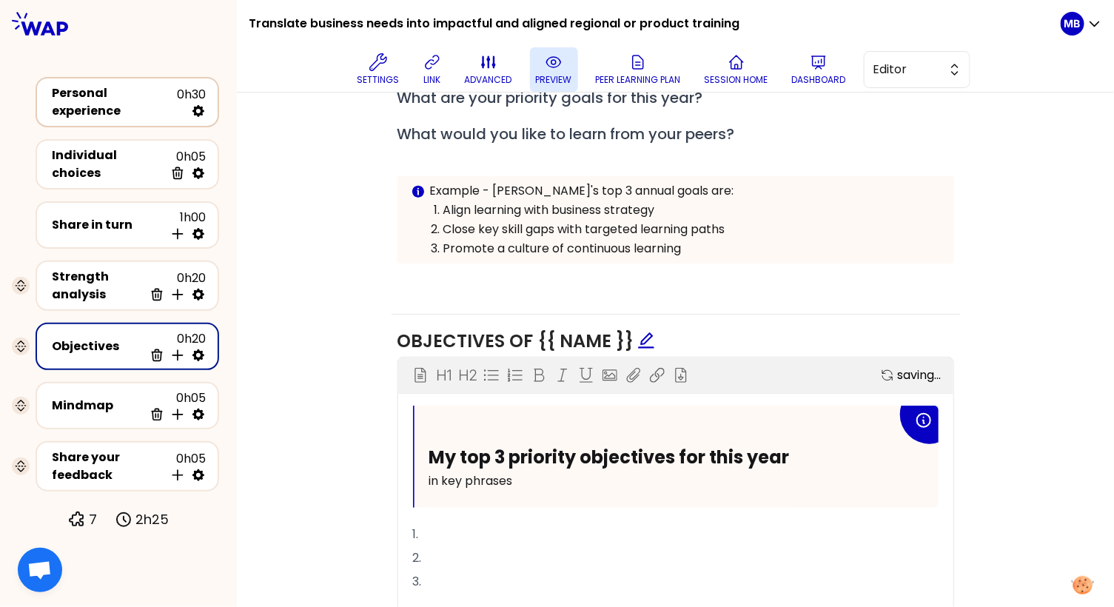
click at [73, 107] on div "Personal experience" at bounding box center [114, 102] width 125 height 36
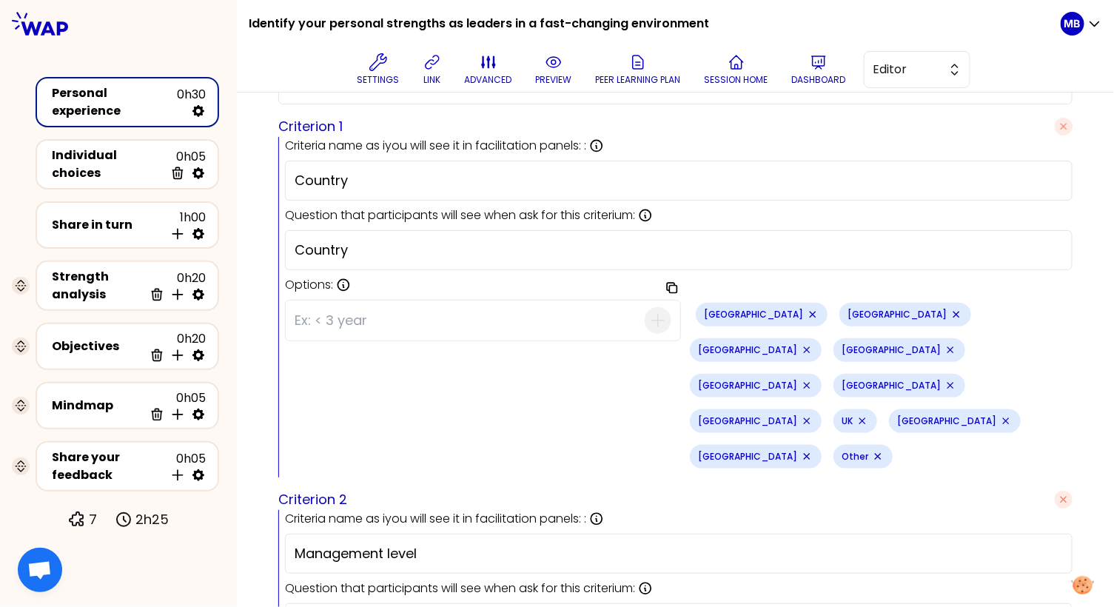
scroll to position [477, 0]
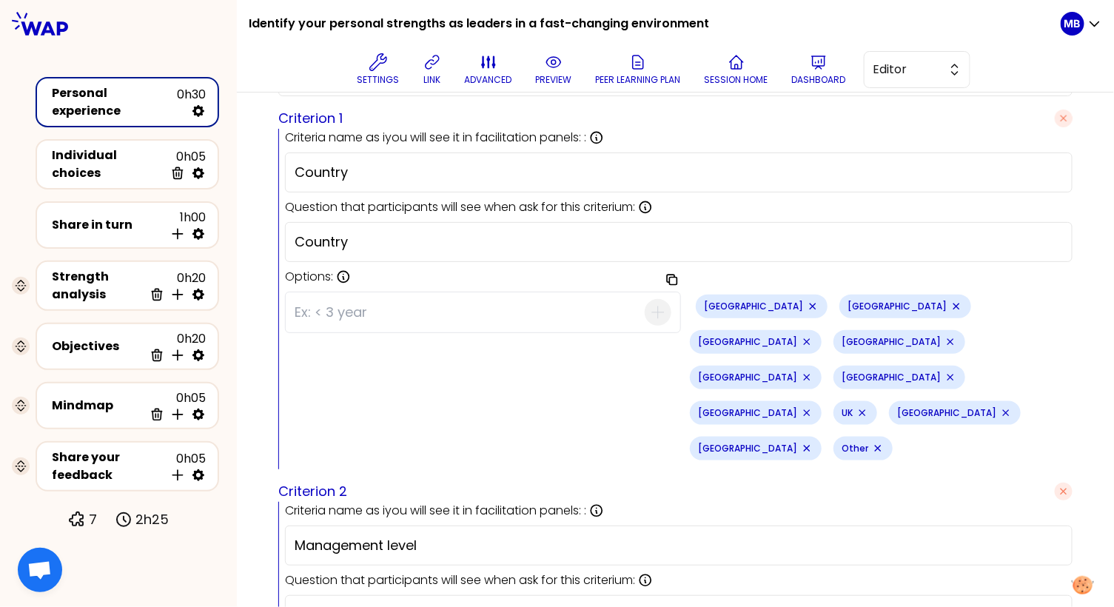
click at [950, 304] on icon "Remove small badge" at bounding box center [956, 306] width 12 height 12
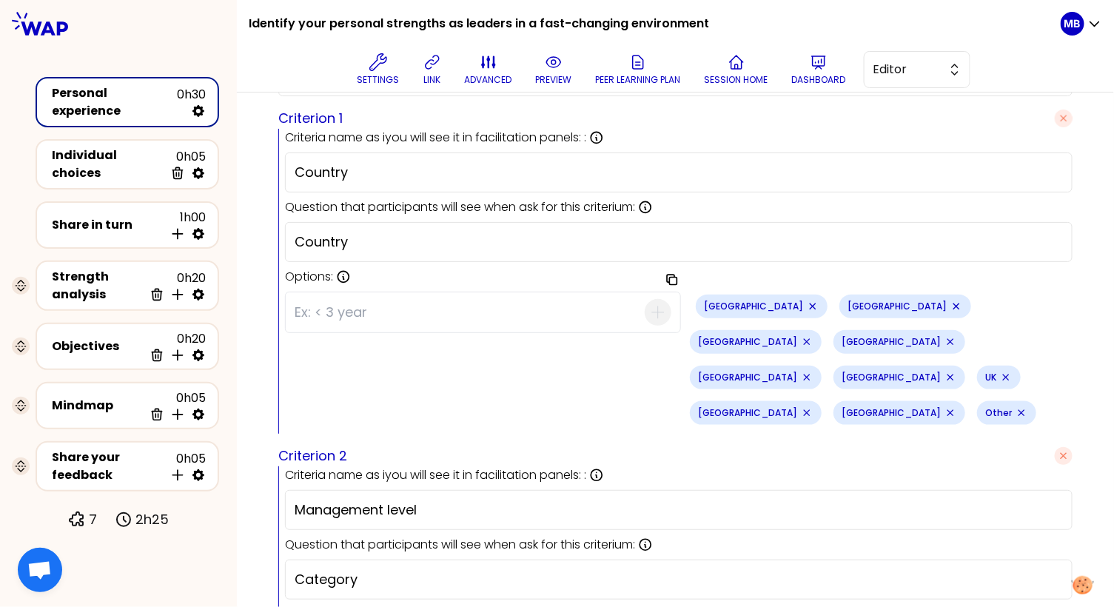
click at [950, 304] on icon "Remove small badge" at bounding box center [956, 306] width 12 height 12
click at [953, 303] on icon "Remove small badge" at bounding box center [956, 306] width 6 height 6
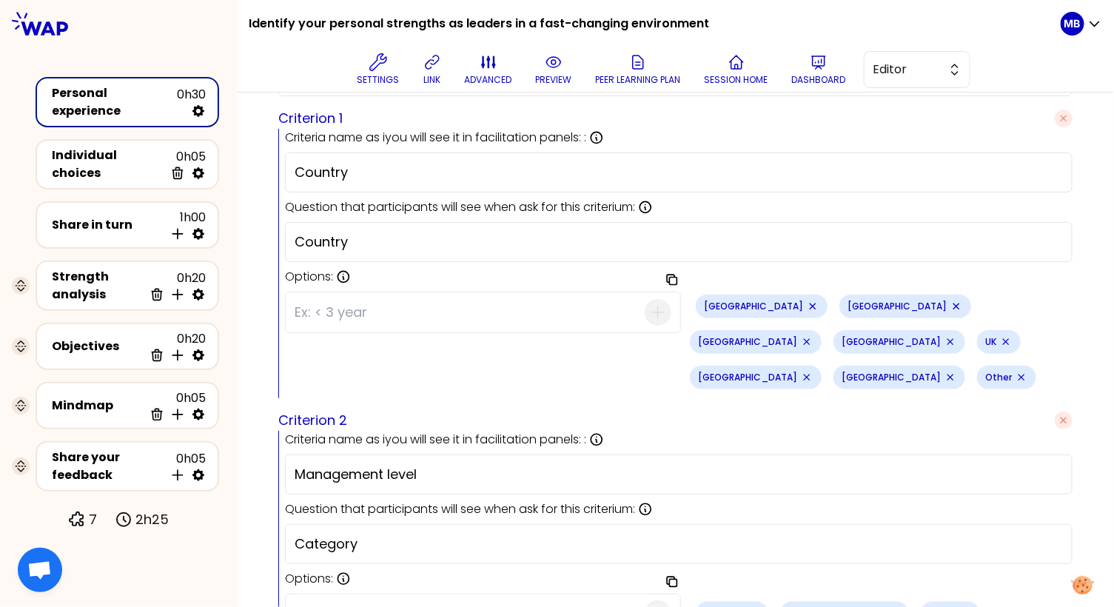
click at [953, 303] on icon "Remove small badge" at bounding box center [956, 306] width 6 height 6
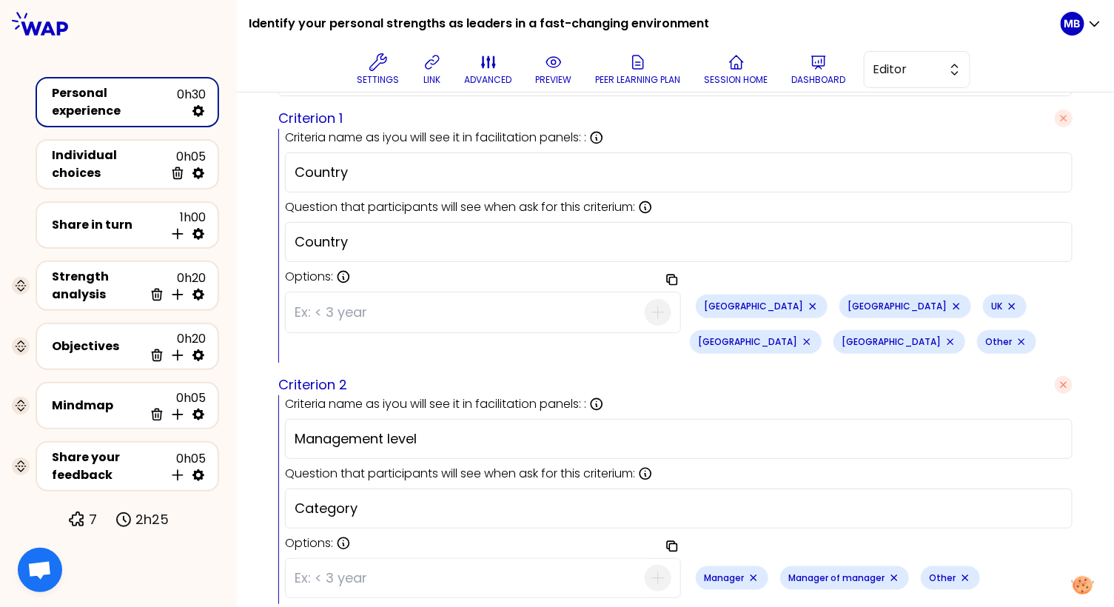
click at [953, 303] on icon "Remove small badge" at bounding box center [956, 306] width 6 height 6
click at [865, 308] on icon "Remove small badge" at bounding box center [868, 306] width 6 height 6
click at [950, 307] on icon "Remove small badge" at bounding box center [956, 306] width 12 height 12
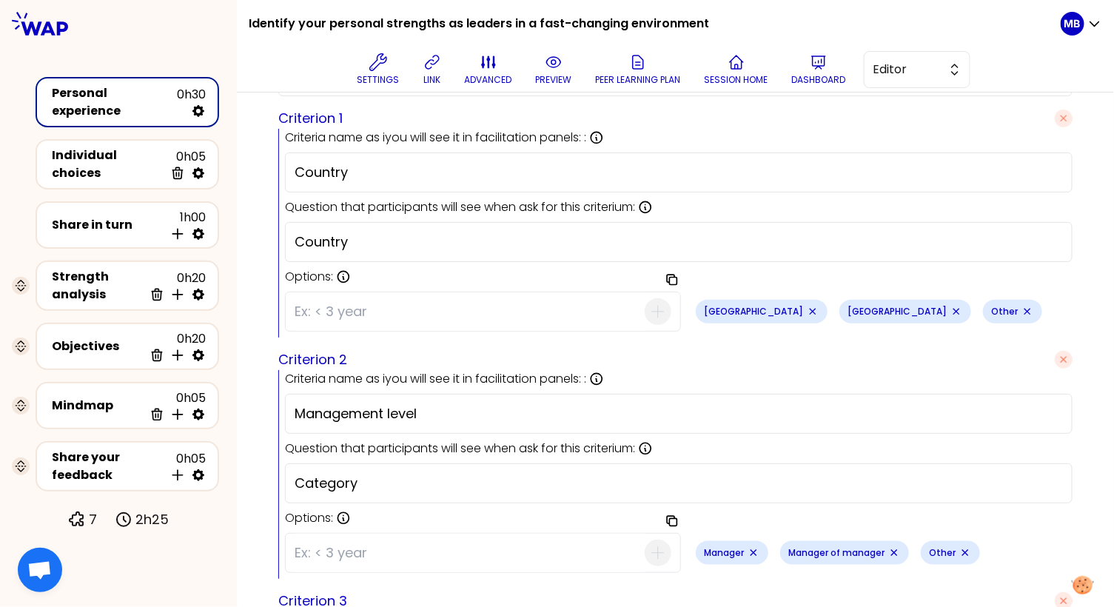
click at [950, 306] on icon "Remove small badge" at bounding box center [956, 312] width 12 height 12
click at [878, 306] on icon "Remove small badge" at bounding box center [884, 312] width 12 height 12
click at [397, 309] on input at bounding box center [469, 311] width 350 height 38
paste input "[GEOGRAPHIC_DATA]"
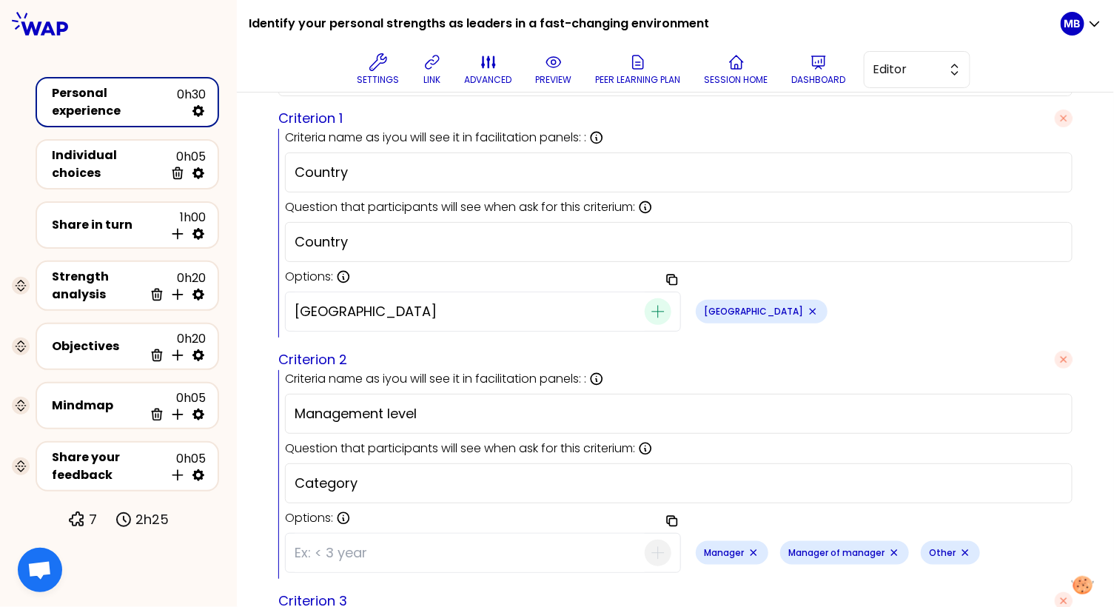
type input "[GEOGRAPHIC_DATA]"
click at [659, 306] on icon "button" at bounding box center [658, 312] width 18 height 18
click at [366, 307] on input at bounding box center [469, 311] width 350 height 38
paste input "[GEOGRAPHIC_DATA]"
type input "[GEOGRAPHIC_DATA]"
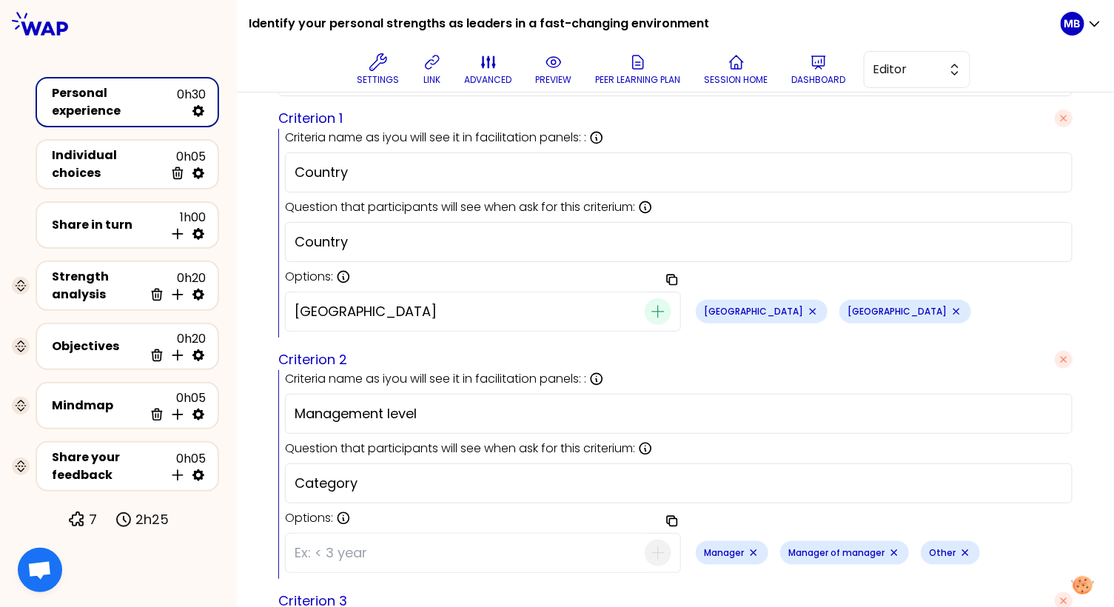
click at [658, 303] on icon "button" at bounding box center [658, 312] width 18 height 18
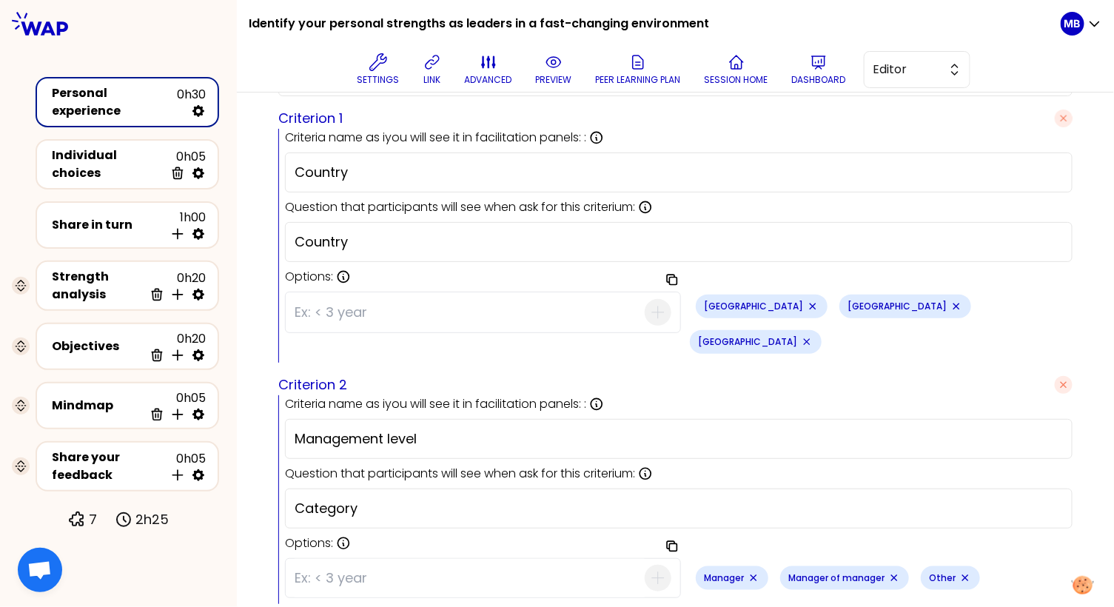
click at [328, 301] on input at bounding box center [469, 312] width 350 height 38
paste input "[GEOGRAPHIC_DATA]"
type input "[GEOGRAPHIC_DATA]"
click at [662, 306] on icon "button" at bounding box center [658, 312] width 18 height 18
click at [367, 305] on input at bounding box center [469, 312] width 350 height 38
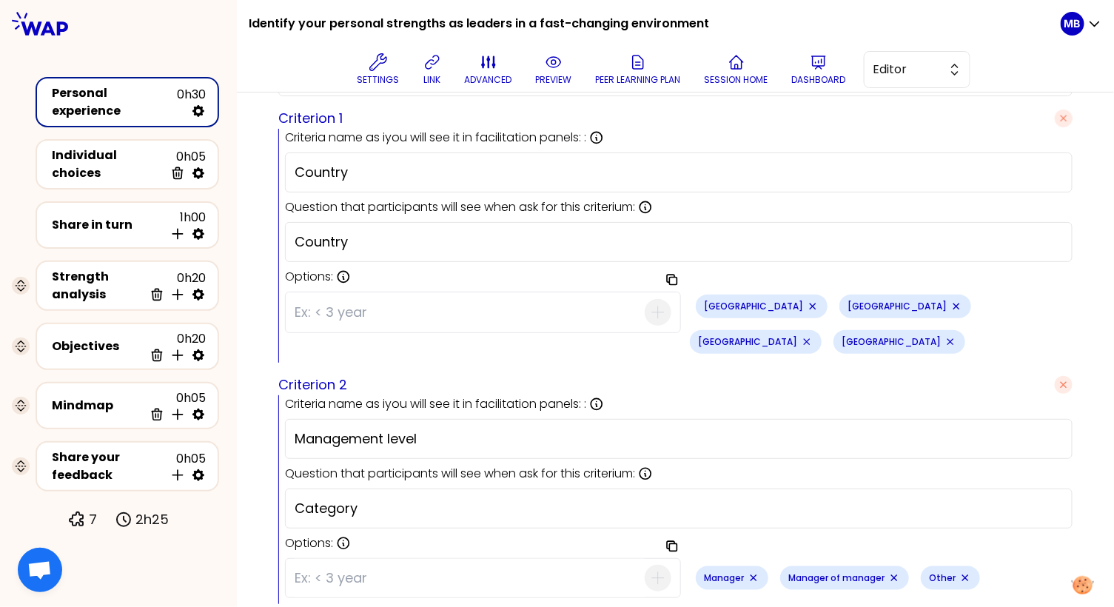
paste input "[GEOGRAPHIC_DATA]"
type input "[GEOGRAPHIC_DATA]"
click at [653, 306] on icon "button" at bounding box center [658, 312] width 12 height 12
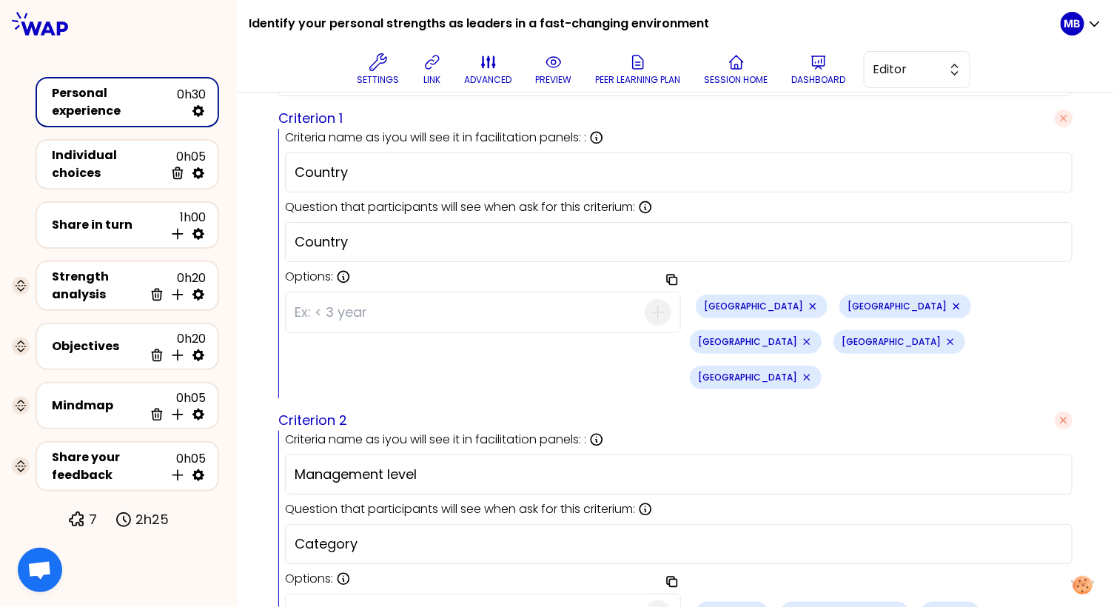
click at [349, 307] on input at bounding box center [469, 312] width 350 height 38
paste input "[GEOGRAPHIC_DATA]"
type input "[GEOGRAPHIC_DATA]"
click at [660, 305] on icon "button" at bounding box center [658, 312] width 18 height 18
click at [331, 300] on input at bounding box center [469, 312] width 350 height 38
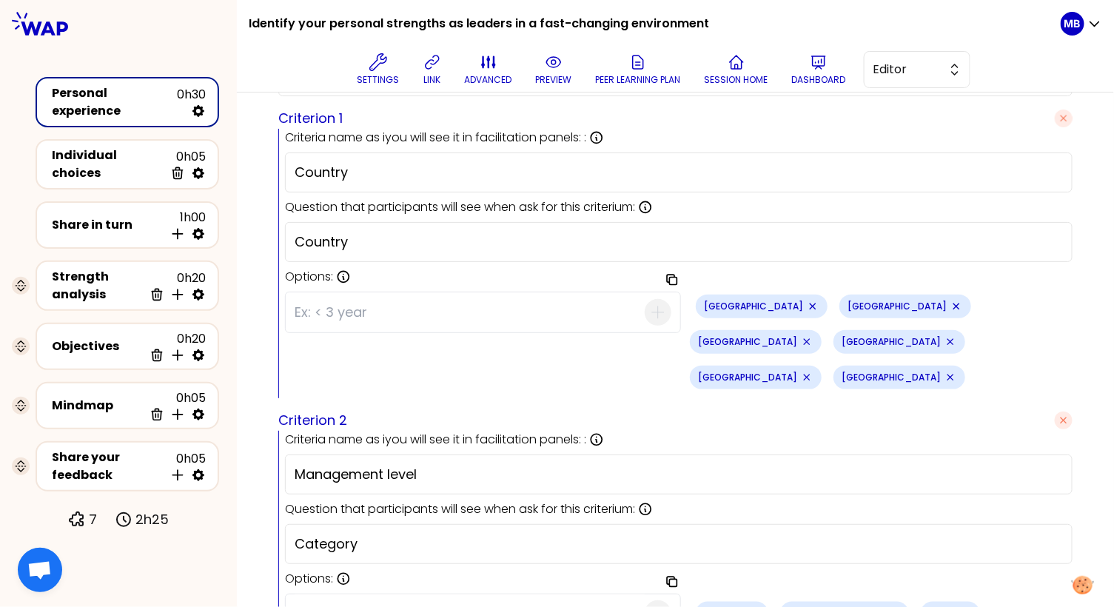
paste input "[GEOGRAPHIC_DATA]"
type input "[GEOGRAPHIC_DATA]"
click at [653, 316] on icon "button" at bounding box center [658, 312] width 18 height 18
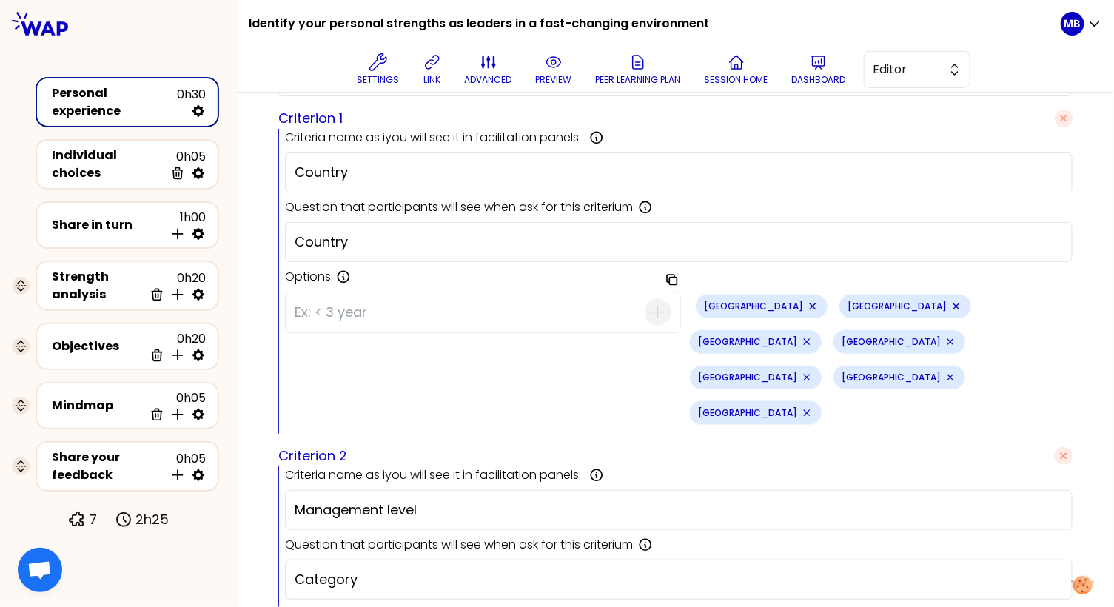
click at [357, 312] on input at bounding box center [469, 312] width 350 height 38
paste input "[GEOGRAPHIC_DATA]"
type input "[GEOGRAPHIC_DATA]"
click at [655, 309] on icon "button" at bounding box center [658, 312] width 18 height 18
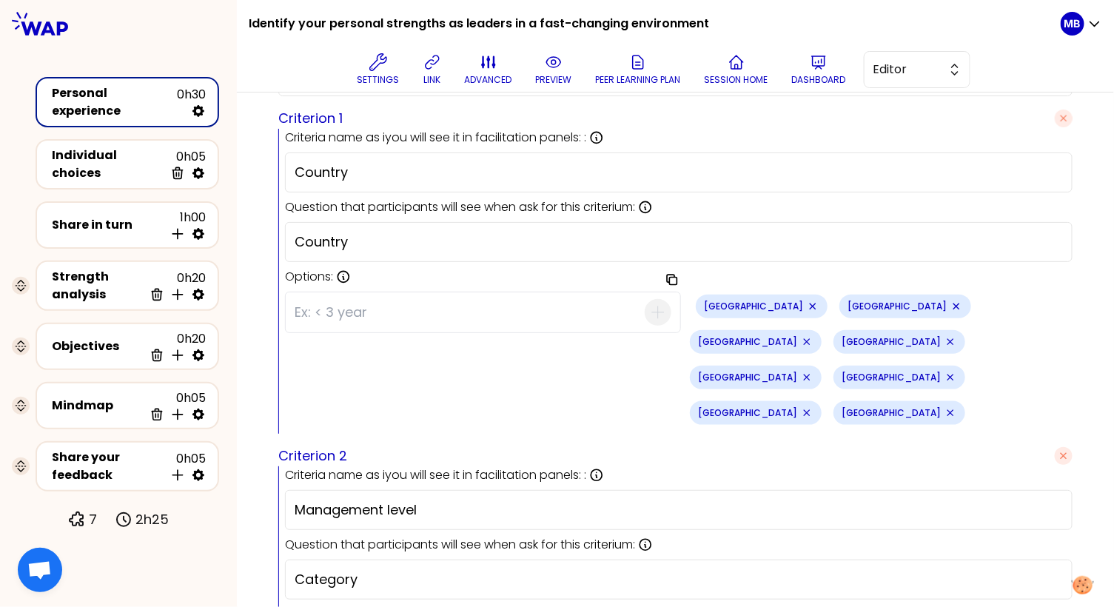
click at [389, 307] on input at bounding box center [469, 312] width 350 height 38
paste input "[GEOGRAPHIC_DATA]"
type input "[GEOGRAPHIC_DATA]"
click at [661, 308] on icon "button" at bounding box center [658, 312] width 12 height 12
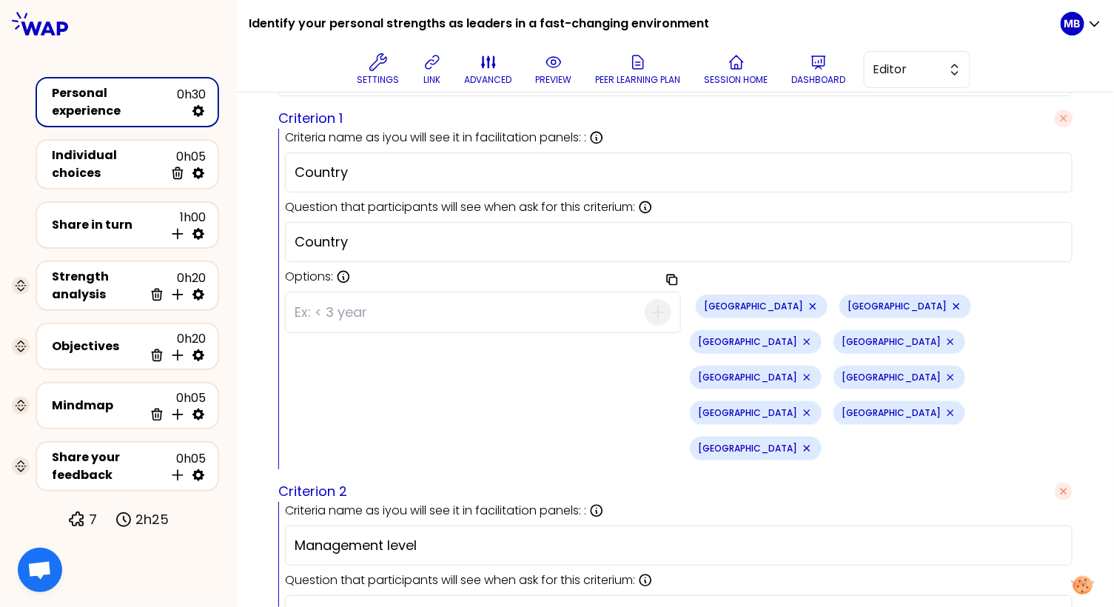
click at [371, 310] on input at bounding box center [469, 312] width 350 height 38
paste input "[GEOGRAPHIC_DATA]"
type input "[GEOGRAPHIC_DATA]"
click at [657, 306] on icon "button" at bounding box center [658, 312] width 18 height 18
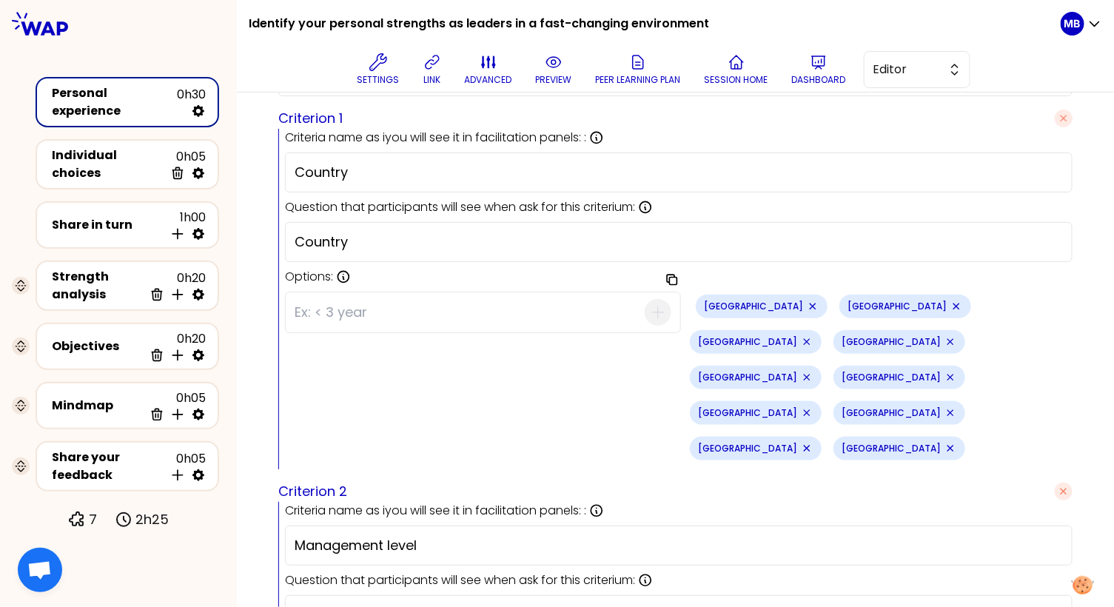
click at [436, 302] on input at bounding box center [469, 312] width 350 height 38
paste input "[GEOGRAPHIC_DATA]"
type input "[GEOGRAPHIC_DATA]"
click at [656, 311] on icon "button" at bounding box center [658, 312] width 18 height 18
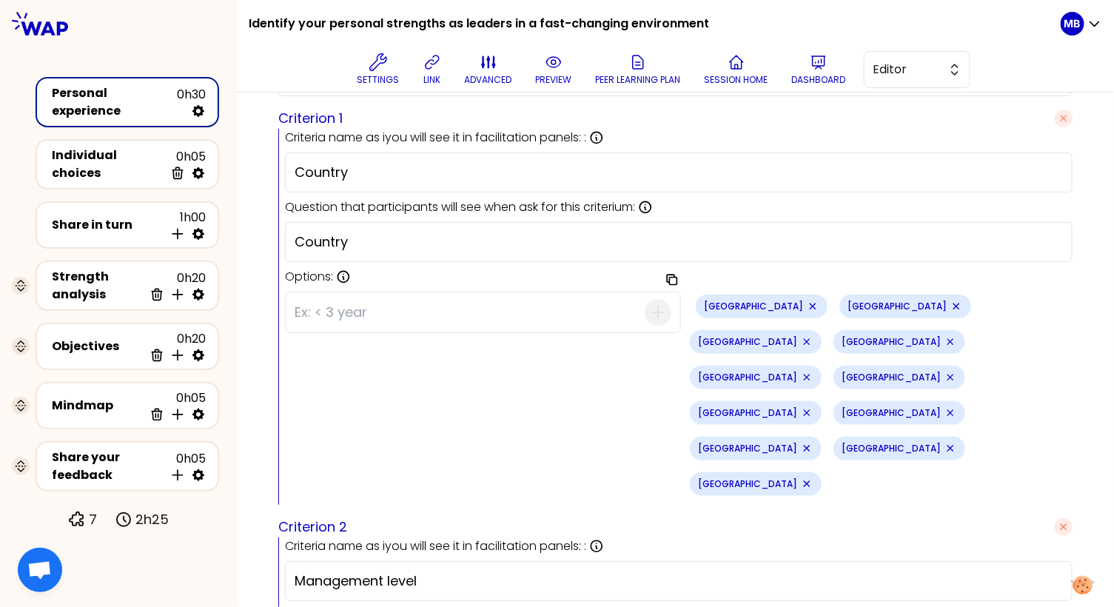
click at [368, 302] on input at bounding box center [469, 312] width 350 height 38
paste input "[GEOGRAPHIC_DATA]"
type input "[GEOGRAPHIC_DATA]"
click at [664, 309] on icon "button" at bounding box center [658, 312] width 18 height 18
click at [315, 306] on input at bounding box center [469, 312] width 350 height 38
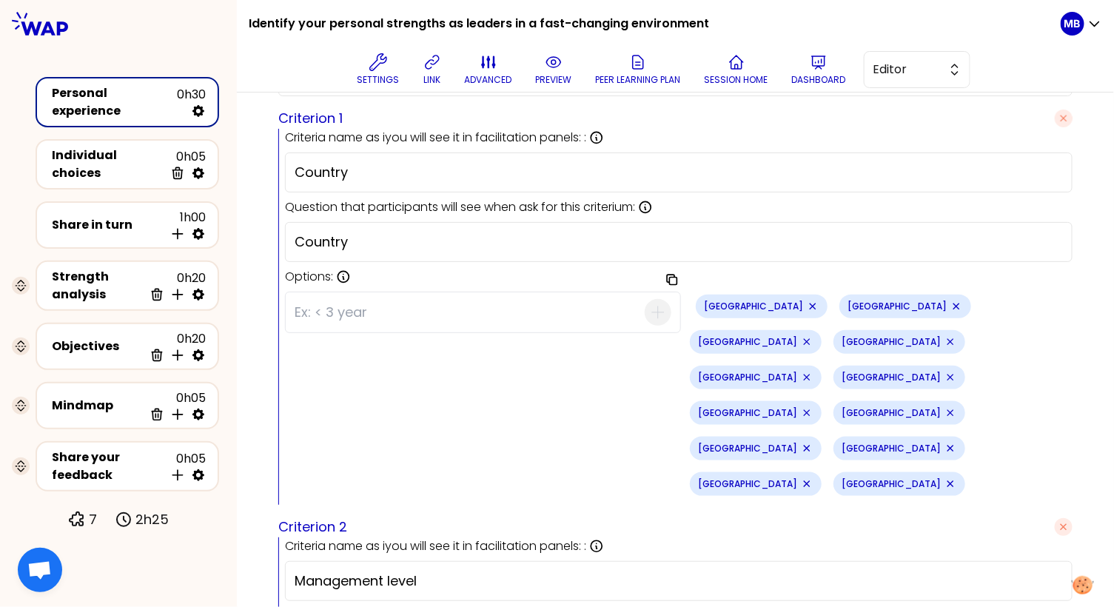
paste input "Israel"
type input "Israel"
click at [674, 305] on div "Israel" at bounding box center [483, 312] width 396 height 41
click at [662, 310] on icon "button" at bounding box center [658, 312] width 18 height 18
click at [314, 309] on input at bounding box center [469, 312] width 350 height 38
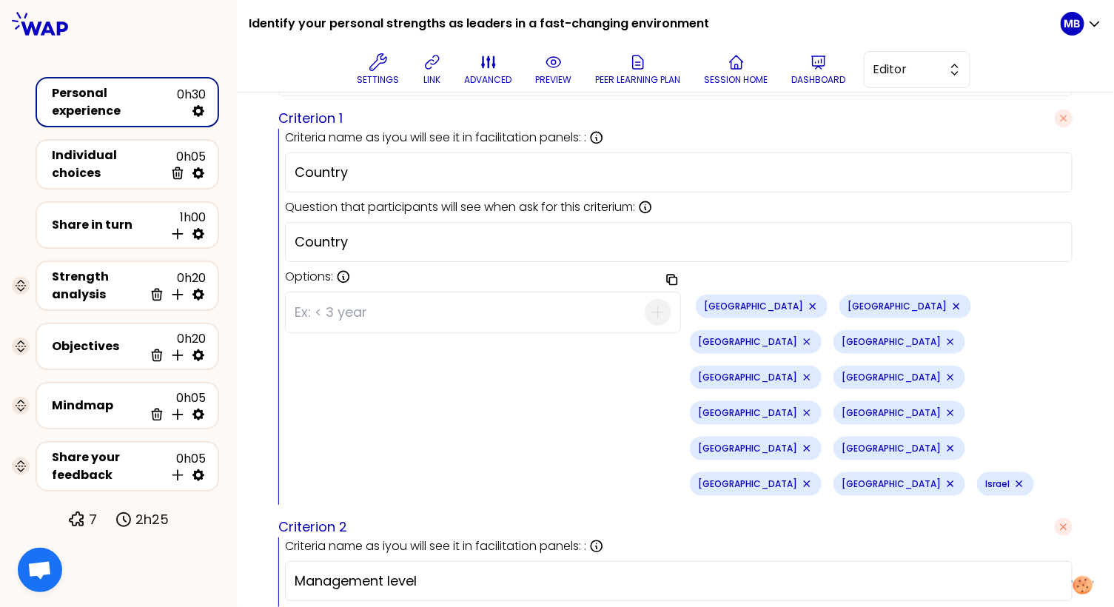
paste input "[GEOGRAPHIC_DATA]"
type input "[GEOGRAPHIC_DATA]"
click at [659, 306] on icon "button" at bounding box center [658, 312] width 18 height 18
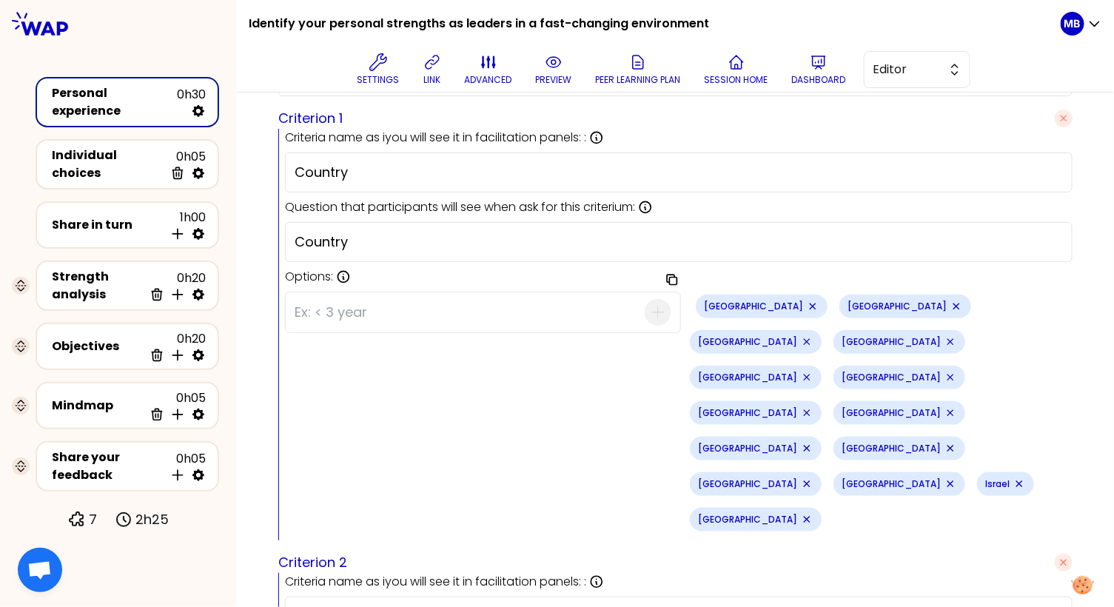
click at [331, 309] on input at bounding box center [469, 312] width 350 height 38
paste input "[GEOGRAPHIC_DATA], Republic of"
drag, startPoint x: 341, startPoint y: 311, endPoint x: 265, endPoint y: 306, distance: 76.4
click at [265, 308] on div "Preview design Use setting saved Session question Expand You have all fostered …" at bounding box center [675, 370] width 877 height 1511
click at [408, 309] on input "Republic of" at bounding box center [469, 312] width 350 height 38
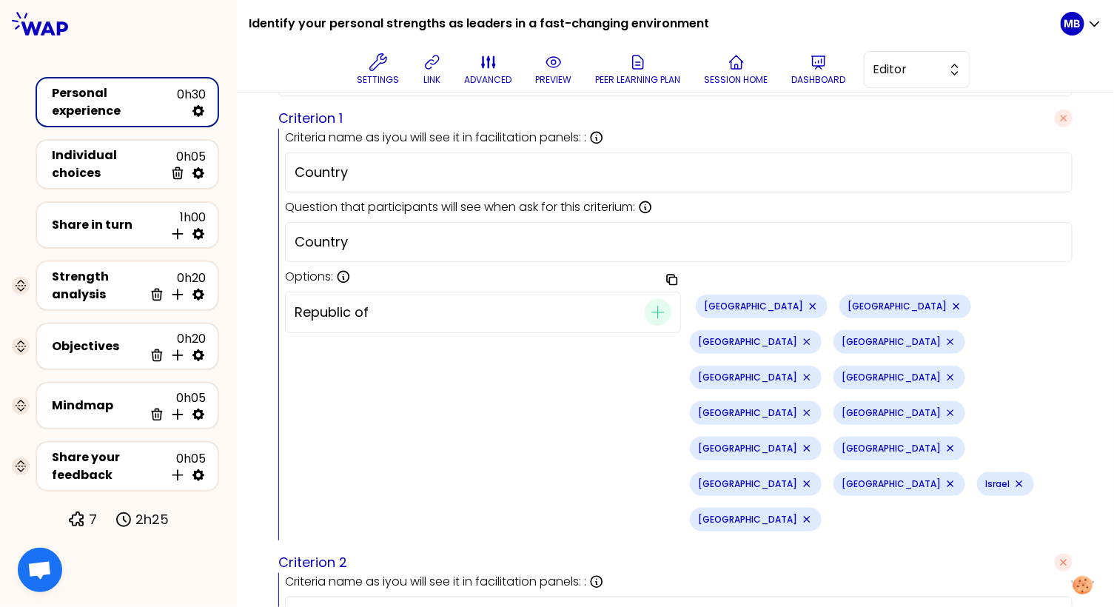
paste input "[GEOGRAPHIC_DATA],"
type input "[GEOGRAPHIC_DATA]"
click at [658, 305] on icon "button" at bounding box center [658, 312] width 18 height 18
click at [354, 309] on input at bounding box center [469, 312] width 350 height 38
paste input "[GEOGRAPHIC_DATA]"
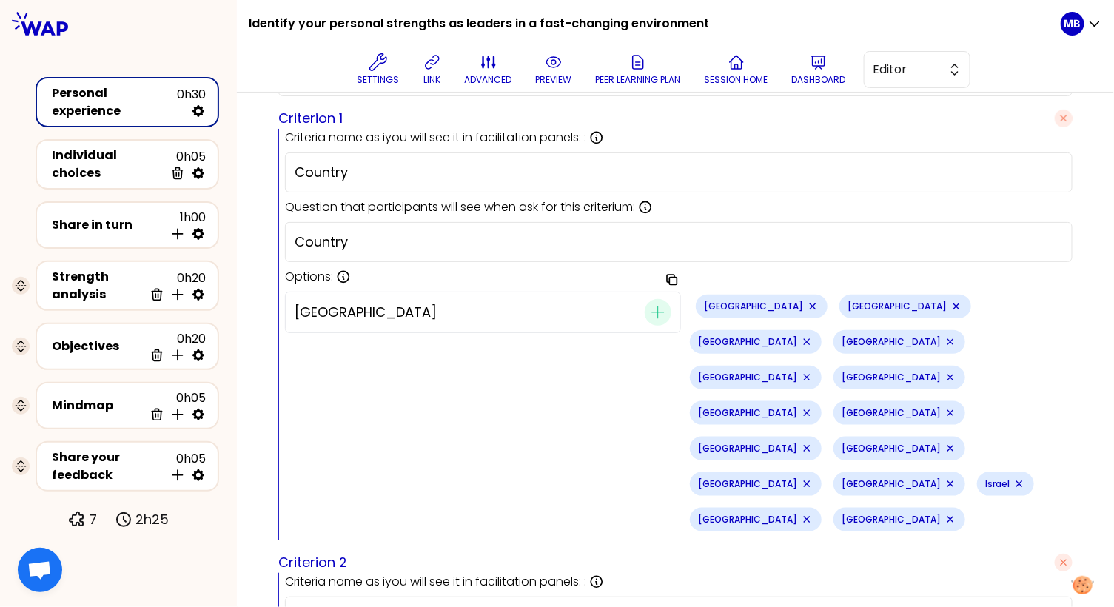
type input "[GEOGRAPHIC_DATA]"
click at [653, 325] on div "[GEOGRAPHIC_DATA]" at bounding box center [483, 312] width 396 height 41
click at [655, 310] on icon "button" at bounding box center [658, 312] width 18 height 18
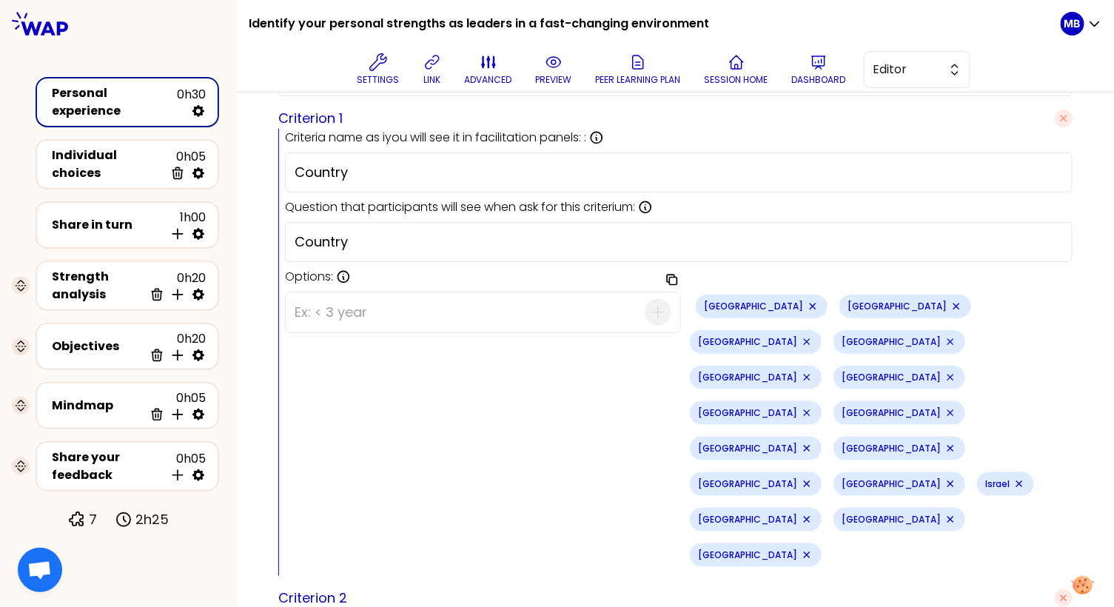
click at [312, 306] on input at bounding box center [469, 312] width 350 height 38
paste input "[GEOGRAPHIC_DATA]"
type input "[GEOGRAPHIC_DATA]"
click at [656, 304] on icon "button" at bounding box center [658, 312] width 18 height 18
click at [337, 304] on input at bounding box center [469, 312] width 350 height 38
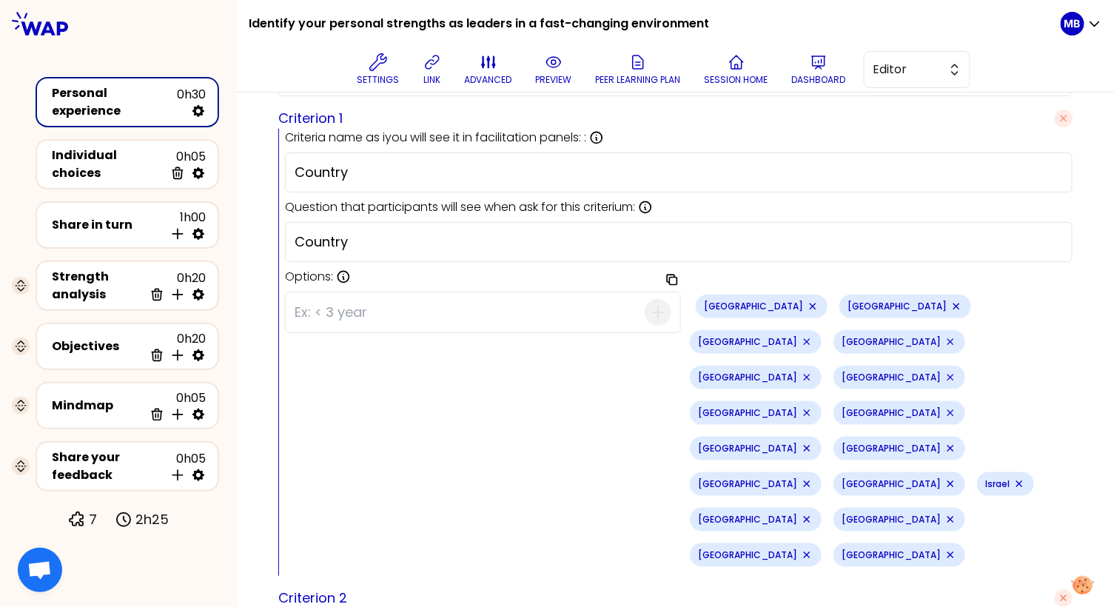
paste input "[GEOGRAPHIC_DATA]"
type input "[GEOGRAPHIC_DATA]"
click at [664, 309] on icon "button" at bounding box center [658, 312] width 18 height 18
click at [359, 306] on input at bounding box center [469, 312] width 350 height 38
paste input "[GEOGRAPHIC_DATA]"
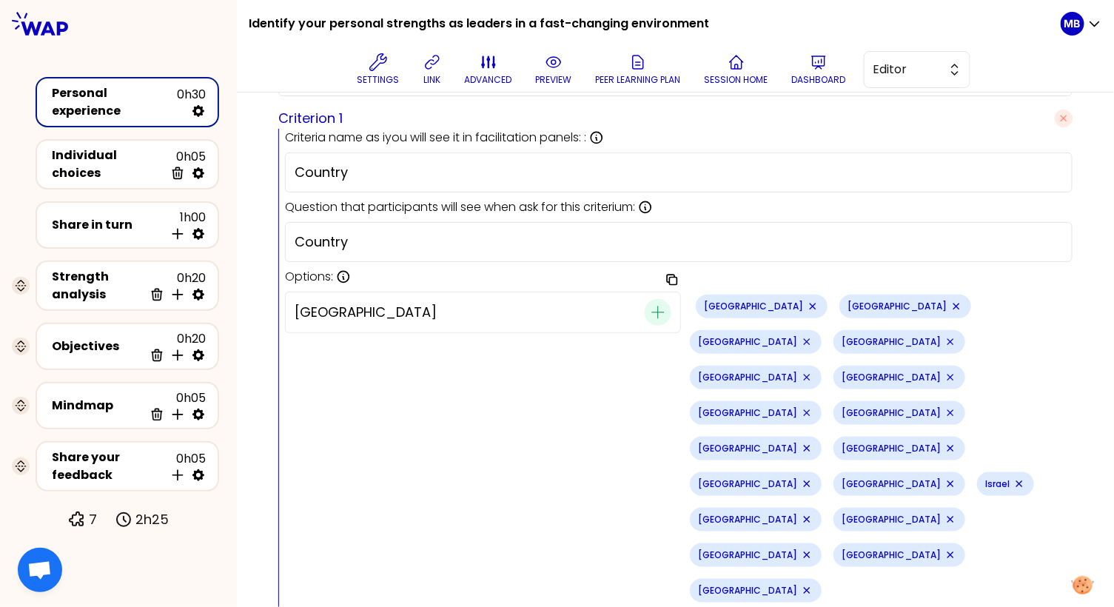
type input "[GEOGRAPHIC_DATA]"
click at [652, 310] on icon "button" at bounding box center [658, 312] width 18 height 18
click at [318, 306] on input at bounding box center [469, 312] width 350 height 38
paste input "[GEOGRAPHIC_DATA]"
type input "[GEOGRAPHIC_DATA]"
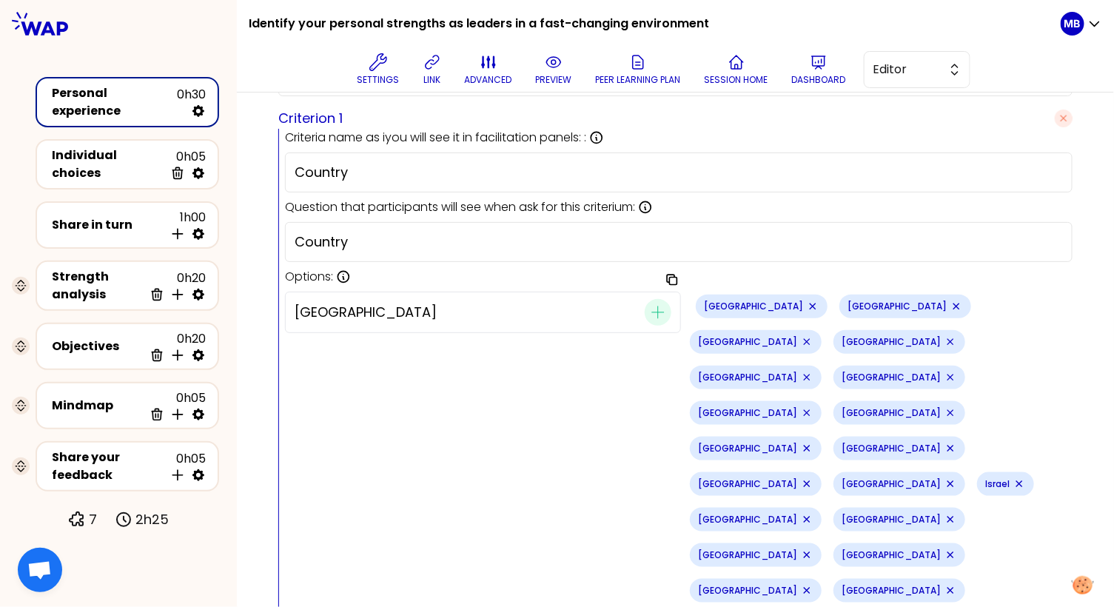
click at [641, 292] on div "[GEOGRAPHIC_DATA]" at bounding box center [483, 312] width 396 height 41
click at [647, 299] on span "button" at bounding box center [657, 312] width 27 height 27
click at [331, 320] on input at bounding box center [469, 312] width 350 height 38
paste input "[GEOGRAPHIC_DATA]"
type input "[GEOGRAPHIC_DATA]"
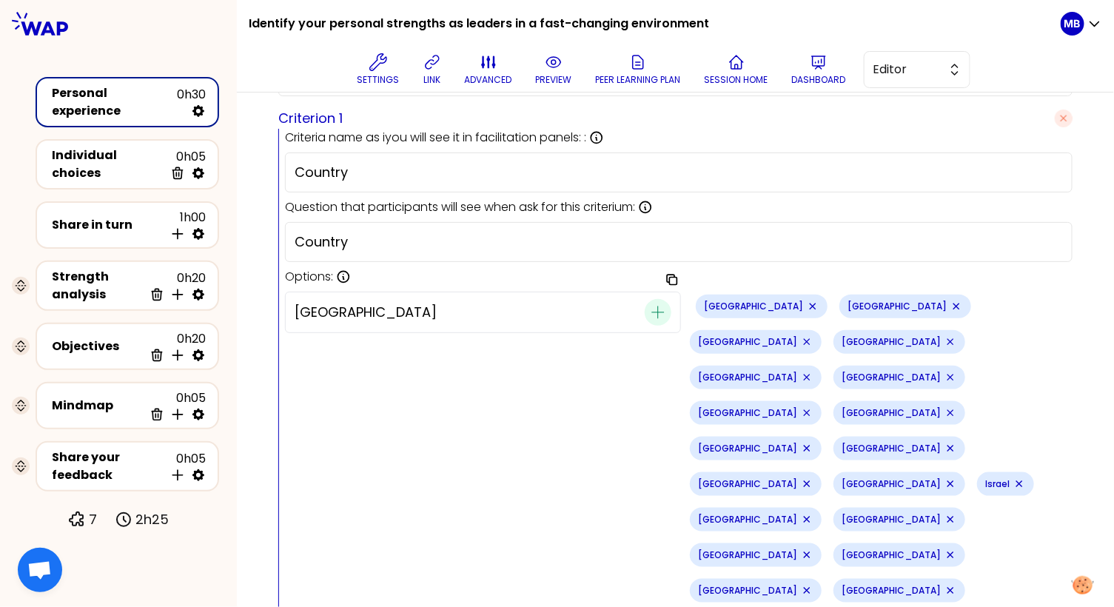
click at [661, 314] on icon "button" at bounding box center [658, 312] width 18 height 18
click at [360, 306] on input at bounding box center [469, 312] width 350 height 38
paste input "[GEOGRAPHIC_DATA]"
type input "[GEOGRAPHIC_DATA]"
click at [655, 314] on icon "button" at bounding box center [658, 312] width 18 height 18
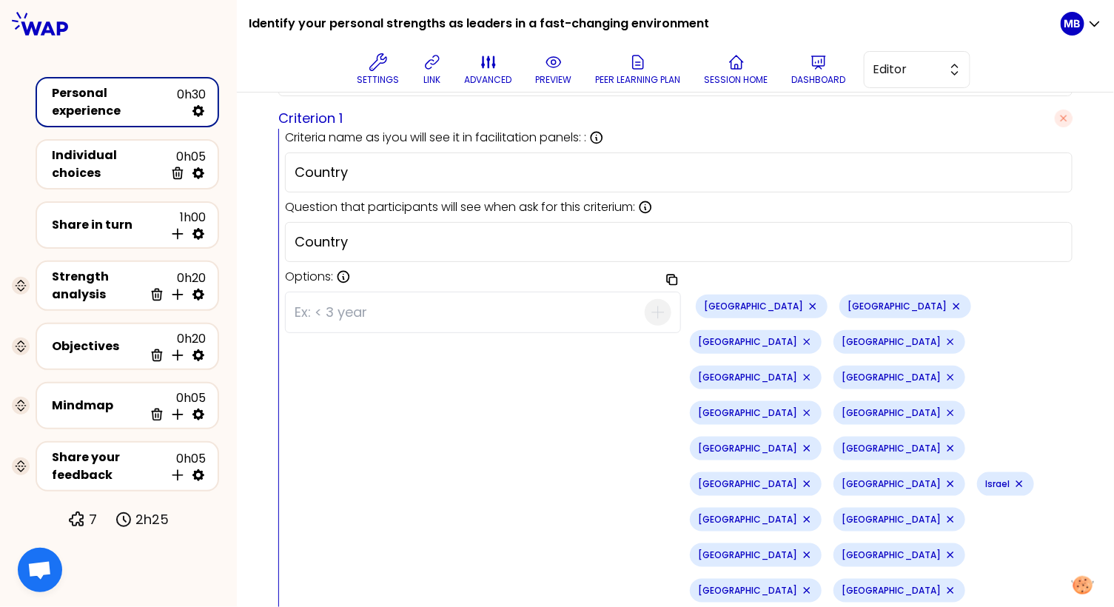
click at [337, 309] on input at bounding box center [469, 312] width 350 height 38
paste input "[GEOGRAPHIC_DATA]"
type input "[GEOGRAPHIC_DATA]"
click at [660, 303] on icon "button" at bounding box center [658, 312] width 18 height 18
click at [331, 305] on input at bounding box center [469, 312] width 350 height 38
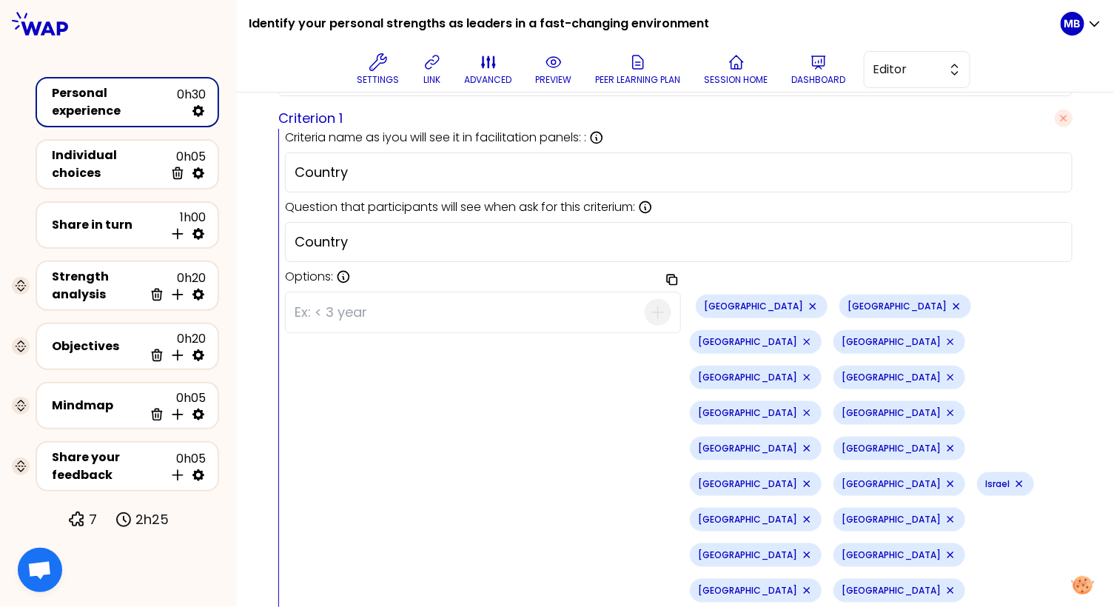
paste input "[GEOGRAPHIC_DATA]"
type input "[GEOGRAPHIC_DATA]"
click at [653, 306] on icon "button" at bounding box center [658, 312] width 18 height 18
click at [406, 300] on input at bounding box center [469, 312] width 350 height 38
paste input "[GEOGRAPHIC_DATA]"
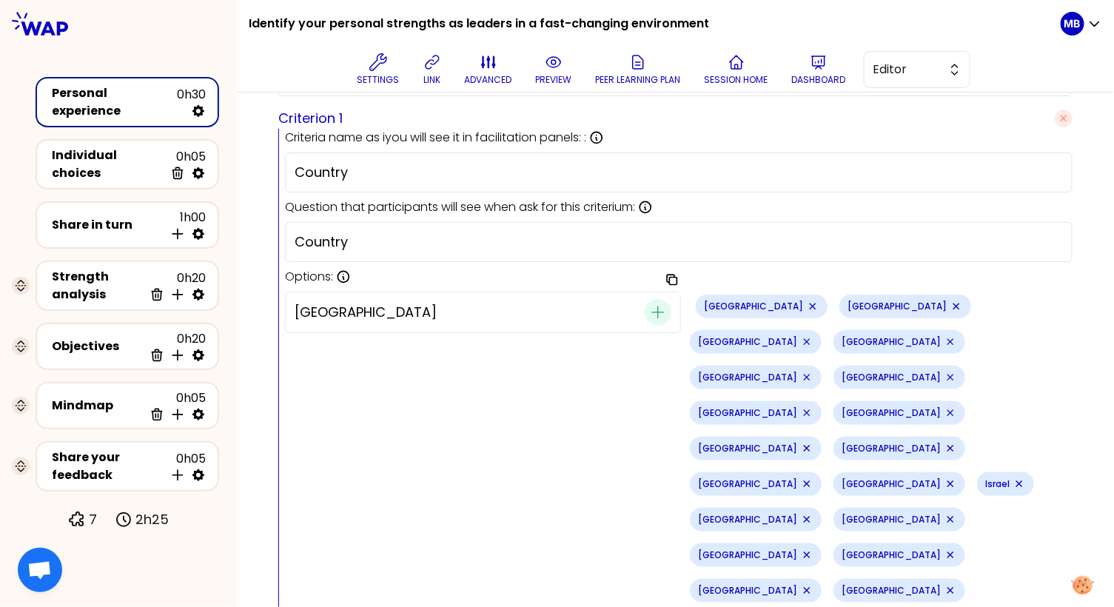
type input "[GEOGRAPHIC_DATA]"
click at [667, 311] on span "button" at bounding box center [657, 312] width 27 height 27
click at [326, 304] on input at bounding box center [469, 312] width 350 height 38
paste input "[GEOGRAPHIC_DATA]"
type input "[GEOGRAPHIC_DATA]"
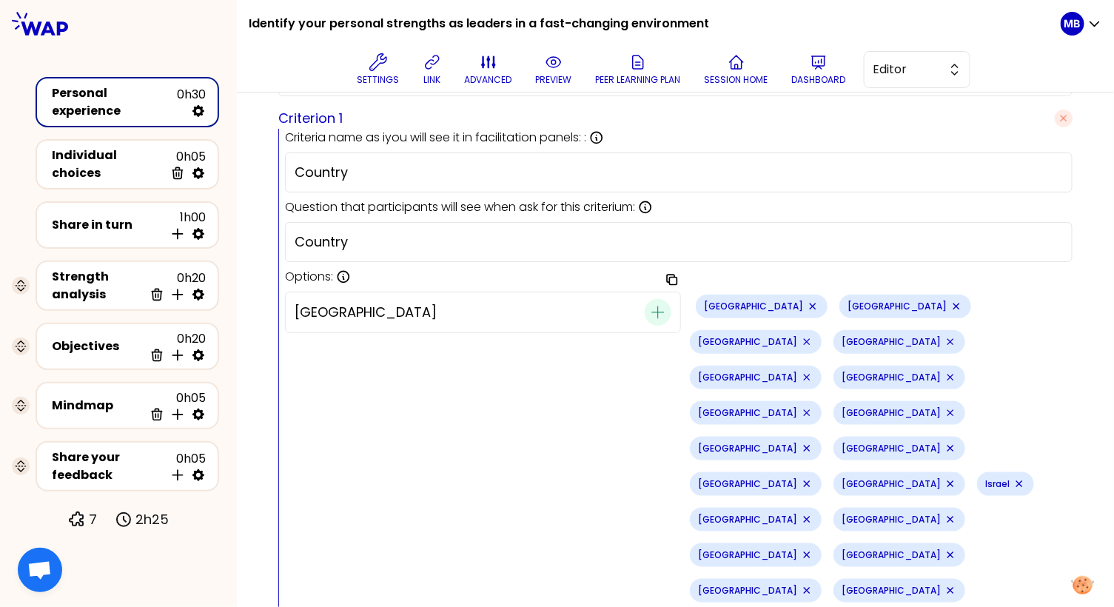
click at [667, 313] on span "button" at bounding box center [657, 312] width 27 height 27
click at [314, 303] on input at bounding box center [469, 312] width 350 height 38
paste input "[GEOGRAPHIC_DATA]"
type input "[GEOGRAPHIC_DATA]"
click at [670, 309] on span "button" at bounding box center [657, 312] width 27 height 27
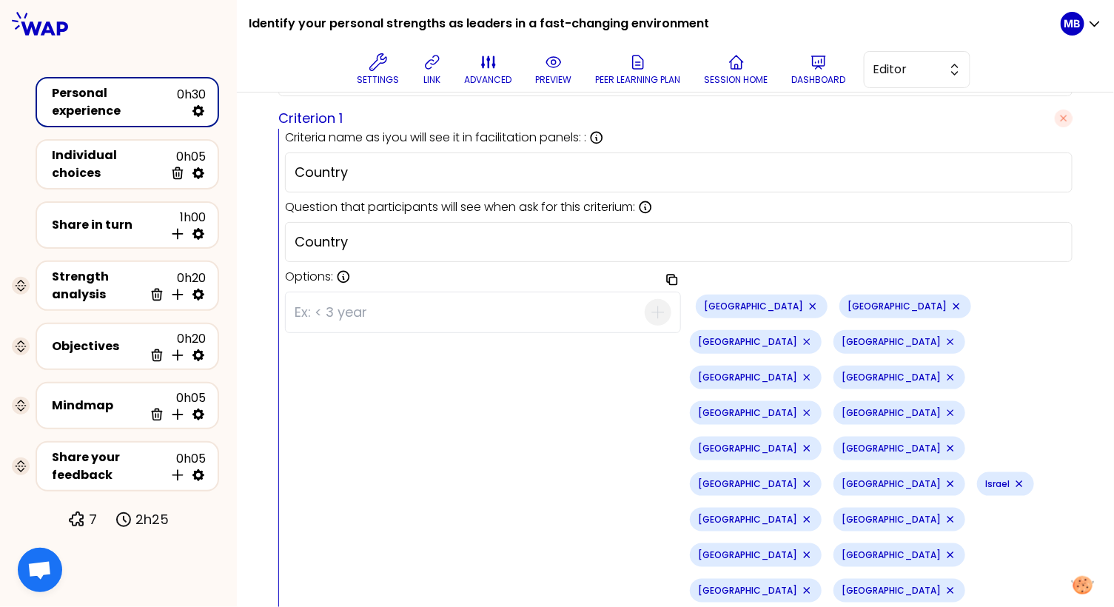
click at [498, 323] on input at bounding box center [469, 312] width 350 height 38
type input "Other"
click at [656, 305] on icon "button" at bounding box center [658, 312] width 18 height 18
click at [586, 428] on div "Copy options [GEOGRAPHIC_DATA] [GEOGRAPHIC_DATA] [GEOGRAPHIC_DATA] [GEOGRAPHIC_…" at bounding box center [678, 520] width 787 height 468
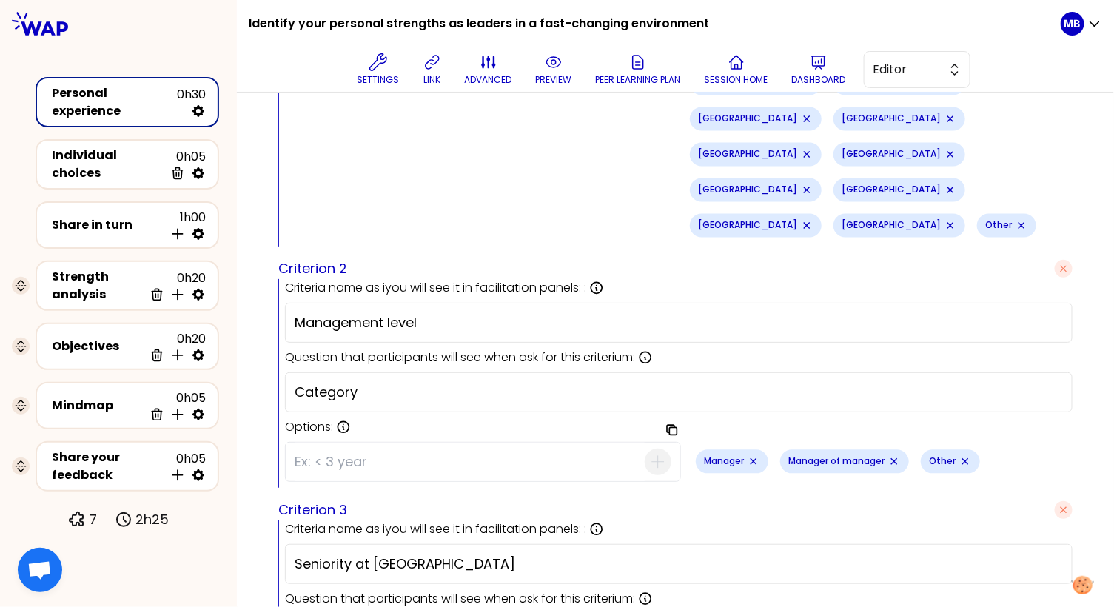
scroll to position [988, 0]
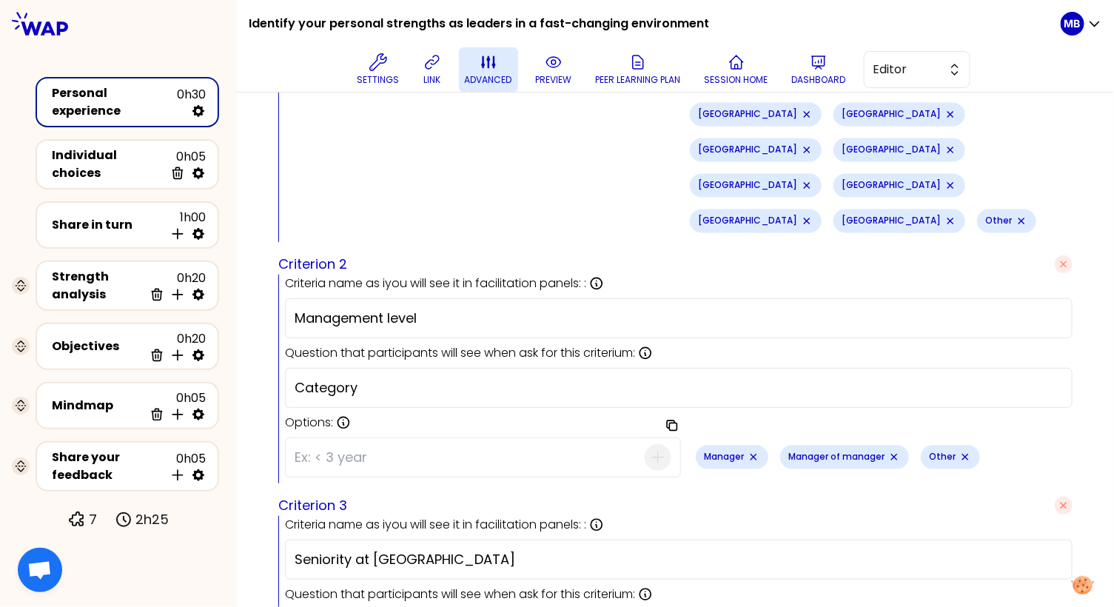
click at [480, 70] on icon at bounding box center [488, 62] width 18 height 18
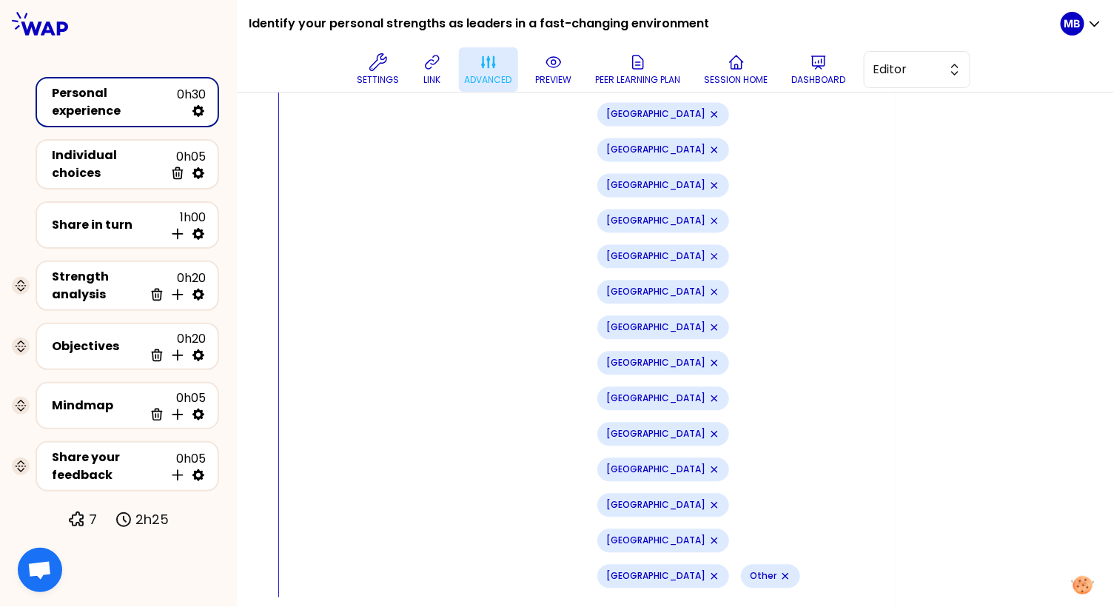
click at [488, 70] on icon at bounding box center [488, 62] width 18 height 18
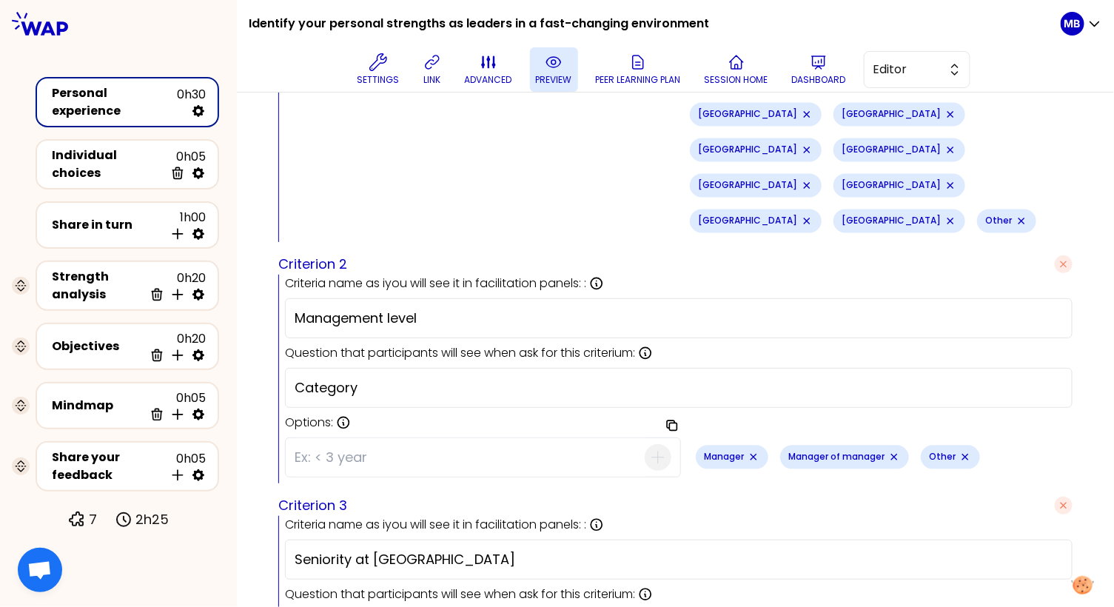
click at [555, 65] on icon at bounding box center [554, 62] width 18 height 18
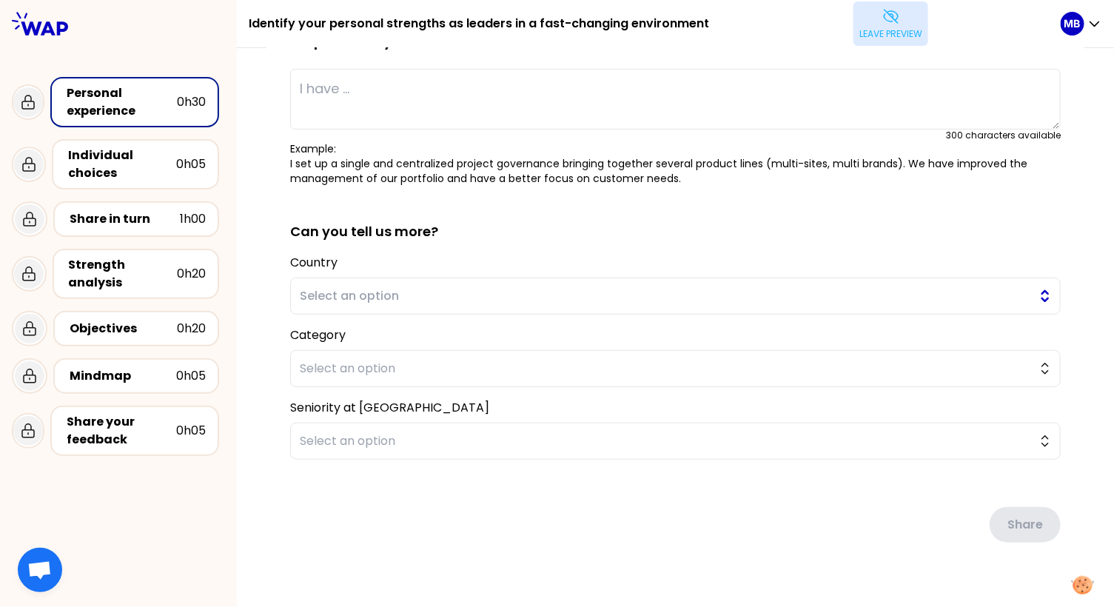
click at [366, 287] on span "Select an option" at bounding box center [665, 296] width 730 height 18
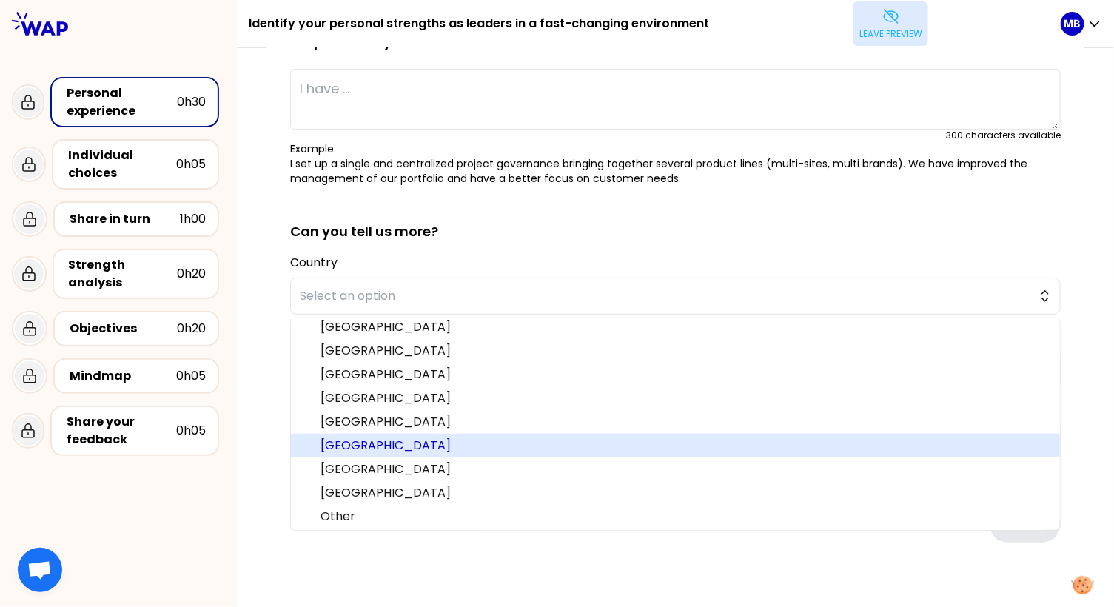
scroll to position [0, 0]
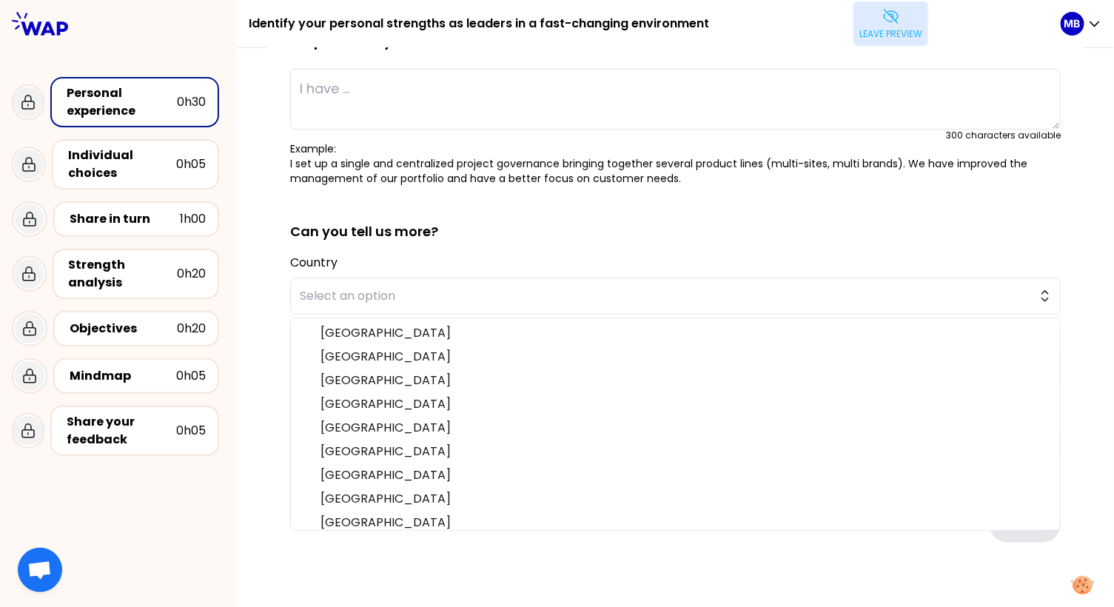
click at [246, 261] on div "saved You have all fostered empowerment and trust within your teams at least on…" at bounding box center [675, 255] width 877 height 752
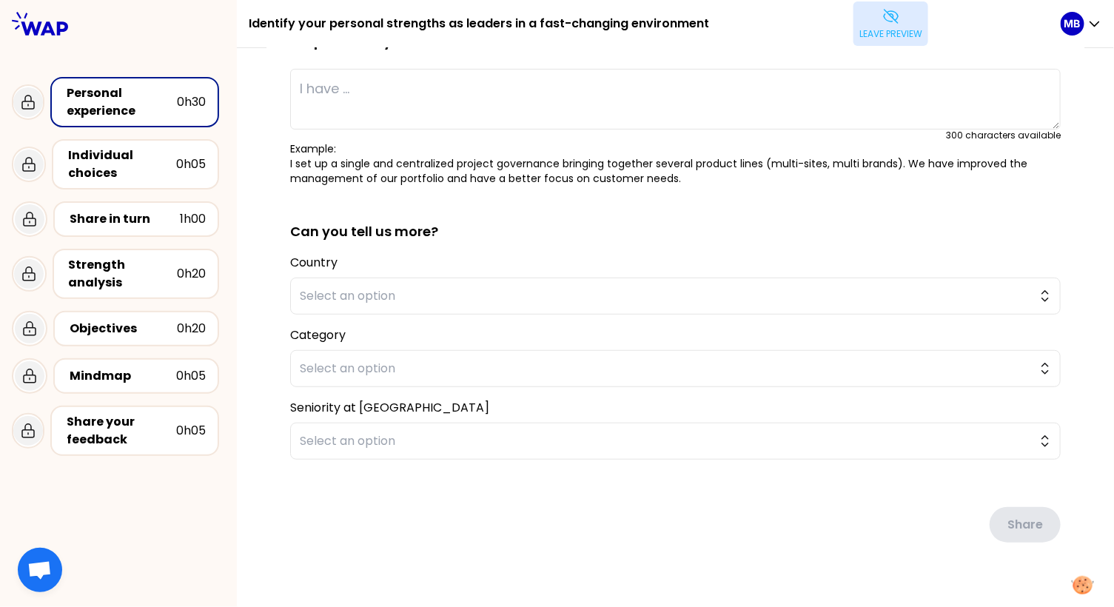
click at [918, 20] on button "Leave preview" at bounding box center [890, 23] width 75 height 44
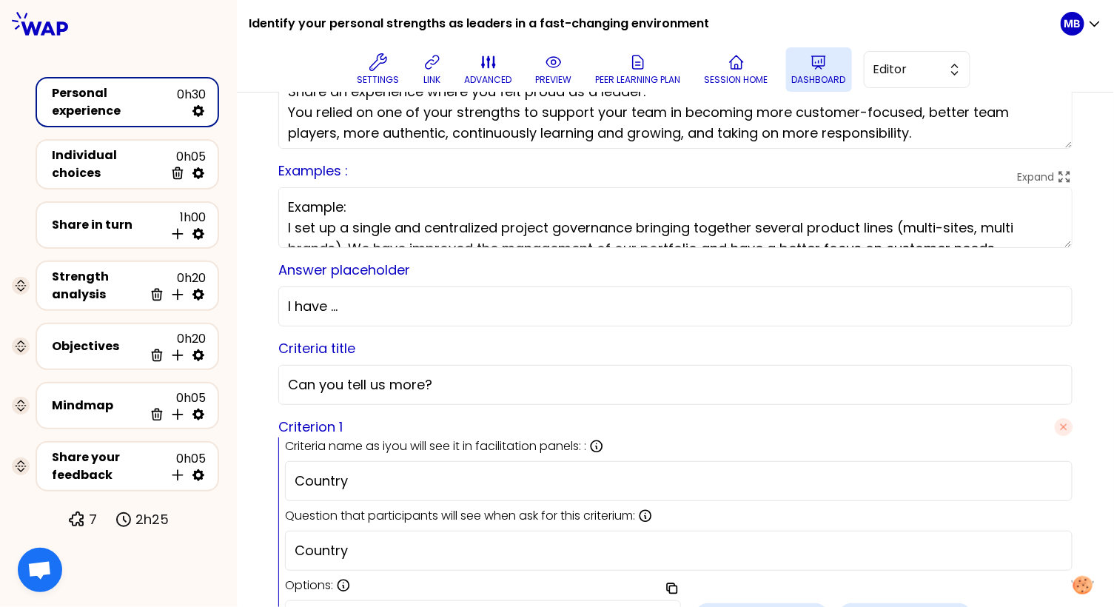
click at [792, 63] on button "Dashboard" at bounding box center [819, 69] width 66 height 44
